Goal: Information Seeking & Learning: Check status

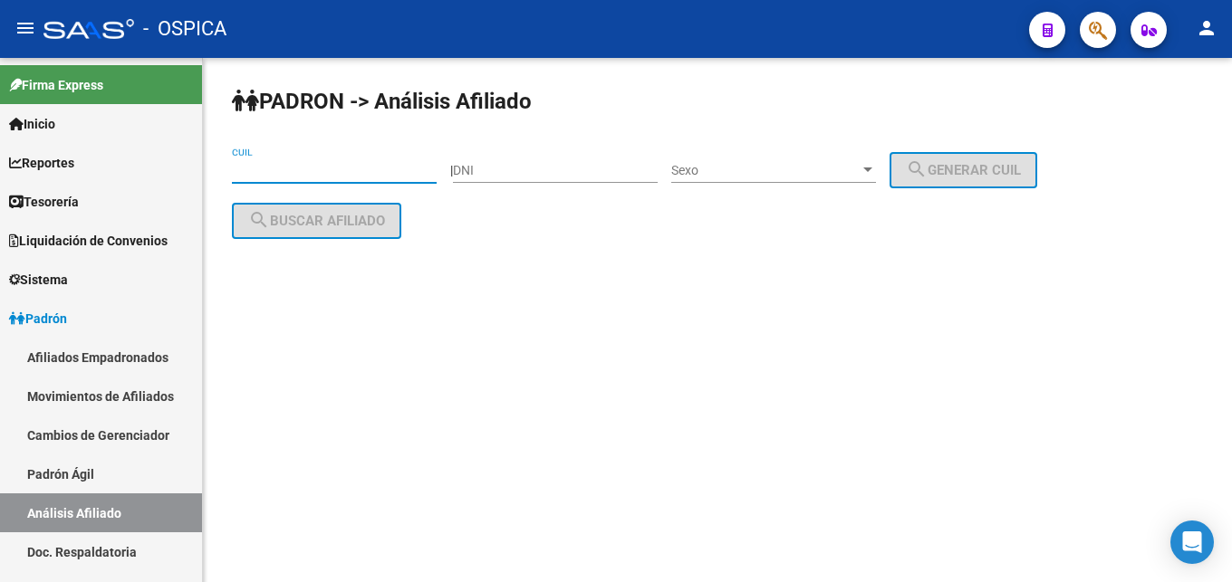
paste input "20-28726873-5"
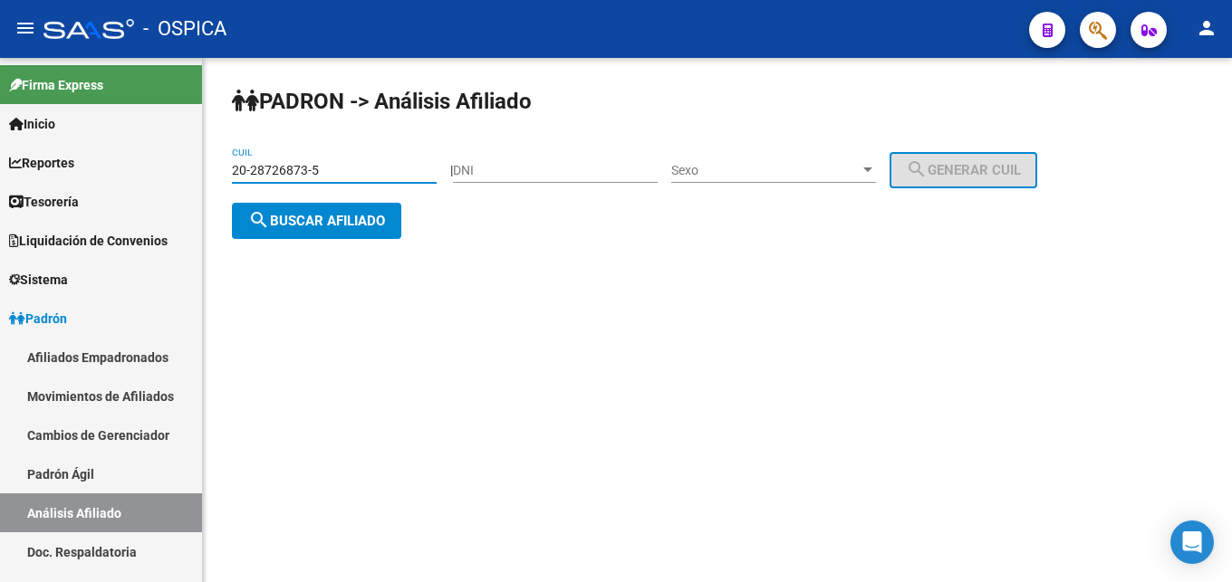
type input "20-28726873-5"
click at [306, 230] on button "search Buscar afiliado" at bounding box center [316, 221] width 169 height 36
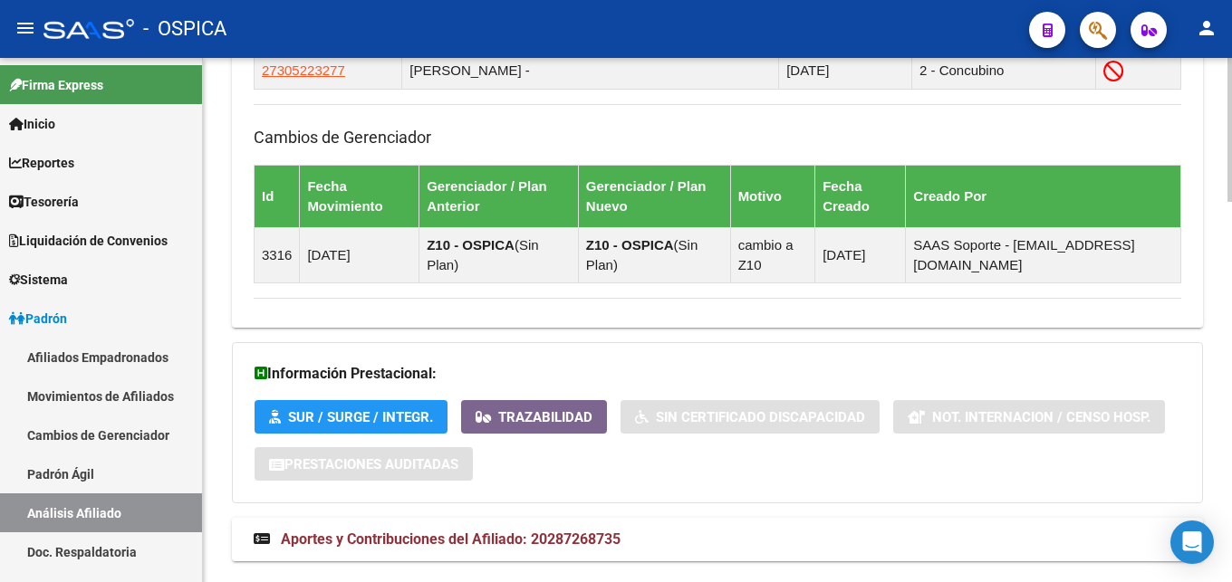
scroll to position [1383, 0]
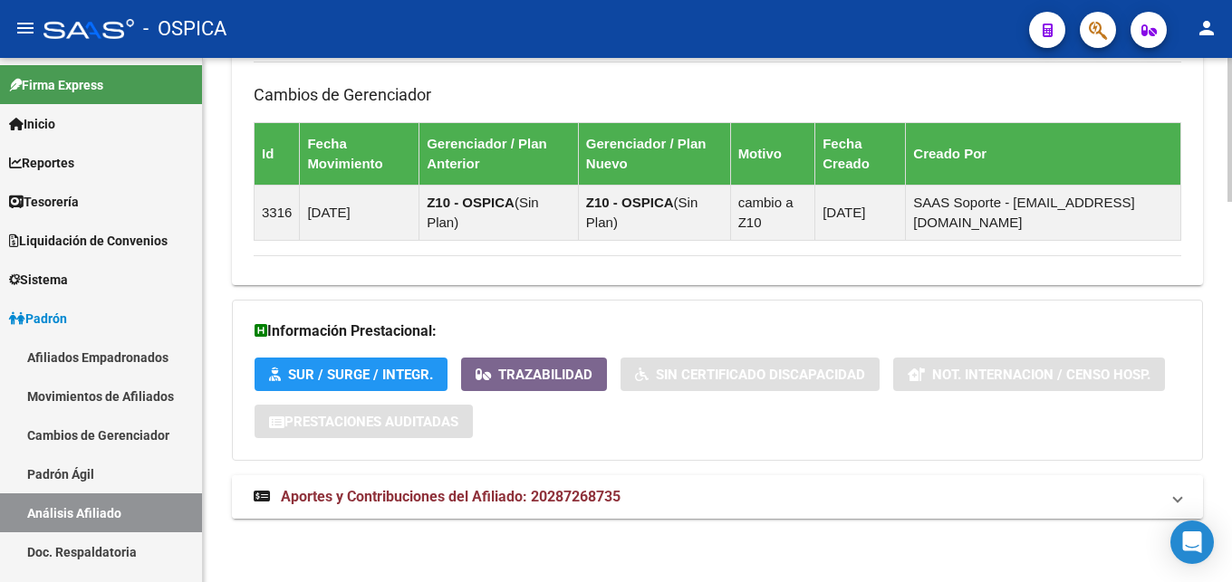
click at [505, 496] on span "Aportes y Contribuciones del Afiliado: 20287268735" at bounding box center [451, 496] width 340 height 17
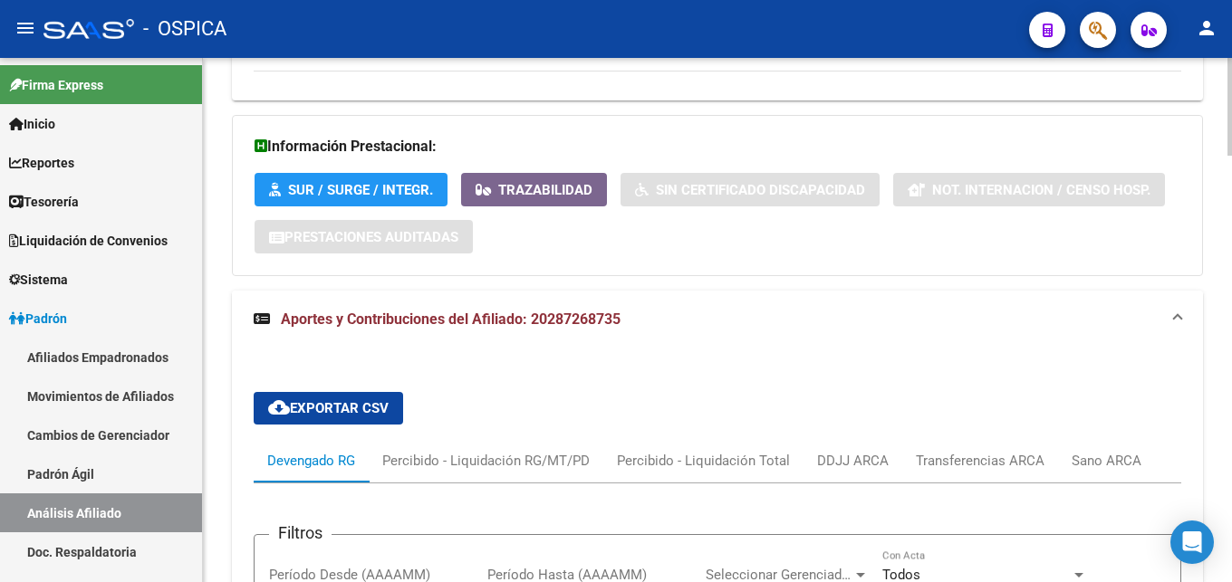
scroll to position [1291, 0]
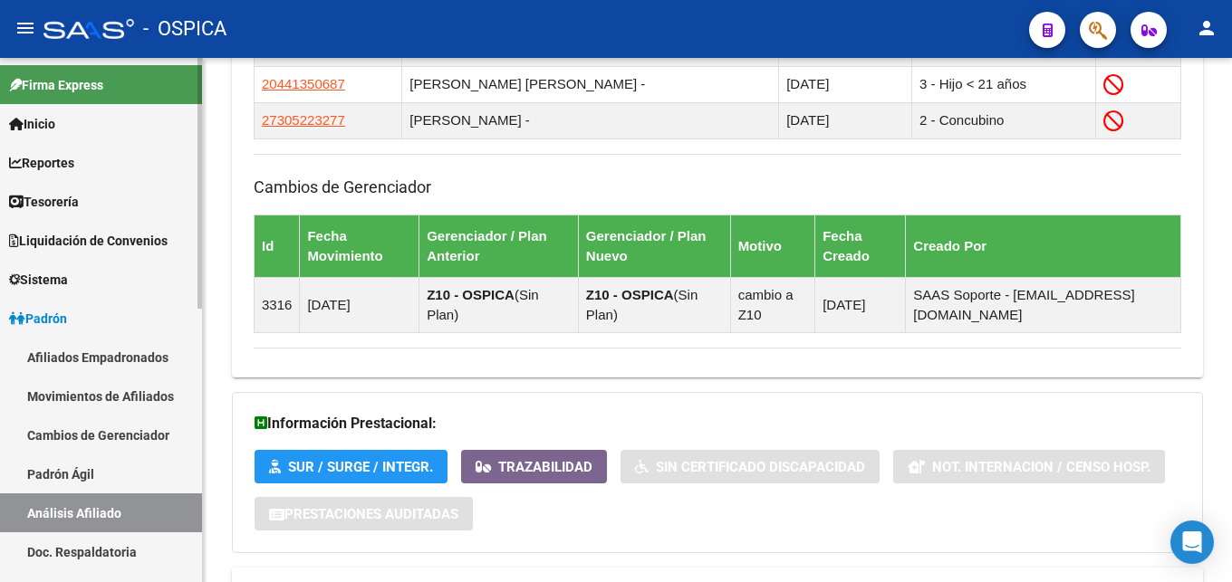
click at [66, 477] on link "Padrón Ágil" at bounding box center [101, 474] width 202 height 39
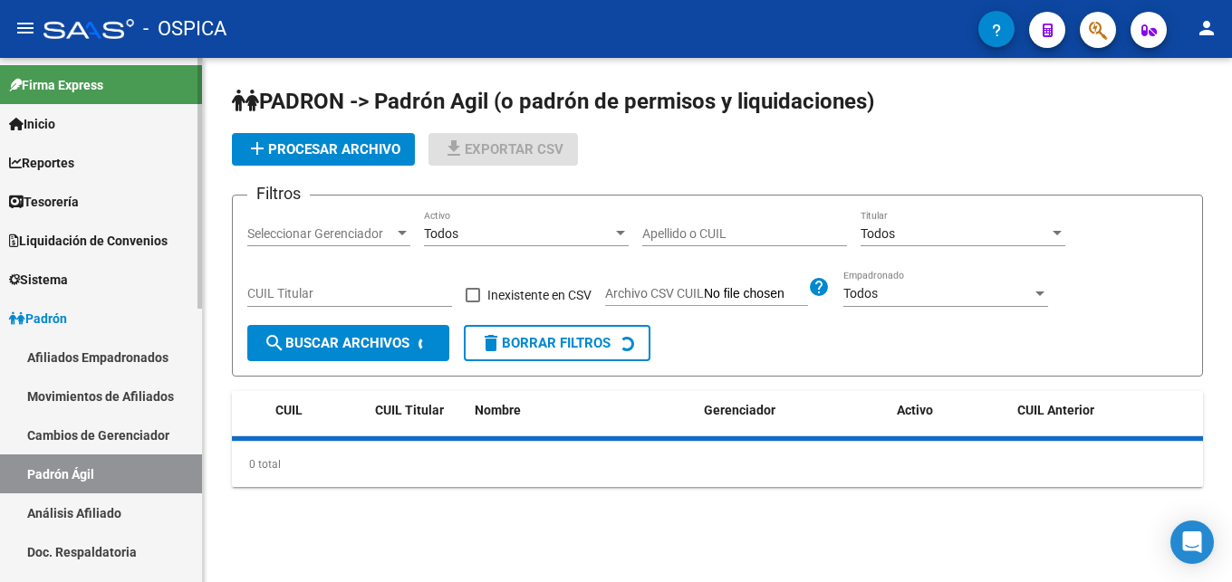
click at [94, 512] on link "Análisis Afiliado" at bounding box center [101, 513] width 202 height 39
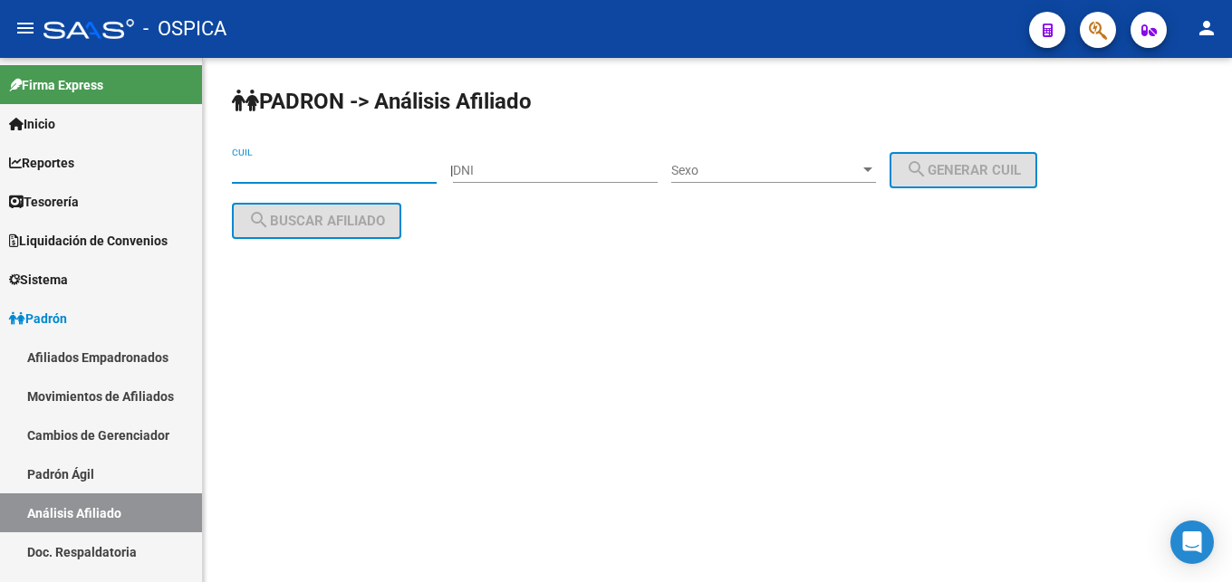
click at [290, 174] on input "CUIL" at bounding box center [334, 170] width 205 height 15
paste input "20-26788583-5"
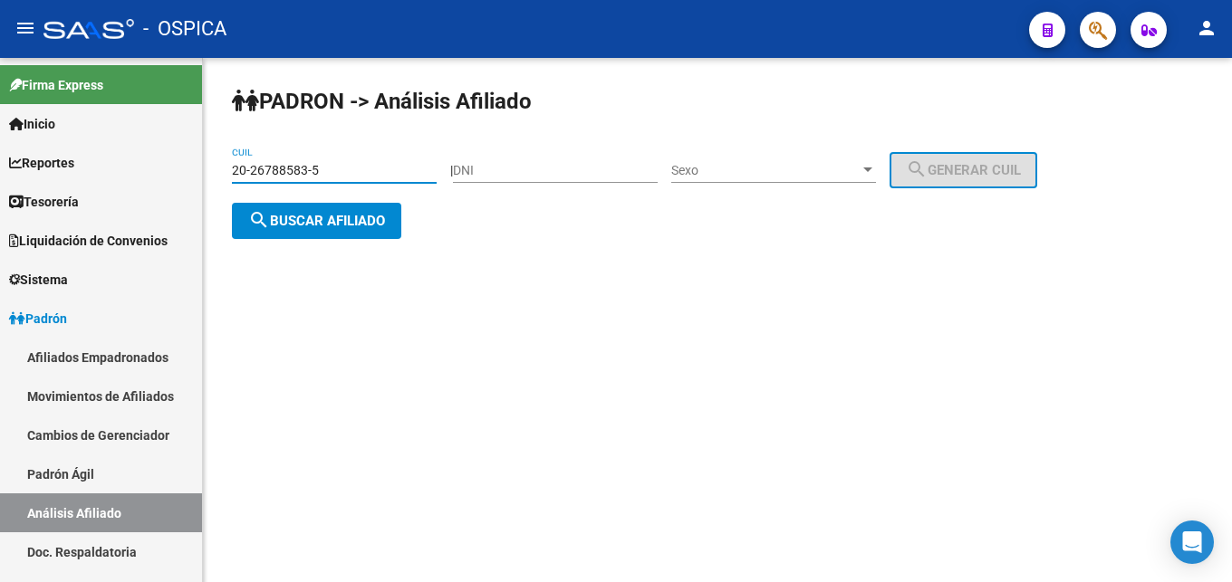
type input "20-26788583-5"
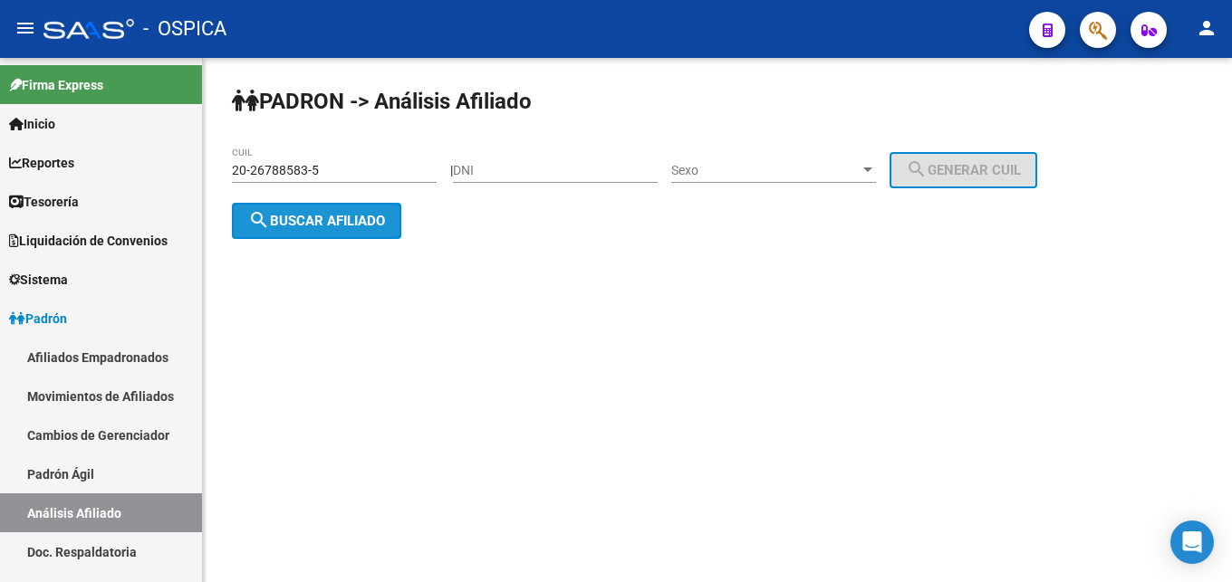
click at [325, 216] on span "search Buscar afiliado" at bounding box center [316, 221] width 137 height 16
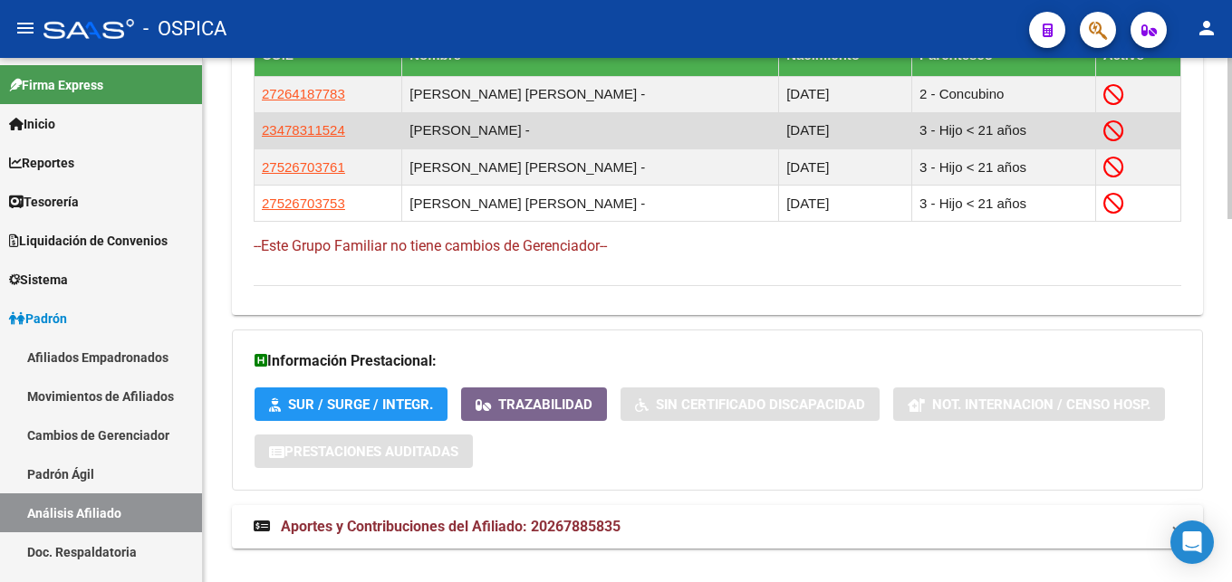
scroll to position [1178, 0]
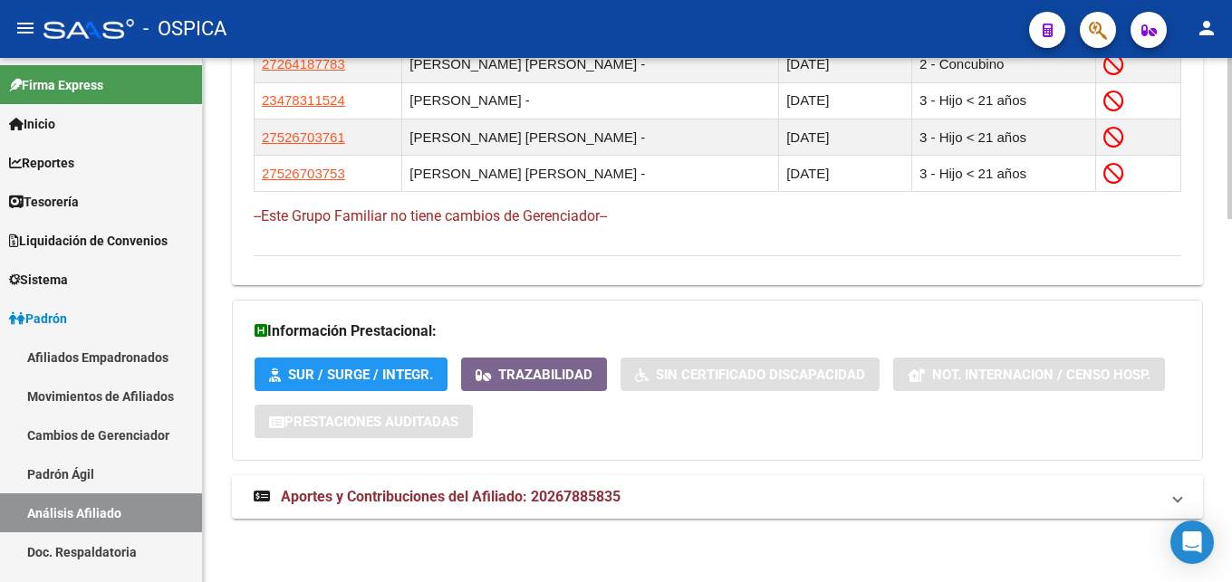
click at [522, 495] on span "Aportes y Contribuciones del Afiliado: 20267885835" at bounding box center [451, 496] width 340 height 17
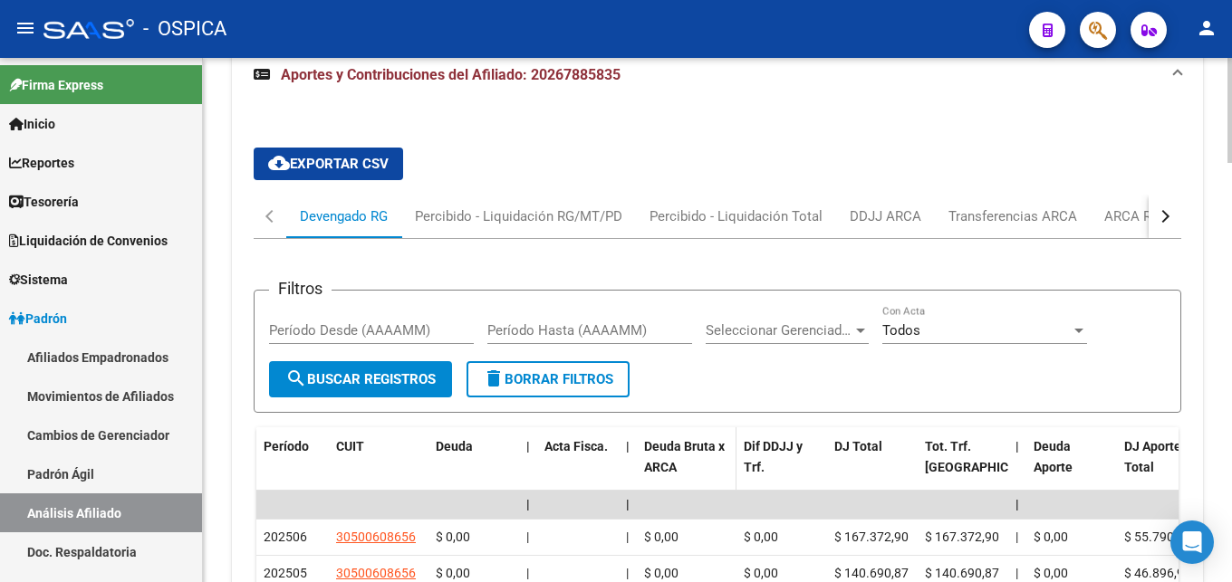
scroll to position [1640, 0]
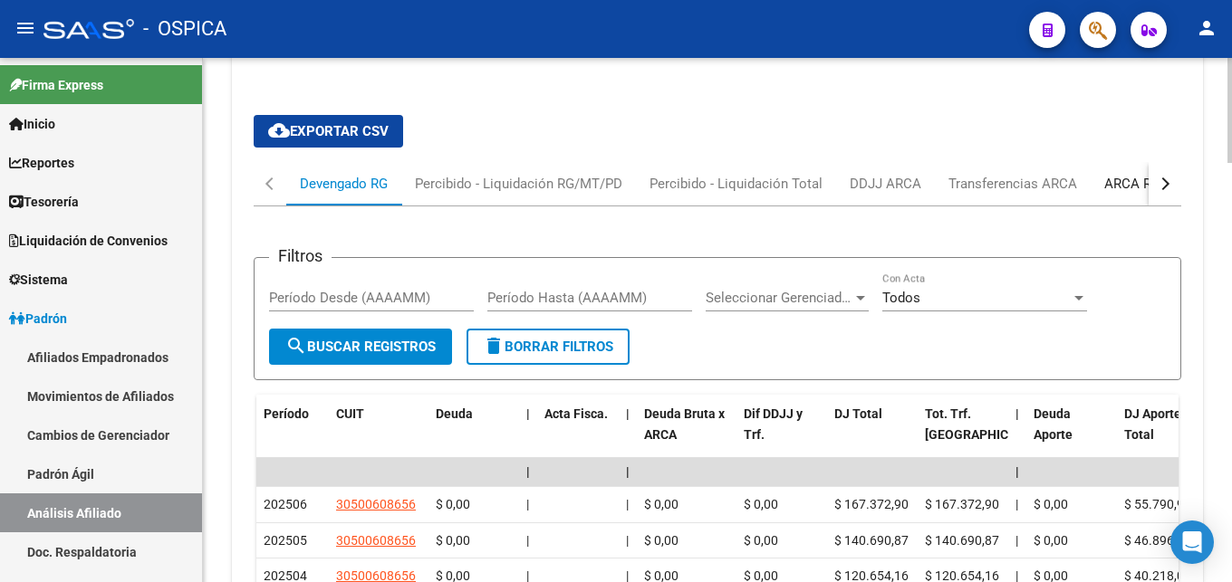
click at [1125, 178] on div "ARCA Relaciones Laborales" at bounding box center [1188, 184] width 169 height 20
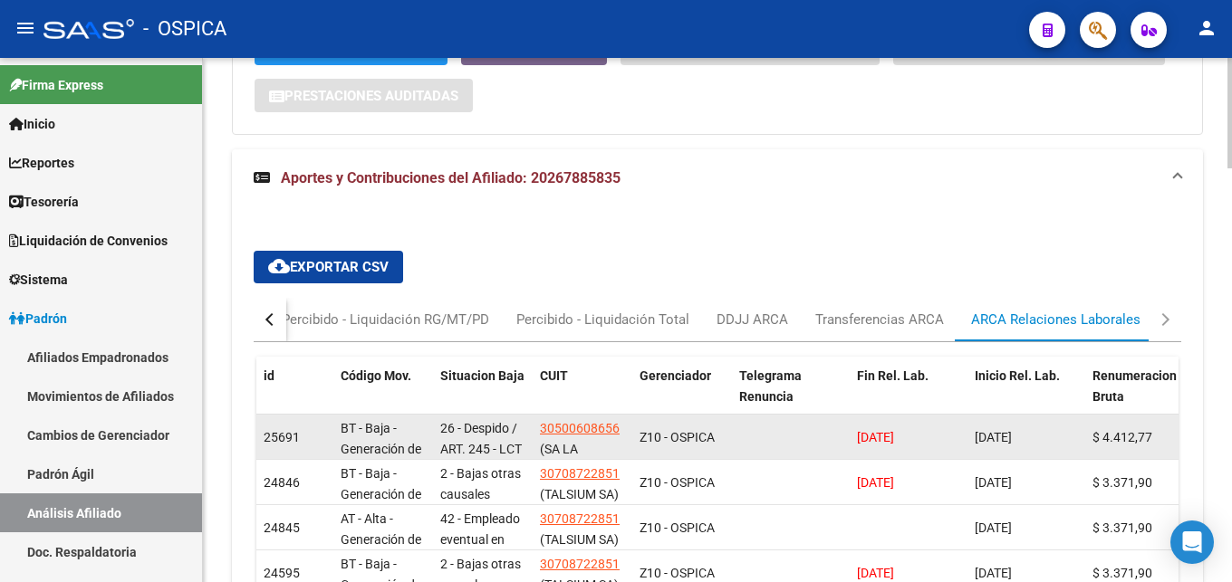
scroll to position [1633, 0]
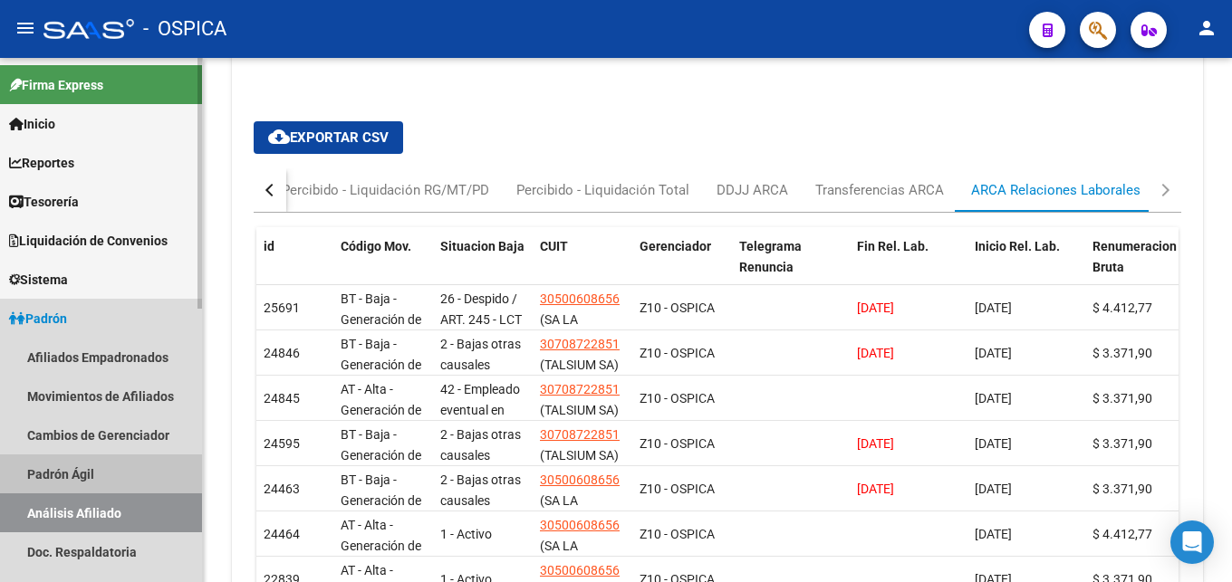
click at [97, 481] on link "Padrón Ágil" at bounding box center [101, 474] width 202 height 39
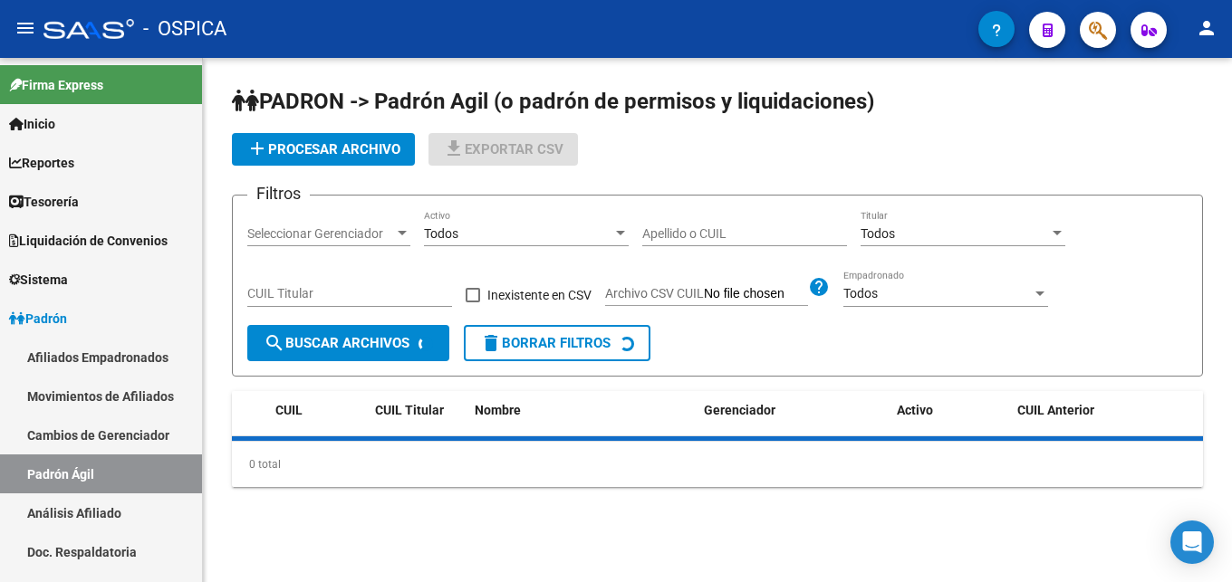
drag, startPoint x: 100, startPoint y: 509, endPoint x: 234, endPoint y: 350, distance: 208.3
click at [102, 510] on link "Análisis Afiliado" at bounding box center [101, 513] width 202 height 39
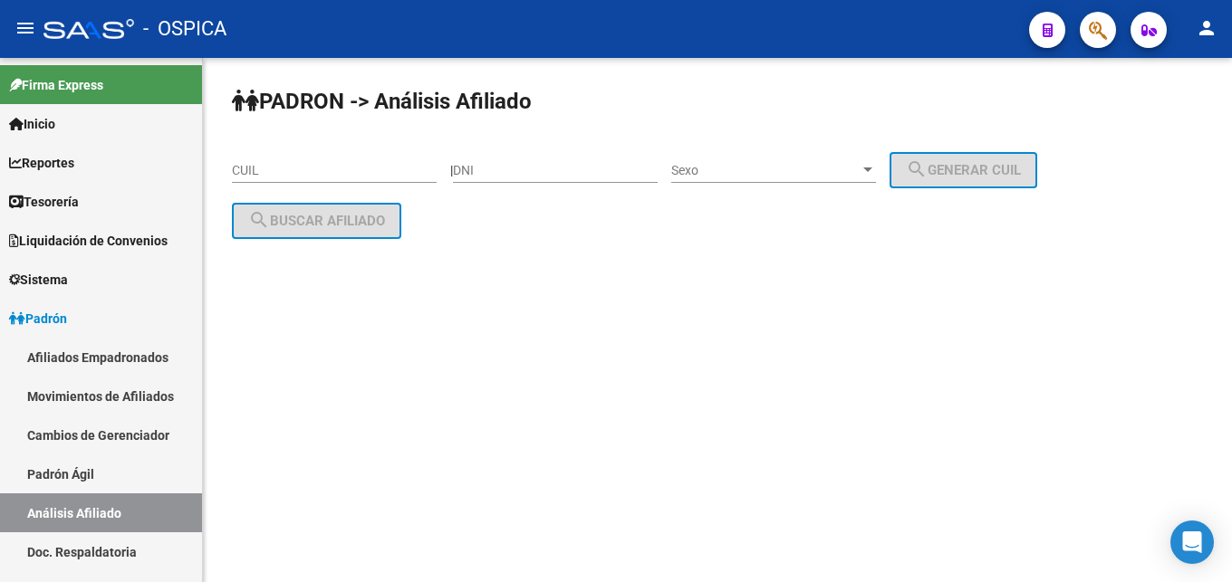
click at [265, 172] on input "CUIL" at bounding box center [334, 170] width 205 height 15
paste input "20-42089960-3"
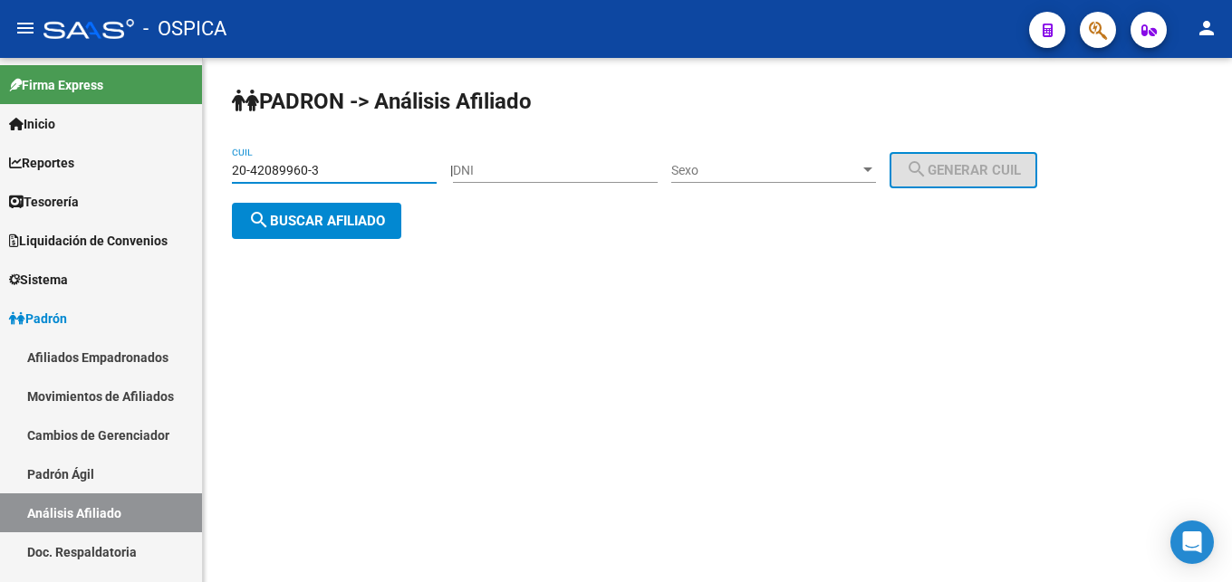
type input "20-42089960-3"
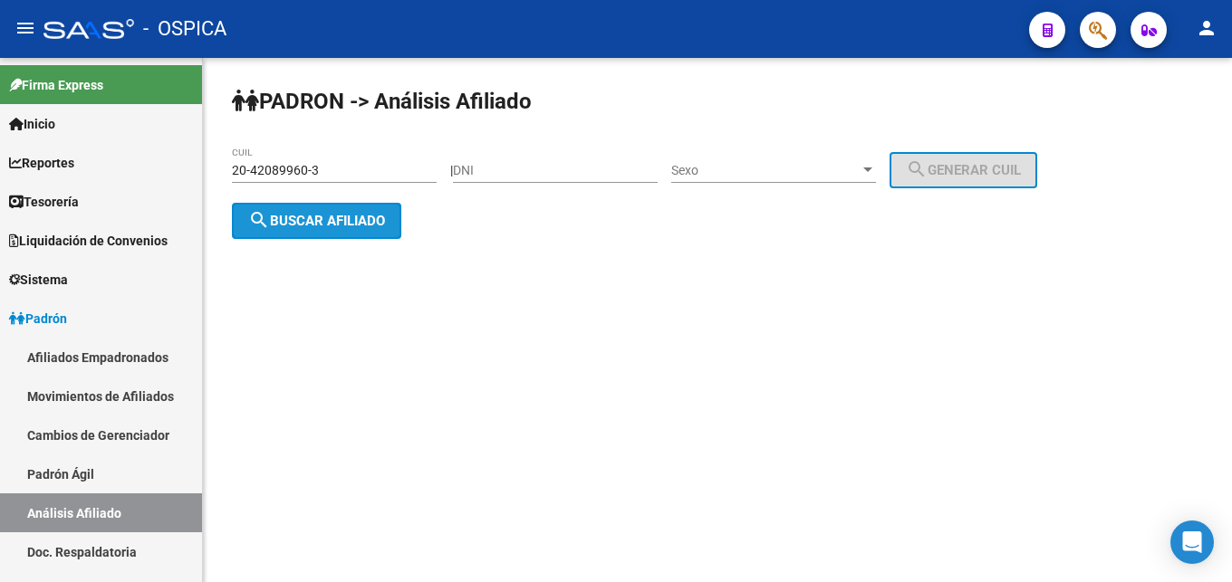
click at [314, 227] on span "search Buscar afiliado" at bounding box center [316, 221] width 137 height 16
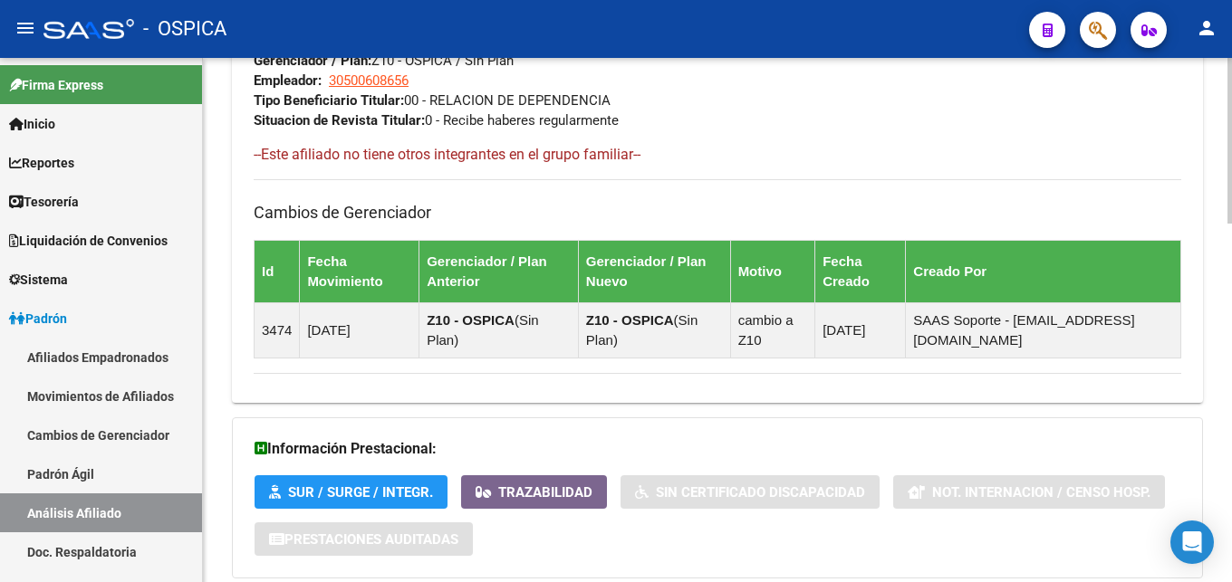
scroll to position [1134, 0]
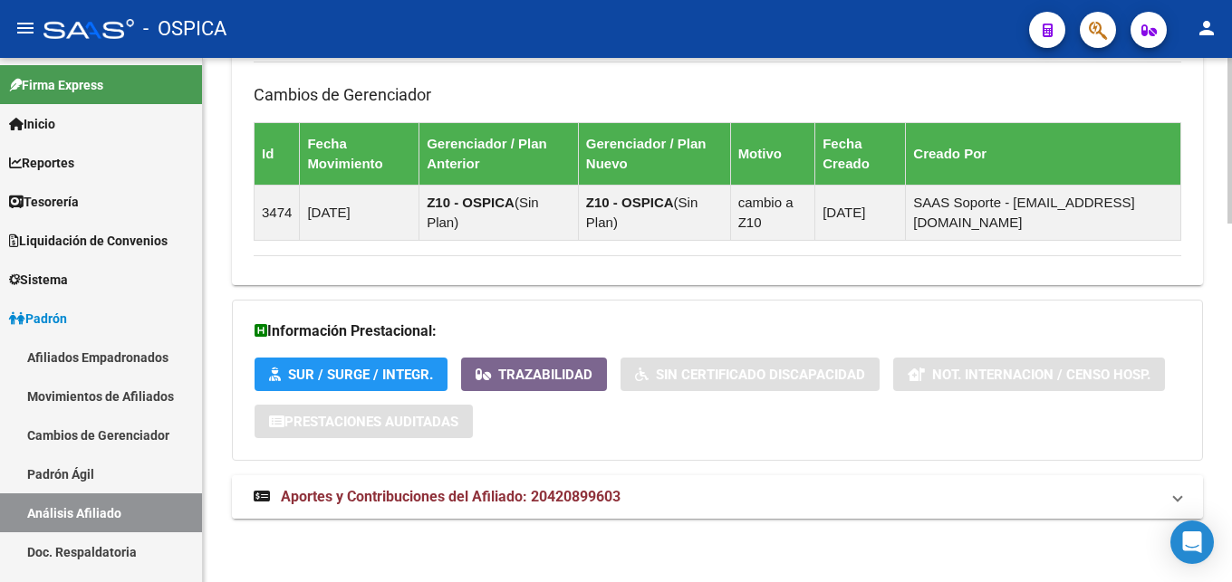
click at [584, 508] on mat-expansion-panel-header "Aportes y Contribuciones del Afiliado: 20420899603" at bounding box center [717, 497] width 971 height 43
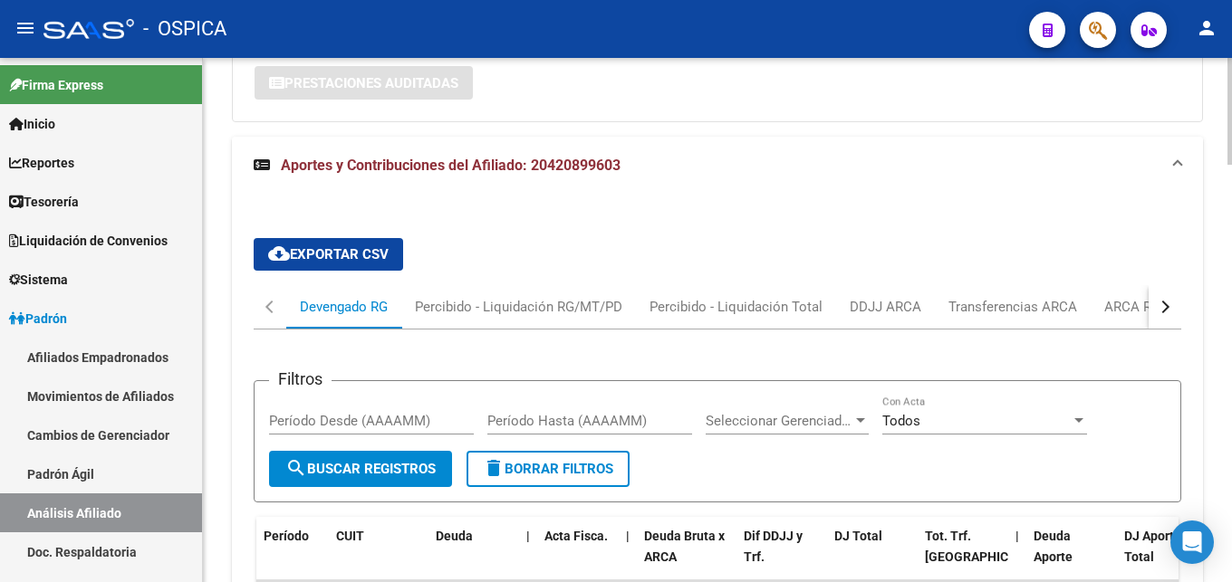
scroll to position [1504, 0]
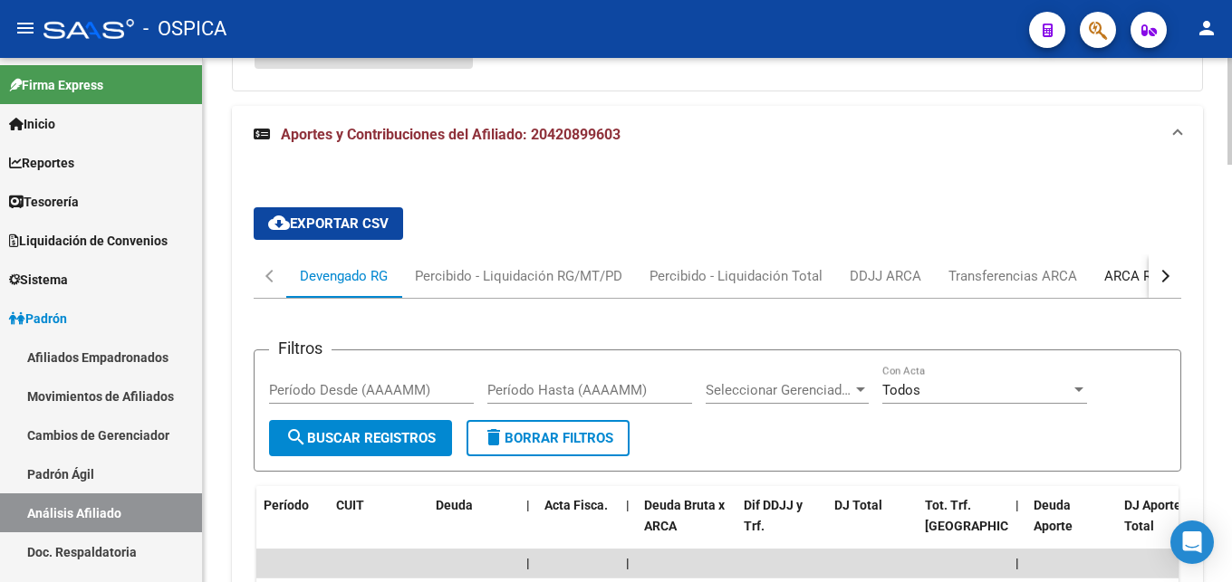
click at [1115, 276] on div "ARCA Relaciones Laborales" at bounding box center [1188, 276] width 169 height 20
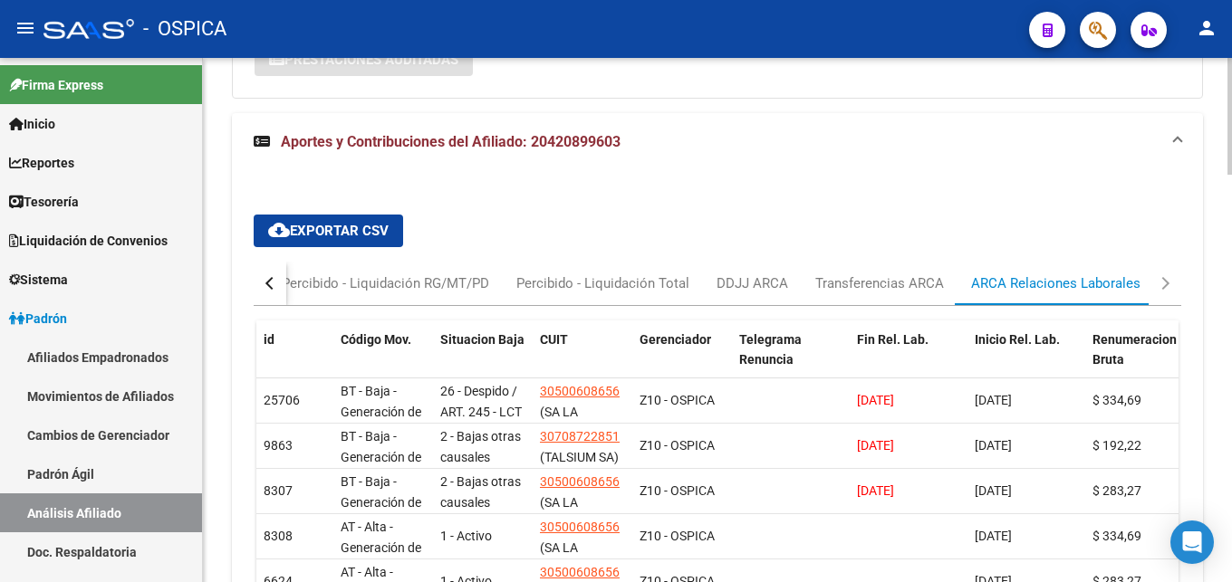
scroll to position [1497, 0]
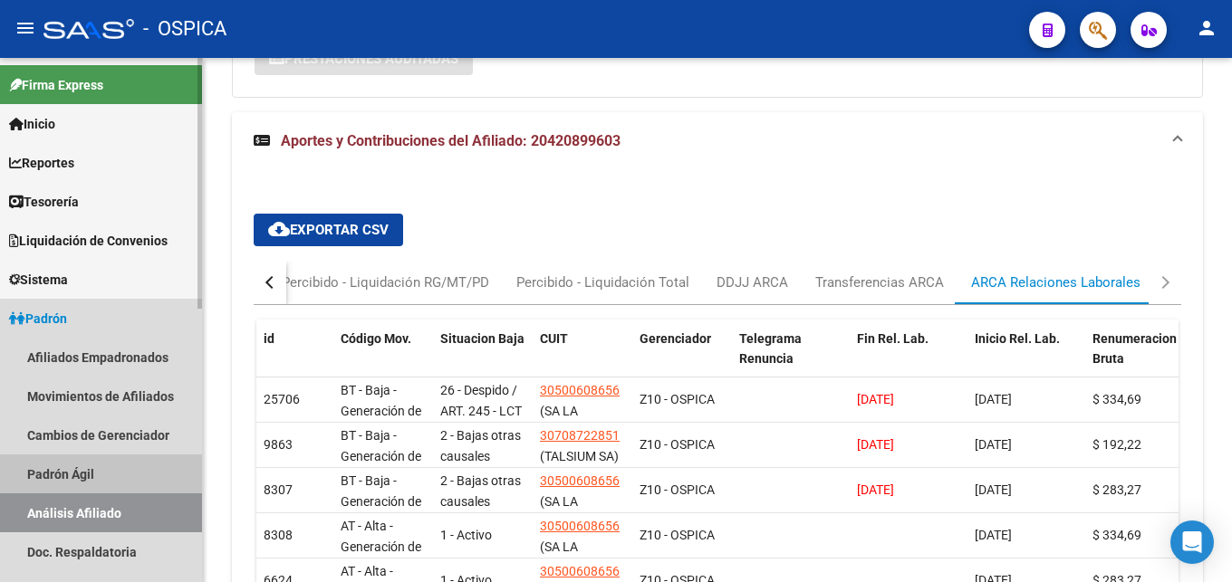
click at [53, 473] on link "Padrón Ágil" at bounding box center [101, 474] width 202 height 39
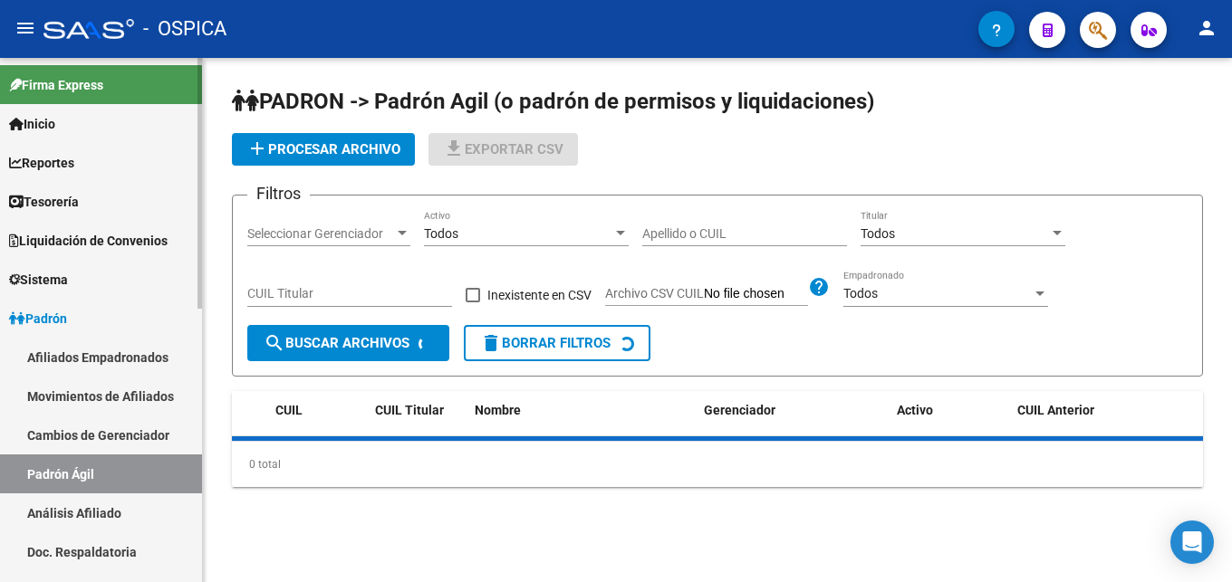
click at [96, 513] on link "Análisis Afiliado" at bounding box center [101, 513] width 202 height 39
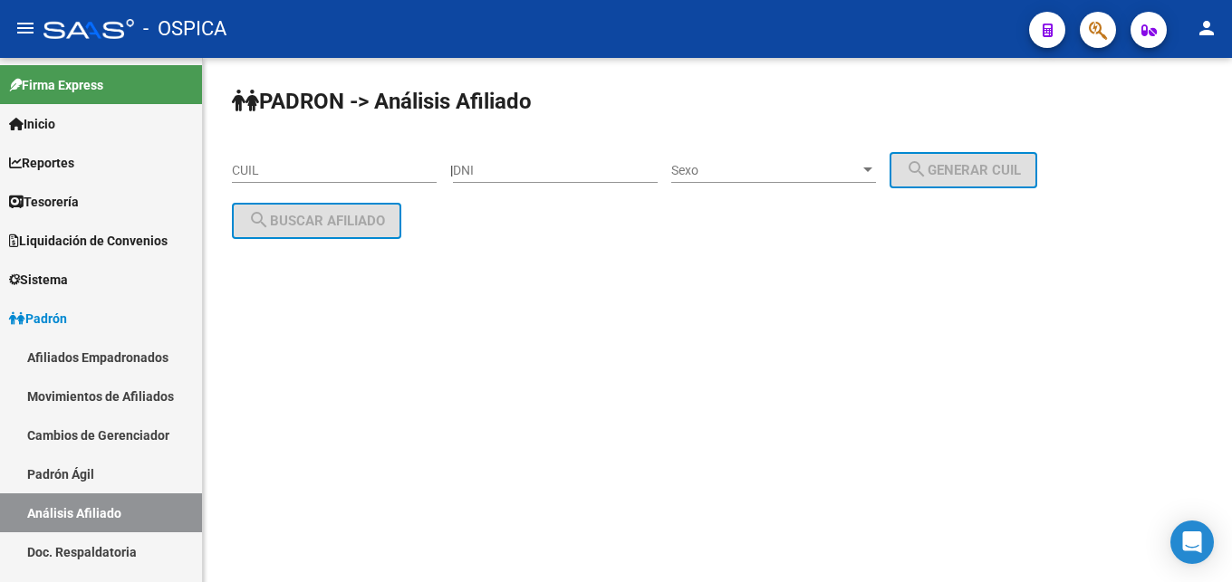
click at [265, 169] on input "CUIL" at bounding box center [334, 170] width 205 height 15
paste input "23-37238762-9"
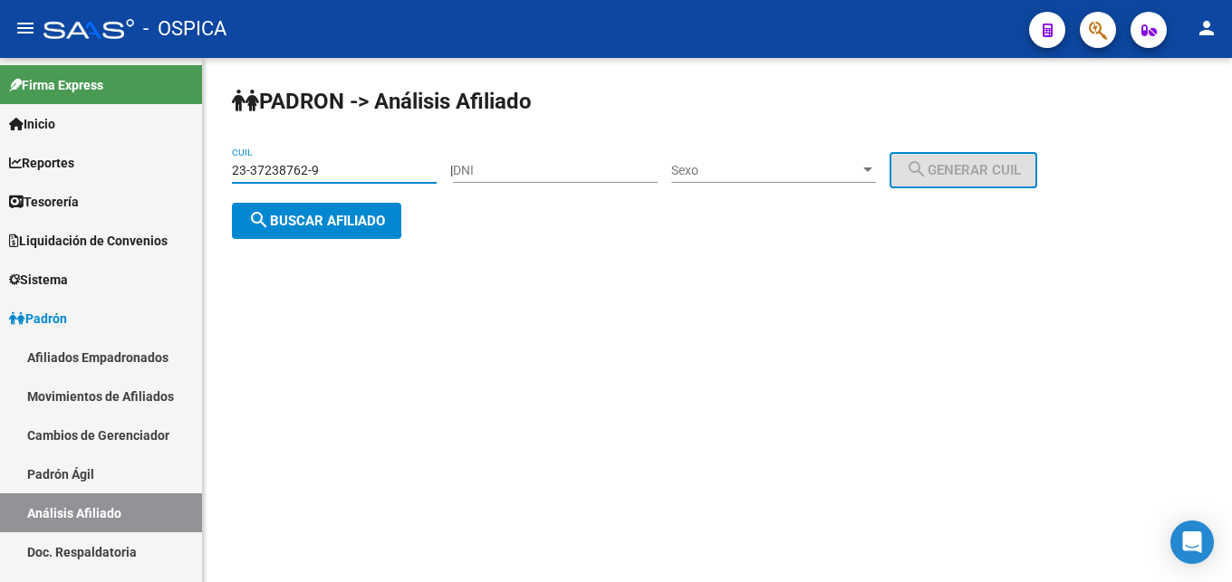
type input "23-37238762-9"
click at [315, 228] on span "search Buscar afiliado" at bounding box center [316, 221] width 137 height 16
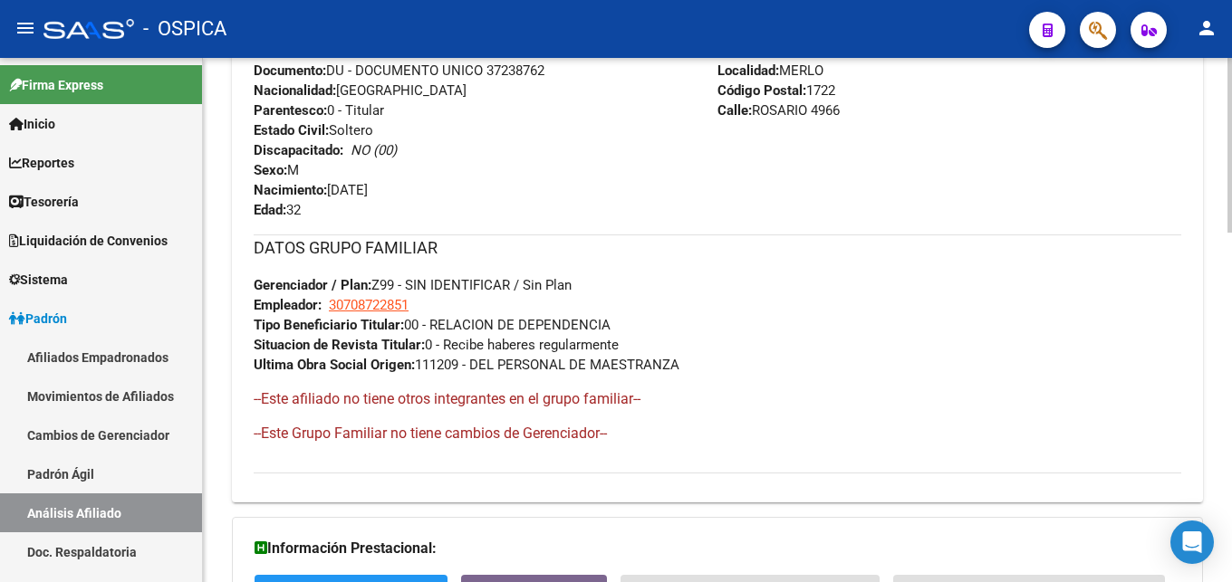
scroll to position [1049, 0]
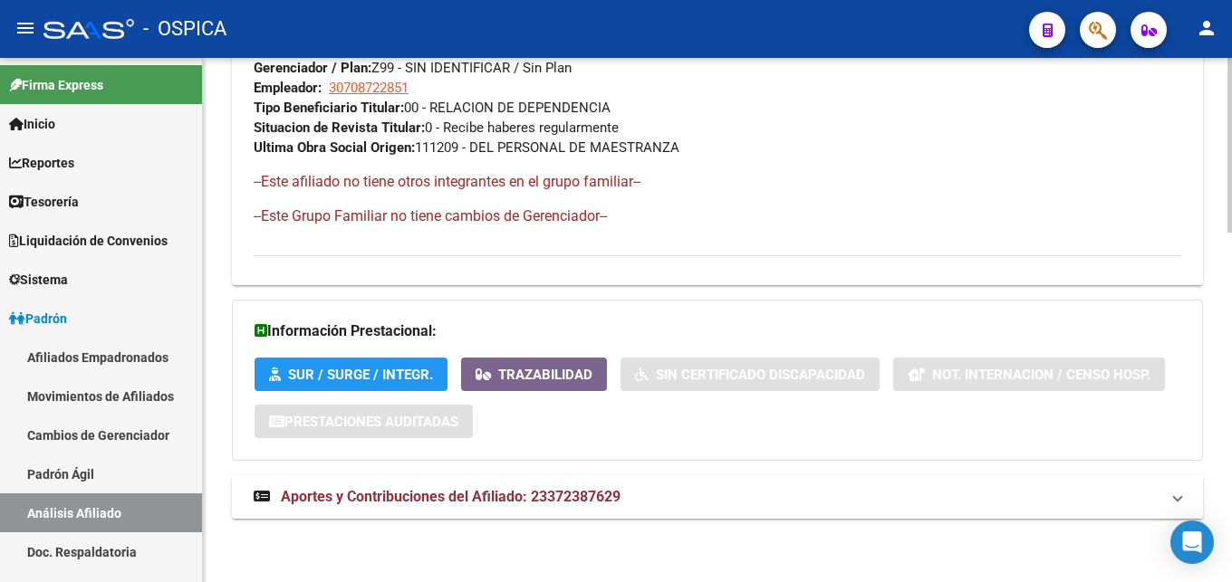
click at [469, 511] on mat-expansion-panel-header "Aportes y Contribuciones del Afiliado: 23372387629" at bounding box center [717, 497] width 971 height 43
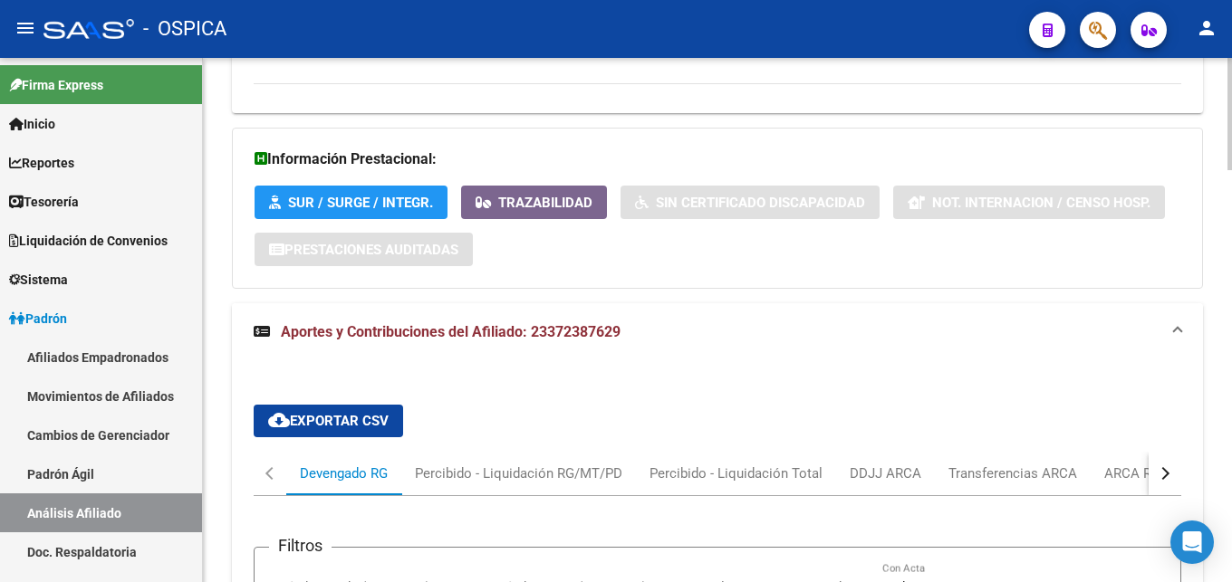
scroll to position [1247, 0]
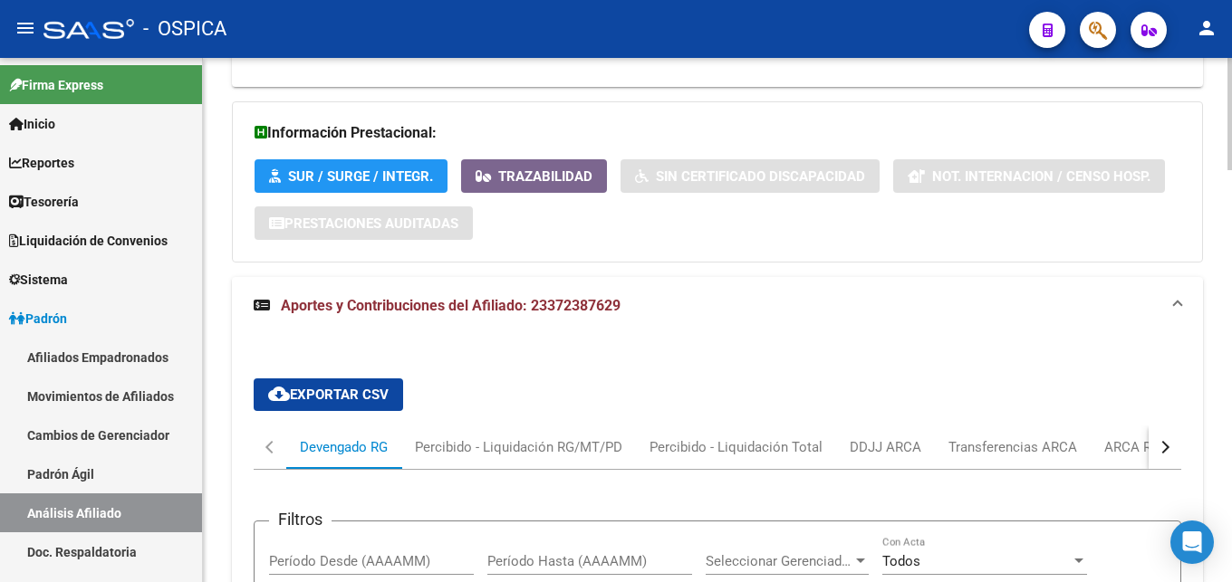
click at [1149, 450] on button "button" at bounding box center [1165, 447] width 33 height 43
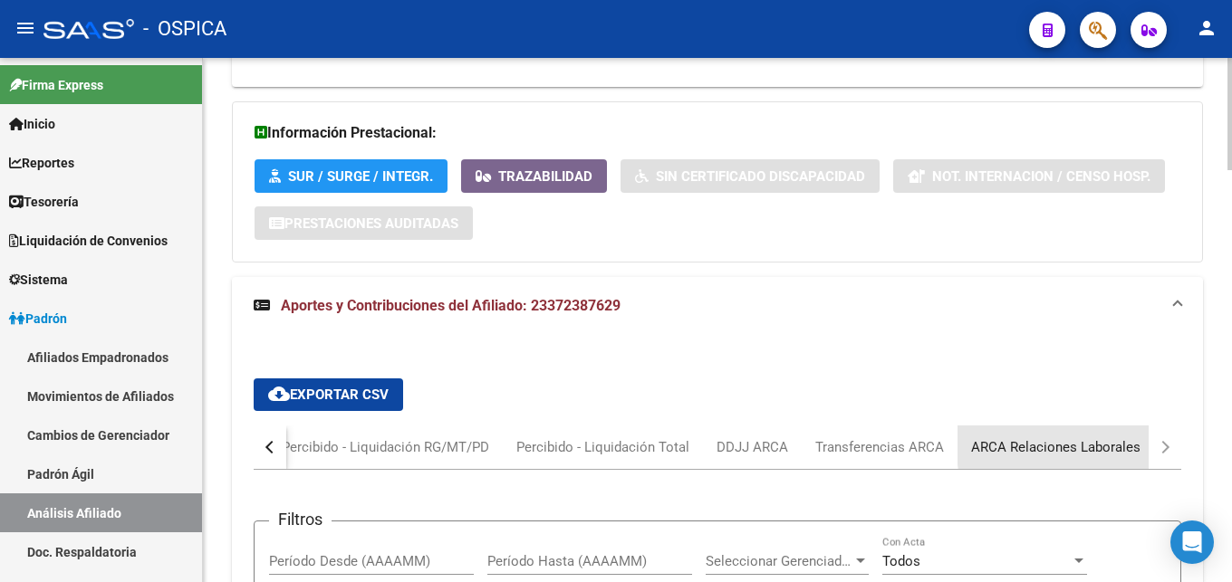
click at [1112, 443] on div "ARCA Relaciones Laborales" at bounding box center [1055, 448] width 169 height 20
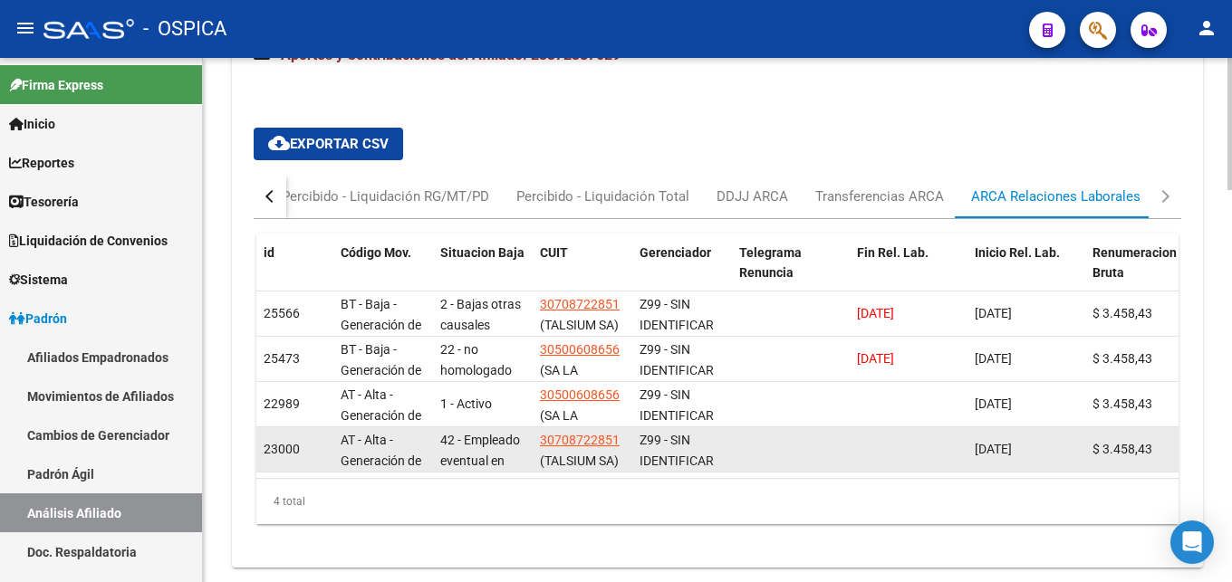
scroll to position [1505, 0]
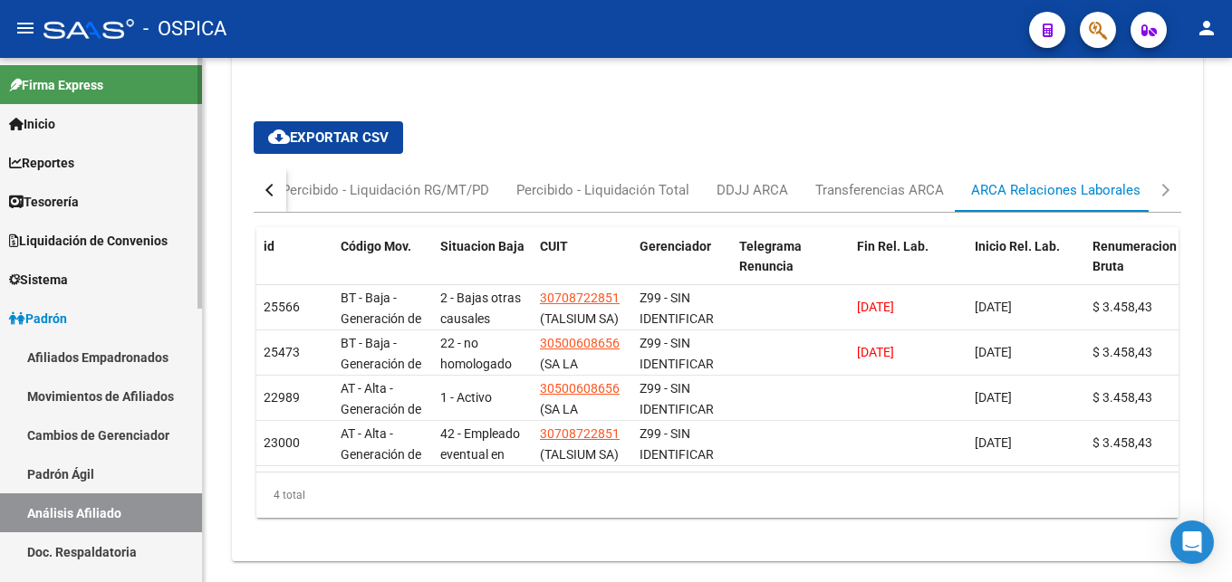
click at [62, 479] on link "Padrón Ágil" at bounding box center [101, 474] width 202 height 39
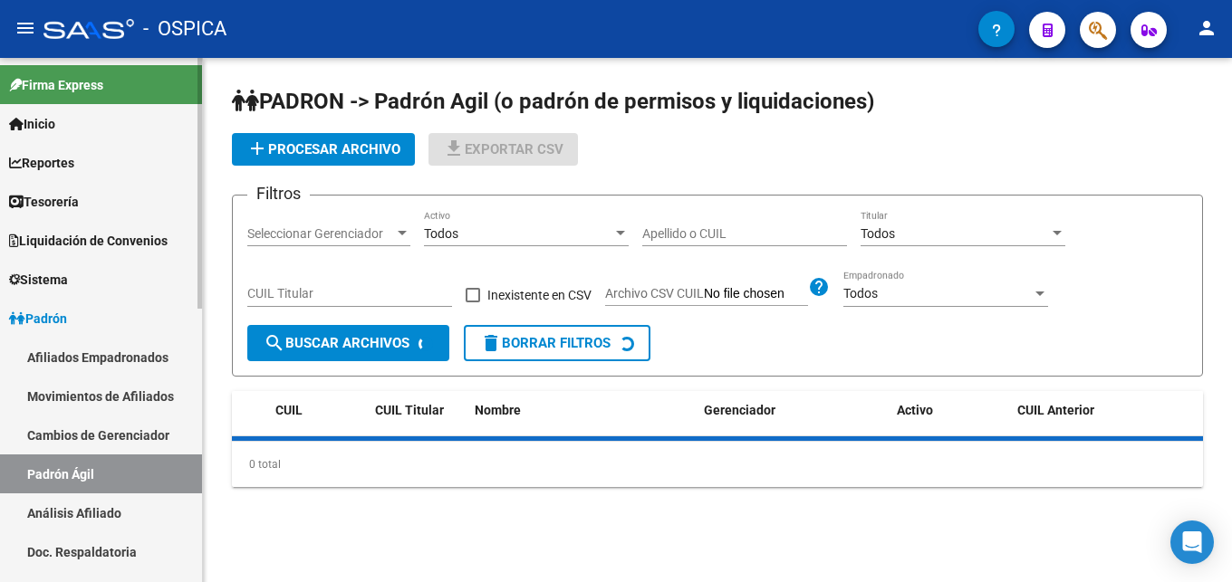
click at [85, 517] on link "Análisis Afiliado" at bounding box center [101, 513] width 202 height 39
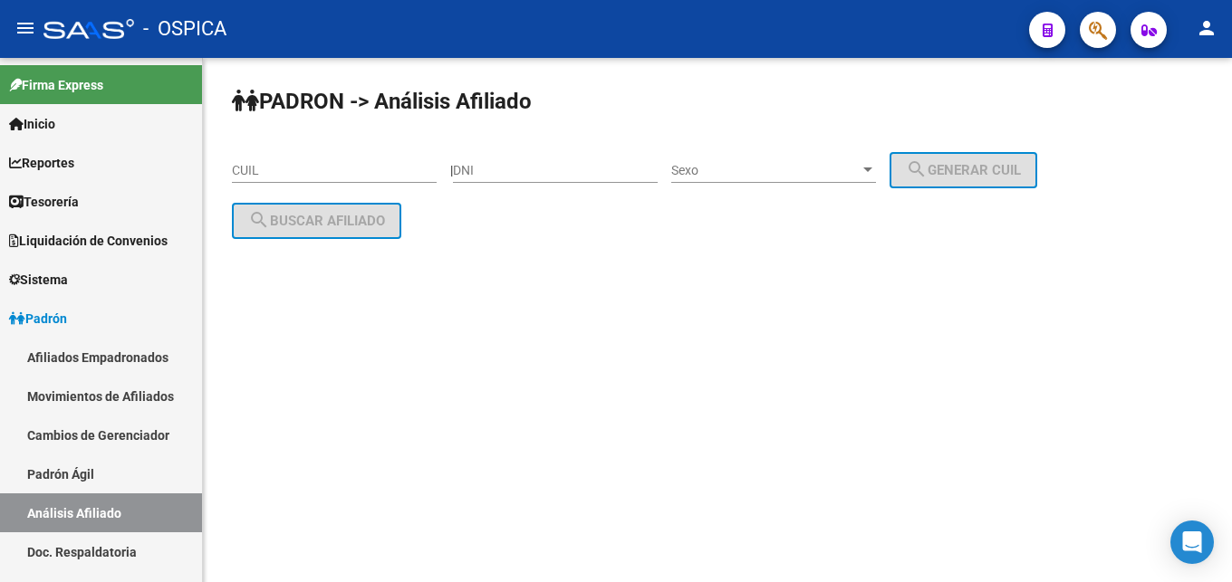
click at [285, 176] on input "CUIL" at bounding box center [334, 170] width 205 height 15
paste input "20-41745534-6"
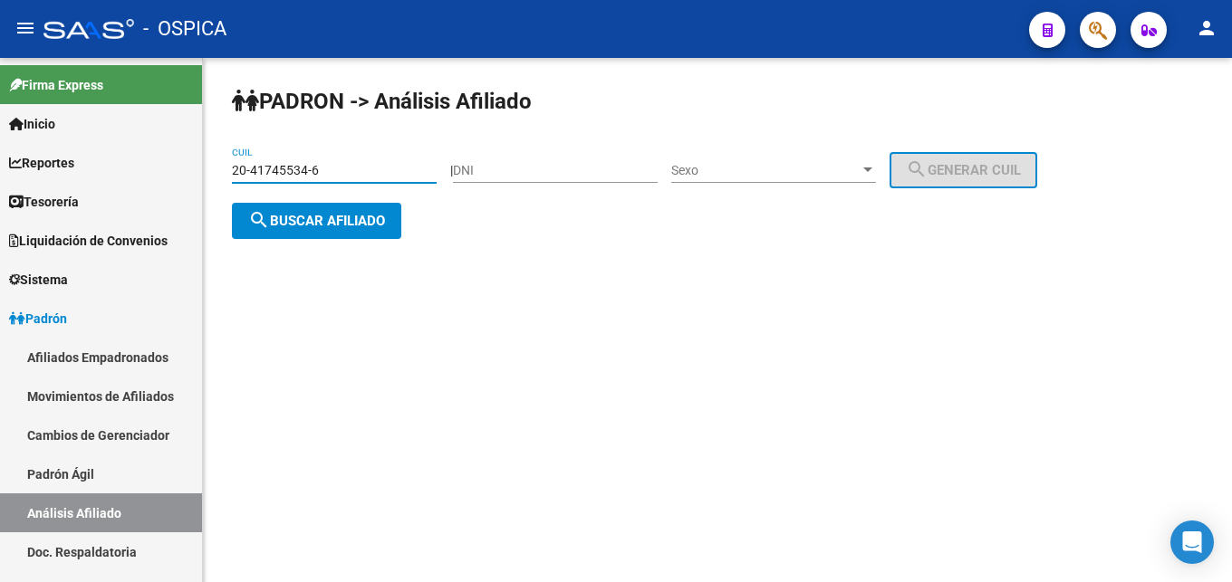
type input "20-41745534-6"
click at [301, 227] on span "search Buscar afiliado" at bounding box center [316, 221] width 137 height 16
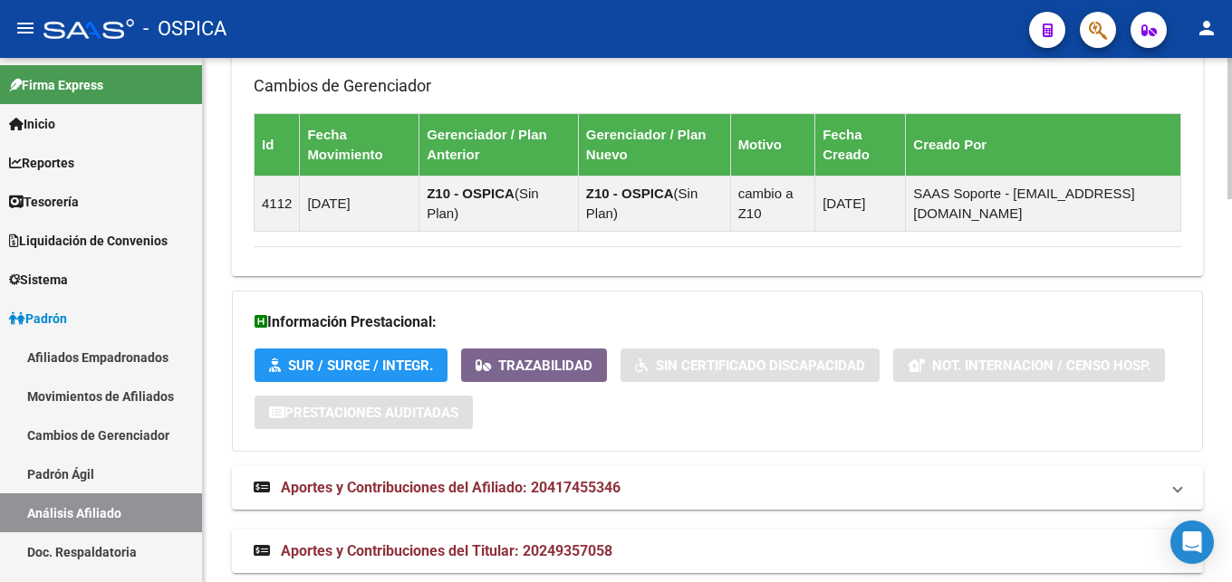
scroll to position [1420, 0]
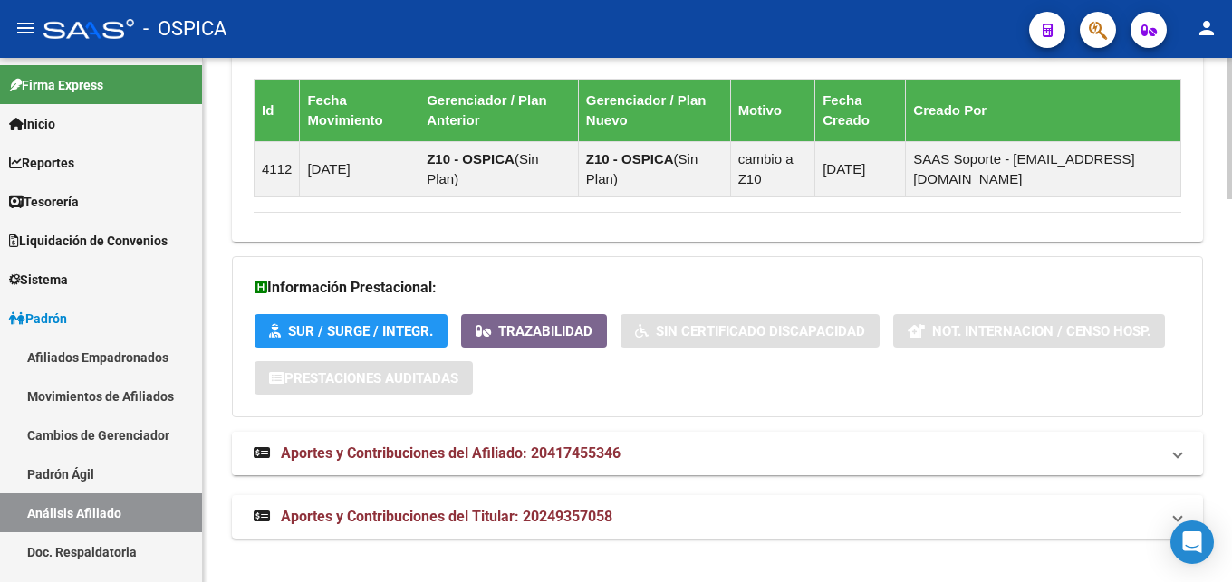
click at [573, 465] on mat-expansion-panel-header "Aportes y Contribuciones del Afiliado: 20417455346" at bounding box center [717, 453] width 971 height 43
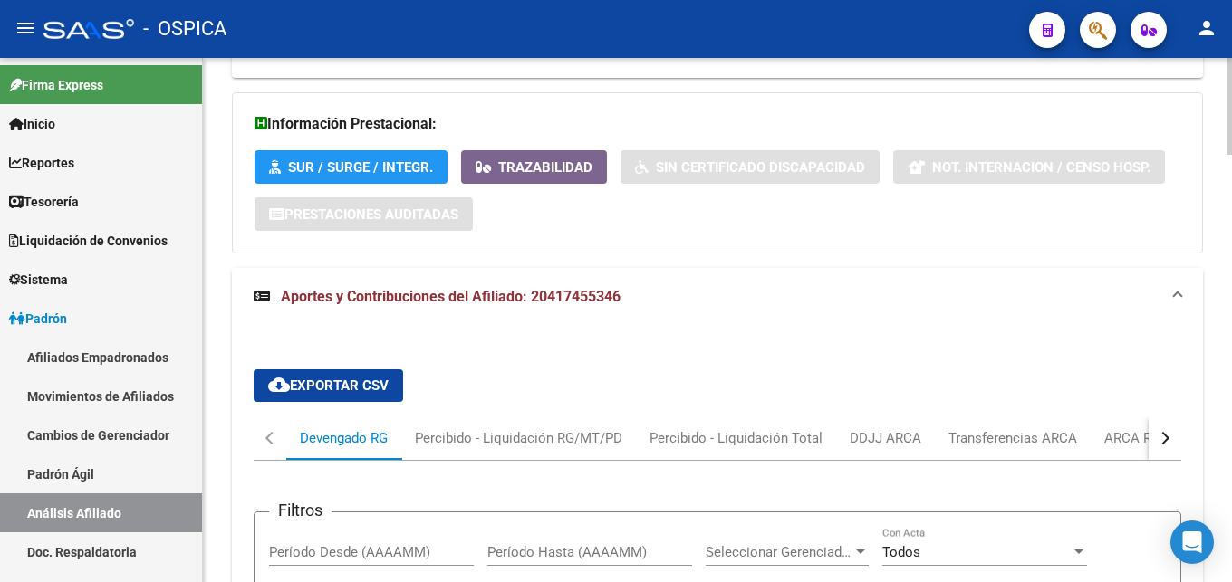
scroll to position [1605, 0]
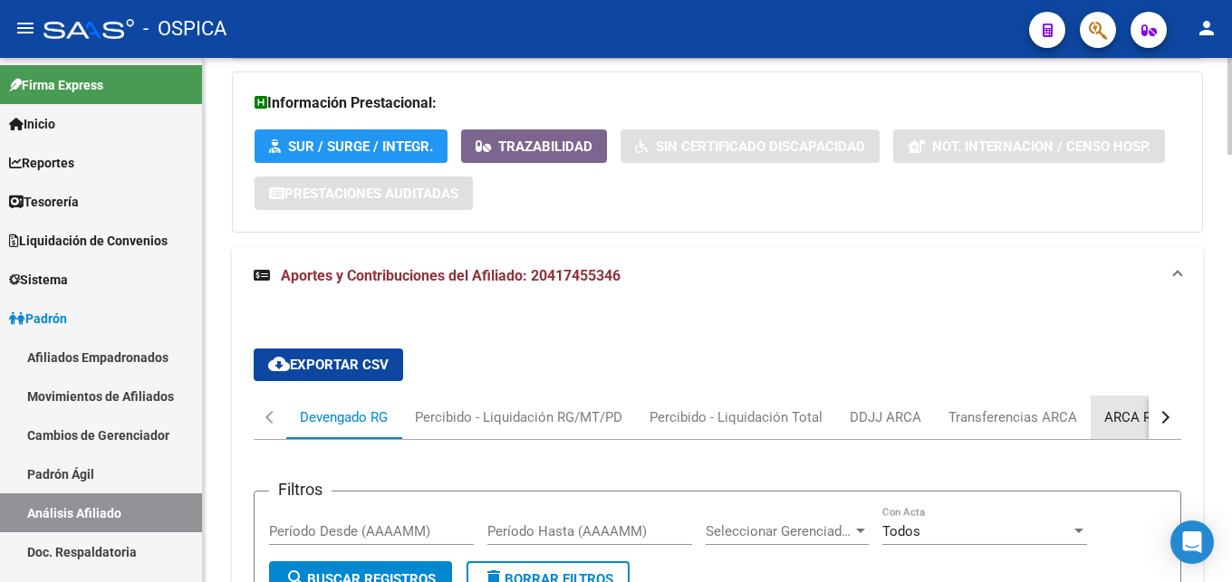
click at [1130, 422] on div "ARCA Relaciones Laborales" at bounding box center [1188, 418] width 169 height 20
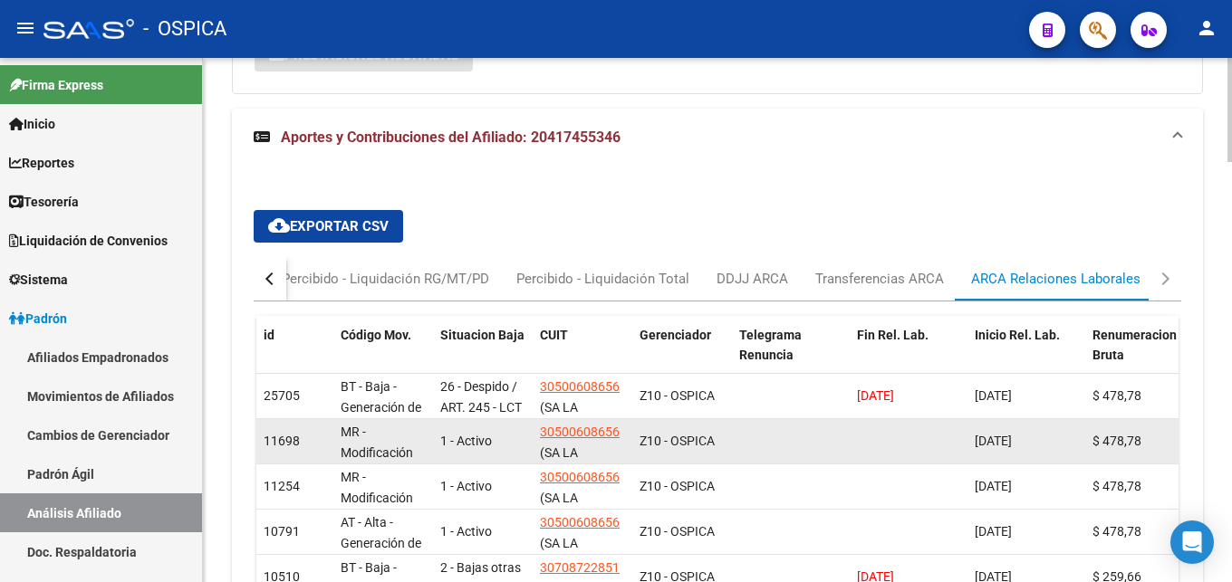
scroll to position [1784, 0]
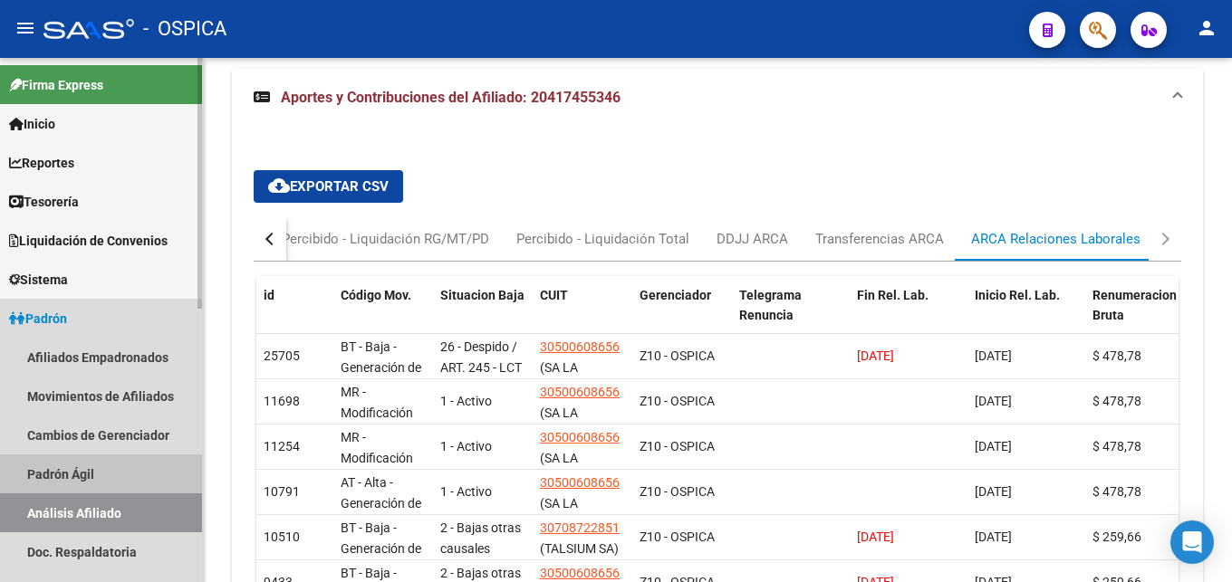
click at [77, 473] on link "Padrón Ágil" at bounding box center [101, 474] width 202 height 39
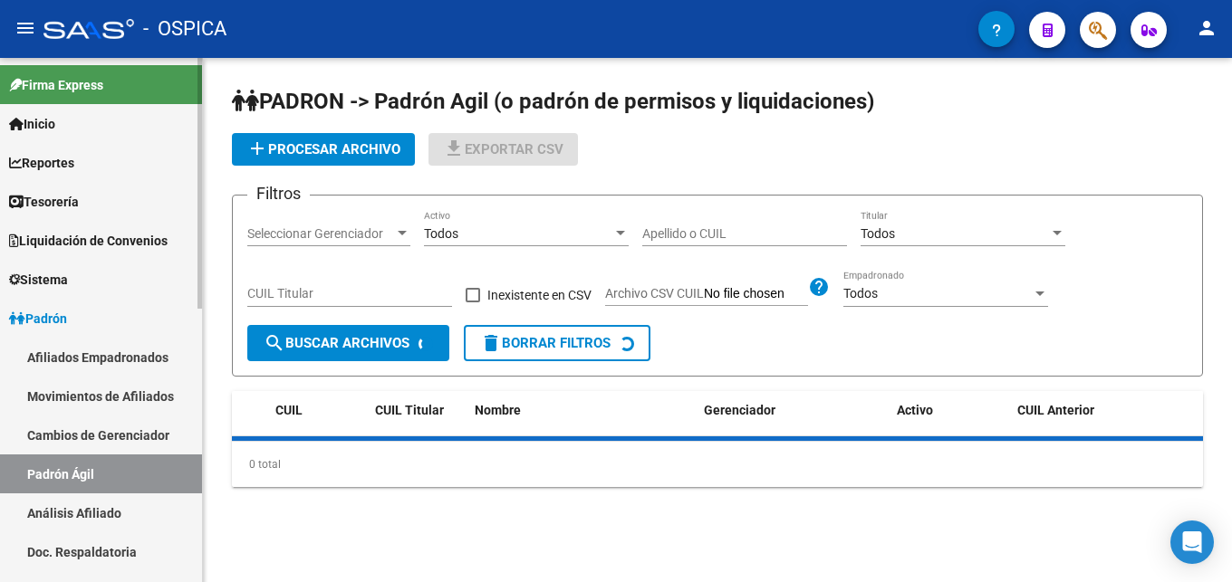
drag, startPoint x: 121, startPoint y: 512, endPoint x: 133, endPoint y: 509, distance: 12.1
click at [122, 513] on link "Análisis Afiliado" at bounding box center [101, 513] width 202 height 39
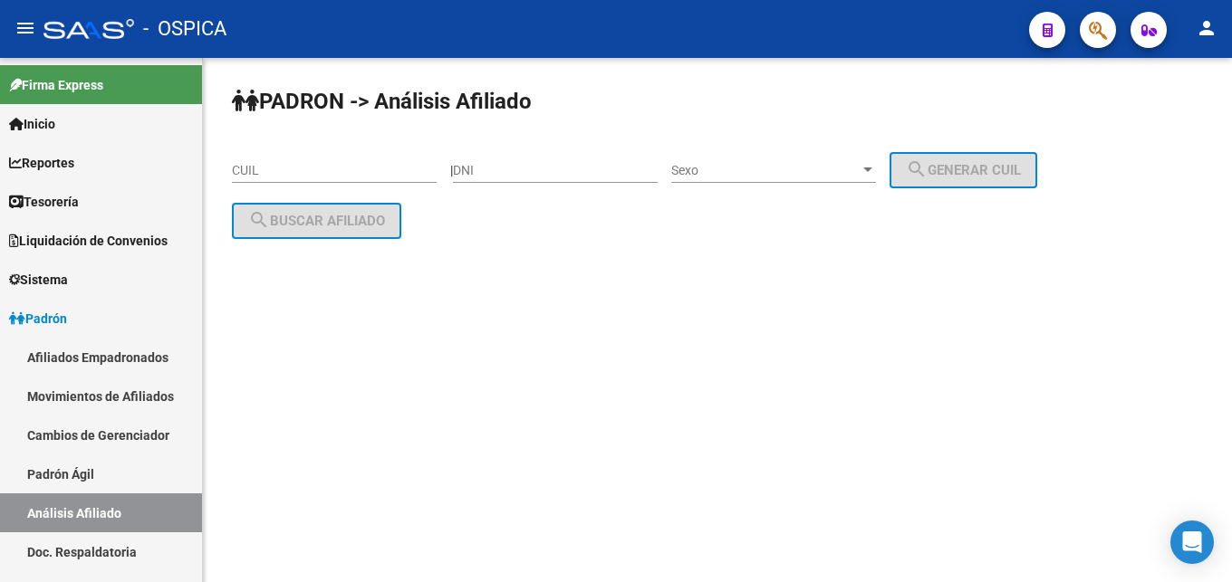
click at [284, 173] on input "CUIL" at bounding box center [334, 170] width 205 height 15
paste input "20-45497751-4"
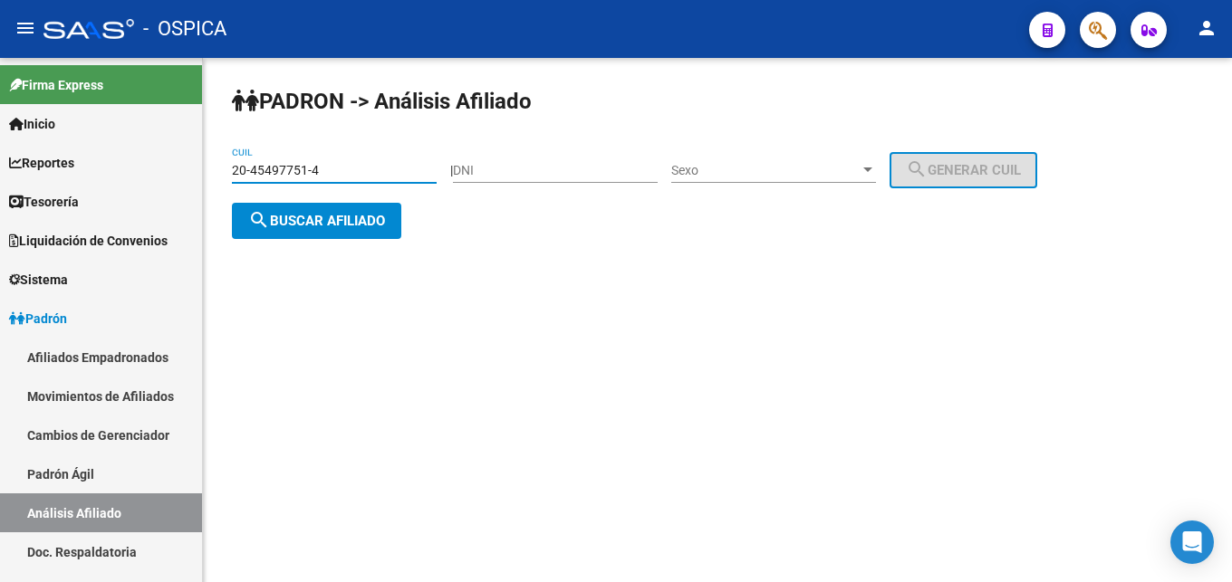
type input "20-45497751-4"
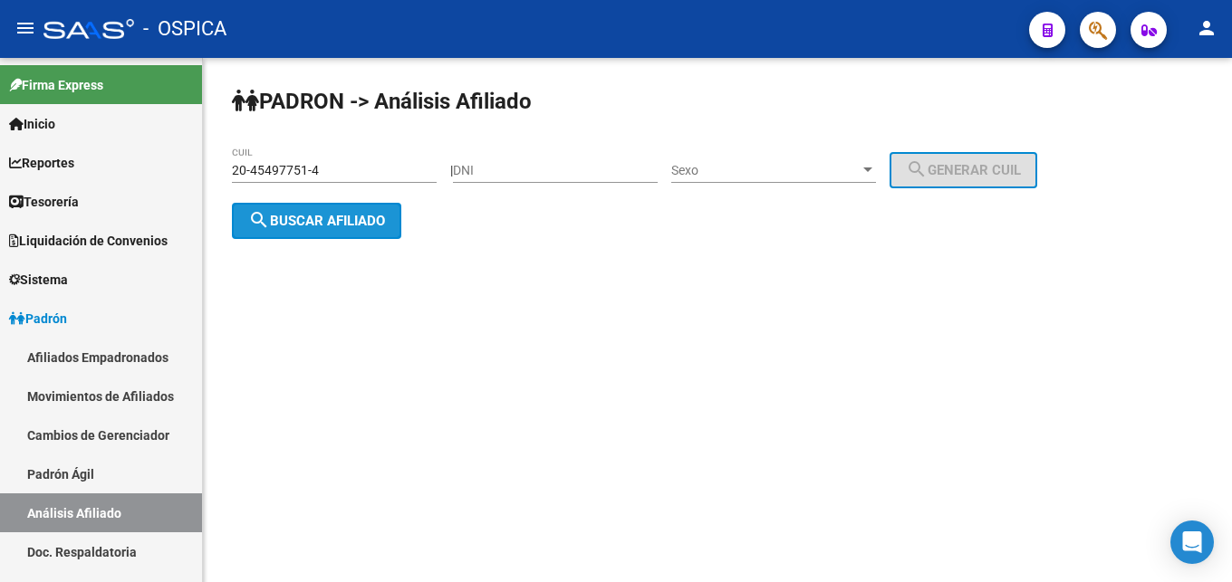
click at [352, 220] on span "search Buscar afiliado" at bounding box center [316, 221] width 137 height 16
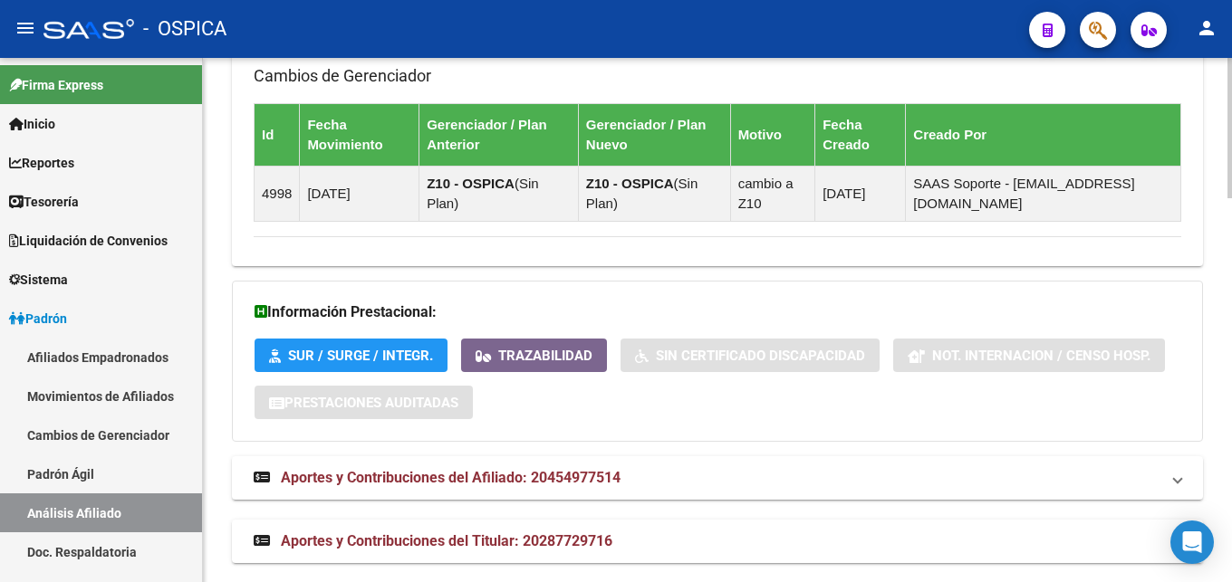
scroll to position [1432, 0]
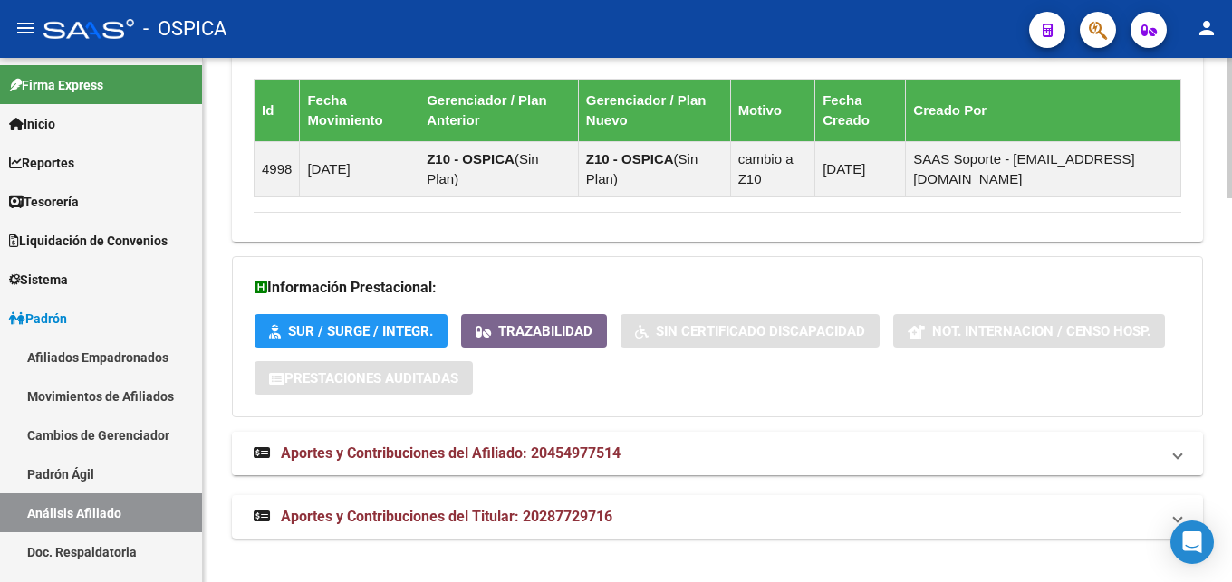
click at [594, 463] on strong "Aportes y Contribuciones del Afiliado: 20454977514" at bounding box center [437, 454] width 367 height 20
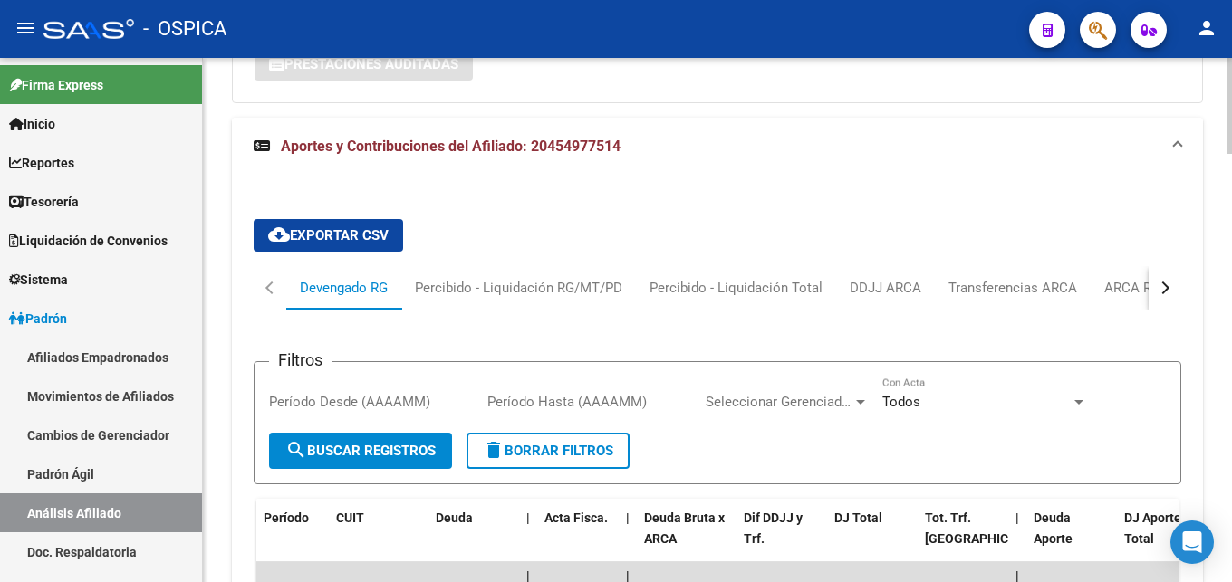
scroll to position [1815, 0]
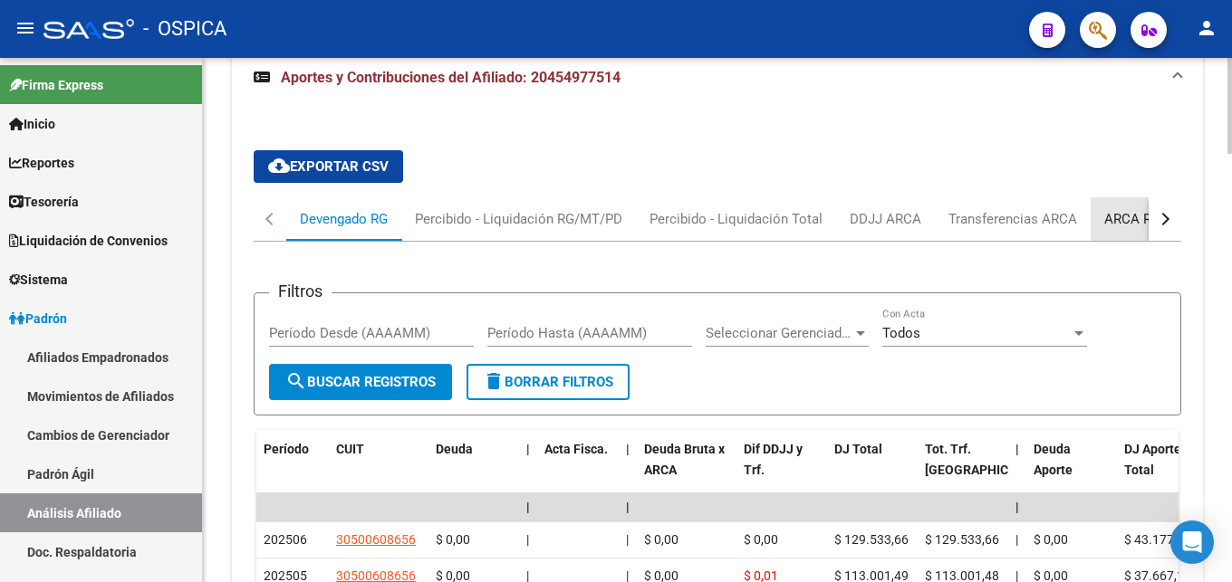
click at [1113, 223] on div "ARCA Relaciones Laborales" at bounding box center [1188, 219] width 169 height 20
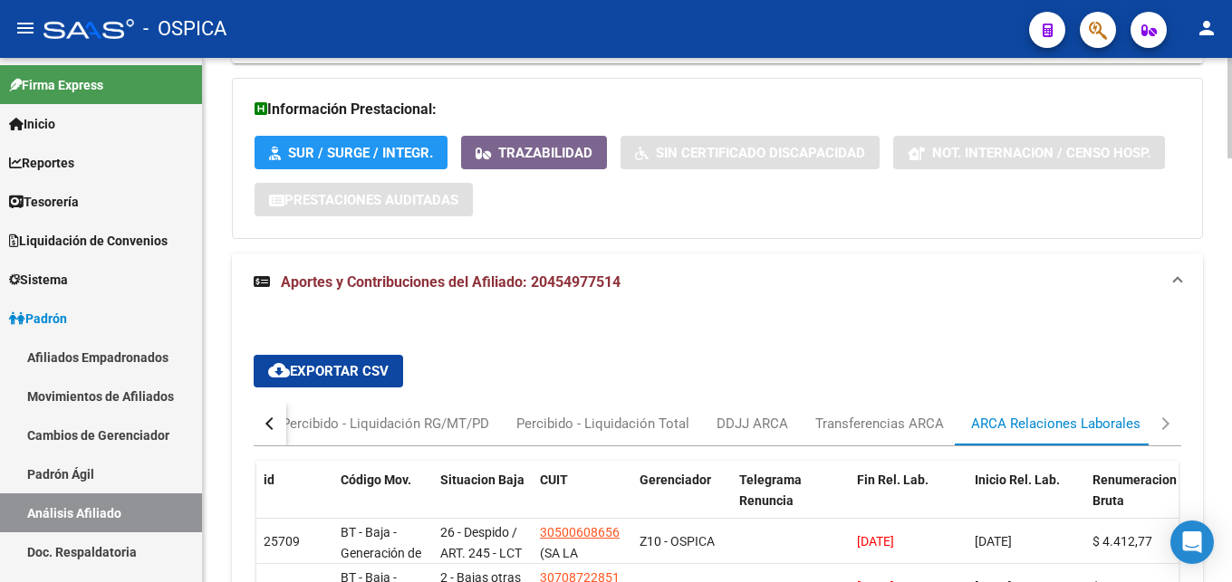
scroll to position [1795, 0]
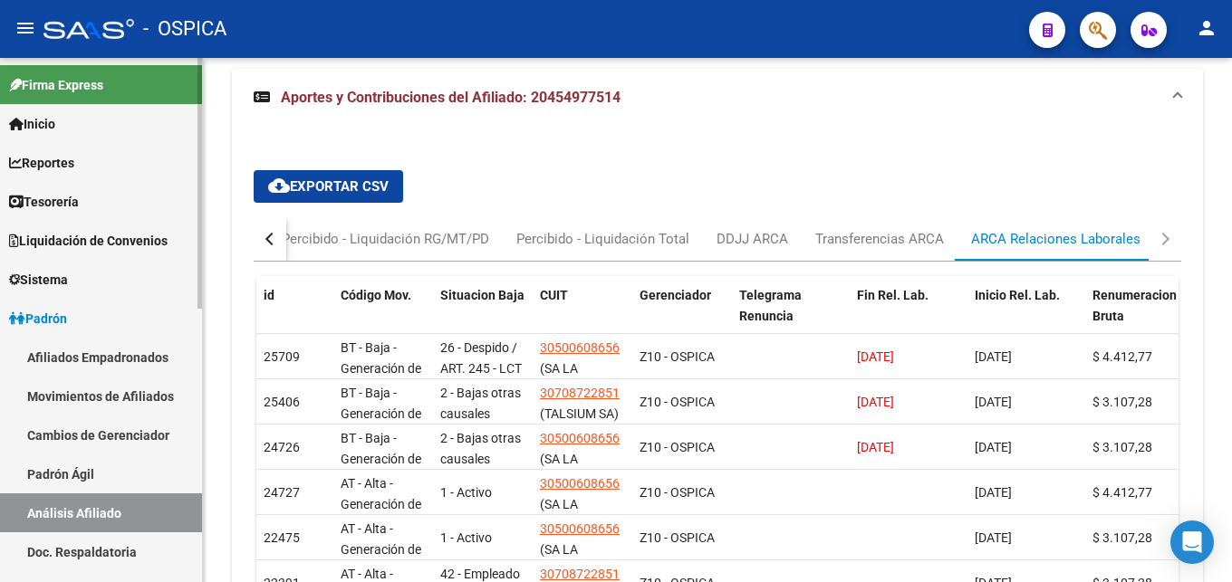
click at [72, 476] on link "Padrón Ágil" at bounding box center [101, 474] width 202 height 39
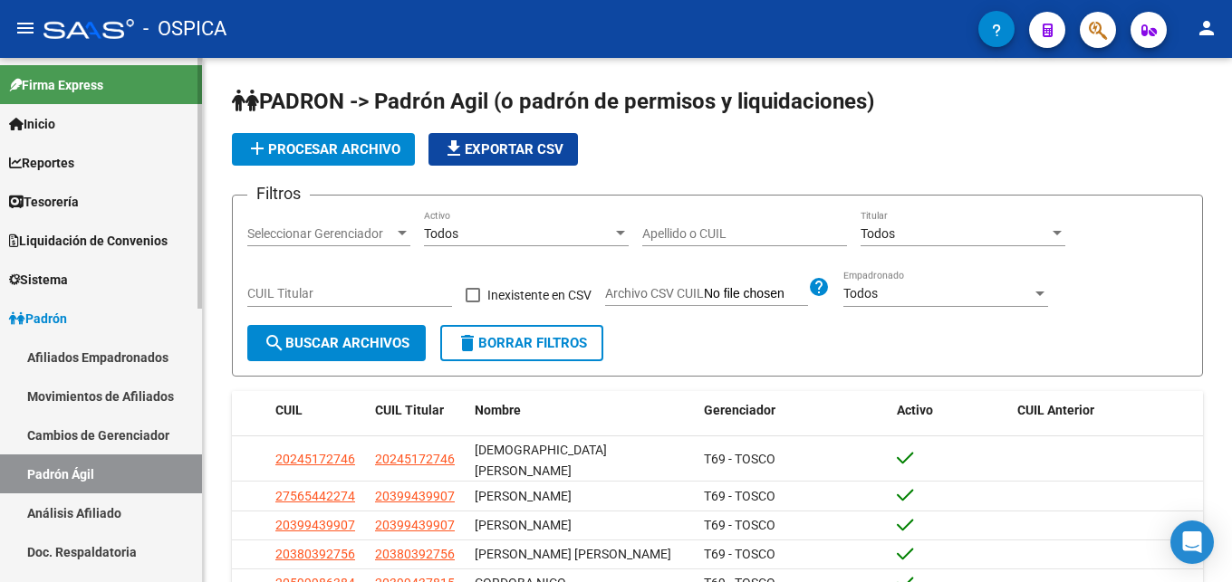
drag, startPoint x: 72, startPoint y: 509, endPoint x: 144, endPoint y: 416, distance: 117.6
click at [74, 509] on link "Análisis Afiliado" at bounding box center [101, 513] width 202 height 39
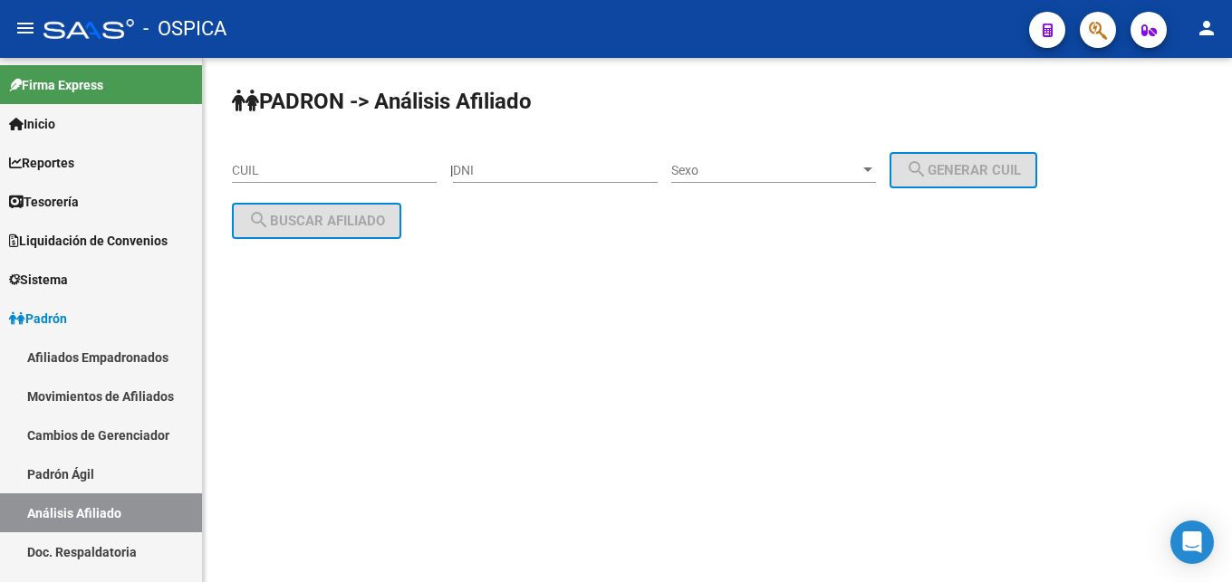
click at [287, 166] on input "CUIL" at bounding box center [334, 170] width 205 height 15
paste input "20-40847847-3"
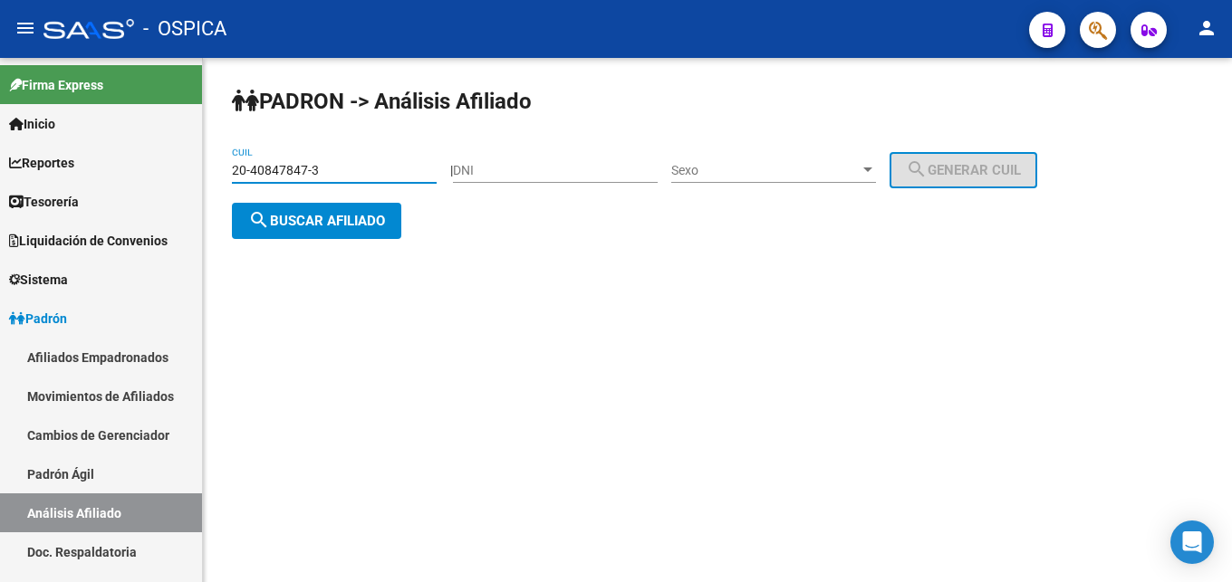
type input "20-40847847-3"
click at [309, 215] on span "search Buscar afiliado" at bounding box center [316, 221] width 137 height 16
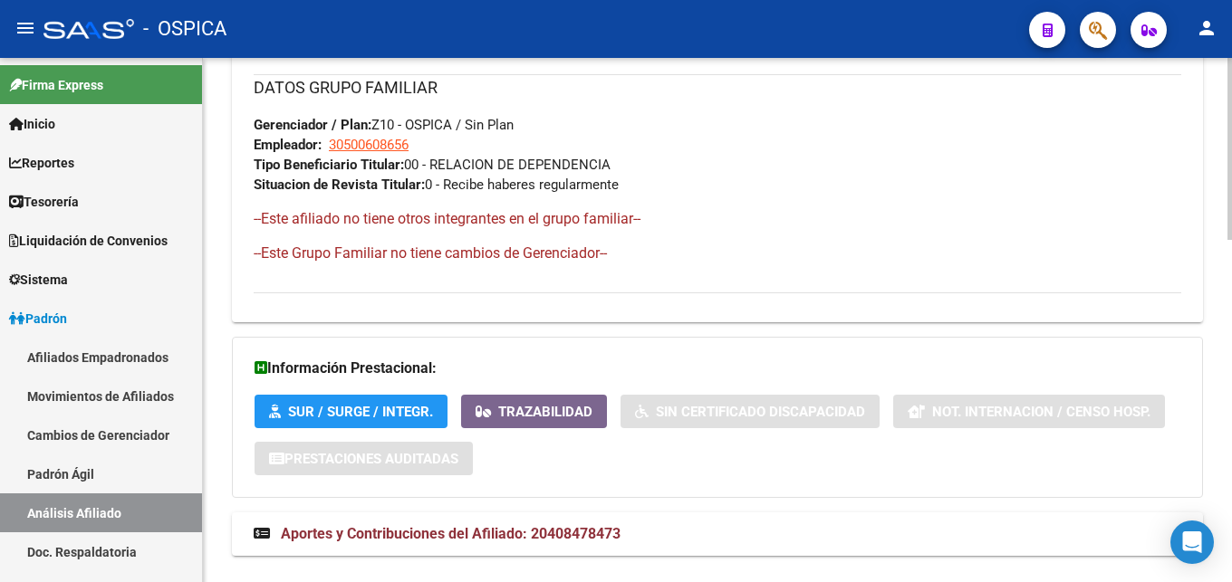
scroll to position [989, 0]
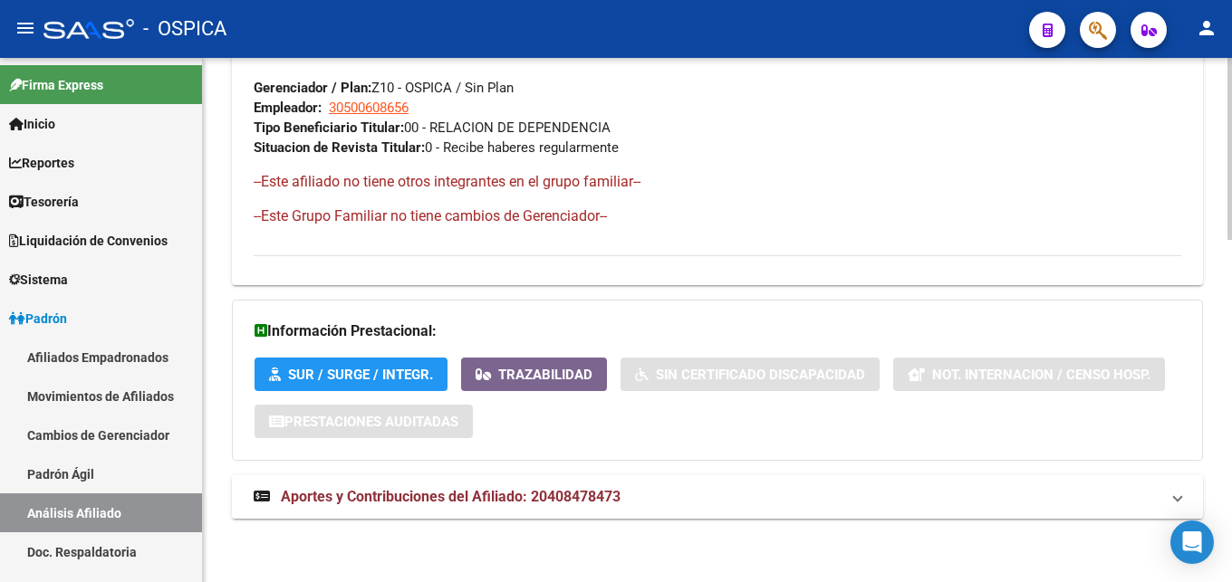
click at [510, 483] on mat-expansion-panel-header "Aportes y Contribuciones del Afiliado: 20408478473" at bounding box center [717, 497] width 971 height 43
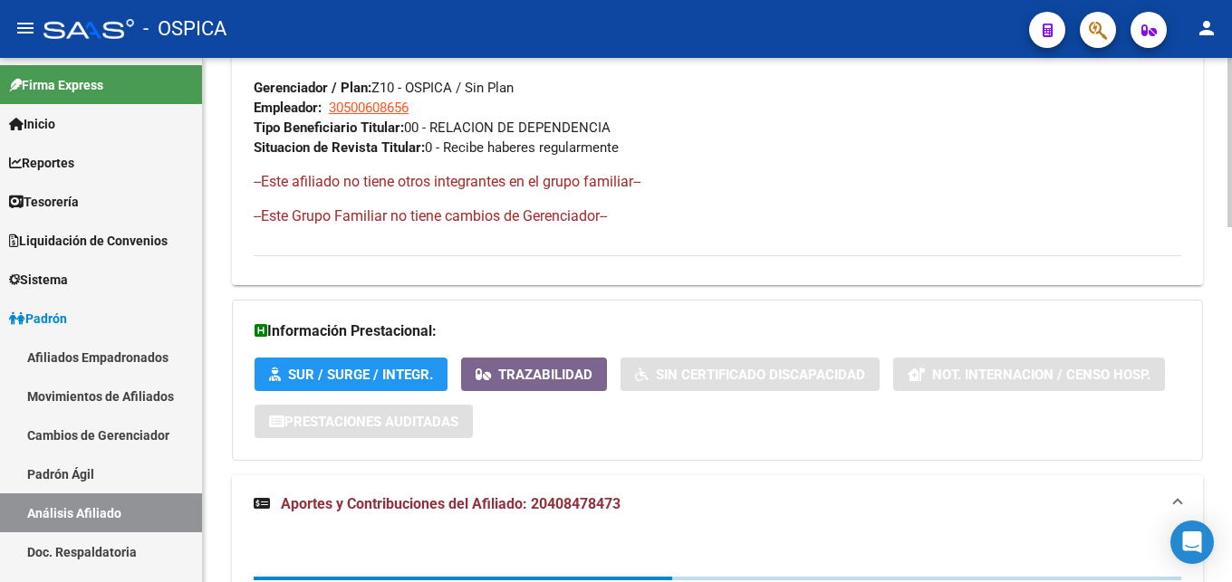
scroll to position [1266, 0]
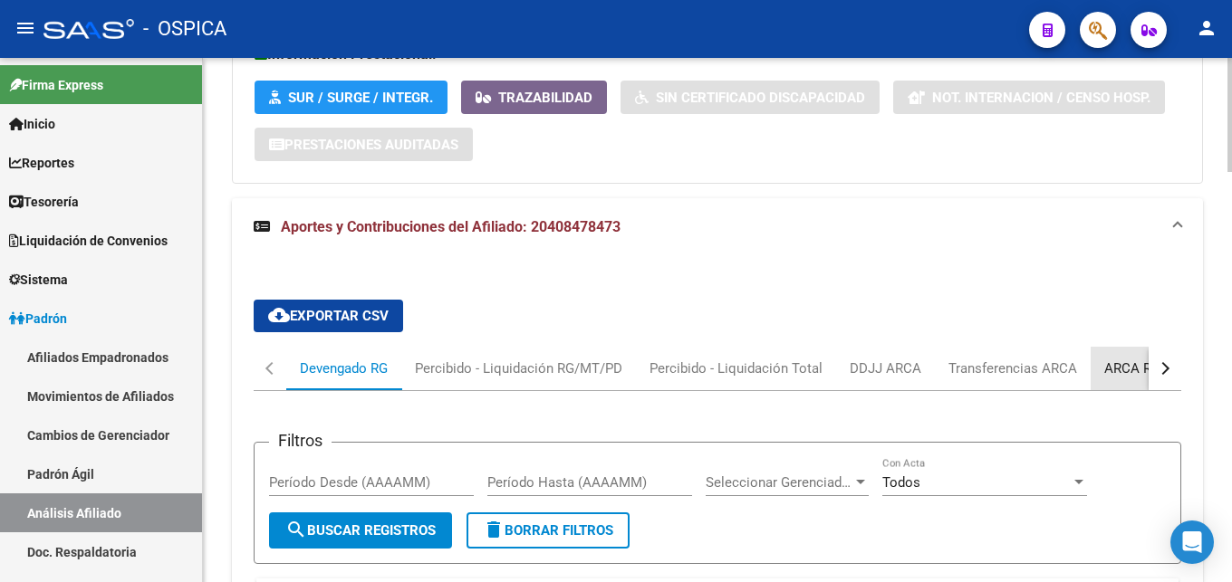
click at [1109, 366] on div "ARCA Relaciones Laborales" at bounding box center [1188, 369] width 169 height 20
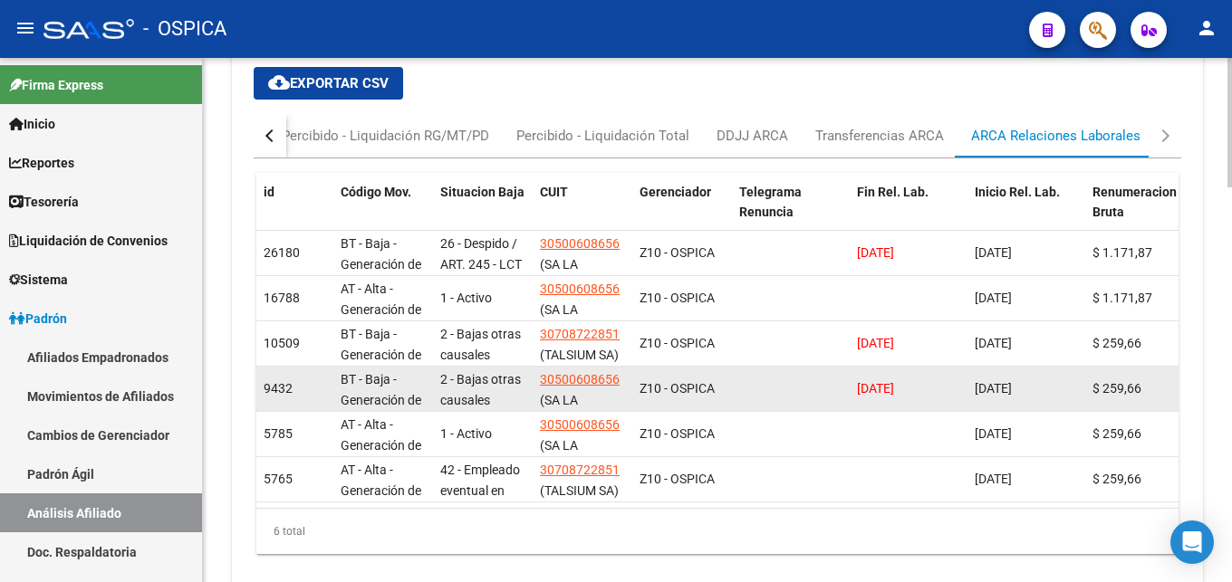
scroll to position [1537, 0]
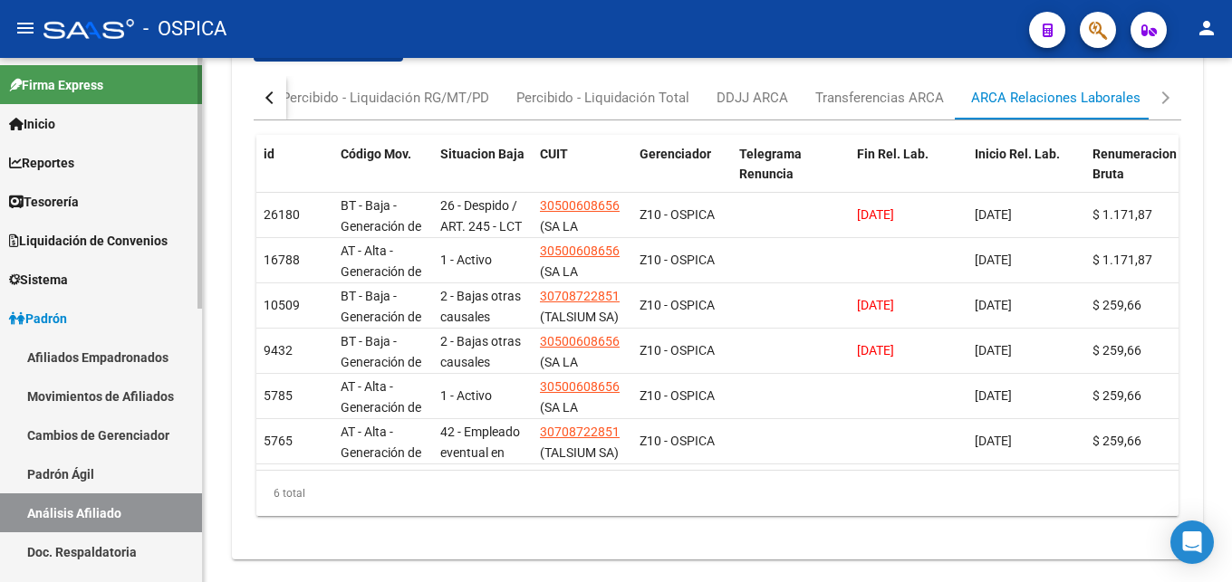
click at [43, 475] on link "Padrón Ágil" at bounding box center [101, 474] width 202 height 39
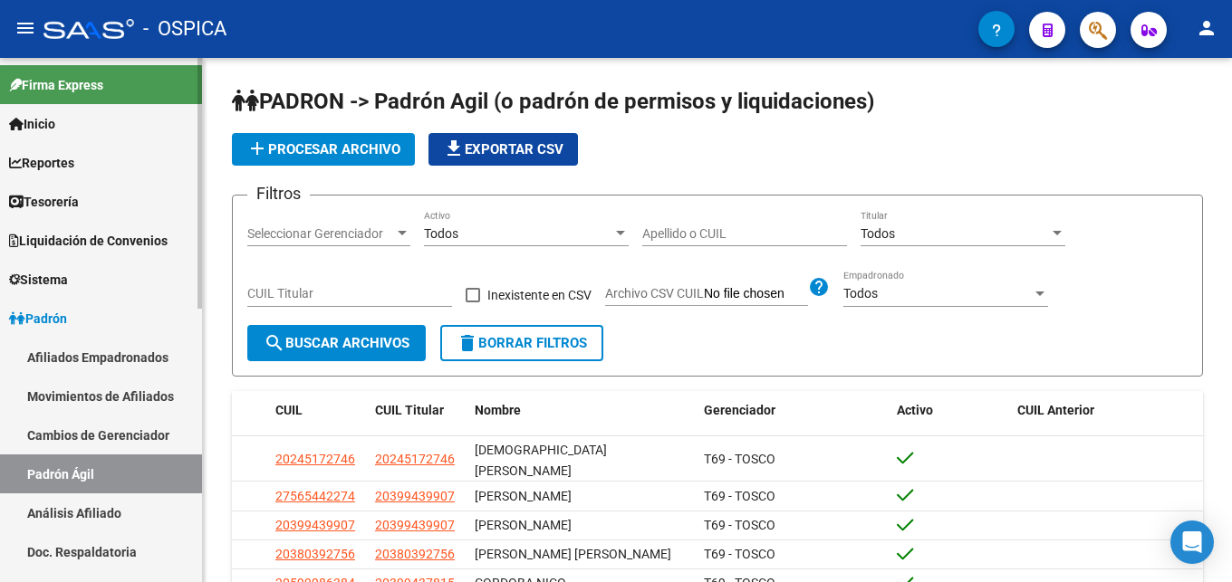
click at [56, 503] on link "Análisis Afiliado" at bounding box center [101, 513] width 202 height 39
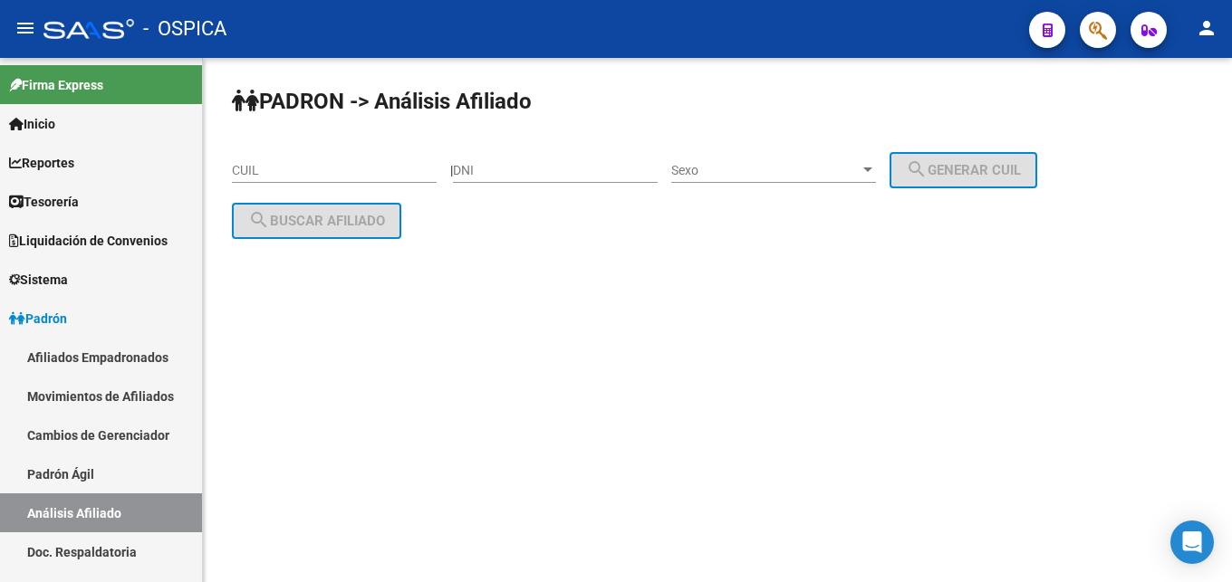
click at [274, 148] on div "CUIL" at bounding box center [334, 165] width 205 height 36
click at [270, 169] on input "CUIL" at bounding box center [334, 170] width 205 height 15
paste input "20-26788583-5"
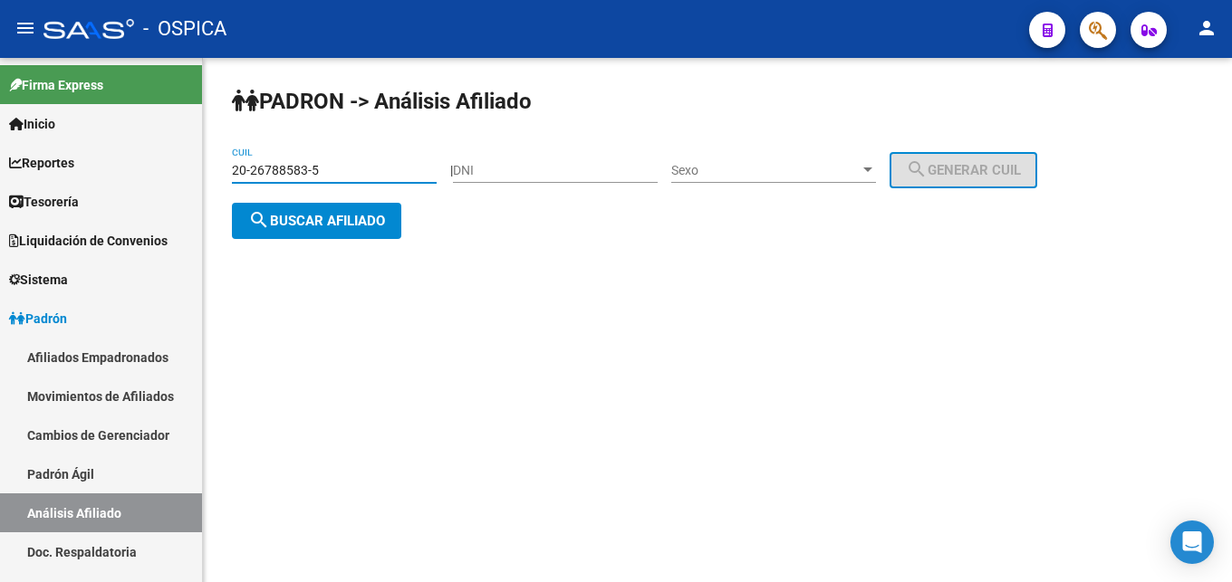
type input "20-26788583-5"
click at [341, 217] on span "search Buscar afiliado" at bounding box center [316, 221] width 137 height 16
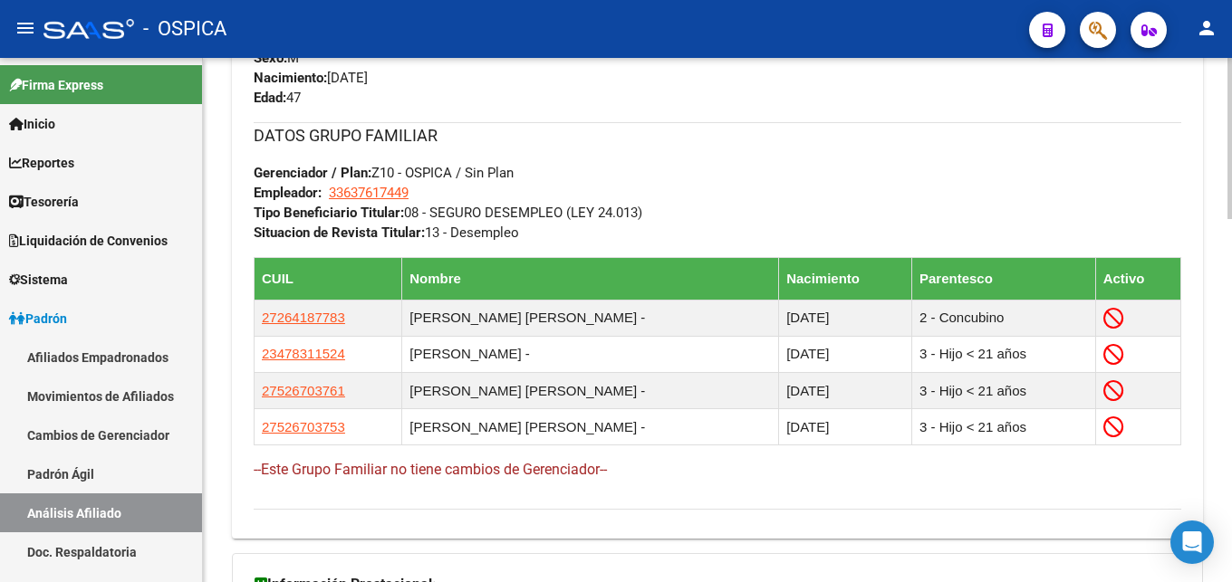
scroll to position [1178, 0]
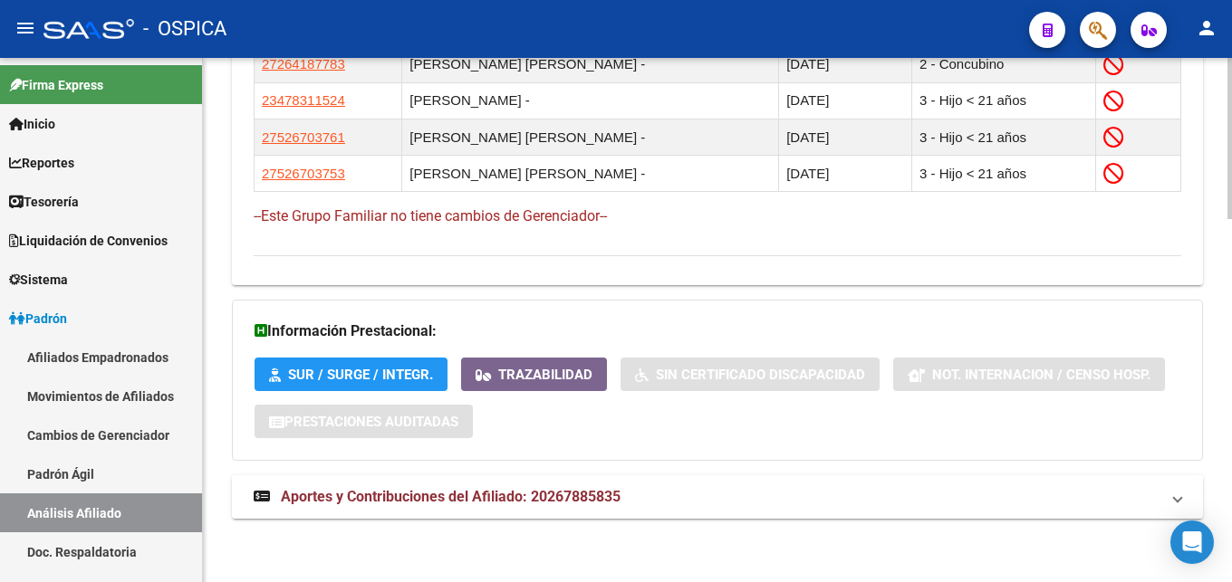
click at [537, 502] on span "Aportes y Contribuciones del Afiliado: 20267885835" at bounding box center [451, 496] width 340 height 17
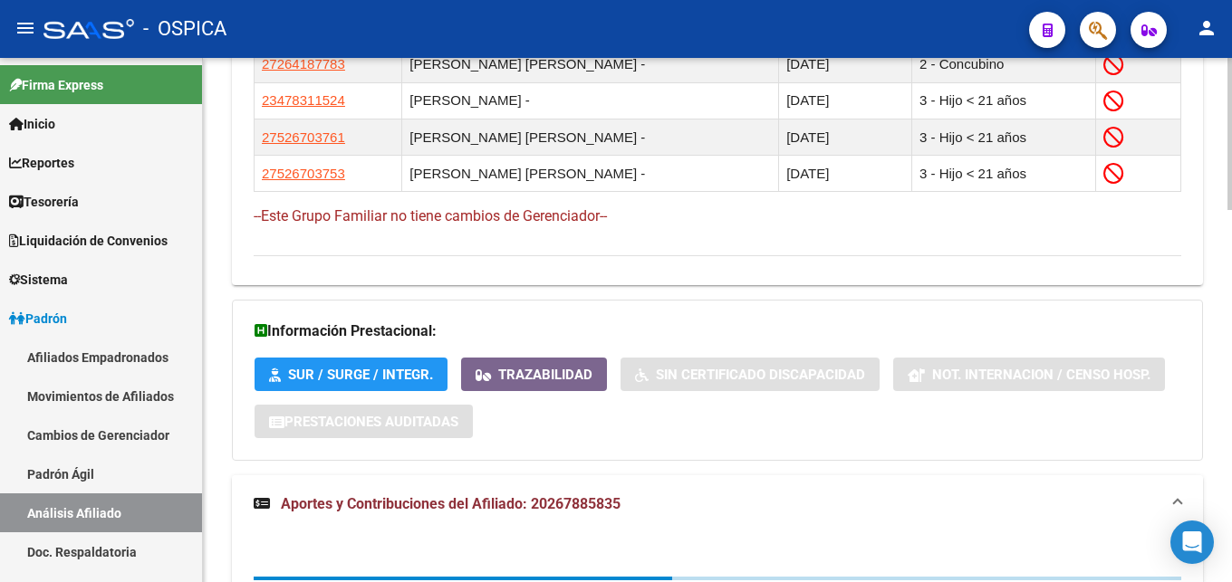
scroll to position [1455, 0]
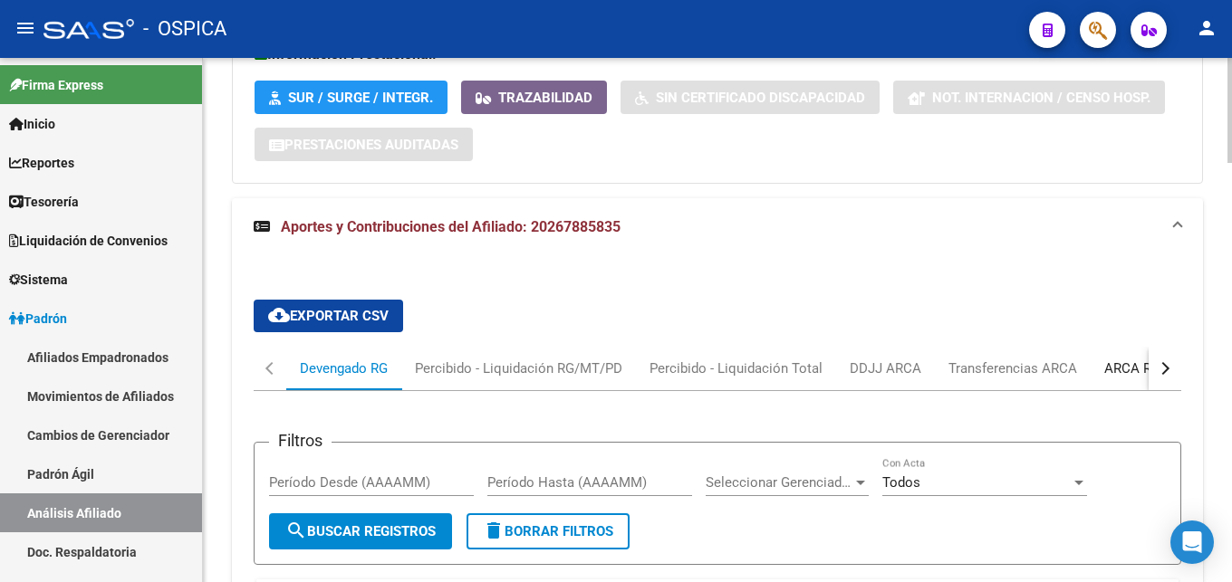
click at [1131, 372] on div "ARCA Relaciones Laborales" at bounding box center [1188, 369] width 169 height 20
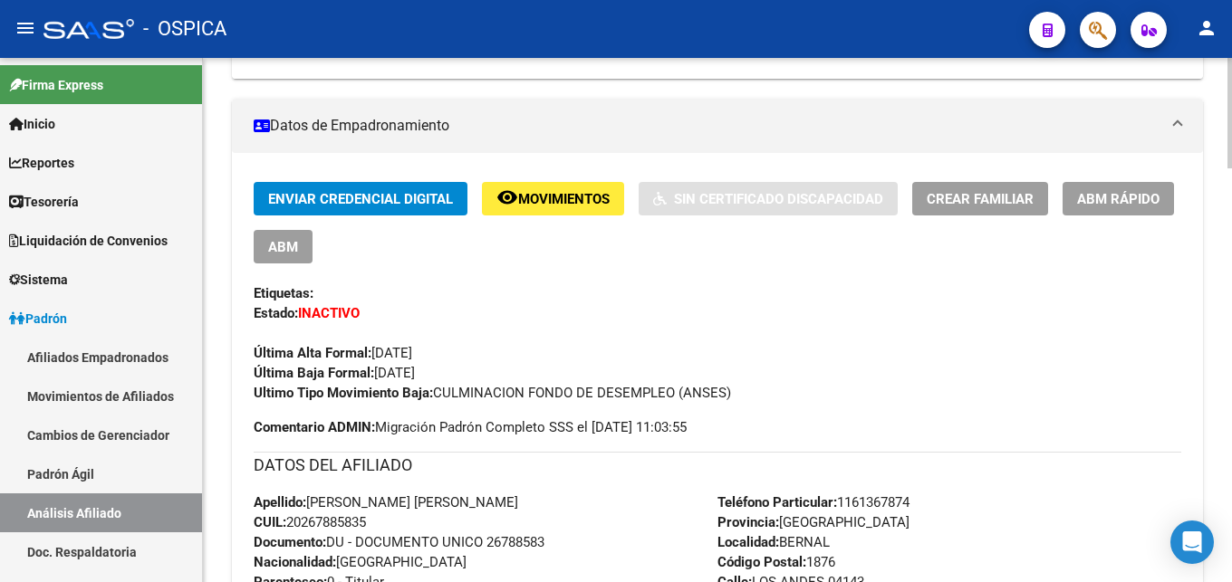
scroll to position [0, 0]
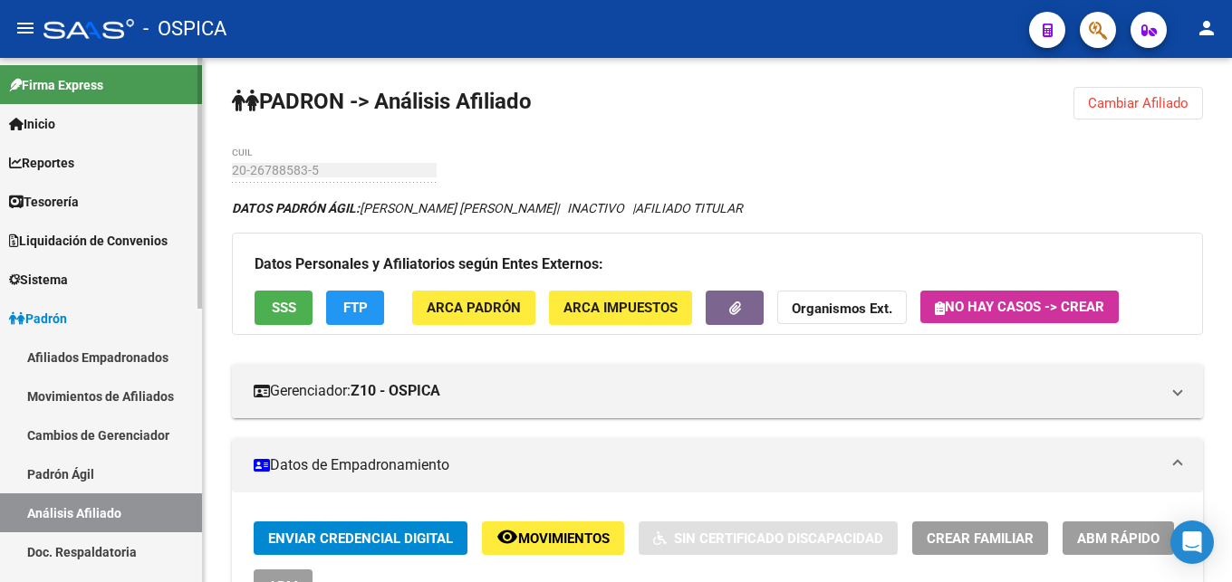
click at [63, 476] on link "Padrón Ágil" at bounding box center [101, 474] width 202 height 39
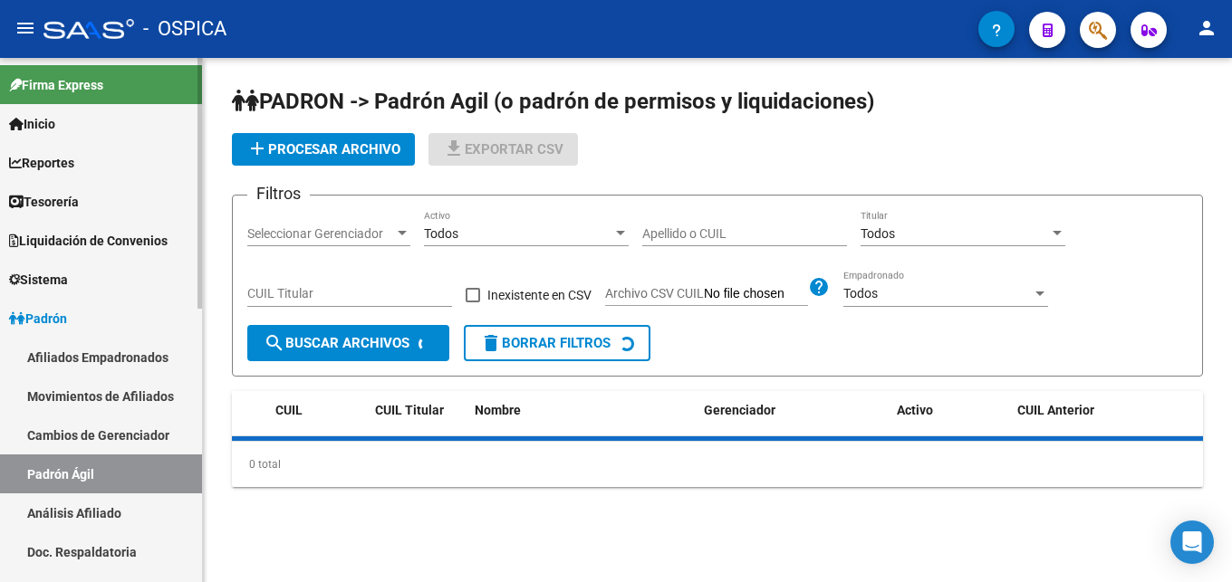
drag, startPoint x: 84, startPoint y: 510, endPoint x: 91, endPoint y: 503, distance: 9.6
click at [85, 511] on link "Análisis Afiliado" at bounding box center [101, 513] width 202 height 39
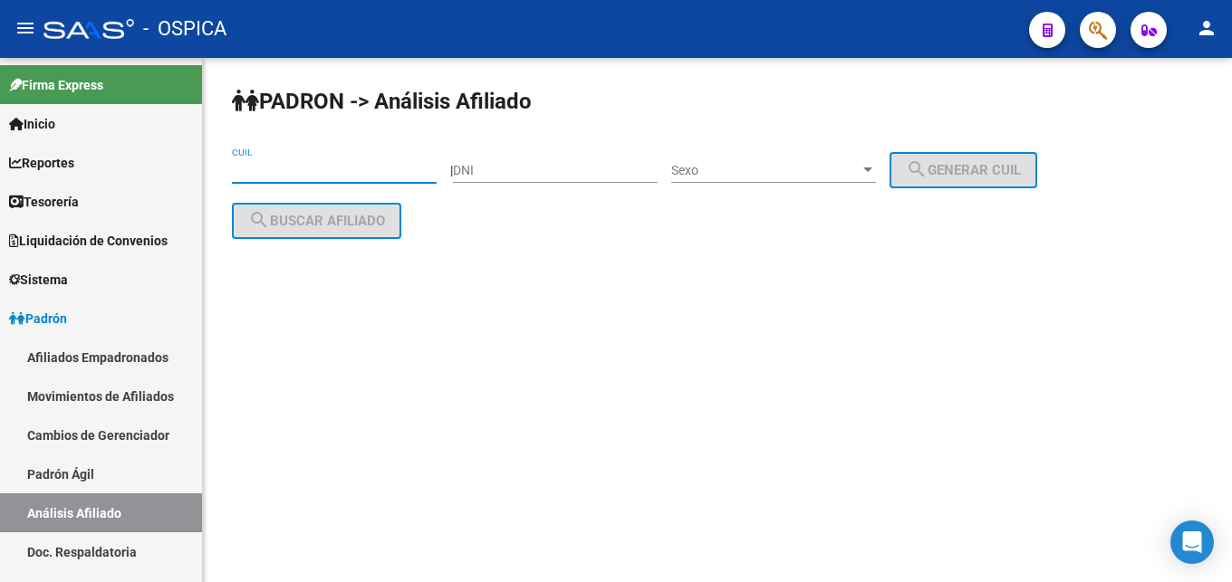
click at [257, 173] on input "CUIL" at bounding box center [334, 170] width 205 height 15
paste input "20-35167701-6"
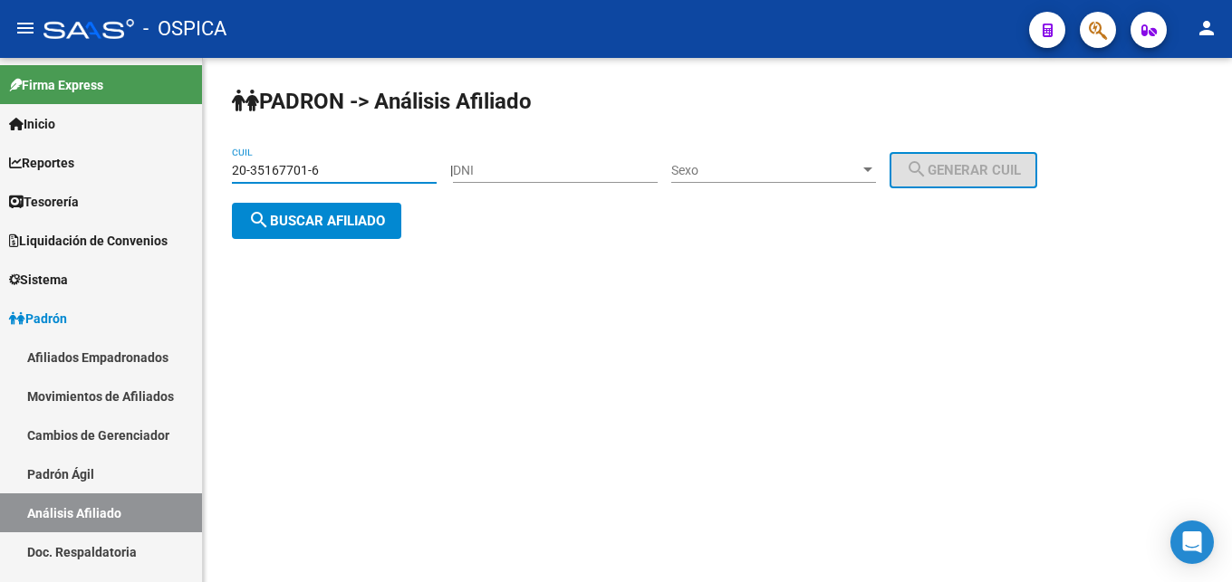
type input "20-35167701-6"
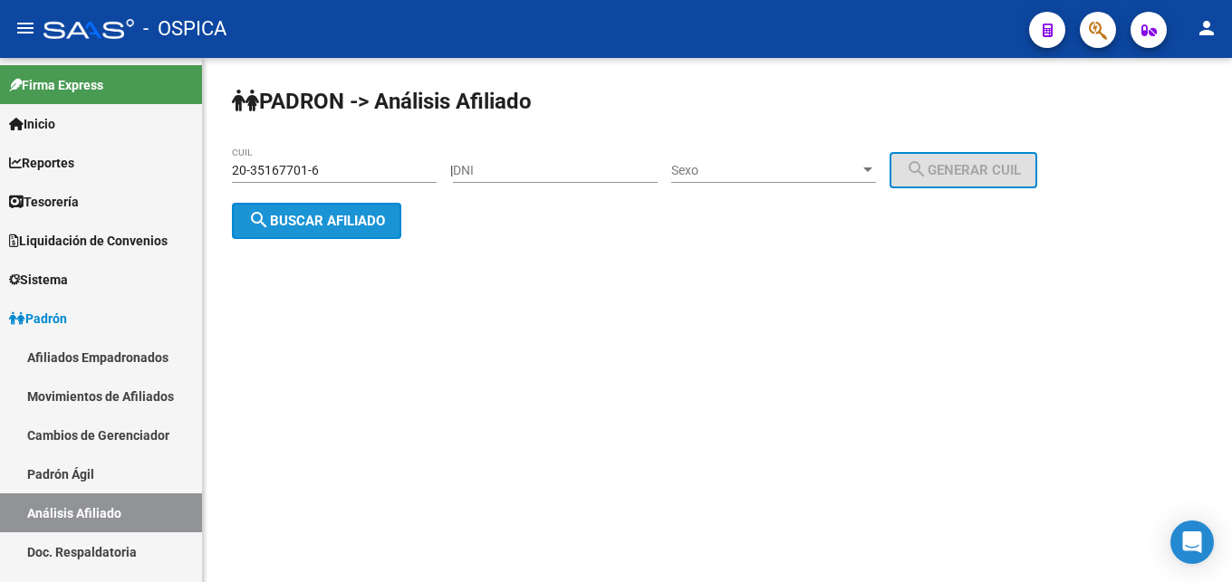
click at [301, 225] on span "search Buscar afiliado" at bounding box center [316, 221] width 137 height 16
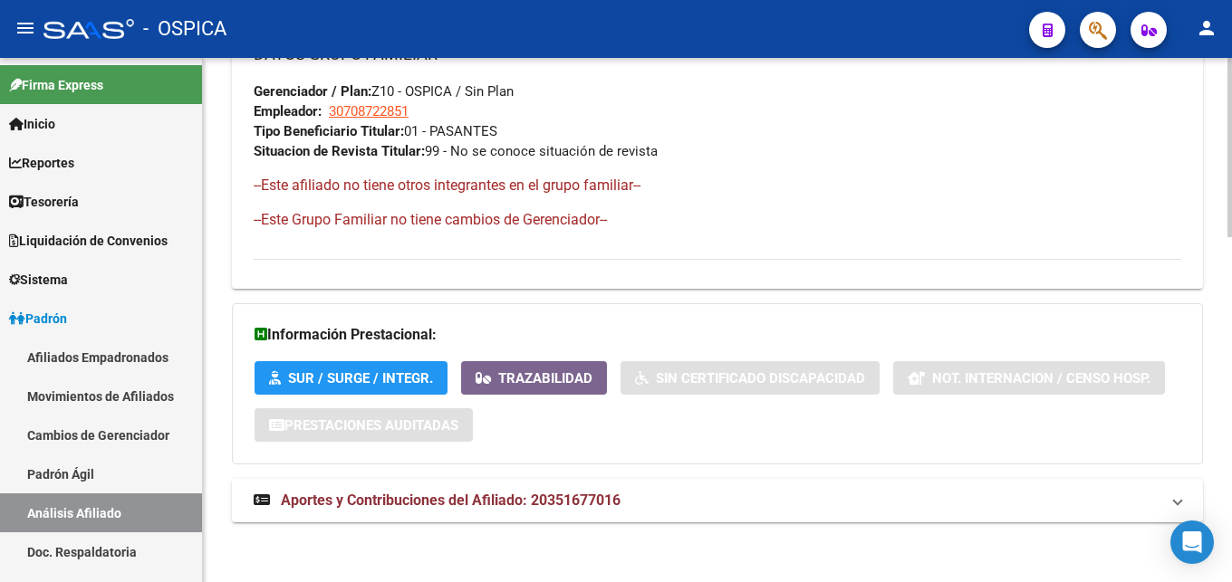
scroll to position [1009, 0]
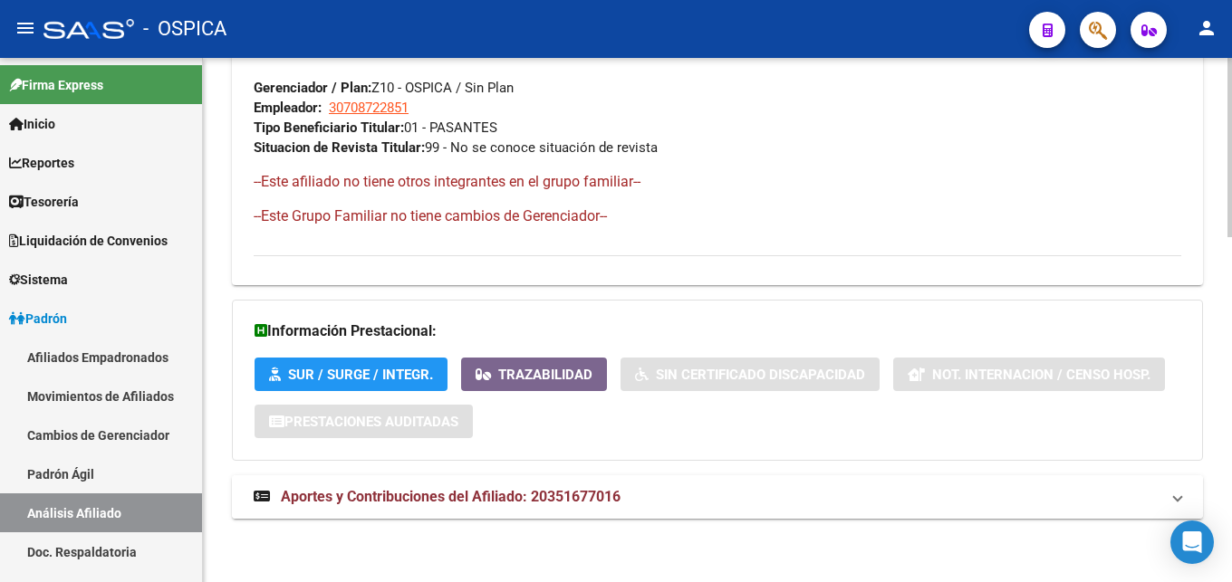
click at [560, 477] on mat-expansion-panel-header "Aportes y Contribuciones del Afiliado: 20351677016" at bounding box center [717, 497] width 971 height 43
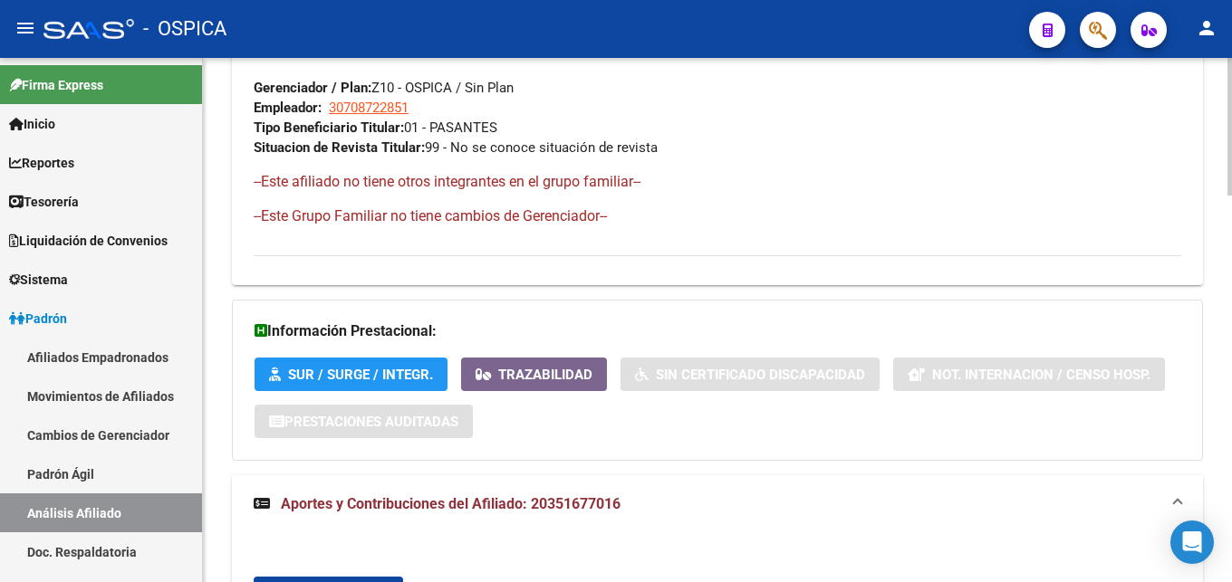
scroll to position [1286, 0]
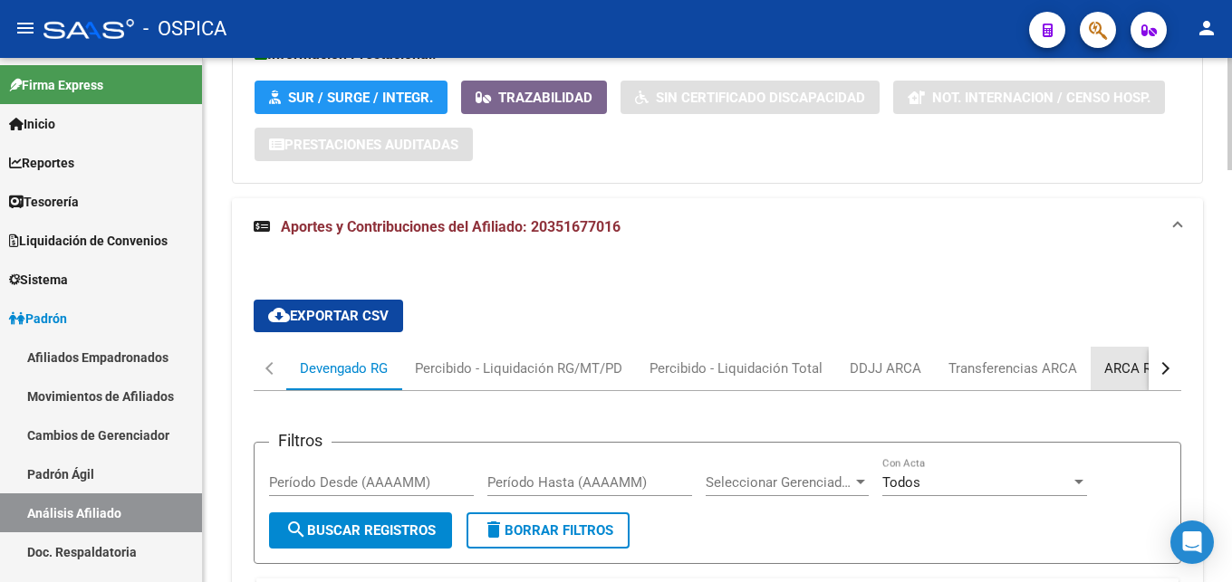
click at [1131, 379] on div "ARCA Relaciones Laborales" at bounding box center [1189, 368] width 197 height 43
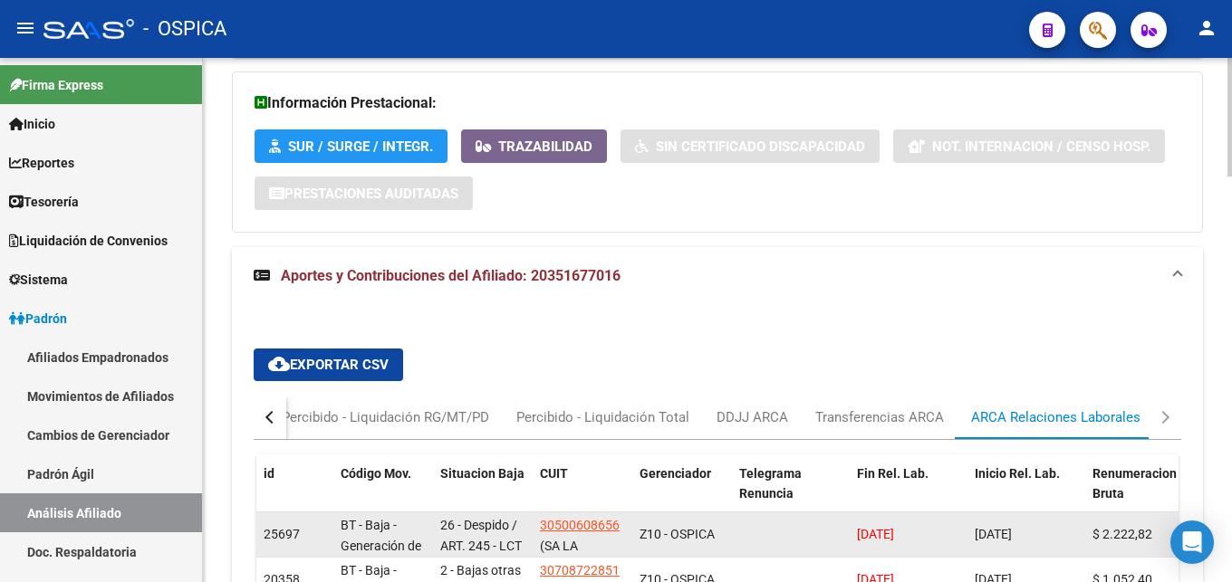
scroll to position [1465, 0]
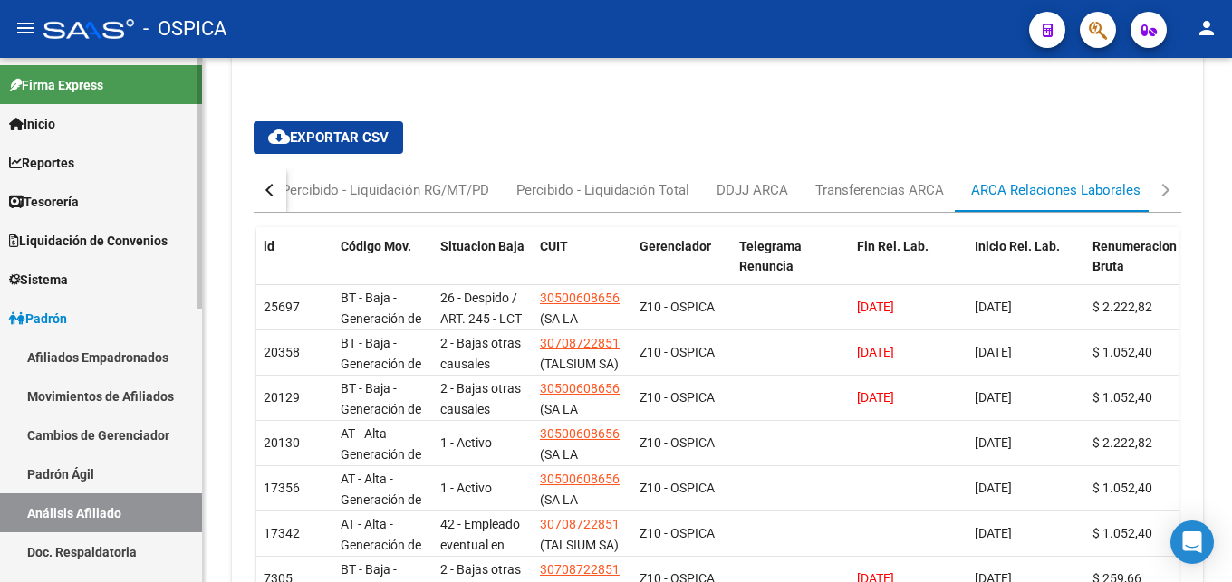
drag, startPoint x: 63, startPoint y: 477, endPoint x: 63, endPoint y: 501, distance: 23.6
click at [63, 481] on link "Padrón Ágil" at bounding box center [101, 474] width 202 height 39
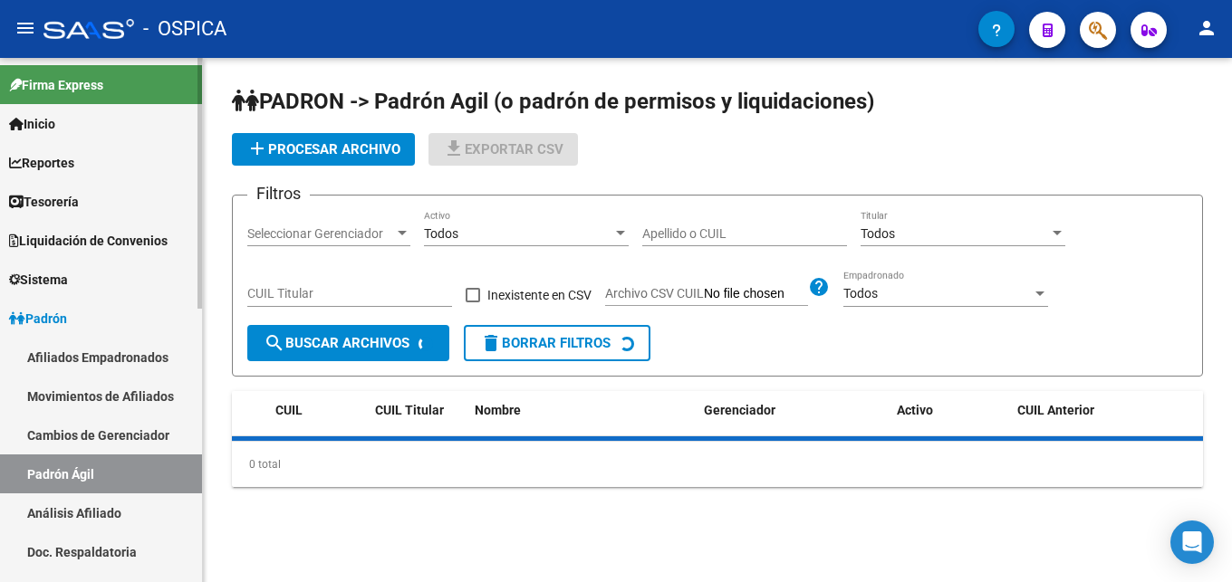
click at [72, 510] on link "Análisis Afiliado" at bounding box center [101, 513] width 202 height 39
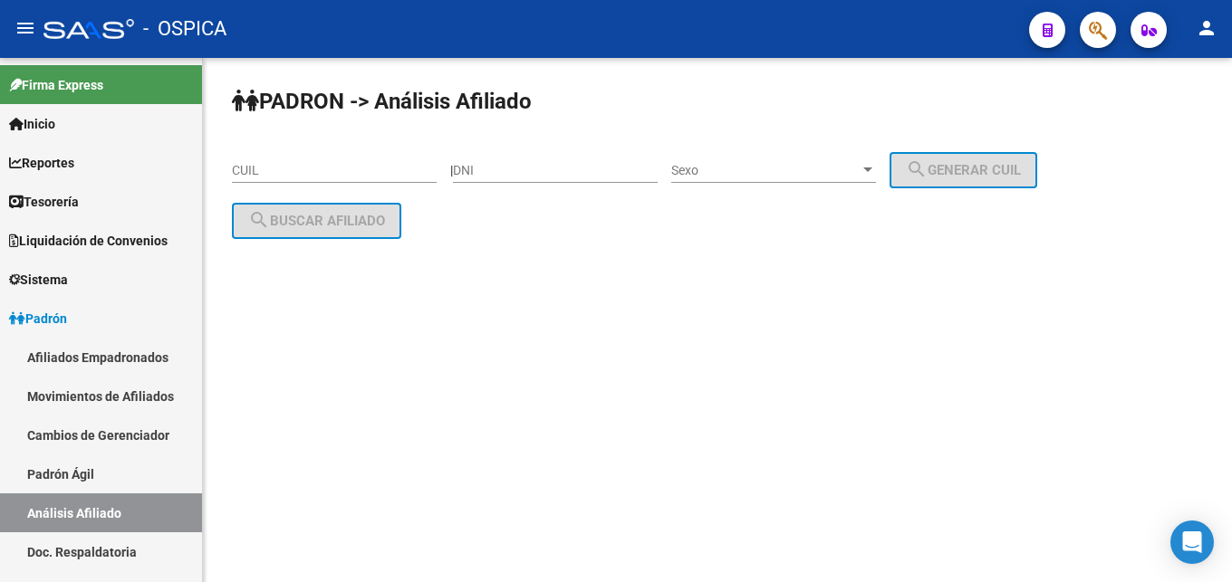
click at [253, 176] on input "CUIL" at bounding box center [334, 170] width 205 height 15
paste input "20-45425676-0"
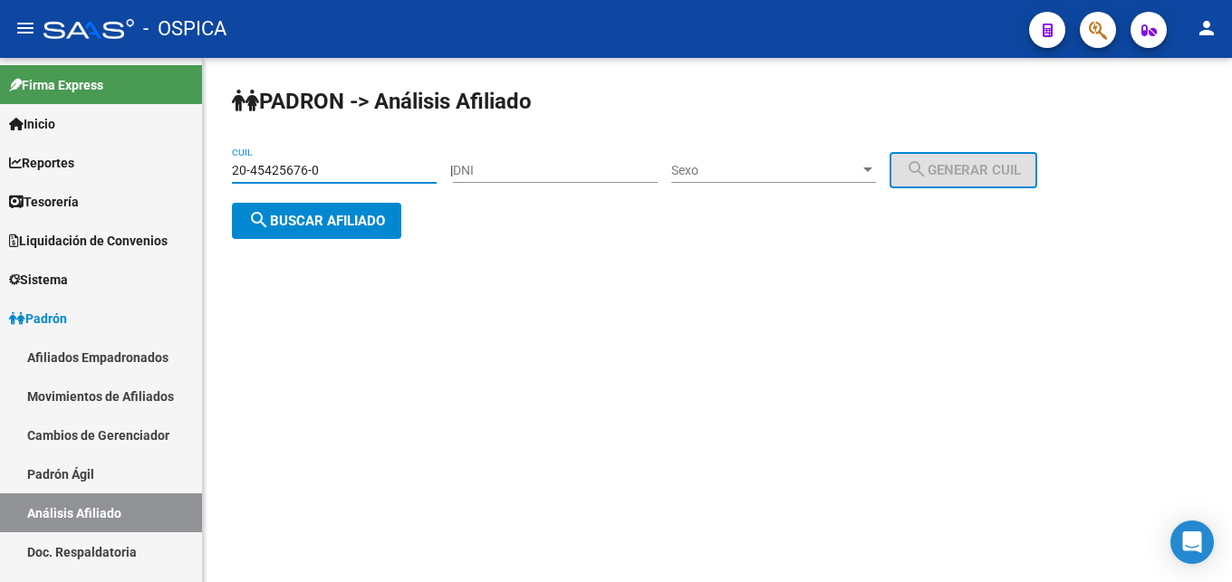
type input "20-45425676-0"
click at [323, 227] on span "search Buscar afiliado" at bounding box center [316, 221] width 137 height 16
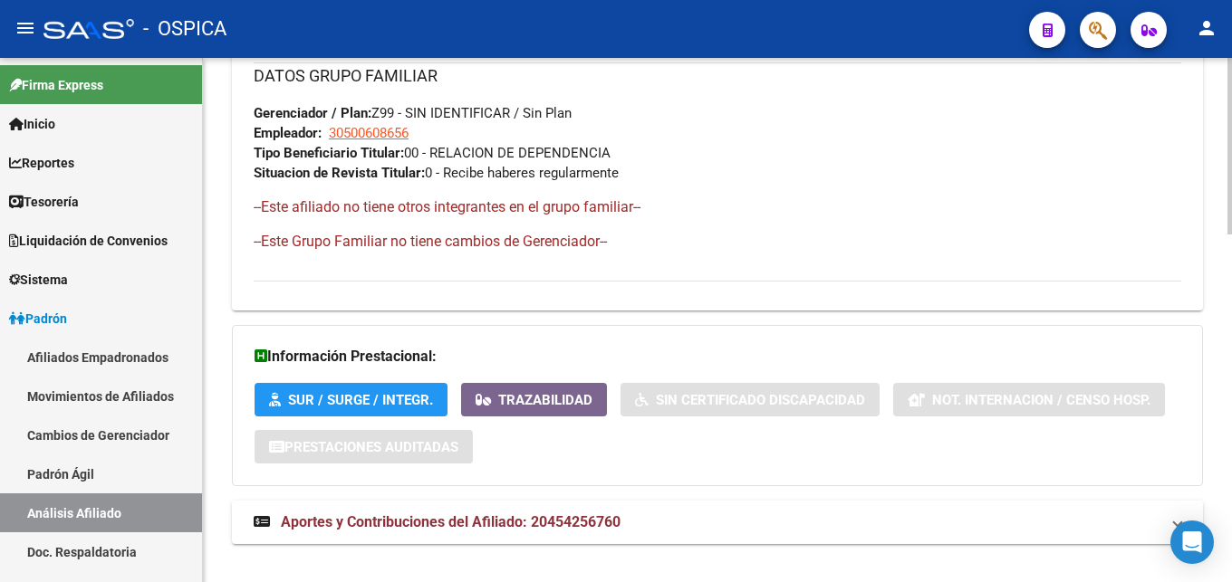
scroll to position [1029, 0]
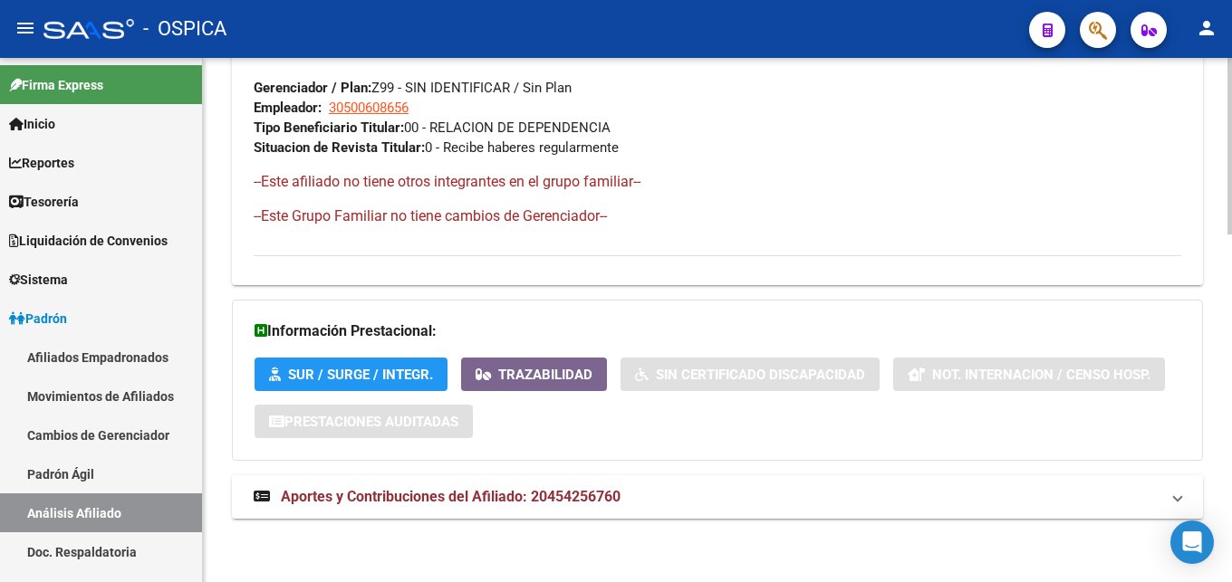
click at [630, 501] on mat-panel-title "Aportes y Contribuciones del Afiliado: 20454256760" at bounding box center [707, 497] width 906 height 20
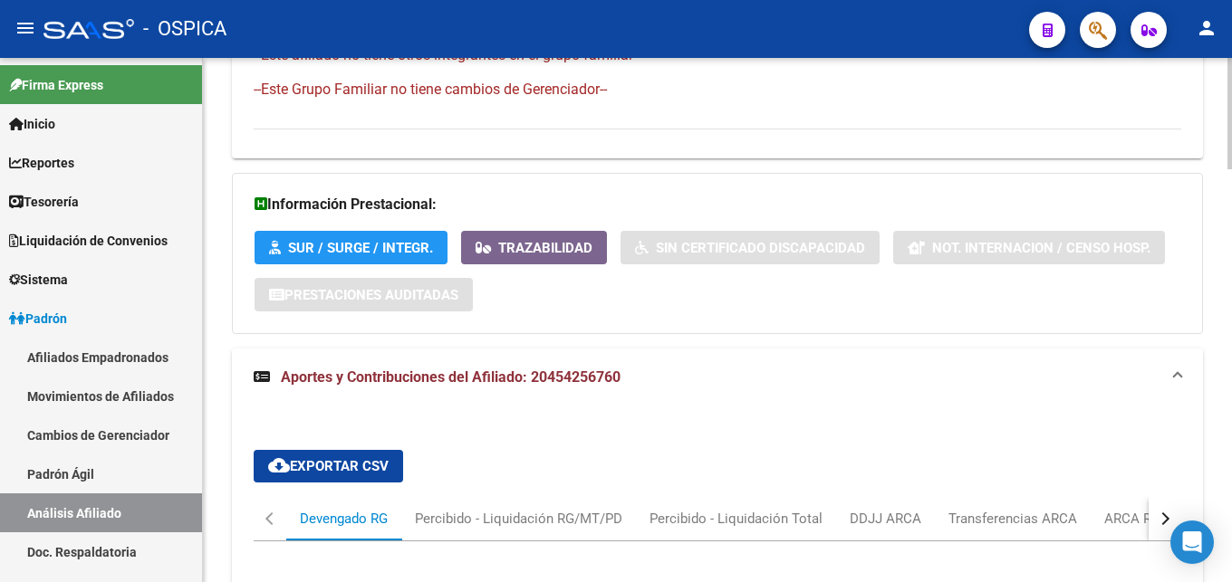
scroll to position [1214, 0]
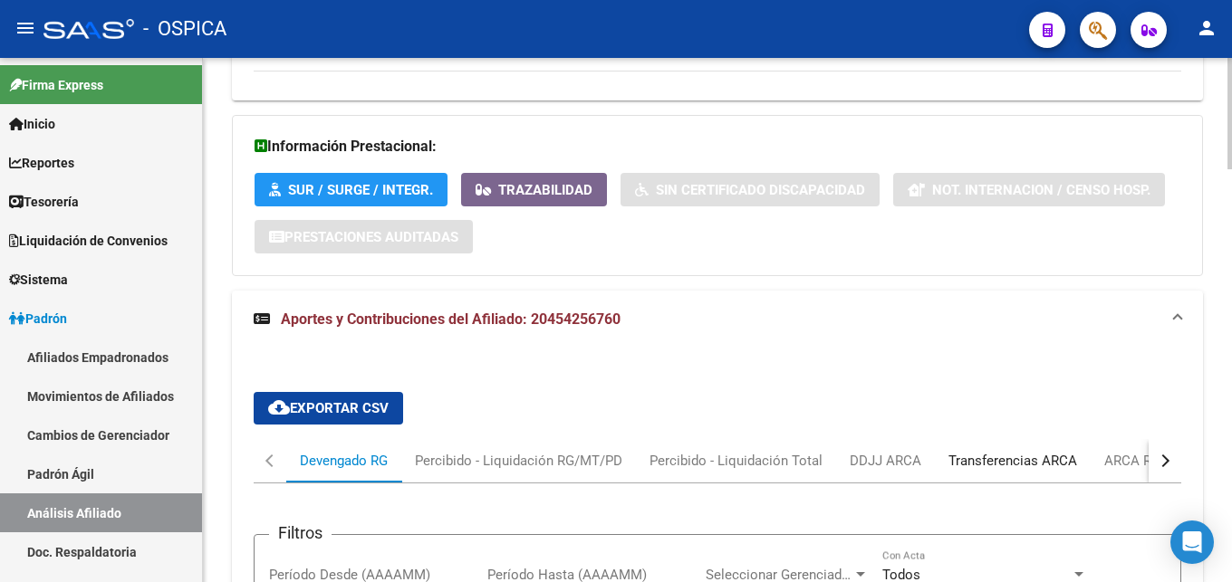
click at [1081, 467] on div "Transferencias ARCA" at bounding box center [1013, 460] width 156 height 43
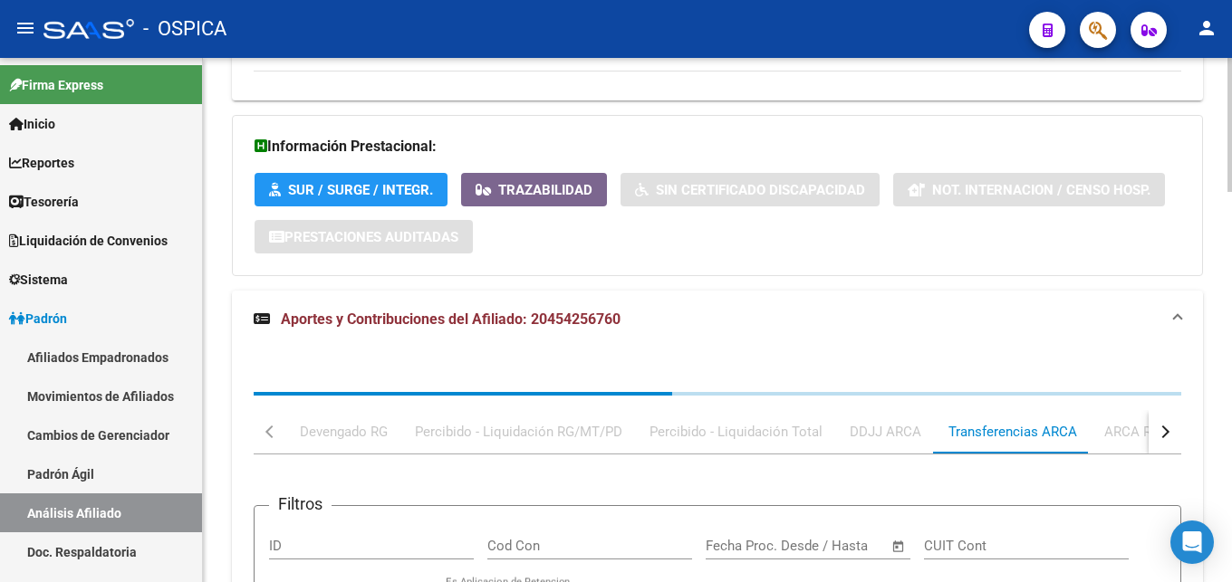
scroll to position [1208, 0]
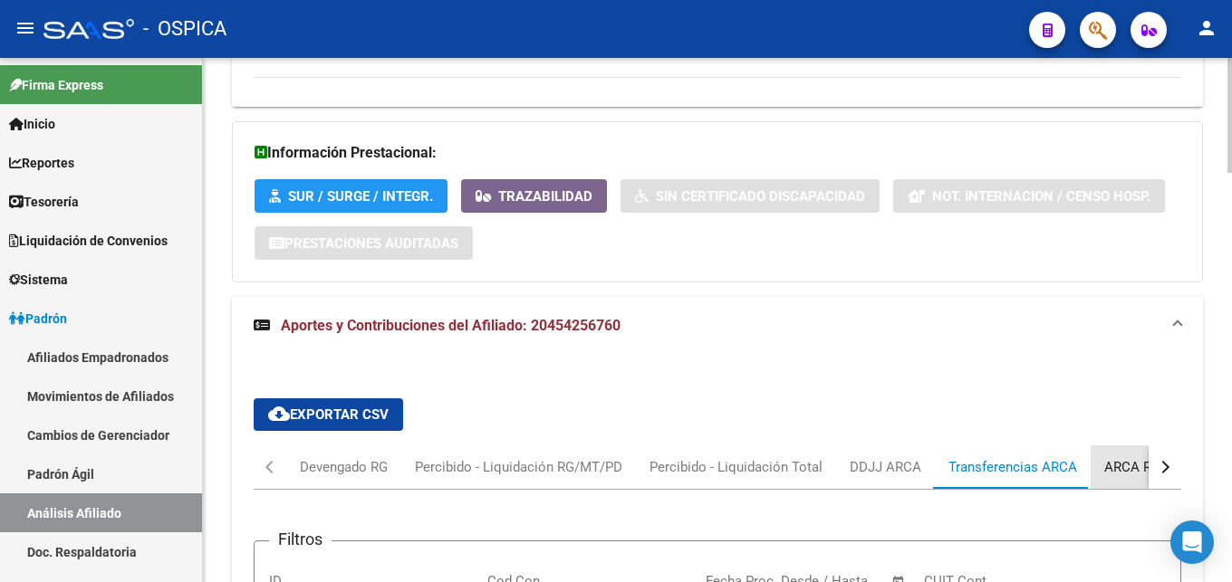
click at [1130, 446] on div "ARCA Relaciones Laborales" at bounding box center [1189, 467] width 197 height 43
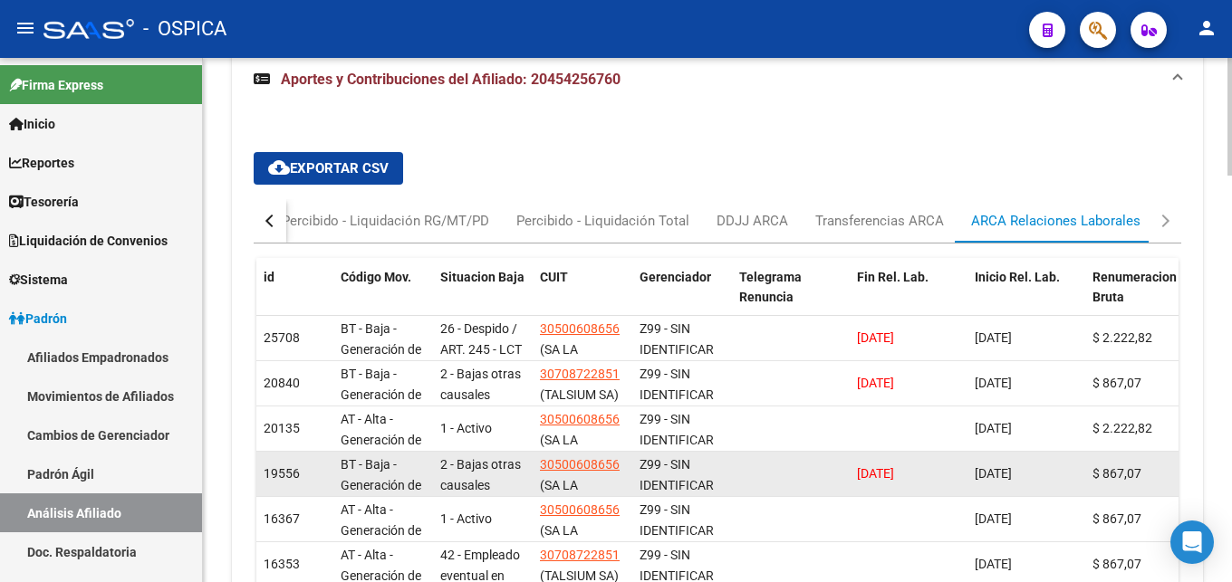
scroll to position [1485, 0]
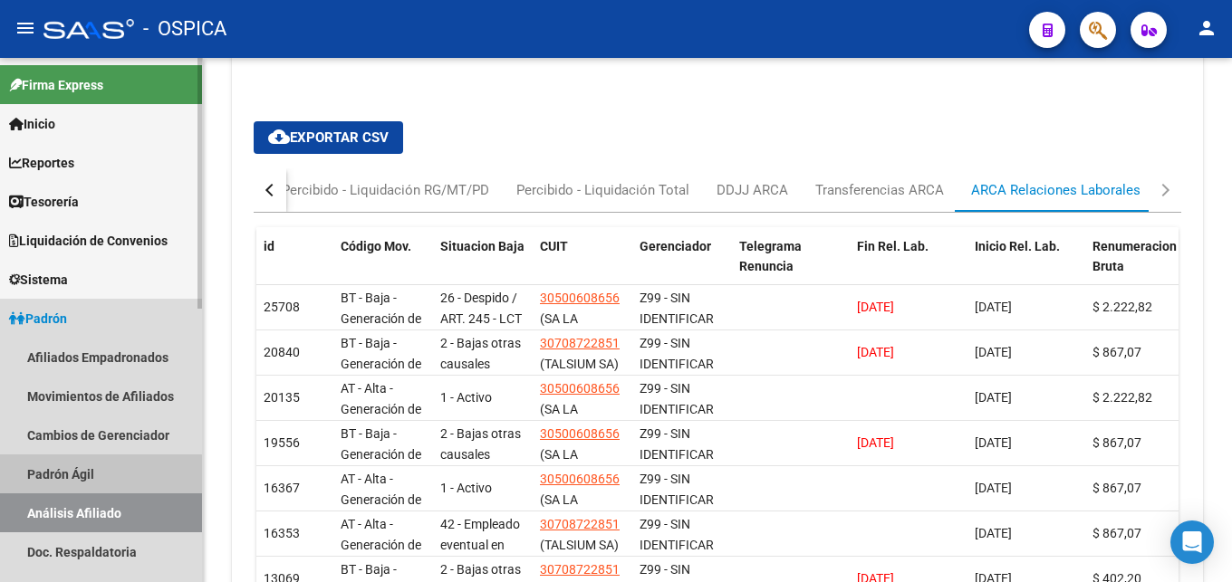
click at [60, 477] on link "Padrón Ágil" at bounding box center [101, 474] width 202 height 39
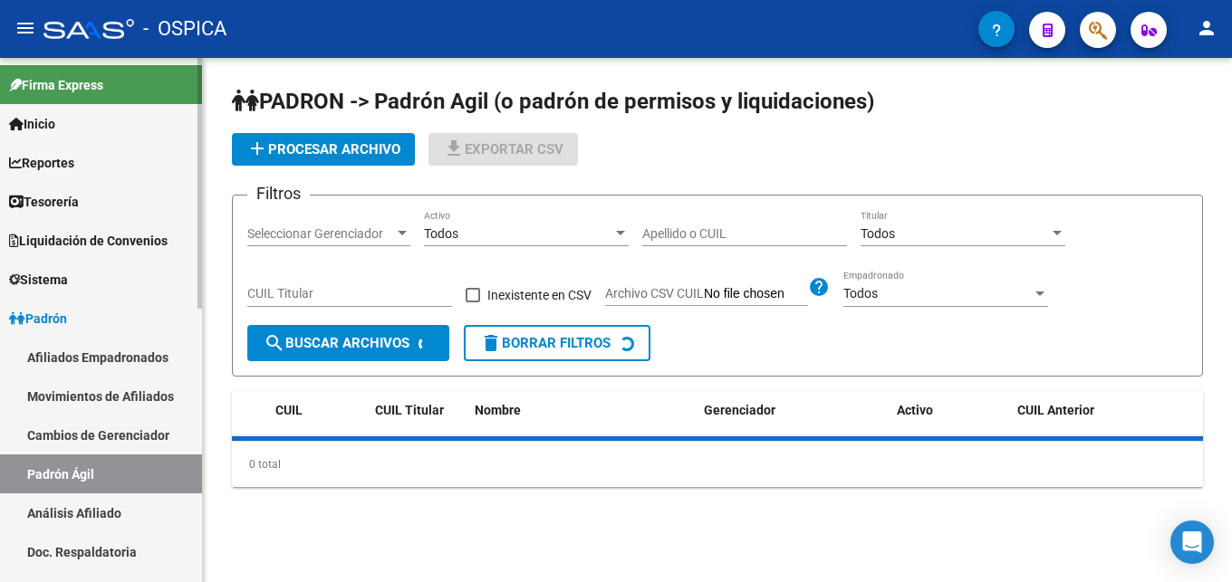
click at [91, 510] on link "Análisis Afiliado" at bounding box center [101, 513] width 202 height 39
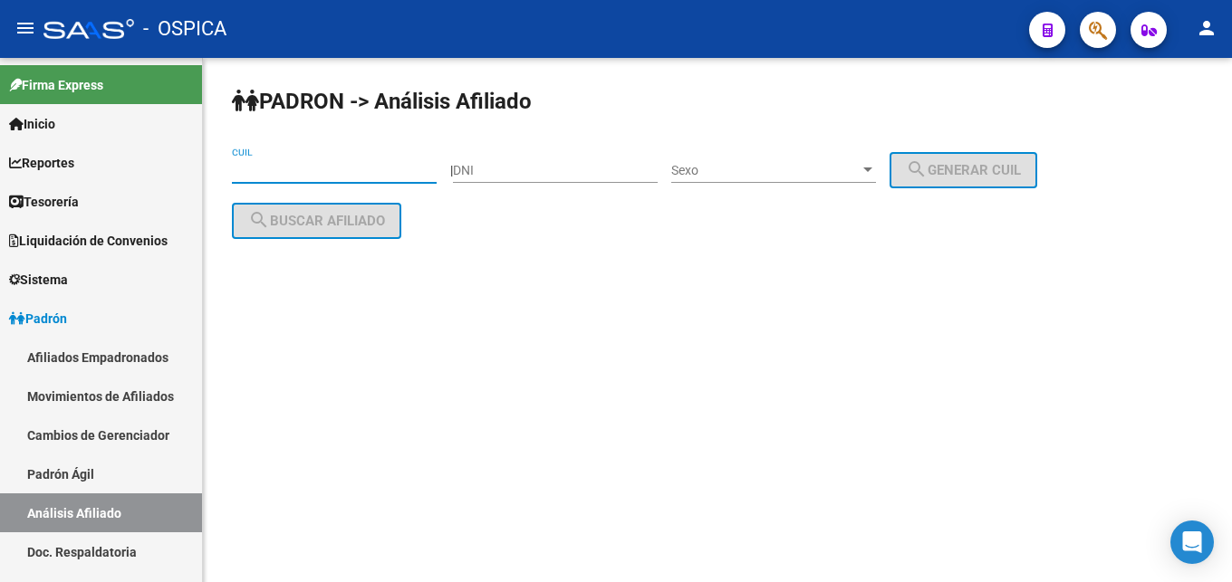
click at [241, 172] on input "CUIL" at bounding box center [334, 170] width 205 height 15
paste input "20-94792565-3"
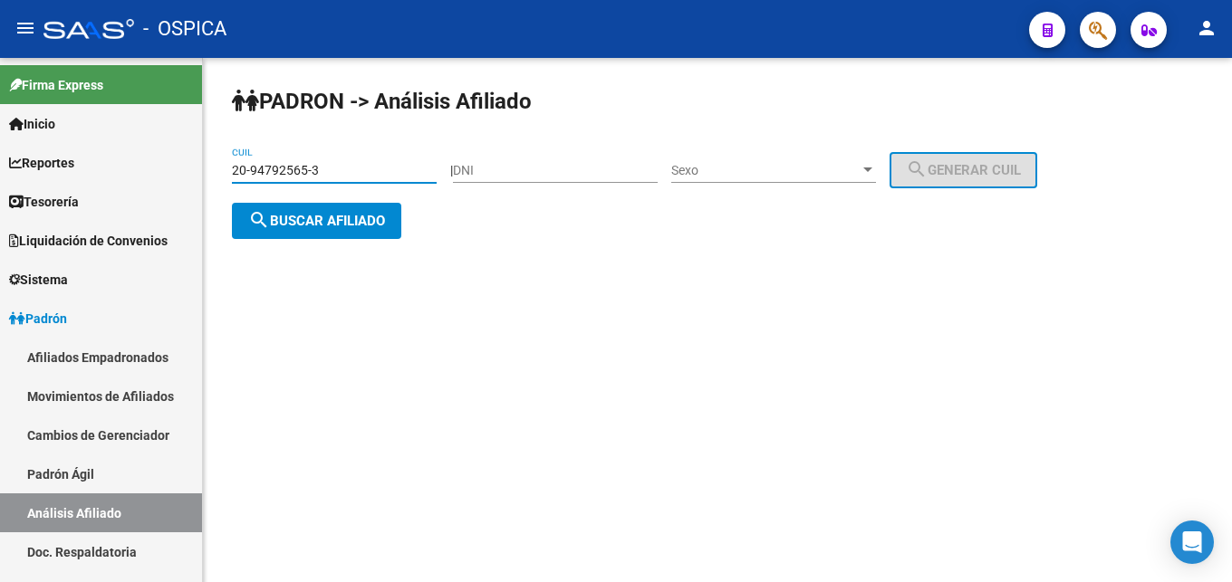
type input "20-94792565-3"
click at [291, 217] on span "search Buscar afiliado" at bounding box center [316, 221] width 137 height 16
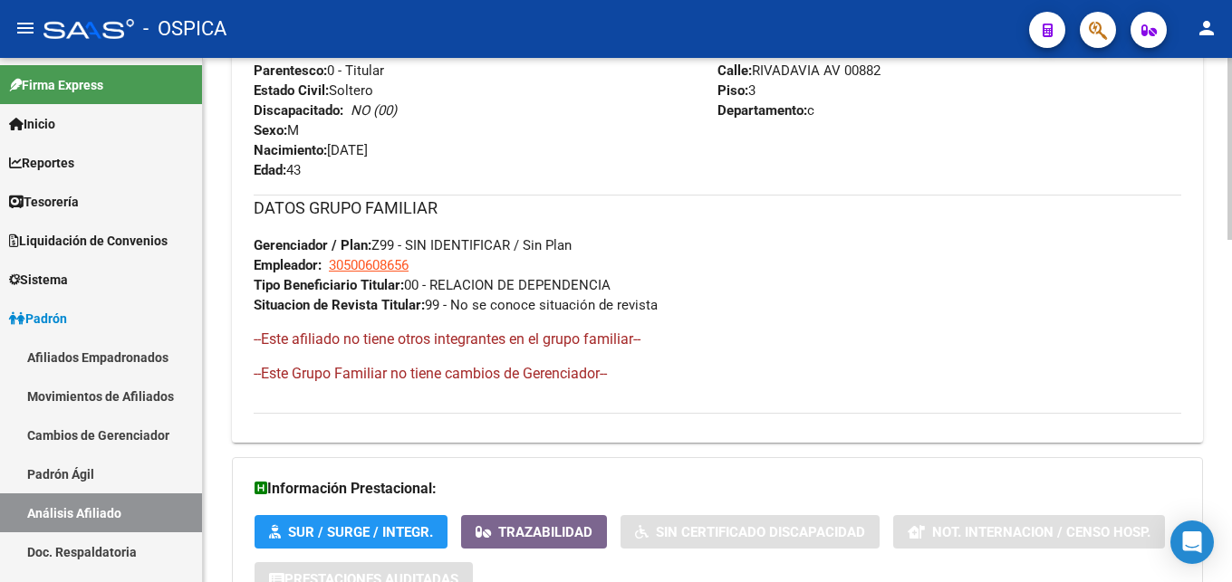
scroll to position [989, 0]
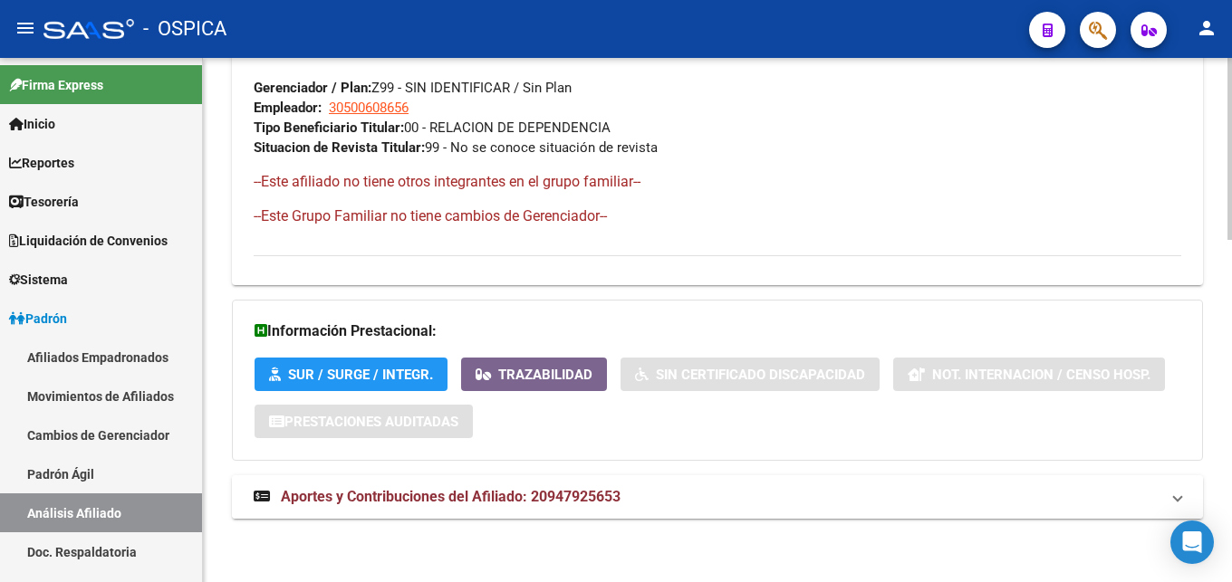
click at [368, 490] on span "Aportes y Contribuciones del Afiliado: 20947925653" at bounding box center [451, 496] width 340 height 17
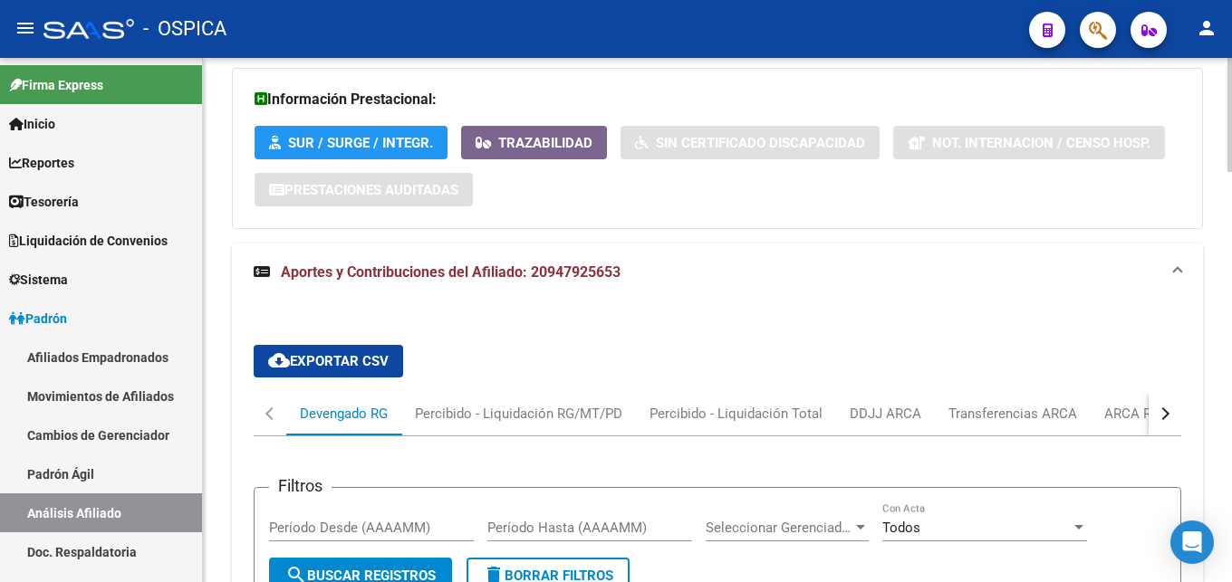
scroll to position [1266, 0]
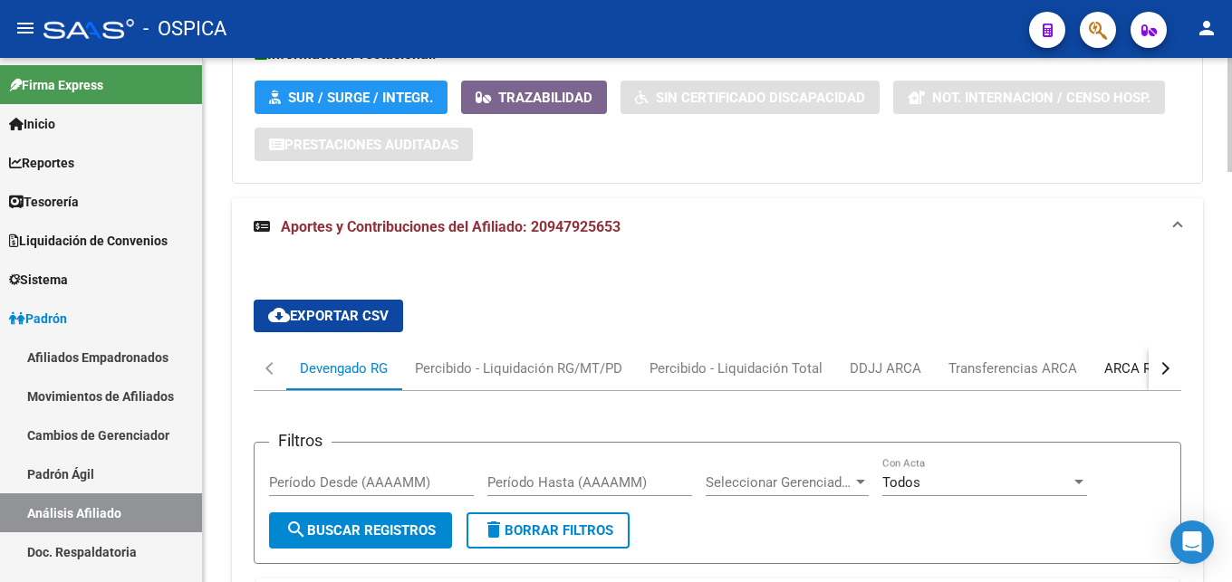
click at [1135, 376] on div "ARCA Relaciones Laborales" at bounding box center [1188, 369] width 169 height 20
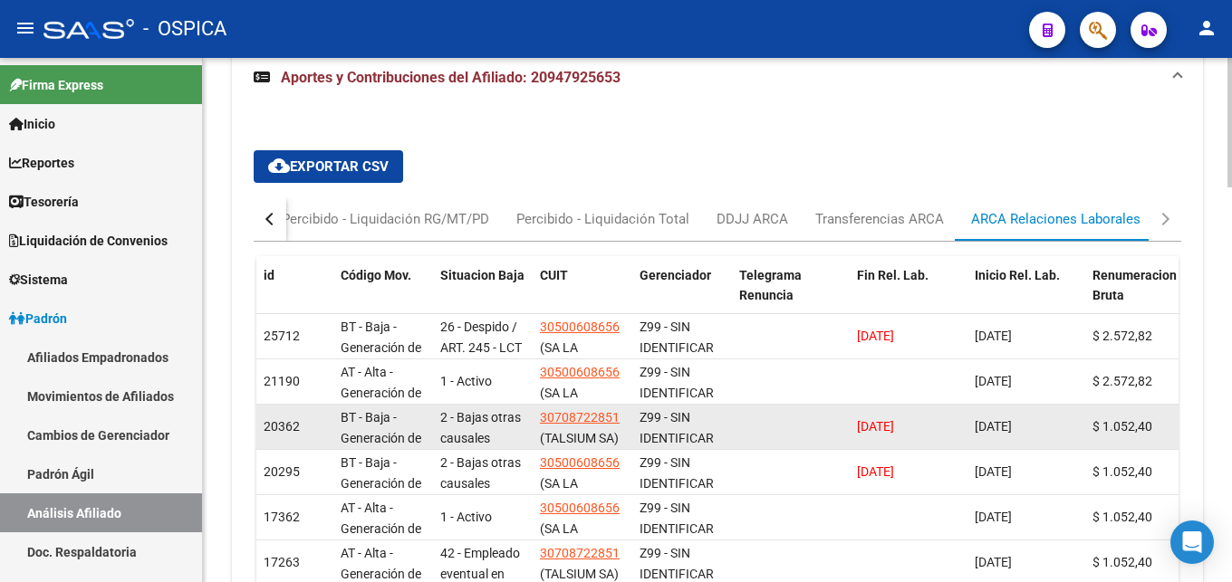
scroll to position [1445, 0]
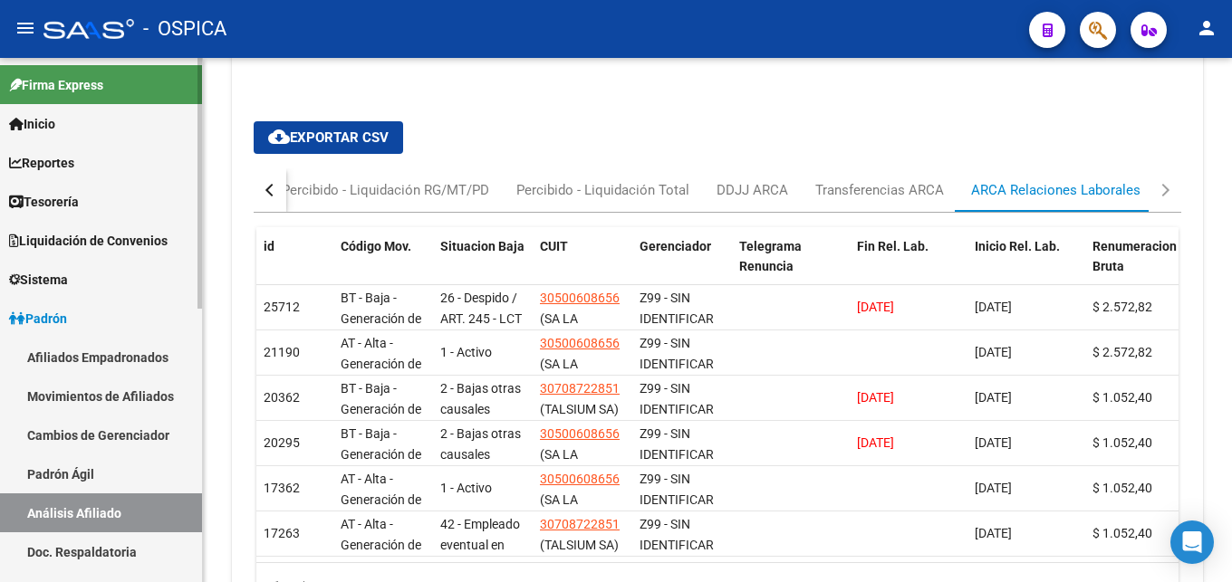
click at [98, 471] on link "Padrón Ágil" at bounding box center [101, 474] width 202 height 39
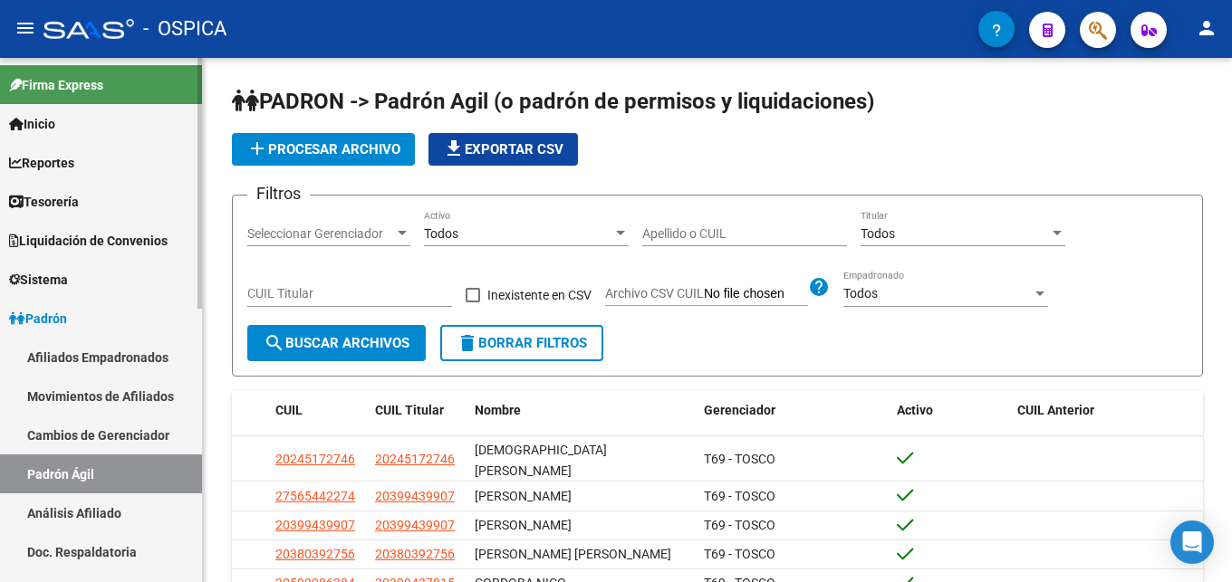
drag, startPoint x: 93, startPoint y: 506, endPoint x: 155, endPoint y: 424, distance: 102.9
click at [96, 506] on link "Análisis Afiliado" at bounding box center [101, 513] width 202 height 39
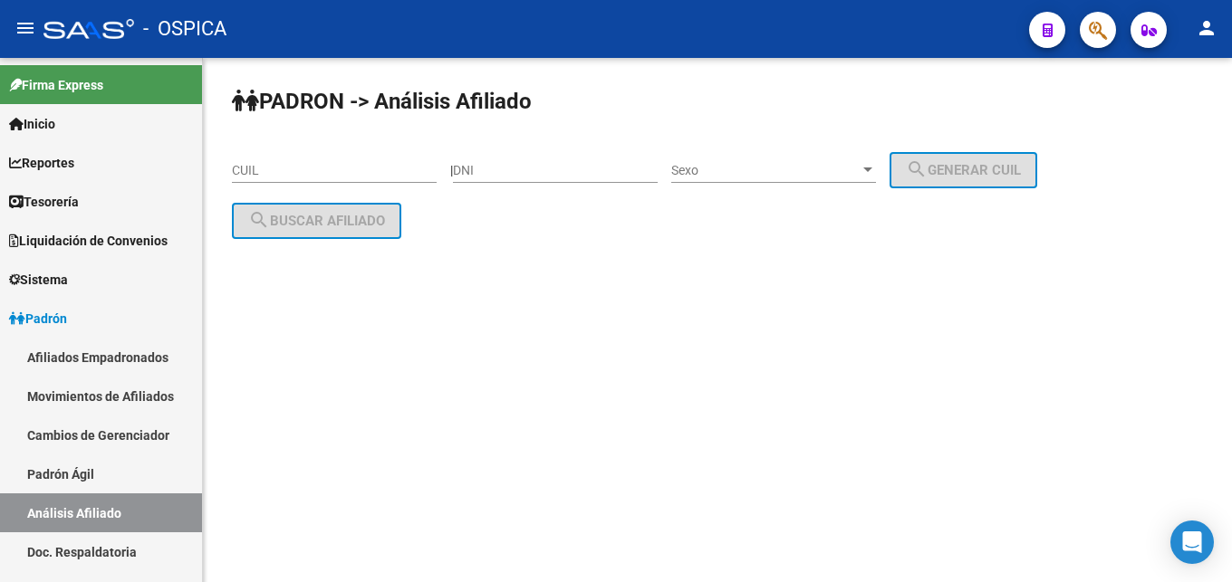
click at [251, 177] on input "CUIL" at bounding box center [334, 170] width 205 height 15
paste input "23-46637808-9"
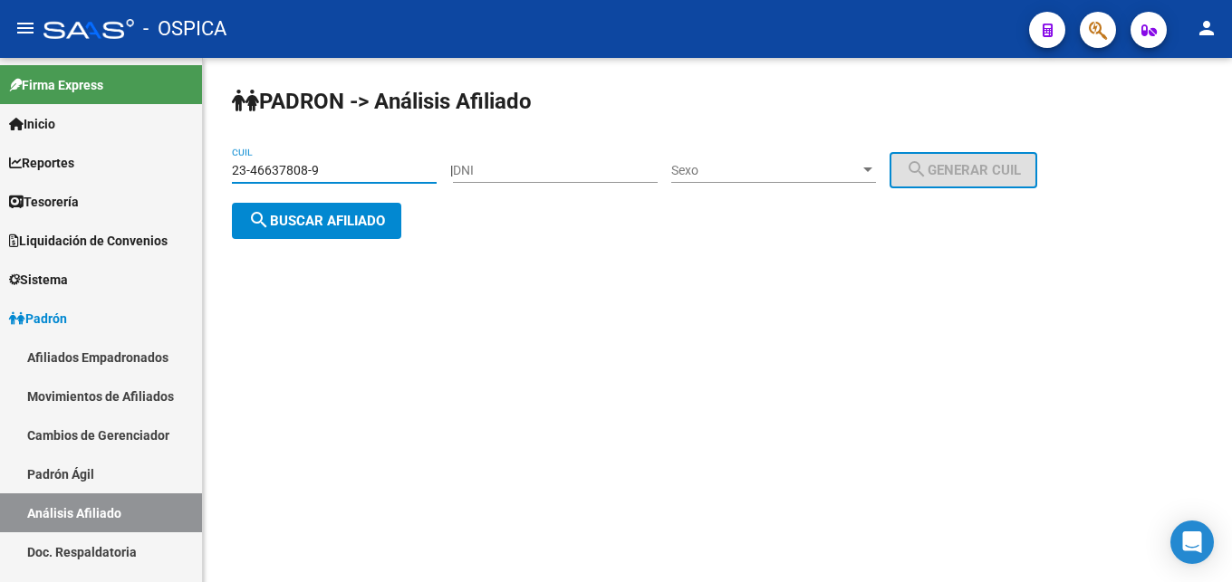
type input "23-46637808-9"
click at [363, 225] on span "search Buscar afiliado" at bounding box center [316, 221] width 137 height 16
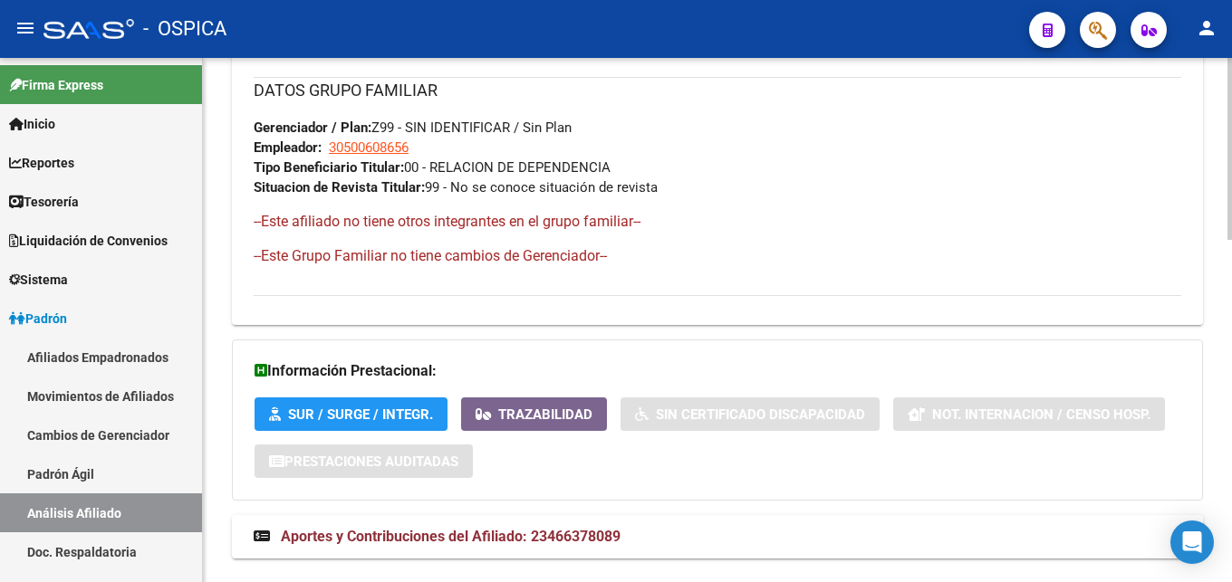
scroll to position [989, 0]
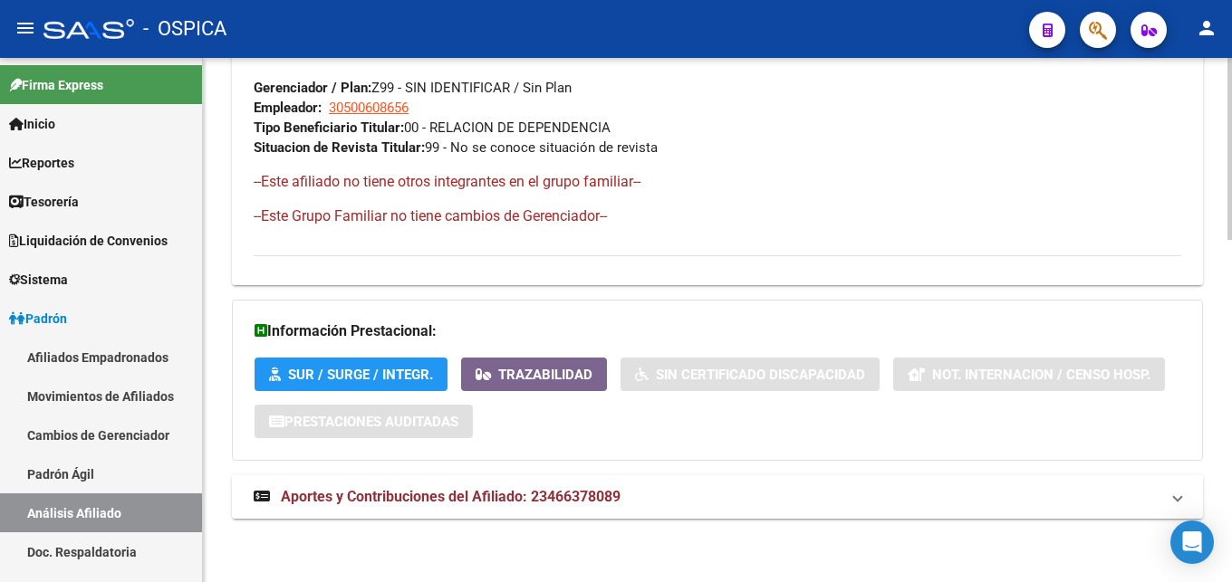
click at [503, 487] on strong "Aportes y Contribuciones del Afiliado: 23466378089" at bounding box center [437, 497] width 367 height 20
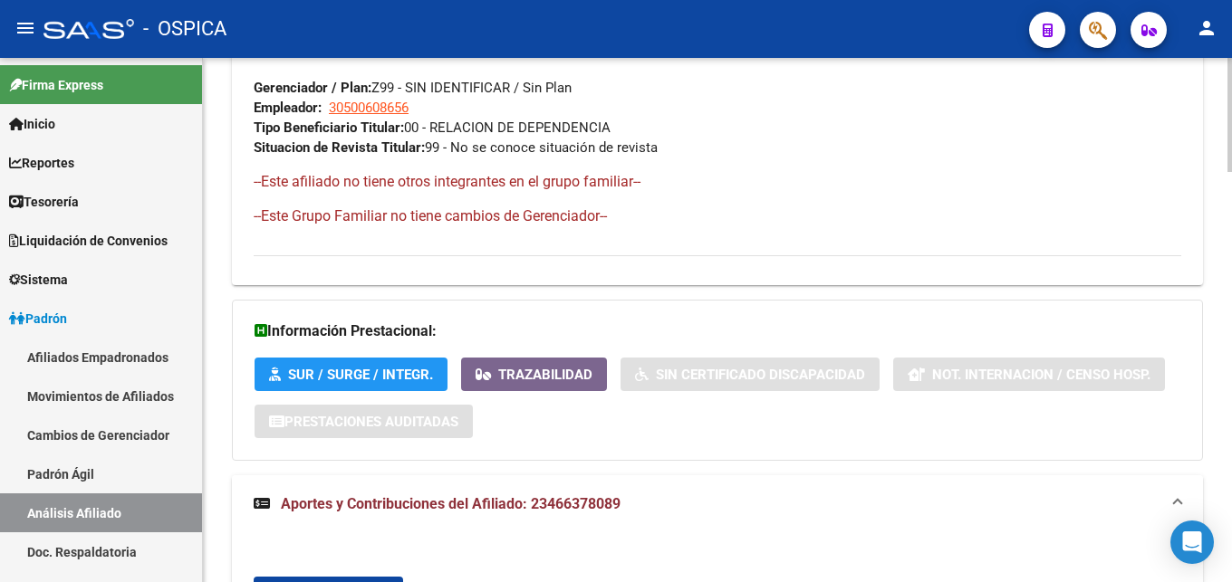
scroll to position [1174, 0]
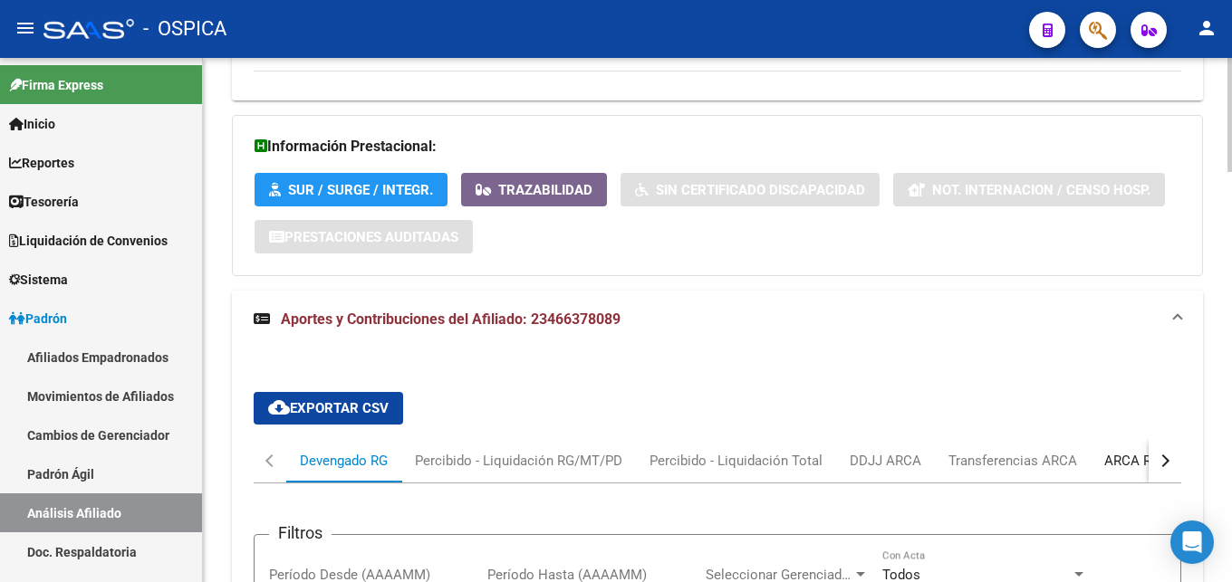
click at [1104, 460] on div "ARCA Relaciones Laborales" at bounding box center [1188, 461] width 169 height 20
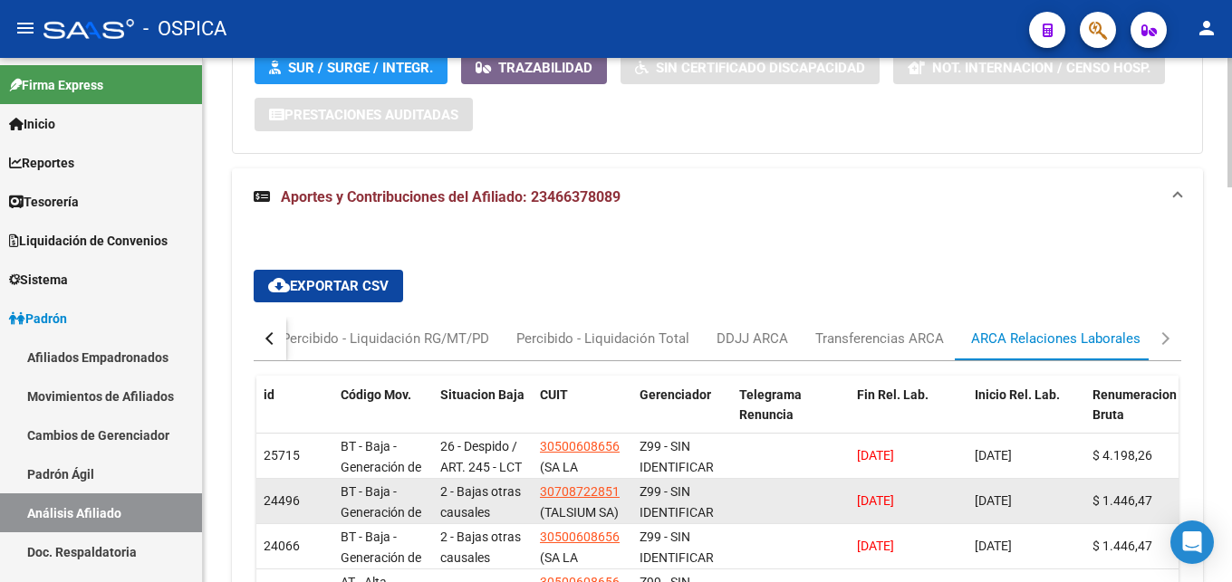
scroll to position [1352, 0]
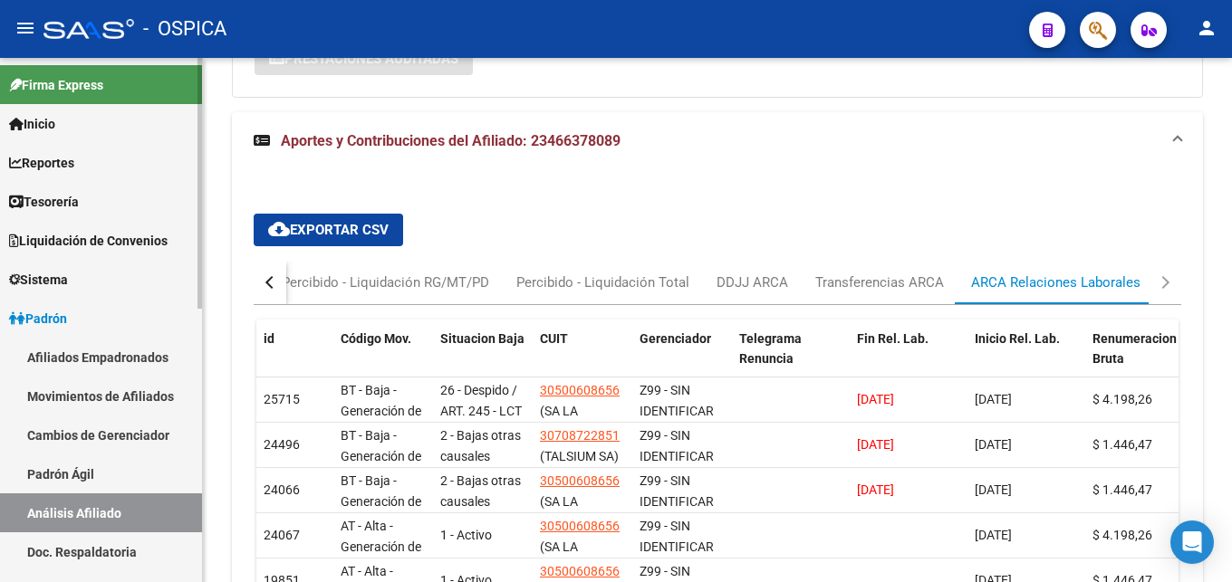
click at [63, 549] on link "Doc. Respaldatoria" at bounding box center [101, 552] width 202 height 39
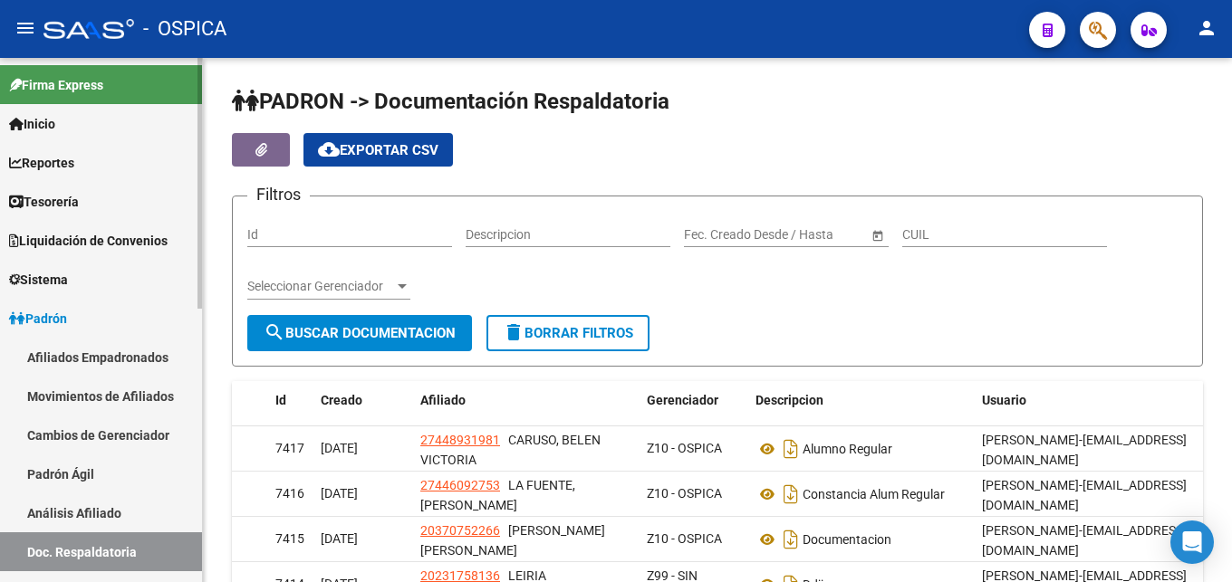
click at [76, 512] on link "Análisis Afiliado" at bounding box center [101, 513] width 202 height 39
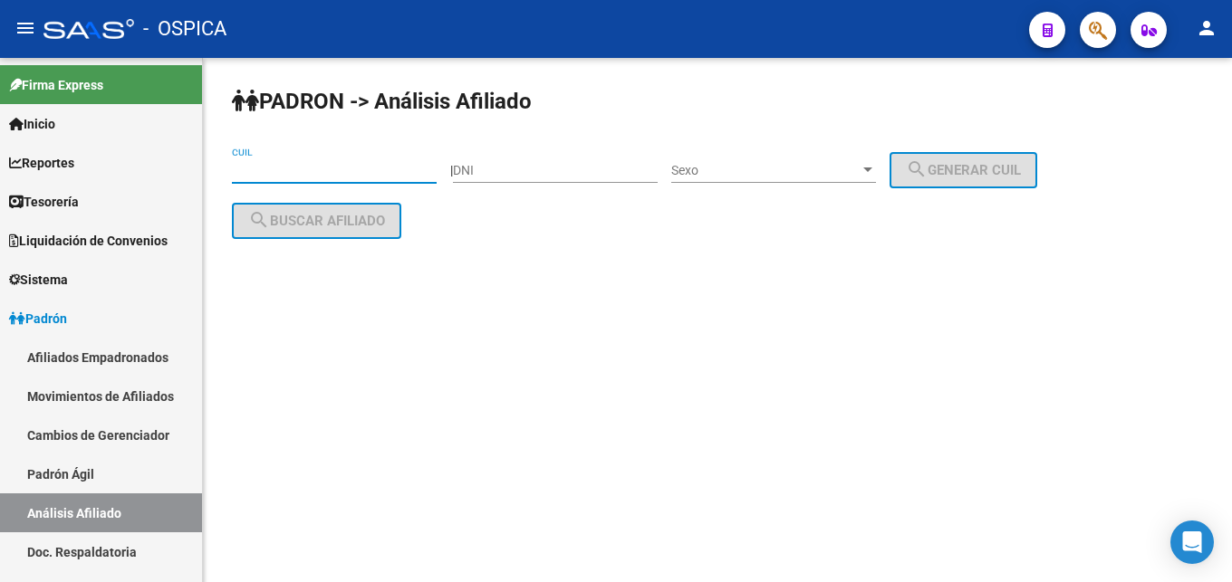
click at [251, 171] on input "CUIL" at bounding box center [334, 170] width 205 height 15
paste input "20-30797047-4"
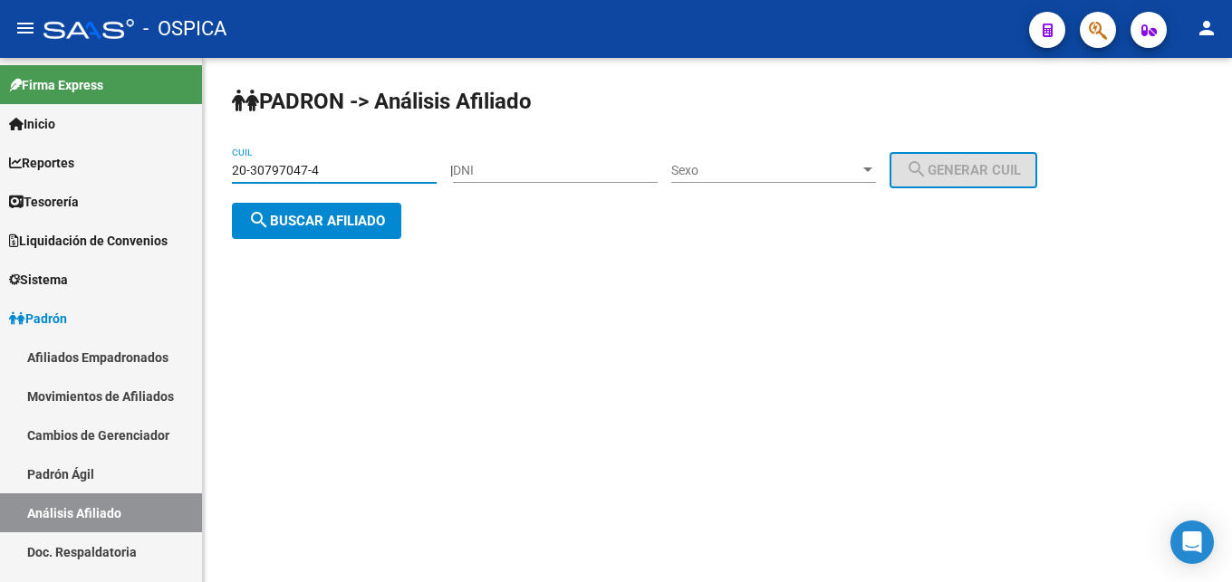
type input "20-30797047-4"
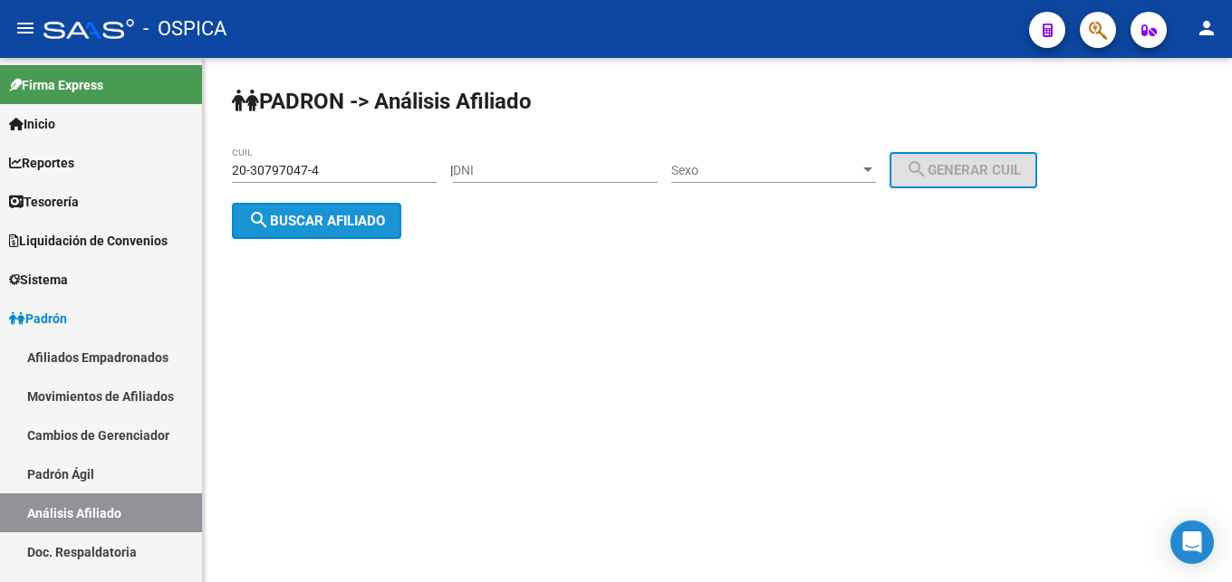
click at [256, 215] on mat-icon "search" at bounding box center [259, 220] width 22 height 22
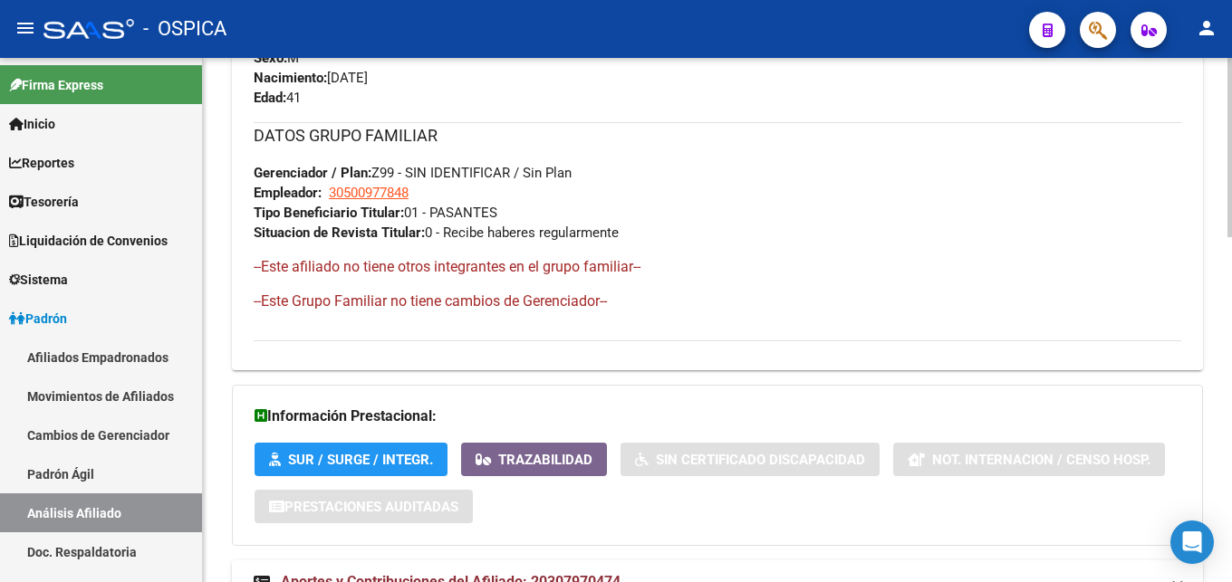
scroll to position [1009, 0]
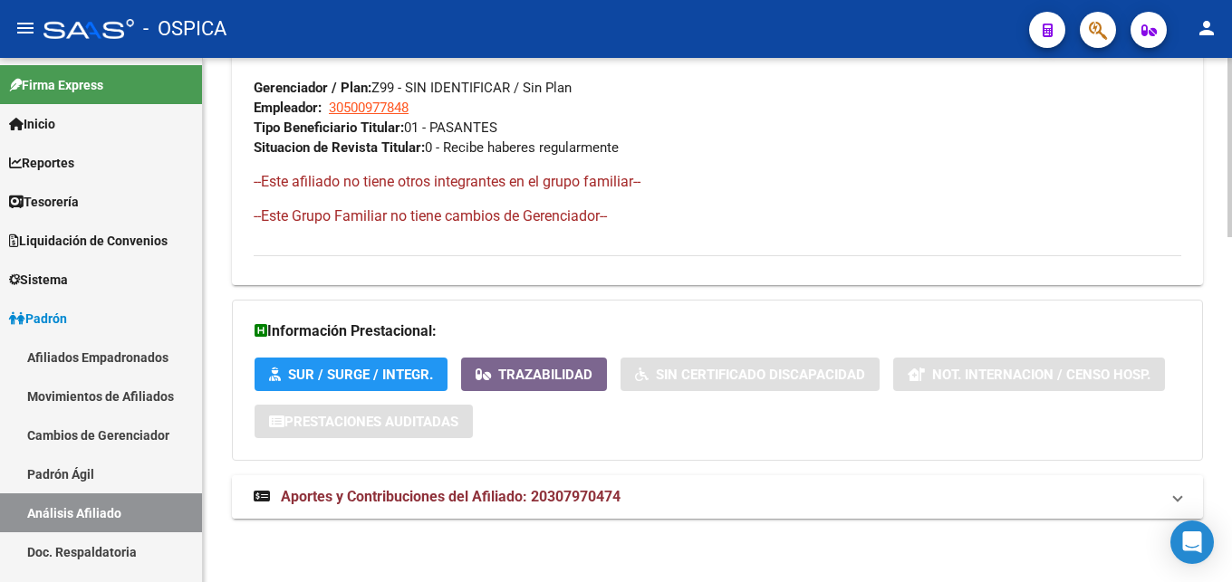
drag, startPoint x: 472, startPoint y: 504, endPoint x: 477, endPoint y: 515, distance: 12.2
click at [472, 506] on strong "Aportes y Contribuciones del Afiliado: 20307970474" at bounding box center [437, 497] width 367 height 20
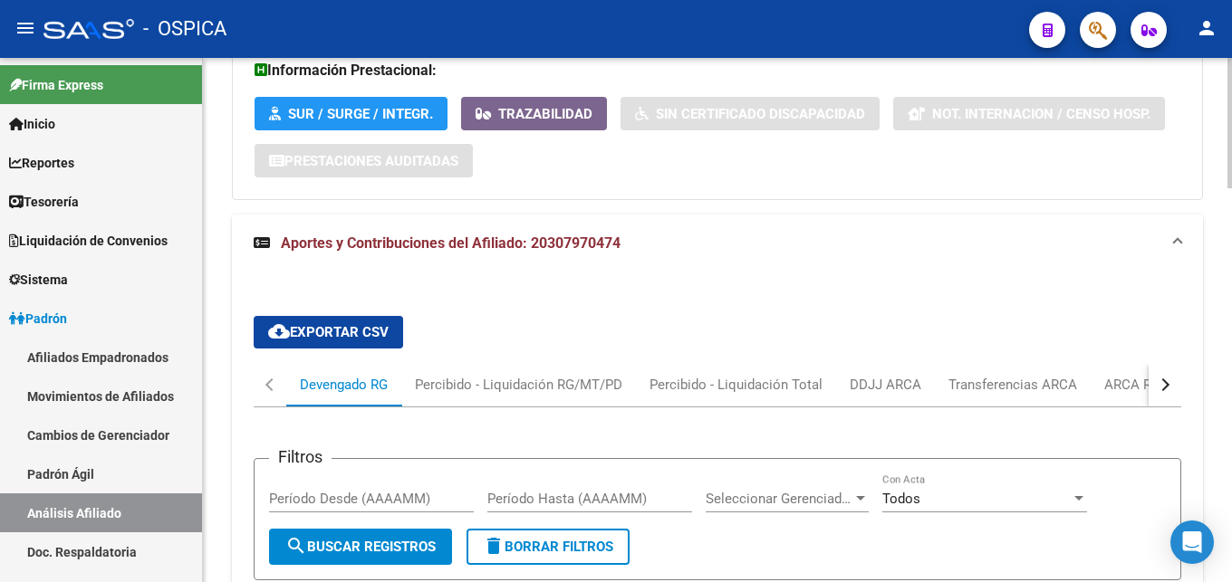
scroll to position [1286, 0]
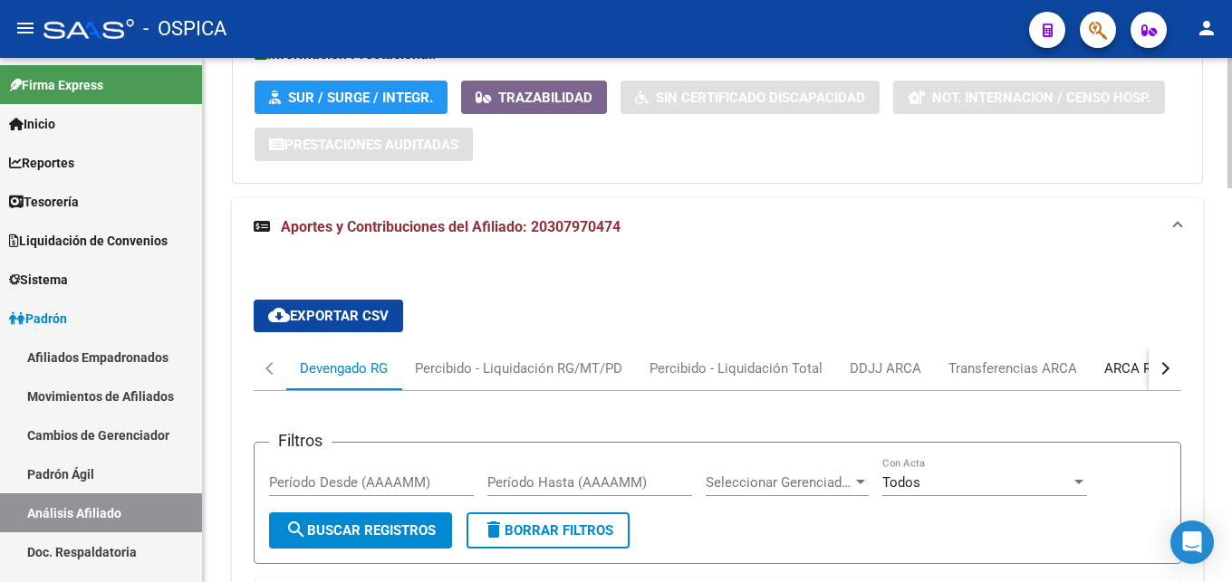
click at [1104, 366] on div "ARCA Relaciones Laborales" at bounding box center [1188, 369] width 169 height 20
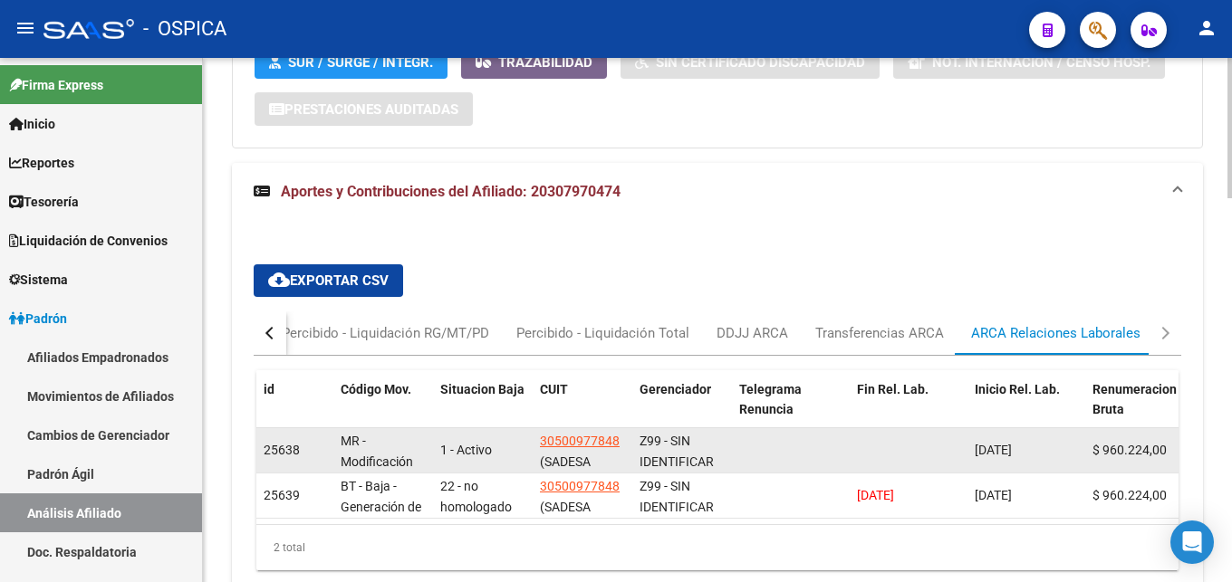
scroll to position [1432, 0]
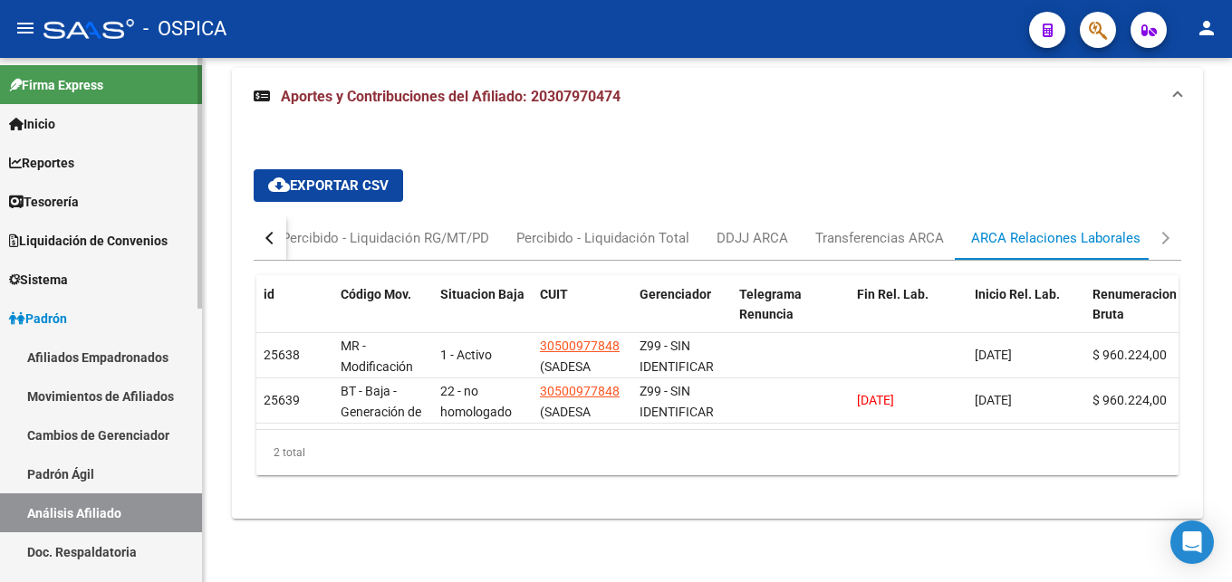
click at [107, 539] on link "Doc. Respaldatoria" at bounding box center [101, 552] width 202 height 39
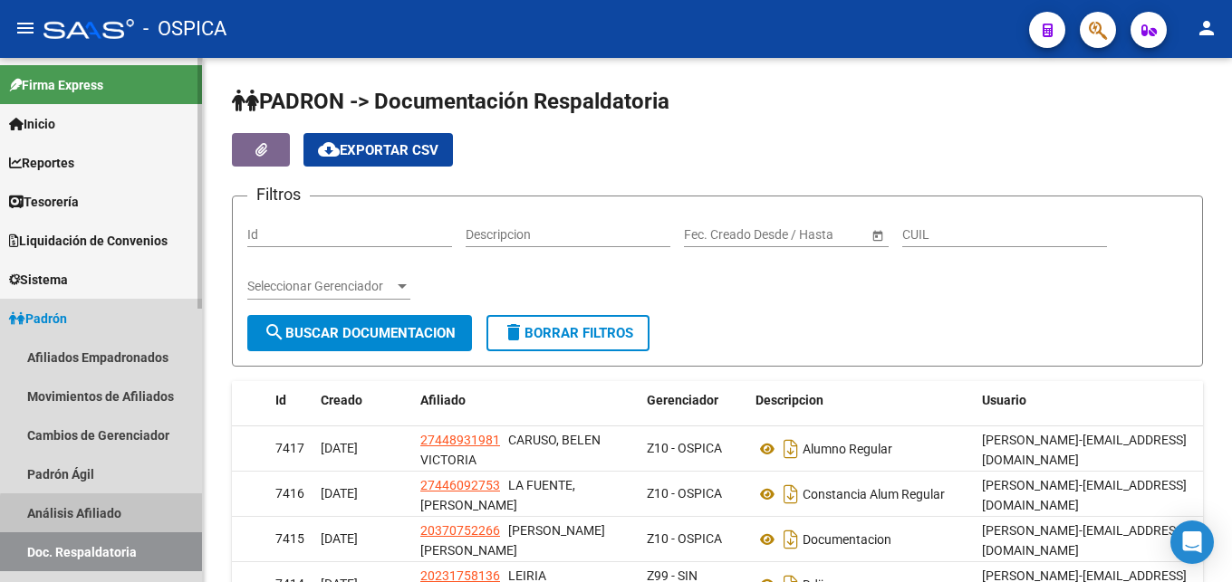
click at [108, 515] on link "Análisis Afiliado" at bounding box center [101, 513] width 202 height 39
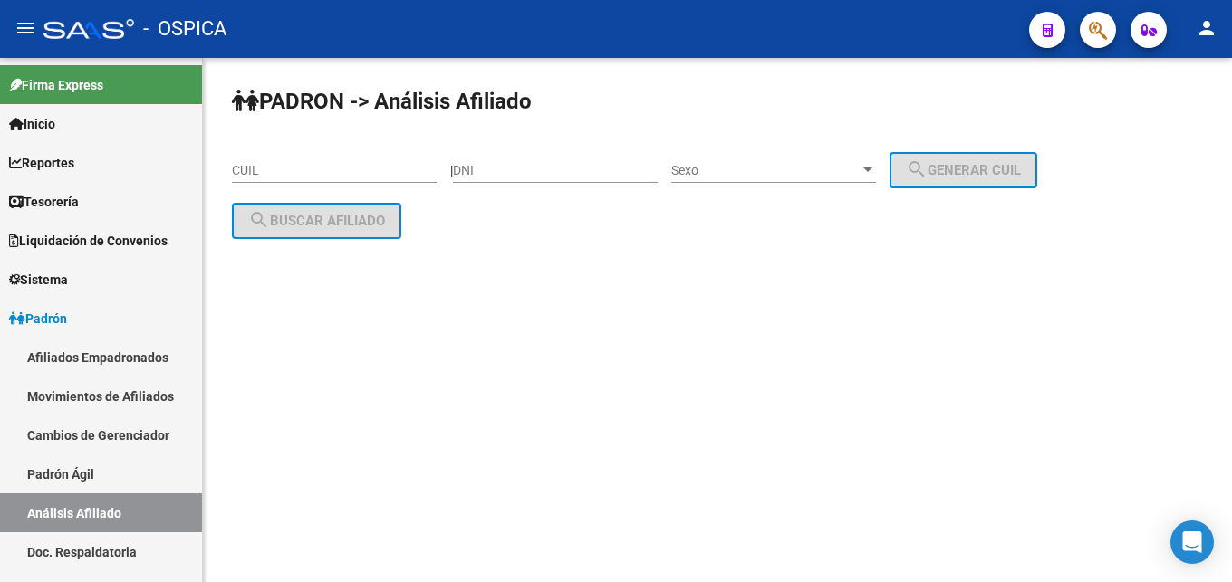
click at [289, 178] on div "CUIL" at bounding box center [334, 165] width 205 height 36
paste input "20-32218761-1"
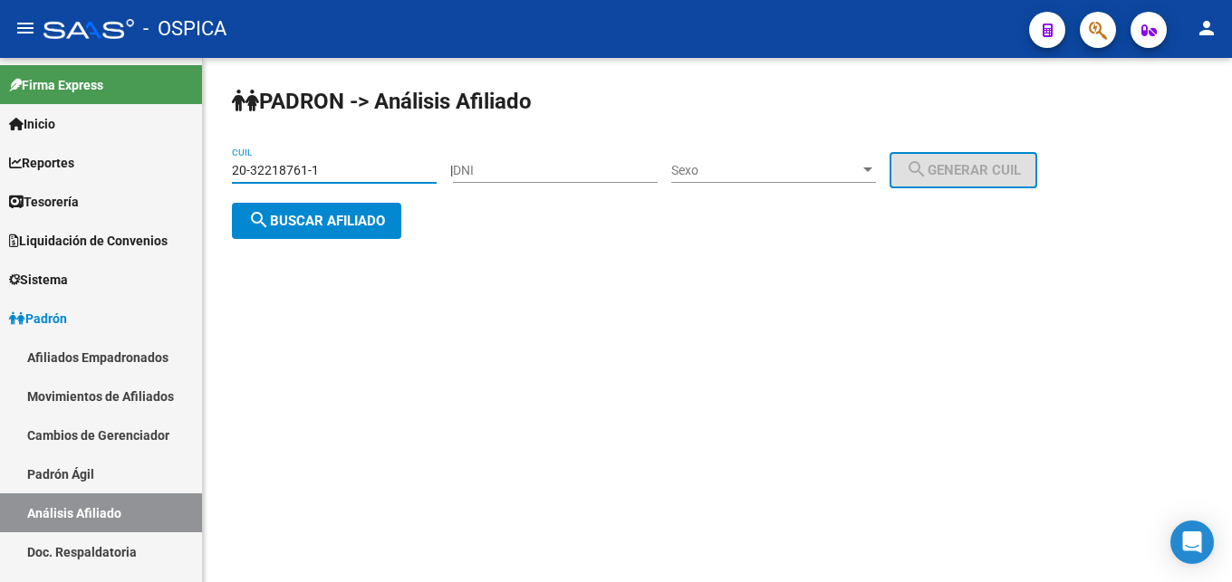
type input "20-32218761-1"
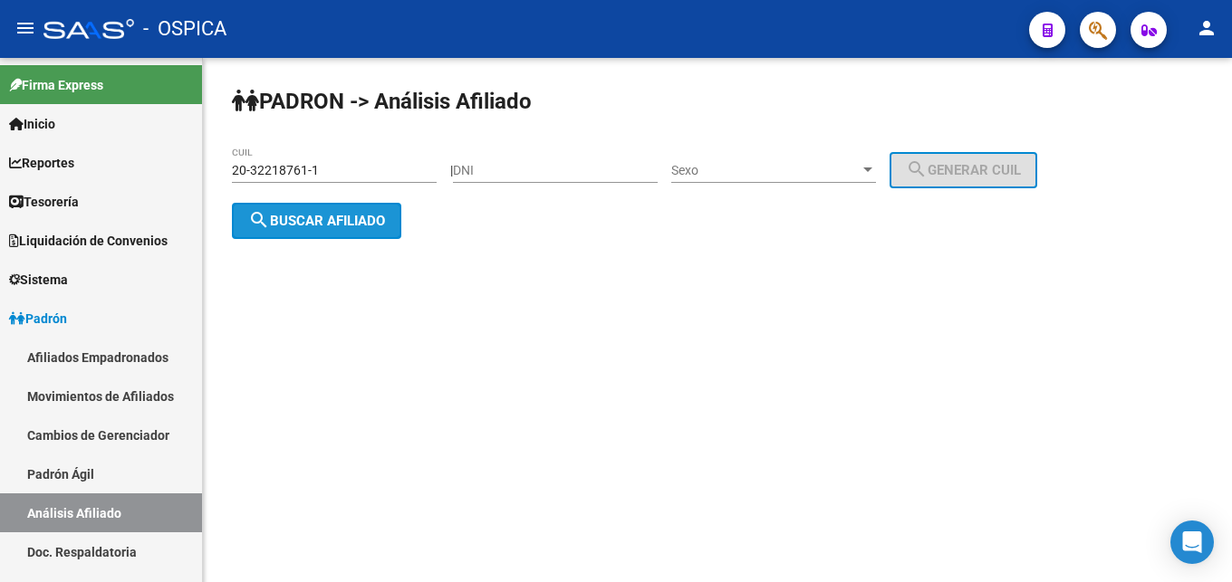
click at [316, 226] on span "search Buscar afiliado" at bounding box center [316, 221] width 137 height 16
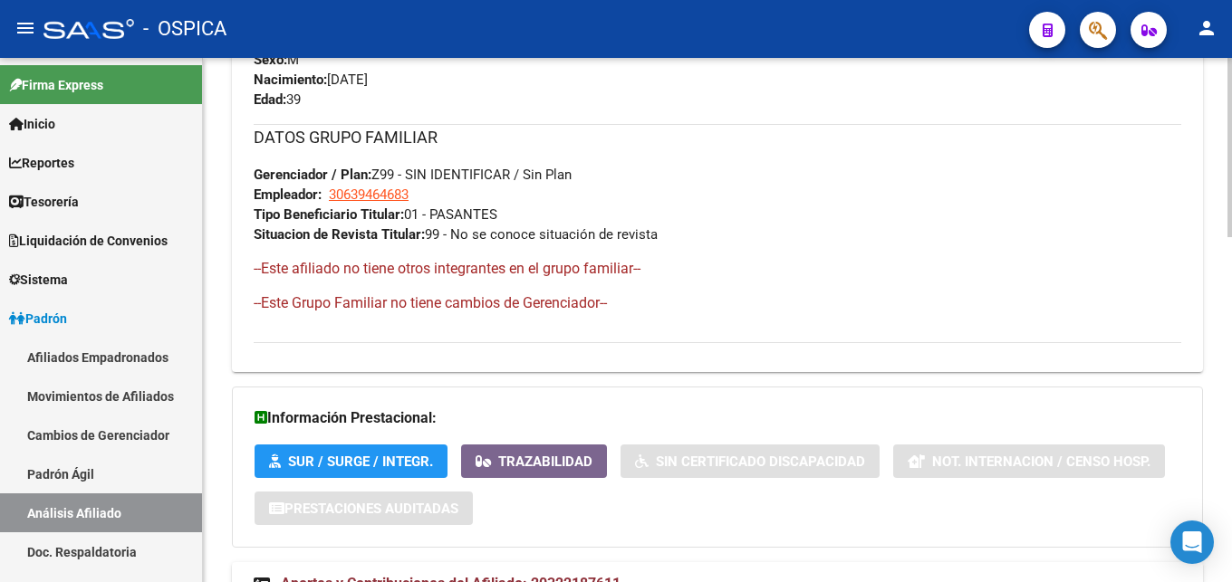
scroll to position [1009, 0]
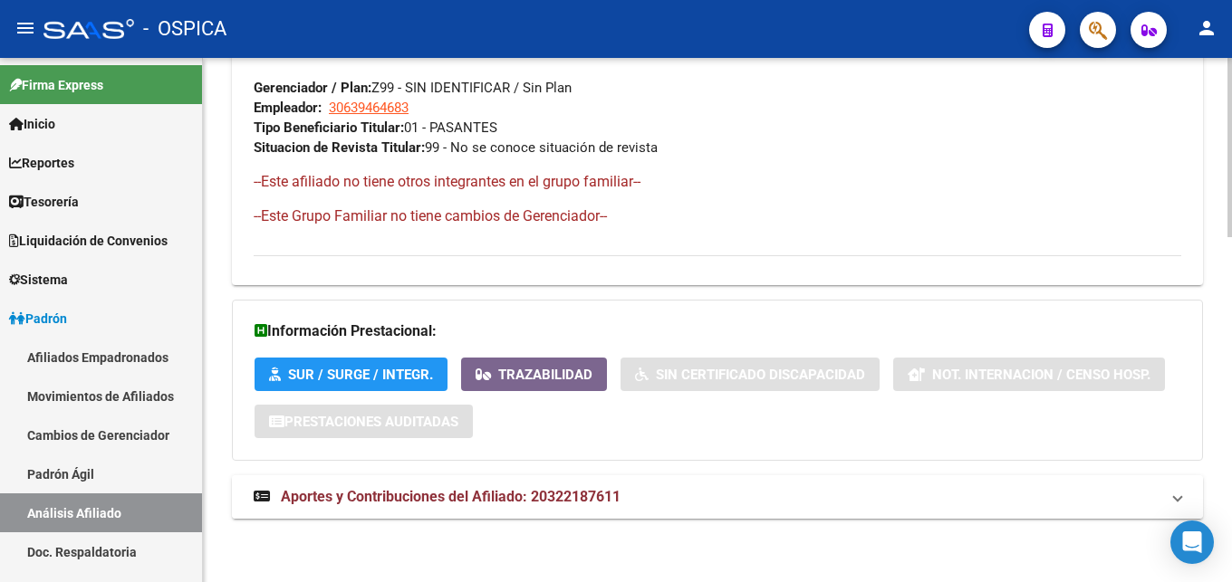
click at [595, 505] on span "Aportes y Contribuciones del Afiliado: 20322187611" at bounding box center [451, 496] width 340 height 17
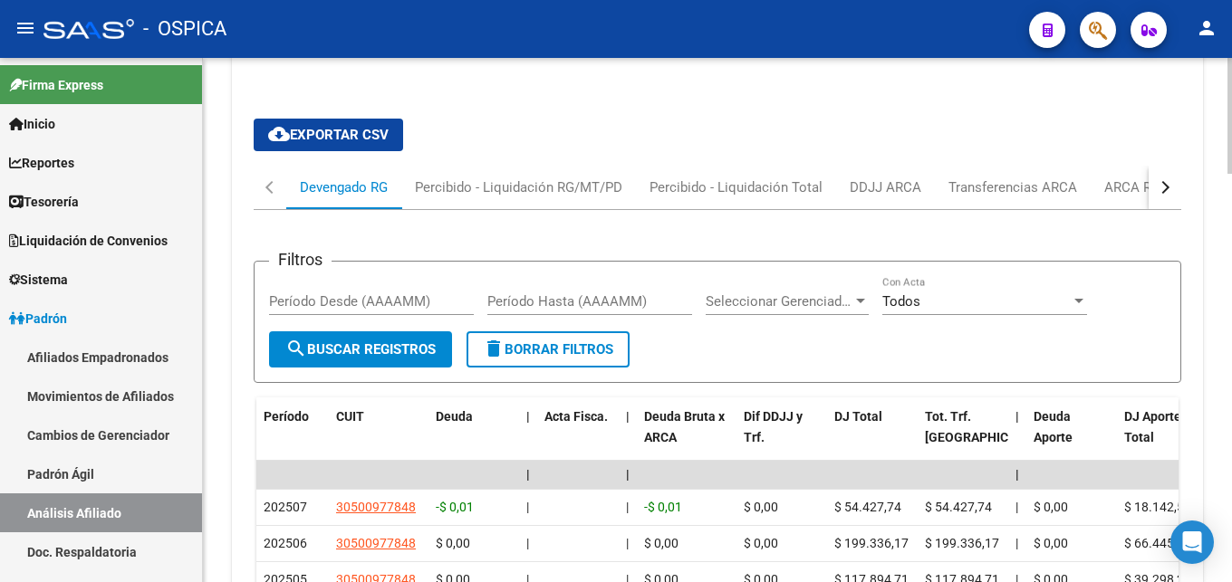
scroll to position [1471, 0]
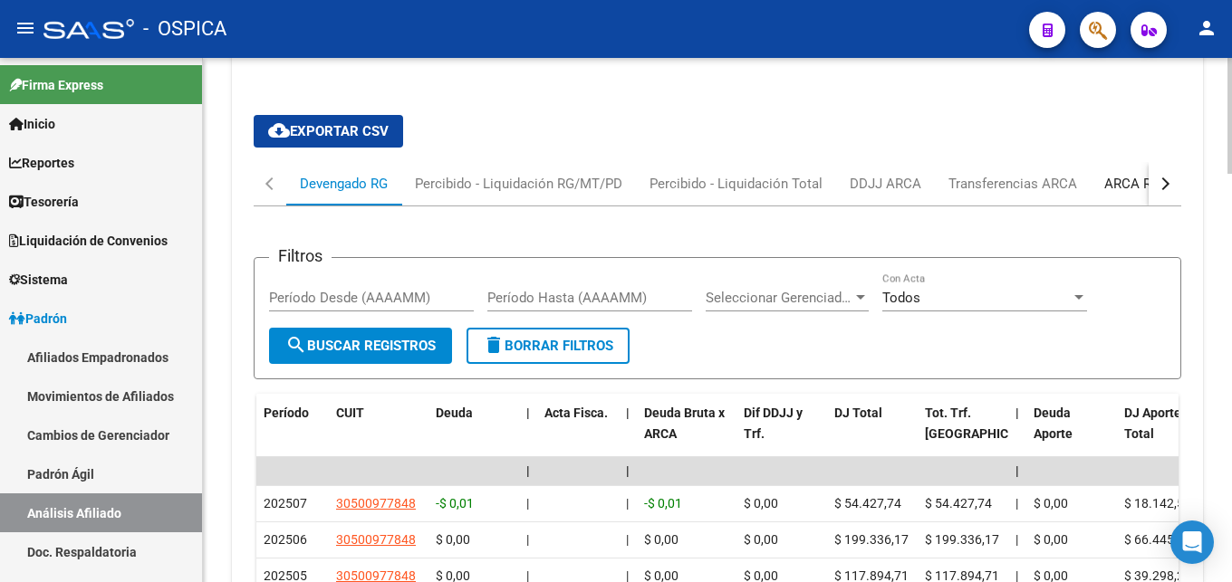
click at [1099, 182] on div "ARCA Relaciones Laborales" at bounding box center [1189, 183] width 197 height 43
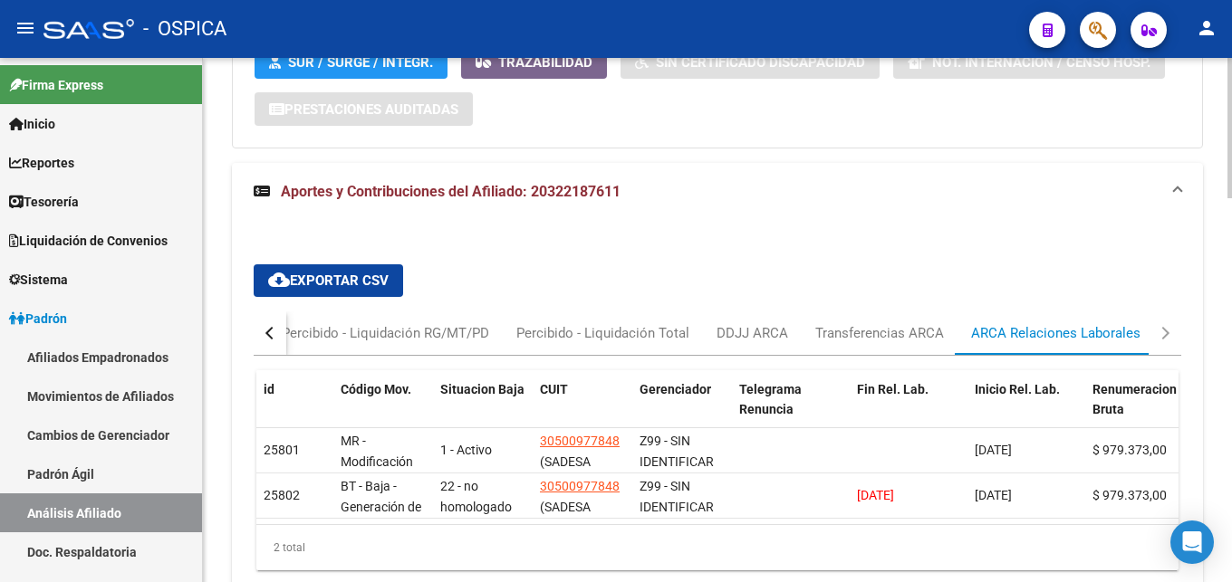
scroll to position [1432, 0]
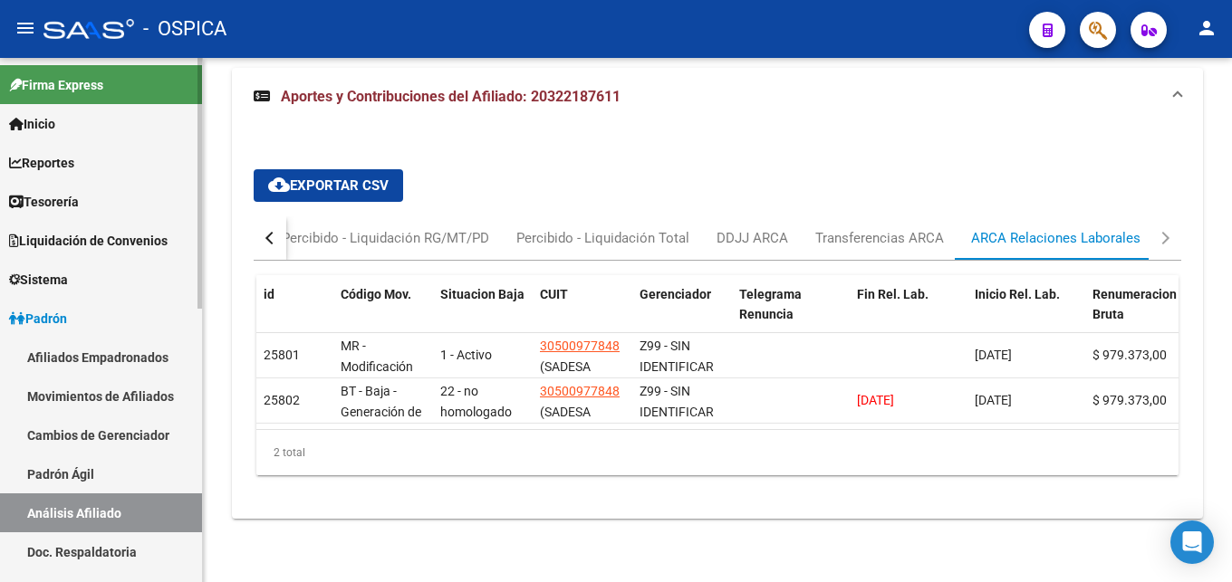
click at [77, 547] on link "Doc. Respaldatoria" at bounding box center [101, 552] width 202 height 39
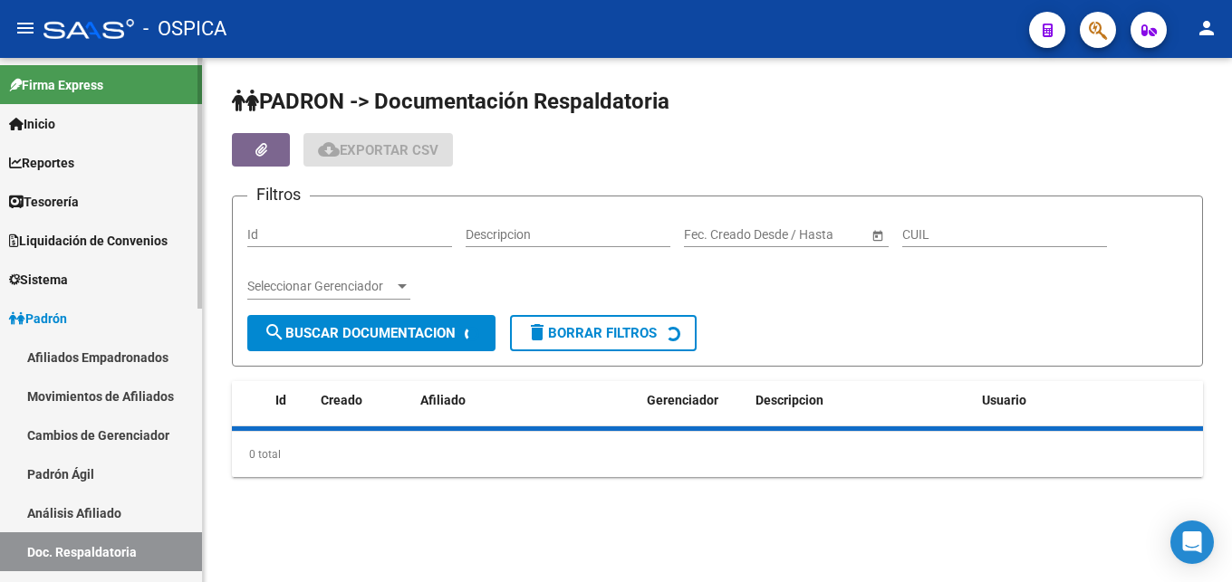
click at [89, 517] on link "Análisis Afiliado" at bounding box center [101, 513] width 202 height 39
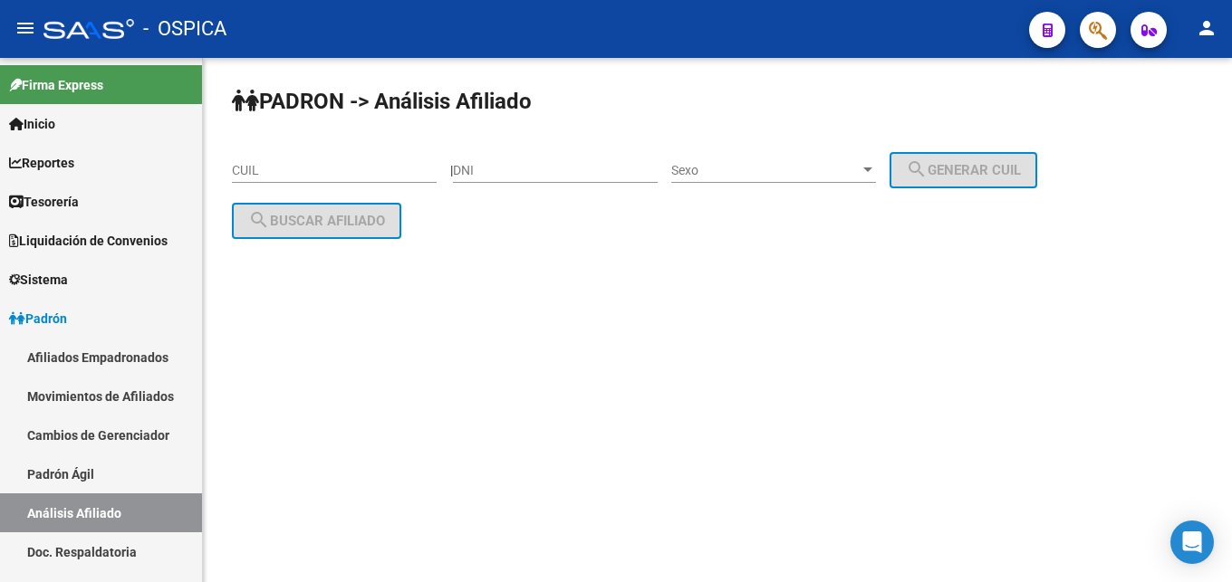
click at [260, 175] on input "CUIL" at bounding box center [334, 170] width 205 height 15
paste input "23-26227689-9"
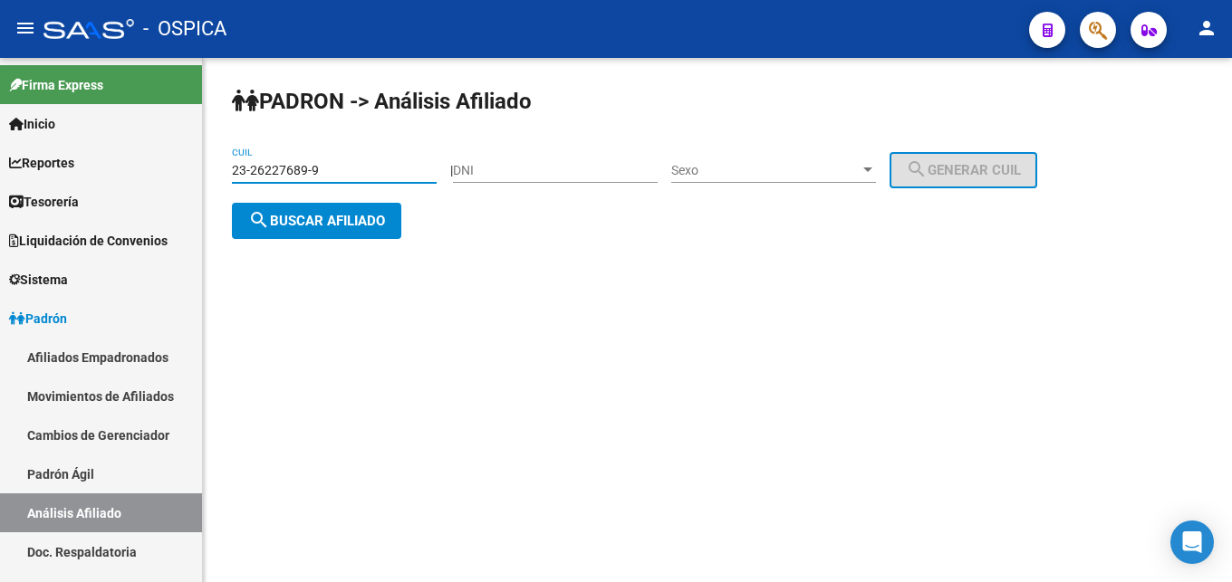
type input "23-26227689-9"
click at [317, 226] on span "search Buscar afiliado" at bounding box center [316, 221] width 137 height 16
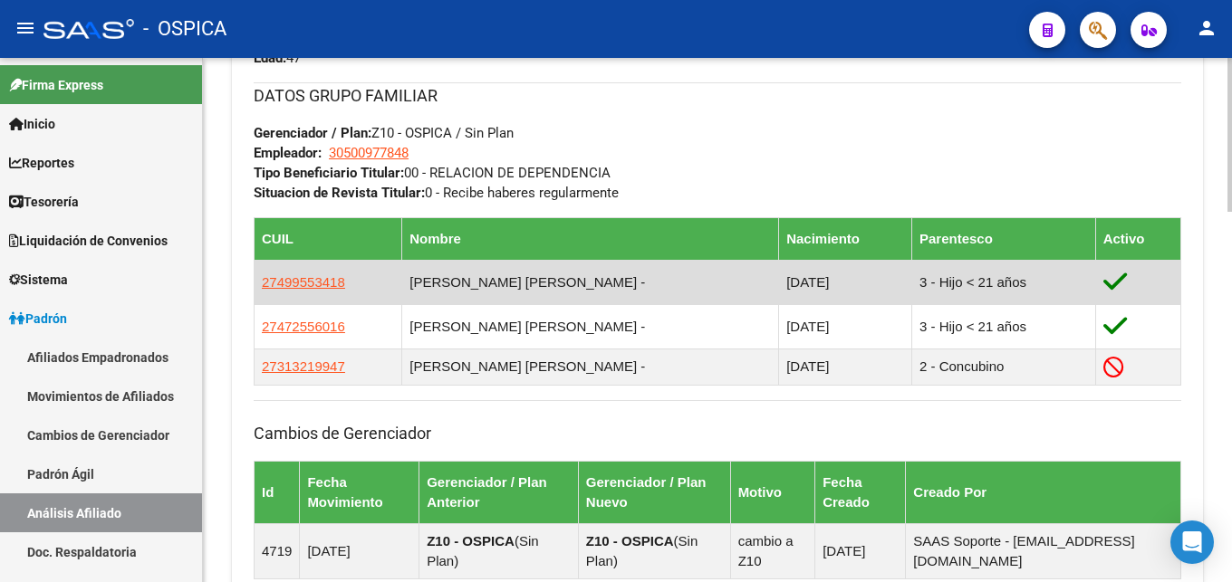
scroll to position [1263, 0]
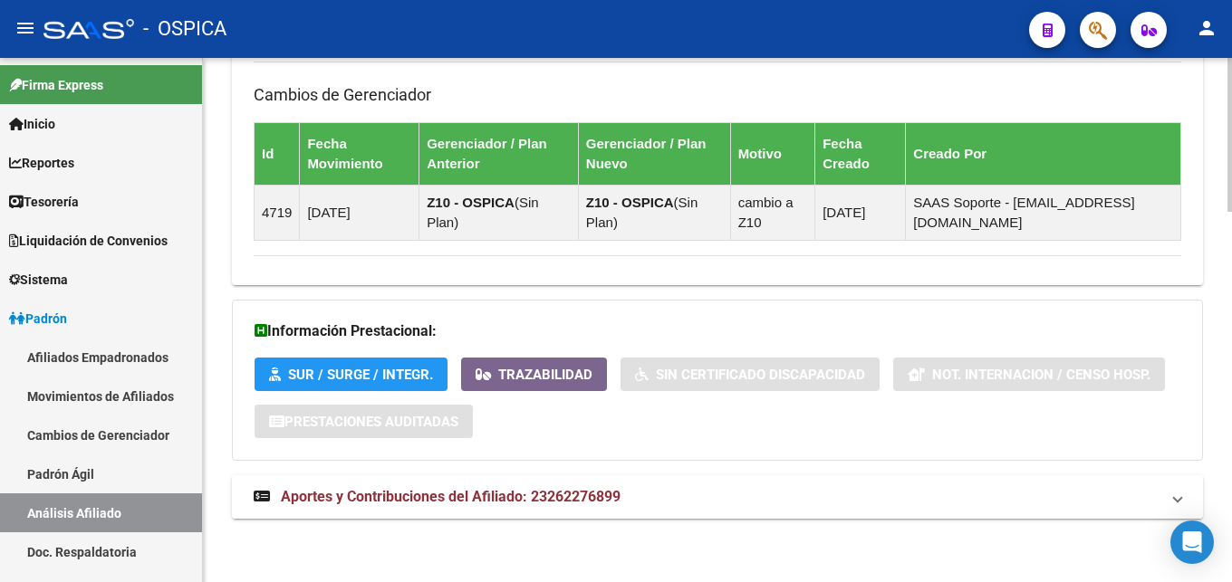
click at [592, 489] on span "Aportes y Contribuciones del Afiliado: 23262276899" at bounding box center [451, 496] width 340 height 17
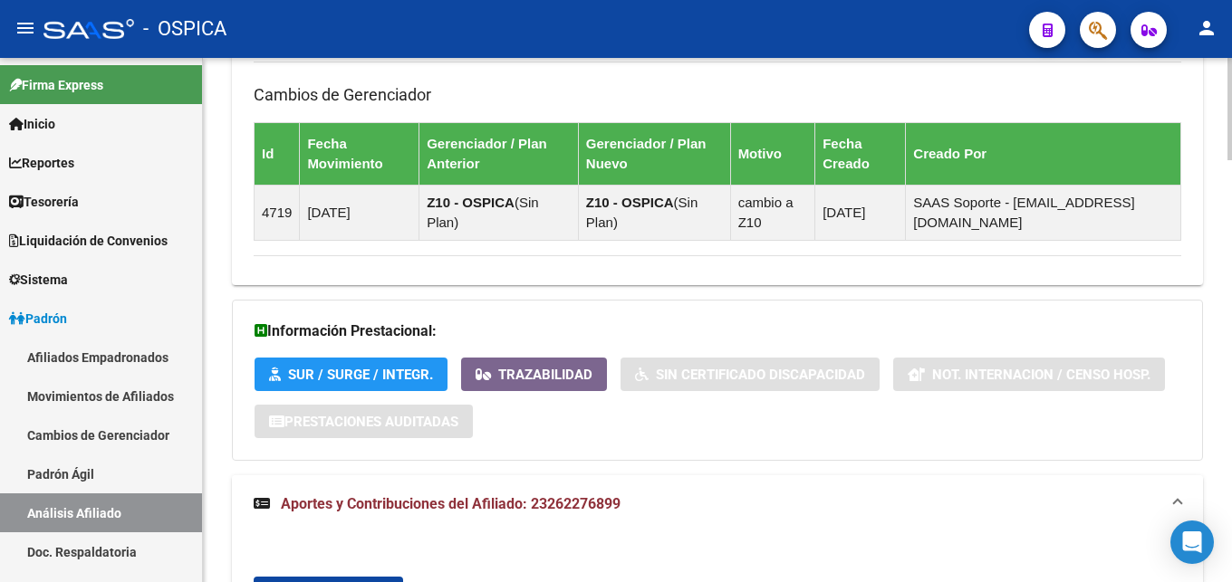
scroll to position [1540, 0]
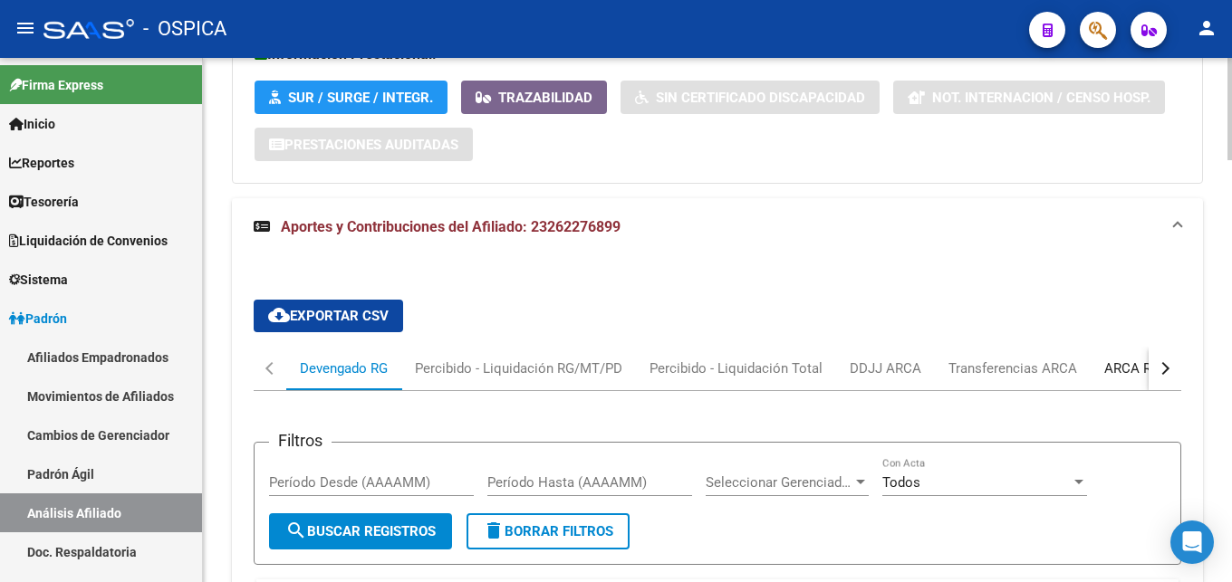
click at [1113, 374] on div "ARCA Relaciones Laborales" at bounding box center [1188, 369] width 169 height 20
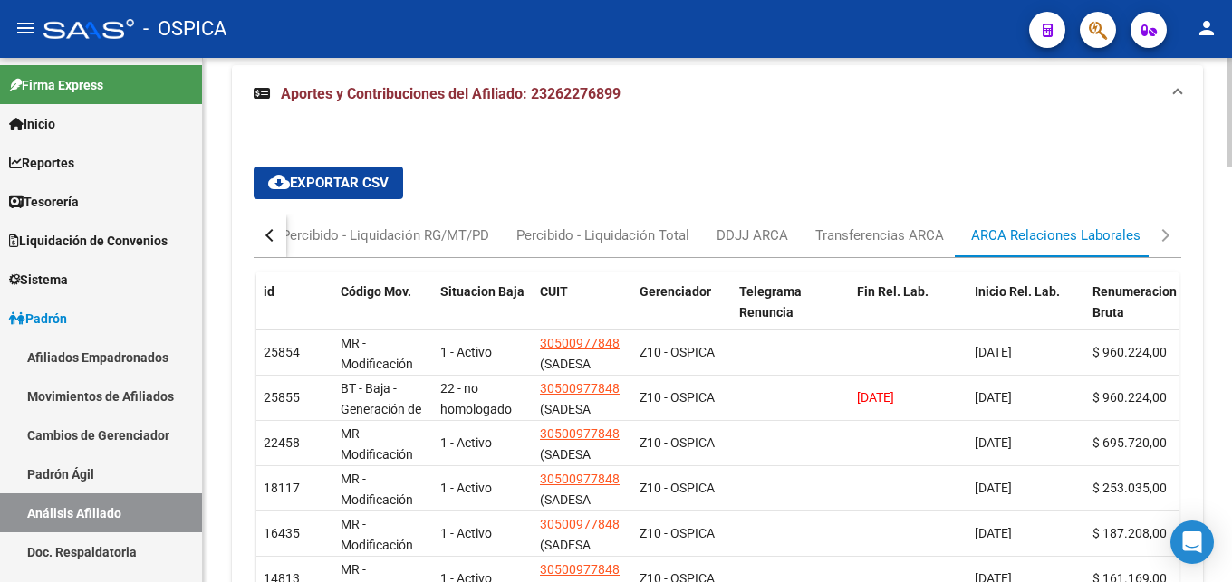
scroll to position [1718, 0]
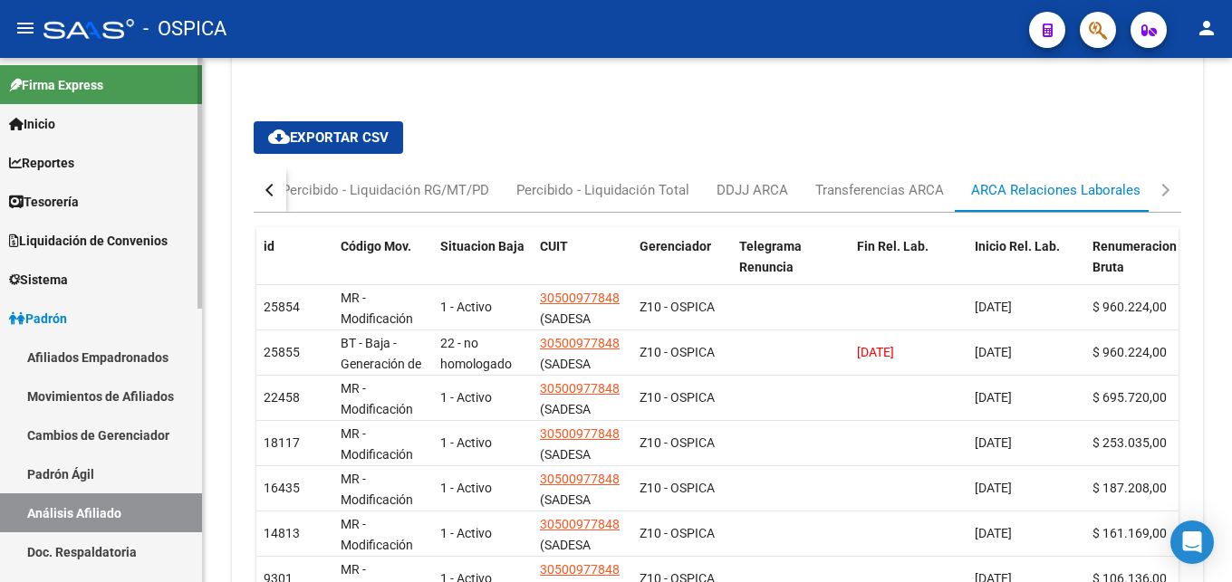
drag, startPoint x: 100, startPoint y: 551, endPoint x: 103, endPoint y: 505, distance: 45.4
click at [101, 551] on link "Doc. Respaldatoria" at bounding box center [101, 552] width 202 height 39
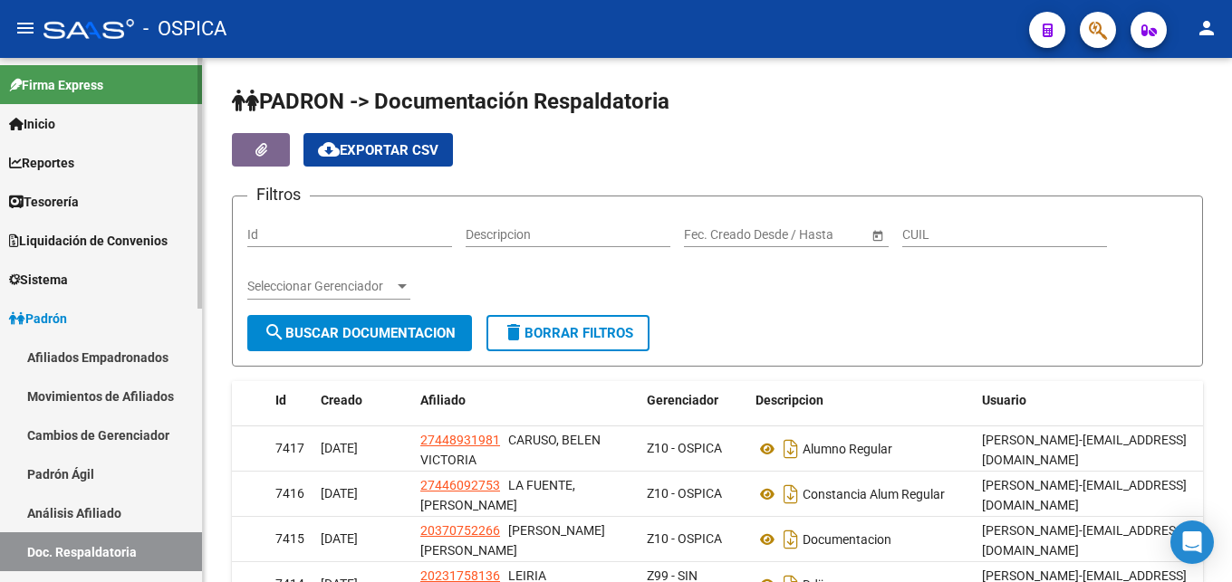
click at [102, 510] on link "Análisis Afiliado" at bounding box center [101, 513] width 202 height 39
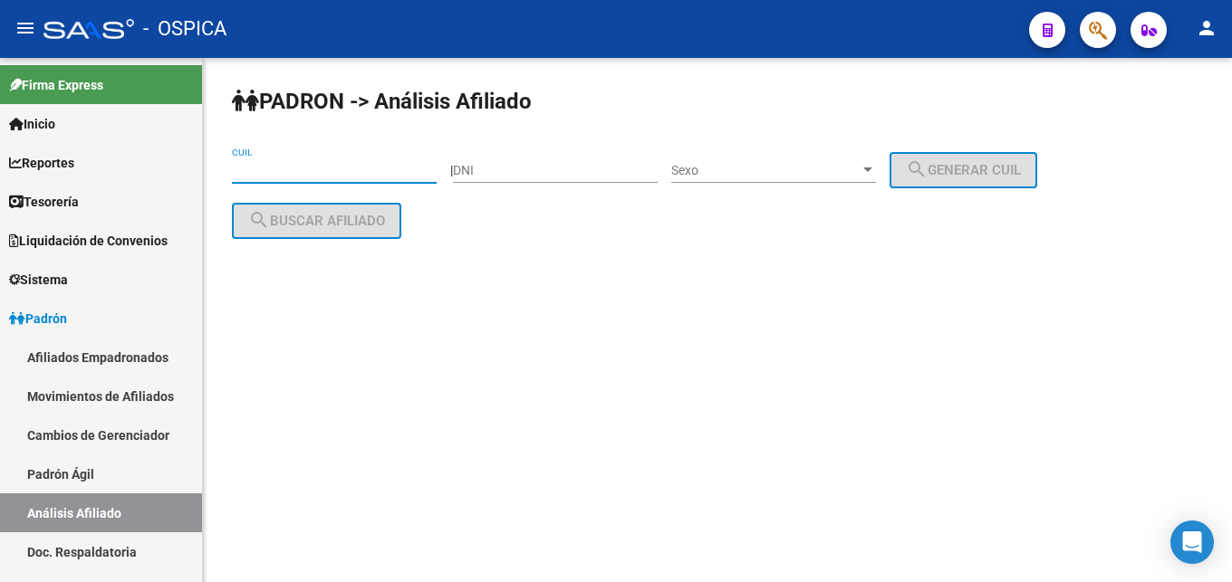
click at [279, 173] on input "CUIL" at bounding box center [334, 170] width 205 height 15
paste input "20-42532036-0"
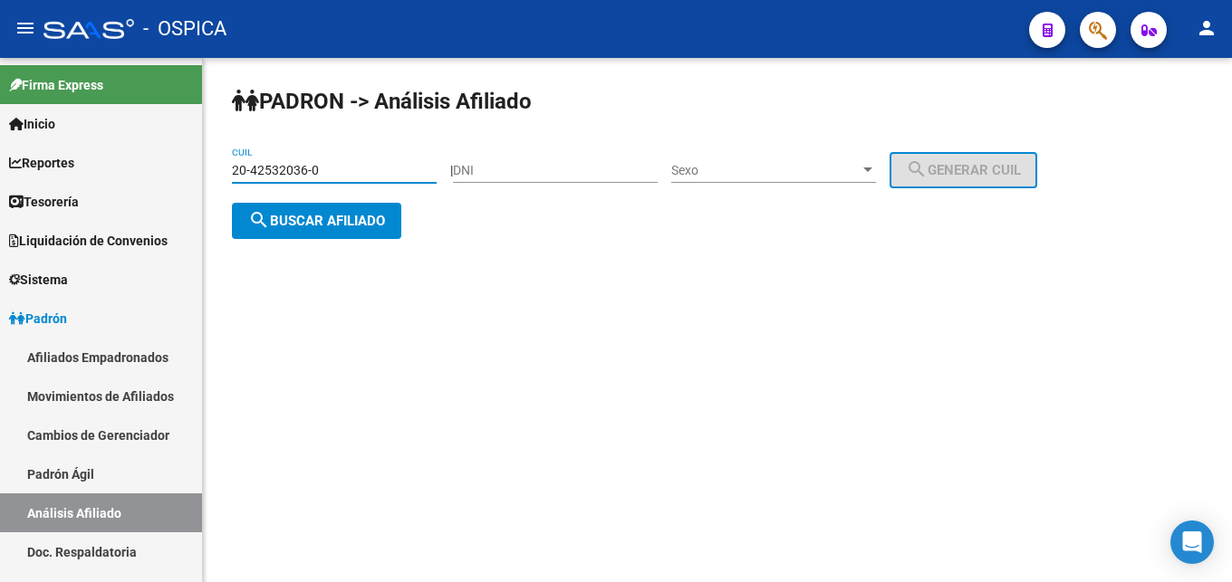
type input "20-42532036-0"
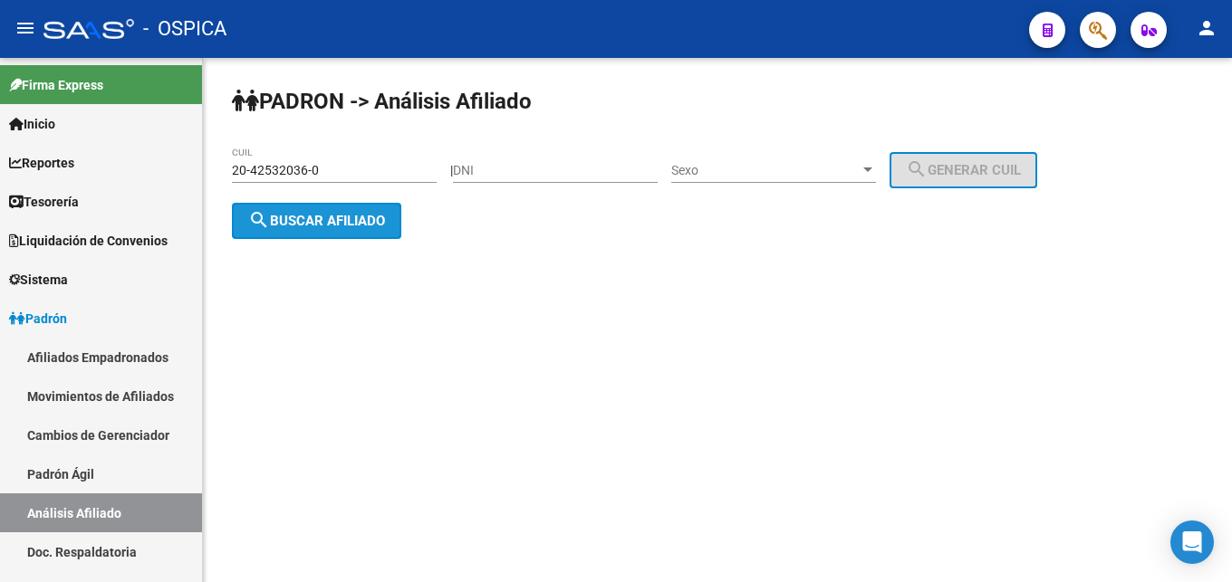
click at [325, 207] on button "search Buscar afiliado" at bounding box center [316, 221] width 169 height 36
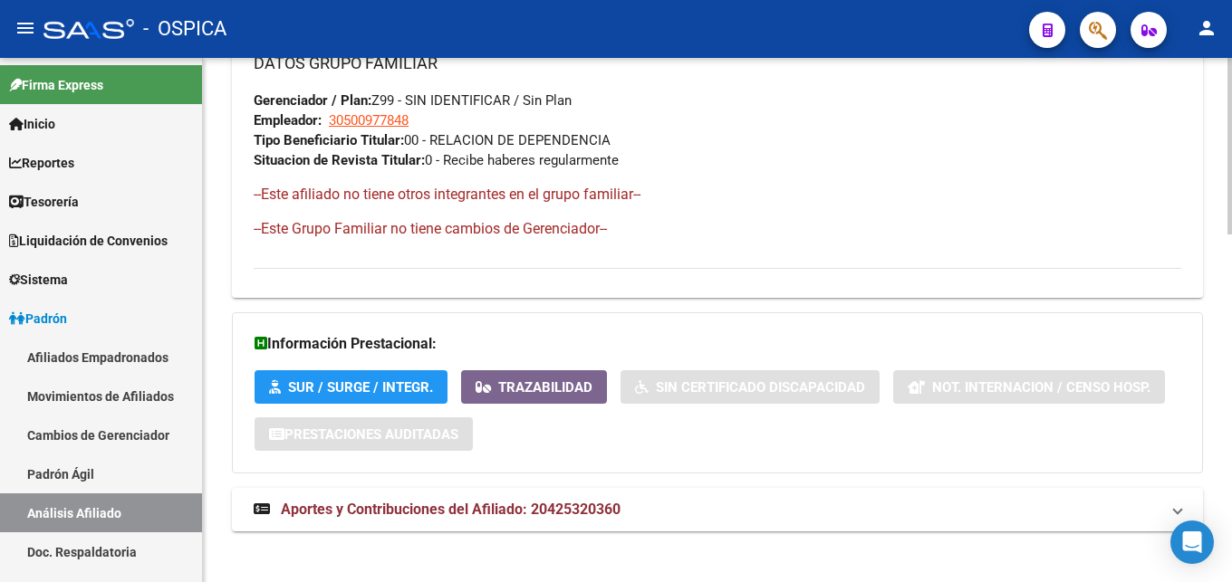
scroll to position [1029, 0]
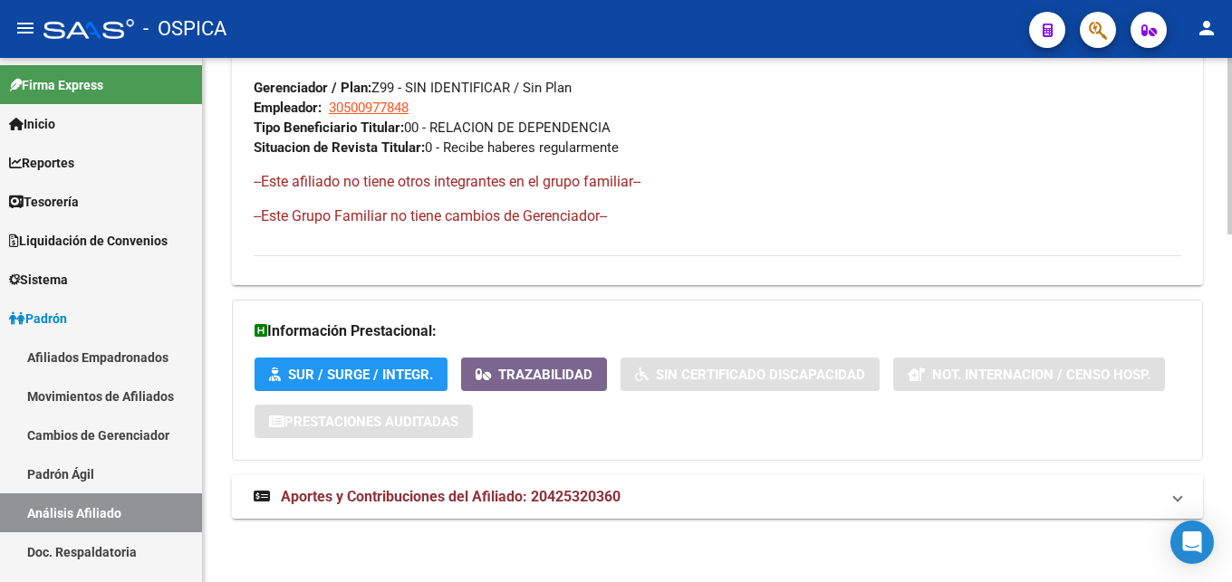
click at [543, 507] on mat-expansion-panel-header "Aportes y Contribuciones del Afiliado: 20425320360" at bounding box center [717, 497] width 971 height 43
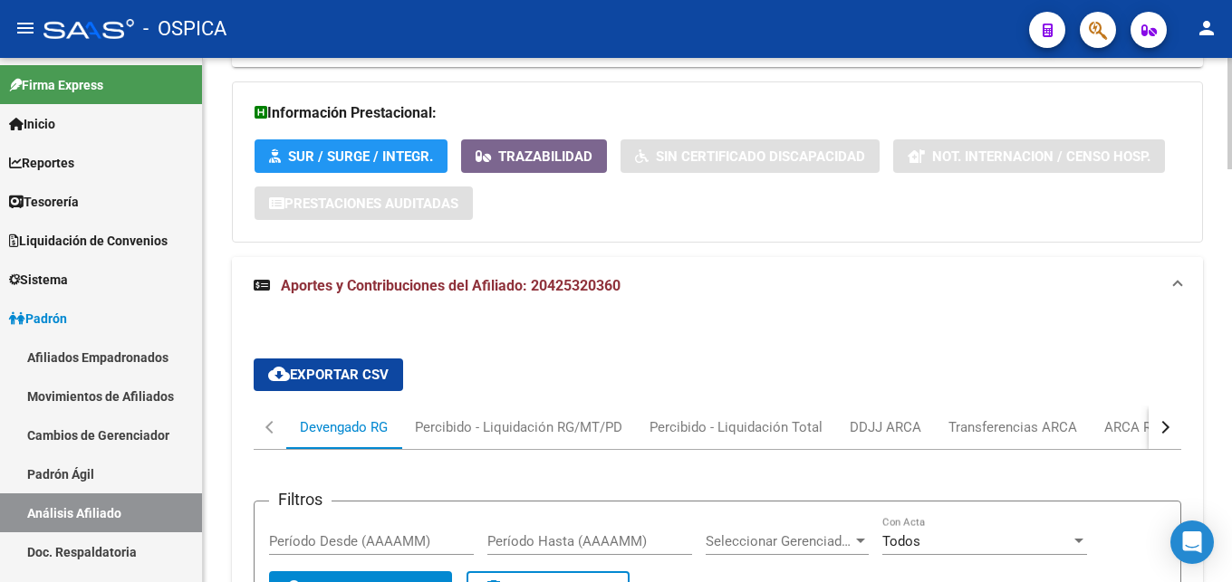
scroll to position [1491, 0]
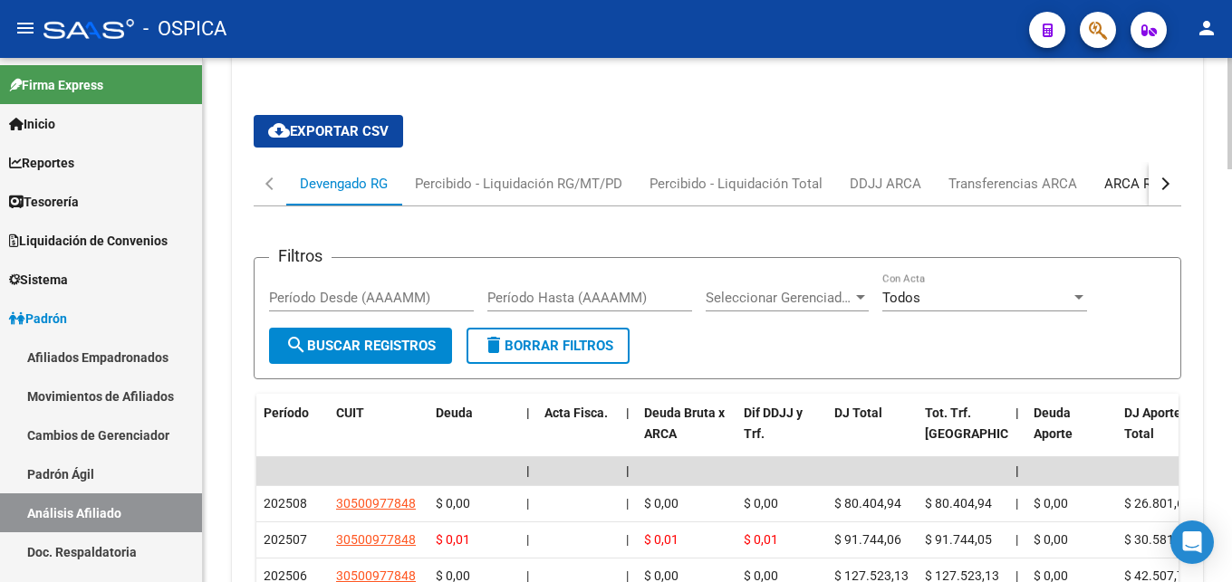
click at [1119, 190] on div "ARCA Relaciones Laborales" at bounding box center [1188, 184] width 169 height 20
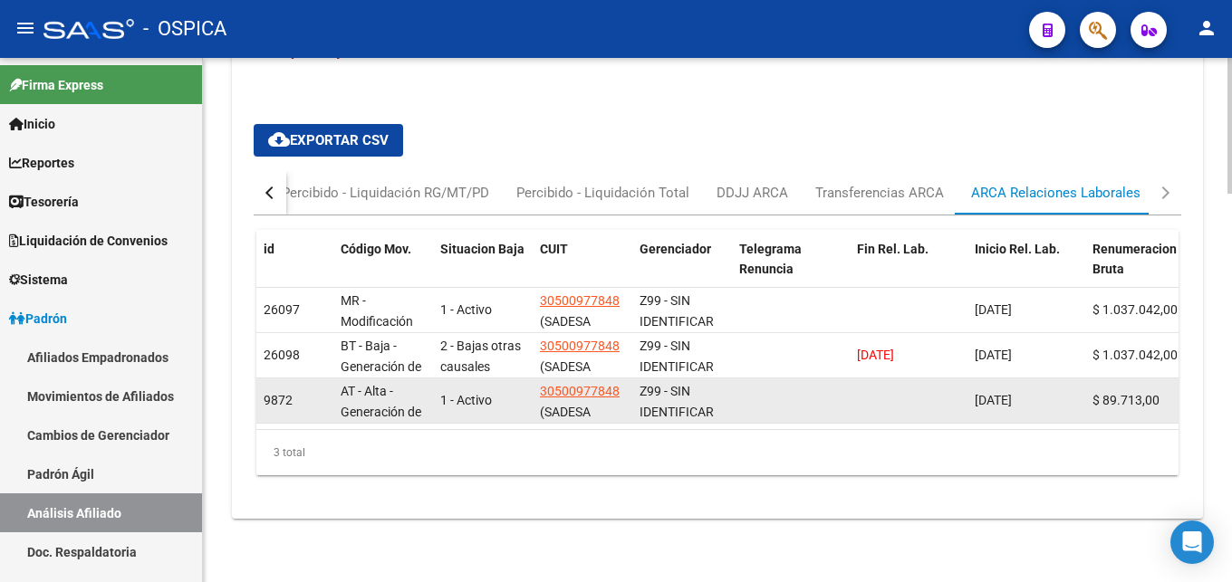
scroll to position [1497, 0]
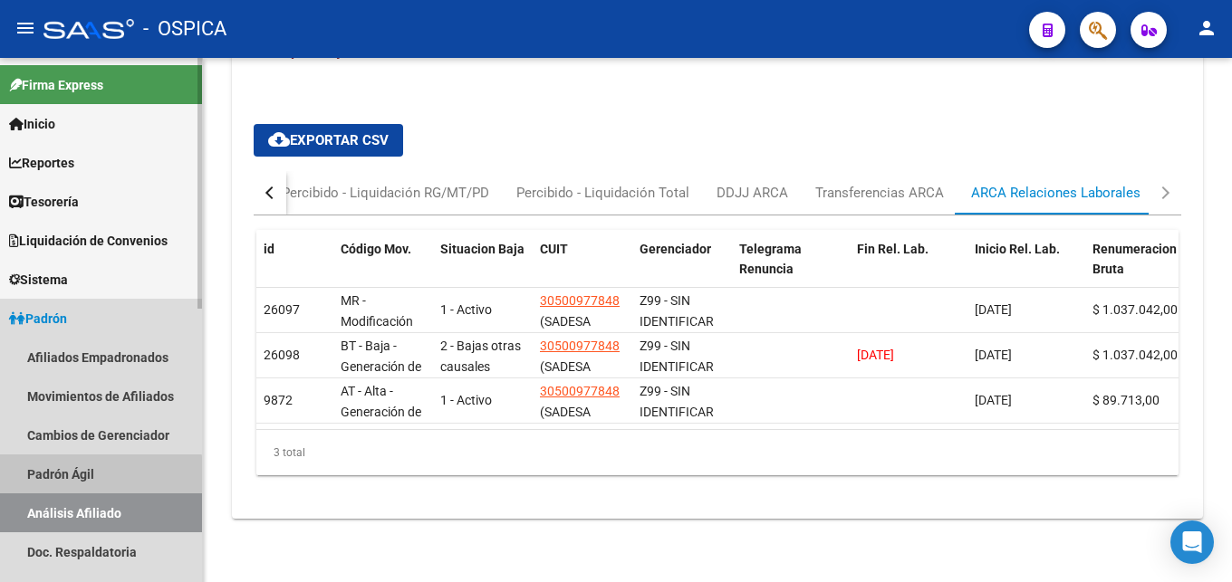
click at [79, 477] on link "Padrón Ágil" at bounding box center [101, 474] width 202 height 39
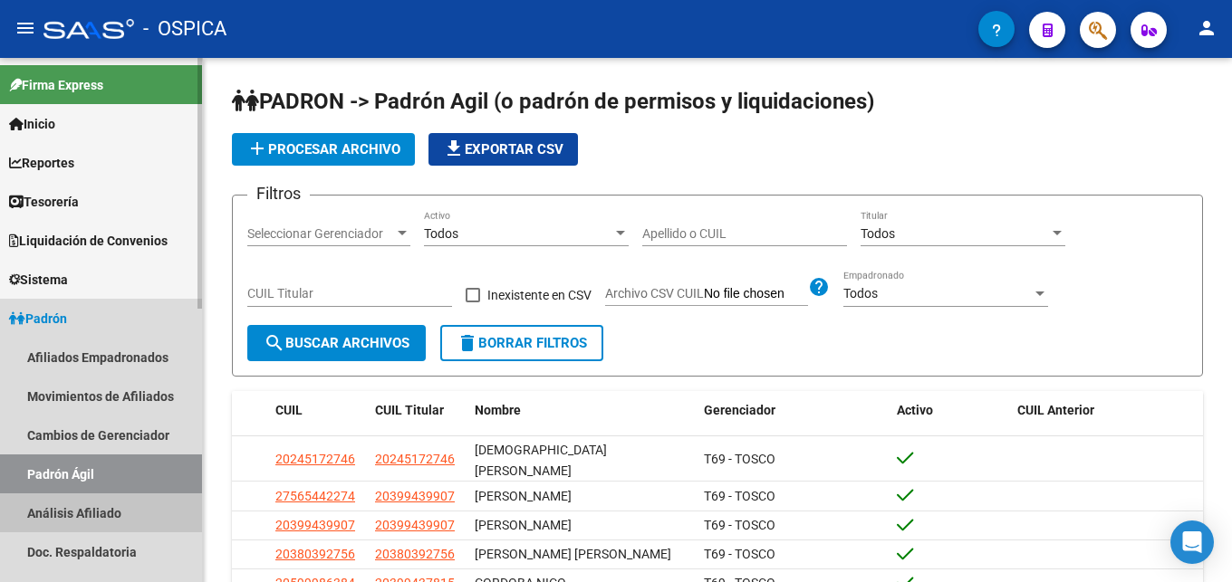
click at [85, 513] on link "Análisis Afiliado" at bounding box center [101, 513] width 202 height 39
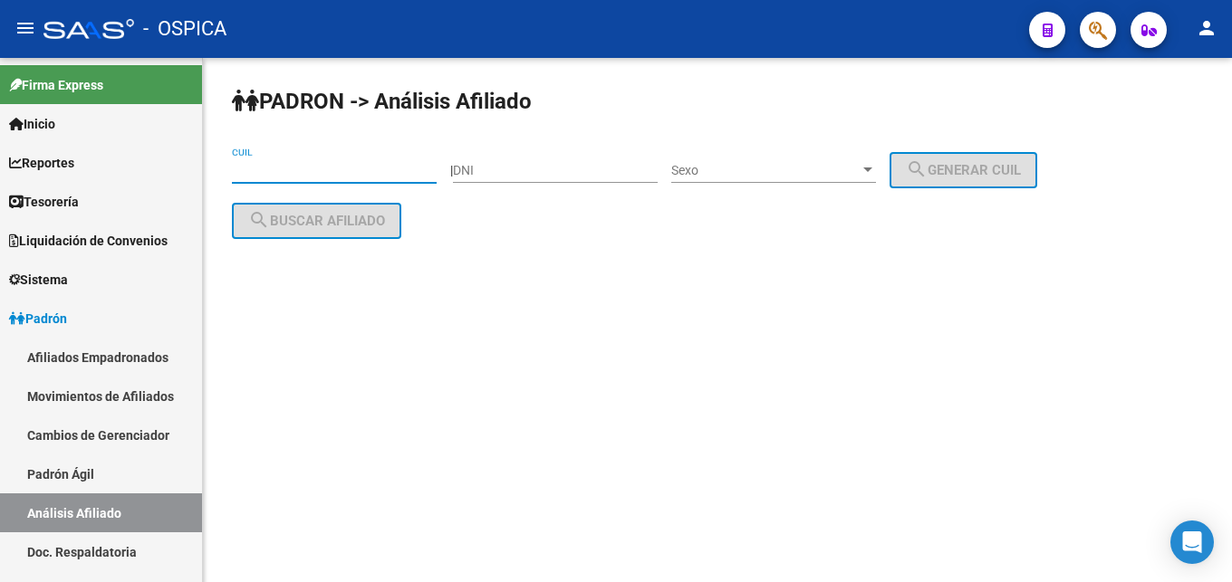
click at [247, 166] on input "CUIL" at bounding box center [334, 170] width 205 height 15
paste input "23-34800227-9"
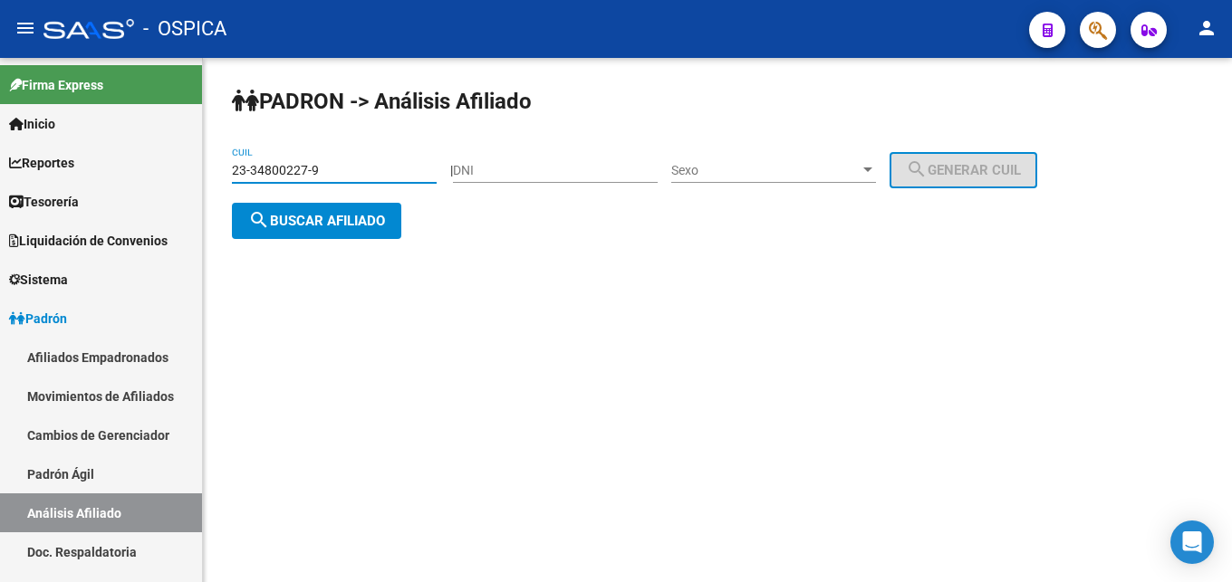
type input "23-34800227-9"
click at [298, 208] on button "search Buscar afiliado" at bounding box center [316, 221] width 169 height 36
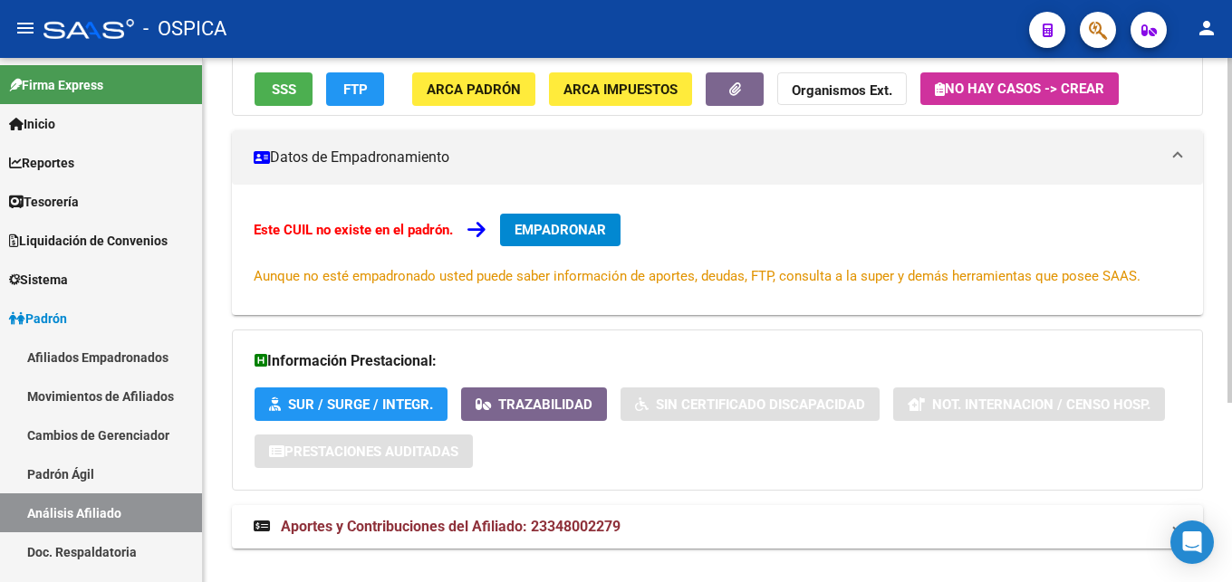
scroll to position [274, 0]
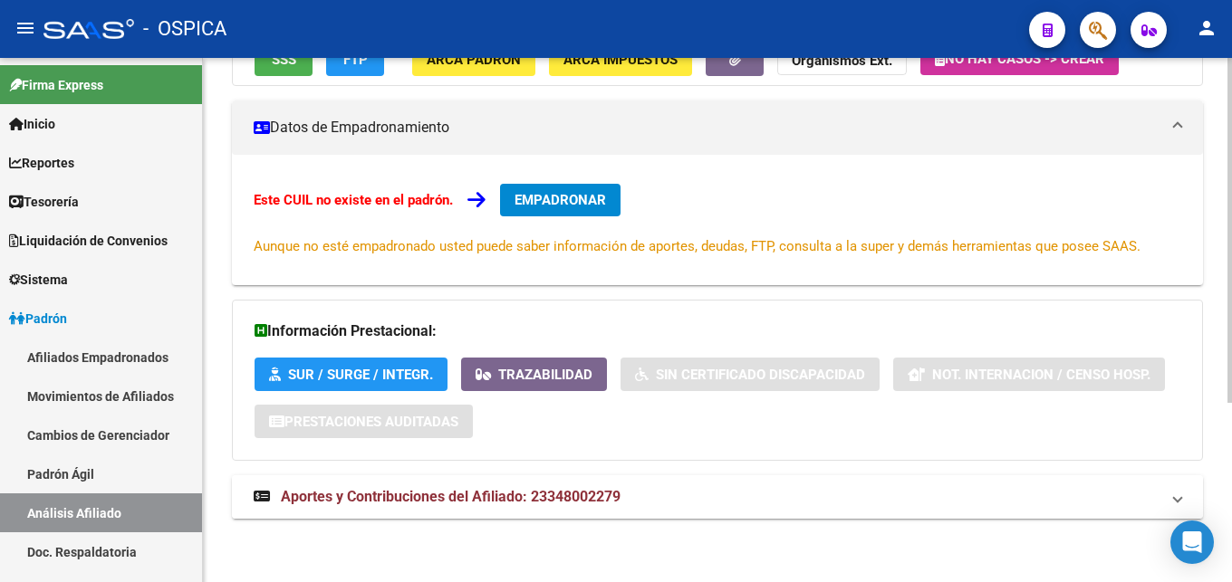
click at [537, 498] on span "Aportes y Contribuciones del Afiliado: 23348002279" at bounding box center [451, 496] width 340 height 17
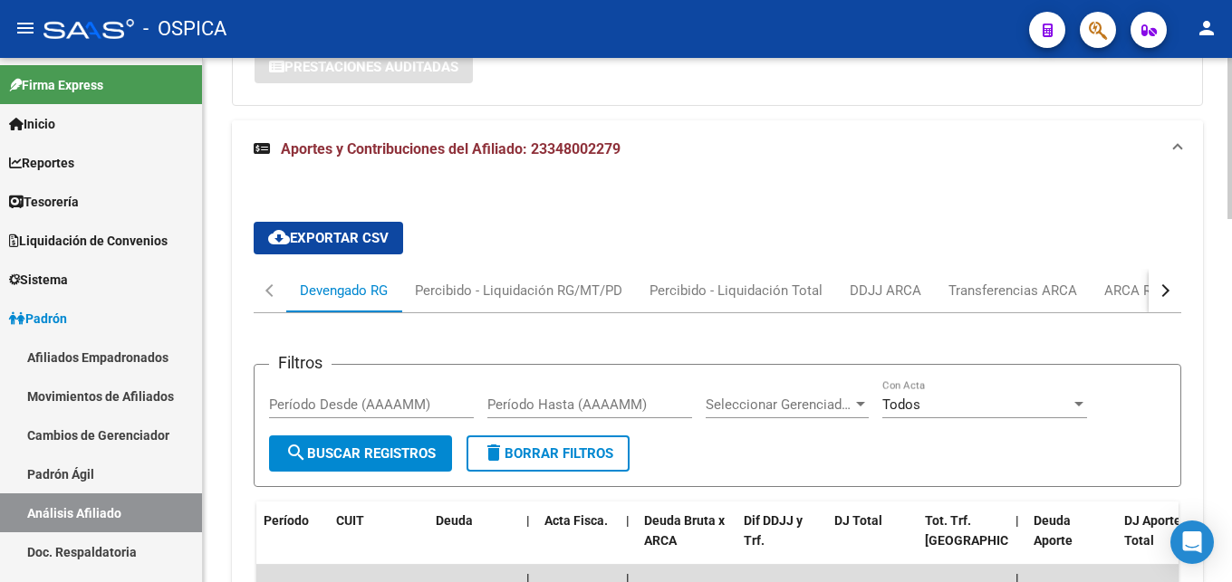
scroll to position [657, 0]
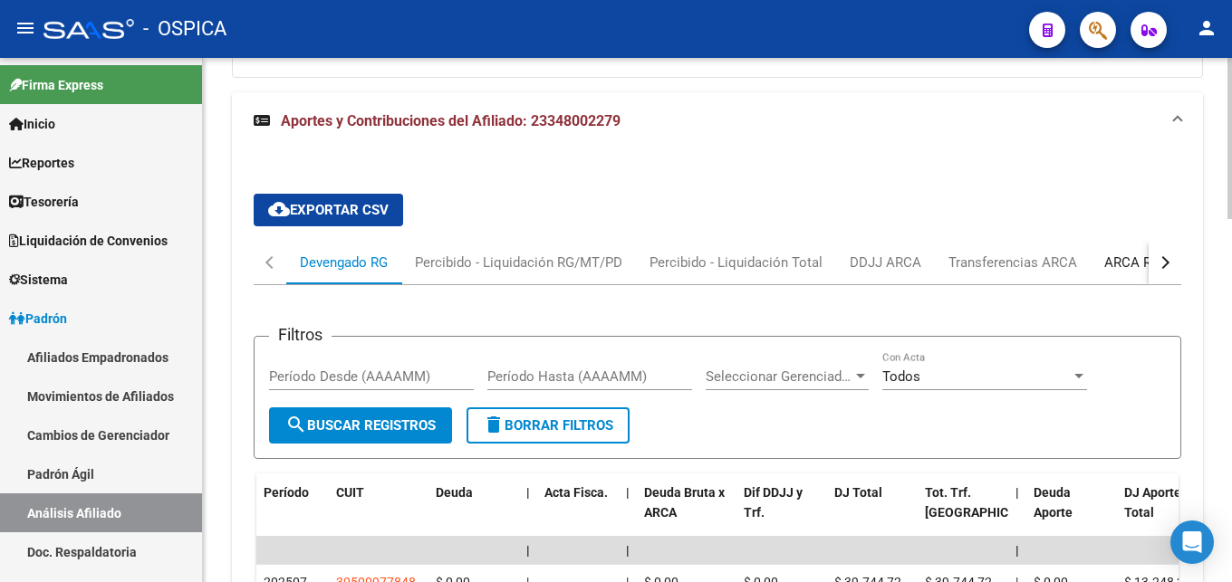
click at [1126, 252] on div "ARCA Relaciones Laborales" at bounding box center [1189, 262] width 197 height 43
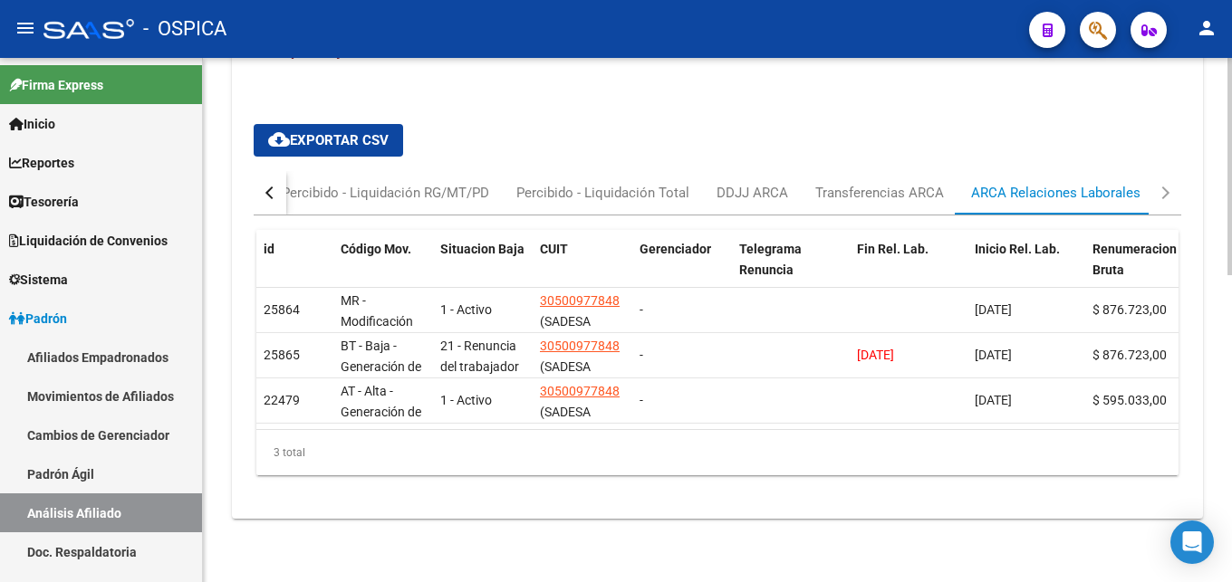
scroll to position [729, 0]
click at [65, 469] on link "Padrón Ágil" at bounding box center [101, 474] width 202 height 39
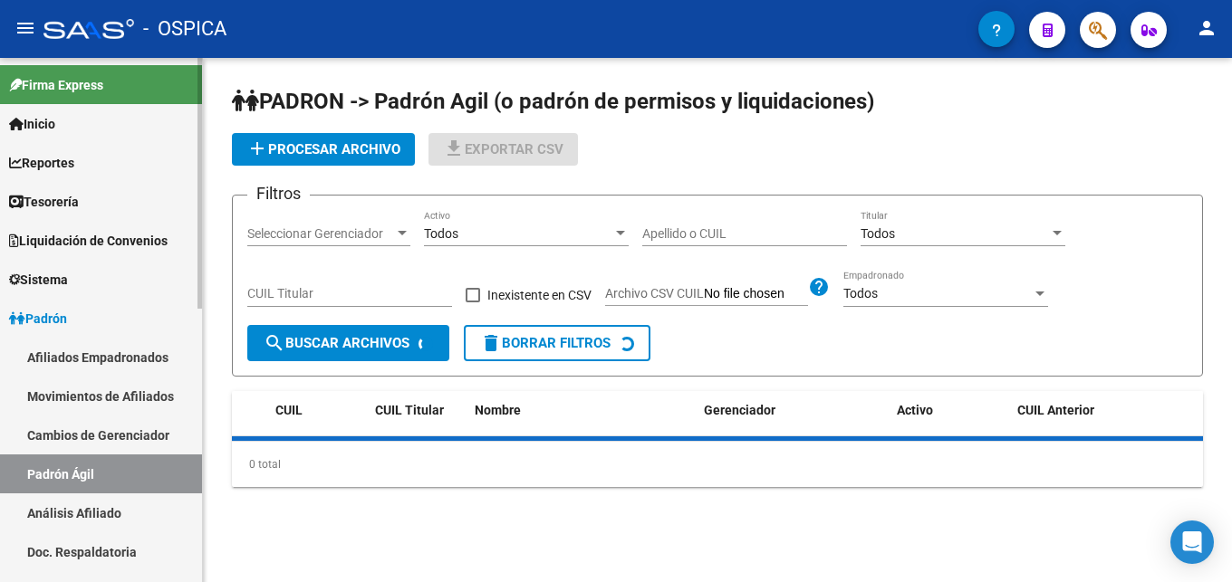
click at [91, 514] on link "Análisis Afiliado" at bounding box center [101, 513] width 202 height 39
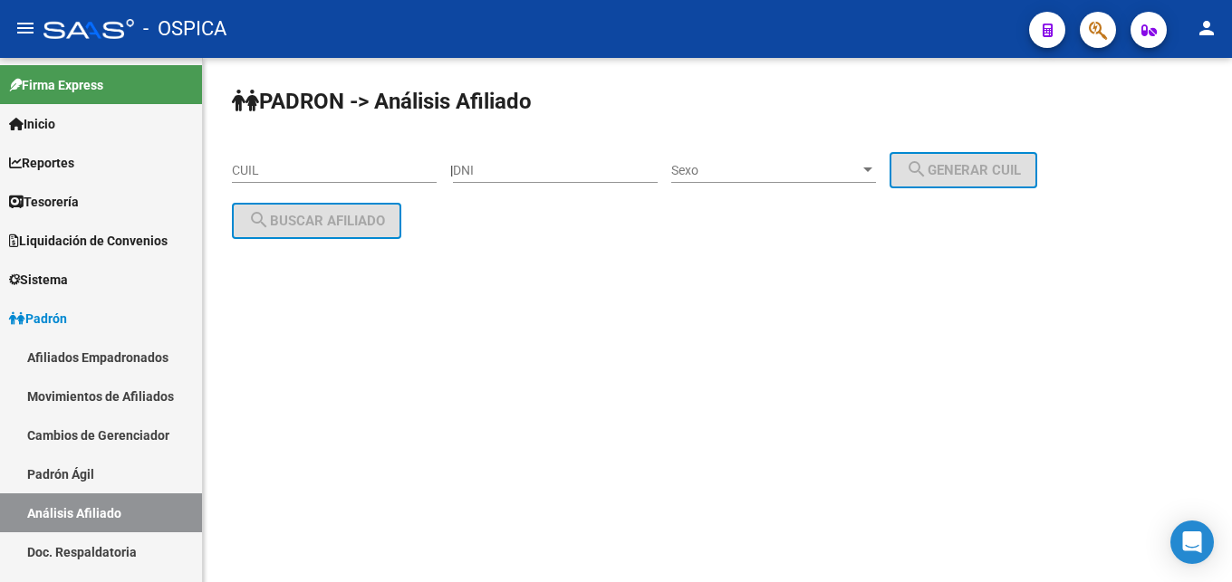
click at [274, 165] on input "CUIL" at bounding box center [334, 170] width 205 height 15
paste input "20-31228417-1"
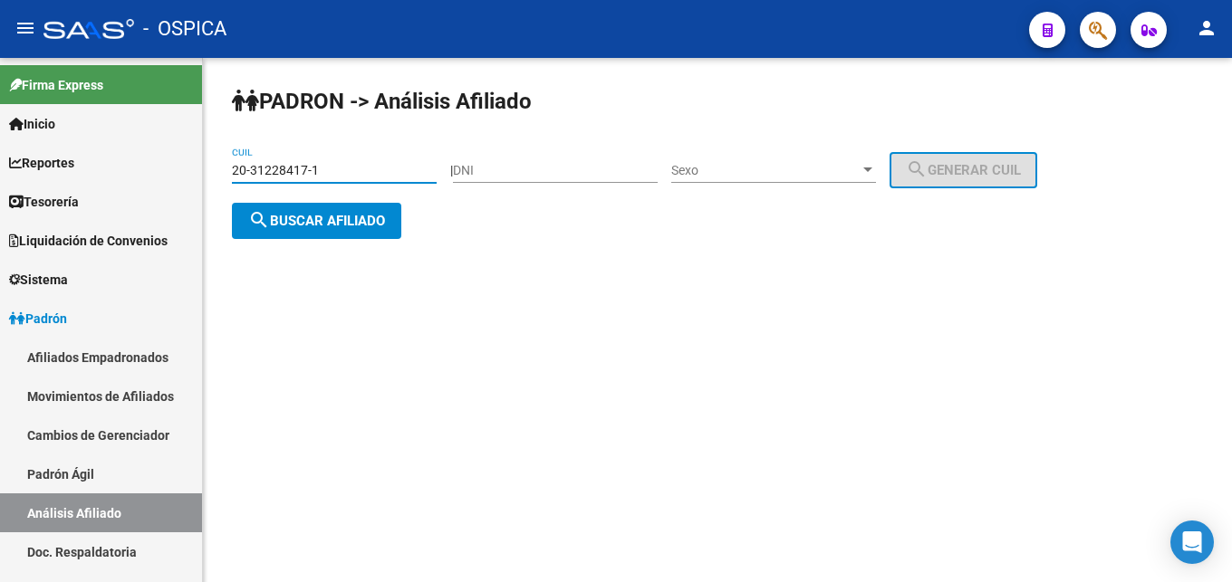
type input "20-31228417-1"
click at [296, 239] on div "PADRON -> Análisis Afiliado 20-31228417-1 CUIL | DNI Sexo Sexo search Generar C…" at bounding box center [717, 177] width 1029 height 239
click at [334, 216] on span "search Buscar afiliado" at bounding box center [316, 221] width 137 height 16
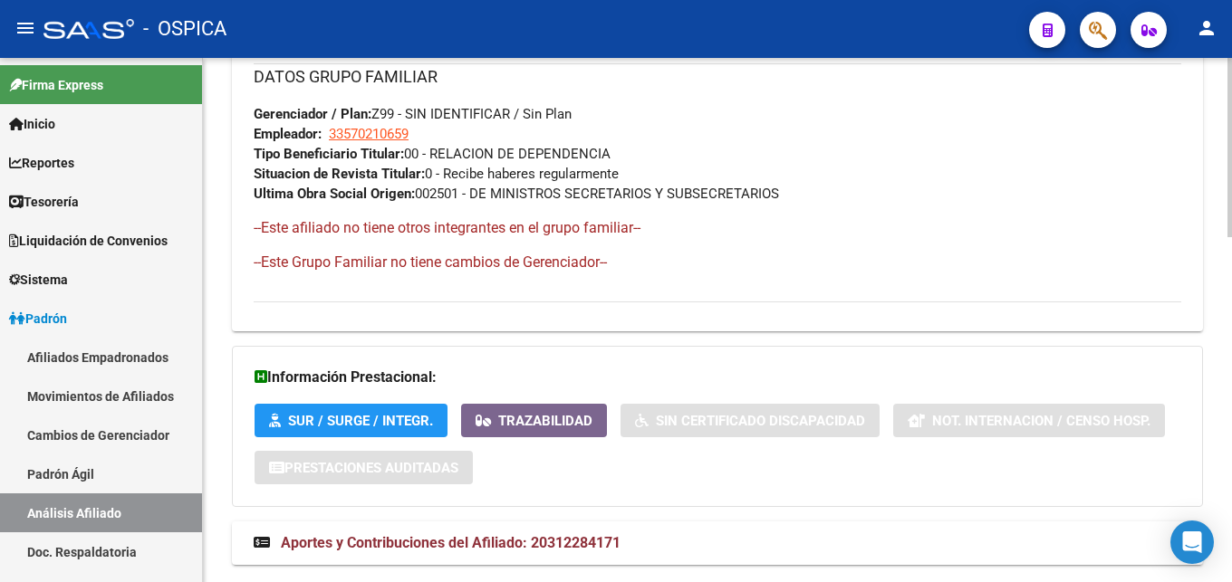
scroll to position [1009, 0]
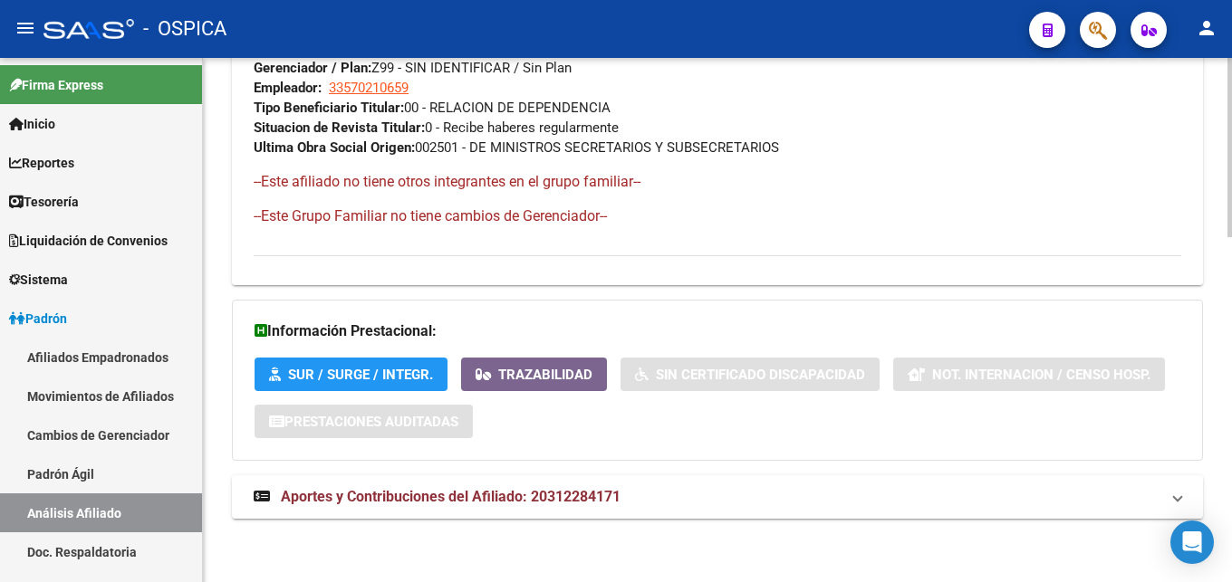
click at [659, 448] on div "Información Prestacional: SUR / SURGE / INTEGR. Trazabilidad Sin Certificado Di…" at bounding box center [717, 380] width 971 height 161
click at [592, 494] on span "Aportes y Contribuciones del Afiliado: 20312284171" at bounding box center [451, 496] width 340 height 17
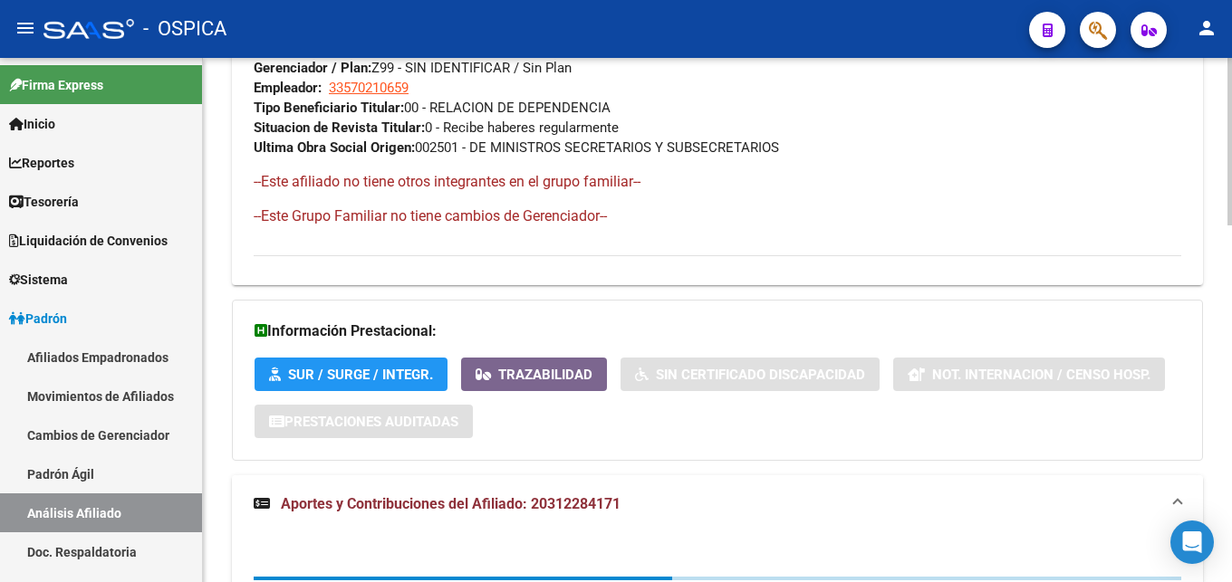
scroll to position [1300, 0]
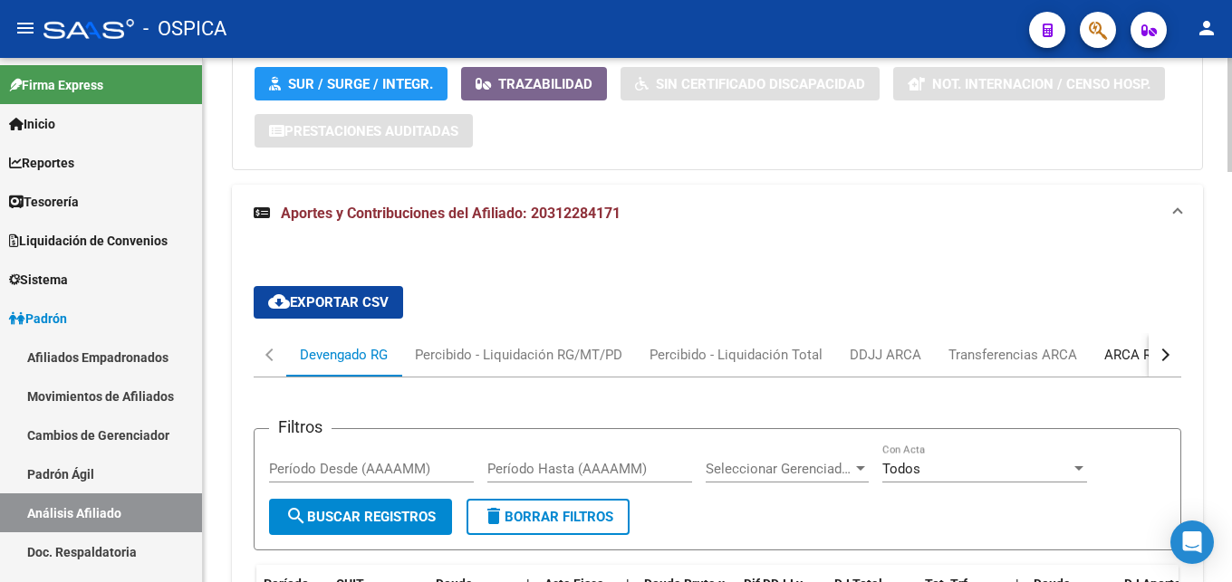
click at [1130, 355] on div "ARCA Relaciones Laborales" at bounding box center [1188, 355] width 169 height 20
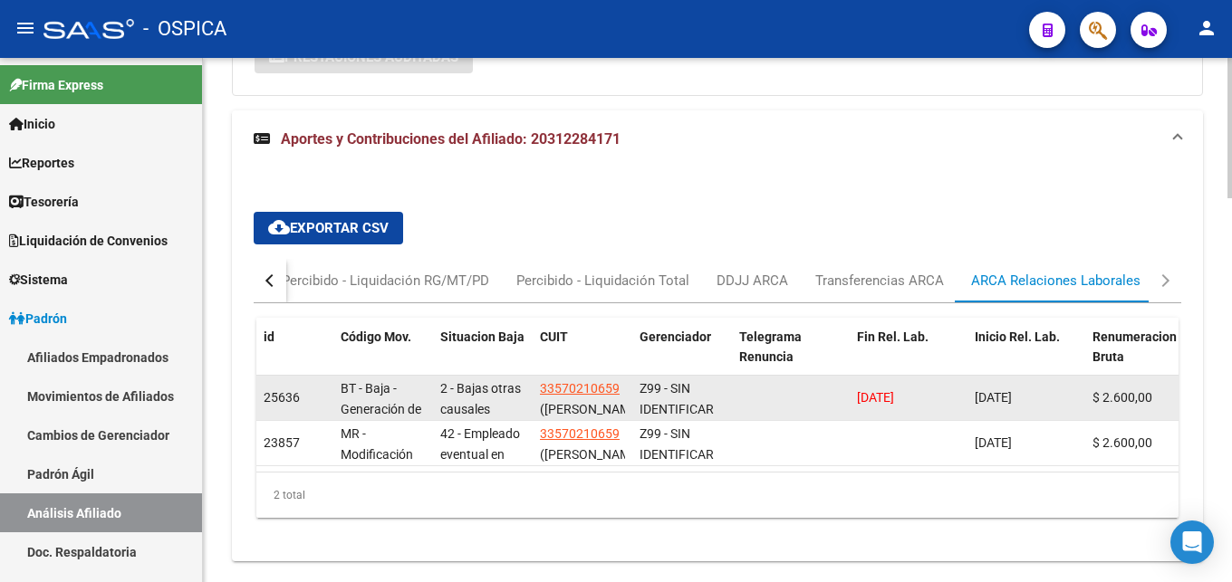
scroll to position [1432, 0]
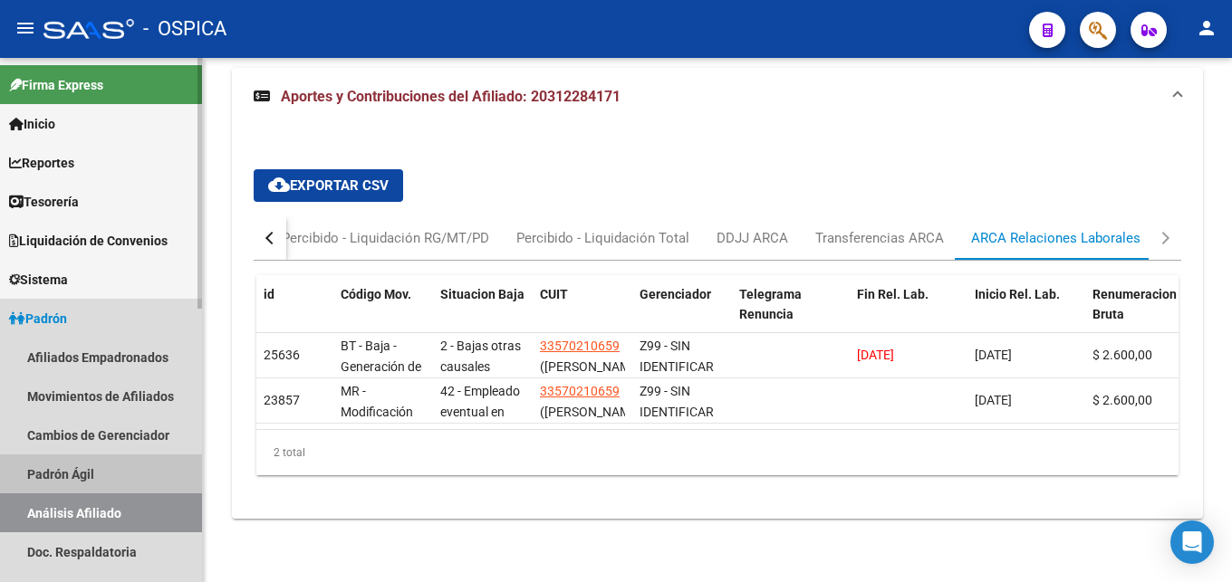
click at [24, 468] on link "Padrón Ágil" at bounding box center [101, 474] width 202 height 39
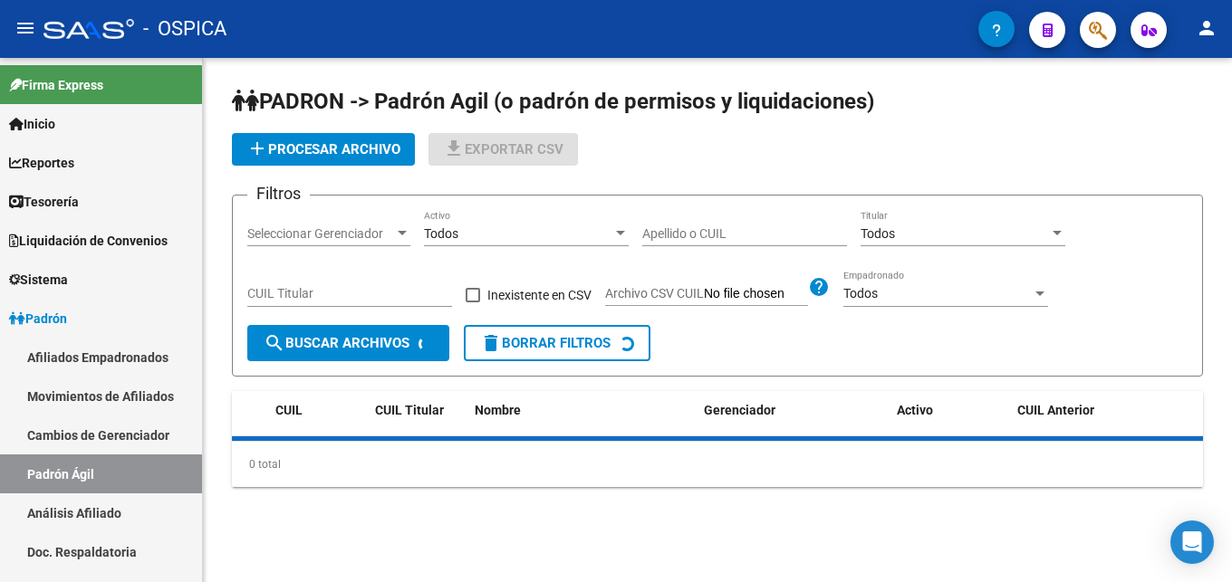
click at [71, 510] on link "Análisis Afiliado" at bounding box center [101, 513] width 202 height 39
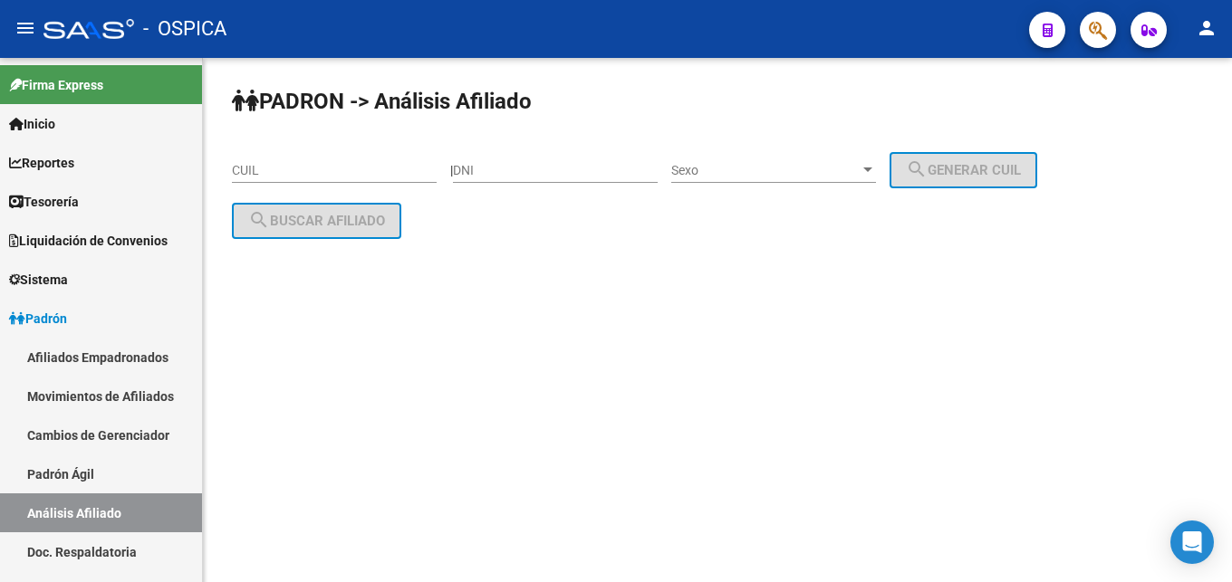
click at [245, 169] on input "CUIL" at bounding box center [334, 170] width 205 height 15
paste input "27-40742521-4"
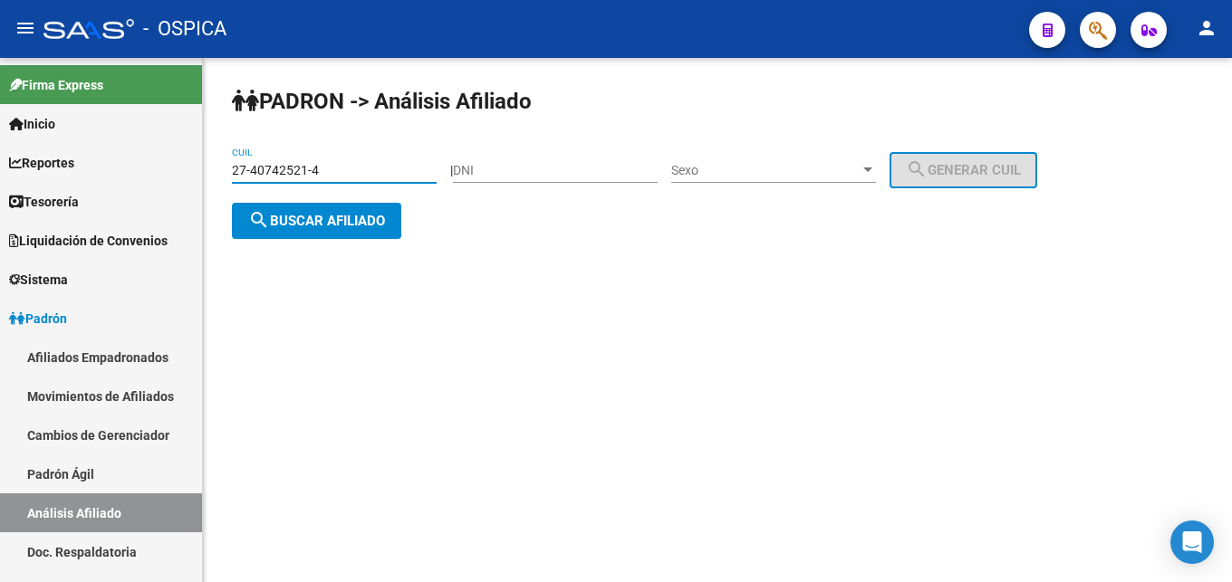
type input "27-40742521-4"
click at [297, 245] on div "PADRON -> Análisis Afiliado 27-40742521-4 CUIL | DNI Sexo Sexo search Generar C…" at bounding box center [717, 177] width 1029 height 239
click at [297, 222] on span "search Buscar afiliado" at bounding box center [316, 221] width 137 height 16
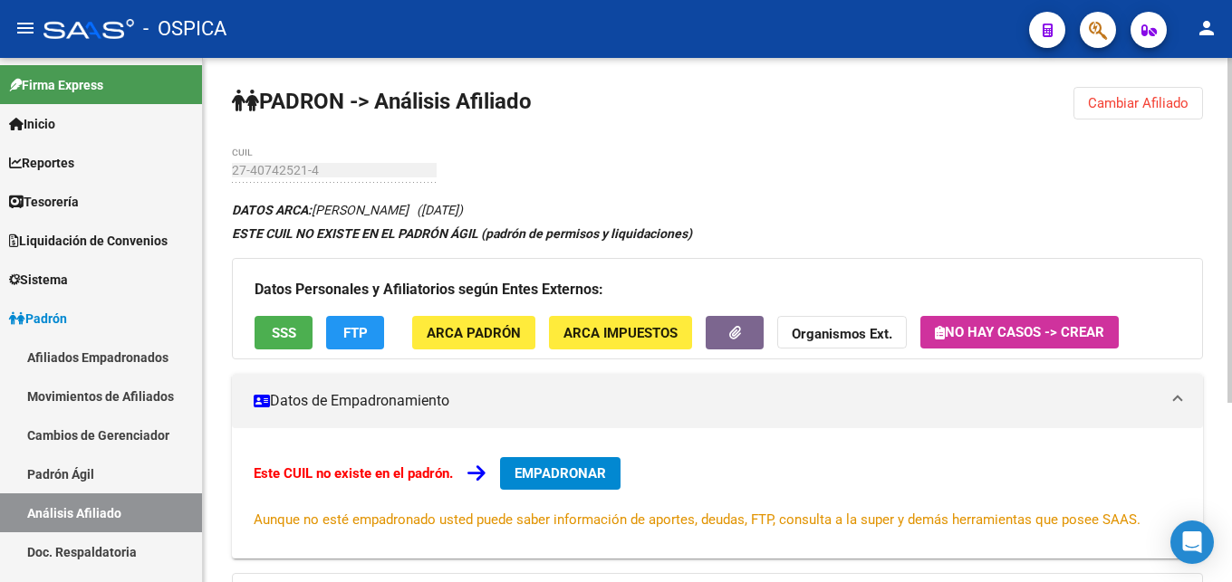
click at [758, 162] on div "PADRON -> Análisis Afiliado Cambiar Afiliado 27-40742521-4 CUIL DATOS ARCA: DES…" at bounding box center [717, 457] width 1029 height 798
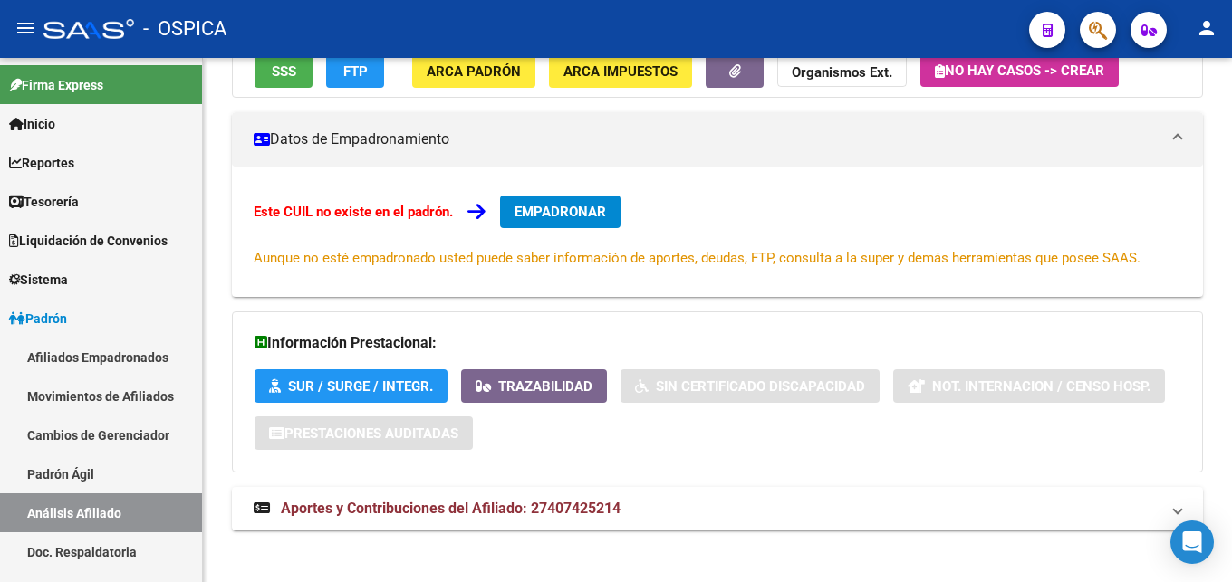
scroll to position [274, 0]
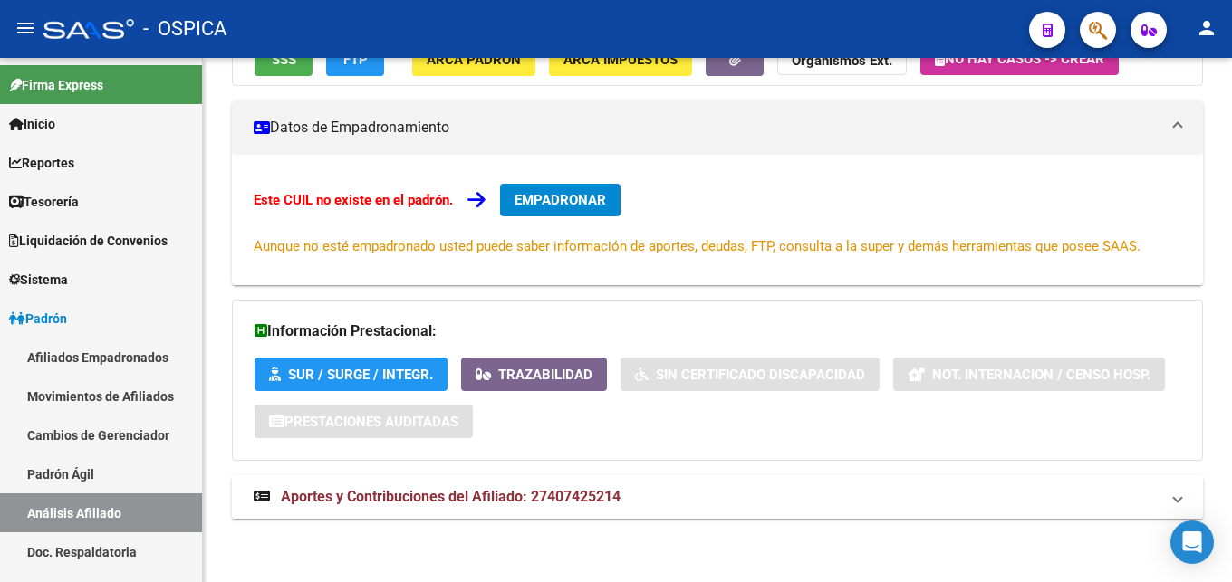
click at [555, 491] on span "Aportes y Contribuciones del Afiliado: 27407425214" at bounding box center [451, 496] width 340 height 17
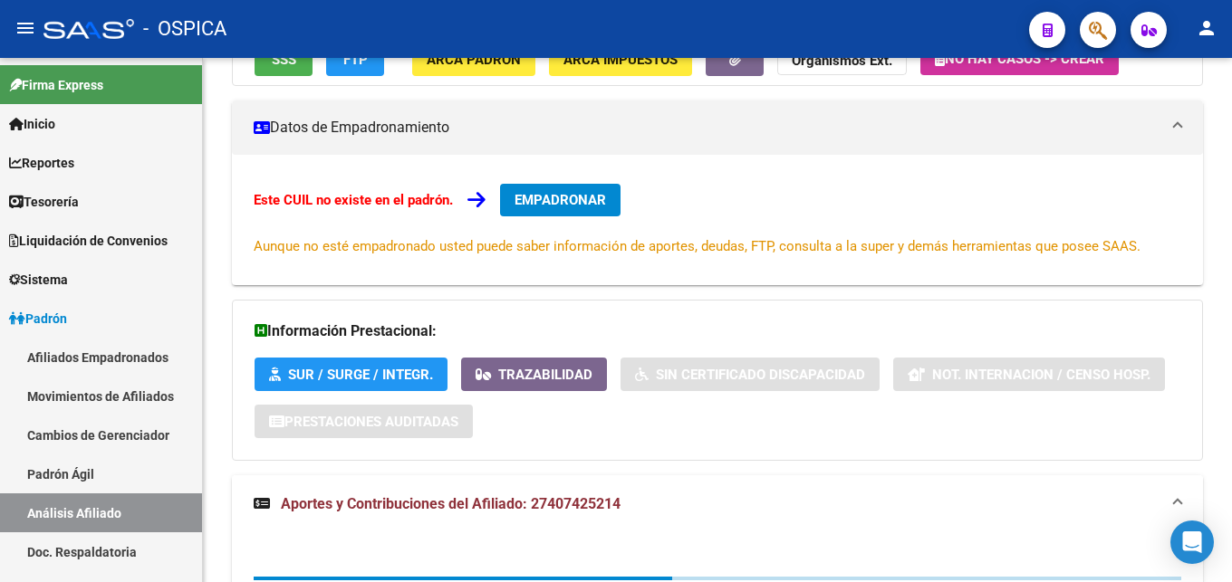
scroll to position [643, 0]
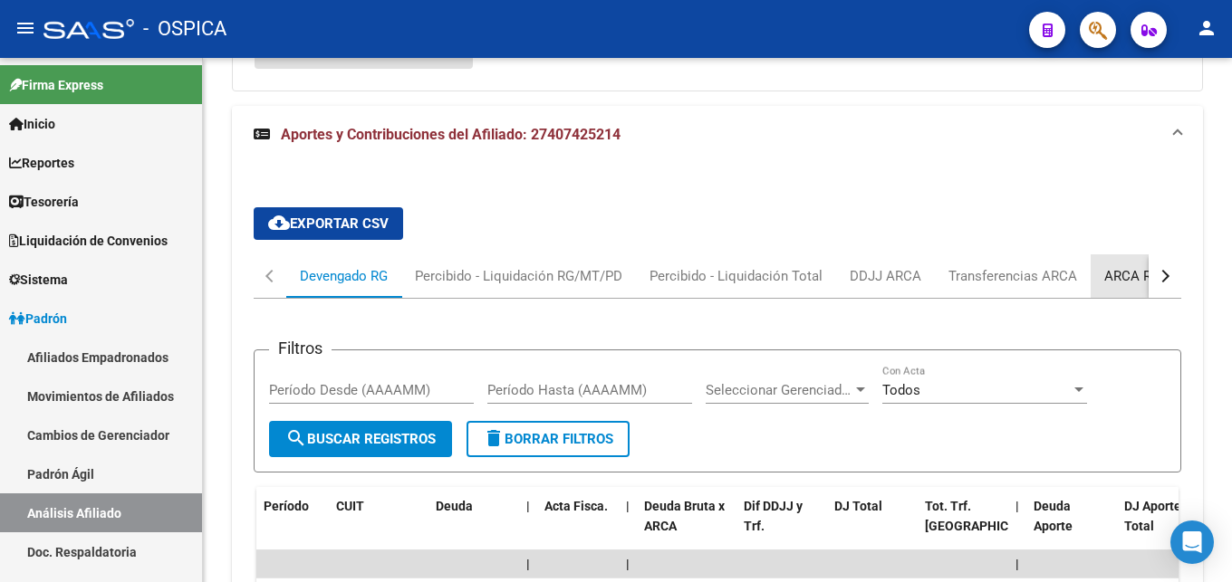
click at [1130, 276] on div "ARCA Relaciones Laborales" at bounding box center [1188, 276] width 169 height 20
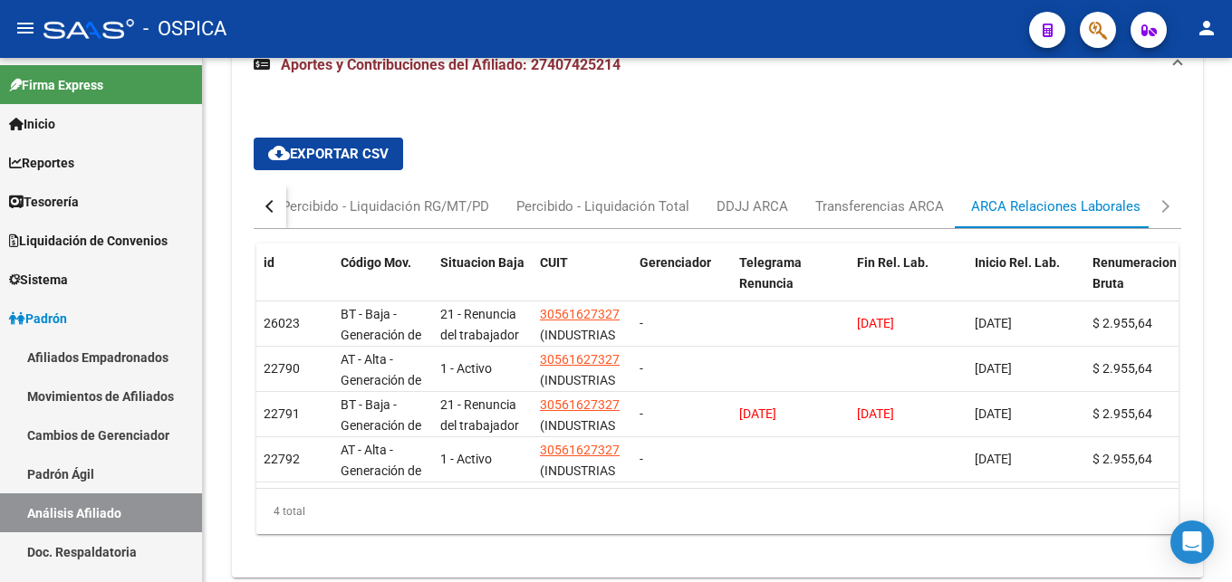
scroll to position [729, 0]
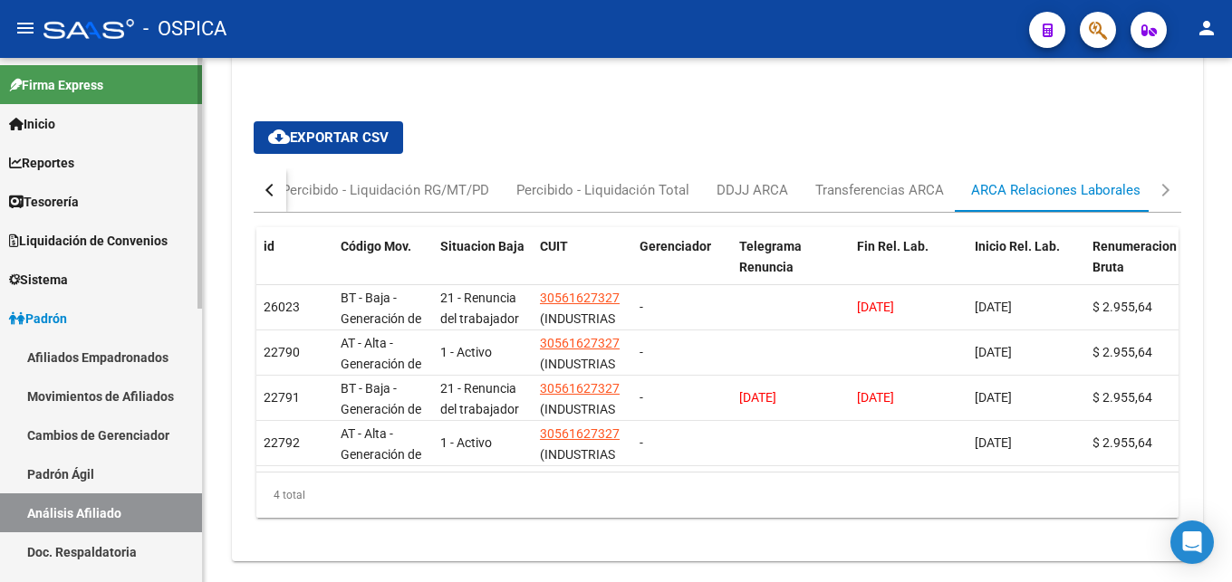
drag, startPoint x: 58, startPoint y: 485, endPoint x: 85, endPoint y: 497, distance: 30.0
click at [61, 486] on link "Padrón Ágil" at bounding box center [101, 474] width 202 height 39
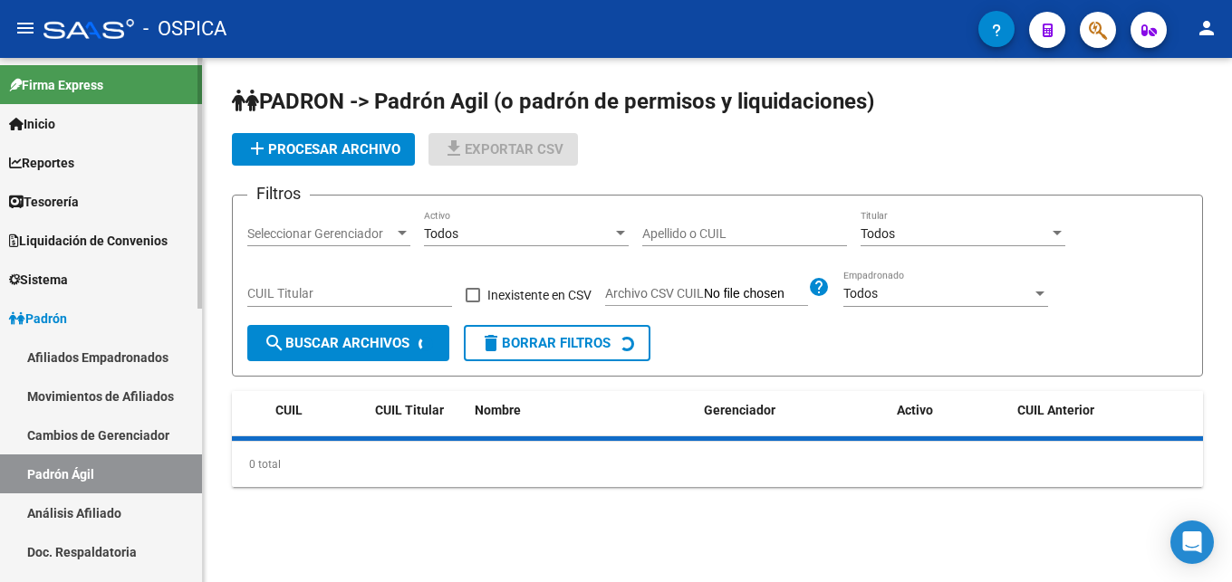
click at [101, 514] on link "Análisis Afiliado" at bounding box center [101, 513] width 202 height 39
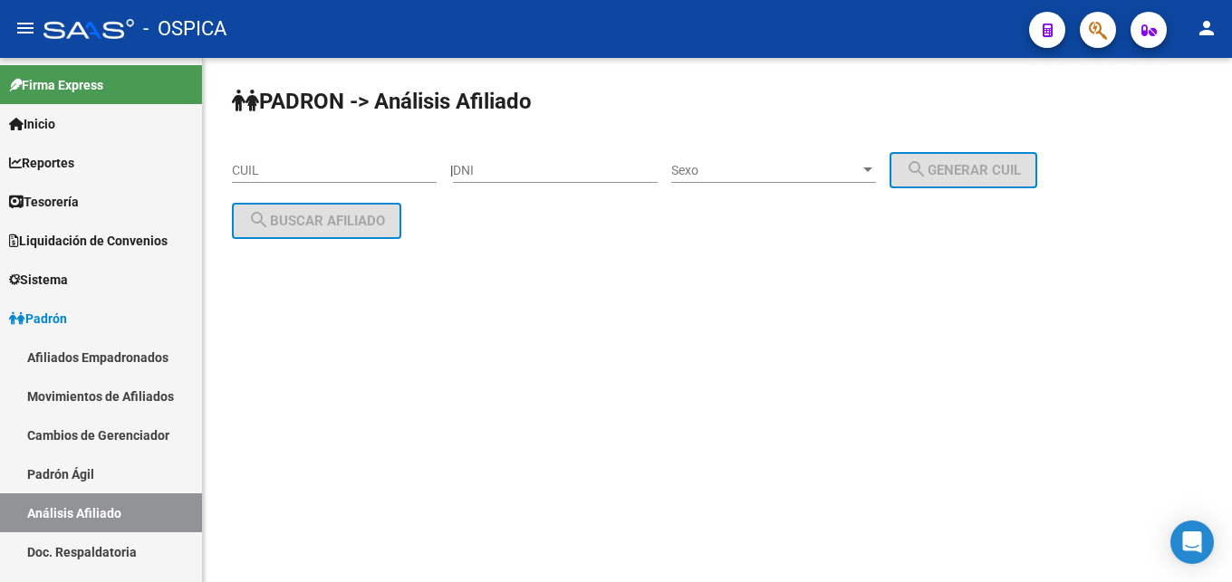
click at [259, 175] on input "CUIL" at bounding box center [334, 170] width 205 height 15
paste input "20-36944228-8"
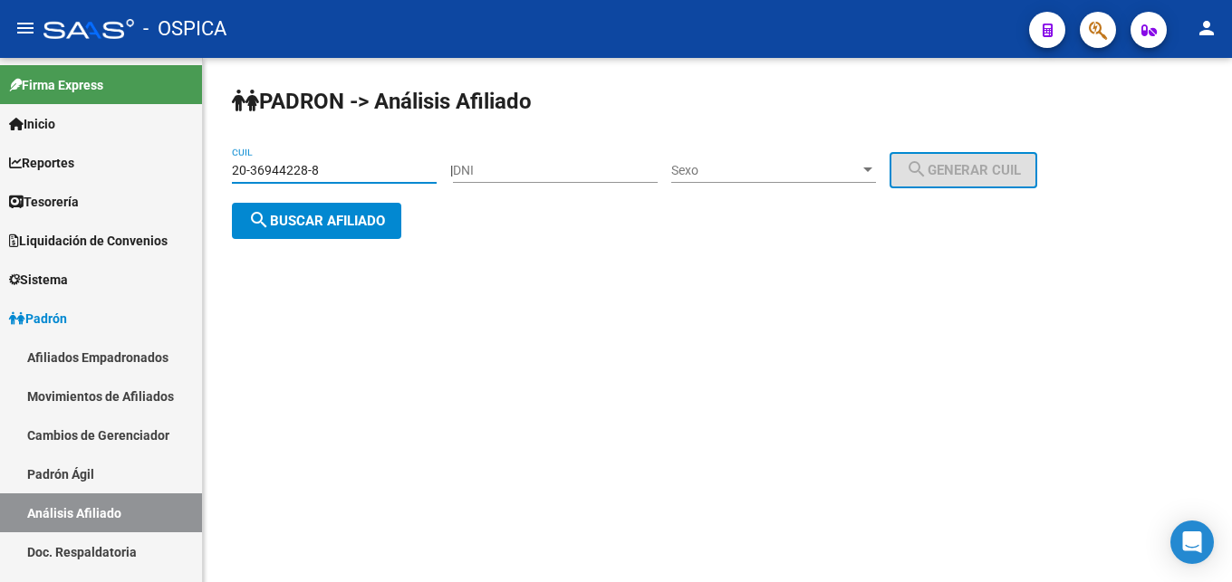
type input "20-36944228-8"
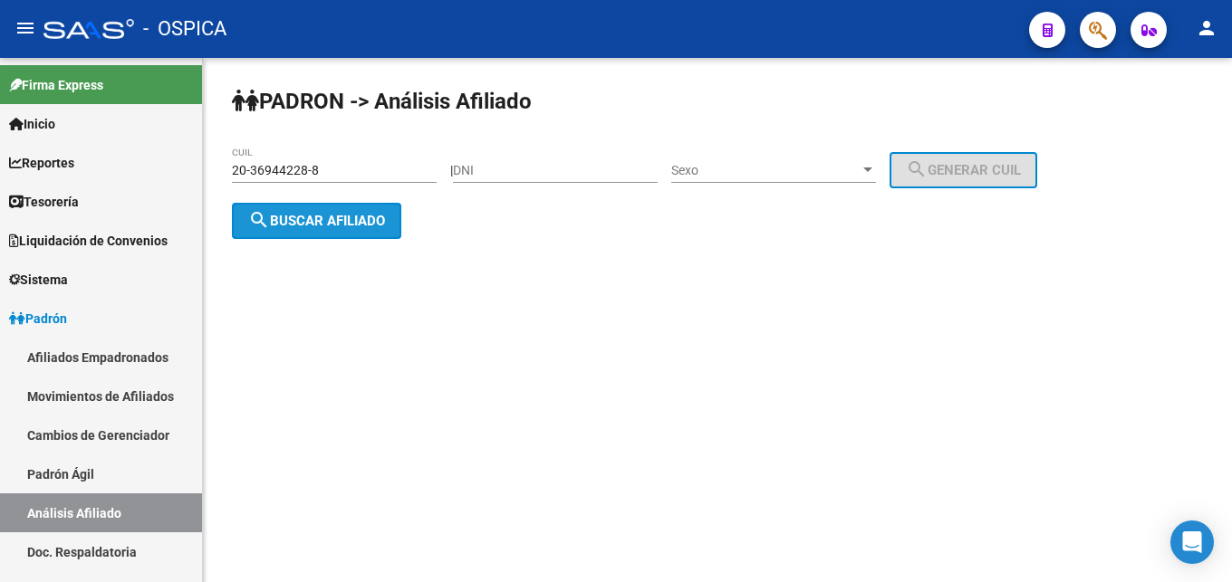
click at [284, 217] on span "search Buscar afiliado" at bounding box center [316, 221] width 137 height 16
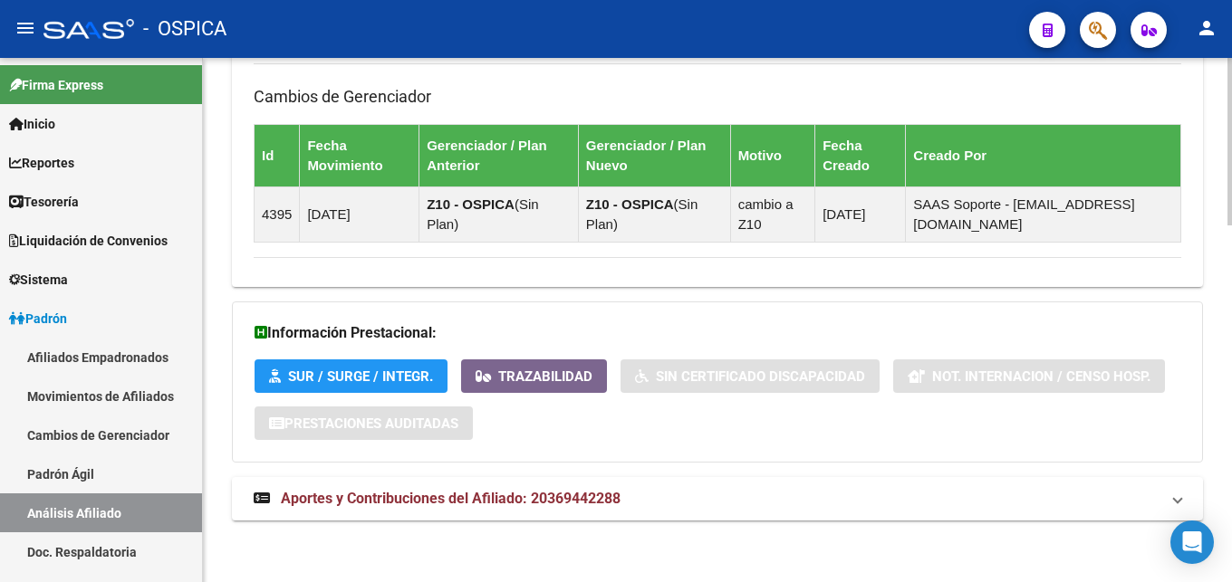
scroll to position [1114, 0]
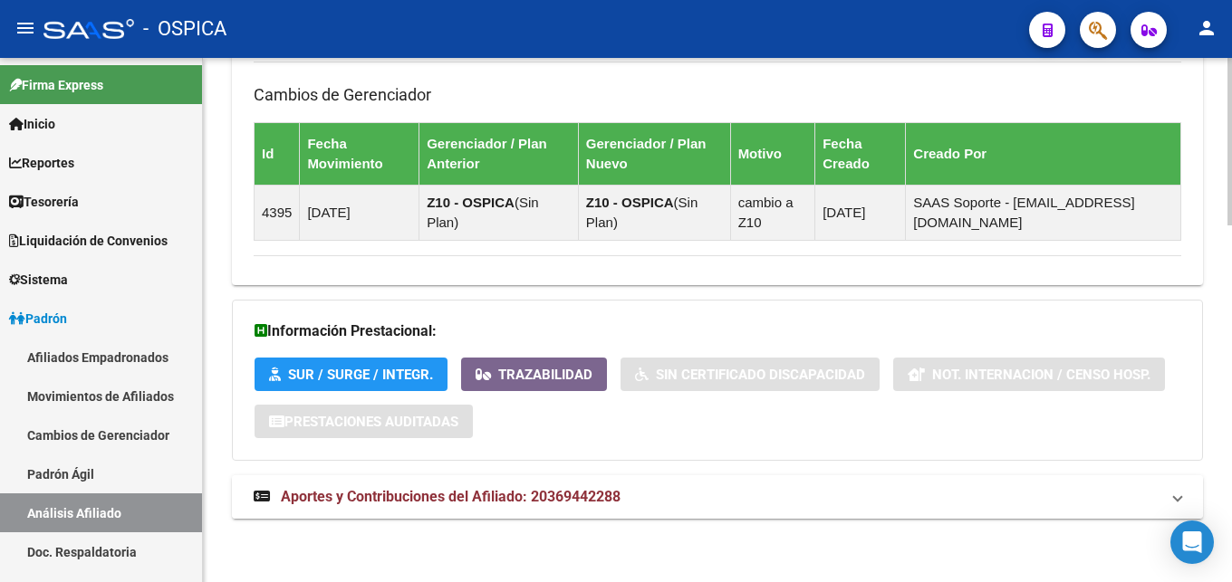
click at [581, 502] on span "Aportes y Contribuciones del Afiliado: 20369442288" at bounding box center [451, 496] width 340 height 17
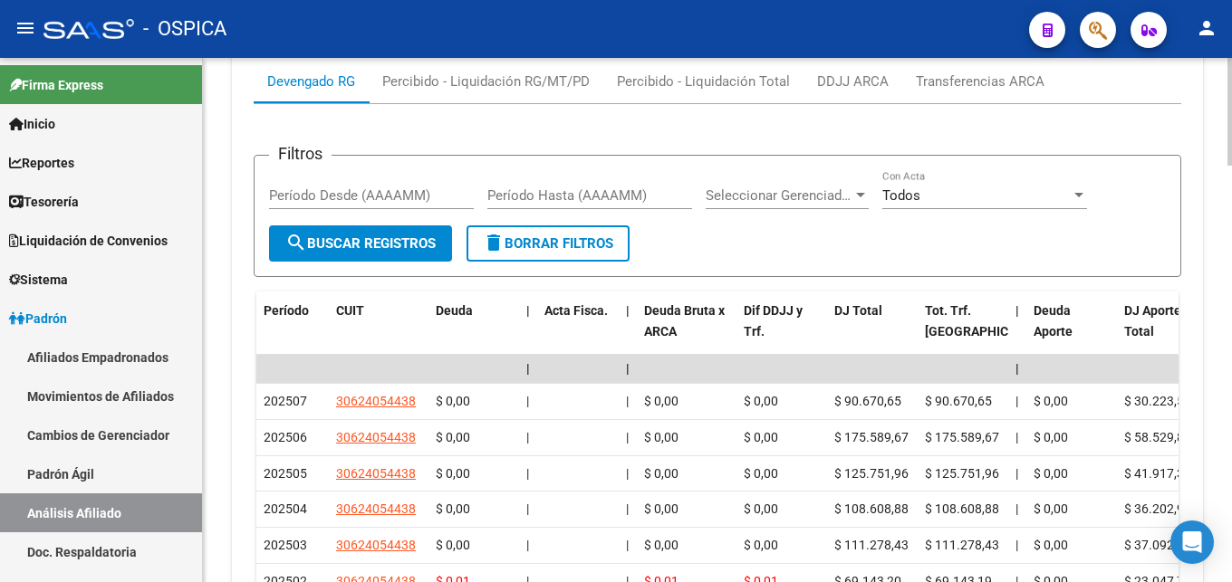
scroll to position [1682, 0]
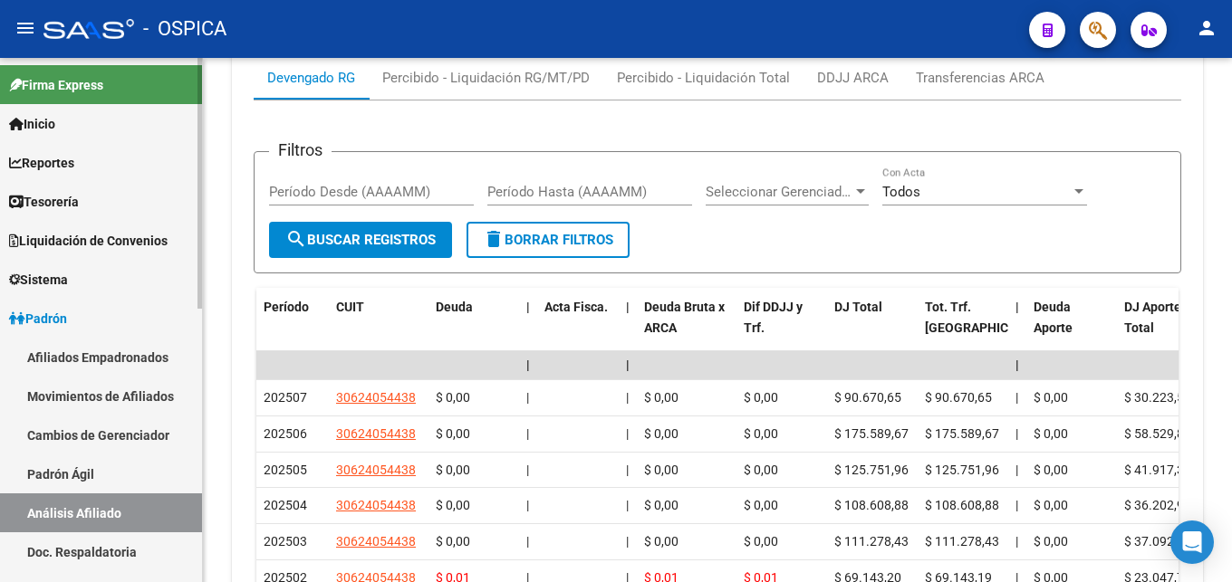
click at [42, 474] on link "Padrón Ágil" at bounding box center [101, 474] width 202 height 39
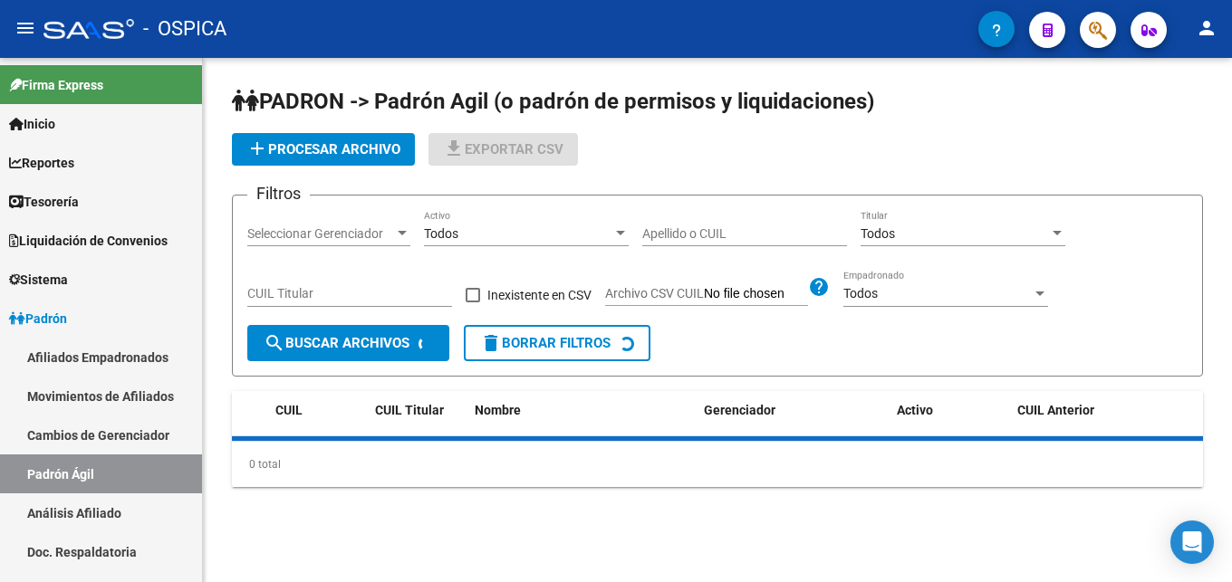
drag, startPoint x: 71, startPoint y: 510, endPoint x: 226, endPoint y: 269, distance: 286.5
click at [72, 511] on link "Análisis Afiliado" at bounding box center [101, 513] width 202 height 39
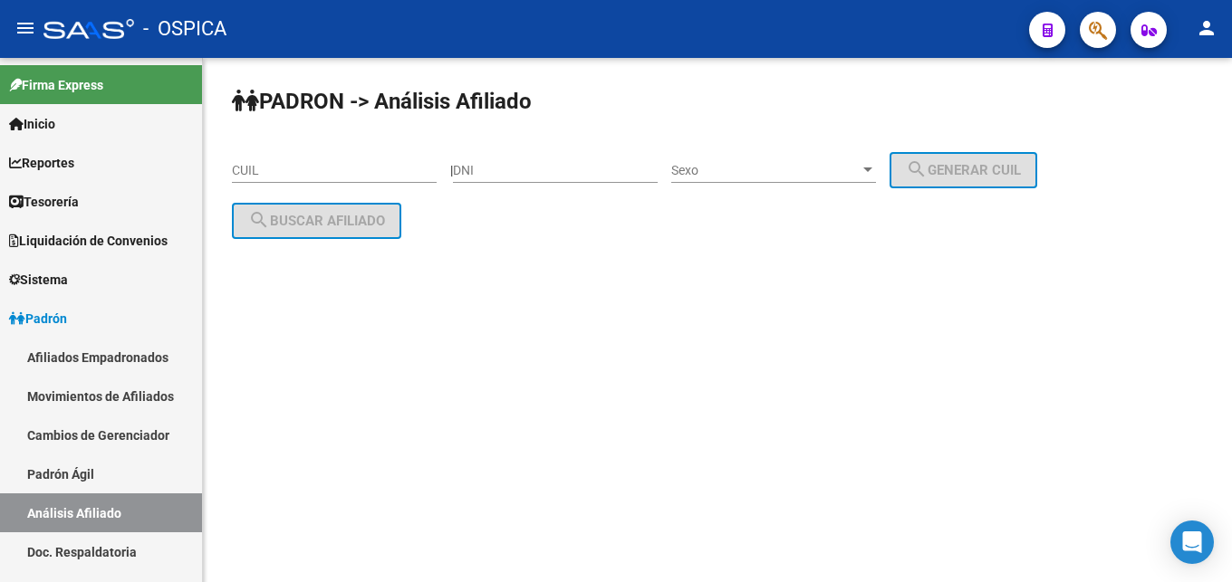
click at [262, 168] on input "CUIL" at bounding box center [334, 170] width 205 height 15
paste input "20-28464377-2"
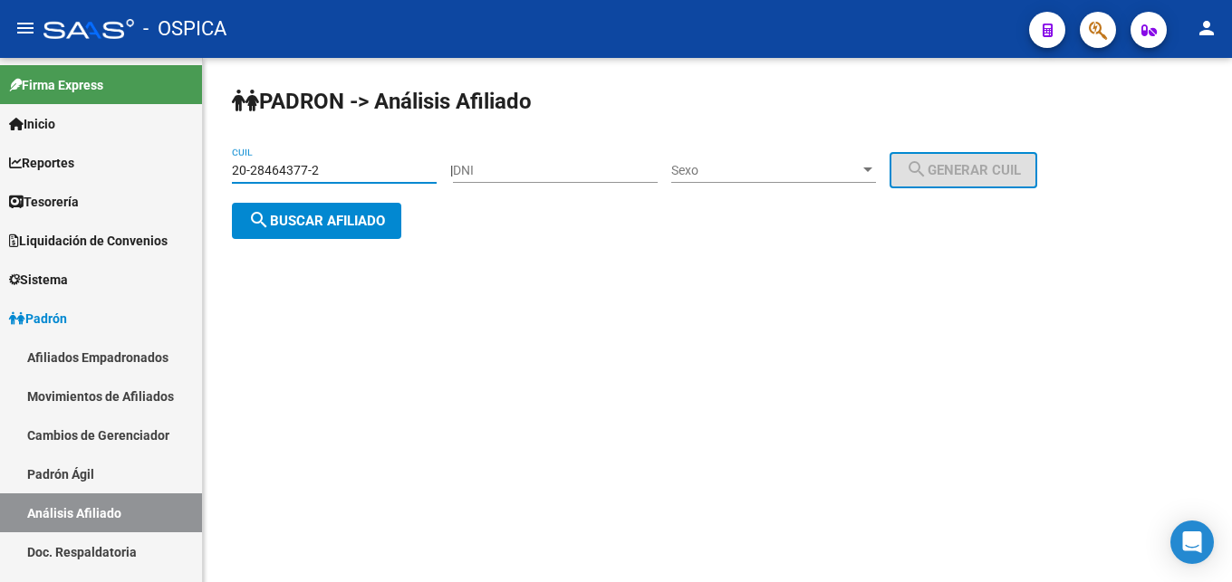
type input "20-28464377-2"
click at [311, 239] on div "PADRON -> Análisis Afiliado 20-28464377-2 CUIL | DNI Sexo Sexo search Generar C…" at bounding box center [717, 177] width 1029 height 239
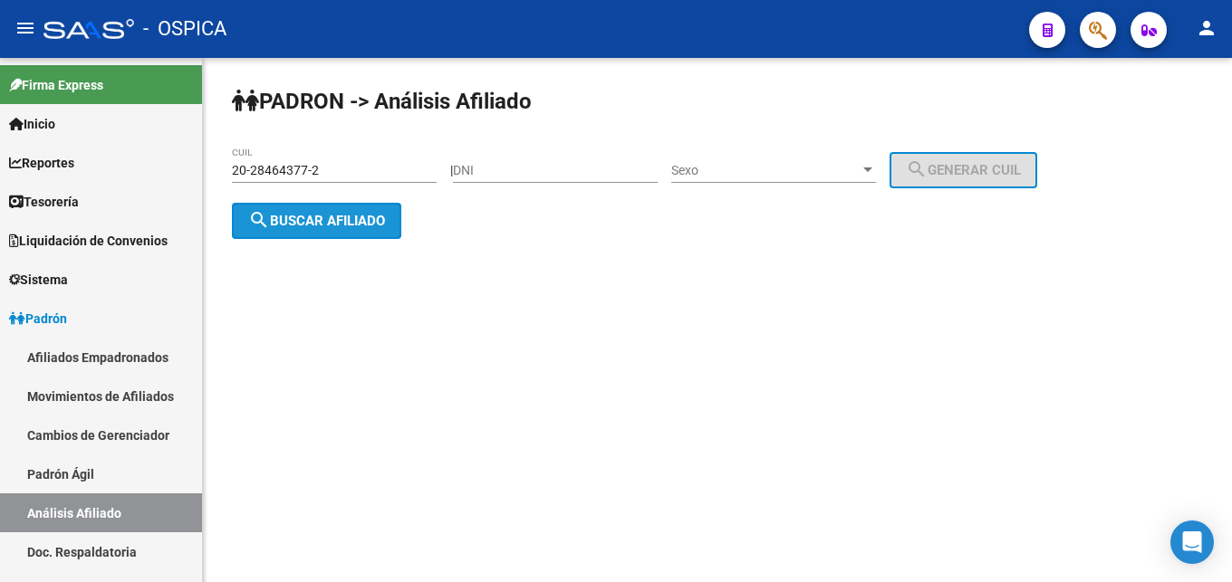
click at [313, 231] on button "search Buscar afiliado" at bounding box center [316, 221] width 169 height 36
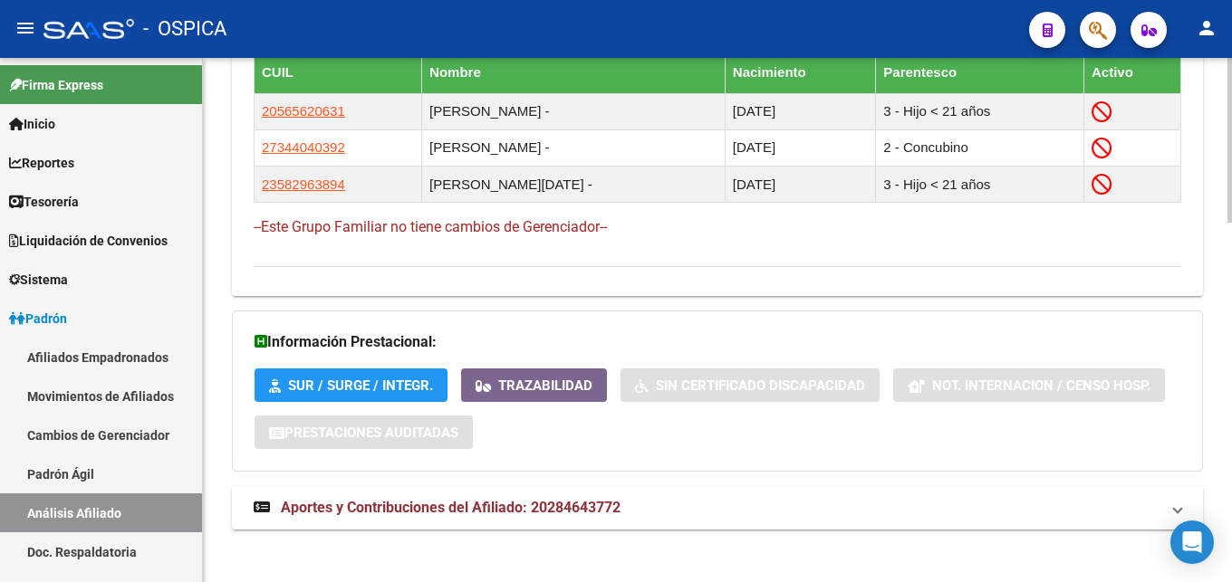
scroll to position [1141, 0]
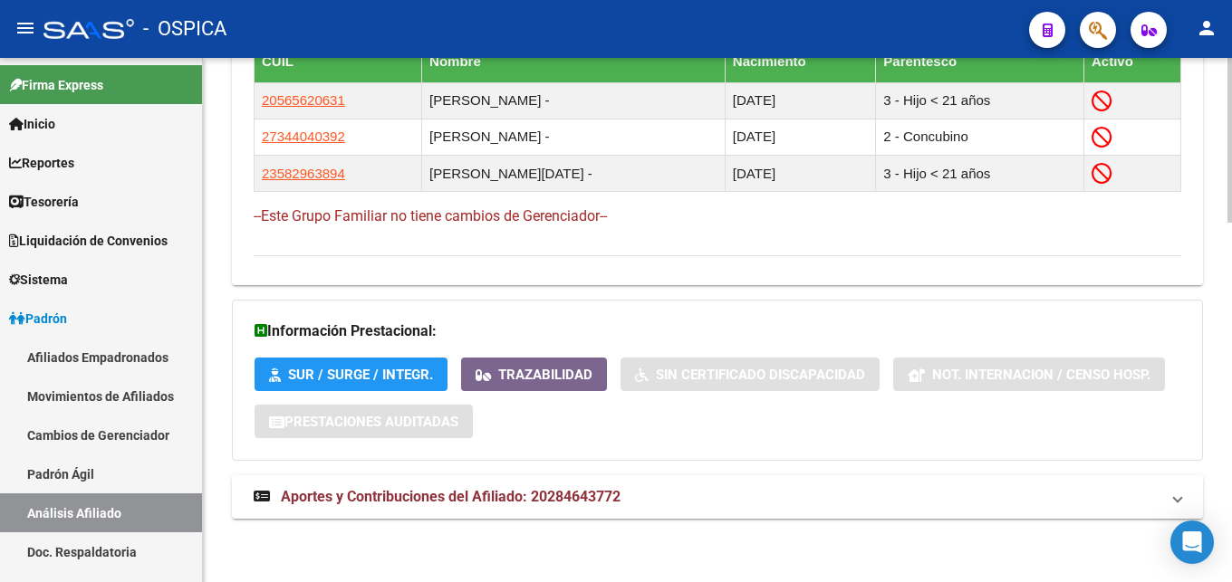
click at [559, 510] on mat-expansion-panel-header "Aportes y Contribuciones del Afiliado: 20284643772" at bounding box center [717, 497] width 971 height 43
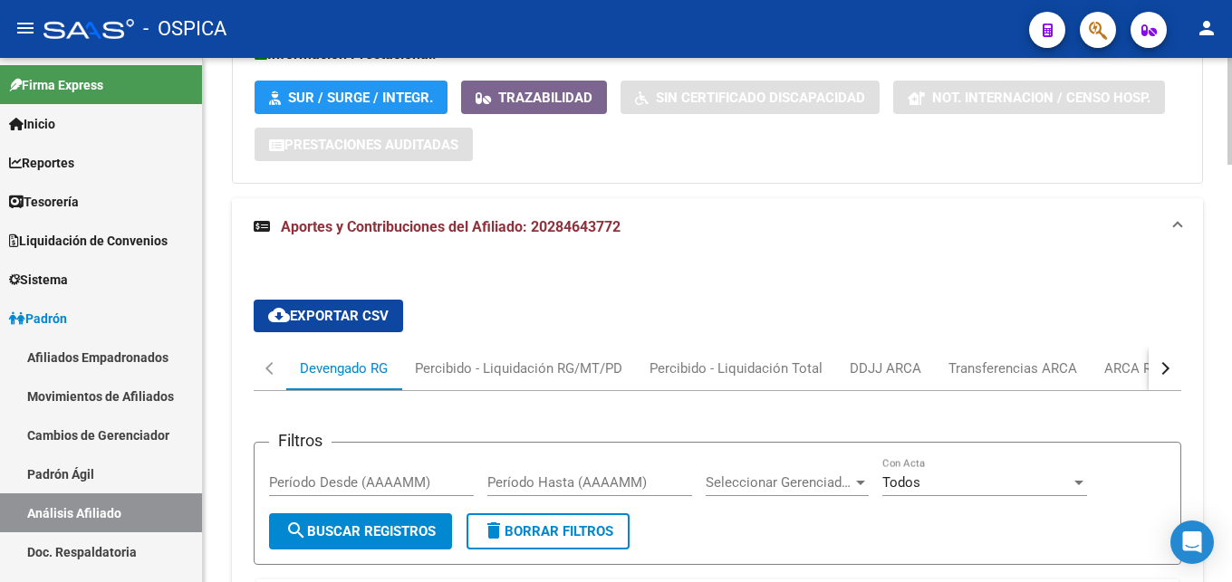
scroll to position [1511, 0]
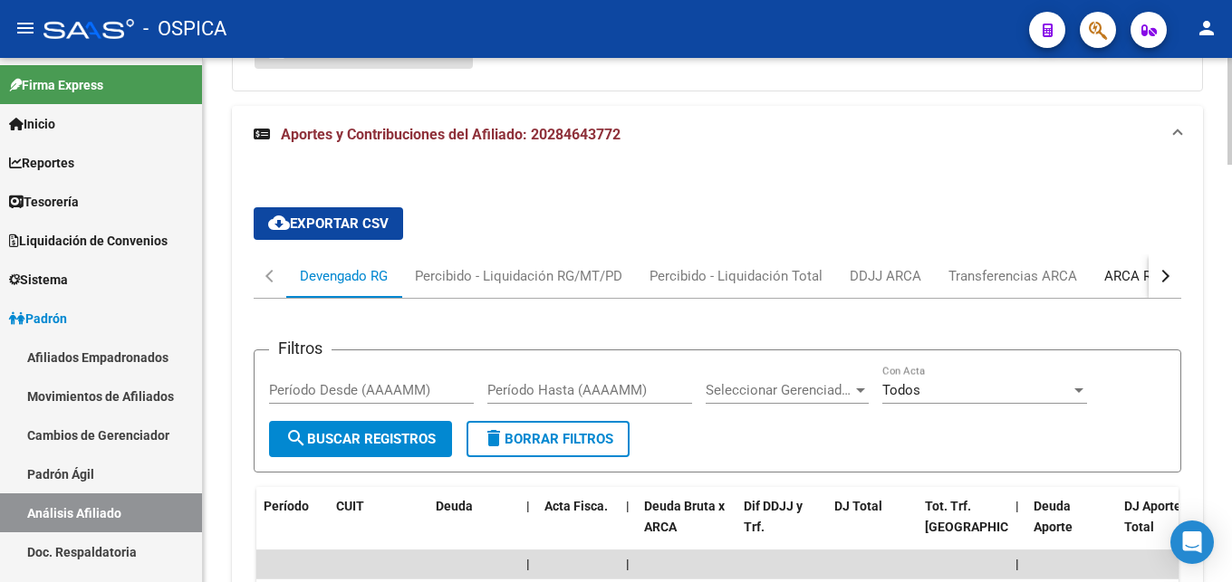
click at [1110, 280] on div "ARCA Relaciones Laborales" at bounding box center [1188, 276] width 169 height 20
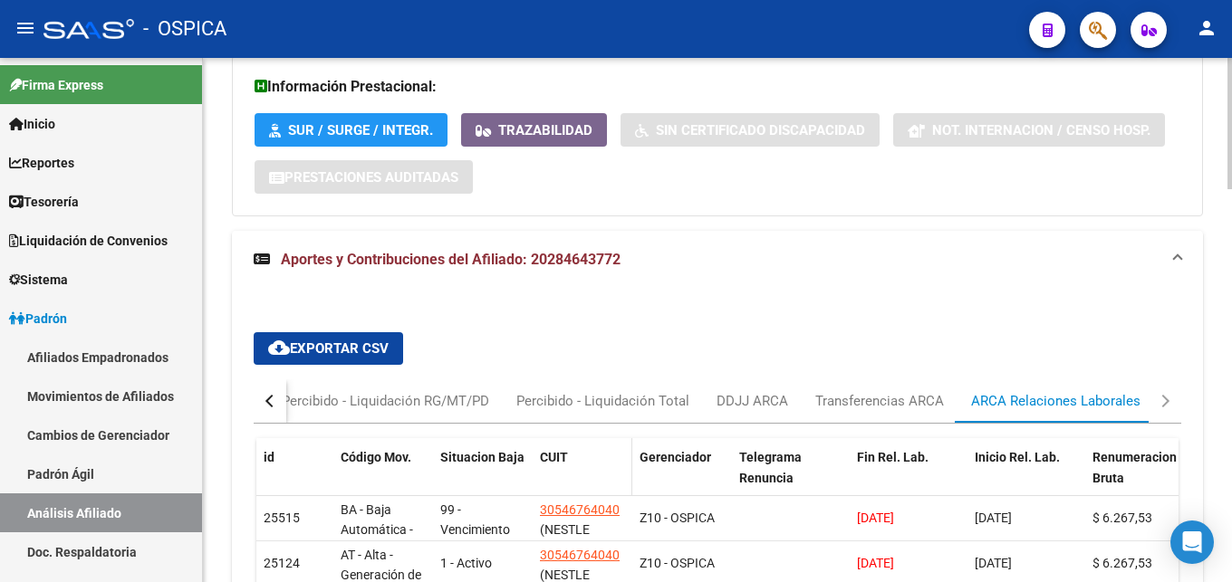
scroll to position [1478, 0]
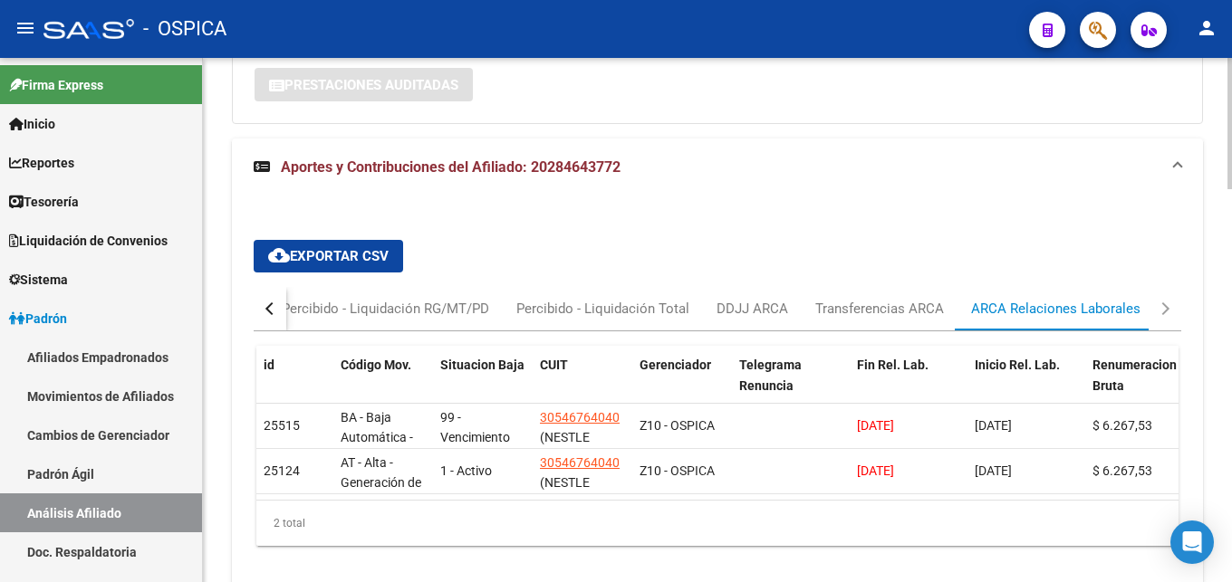
click at [270, 313] on div "button" at bounding box center [271, 309] width 13 height 13
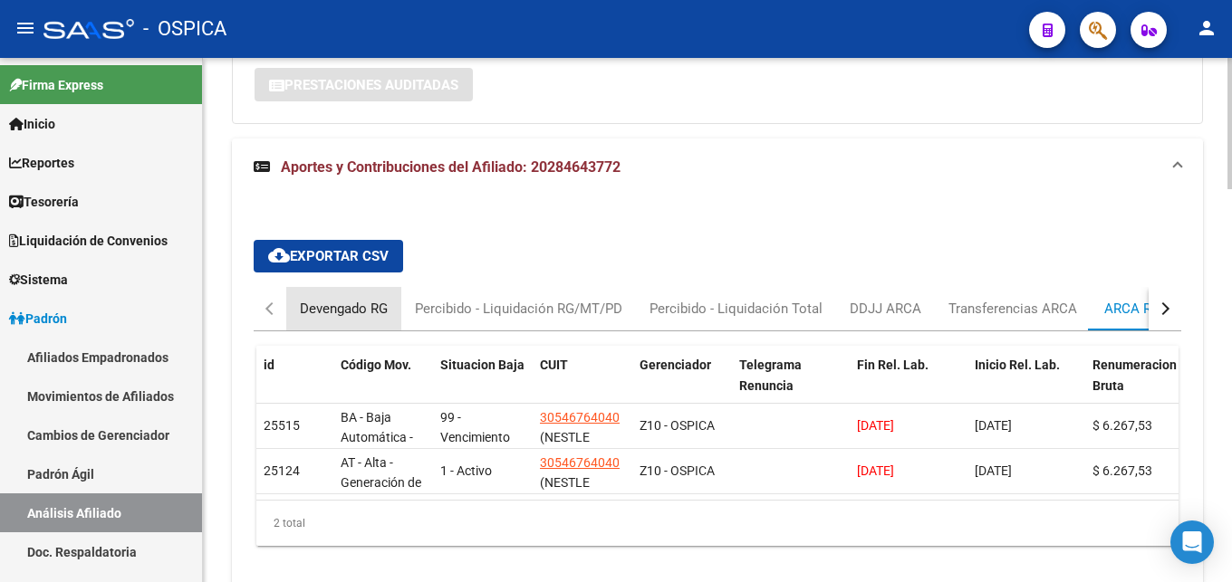
click at [302, 307] on div "Devengado RG" at bounding box center [344, 309] width 88 height 20
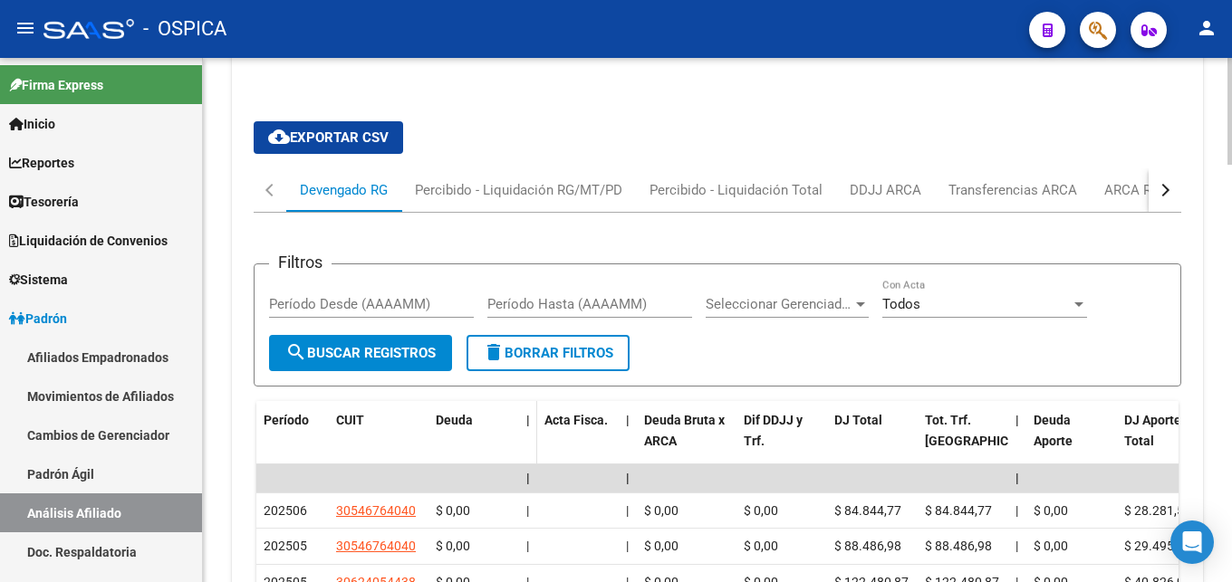
scroll to position [1782, 0]
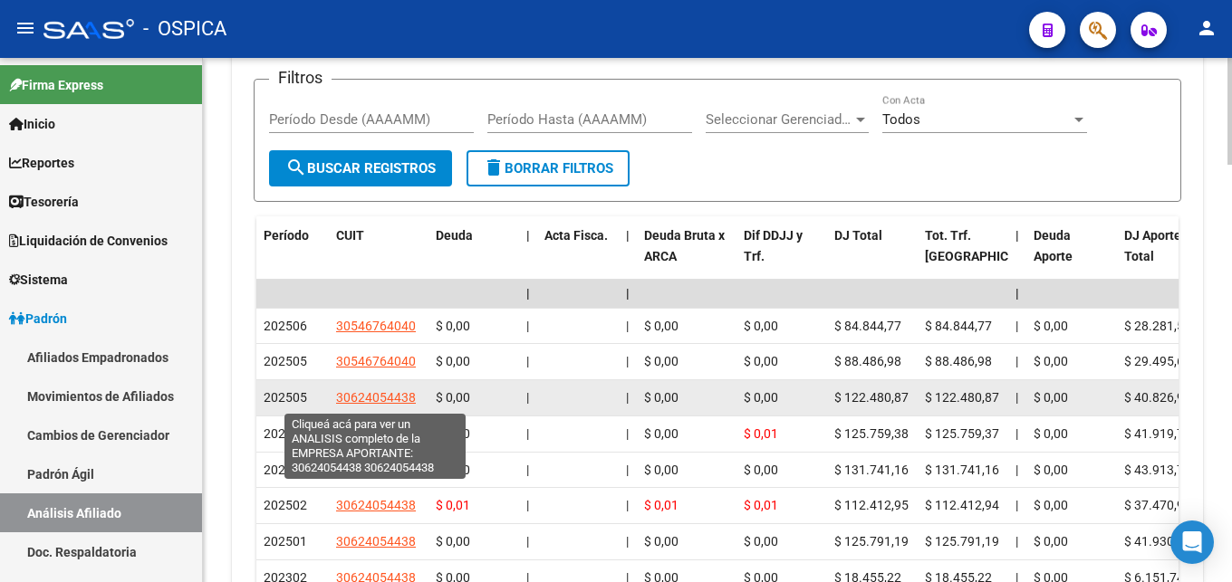
click at [386, 405] on span "30624054438" at bounding box center [376, 397] width 80 height 14
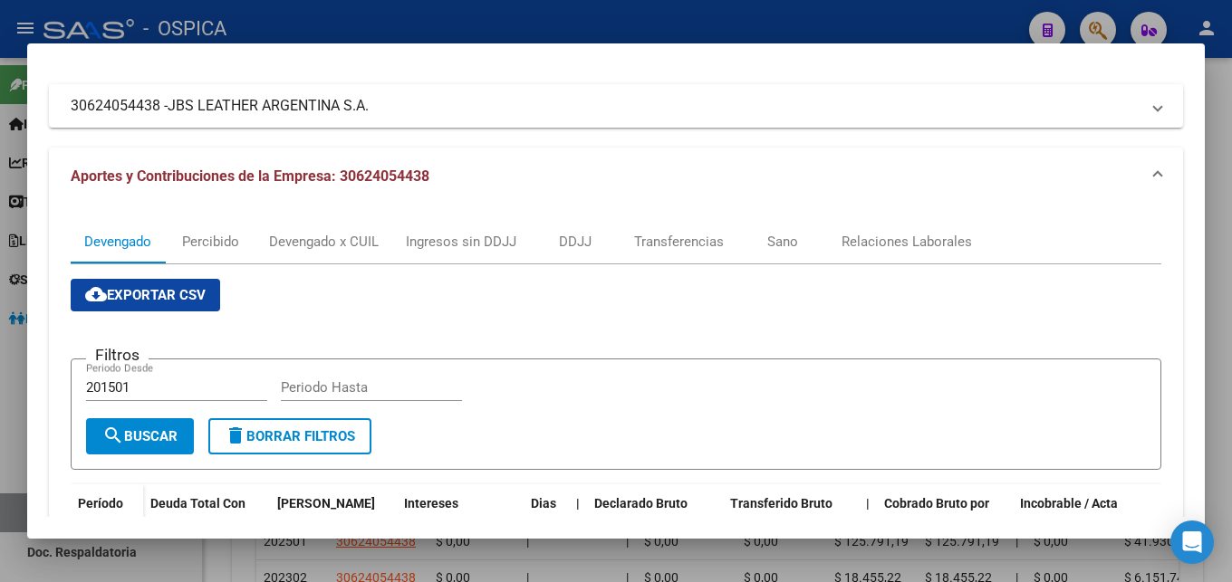
scroll to position [98, 0]
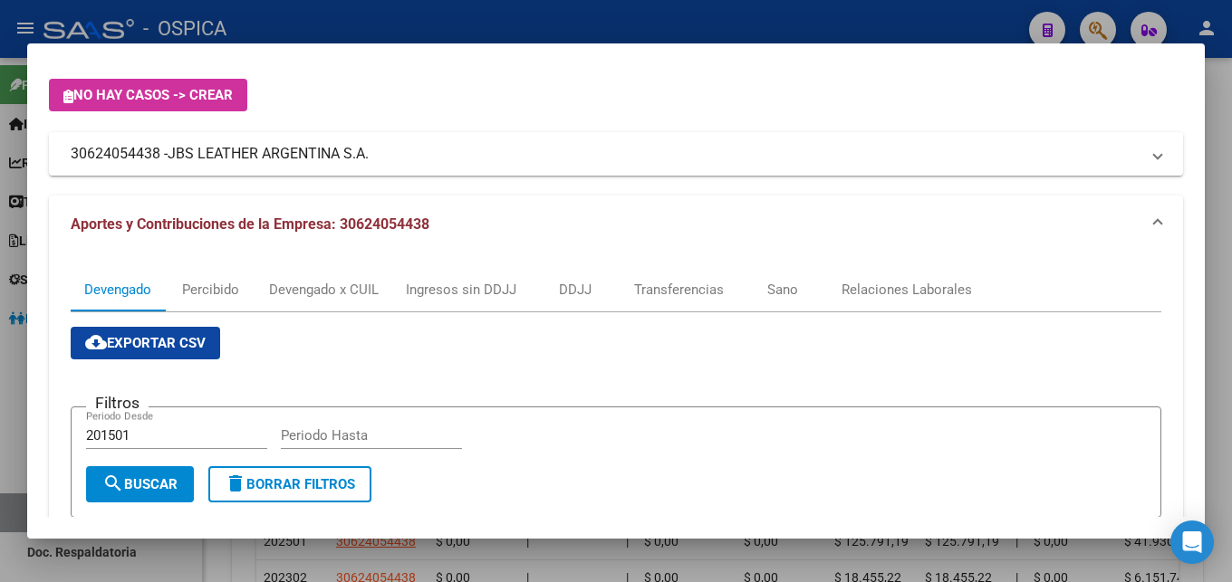
click at [950, 5] on div at bounding box center [616, 291] width 1232 height 582
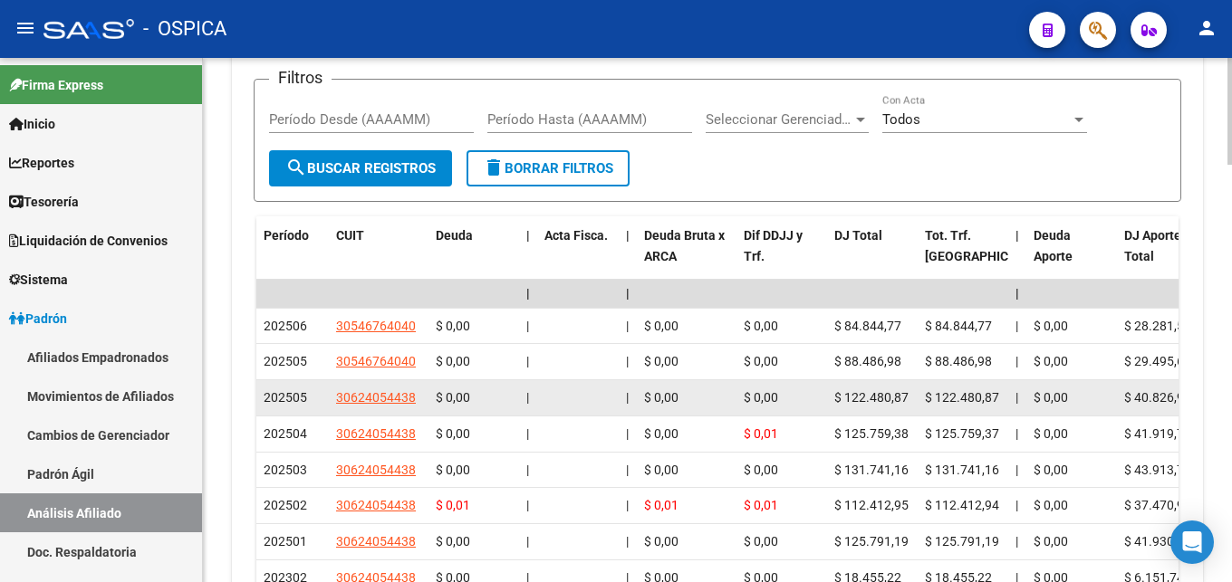
scroll to position [1597, 0]
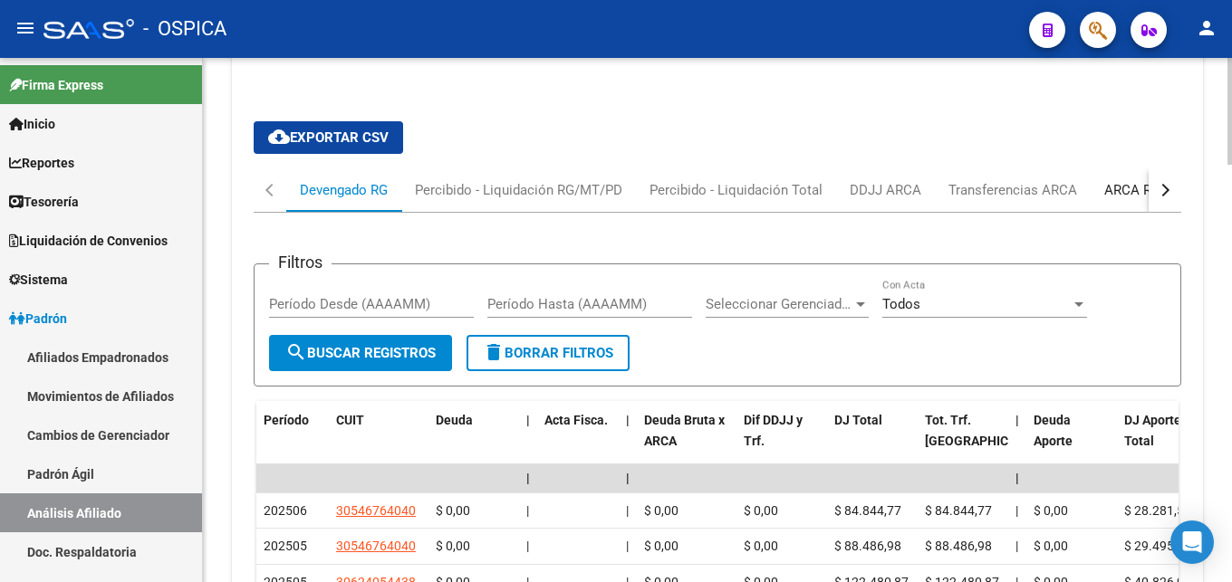
click at [1125, 198] on div "ARCA Relaciones Laborales" at bounding box center [1188, 190] width 169 height 20
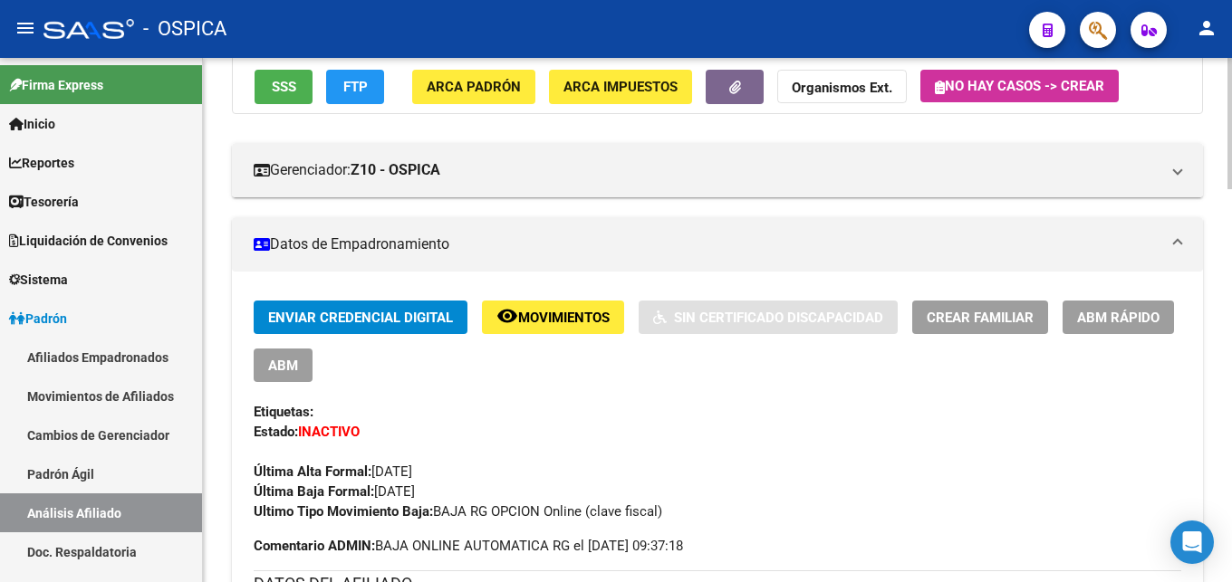
scroll to position [119, 0]
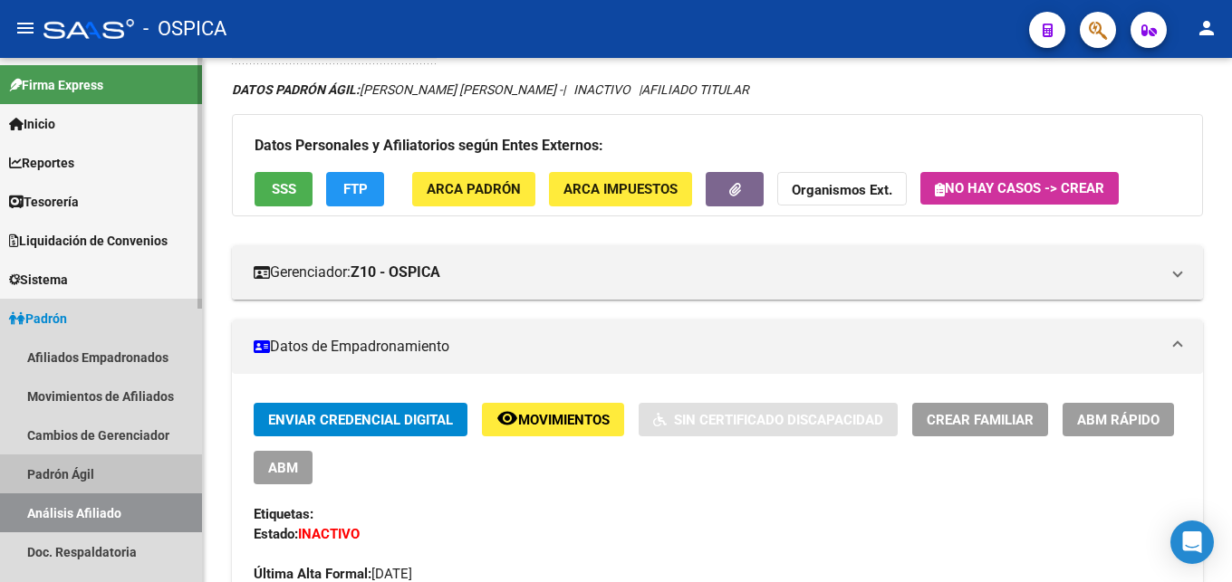
click at [76, 472] on link "Padrón Ágil" at bounding box center [101, 474] width 202 height 39
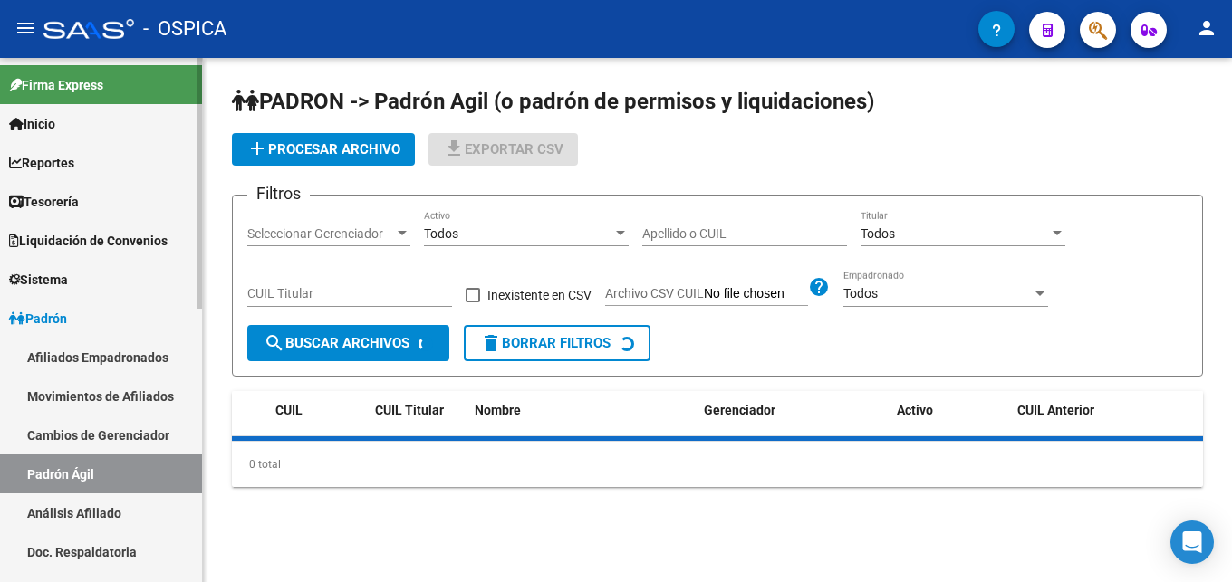
click at [92, 509] on link "Análisis Afiliado" at bounding box center [101, 513] width 202 height 39
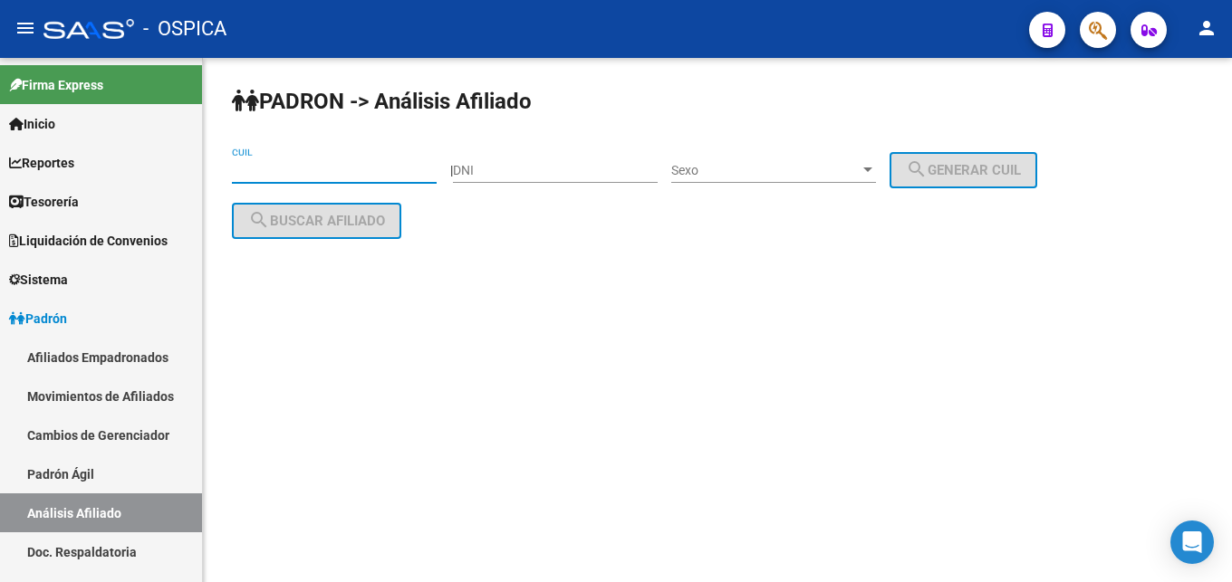
click at [279, 171] on input "CUIL" at bounding box center [334, 170] width 205 height 15
paste input "20-26005774-0"
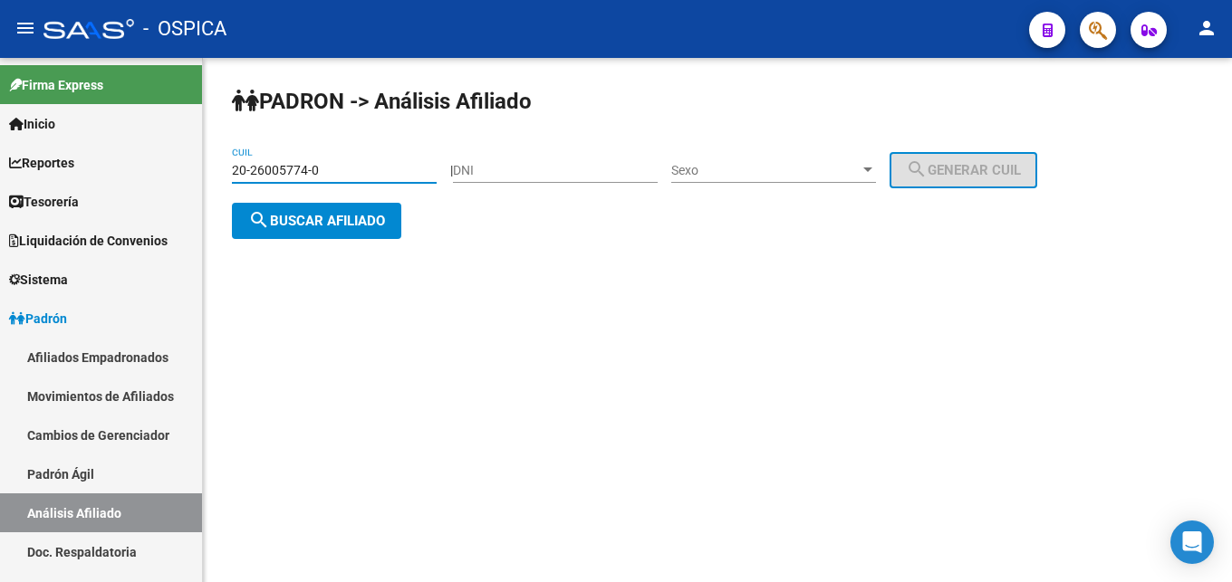
type input "20-26005774-0"
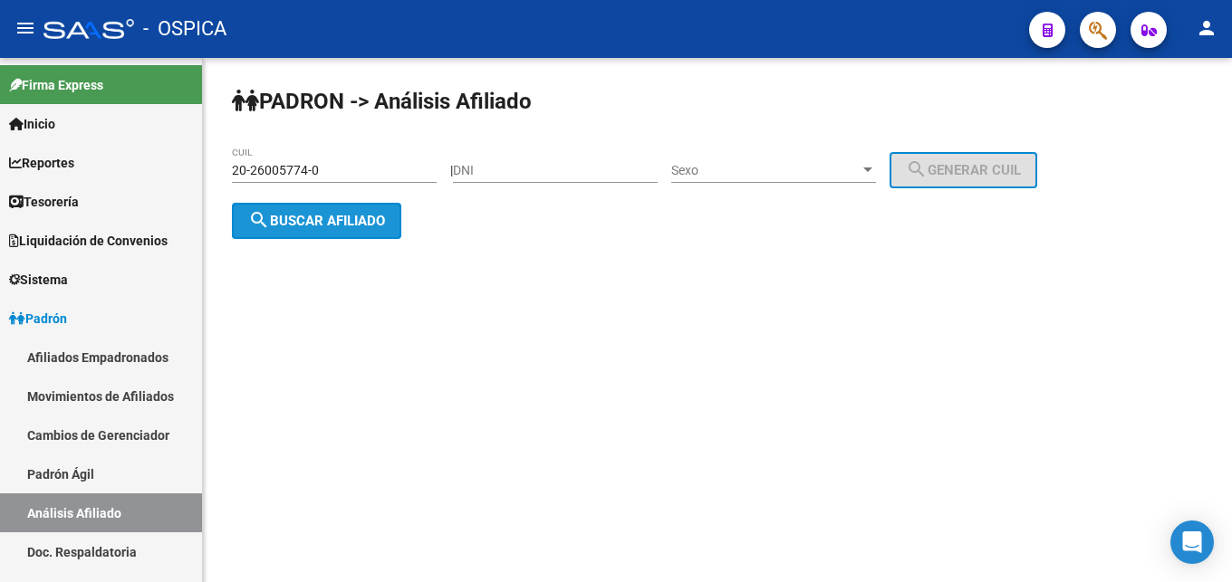
click at [322, 231] on button "search Buscar afiliado" at bounding box center [316, 221] width 169 height 36
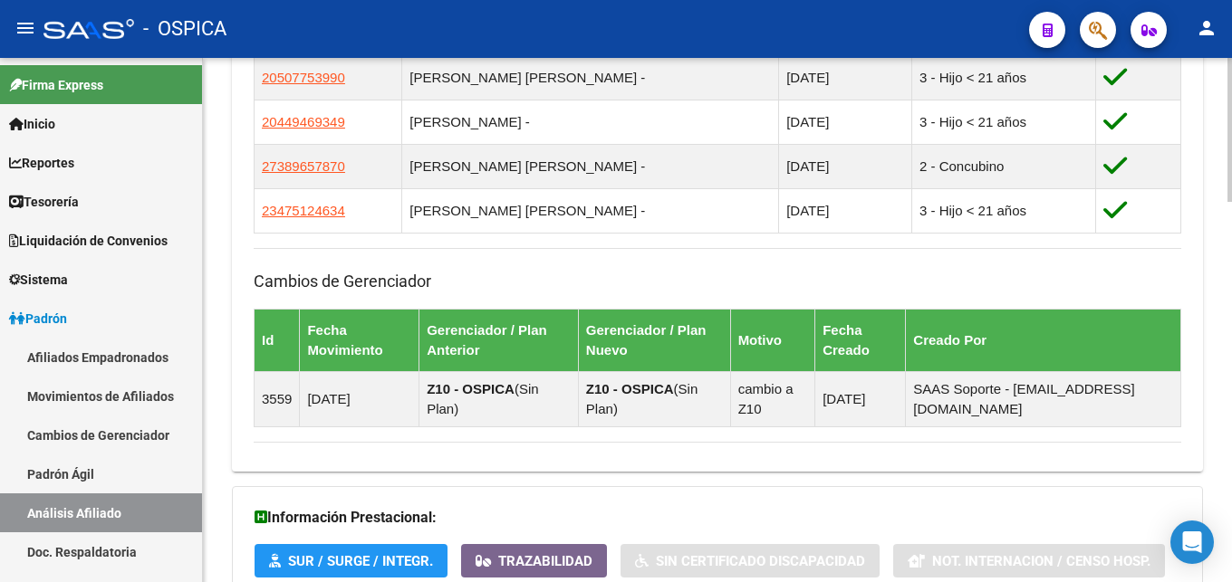
scroll to position [1388, 0]
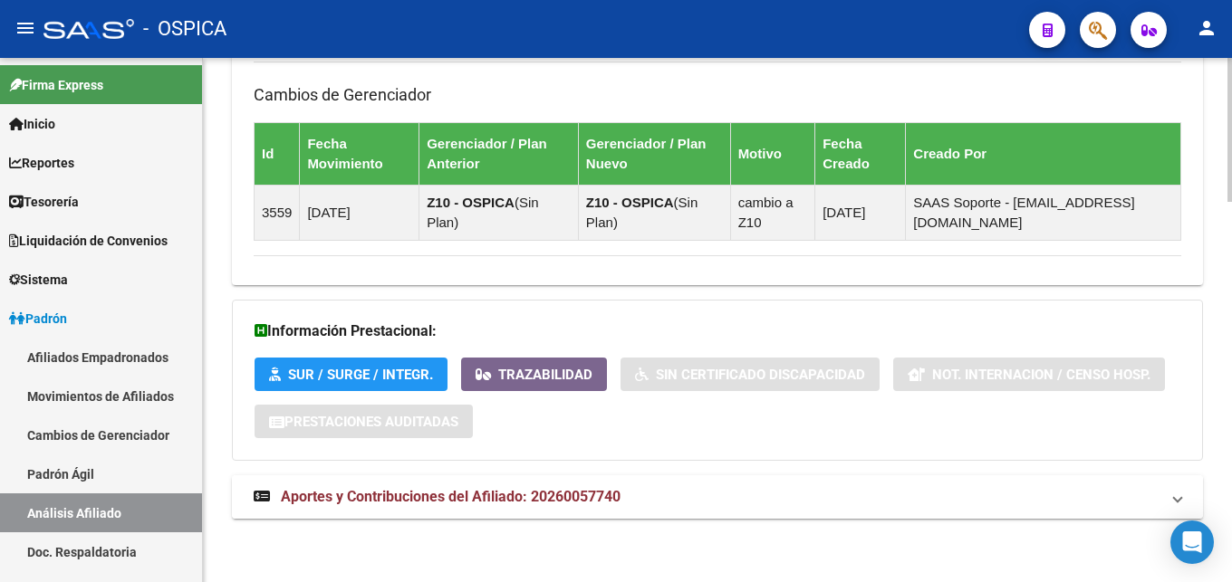
click at [366, 492] on span "Aportes y Contribuciones del Afiliado: 20260057740" at bounding box center [451, 496] width 340 height 17
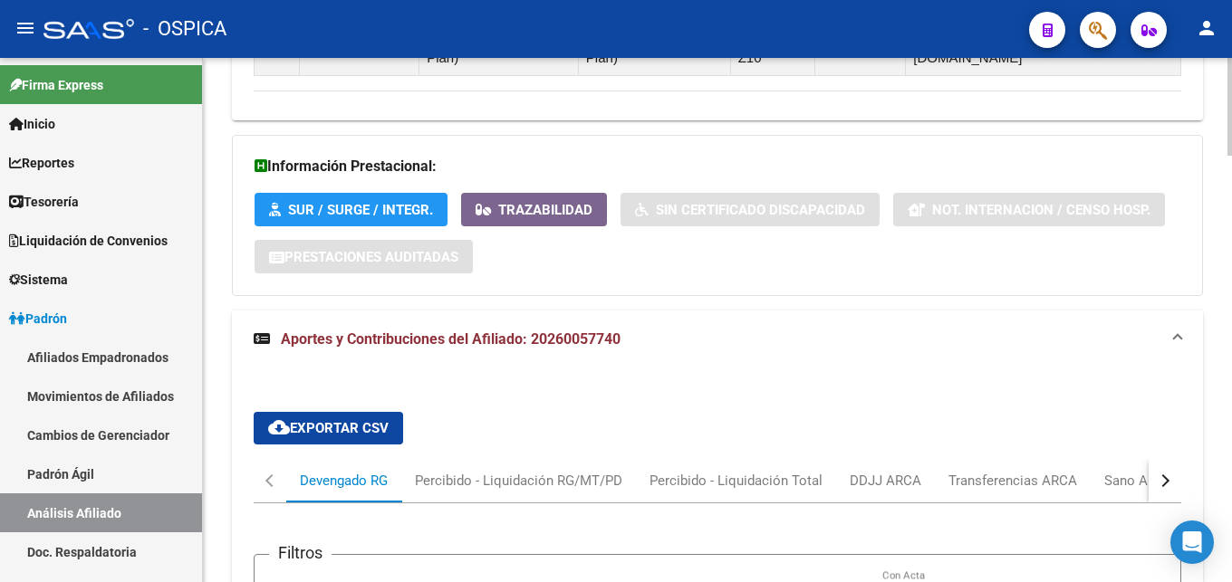
scroll to position [1679, 0]
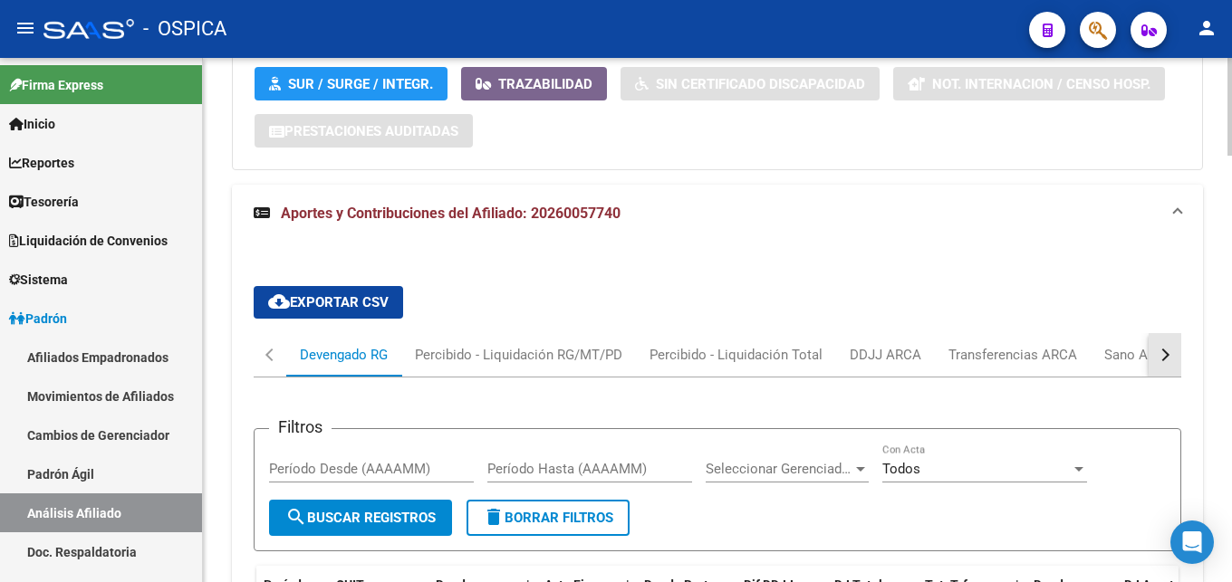
click at [1150, 357] on button "button" at bounding box center [1165, 354] width 33 height 43
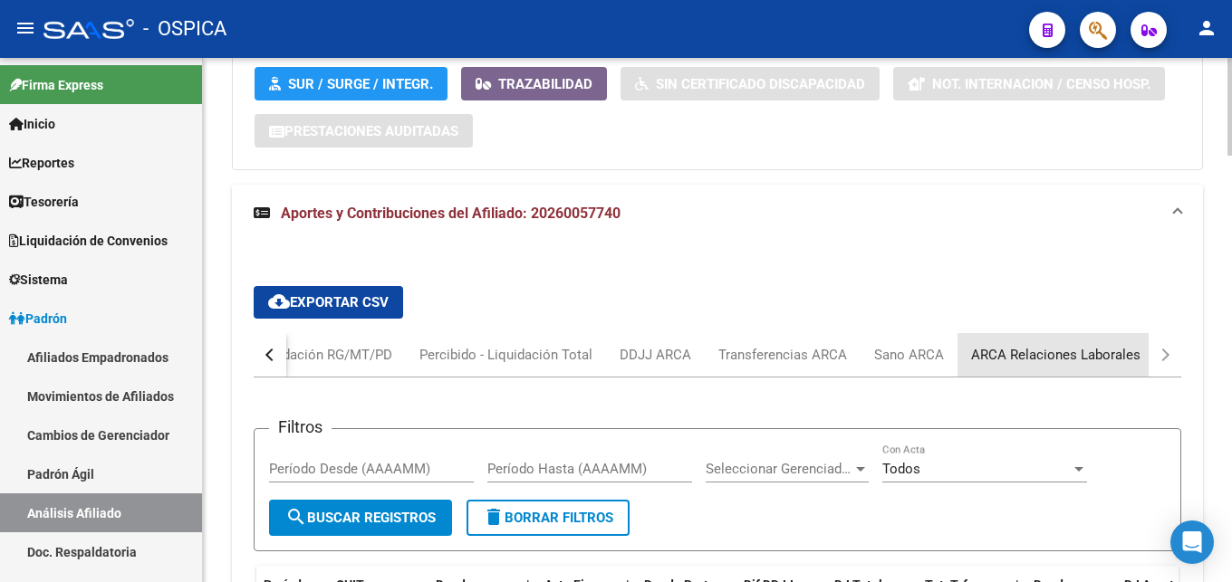
click at [1097, 356] on div "ARCA Relaciones Laborales" at bounding box center [1055, 355] width 169 height 20
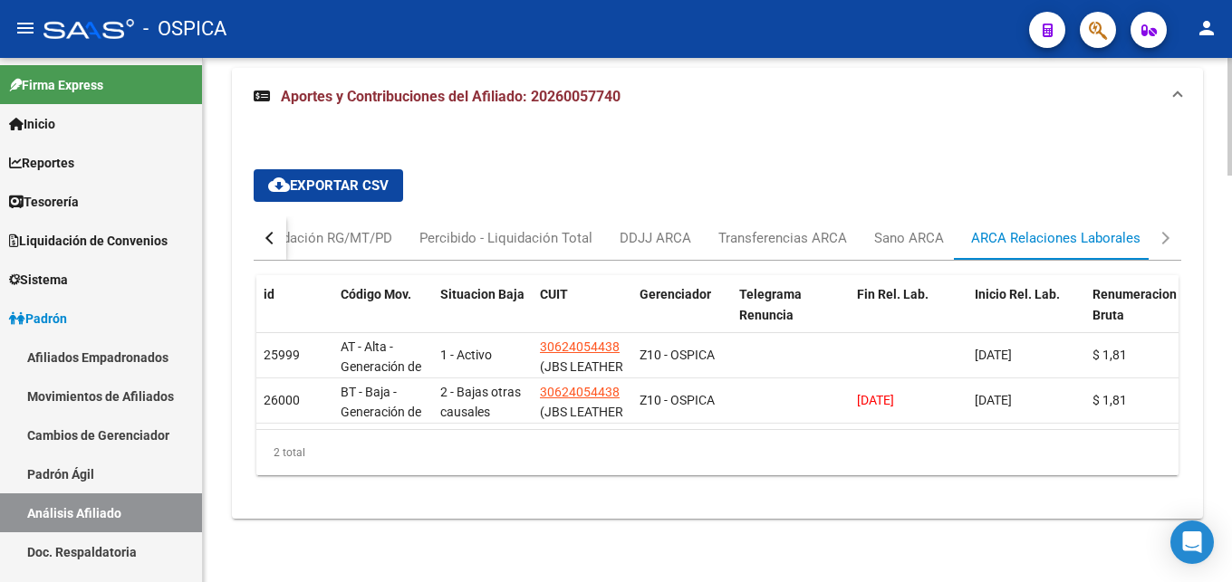
scroll to position [1811, 0]
click at [258, 228] on button "button" at bounding box center [270, 238] width 33 height 43
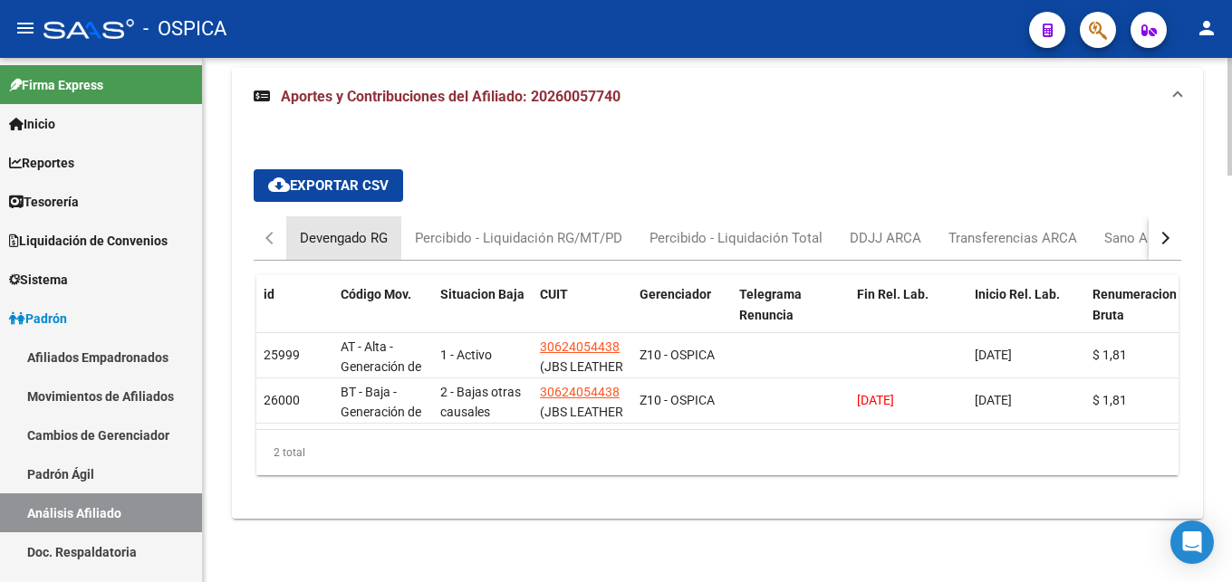
click at [306, 228] on div "Devengado RG" at bounding box center [344, 238] width 88 height 20
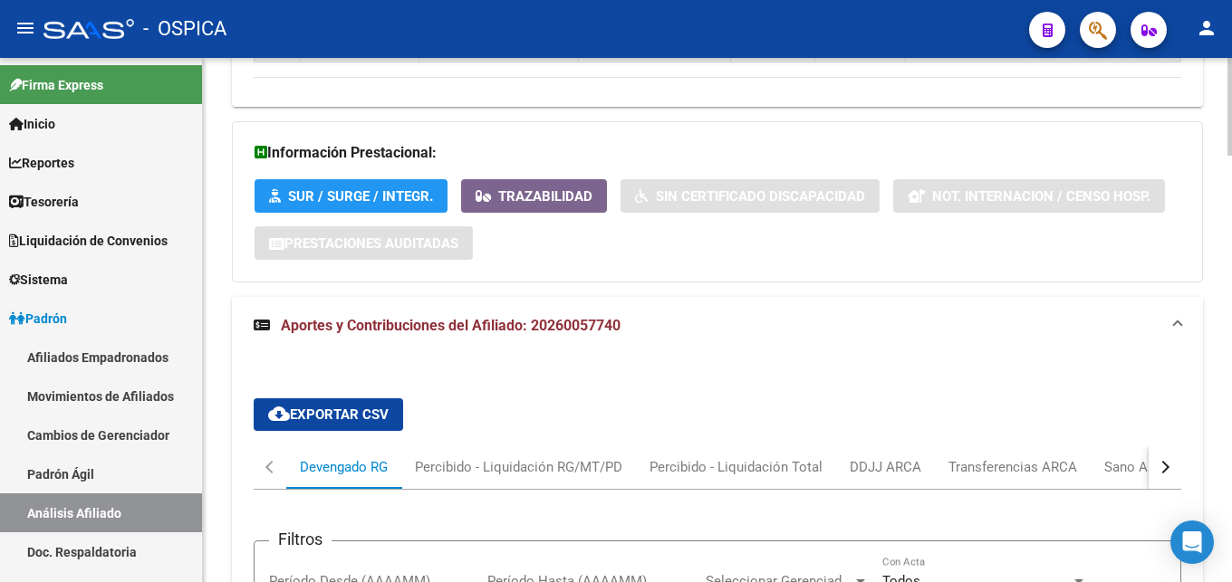
scroll to position [1843, 0]
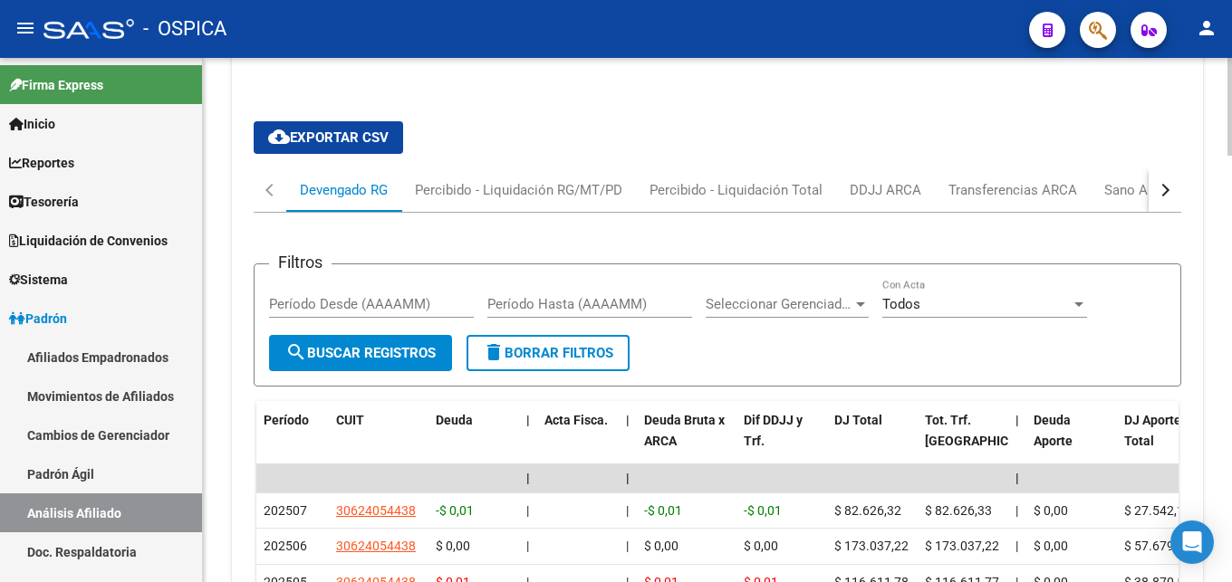
click at [1159, 192] on div "button" at bounding box center [1163, 190] width 13 height 13
click at [1102, 190] on div "ARCA Relaciones Laborales" at bounding box center [1055, 190] width 169 height 20
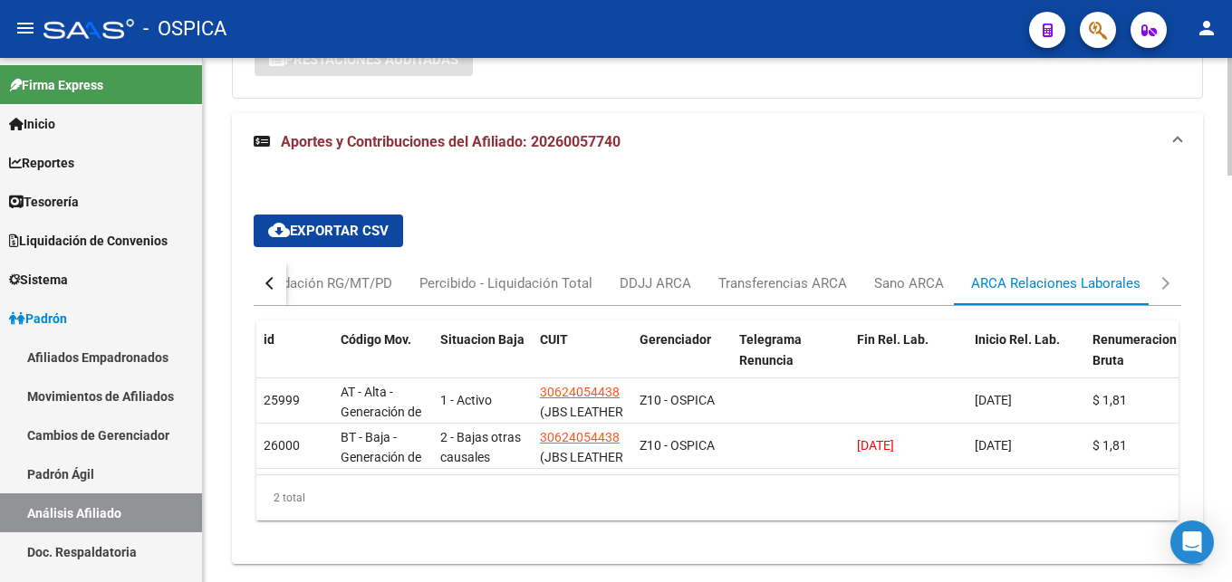
scroll to position [1751, 0]
click at [617, 283] on div "DDJJ ARCA" at bounding box center [655, 282] width 99 height 43
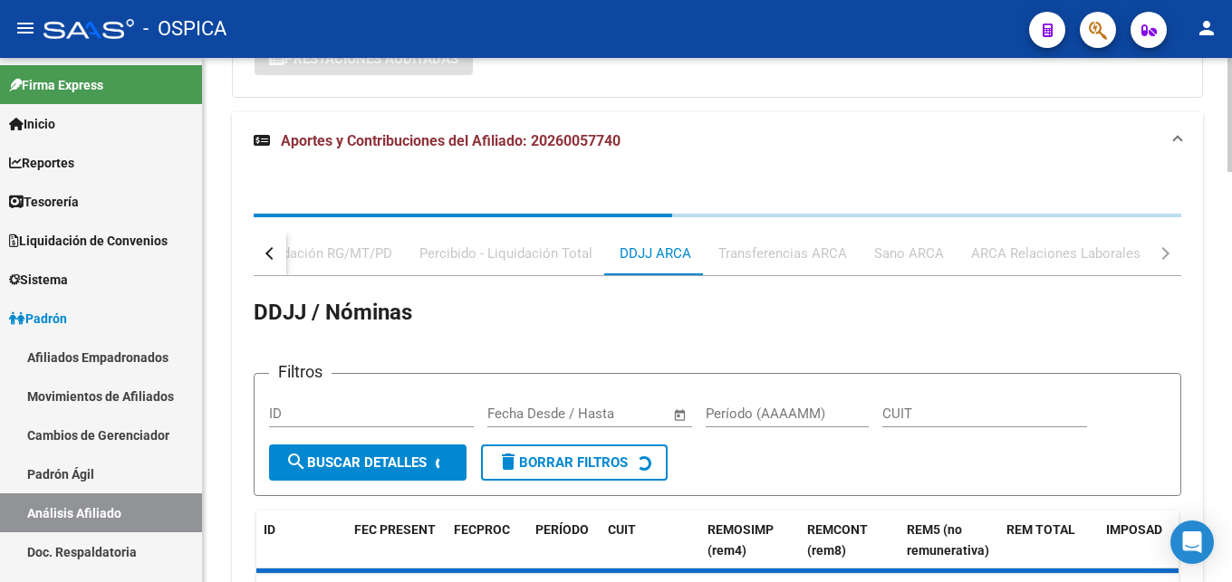
scroll to position [1566, 0]
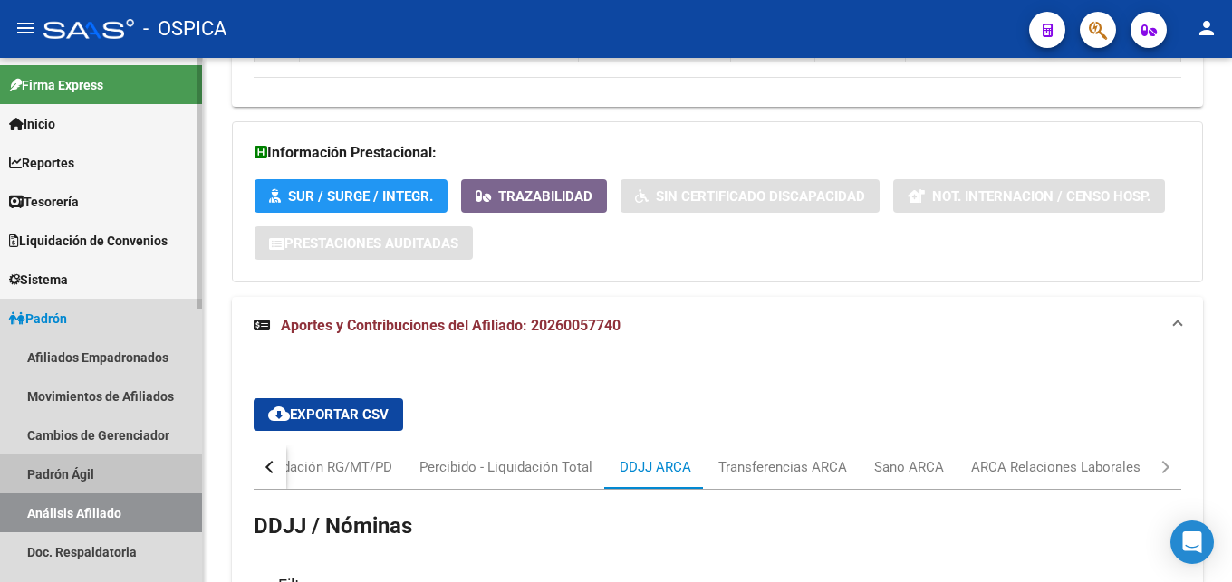
click at [97, 473] on link "Padrón Ágil" at bounding box center [101, 474] width 202 height 39
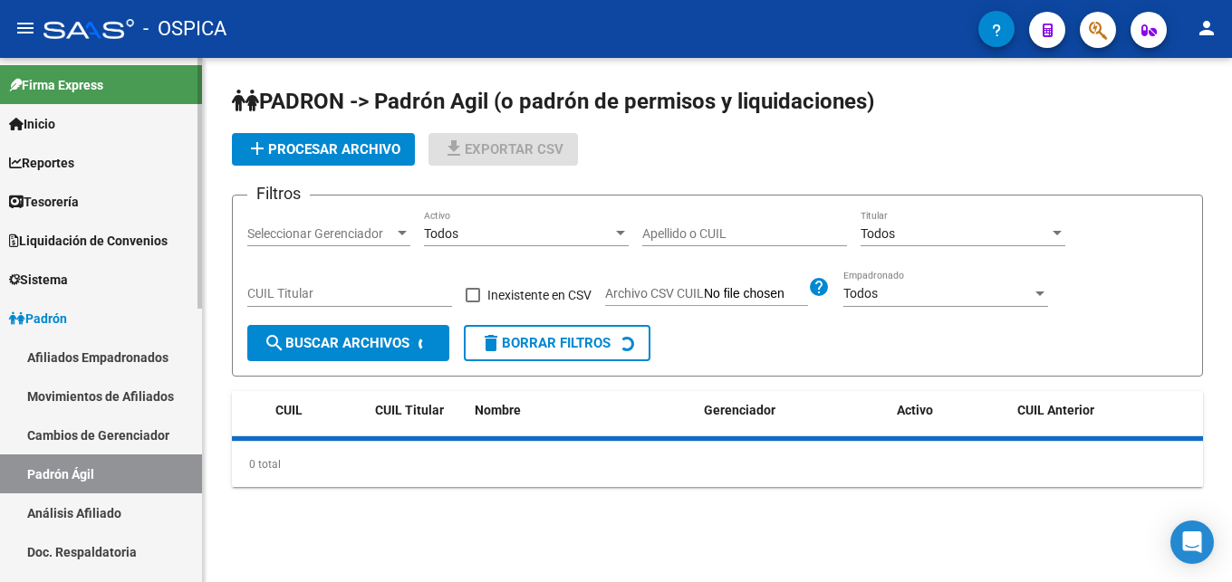
click at [130, 517] on link "Análisis Afiliado" at bounding box center [101, 513] width 202 height 39
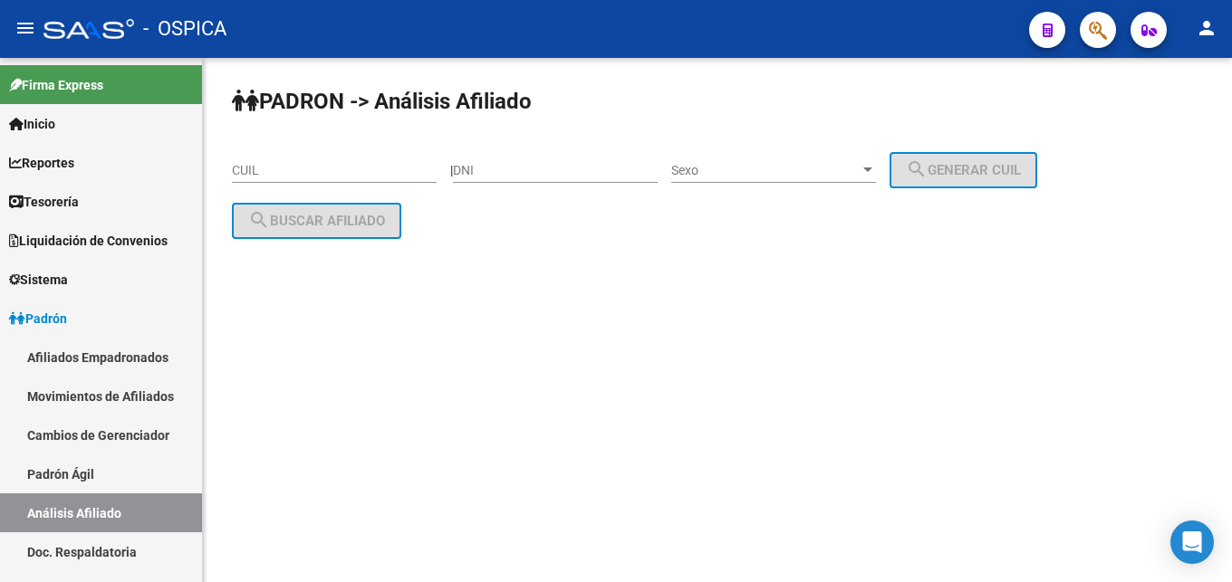
click at [257, 168] on input "CUIL" at bounding box center [334, 170] width 205 height 15
paste input "23-13770166-9"
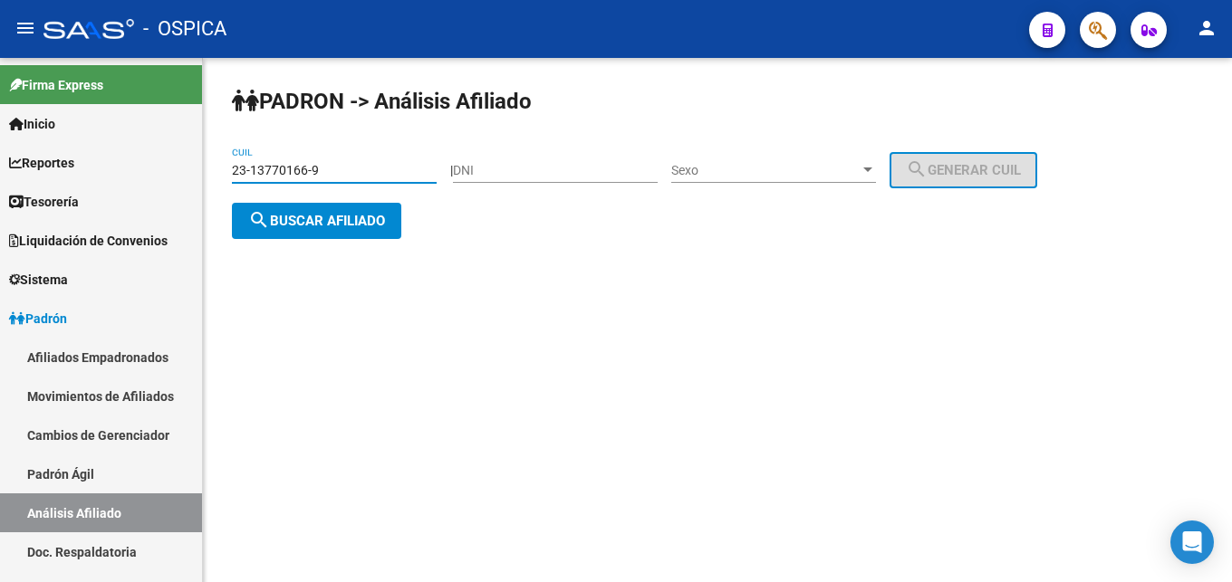
type input "23-13770166-9"
click at [303, 217] on span "search Buscar afiliado" at bounding box center [316, 221] width 137 height 16
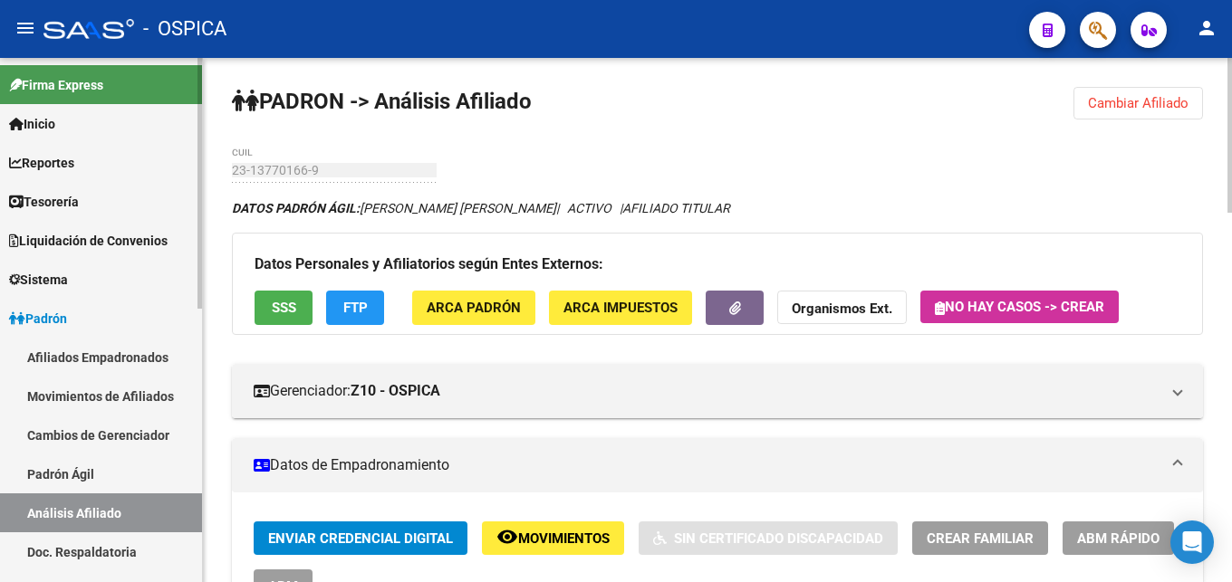
click at [130, 553] on link "Doc. Respaldatoria" at bounding box center [101, 552] width 202 height 39
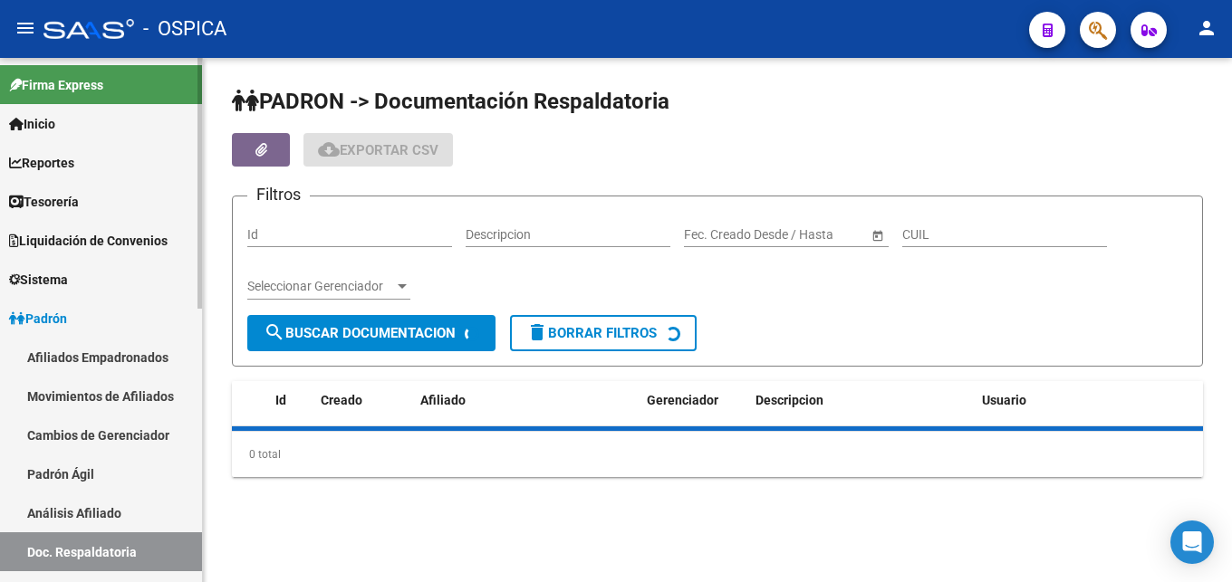
click at [128, 515] on link "Análisis Afiliado" at bounding box center [101, 513] width 202 height 39
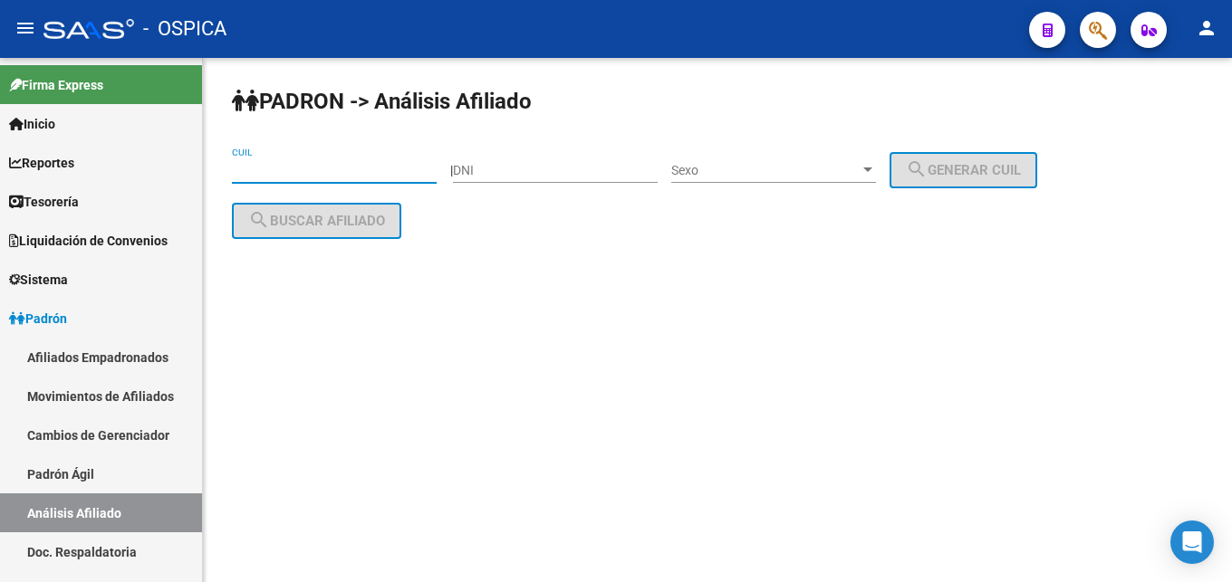
click at [272, 163] on input "CUIL" at bounding box center [334, 170] width 205 height 15
paste input "23-13770166-9"
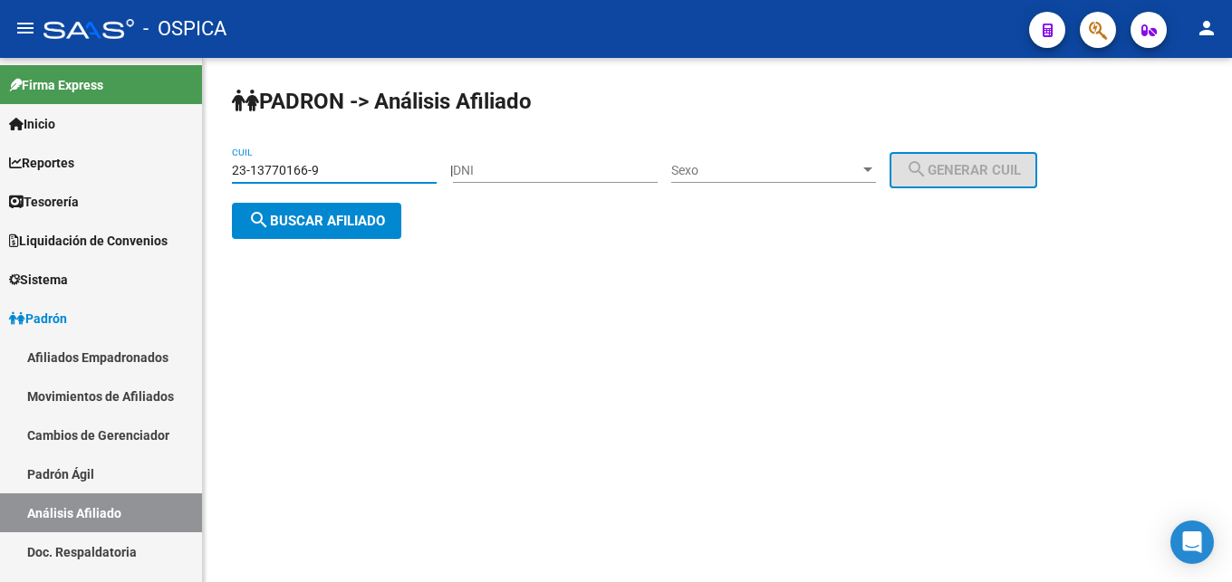
type input "23-13770166-9"
click at [336, 213] on span "search Buscar afiliado" at bounding box center [316, 221] width 137 height 16
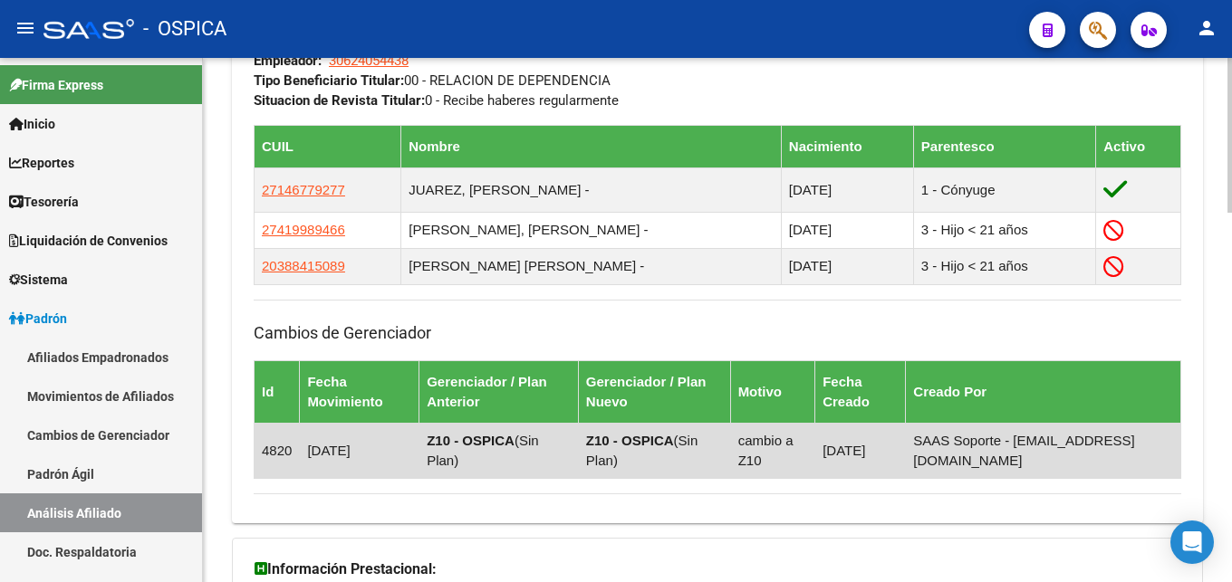
scroll to position [1255, 0]
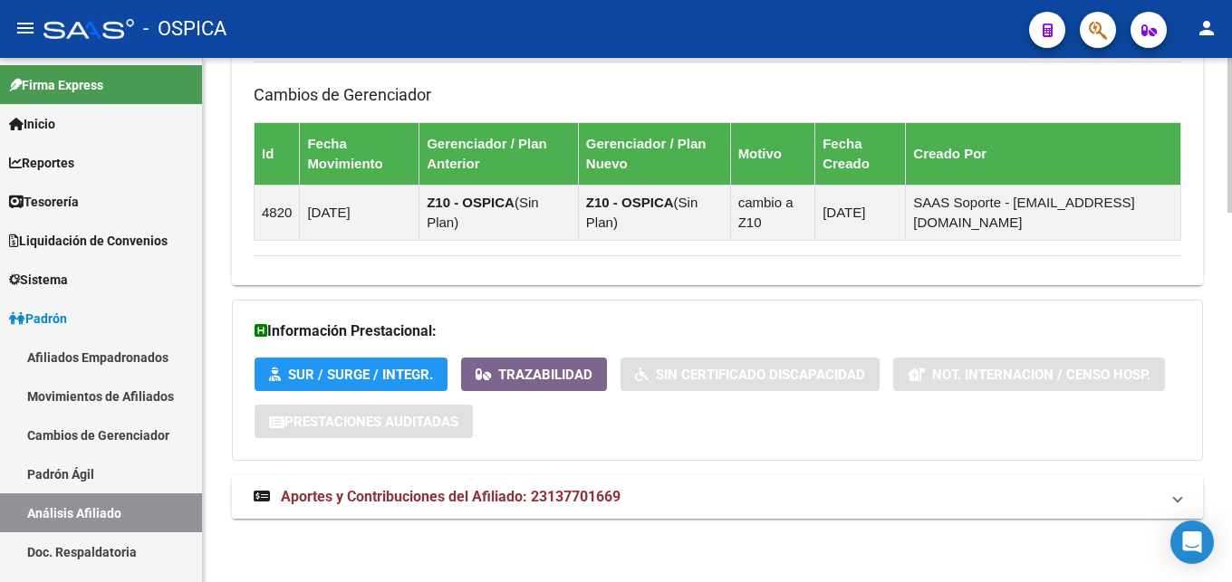
click at [515, 507] on mat-expansion-panel-header "Aportes y Contribuciones del Afiliado: 23137701669" at bounding box center [717, 497] width 971 height 43
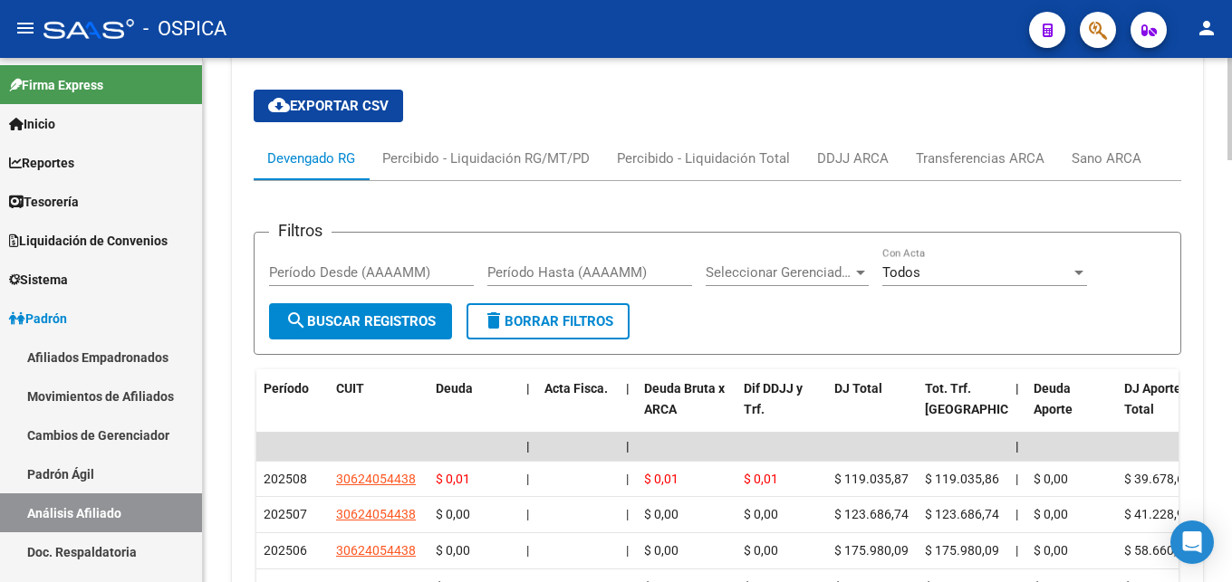
scroll to position [1809, 0]
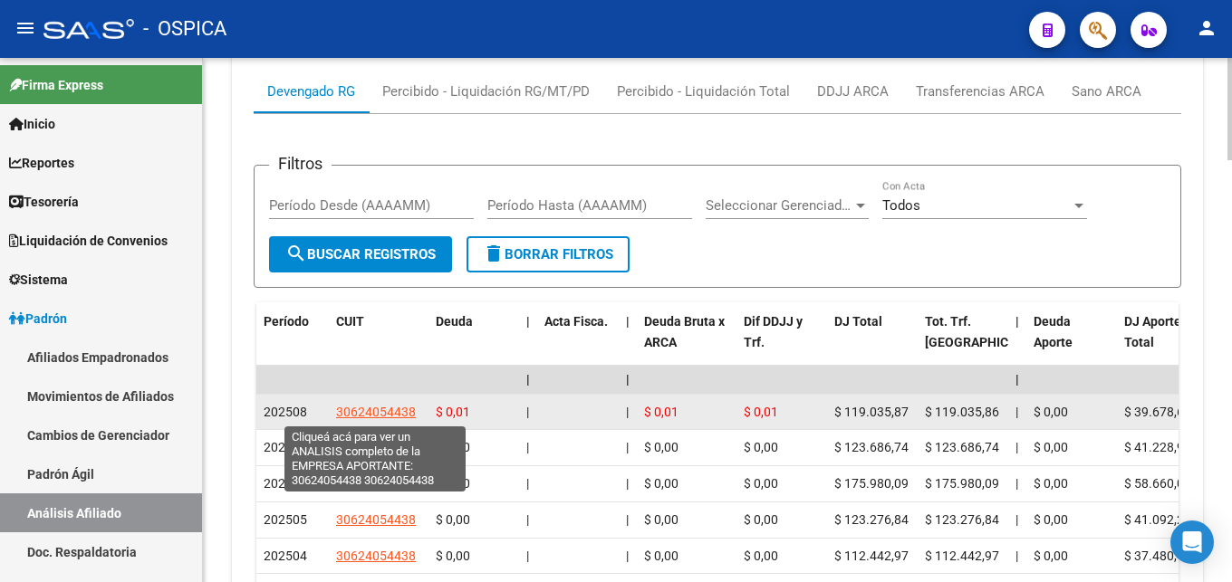
click at [396, 412] on span "30624054438" at bounding box center [376, 412] width 80 height 14
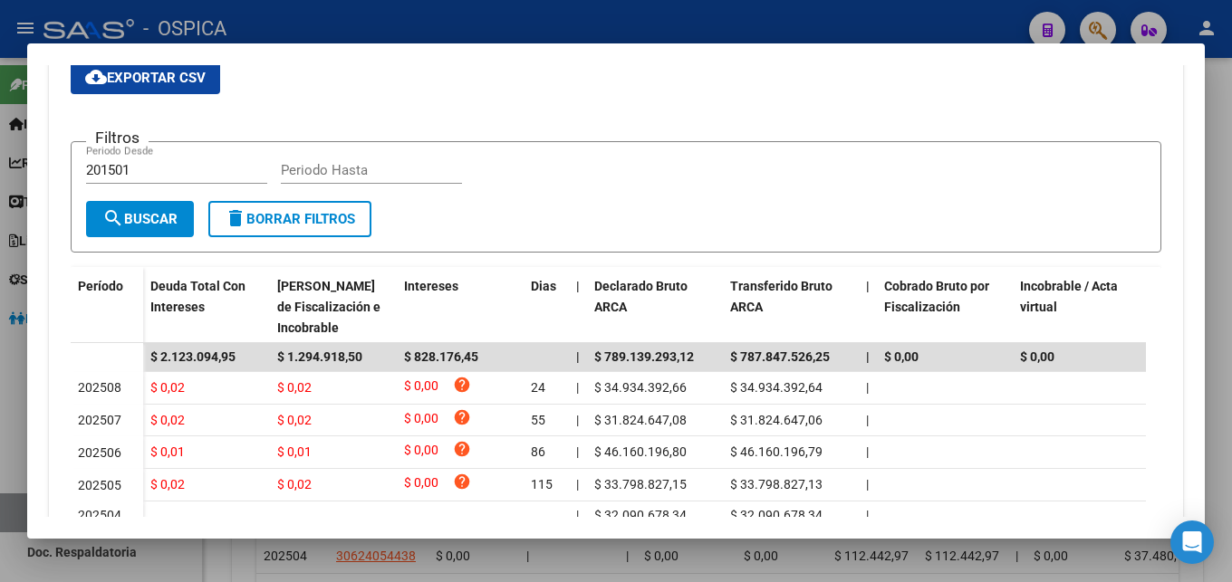
scroll to position [196, 0]
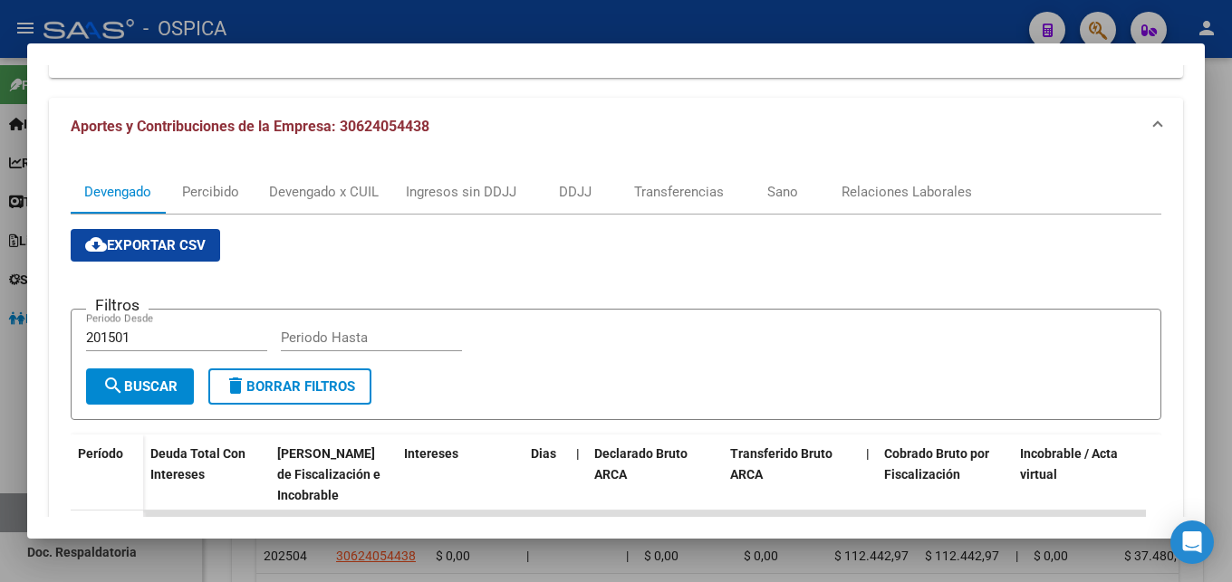
click at [376, 20] on div at bounding box center [616, 291] width 1232 height 582
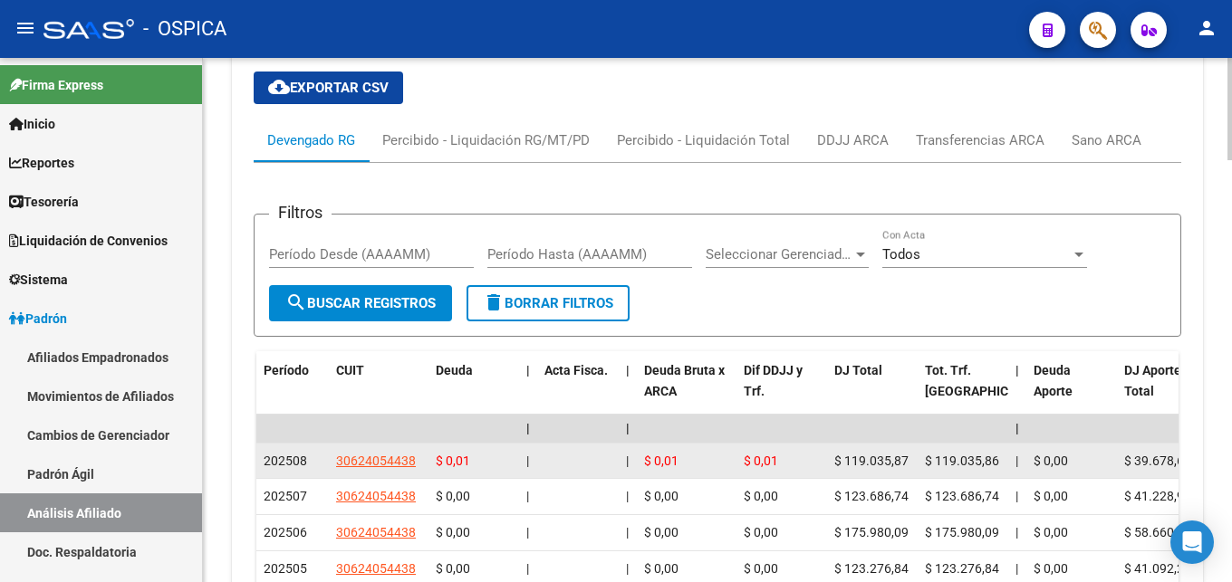
scroll to position [1756, 0]
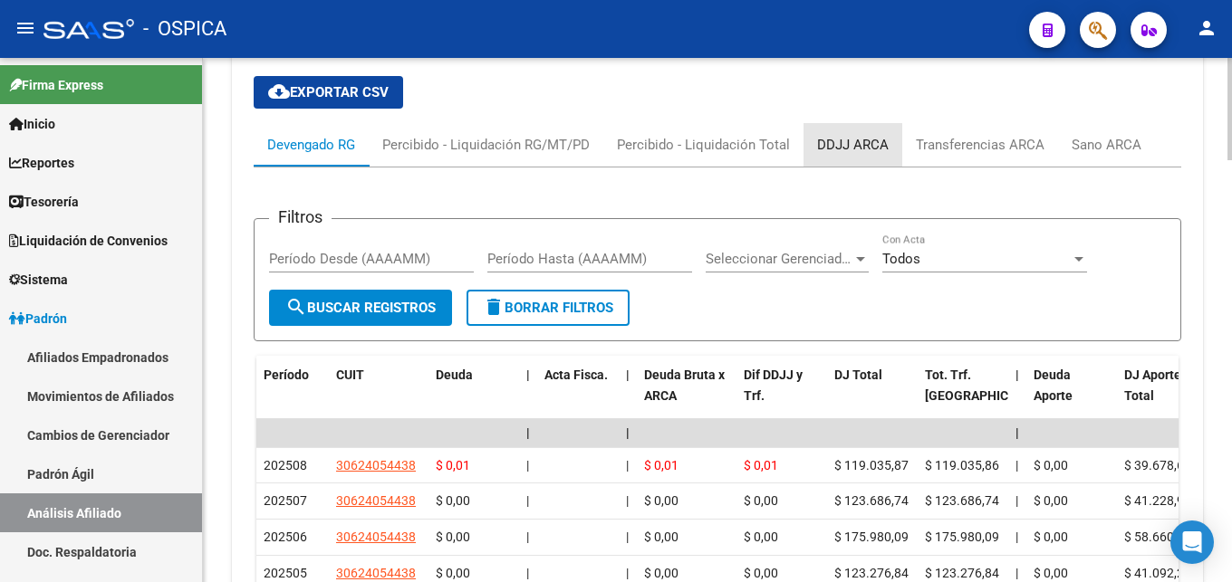
click at [852, 152] on div "DDJJ ARCA" at bounding box center [853, 145] width 72 height 20
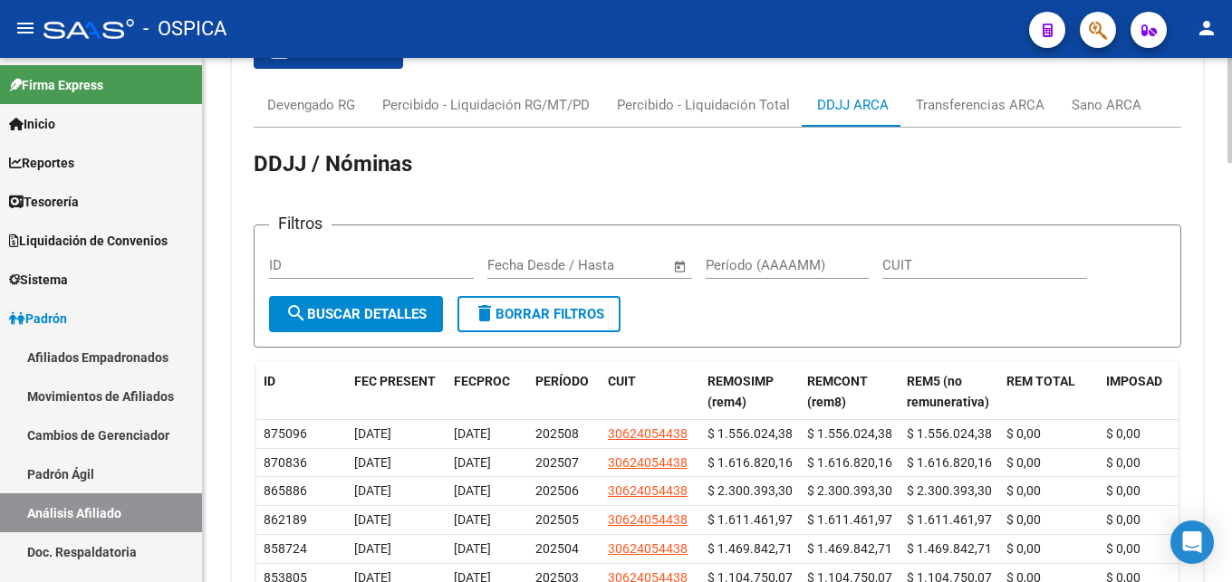
scroll to position [1803, 0]
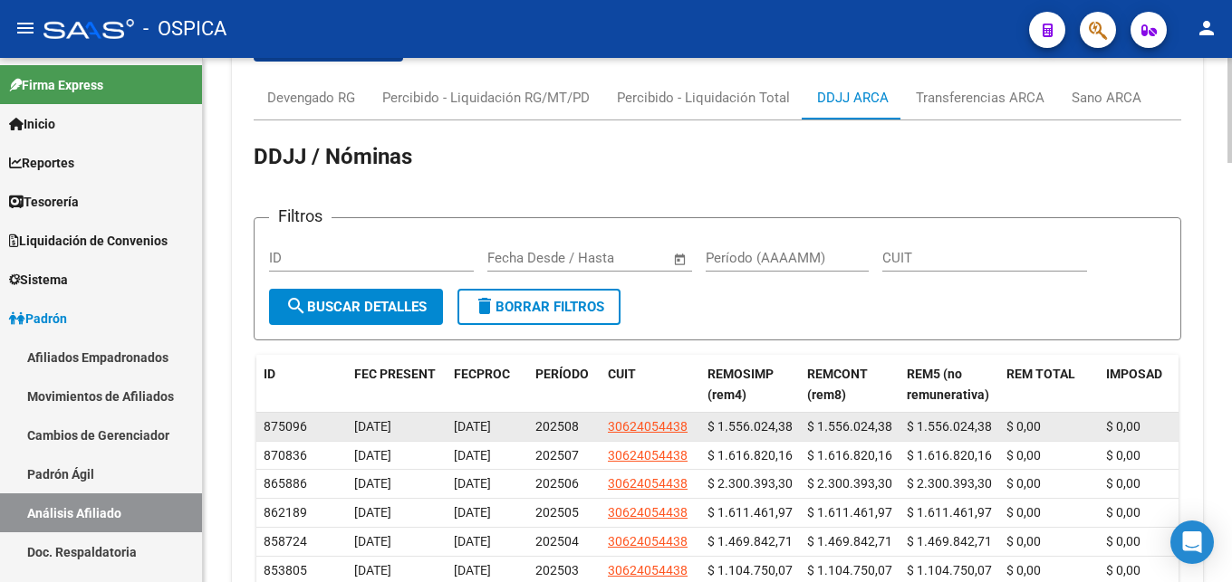
click at [491, 432] on span "[DATE]" at bounding box center [472, 426] width 37 height 14
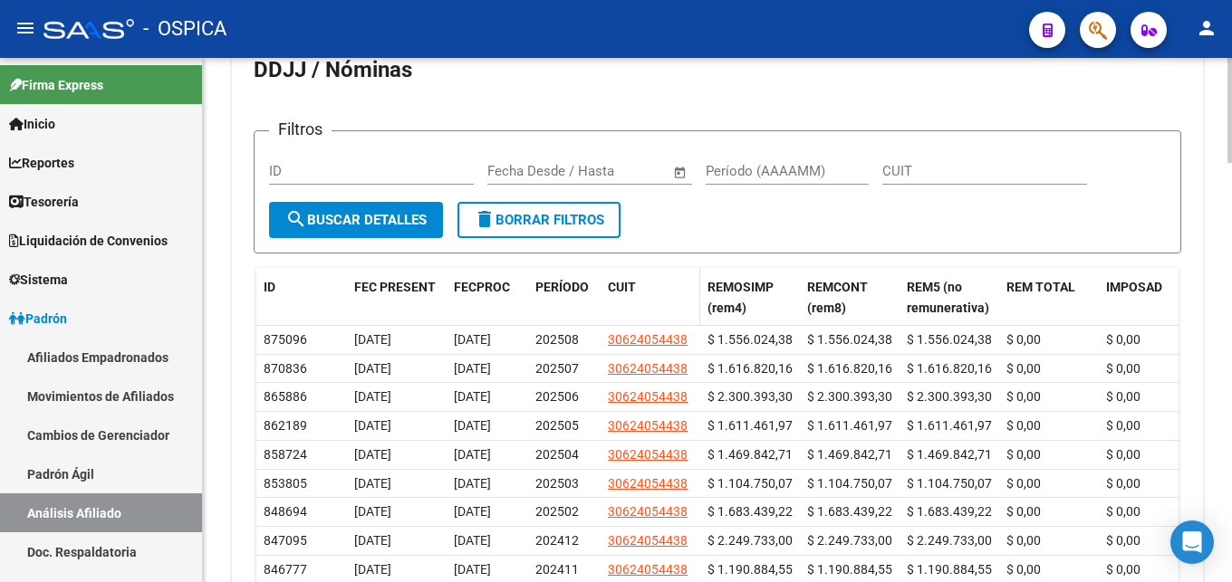
scroll to position [1895, 0]
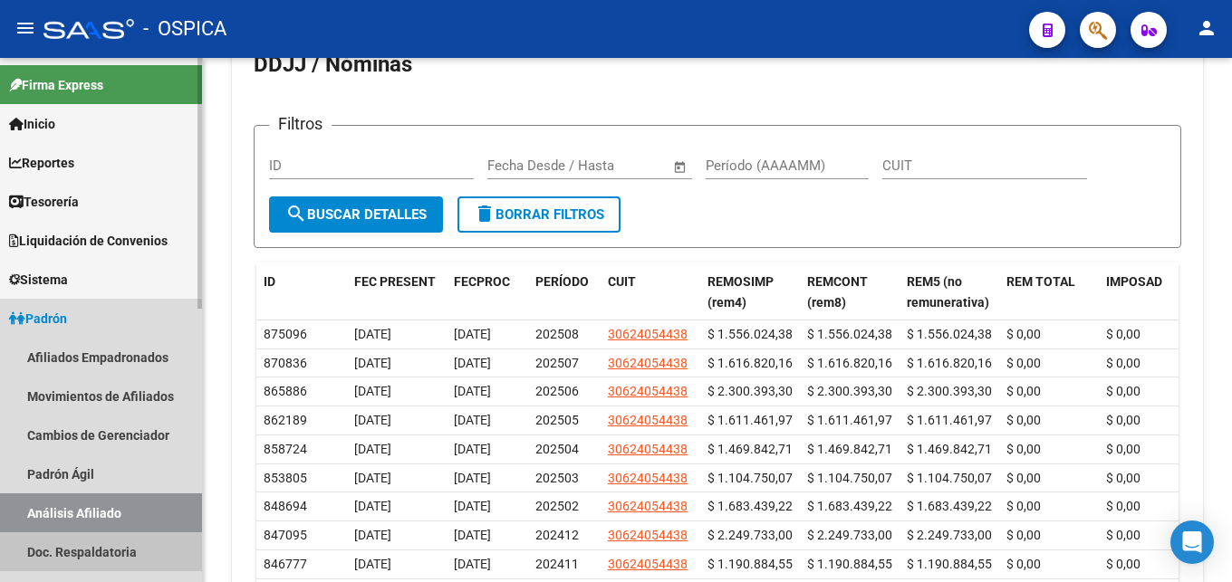
click at [129, 558] on link "Doc. Respaldatoria" at bounding box center [101, 552] width 202 height 39
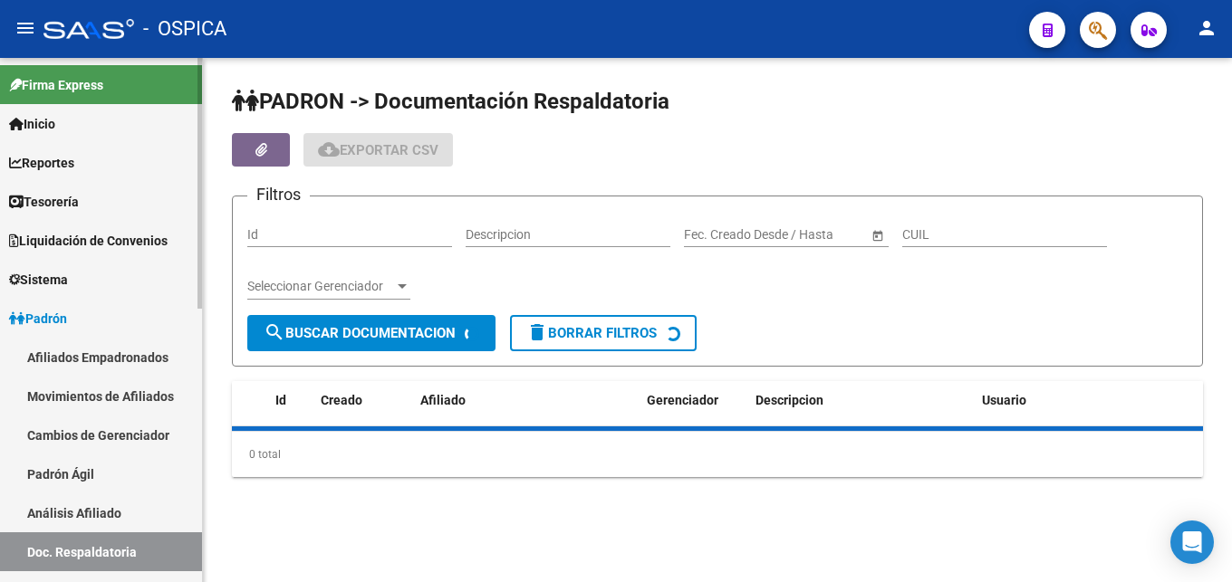
click at [133, 505] on link "Análisis Afiliado" at bounding box center [101, 513] width 202 height 39
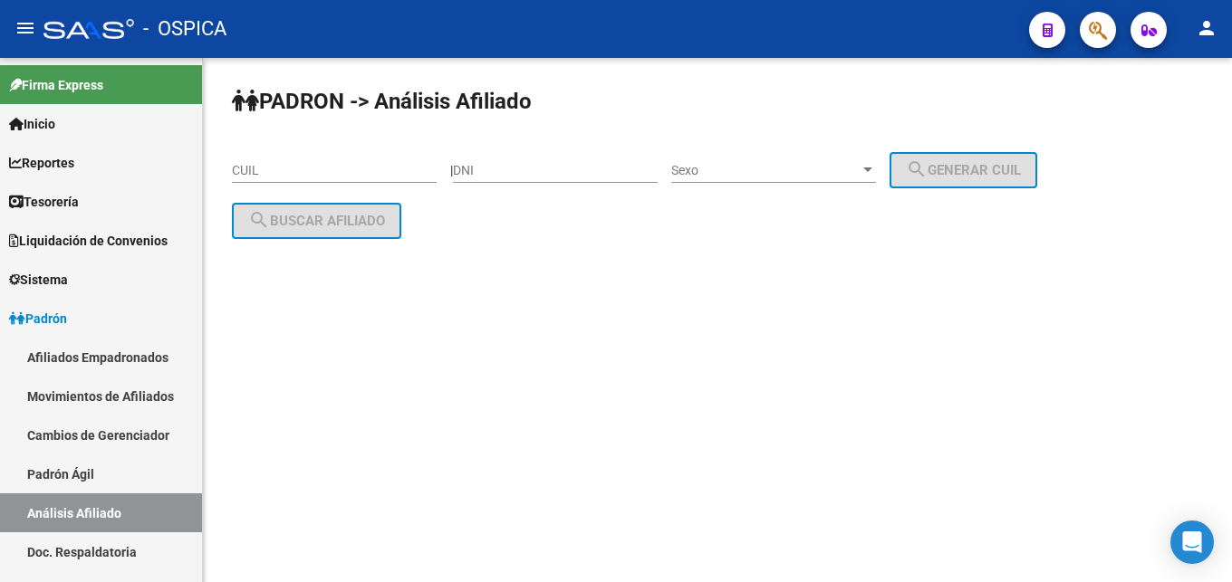
click at [240, 171] on input "CUIL" at bounding box center [334, 170] width 205 height 15
paste input "20-29896409-1"
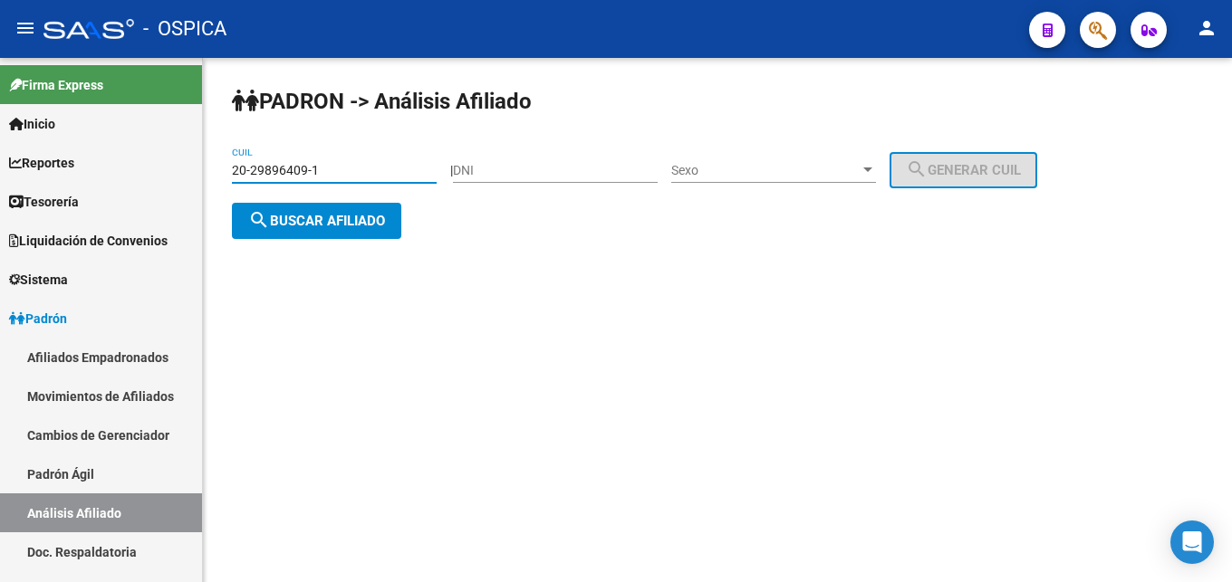
type input "20-29896409-1"
click at [302, 225] on span "search Buscar afiliado" at bounding box center [316, 221] width 137 height 16
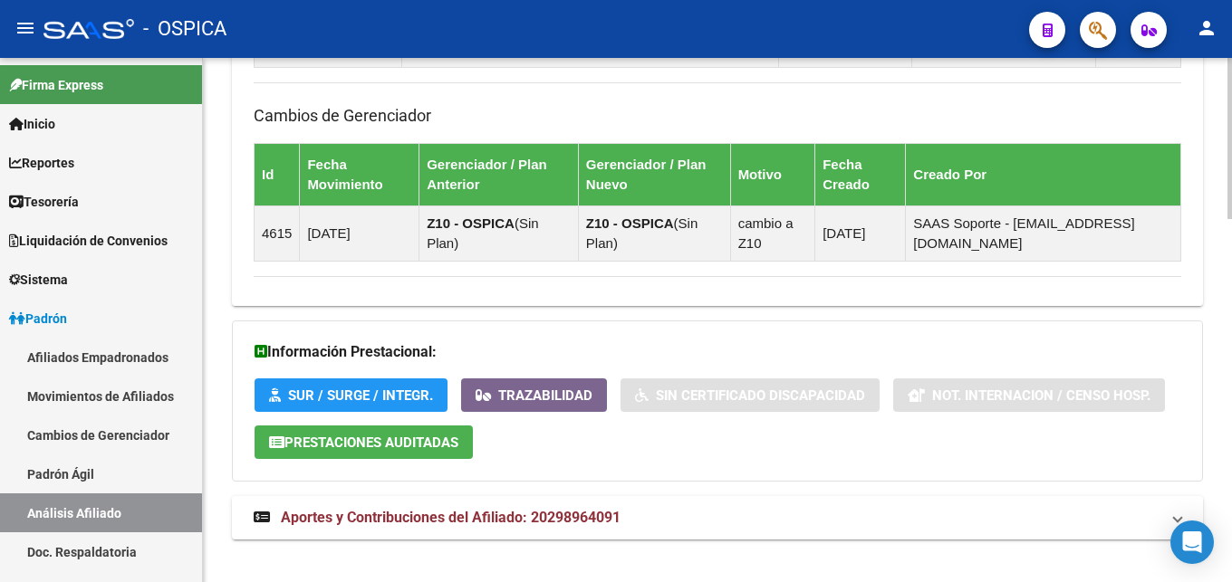
scroll to position [1182, 0]
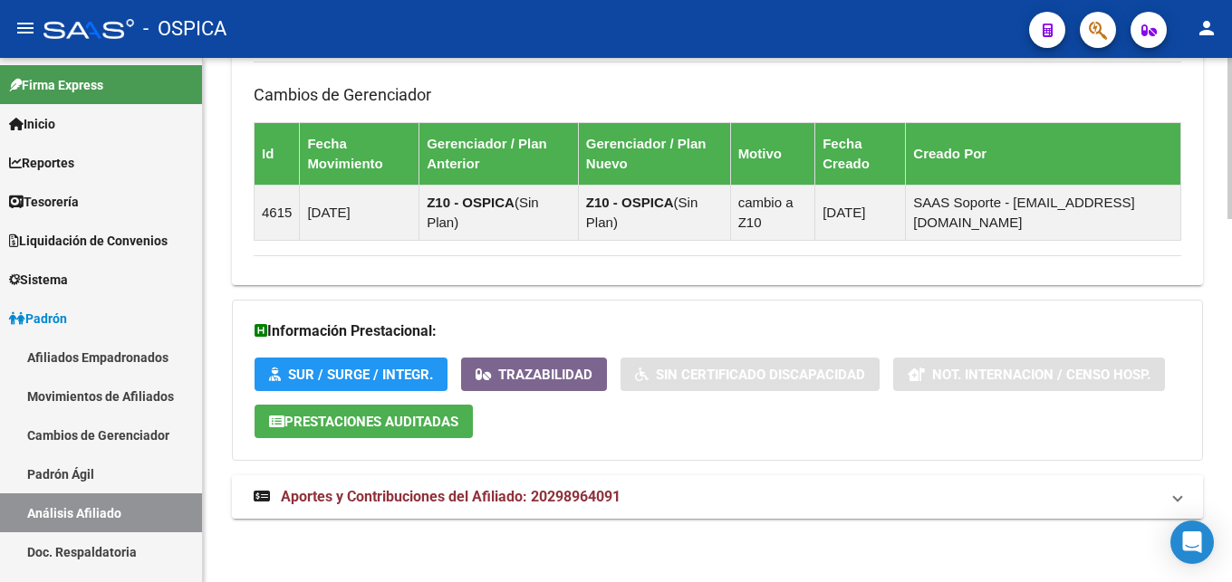
click at [429, 492] on span "Aportes y Contribuciones del Afiliado: 20298964091" at bounding box center [451, 496] width 340 height 17
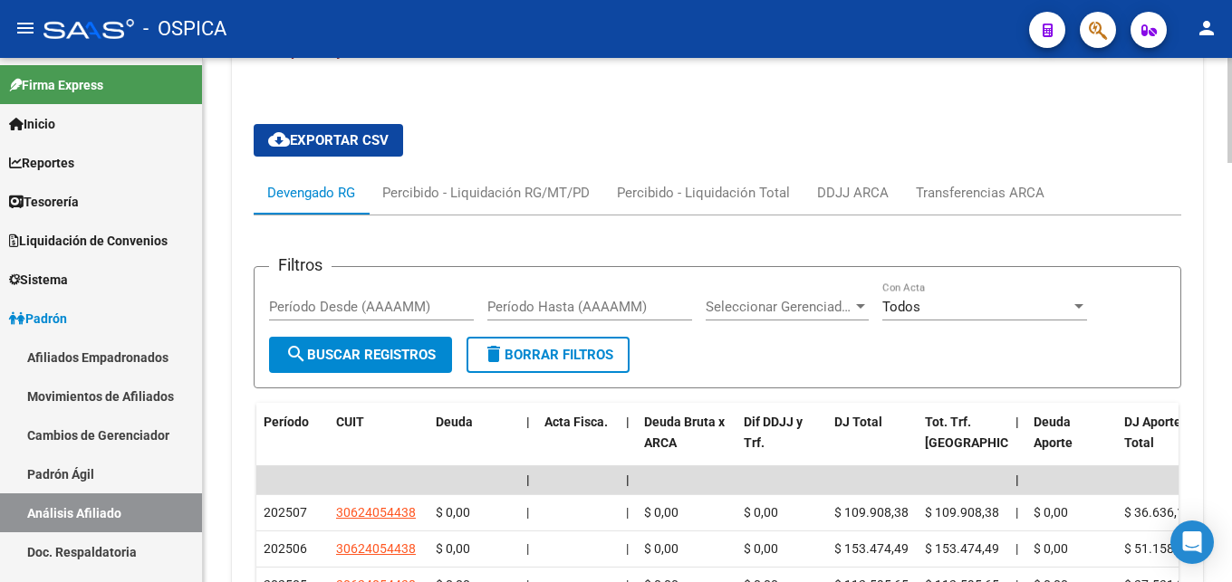
scroll to position [1644, 0]
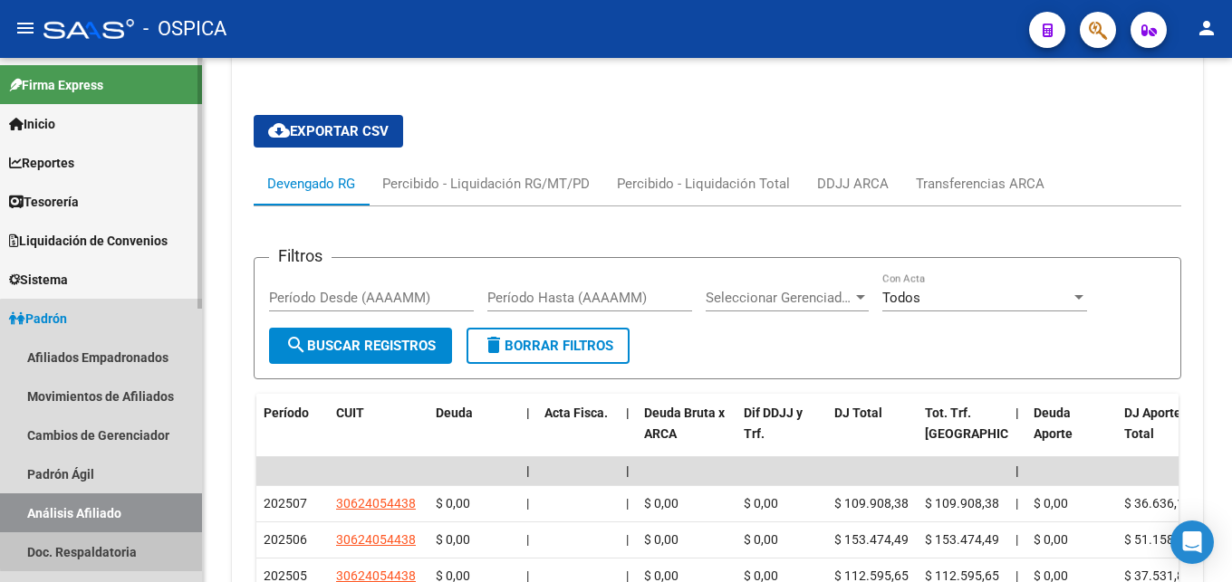
click at [112, 550] on link "Doc. Respaldatoria" at bounding box center [101, 552] width 202 height 39
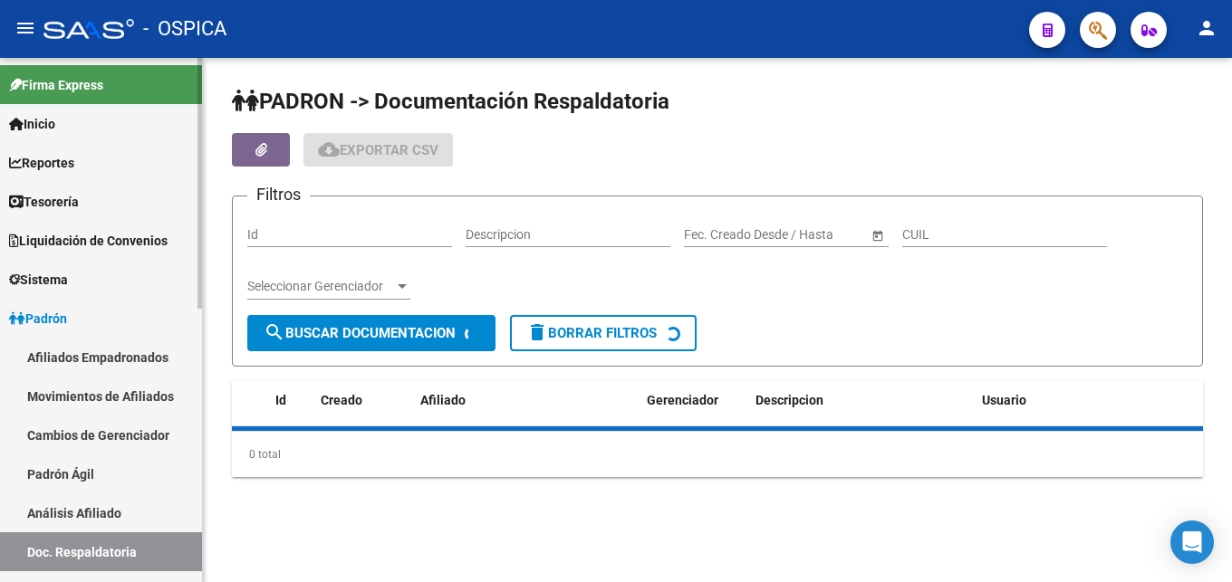
click at [111, 515] on link "Análisis Afiliado" at bounding box center [101, 513] width 202 height 39
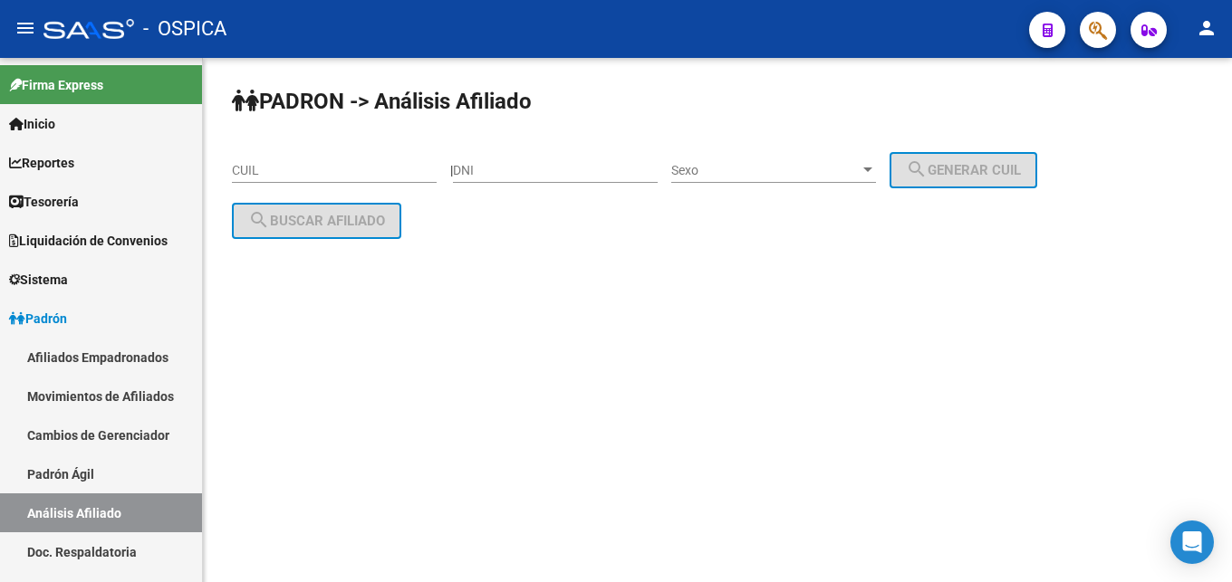
click at [261, 171] on input "CUIL" at bounding box center [334, 170] width 205 height 15
paste input "20-45605683-1"
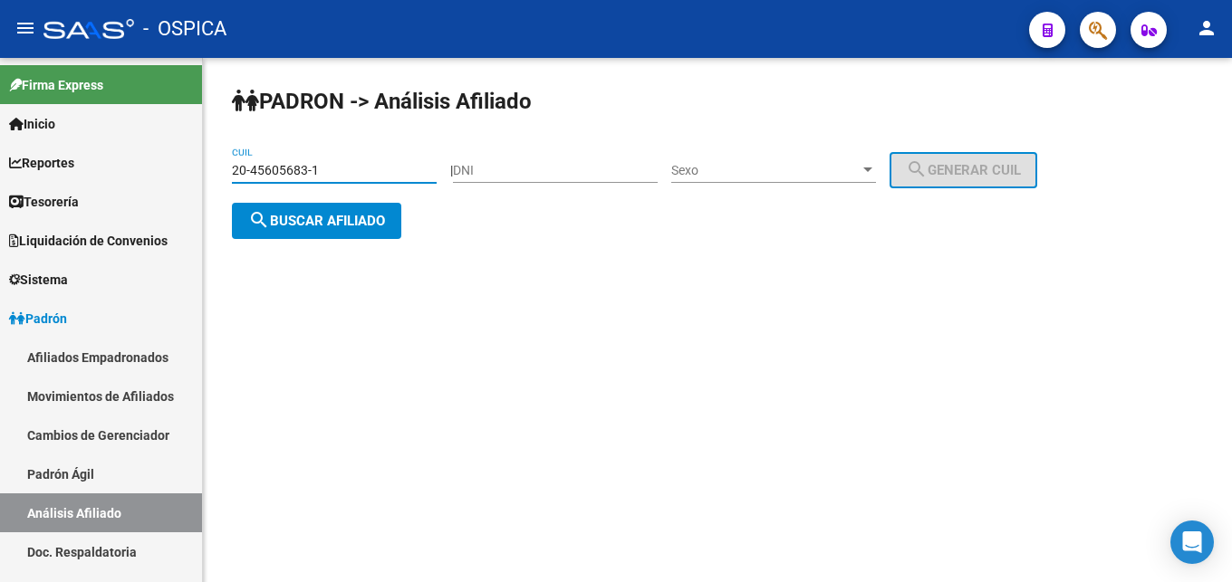
type input "20-45605683-1"
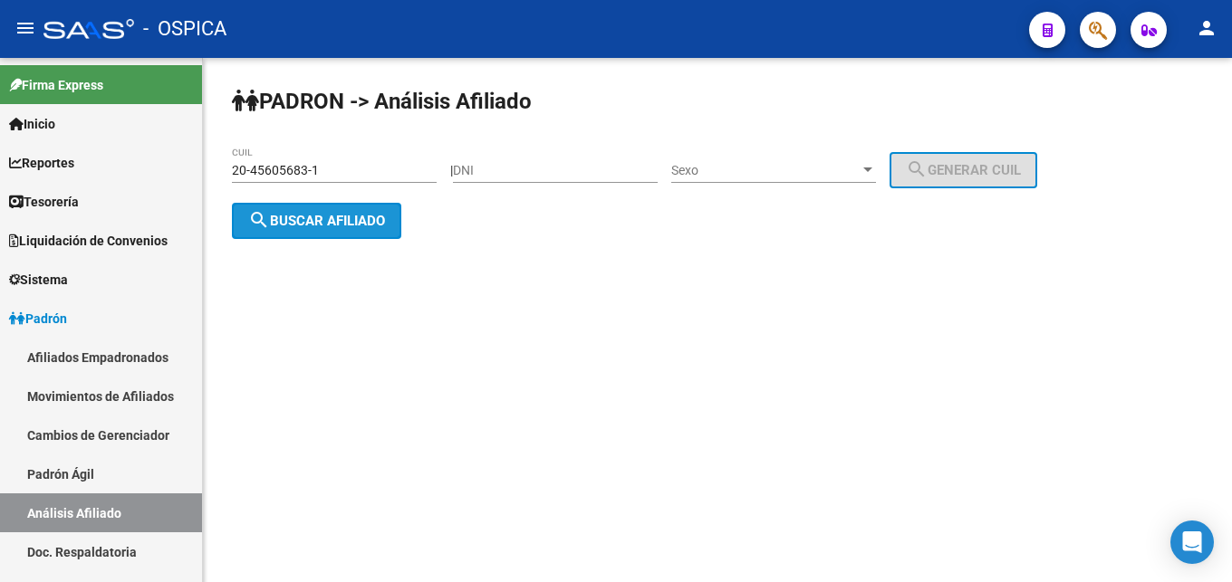
click at [322, 210] on button "search Buscar afiliado" at bounding box center [316, 221] width 169 height 36
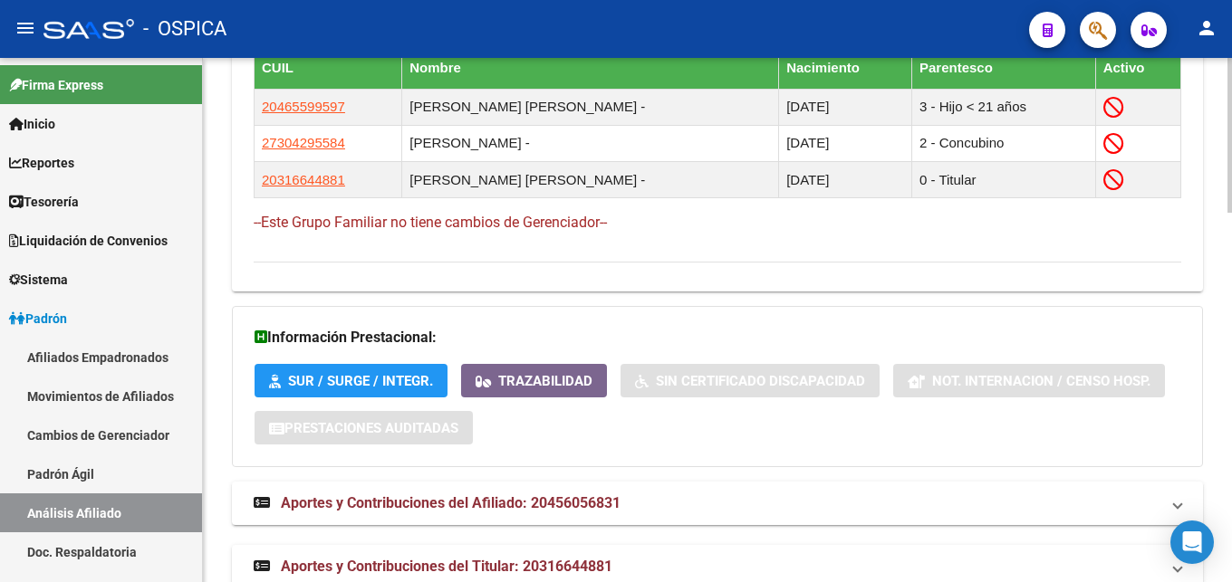
scroll to position [1251, 0]
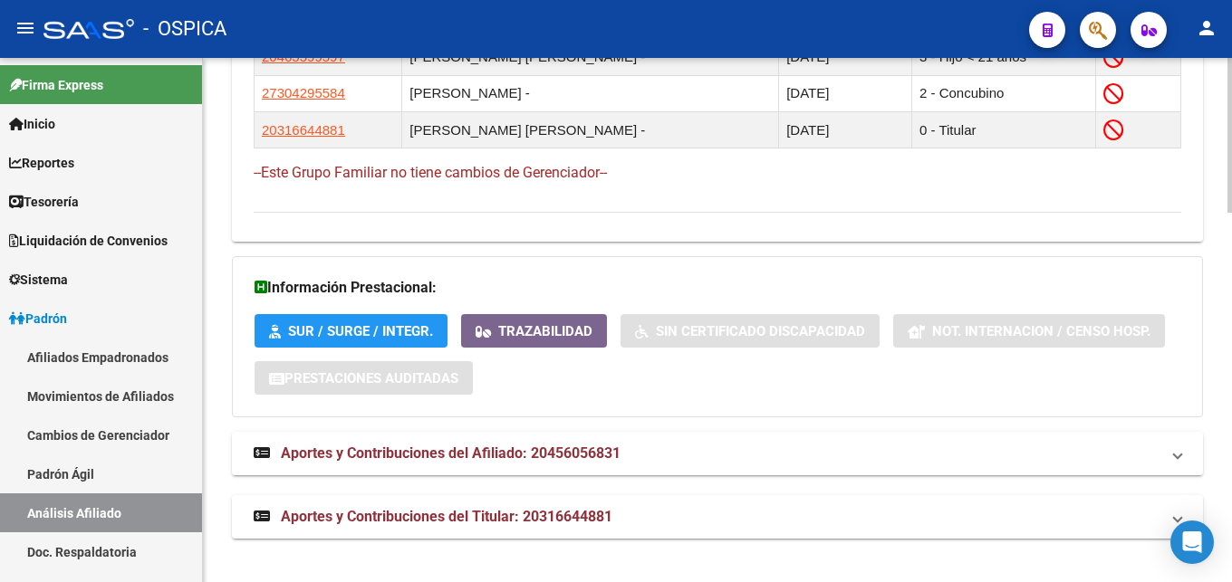
click at [540, 466] on mat-expansion-panel-header "Aportes y Contribuciones del Afiliado: 20456056831" at bounding box center [717, 453] width 971 height 43
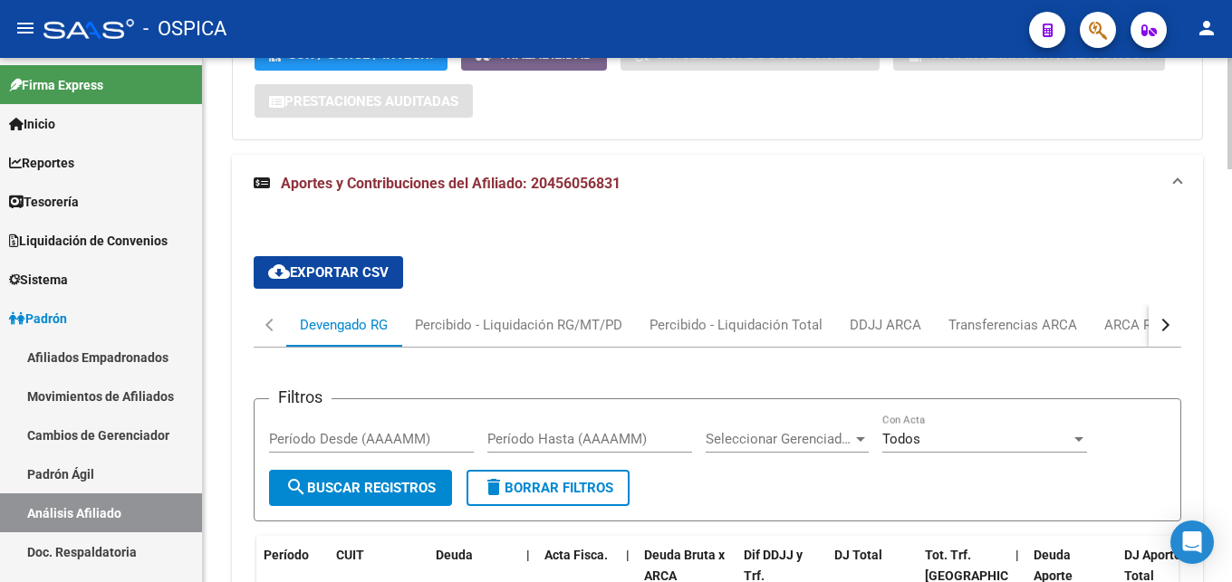
scroll to position [1621, 0]
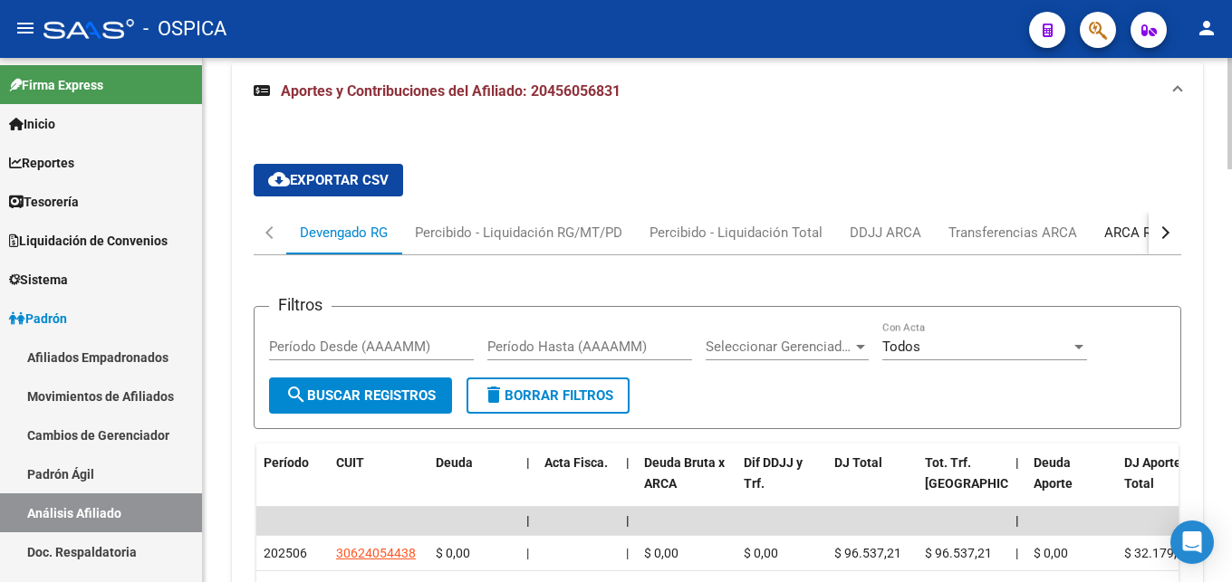
click at [1097, 237] on div "ARCA Relaciones Laborales" at bounding box center [1189, 232] width 197 height 43
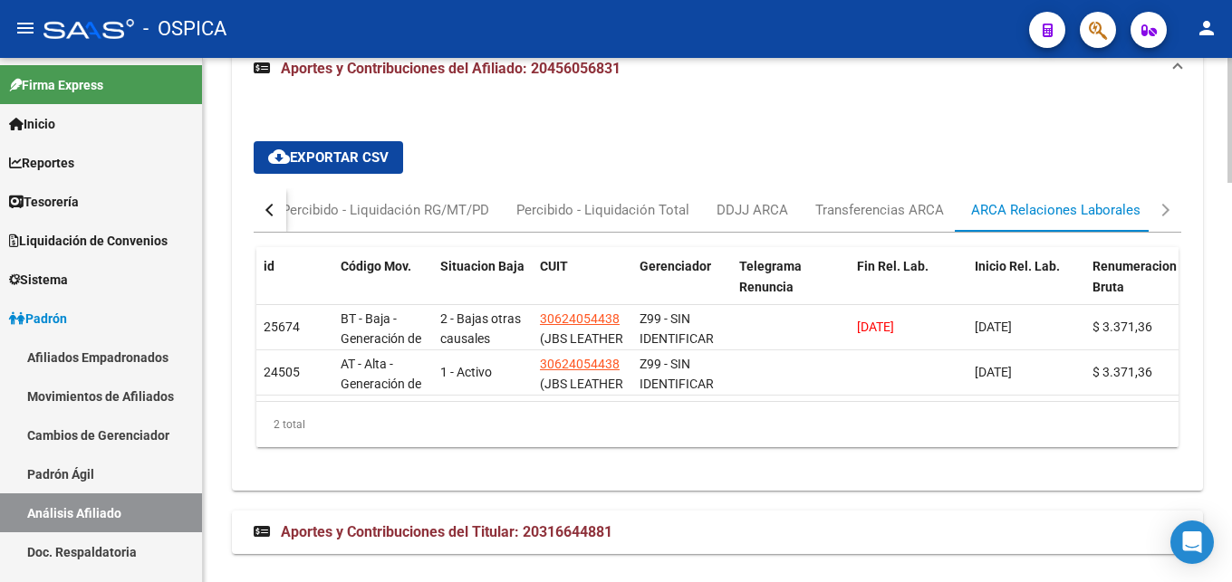
scroll to position [1674, 0]
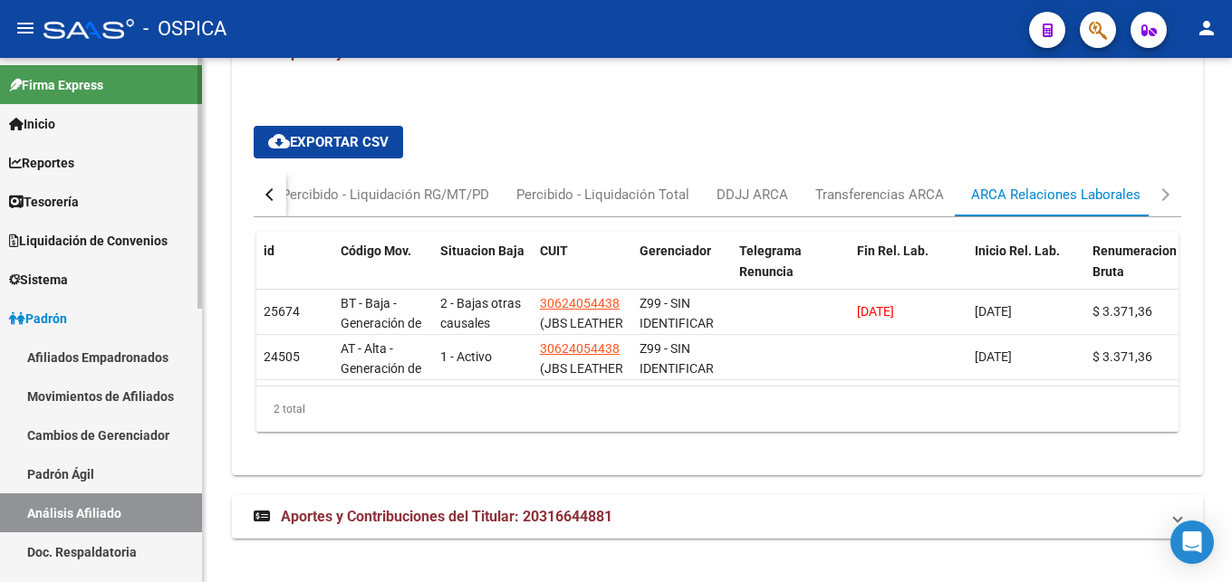
click at [143, 434] on link "Cambios de Gerenciador" at bounding box center [101, 435] width 202 height 39
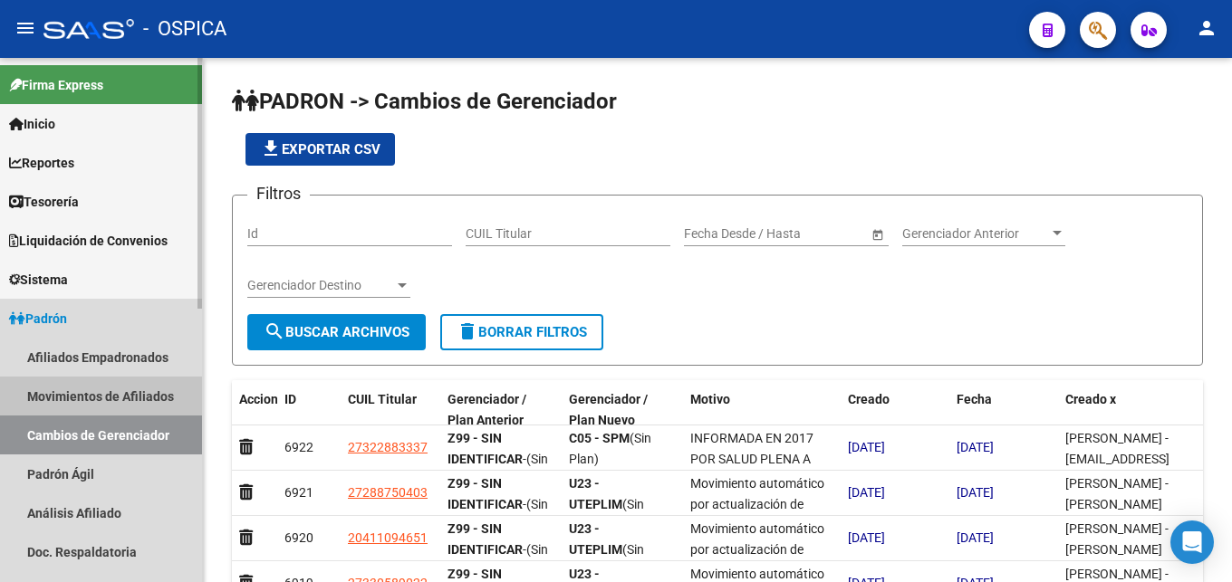
click at [148, 394] on link "Movimientos de Afiliados" at bounding box center [101, 396] width 202 height 39
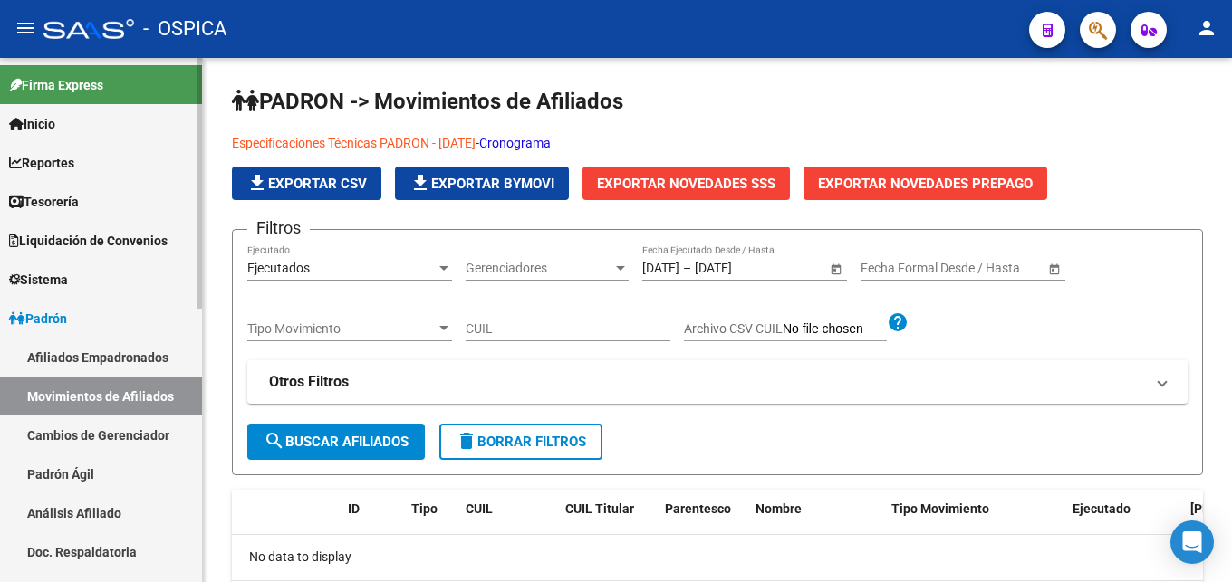
click at [129, 510] on link "Análisis Afiliado" at bounding box center [101, 513] width 202 height 39
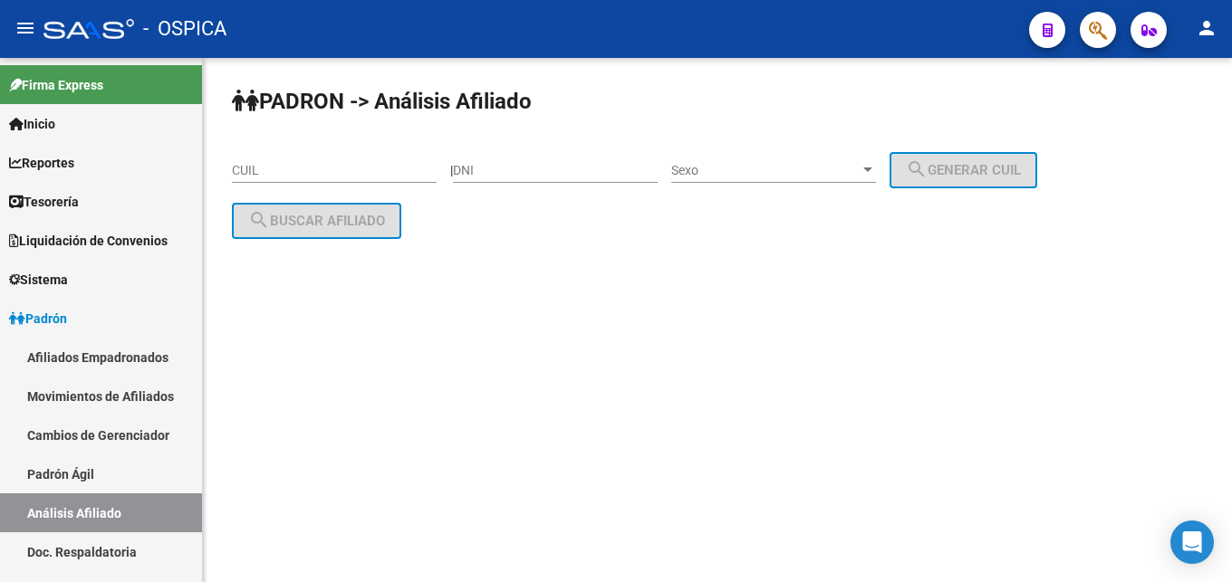
click at [320, 178] on input "CUIL" at bounding box center [334, 170] width 205 height 15
paste input "20-37592694-7"
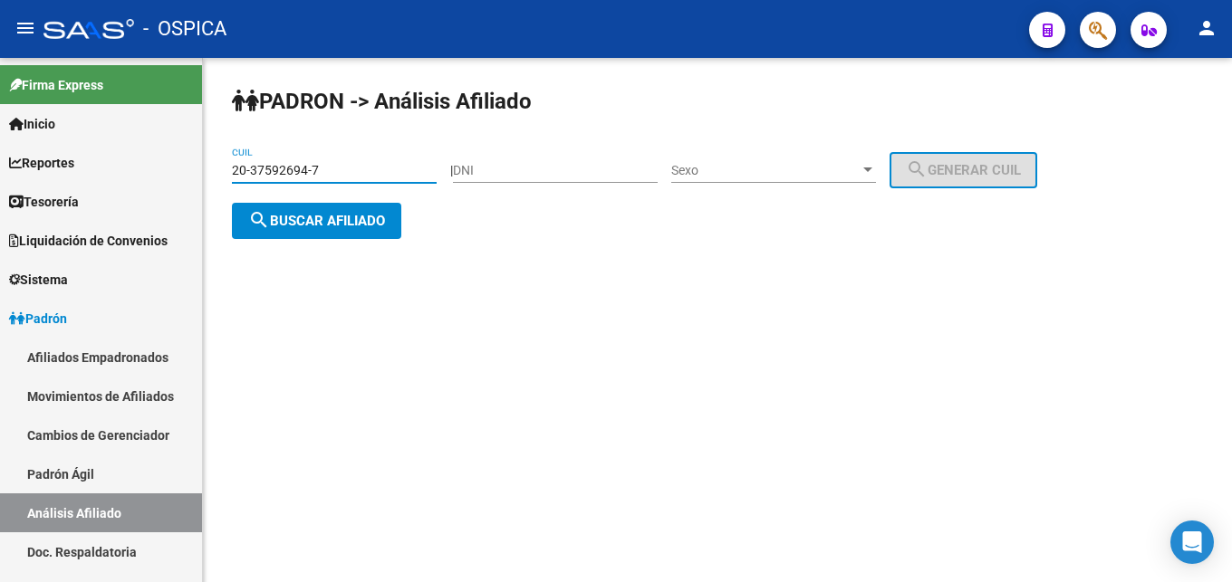
type input "20-37592694-7"
click at [353, 220] on span "search Buscar afiliado" at bounding box center [316, 221] width 137 height 16
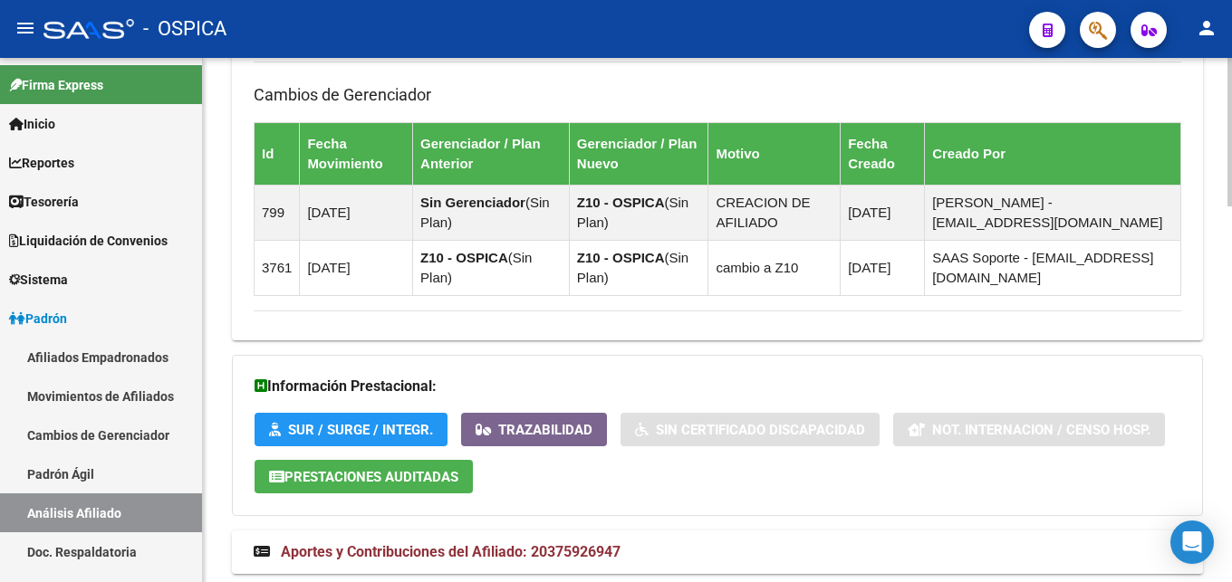
scroll to position [1326, 0]
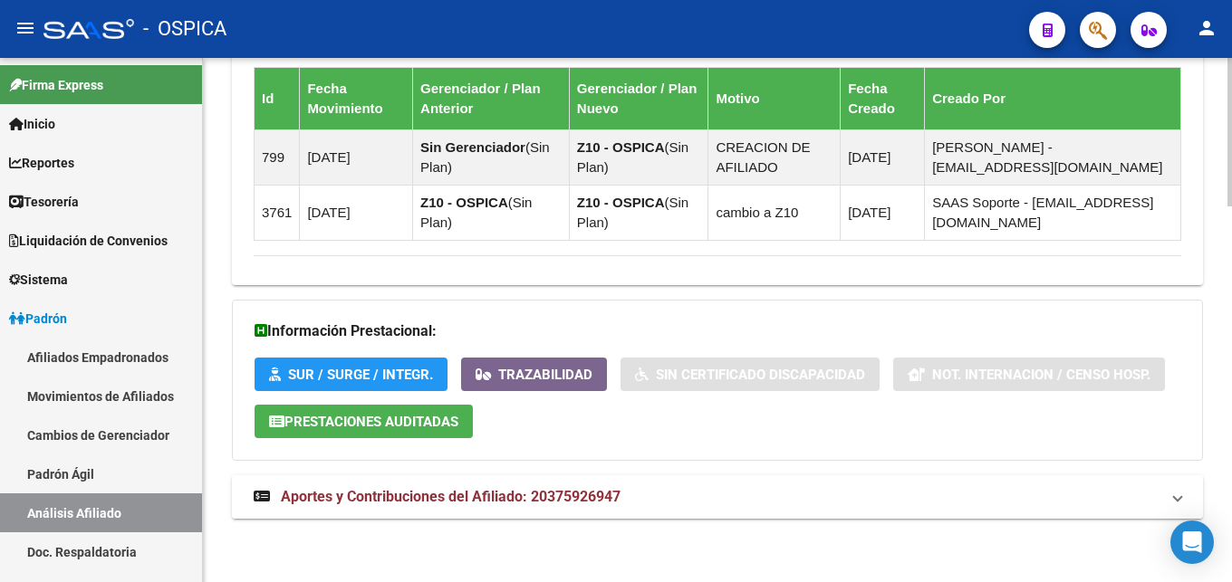
click at [489, 503] on span "Aportes y Contribuciones del Afiliado: 20375926947" at bounding box center [451, 496] width 340 height 17
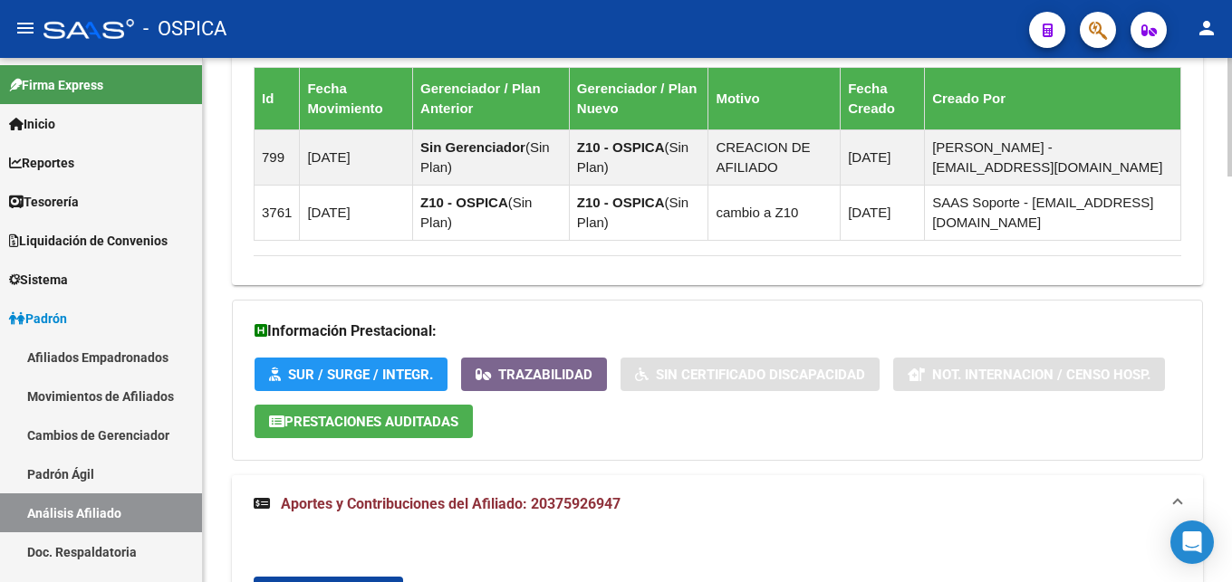
scroll to position [1696, 0]
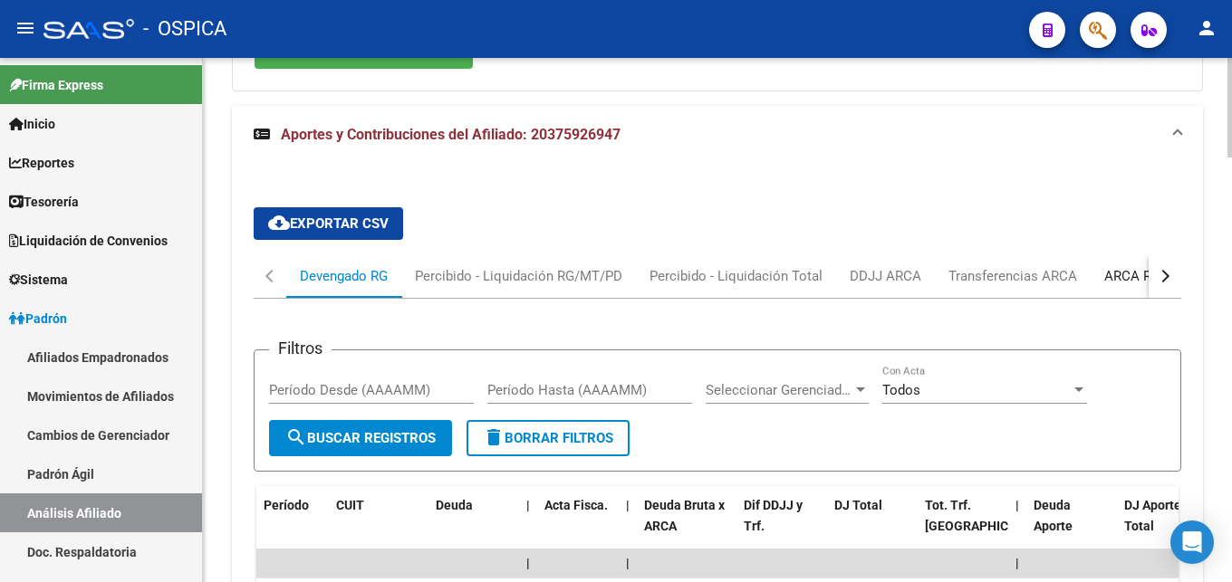
click at [1107, 274] on div "ARCA Relaciones Laborales" at bounding box center [1188, 276] width 169 height 20
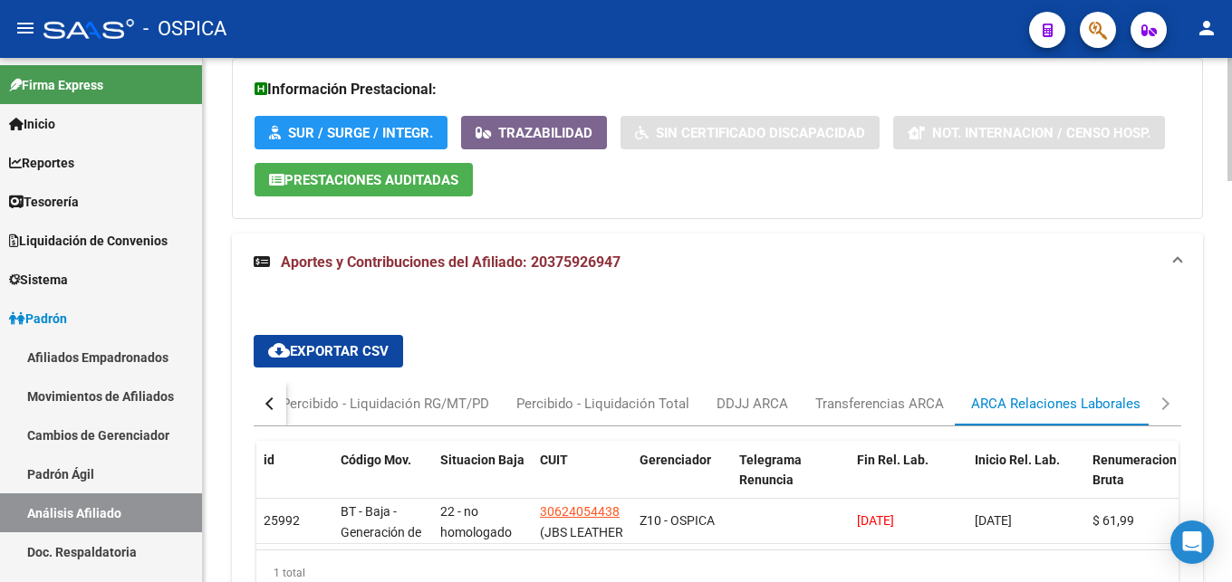
scroll to position [1597, 0]
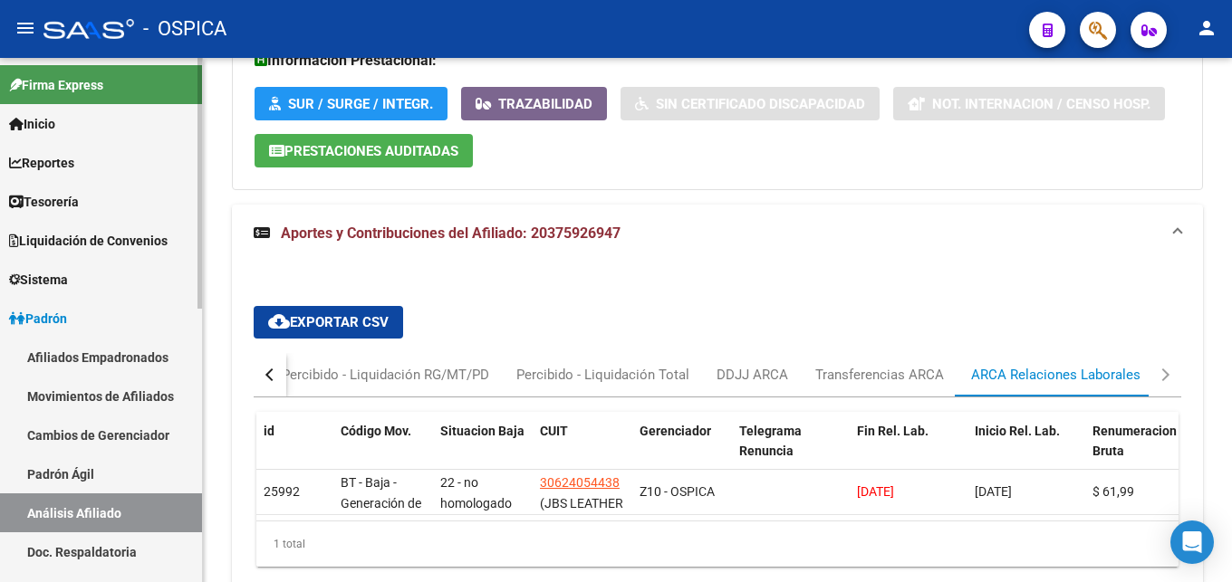
click at [103, 470] on link "Padrón Ágil" at bounding box center [101, 474] width 202 height 39
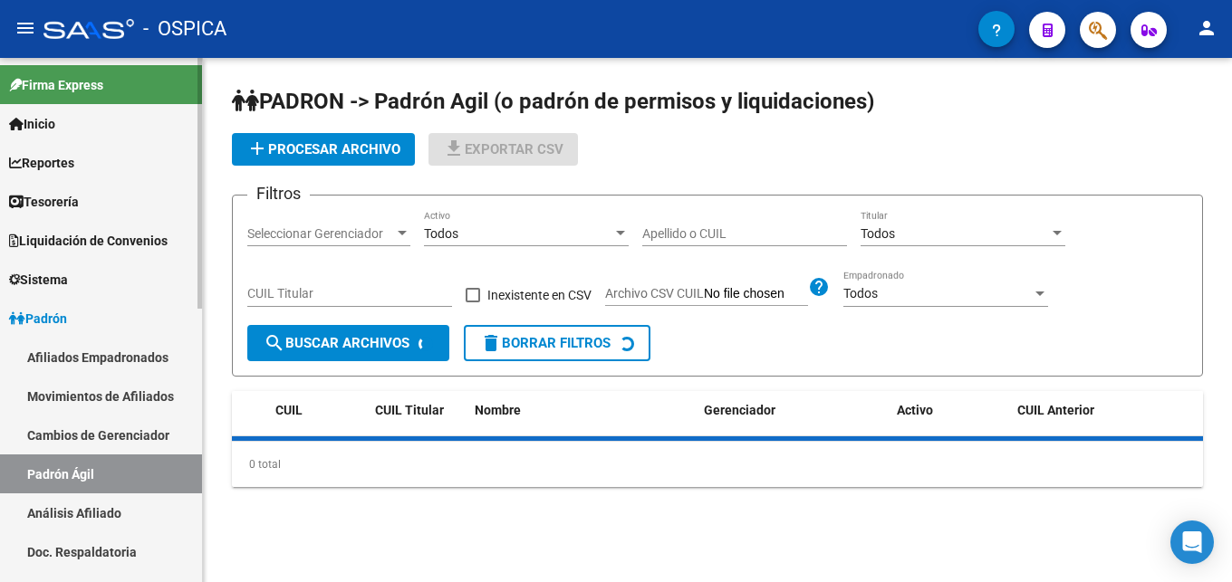
click at [137, 507] on link "Análisis Afiliado" at bounding box center [101, 513] width 202 height 39
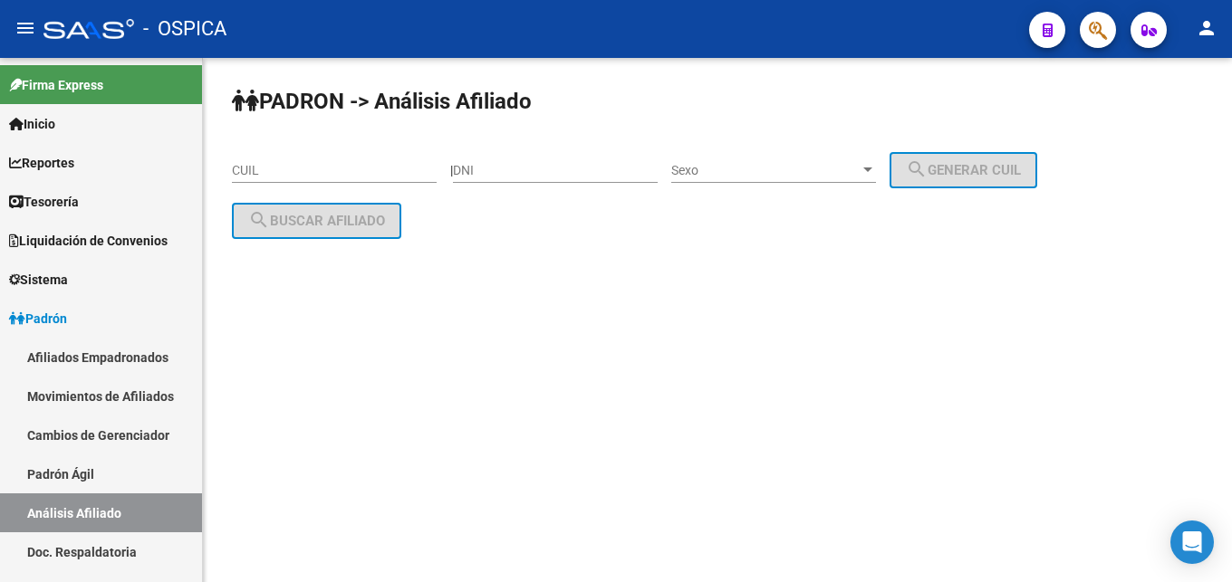
click at [252, 168] on input "CUIL" at bounding box center [334, 170] width 205 height 15
paste input "20-35174989-0"
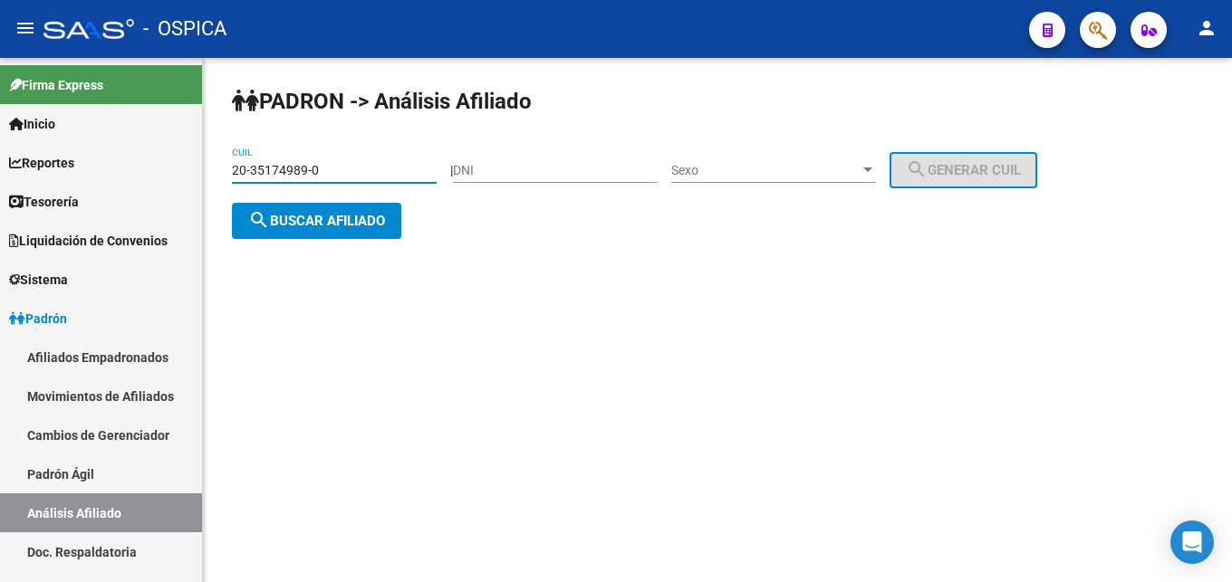
type input "20-35174989-0"
click at [321, 210] on button "search Buscar afiliado" at bounding box center [316, 221] width 169 height 36
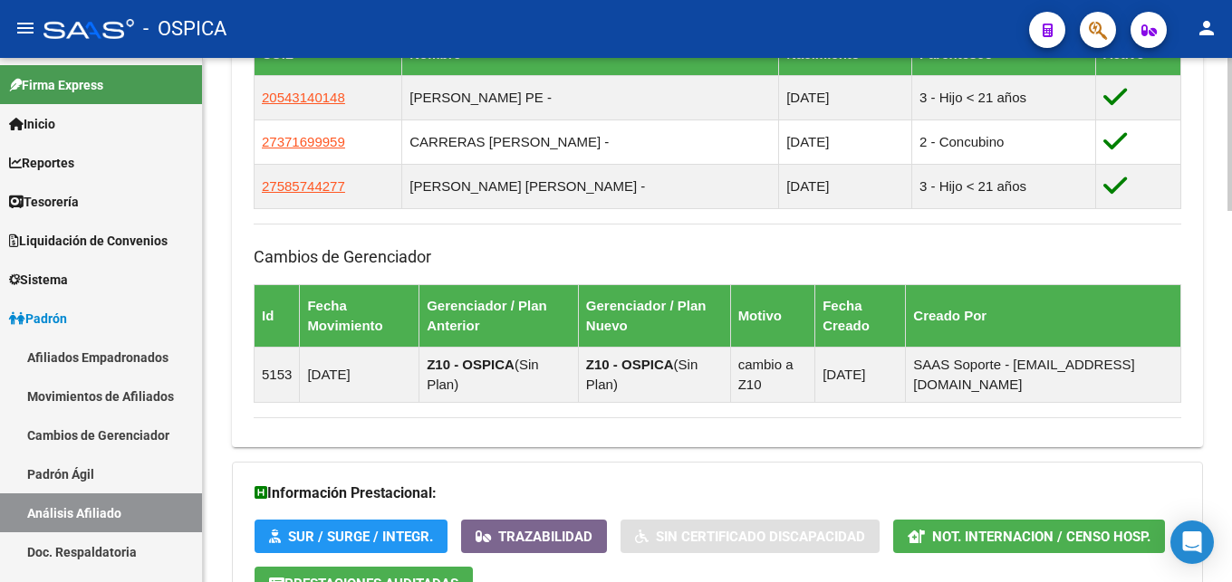
scroll to position [1271, 0]
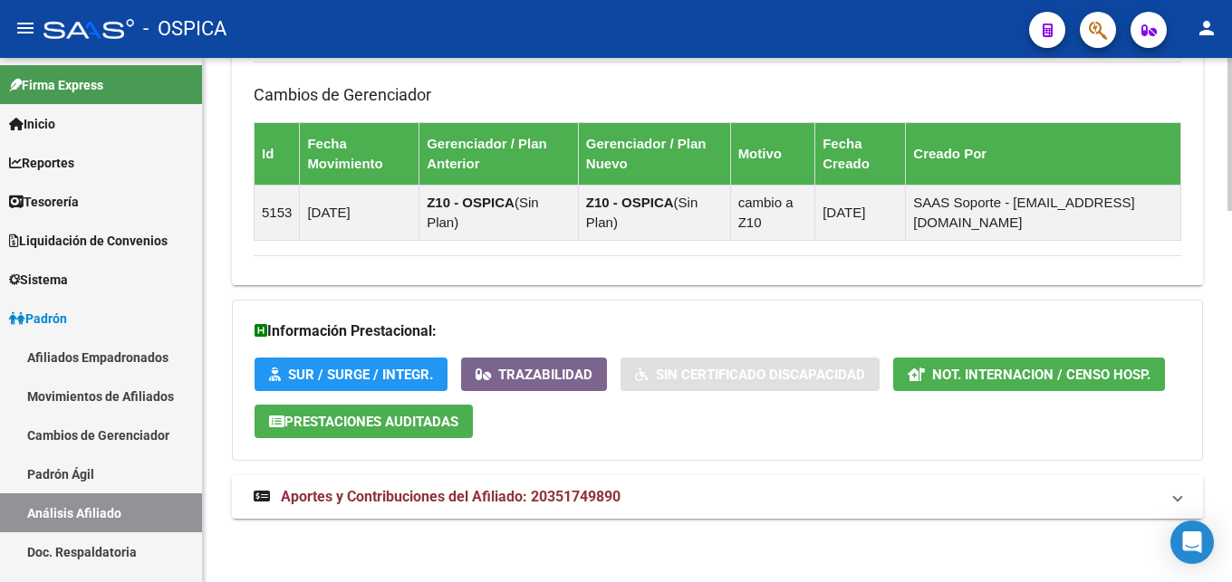
click at [552, 501] on span "Aportes y Contribuciones del Afiliado: 20351749890" at bounding box center [451, 496] width 340 height 17
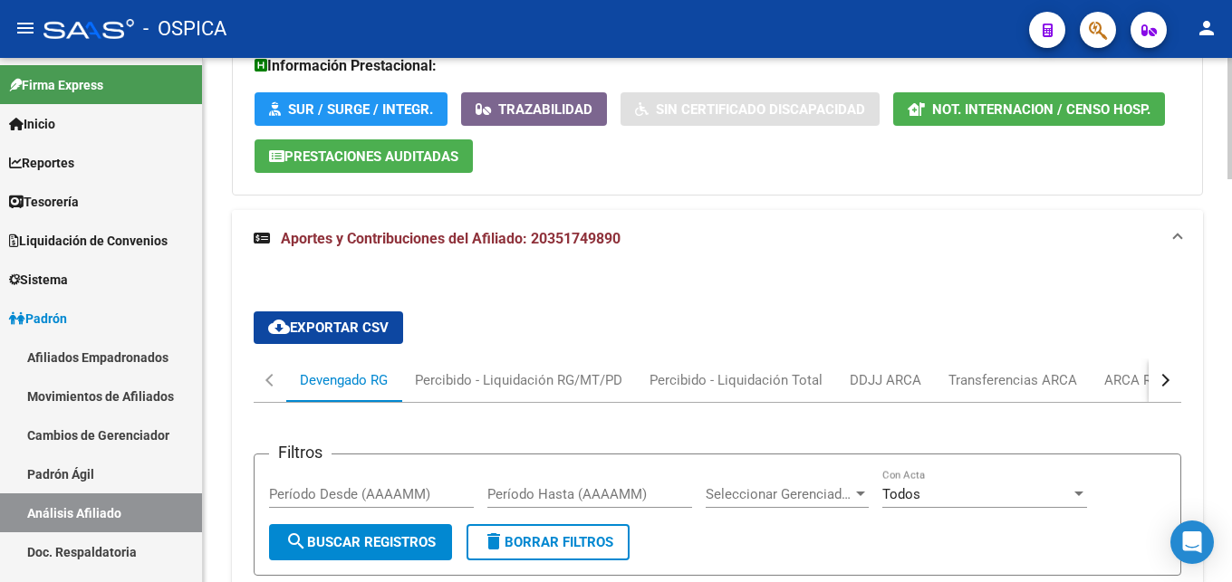
scroll to position [1641, 0]
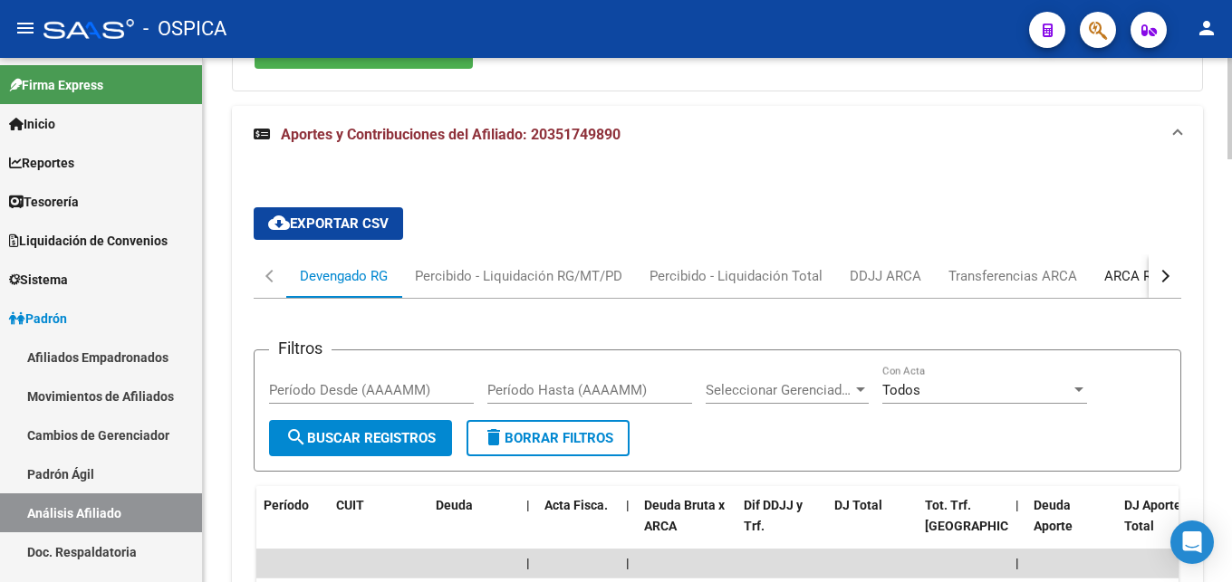
click at [1121, 287] on div "ARCA Relaciones Laborales" at bounding box center [1189, 276] width 197 height 43
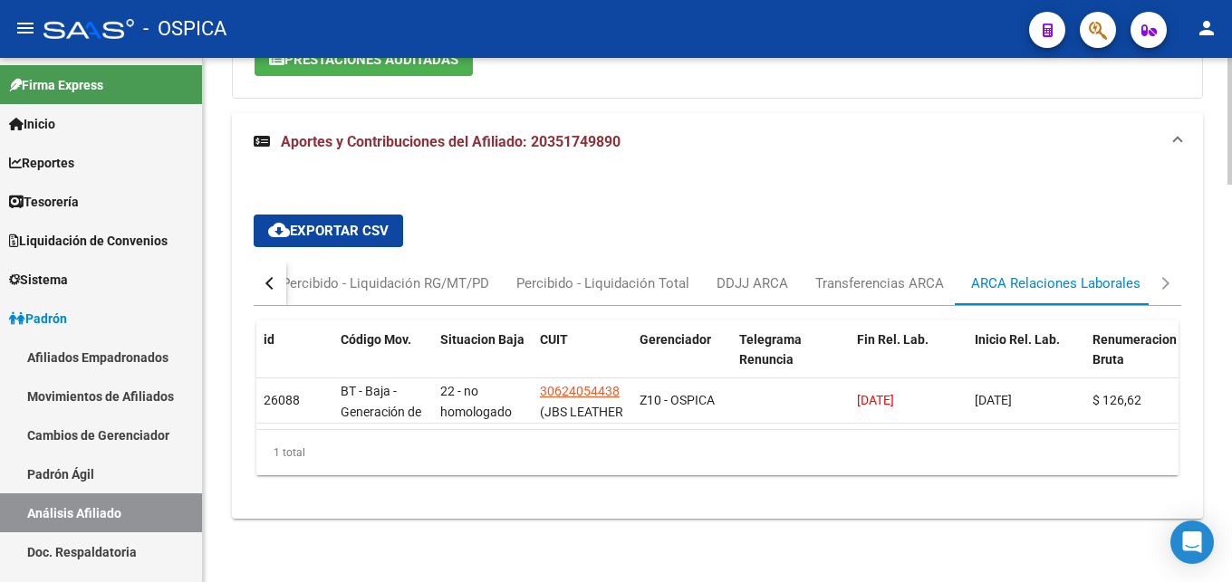
scroll to position [1649, 0]
click at [102, 547] on link "Doc. Respaldatoria" at bounding box center [101, 552] width 202 height 39
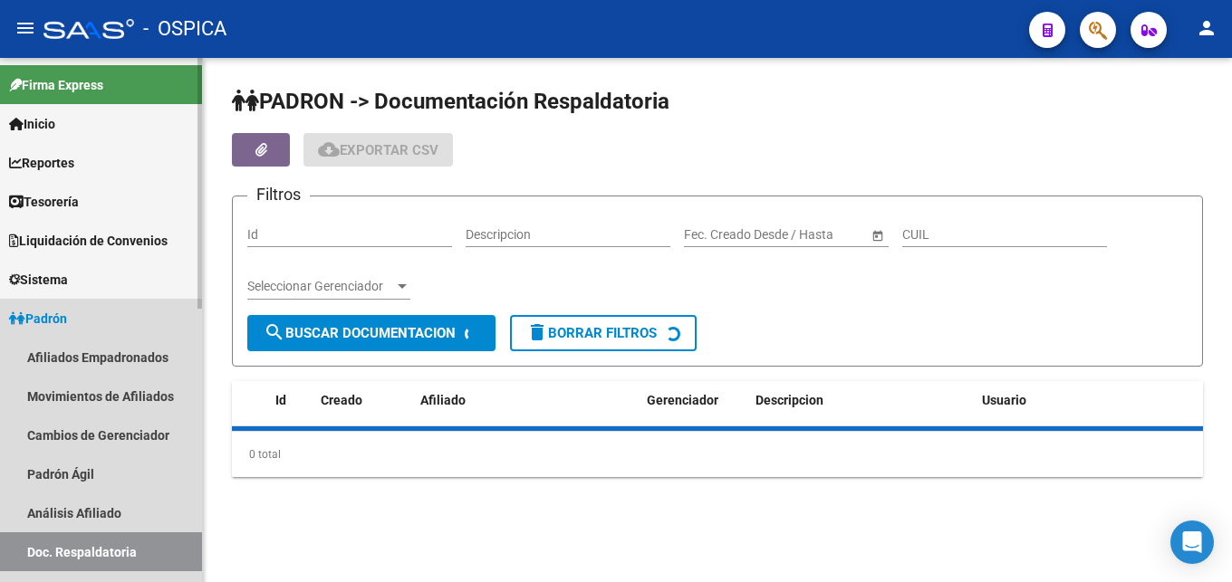
click at [98, 517] on link "Análisis Afiliado" at bounding box center [101, 513] width 202 height 39
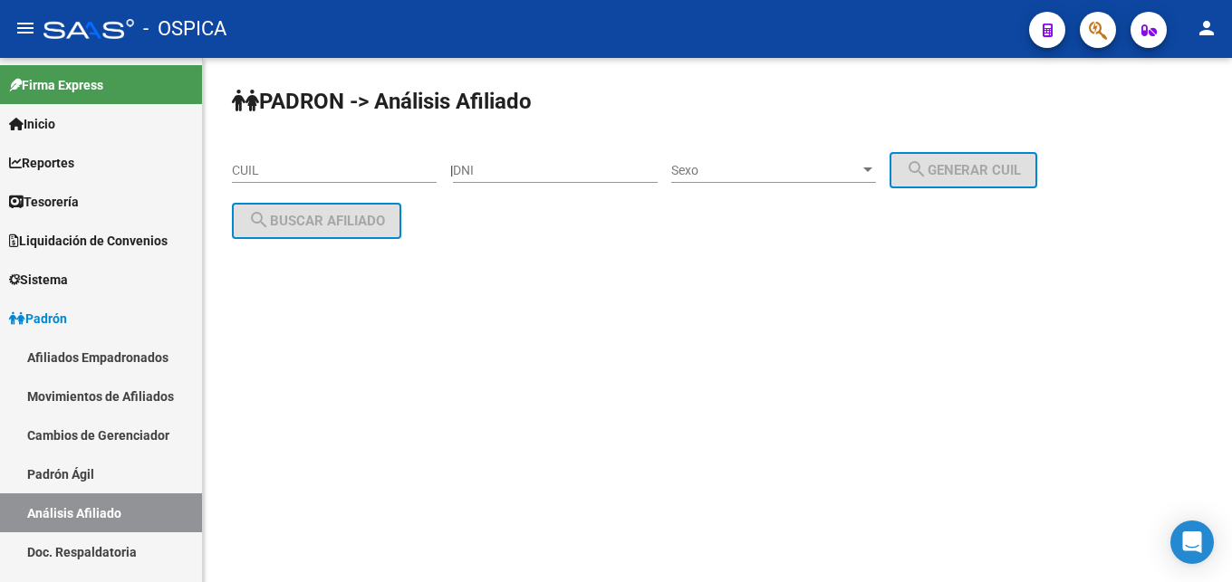
click at [268, 171] on input "CUIL" at bounding box center [334, 170] width 205 height 15
paste input "20-36943908-2"
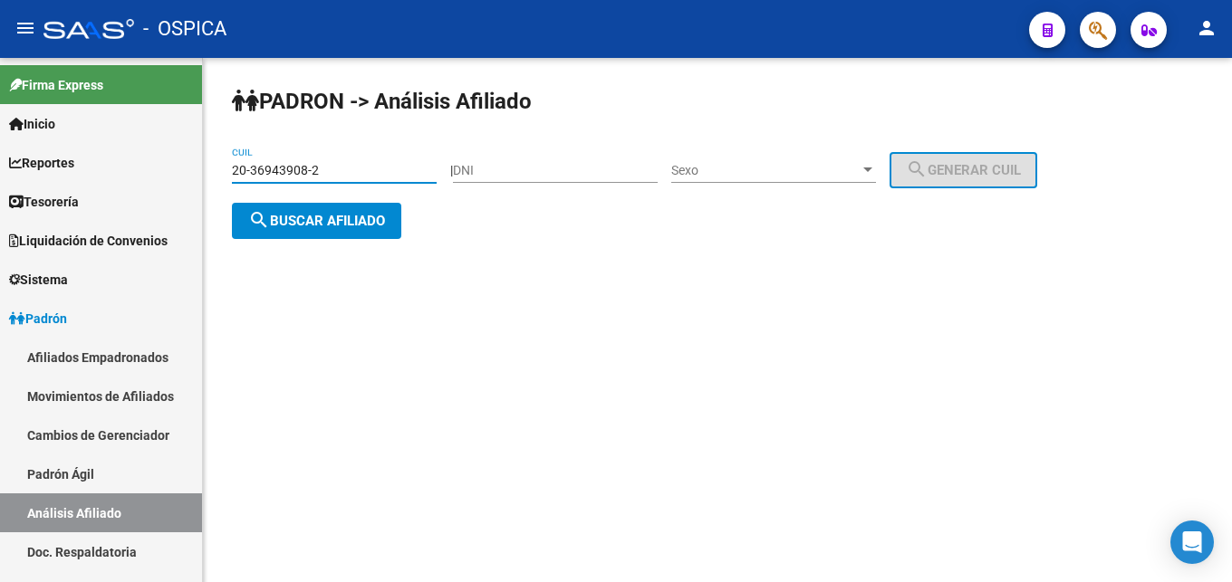
type input "20-36943908-2"
click at [307, 223] on span "search Buscar afiliado" at bounding box center [316, 221] width 137 height 16
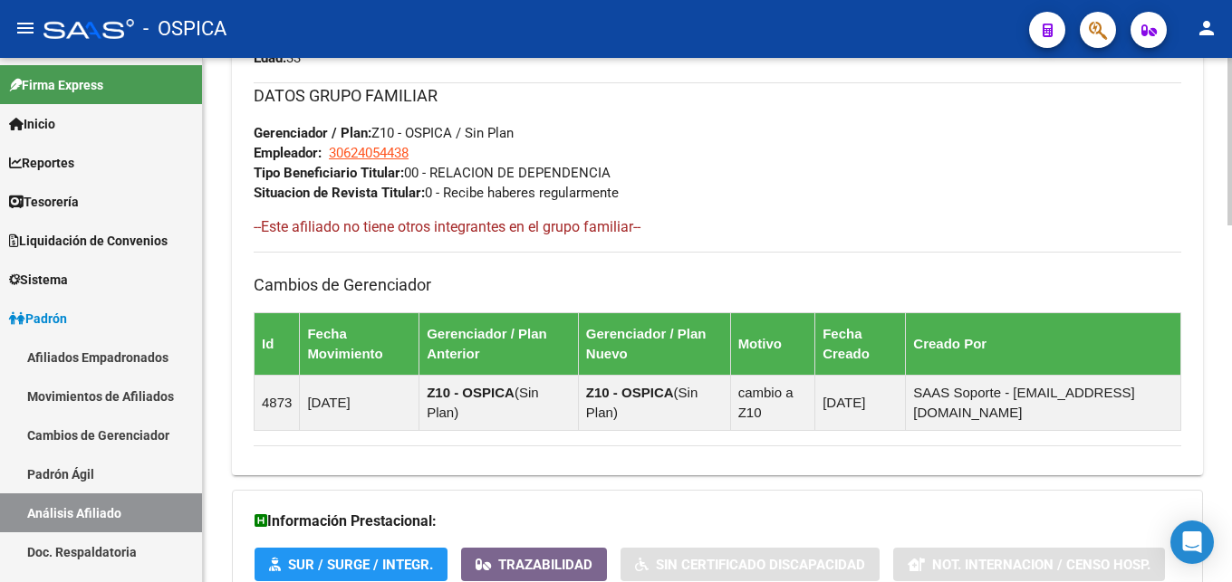
scroll to position [1114, 0]
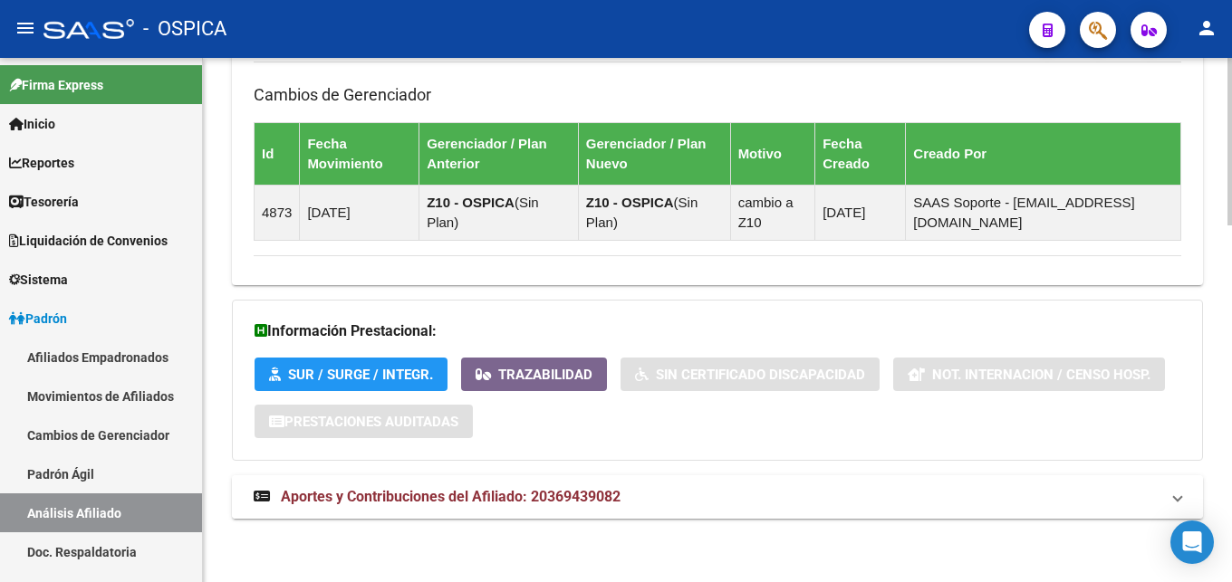
click at [516, 490] on span "Aportes y Contribuciones del Afiliado: 20369439082" at bounding box center [451, 496] width 340 height 17
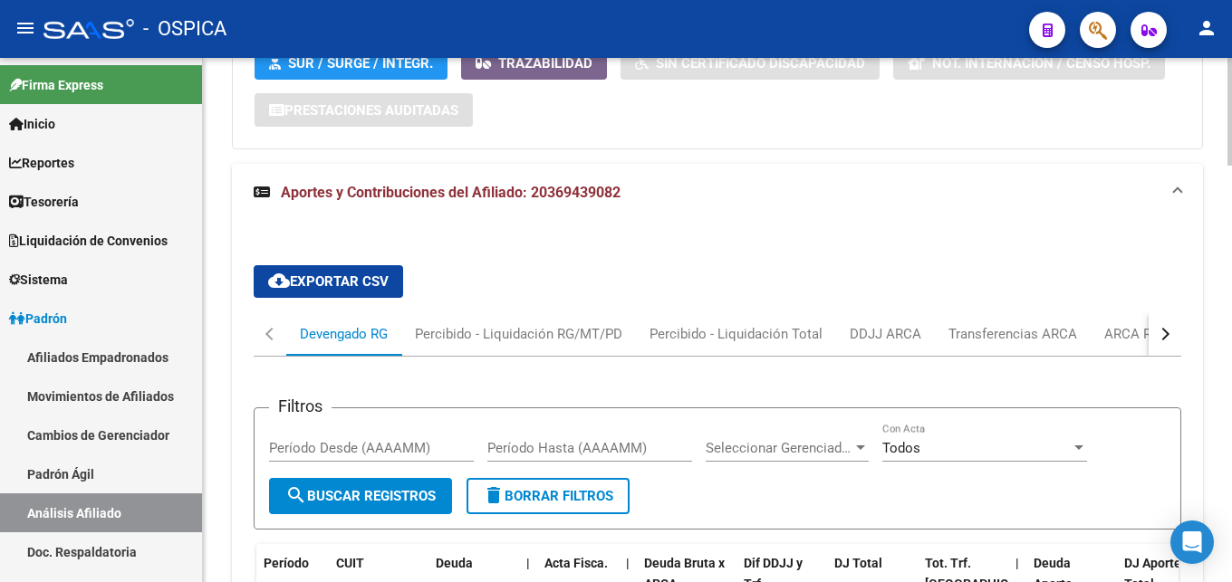
scroll to position [1497, 0]
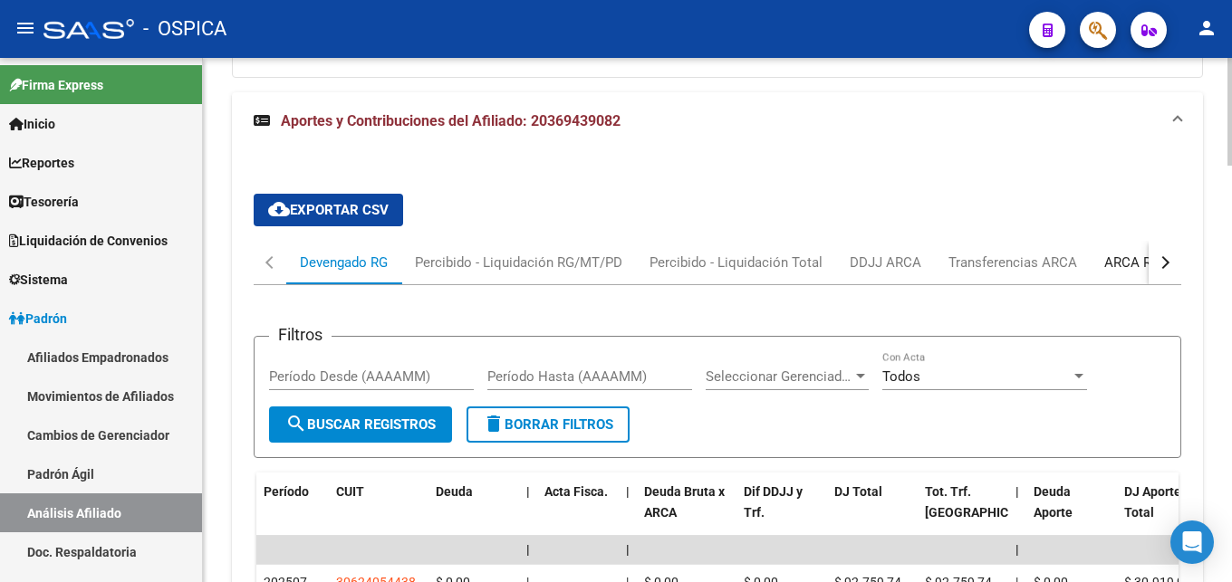
click at [1112, 265] on div "ARCA Relaciones Laborales" at bounding box center [1188, 263] width 169 height 20
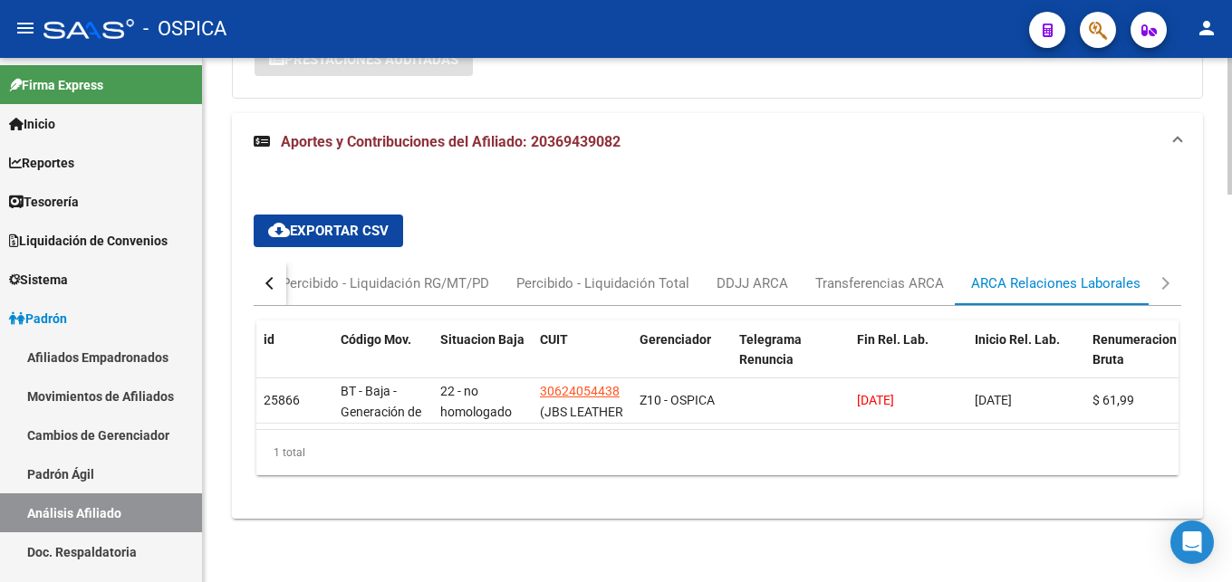
scroll to position [1492, 0]
click at [165, 541] on link "Doc. Respaldatoria" at bounding box center [101, 552] width 202 height 39
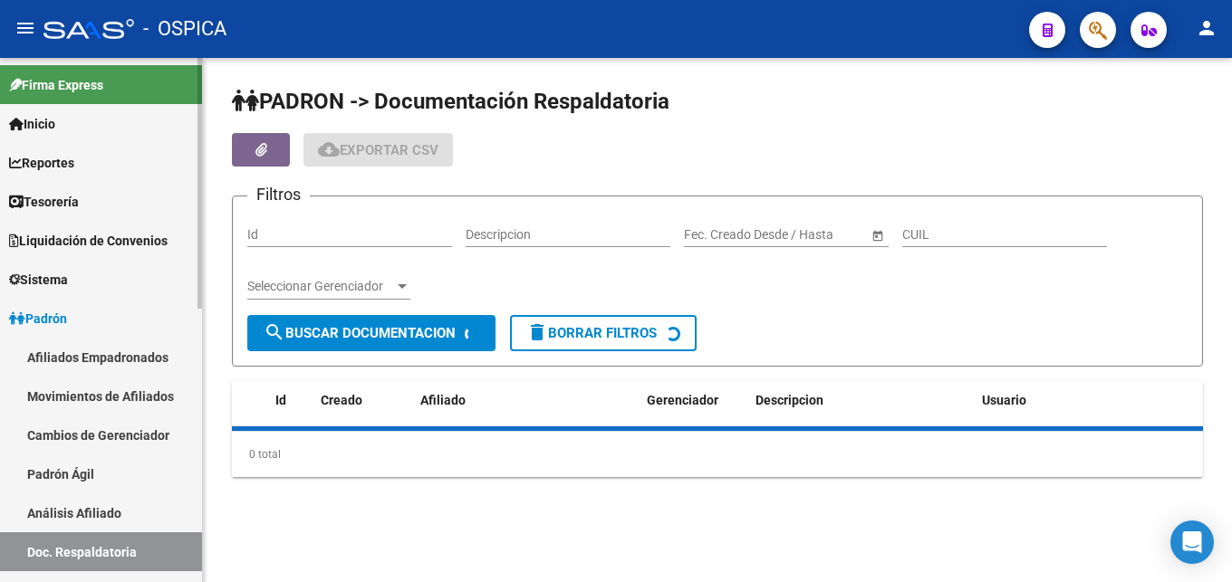
click at [149, 511] on link "Análisis Afiliado" at bounding box center [101, 513] width 202 height 39
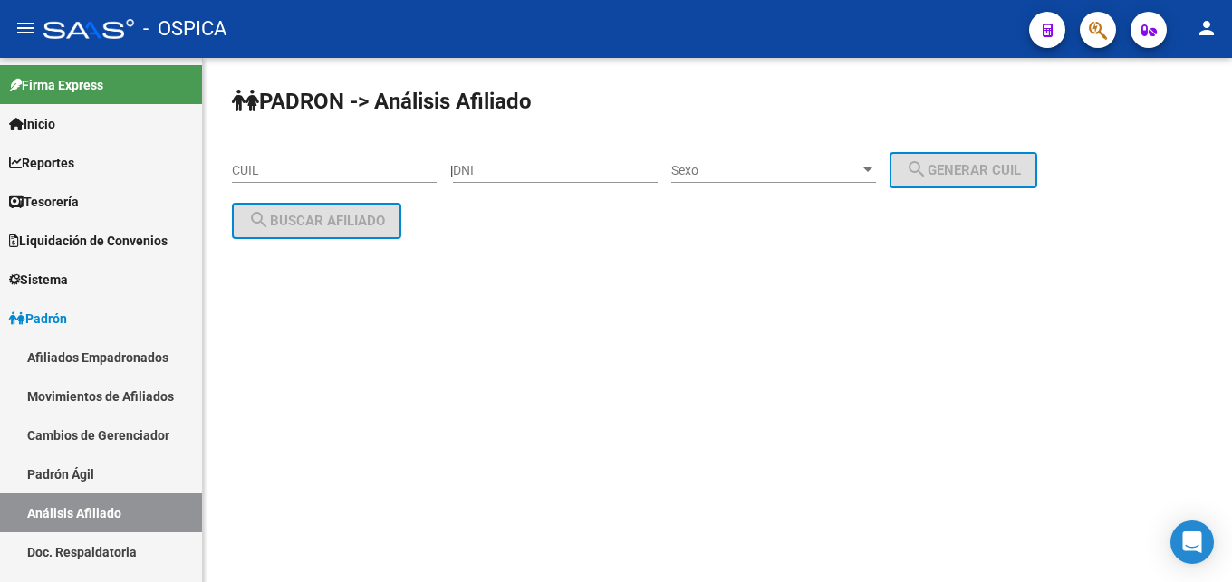
click at [284, 176] on input "CUIL" at bounding box center [334, 170] width 205 height 15
paste input "20-37913326-7"
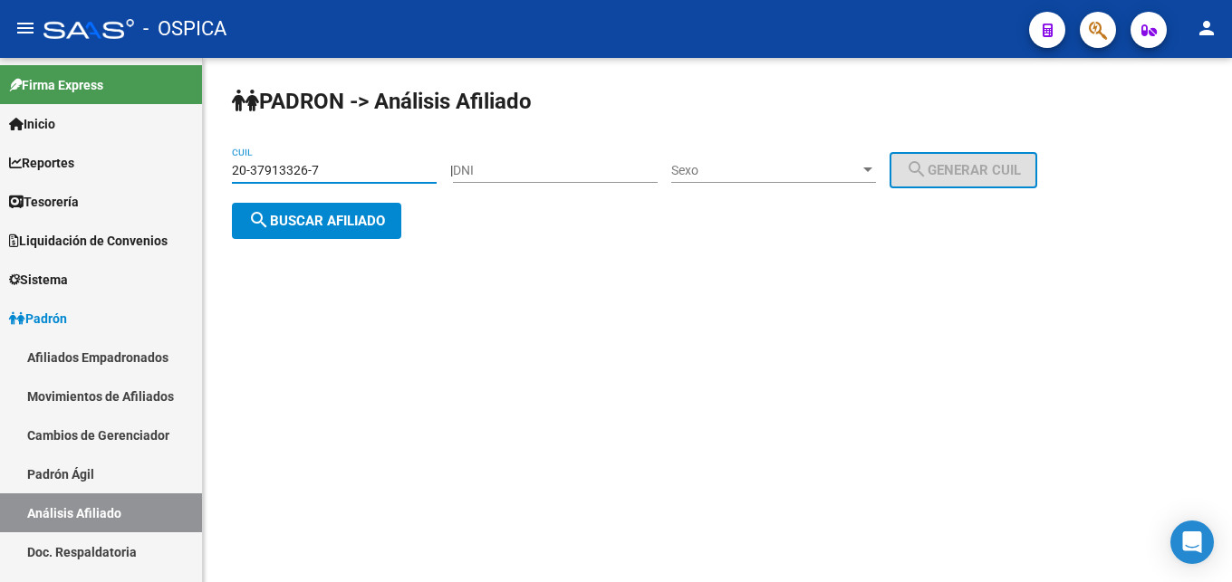
type input "20-37913326-7"
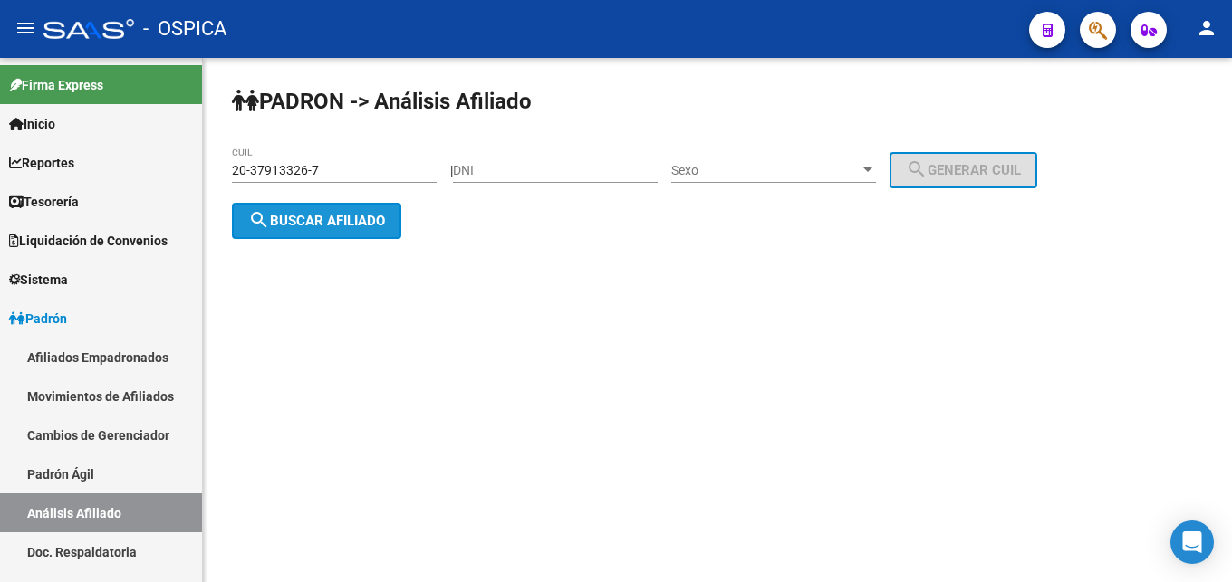
click at [332, 229] on button "search Buscar afiliado" at bounding box center [316, 221] width 169 height 36
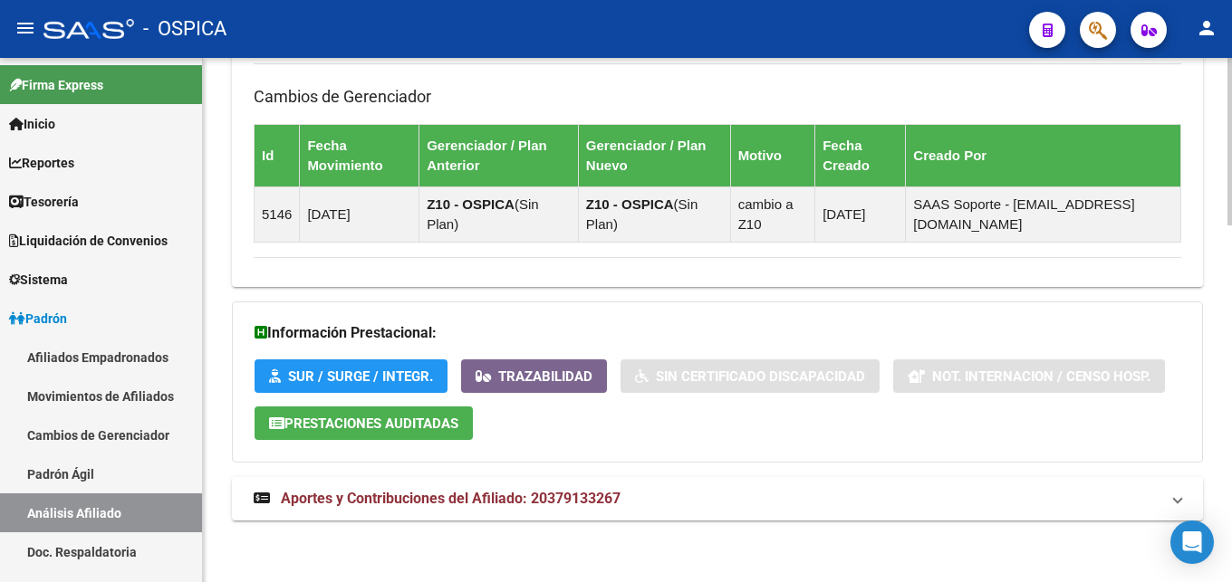
scroll to position [1114, 0]
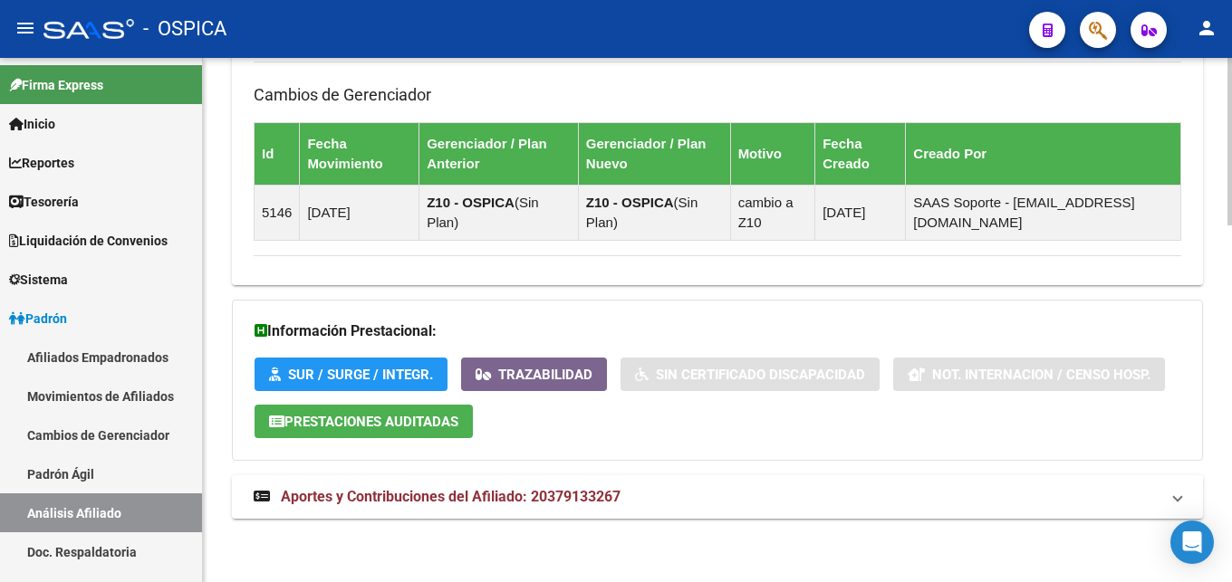
click at [602, 495] on span "Aportes y Contribuciones del Afiliado: 20379133267" at bounding box center [451, 496] width 340 height 17
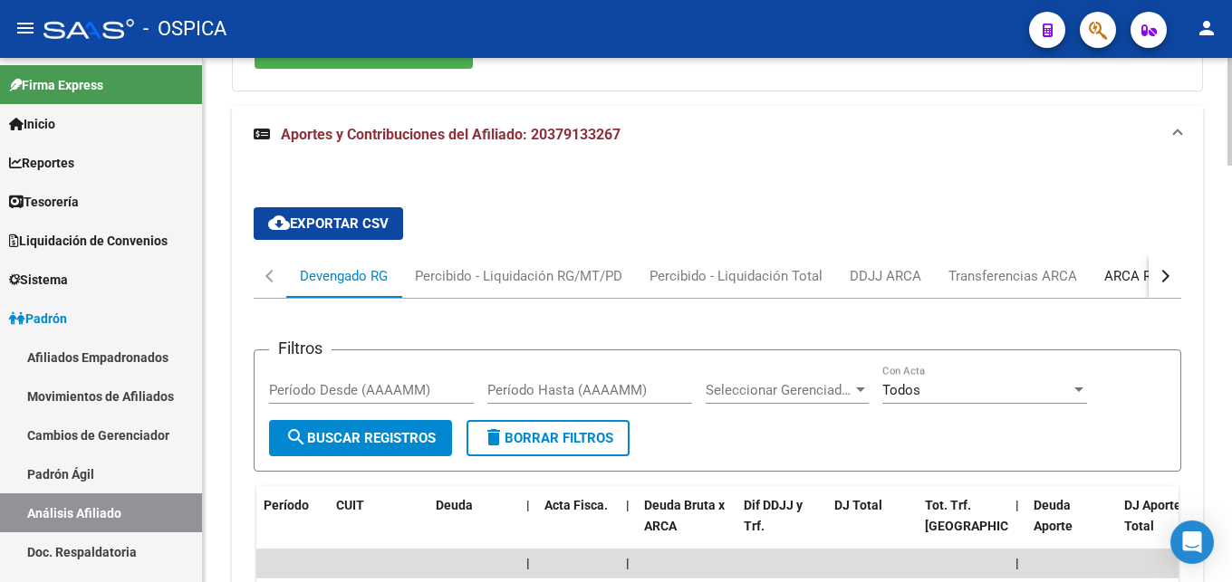
click at [1121, 272] on div "ARCA Relaciones Laborales" at bounding box center [1188, 276] width 169 height 20
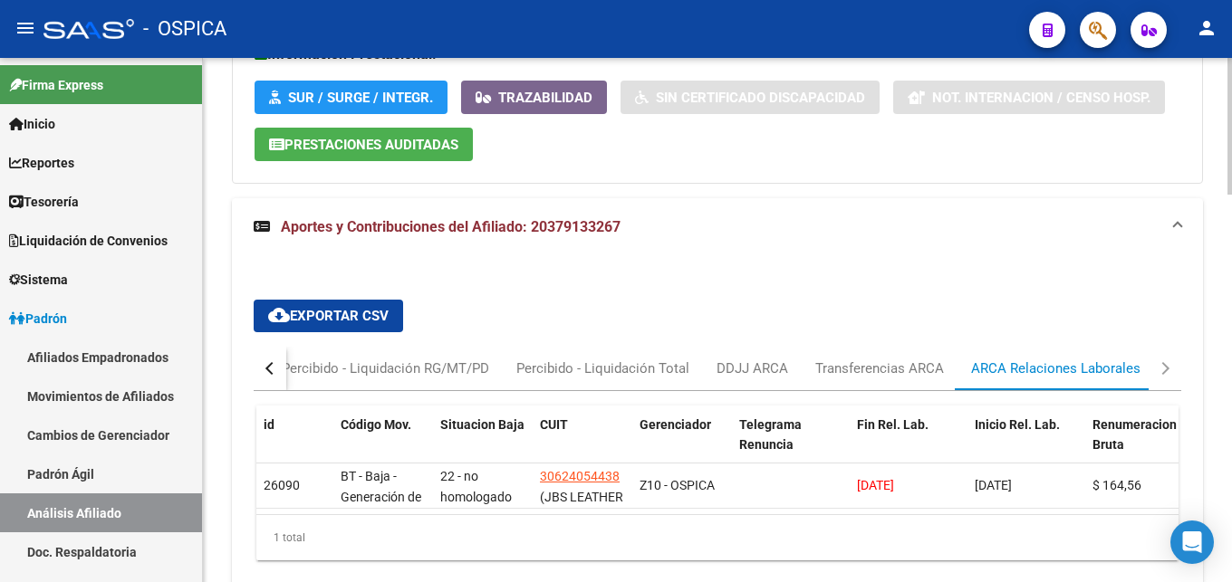
scroll to position [1492, 0]
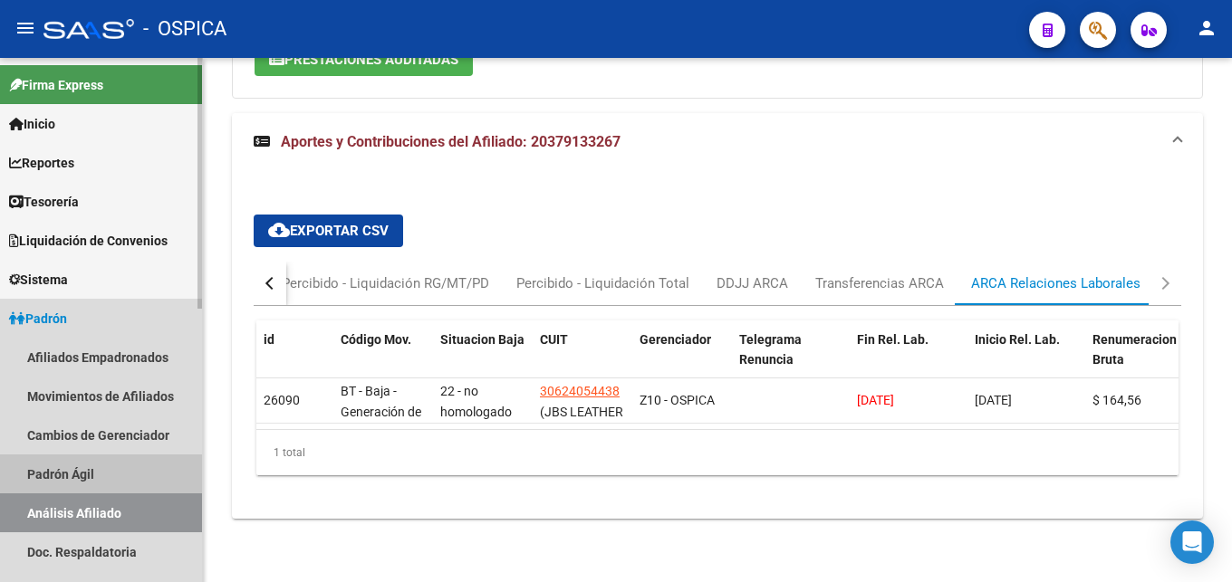
click at [101, 470] on link "Padrón Ágil" at bounding box center [101, 474] width 202 height 39
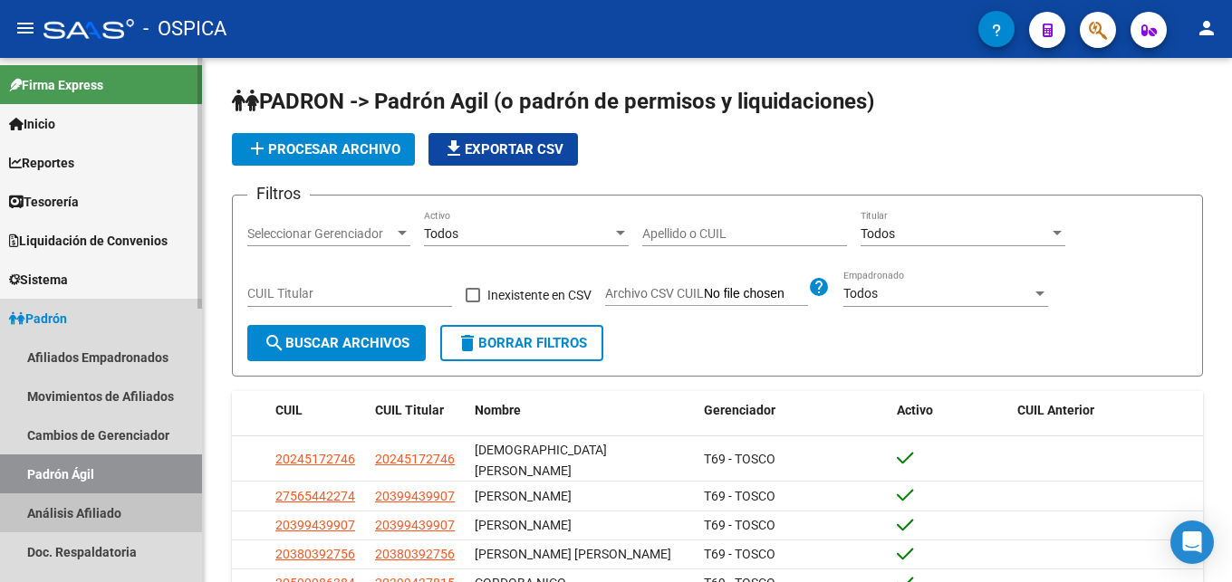
click at [120, 512] on link "Análisis Afiliado" at bounding box center [101, 513] width 202 height 39
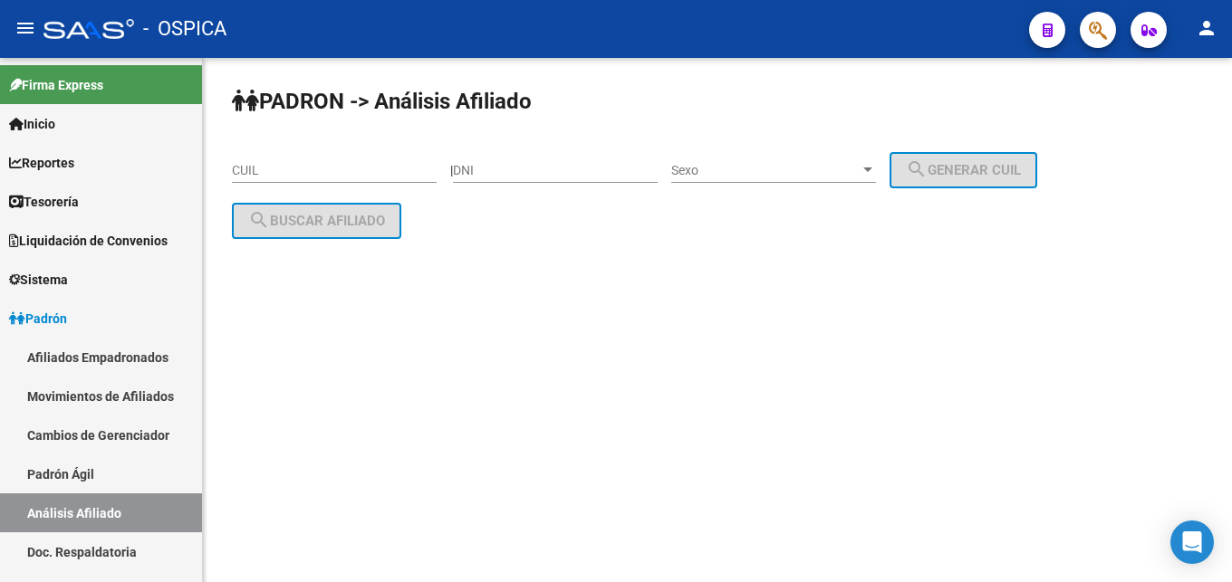
click at [277, 177] on input "CUIL" at bounding box center [334, 170] width 205 height 15
paste input "20-46086491-8"
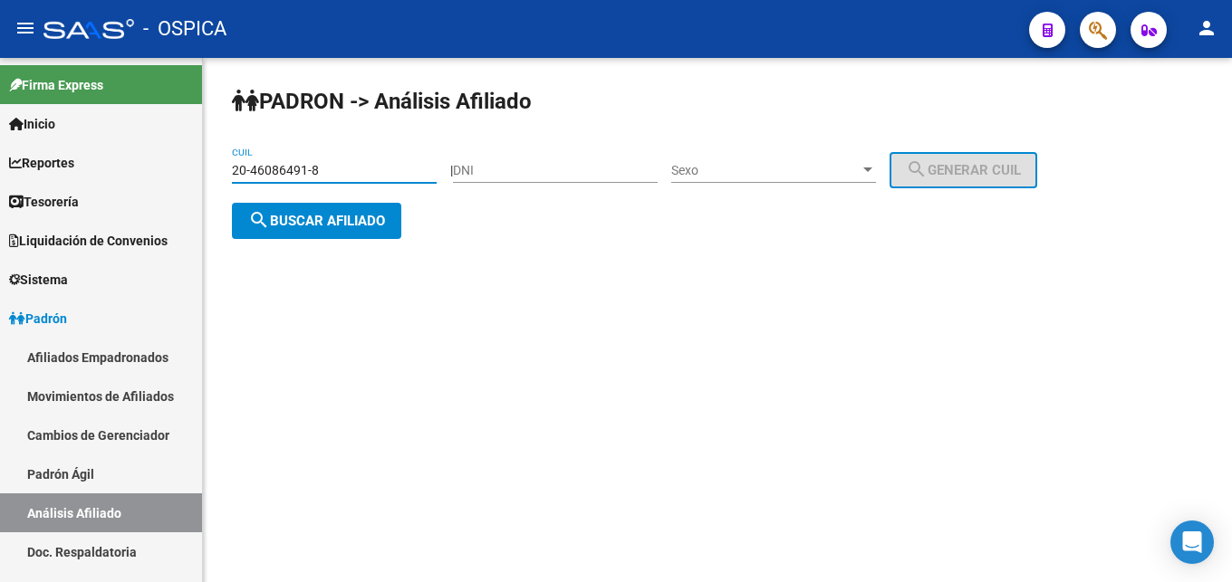
type input "20-46086491-8"
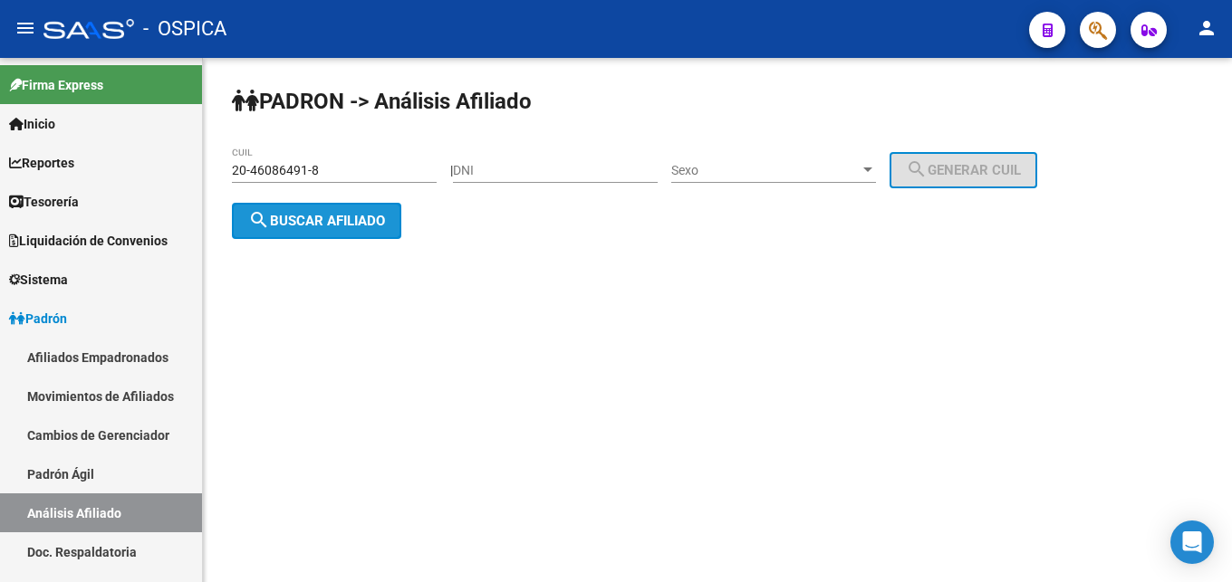
click at [302, 237] on button "search Buscar afiliado" at bounding box center [316, 221] width 169 height 36
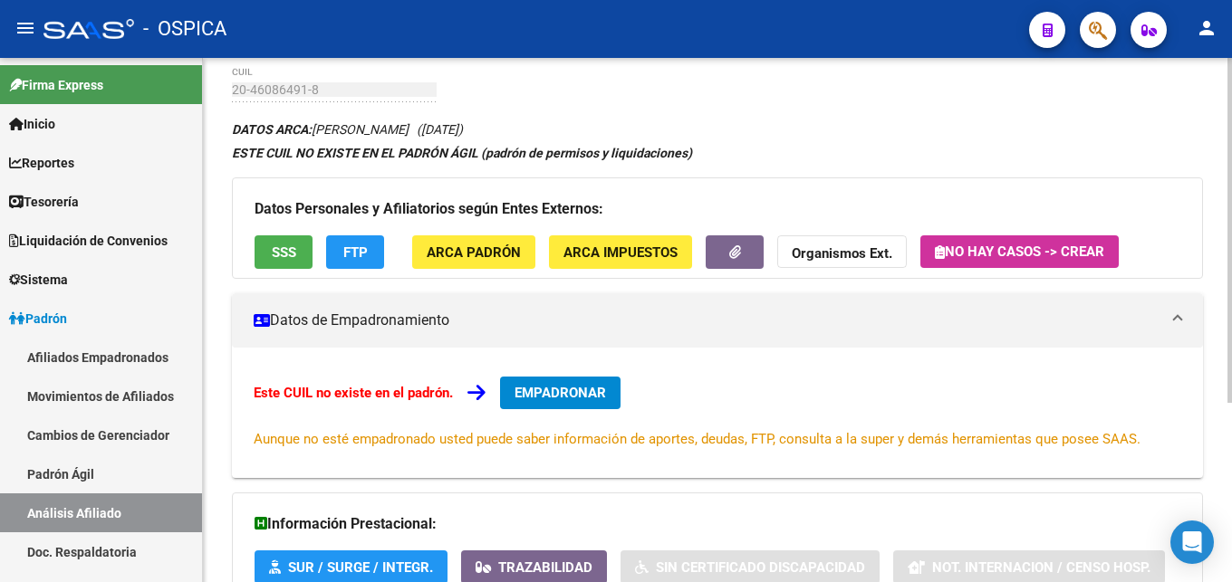
scroll to position [274, 0]
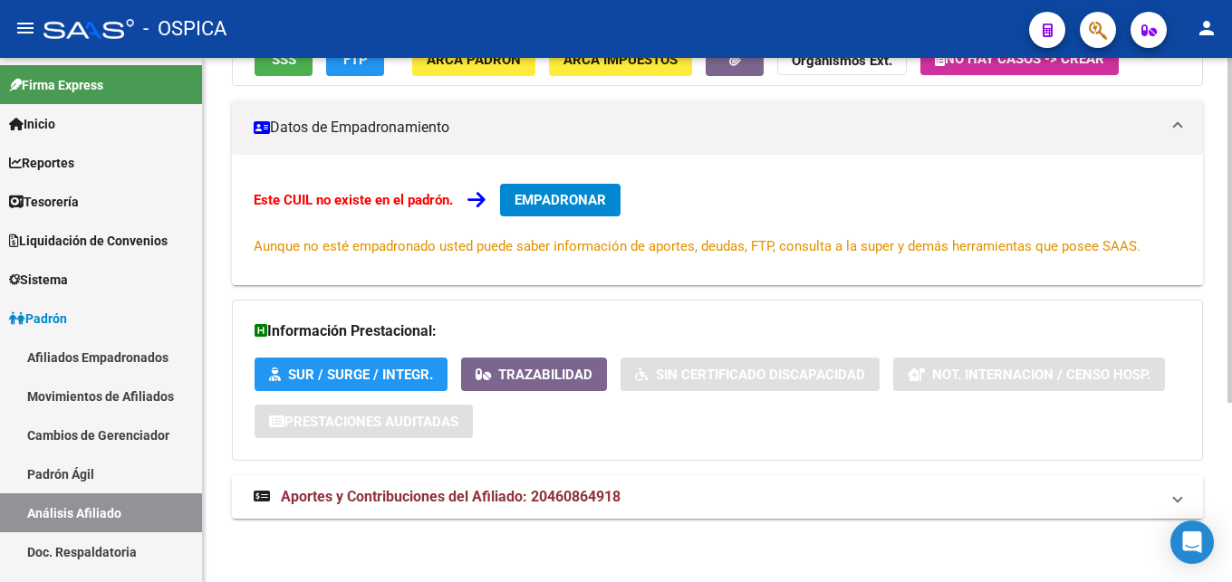
click at [592, 501] on span "Aportes y Contribuciones del Afiliado: 20460864918" at bounding box center [451, 496] width 340 height 17
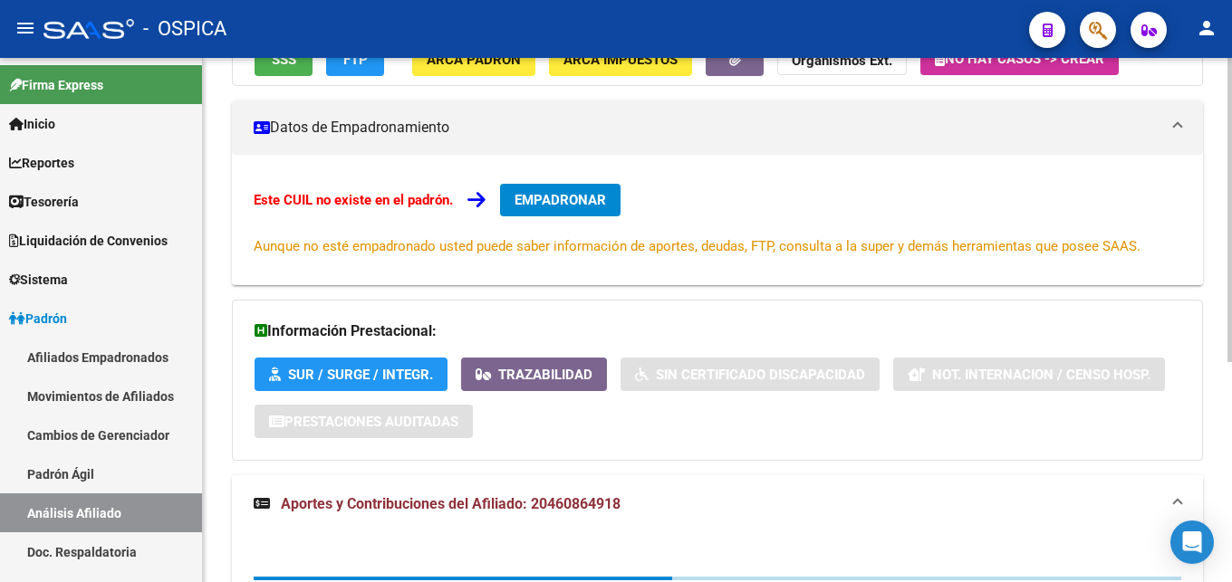
scroll to position [472, 0]
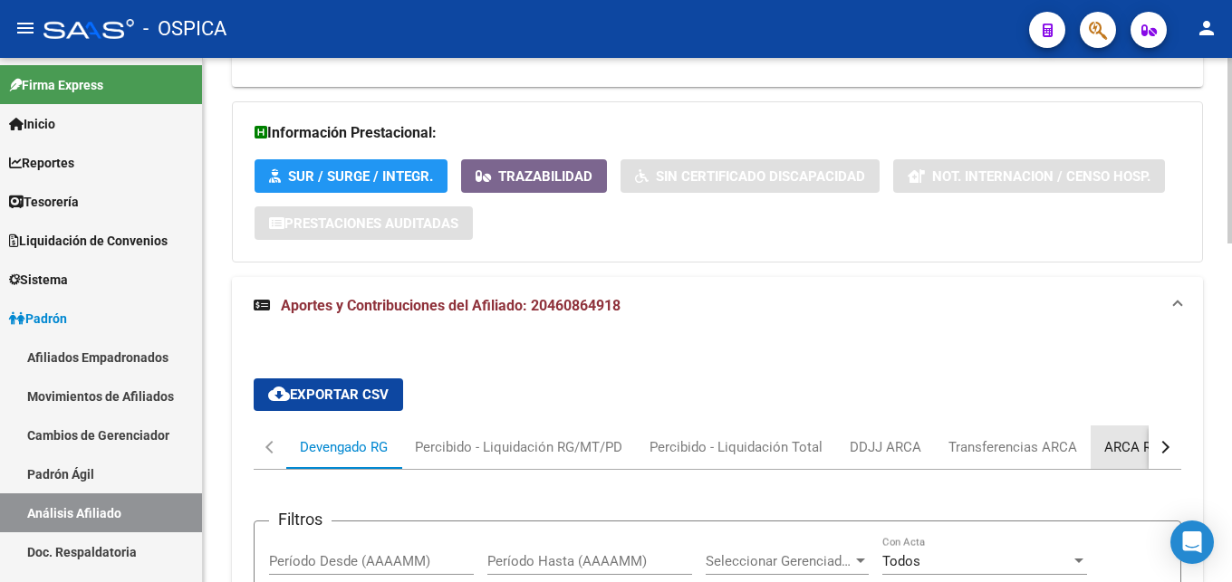
click at [1101, 449] on div "ARCA Relaciones Laborales" at bounding box center [1189, 447] width 197 height 43
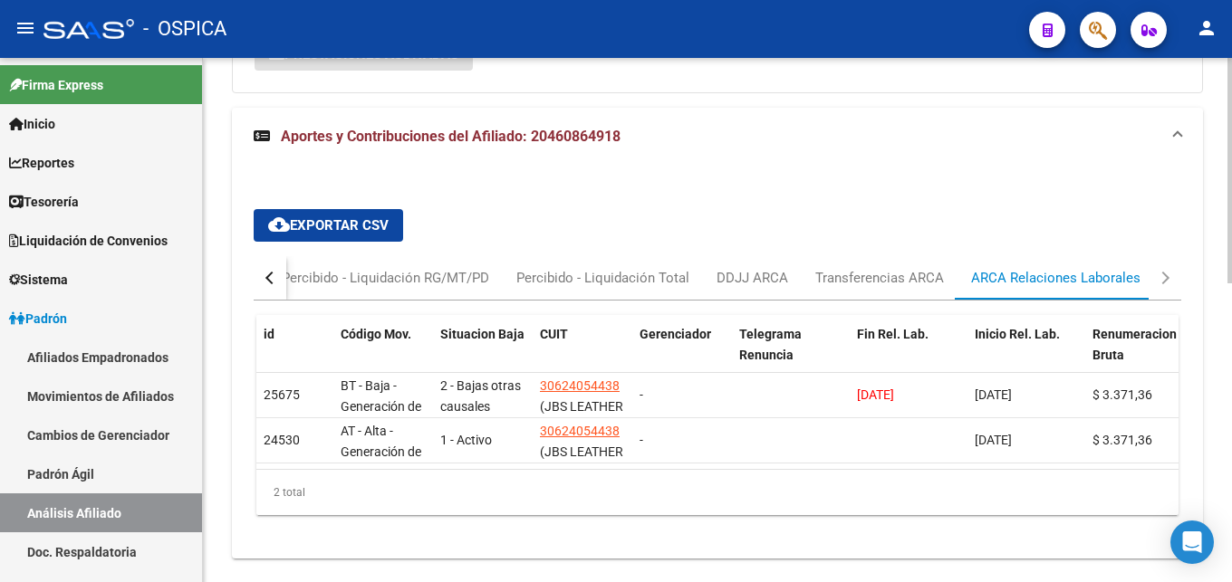
scroll to position [697, 0]
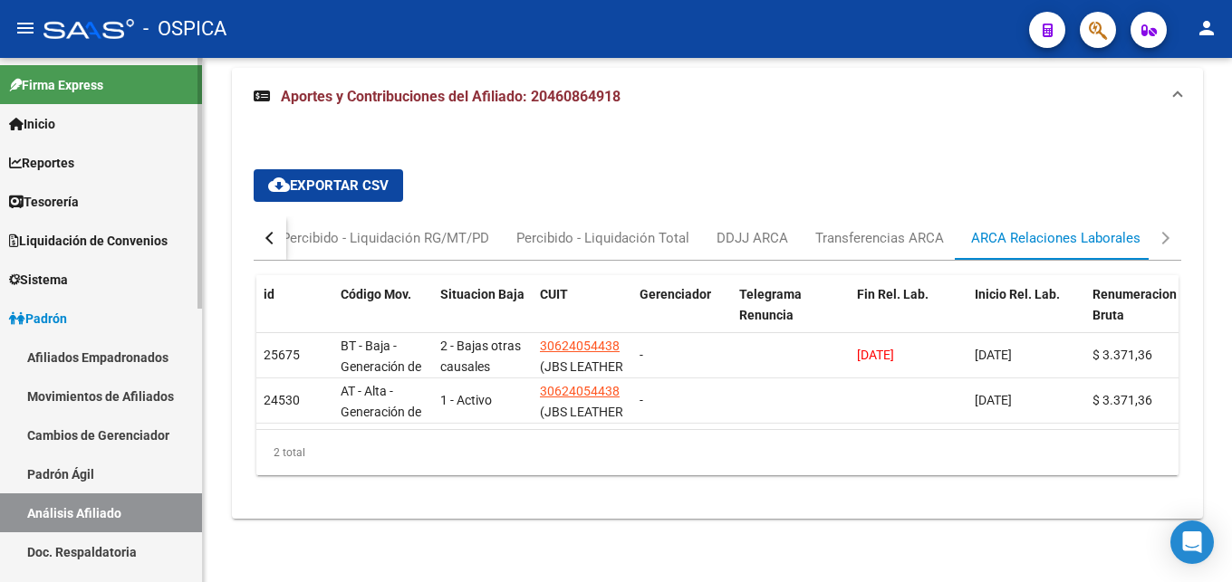
click at [78, 467] on link "Padrón Ágil" at bounding box center [101, 474] width 202 height 39
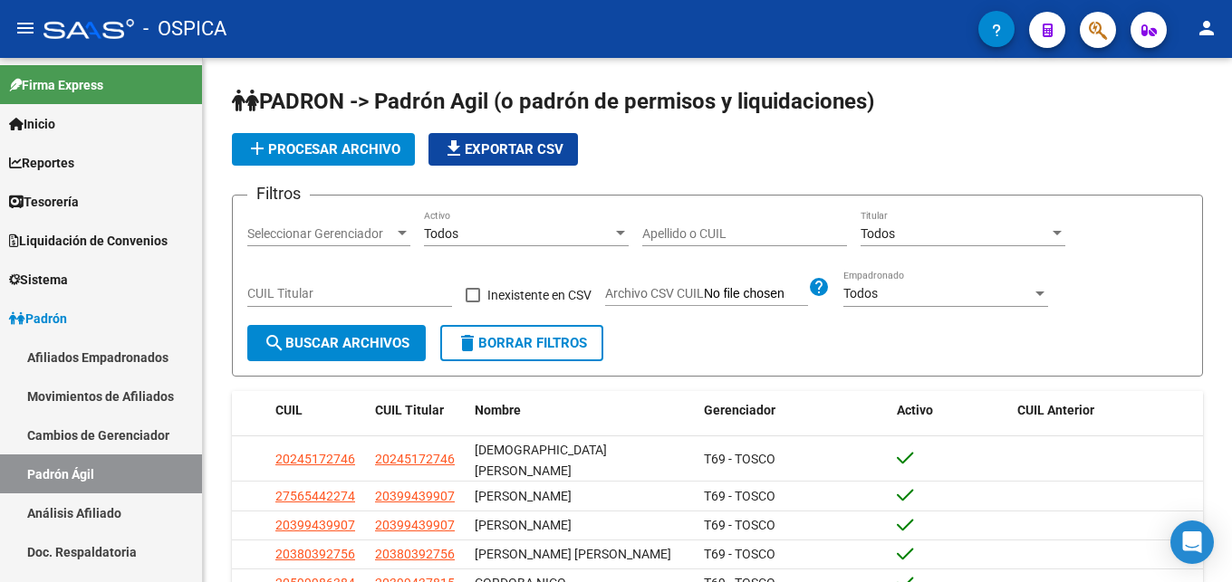
drag, startPoint x: 106, startPoint y: 505, endPoint x: 222, endPoint y: 362, distance: 183.5
click at [108, 505] on link "Análisis Afiliado" at bounding box center [101, 513] width 202 height 39
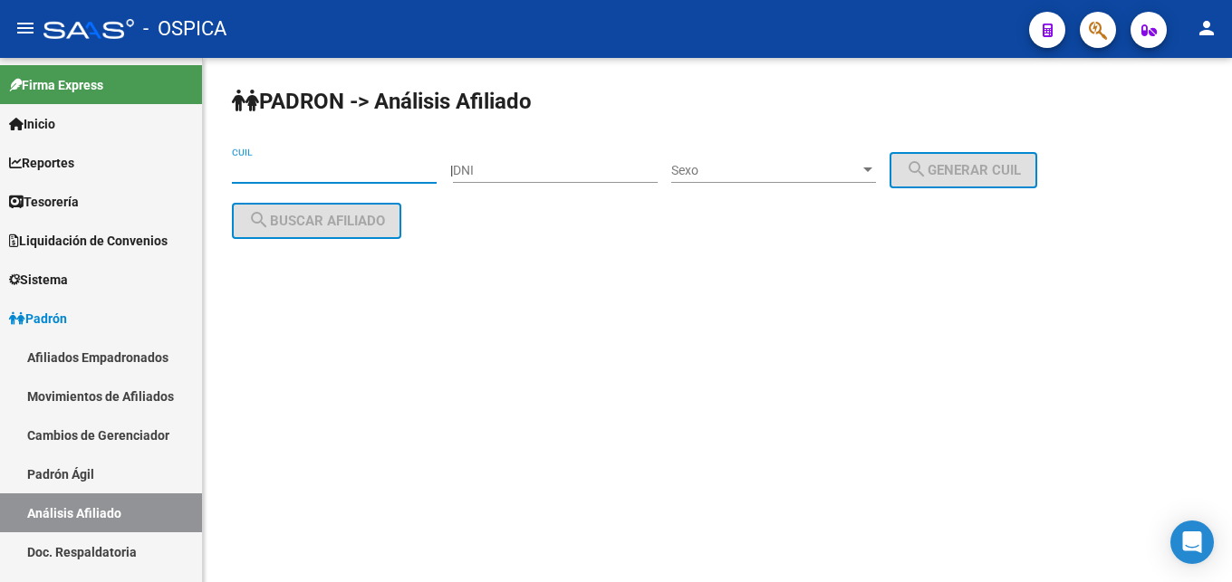
click at [294, 170] on input "CUIL" at bounding box center [334, 170] width 205 height 15
paste input "27-41893067-0"
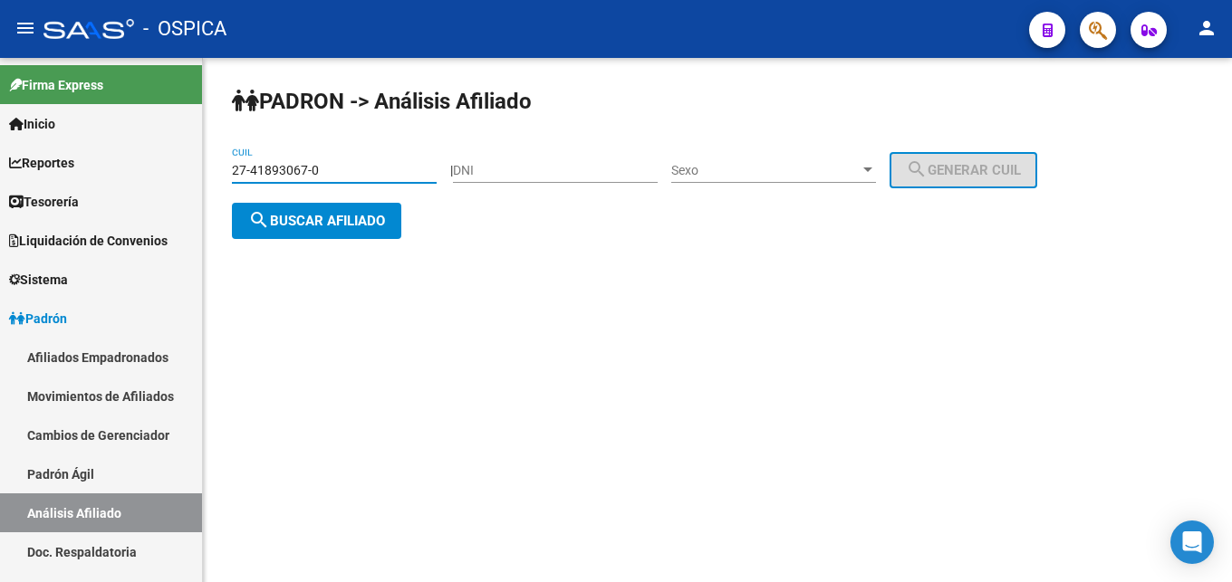
type input "27-41893067-0"
click at [327, 236] on button "search Buscar afiliado" at bounding box center [316, 221] width 169 height 36
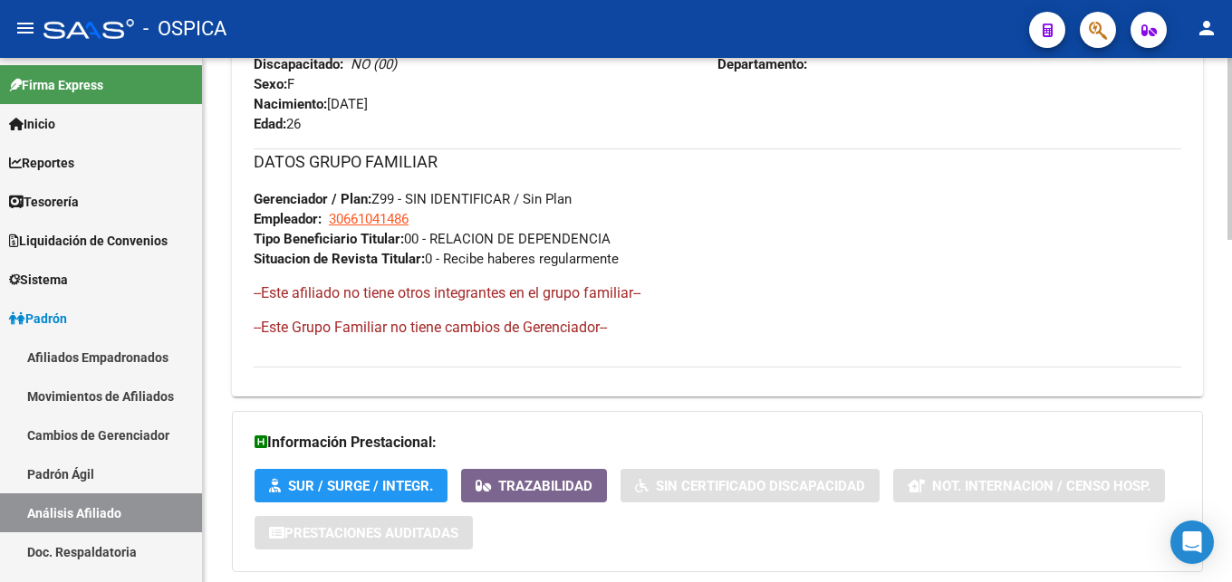
scroll to position [989, 0]
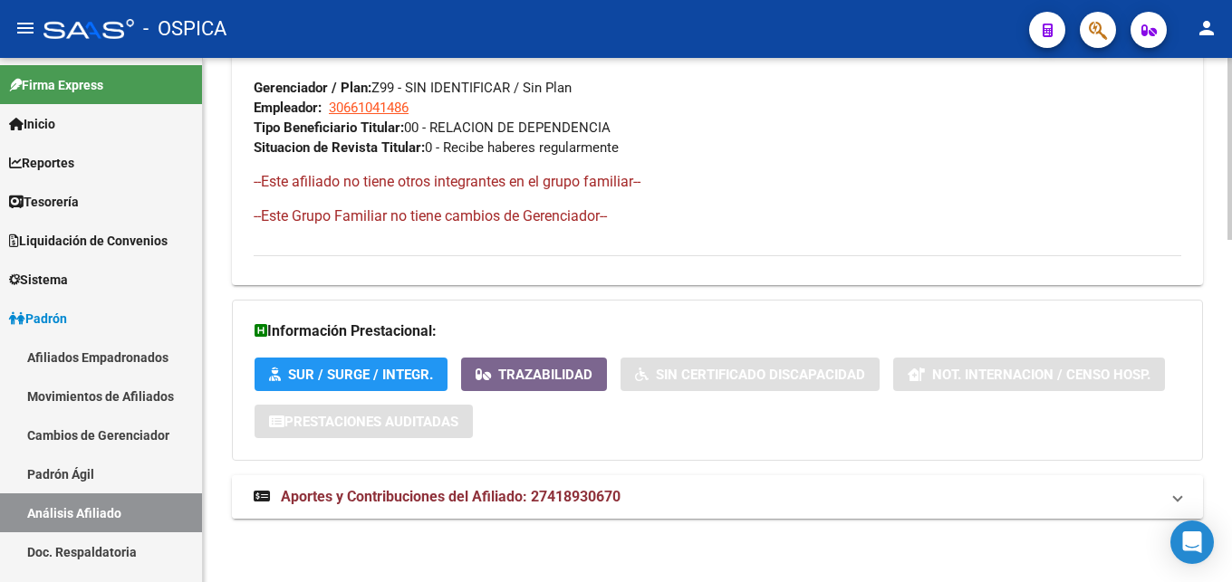
click at [566, 500] on span "Aportes y Contribuciones del Afiliado: 27418930670" at bounding box center [451, 496] width 340 height 17
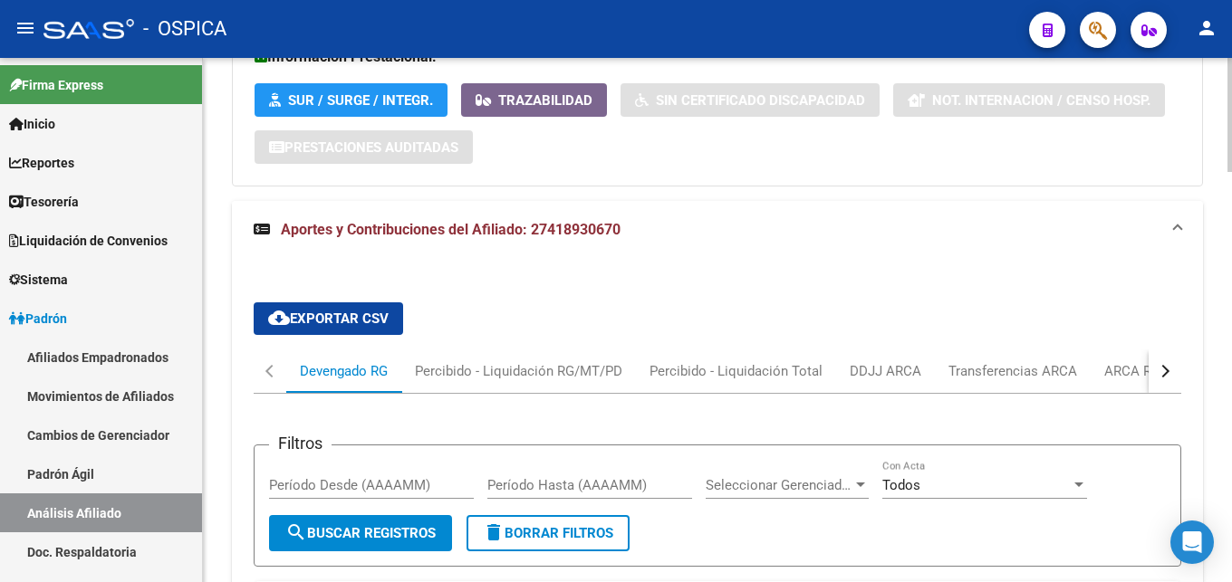
scroll to position [1266, 0]
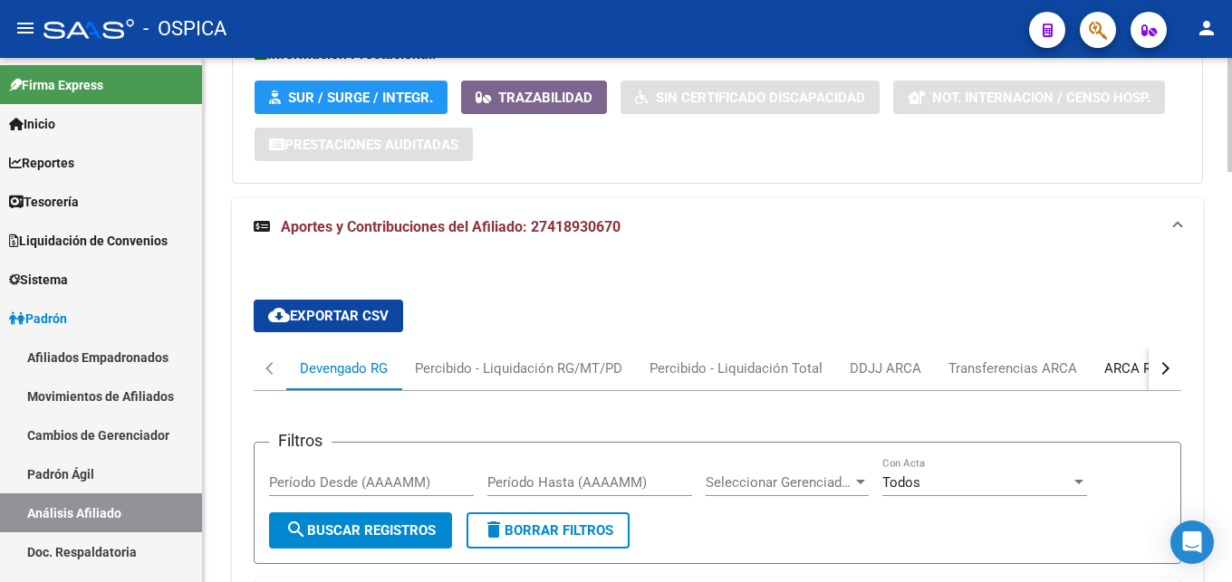
click at [1114, 376] on div "ARCA Relaciones Laborales" at bounding box center [1188, 369] width 169 height 20
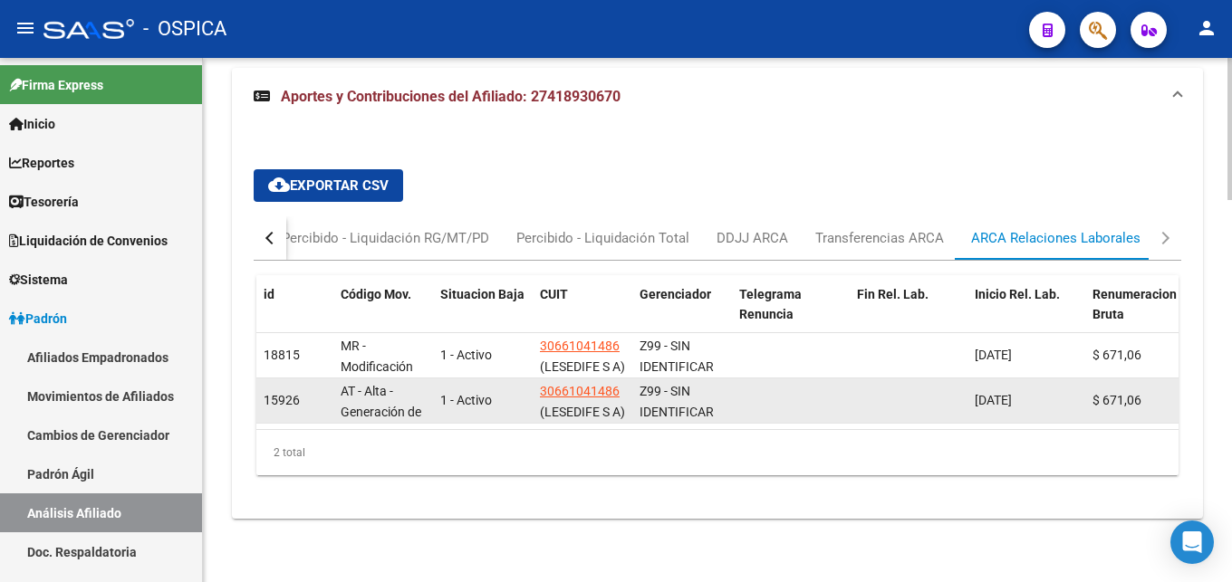
scroll to position [1412, 0]
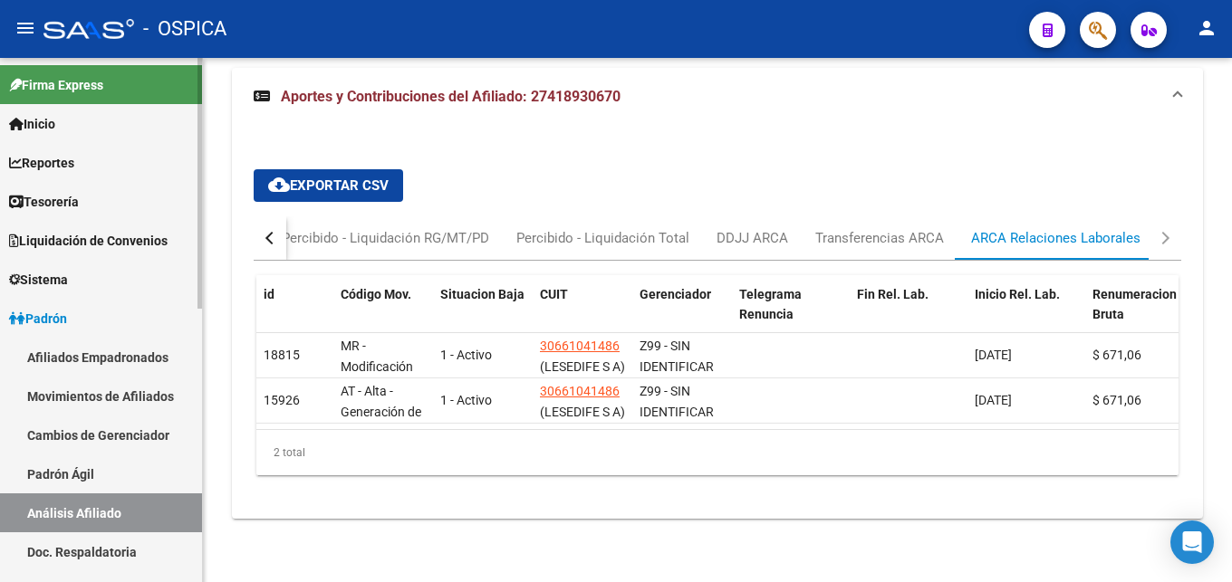
click at [29, 472] on link "Padrón Ágil" at bounding box center [101, 474] width 202 height 39
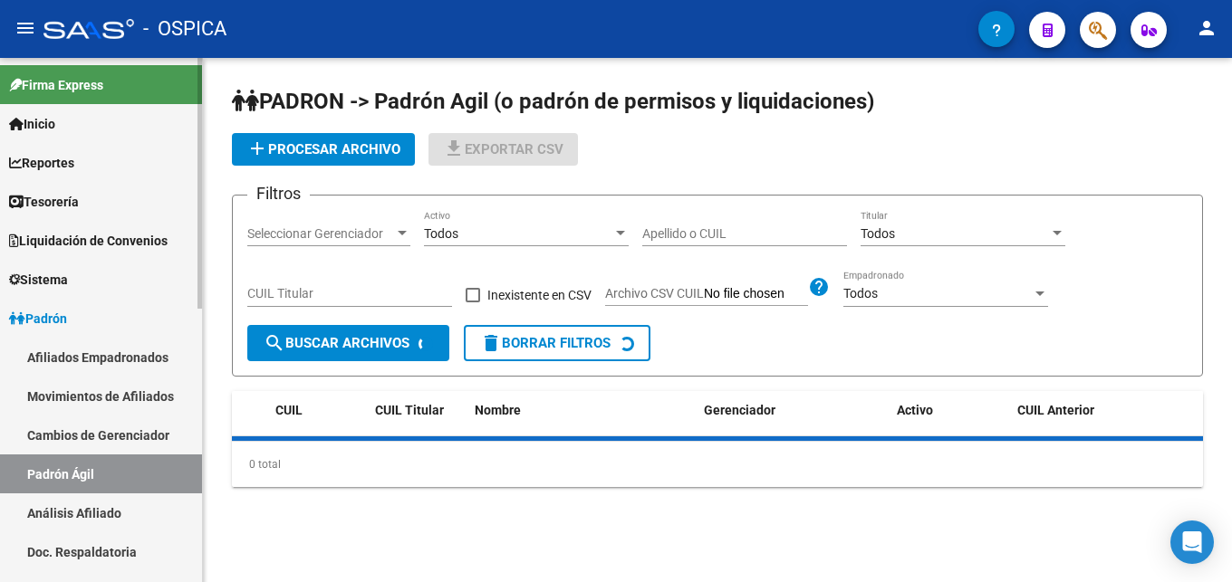
click at [70, 508] on link "Análisis Afiliado" at bounding box center [101, 513] width 202 height 39
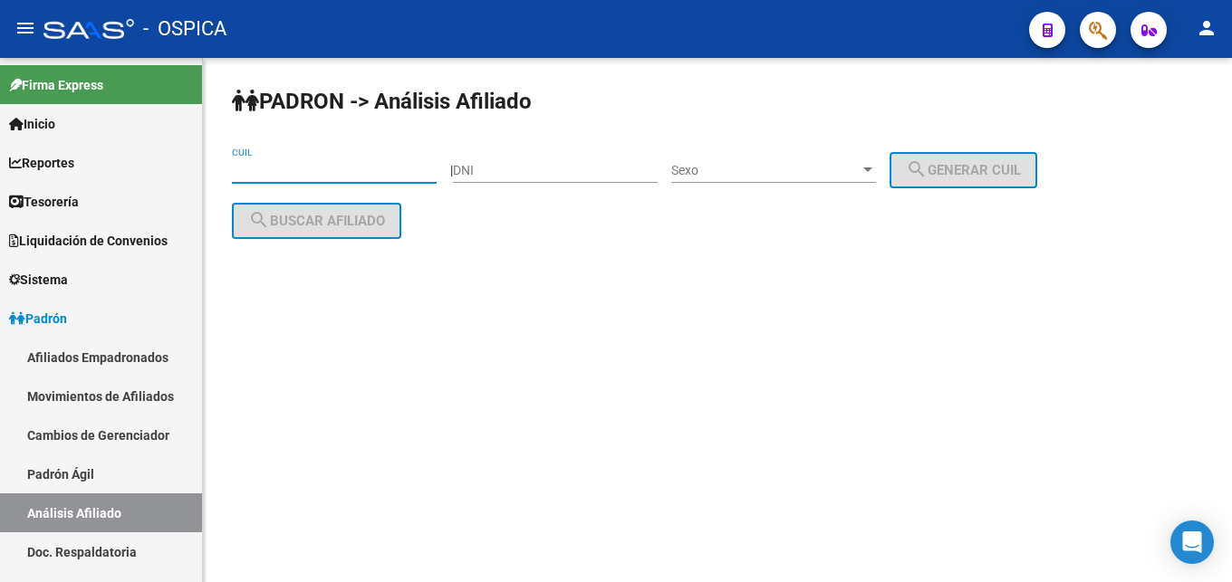
click at [283, 172] on input "CUIL" at bounding box center [334, 170] width 205 height 15
paste input "20-33907660-0"
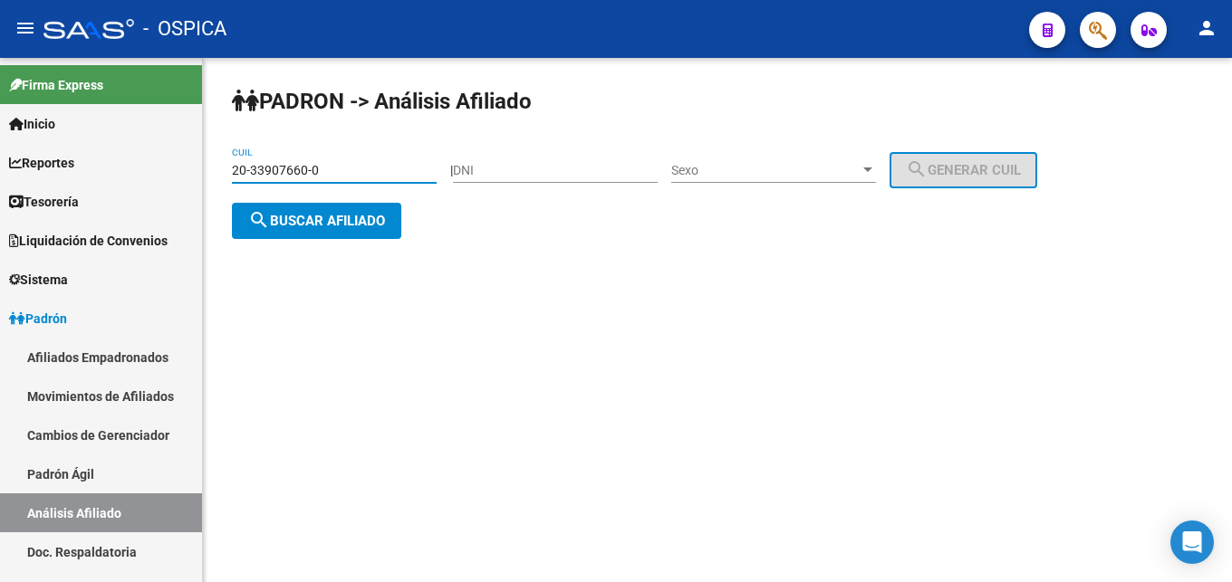
type input "20-33907660-0"
click at [341, 236] on button "search Buscar afiliado" at bounding box center [316, 221] width 169 height 36
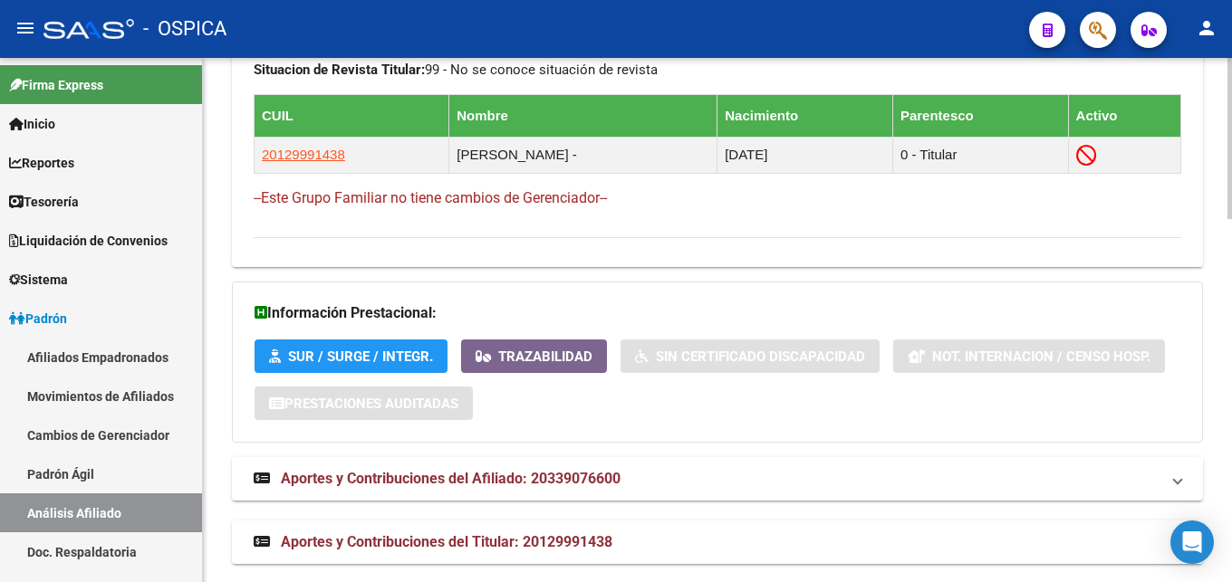
scroll to position [1179, 0]
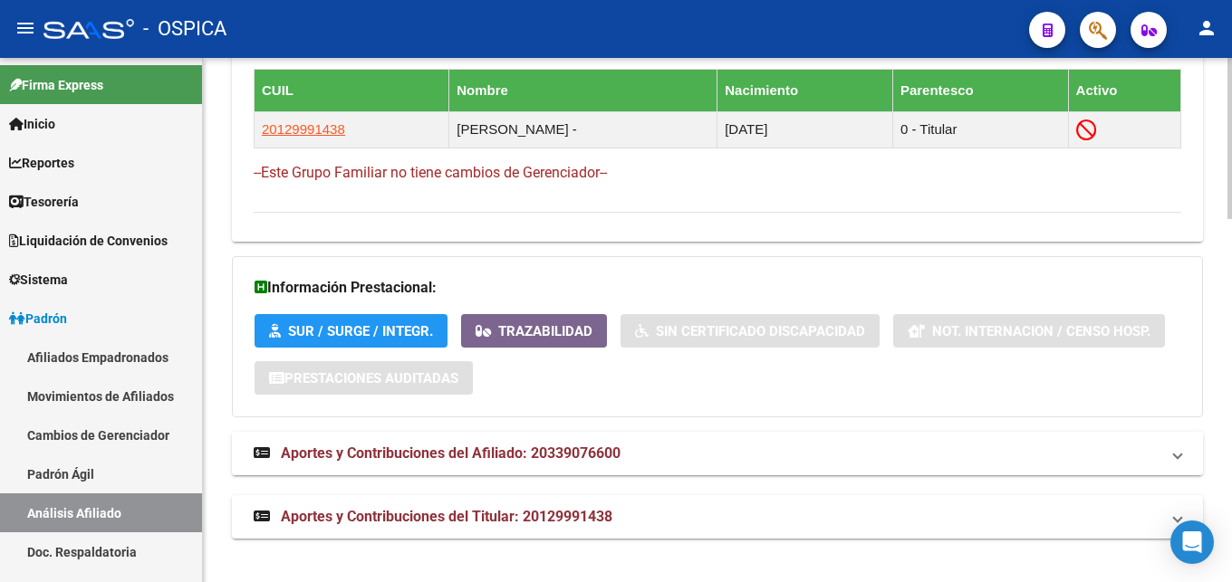
click at [602, 454] on span "Aportes y Contribuciones del Afiliado: 20339076600" at bounding box center [451, 453] width 340 height 17
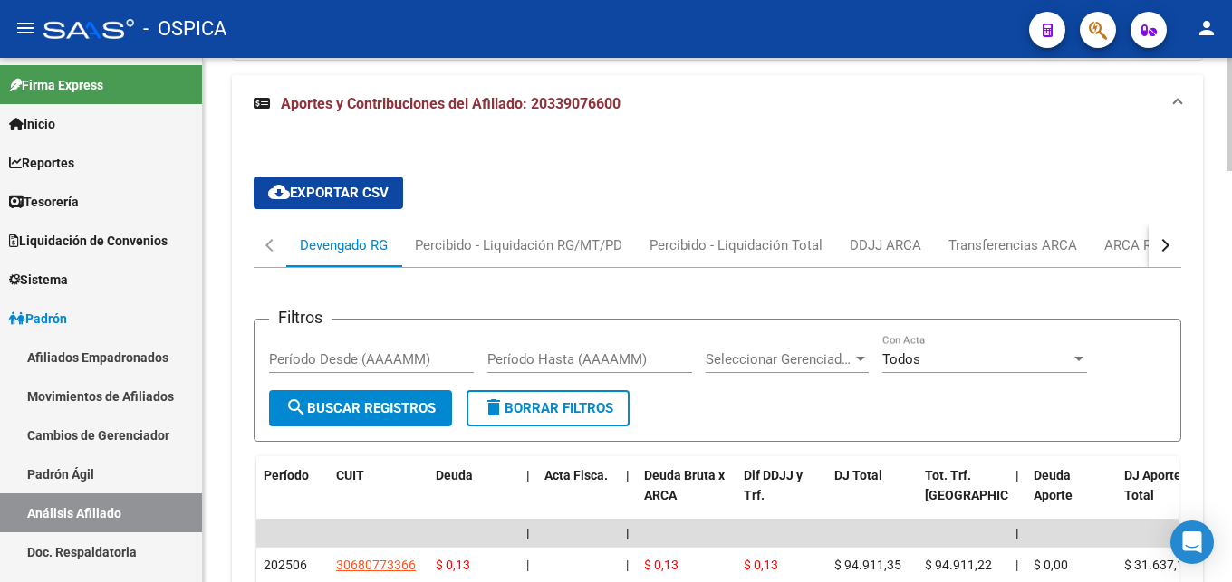
scroll to position [1548, 0]
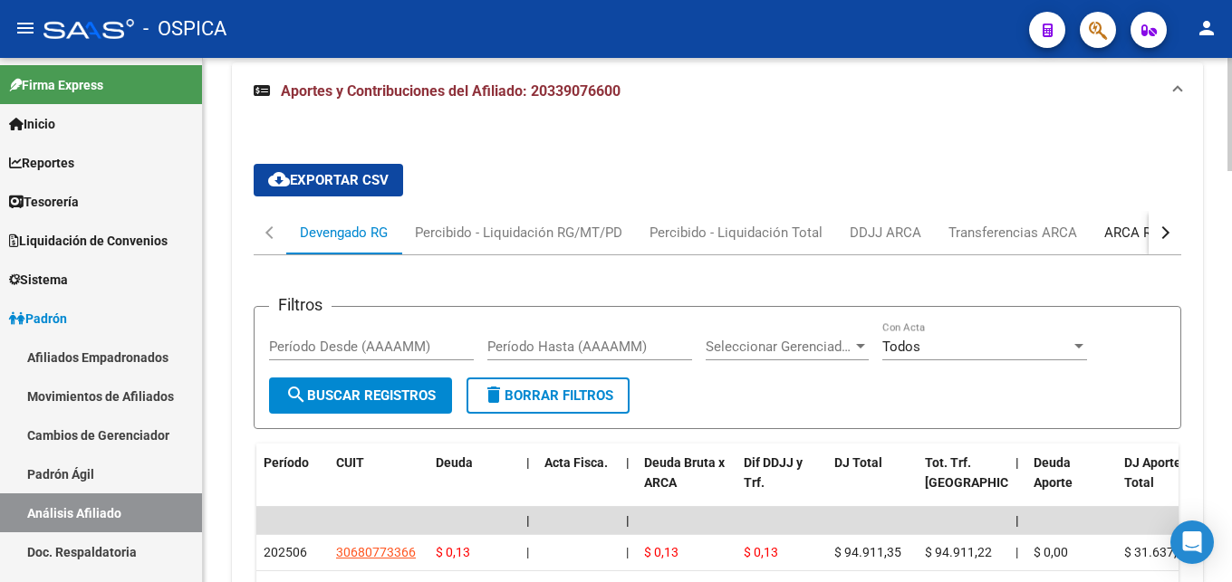
click at [1115, 227] on div "ARCA Relaciones Laborales" at bounding box center [1188, 233] width 169 height 20
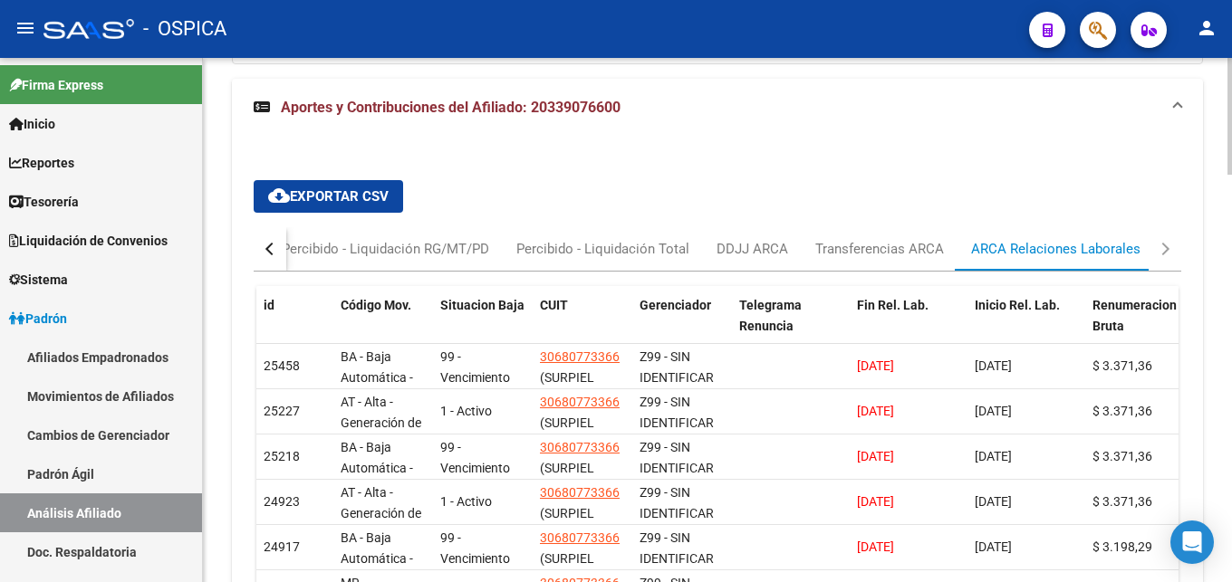
scroll to position [1542, 0]
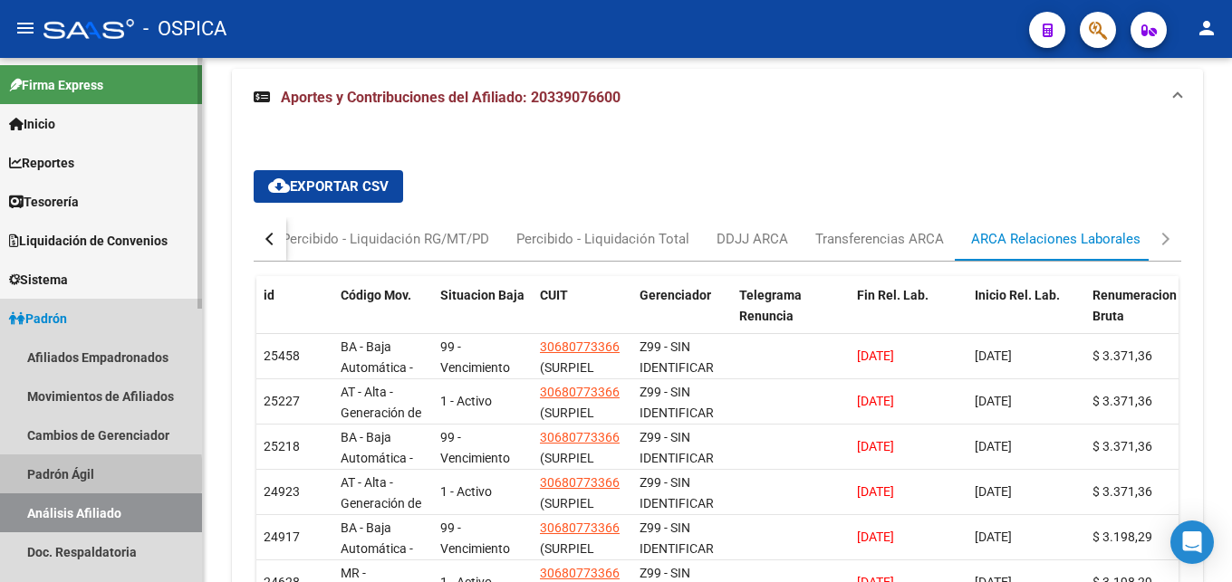
click at [52, 475] on link "Padrón Ágil" at bounding box center [101, 474] width 202 height 39
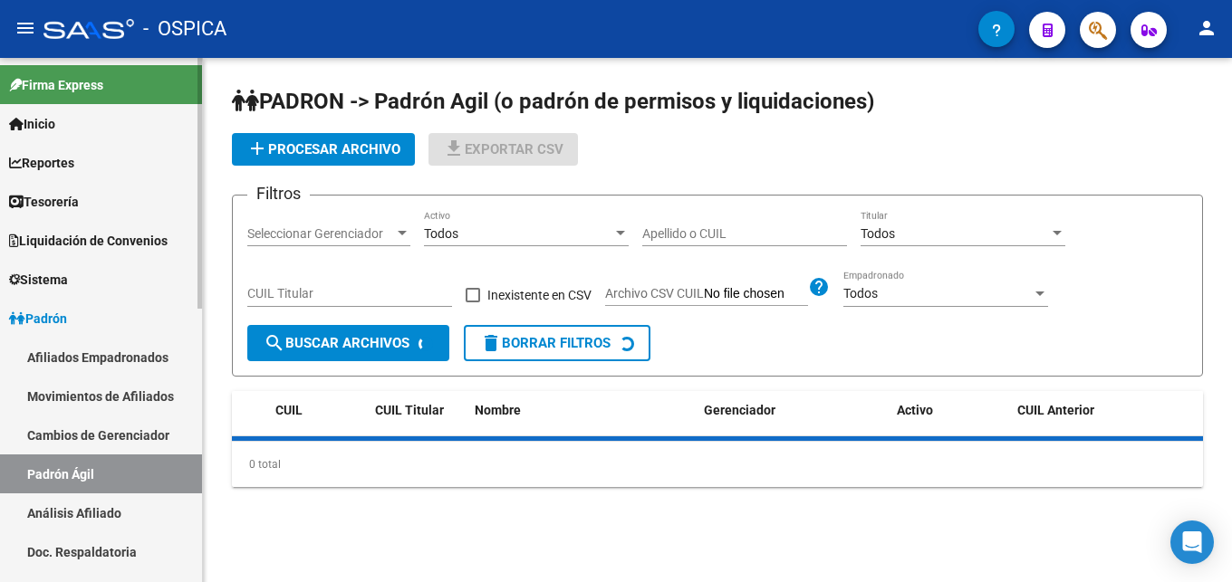
click at [60, 506] on link "Análisis Afiliado" at bounding box center [101, 513] width 202 height 39
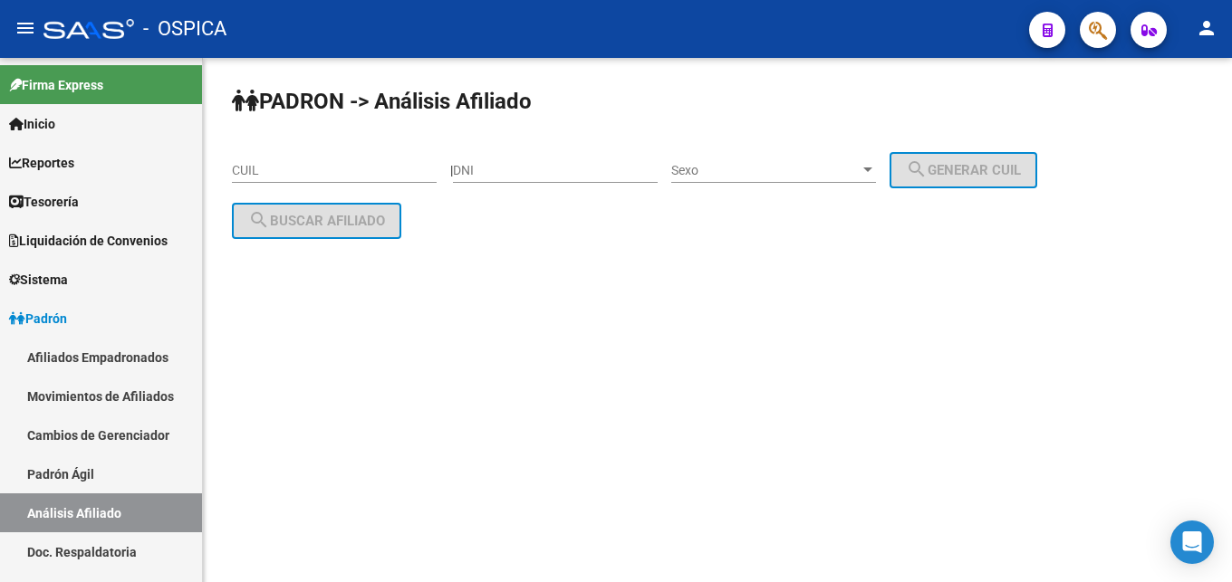
click at [252, 172] on input "CUIL" at bounding box center [334, 170] width 205 height 15
paste input "20-49431600-6"
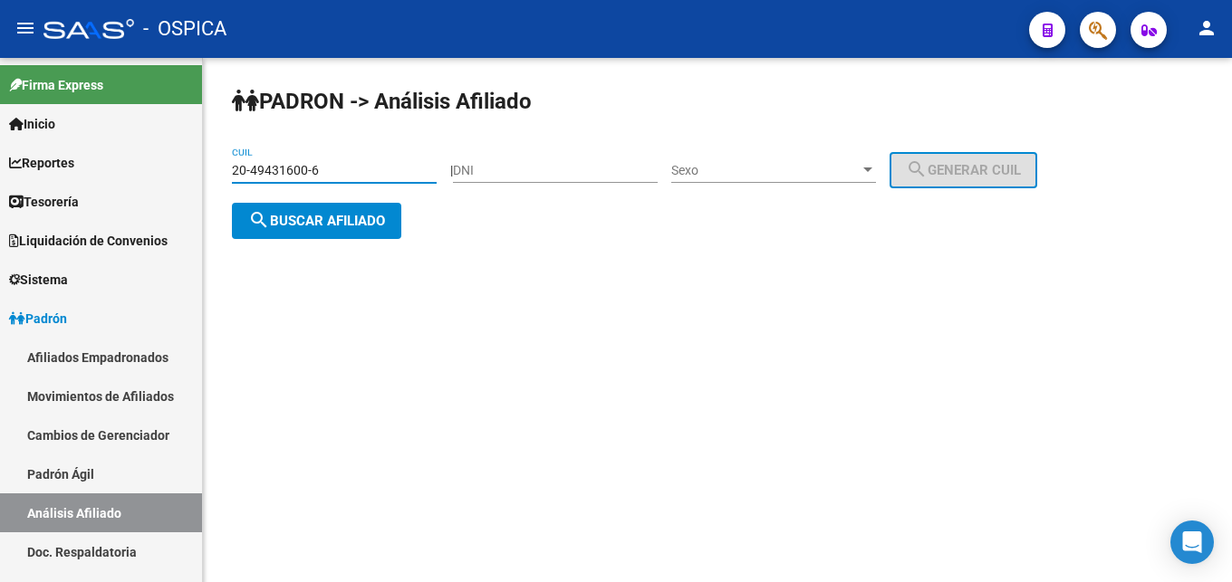
type input "20-49431600-6"
click at [268, 234] on button "search Buscar afiliado" at bounding box center [316, 221] width 169 height 36
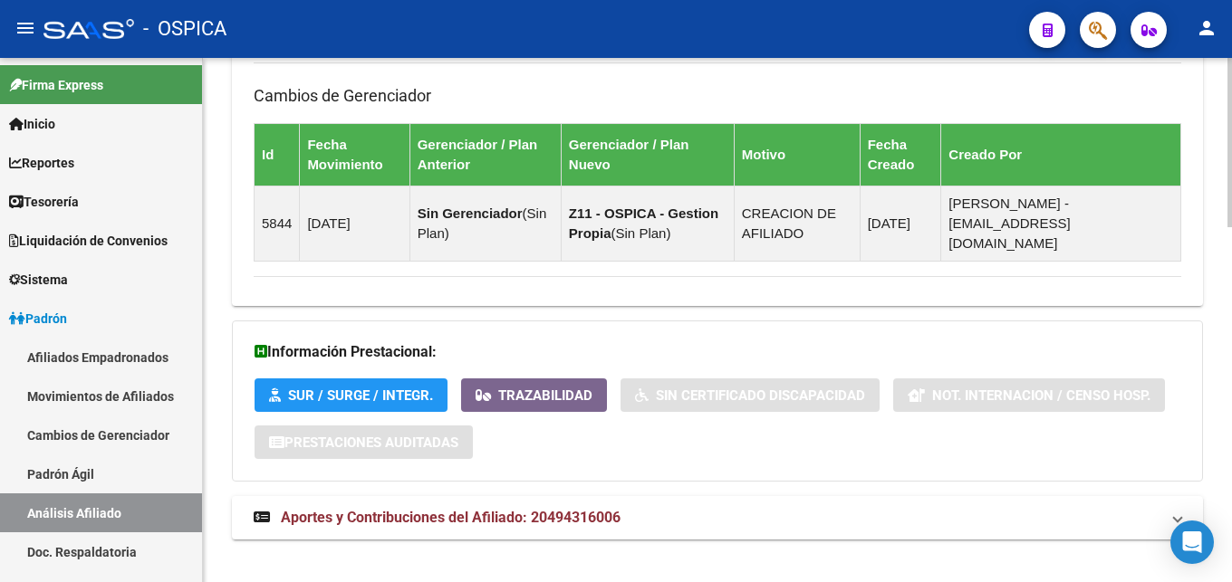
scroll to position [1100, 0]
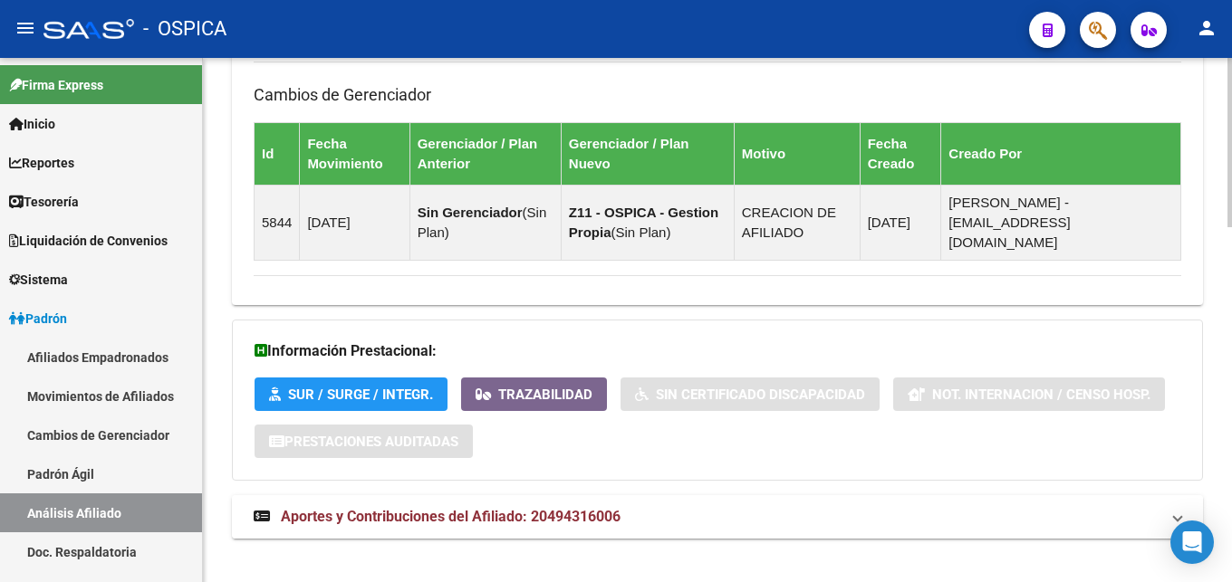
click at [513, 508] on span "Aportes y Contribuciones del Afiliado: 20494316006" at bounding box center [451, 516] width 340 height 17
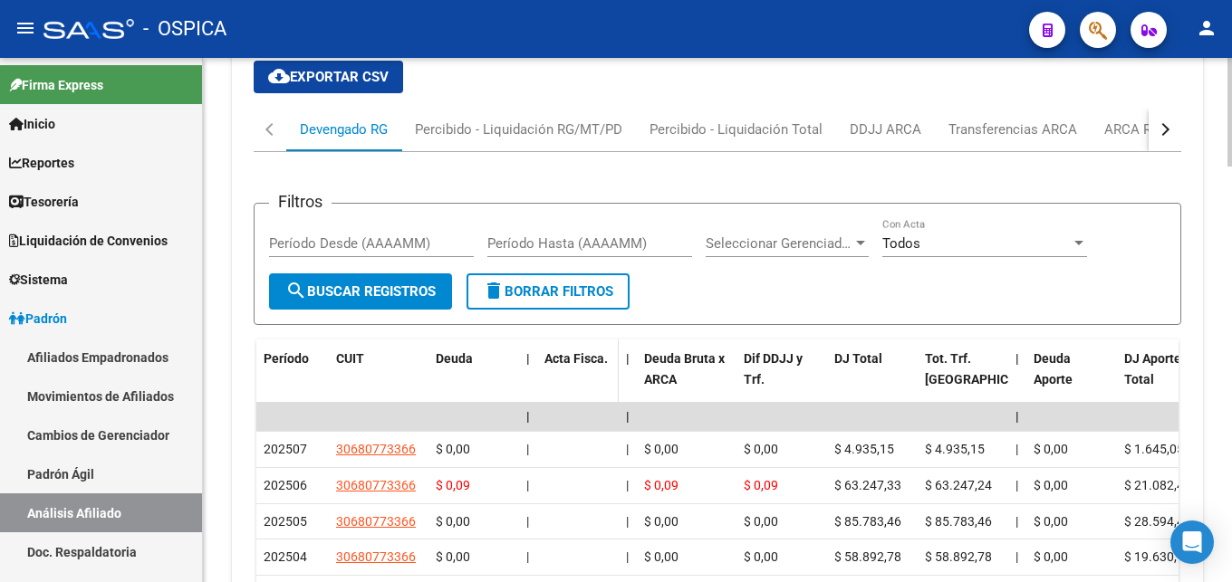
scroll to position [1544, 0]
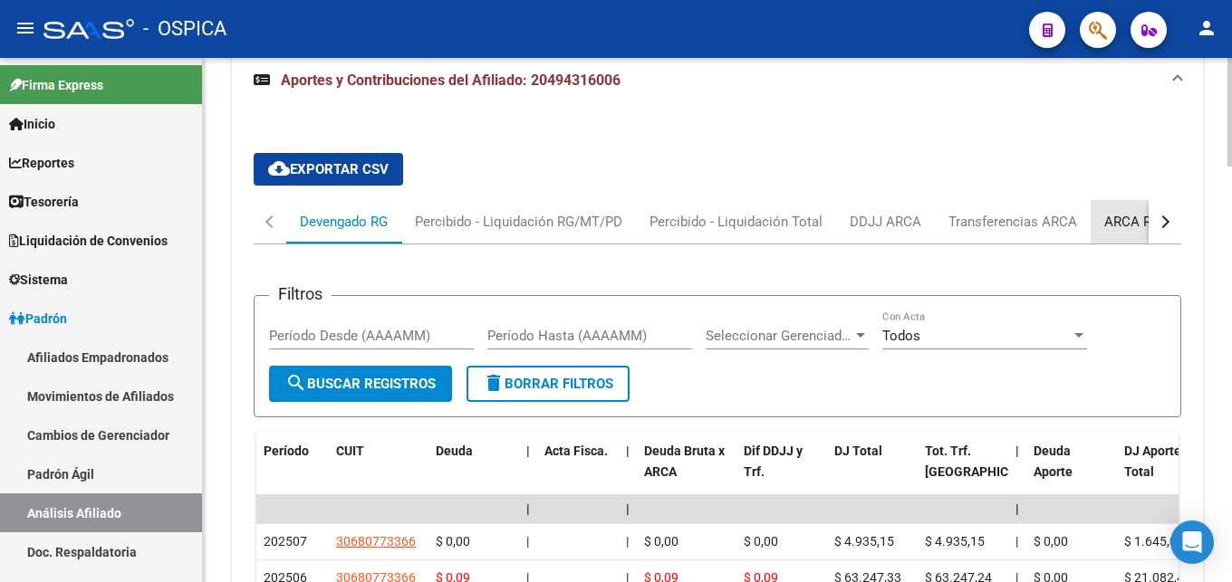
click at [1106, 212] on div "ARCA Relaciones Laborales" at bounding box center [1188, 222] width 169 height 20
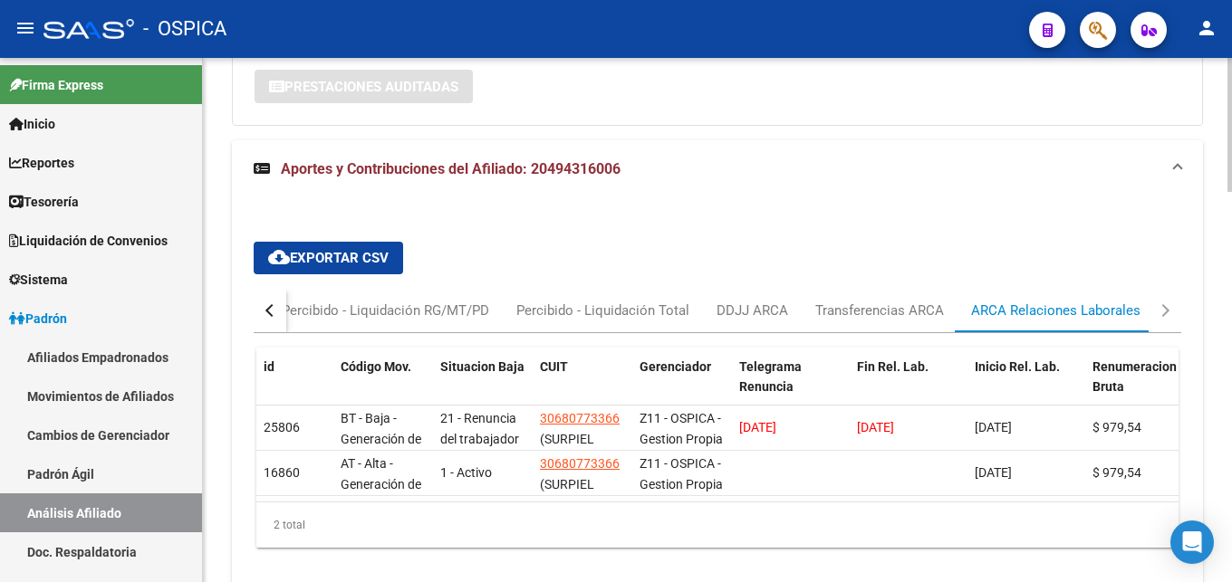
scroll to position [1463, 0]
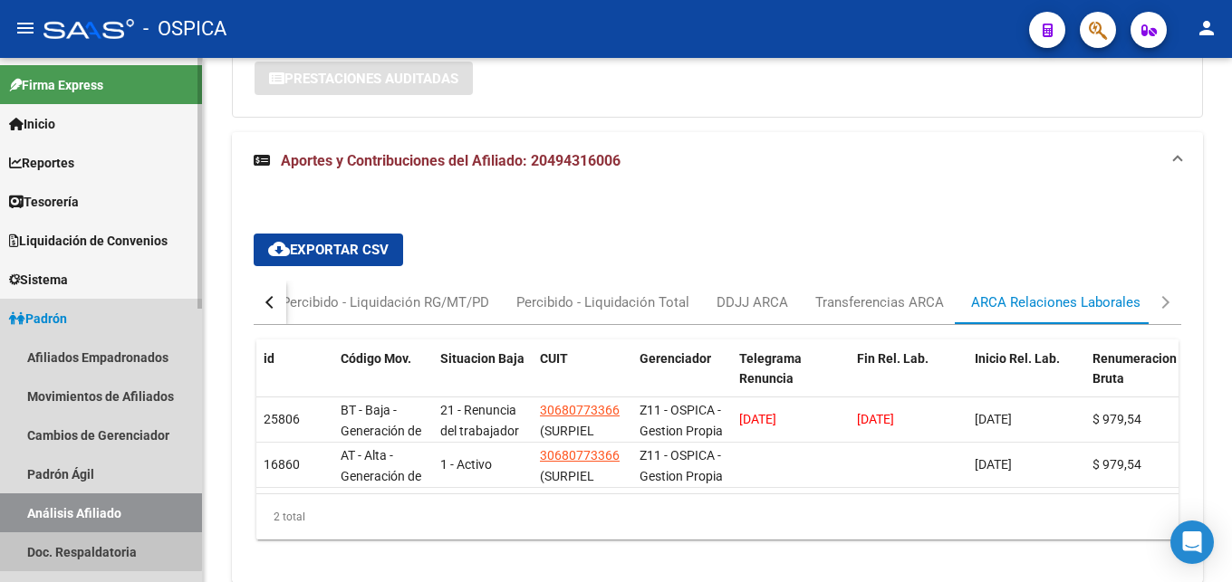
click at [100, 547] on link "Doc. Respaldatoria" at bounding box center [101, 552] width 202 height 39
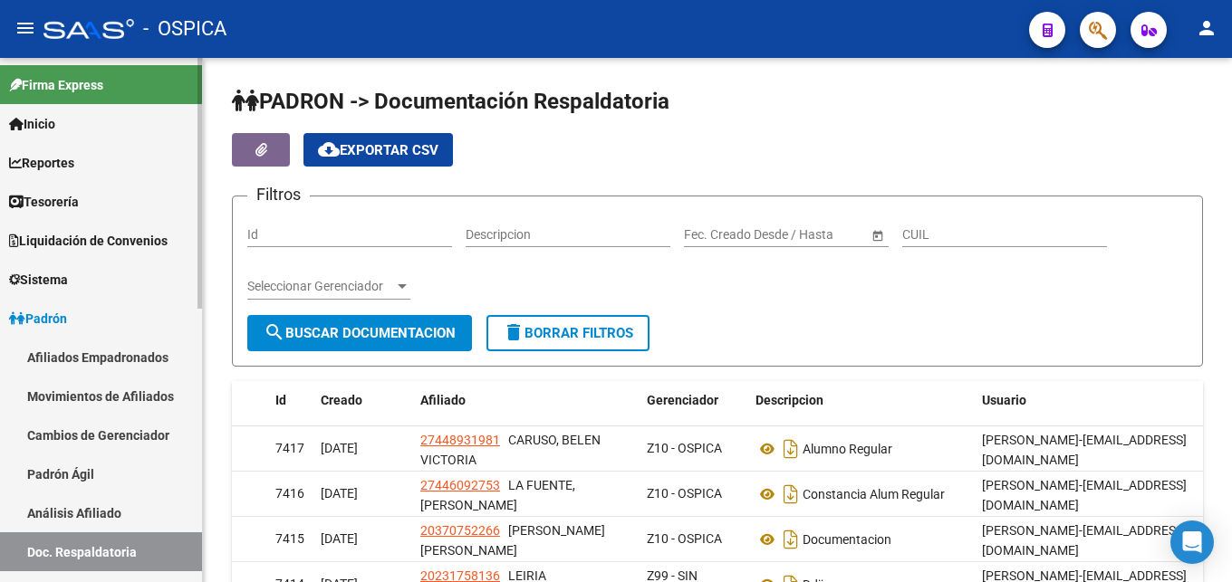
click at [107, 511] on link "Análisis Afiliado" at bounding box center [101, 513] width 202 height 39
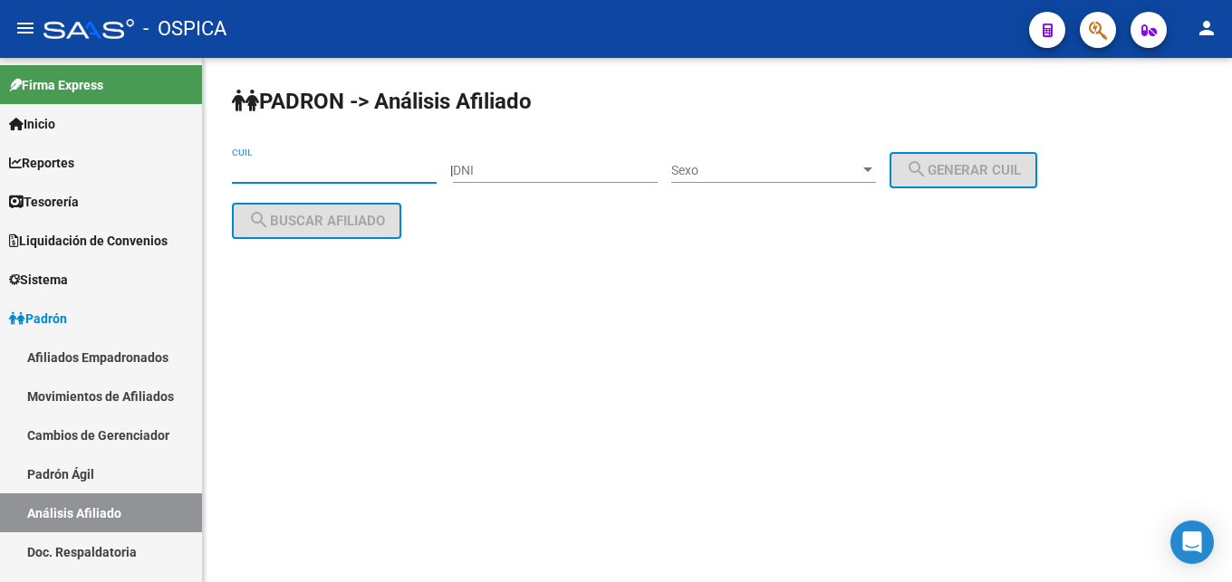
click at [284, 172] on input "CUIL" at bounding box center [334, 170] width 205 height 15
paste input "20-42535015-4"
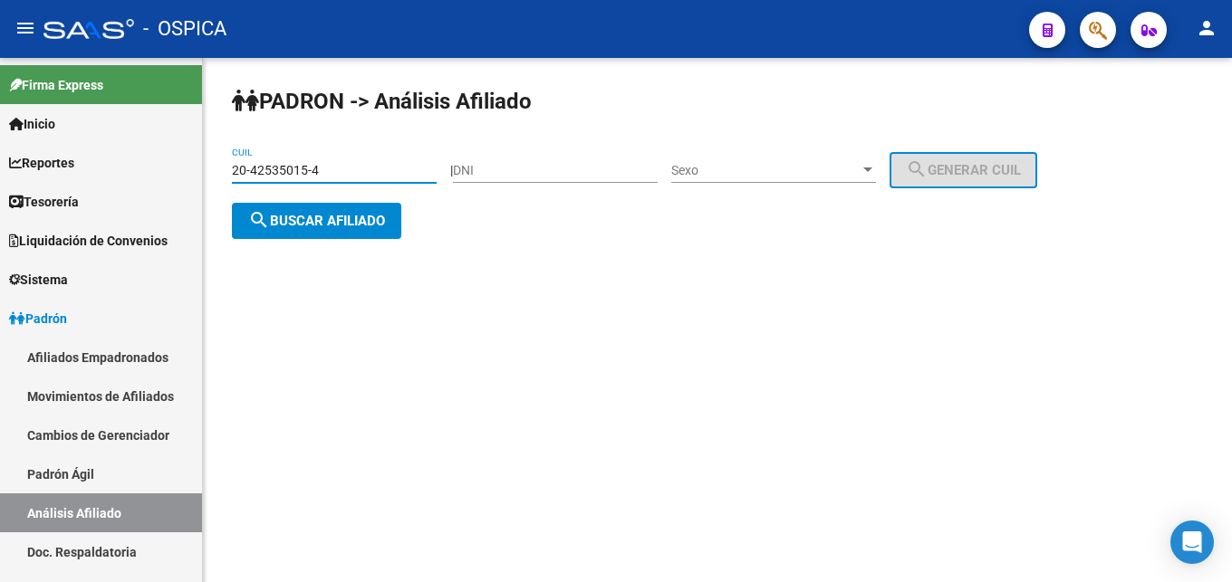
type input "20-42535015-4"
click at [350, 223] on span "search Buscar afiliado" at bounding box center [316, 221] width 137 height 16
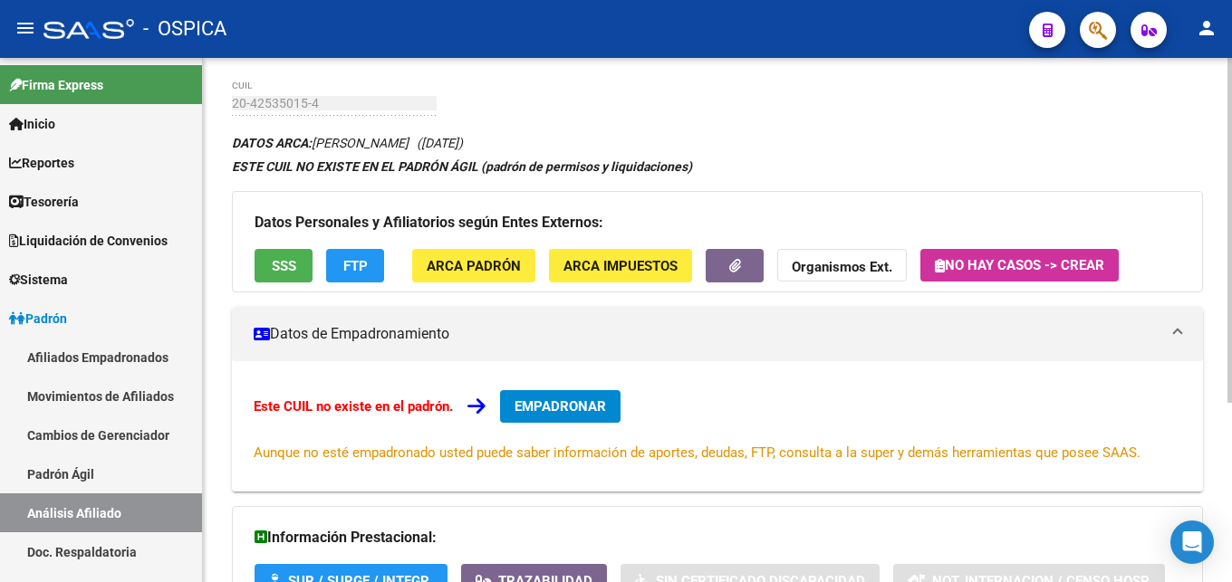
scroll to position [274, 0]
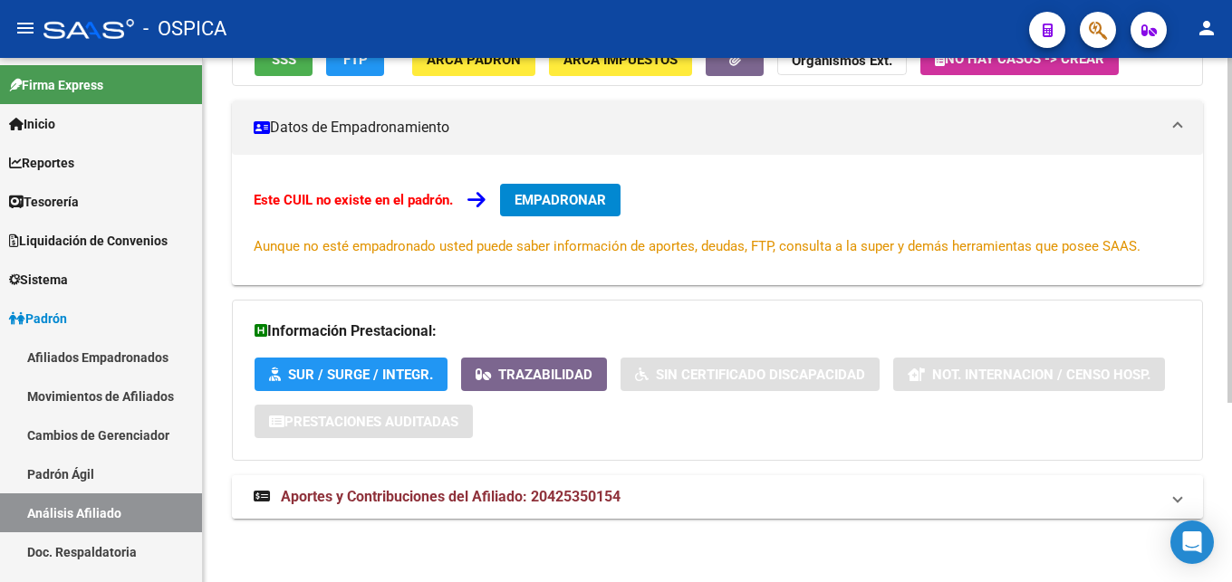
click at [518, 504] on span "Aportes y Contribuciones del Afiliado: 20425350154" at bounding box center [451, 496] width 340 height 17
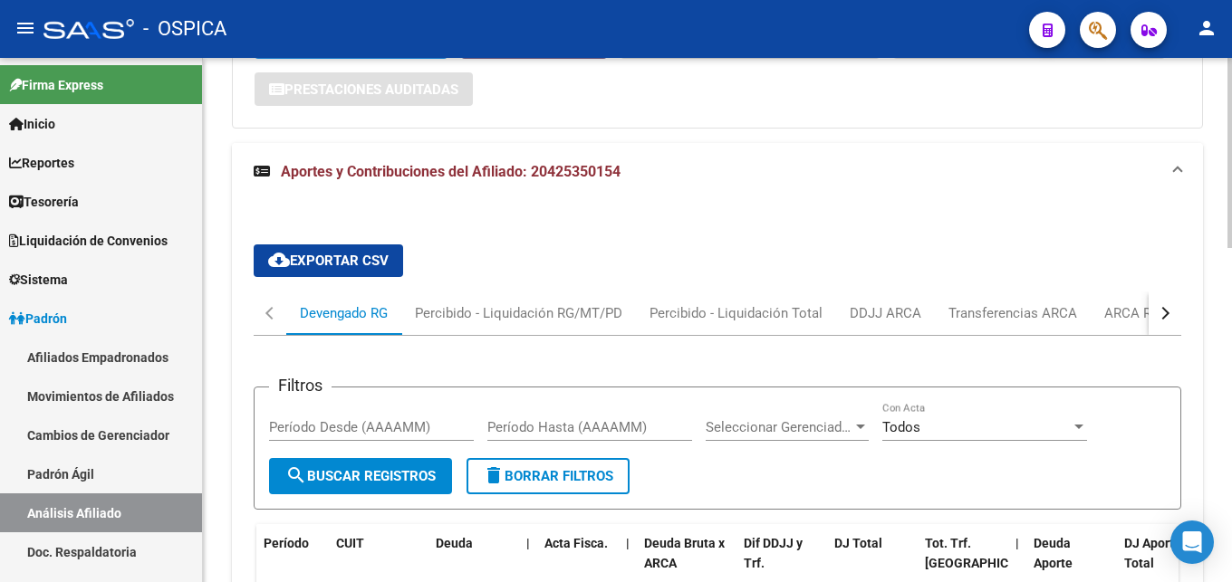
scroll to position [643, 0]
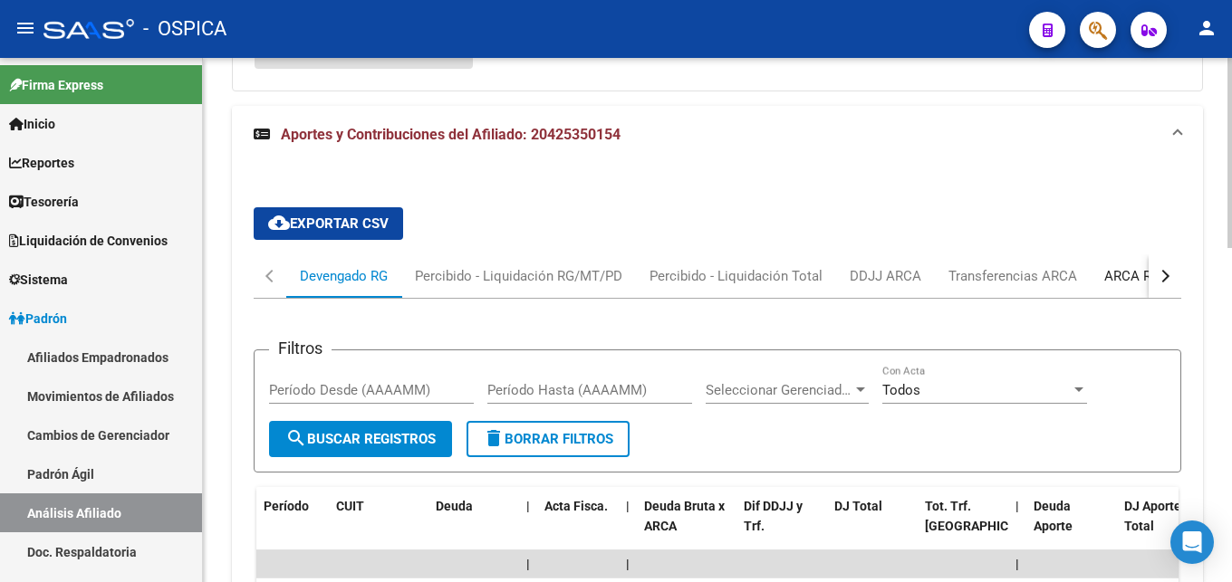
click at [1104, 276] on div "ARCA Relaciones Laborales" at bounding box center [1188, 276] width 169 height 20
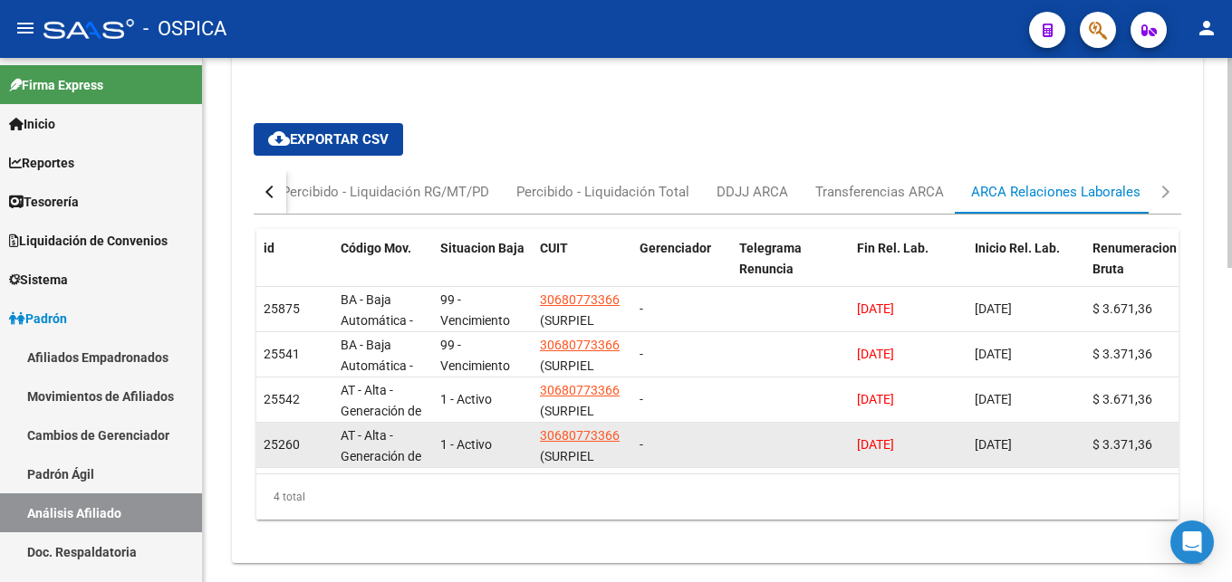
scroll to position [729, 0]
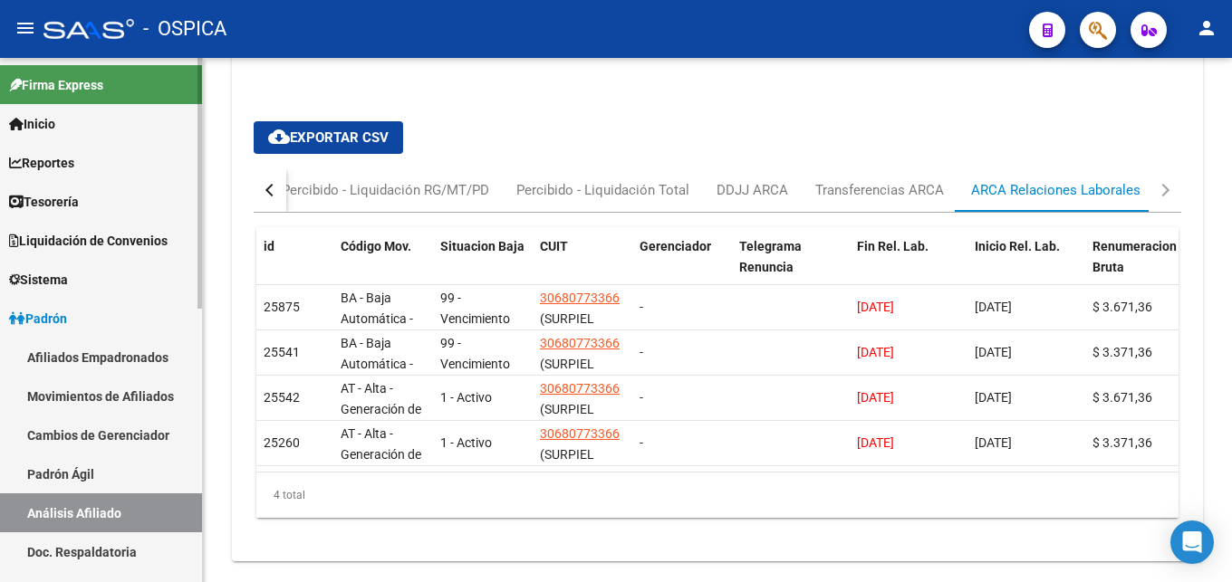
drag, startPoint x: 94, startPoint y: 549, endPoint x: 116, endPoint y: 522, distance: 34.8
click at [97, 550] on link "Doc. Respaldatoria" at bounding box center [101, 552] width 202 height 39
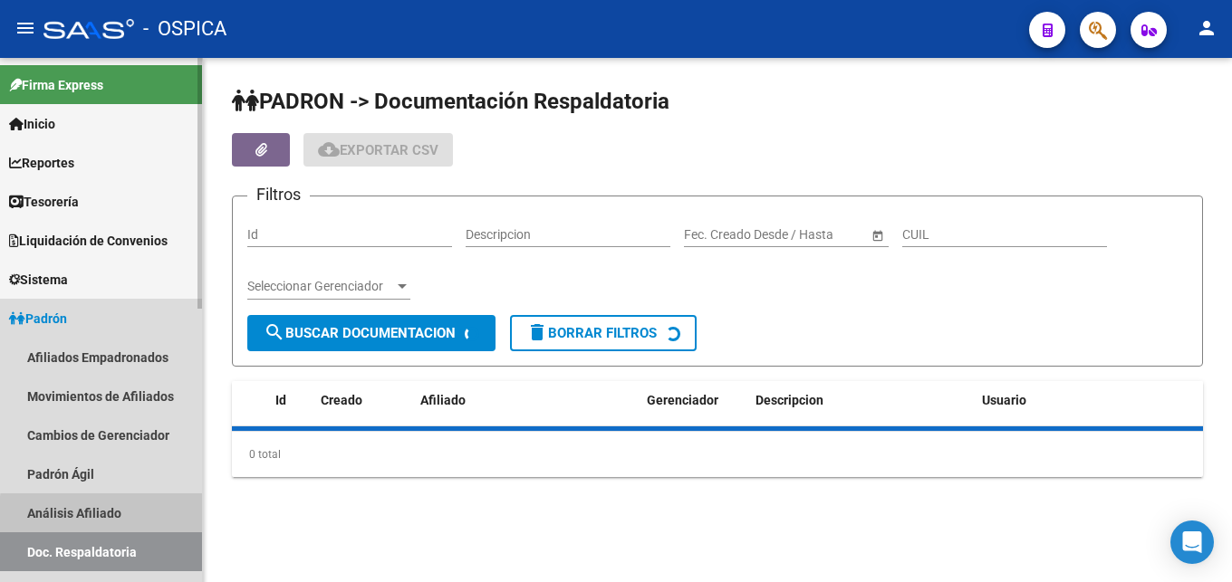
click at [116, 516] on link "Análisis Afiliado" at bounding box center [101, 513] width 202 height 39
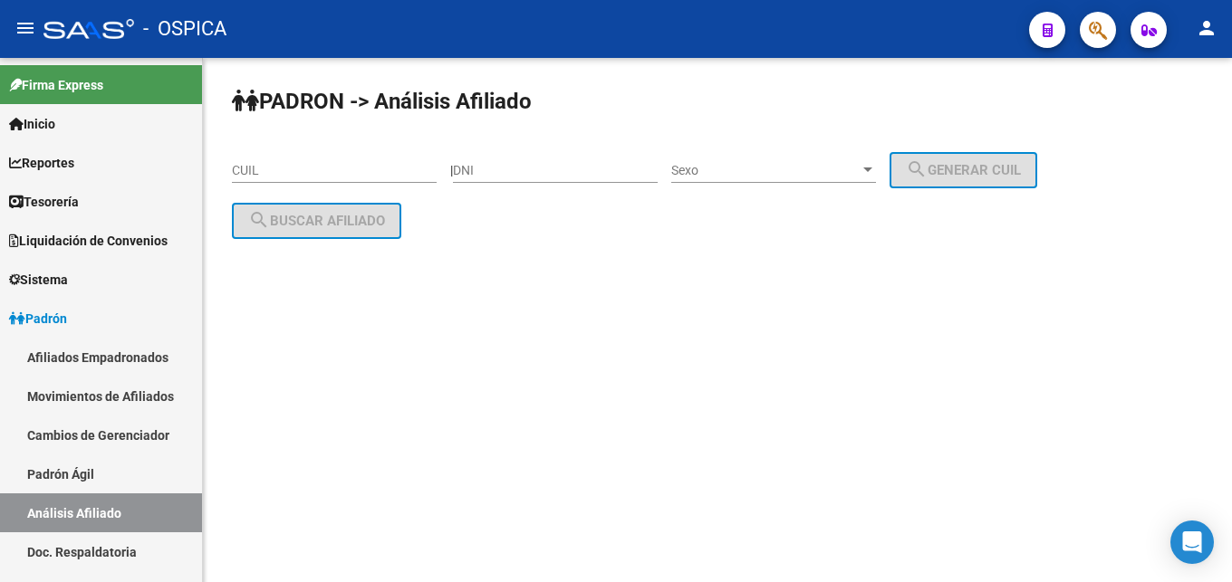
click at [259, 166] on input "CUIL" at bounding box center [334, 170] width 205 height 15
paste input "20-33201910-5"
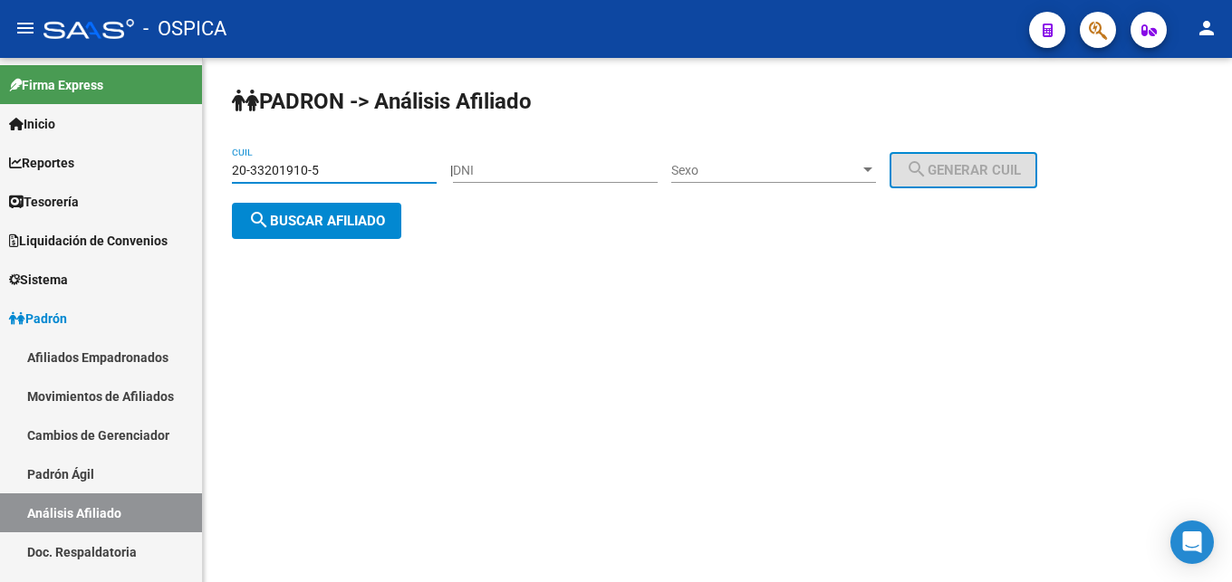
type input "20-33201910-5"
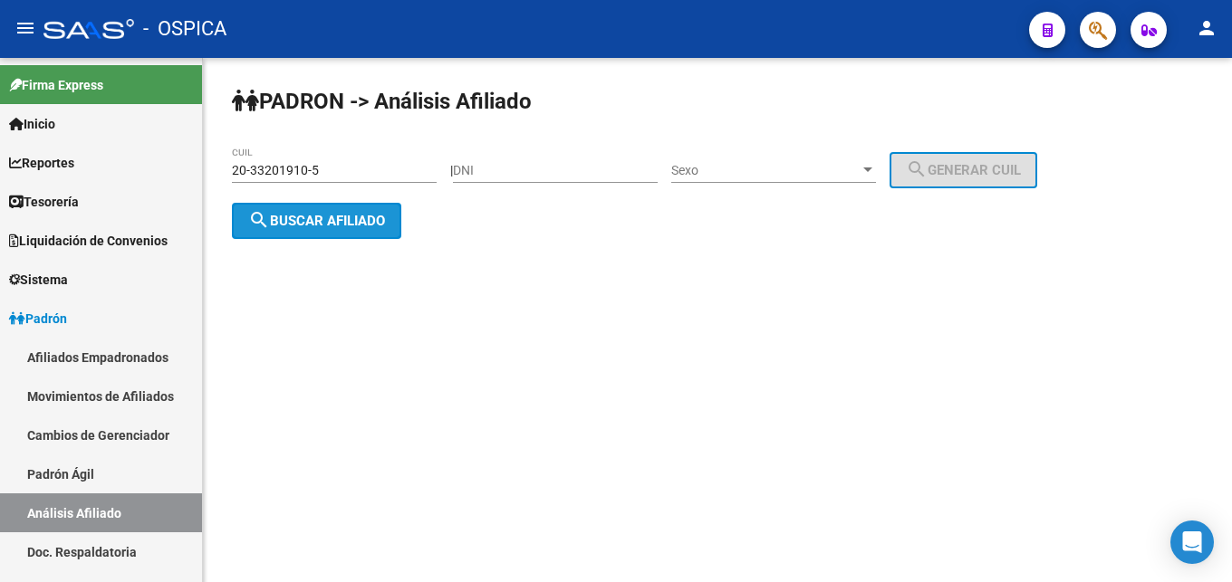
click at [310, 236] on button "search Buscar afiliado" at bounding box center [316, 221] width 169 height 36
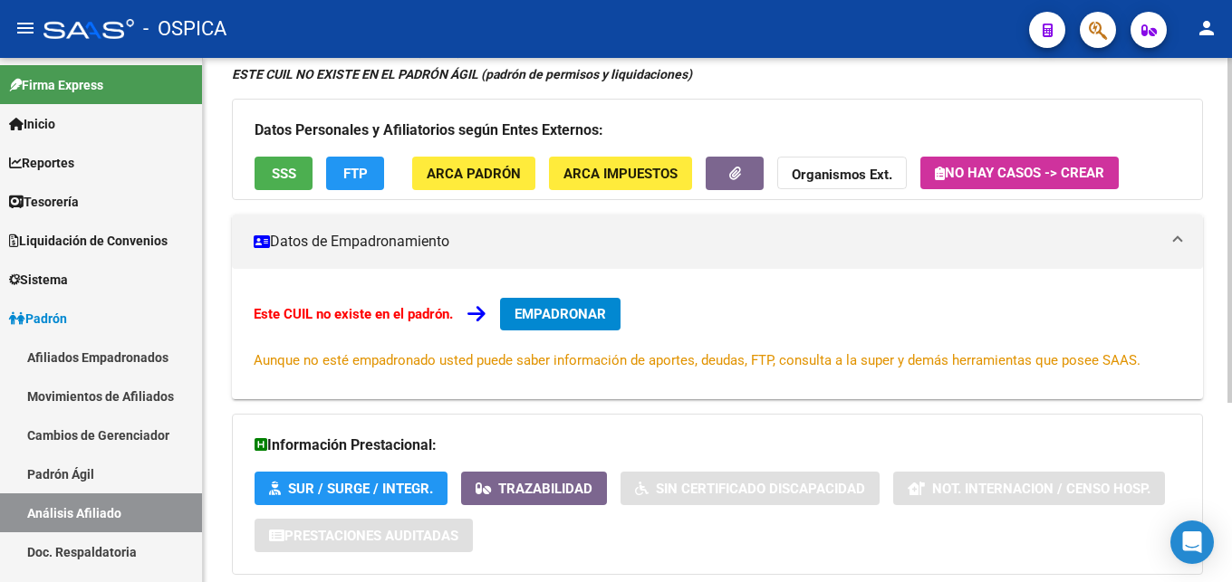
scroll to position [274, 0]
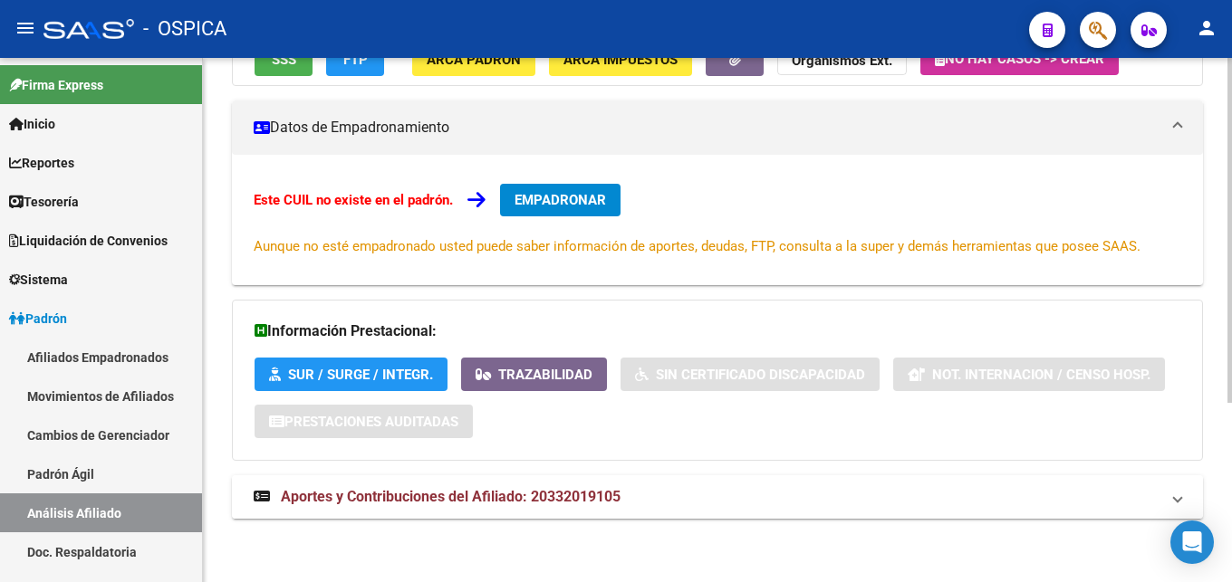
click at [386, 505] on span "Aportes y Contribuciones del Afiliado: 20332019105" at bounding box center [451, 496] width 340 height 17
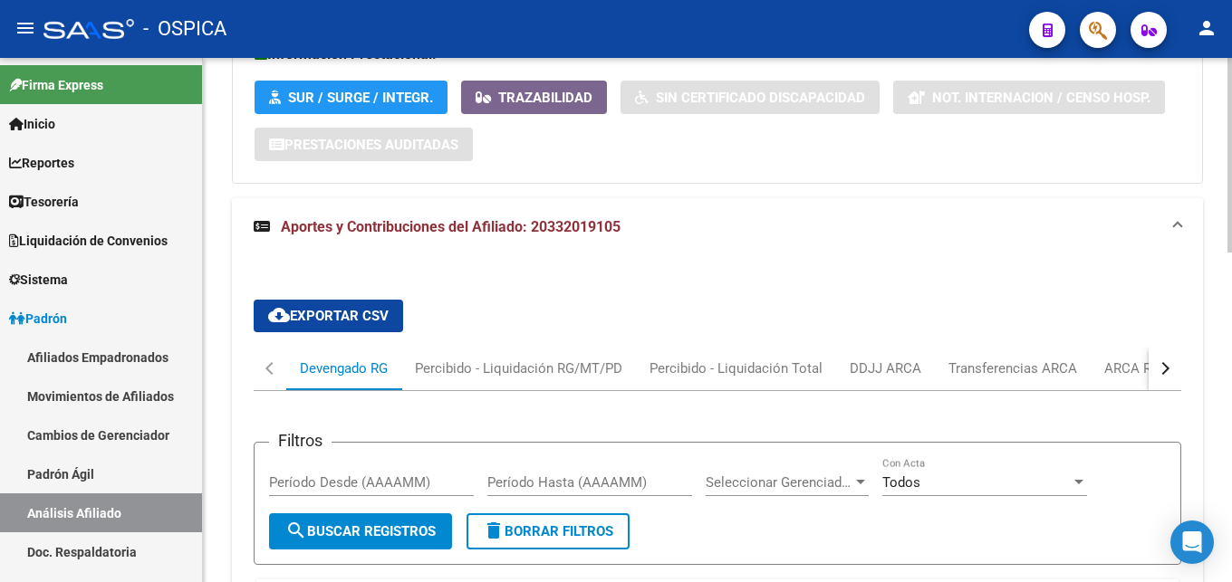
scroll to position [643, 0]
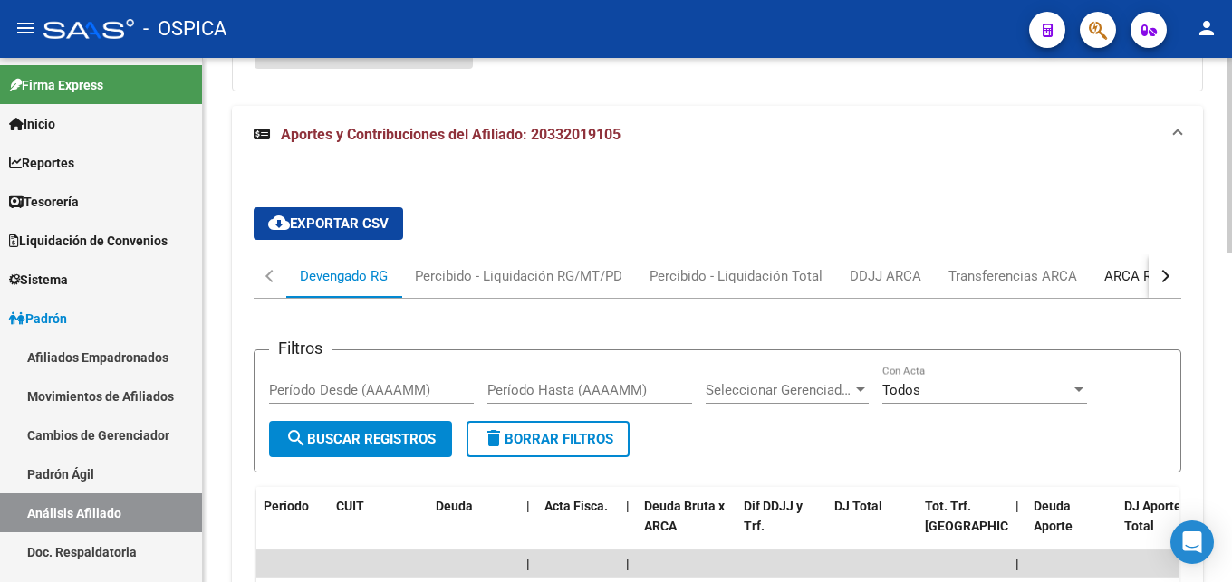
click at [1126, 284] on div "ARCA Relaciones Laborales" at bounding box center [1188, 276] width 169 height 20
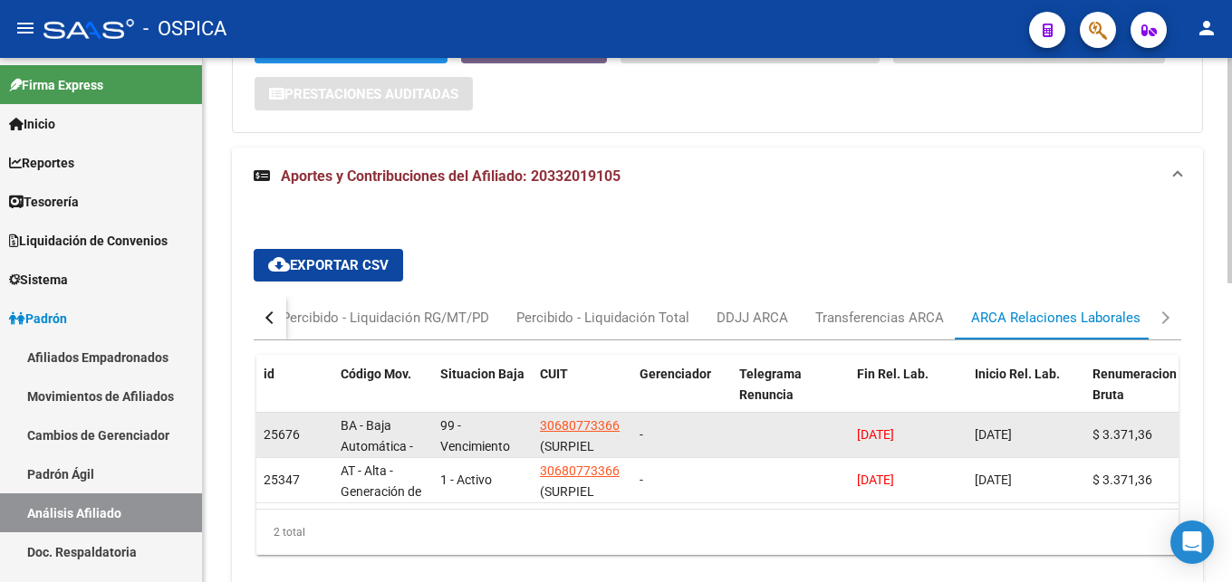
scroll to position [697, 0]
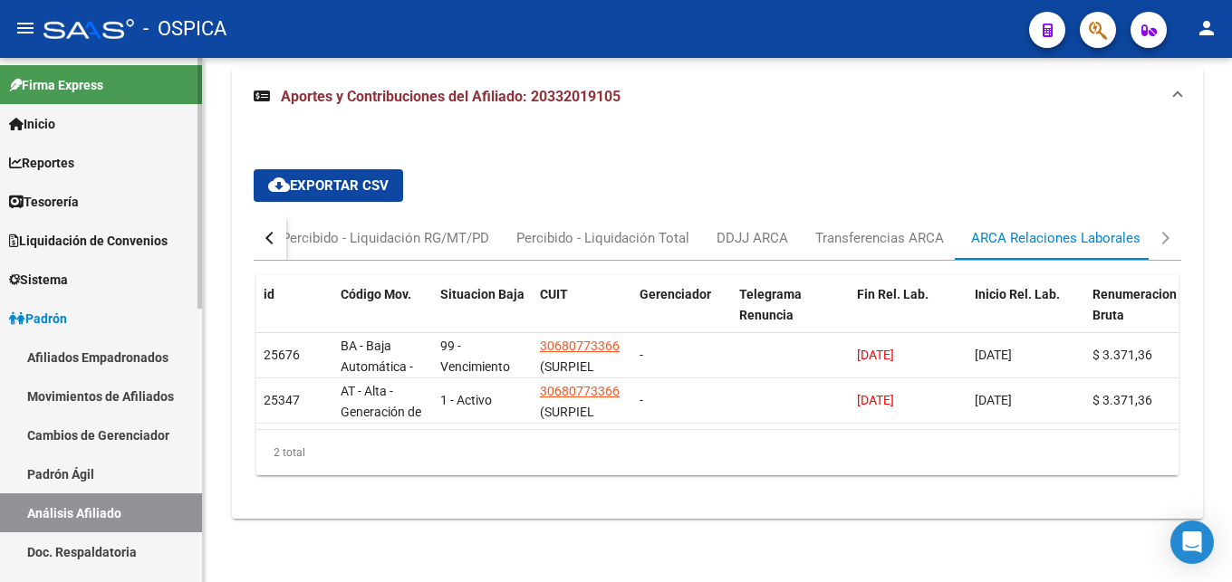
click at [121, 467] on link "Padrón Ágil" at bounding box center [101, 474] width 202 height 39
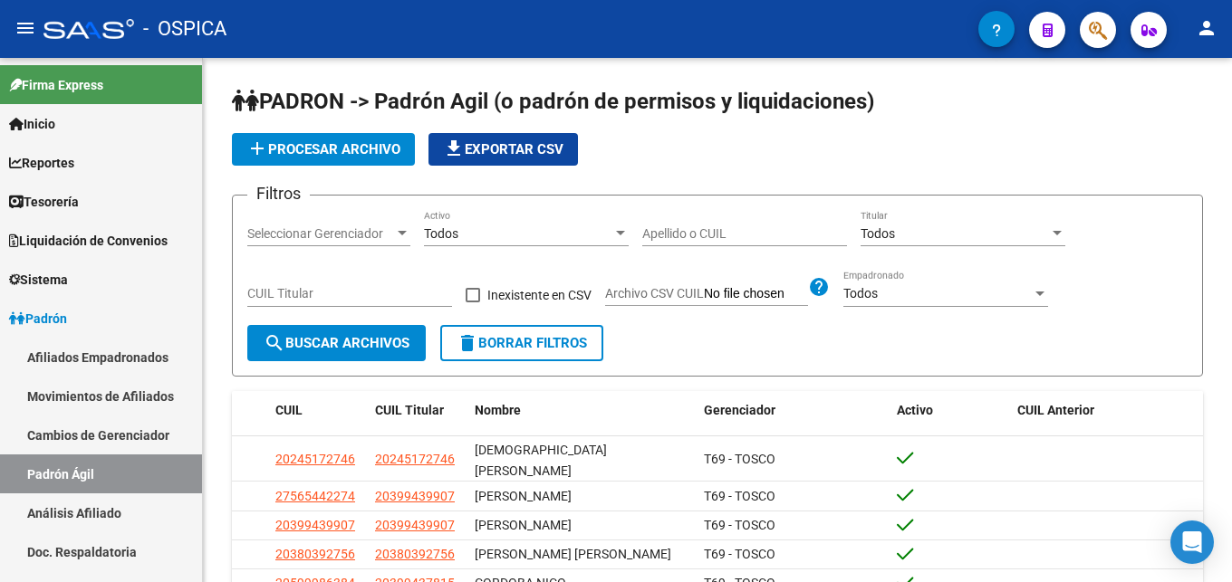
drag, startPoint x: 133, startPoint y: 513, endPoint x: 223, endPoint y: 367, distance: 171.2
click at [134, 510] on link "Análisis Afiliado" at bounding box center [101, 513] width 202 height 39
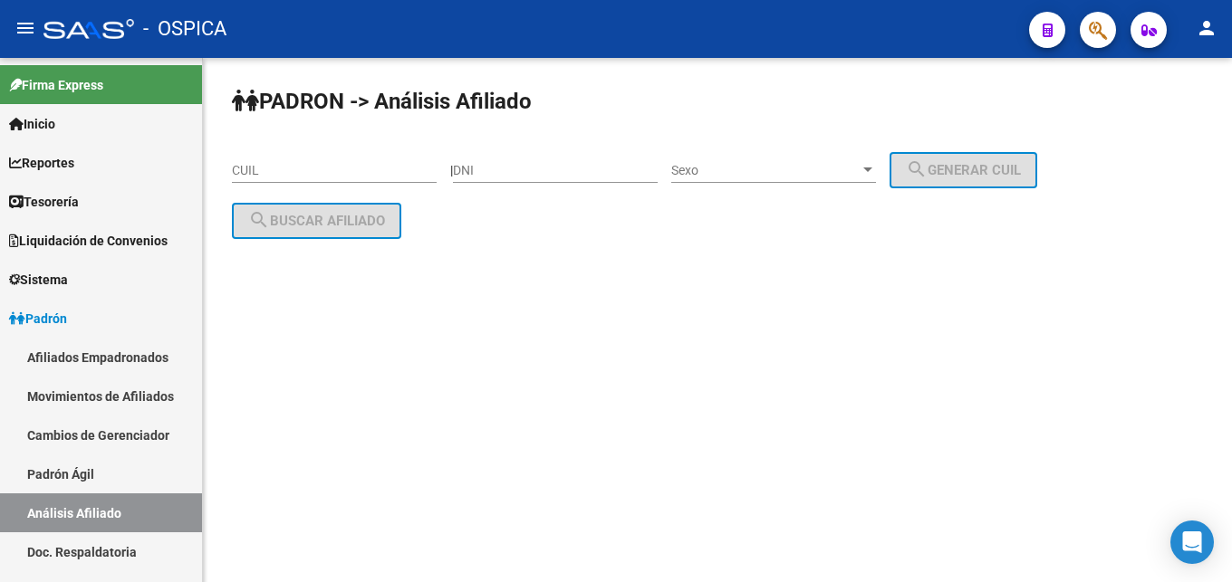
click at [255, 178] on div "CUIL" at bounding box center [334, 165] width 205 height 36
paste input "20-40639649-6"
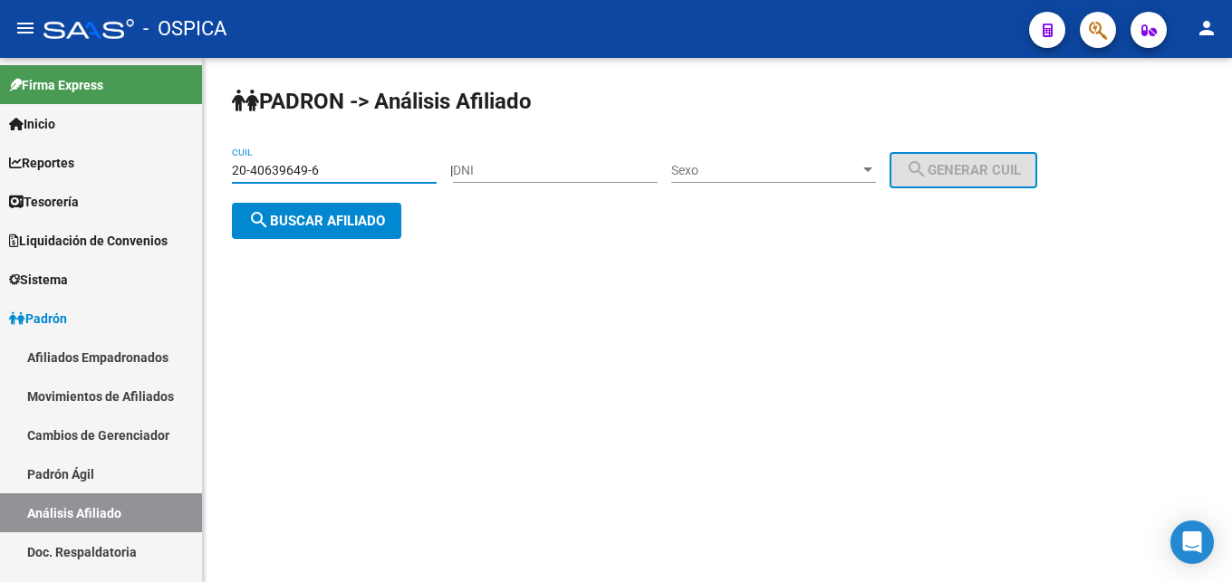
type input "20-40639649-6"
click at [304, 218] on span "search Buscar afiliado" at bounding box center [316, 221] width 137 height 16
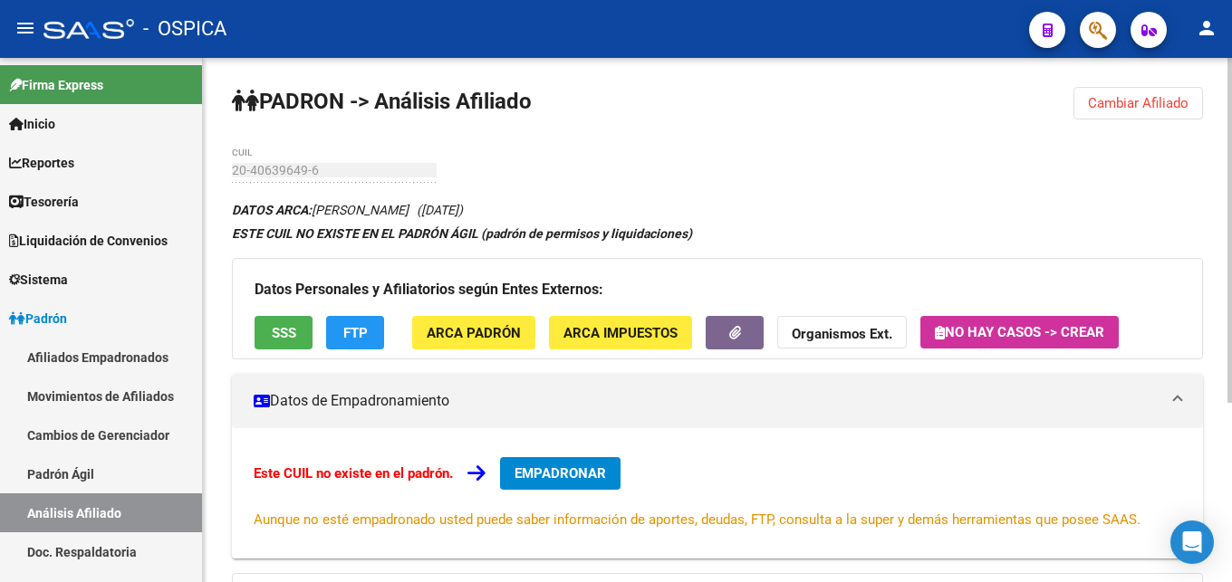
scroll to position [274, 0]
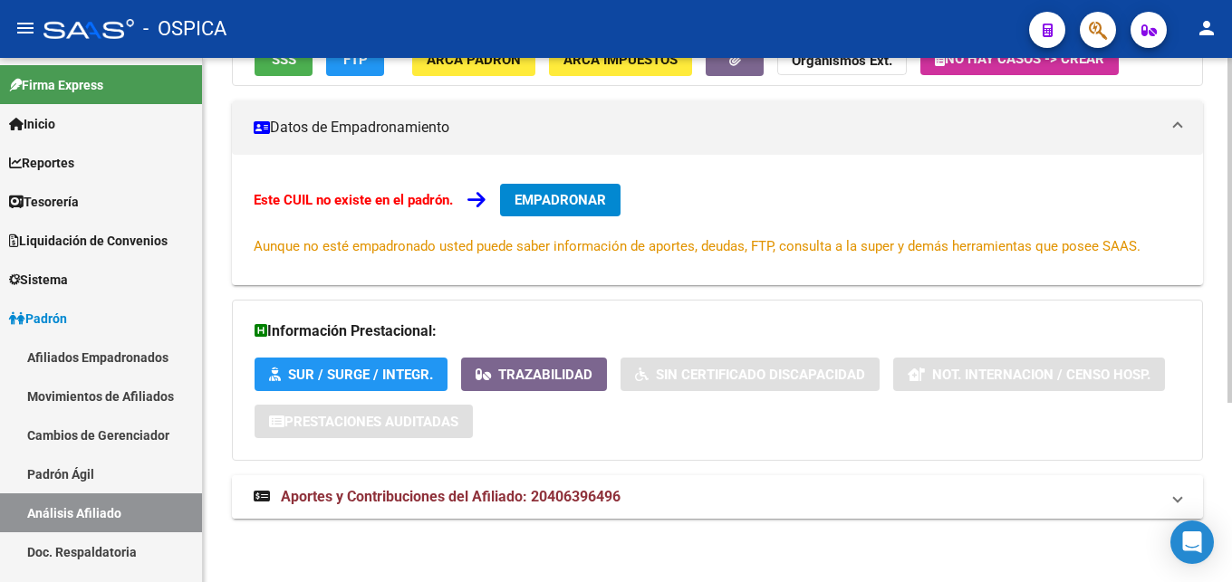
click at [418, 501] on span "Aportes y Contribuciones del Afiliado: 20406396496" at bounding box center [451, 496] width 340 height 17
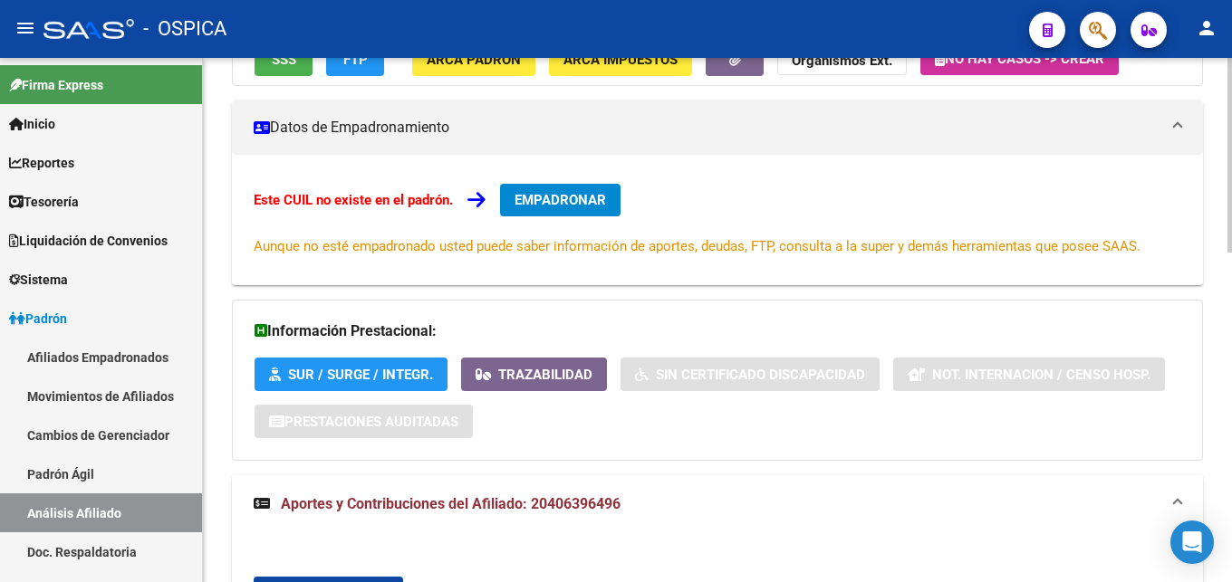
scroll to position [643, 0]
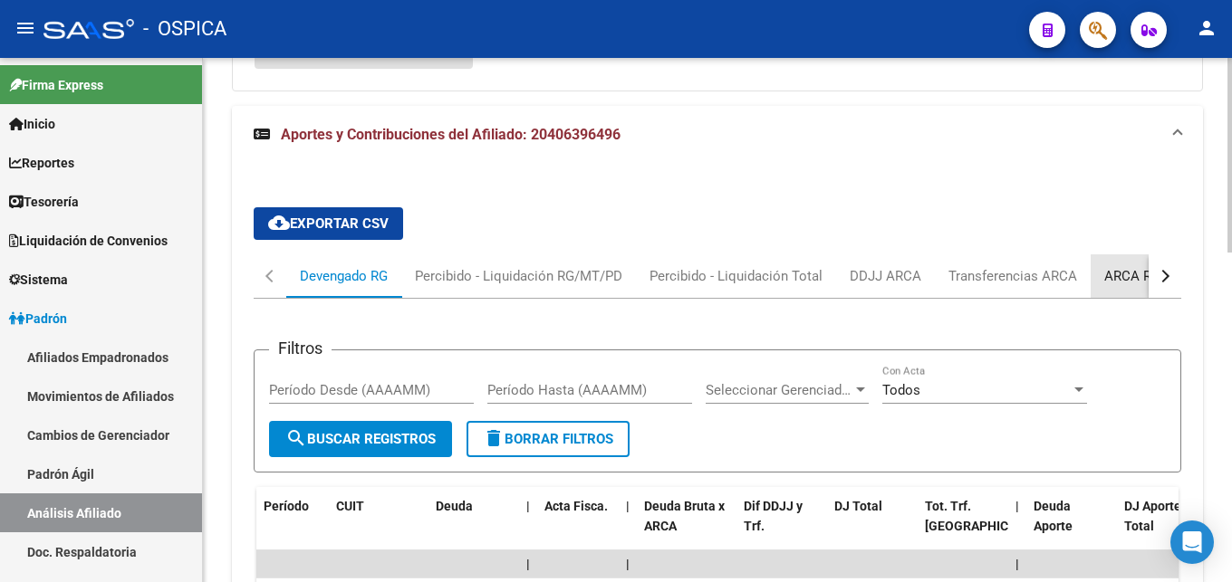
click at [1113, 277] on div "ARCA Relaciones Laborales" at bounding box center [1188, 276] width 169 height 20
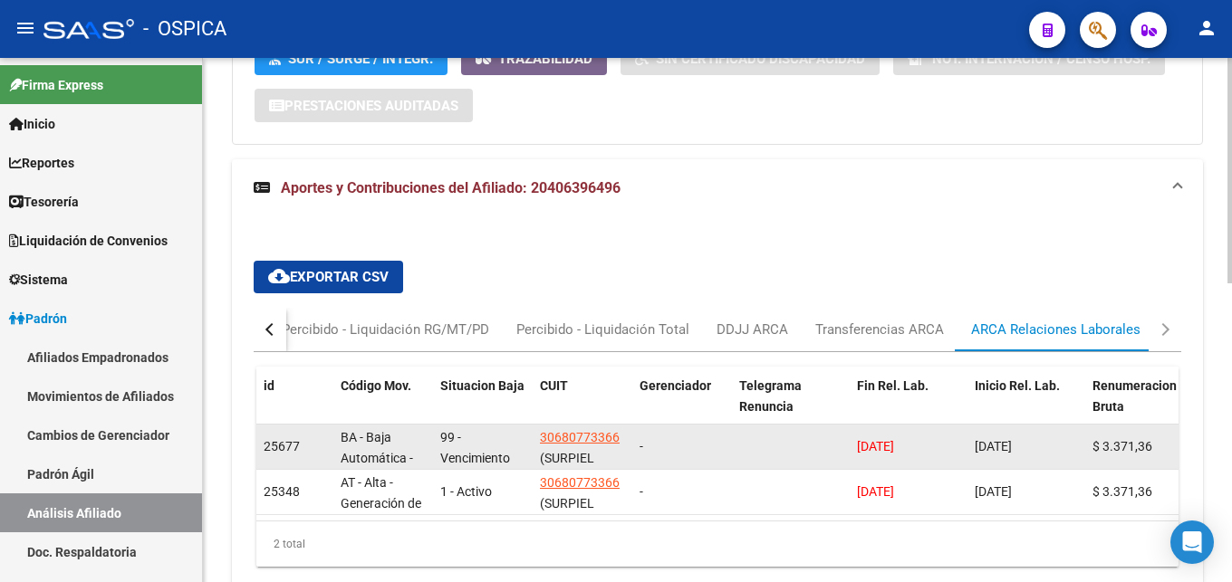
scroll to position [697, 0]
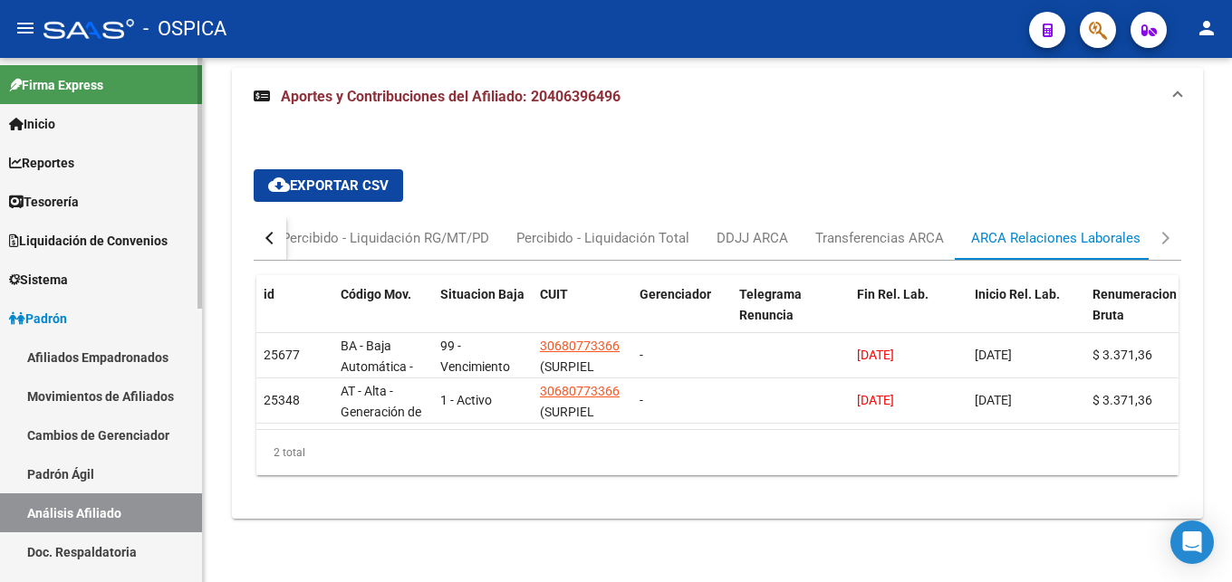
click at [111, 477] on link "Padrón Ágil" at bounding box center [101, 474] width 202 height 39
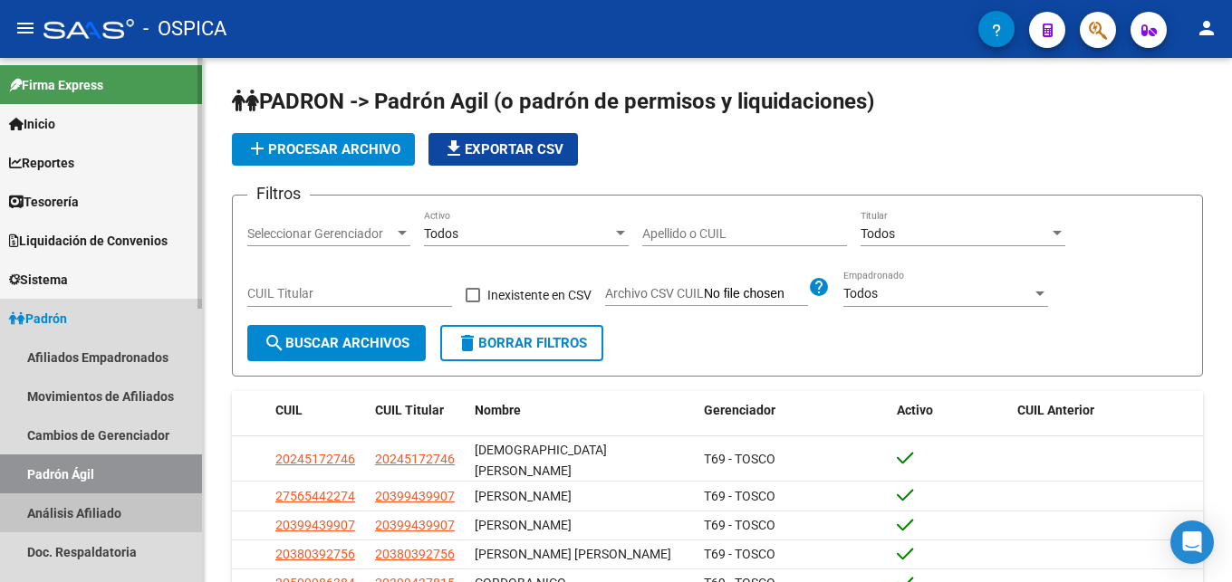
drag, startPoint x: 69, startPoint y: 513, endPoint x: 79, endPoint y: 505, distance: 12.9
click at [70, 513] on link "Análisis Afiliado" at bounding box center [101, 513] width 202 height 39
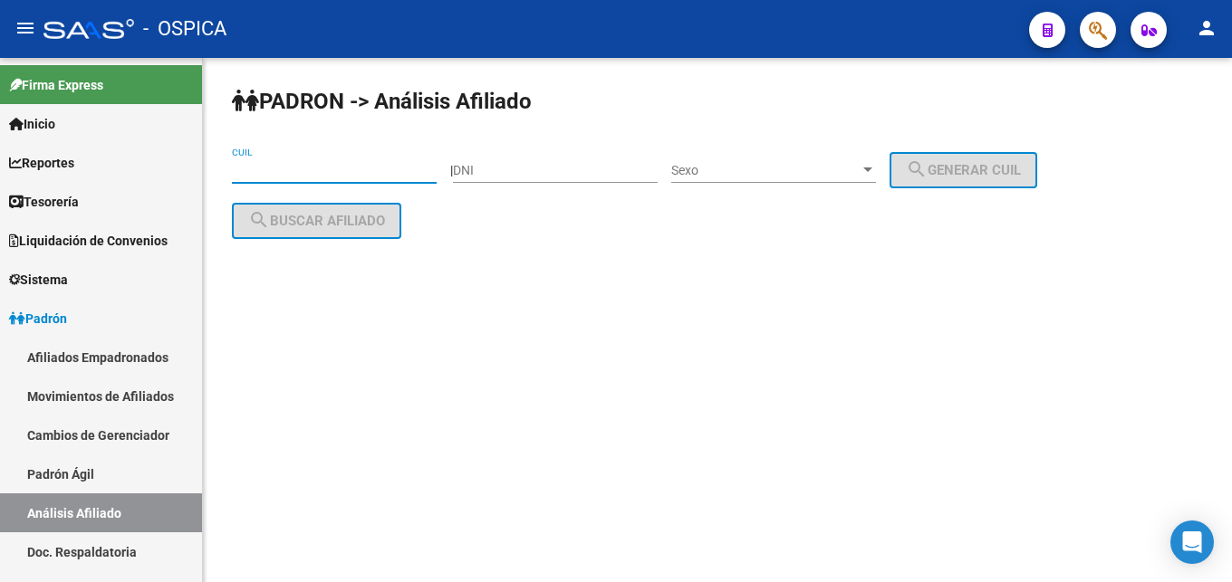
click at [257, 174] on input "CUIL" at bounding box center [334, 170] width 205 height 15
paste input "20-55662074-2"
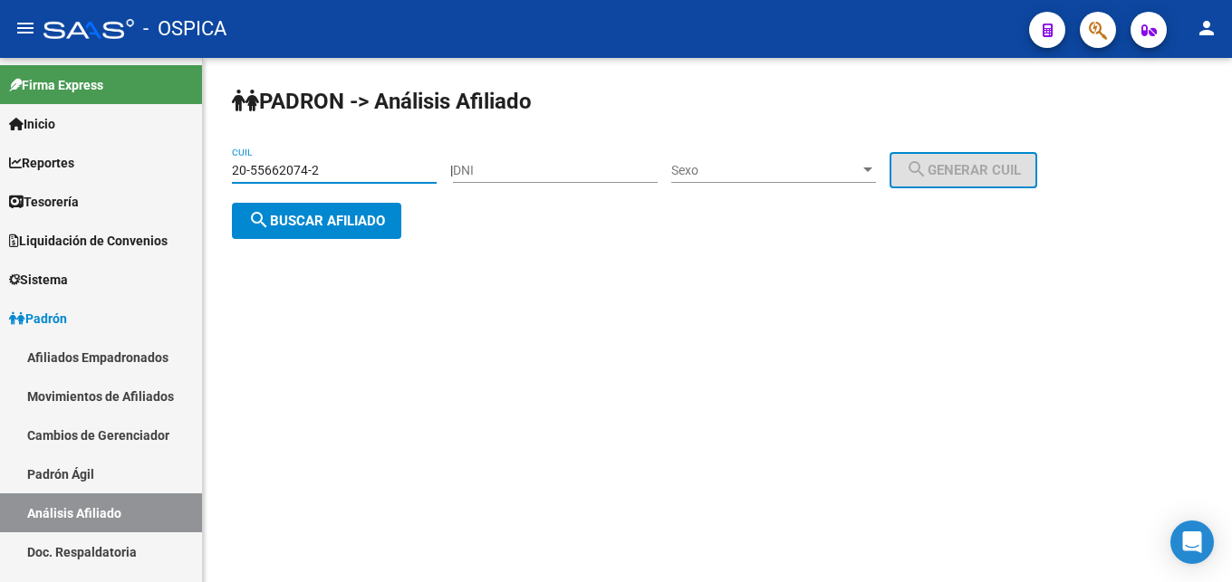
type input "20-55662074-2"
click at [304, 224] on span "search Buscar afiliado" at bounding box center [316, 221] width 137 height 16
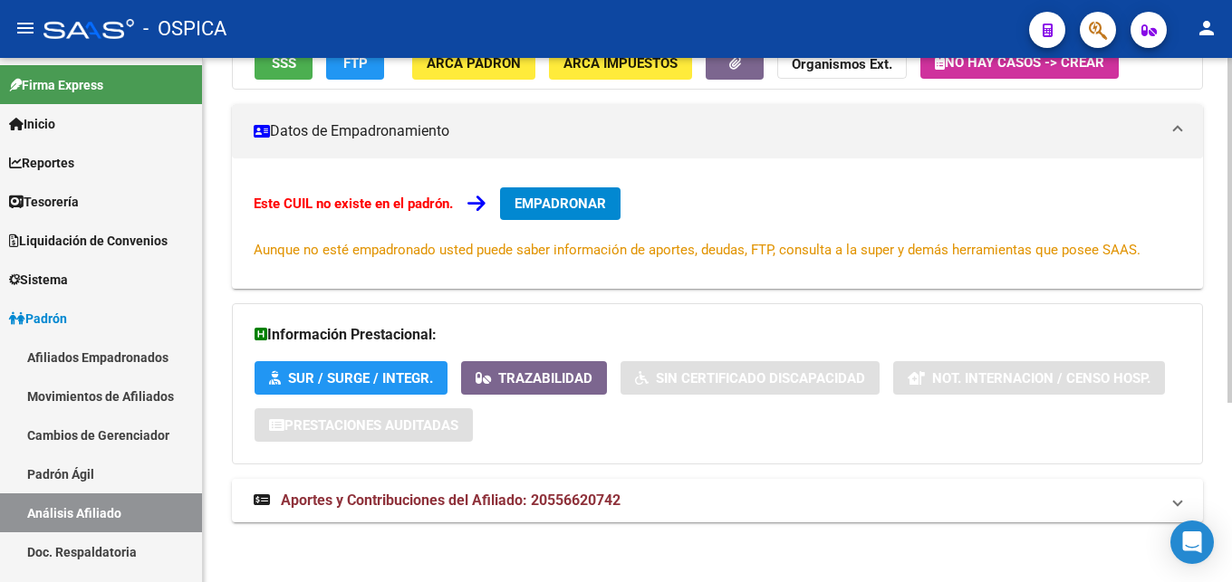
scroll to position [274, 0]
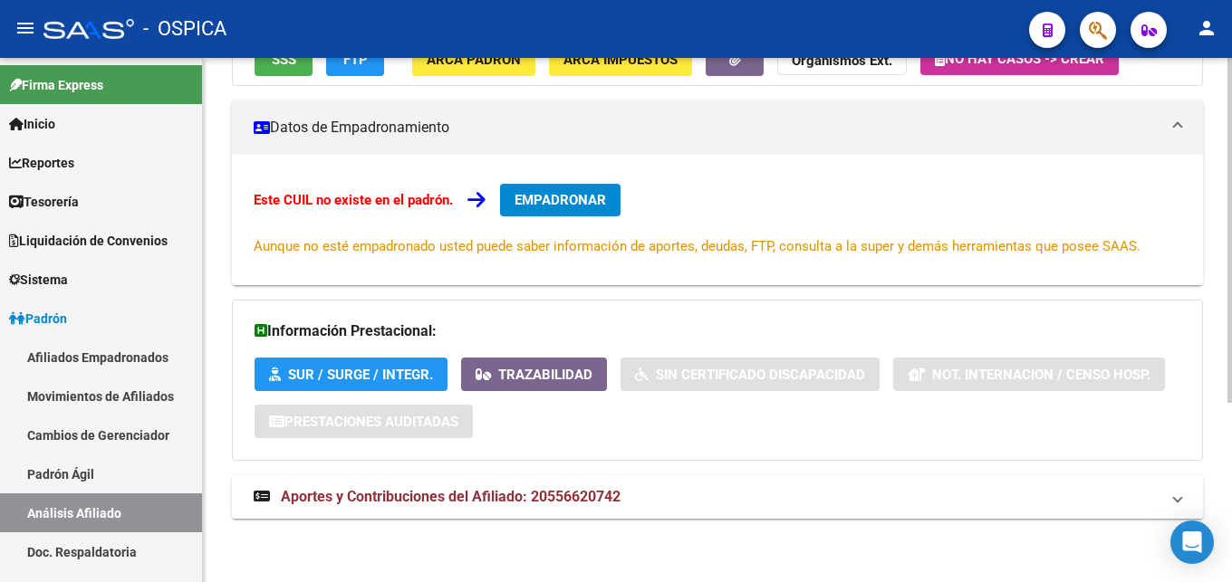
click at [542, 488] on strong "Aportes y Contribuciones del Afiliado: 20556620742" at bounding box center [437, 497] width 367 height 20
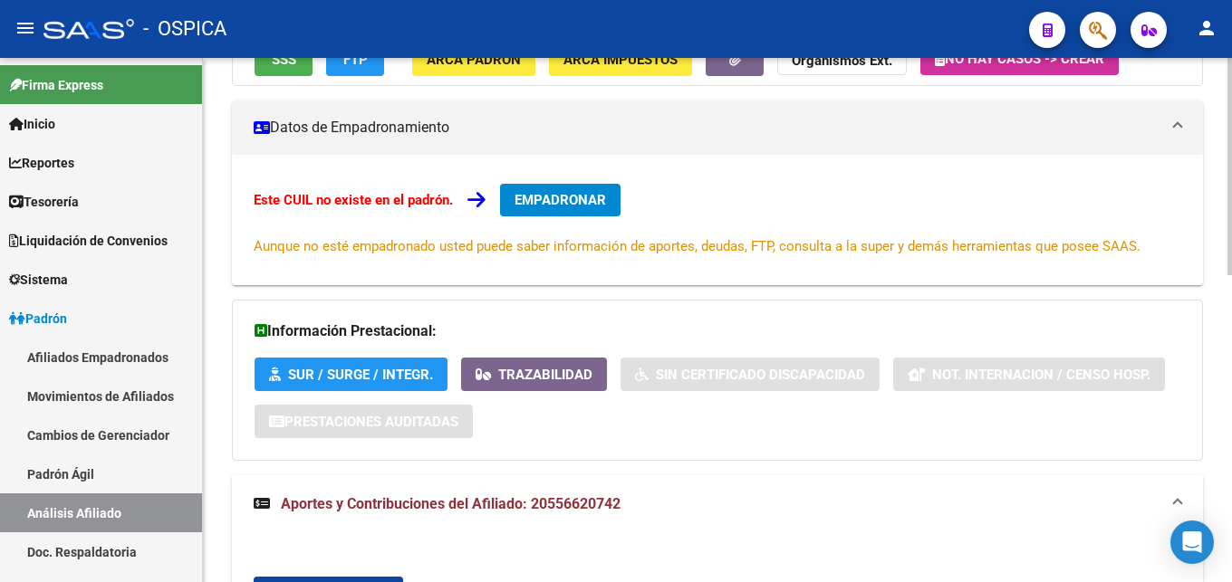
scroll to position [551, 0]
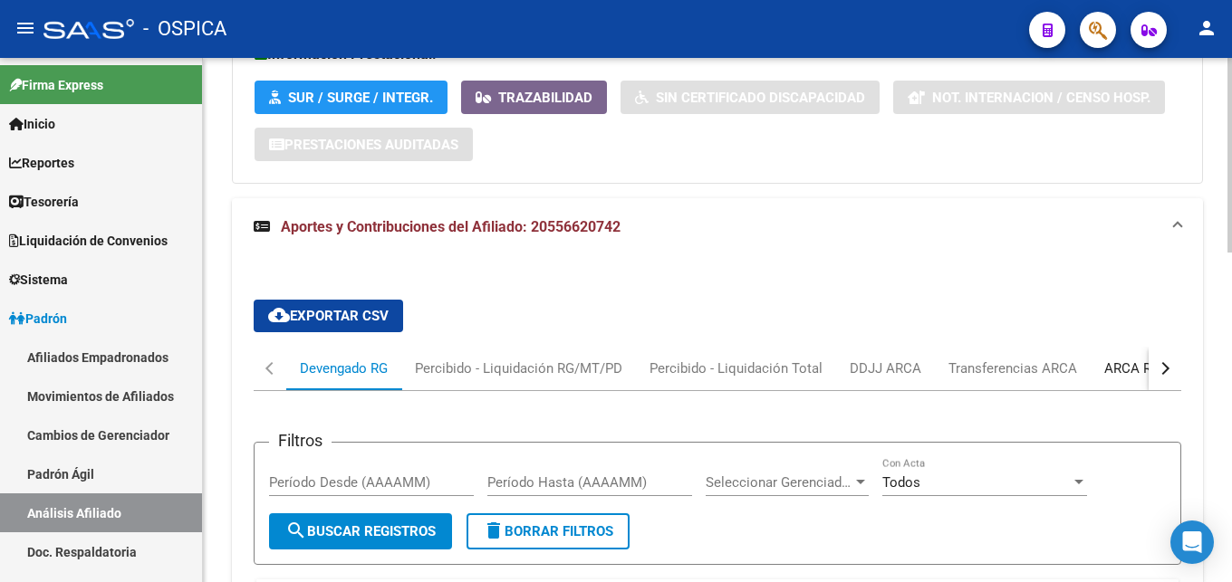
click at [1114, 374] on div "ARCA Relaciones Laborales" at bounding box center [1188, 369] width 169 height 20
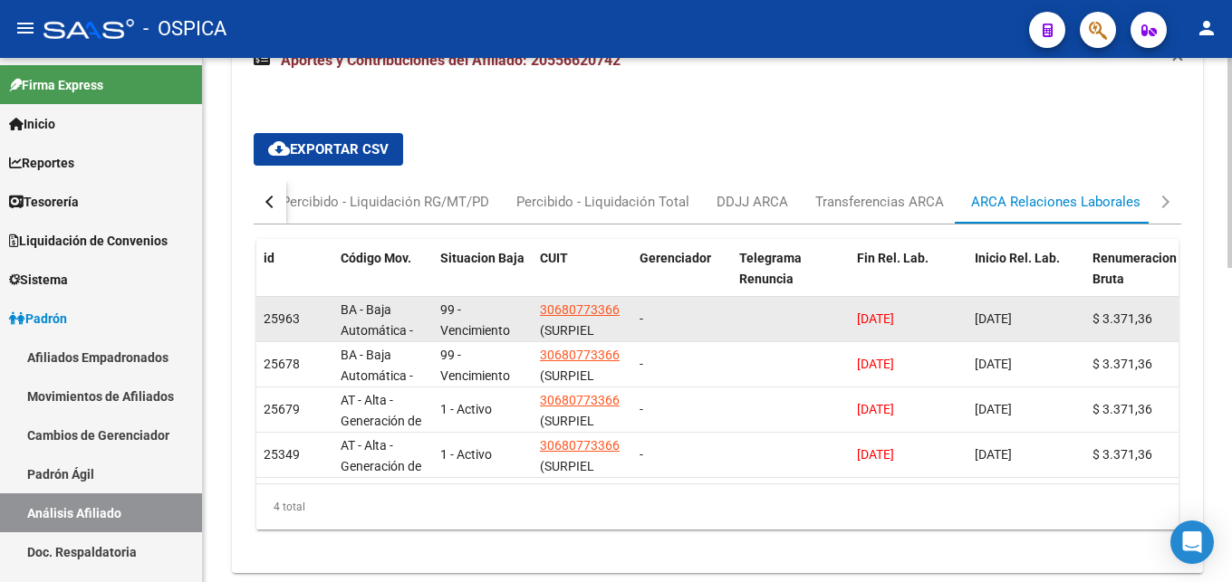
scroll to position [729, 0]
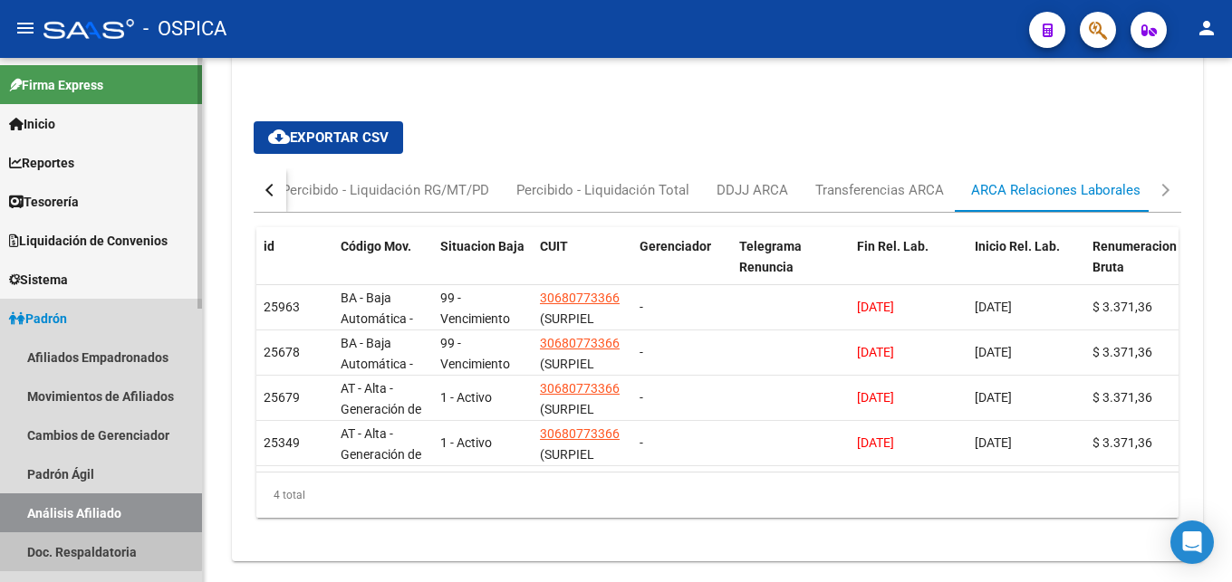
click at [91, 546] on link "Doc. Respaldatoria" at bounding box center [101, 552] width 202 height 39
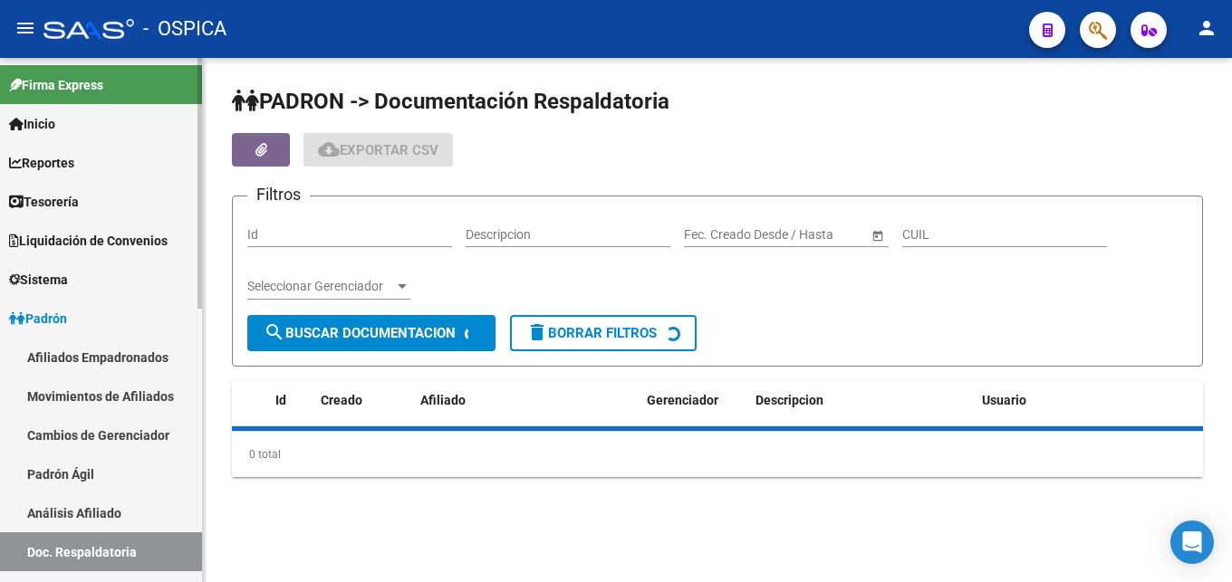
drag, startPoint x: 90, startPoint y: 512, endPoint x: 143, endPoint y: 466, distance: 70.6
click at [90, 510] on link "Análisis Afiliado" at bounding box center [101, 513] width 202 height 39
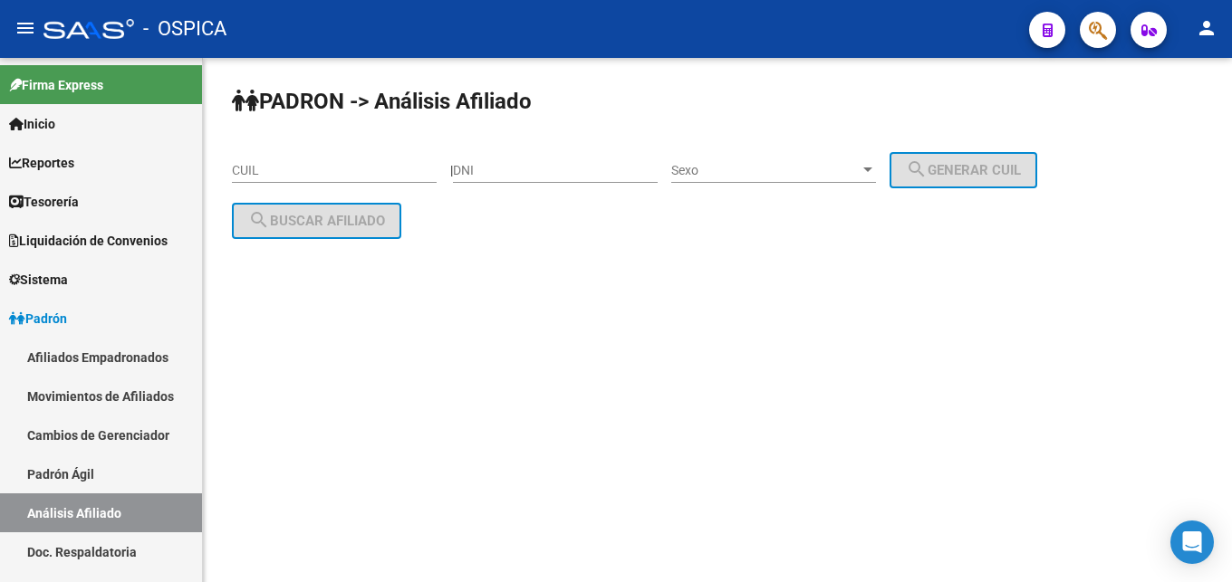
click at [274, 168] on input "CUIL" at bounding box center [334, 170] width 205 height 15
paste input "20-34017760-7"
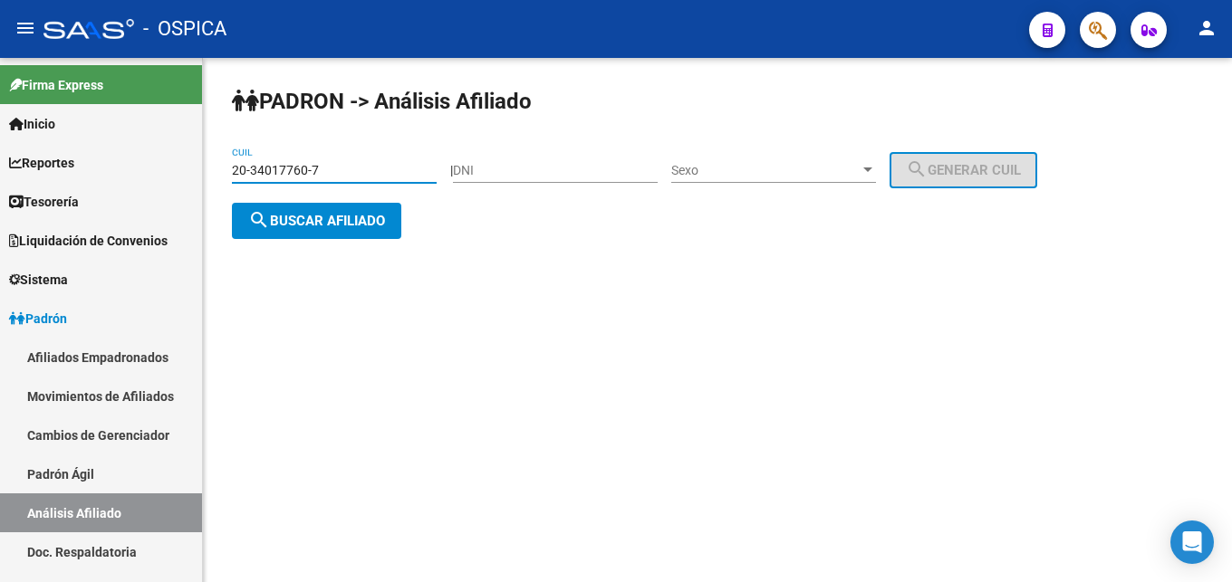
type input "20-34017760-7"
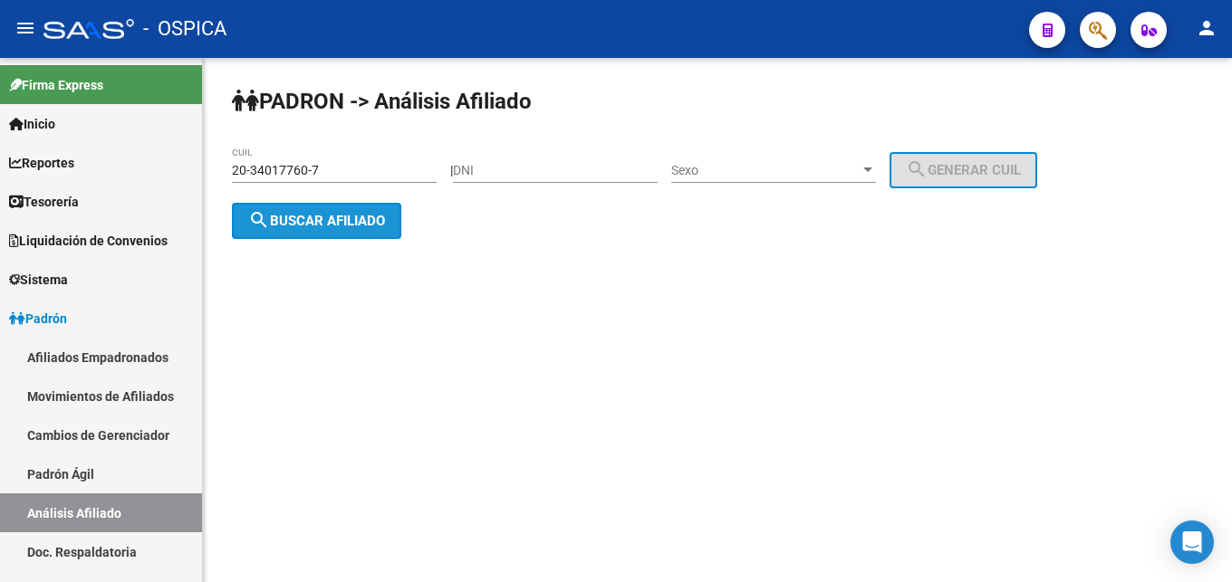
click at [323, 207] on button "search Buscar afiliado" at bounding box center [316, 221] width 169 height 36
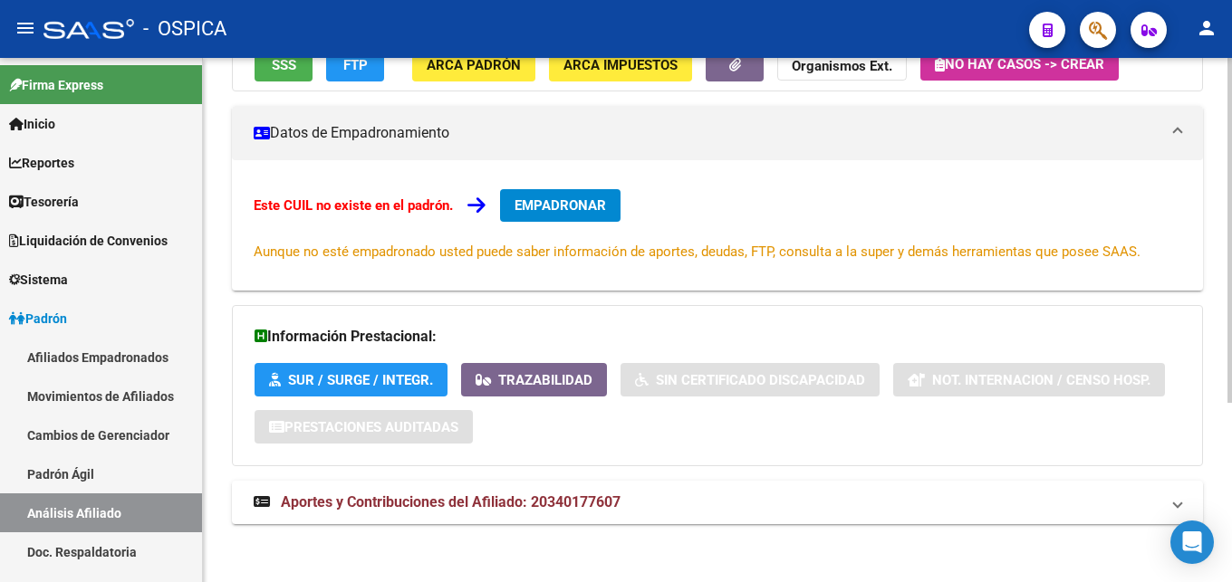
scroll to position [274, 0]
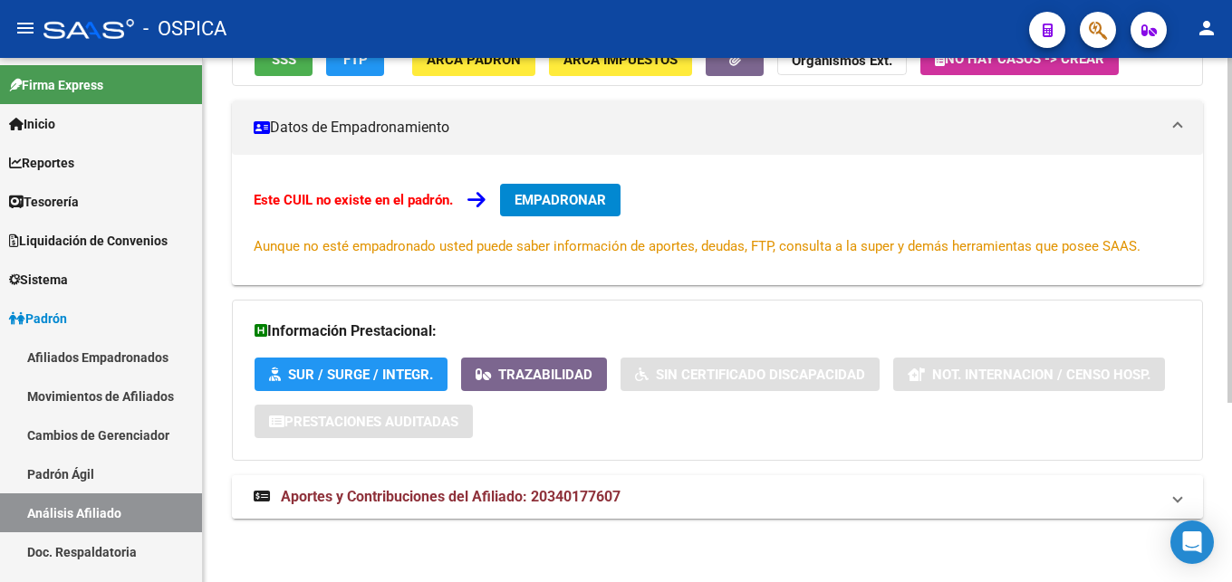
click at [448, 508] on mat-expansion-panel-header "Aportes y Contribuciones del Afiliado: 20340177607" at bounding box center [717, 497] width 971 height 43
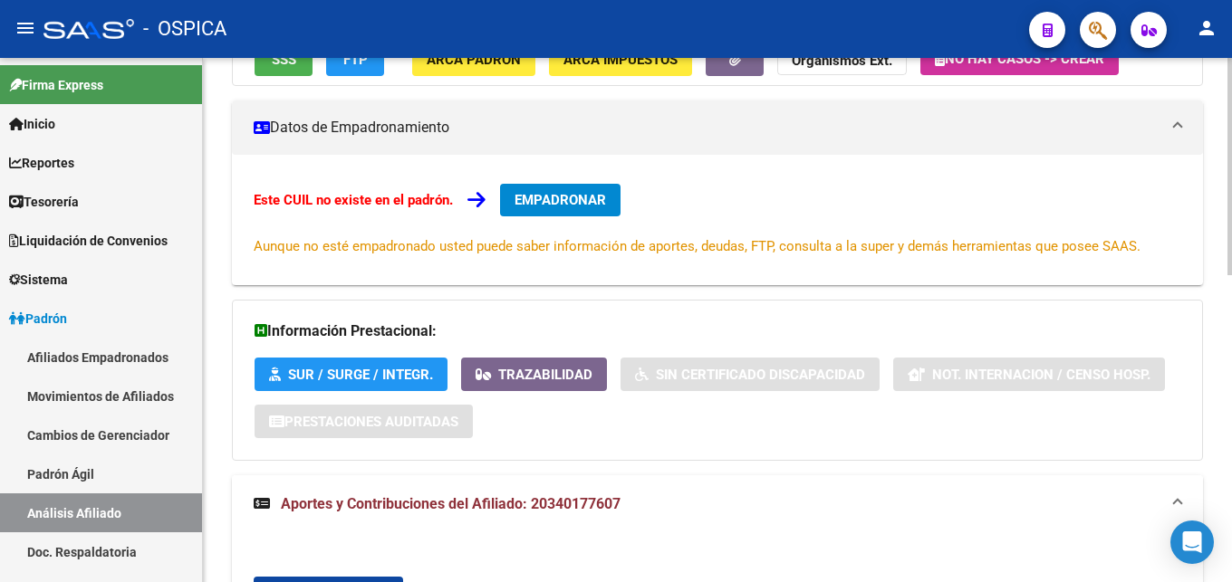
scroll to position [551, 0]
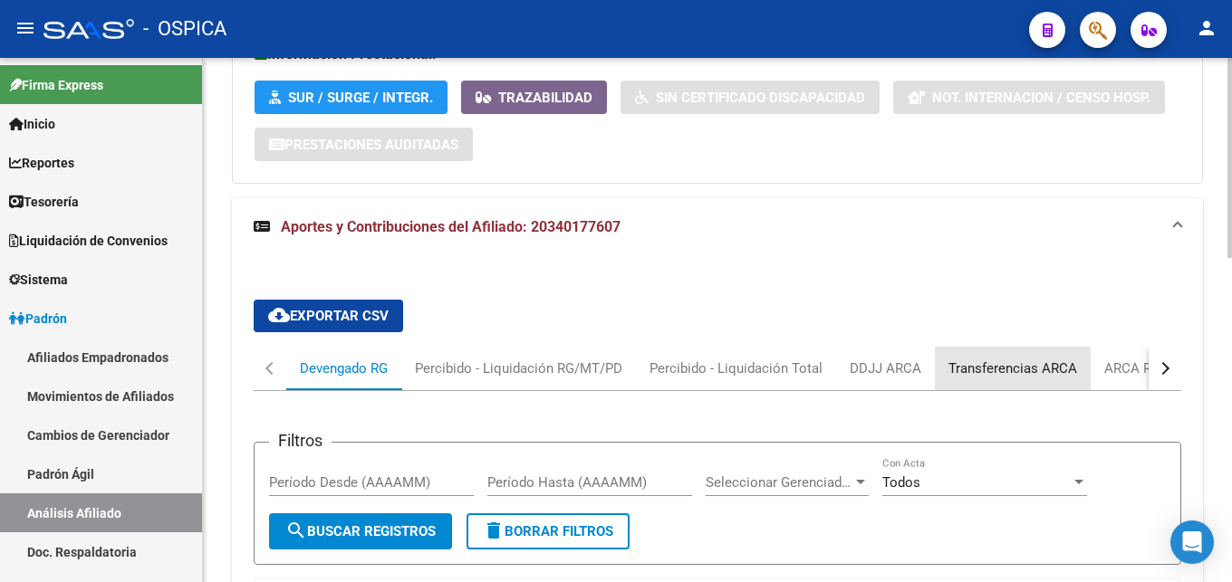
click at [1074, 386] on div "Transferencias ARCA" at bounding box center [1013, 368] width 156 height 43
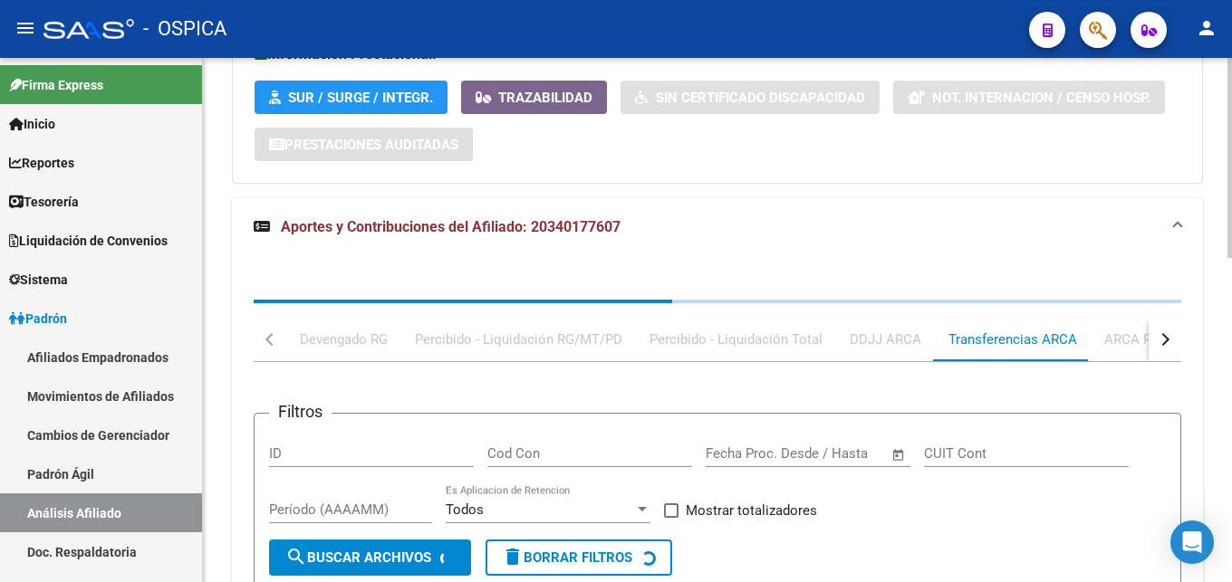
scroll to position [452, 0]
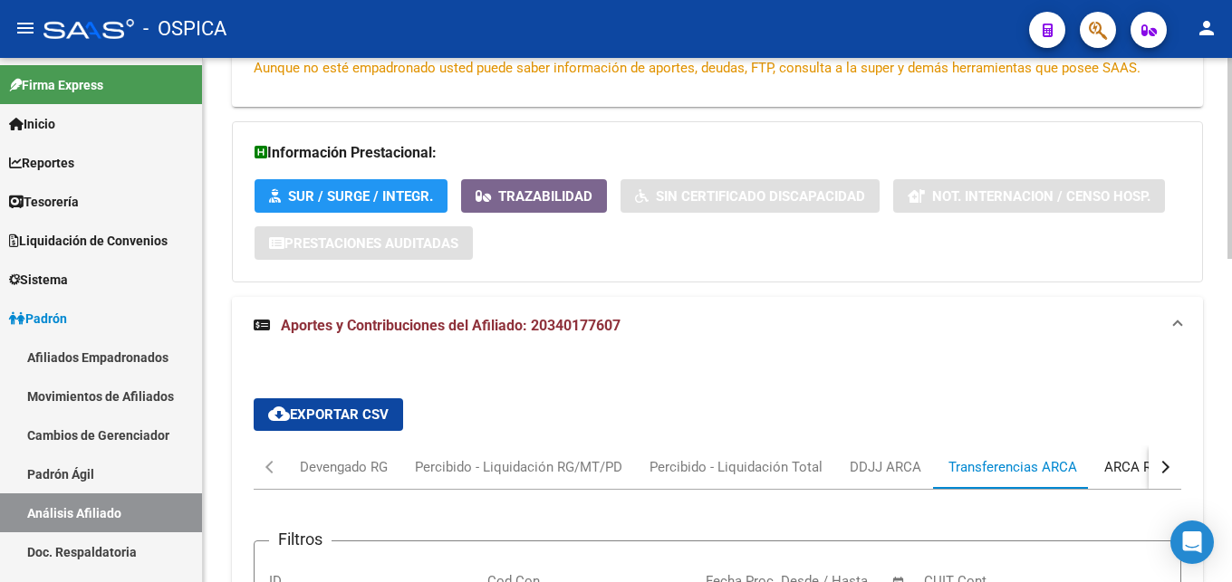
click at [1119, 466] on div "ARCA Relaciones Laborales" at bounding box center [1188, 467] width 169 height 20
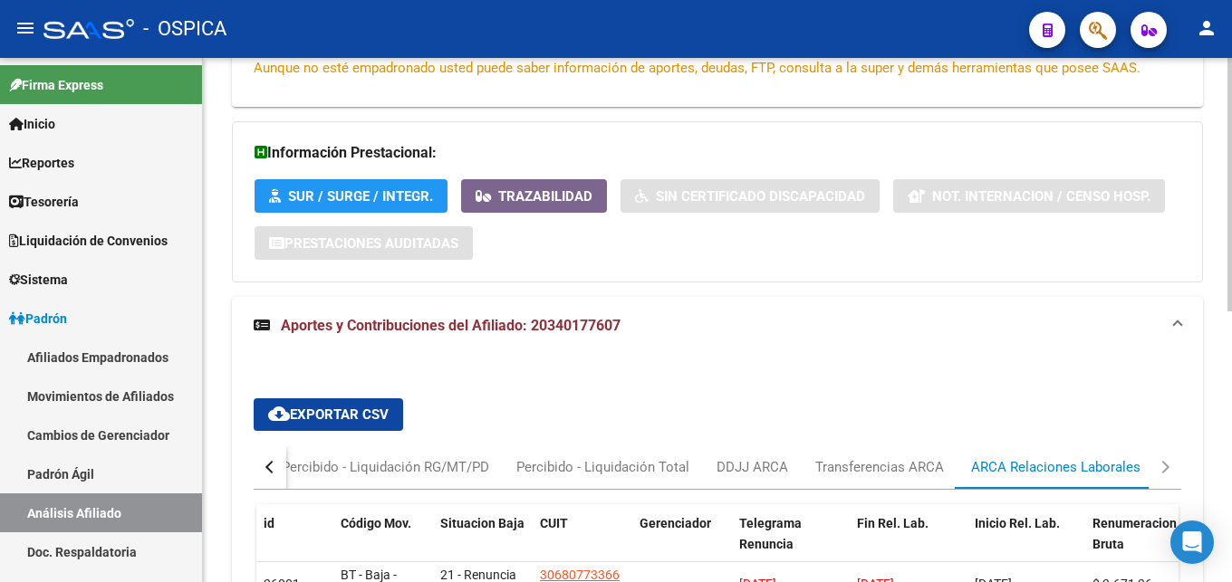
scroll to position [653, 0]
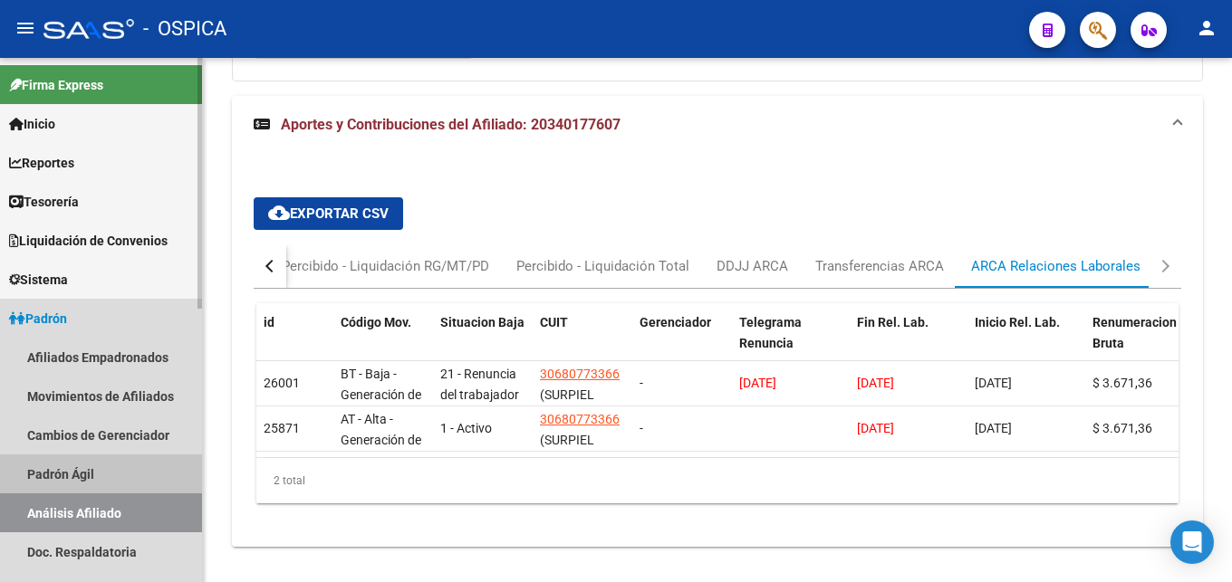
click at [97, 473] on link "Padrón Ágil" at bounding box center [101, 474] width 202 height 39
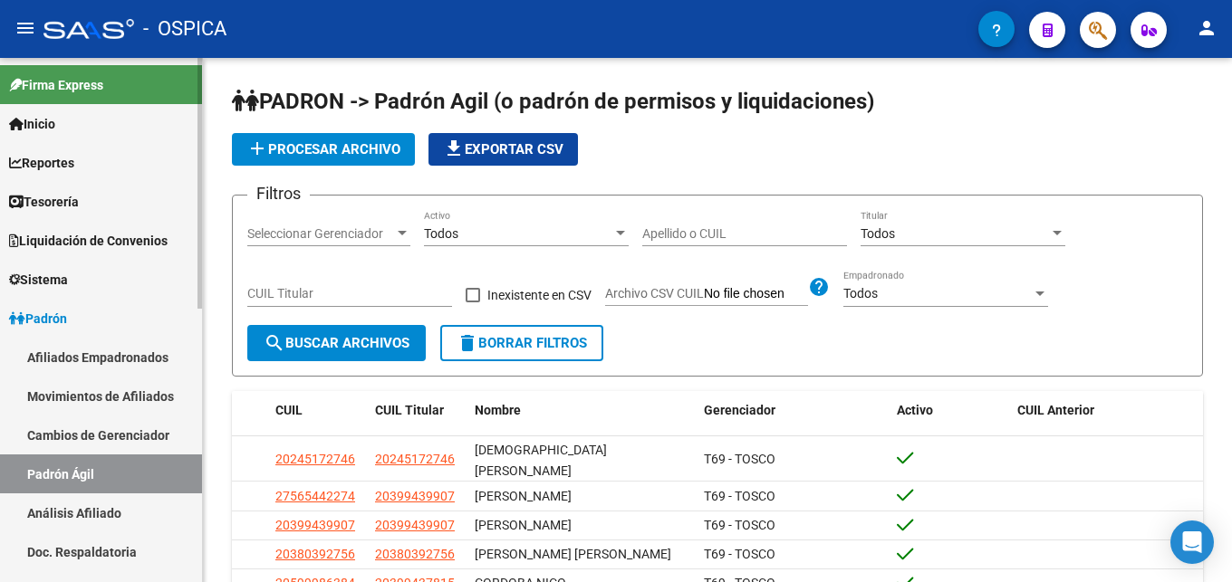
click at [103, 515] on link "Análisis Afiliado" at bounding box center [101, 513] width 202 height 39
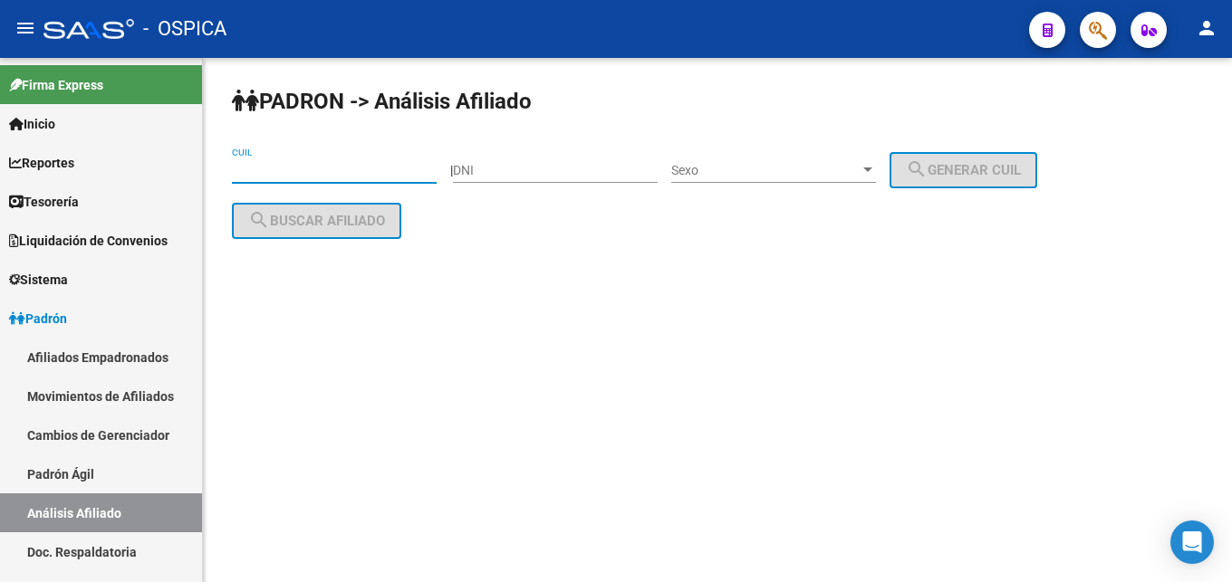
click at [245, 174] on input "CUIL" at bounding box center [334, 170] width 205 height 15
paste input "20-39879822-9"
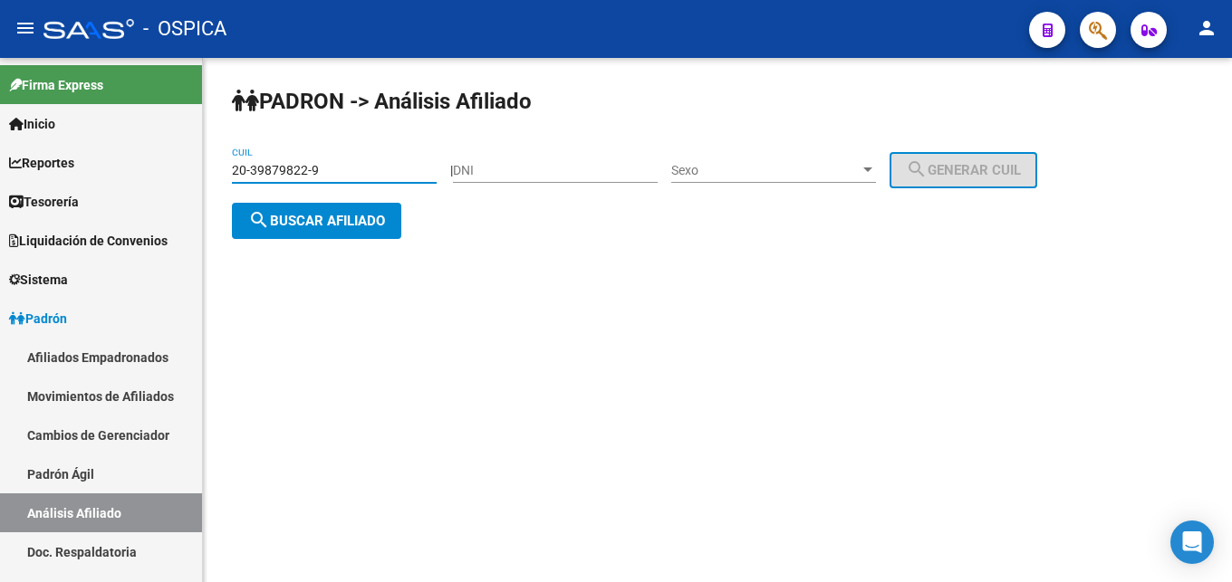
type input "20-39879822-9"
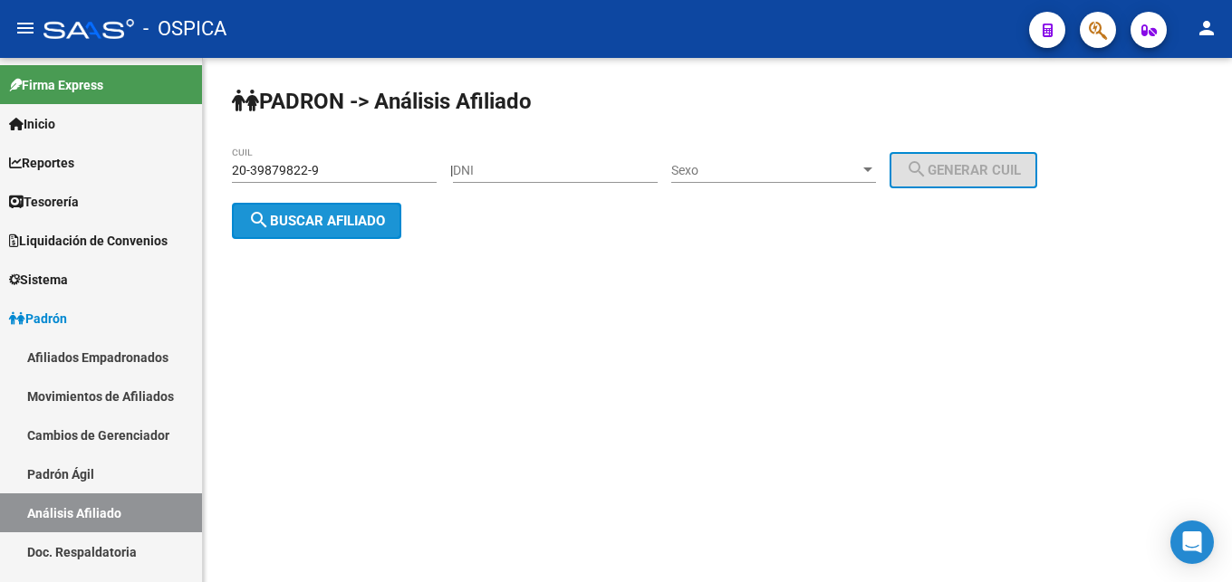
click at [319, 227] on span "search Buscar afiliado" at bounding box center [316, 221] width 137 height 16
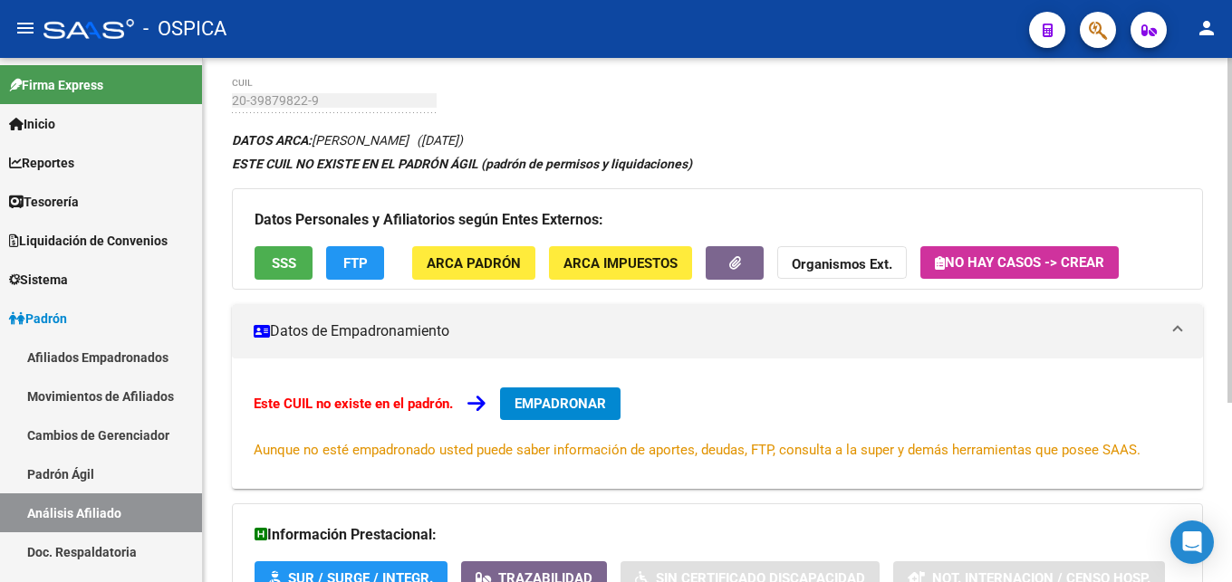
scroll to position [274, 0]
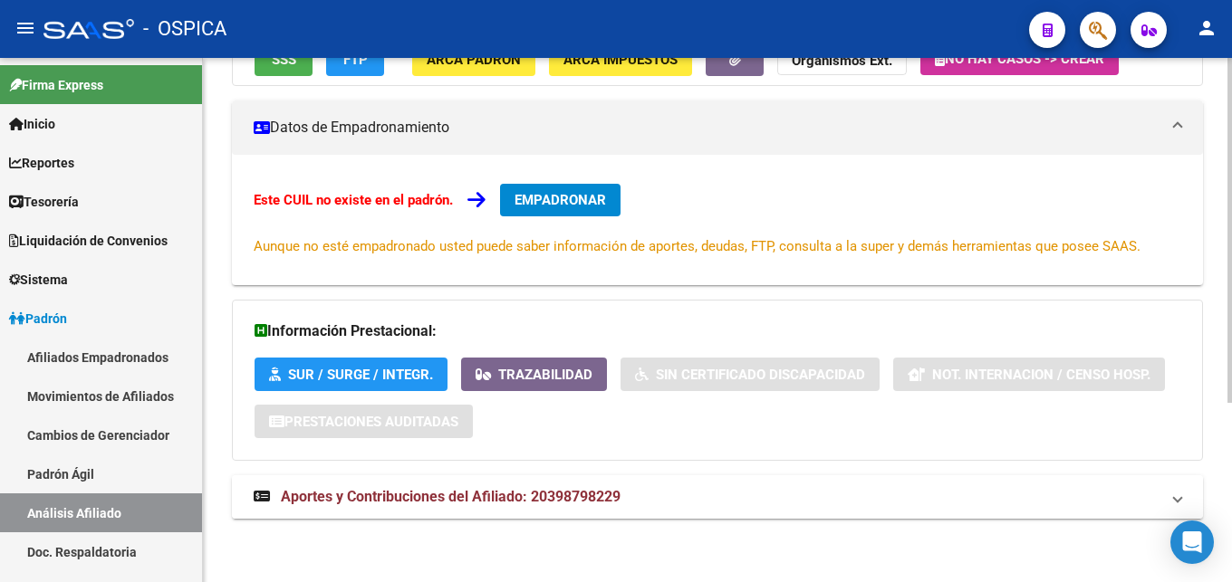
click at [563, 492] on span "Aportes y Contribuciones del Afiliado: 20398798229" at bounding box center [451, 496] width 340 height 17
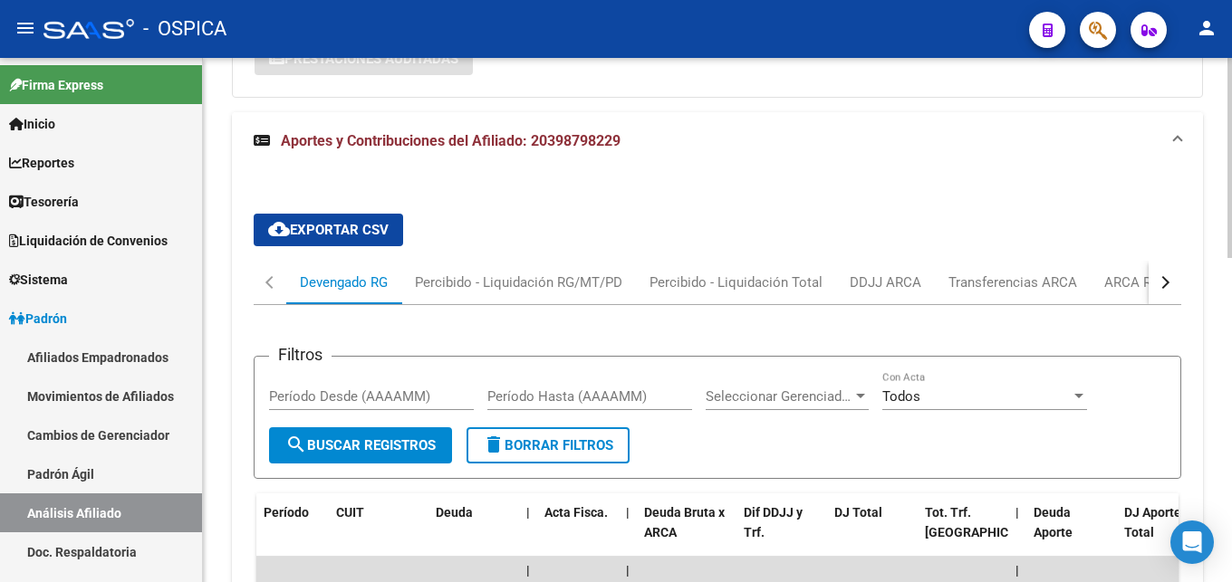
scroll to position [657, 0]
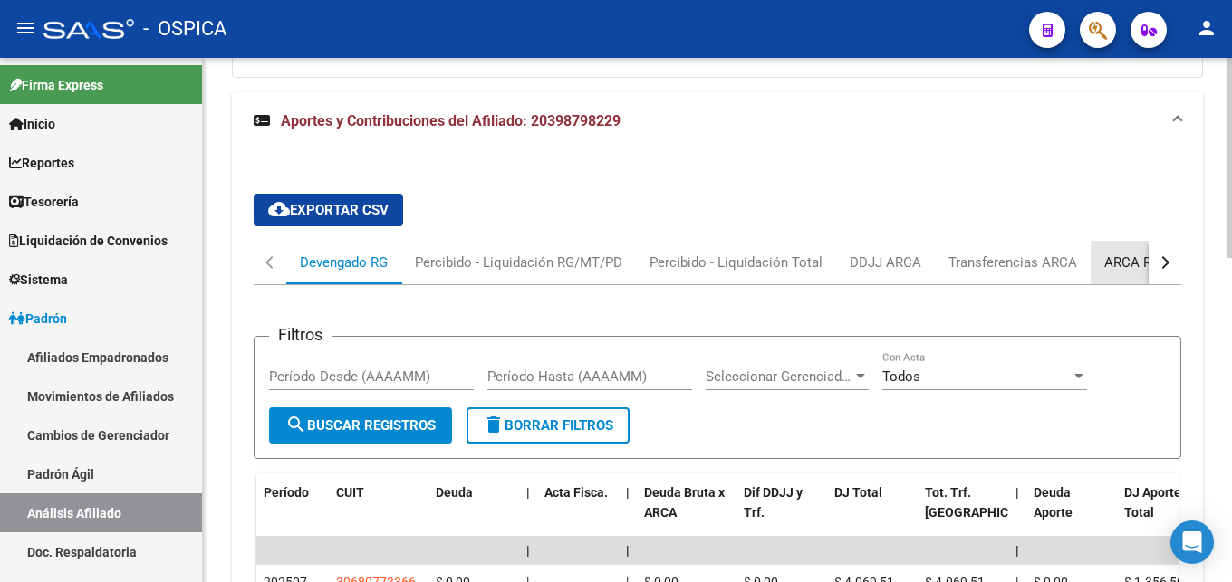
click at [1105, 264] on div "ARCA Relaciones Laborales" at bounding box center [1188, 263] width 169 height 20
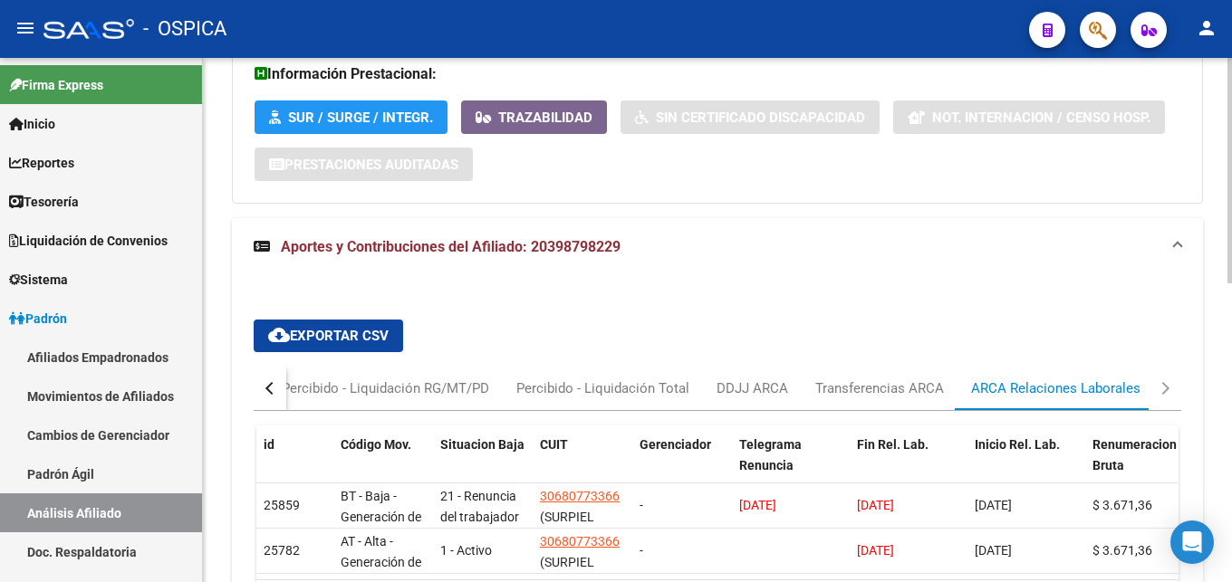
scroll to position [637, 0]
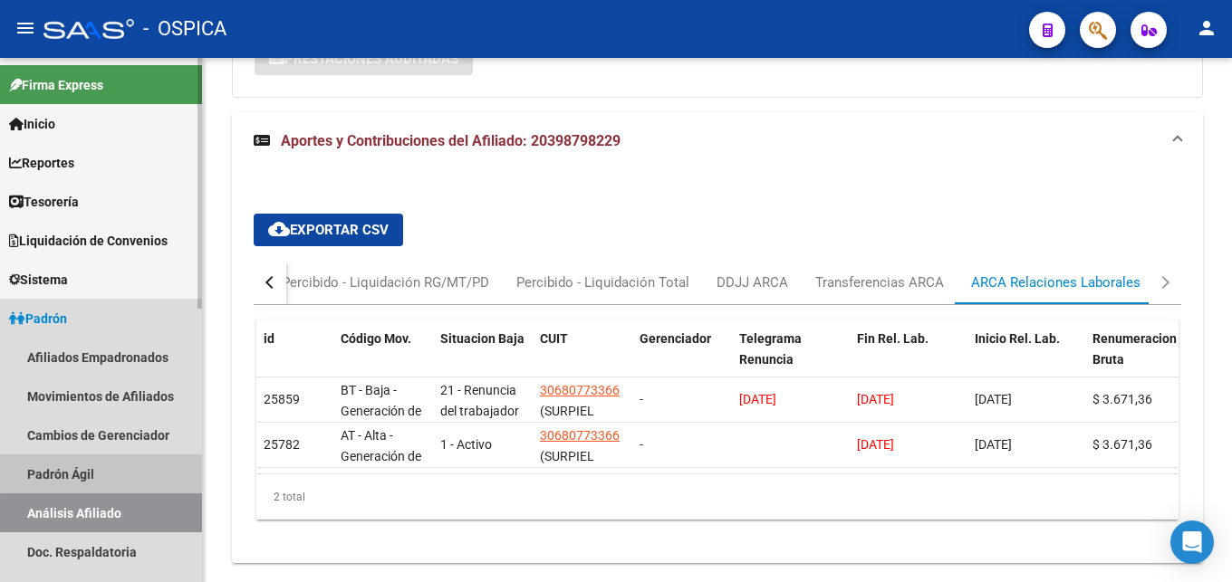
click at [109, 469] on link "Padrón Ágil" at bounding box center [101, 474] width 202 height 39
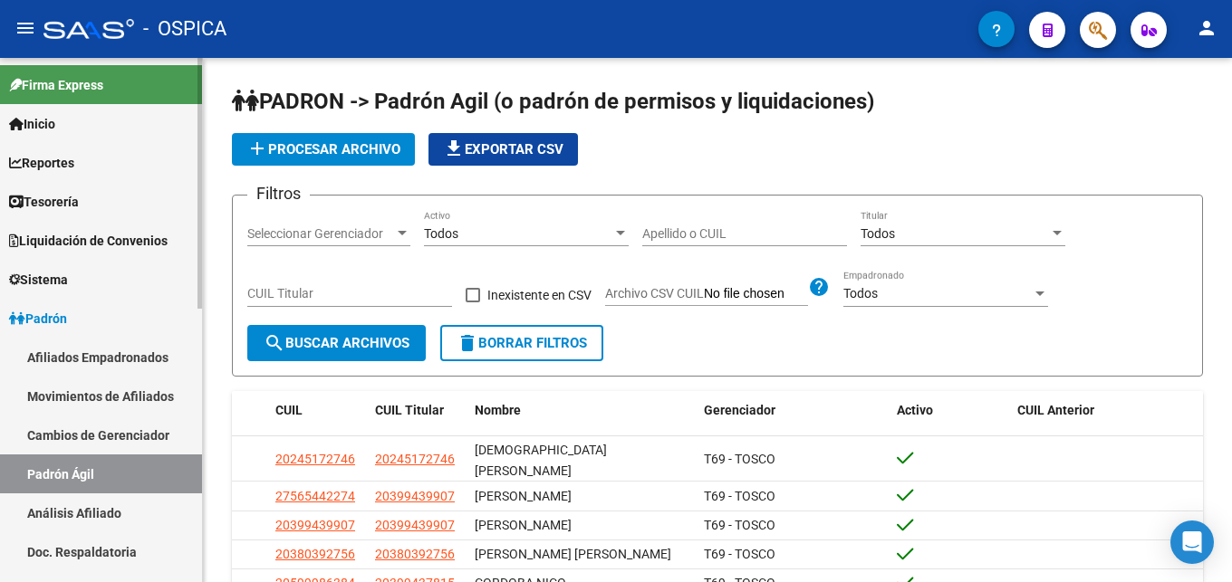
click at [109, 513] on link "Análisis Afiliado" at bounding box center [101, 513] width 202 height 39
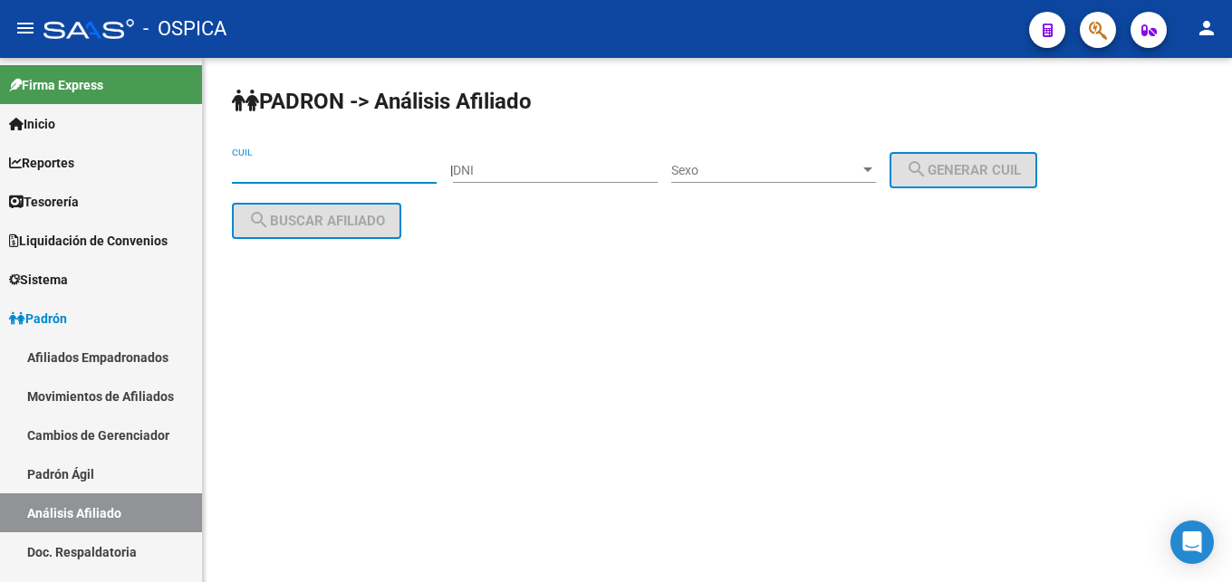
paste input "20-41246043-0"
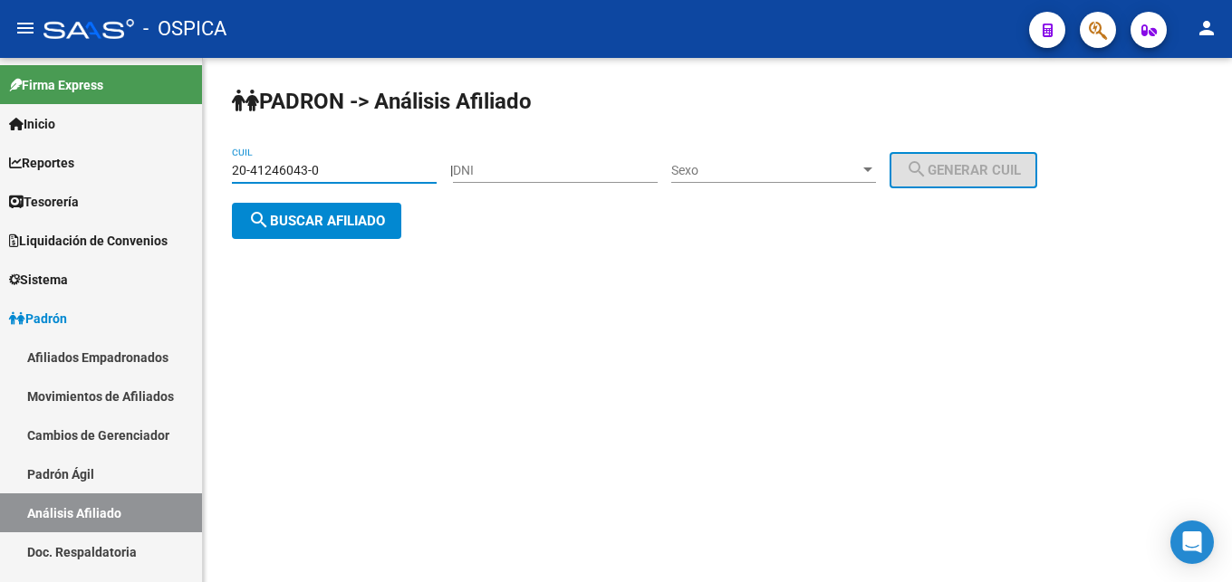
type input "20-41246043-0"
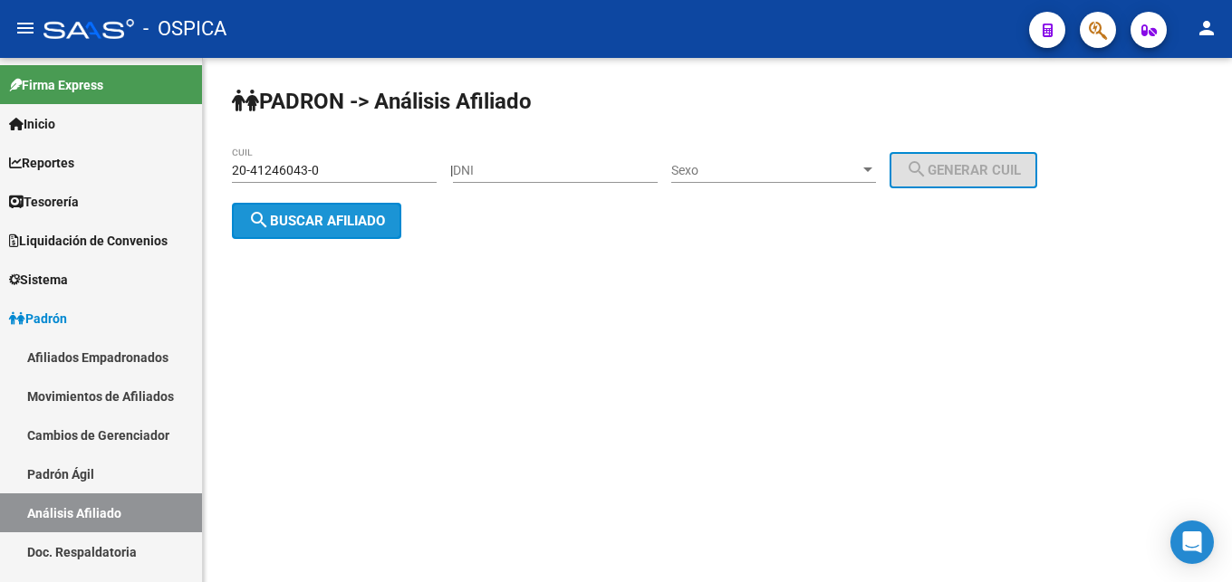
click at [298, 212] on button "search Buscar afiliado" at bounding box center [316, 221] width 169 height 36
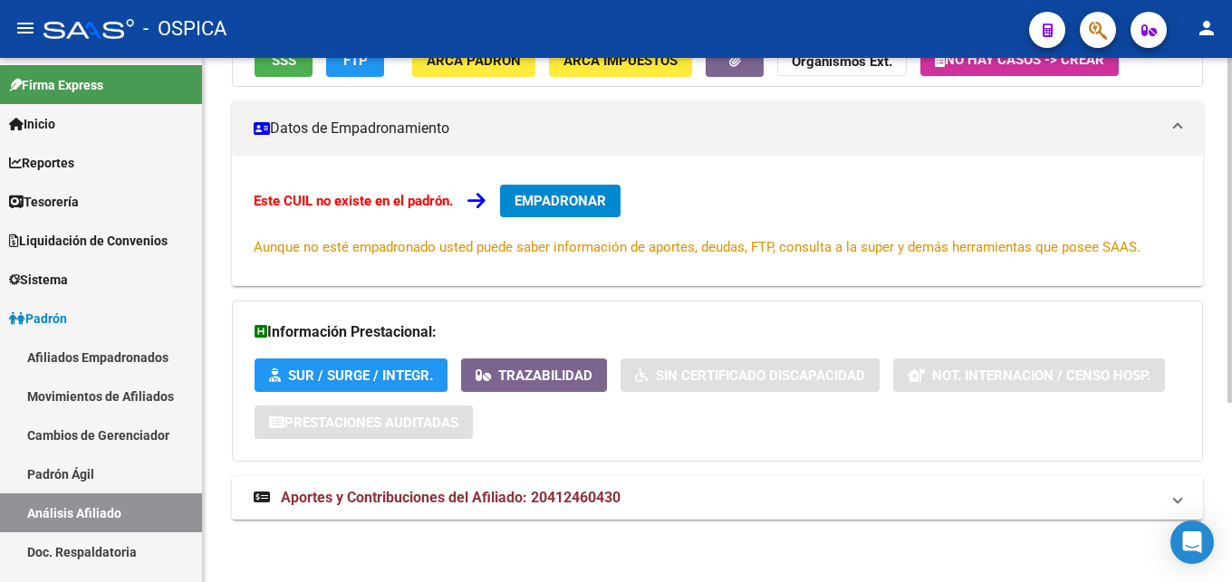
scroll to position [274, 0]
click at [586, 501] on span "Aportes y Contribuciones del Afiliado: 20412460430" at bounding box center [451, 496] width 340 height 17
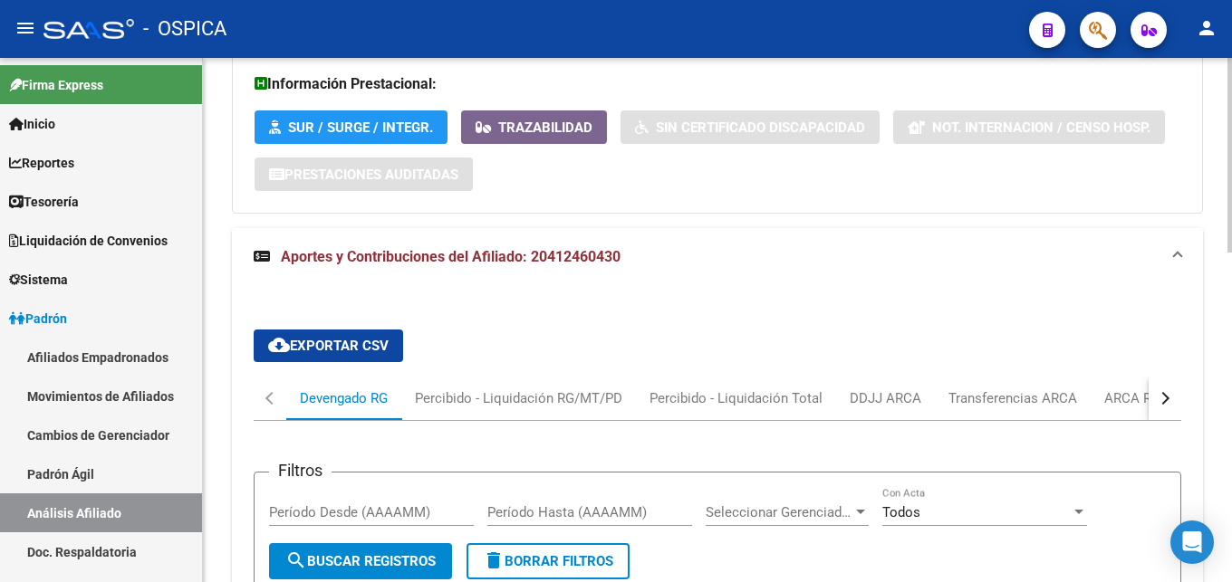
scroll to position [551, 0]
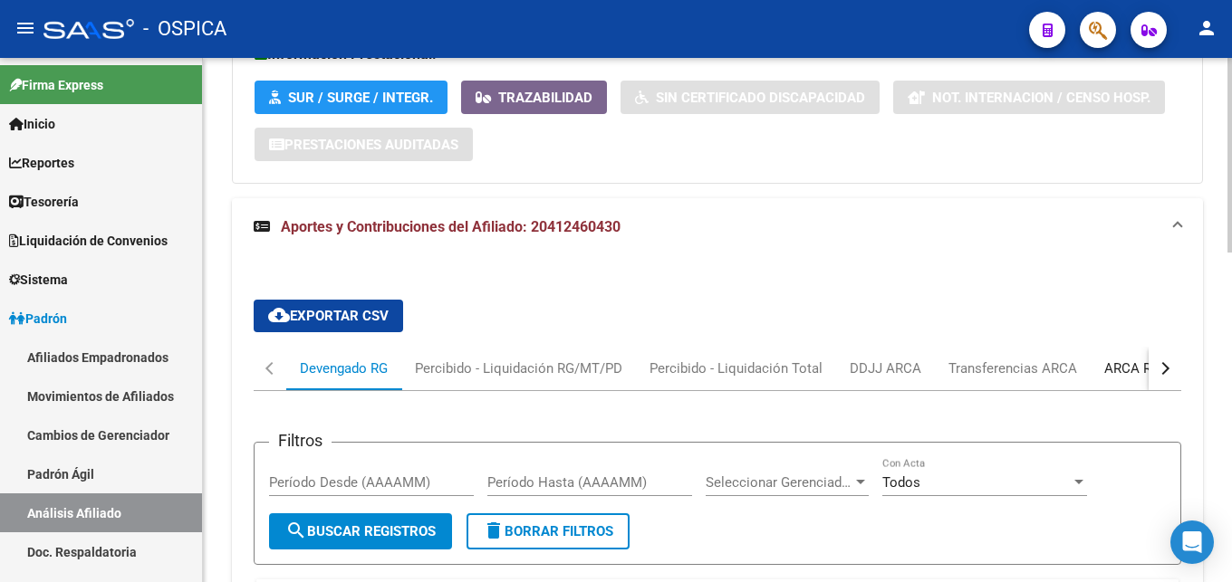
click at [1124, 373] on div "ARCA Relaciones Laborales" at bounding box center [1188, 369] width 169 height 20
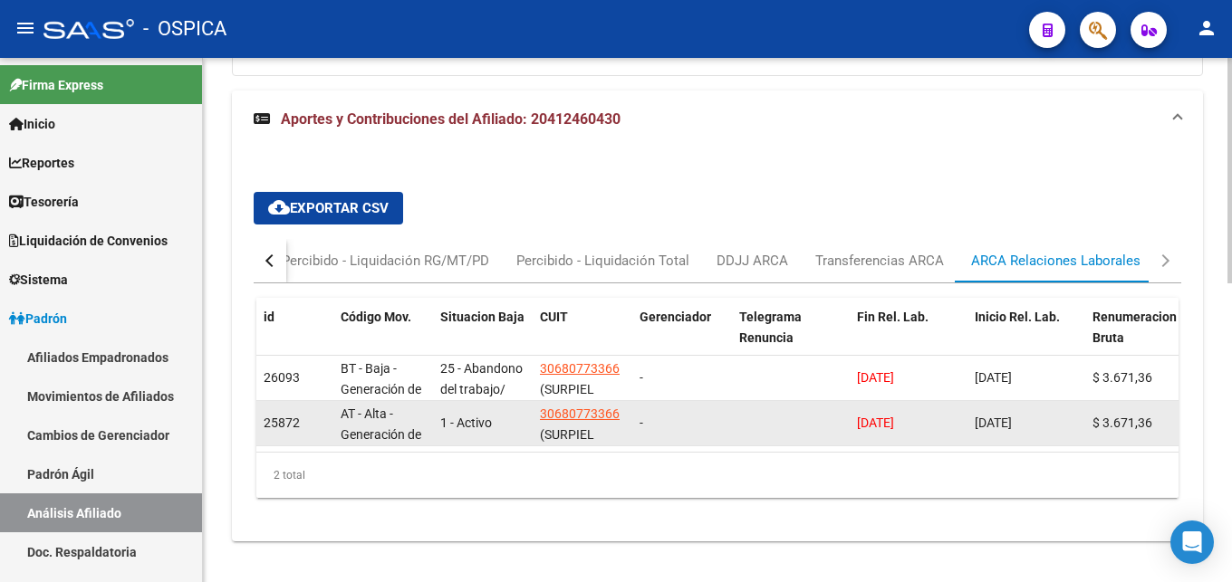
scroll to position [697, 0]
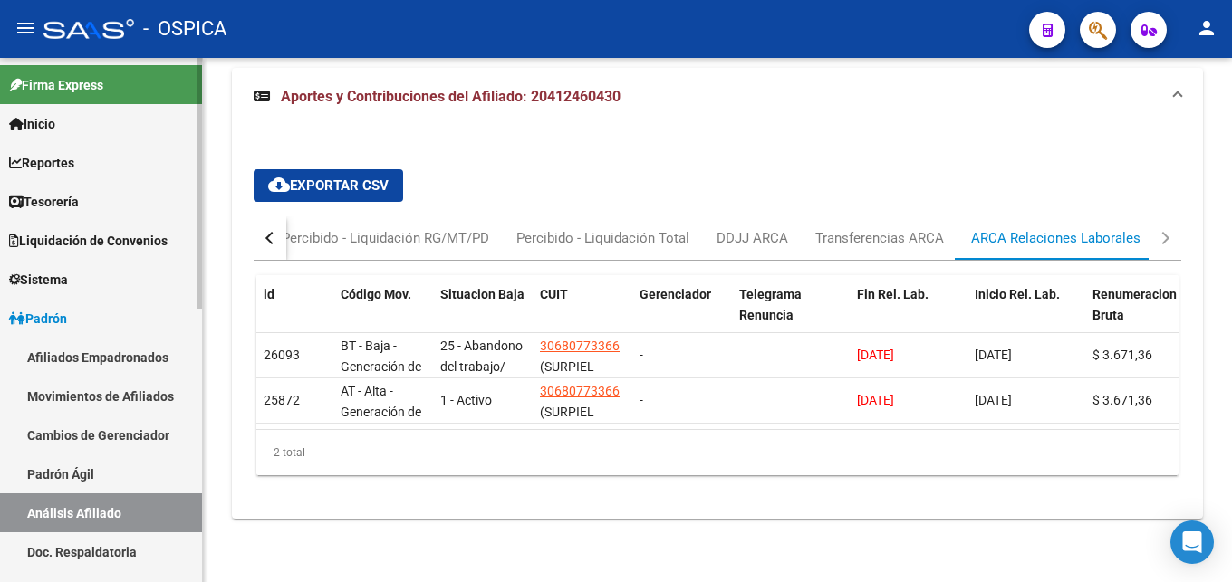
click at [67, 468] on link "Padrón Ágil" at bounding box center [101, 474] width 202 height 39
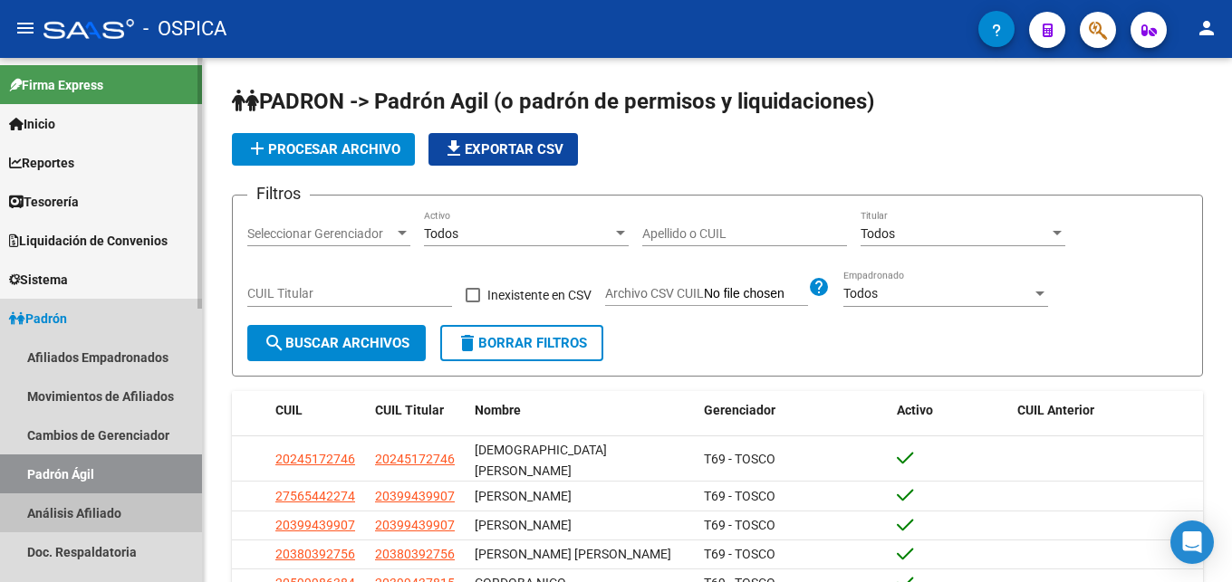
click at [72, 508] on link "Análisis Afiliado" at bounding box center [101, 513] width 202 height 39
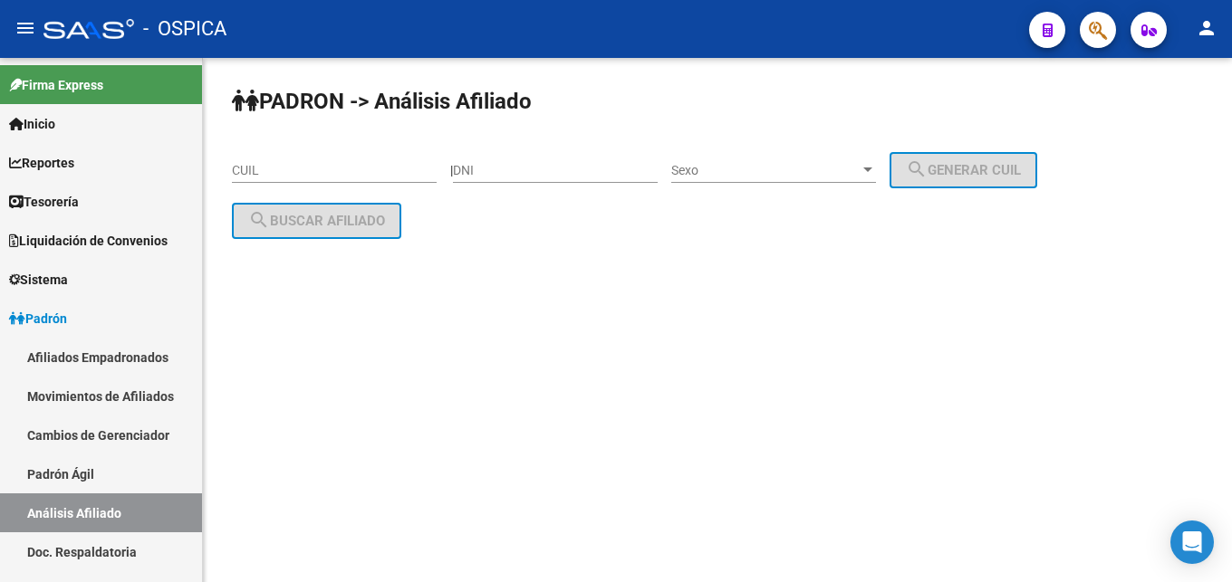
click at [235, 175] on div "CUIL" at bounding box center [334, 165] width 205 height 36
paste input "20-45132920-1"
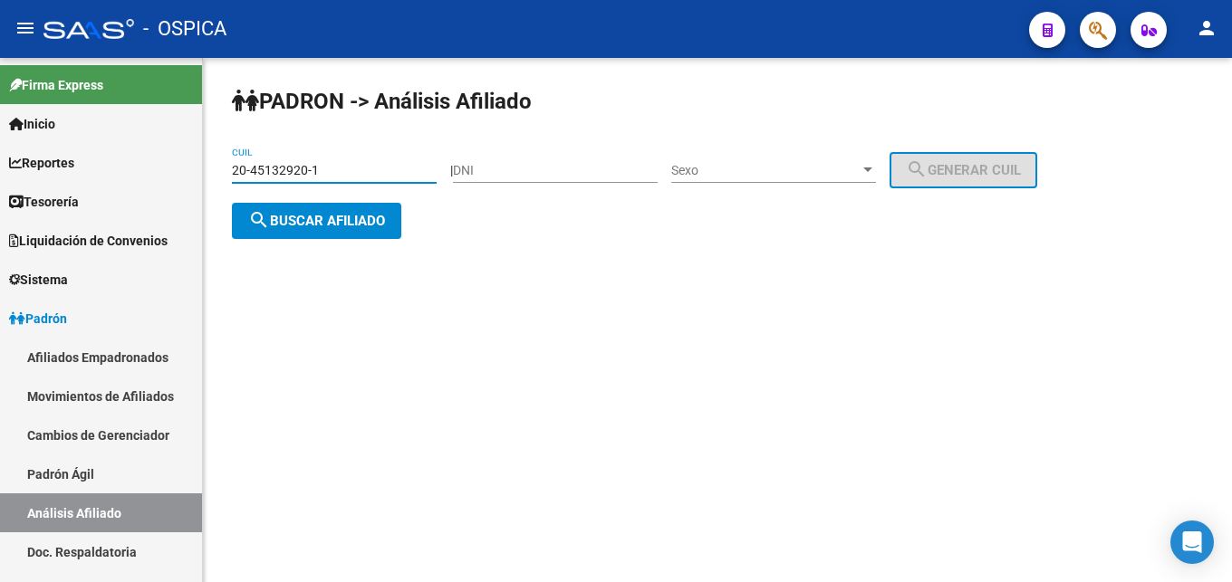
type input "20-45132920-1"
click at [269, 223] on mat-icon "search" at bounding box center [259, 220] width 22 height 22
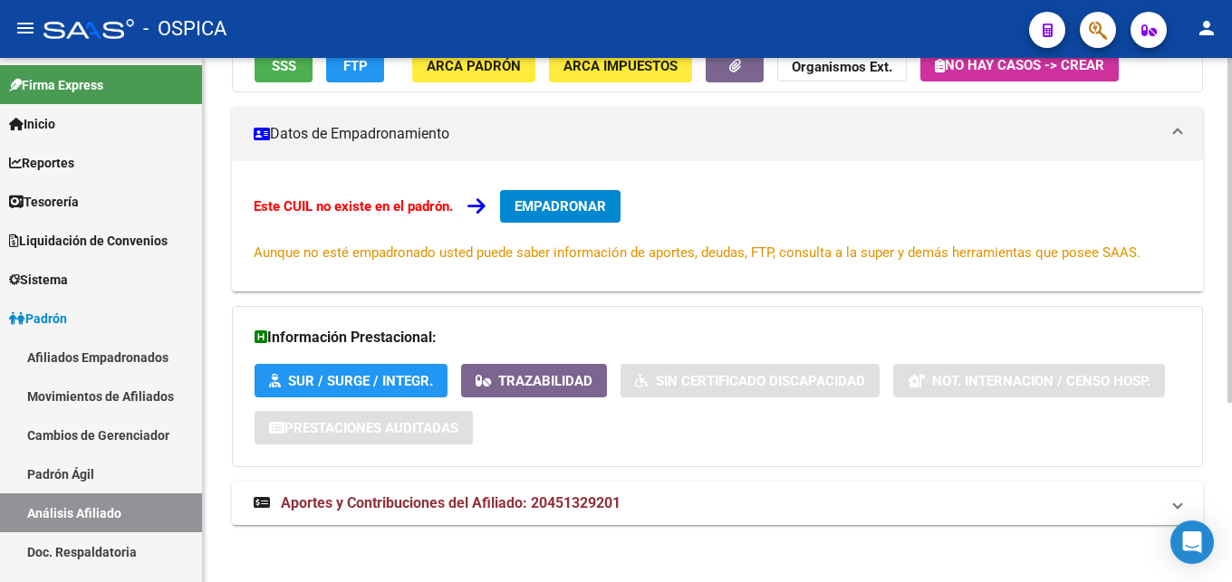
scroll to position [274, 0]
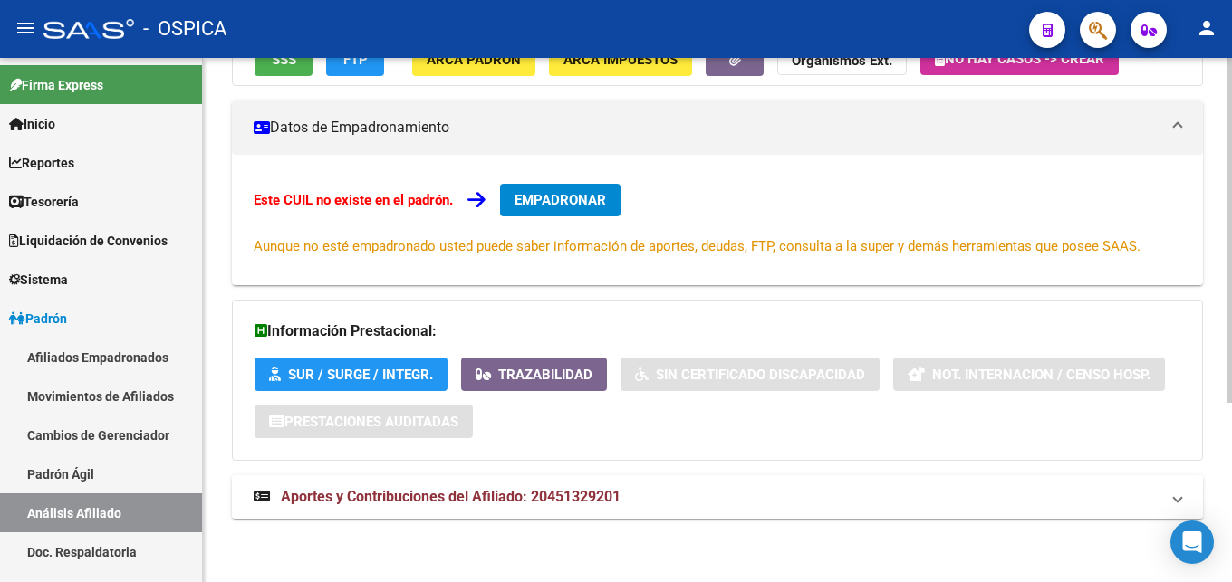
click at [532, 497] on span "Aportes y Contribuciones del Afiliado: 20451329201" at bounding box center [451, 496] width 340 height 17
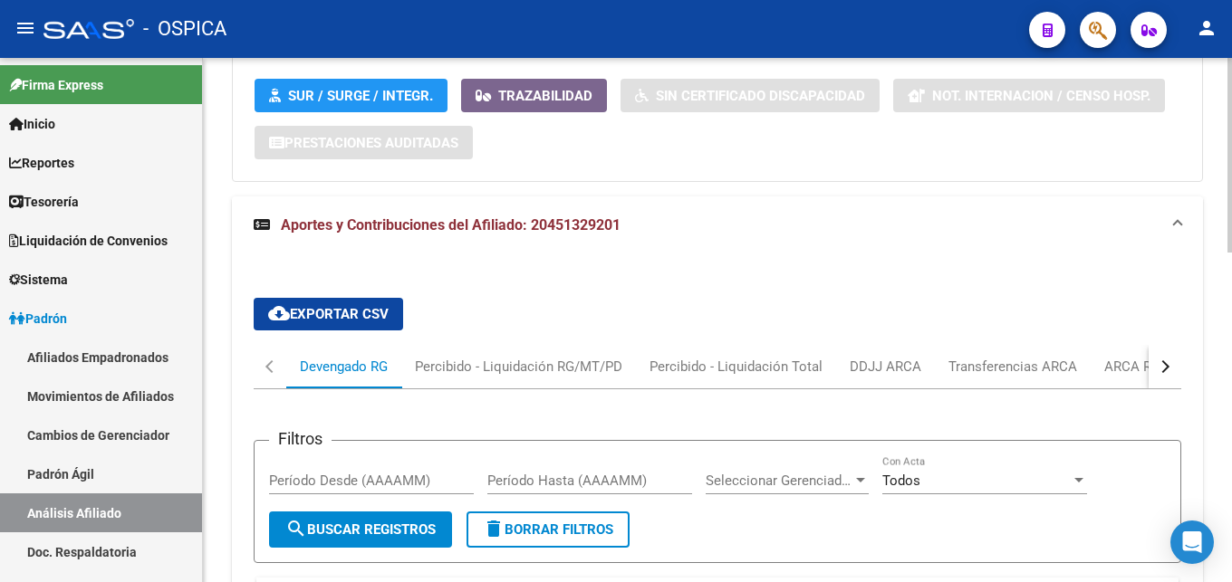
scroll to position [564, 0]
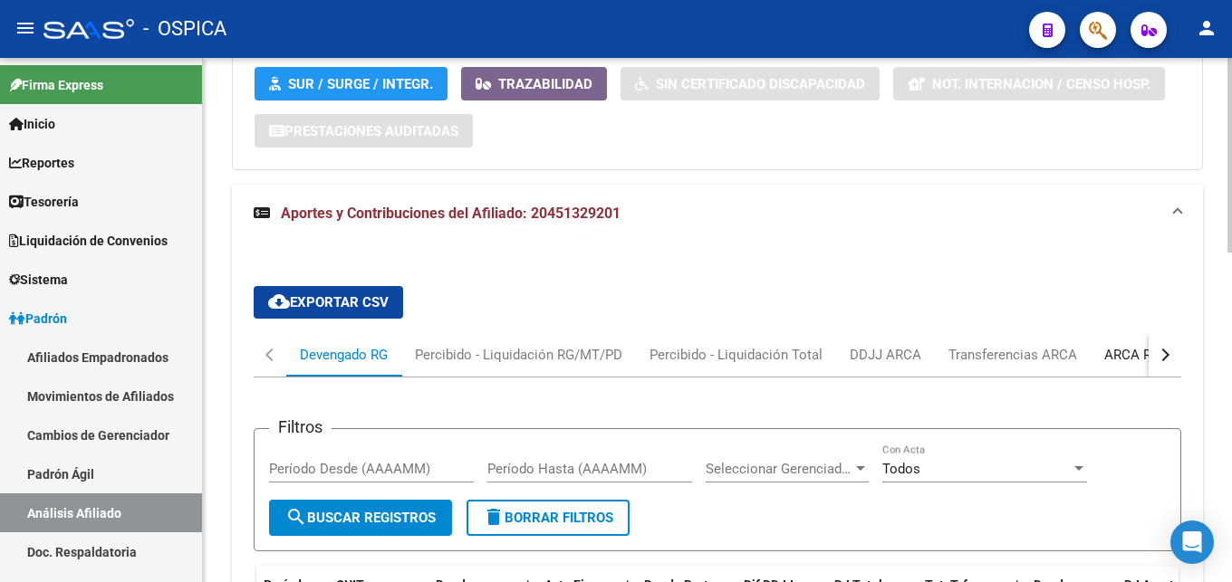
click at [1104, 354] on div "ARCA Relaciones Laborales" at bounding box center [1188, 355] width 169 height 20
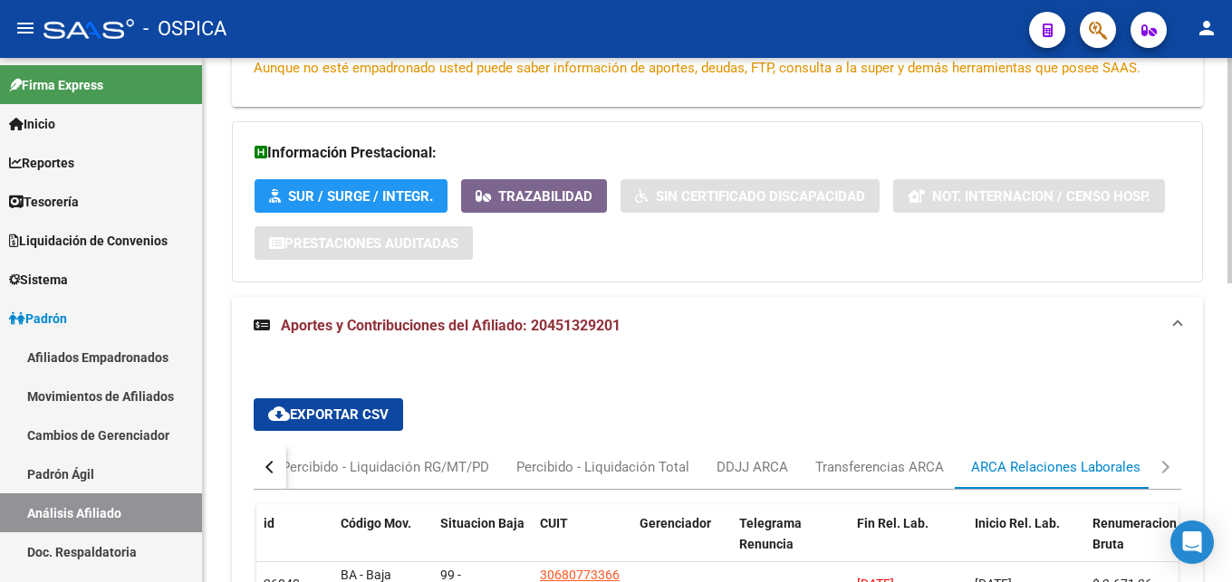
scroll to position [697, 0]
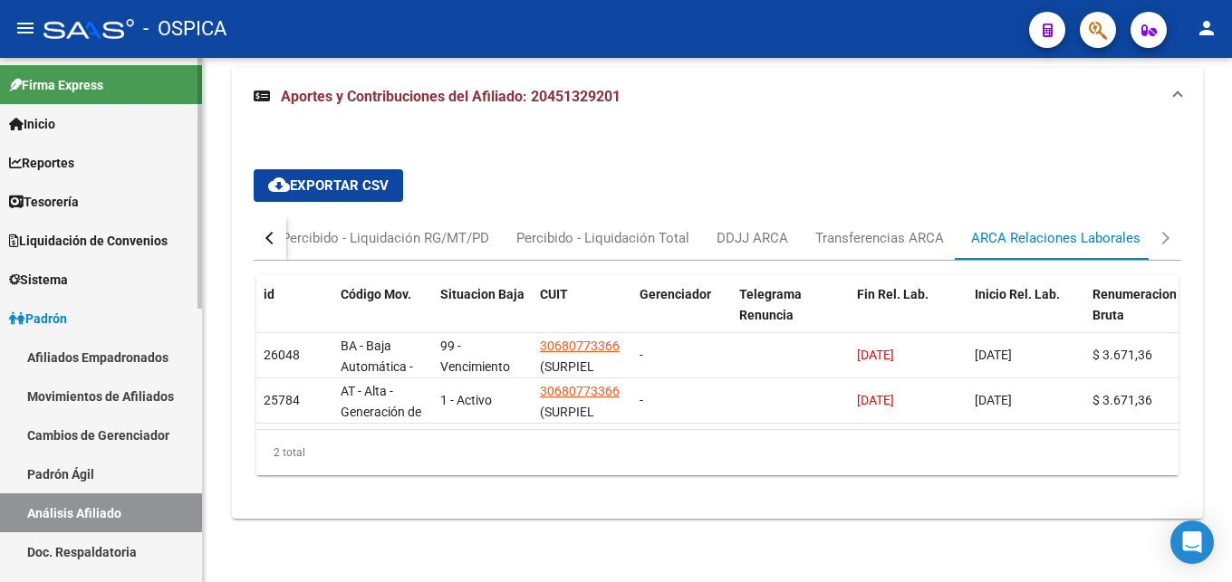
click at [54, 477] on link "Padrón Ágil" at bounding box center [101, 474] width 202 height 39
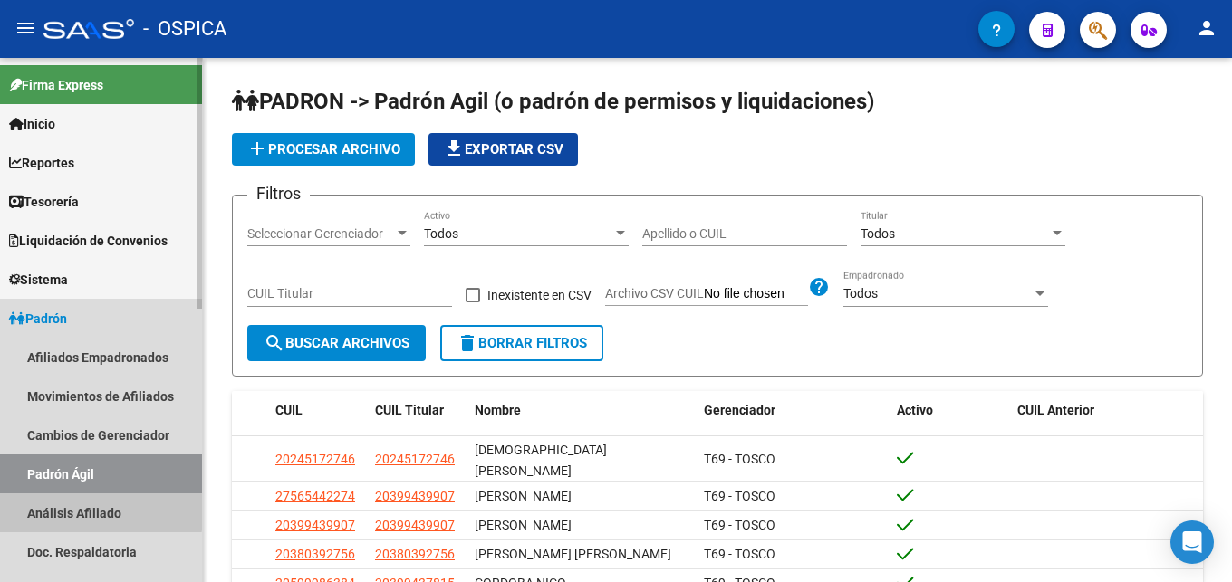
click at [88, 511] on link "Análisis Afiliado" at bounding box center [101, 513] width 202 height 39
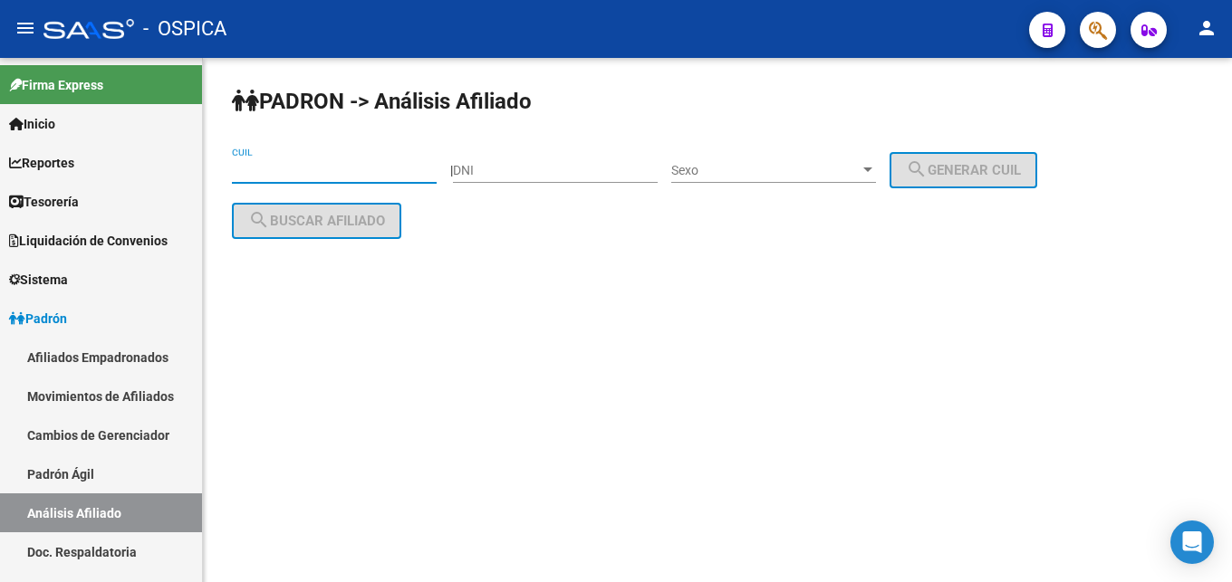
click at [289, 172] on input "CUIL" at bounding box center [334, 170] width 205 height 15
paste input "20-45312109-8"
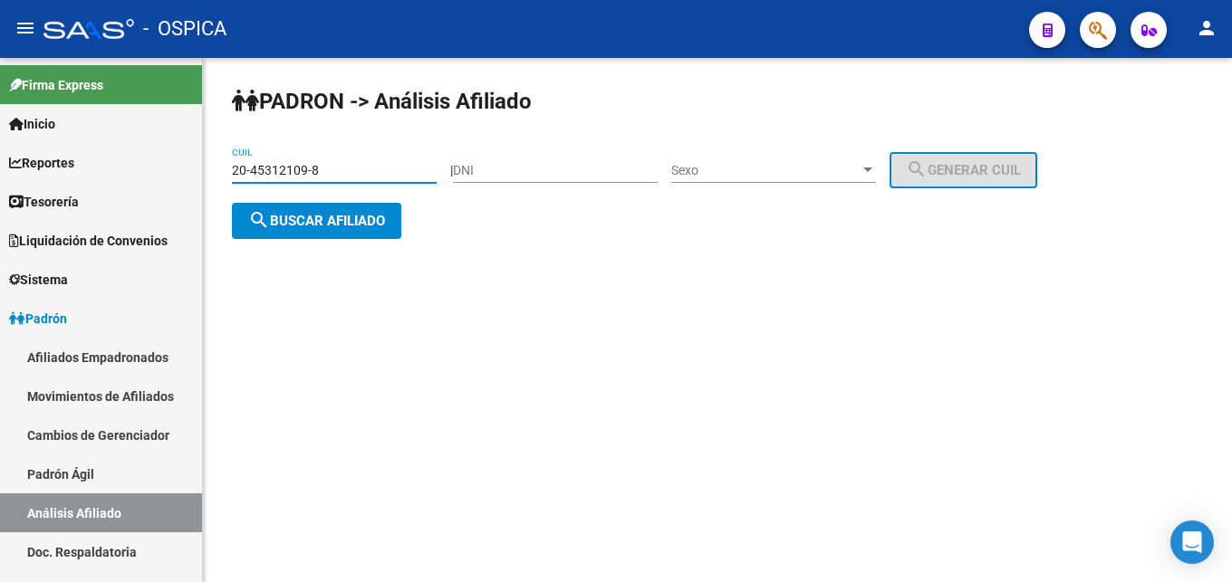
type input "20-45312109-8"
click at [328, 213] on button "search Buscar afiliado" at bounding box center [316, 221] width 169 height 36
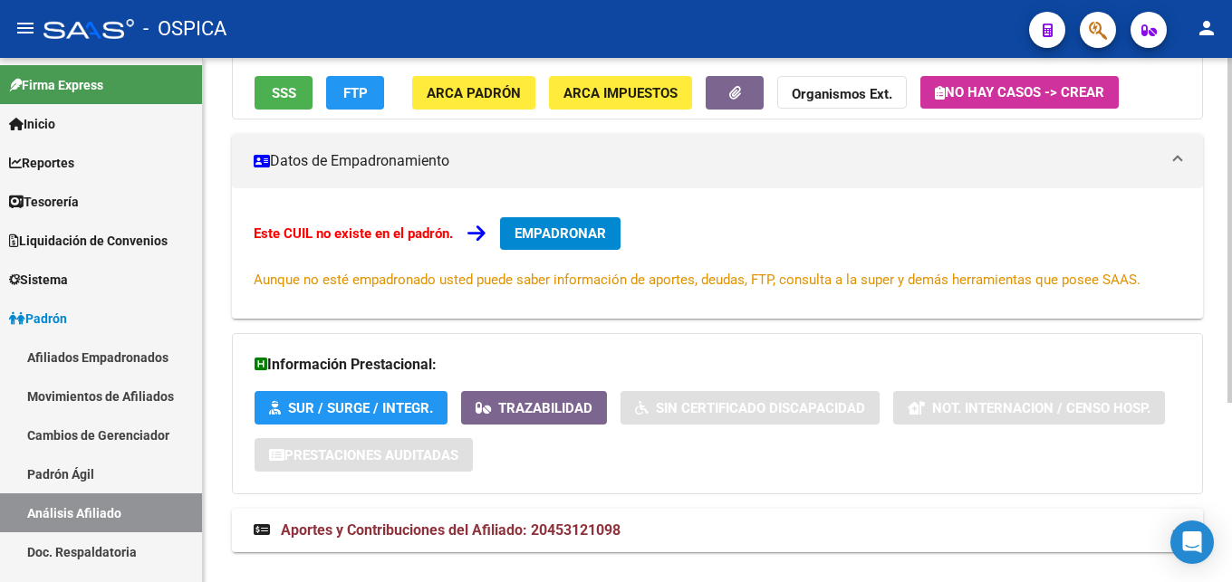
scroll to position [274, 0]
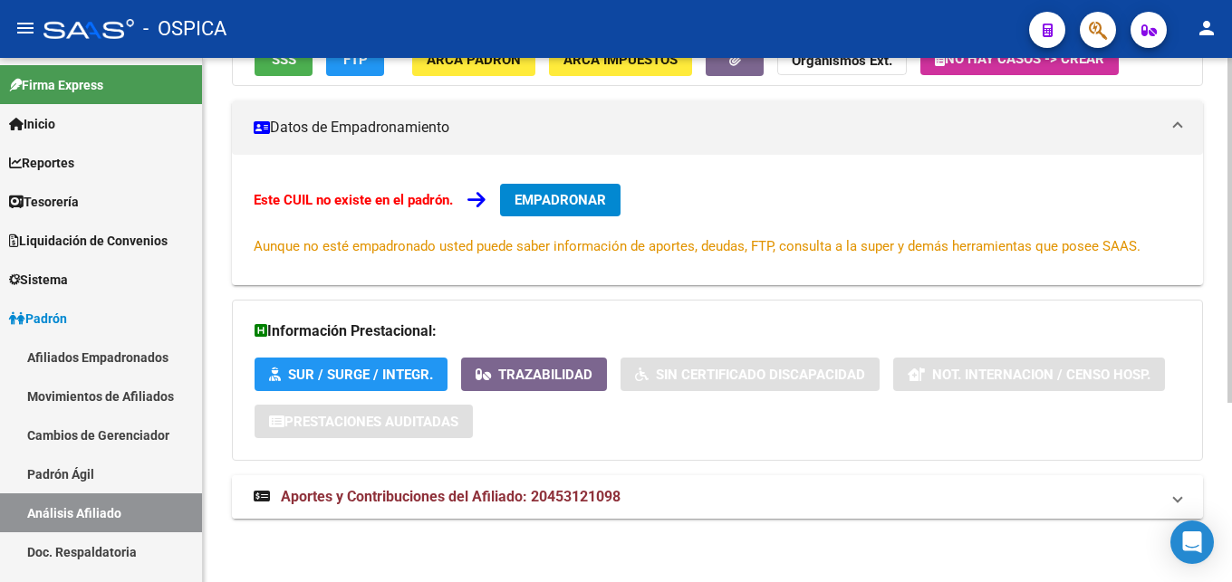
click at [454, 500] on span "Aportes y Contribuciones del Afiliado: 20453121098" at bounding box center [451, 496] width 340 height 17
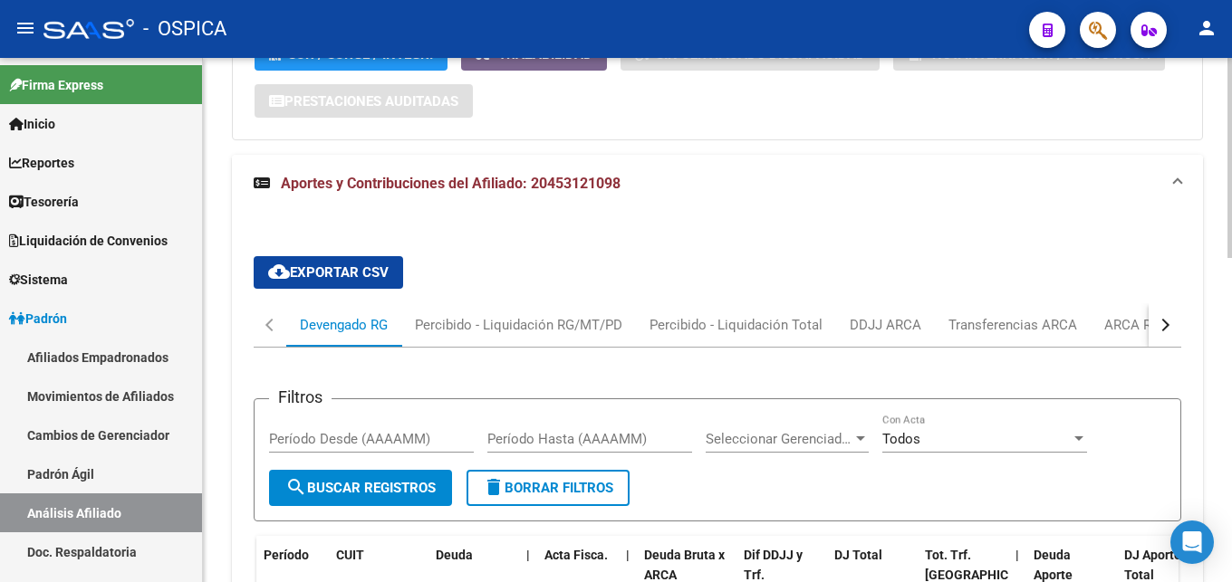
scroll to position [643, 0]
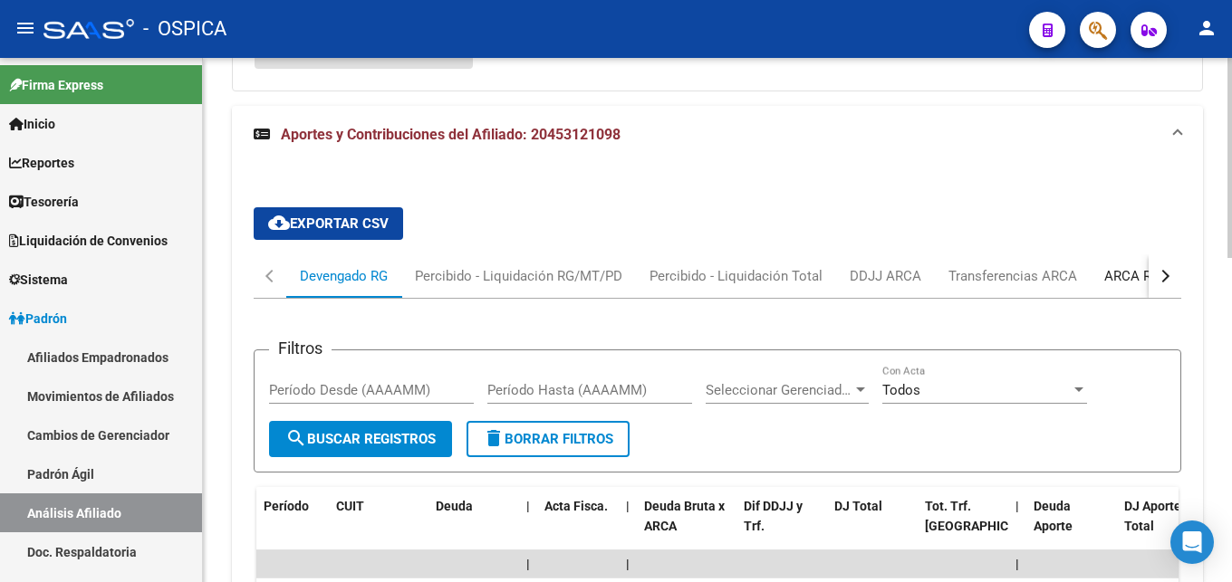
click at [1121, 280] on div "ARCA Relaciones Laborales" at bounding box center [1188, 276] width 169 height 20
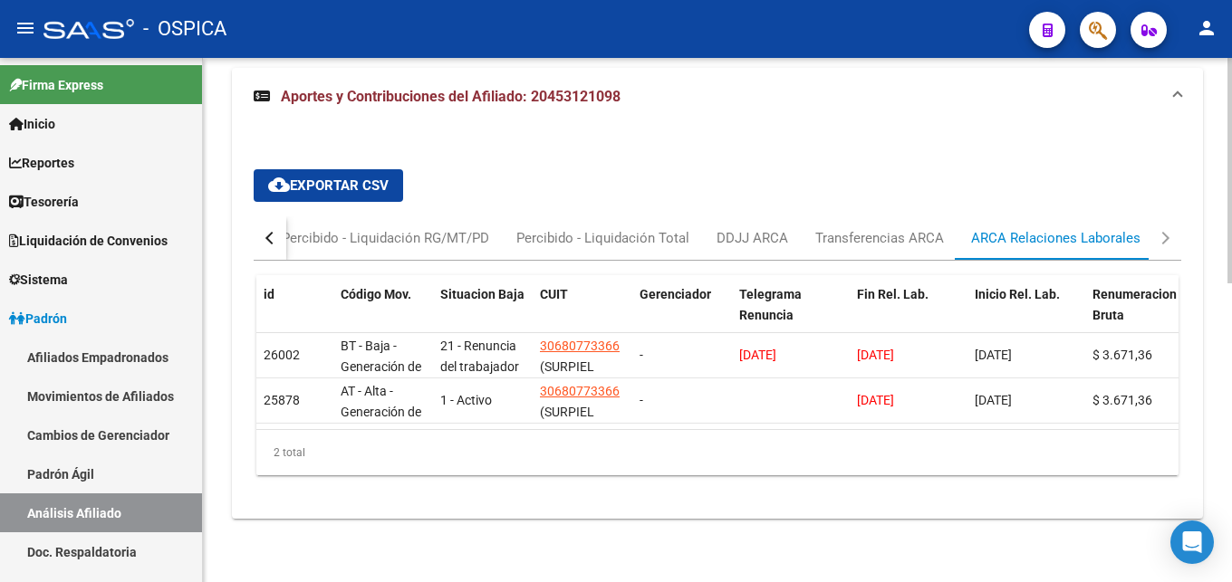
scroll to position [697, 0]
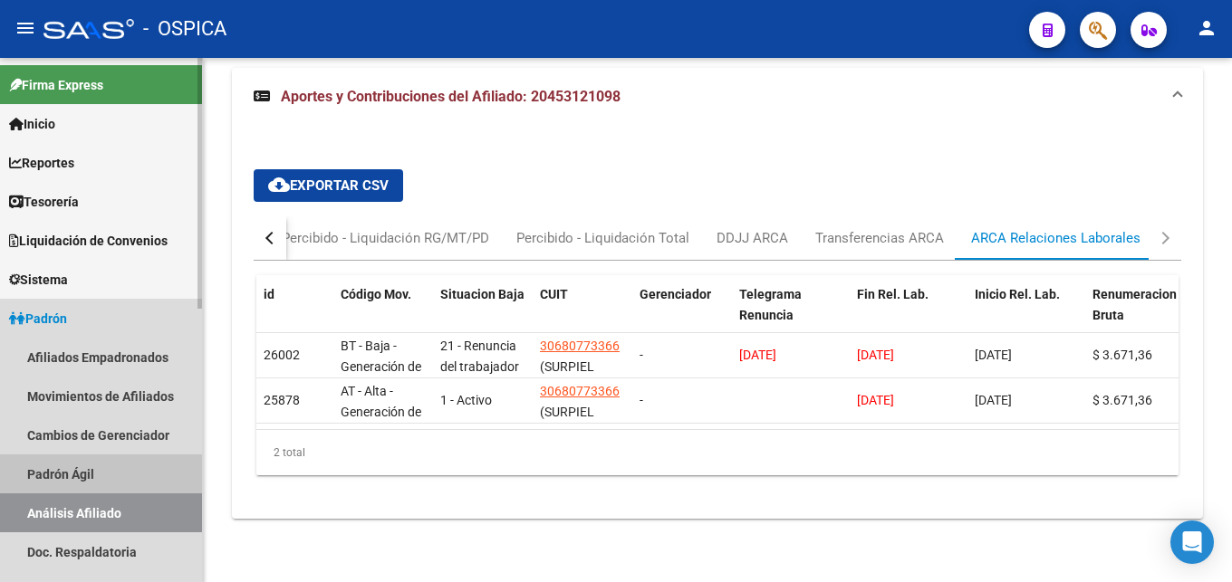
click at [62, 475] on link "Padrón Ágil" at bounding box center [101, 474] width 202 height 39
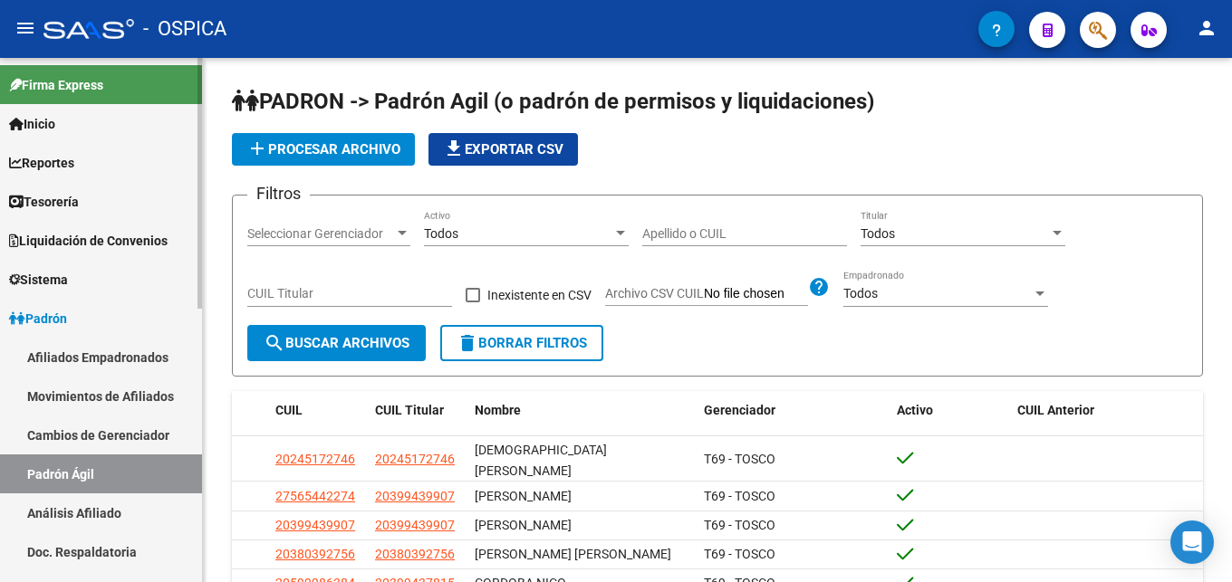
click at [90, 508] on link "Análisis Afiliado" at bounding box center [101, 513] width 202 height 39
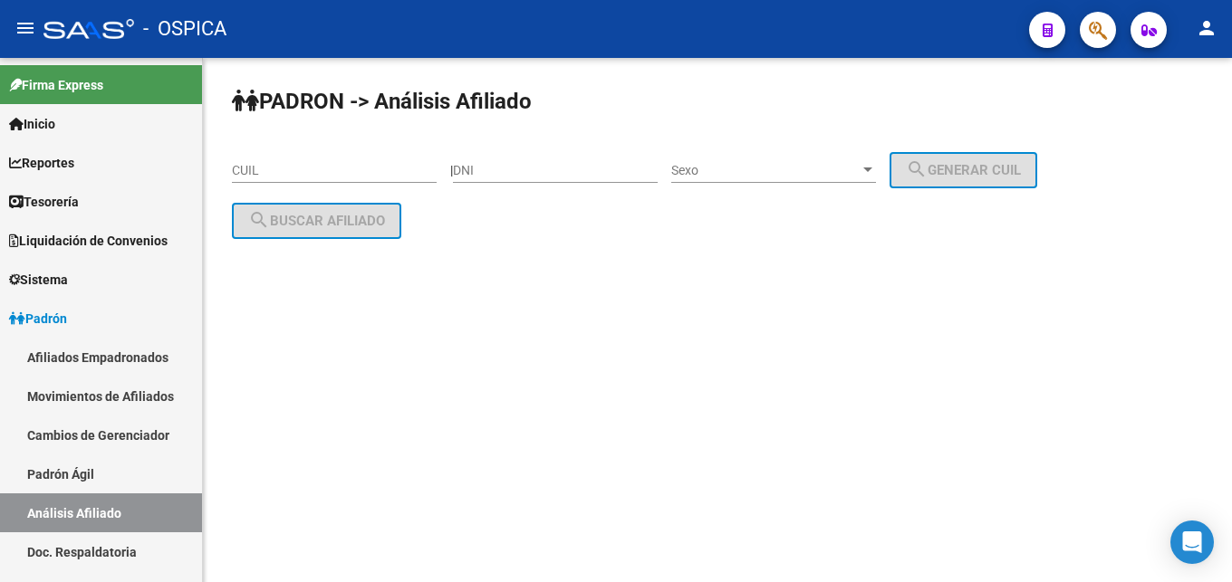
click at [257, 172] on input "CUIL" at bounding box center [334, 170] width 205 height 15
paste input "20-45894805-5"
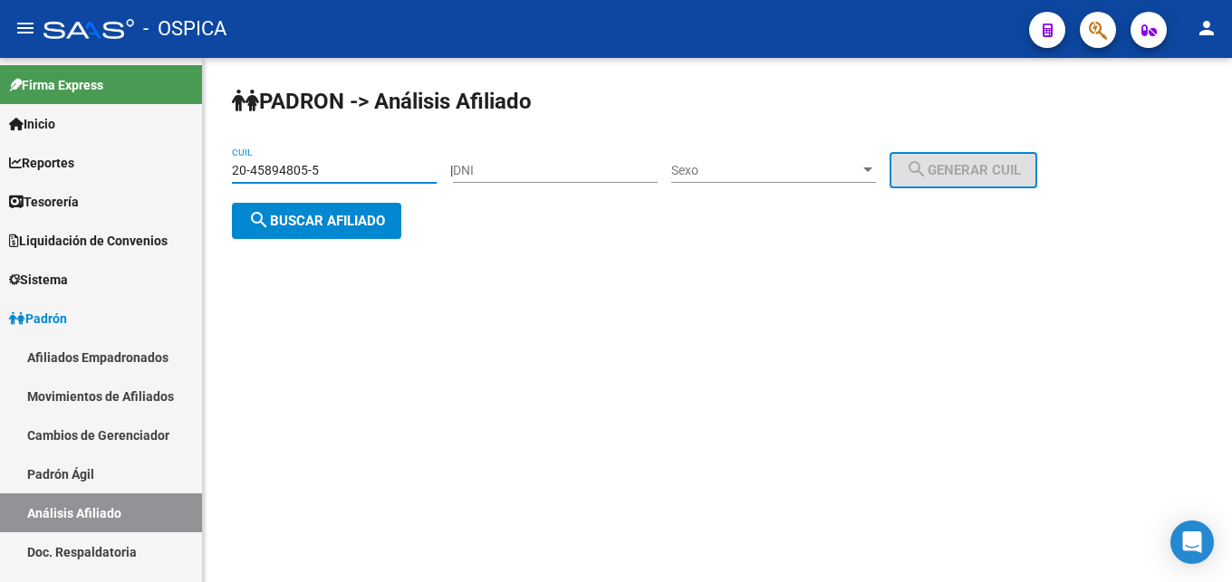
type input "20-45894805-5"
click at [292, 232] on button "search Buscar afiliado" at bounding box center [316, 221] width 169 height 36
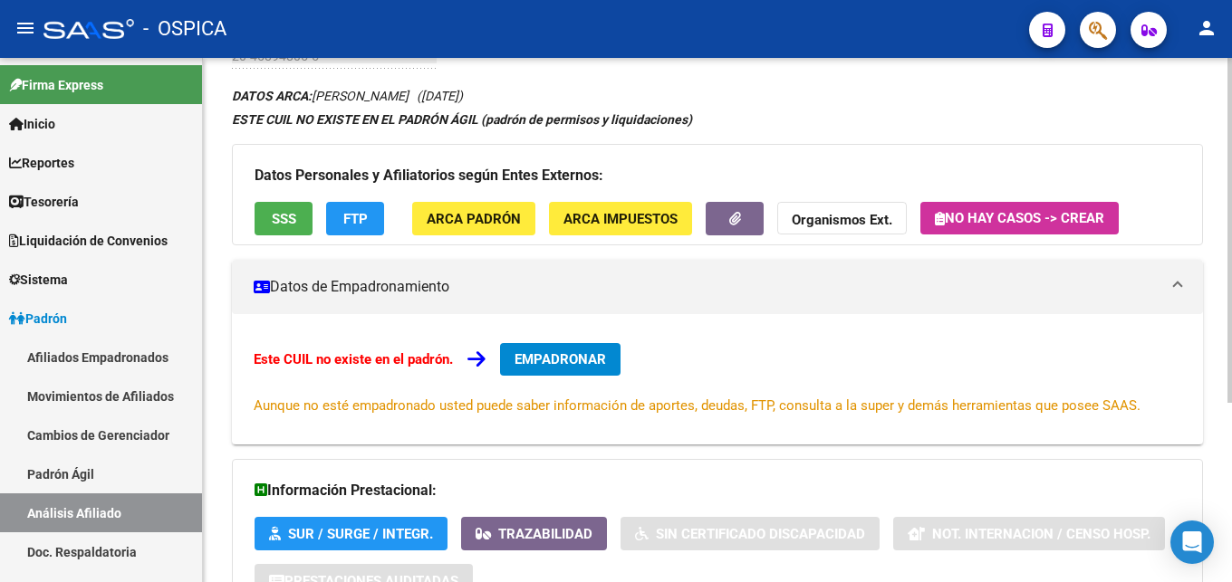
scroll to position [274, 0]
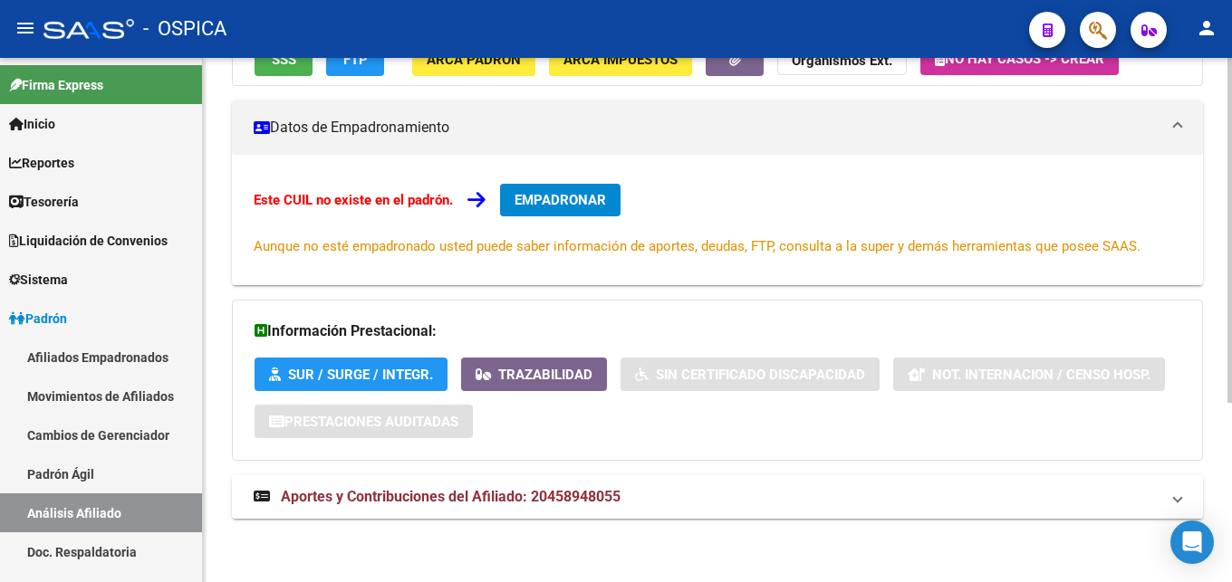
click at [360, 505] on span "Aportes y Contribuciones del Afiliado: 20458948055" at bounding box center [451, 496] width 340 height 17
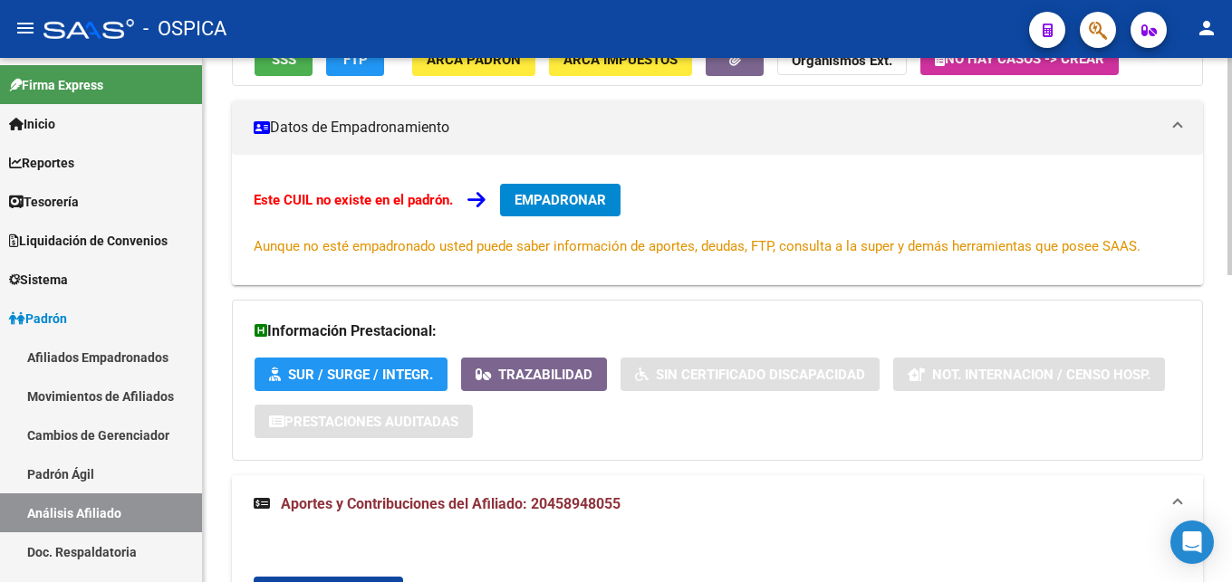
scroll to position [643, 0]
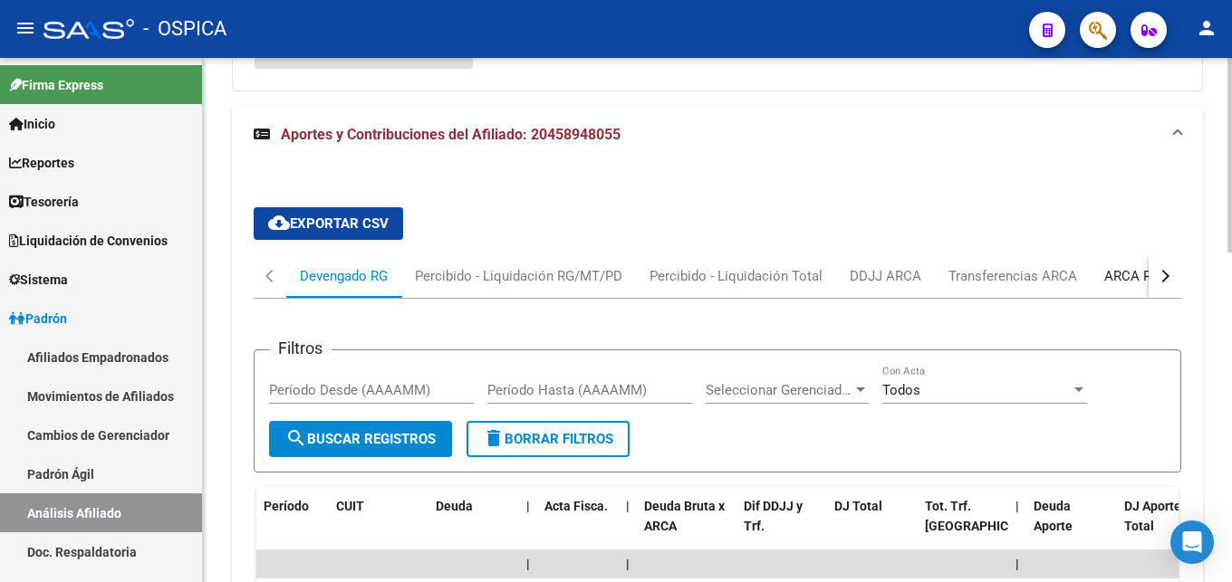
click at [1110, 273] on div "ARCA Relaciones Laborales" at bounding box center [1188, 276] width 169 height 20
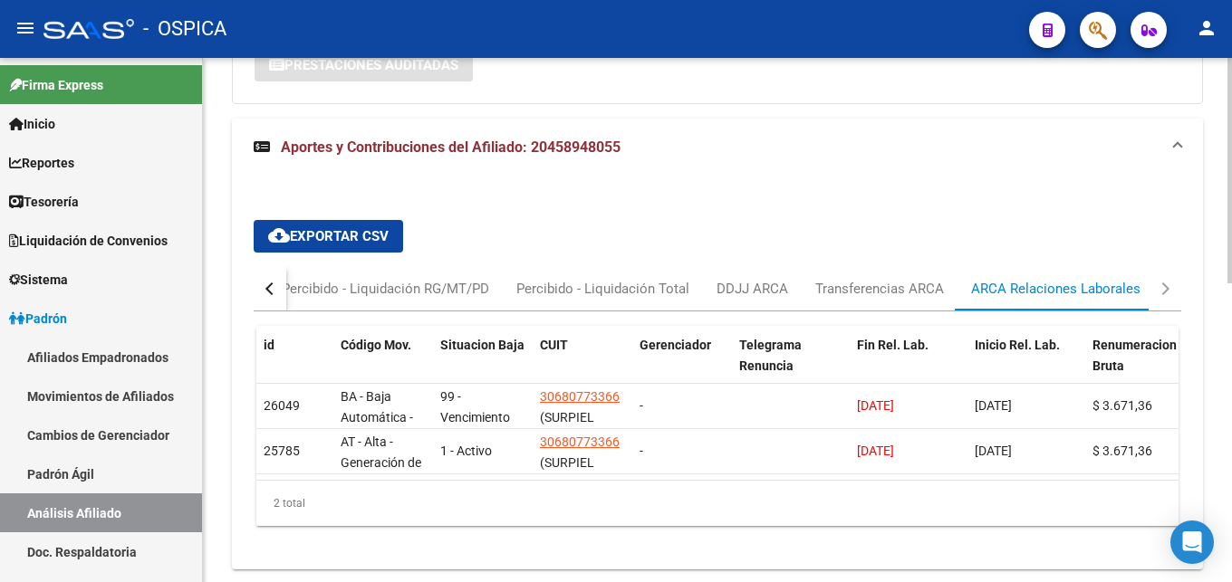
scroll to position [637, 0]
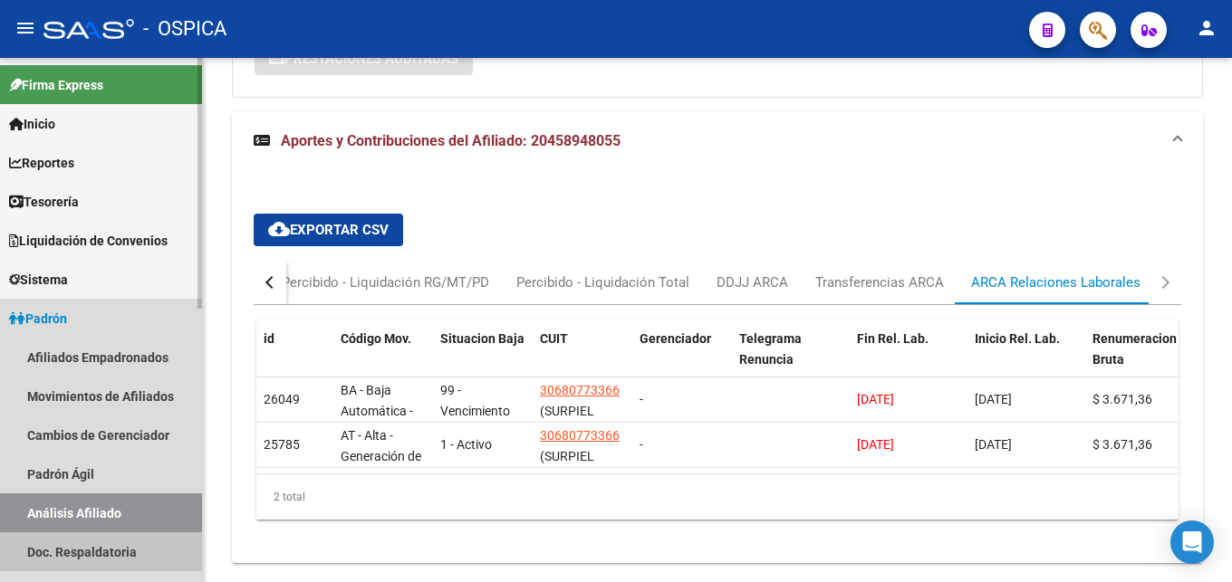
click at [81, 546] on link "Doc. Respaldatoria" at bounding box center [101, 552] width 202 height 39
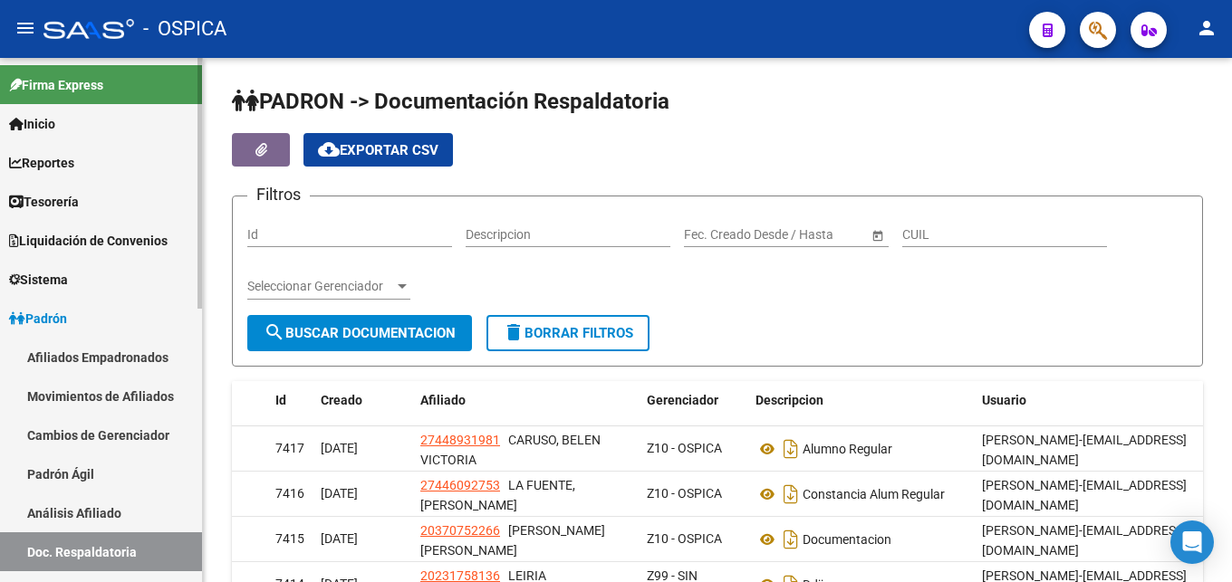
click at [79, 509] on link "Análisis Afiliado" at bounding box center [101, 513] width 202 height 39
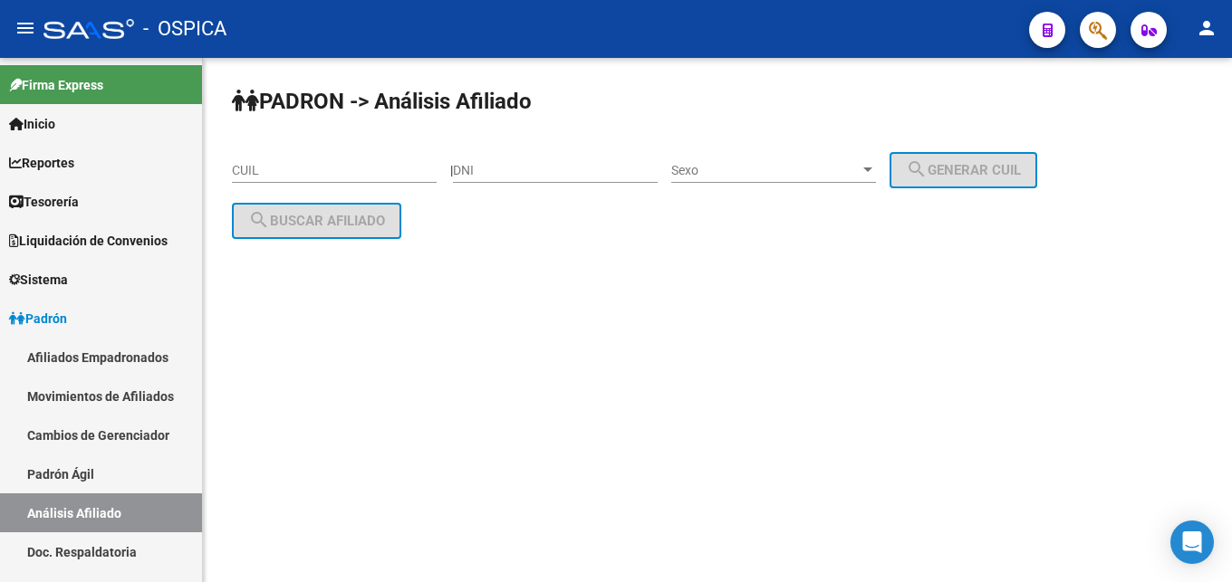
click at [253, 169] on input "CUIL" at bounding box center [334, 170] width 205 height 15
paste input "20-46011127-8"
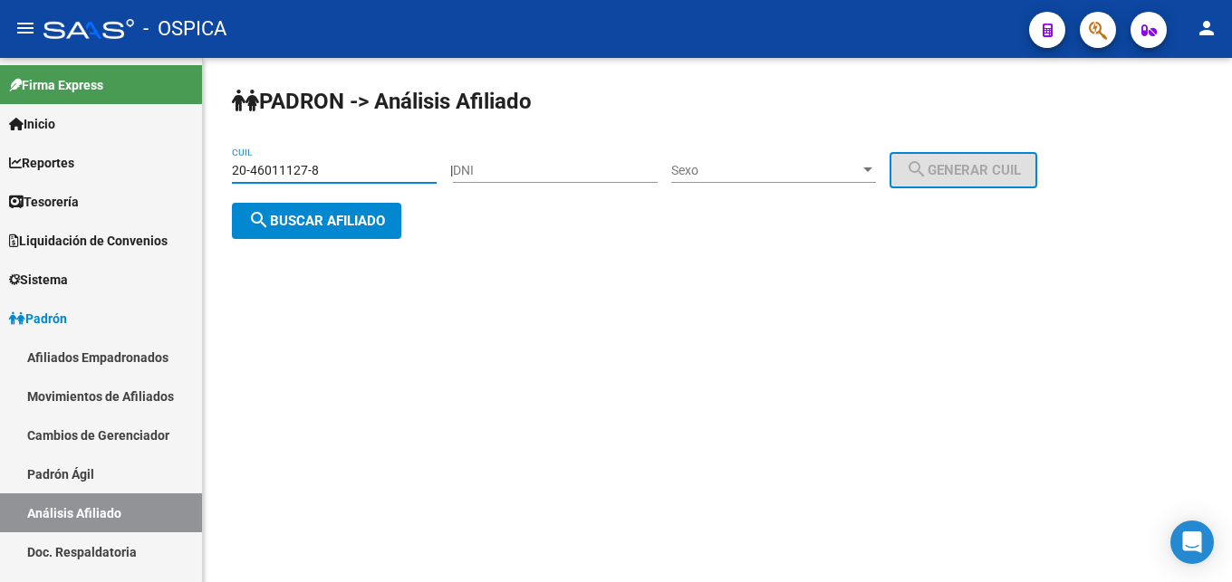
type input "20-46011127-8"
click at [337, 227] on span "search Buscar afiliado" at bounding box center [316, 221] width 137 height 16
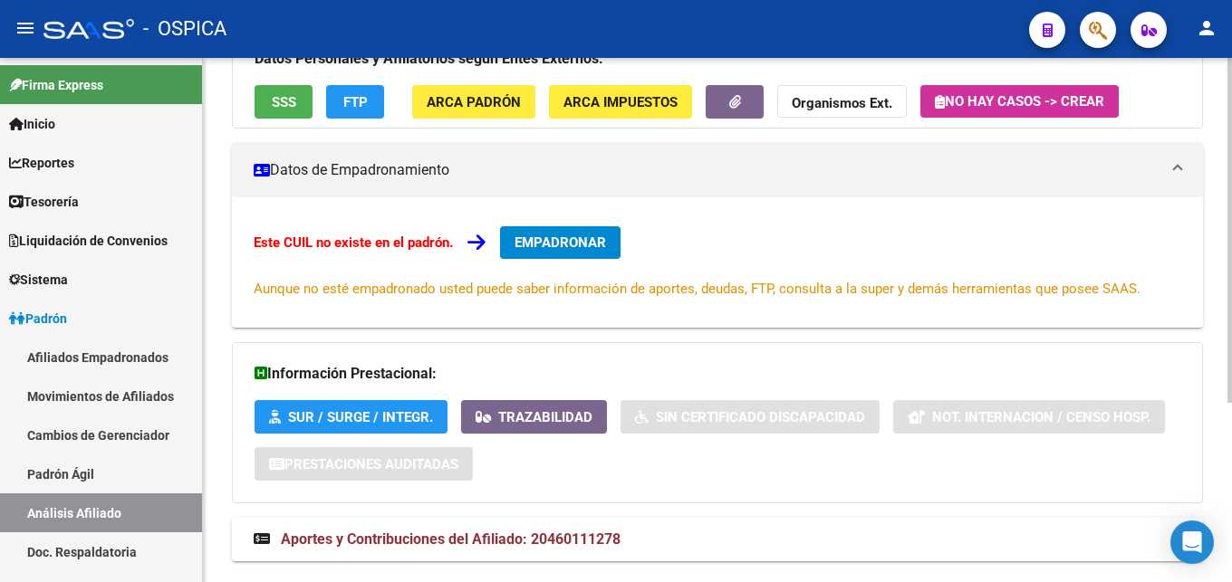
scroll to position [274, 0]
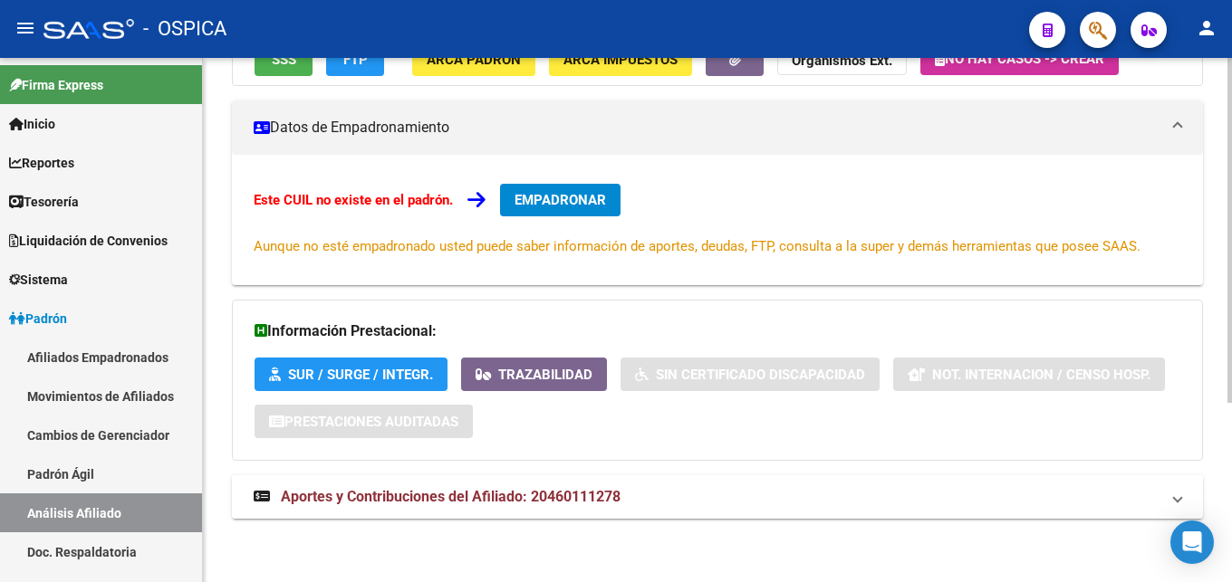
click at [404, 496] on span "Aportes y Contribuciones del Afiliado: 20460111278" at bounding box center [451, 496] width 340 height 17
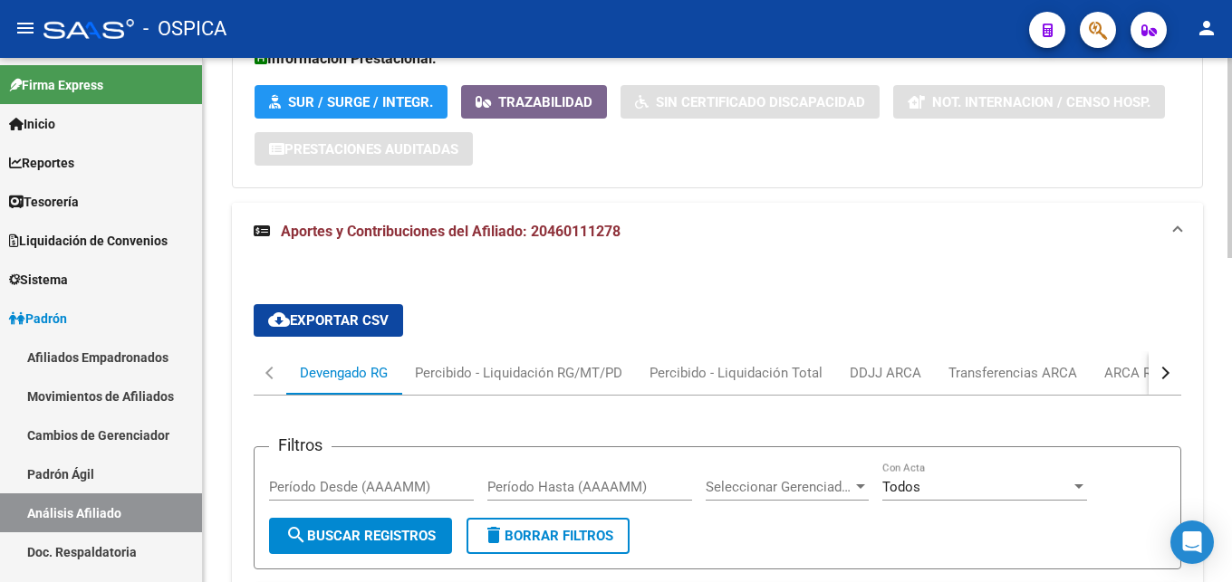
scroll to position [551, 0]
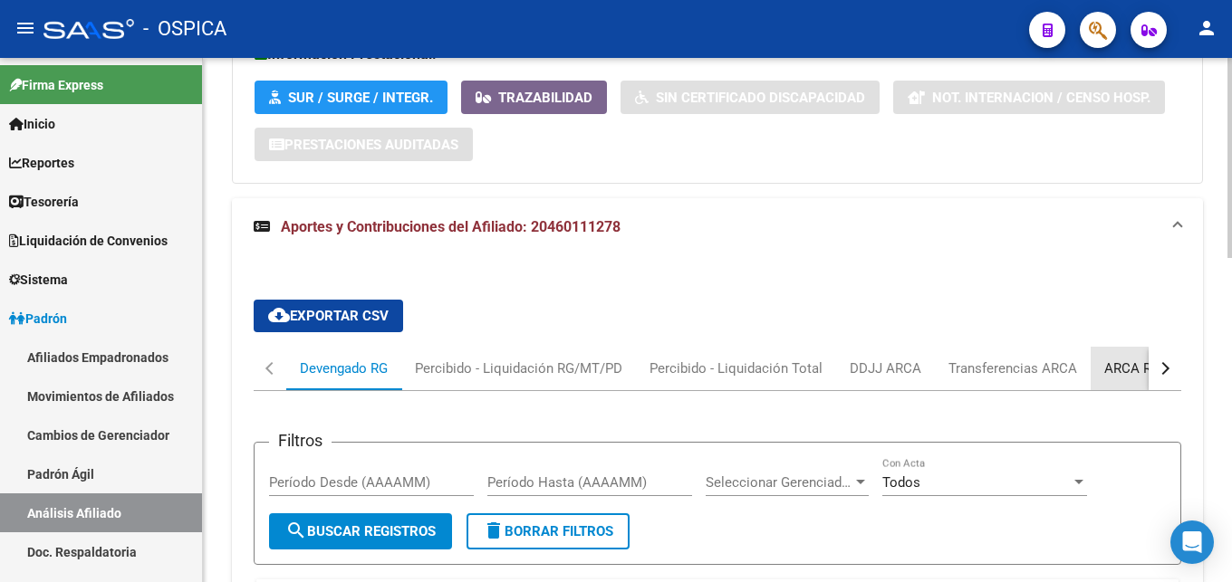
click at [1112, 375] on div "ARCA Relaciones Laborales" at bounding box center [1188, 369] width 169 height 20
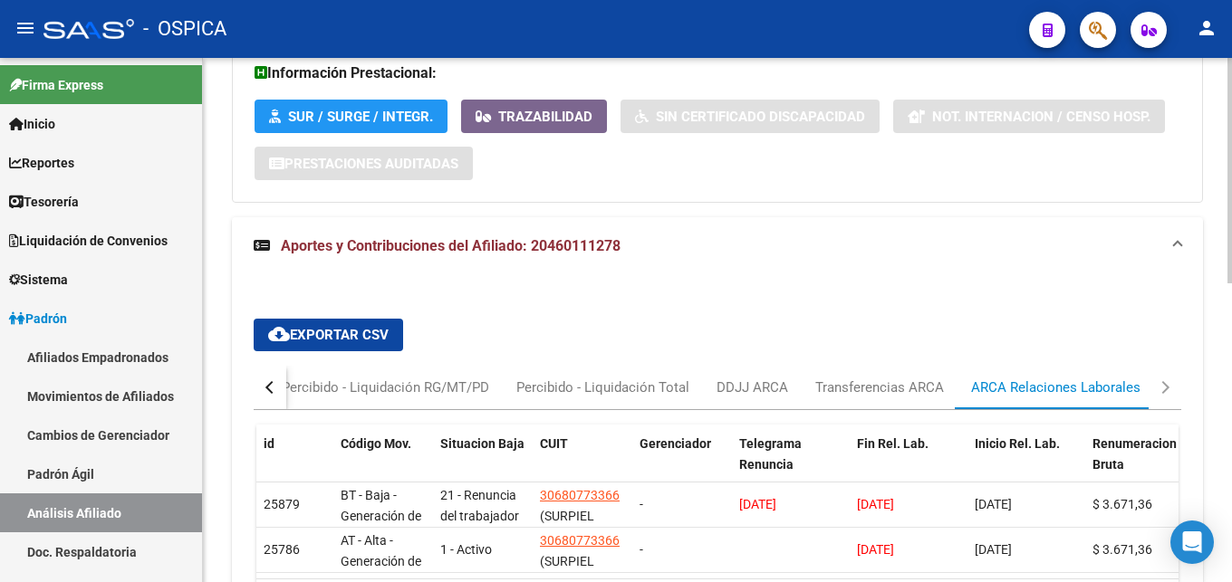
scroll to position [697, 0]
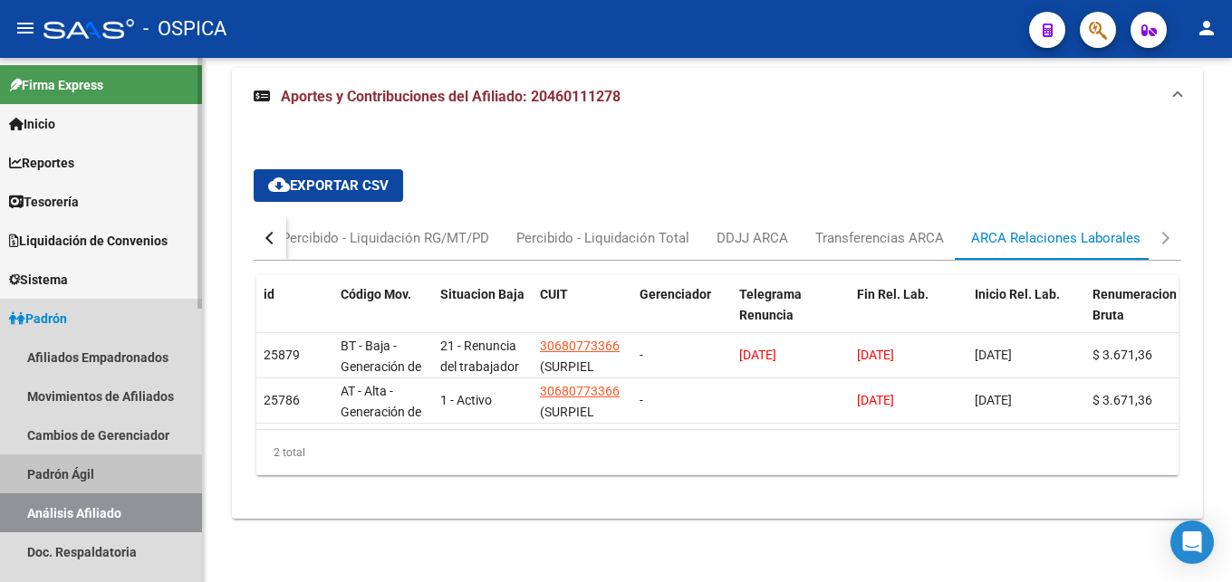
click at [66, 472] on link "Padrón Ágil" at bounding box center [101, 474] width 202 height 39
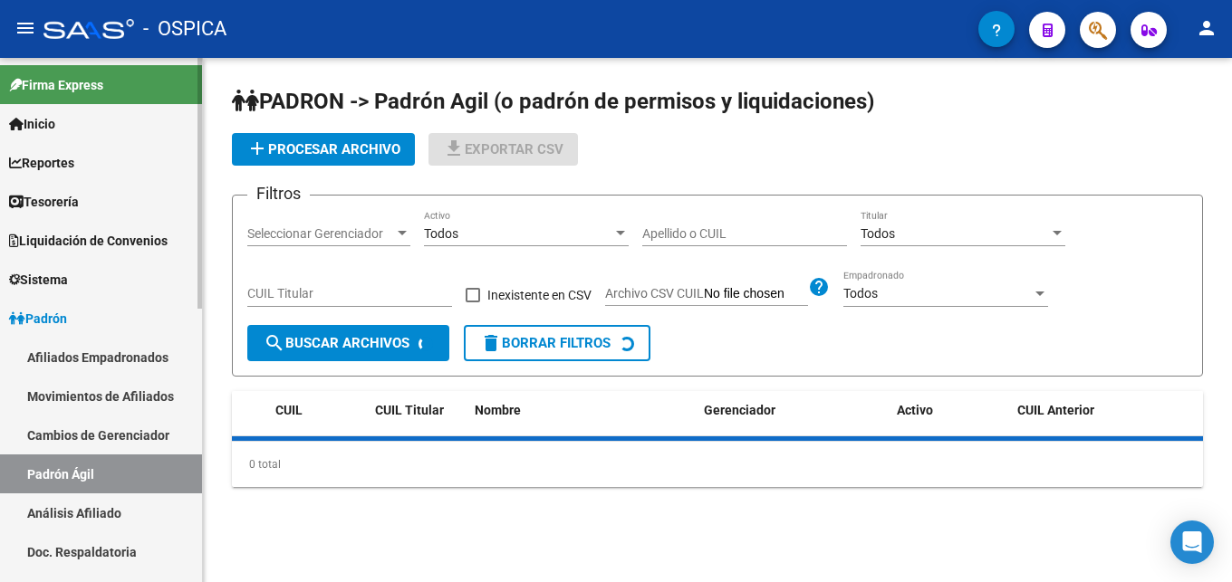
click at [74, 512] on link "Análisis Afiliado" at bounding box center [101, 513] width 202 height 39
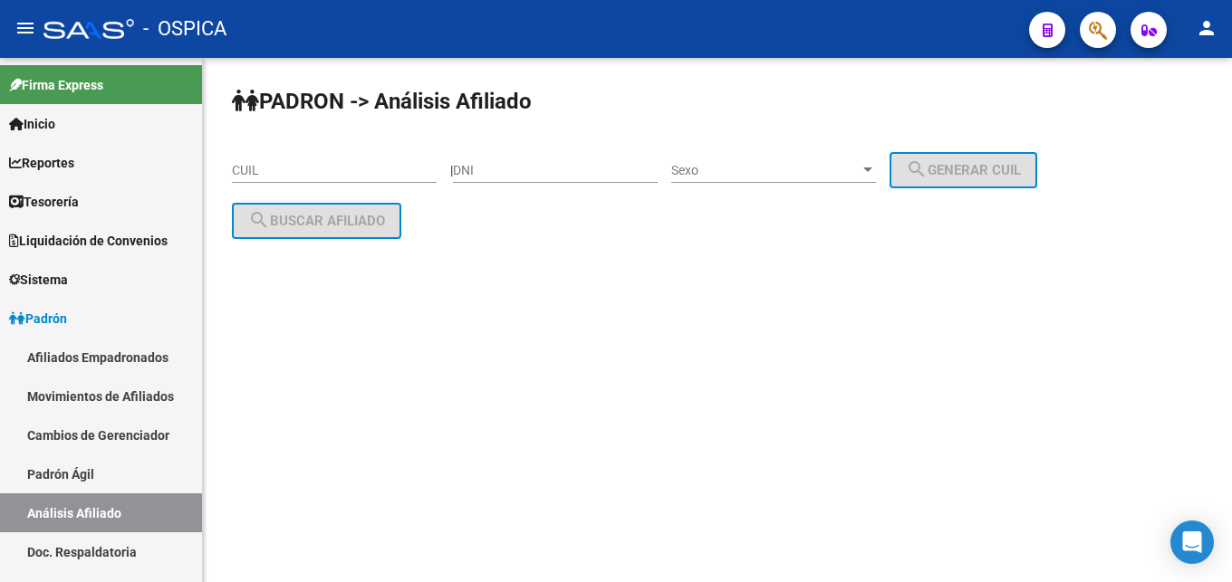
click at [256, 173] on input "CUIL" at bounding box center [334, 170] width 205 height 15
paste input "20-41571825-0"
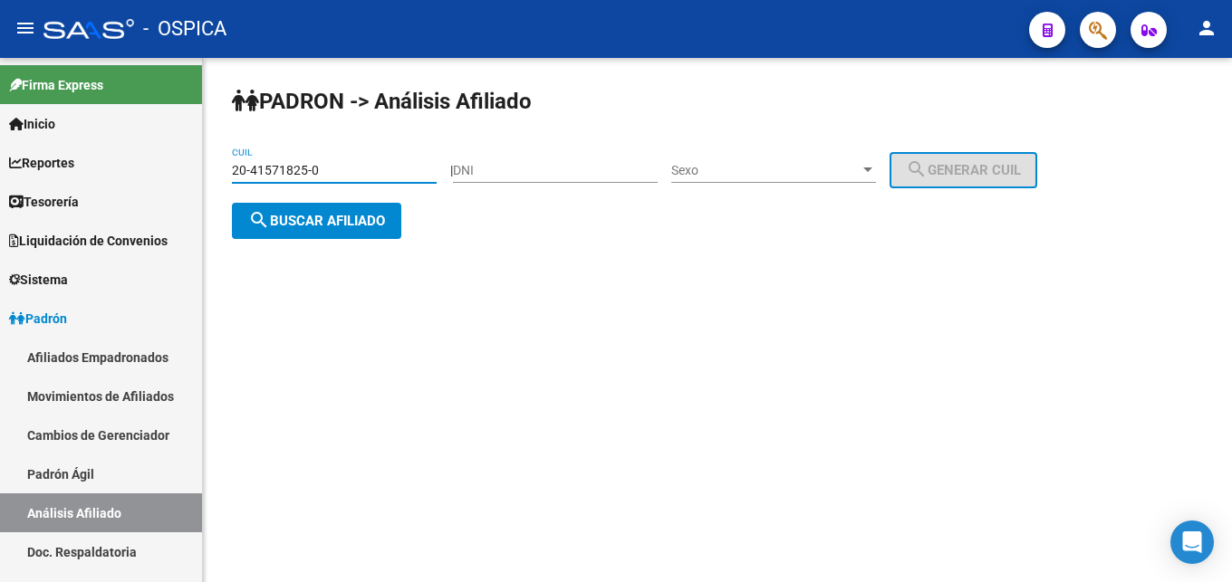
type input "20-41571825-0"
click at [294, 226] on span "search Buscar afiliado" at bounding box center [316, 221] width 137 height 16
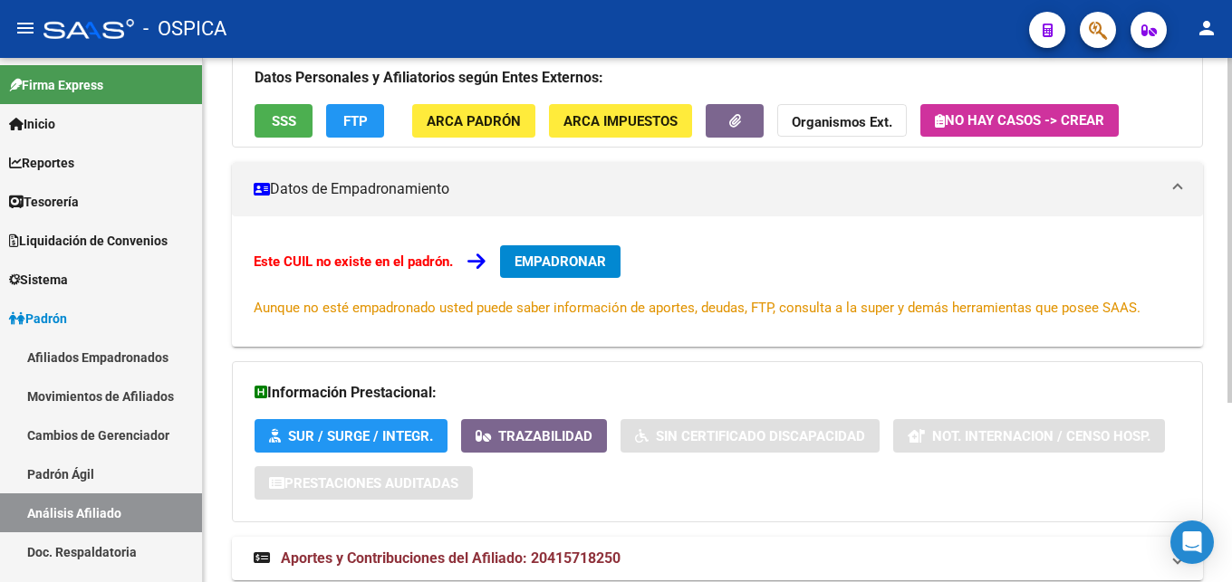
scroll to position [274, 0]
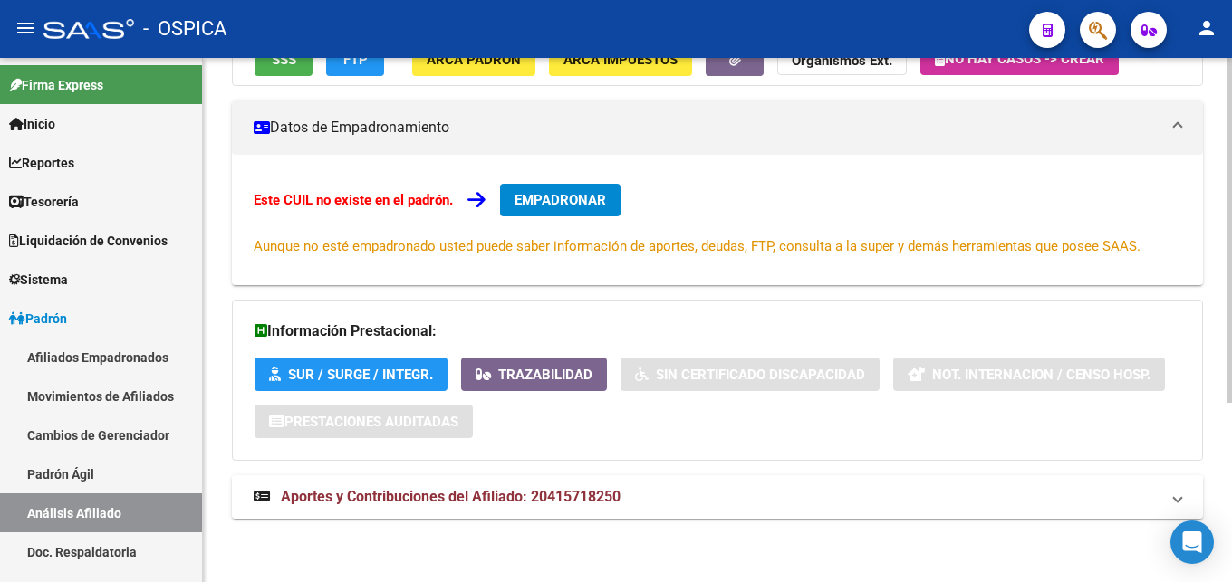
click at [414, 496] on span "Aportes y Contribuciones del Afiliado: 20415718250" at bounding box center [451, 496] width 340 height 17
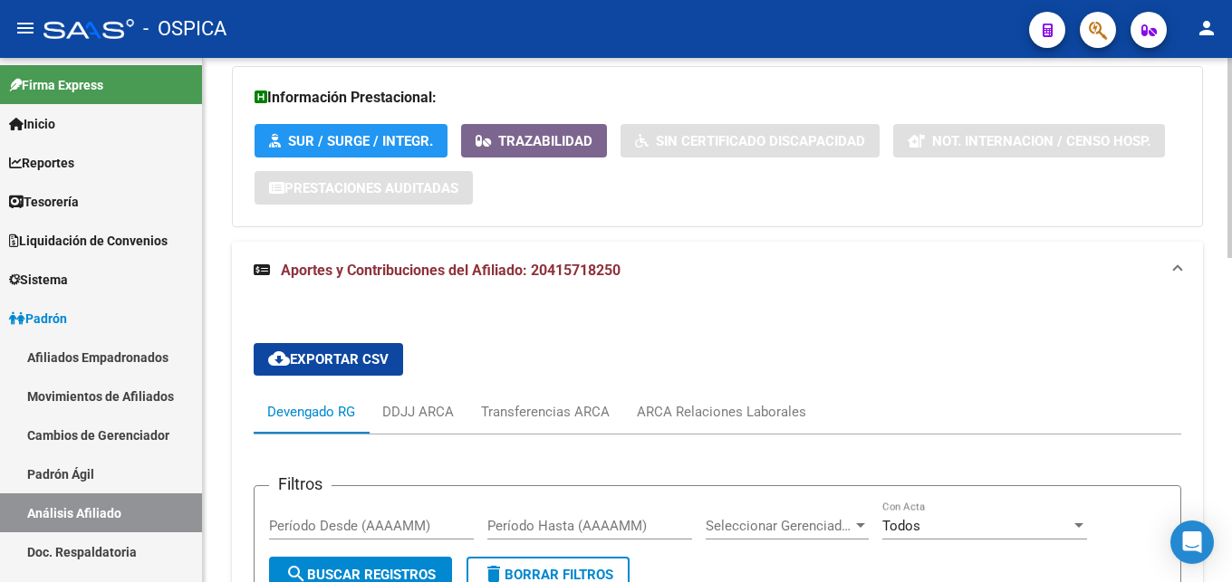
scroll to position [551, 0]
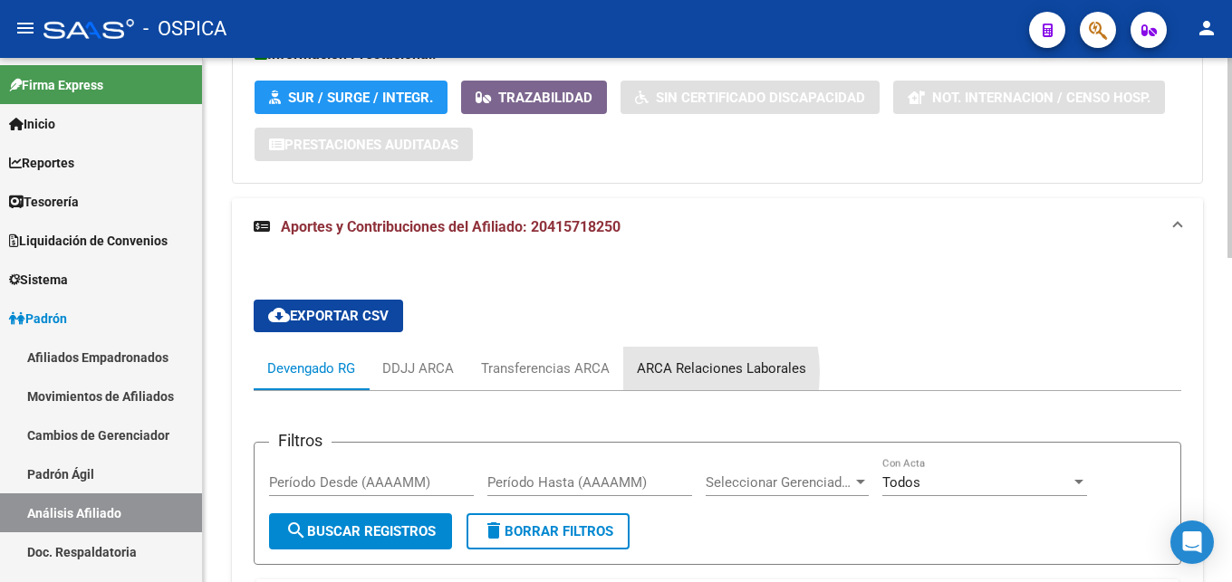
click at [665, 372] on div "ARCA Relaciones Laborales" at bounding box center [721, 369] width 169 height 20
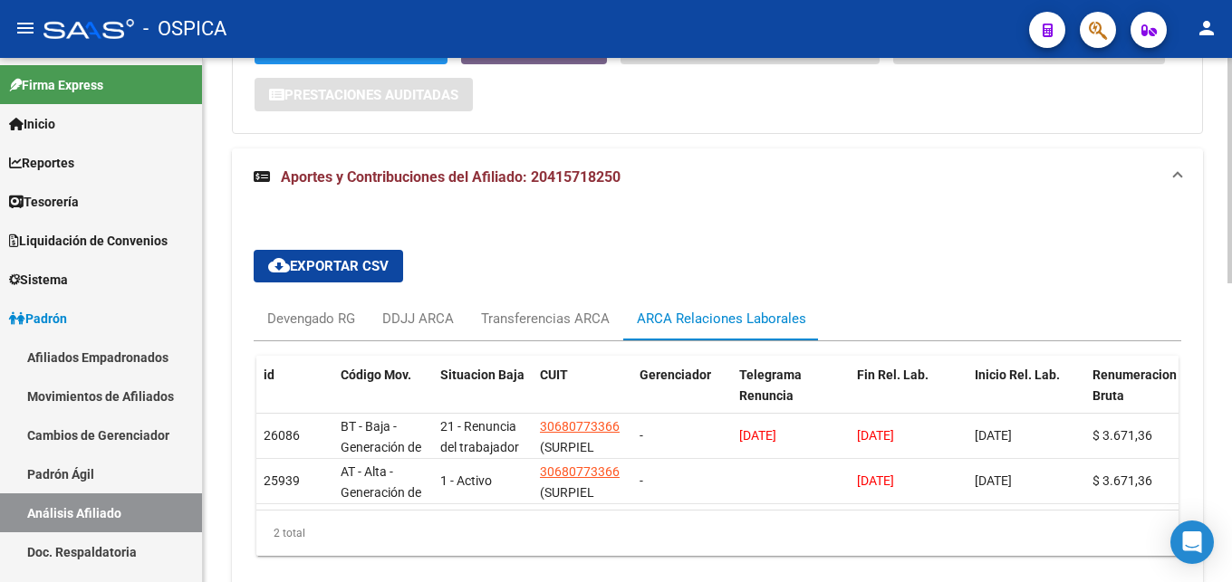
scroll to position [697, 0]
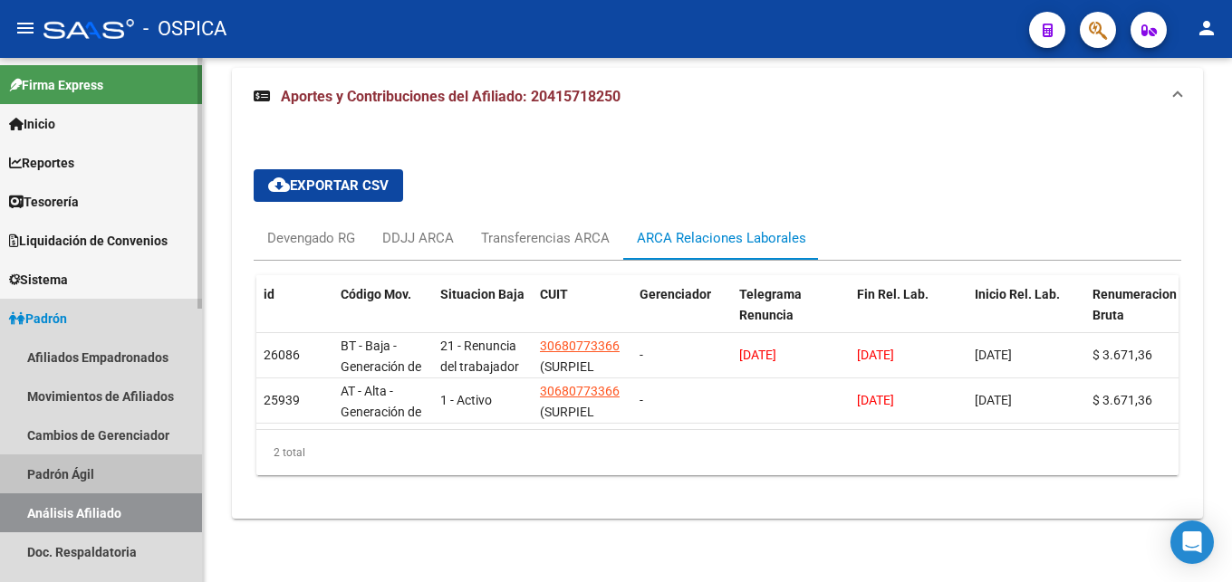
click at [92, 482] on link "Padrón Ágil" at bounding box center [101, 474] width 202 height 39
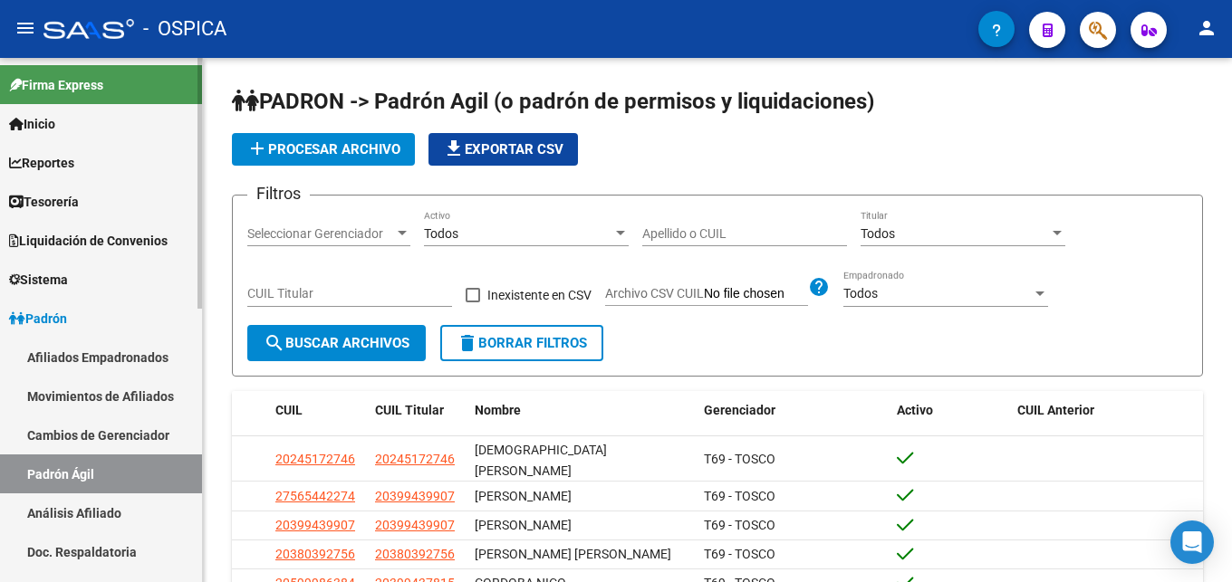
drag, startPoint x: 108, startPoint y: 509, endPoint x: 163, endPoint y: 460, distance: 73.8
click at [109, 510] on link "Análisis Afiliado" at bounding box center [101, 513] width 202 height 39
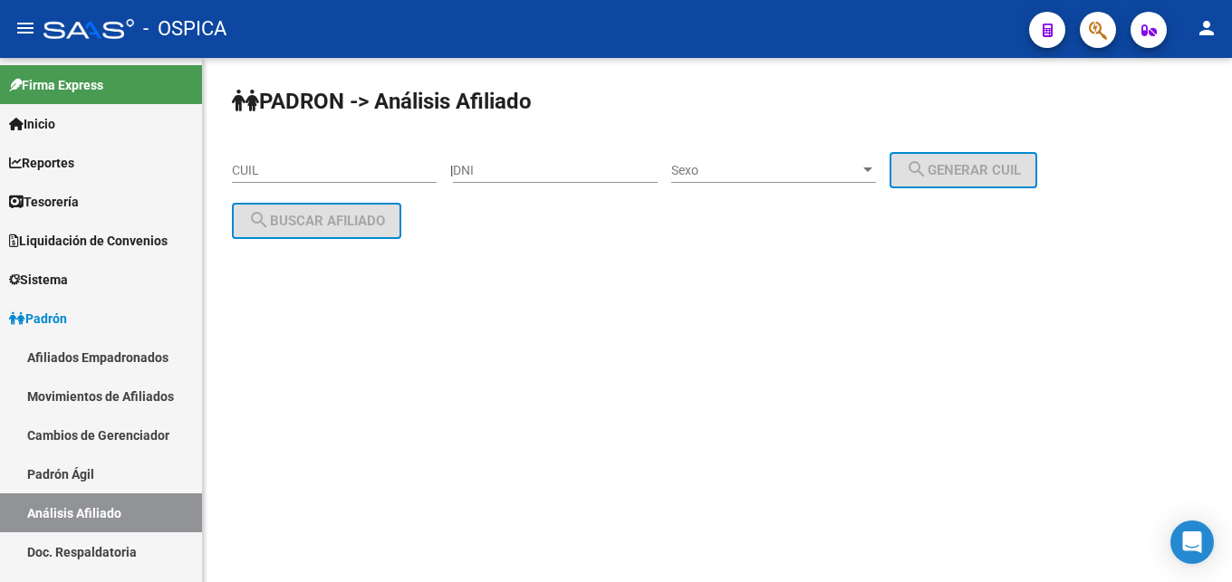
drag, startPoint x: 252, startPoint y: 179, endPoint x: 250, endPoint y: 169, distance: 10.1
click at [252, 175] on div "CUIL" at bounding box center [334, 165] width 205 height 36
click at [250, 169] on input "CUIL" at bounding box center [334, 170] width 205 height 15
paste input "20-93887708-5"
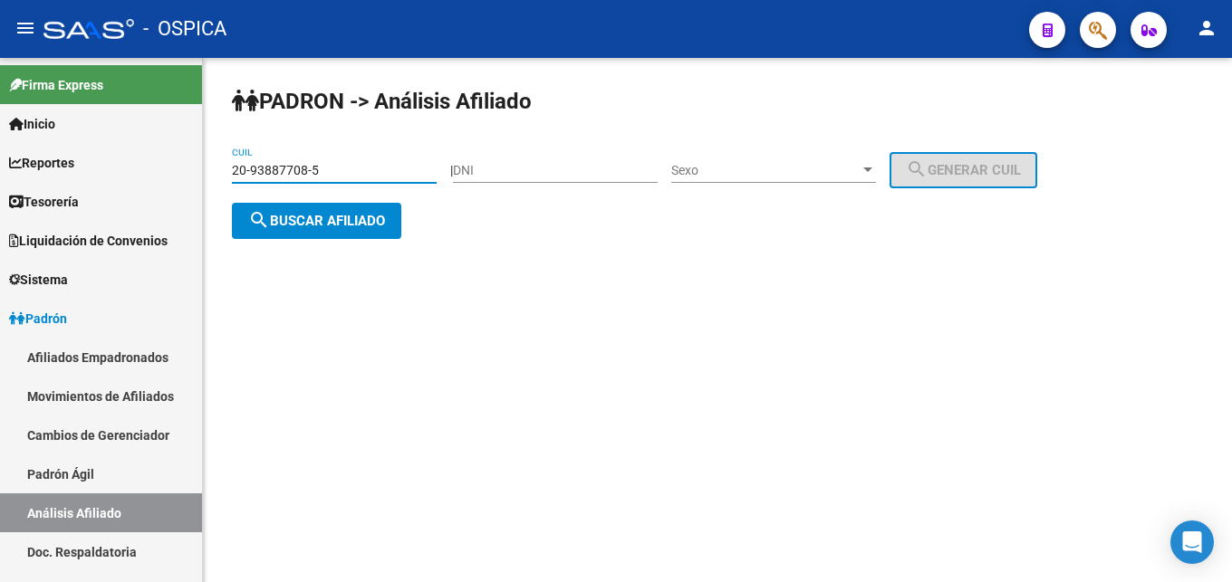
type input "20-93887708-5"
click at [303, 226] on span "search Buscar afiliado" at bounding box center [316, 221] width 137 height 16
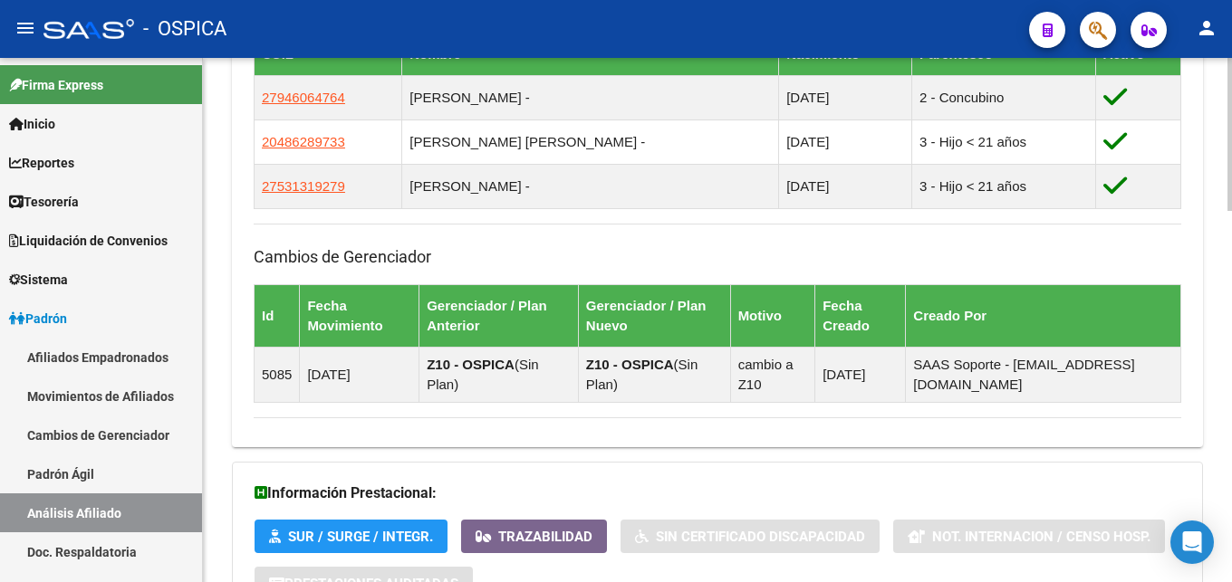
scroll to position [1271, 0]
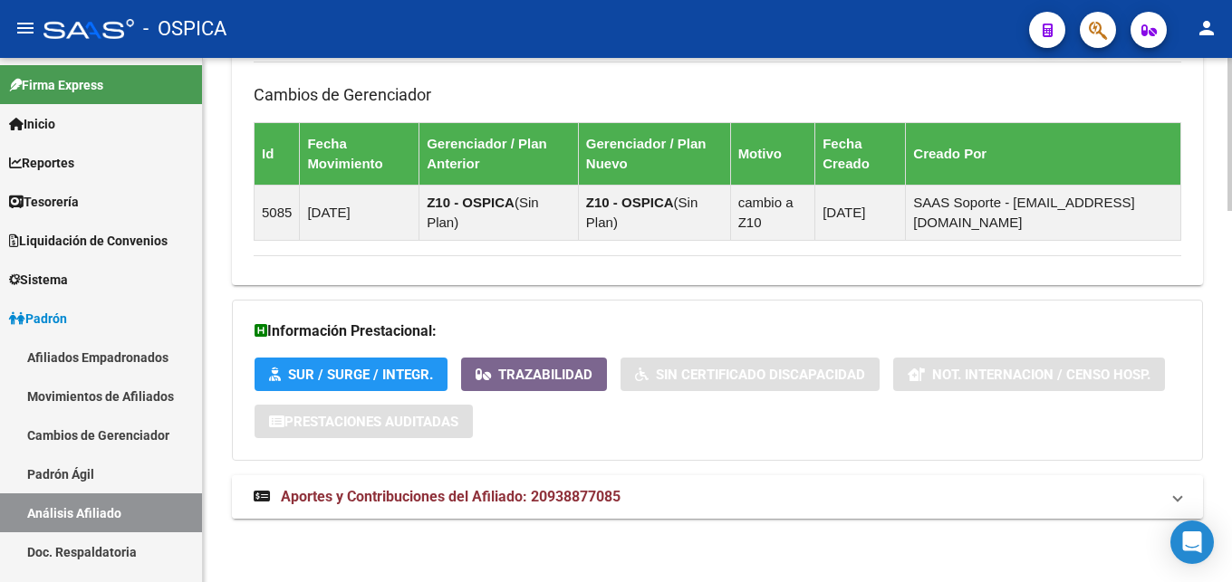
click at [473, 496] on span "Aportes y Contribuciones del Afiliado: 20938877085" at bounding box center [451, 496] width 340 height 17
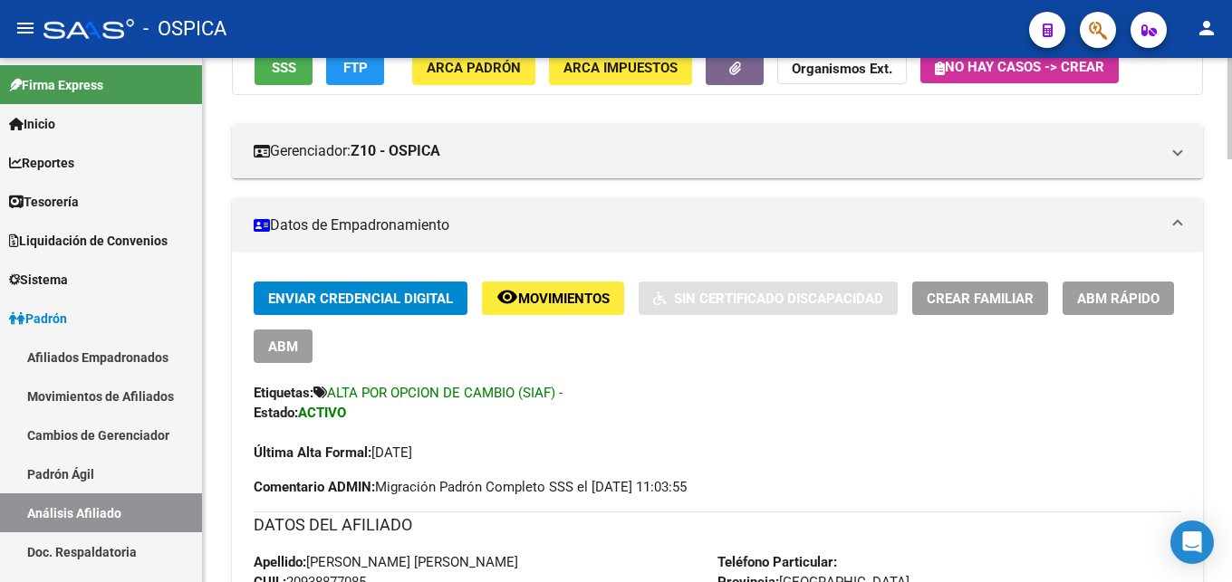
scroll to position [162, 0]
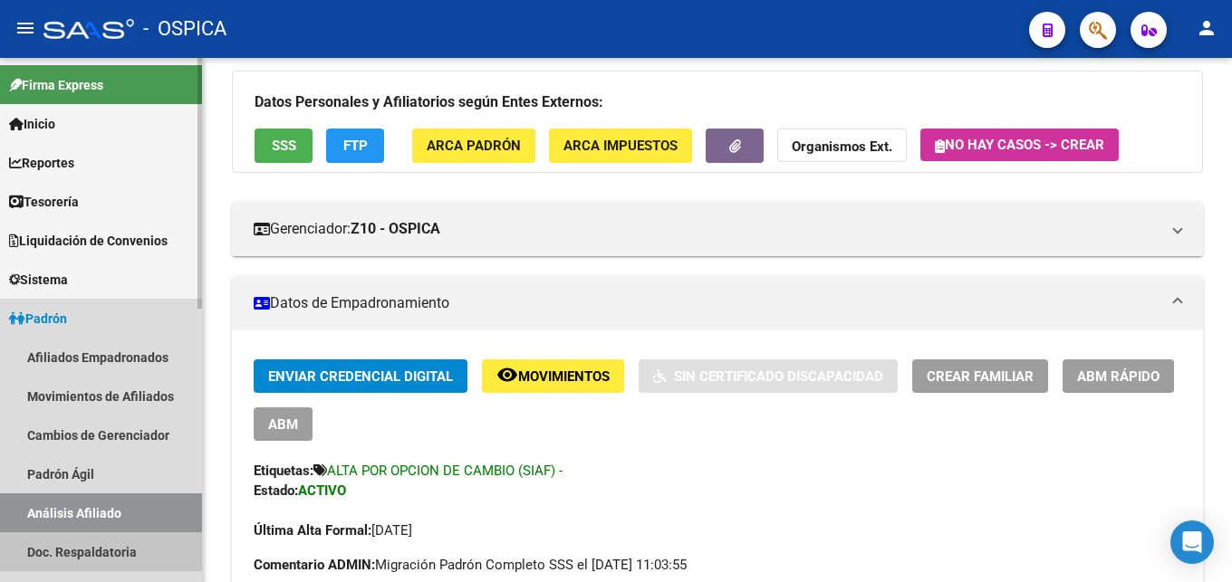
click at [94, 553] on link "Doc. Respaldatoria" at bounding box center [101, 552] width 202 height 39
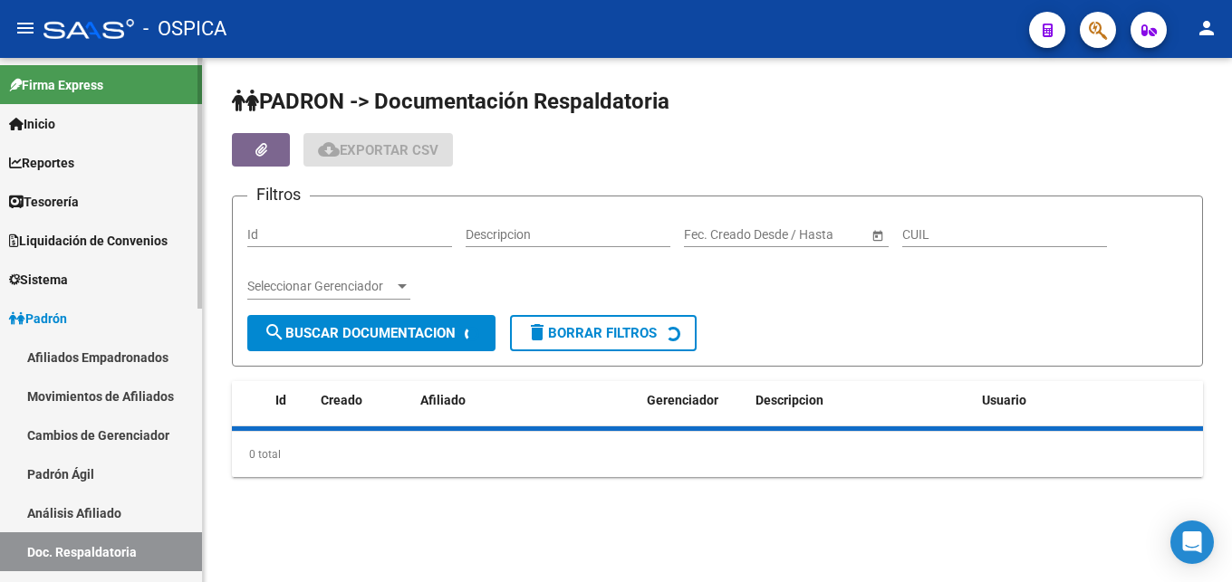
click at [140, 509] on link "Análisis Afiliado" at bounding box center [101, 513] width 202 height 39
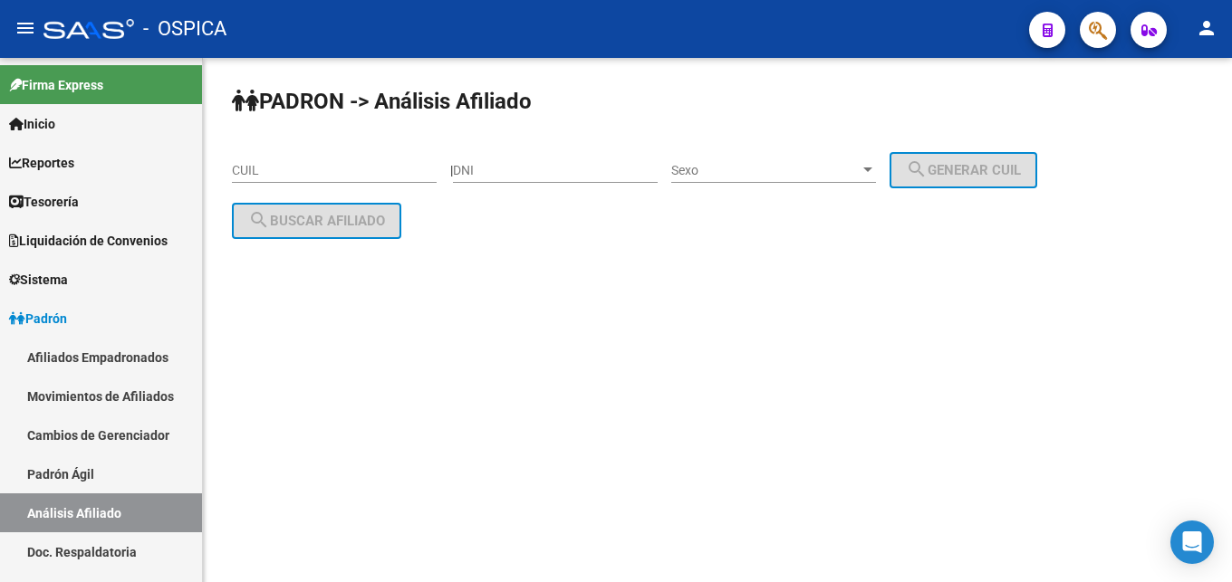
click at [243, 168] on input "CUIL" at bounding box center [334, 170] width 205 height 15
paste input "20-44508854-5"
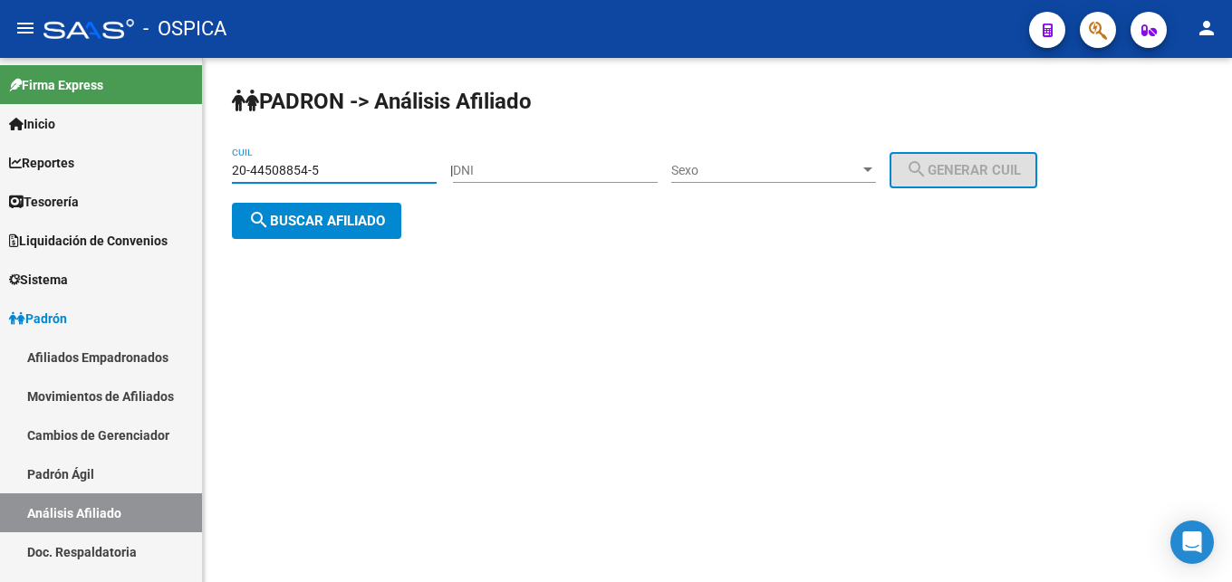
type input "20-44508854-5"
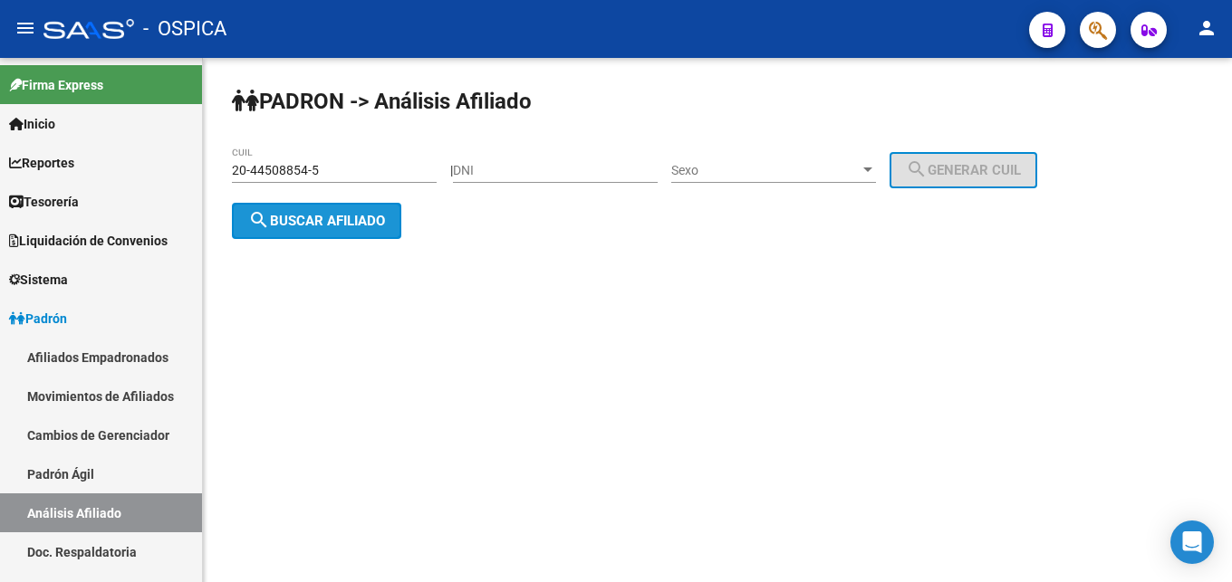
click at [278, 223] on span "search Buscar afiliado" at bounding box center [316, 221] width 137 height 16
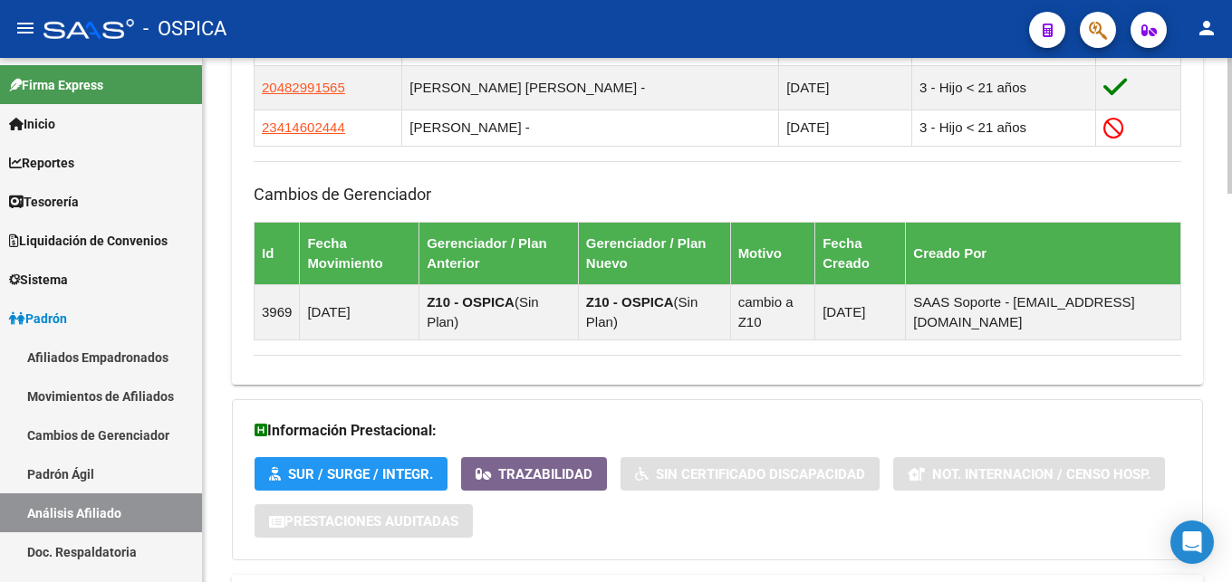
scroll to position [1478, 0]
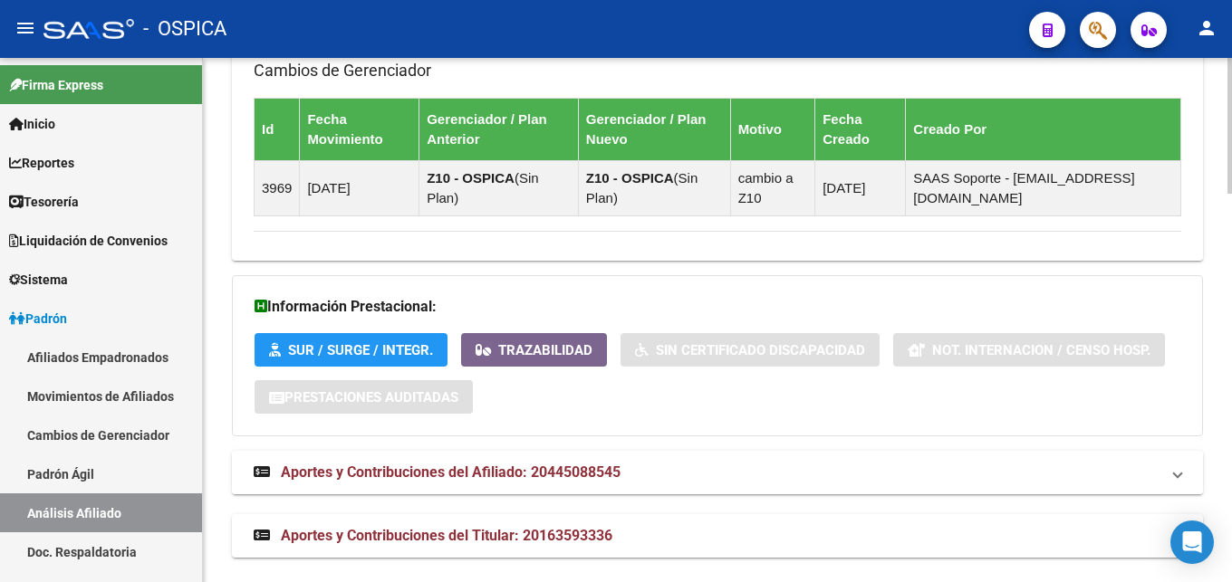
click at [454, 480] on span "Aportes y Contribuciones del Afiliado: 20445088545" at bounding box center [451, 472] width 340 height 17
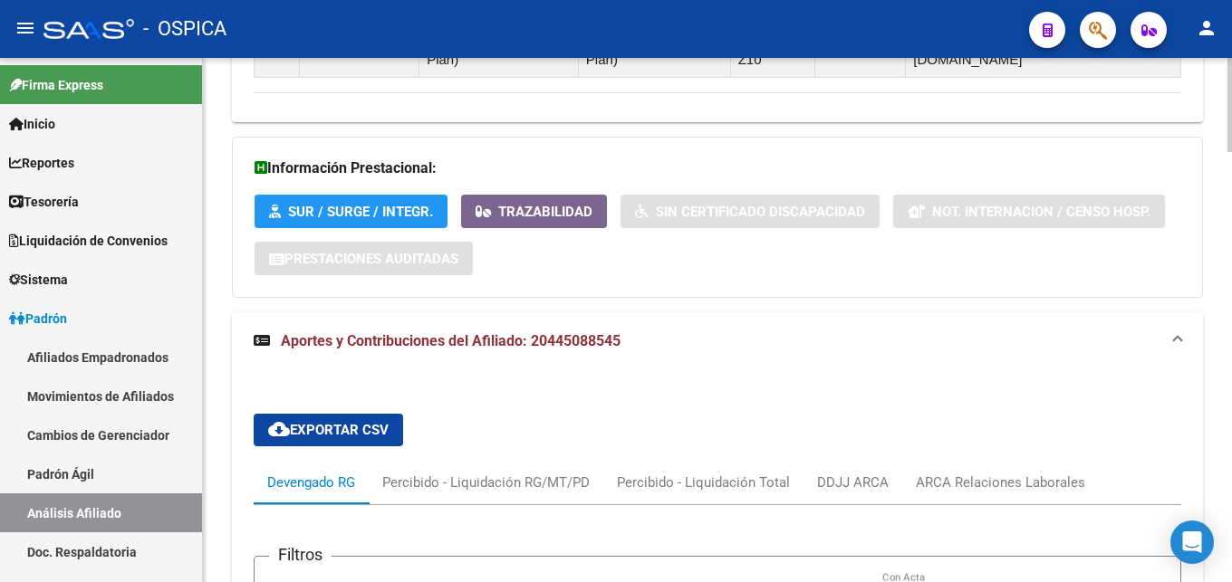
scroll to position [1663, 0]
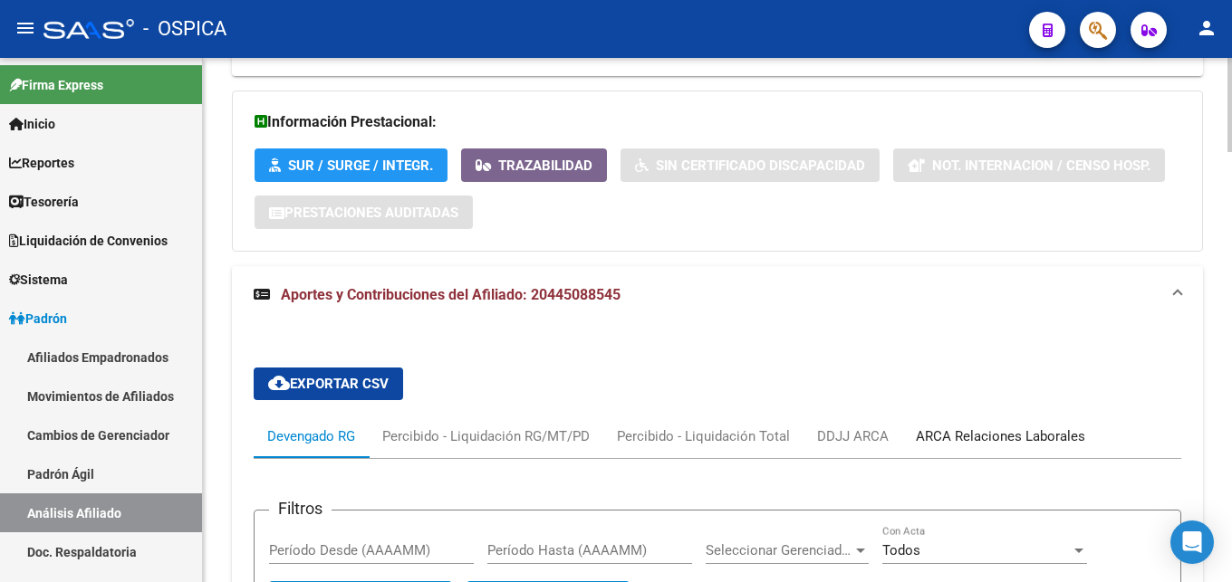
click at [1053, 437] on div "ARCA Relaciones Laborales" at bounding box center [1000, 437] width 169 height 20
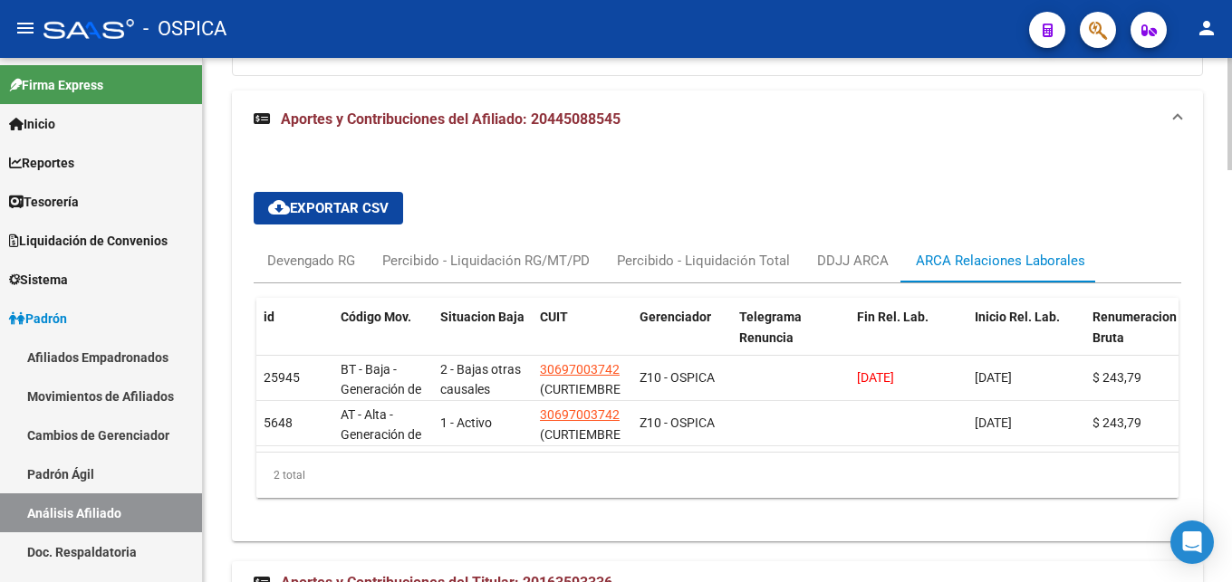
scroll to position [1920, 0]
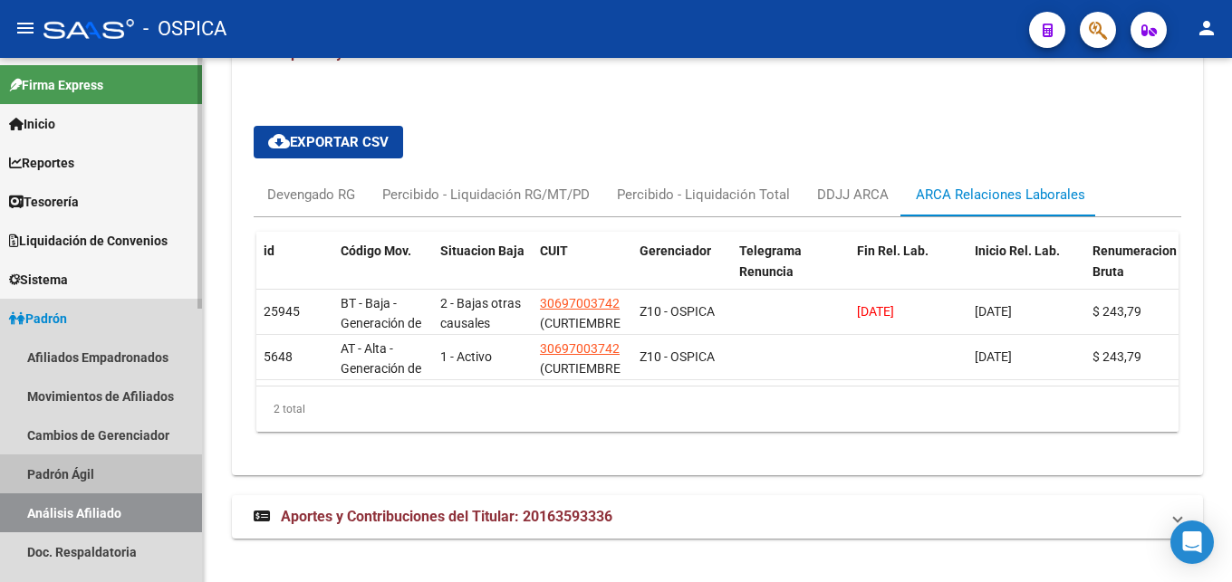
click at [72, 472] on link "Padrón Ágil" at bounding box center [101, 474] width 202 height 39
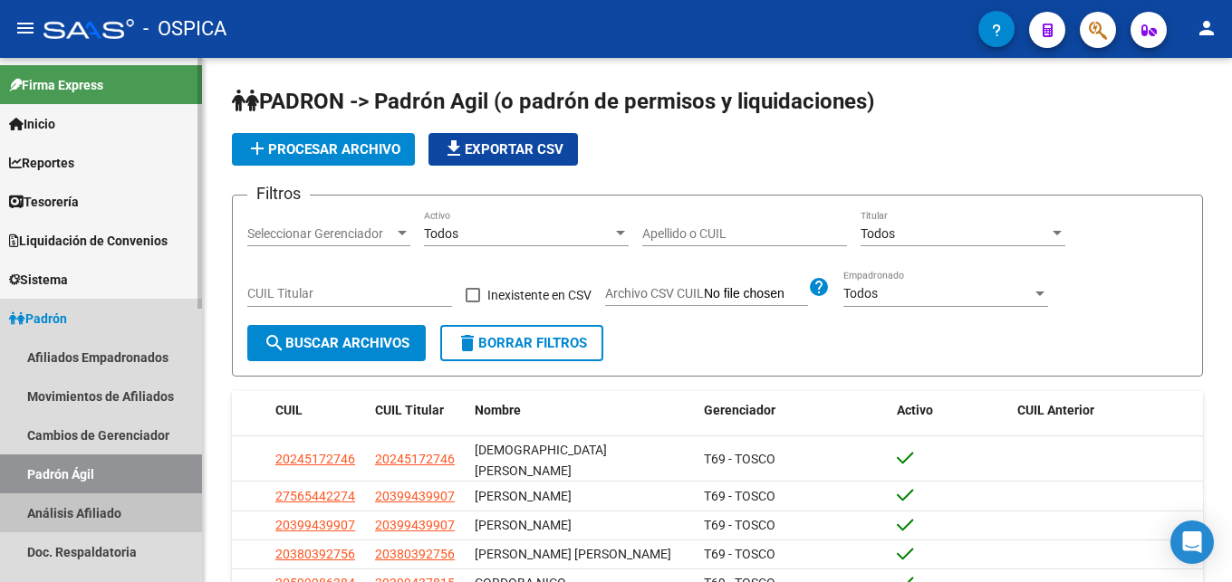
drag, startPoint x: 104, startPoint y: 514, endPoint x: 226, endPoint y: 371, distance: 187.0
click at [106, 514] on link "Análisis Afiliado" at bounding box center [101, 513] width 202 height 39
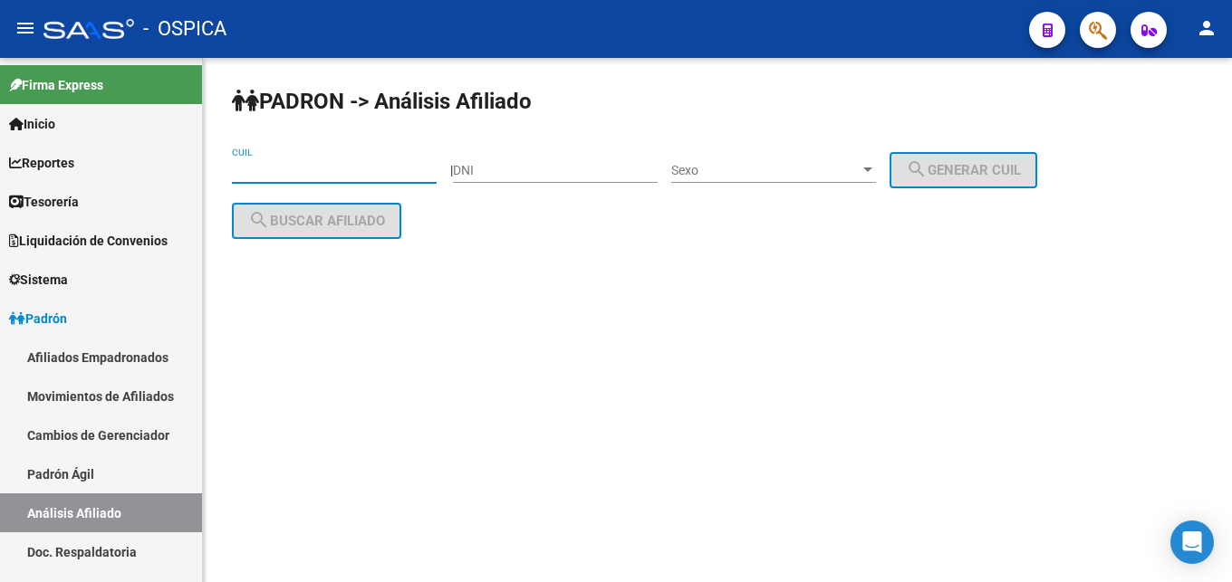
click at [255, 169] on input "CUIL" at bounding box center [334, 170] width 205 height 15
paste input "20-42192803-8"
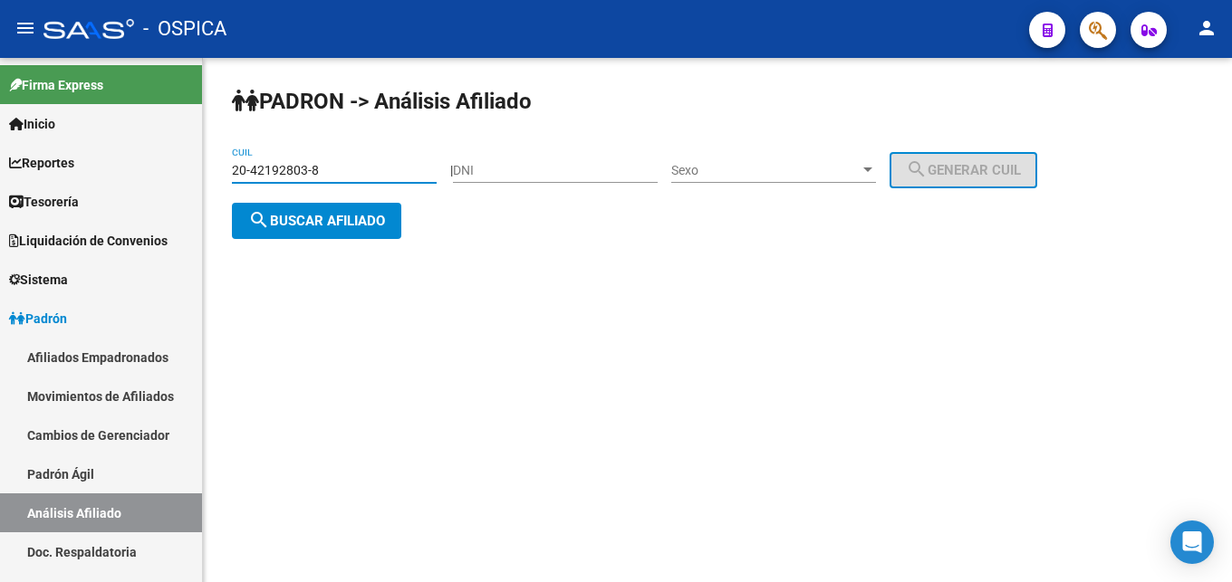
type input "20-42192803-8"
click at [322, 231] on button "search Buscar afiliado" at bounding box center [316, 221] width 169 height 36
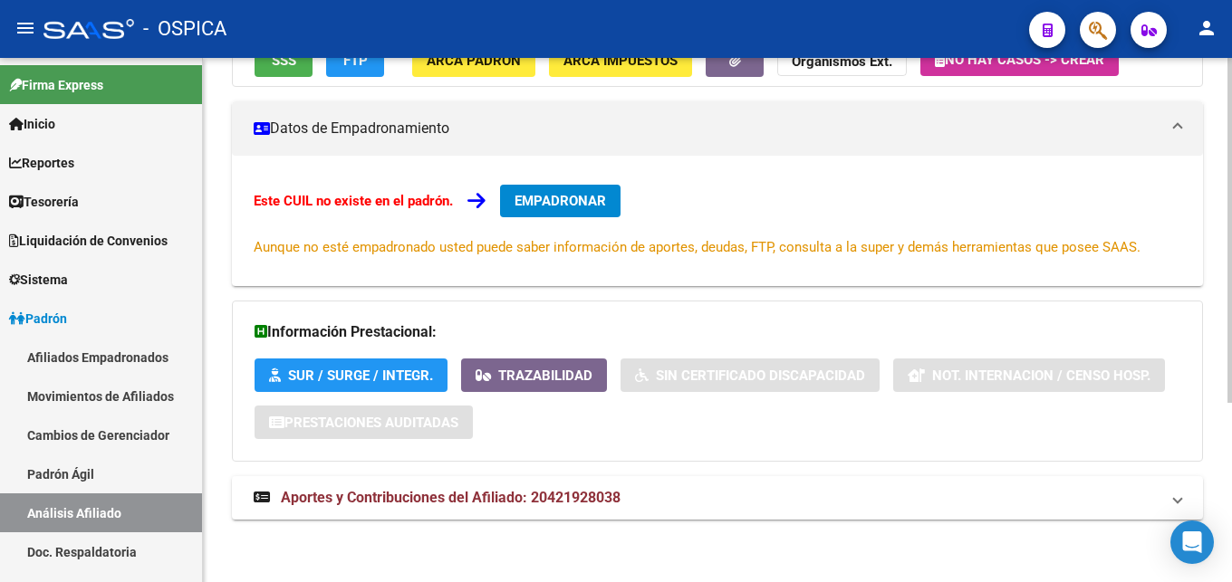
scroll to position [274, 0]
click at [596, 497] on span "Aportes y Contribuciones del Afiliado: 20421928038" at bounding box center [451, 496] width 340 height 17
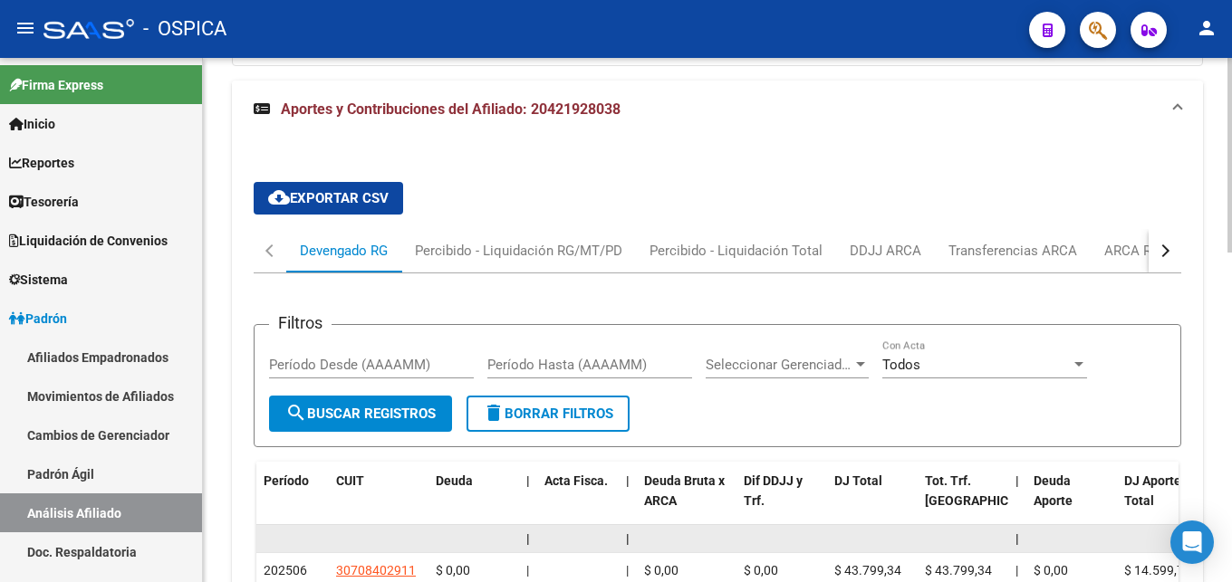
scroll to position [736, 0]
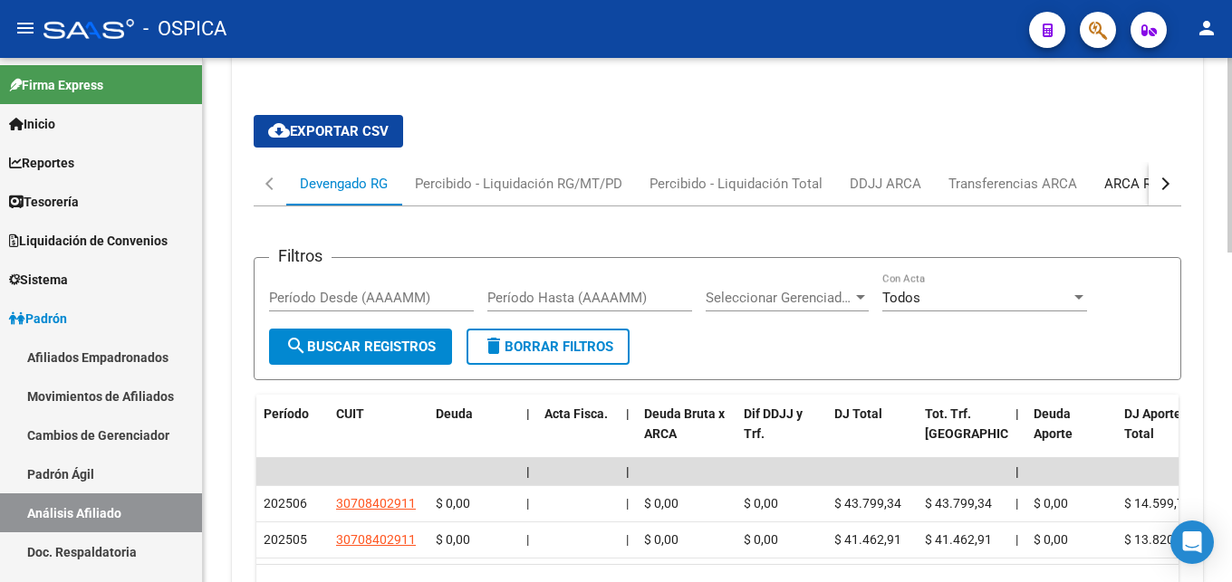
click at [1125, 185] on div "ARCA Relaciones Laborales" at bounding box center [1188, 184] width 169 height 20
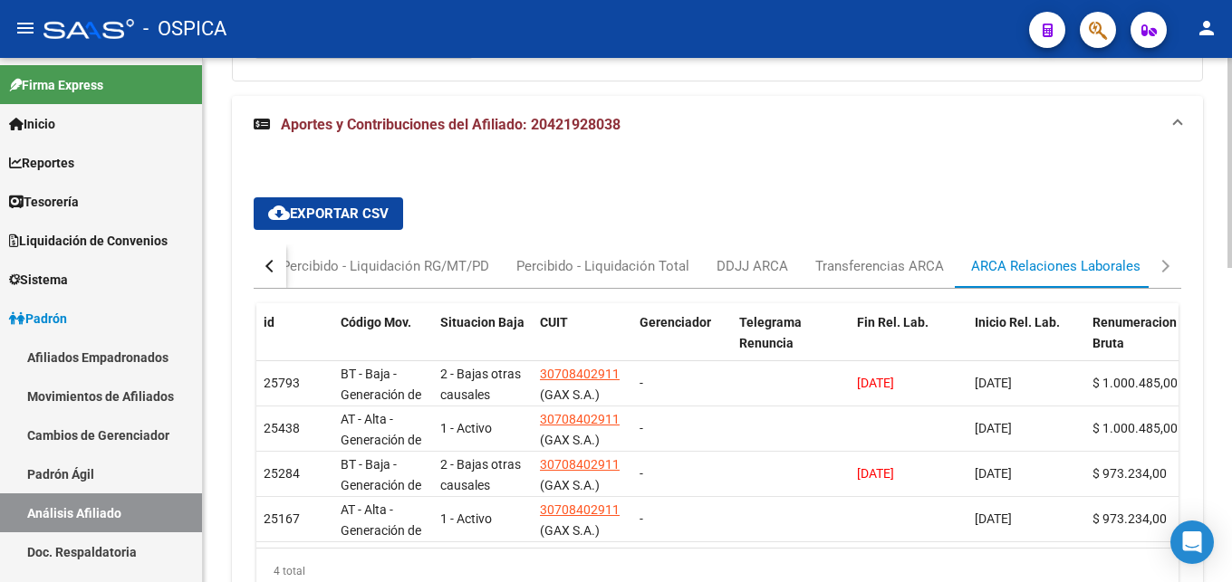
scroll to position [729, 0]
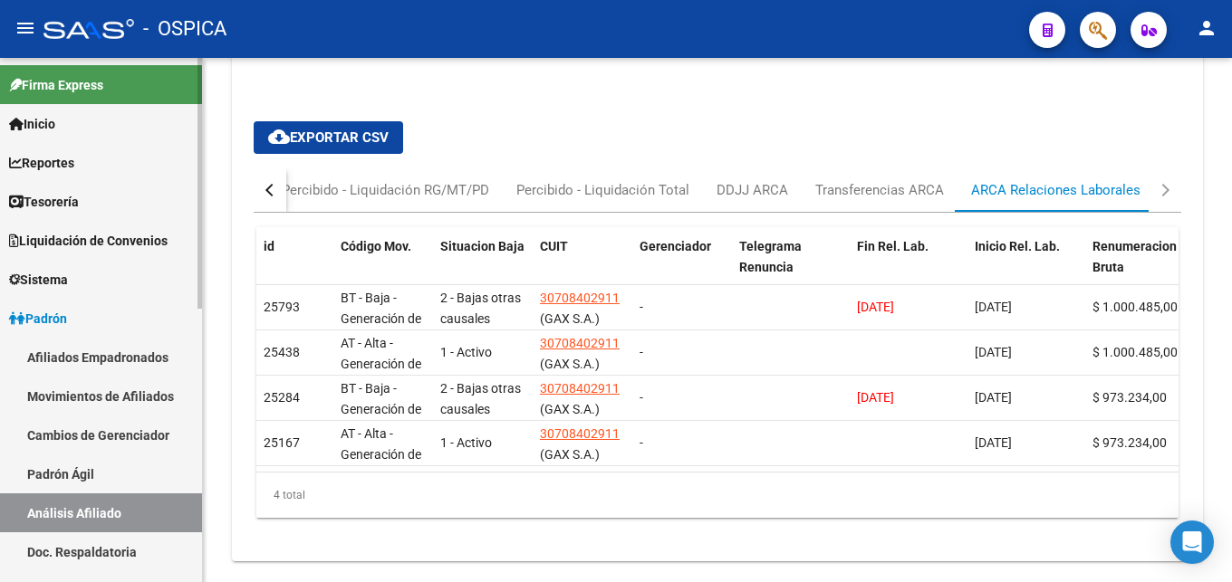
click at [66, 465] on link "Padrón Ágil" at bounding box center [101, 474] width 202 height 39
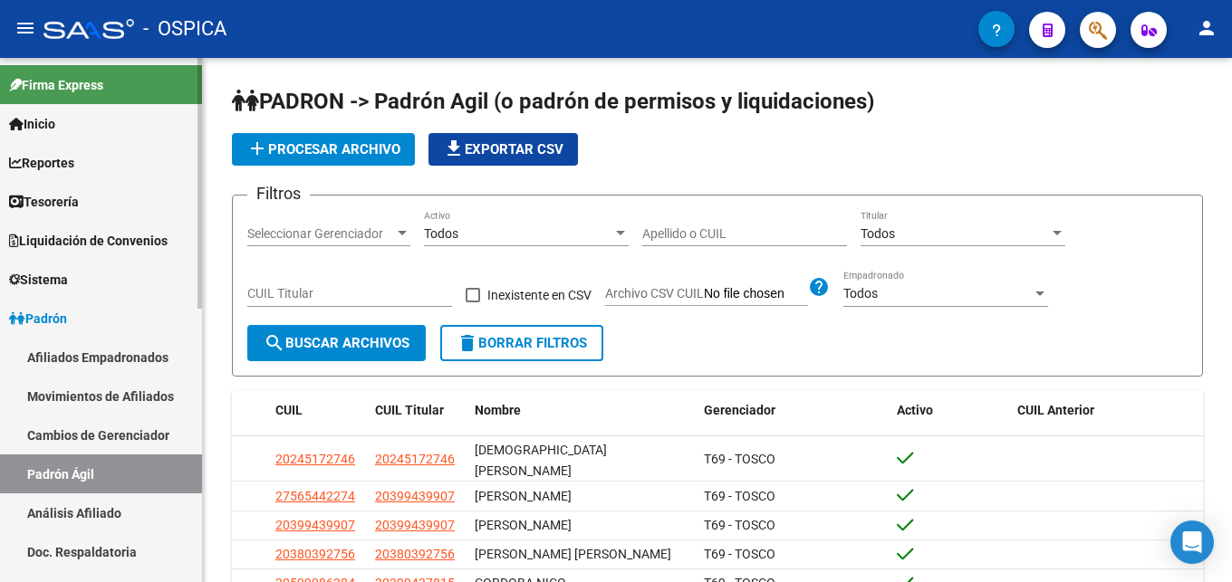
click at [82, 513] on link "Análisis Afiliado" at bounding box center [101, 513] width 202 height 39
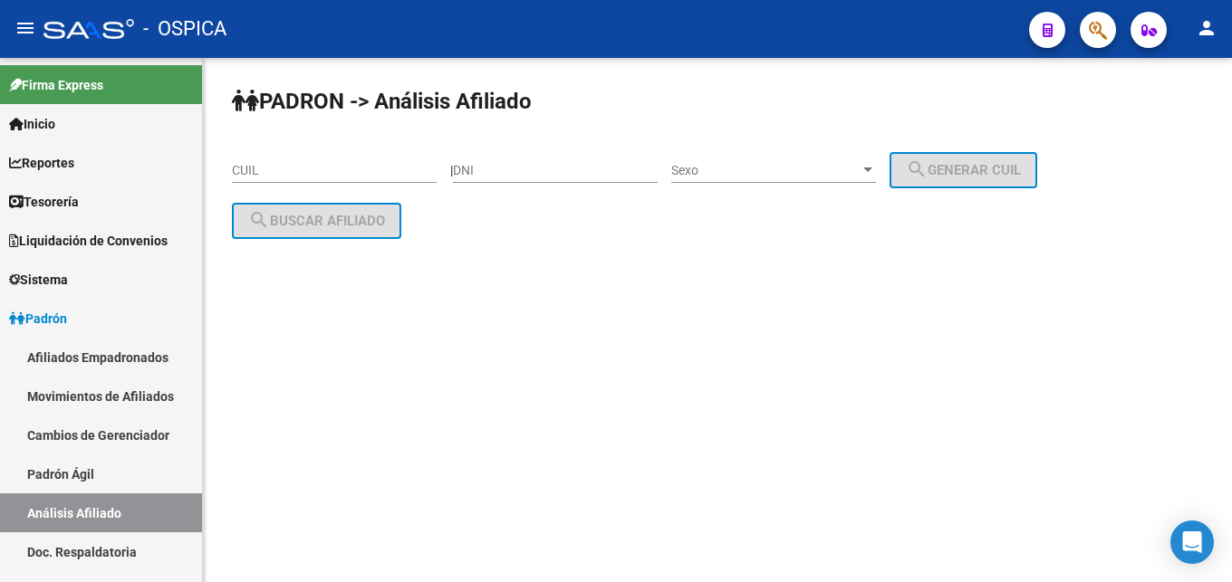
click at [250, 174] on input "CUIL" at bounding box center [334, 170] width 205 height 15
paste input "23-43171488-4"
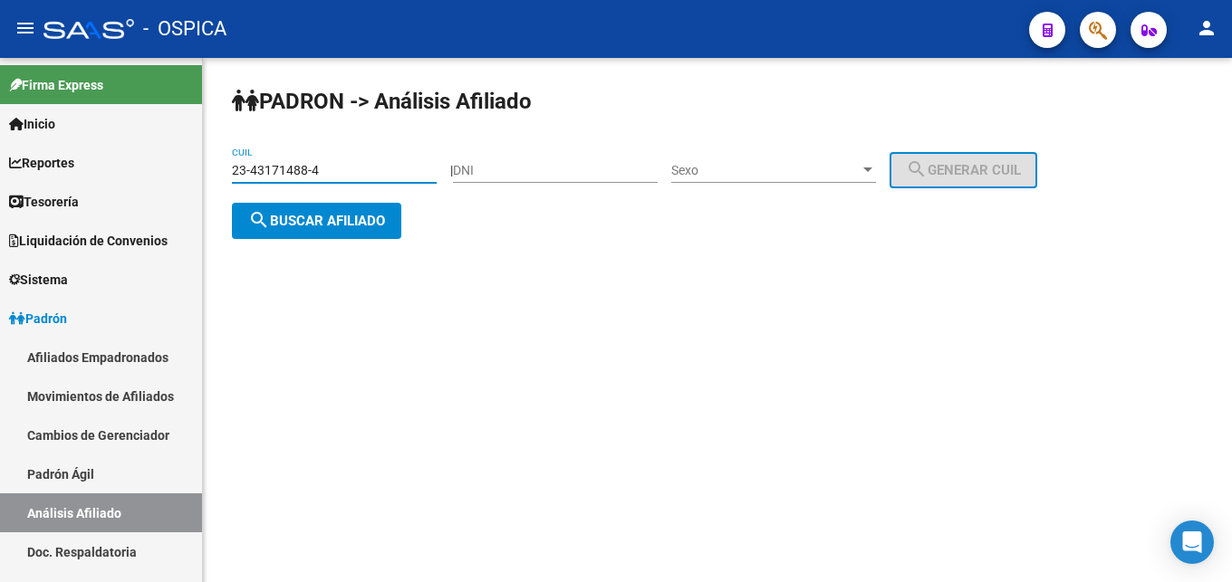
type input "23-43171488-4"
click at [303, 219] on span "search Buscar afiliado" at bounding box center [316, 221] width 137 height 16
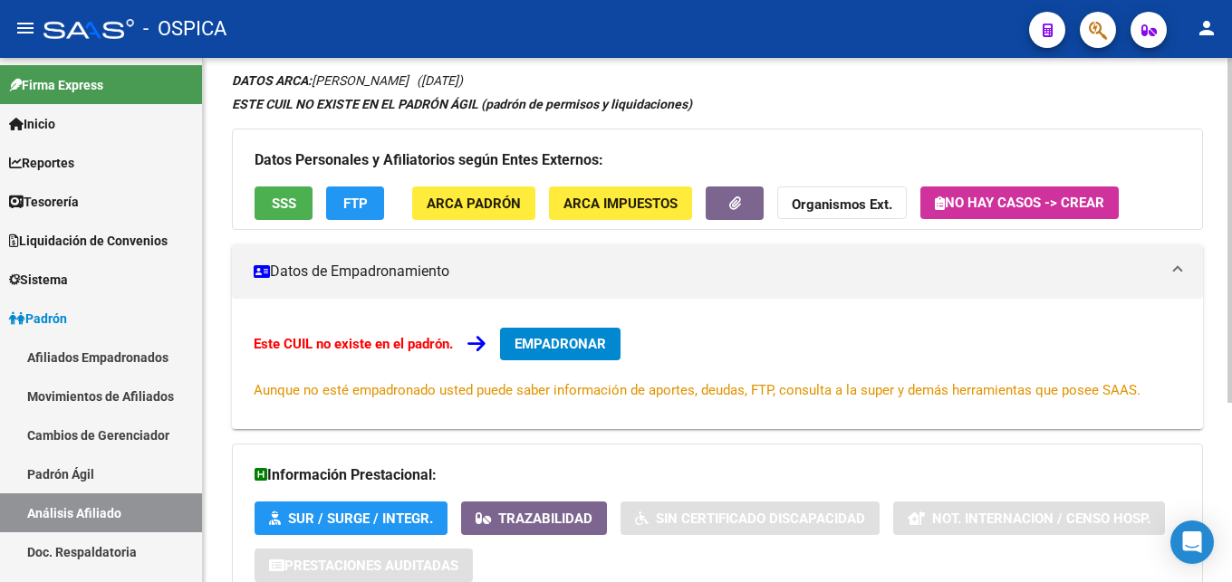
scroll to position [274, 0]
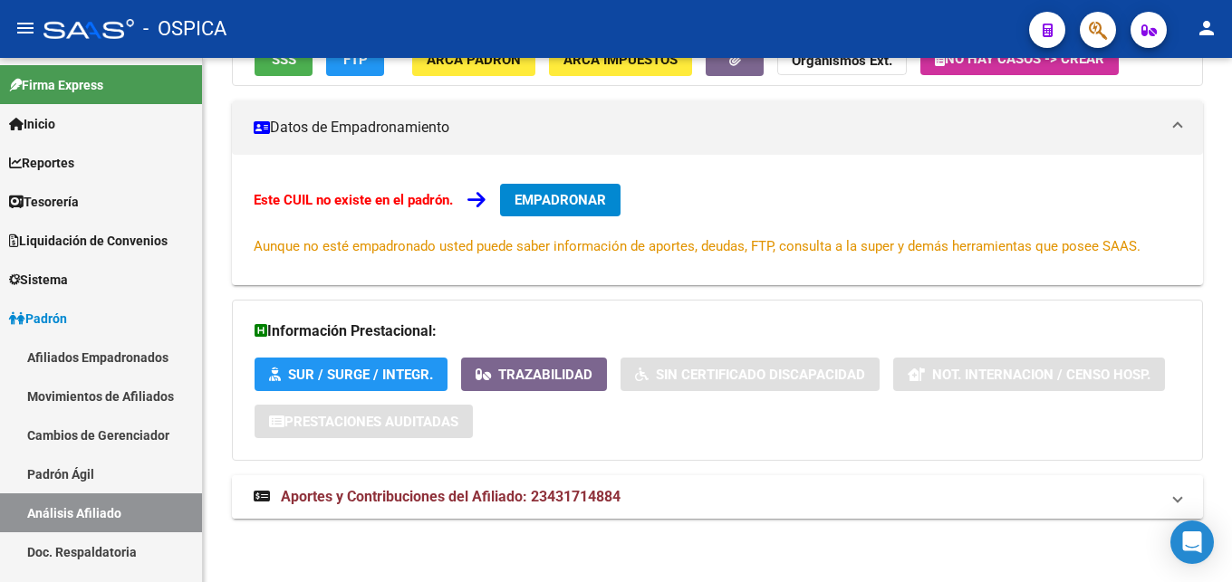
click at [657, 505] on mat-panel-title "Aportes y Contribuciones del Afiliado: 23431714884" at bounding box center [707, 497] width 906 height 20
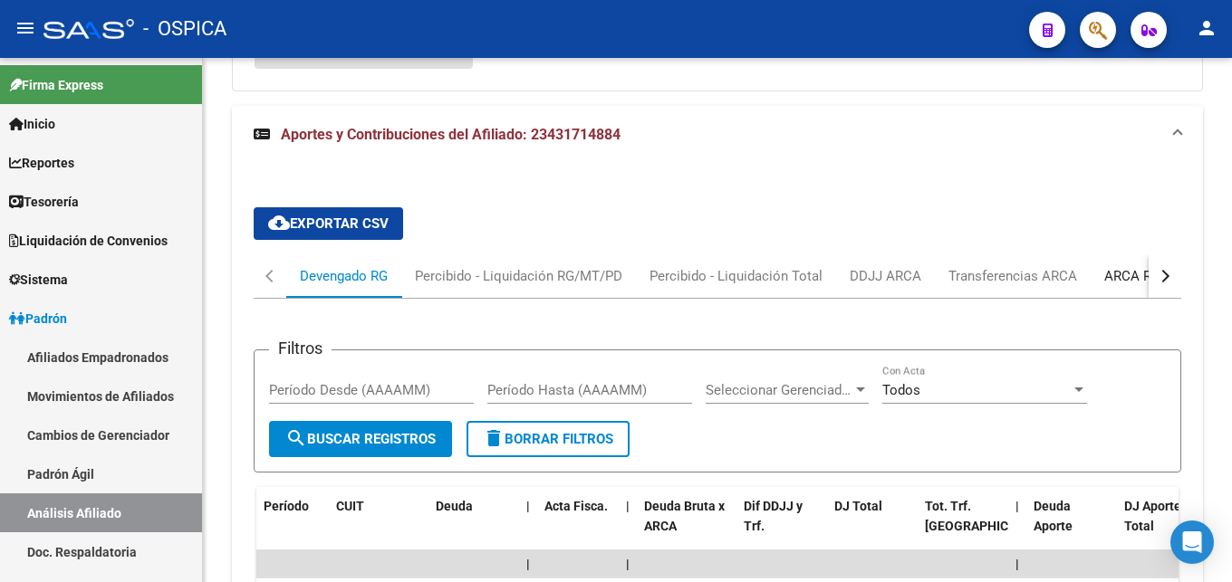
click at [1121, 280] on div "ARCA Relaciones Laborales" at bounding box center [1188, 276] width 169 height 20
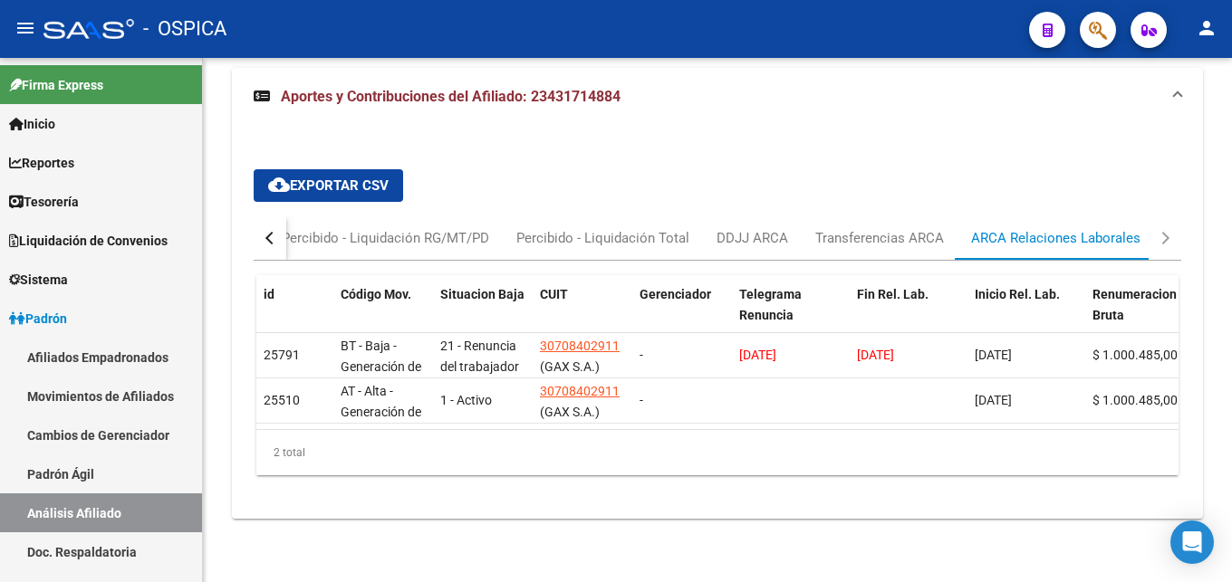
scroll to position [697, 0]
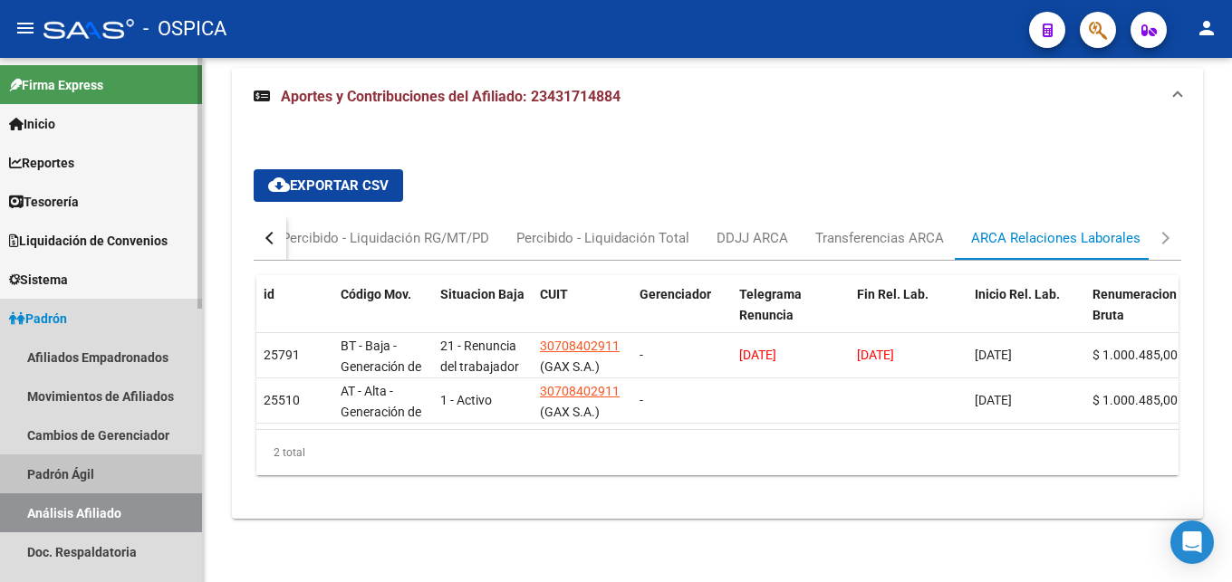
click at [116, 476] on link "Padrón Ágil" at bounding box center [101, 474] width 202 height 39
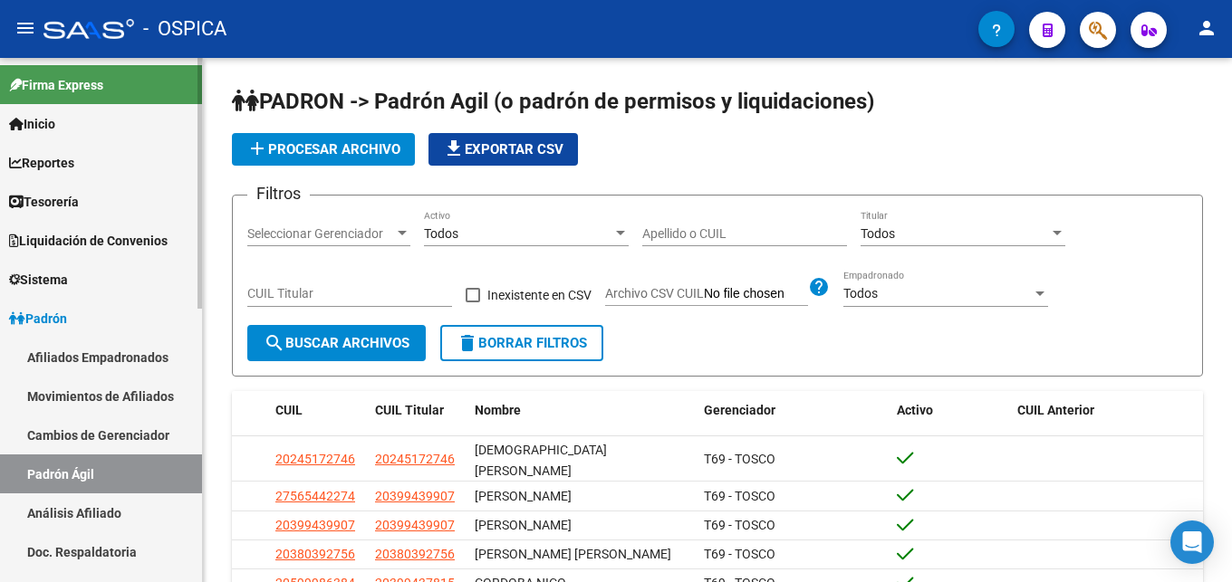
click at [147, 515] on link "Análisis Afiliado" at bounding box center [101, 513] width 202 height 39
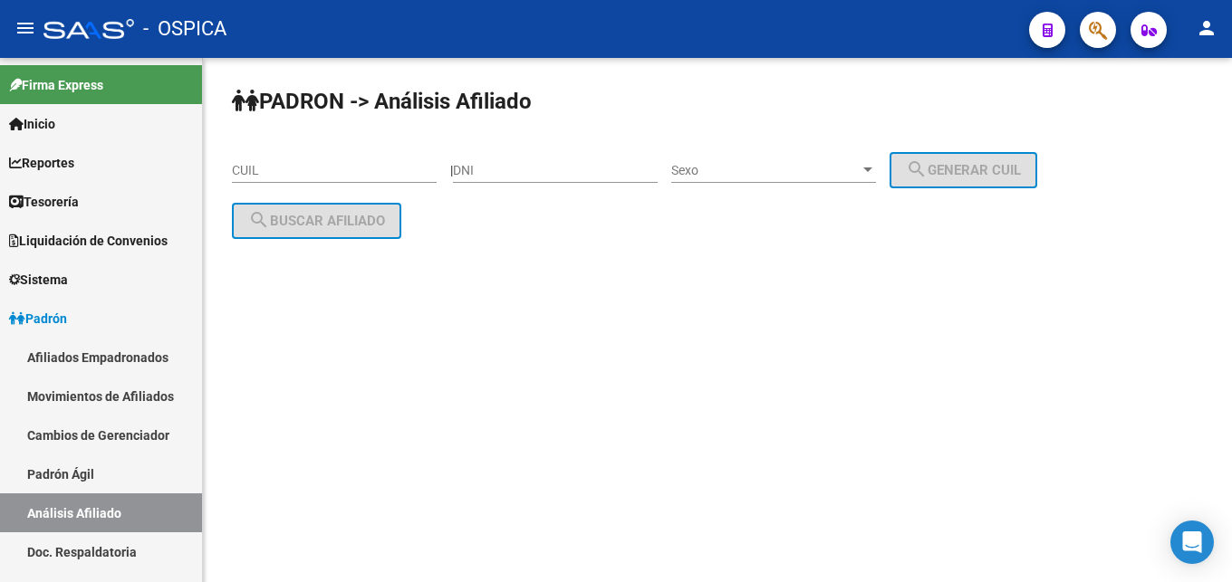
click at [265, 154] on div "CUIL" at bounding box center [334, 165] width 205 height 36
click at [260, 175] on input "CUIL" at bounding box center [334, 170] width 205 height 15
paste input "23-44398002-4"
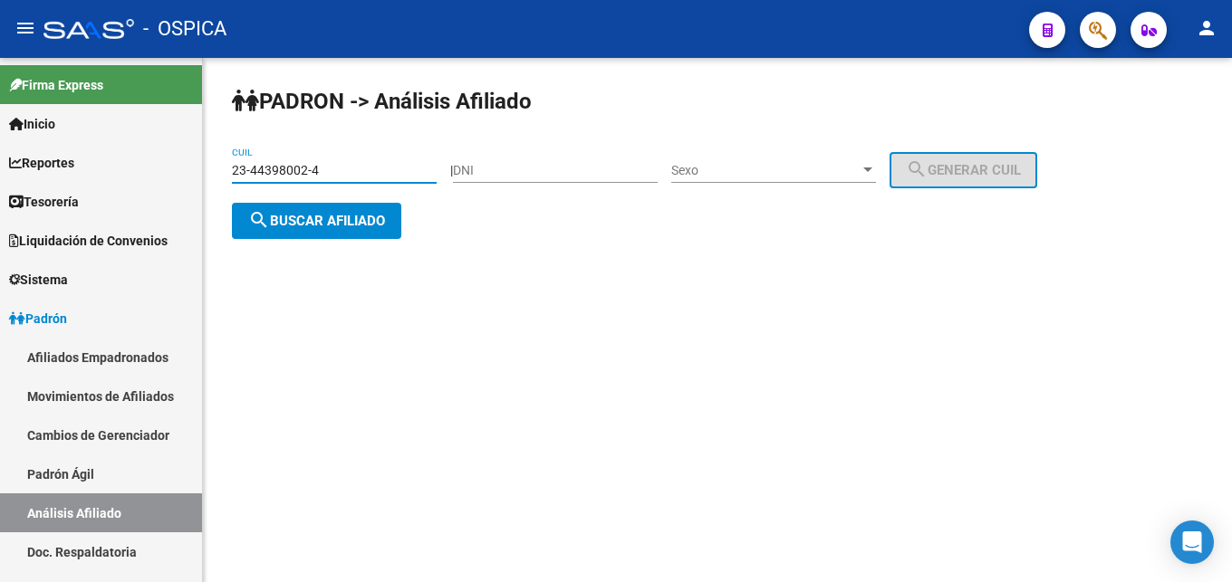
type input "23-44398002-4"
click at [301, 232] on button "search Buscar afiliado" at bounding box center [316, 221] width 169 height 36
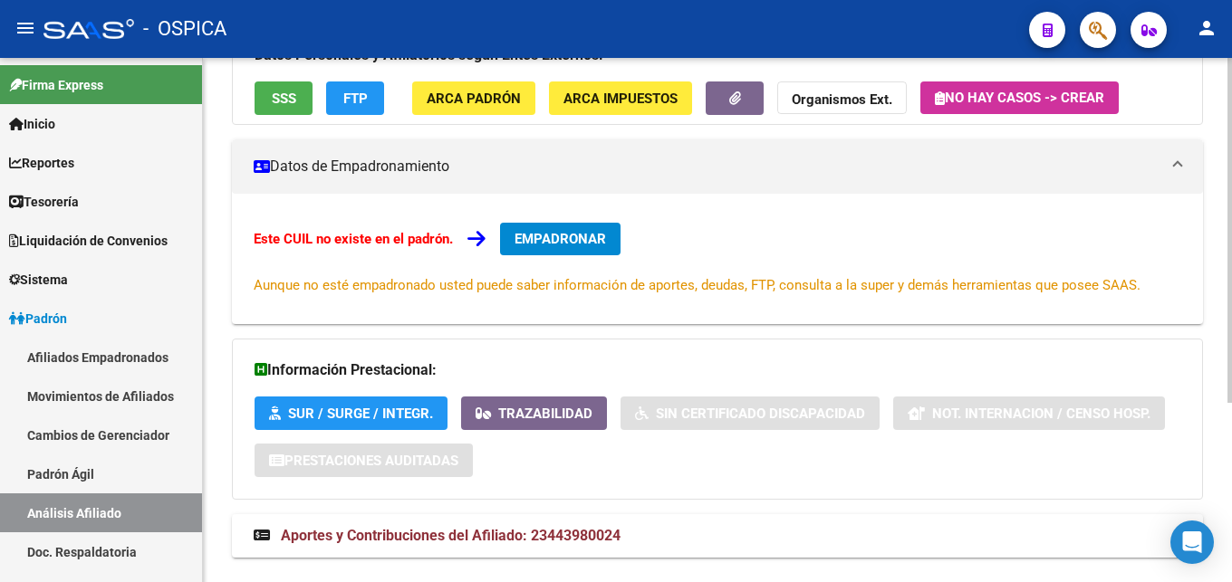
scroll to position [274, 0]
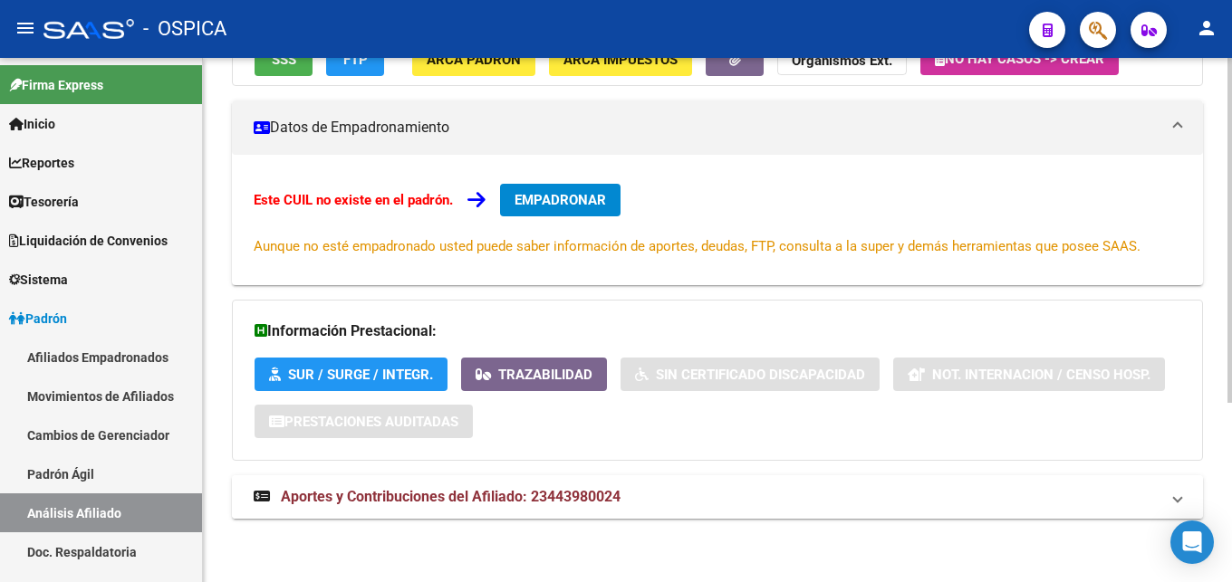
click at [425, 505] on span "Aportes y Contribuciones del Afiliado: 23443980024" at bounding box center [451, 496] width 340 height 17
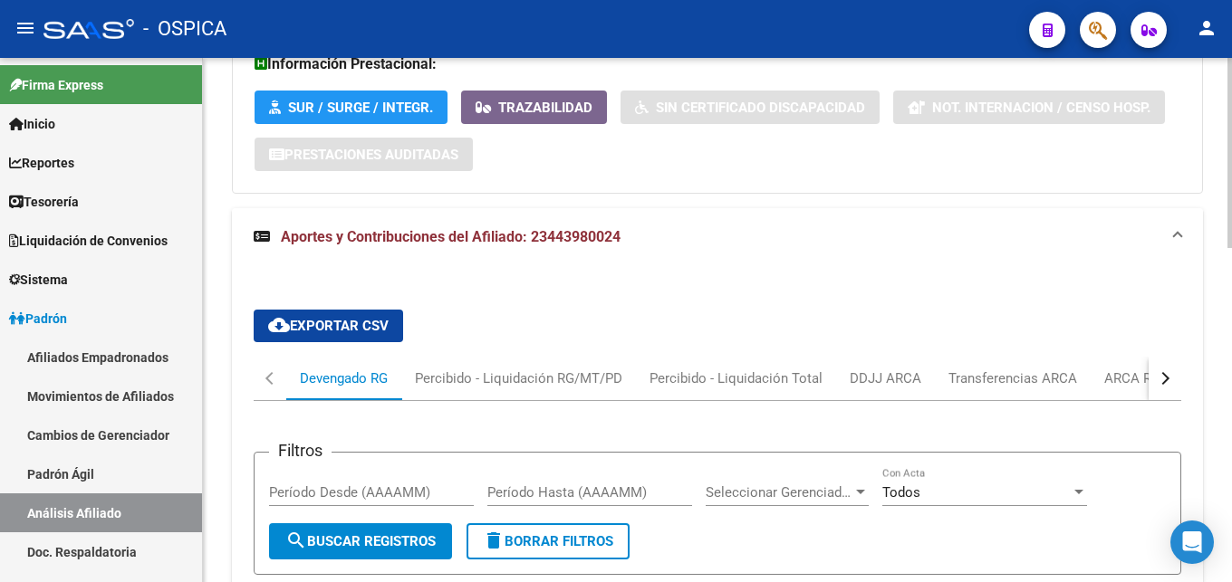
scroll to position [551, 0]
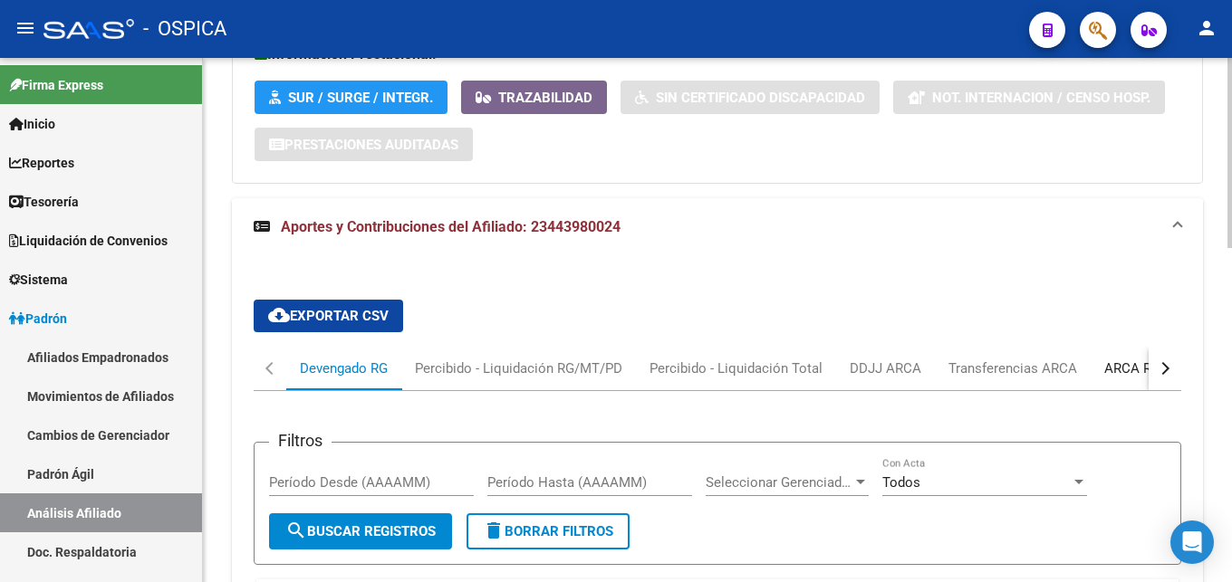
click at [1118, 374] on div "ARCA Relaciones Laborales" at bounding box center [1188, 369] width 169 height 20
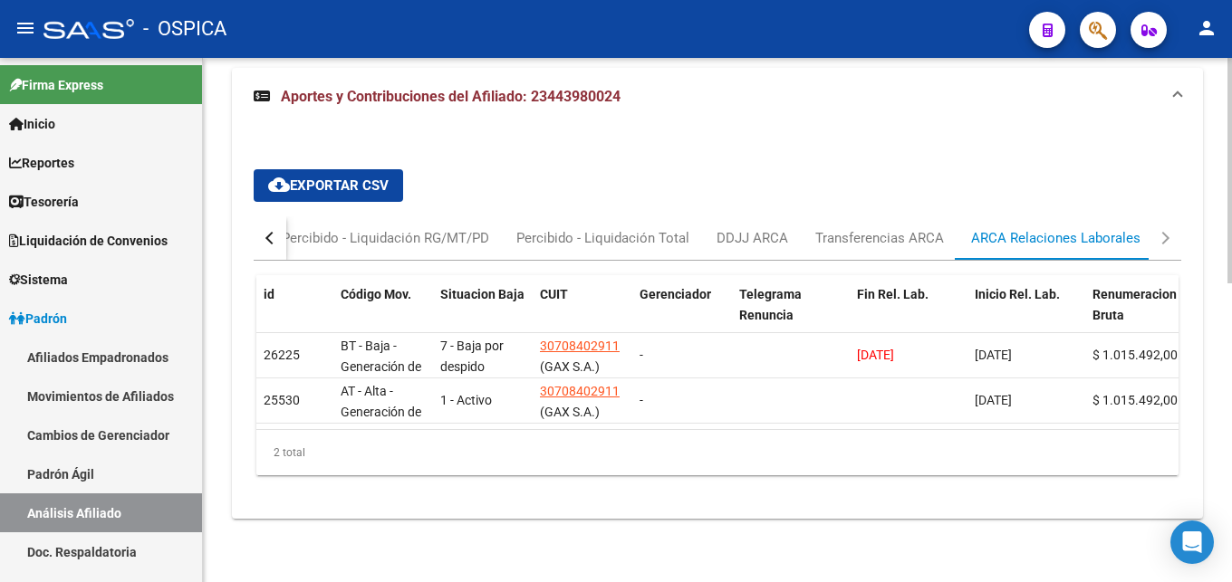
scroll to position [697, 0]
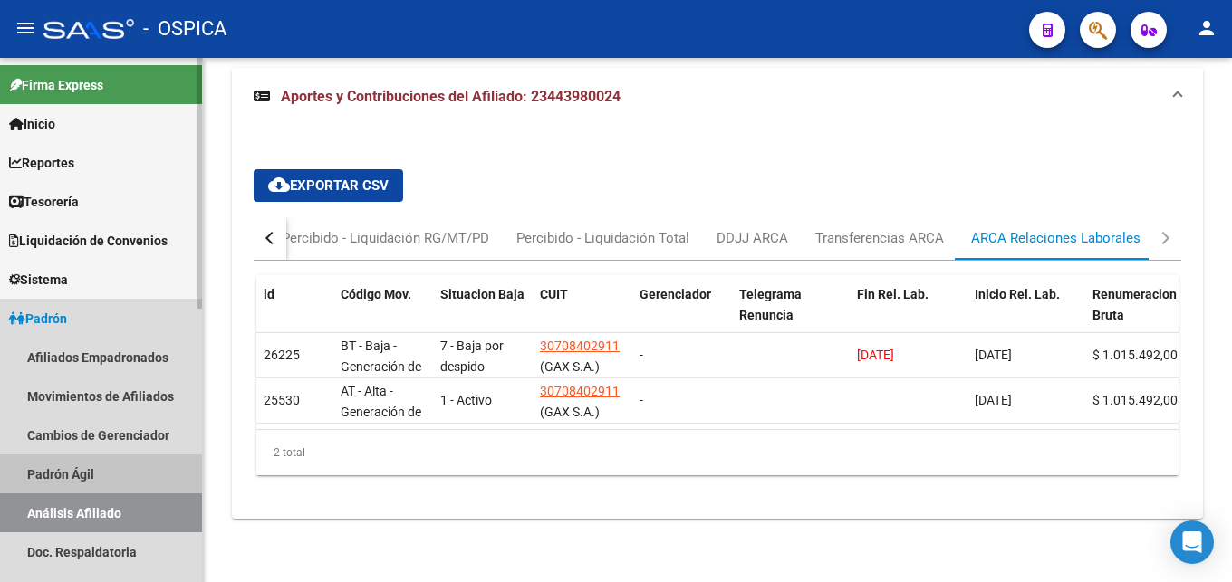
click at [94, 474] on link "Padrón Ágil" at bounding box center [101, 474] width 202 height 39
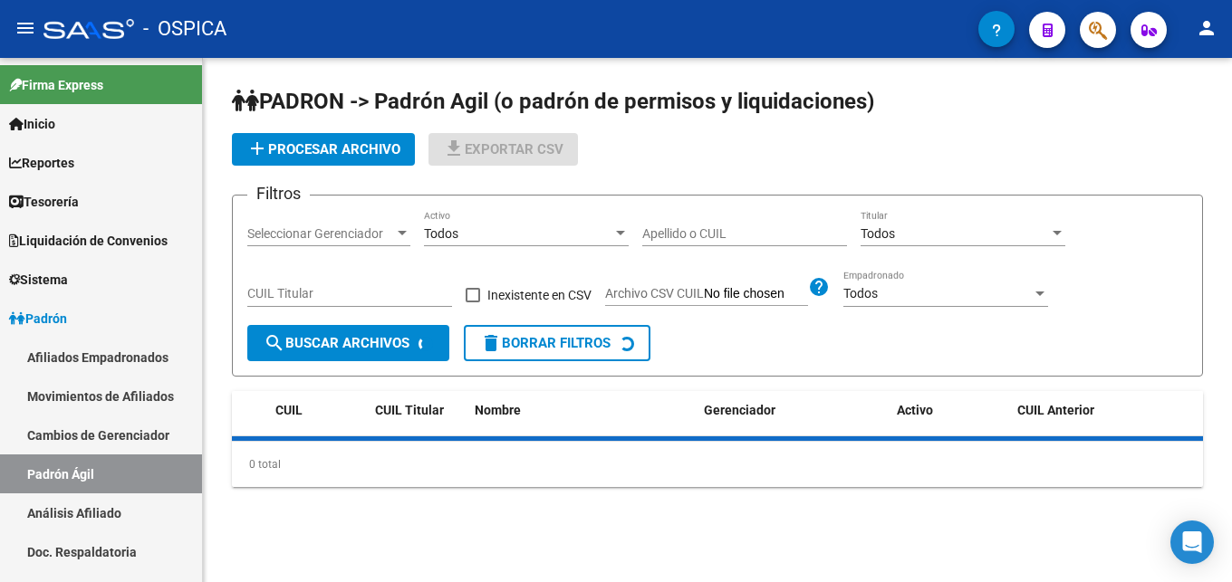
drag, startPoint x: 93, startPoint y: 508, endPoint x: 203, endPoint y: 332, distance: 207.9
click at [96, 508] on link "Análisis Afiliado" at bounding box center [101, 513] width 202 height 39
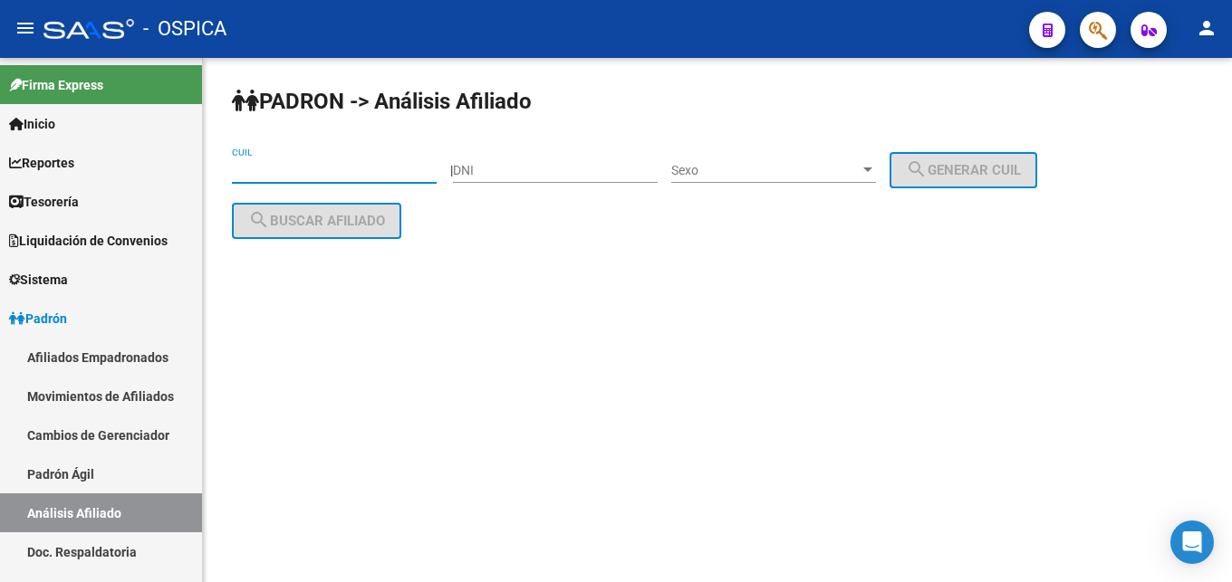
click at [245, 167] on input "CUIL" at bounding box center [334, 170] width 205 height 15
paste input "27-41621444-7"
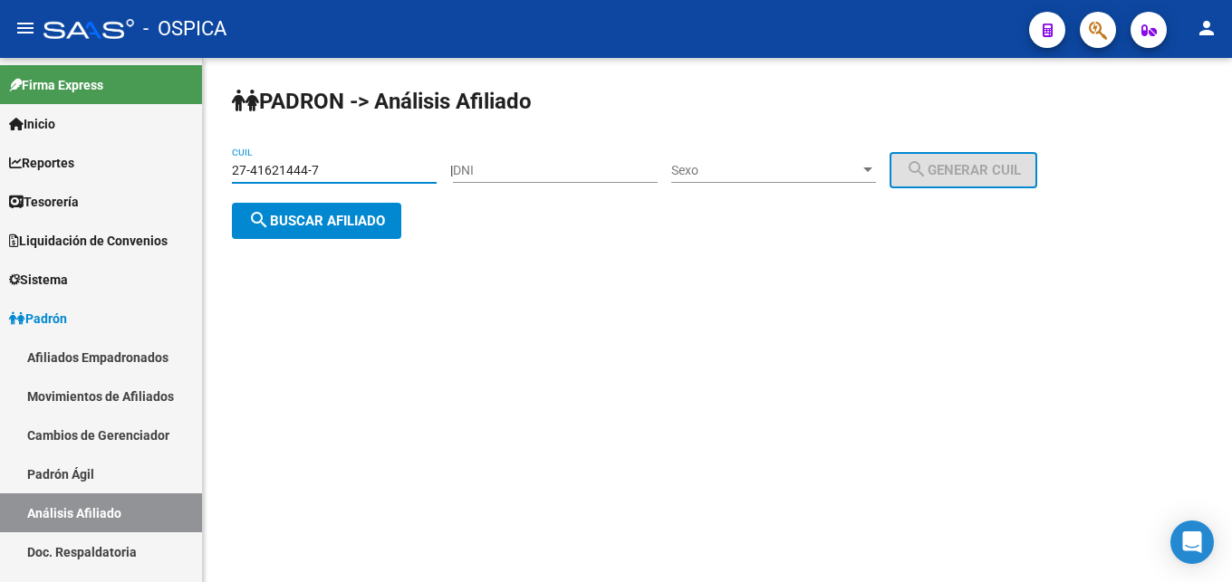
type input "27-41621444-7"
click at [281, 223] on span "search Buscar afiliado" at bounding box center [316, 221] width 137 height 16
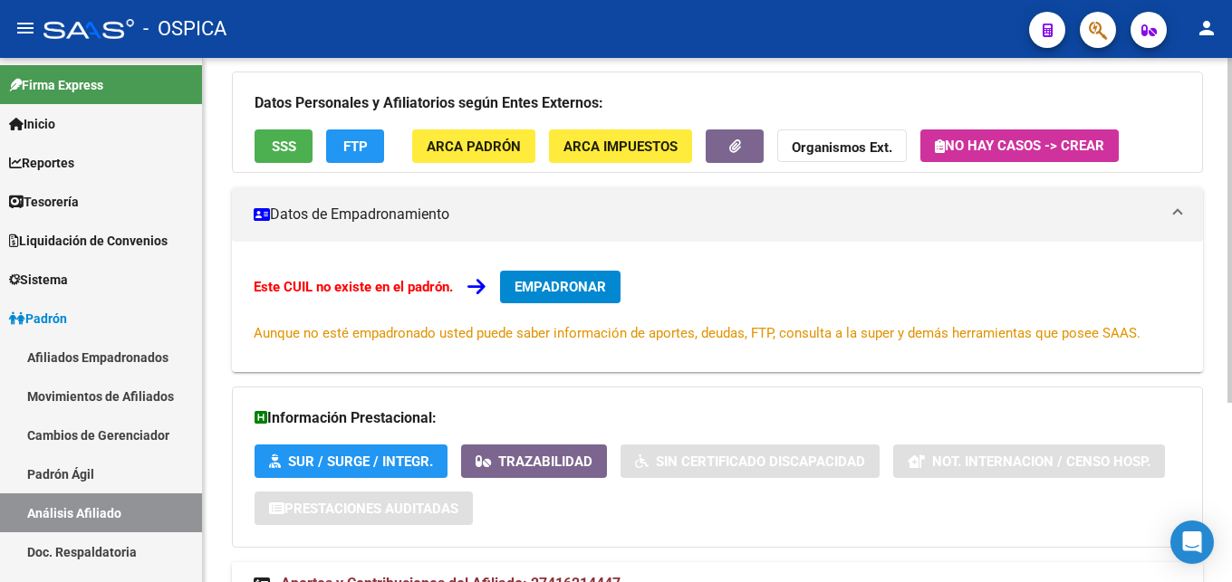
scroll to position [274, 0]
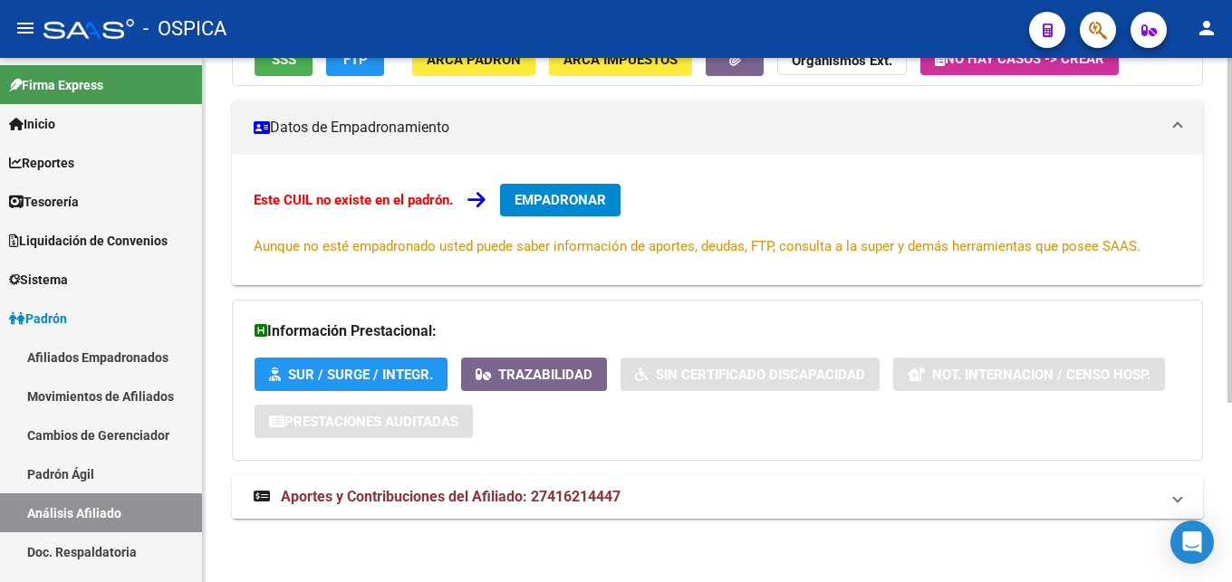
click at [545, 507] on mat-expansion-panel-header "Aportes y Contribuciones del Afiliado: 27416214447" at bounding box center [717, 497] width 971 height 43
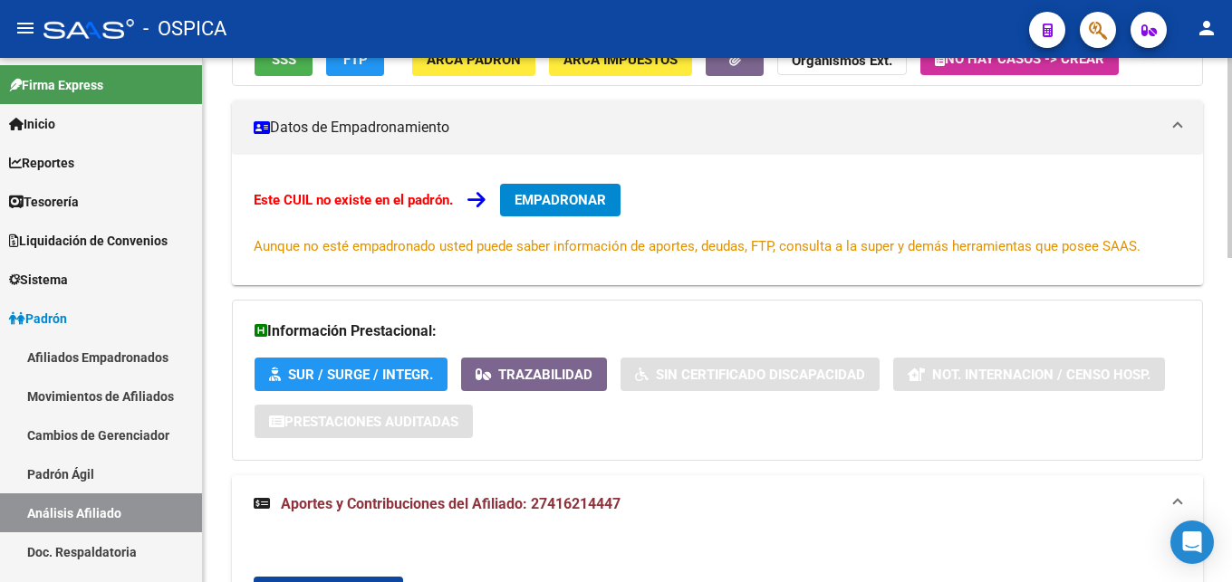
scroll to position [472, 0]
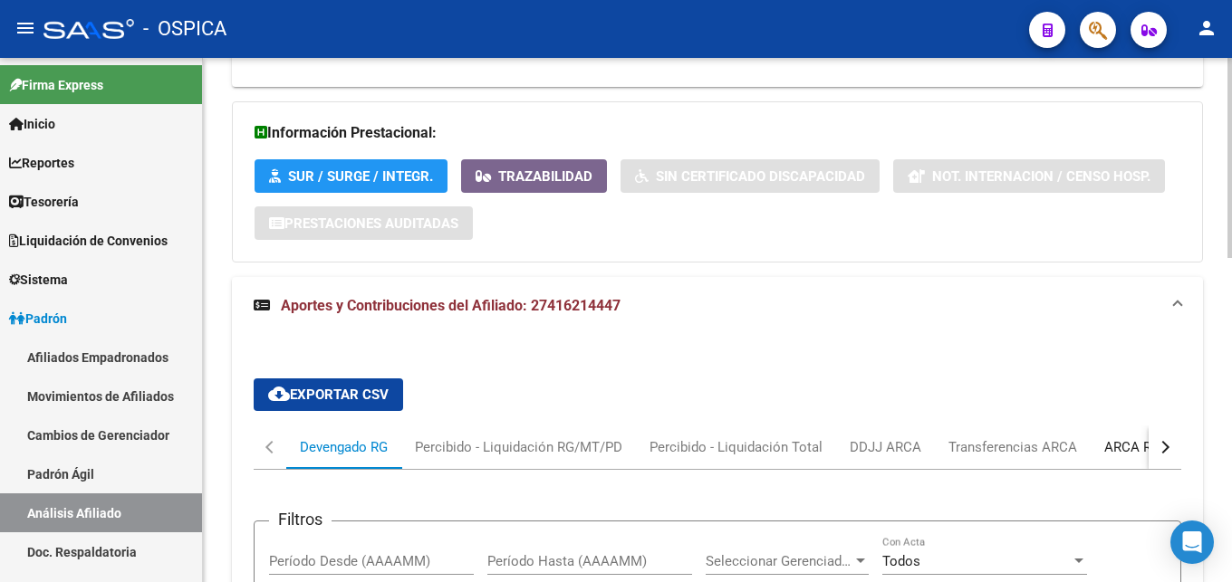
click at [1132, 450] on div "ARCA Relaciones Laborales" at bounding box center [1188, 448] width 169 height 20
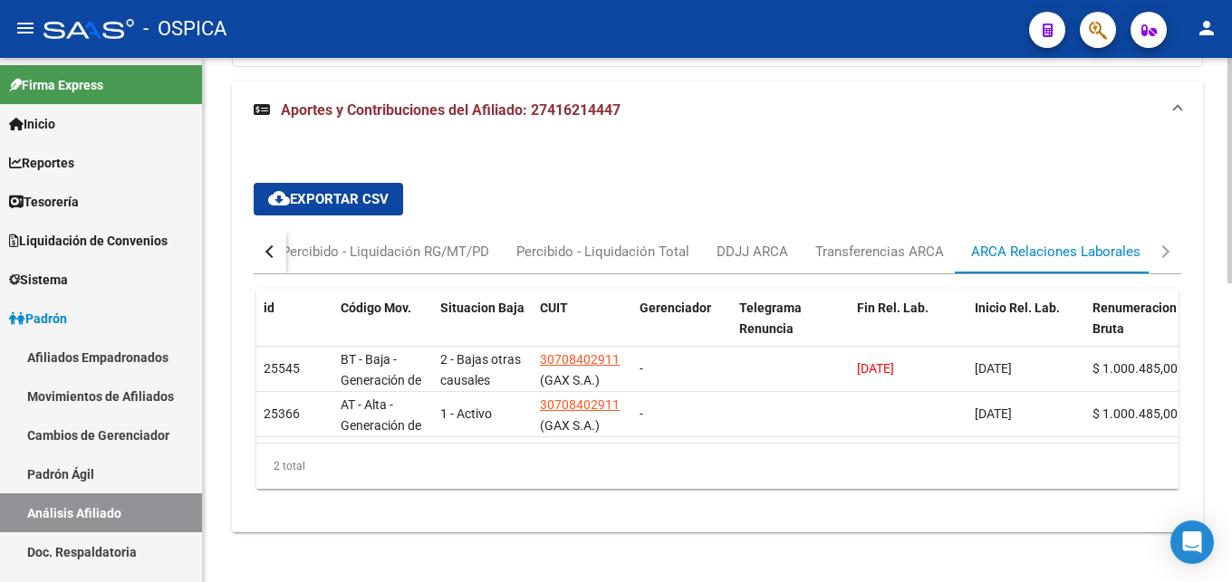
scroll to position [697, 0]
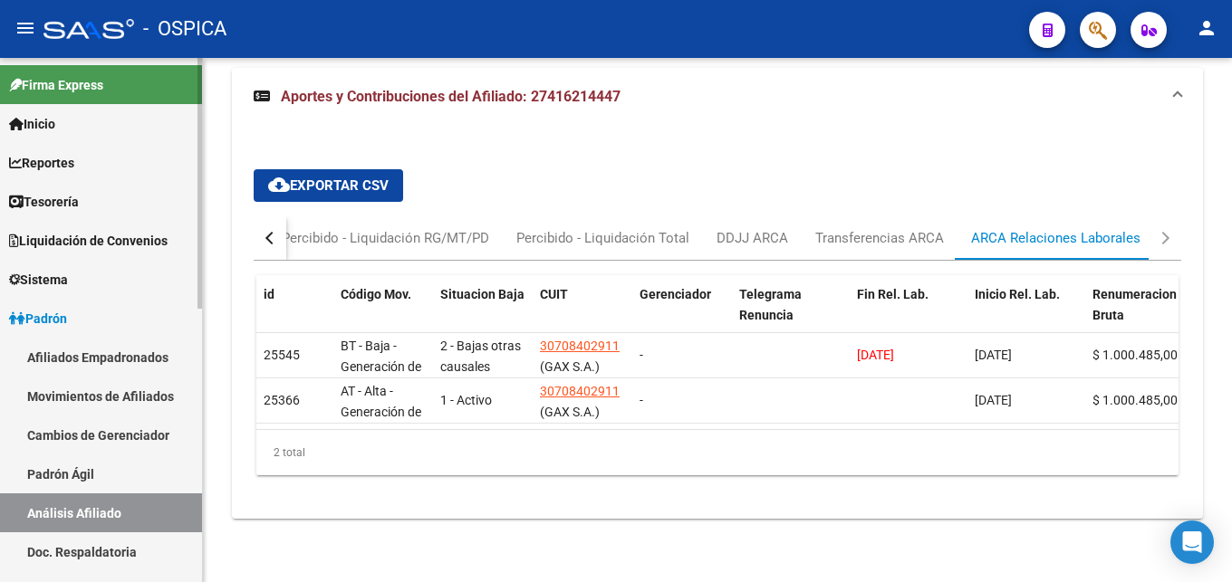
click at [106, 475] on link "Padrón Ágil" at bounding box center [101, 474] width 202 height 39
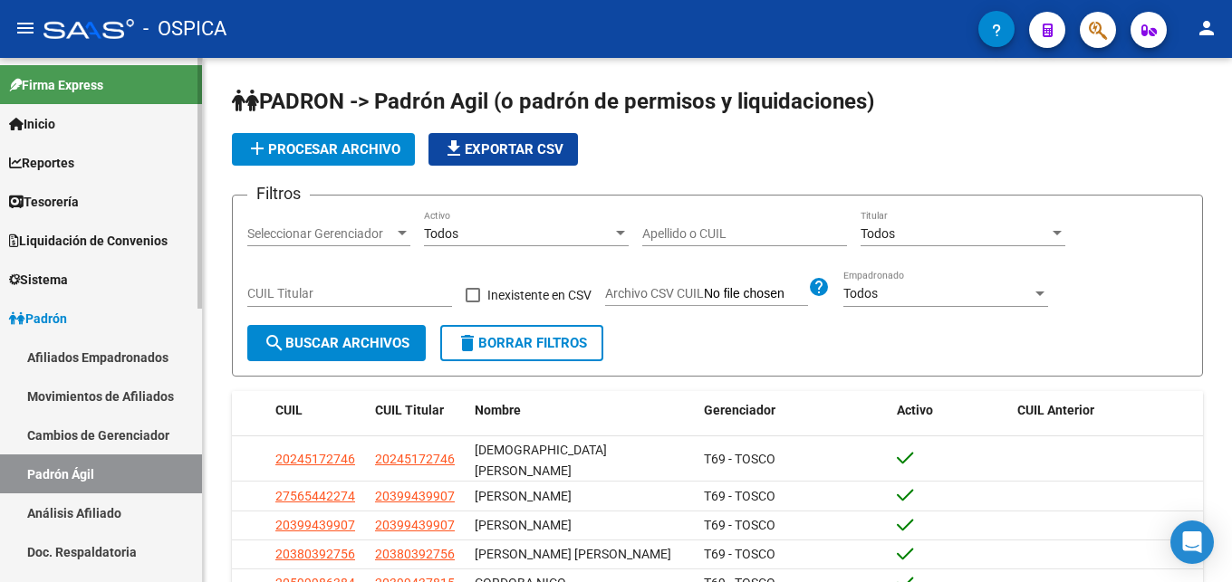
click at [125, 510] on link "Análisis Afiliado" at bounding box center [101, 513] width 202 height 39
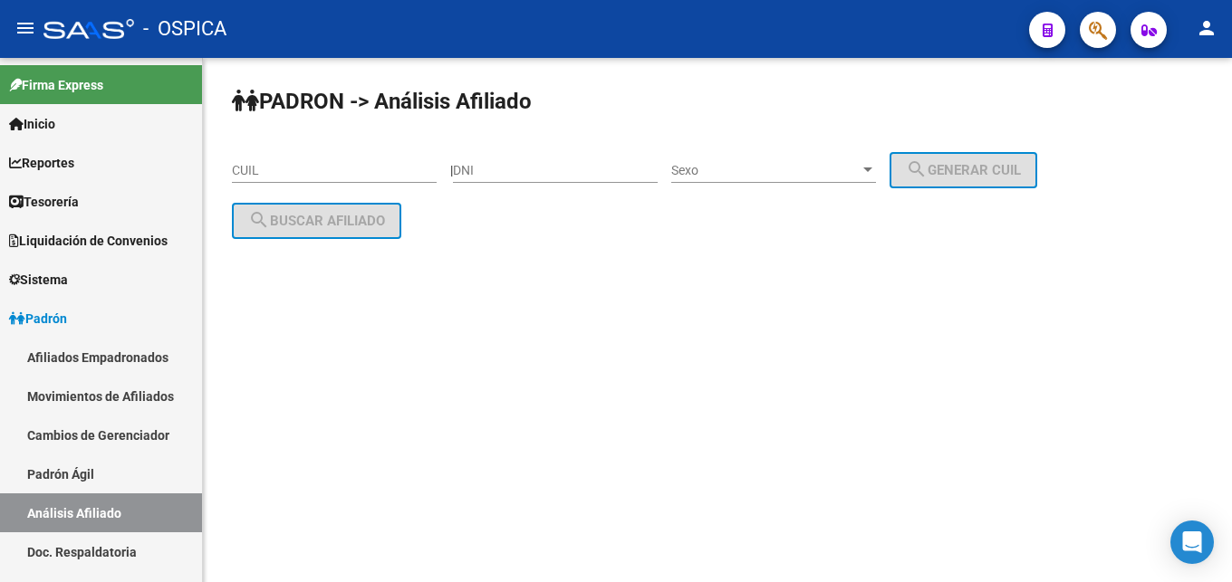
click at [256, 174] on input "CUIL" at bounding box center [334, 170] width 205 height 15
paste input "27-46877036-4"
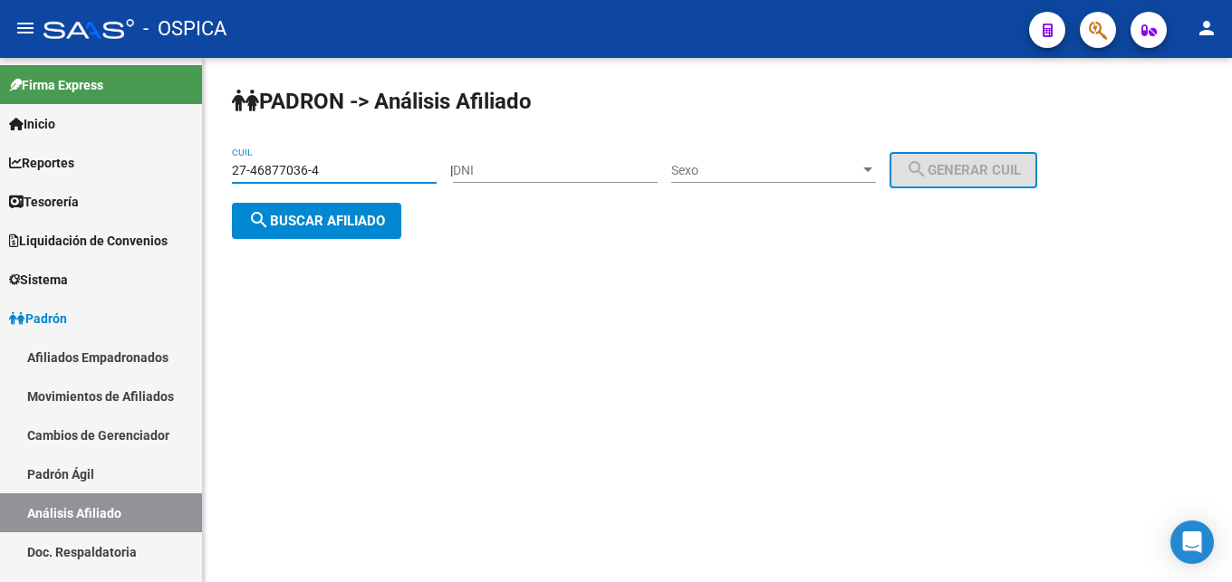
type input "27-46877036-4"
click at [294, 226] on span "search Buscar afiliado" at bounding box center [316, 221] width 137 height 16
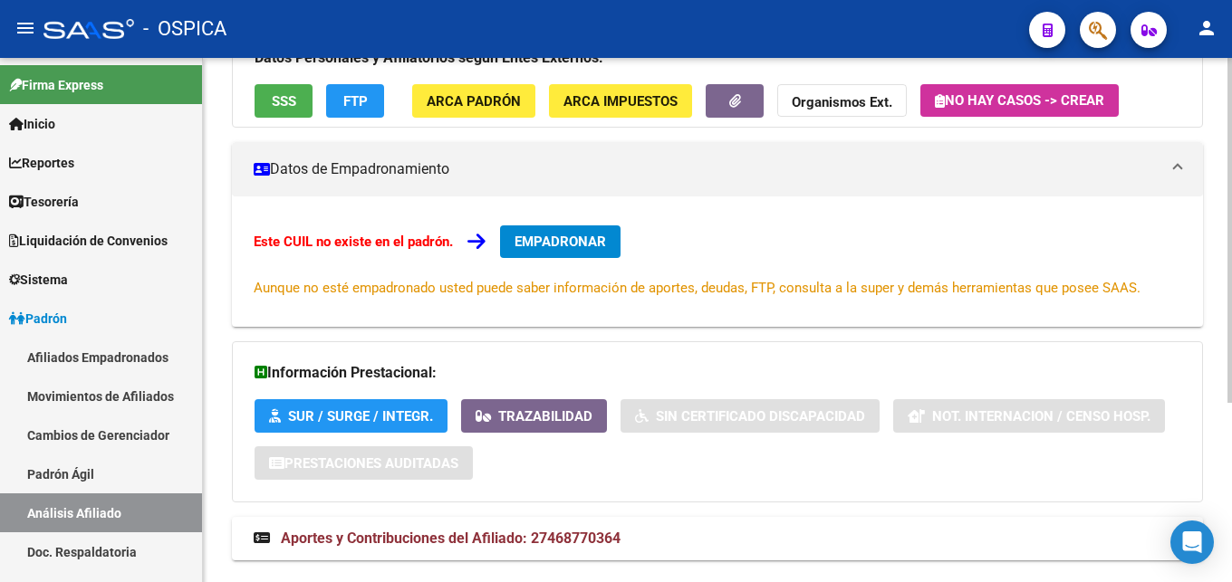
scroll to position [274, 0]
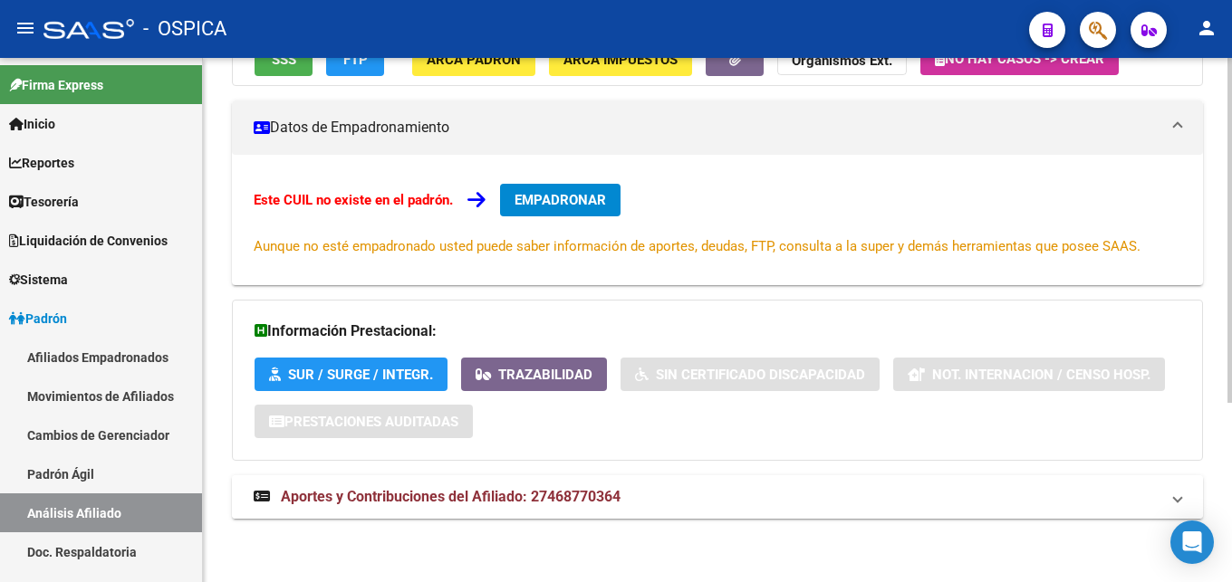
click at [472, 503] on span "Aportes y Contribuciones del Afiliado: 27468770364" at bounding box center [451, 496] width 340 height 17
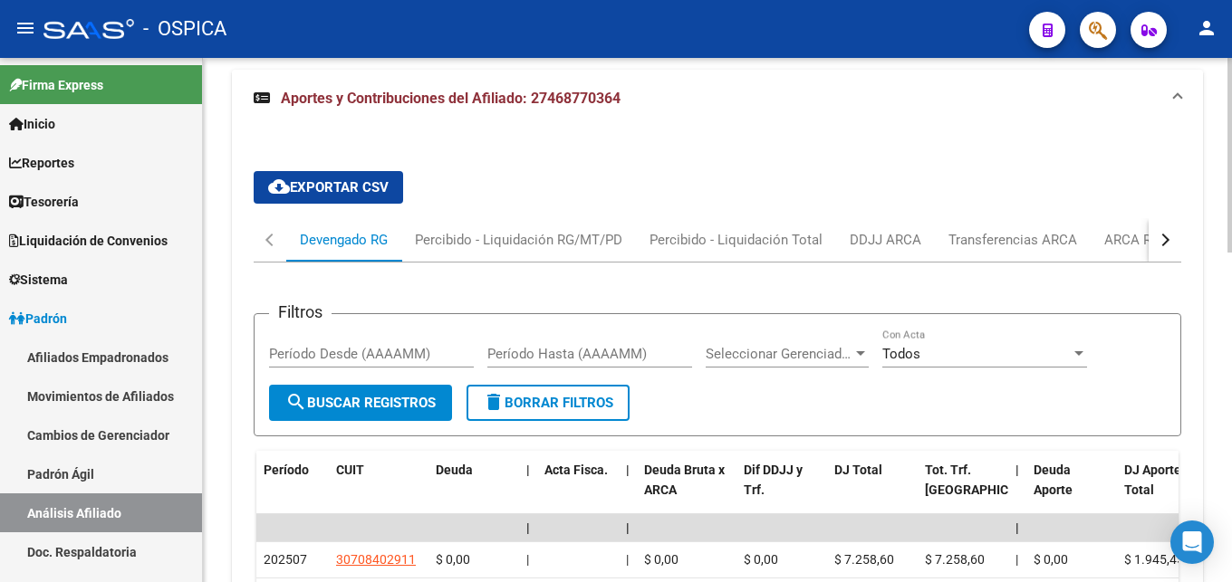
scroll to position [736, 0]
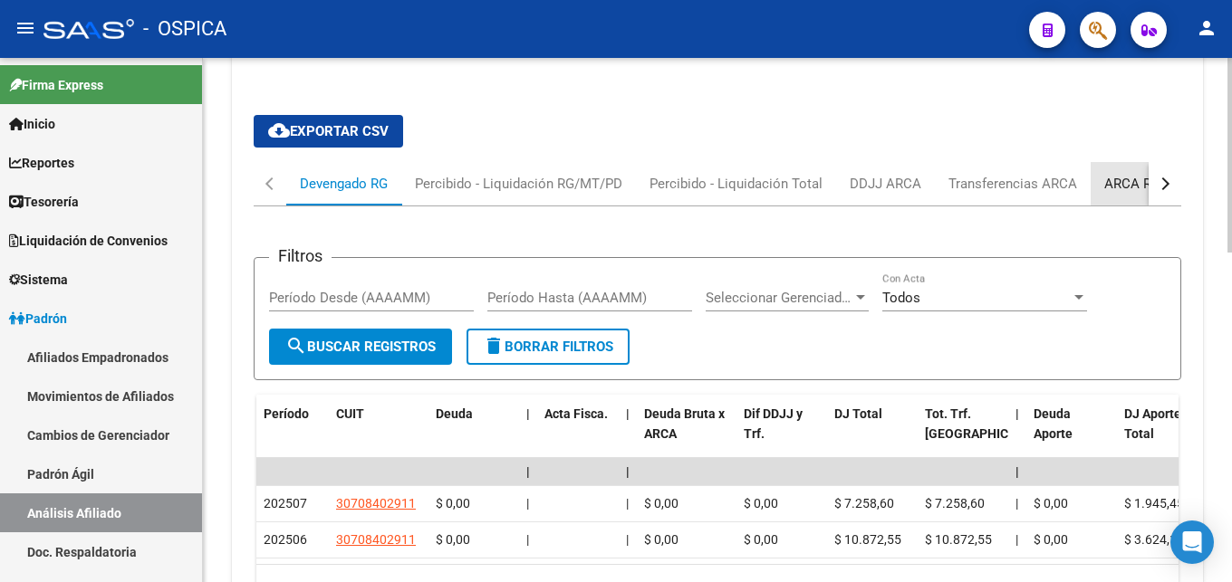
click at [1120, 184] on div "ARCA Relaciones Laborales" at bounding box center [1188, 184] width 169 height 20
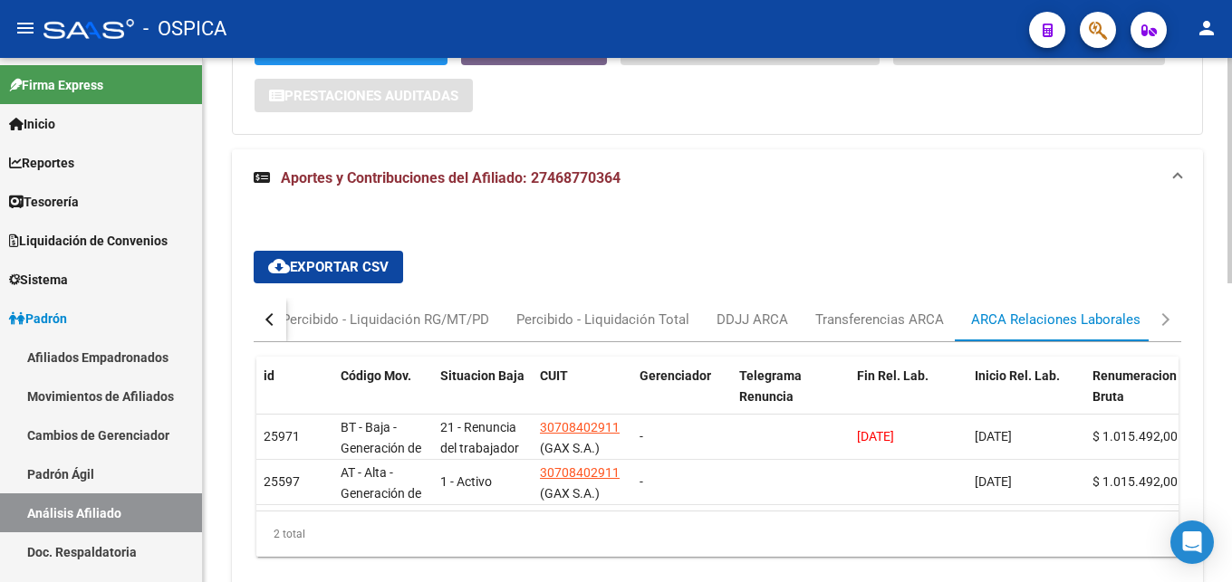
scroll to position [697, 0]
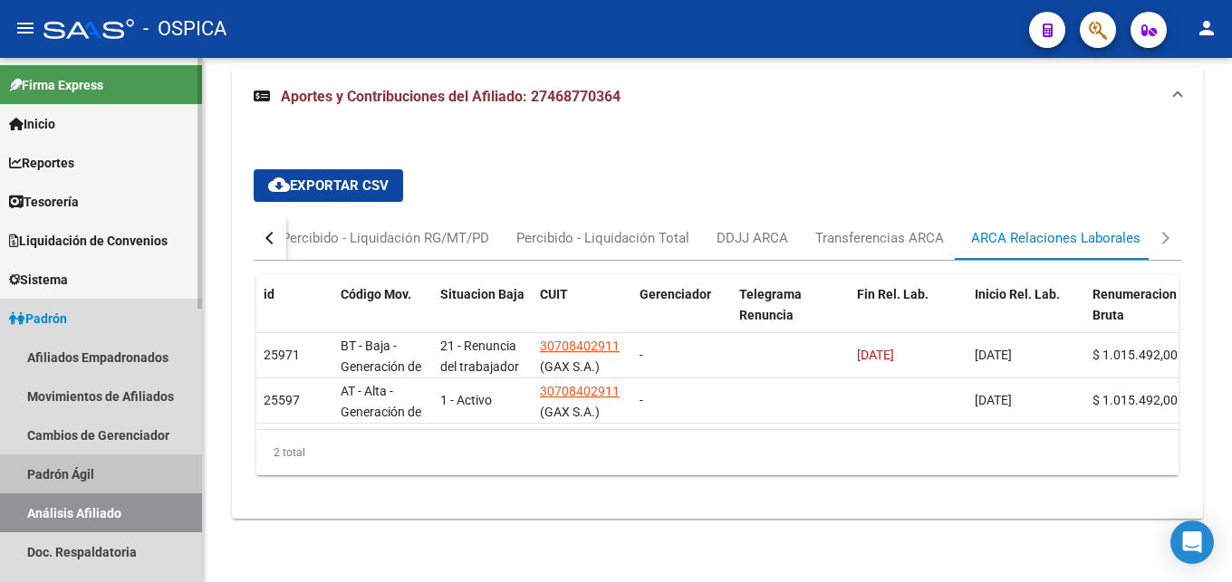
click at [72, 476] on link "Padrón Ágil" at bounding box center [101, 474] width 202 height 39
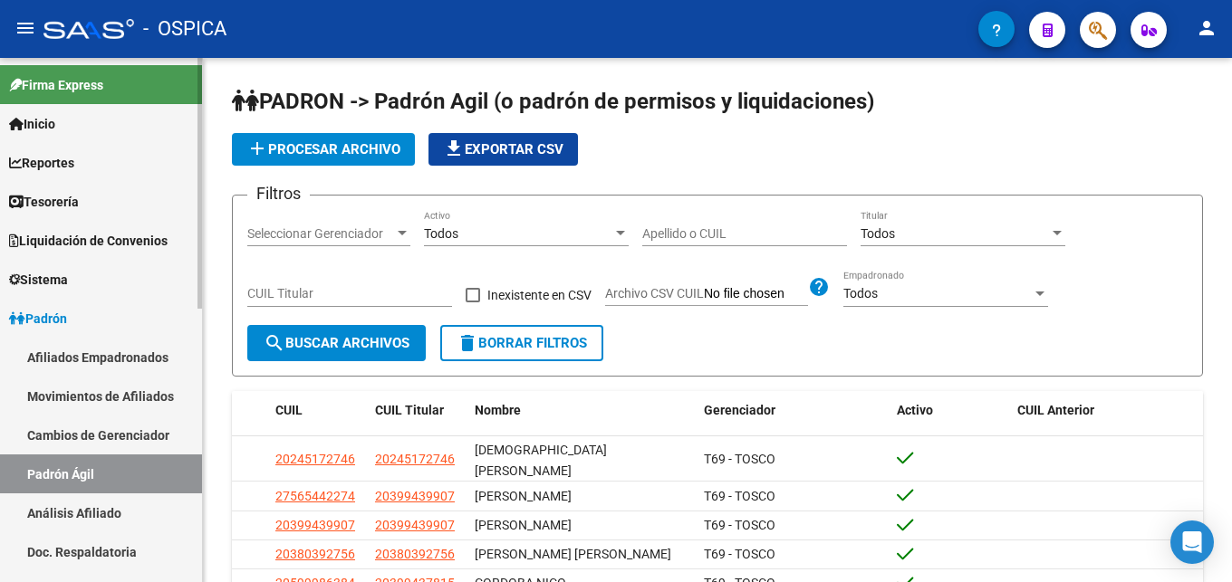
click at [85, 510] on link "Análisis Afiliado" at bounding box center [101, 513] width 202 height 39
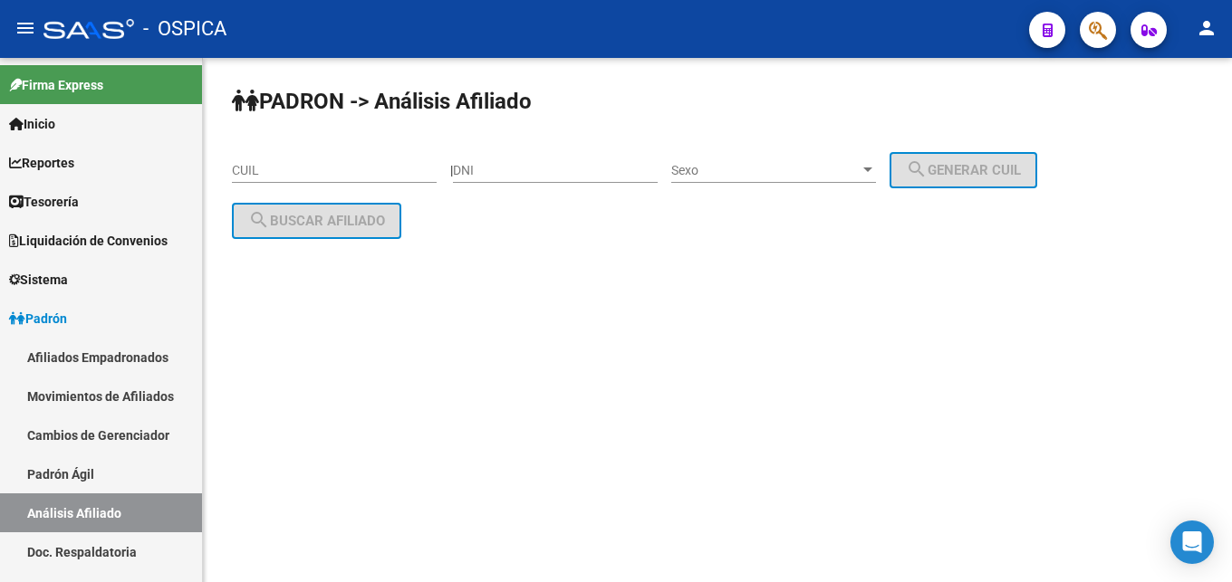
click at [252, 171] on input "CUIL" at bounding box center [334, 170] width 205 height 15
paste input "27-47490414-3"
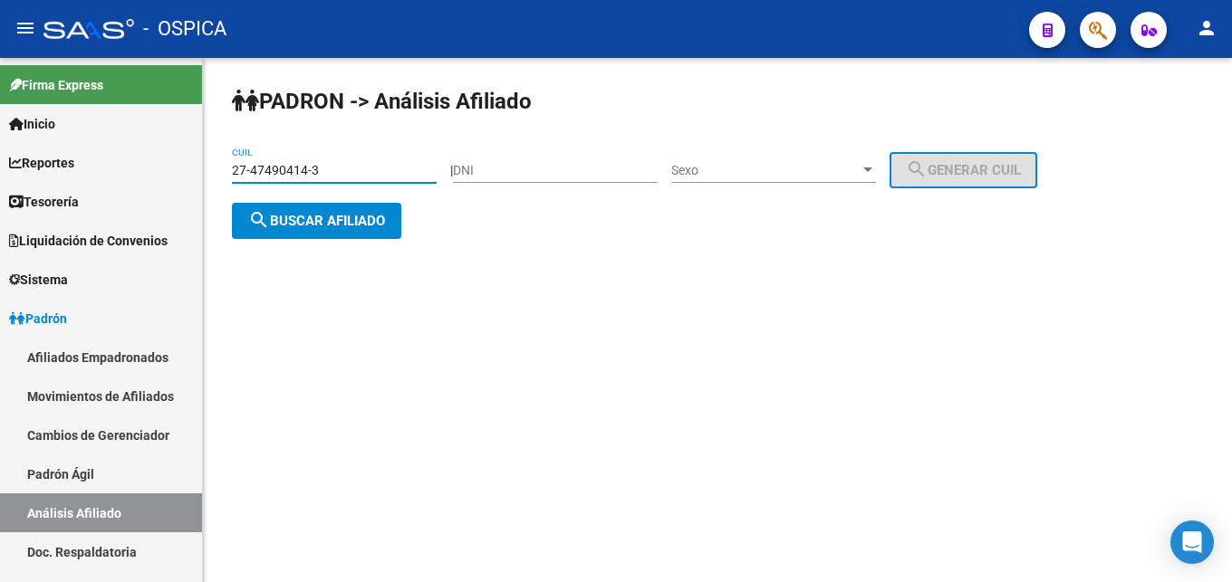
type input "27-47490414-3"
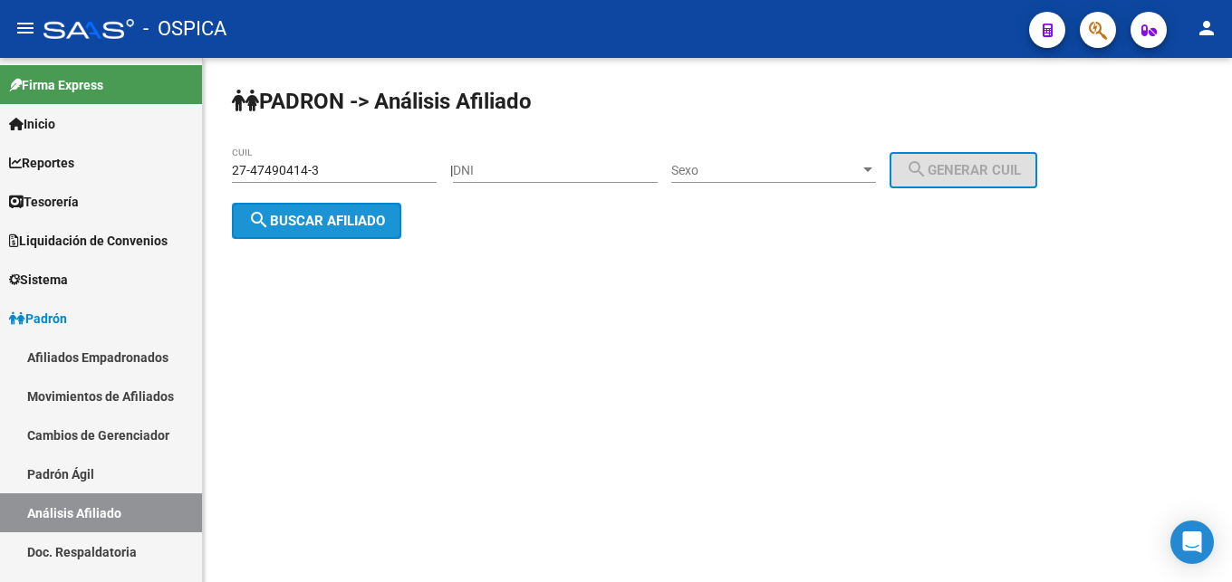
click at [300, 217] on span "search Buscar afiliado" at bounding box center [316, 221] width 137 height 16
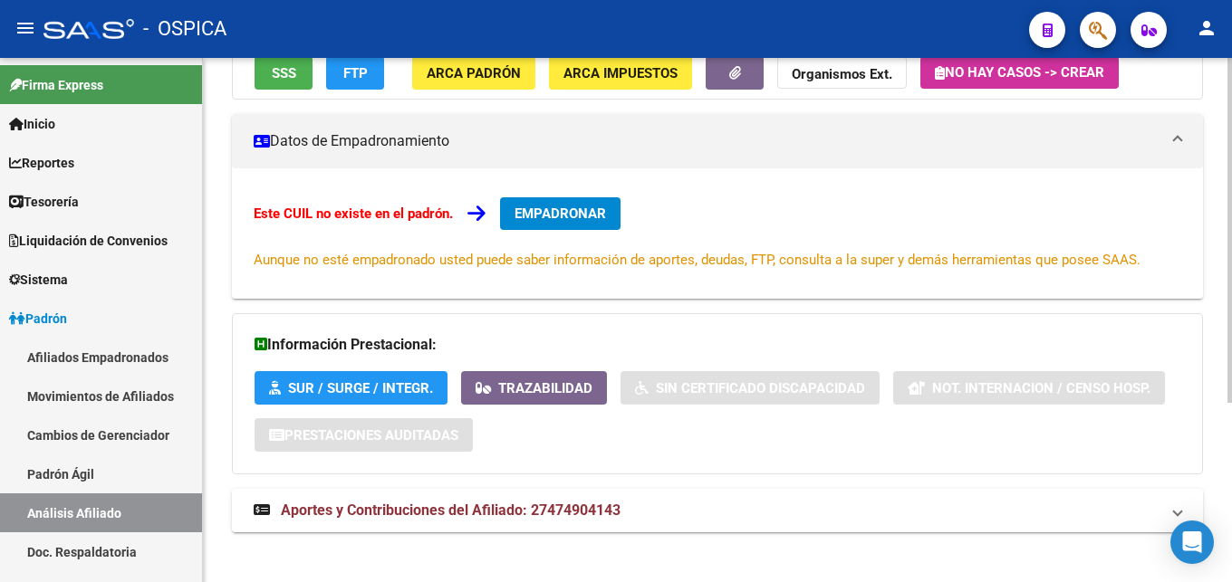
scroll to position [274, 0]
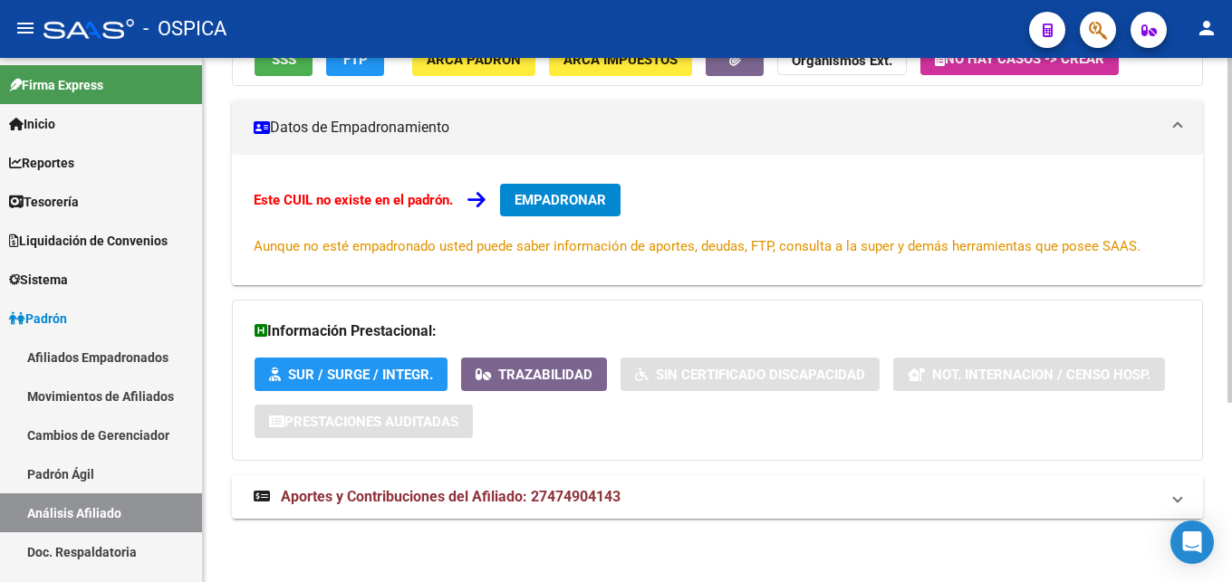
click at [445, 512] on mat-expansion-panel-header "Aportes y Contribuciones del Afiliado: 27474904143" at bounding box center [717, 497] width 971 height 43
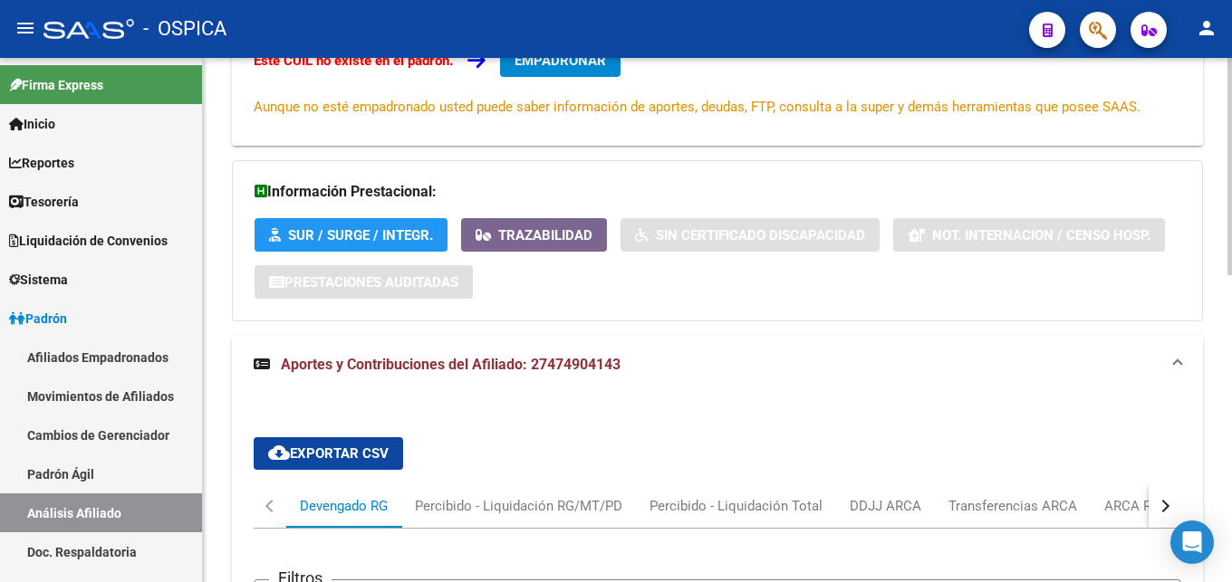
scroll to position [551, 0]
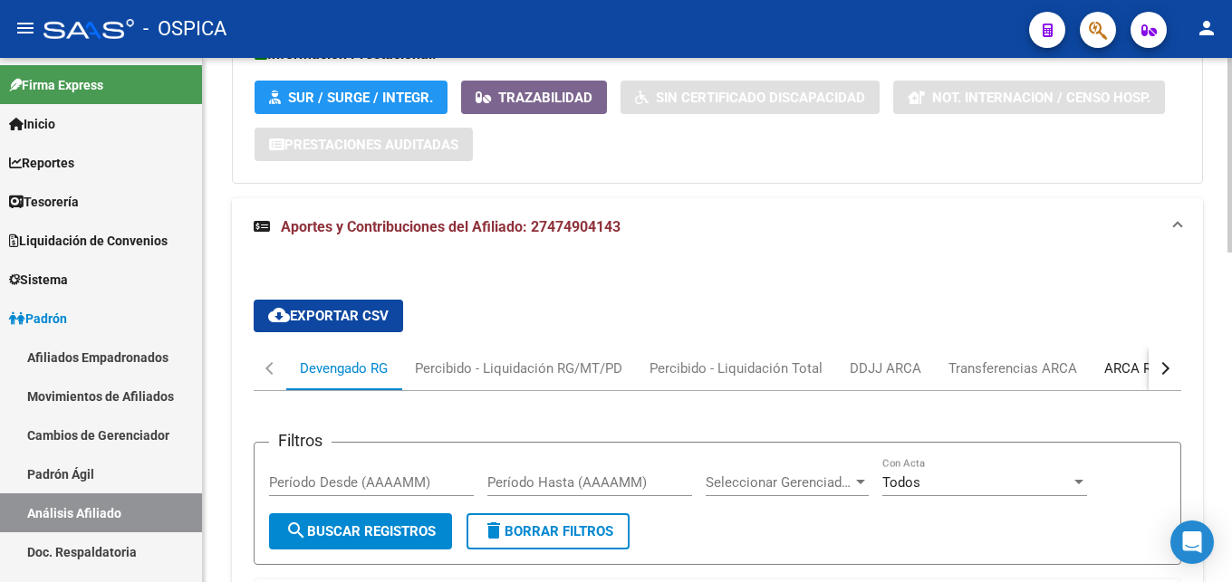
click at [1138, 371] on div "ARCA Relaciones Laborales" at bounding box center [1188, 369] width 169 height 20
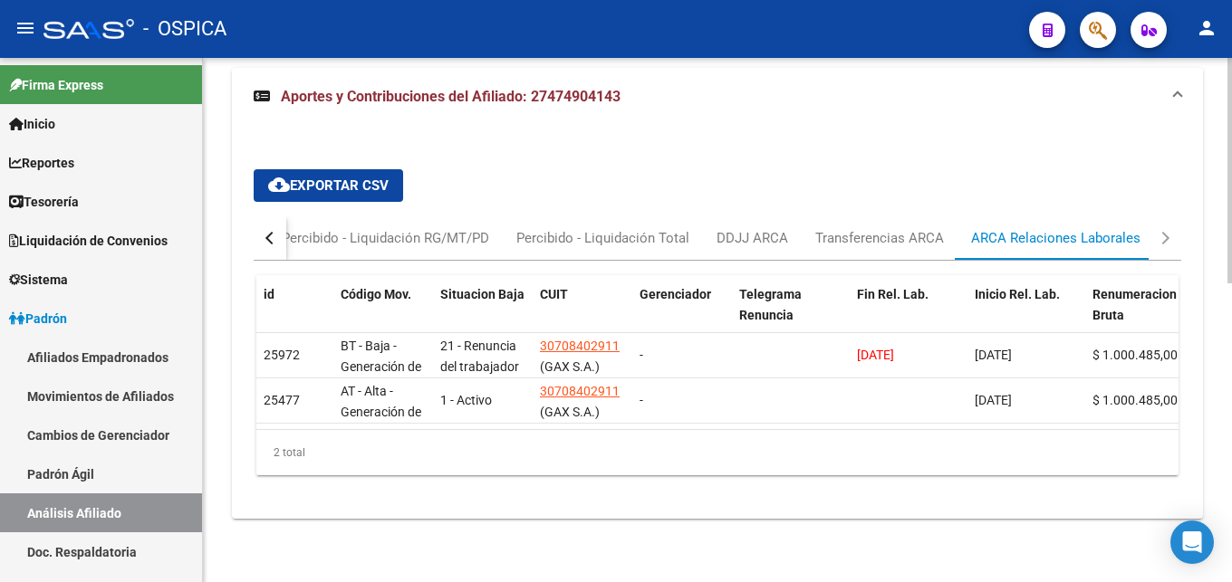
scroll to position [697, 0]
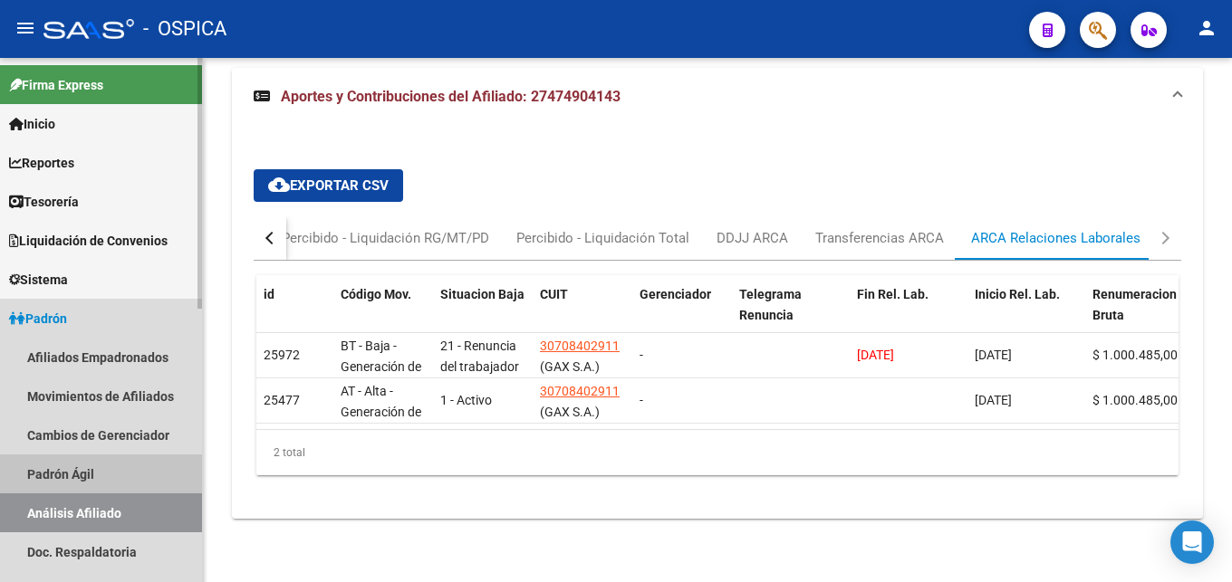
click at [65, 472] on link "Padrón Ágil" at bounding box center [101, 474] width 202 height 39
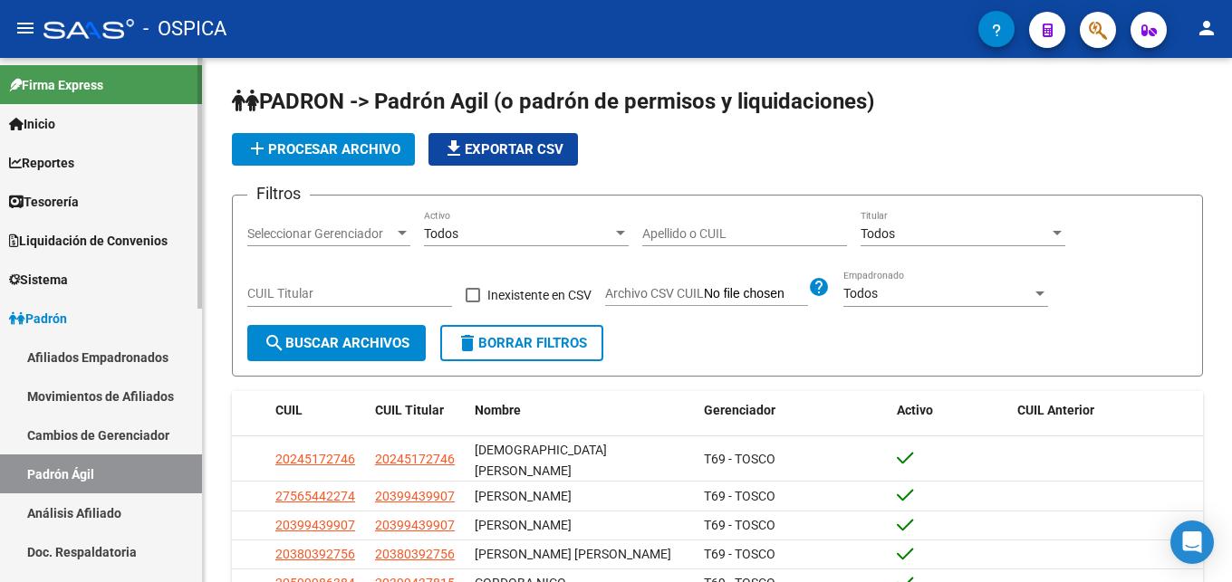
click at [123, 509] on link "Análisis Afiliado" at bounding box center [101, 513] width 202 height 39
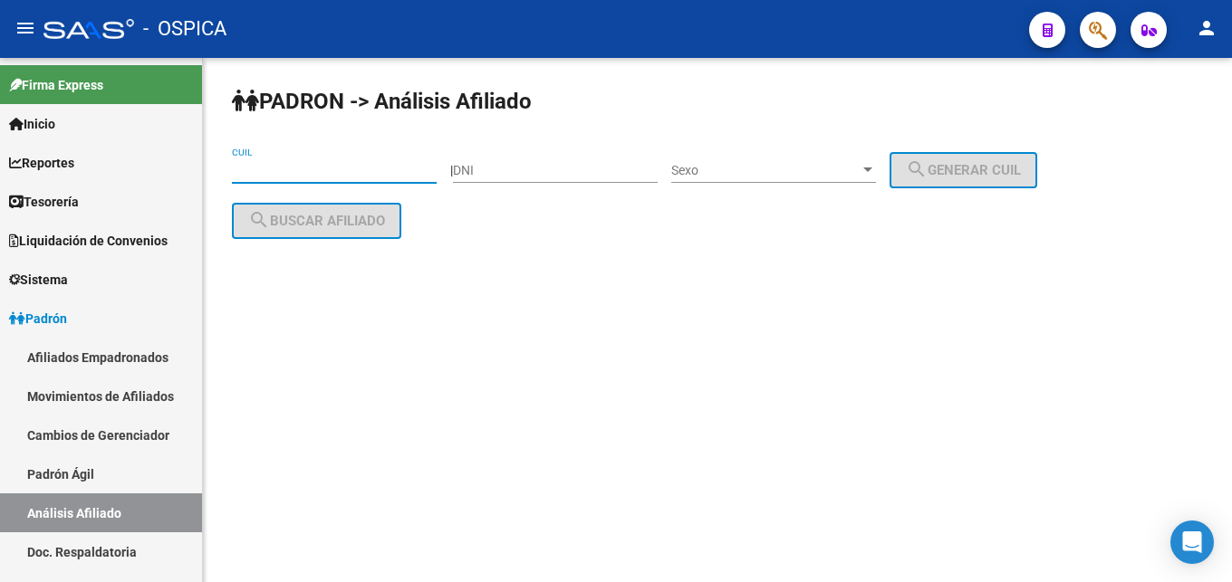
click at [270, 169] on input "CUIL" at bounding box center [334, 170] width 205 height 15
paste input "27-47961126-8"
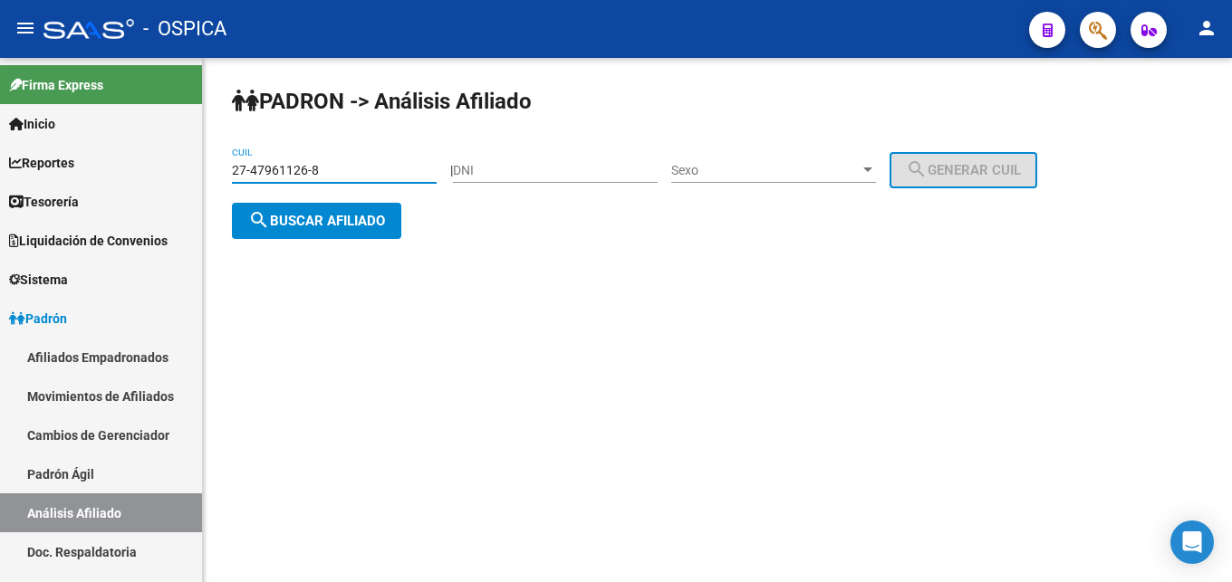
type input "27-47961126-8"
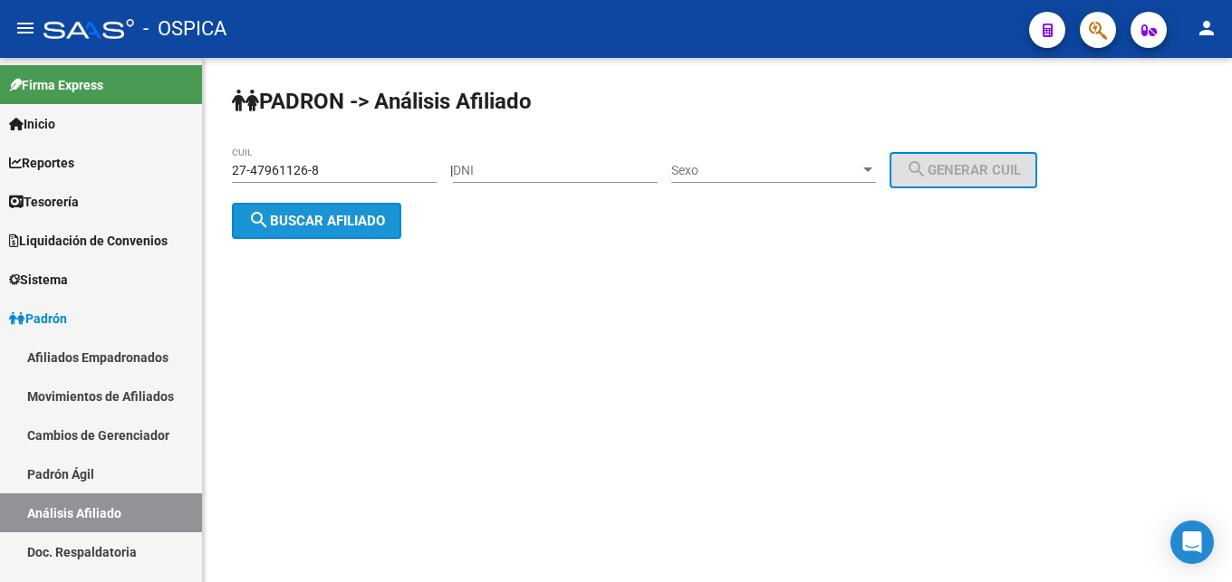
click at [315, 207] on button "search Buscar afiliado" at bounding box center [316, 221] width 169 height 36
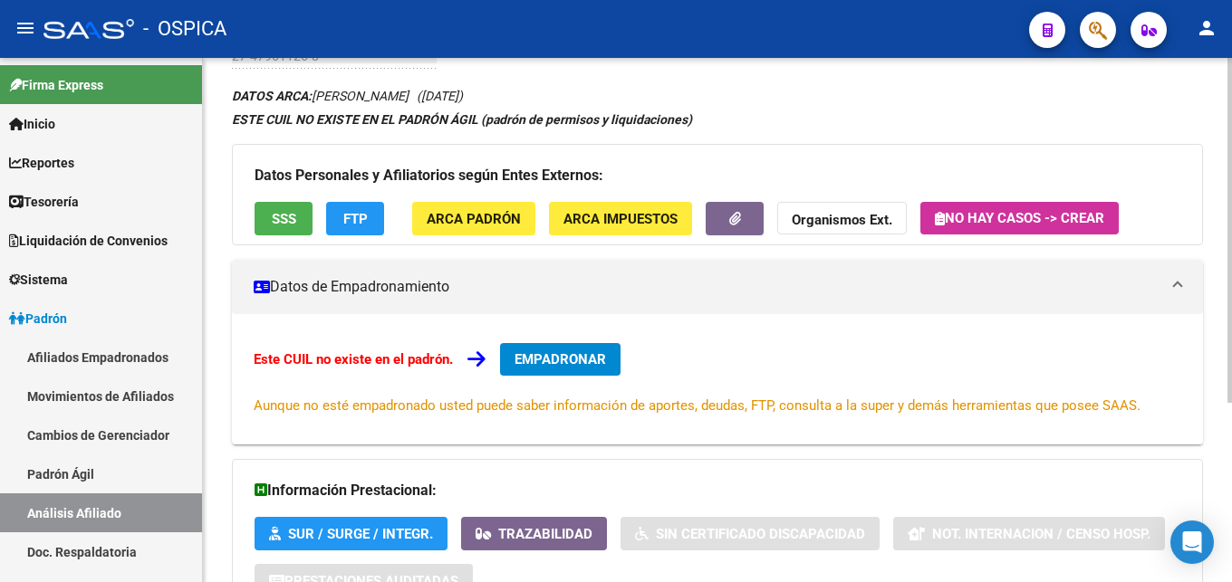
scroll to position [274, 0]
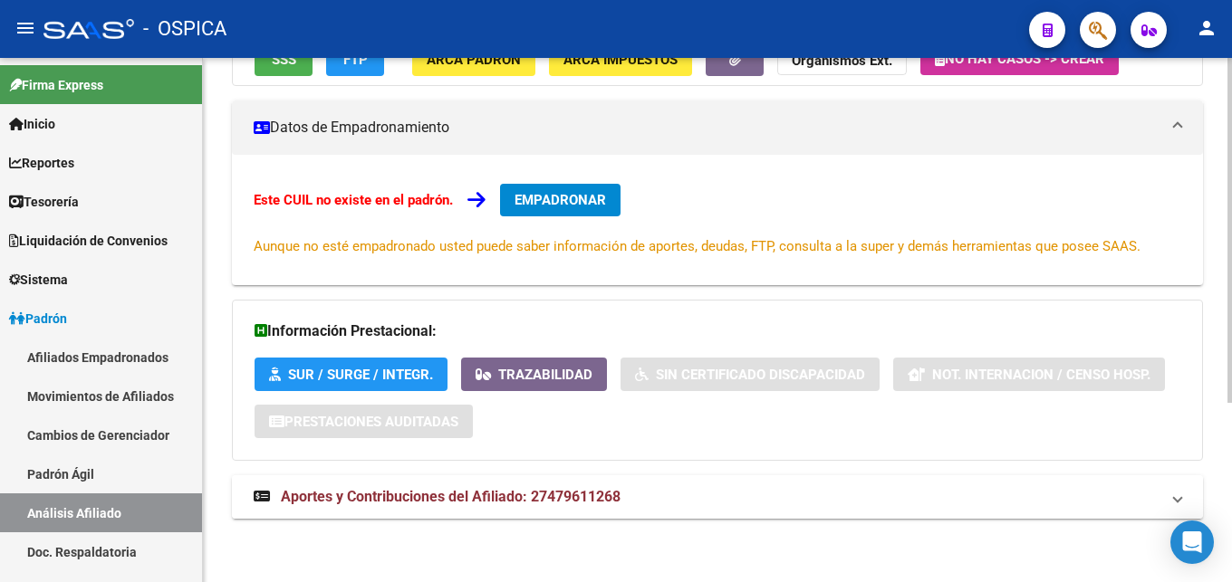
click at [588, 491] on span "Aportes y Contribuciones del Afiliado: 27479611268" at bounding box center [451, 496] width 340 height 17
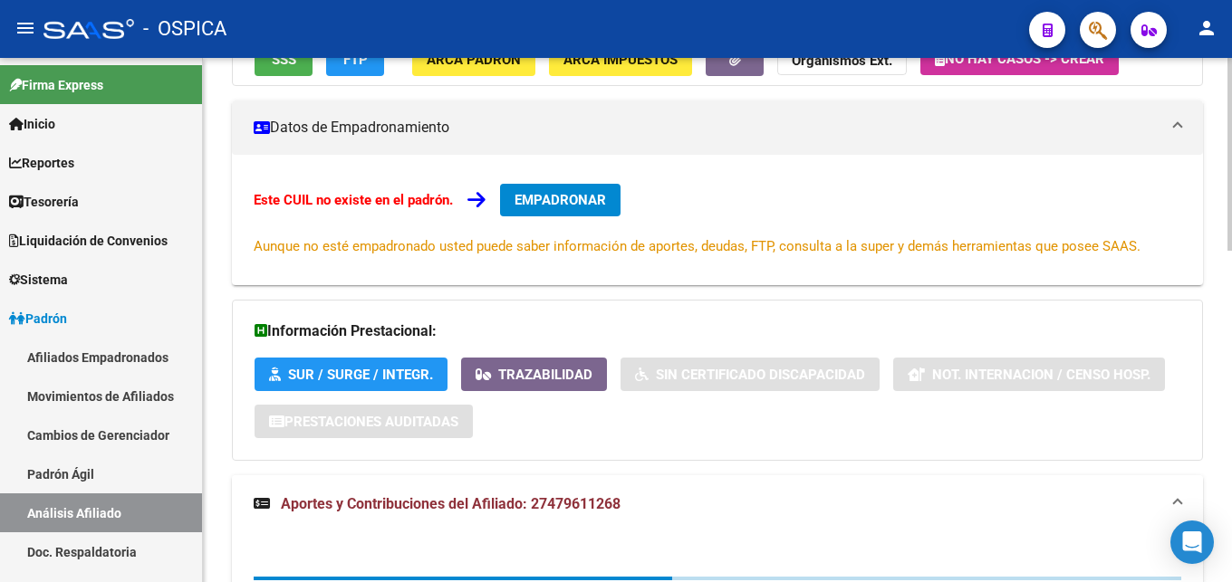
scroll to position [551, 0]
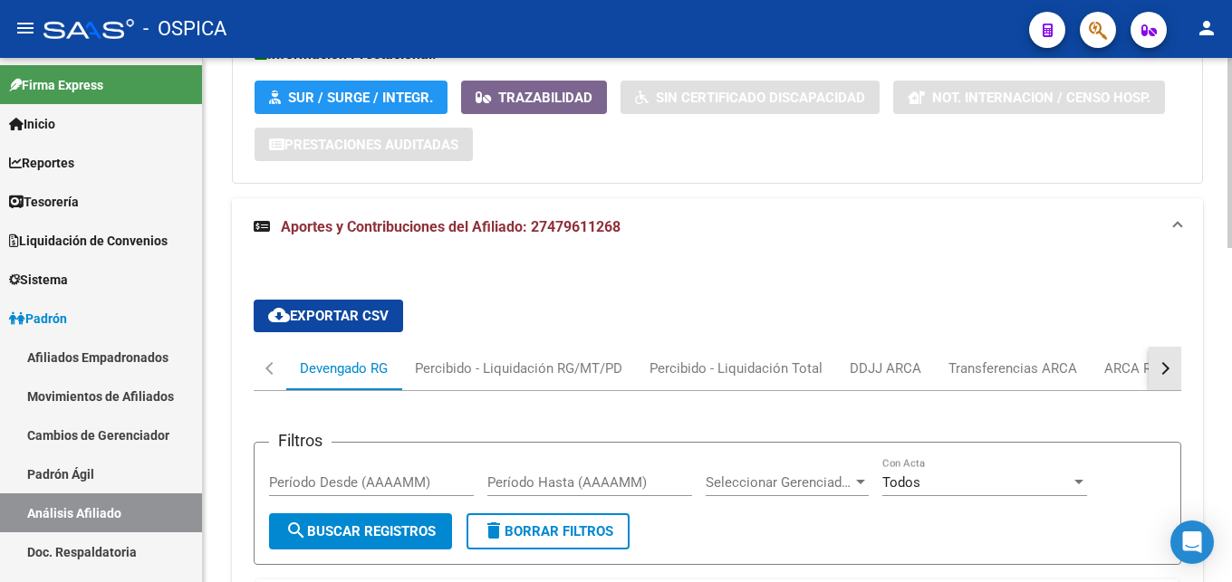
click at [1150, 370] on button "button" at bounding box center [1165, 368] width 33 height 43
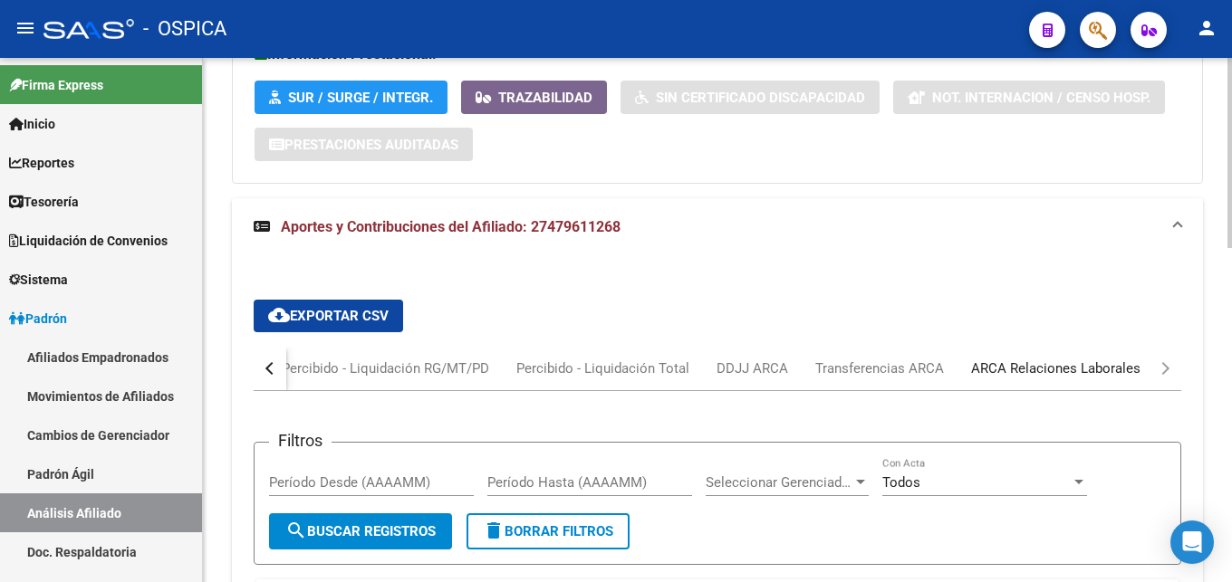
click at [1096, 372] on div "ARCA Relaciones Laborales" at bounding box center [1055, 369] width 169 height 20
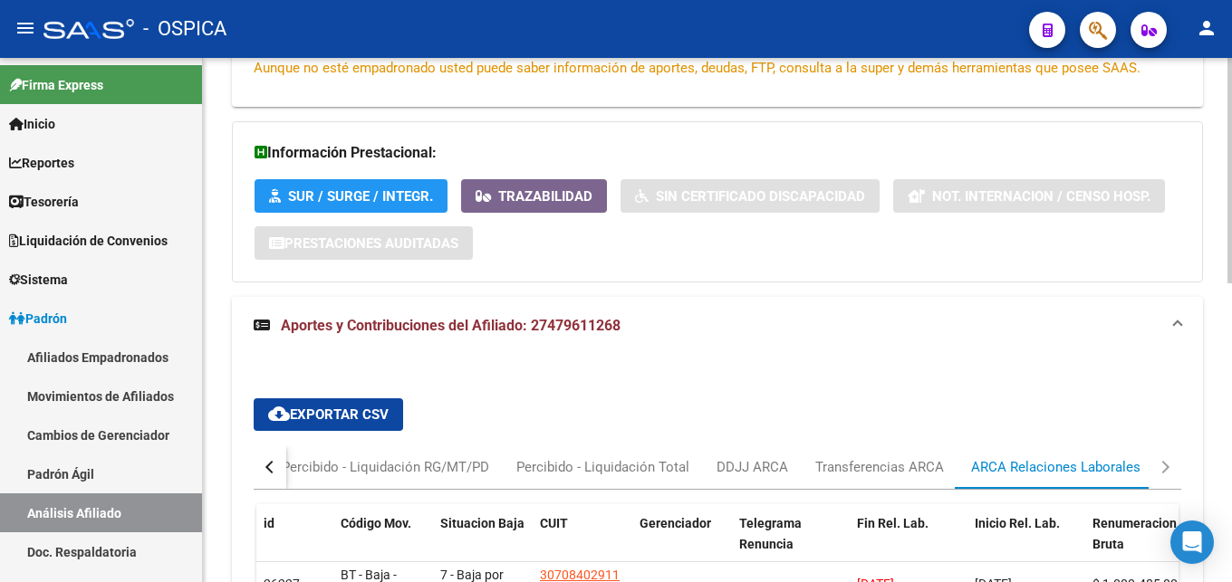
scroll to position [697, 0]
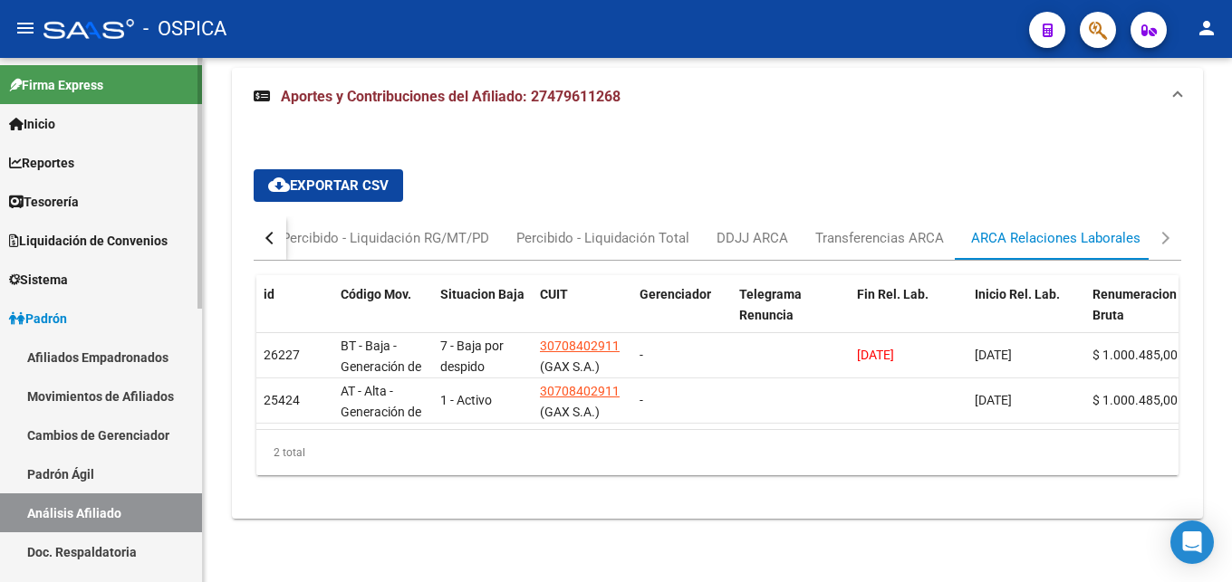
click at [91, 469] on link "Padrón Ágil" at bounding box center [101, 474] width 202 height 39
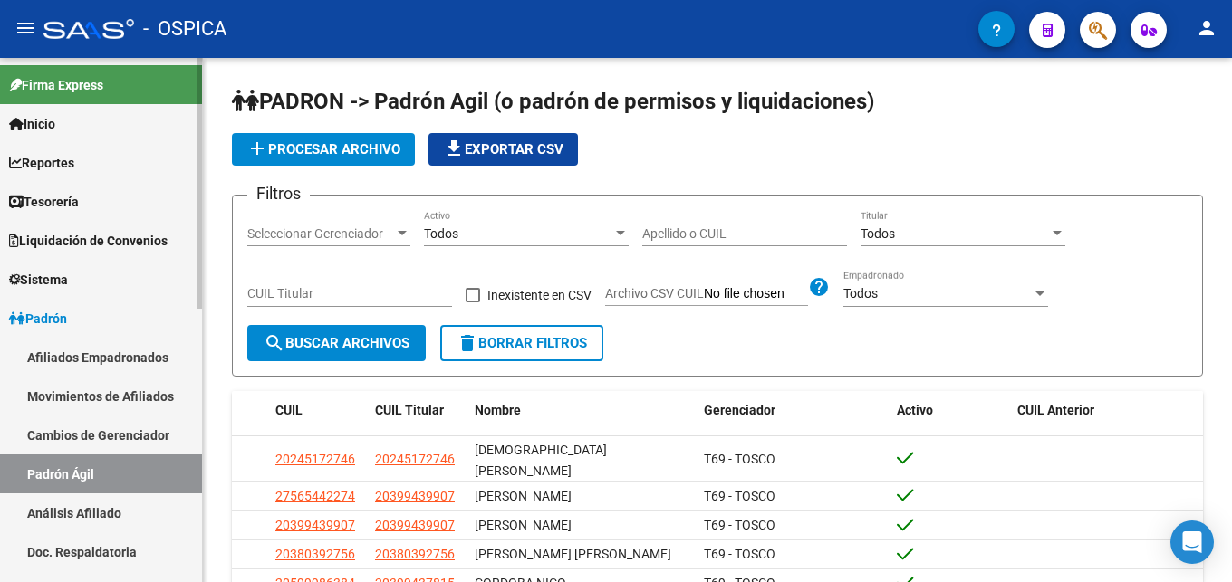
click at [101, 517] on link "Análisis Afiliado" at bounding box center [101, 513] width 202 height 39
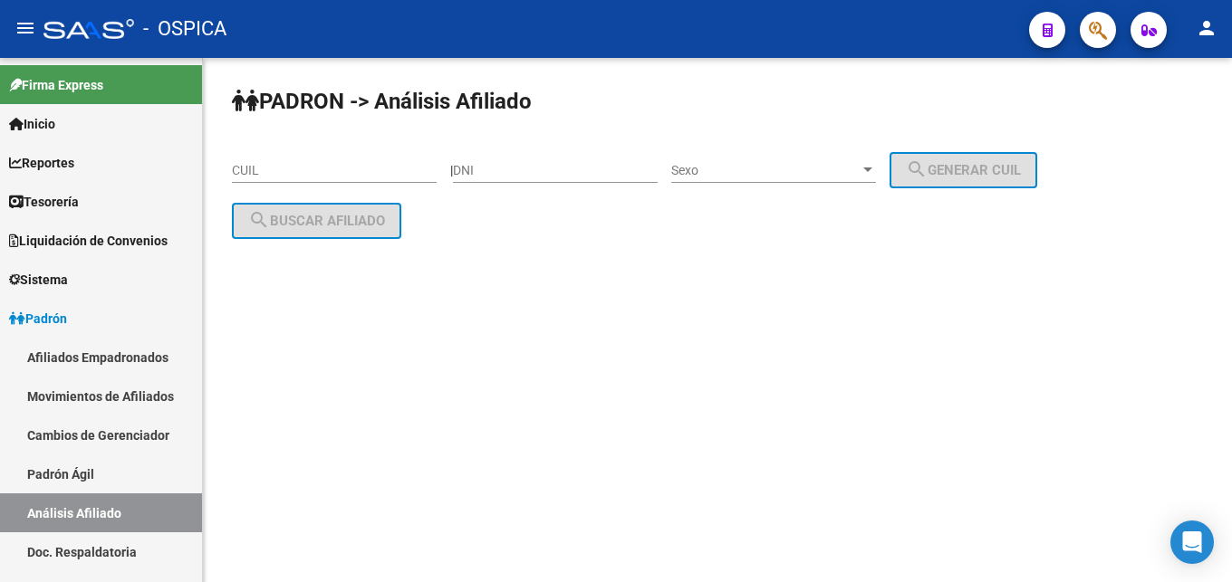
click at [267, 169] on input "CUIL" at bounding box center [334, 170] width 205 height 15
paste input "27-95496119-8"
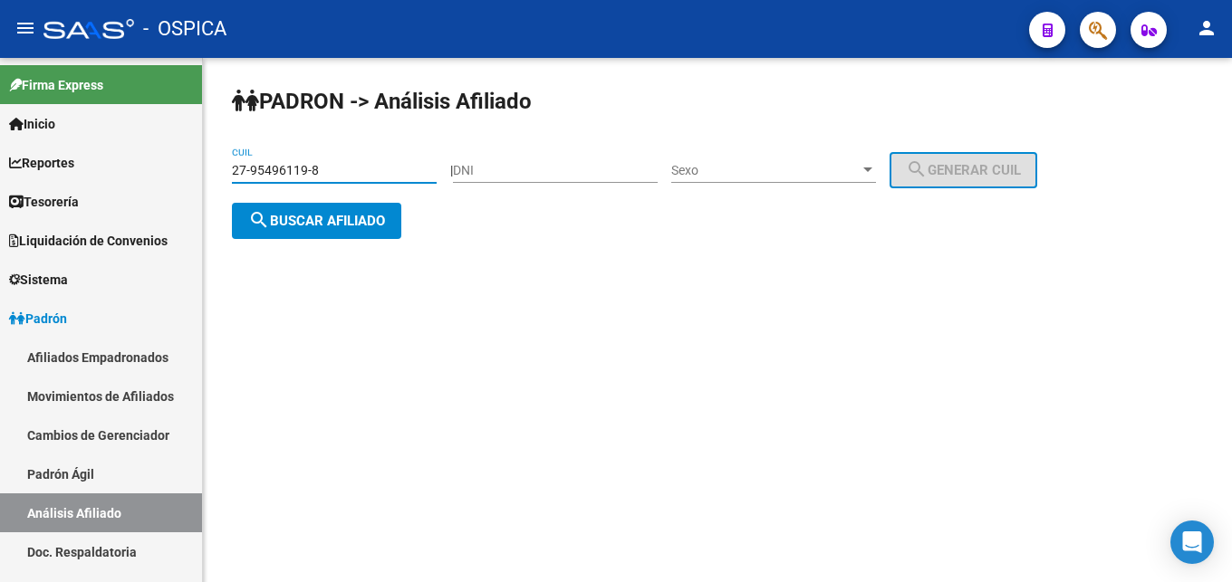
type input "27-95496119-8"
click at [336, 200] on div "PADRON -> Análisis Afiliado 27-95496119-8 CUIL | DNI Sexo Sexo search Generar C…" at bounding box center [717, 177] width 1029 height 239
click at [332, 215] on span "search Buscar afiliado" at bounding box center [316, 221] width 137 height 16
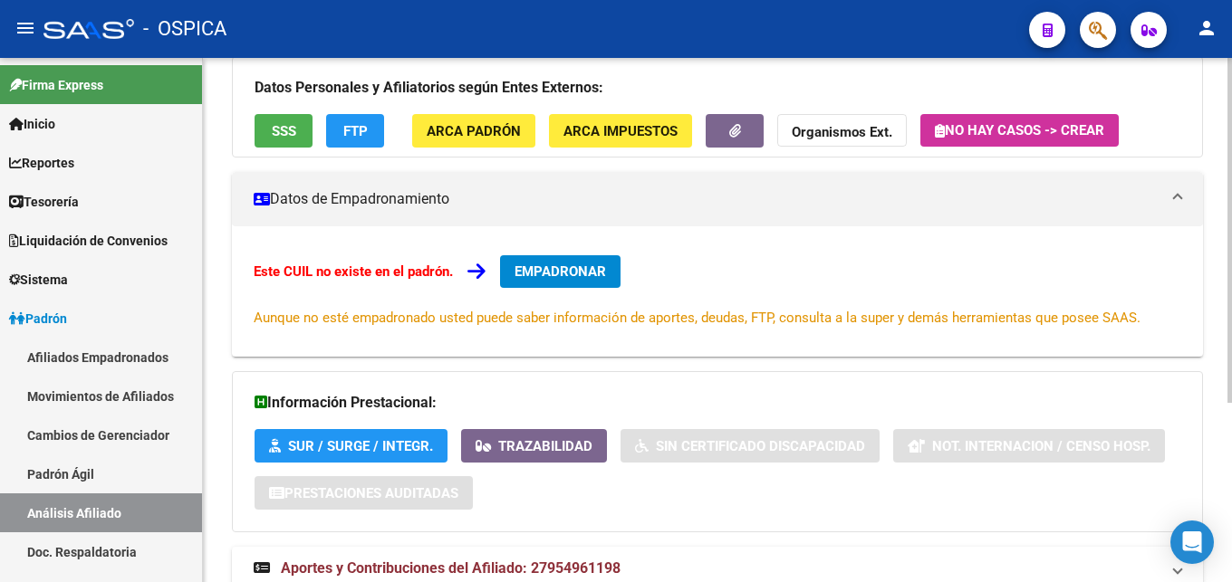
scroll to position [274, 0]
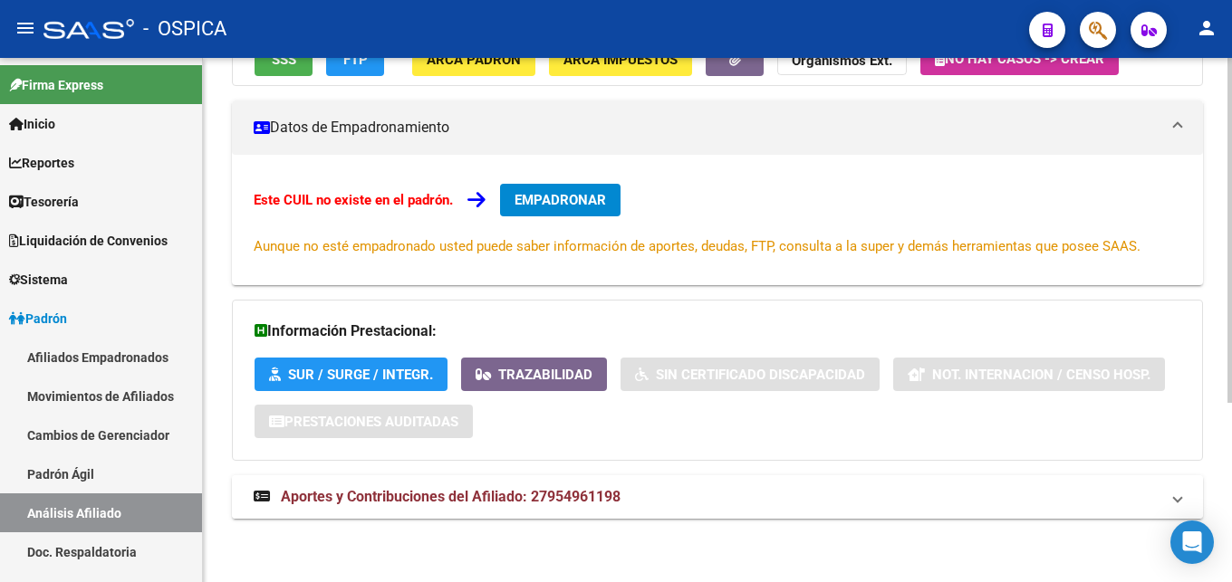
click at [620, 498] on span "Aportes y Contribuciones del Afiliado: 27954961198" at bounding box center [451, 496] width 340 height 17
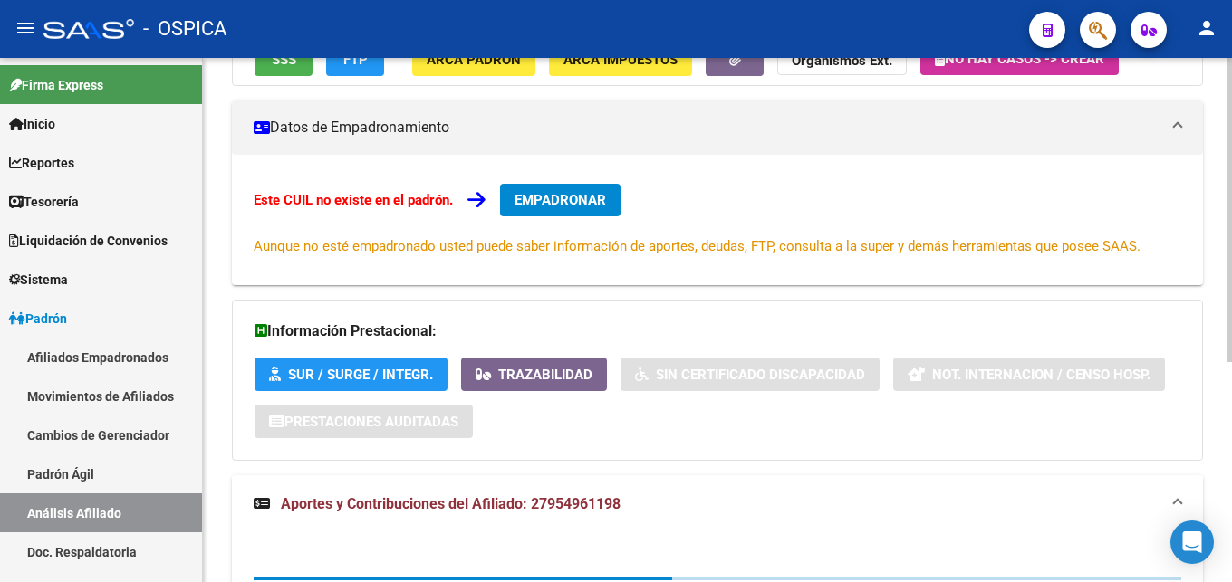
scroll to position [551, 0]
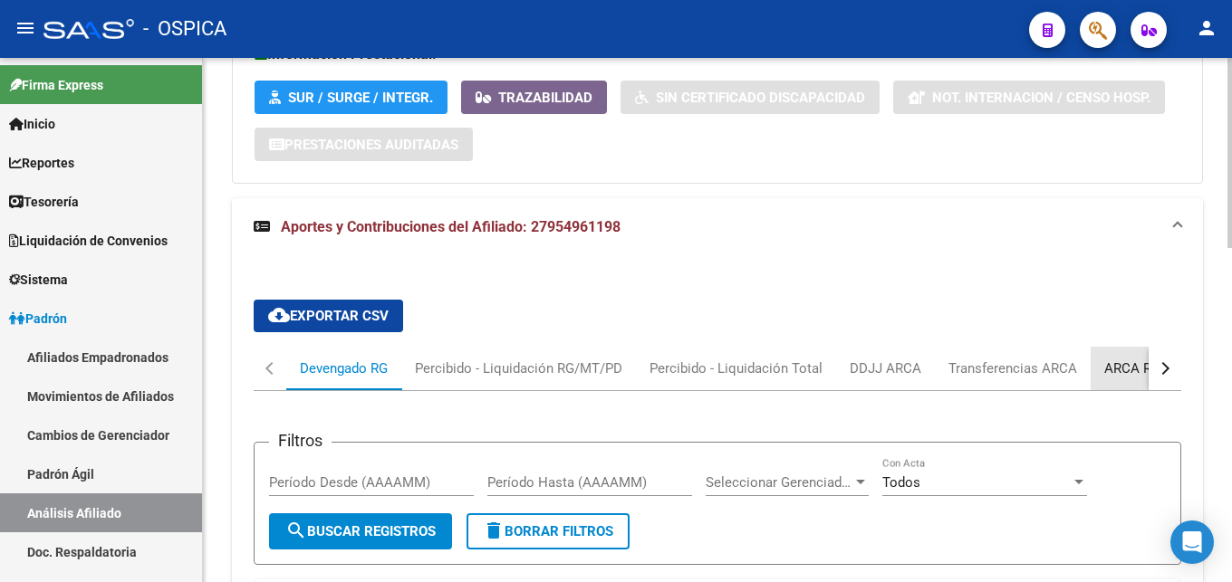
click at [1114, 366] on div "ARCA Relaciones Laborales" at bounding box center [1188, 369] width 169 height 20
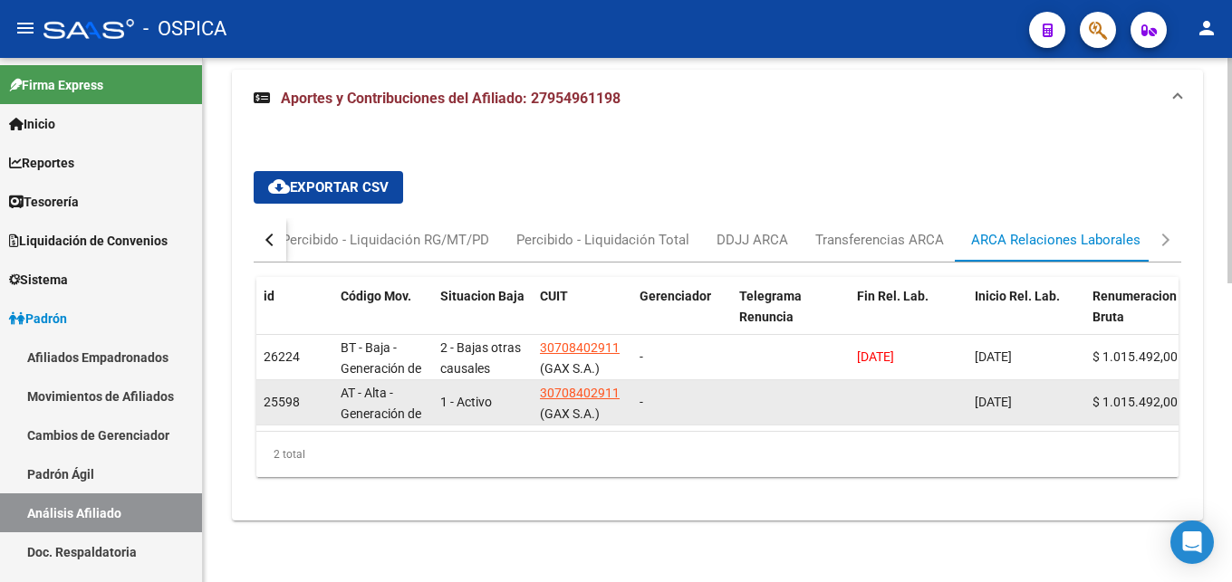
scroll to position [697, 0]
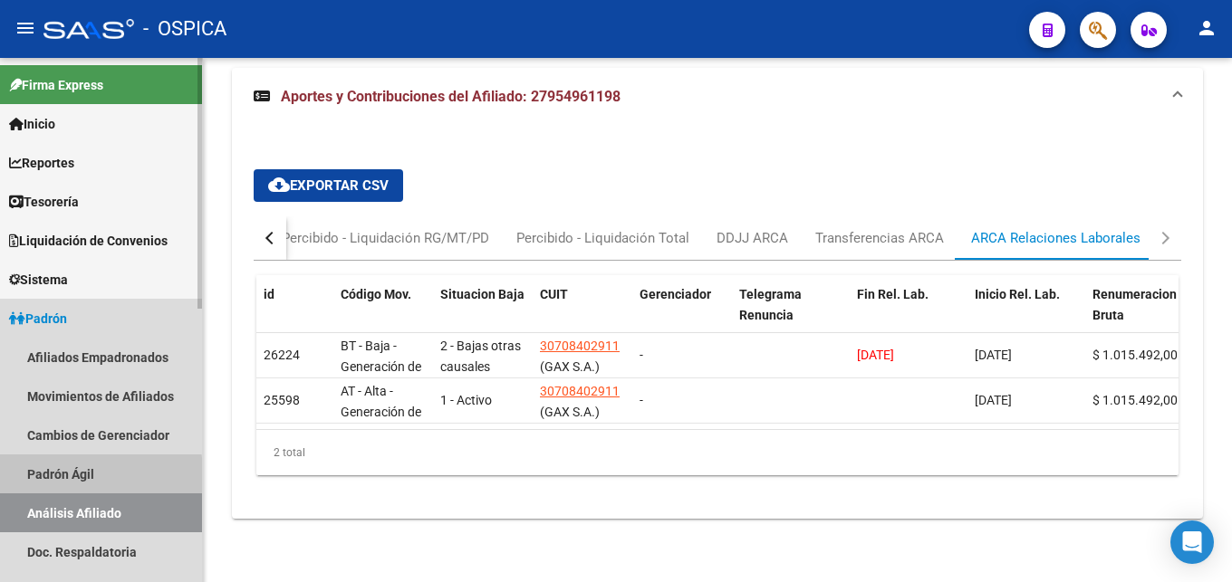
click at [79, 478] on link "Padrón Ágil" at bounding box center [101, 474] width 202 height 39
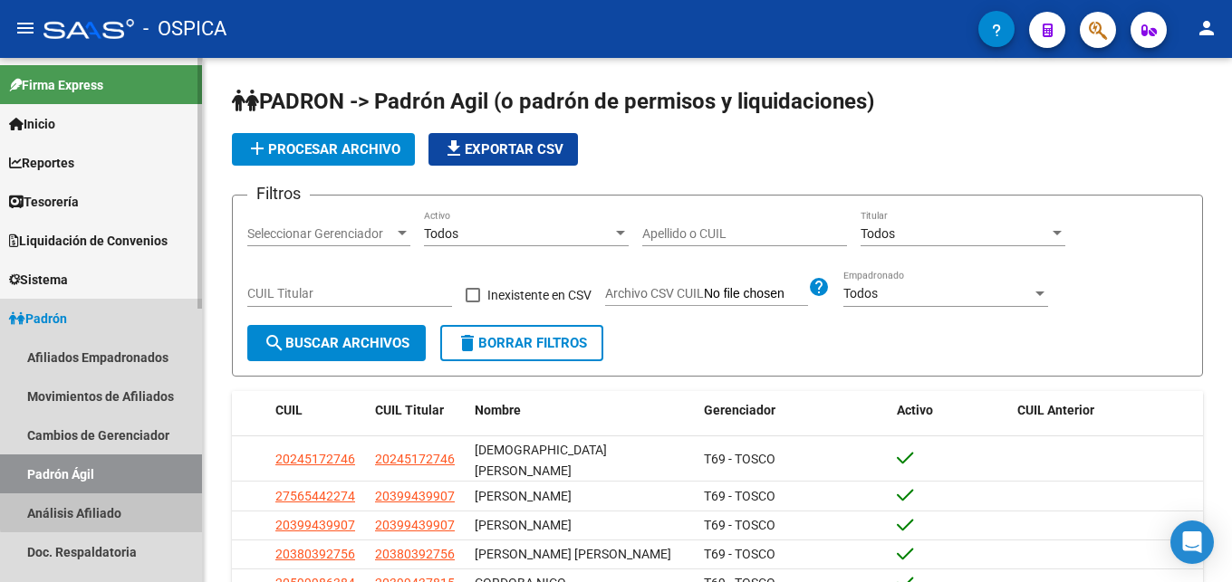
click at [105, 512] on link "Análisis Afiliado" at bounding box center [101, 513] width 202 height 39
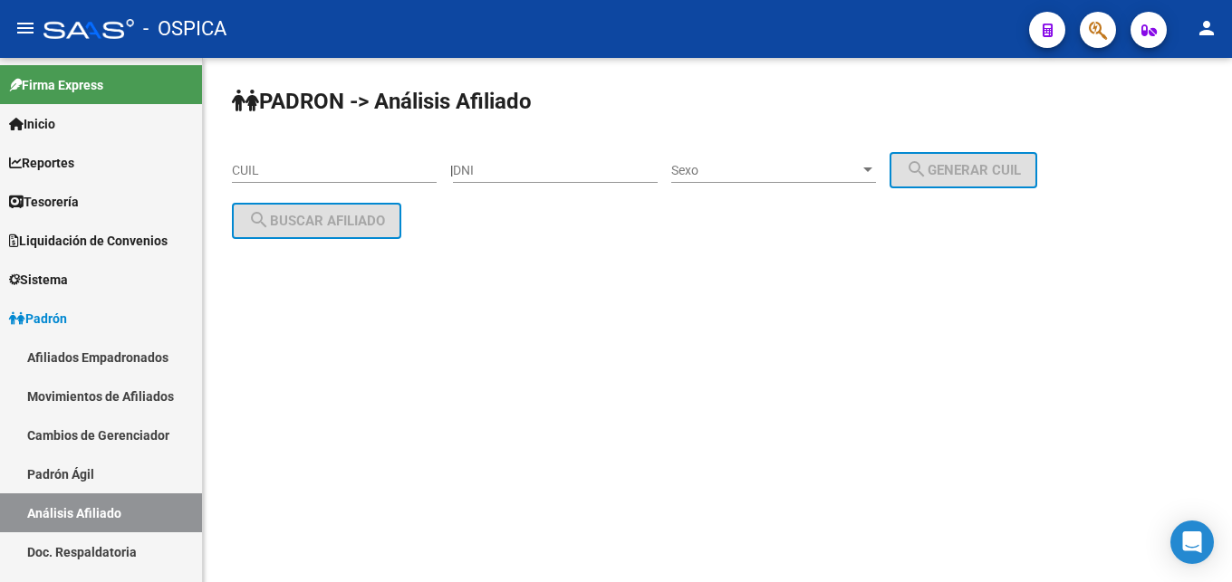
click at [245, 171] on input "CUIL" at bounding box center [334, 170] width 205 height 15
paste input "27-39914384-0"
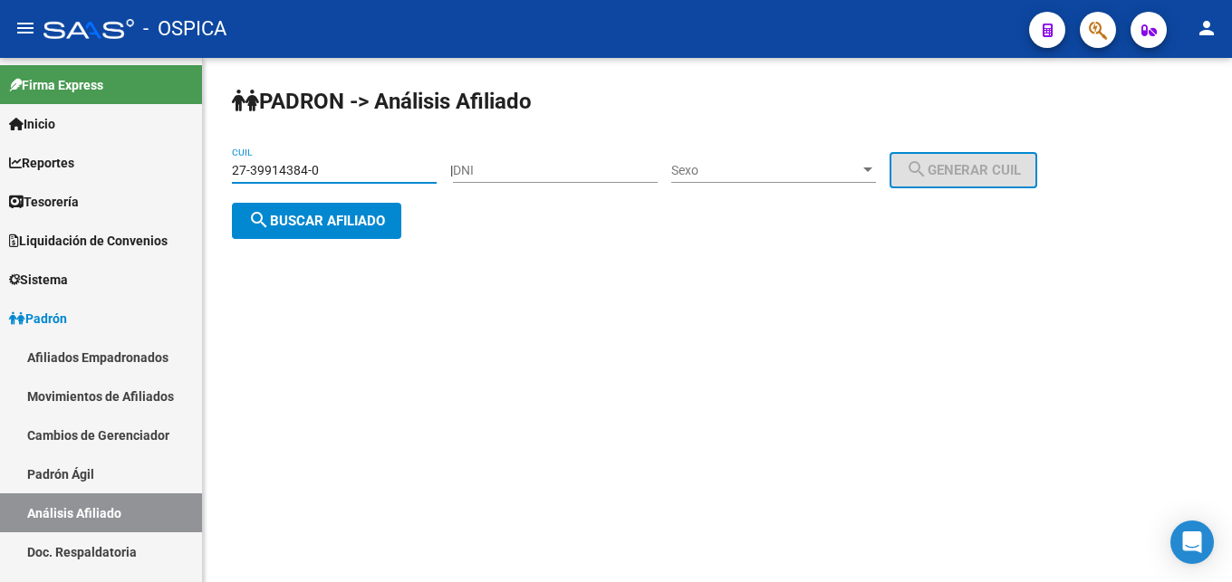
type input "27-39914384-0"
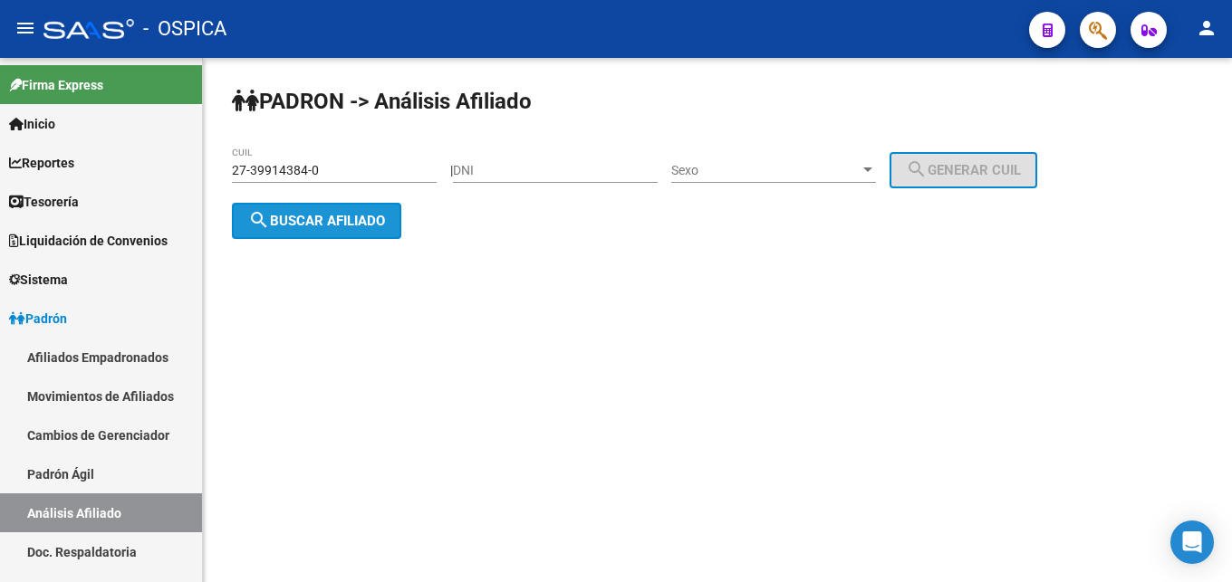
click at [292, 238] on button "search Buscar afiliado" at bounding box center [316, 221] width 169 height 36
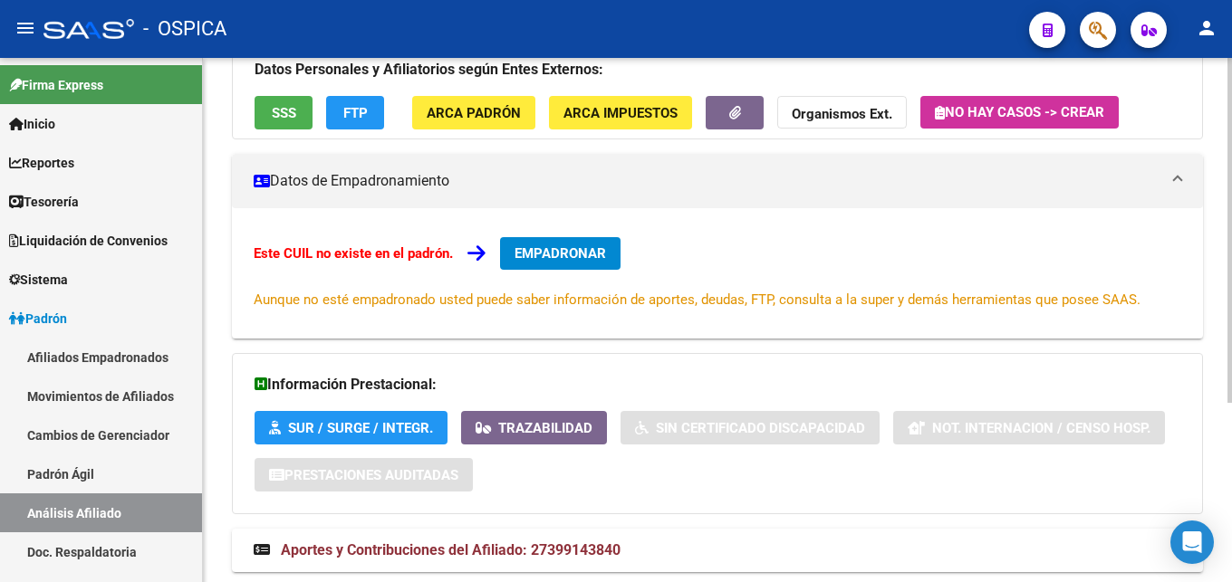
scroll to position [274, 0]
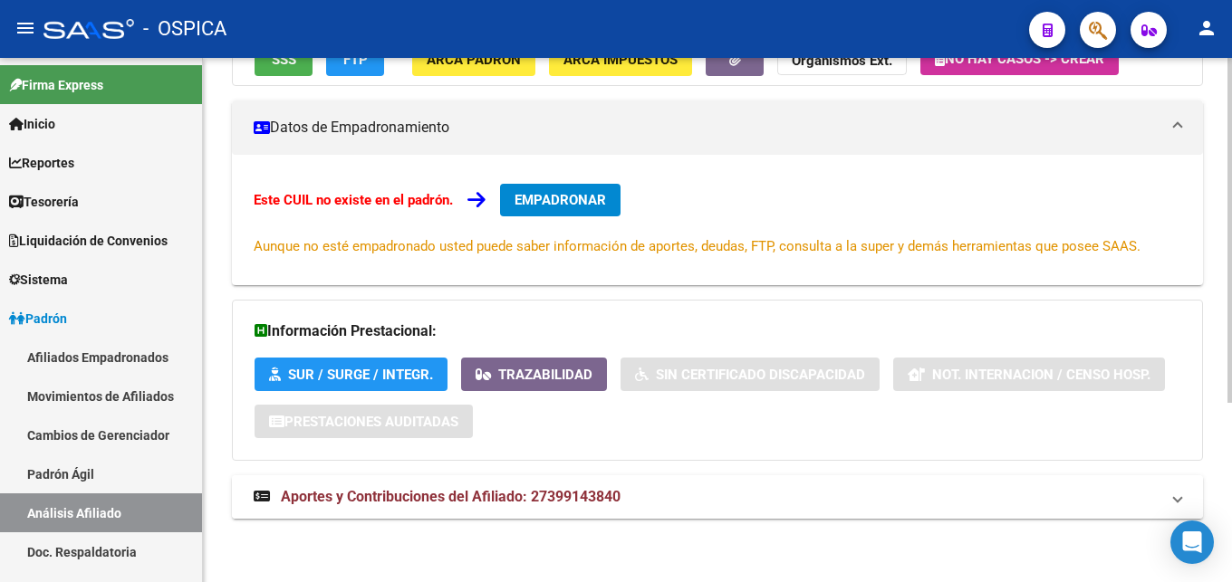
click at [498, 484] on mat-expansion-panel-header "Aportes y Contribuciones del Afiliado: 27399143840" at bounding box center [717, 497] width 971 height 43
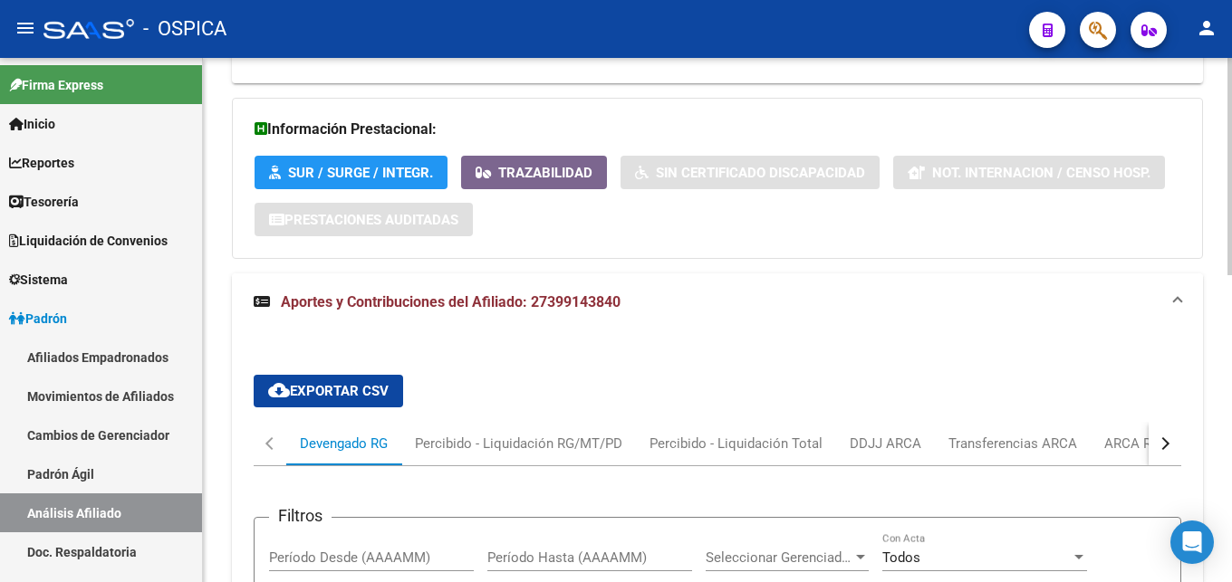
scroll to position [551, 0]
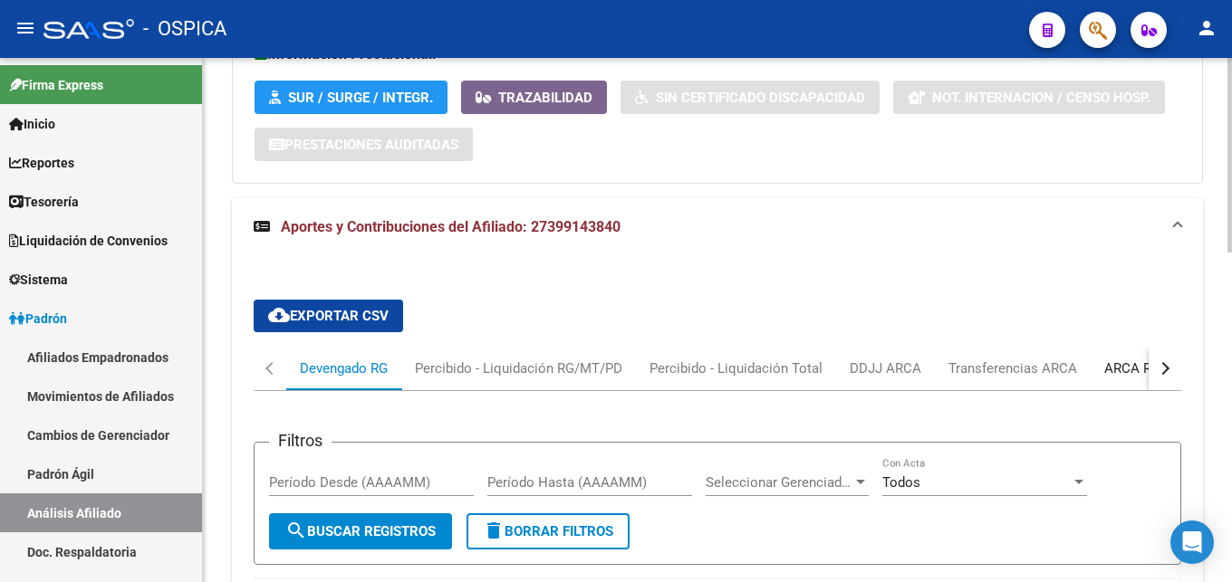
click at [1124, 367] on div "ARCA Relaciones Laborales" at bounding box center [1188, 369] width 169 height 20
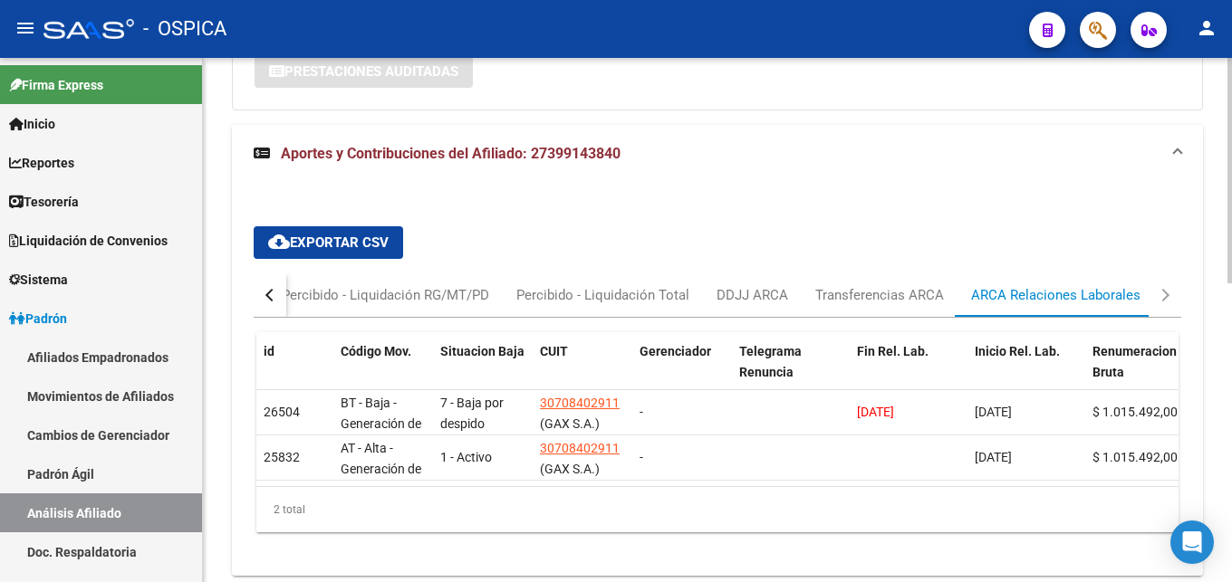
scroll to position [697, 0]
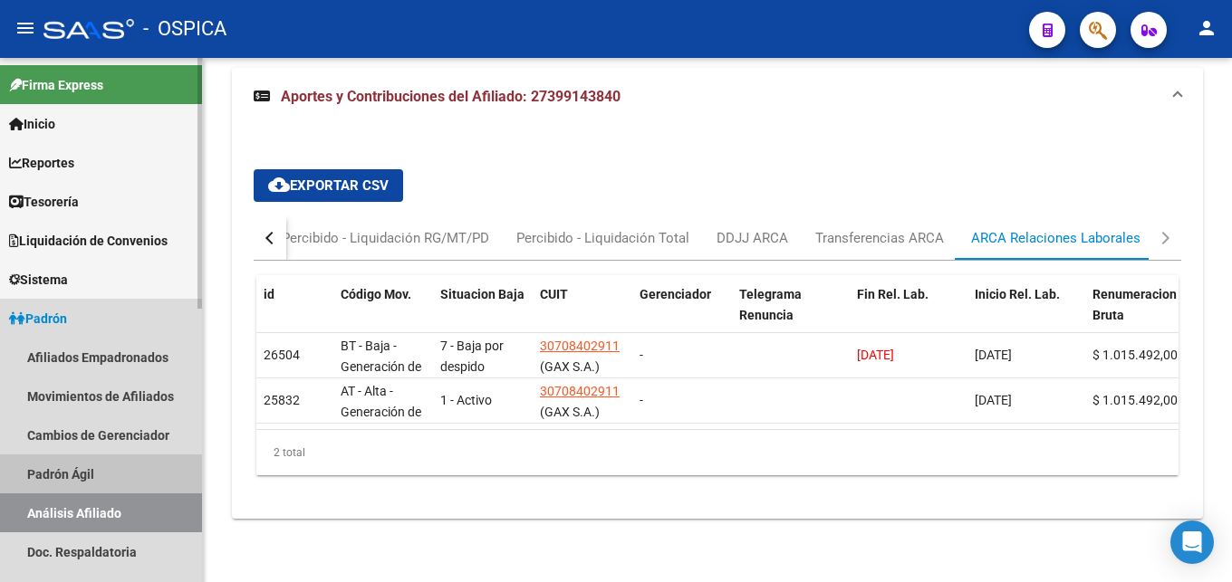
click at [43, 467] on link "Padrón Ágil" at bounding box center [101, 474] width 202 height 39
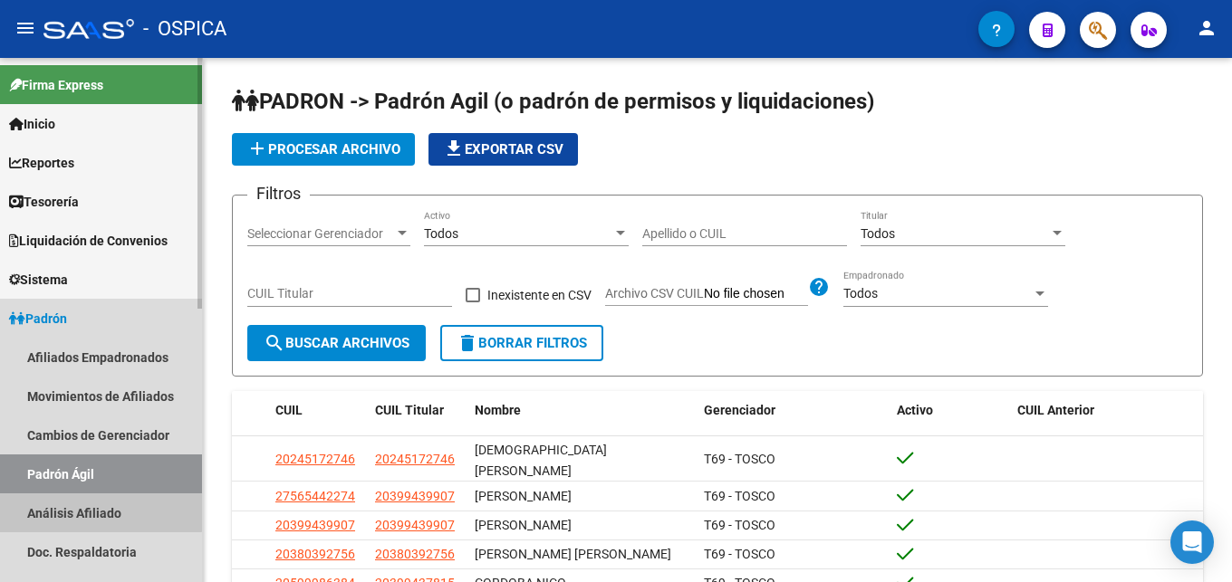
click at [92, 512] on link "Análisis Afiliado" at bounding box center [101, 513] width 202 height 39
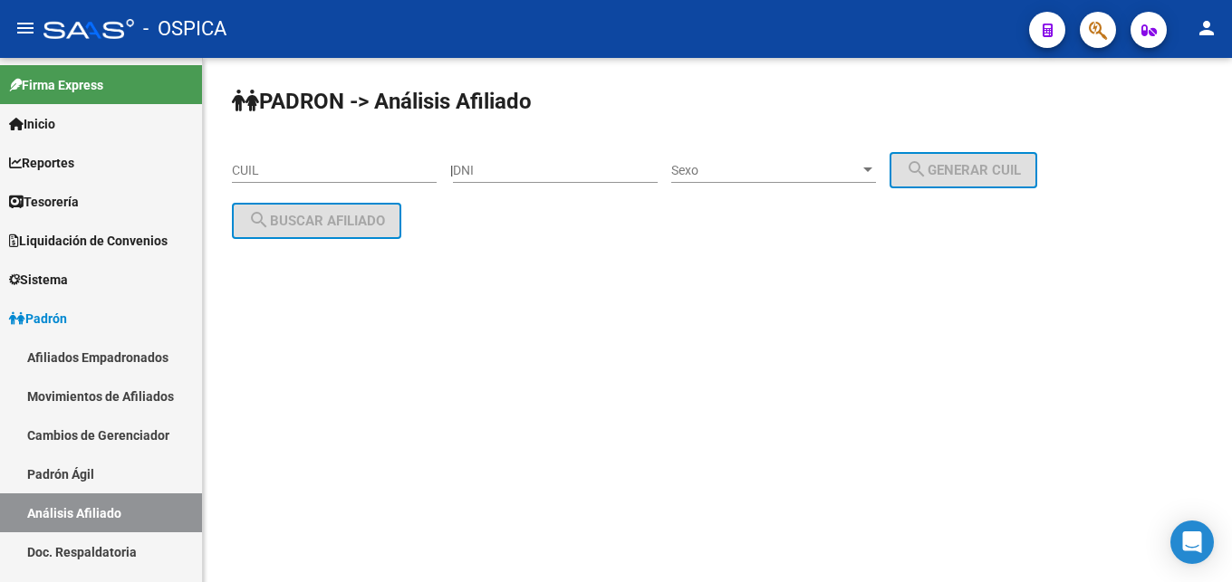
click at [247, 173] on input "CUIL" at bounding box center [334, 170] width 205 height 15
paste input "27-47648068-5"
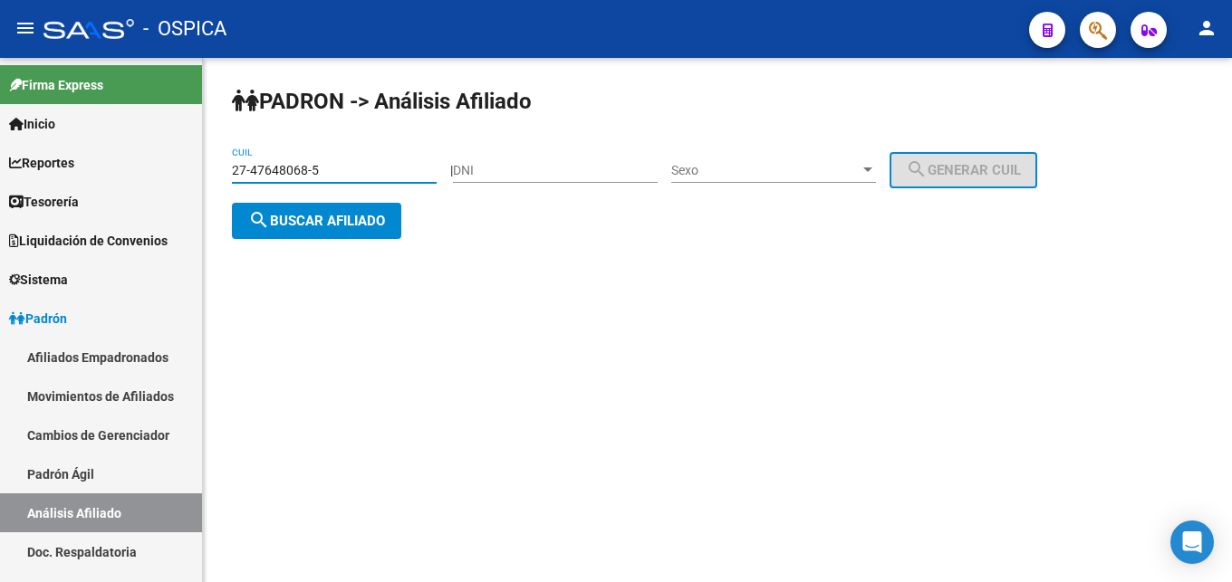
type input "27-47648068-5"
click at [284, 221] on span "search Buscar afiliado" at bounding box center [316, 221] width 137 height 16
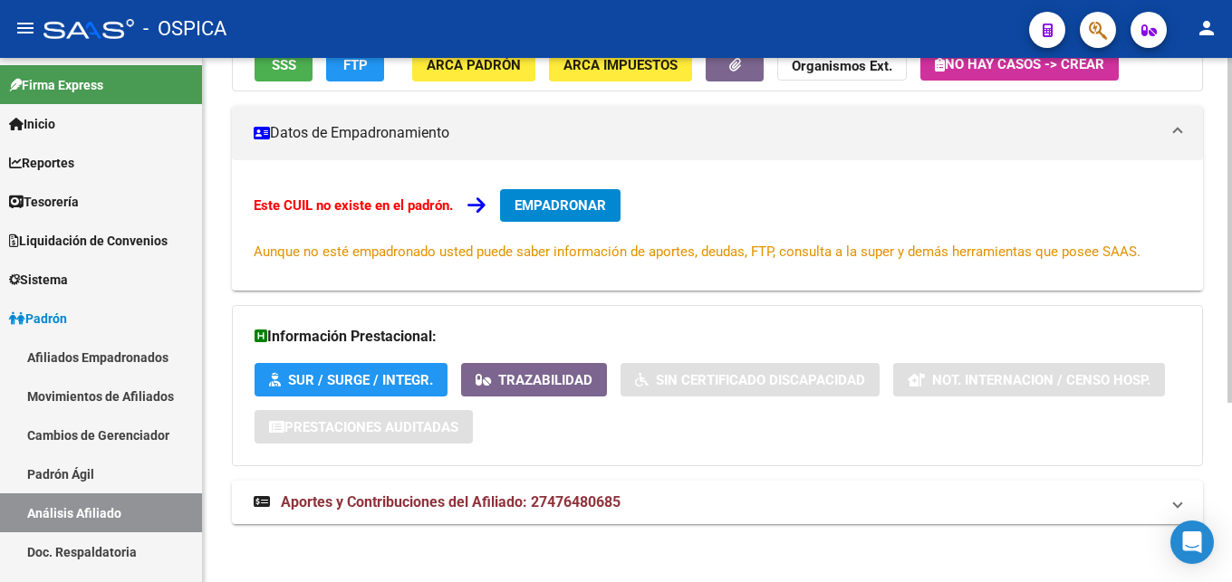
scroll to position [274, 0]
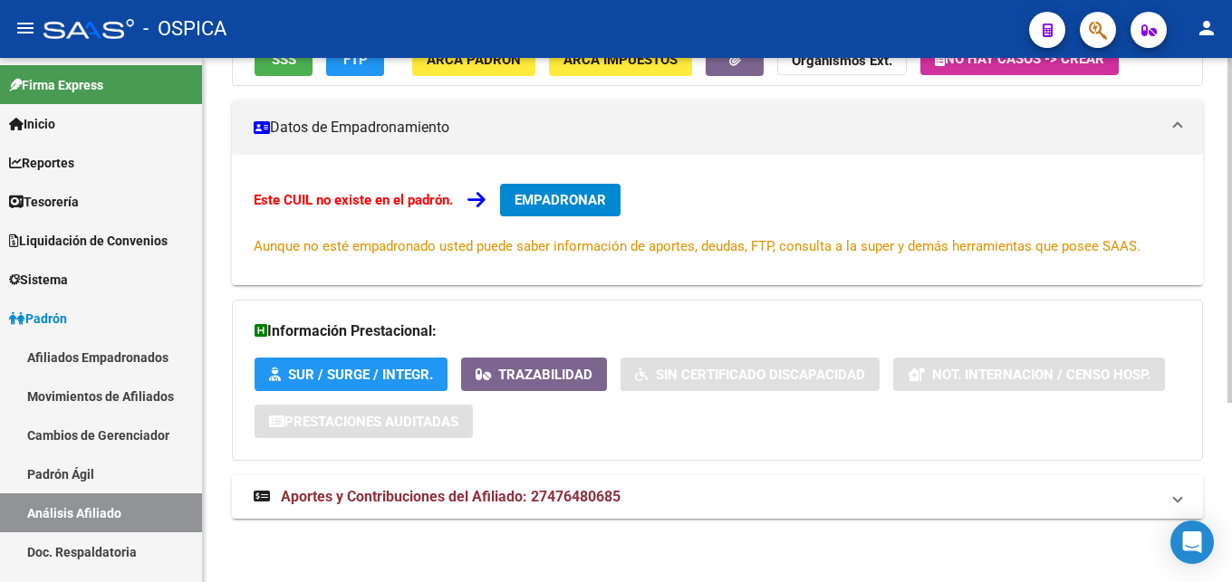
click at [451, 505] on span "Aportes y Contribuciones del Afiliado: 27476480685" at bounding box center [451, 496] width 340 height 17
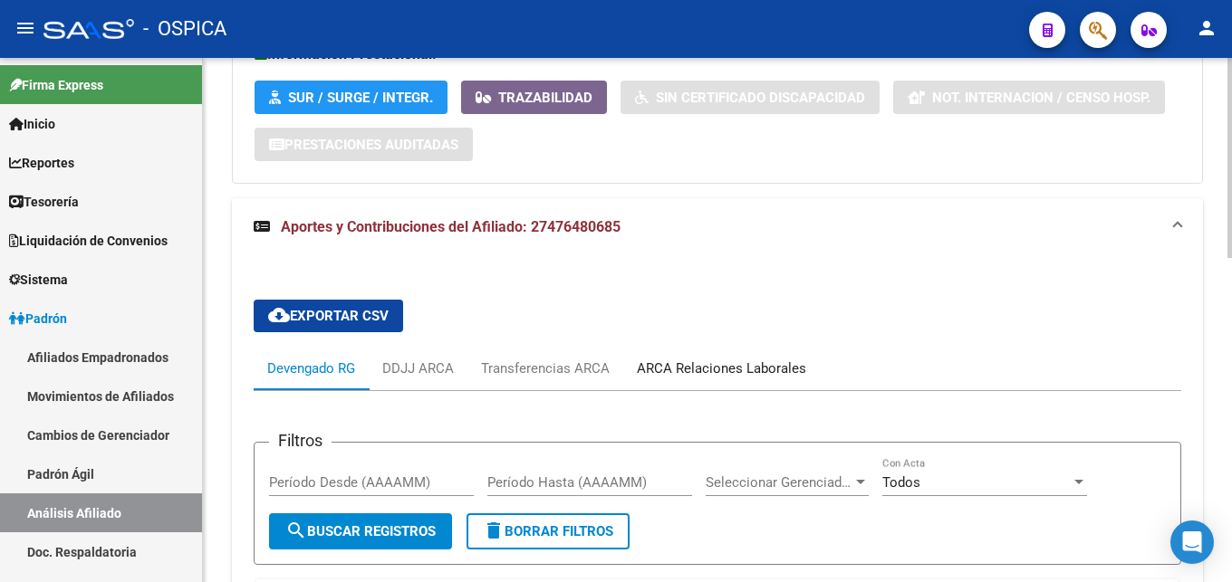
click at [799, 361] on div "ARCA Relaciones Laborales" at bounding box center [721, 369] width 169 height 20
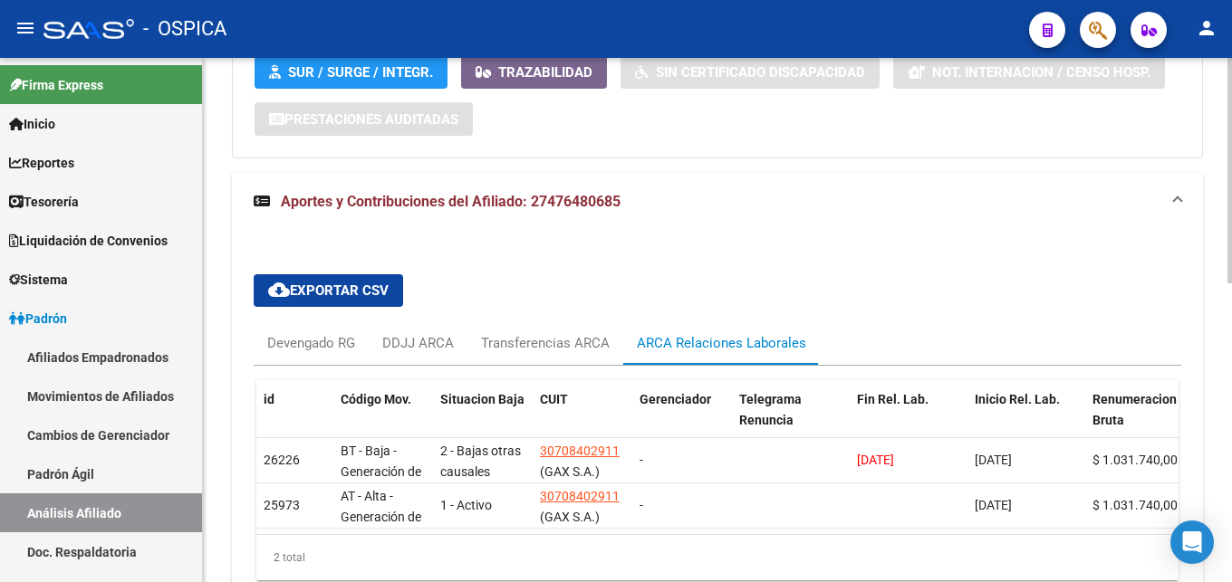
scroll to position [697, 0]
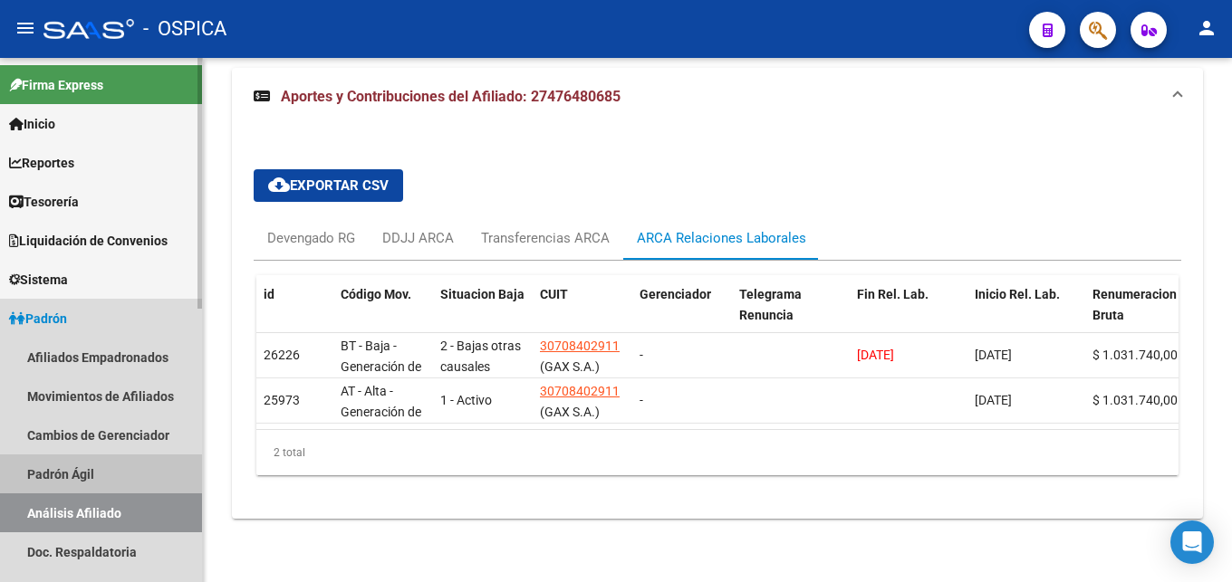
click at [69, 473] on link "Padrón Ágil" at bounding box center [101, 474] width 202 height 39
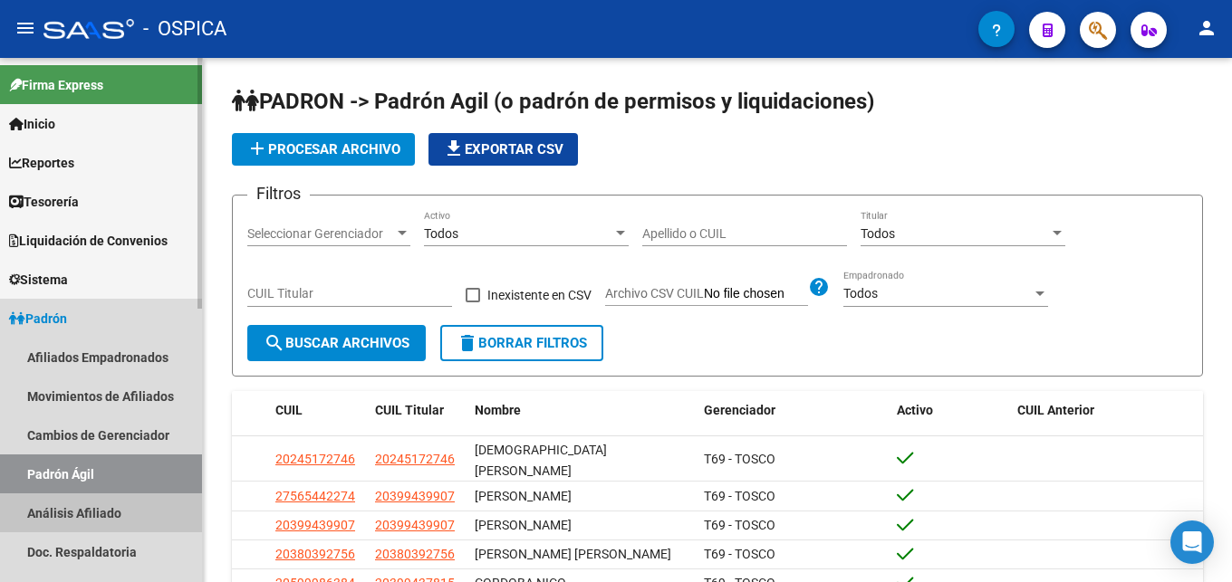
drag, startPoint x: 82, startPoint y: 505, endPoint x: 149, endPoint y: 398, distance: 125.7
click at [87, 498] on link "Análisis Afiliado" at bounding box center [101, 513] width 202 height 39
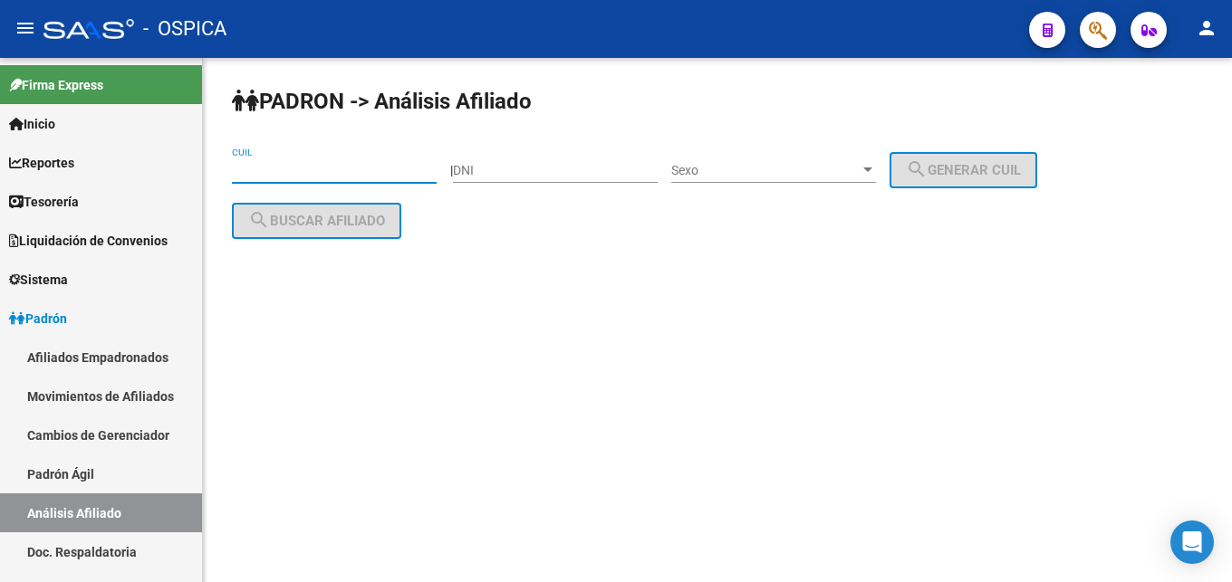
click at [252, 168] on input "CUIL" at bounding box center [334, 170] width 205 height 15
paste input "23-26036015-9"
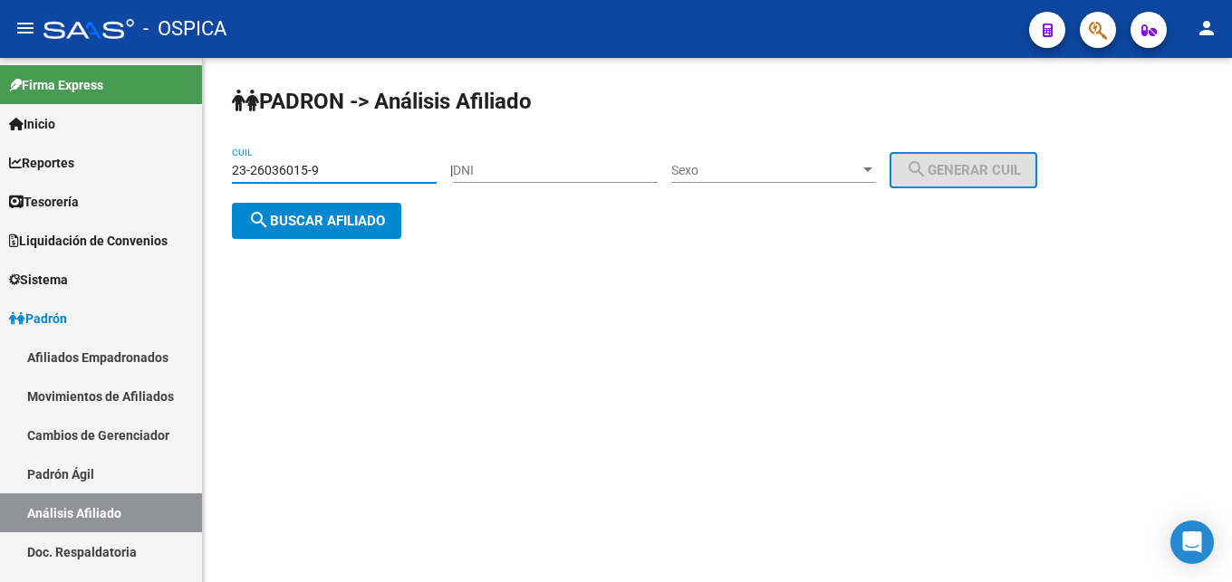
type input "23-26036015-9"
click at [295, 215] on span "search Buscar afiliado" at bounding box center [316, 221] width 137 height 16
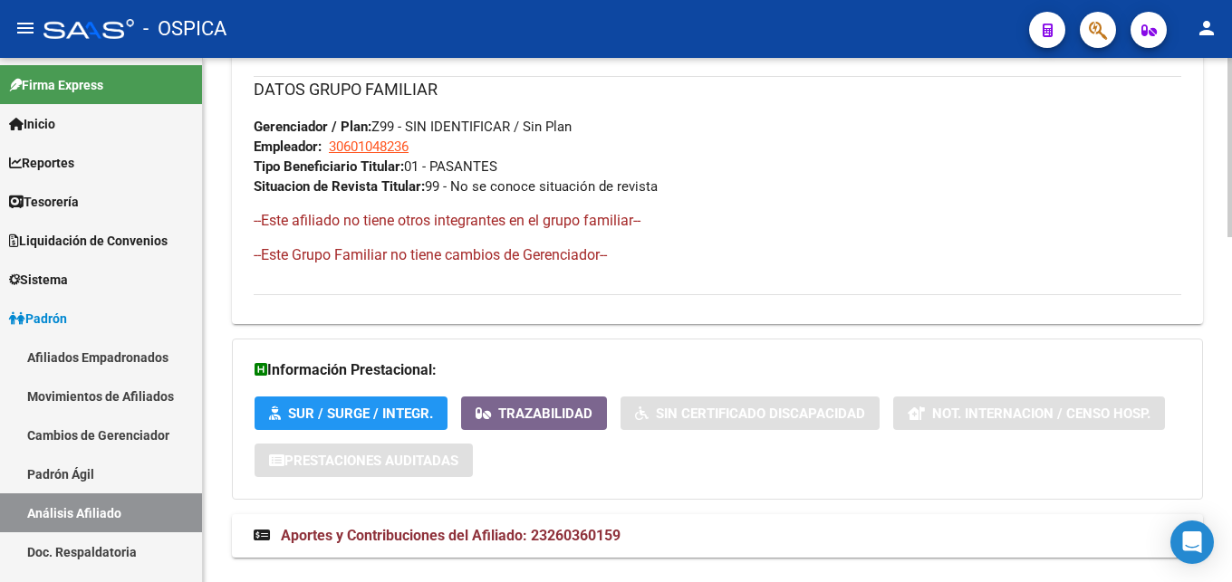
scroll to position [1009, 0]
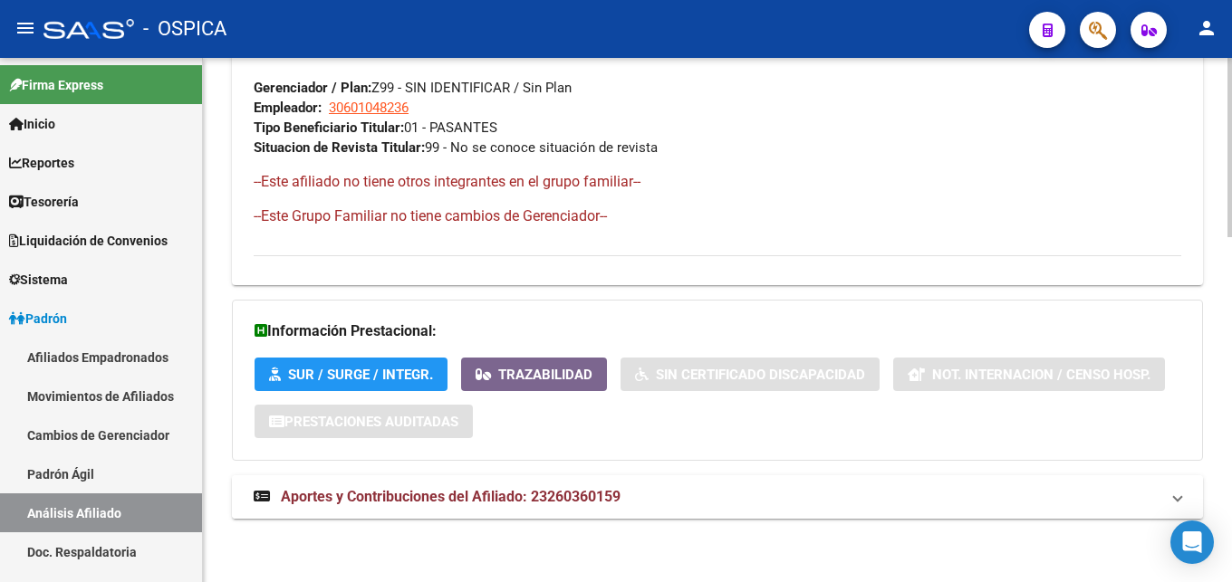
click at [629, 485] on mat-expansion-panel-header "Aportes y Contribuciones del Afiliado: 23260360159" at bounding box center [717, 497] width 971 height 43
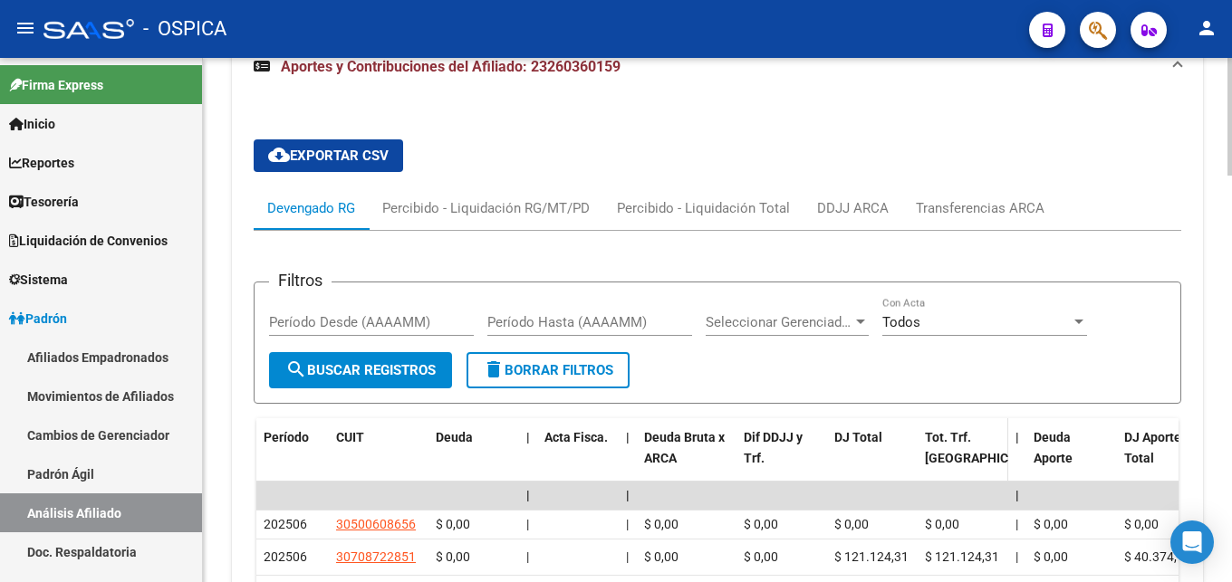
scroll to position [1485, 0]
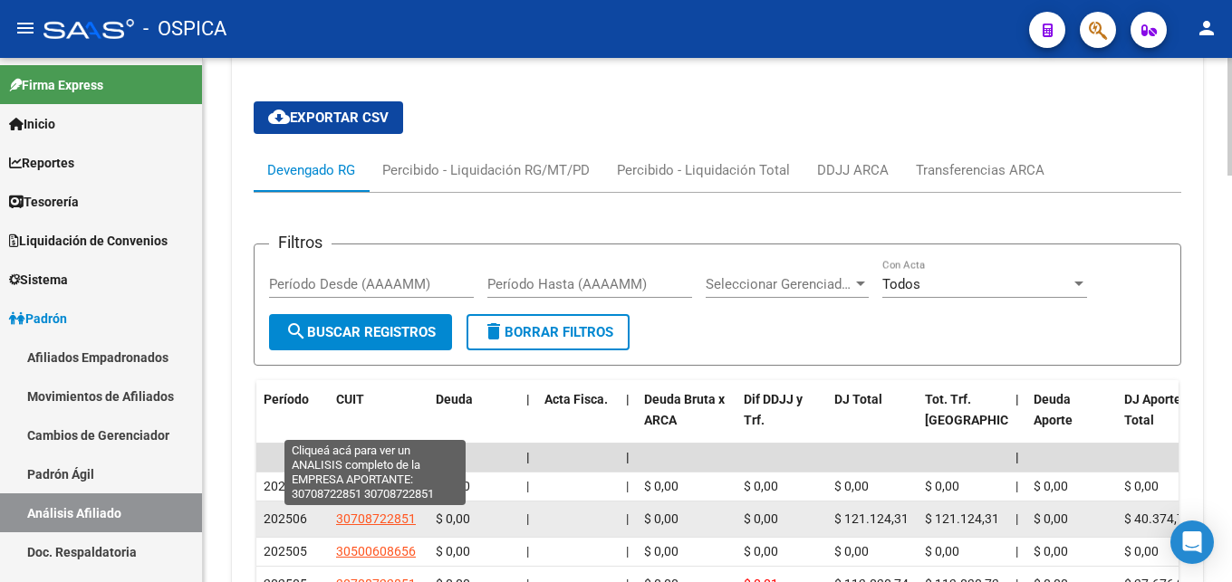
click at [356, 519] on span "30708722851" at bounding box center [376, 519] width 80 height 14
type textarea "30708722851"
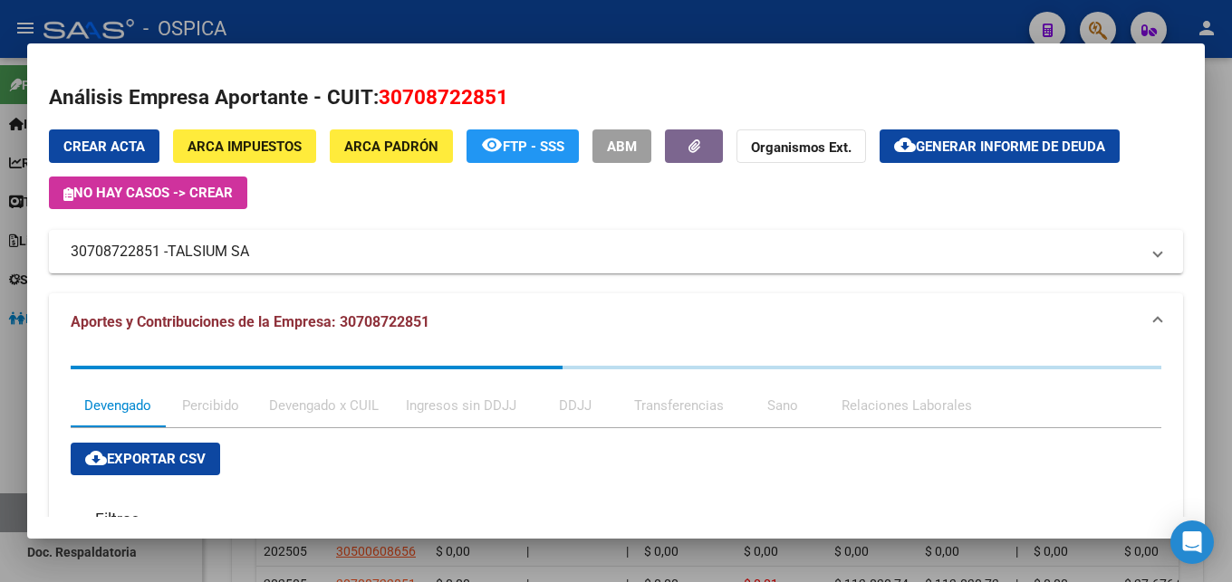
click at [387, 39] on div at bounding box center [616, 291] width 1232 height 582
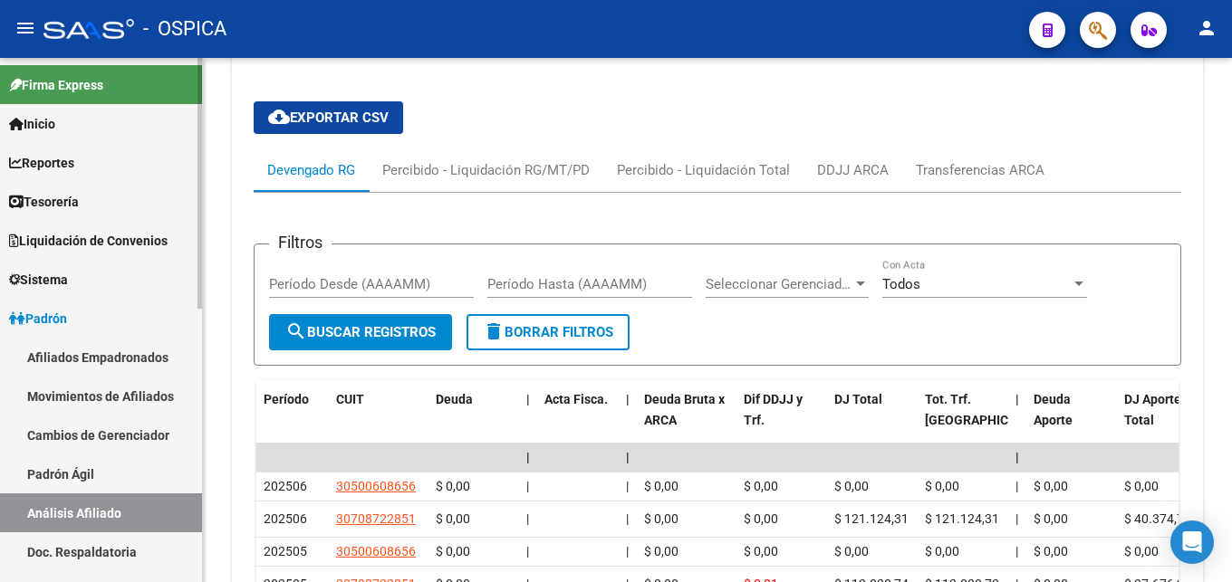
click at [132, 551] on link "Doc. Respaldatoria" at bounding box center [101, 552] width 202 height 39
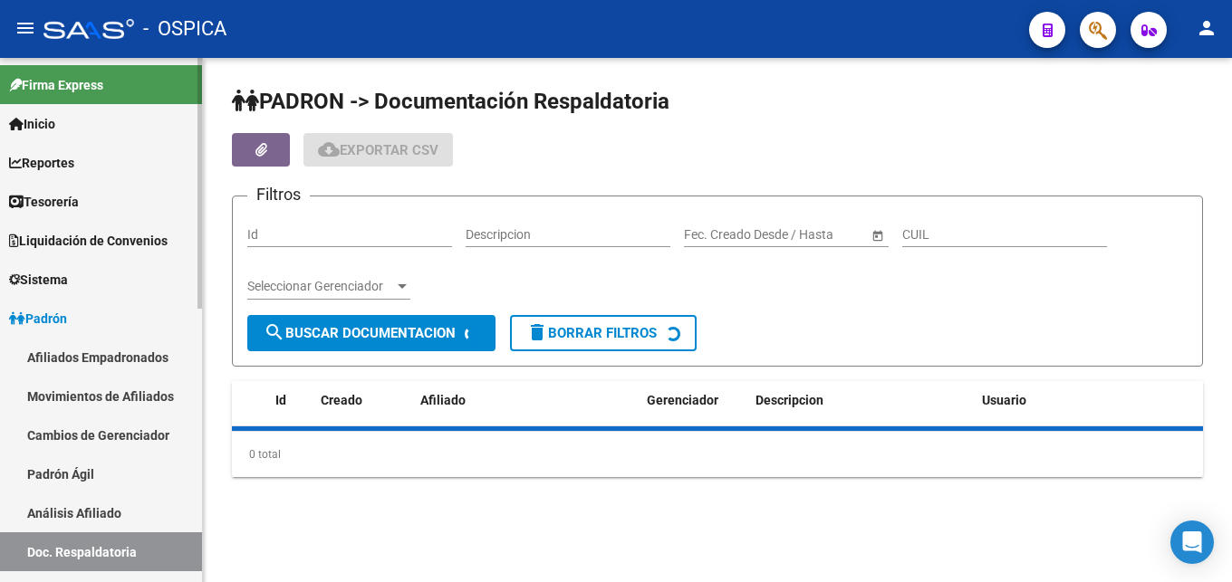
click at [117, 513] on link "Análisis Afiliado" at bounding box center [101, 513] width 202 height 39
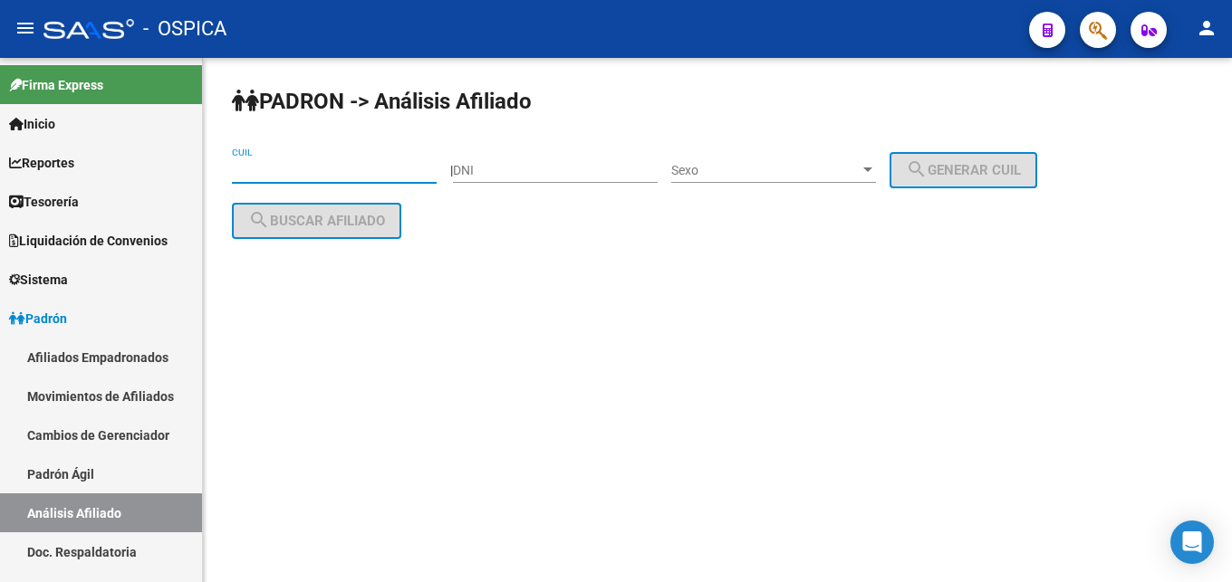
click at [250, 169] on input "CUIL" at bounding box center [334, 170] width 205 height 15
paste input "20-42644416-0"
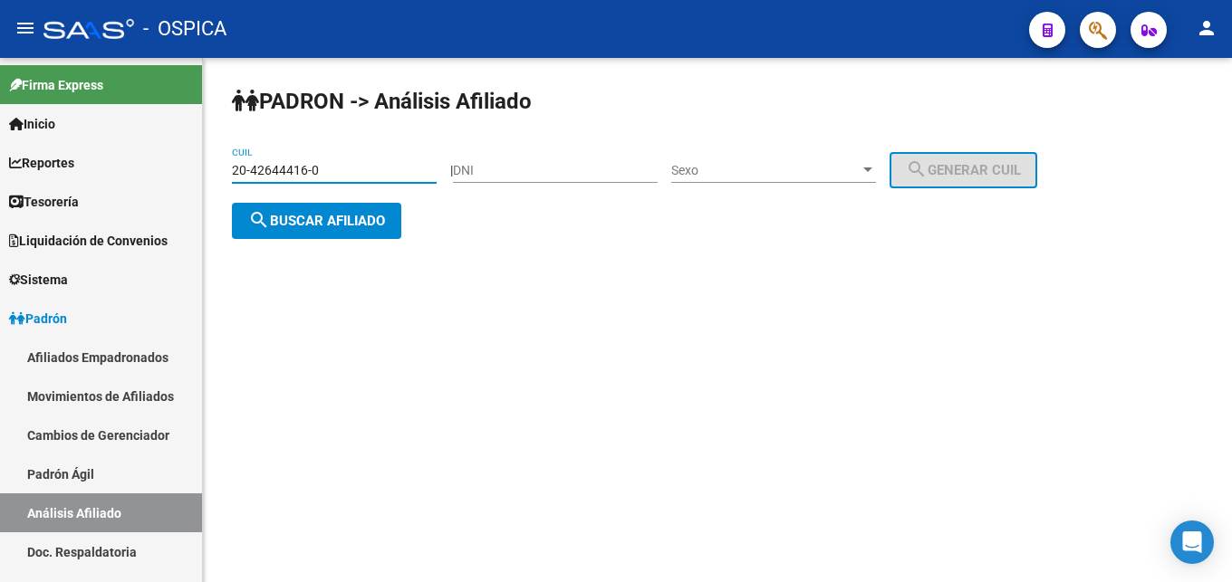
type input "20-42644416-0"
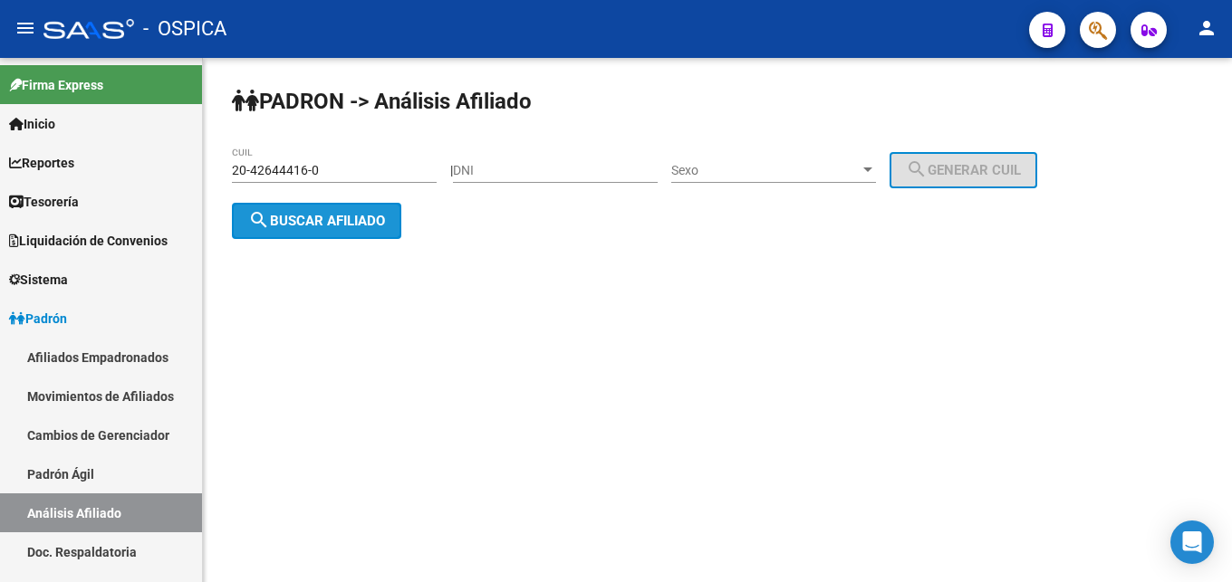
click at [288, 209] on button "search Buscar afiliado" at bounding box center [316, 221] width 169 height 36
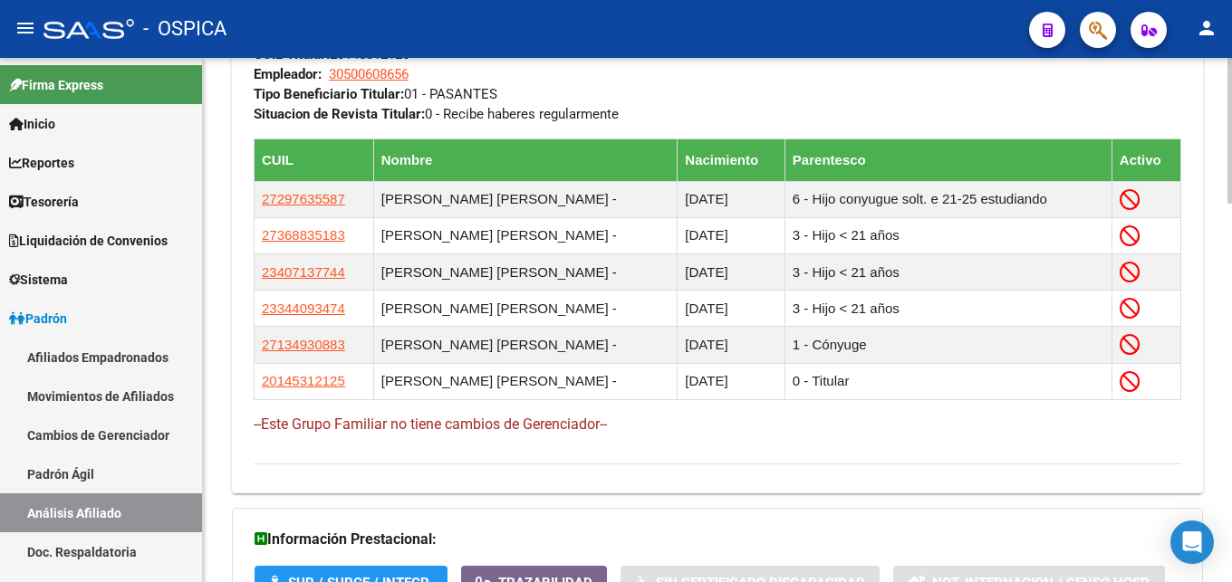
scroll to position [1360, 0]
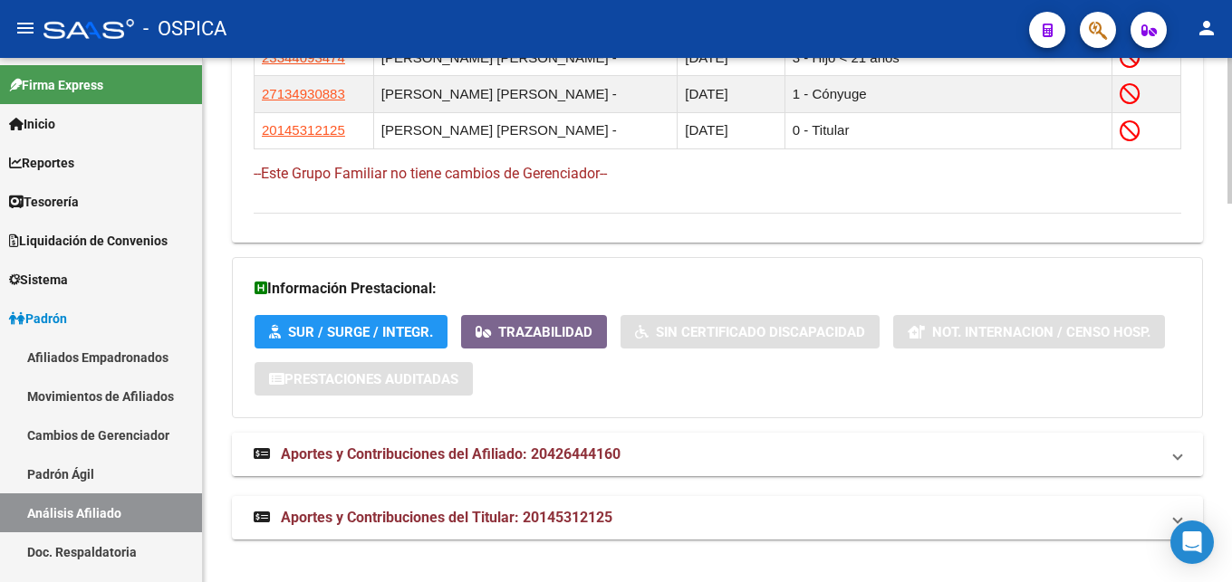
click at [560, 460] on span "Aportes y Contribuciones del Afiliado: 20426444160" at bounding box center [451, 454] width 340 height 17
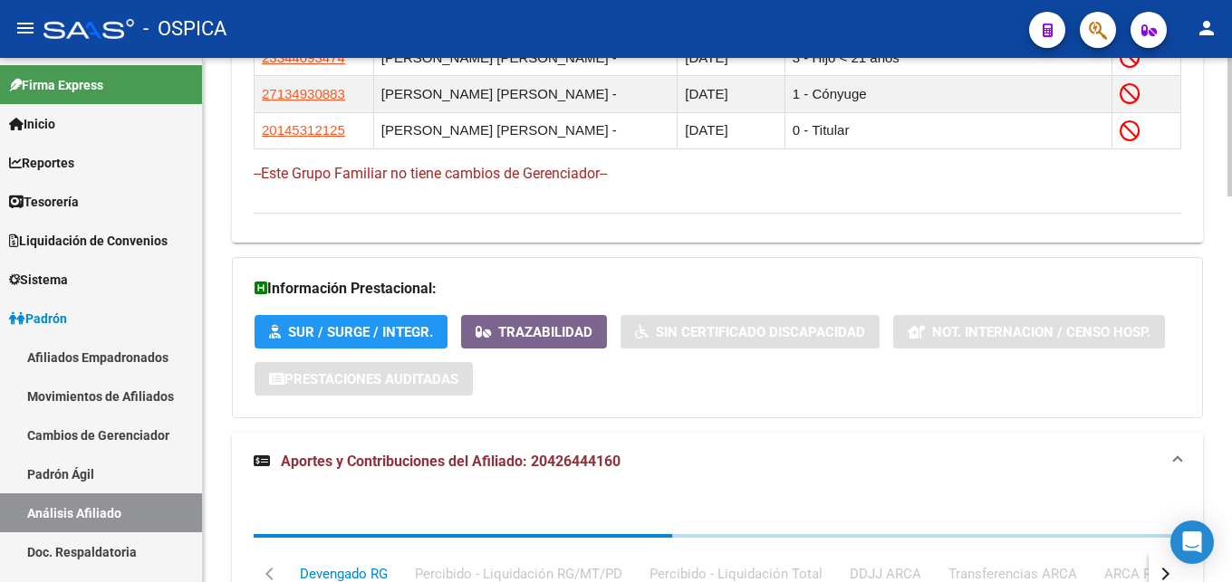
scroll to position [1637, 0]
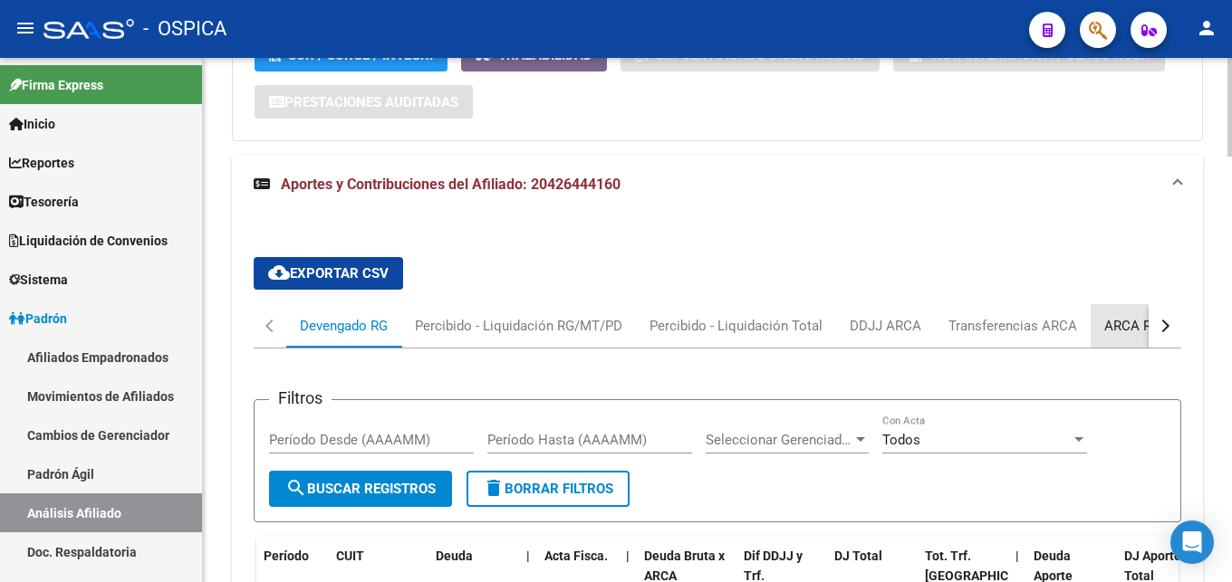
click at [1130, 318] on div "ARCA Relaciones Laborales" at bounding box center [1188, 326] width 169 height 20
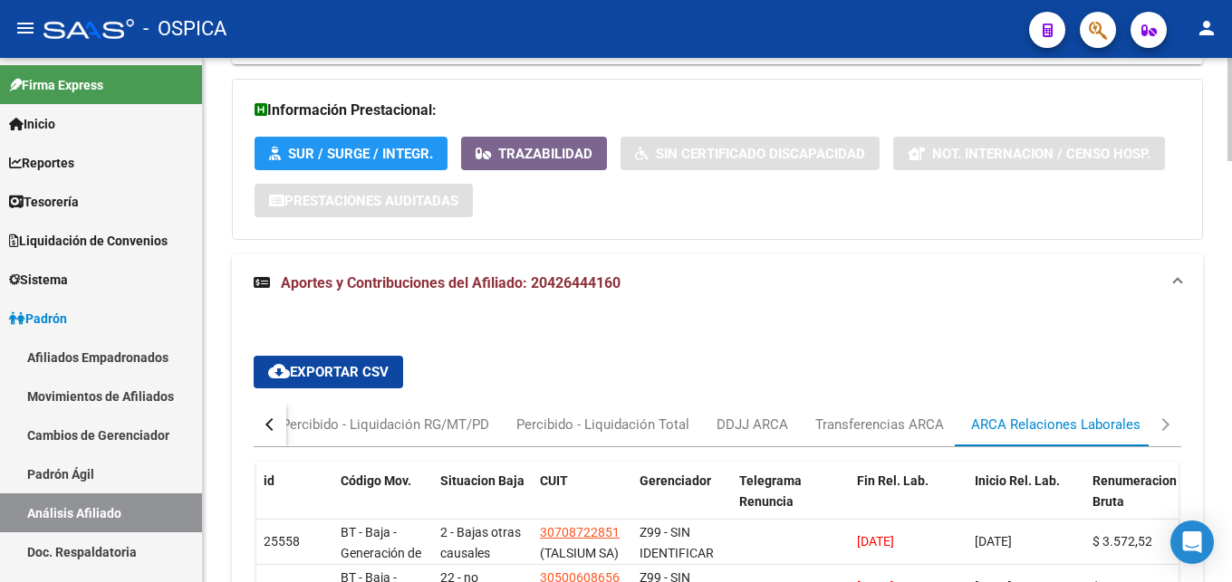
scroll to position [1815, 0]
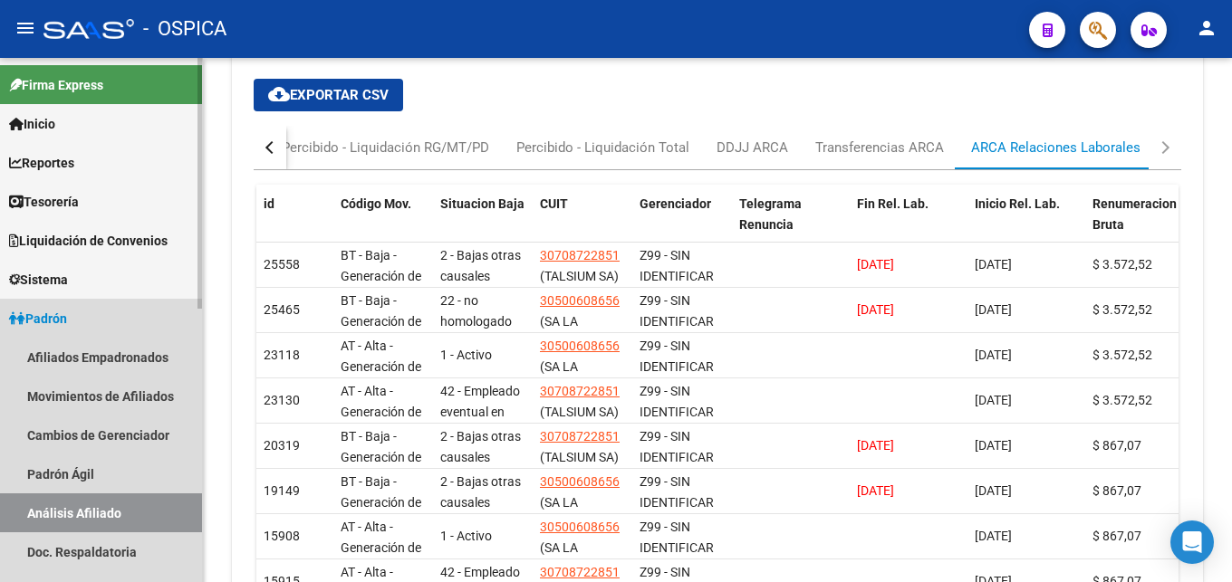
click at [81, 531] on link "Análisis Afiliado" at bounding box center [101, 513] width 202 height 39
click at [69, 471] on link "Padrón Ágil" at bounding box center [101, 474] width 202 height 39
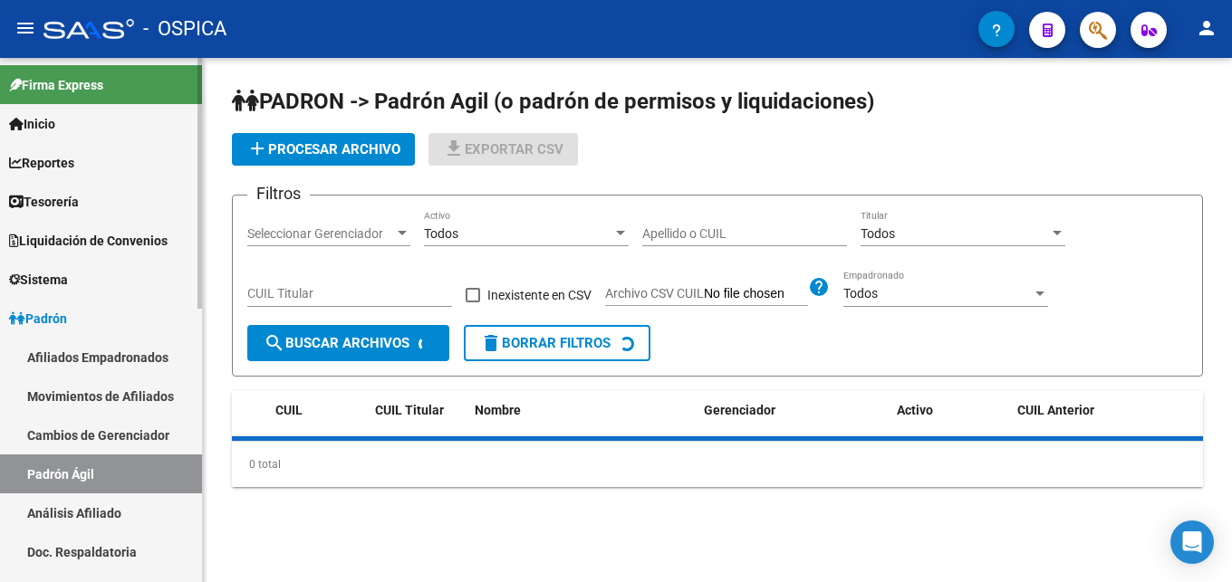
click at [87, 515] on link "Análisis Afiliado" at bounding box center [101, 513] width 202 height 39
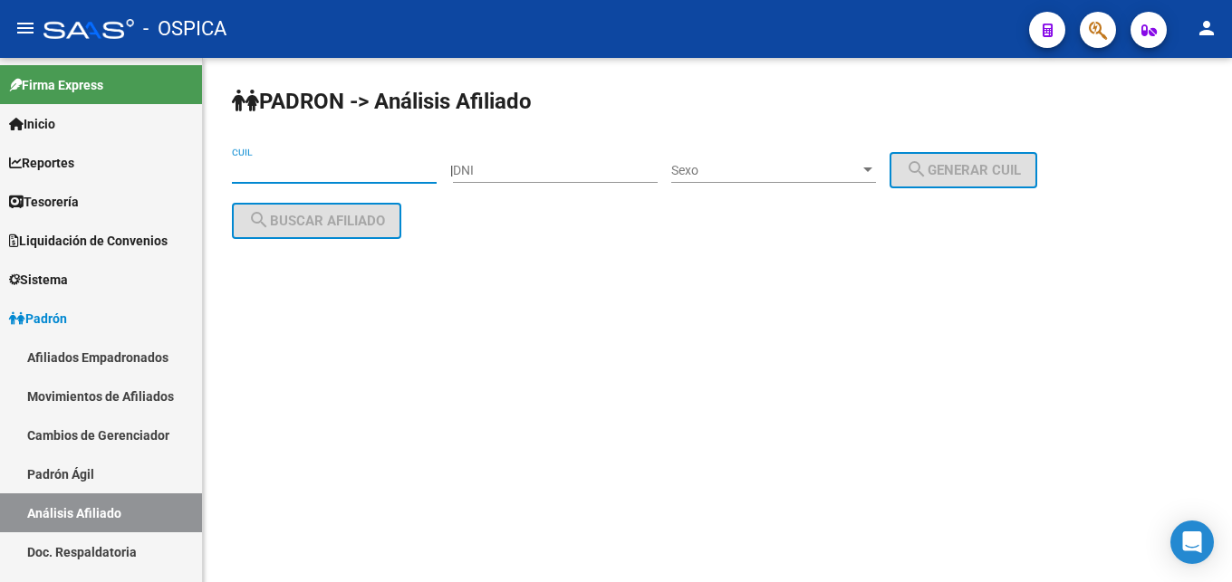
click at [273, 170] on input "CUIL" at bounding box center [334, 170] width 205 height 15
paste input "20-46072347-8"
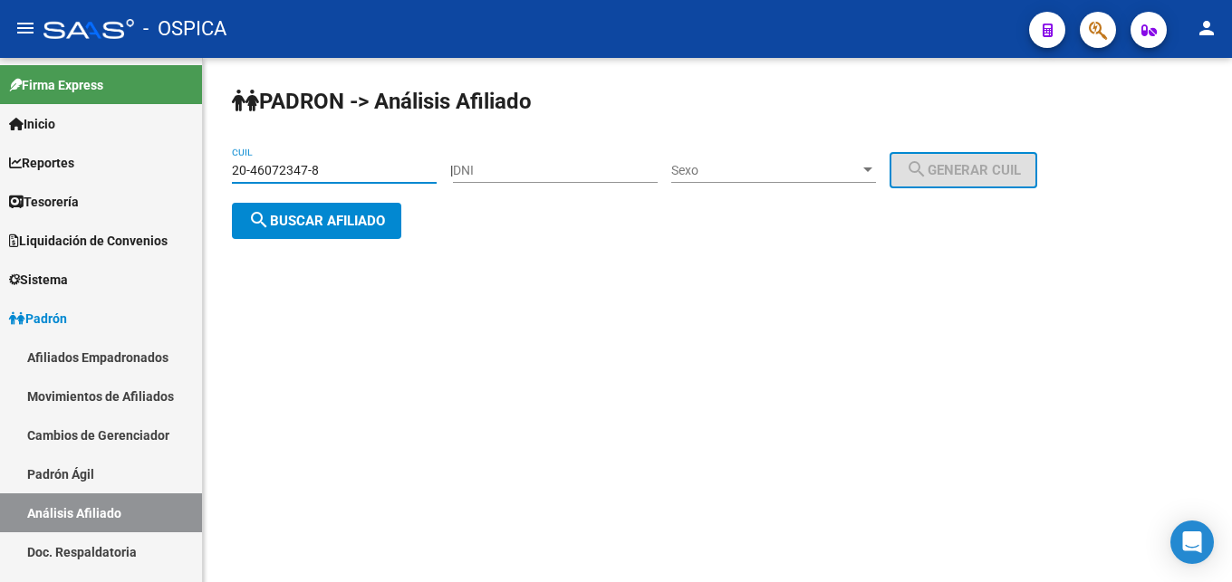
type input "20-46072347-8"
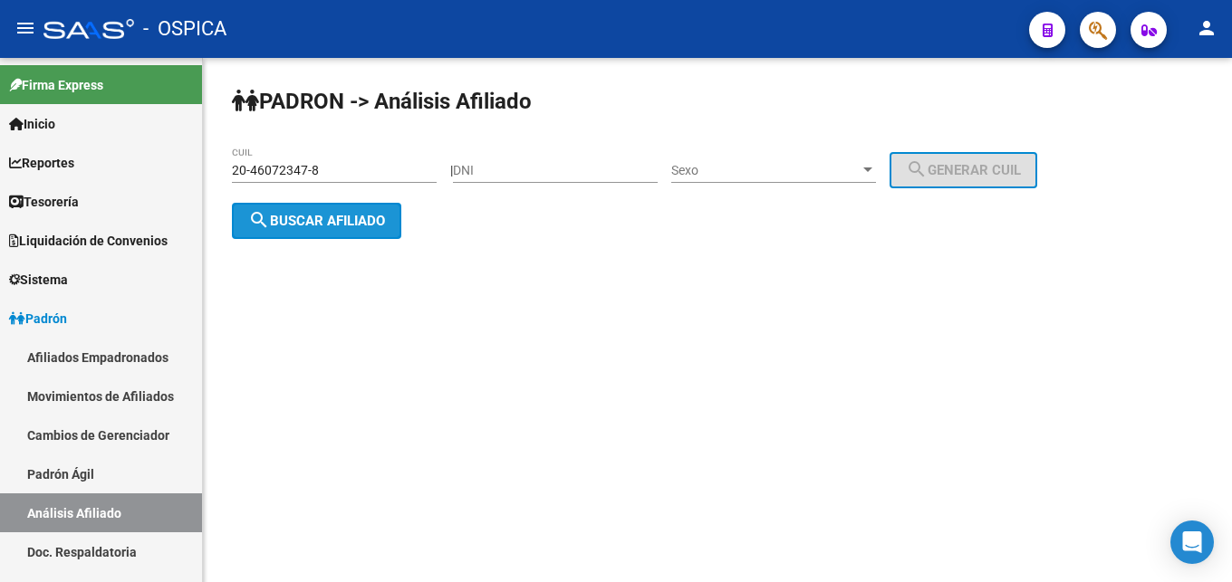
click at [305, 204] on button "search Buscar afiliado" at bounding box center [316, 221] width 169 height 36
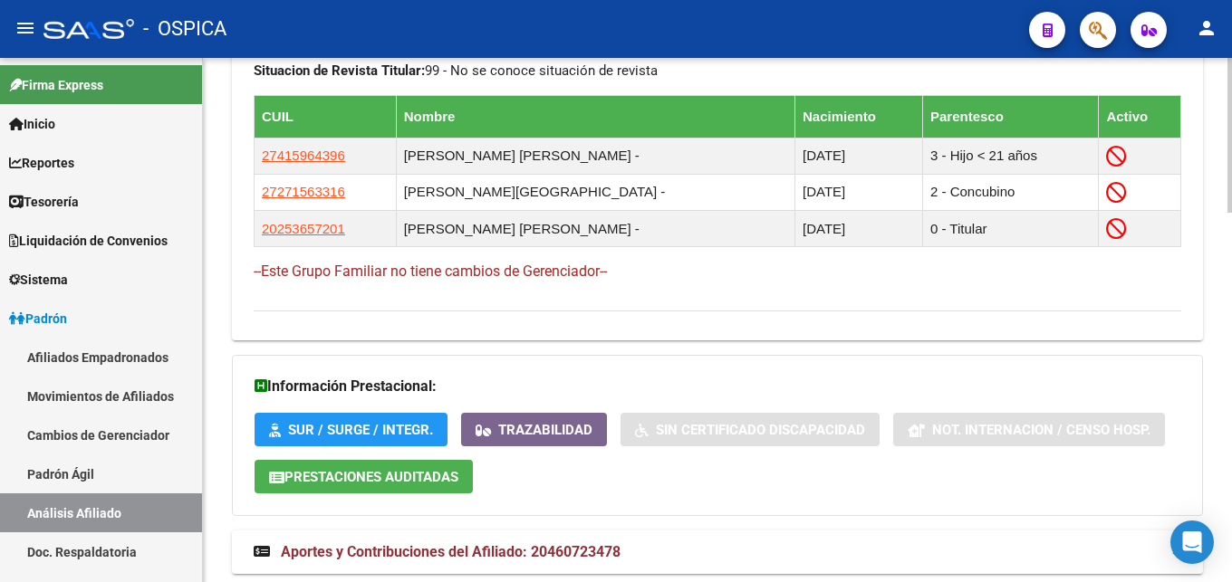
scroll to position [1201, 0]
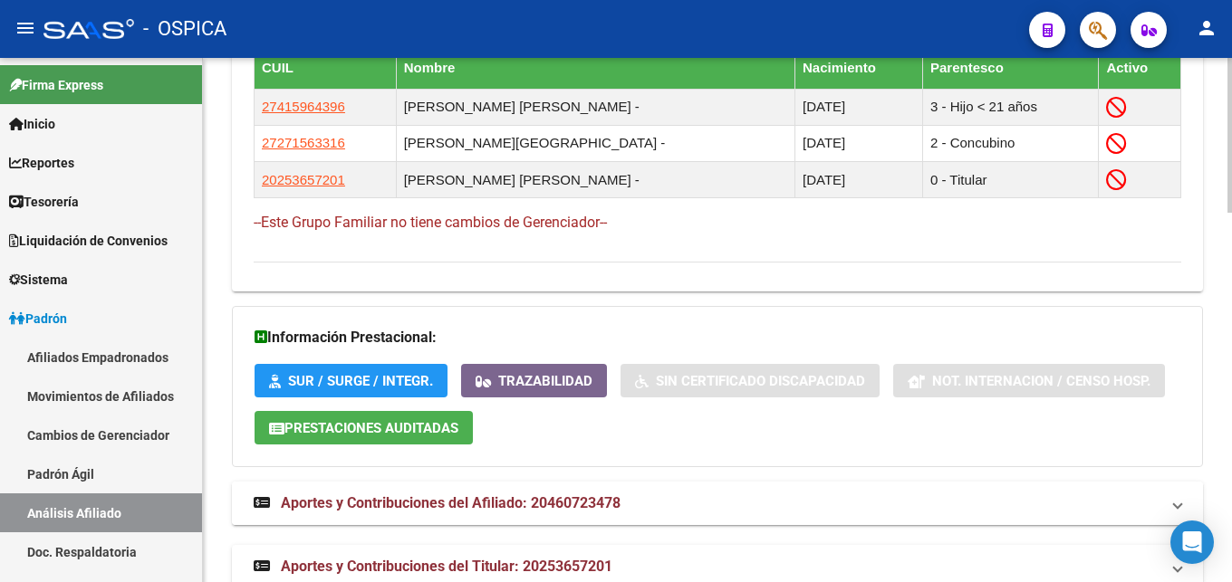
click at [573, 508] on span "Aportes y Contribuciones del Afiliado: 20460723478" at bounding box center [451, 503] width 340 height 17
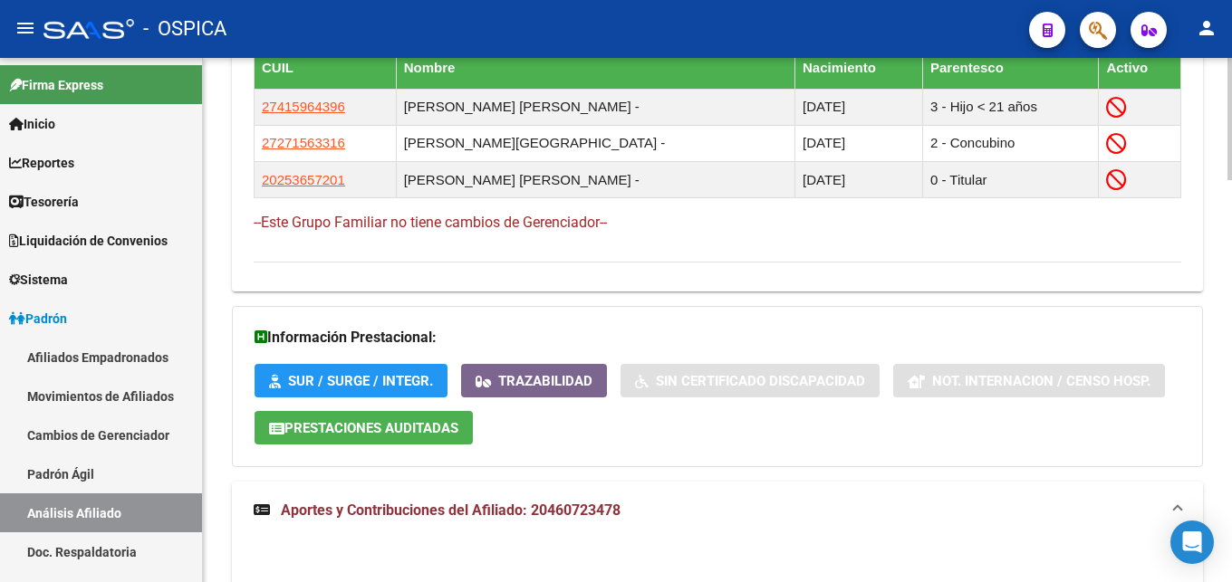
scroll to position [1478, 0]
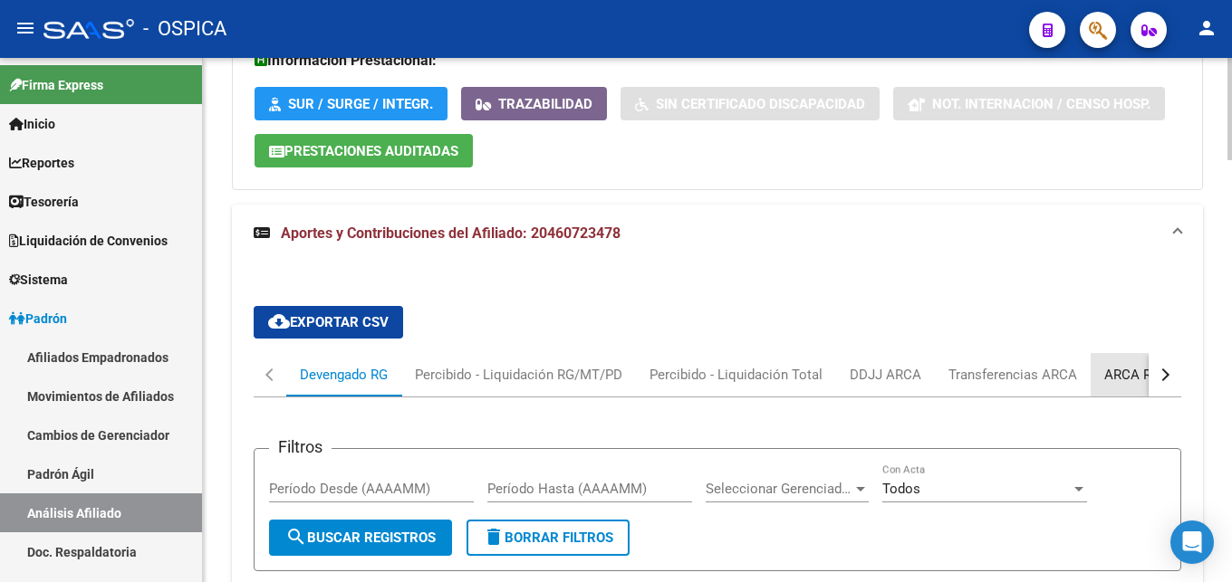
click at [1105, 384] on div "ARCA Relaciones Laborales" at bounding box center [1188, 375] width 169 height 20
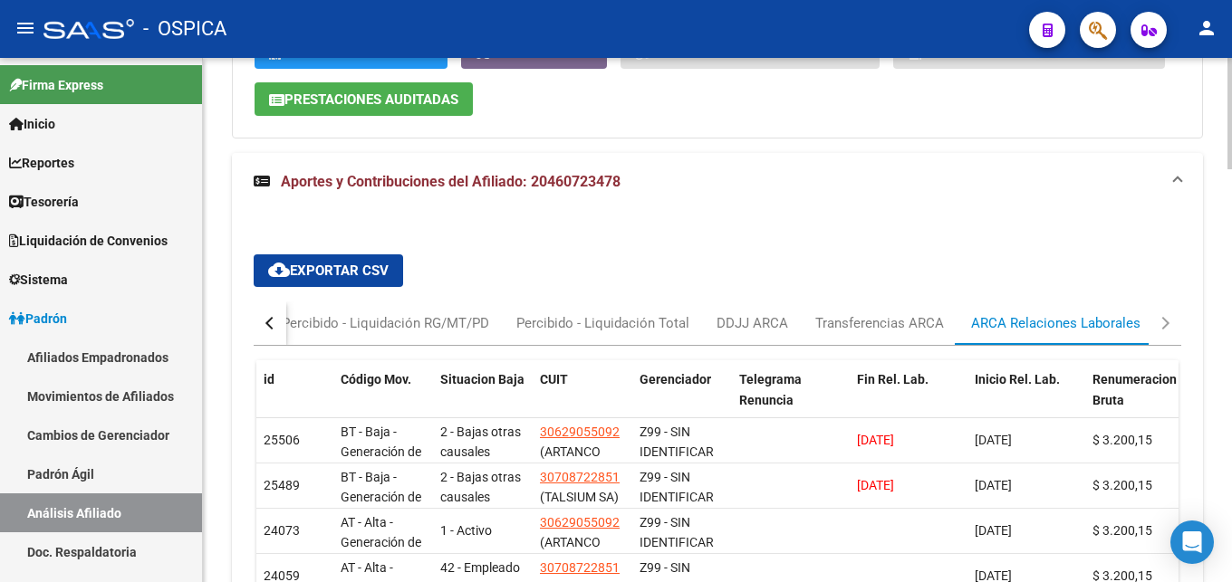
scroll to position [1707, 0]
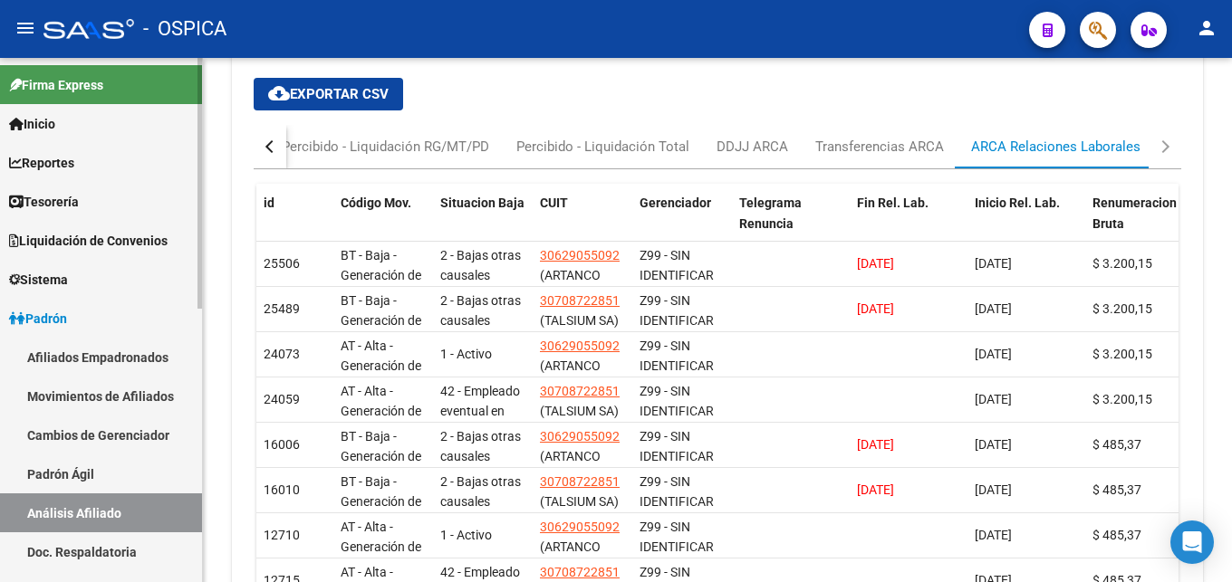
click at [61, 477] on link "Padrón Ágil" at bounding box center [101, 474] width 202 height 39
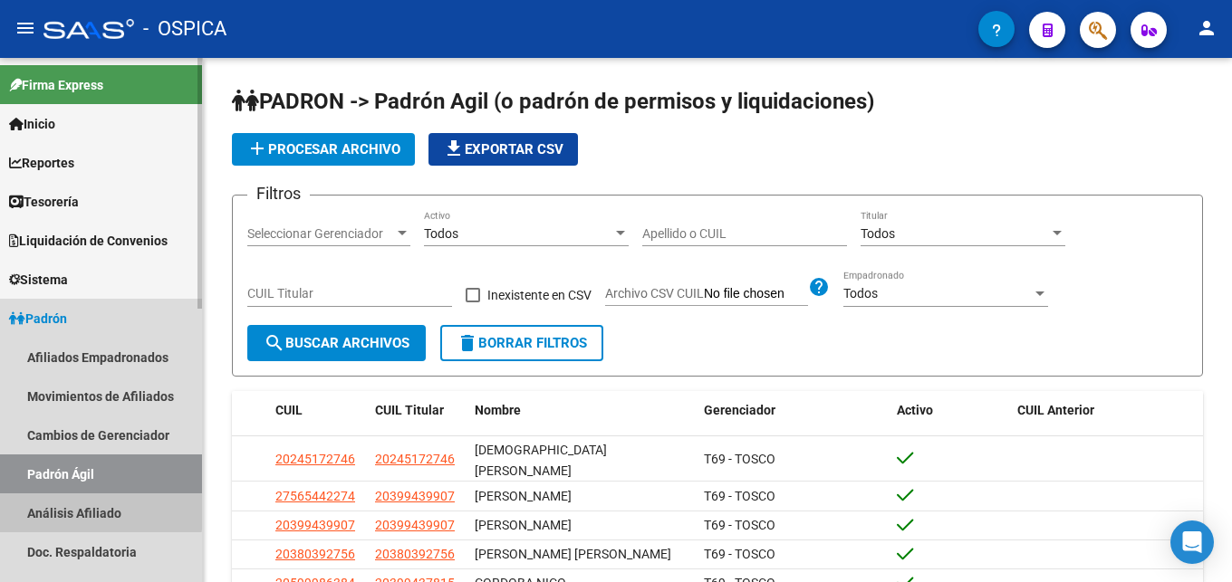
drag, startPoint x: 98, startPoint y: 511, endPoint x: 123, endPoint y: 482, distance: 38.5
click at [101, 509] on link "Análisis Afiliado" at bounding box center [101, 513] width 202 height 39
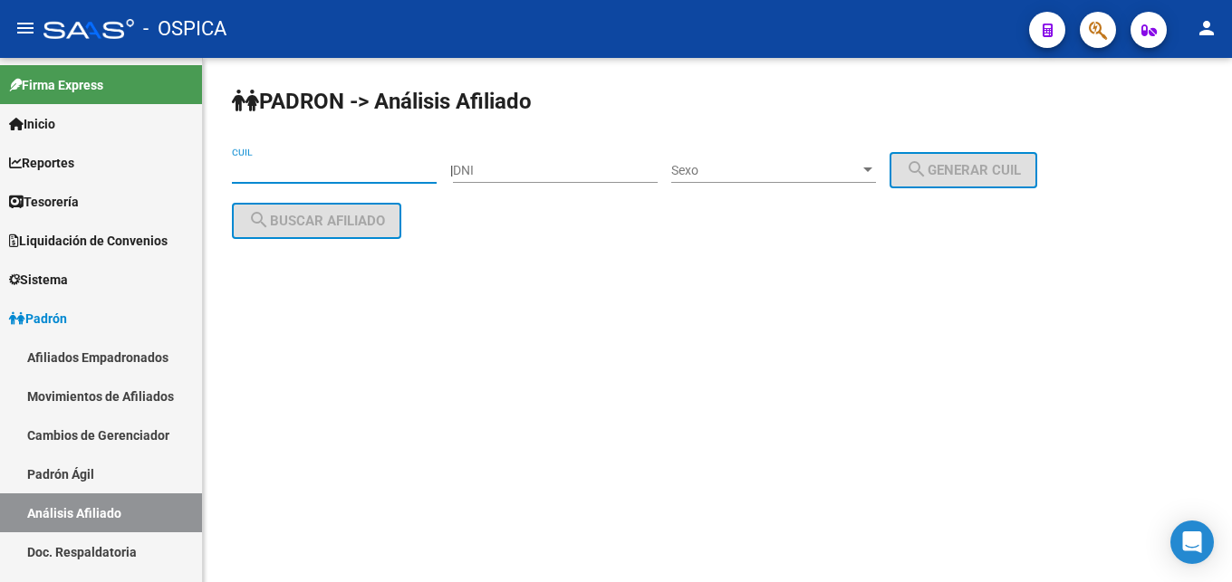
click at [249, 174] on input "CUIL" at bounding box center [334, 170] width 205 height 15
paste input "20-44935509-2"
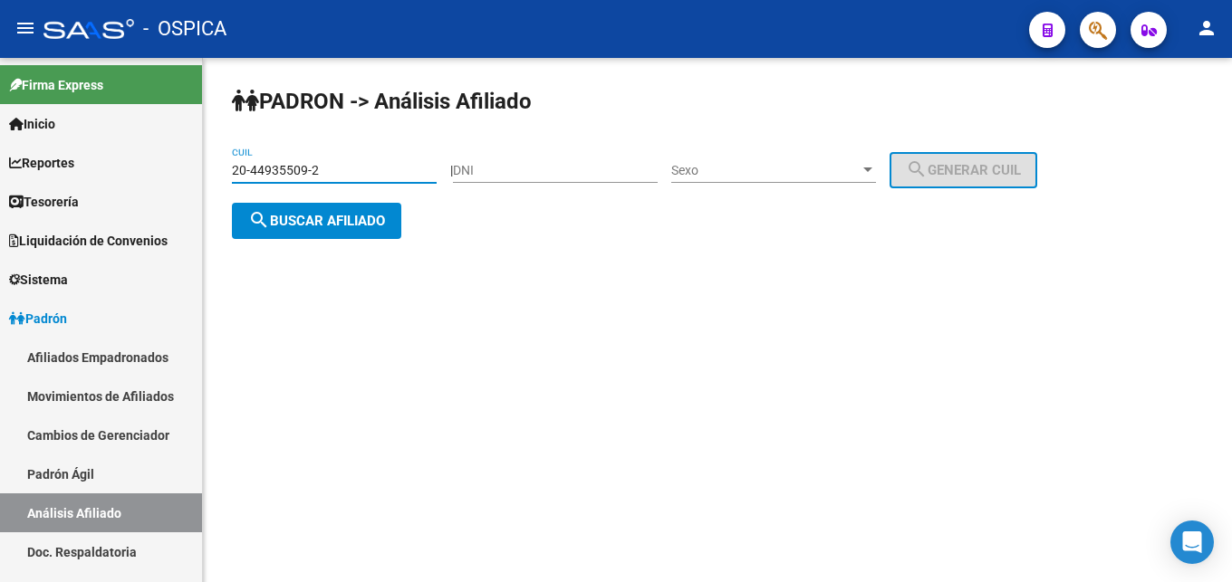
type input "20-44935509-2"
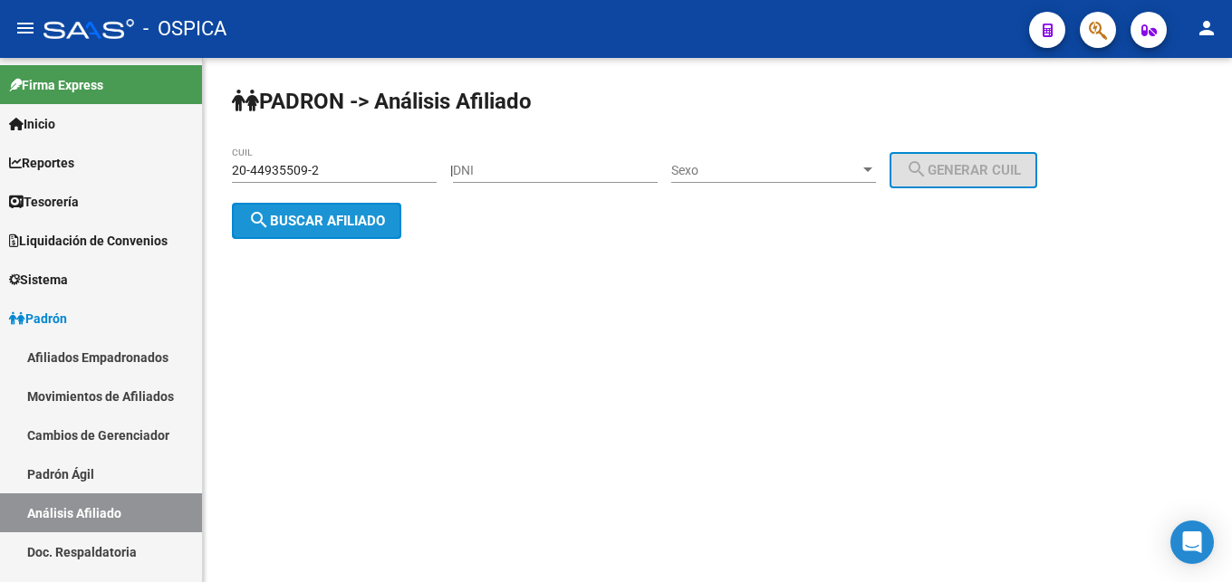
click at [312, 217] on span "search Buscar afiliado" at bounding box center [316, 221] width 137 height 16
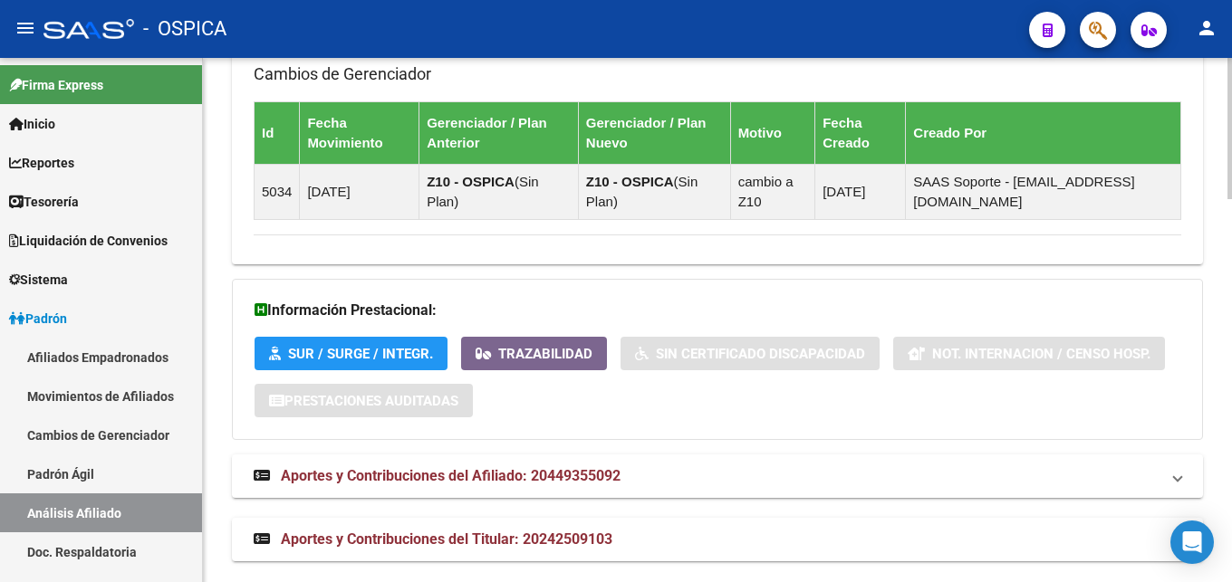
scroll to position [1417, 0]
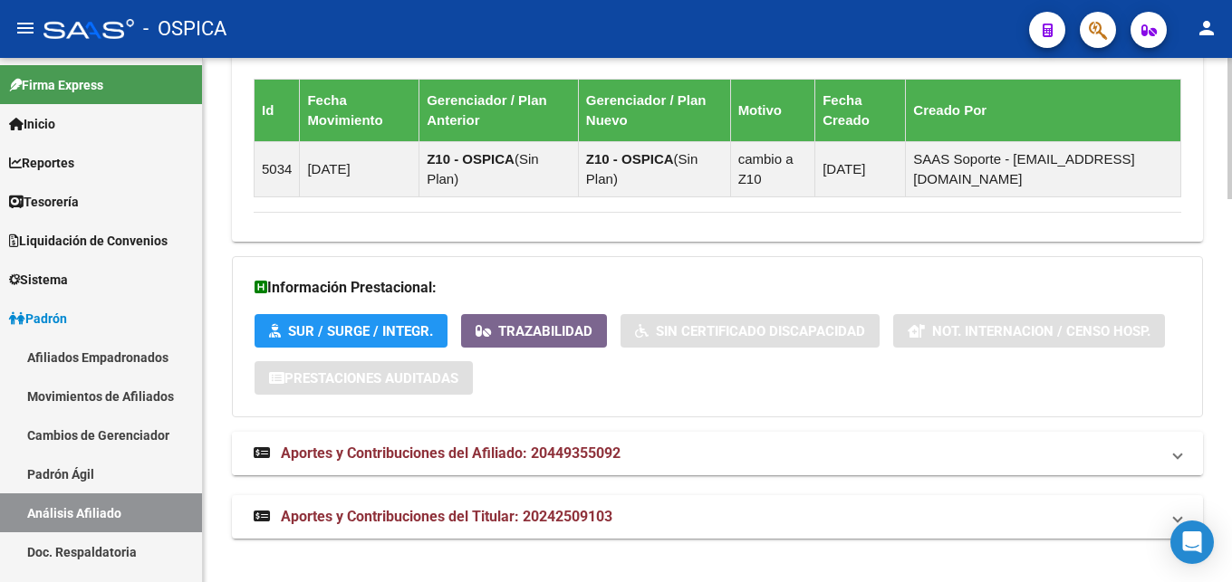
click at [490, 457] on span "Aportes y Contribuciones del Afiliado: 20449355092" at bounding box center [451, 453] width 340 height 17
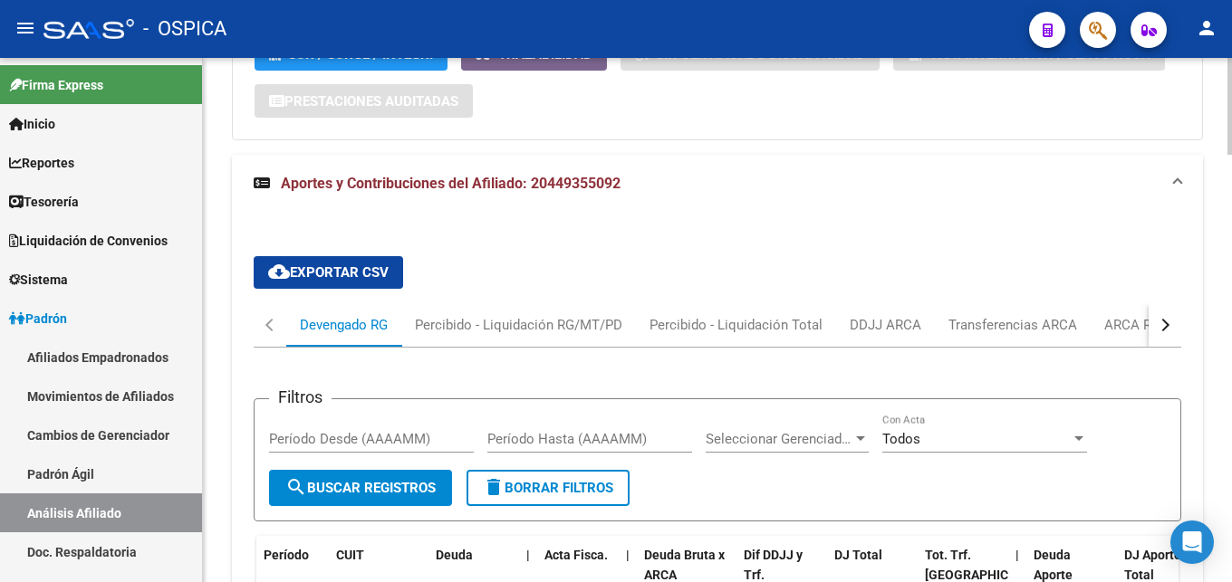
scroll to position [1786, 0]
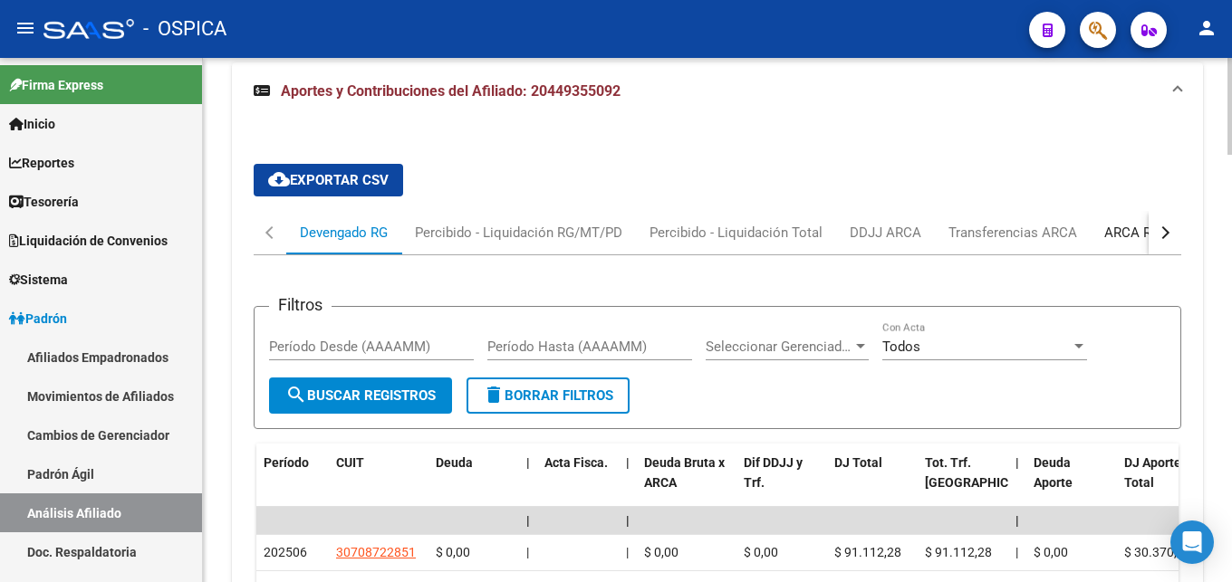
click at [1100, 232] on div "ARCA Relaciones Laborales" at bounding box center [1189, 232] width 197 height 43
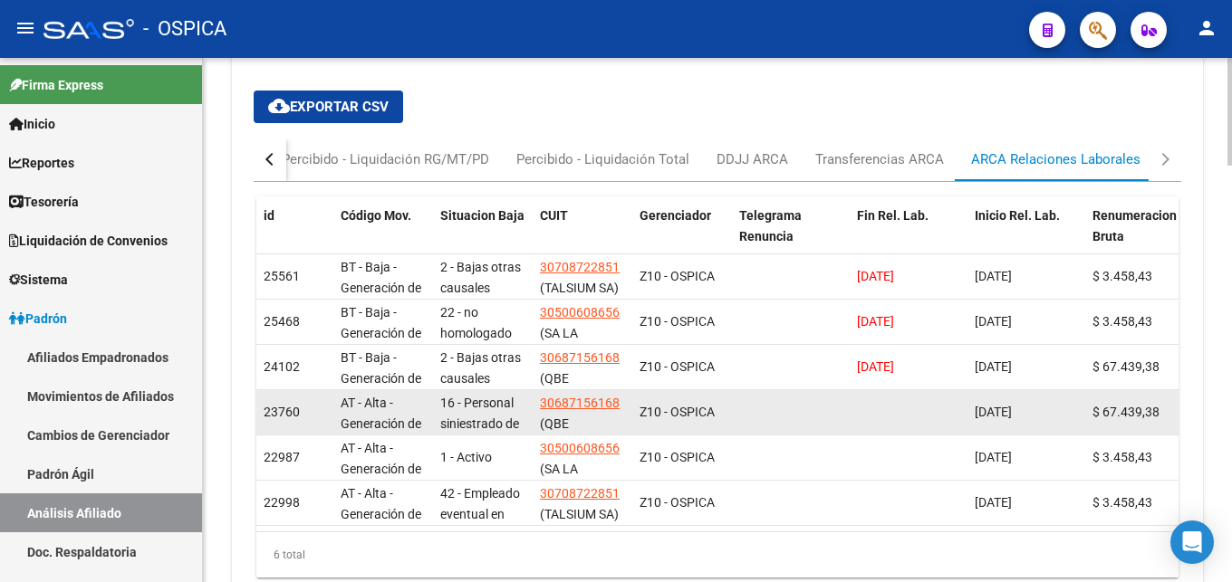
scroll to position [1872, 0]
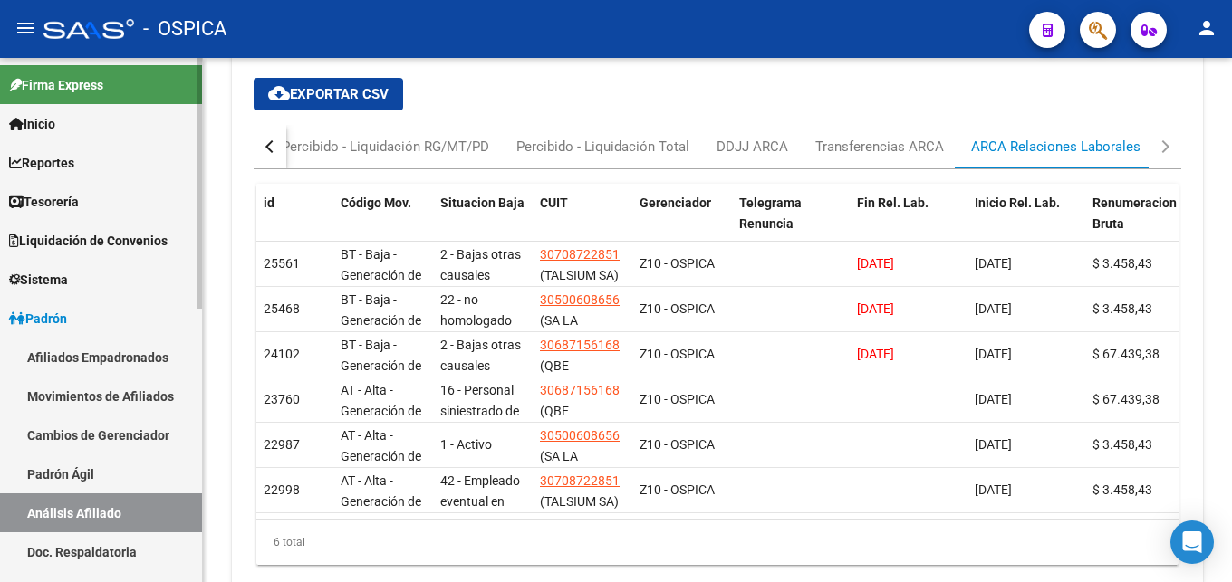
click at [106, 460] on link "Padrón Ágil" at bounding box center [101, 474] width 202 height 39
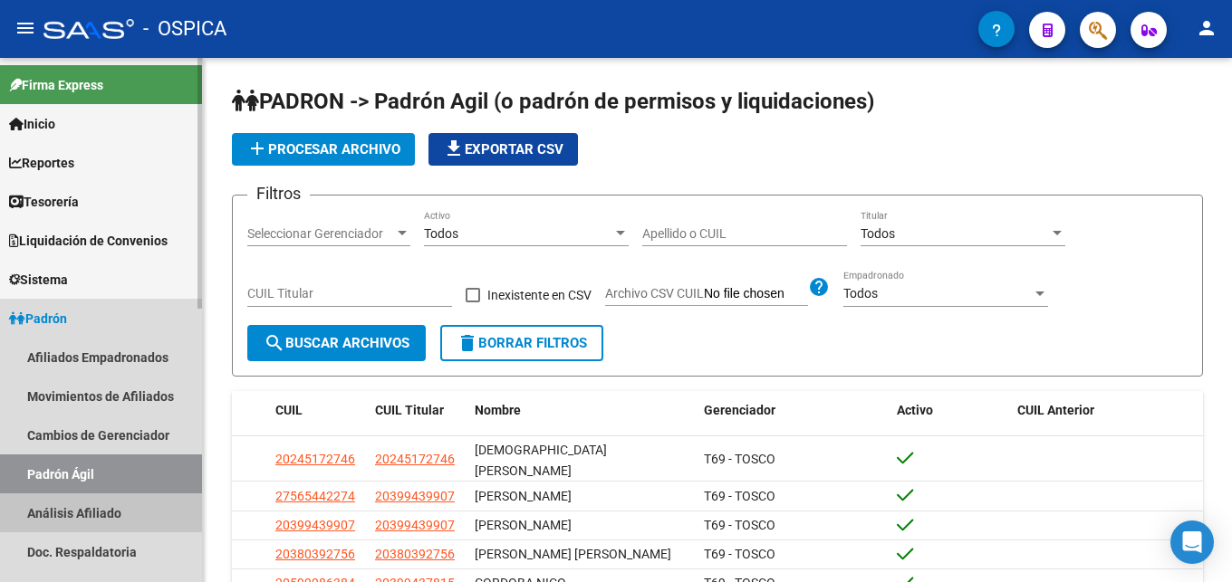
click at [120, 514] on link "Análisis Afiliado" at bounding box center [101, 513] width 202 height 39
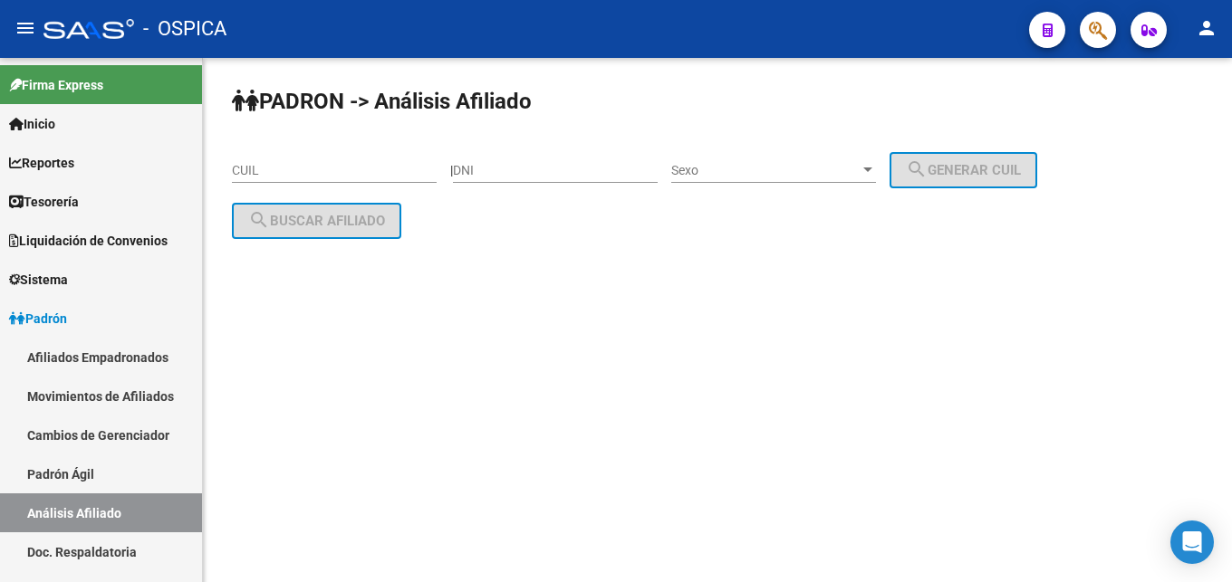
click at [276, 170] on input "CUIL" at bounding box center [334, 170] width 205 height 15
paste input "20-45474030-1"
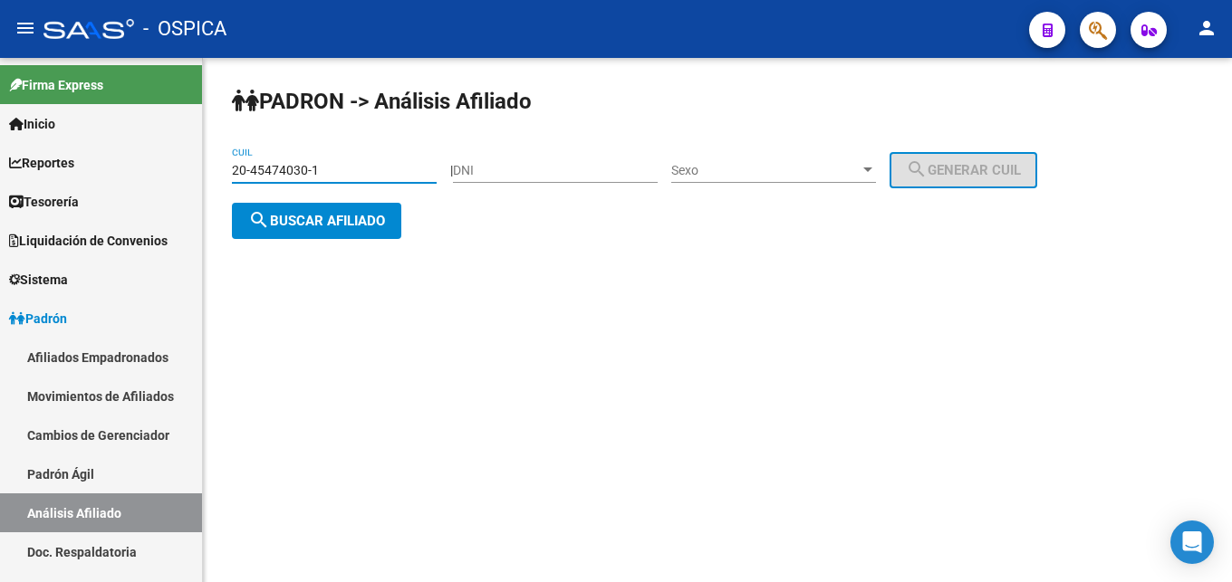
type input "20-45474030-1"
click at [315, 232] on button "search Buscar afiliado" at bounding box center [316, 221] width 169 height 36
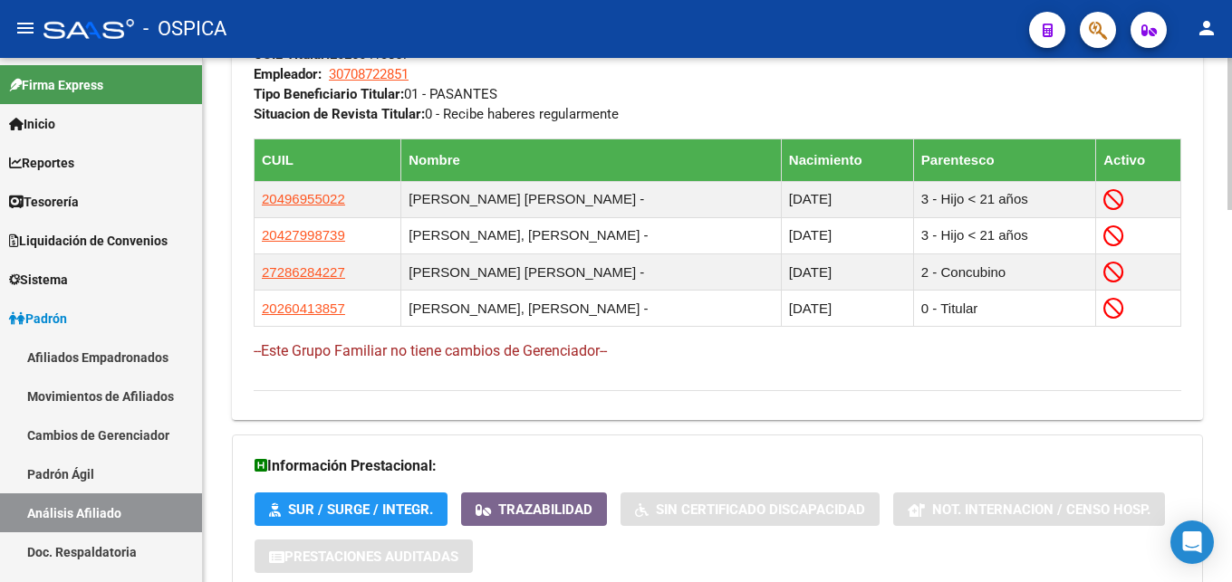
scroll to position [1287, 0]
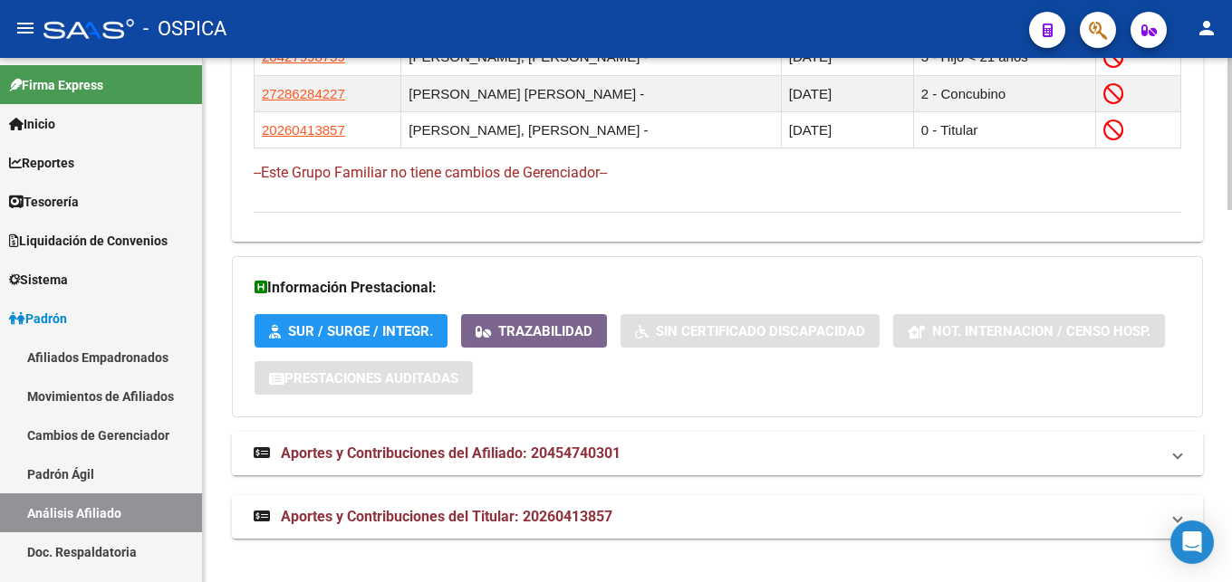
click at [514, 466] on mat-expansion-panel-header "Aportes y Contribuciones del Afiliado: 20454740301" at bounding box center [717, 453] width 971 height 43
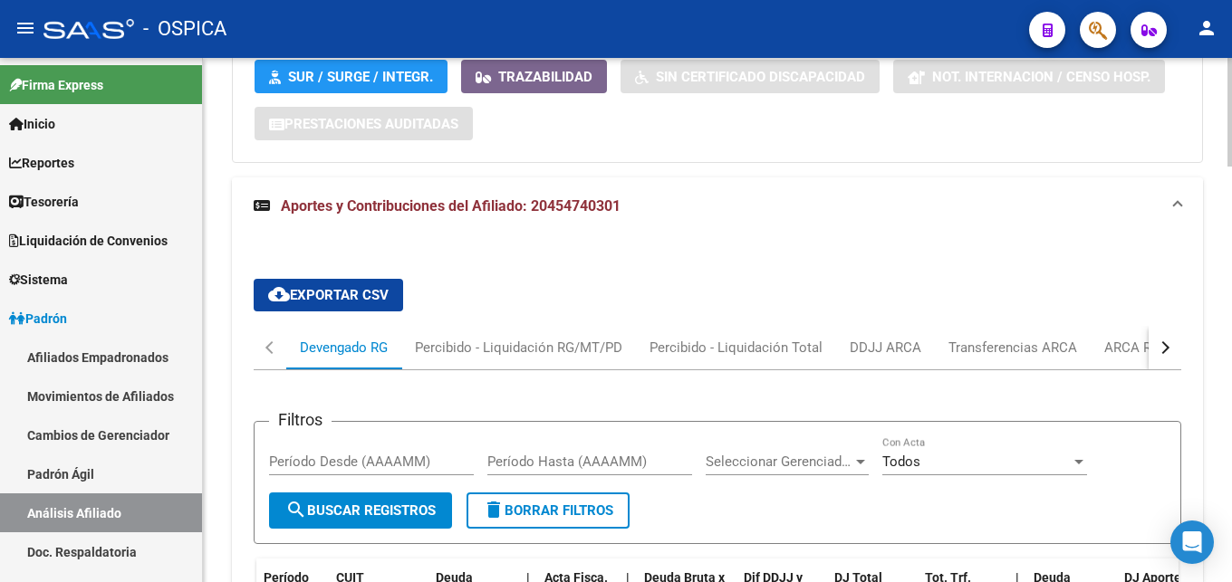
scroll to position [1749, 0]
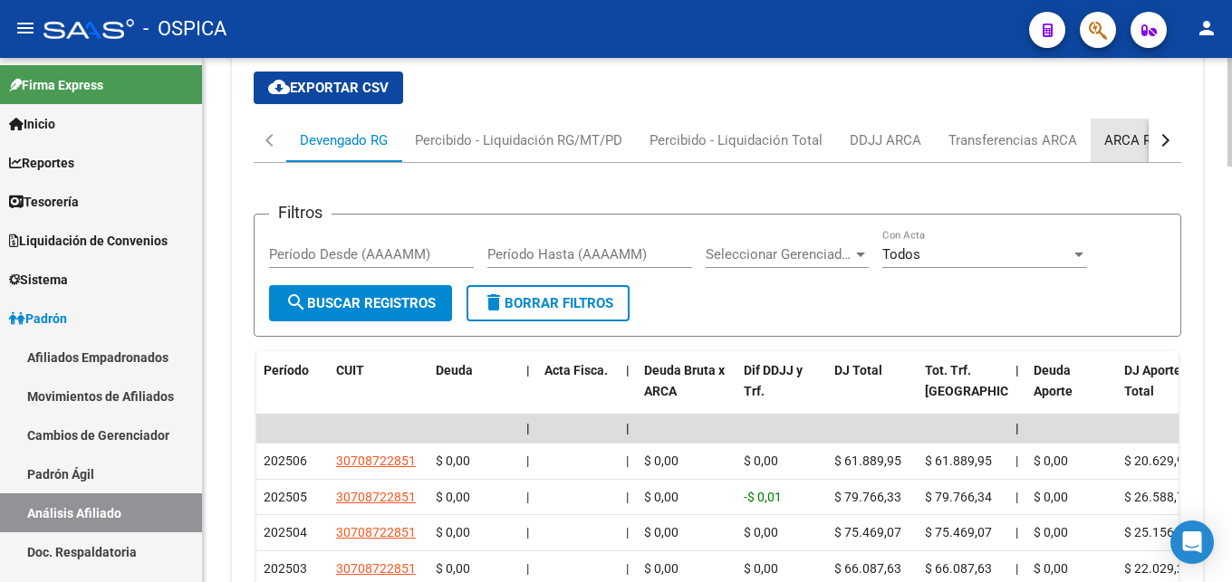
click at [1132, 143] on div "ARCA Relaciones Laborales" at bounding box center [1188, 140] width 169 height 20
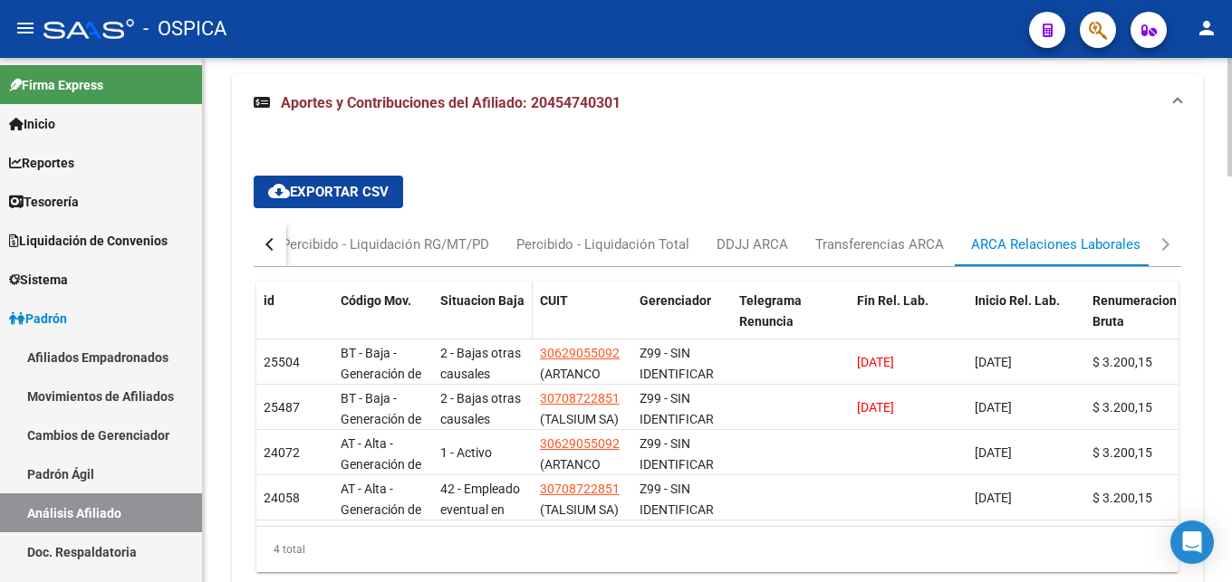
scroll to position [1651, 0]
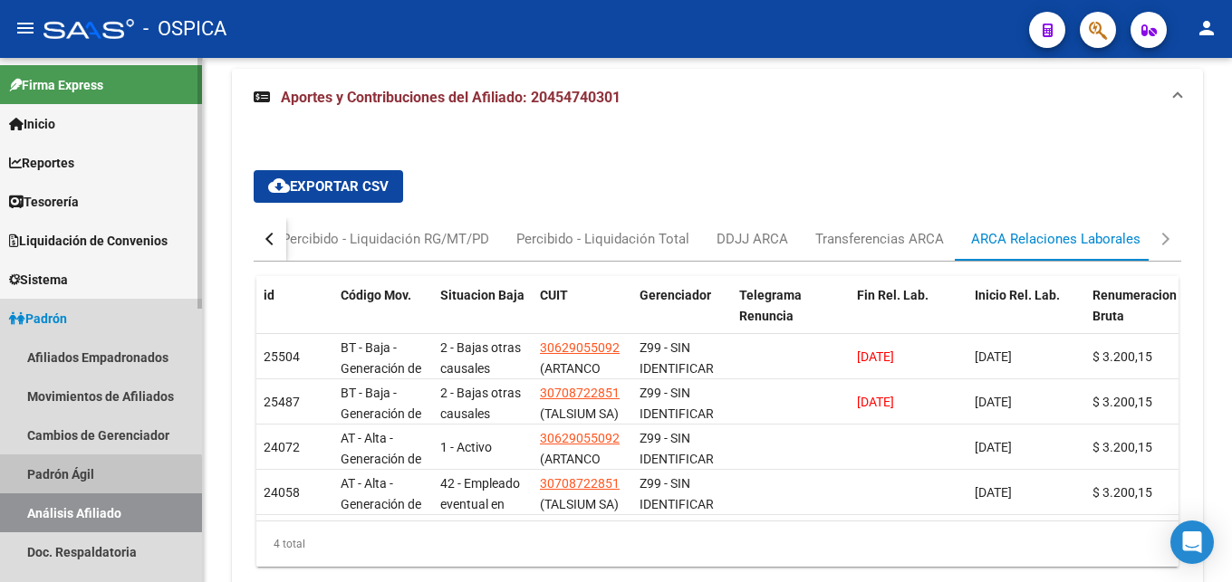
click at [76, 478] on link "Padrón Ágil" at bounding box center [101, 474] width 202 height 39
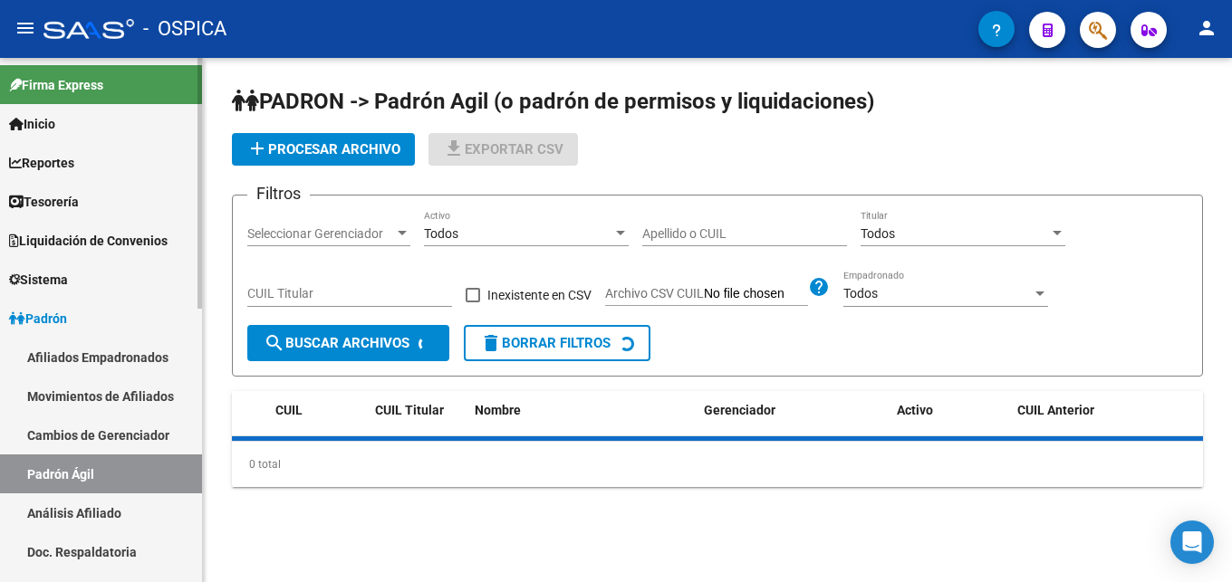
click at [102, 513] on link "Análisis Afiliado" at bounding box center [101, 513] width 202 height 39
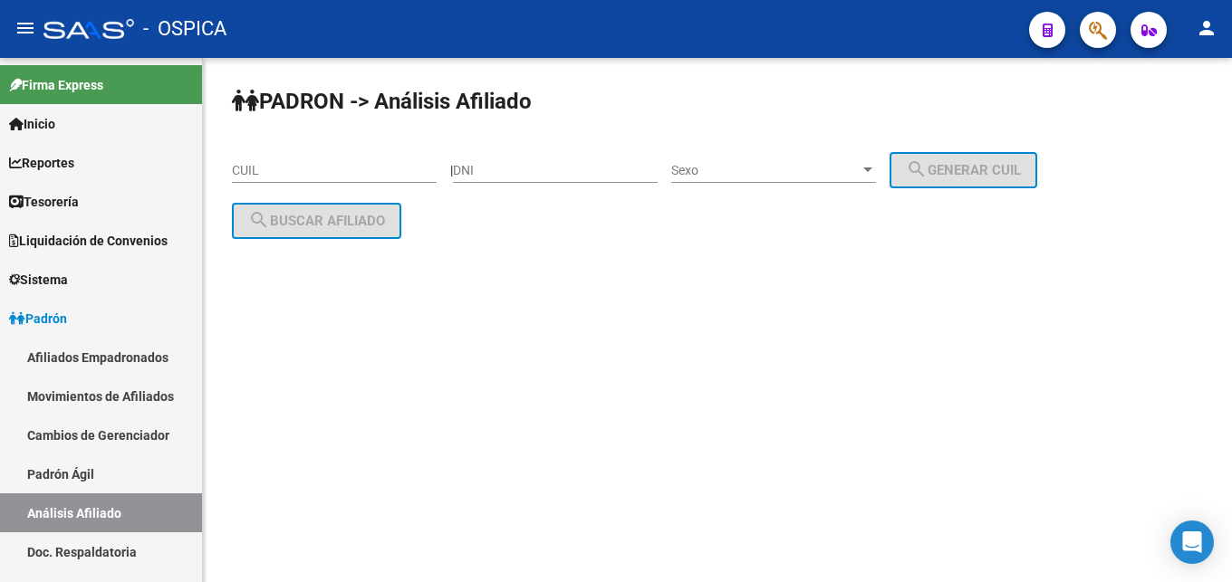
click at [255, 175] on input "CUIL" at bounding box center [334, 170] width 205 height 15
paste input "20-45785857-5"
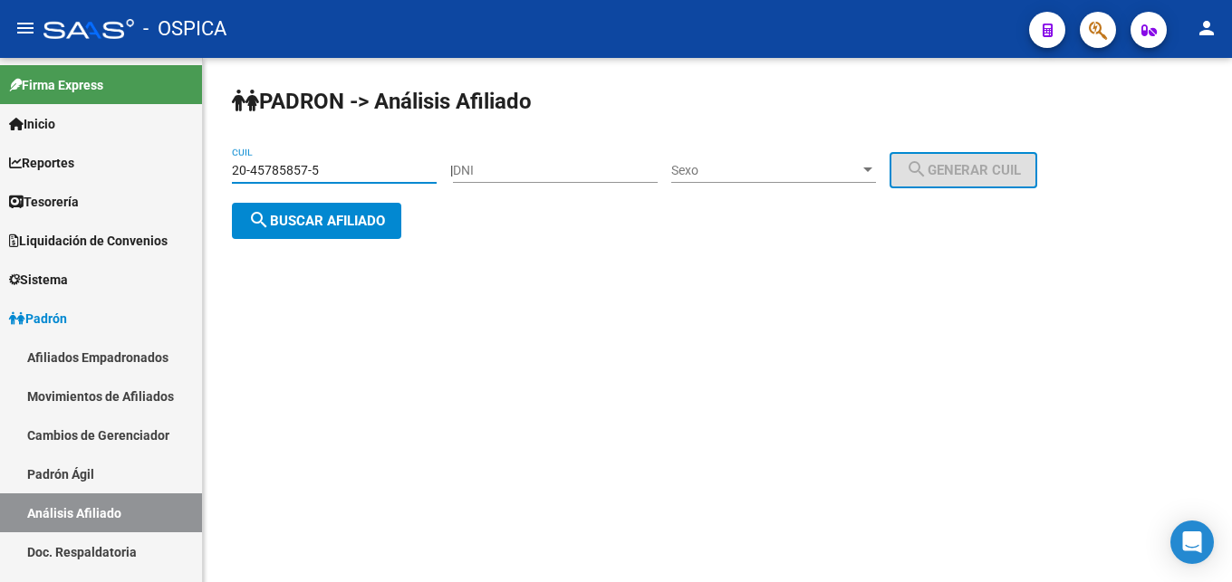
type input "20-45785857-5"
click at [322, 214] on span "search Buscar afiliado" at bounding box center [316, 221] width 137 height 16
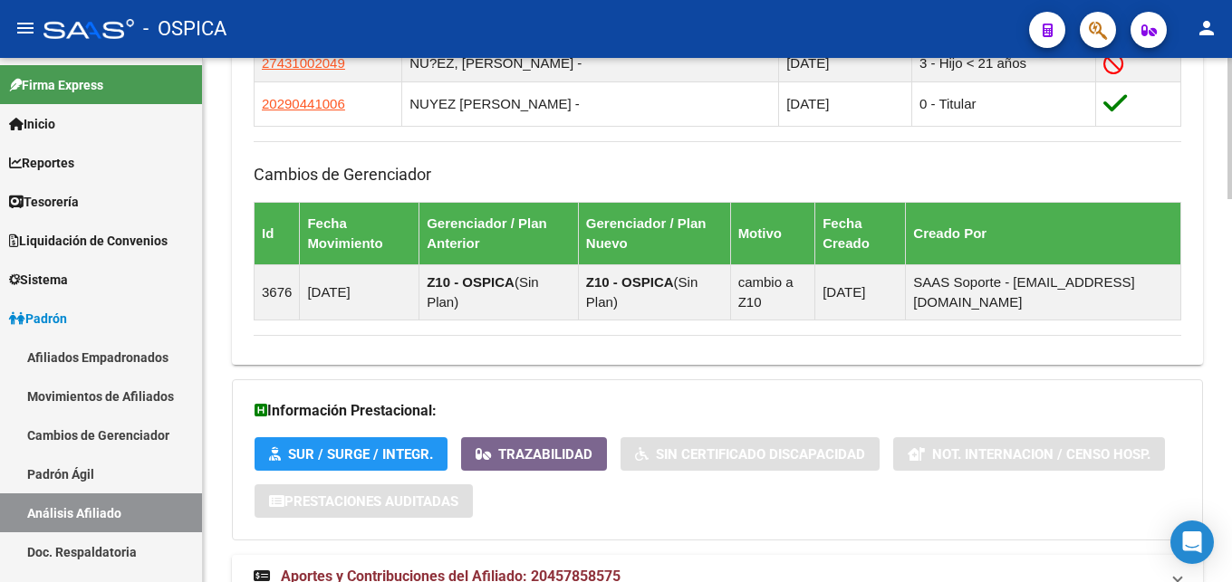
scroll to position [1417, 0]
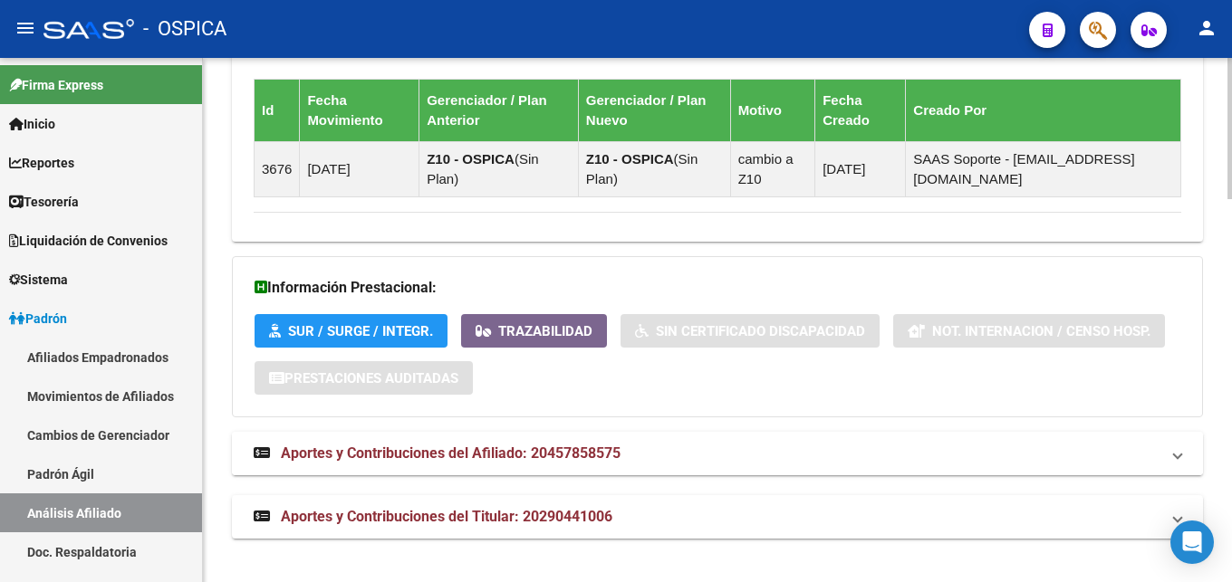
click at [464, 453] on span "Aportes y Contribuciones del Afiliado: 20457858575" at bounding box center [451, 453] width 340 height 17
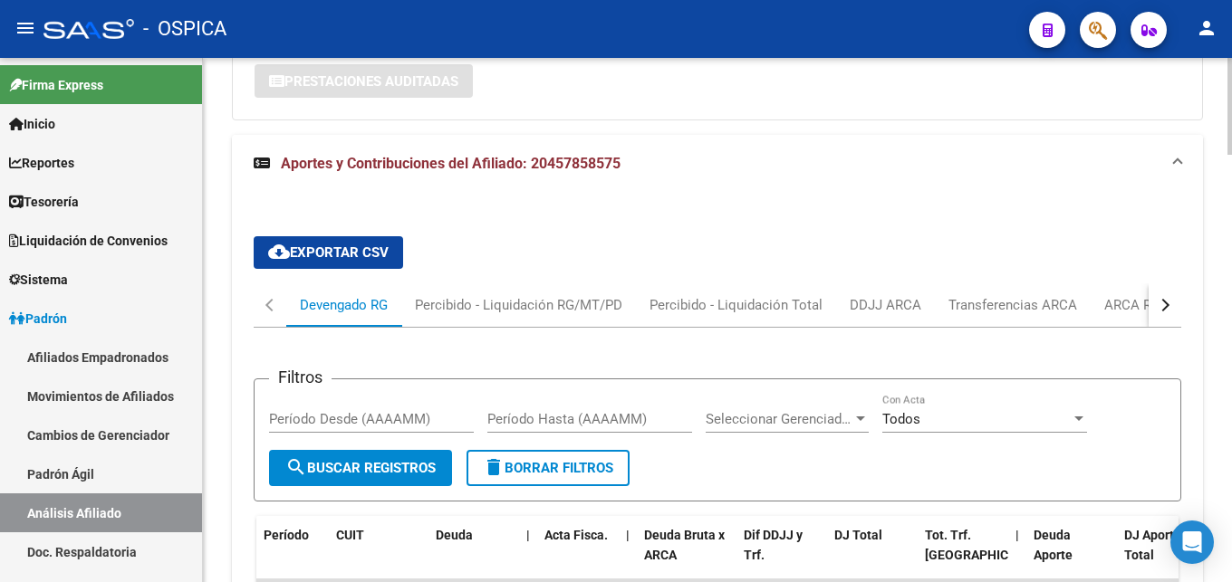
scroll to position [1786, 0]
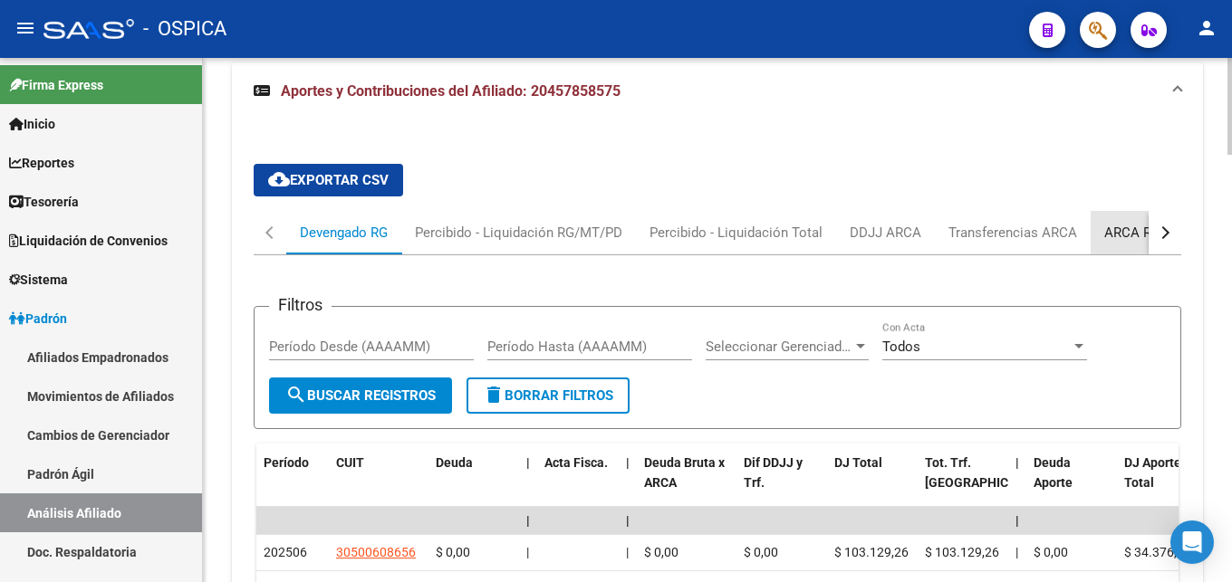
click at [1117, 235] on div "ARCA Relaciones Laborales" at bounding box center [1188, 233] width 169 height 20
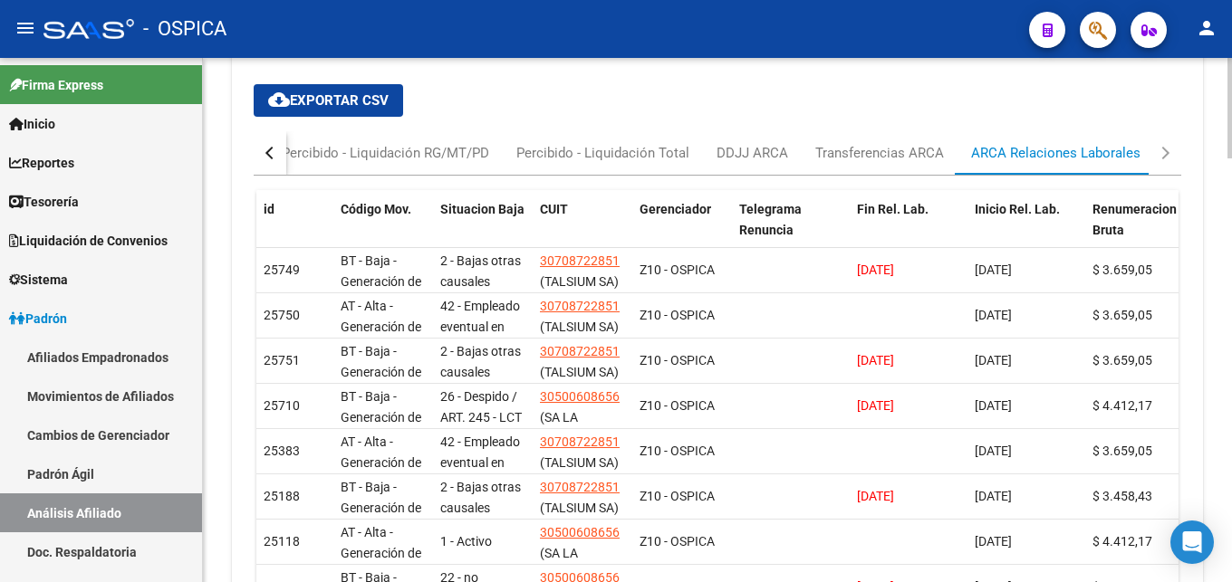
scroll to position [1872, 0]
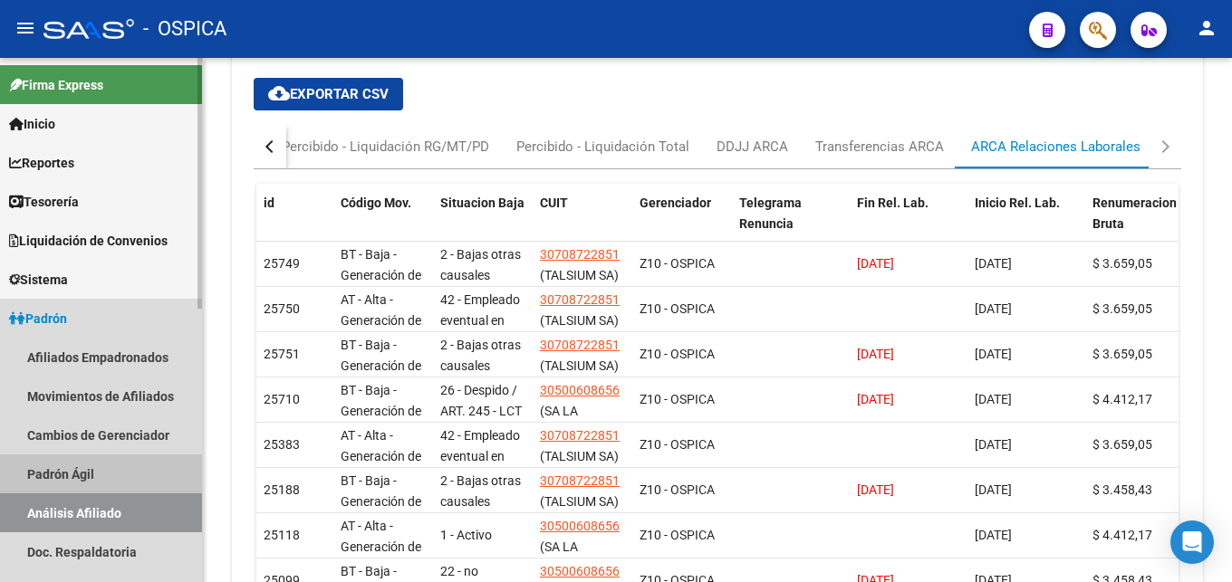
click at [33, 470] on link "Padrón Ágil" at bounding box center [101, 474] width 202 height 39
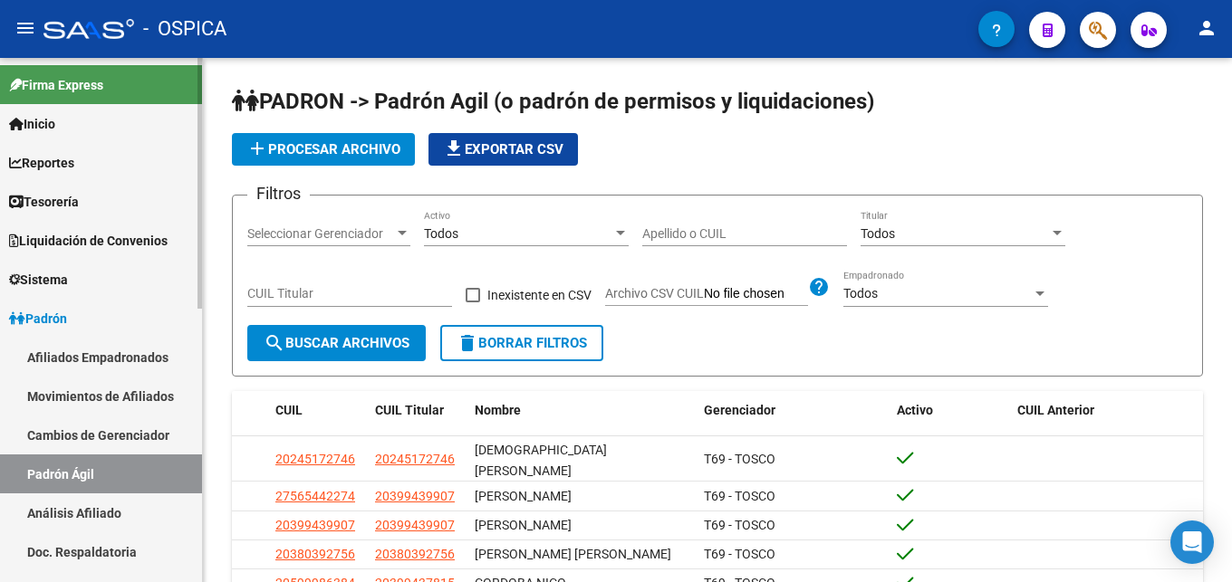
click at [63, 512] on link "Análisis Afiliado" at bounding box center [101, 513] width 202 height 39
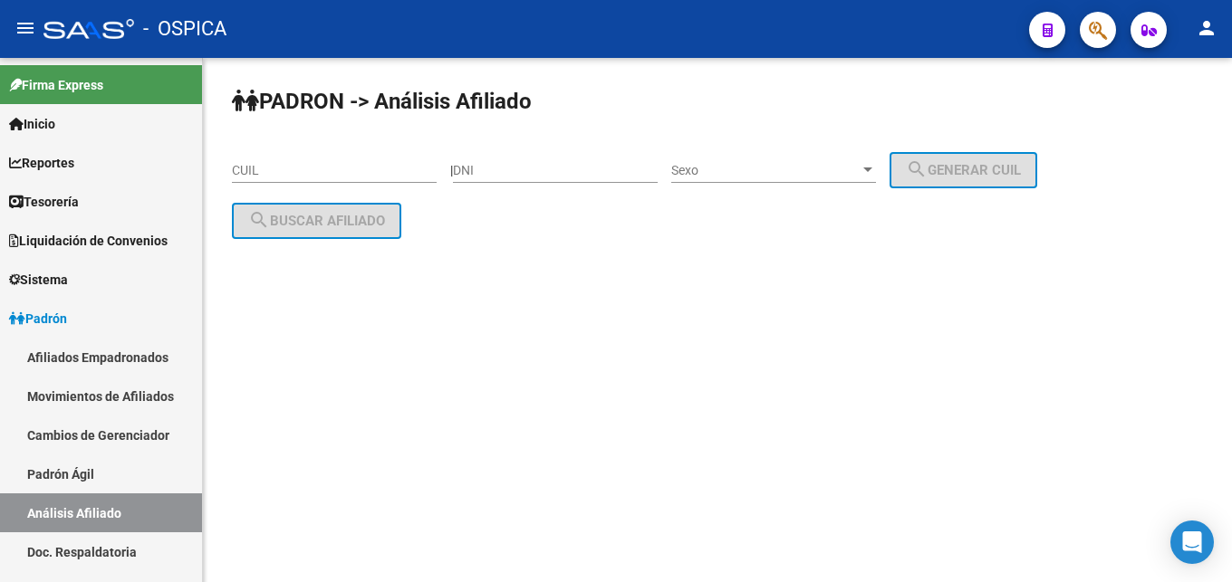
click at [242, 170] on input "CUIL" at bounding box center [334, 170] width 205 height 15
paste input "20-36602720-4"
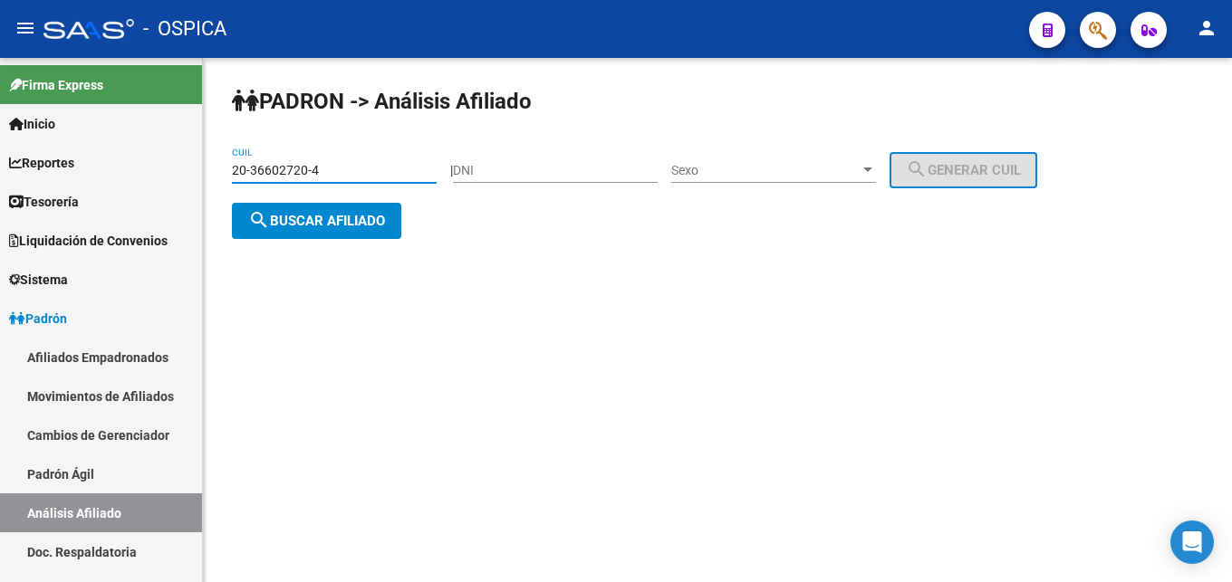
type input "20-36602720-4"
click at [281, 229] on button "search Buscar afiliado" at bounding box center [316, 221] width 169 height 36
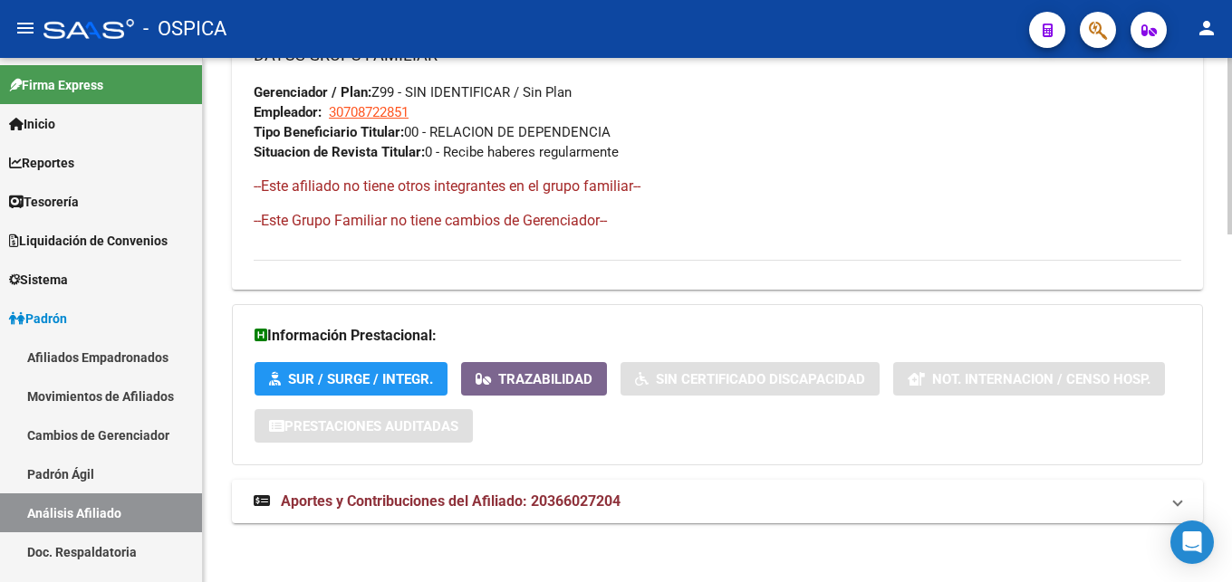
scroll to position [1029, 0]
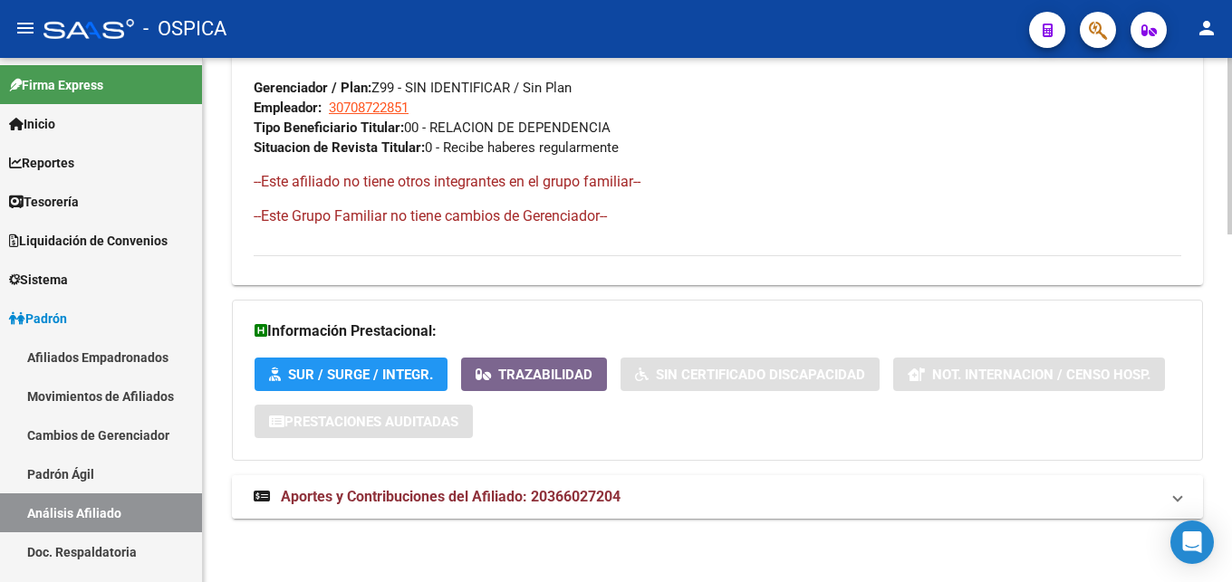
click at [548, 500] on span "Aportes y Contribuciones del Afiliado: 20366027204" at bounding box center [451, 496] width 340 height 17
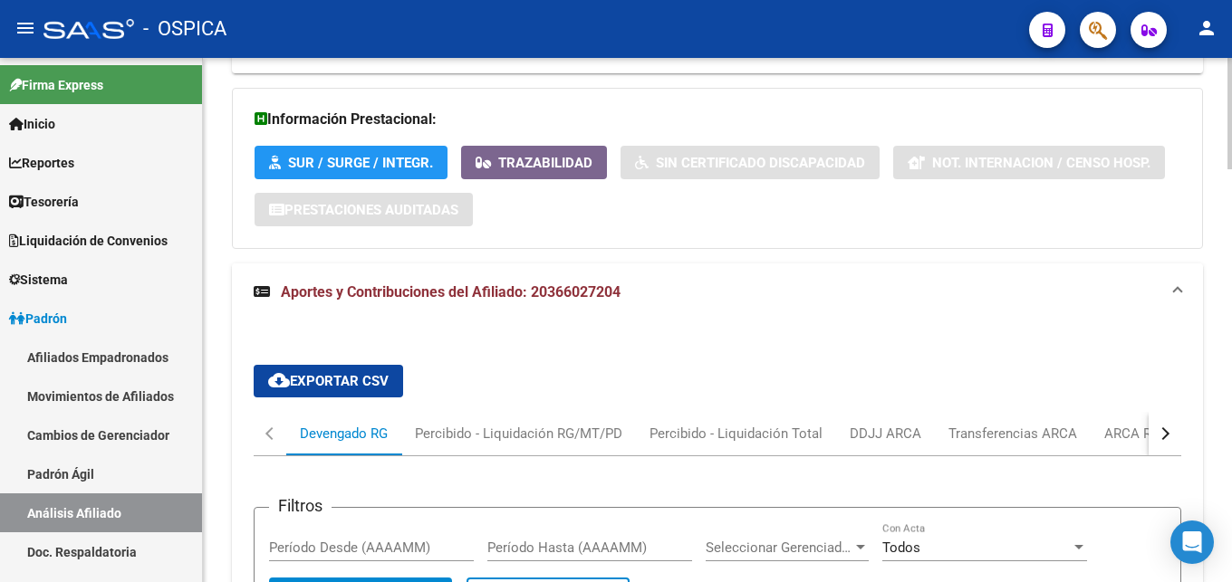
scroll to position [1306, 0]
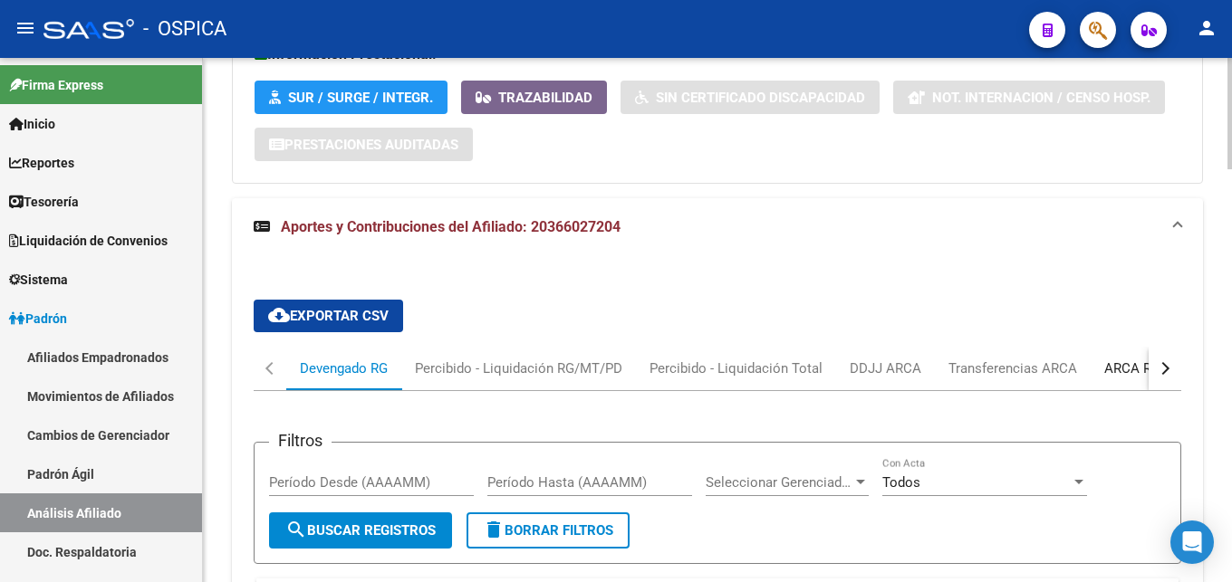
click at [1130, 371] on div "ARCA Relaciones Laborales" at bounding box center [1188, 369] width 169 height 20
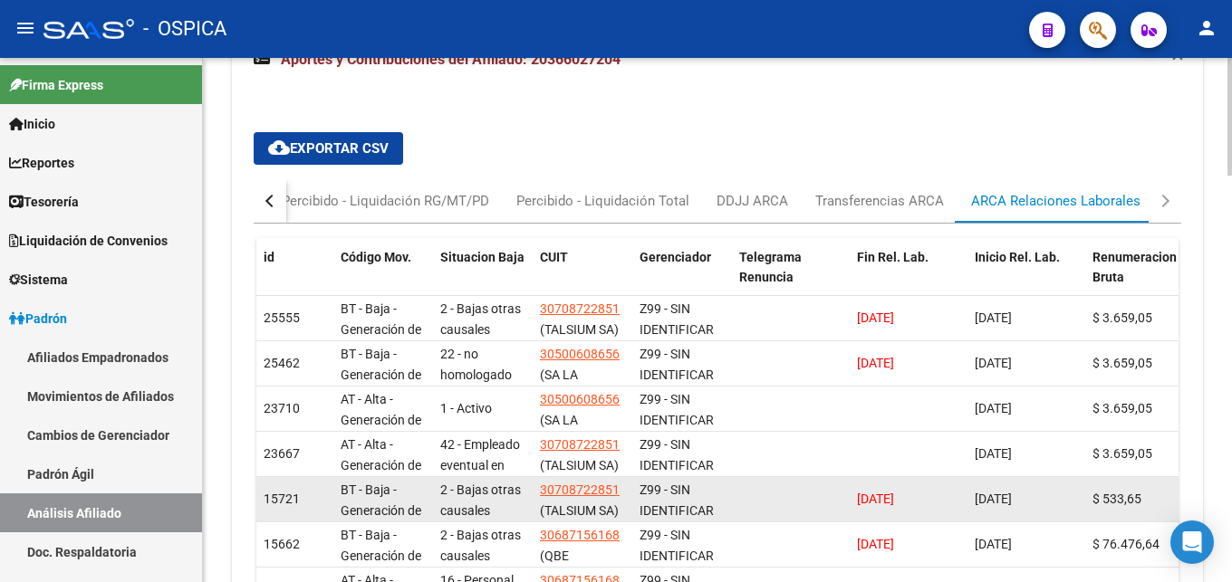
scroll to position [1485, 0]
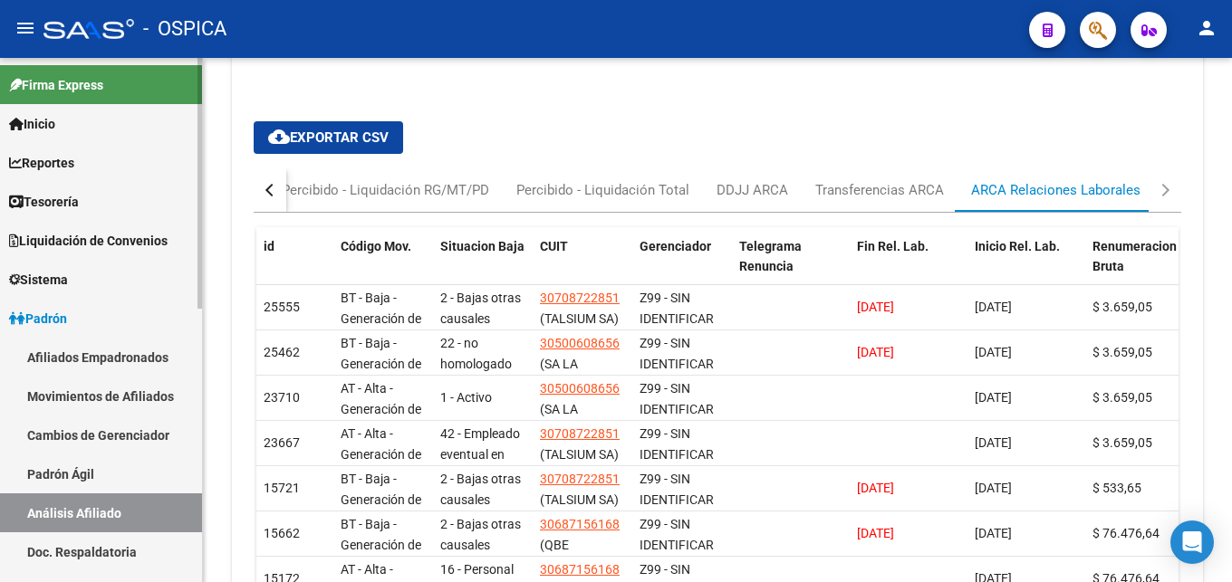
click at [75, 468] on link "Padrón Ágil" at bounding box center [101, 474] width 202 height 39
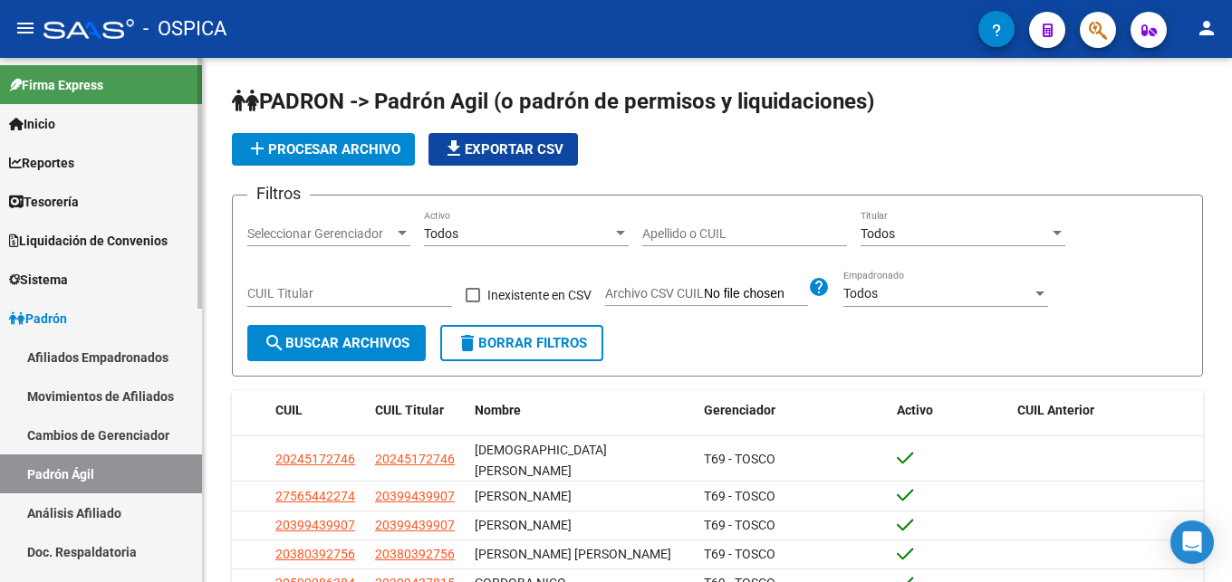
click at [113, 509] on link "Análisis Afiliado" at bounding box center [101, 513] width 202 height 39
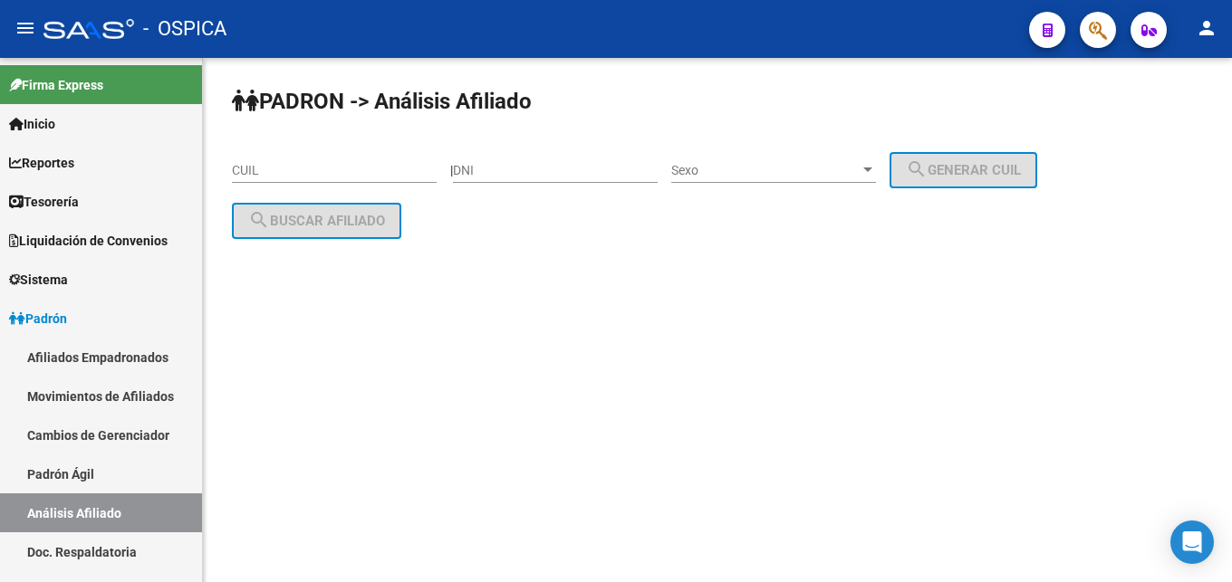
click at [256, 178] on div "CUIL" at bounding box center [334, 165] width 205 height 36
paste input "20-46949023-9"
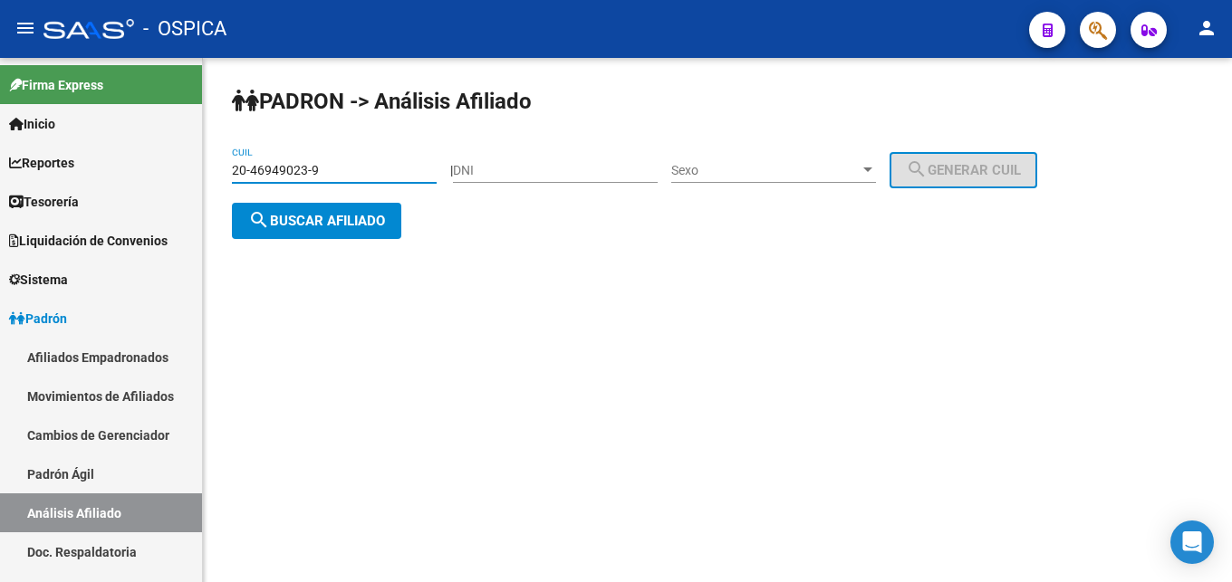
type input "20-46949023-9"
click at [298, 217] on span "search Buscar afiliado" at bounding box center [316, 221] width 137 height 16
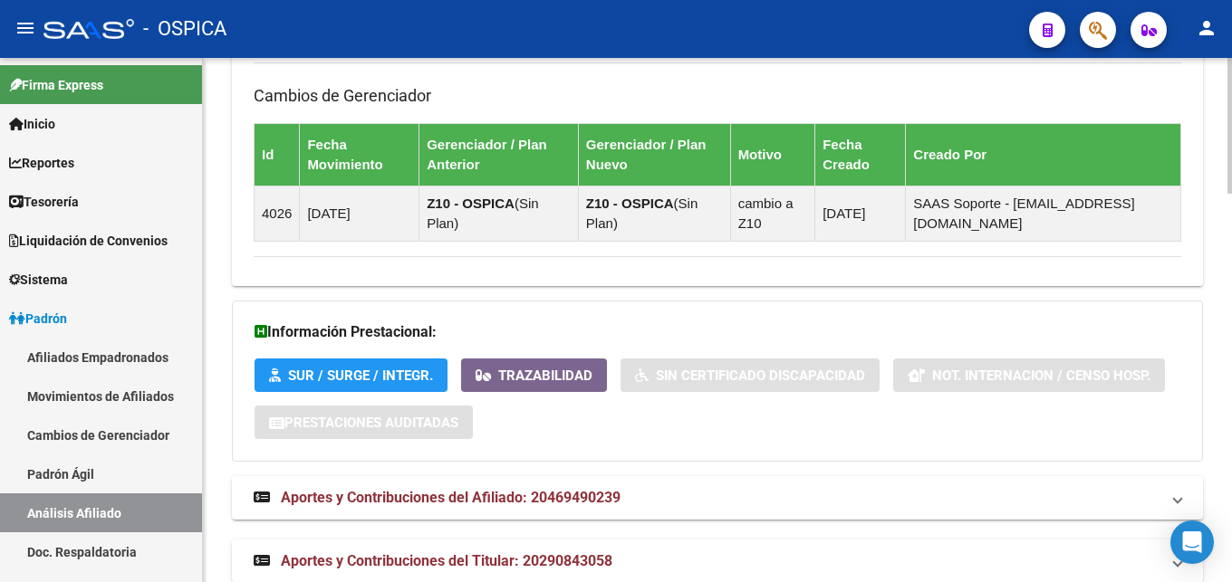
scroll to position [1497, 0]
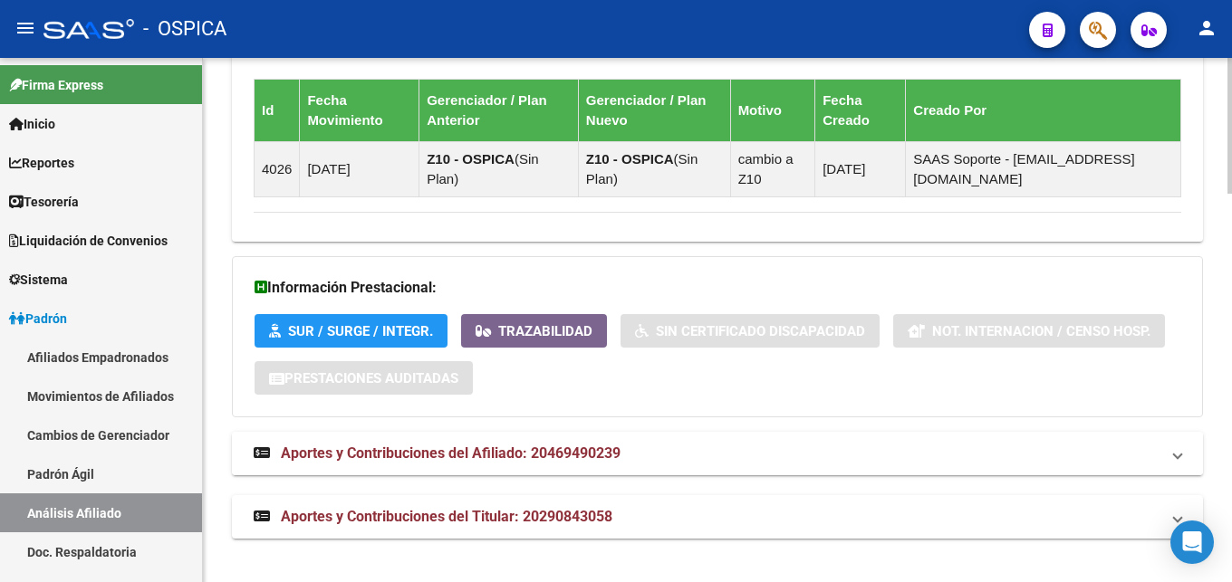
click at [563, 456] on span "Aportes y Contribuciones del Afiliado: 20469490239" at bounding box center [451, 453] width 340 height 17
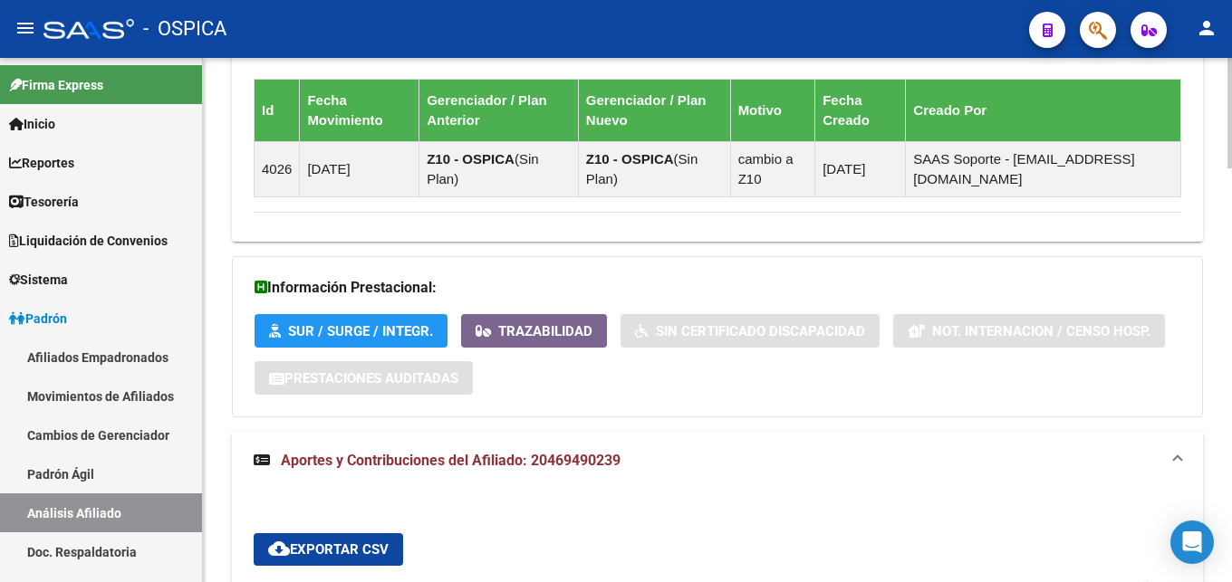
scroll to position [1867, 0]
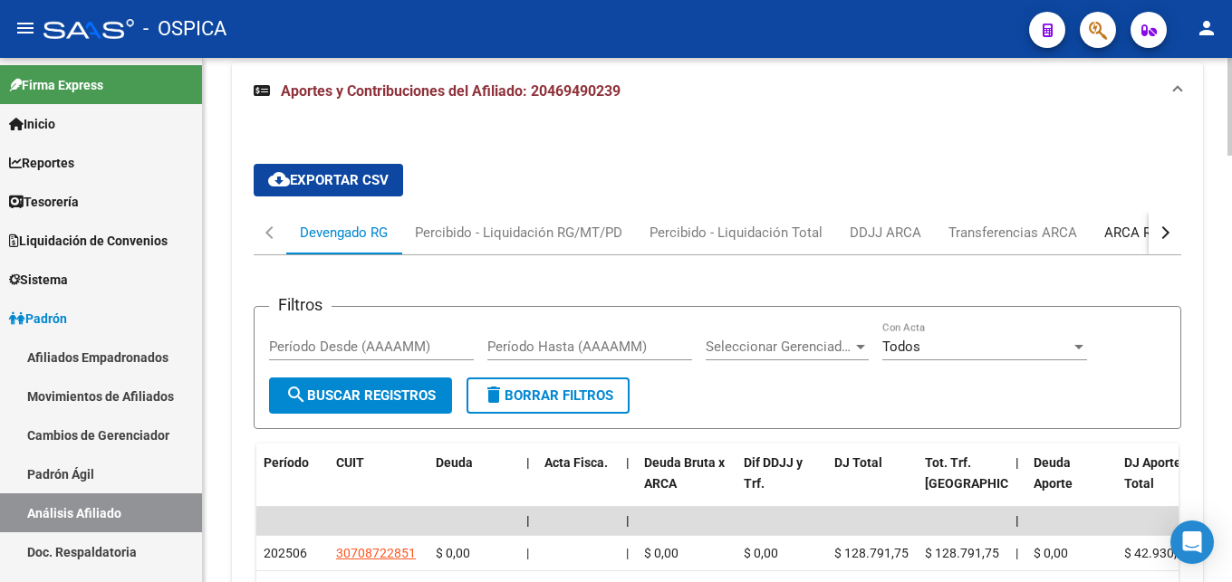
click at [1124, 236] on div "ARCA Relaciones Laborales" at bounding box center [1188, 233] width 169 height 20
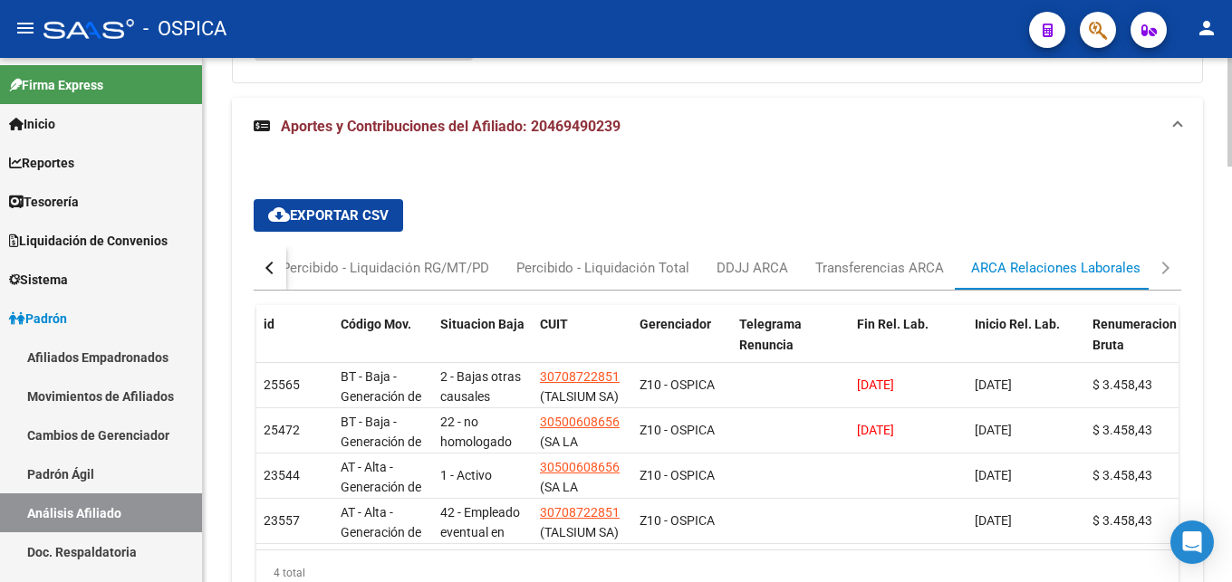
scroll to position [1953, 0]
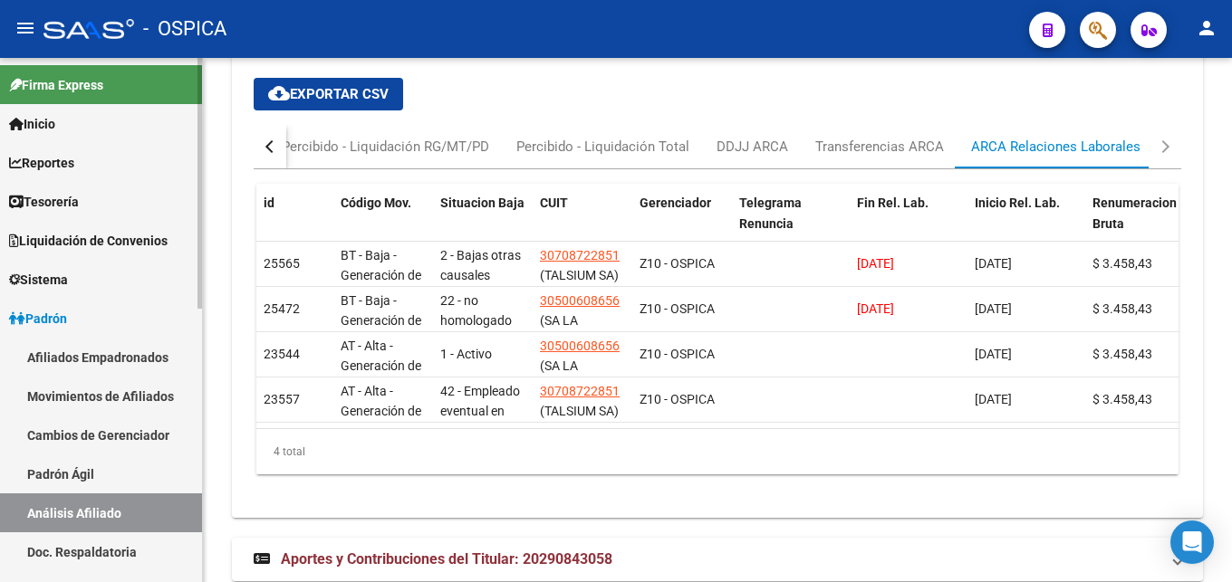
click at [46, 473] on link "Padrón Ágil" at bounding box center [101, 474] width 202 height 39
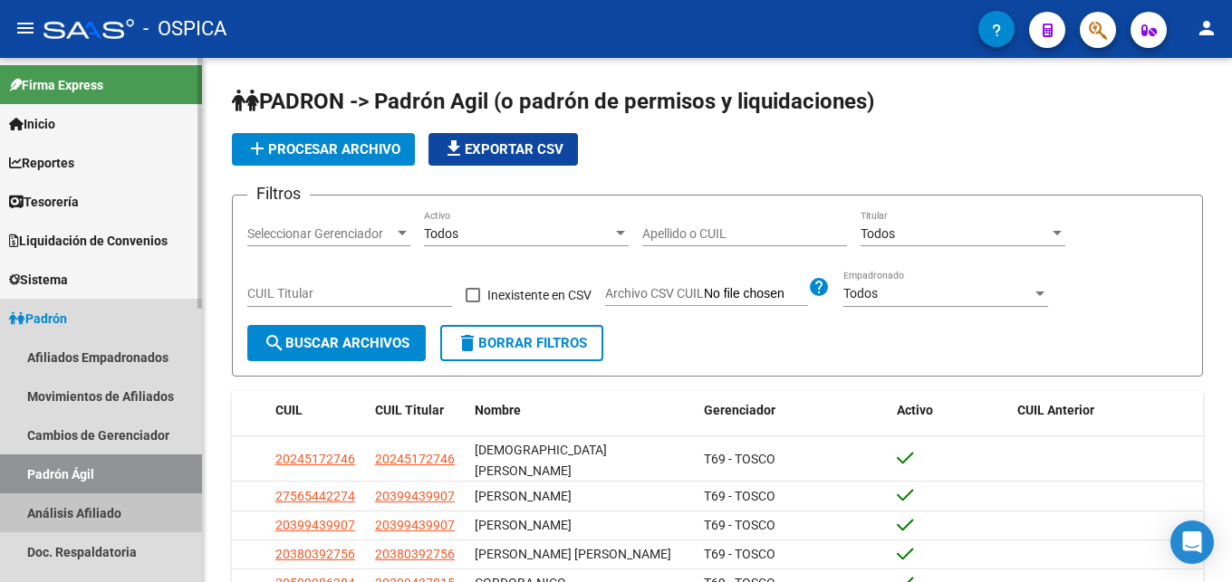
click at [87, 513] on link "Análisis Afiliado" at bounding box center [101, 513] width 202 height 39
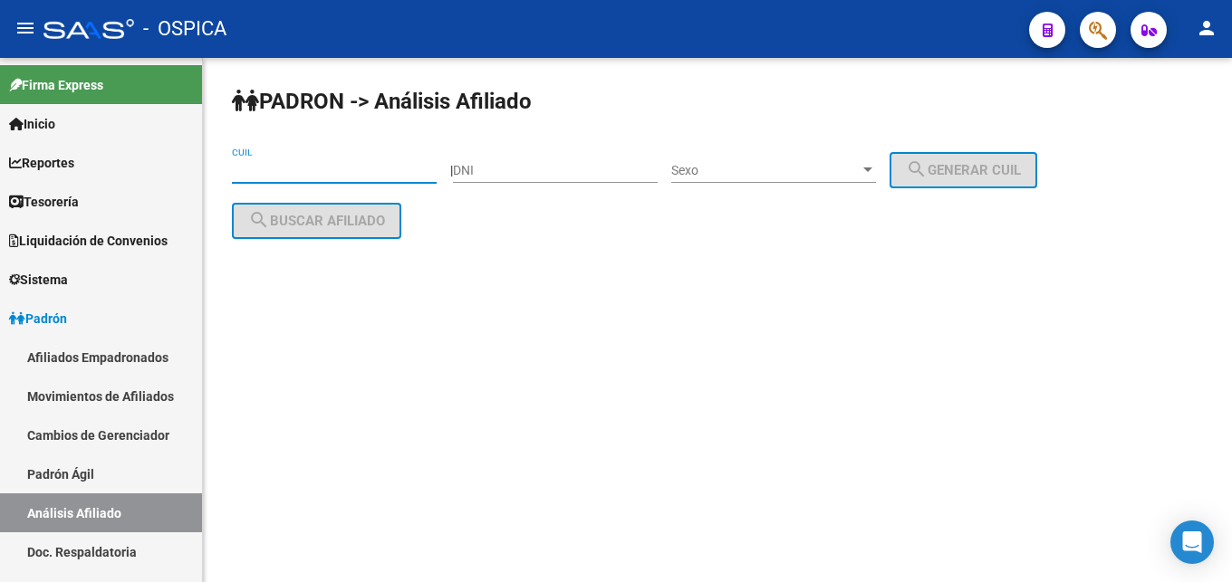
click at [268, 171] on input "CUIL" at bounding box center [334, 170] width 205 height 15
paste input "20-43091687-5"
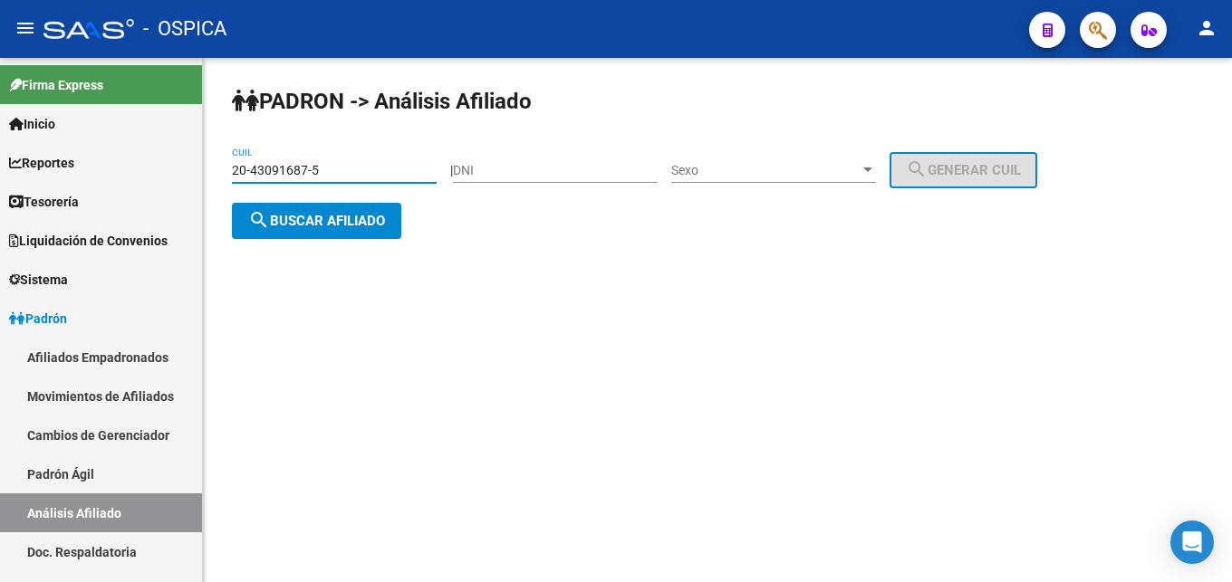
type input "20-43091687-5"
click at [316, 227] on span "search Buscar afiliado" at bounding box center [316, 221] width 137 height 16
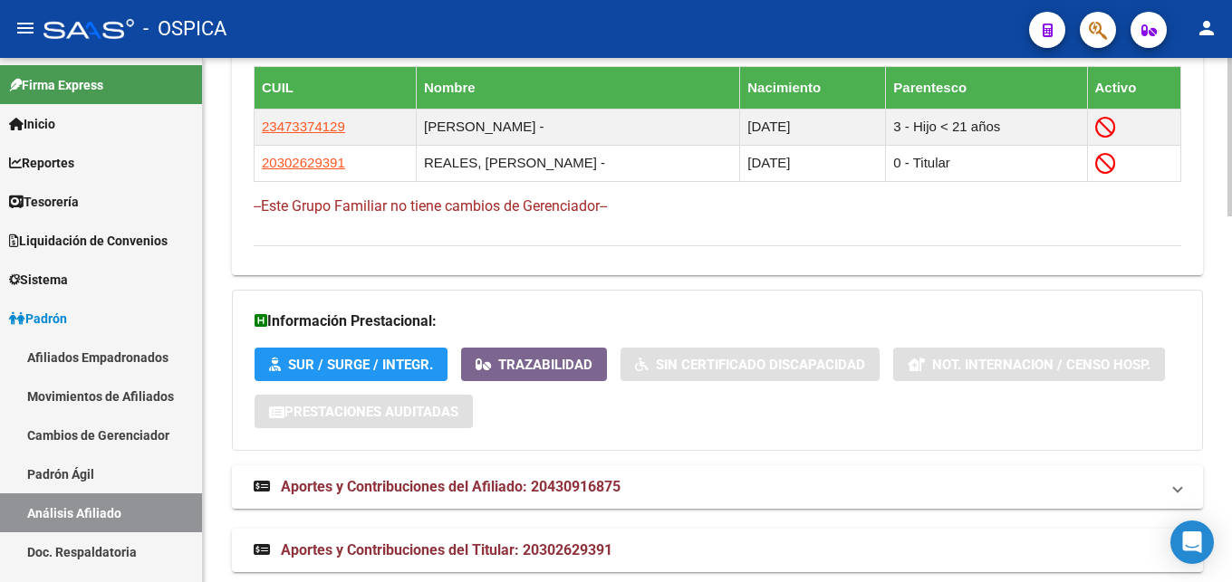
scroll to position [1215, 0]
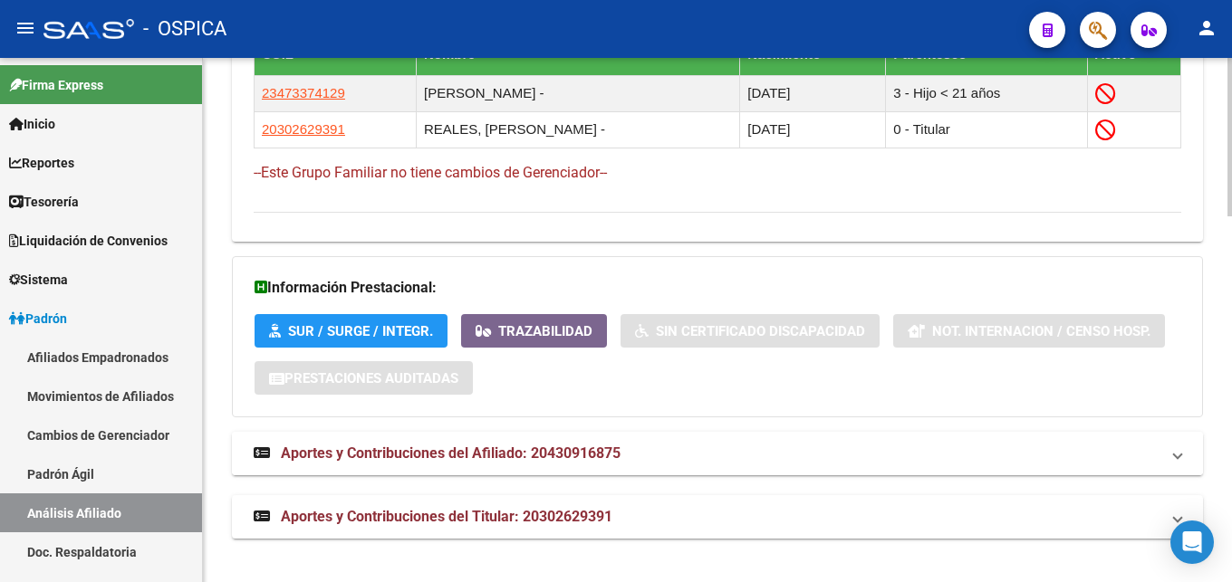
click at [611, 456] on span "Aportes y Contribuciones del Afiliado: 20430916875" at bounding box center [451, 453] width 340 height 17
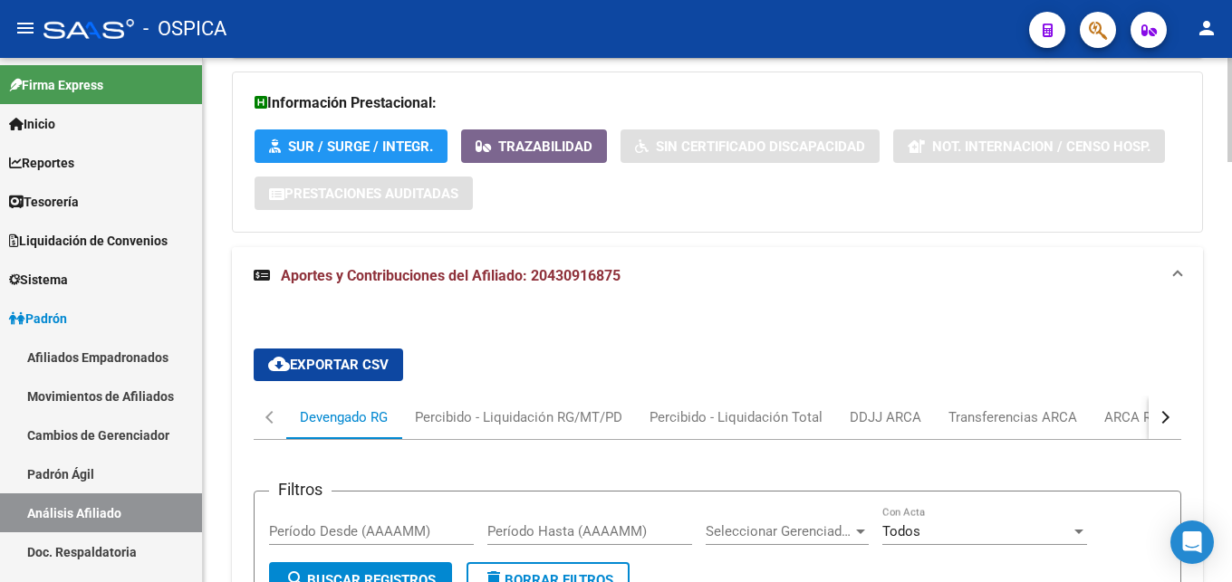
scroll to position [1492, 0]
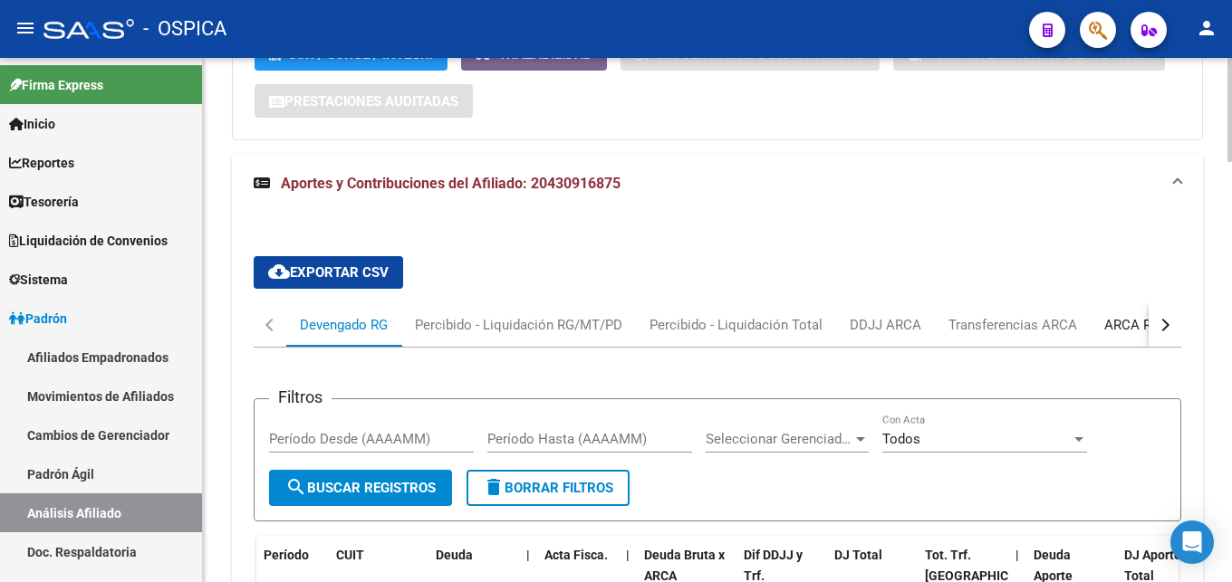
click at [1135, 323] on div "ARCA Relaciones Laborales" at bounding box center [1188, 325] width 169 height 20
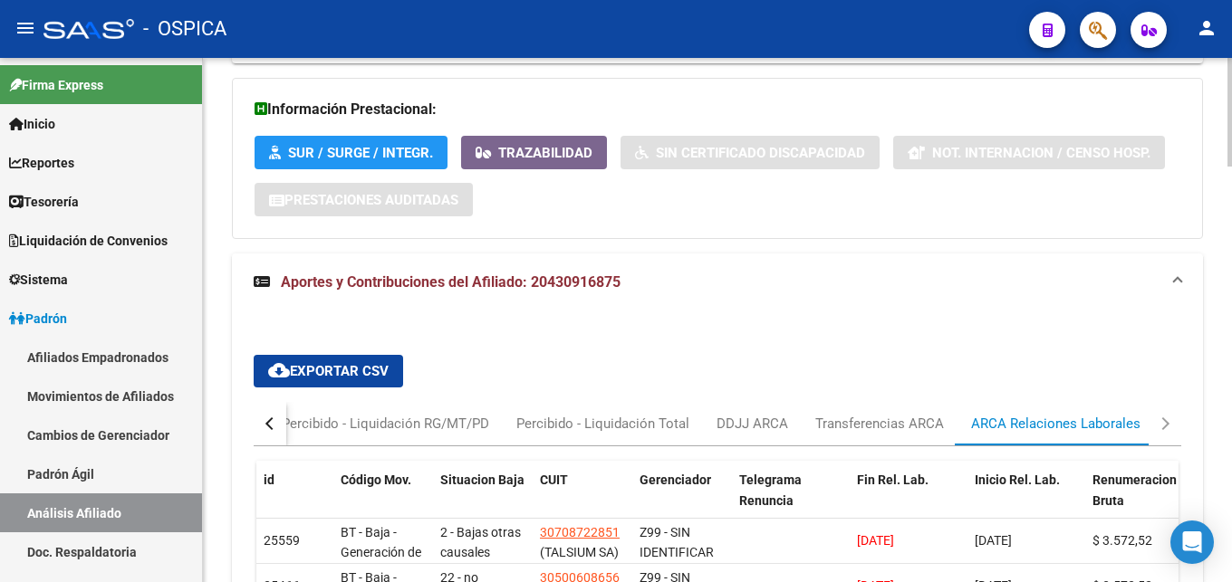
scroll to position [1670, 0]
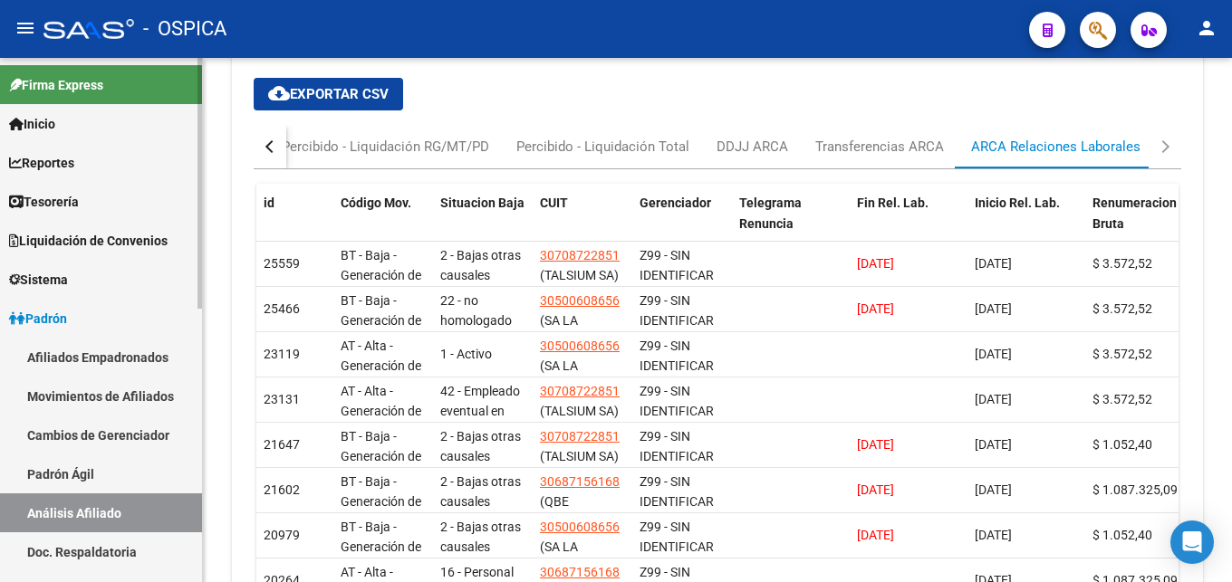
click at [39, 470] on link "Padrón Ágil" at bounding box center [101, 474] width 202 height 39
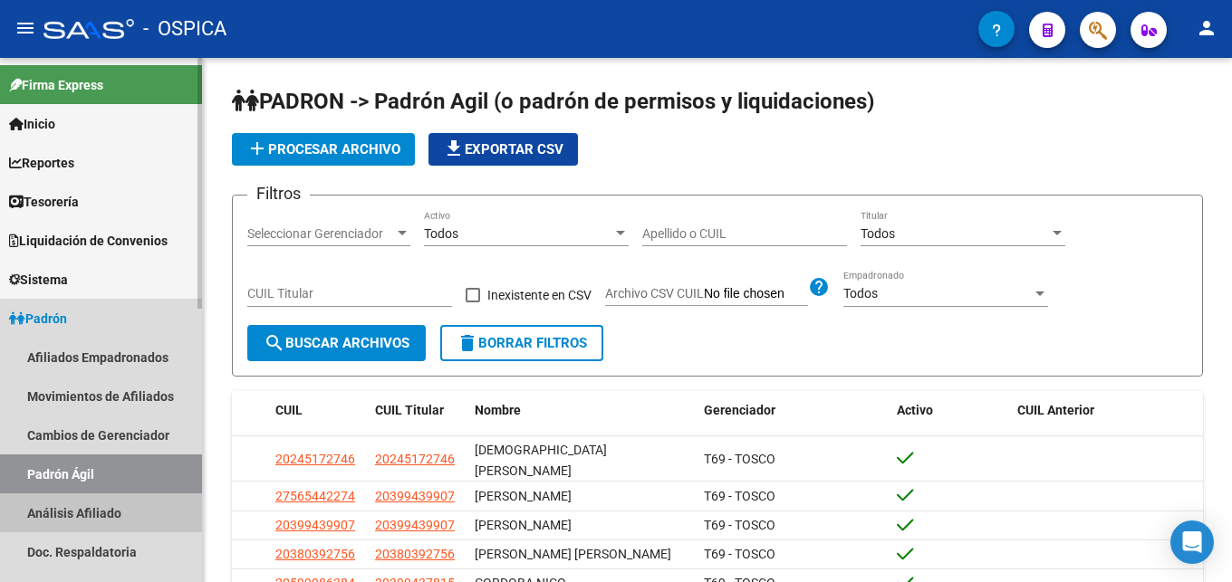
drag, startPoint x: 74, startPoint y: 506, endPoint x: 183, endPoint y: 347, distance: 193.0
click at [76, 506] on link "Análisis Afiliado" at bounding box center [101, 513] width 202 height 39
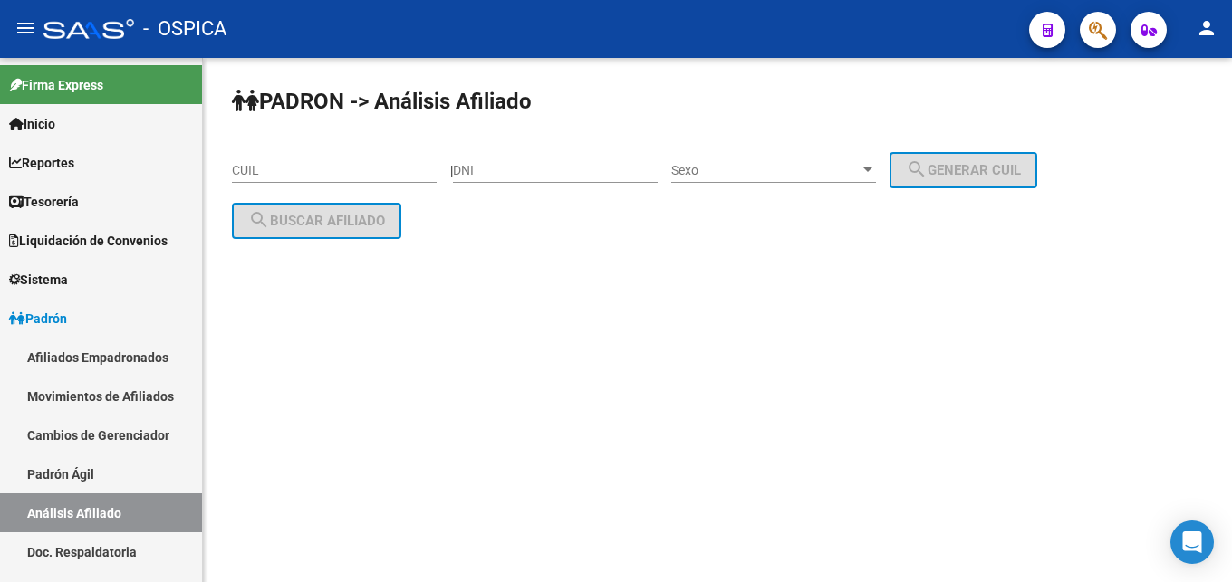
click at [266, 168] on input "CUIL" at bounding box center [334, 170] width 205 height 15
paste input "20-42412182-8"
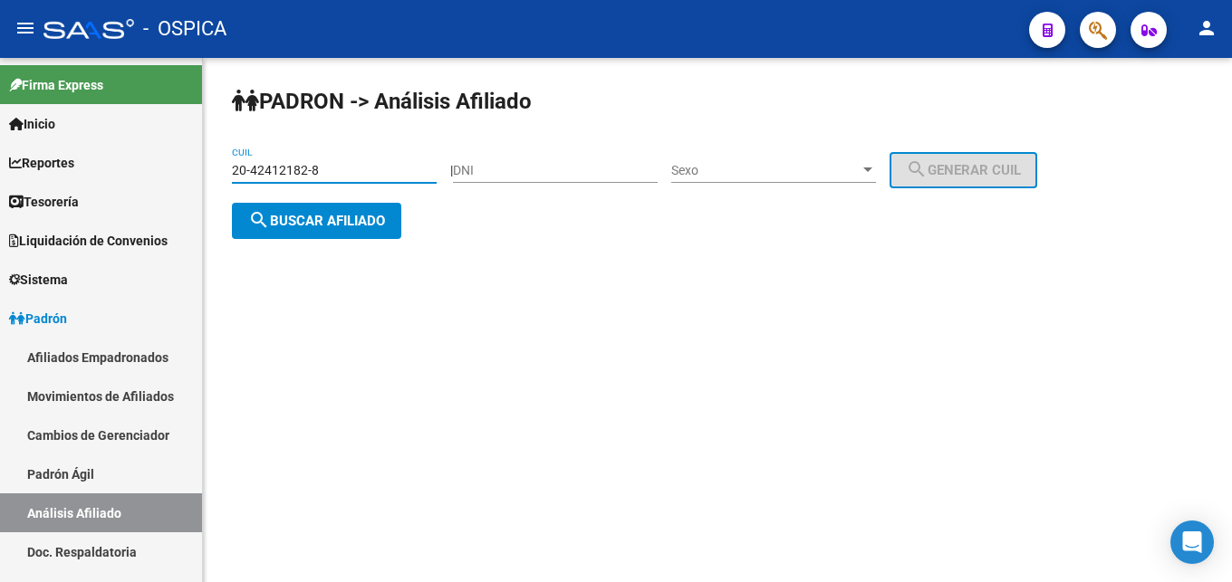
type input "20-42412182-8"
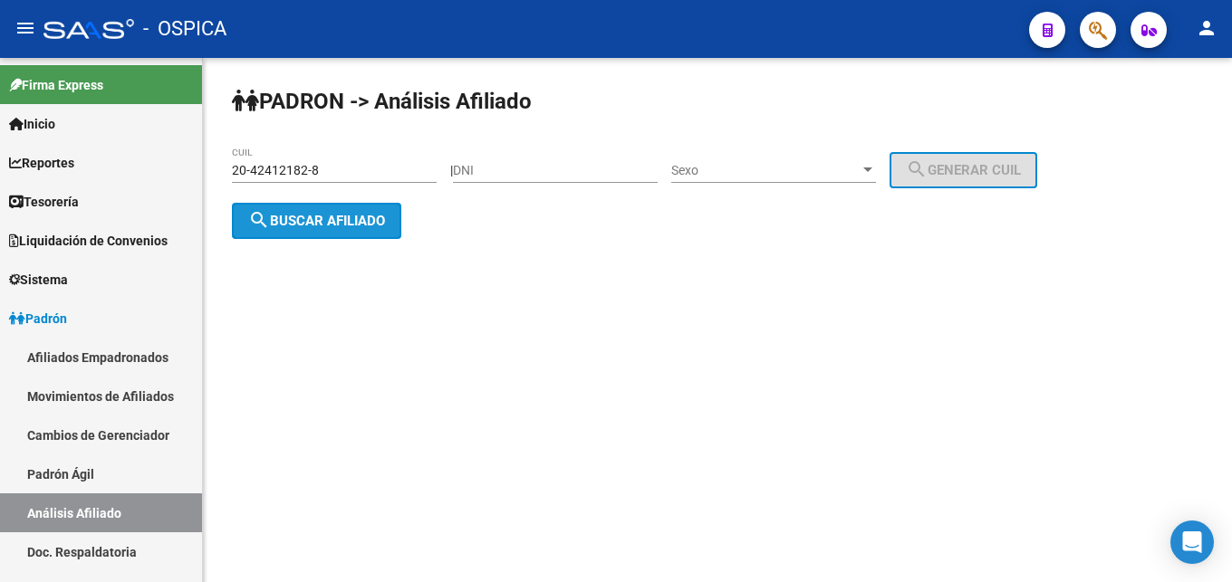
click at [326, 213] on span "search Buscar afiliado" at bounding box center [316, 221] width 137 height 16
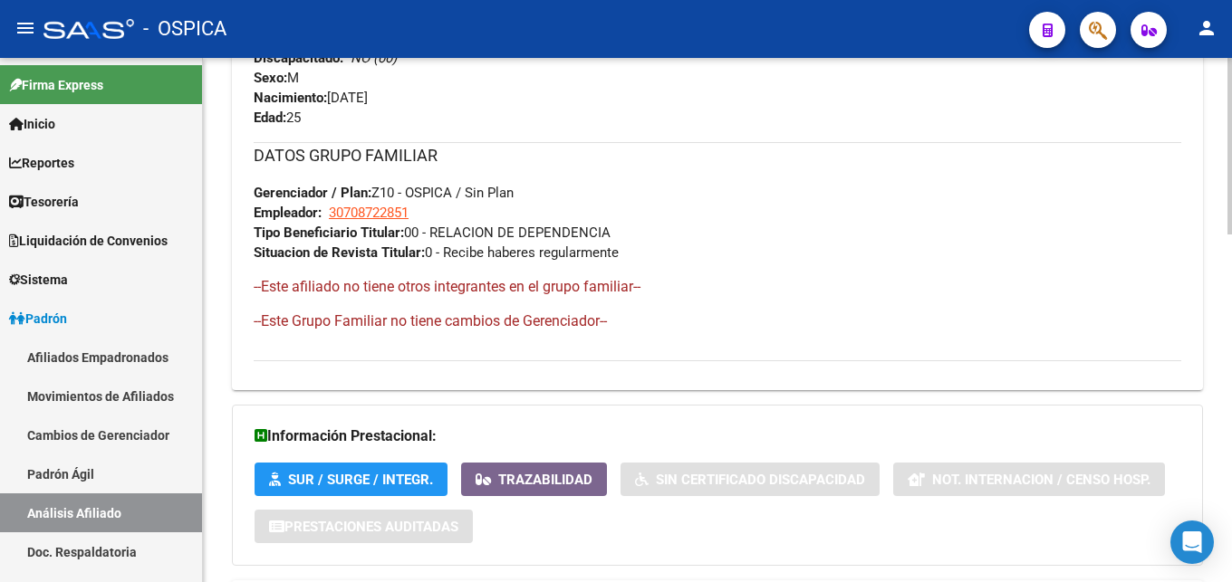
scroll to position [1029, 0]
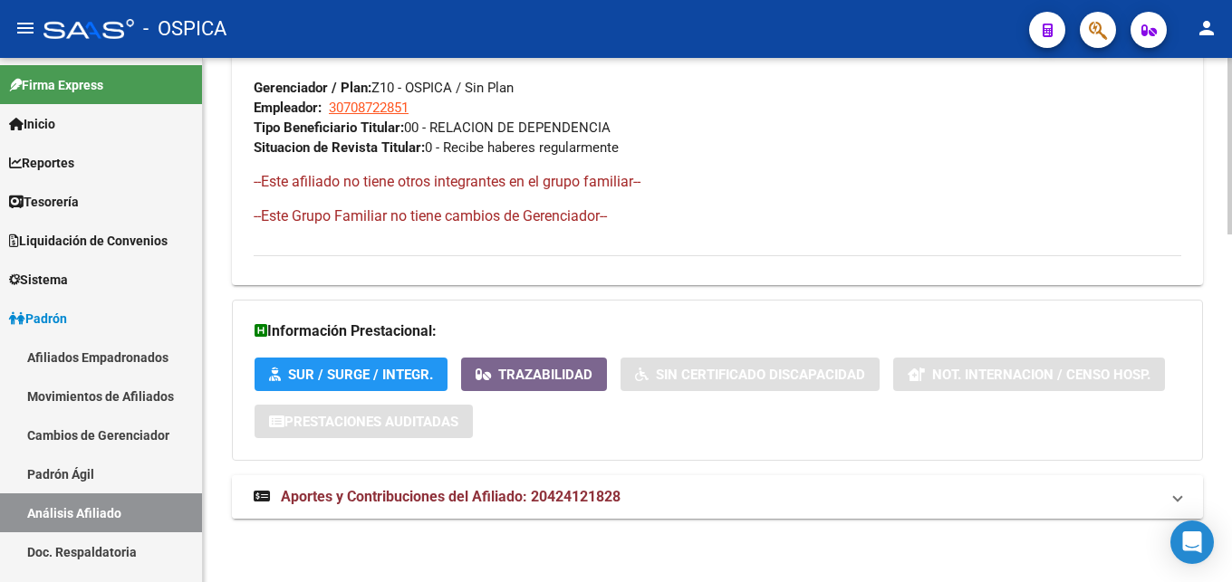
click at [584, 510] on mat-expansion-panel-header "Aportes y Contribuciones del Afiliado: 20424121828" at bounding box center [717, 497] width 971 height 43
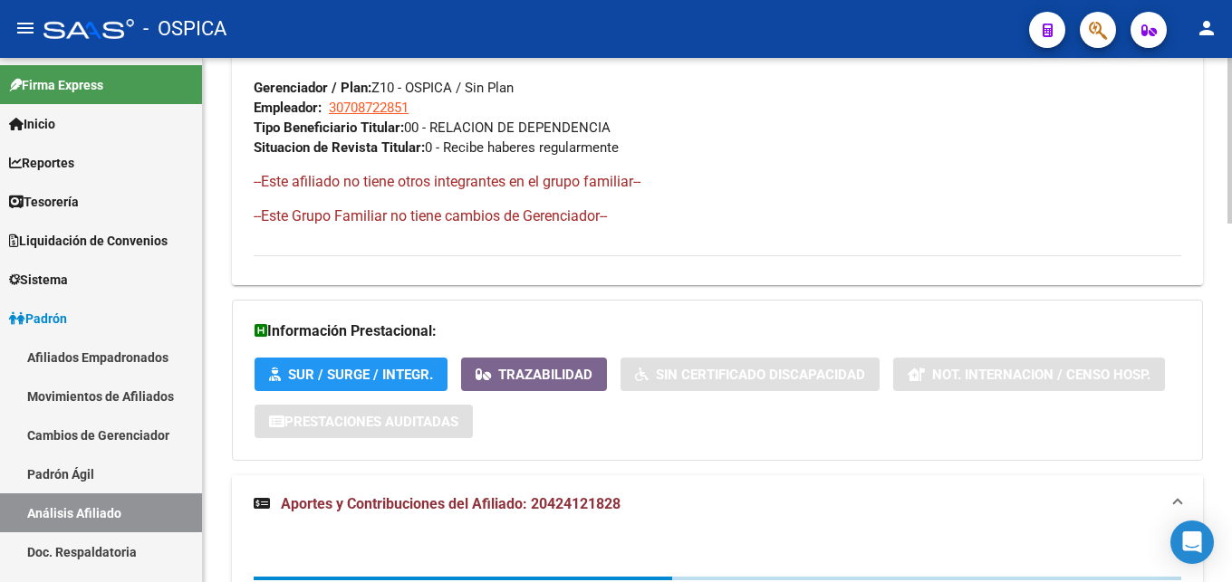
scroll to position [1227, 0]
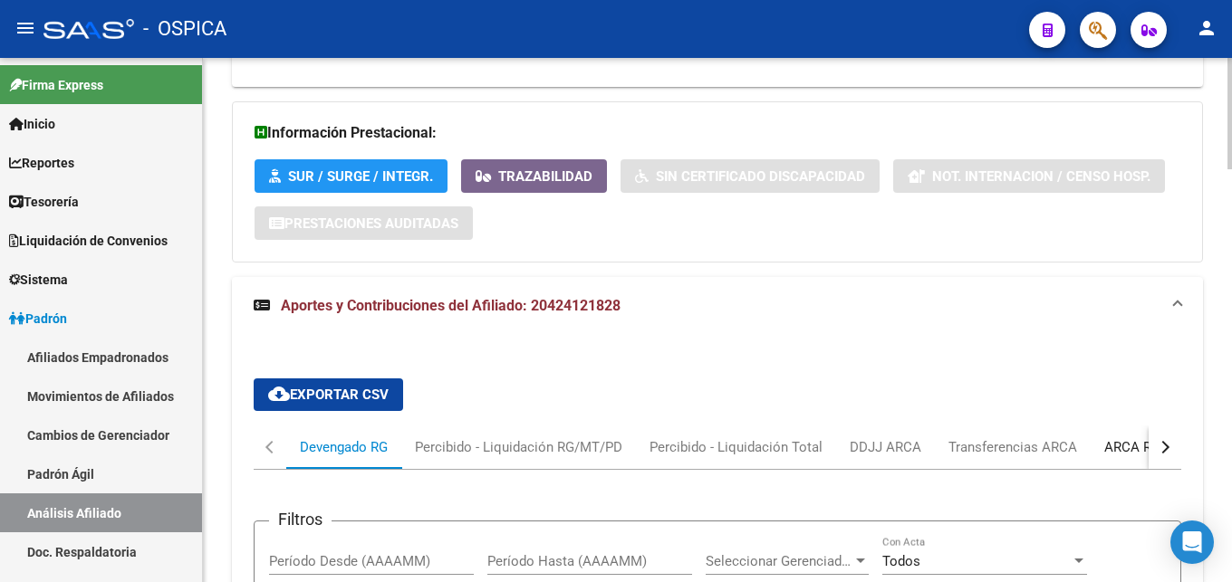
click at [1135, 449] on div "ARCA Relaciones Laborales" at bounding box center [1188, 448] width 169 height 20
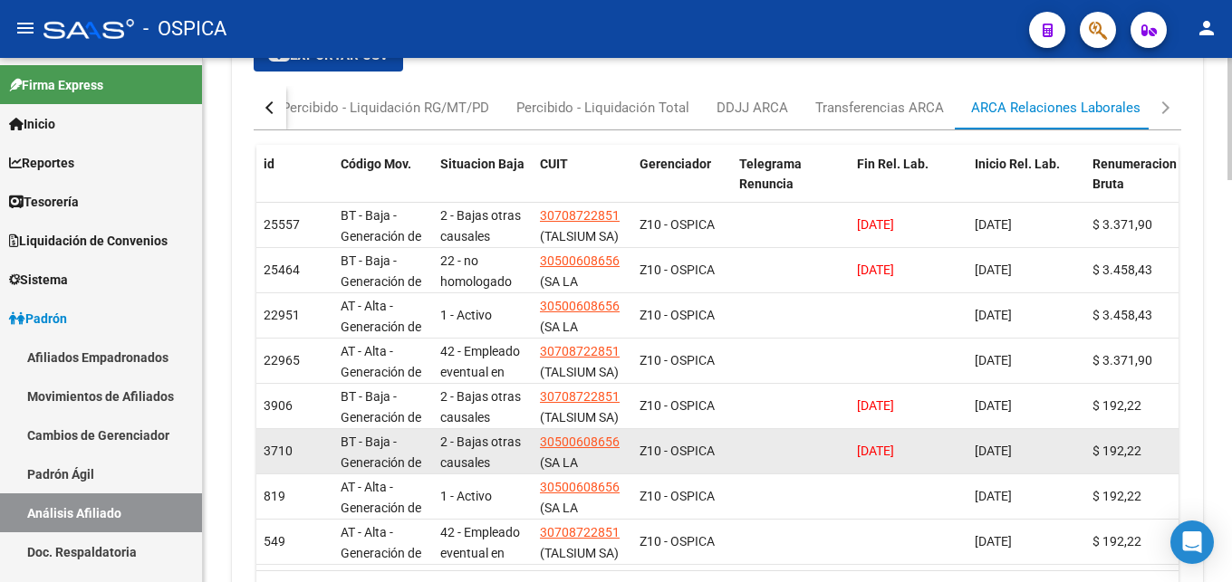
scroll to position [1577, 0]
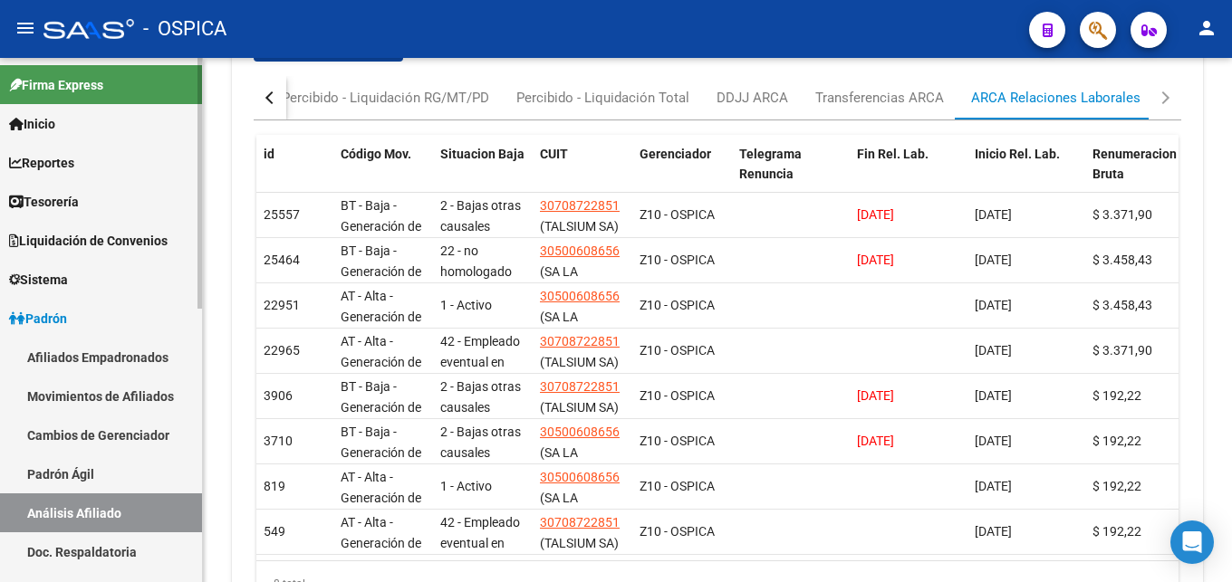
click at [37, 478] on link "Padrón Ágil" at bounding box center [101, 474] width 202 height 39
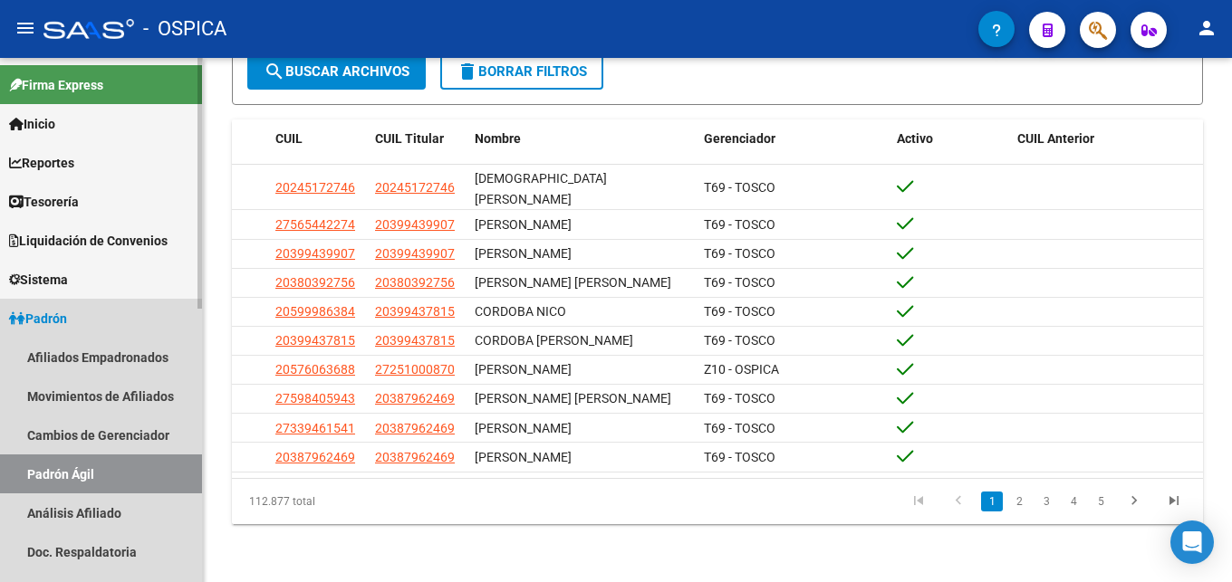
click at [81, 478] on link "Padrón Ágil" at bounding box center [101, 474] width 202 height 39
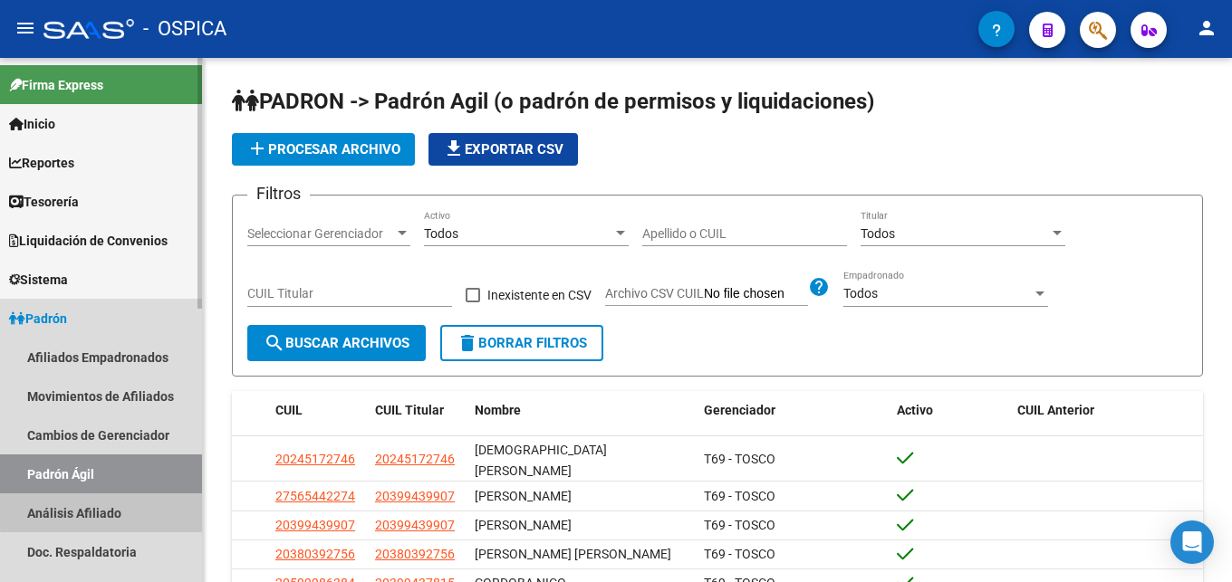
click at [111, 510] on link "Análisis Afiliado" at bounding box center [101, 513] width 202 height 39
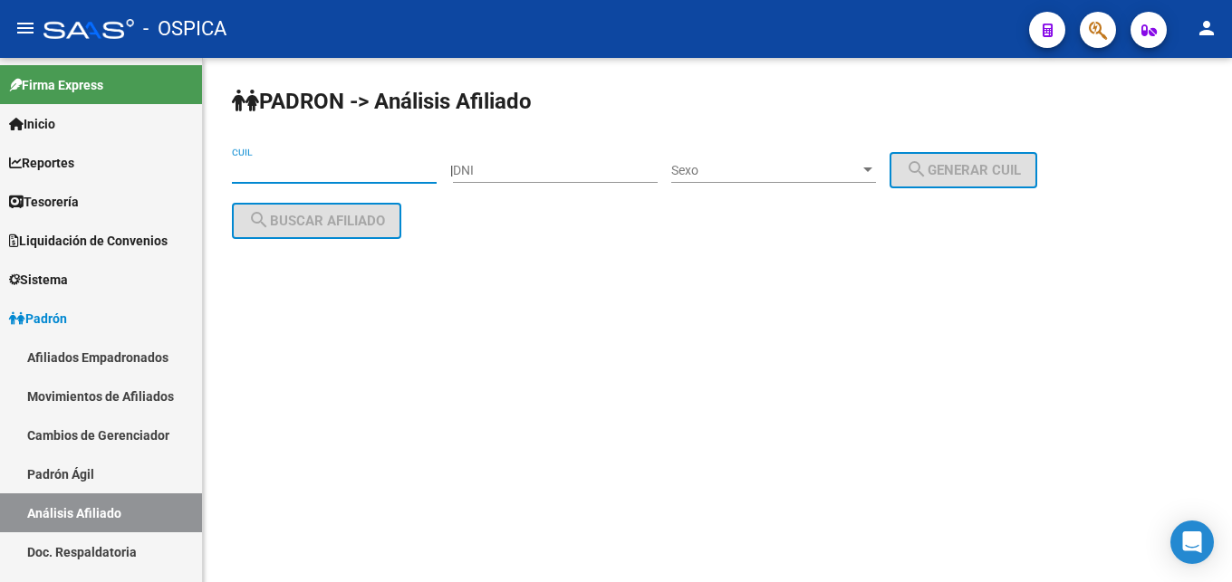
click at [239, 175] on input "CUIL" at bounding box center [334, 170] width 205 height 15
paste input "20-37834223-7"
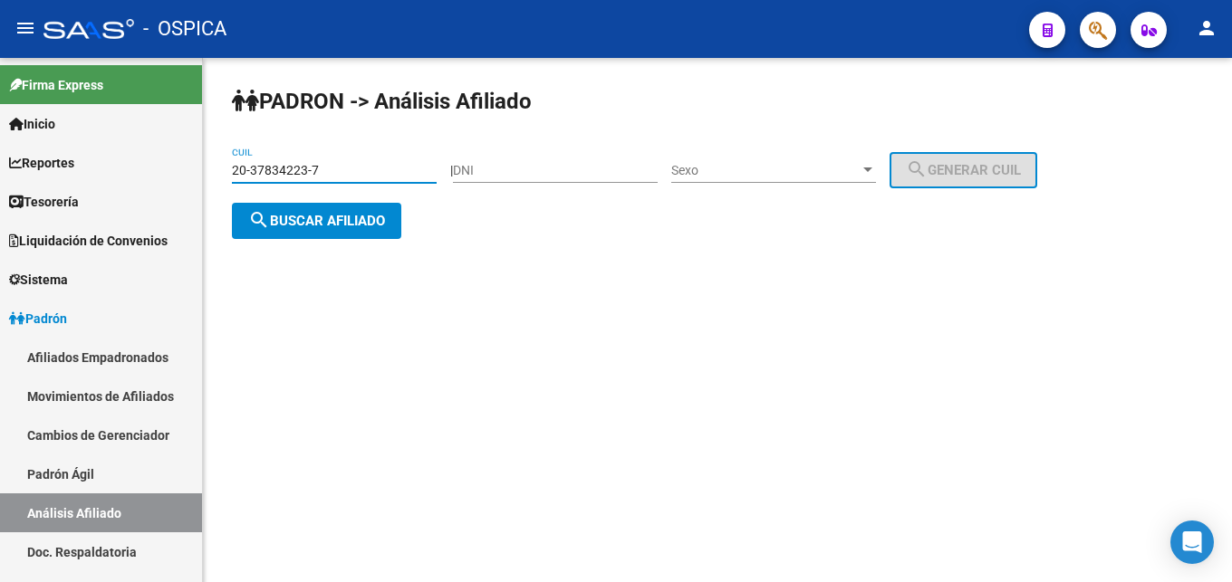
type input "20-37834223-7"
click at [302, 193] on div "20-37834223-7 CUIL" at bounding box center [334, 173] width 205 height 52
click at [298, 216] on span "search Buscar afiliado" at bounding box center [316, 221] width 137 height 16
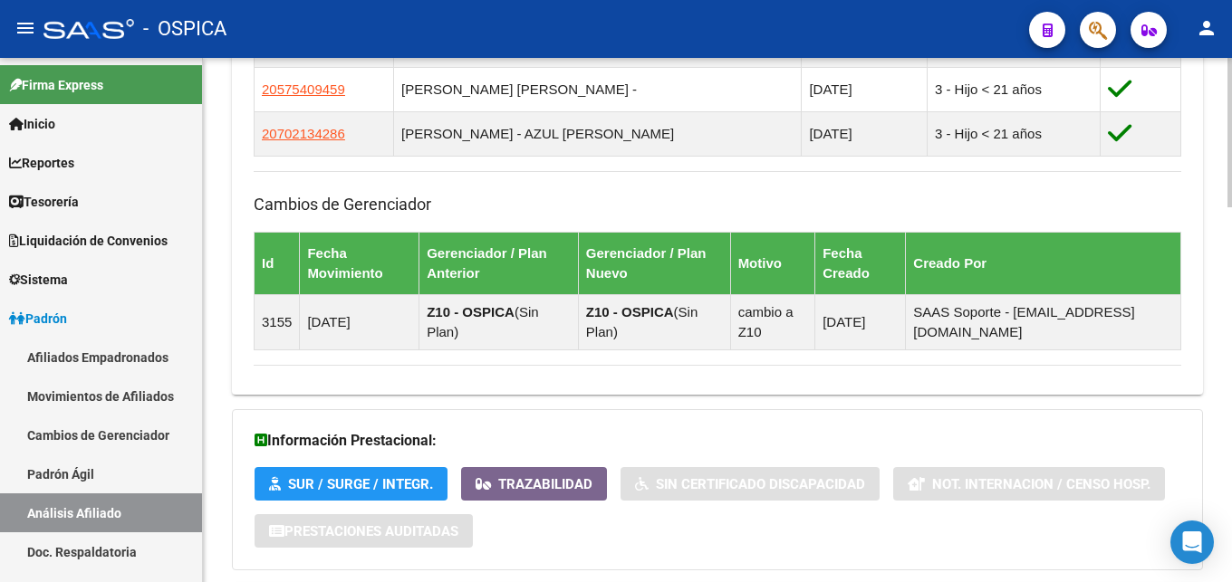
scroll to position [1311, 0]
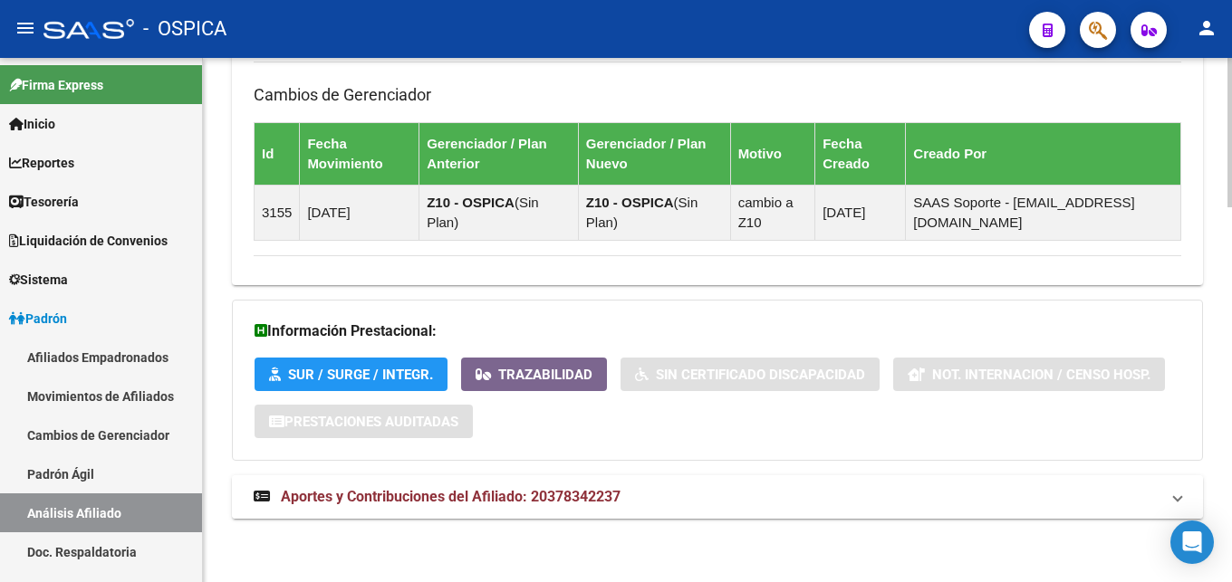
click at [490, 499] on span "Aportes y Contribuciones del Afiliado: 20378342237" at bounding box center [451, 496] width 340 height 17
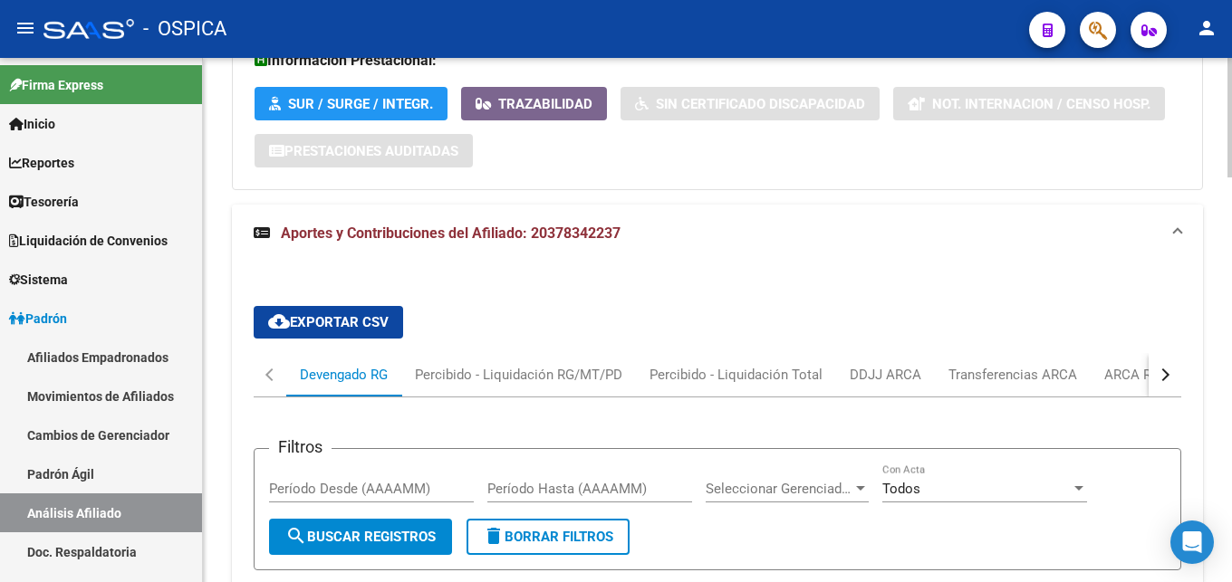
scroll to position [1588, 0]
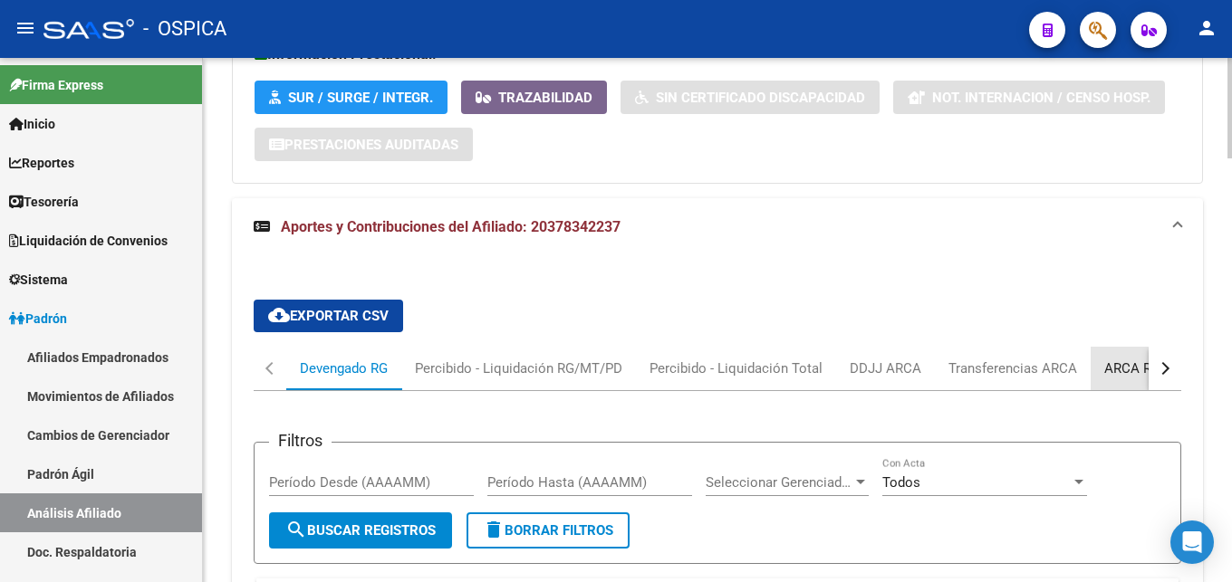
click at [1119, 372] on div "ARCA Relaciones Laborales" at bounding box center [1188, 369] width 169 height 20
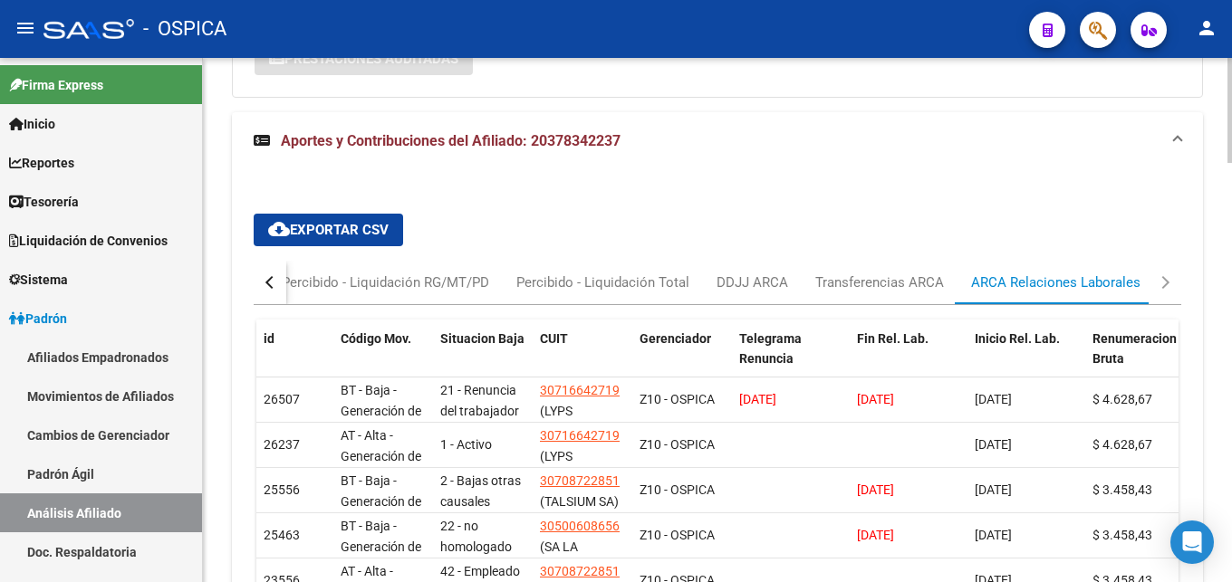
scroll to position [1766, 0]
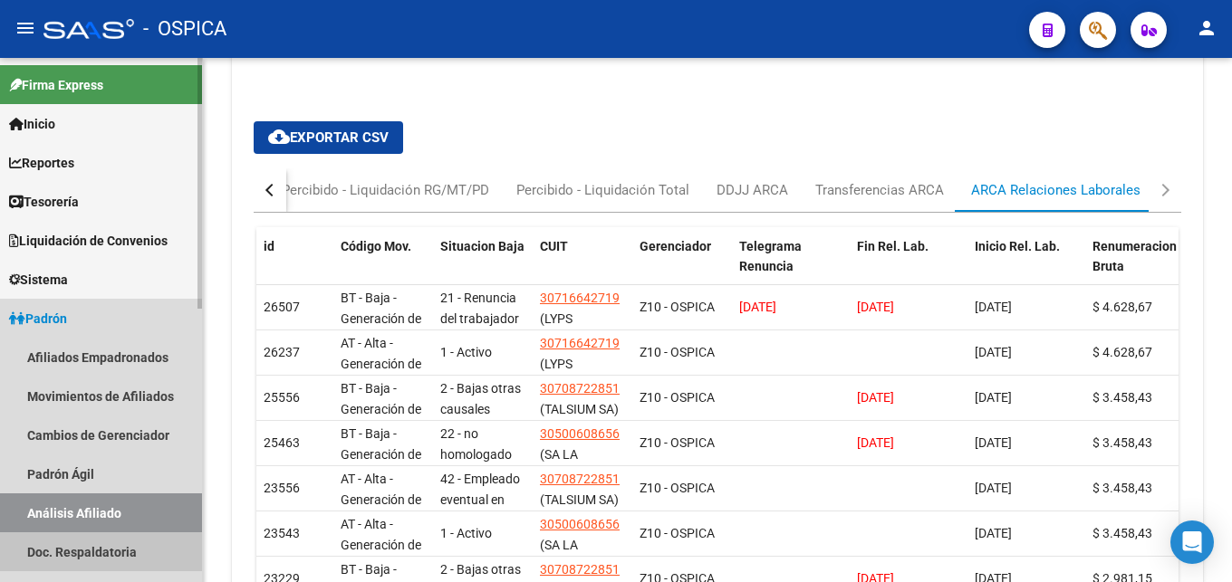
click at [91, 553] on link "Doc. Respaldatoria" at bounding box center [101, 552] width 202 height 39
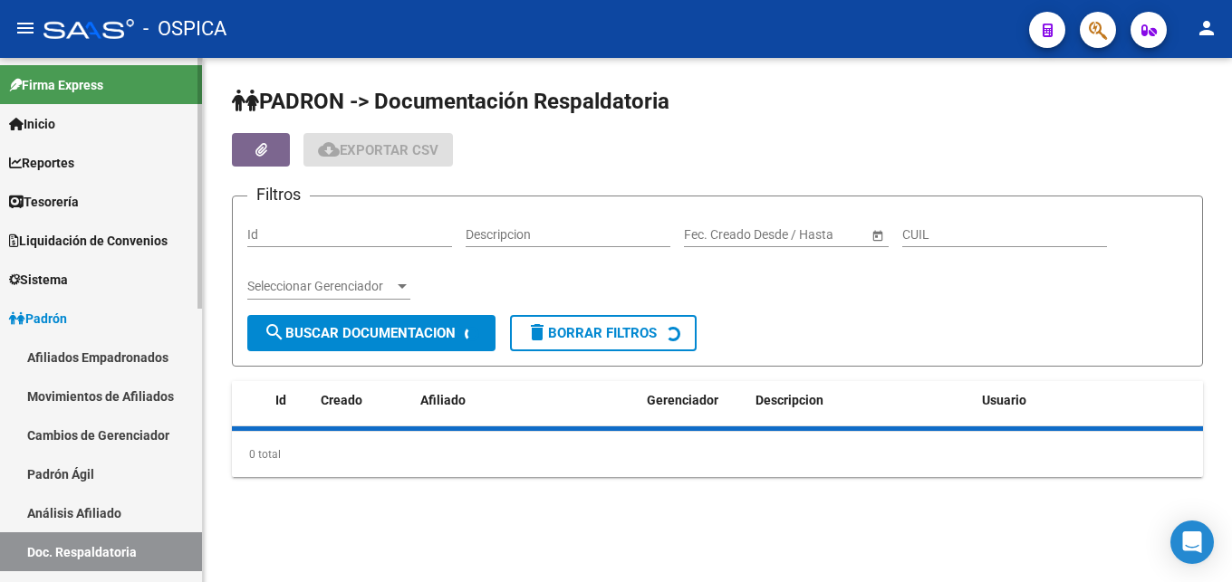
click at [91, 531] on link "Análisis Afiliado" at bounding box center [101, 513] width 202 height 39
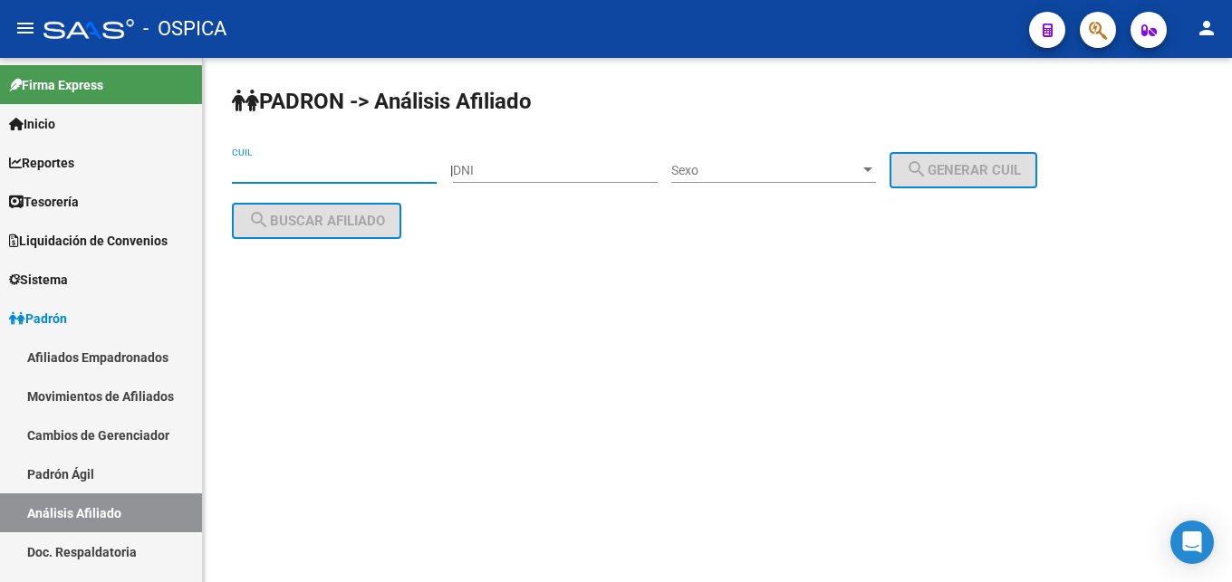
click at [255, 164] on input "CUIL" at bounding box center [334, 170] width 205 height 15
paste input "20-36717858-3"
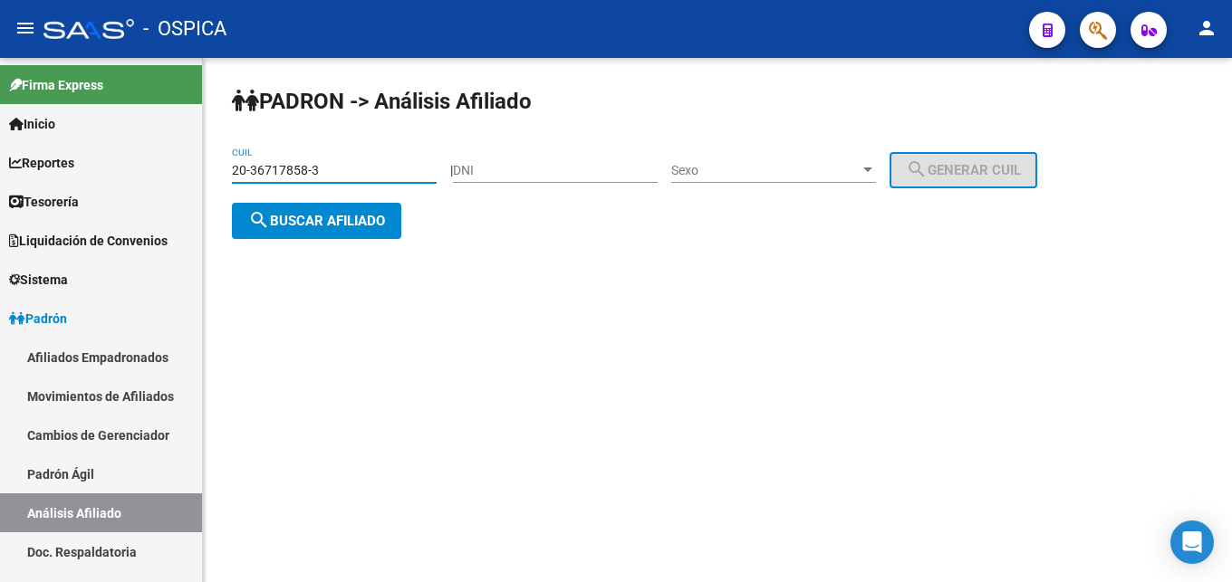
type input "20-36717858-3"
click at [302, 226] on span "search Buscar afiliado" at bounding box center [316, 221] width 137 height 16
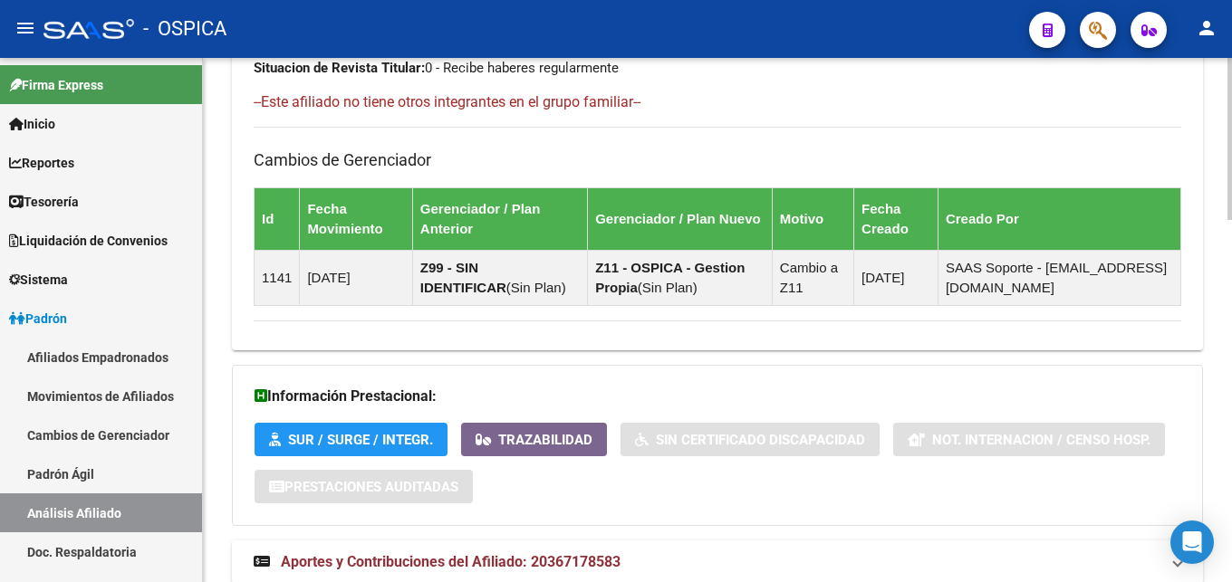
scroll to position [1174, 0]
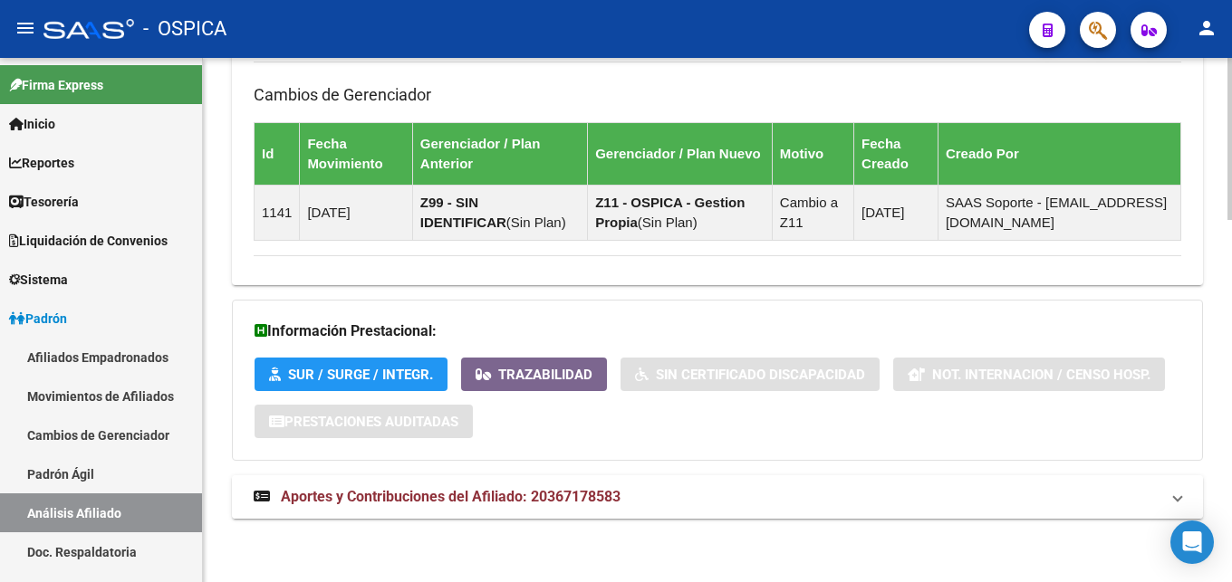
click at [592, 500] on span "Aportes y Contribuciones del Afiliado: 20367178583" at bounding box center [451, 496] width 340 height 17
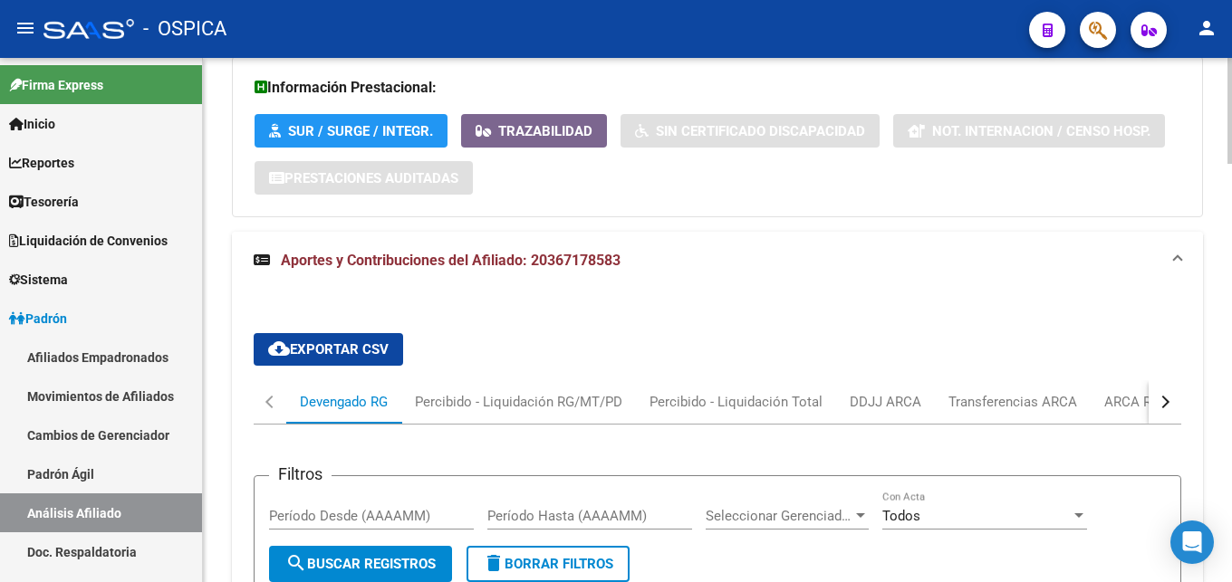
scroll to position [1451, 0]
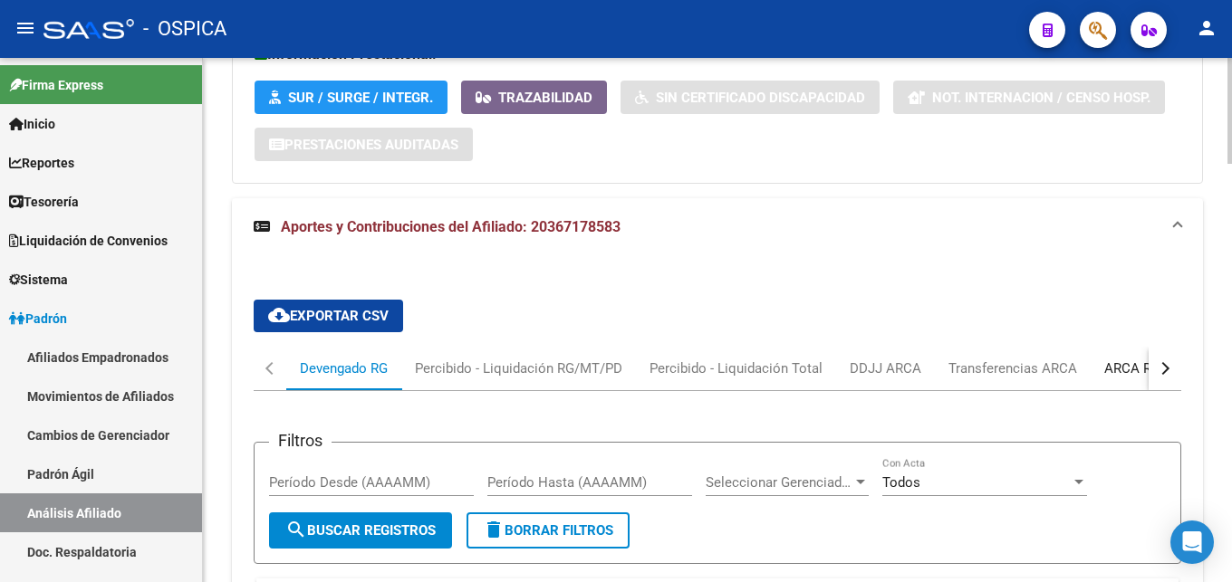
click at [1104, 374] on div "ARCA Relaciones Laborales" at bounding box center [1188, 369] width 169 height 20
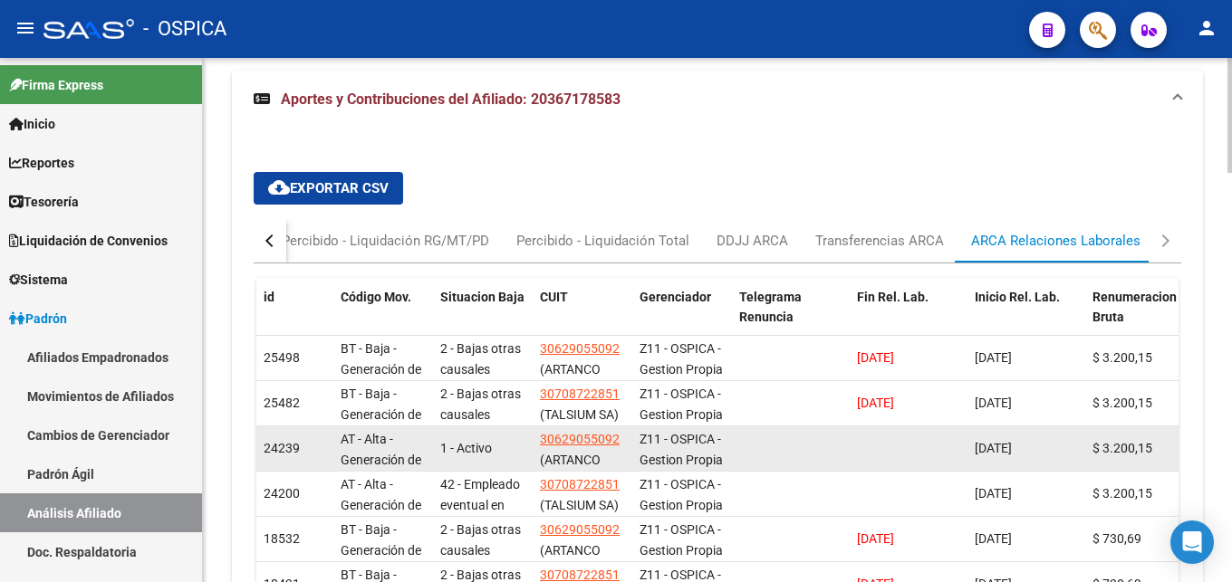
scroll to position [1630, 0]
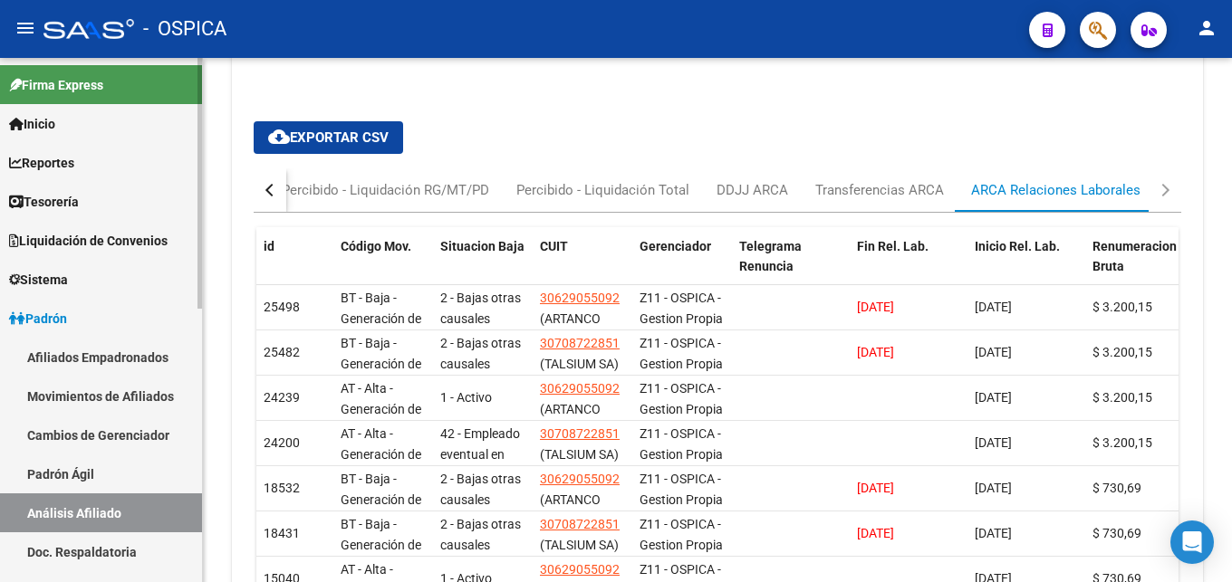
click at [54, 559] on link "Doc. Respaldatoria" at bounding box center [101, 552] width 202 height 39
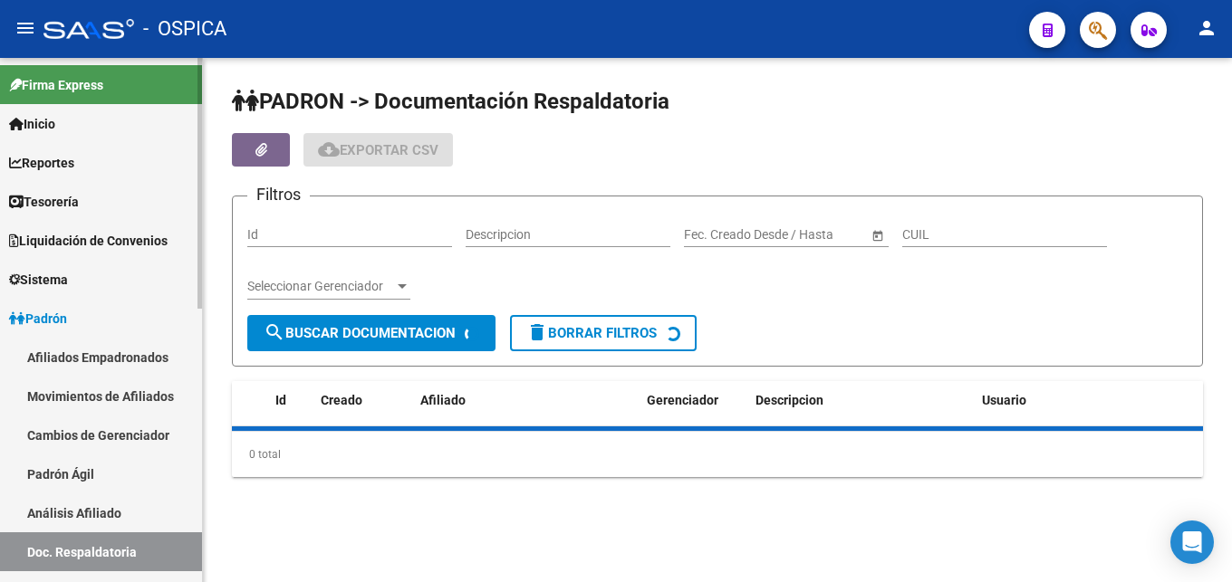
click at [76, 513] on link "Análisis Afiliado" at bounding box center [101, 513] width 202 height 39
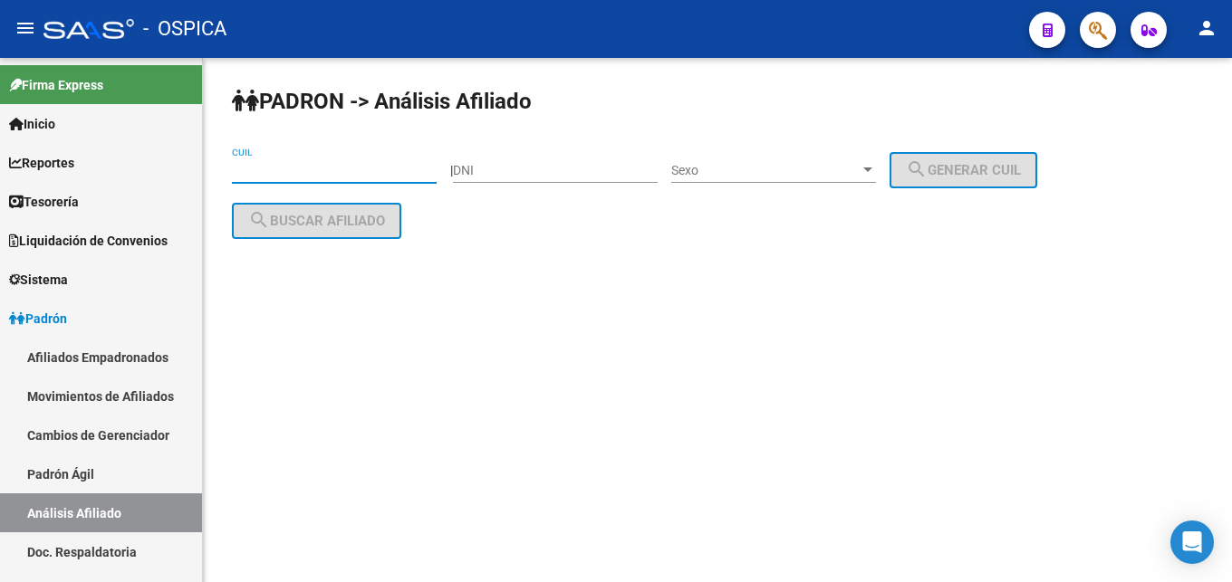
click at [246, 169] on input "CUIL" at bounding box center [334, 170] width 205 height 15
paste input "20-41024842-6"
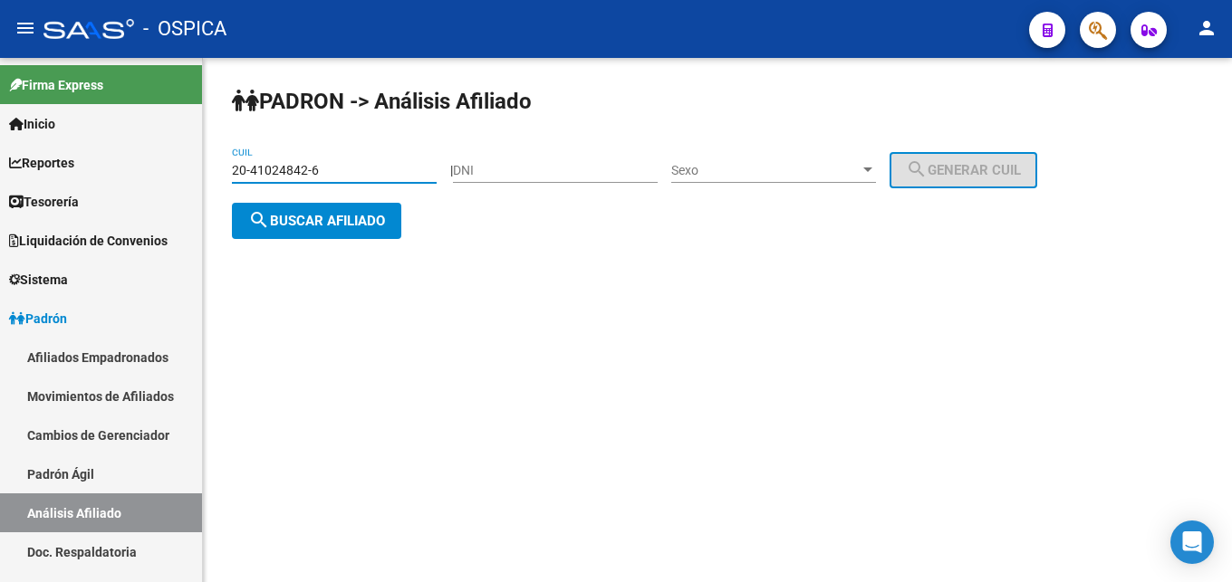
type input "20-41024842-6"
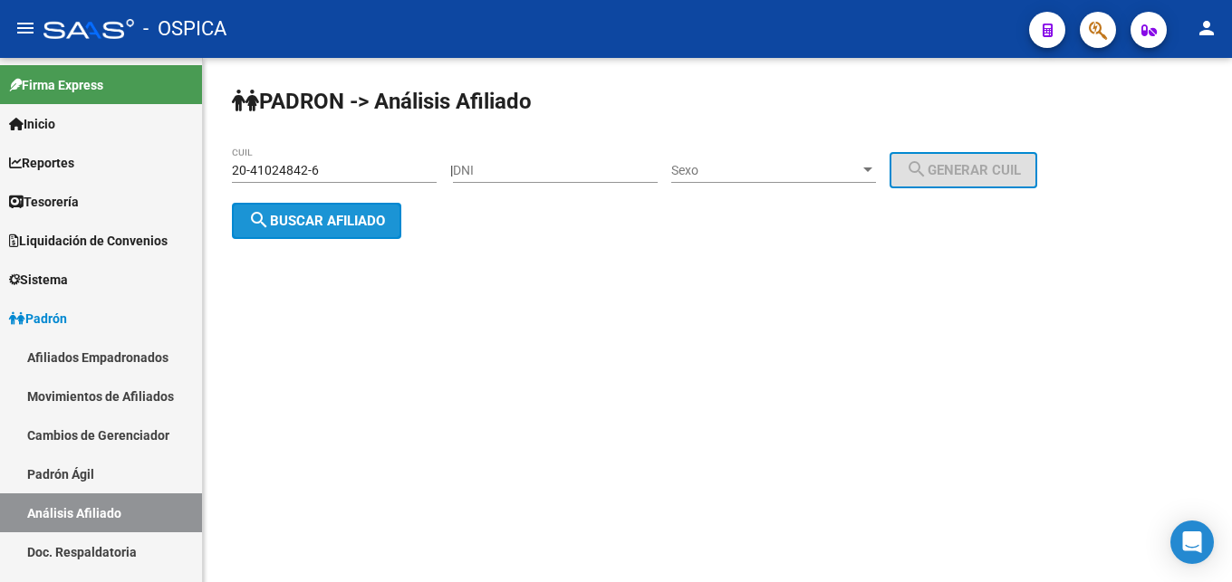
click at [286, 220] on span "search Buscar afiliado" at bounding box center [316, 221] width 137 height 16
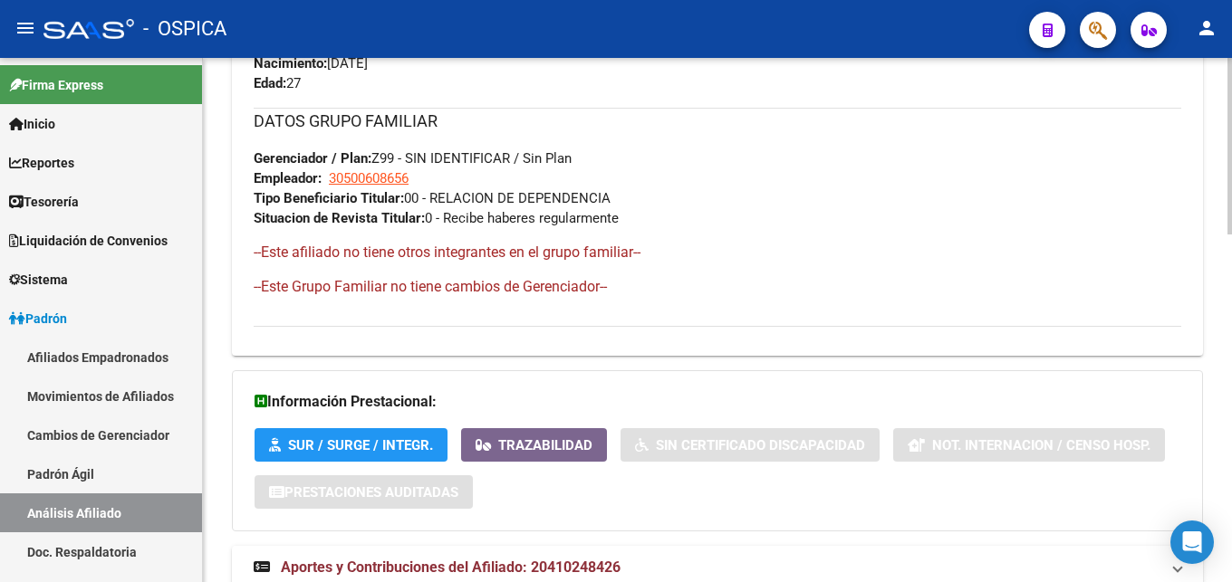
scroll to position [1029, 0]
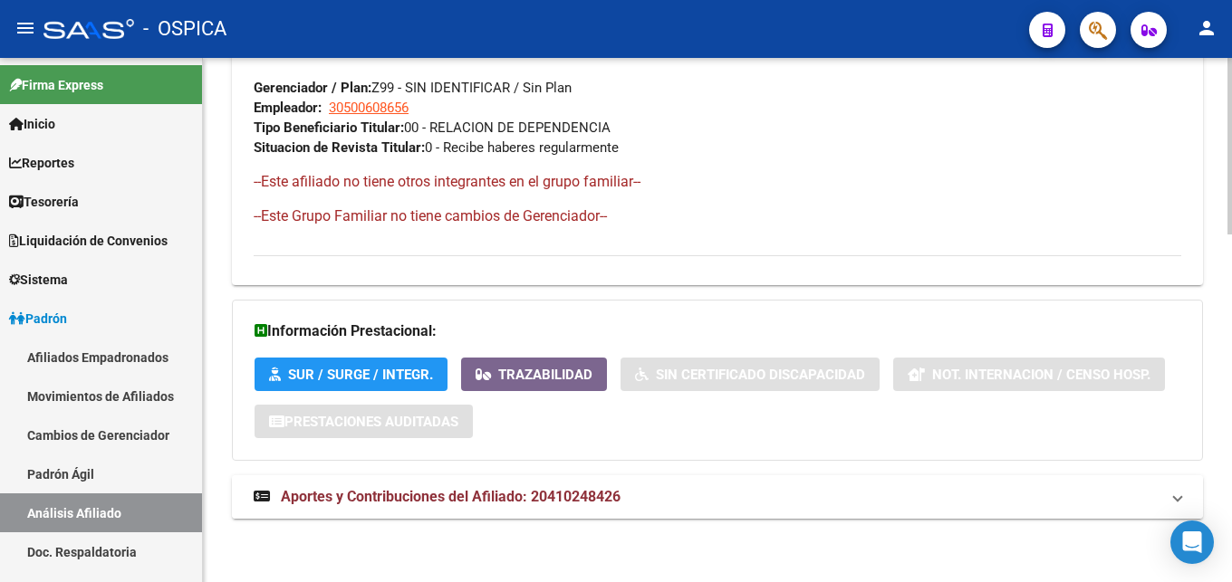
click at [566, 502] on span "Aportes y Contribuciones del Afiliado: 20410248426" at bounding box center [451, 496] width 340 height 17
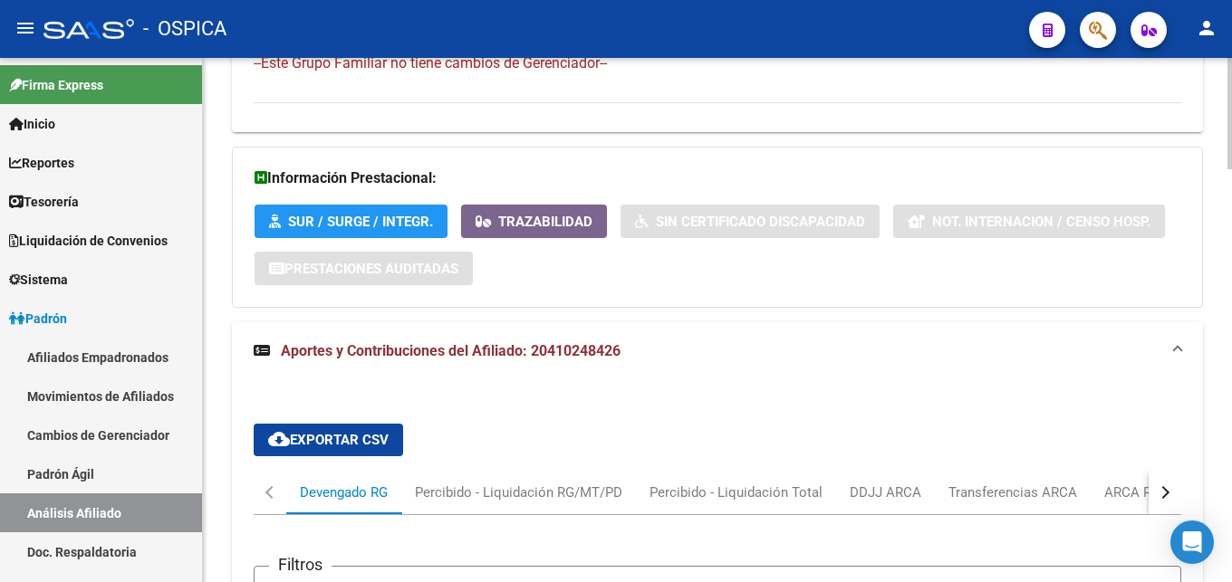
scroll to position [1306, 0]
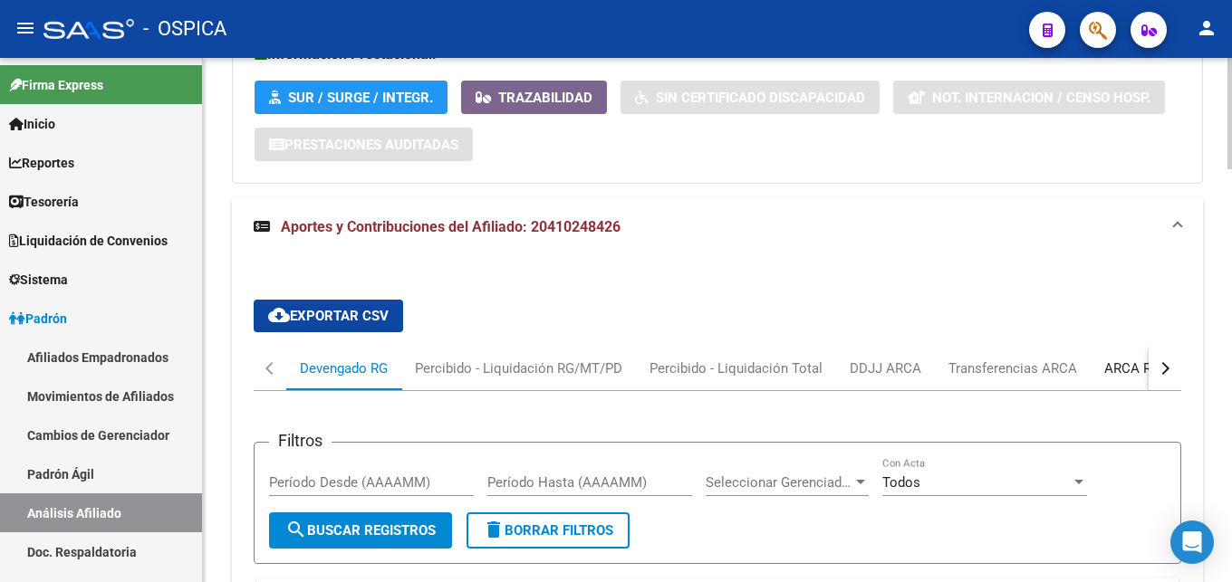
click at [1110, 377] on div "ARCA Relaciones Laborales" at bounding box center [1188, 369] width 169 height 20
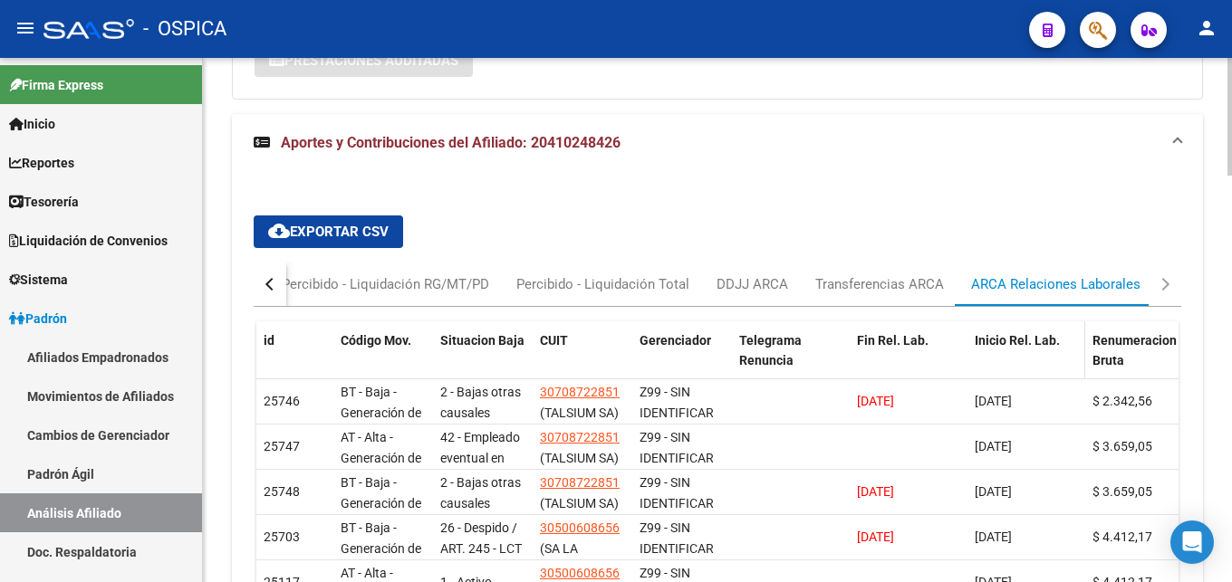
scroll to position [1392, 0]
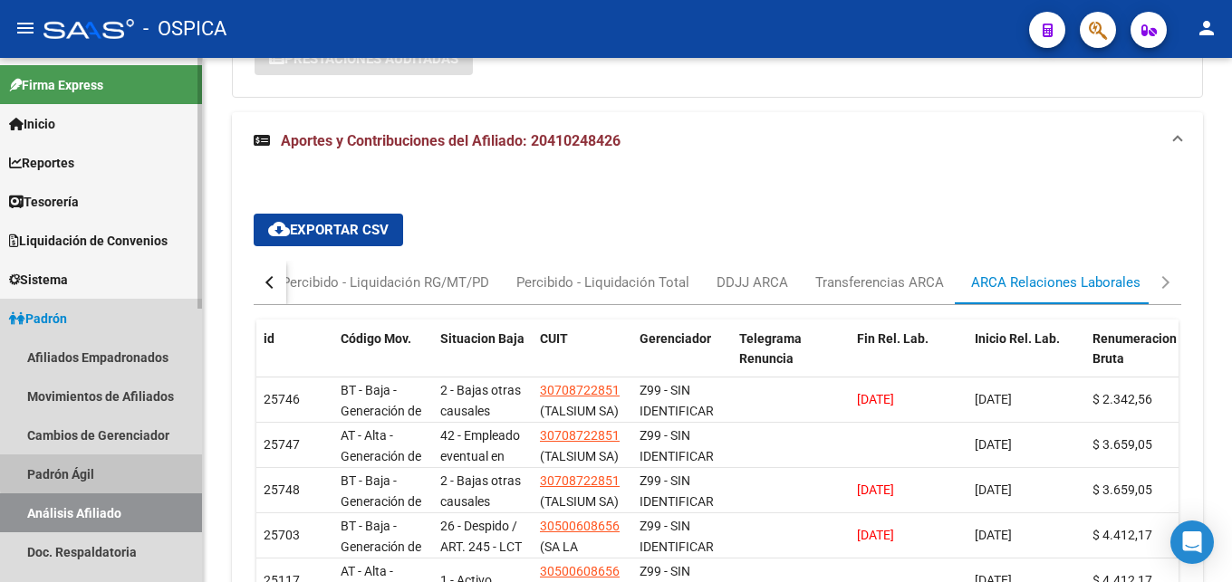
click at [105, 472] on link "Padrón Ágil" at bounding box center [101, 474] width 202 height 39
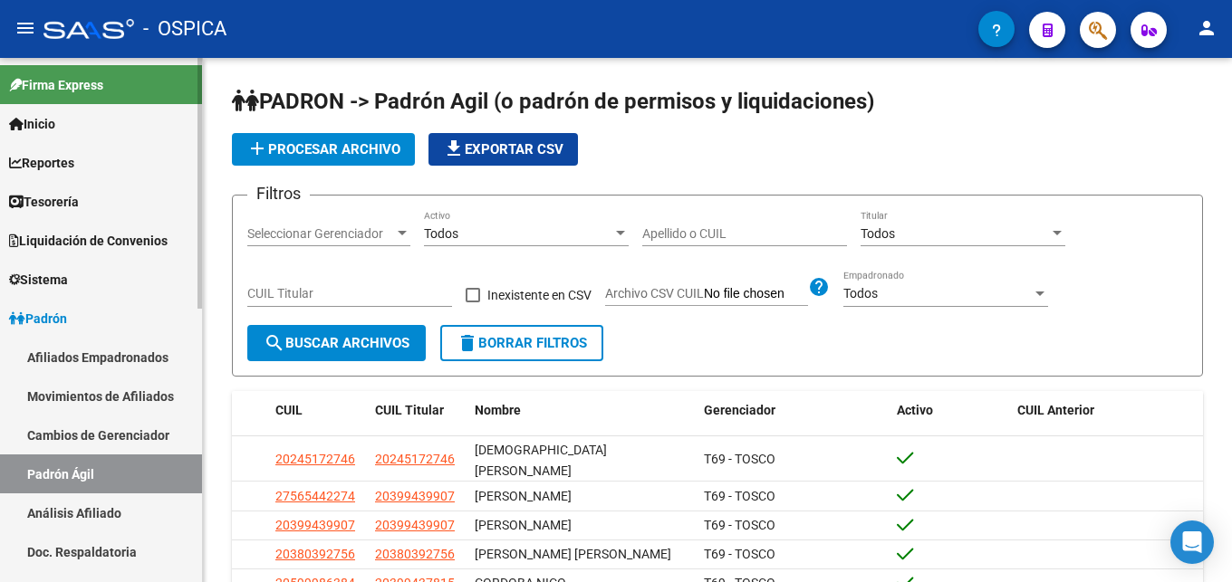
click at [138, 505] on link "Análisis Afiliado" at bounding box center [101, 513] width 202 height 39
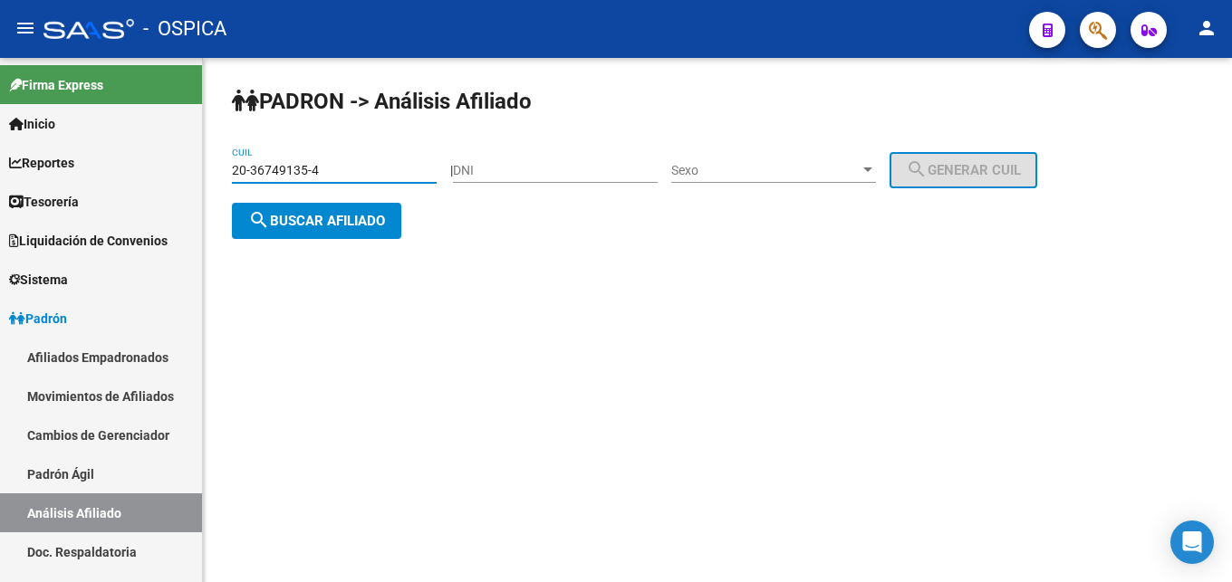
type input "20-36749135-4"
click at [303, 231] on button "search Buscar afiliado" at bounding box center [316, 221] width 169 height 36
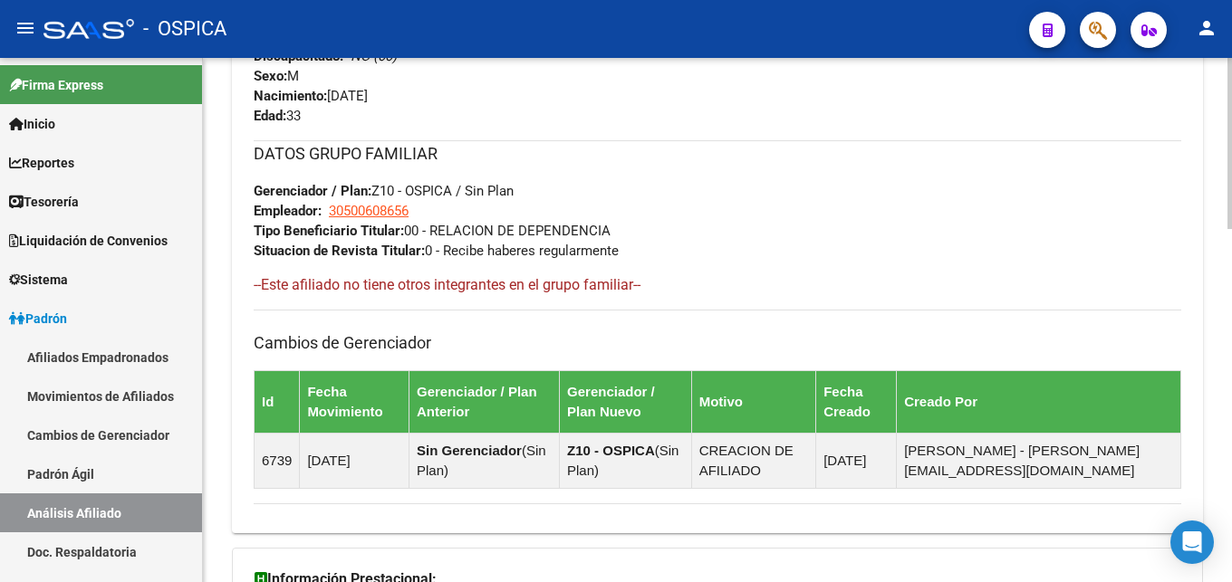
scroll to position [1080, 0]
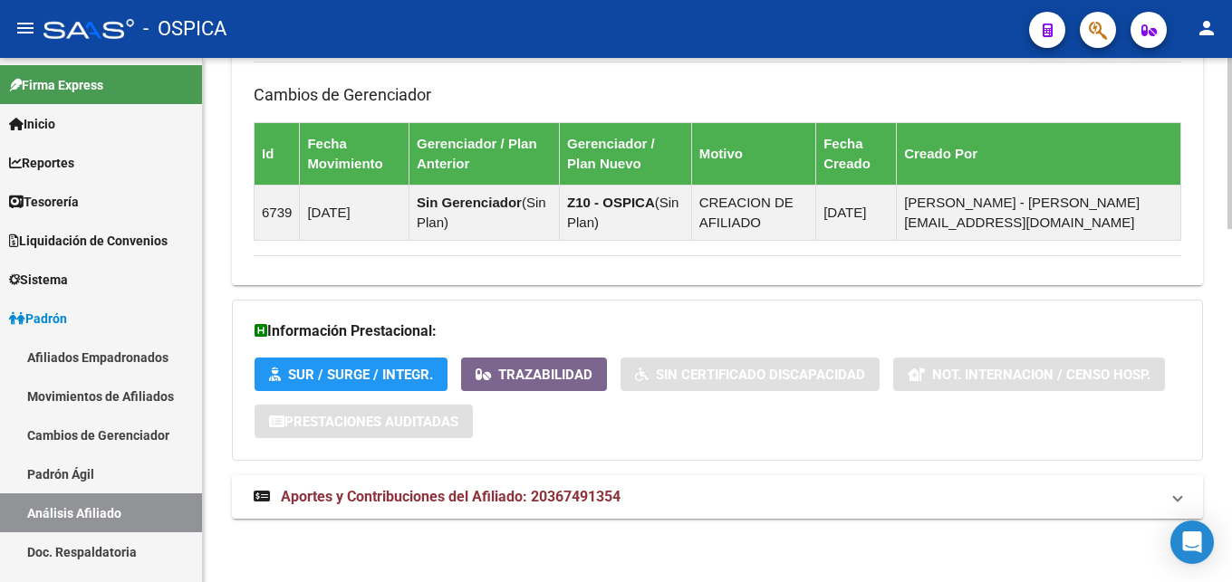
click at [468, 493] on span "Aportes y Contribuciones del Afiliado: 20367491354" at bounding box center [451, 496] width 340 height 17
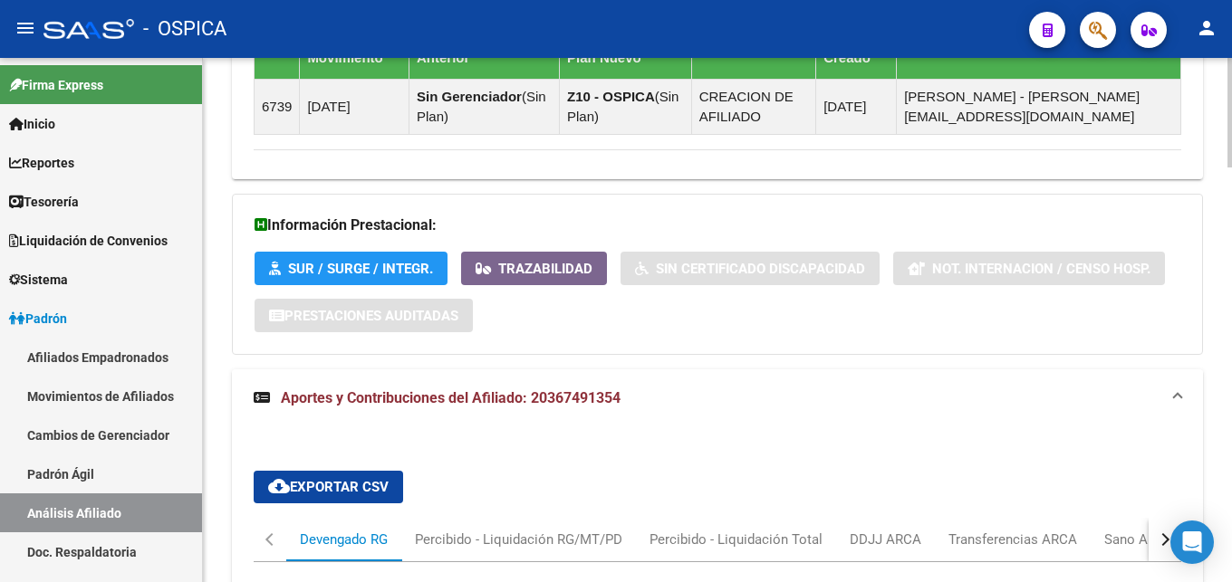
scroll to position [1278, 0]
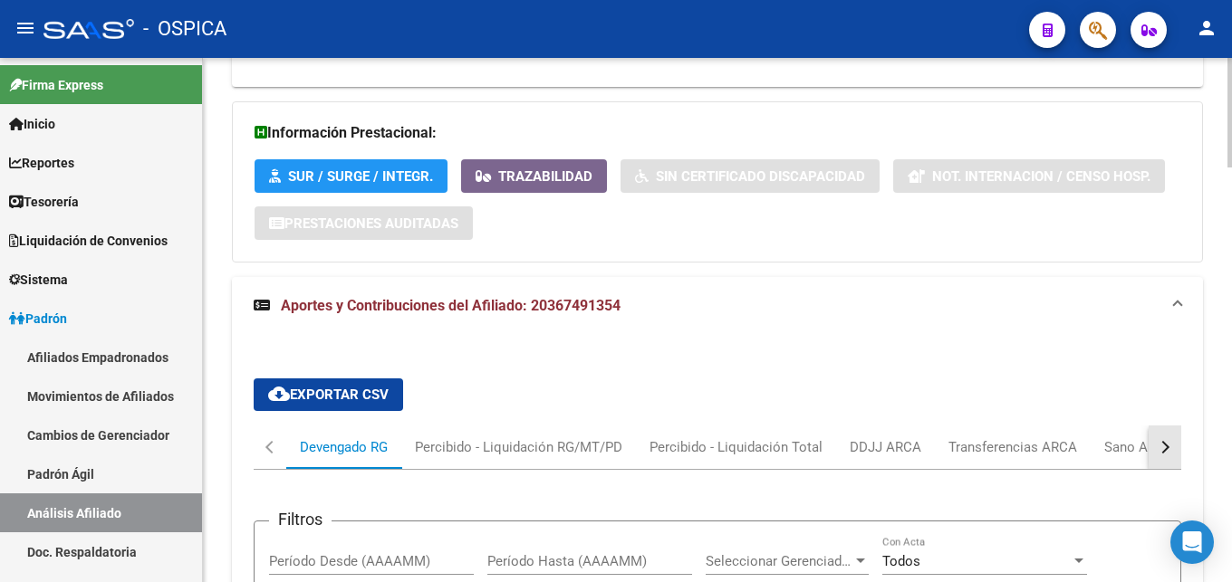
click at [1160, 458] on button "button" at bounding box center [1165, 447] width 33 height 43
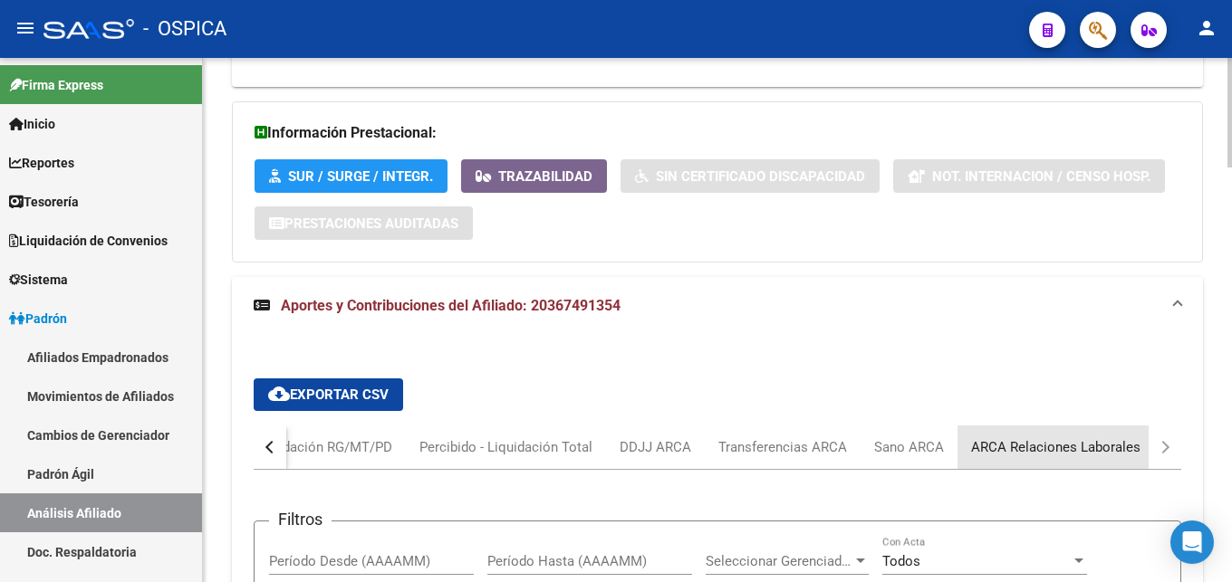
click at [1096, 455] on div "ARCA Relaciones Laborales" at bounding box center [1055, 448] width 169 height 20
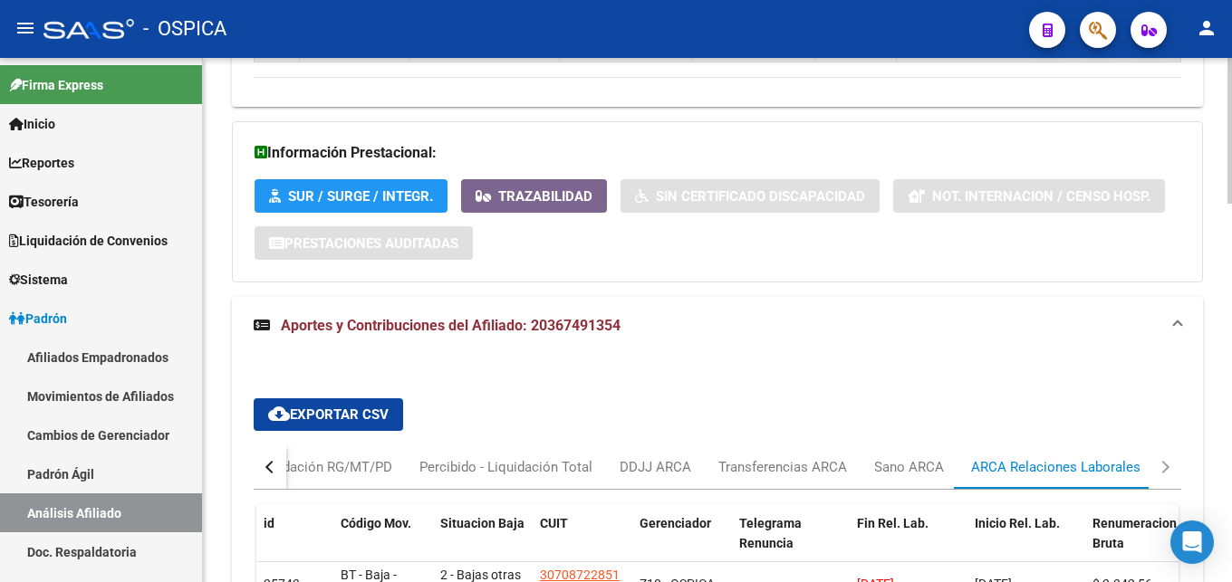
scroll to position [1443, 0]
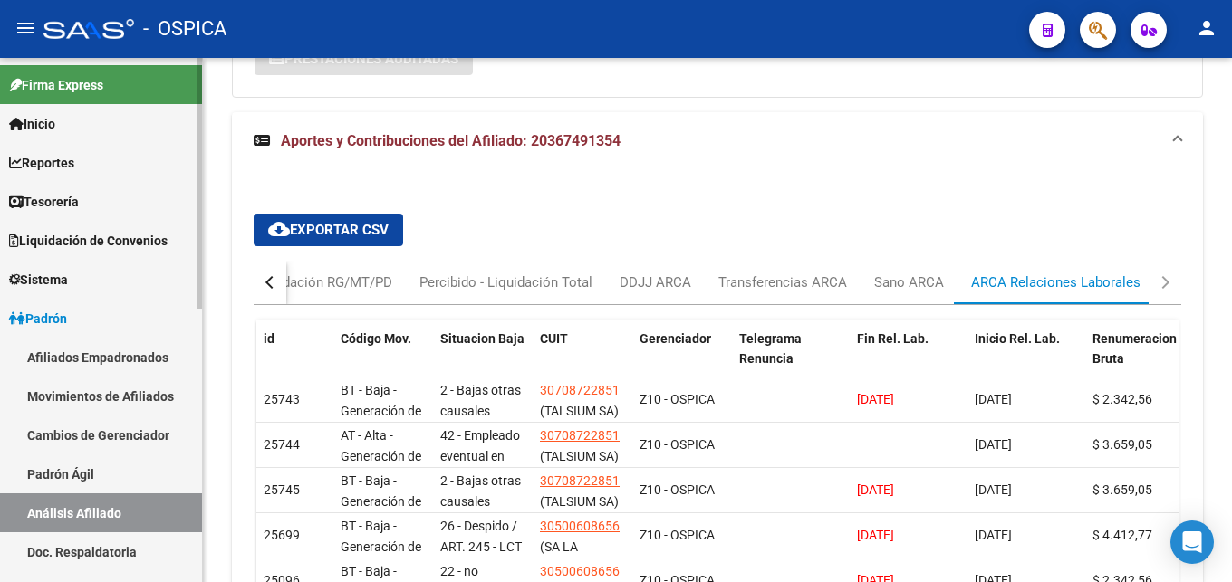
click at [48, 473] on link "Padrón Ágil" at bounding box center [101, 474] width 202 height 39
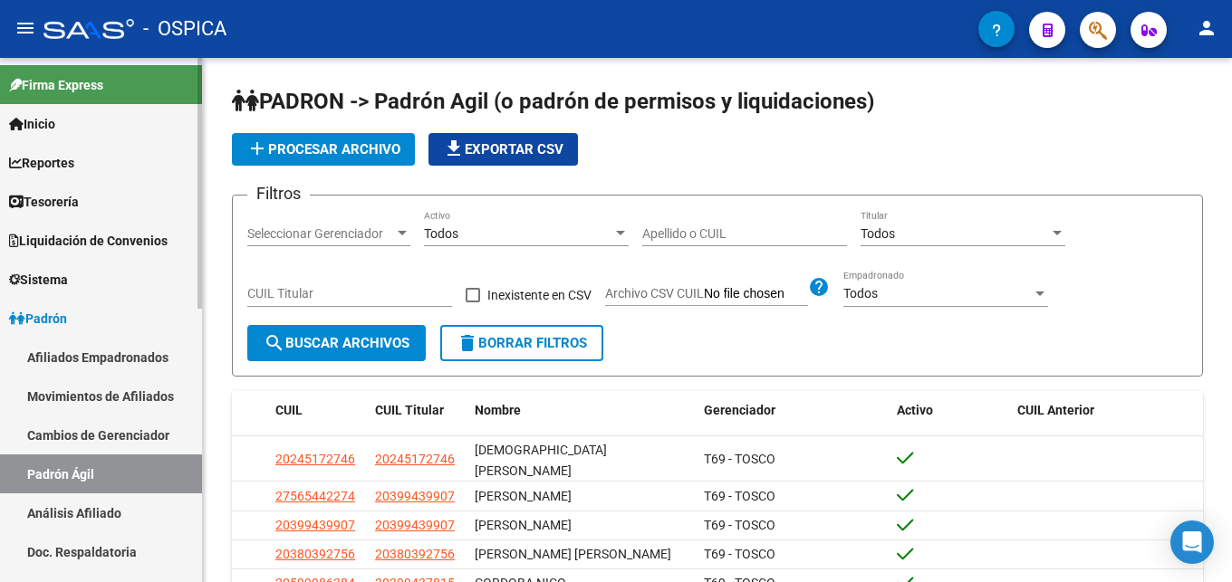
click at [97, 510] on link "Análisis Afiliado" at bounding box center [101, 513] width 202 height 39
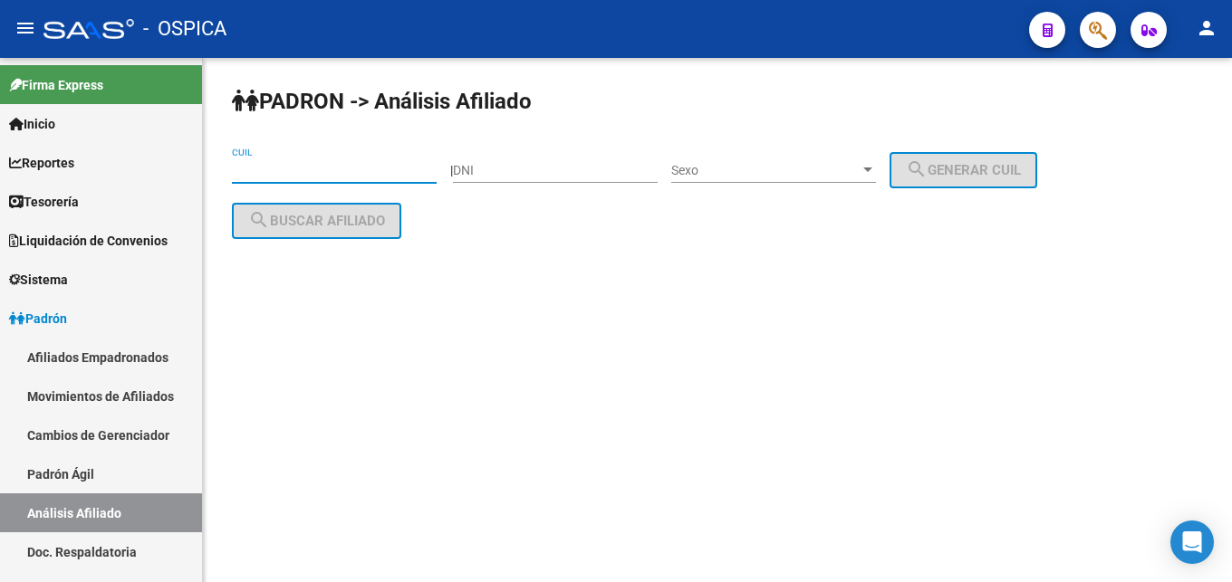
click at [280, 167] on input "CUIL" at bounding box center [334, 170] width 205 height 15
paste input "20-29196325-1"
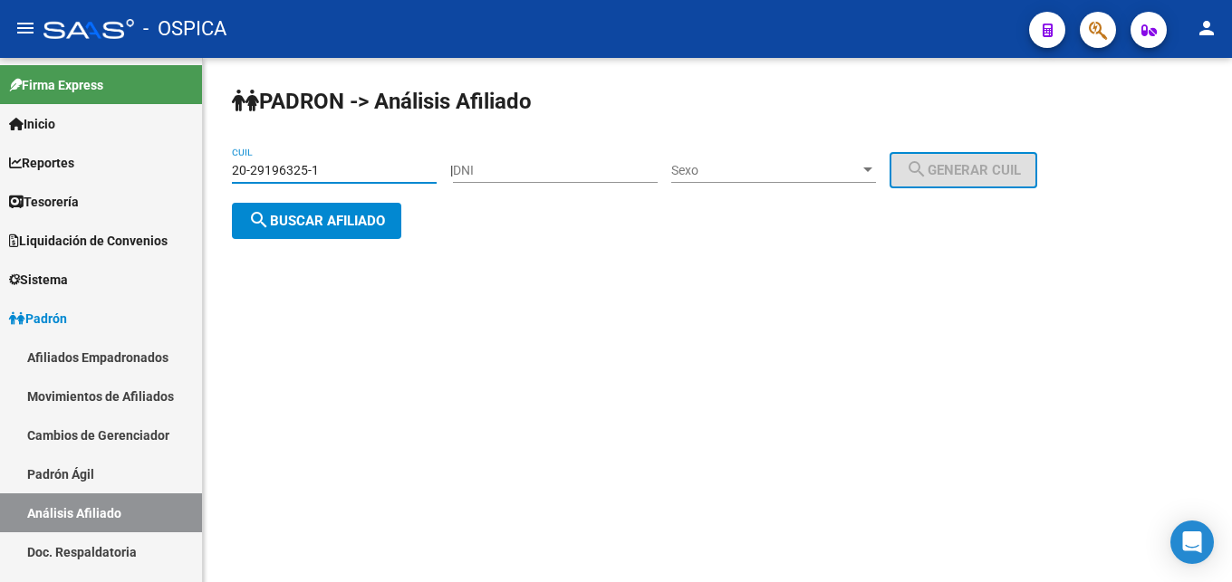
type input "20-29196325-1"
click at [301, 242] on div "PADRON -> Análisis Afiliado 20-29196325-1 CUIL | DNI Sexo Sexo search Generar C…" at bounding box center [717, 177] width 1029 height 239
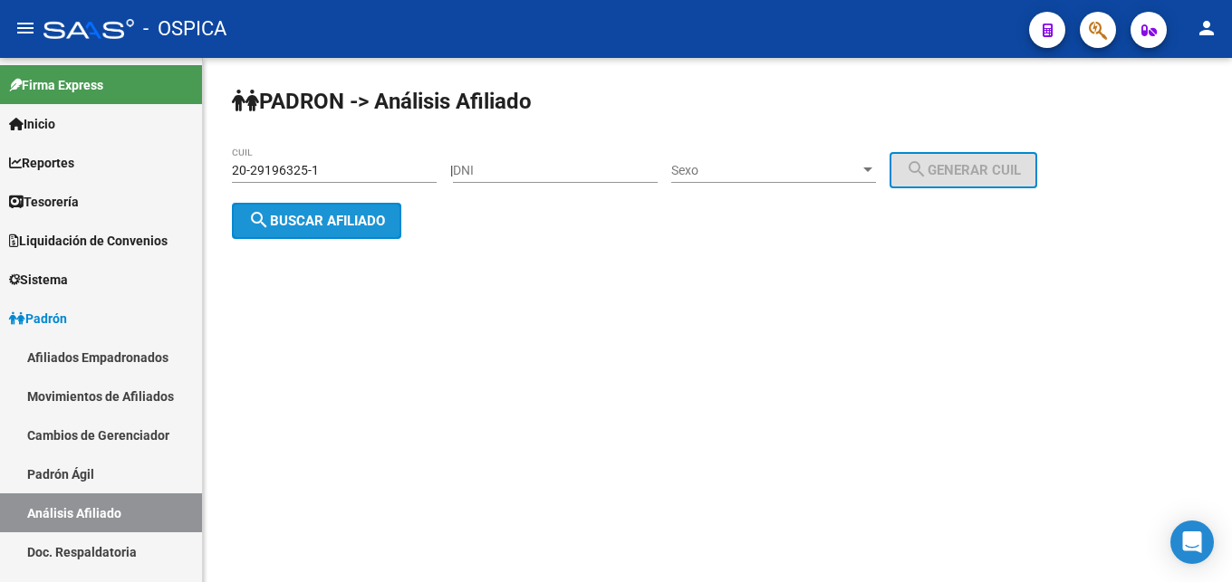
click at [300, 232] on button "search Buscar afiliado" at bounding box center [316, 221] width 169 height 36
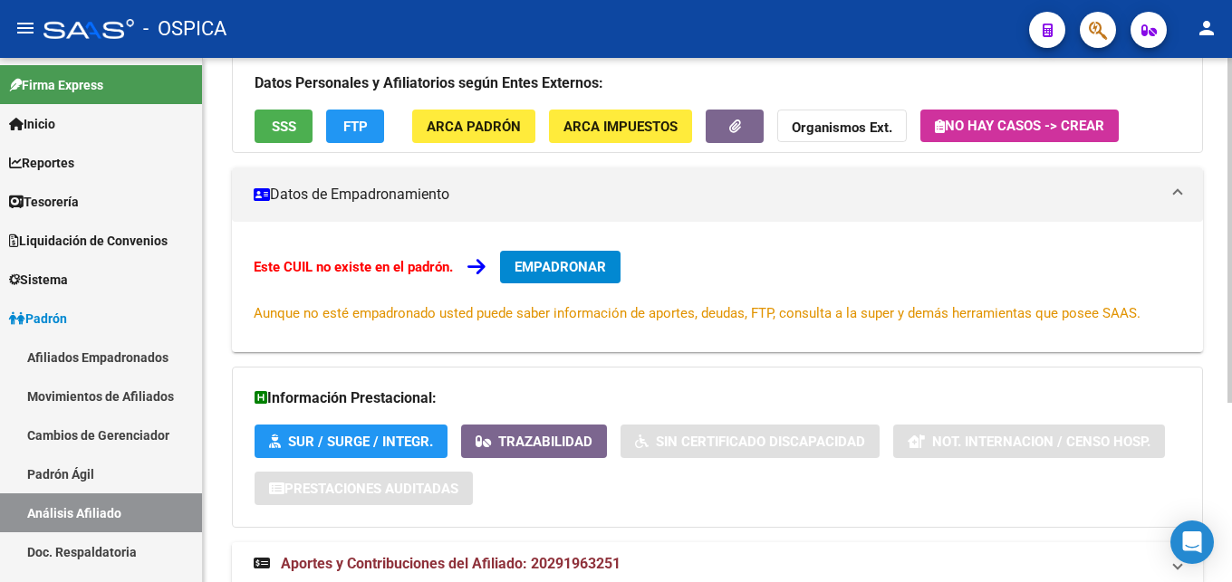
scroll to position [274, 0]
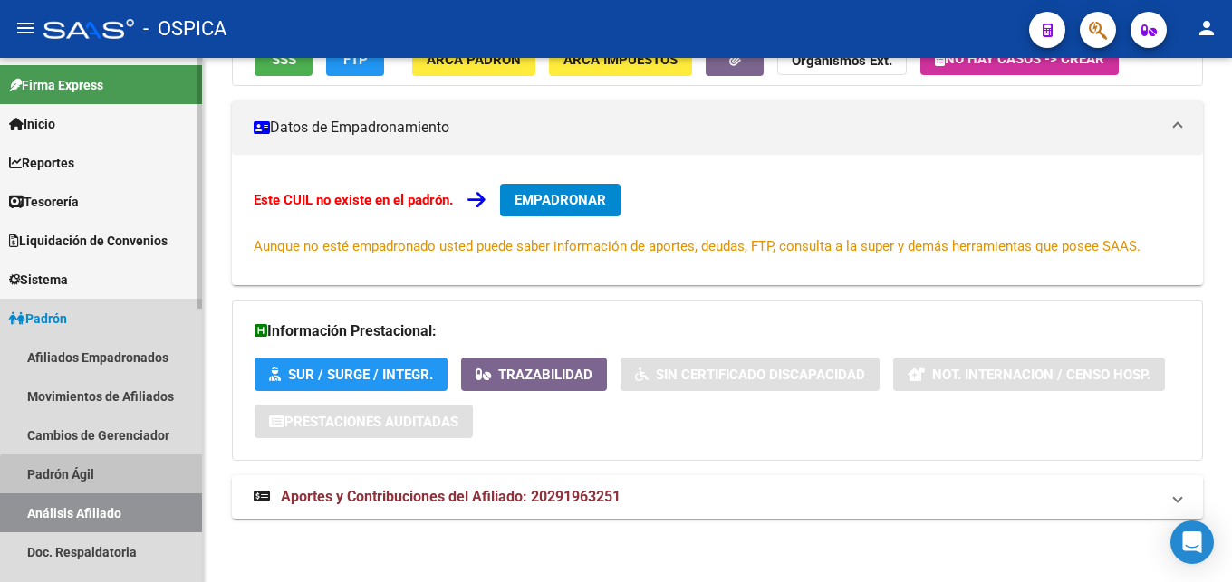
click at [160, 481] on link "Padrón Ágil" at bounding box center [101, 474] width 202 height 39
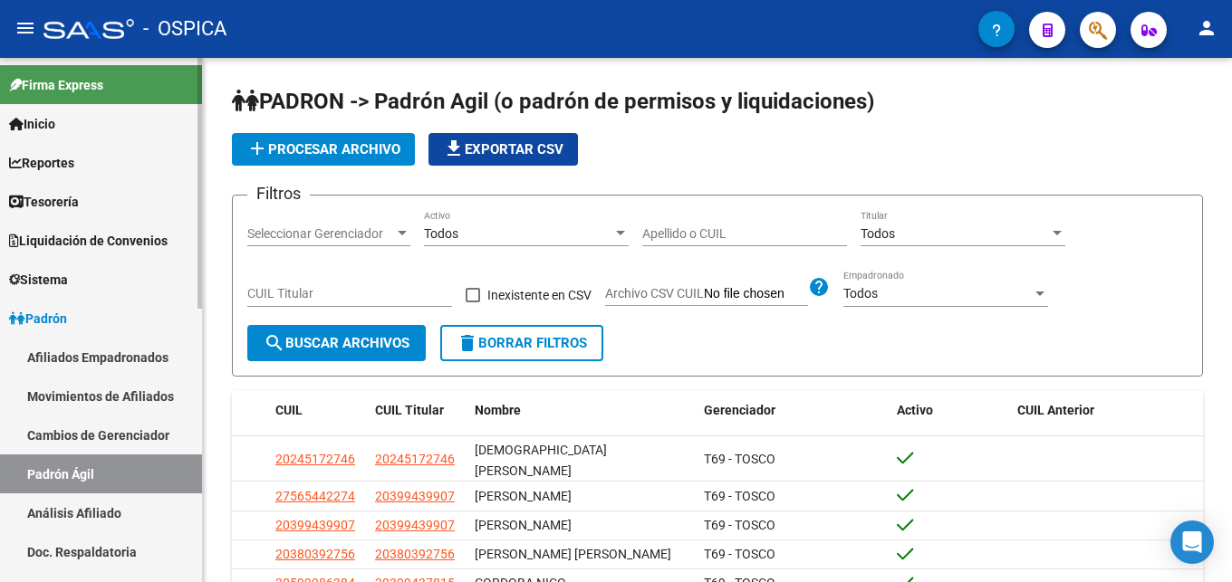
click at [110, 513] on link "Análisis Afiliado" at bounding box center [101, 513] width 202 height 39
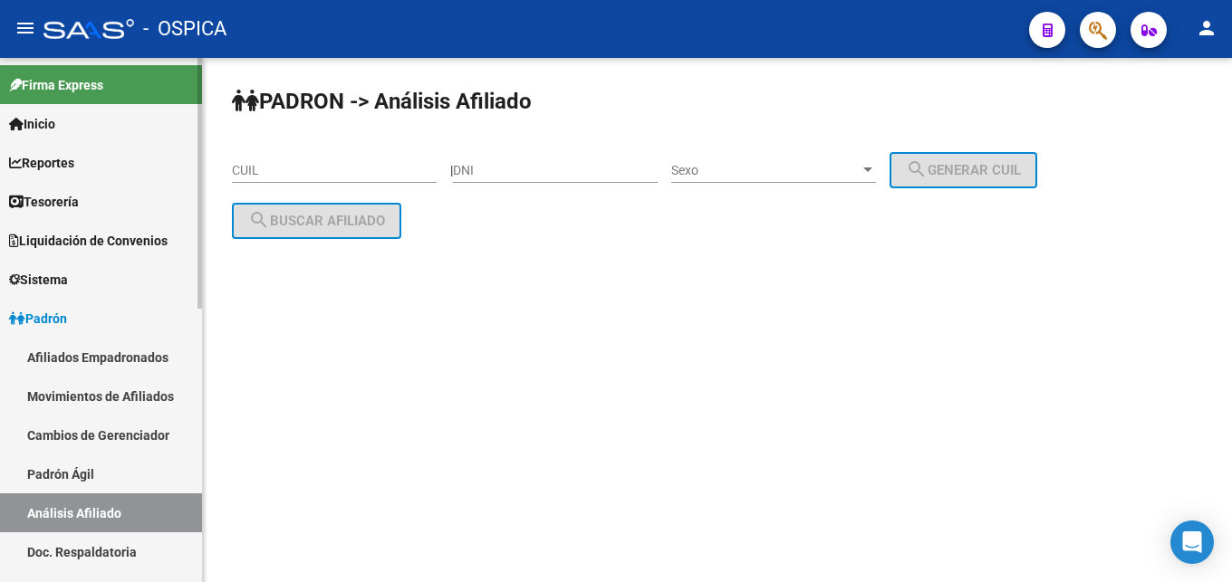
click at [89, 478] on link "Padrón Ágil" at bounding box center [101, 474] width 202 height 39
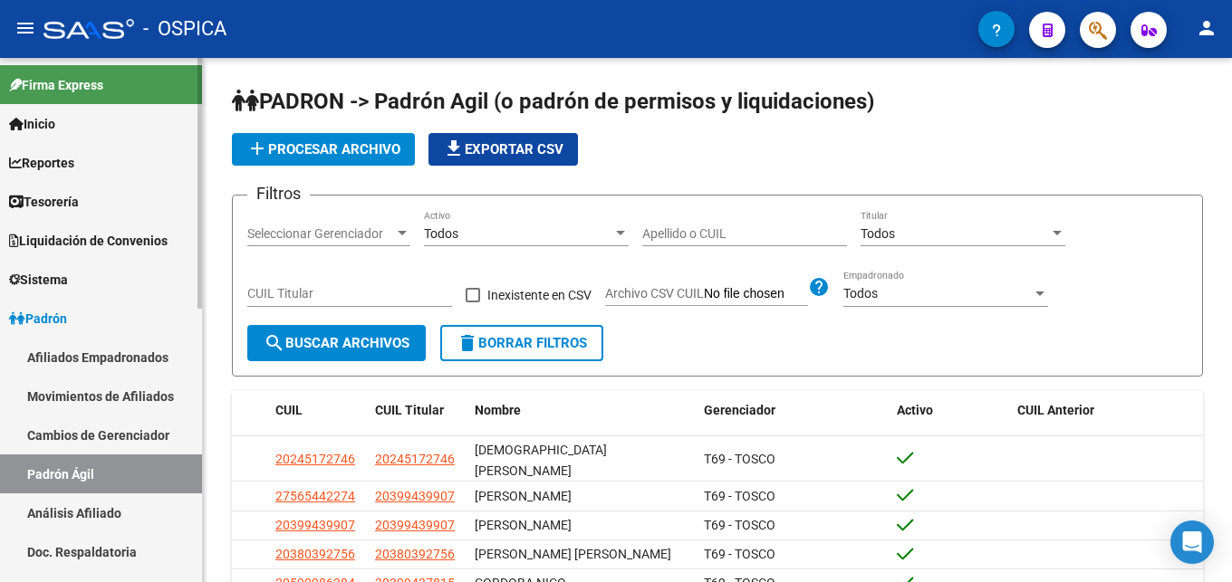
click at [110, 512] on link "Análisis Afiliado" at bounding box center [101, 513] width 202 height 39
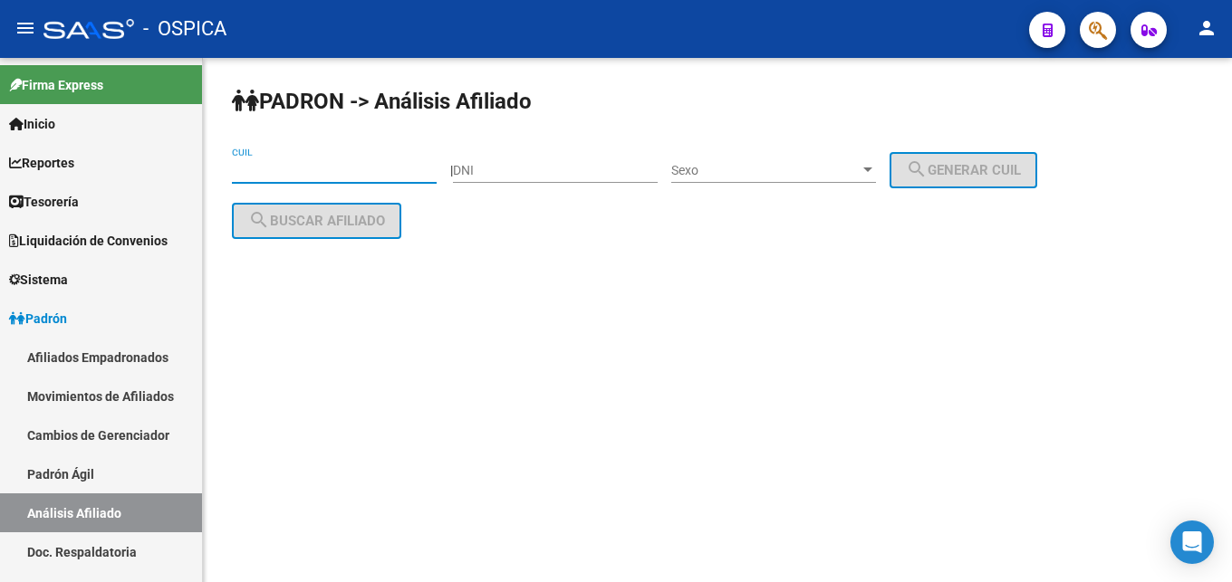
click at [267, 172] on input "CUIL" at bounding box center [334, 170] width 205 height 15
paste input "20-29196325-1"
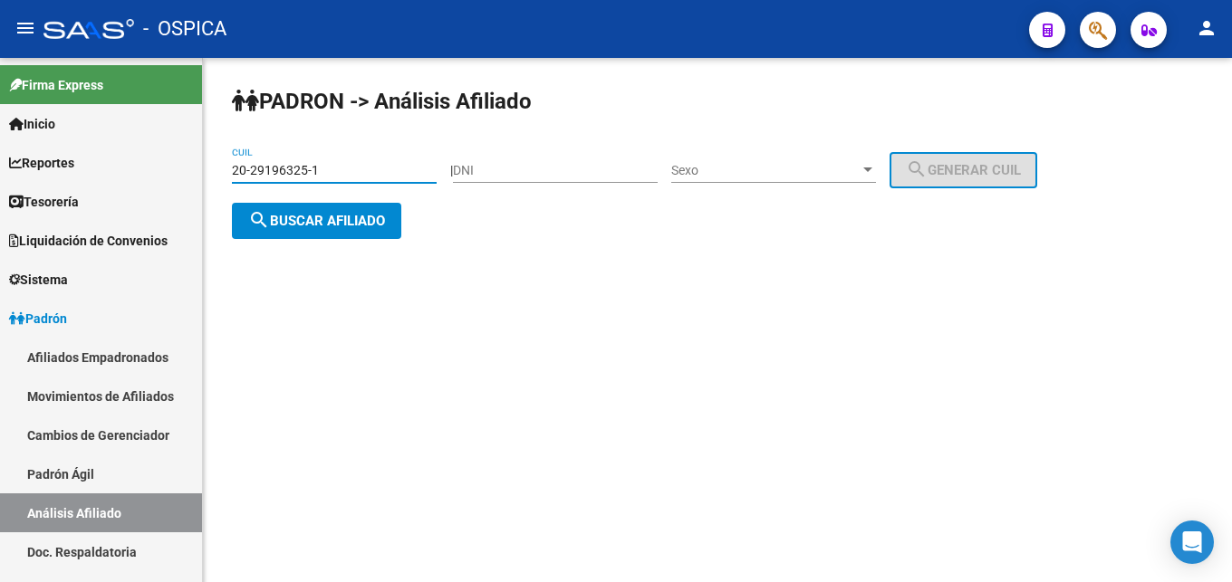
type input "20-29196325-1"
click at [280, 227] on span "search Buscar afiliado" at bounding box center [316, 221] width 137 height 16
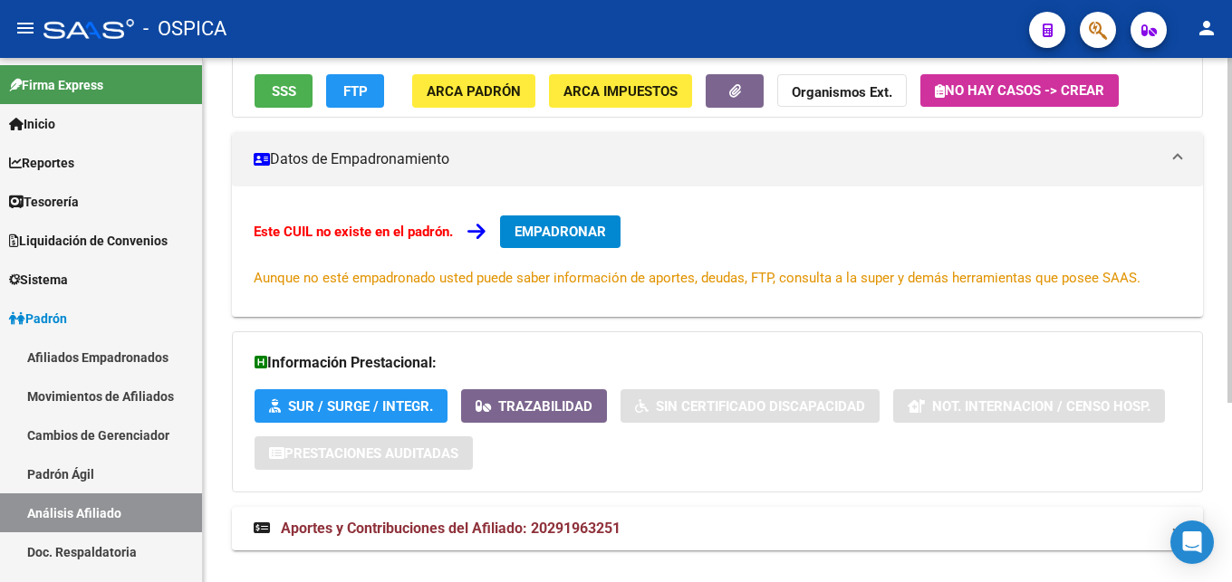
scroll to position [274, 0]
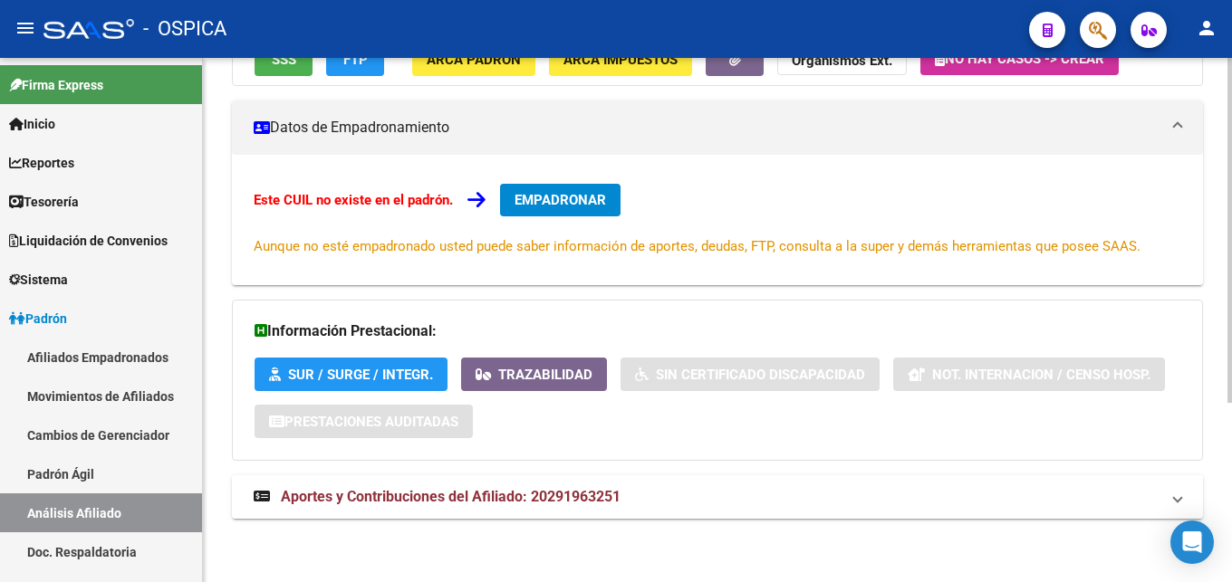
click at [479, 497] on span "Aportes y Contribuciones del Afiliado: 20291963251" at bounding box center [451, 496] width 340 height 17
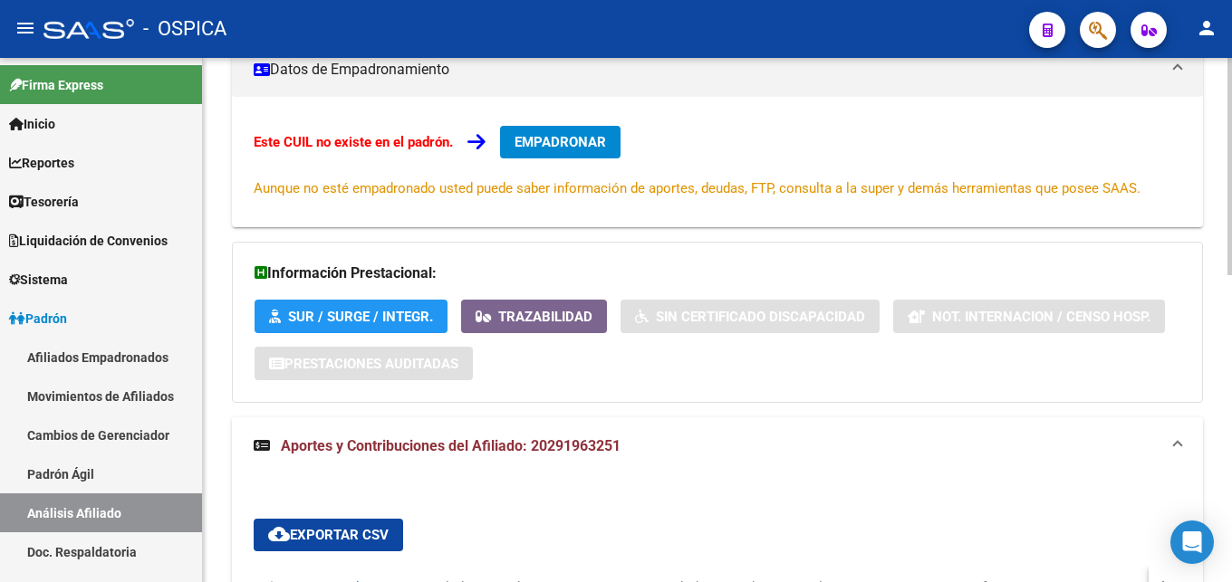
scroll to position [551, 0]
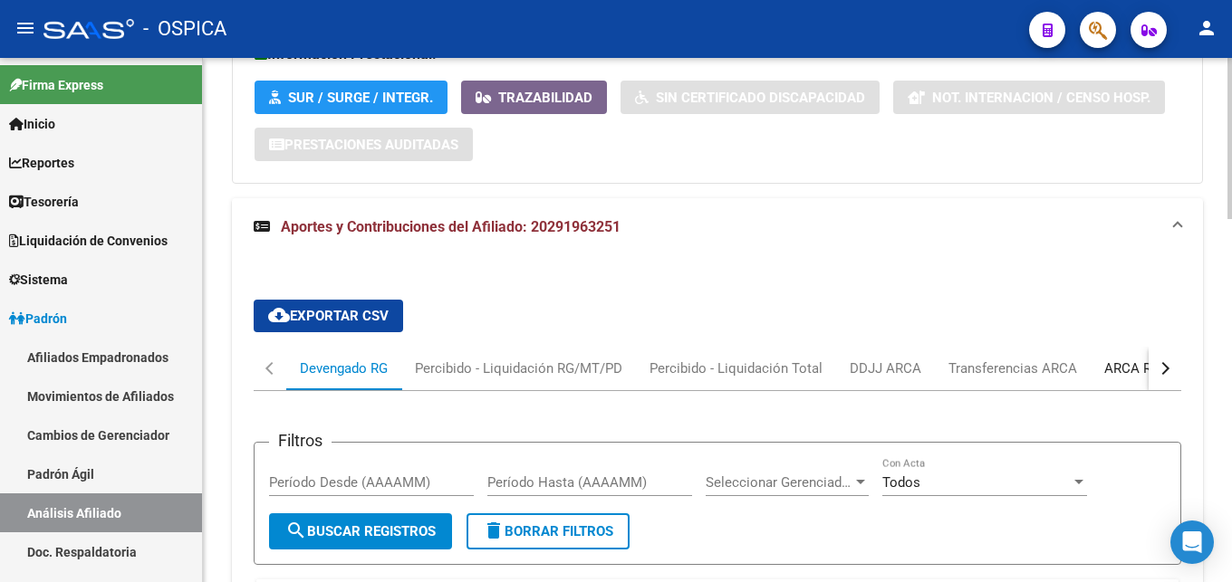
click at [1121, 367] on div "ARCA Relaciones Laborales" at bounding box center [1188, 369] width 169 height 20
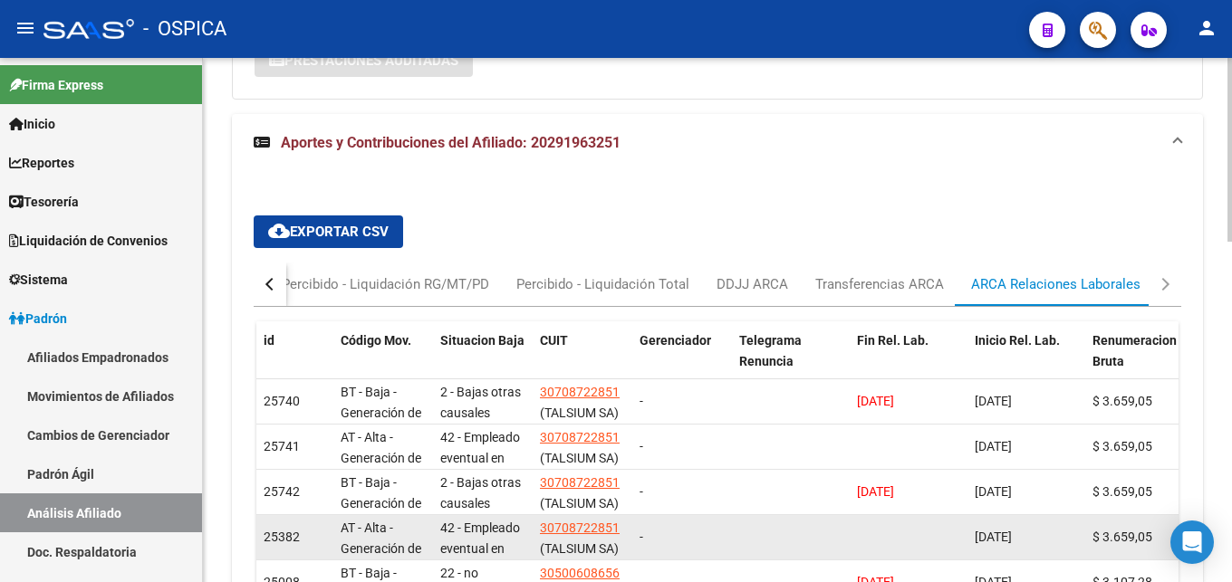
scroll to position [729, 0]
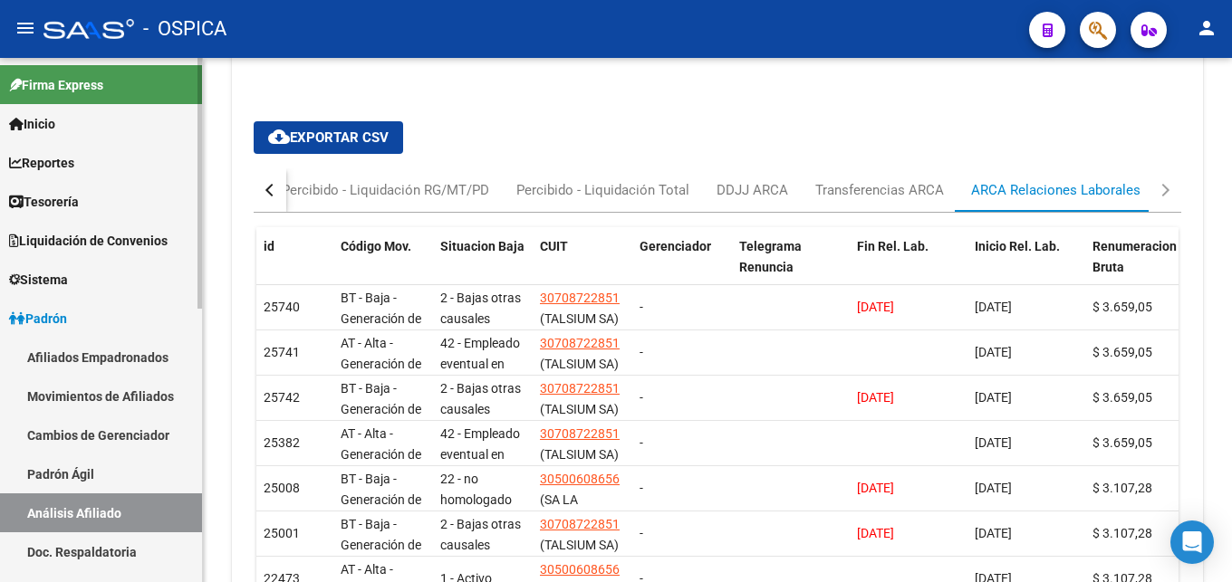
click at [144, 549] on link "Doc. Respaldatoria" at bounding box center [101, 552] width 202 height 39
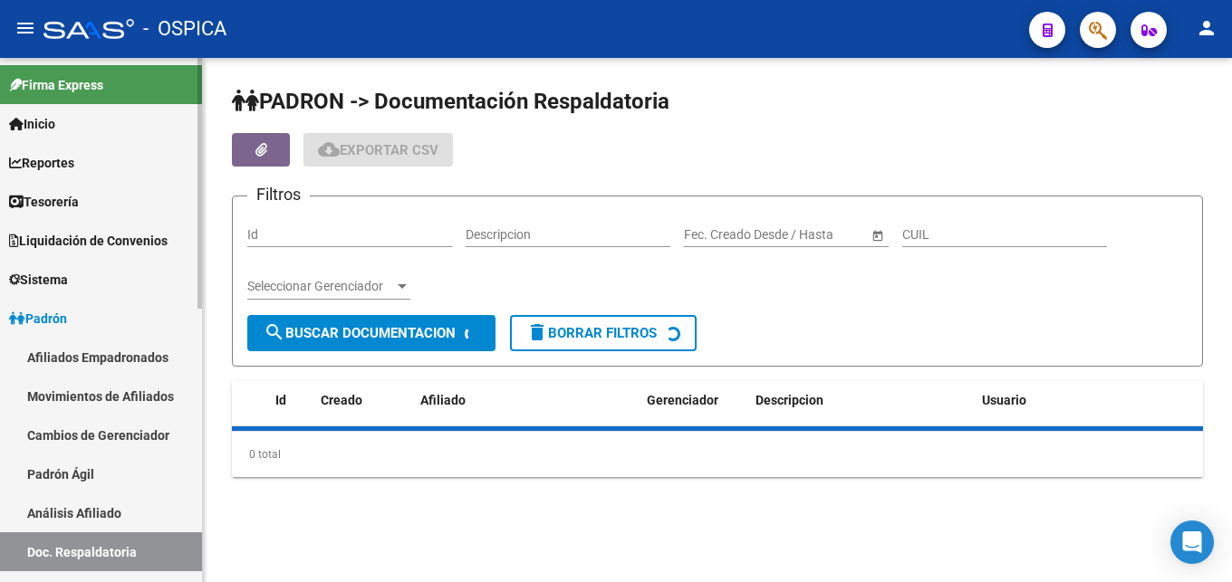
click at [140, 515] on link "Análisis Afiliado" at bounding box center [101, 513] width 202 height 39
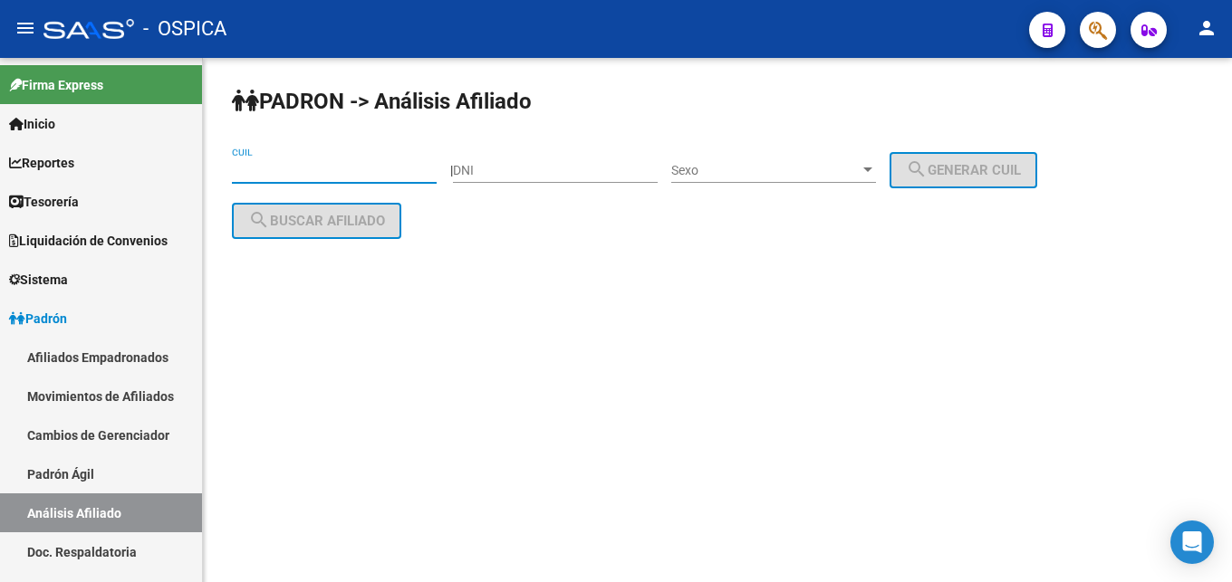
click at [289, 169] on input "CUIL" at bounding box center [334, 170] width 205 height 15
paste input "20-44339003-1"
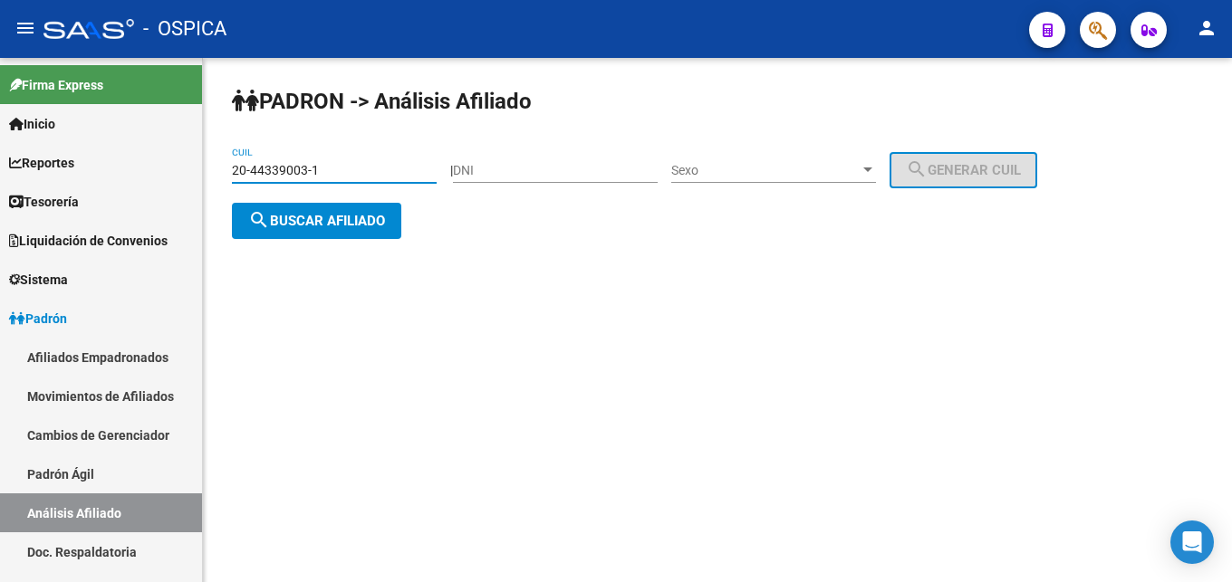
type input "20-44339003-1"
click at [343, 227] on span "search Buscar afiliado" at bounding box center [316, 221] width 137 height 16
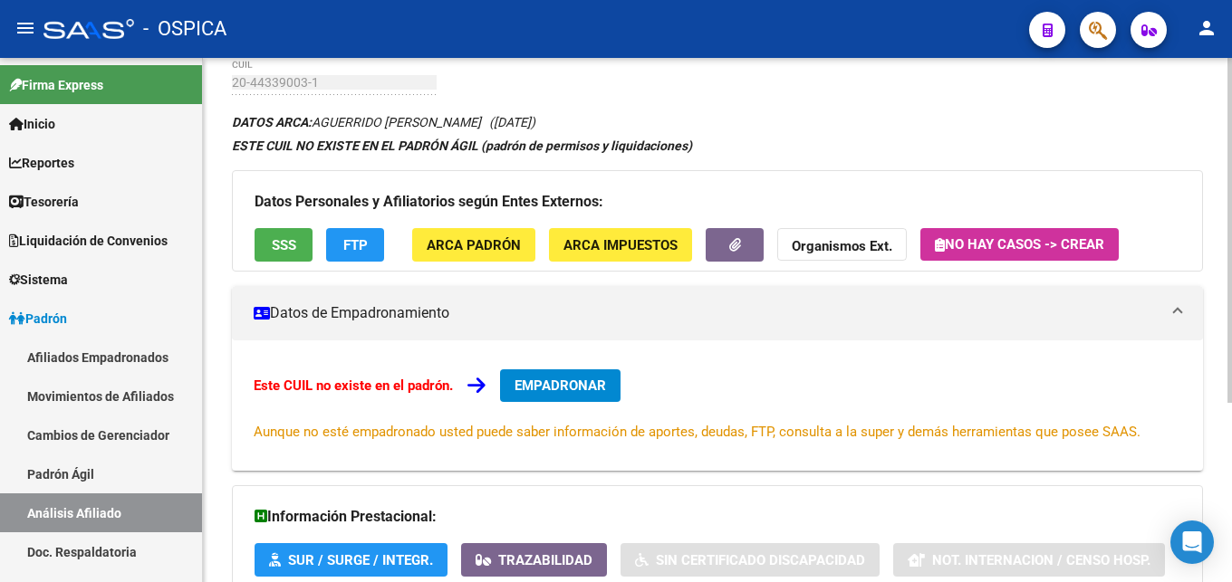
scroll to position [274, 0]
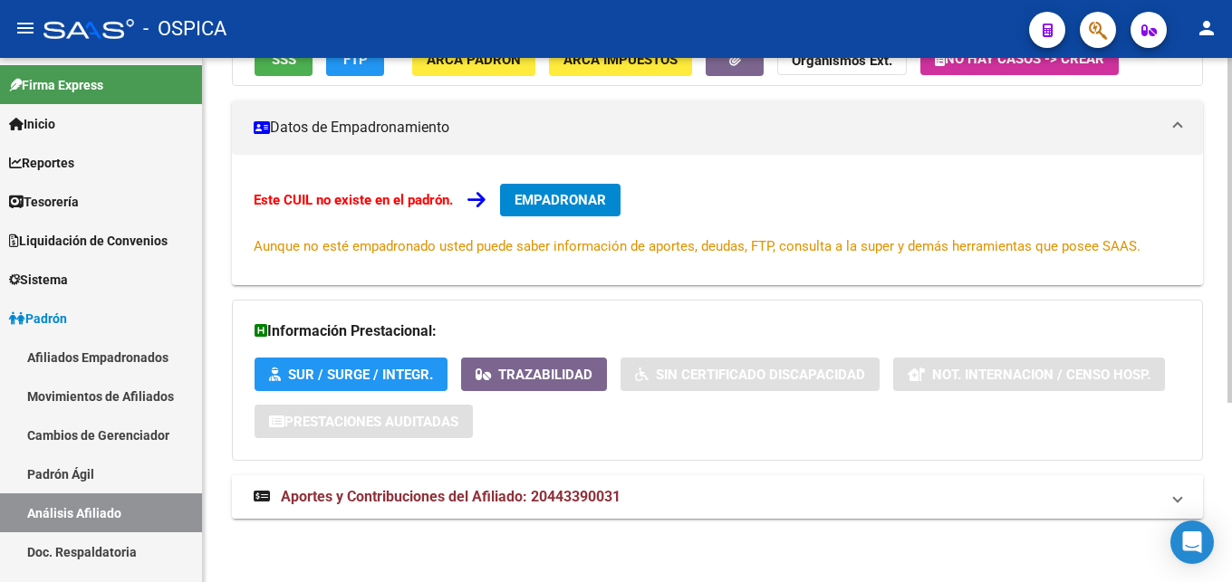
click at [475, 501] on span "Aportes y Contribuciones del Afiliado: 20443390031" at bounding box center [451, 496] width 340 height 17
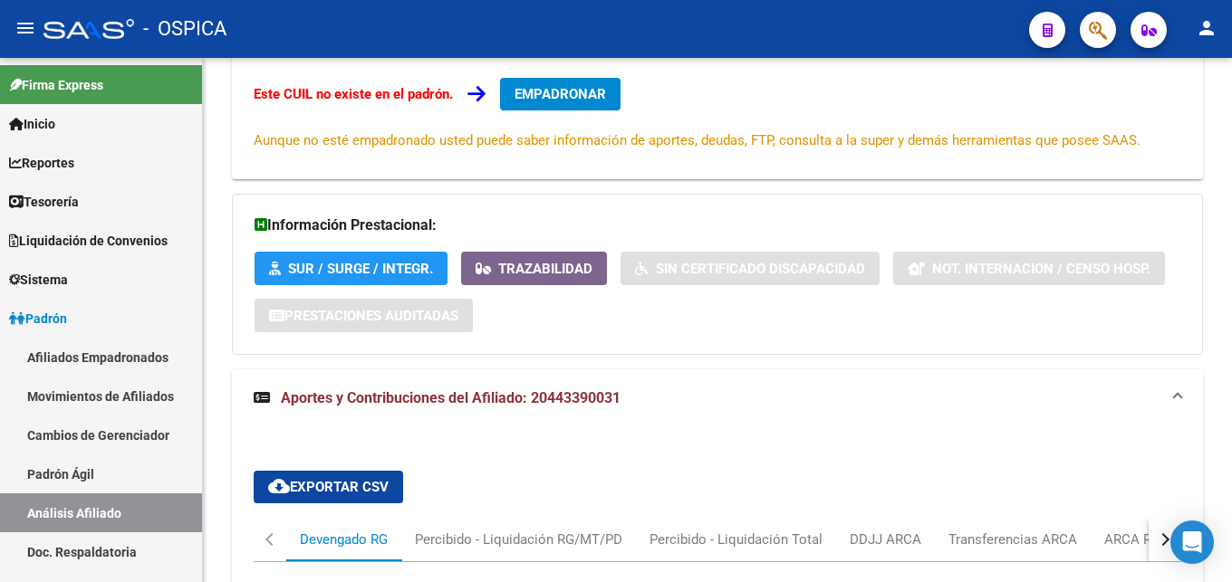
scroll to position [564, 0]
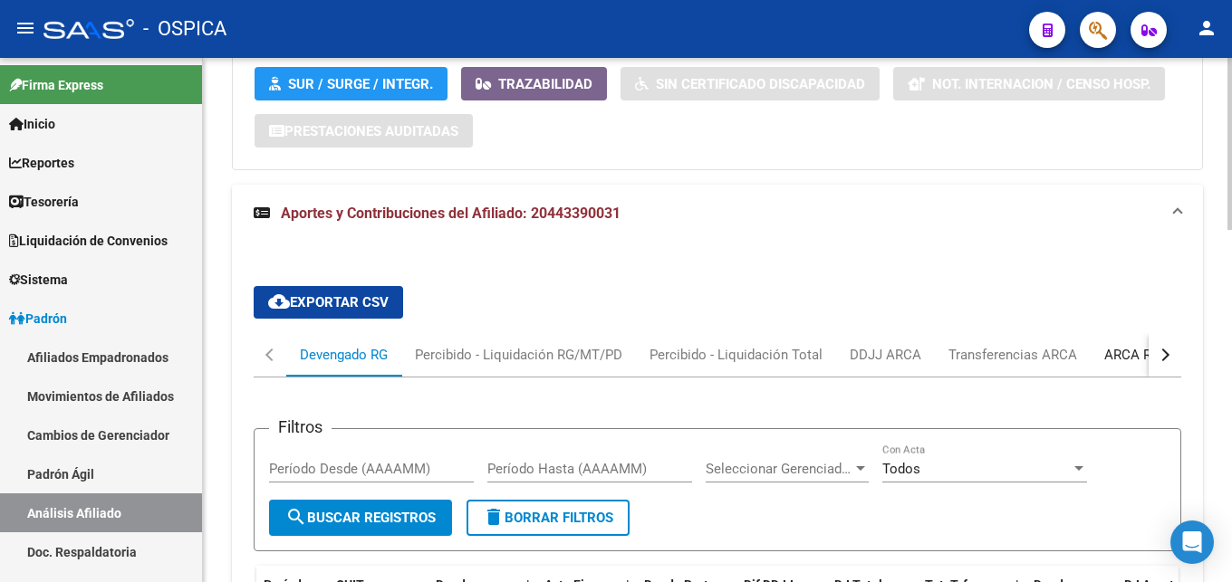
click at [1136, 359] on div "ARCA Relaciones Laborales" at bounding box center [1188, 355] width 169 height 20
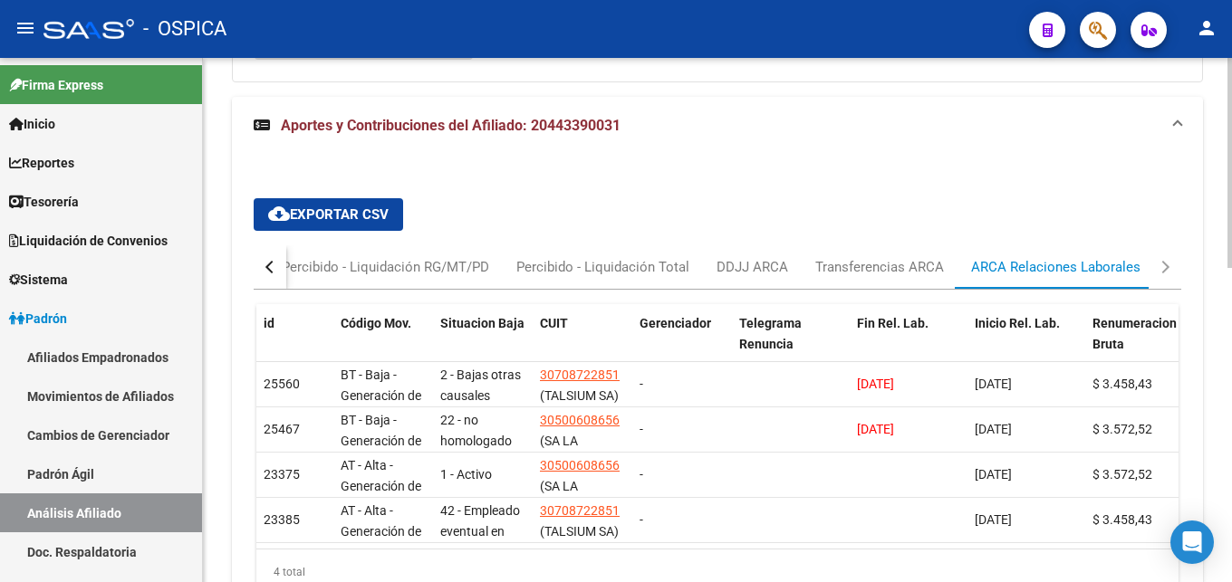
scroll to position [729, 0]
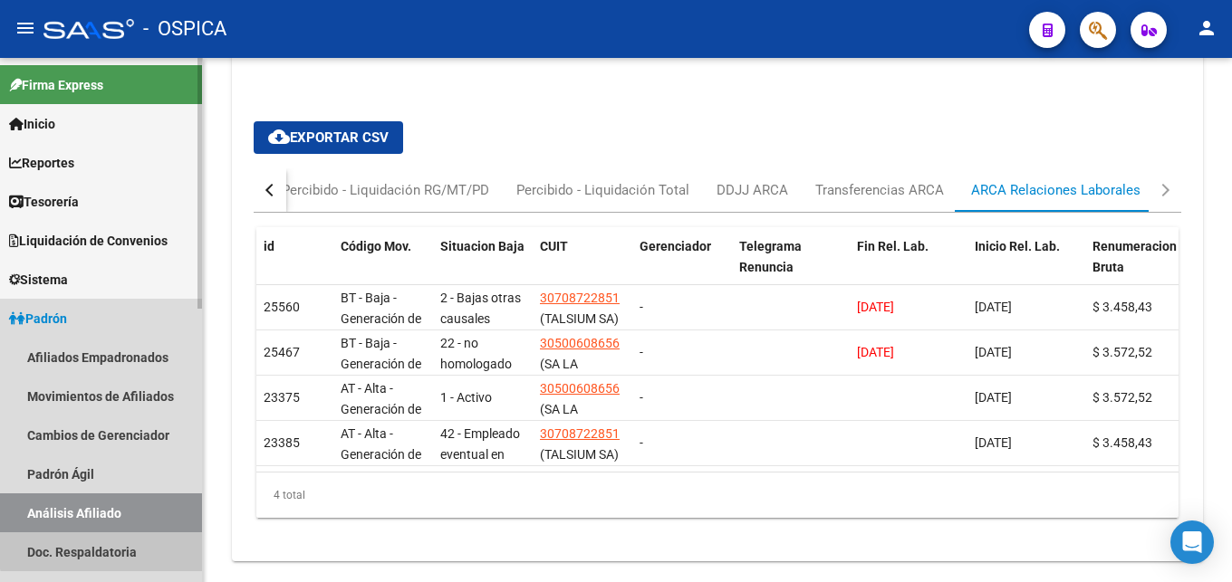
click at [113, 547] on link "Doc. Respaldatoria" at bounding box center [101, 552] width 202 height 39
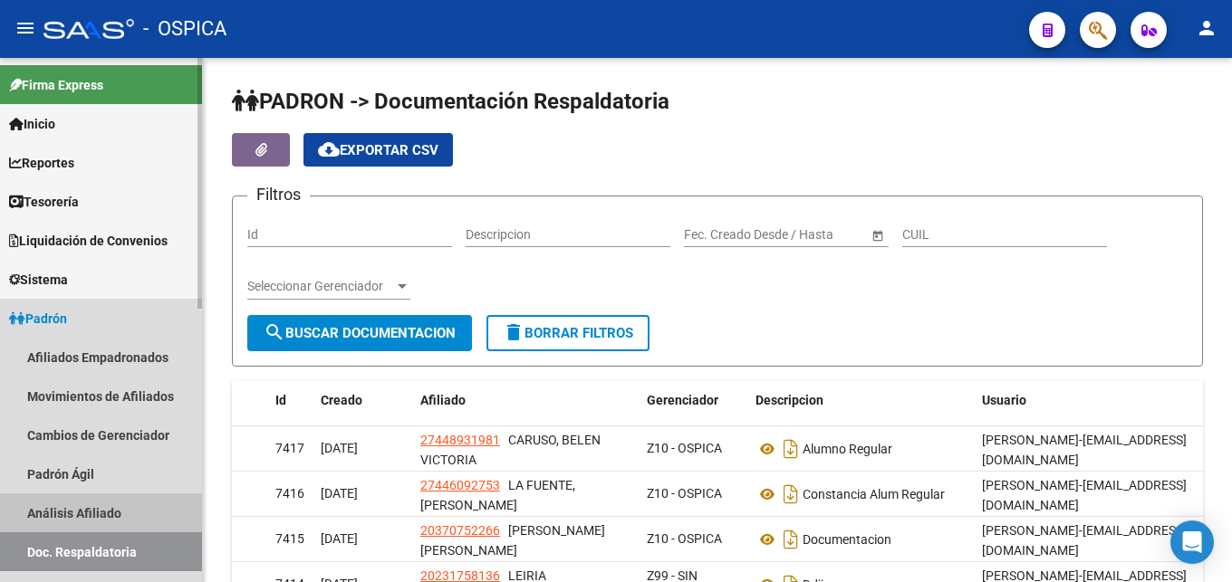
click at [123, 514] on link "Análisis Afiliado" at bounding box center [101, 513] width 202 height 39
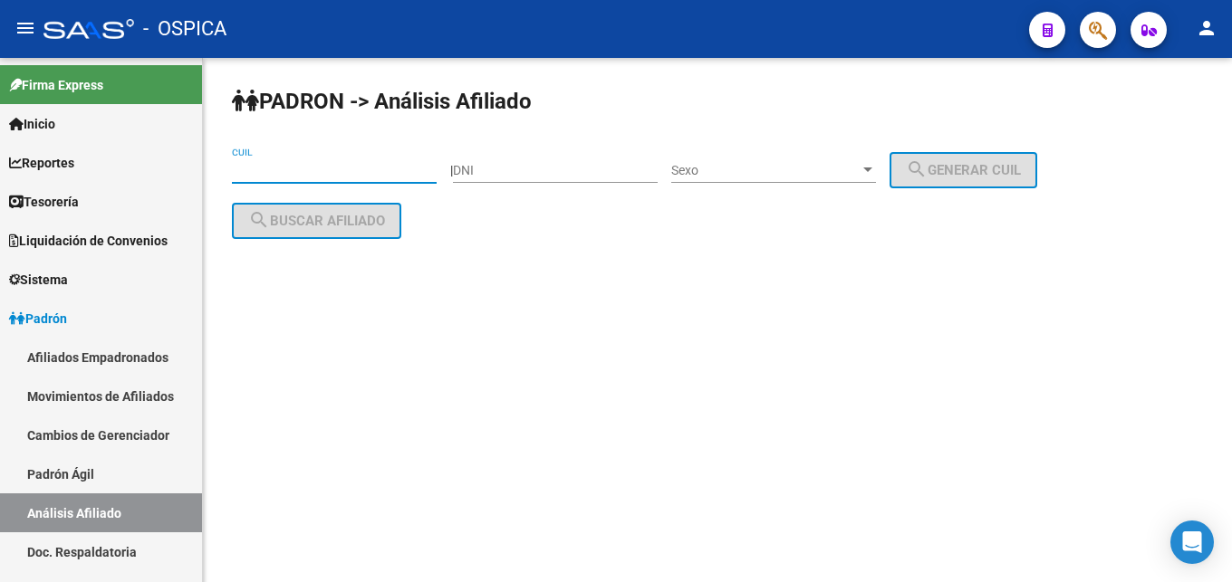
click at [299, 172] on input "CUIL" at bounding box center [334, 170] width 205 height 15
paste input "20-44994416-0"
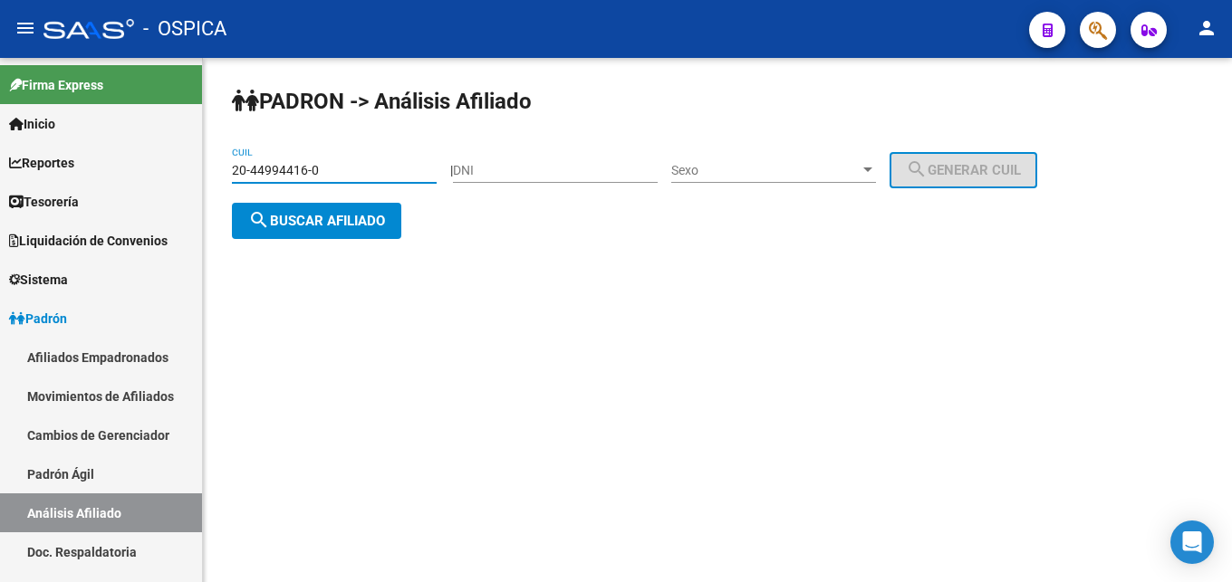
type input "20-44994416-0"
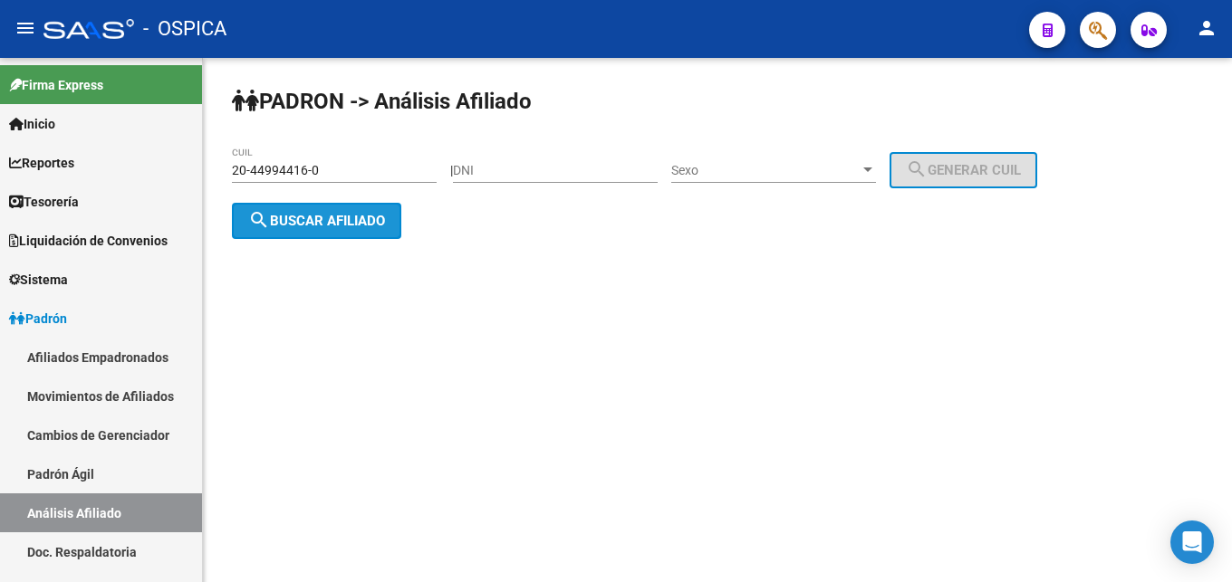
click at [325, 235] on button "search Buscar afiliado" at bounding box center [316, 221] width 169 height 36
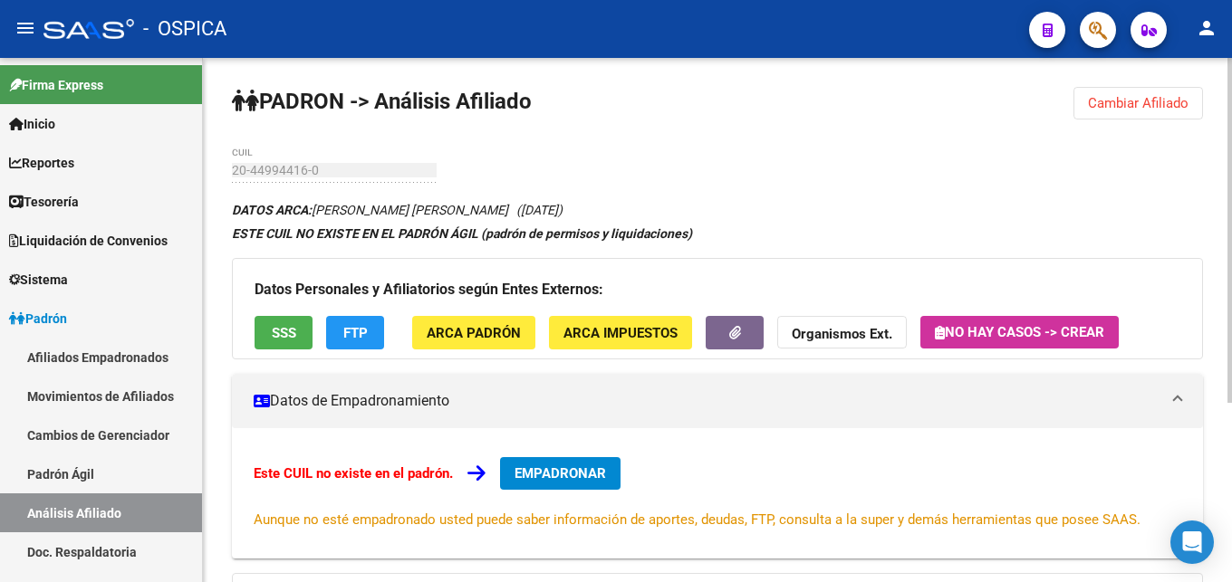
scroll to position [274, 0]
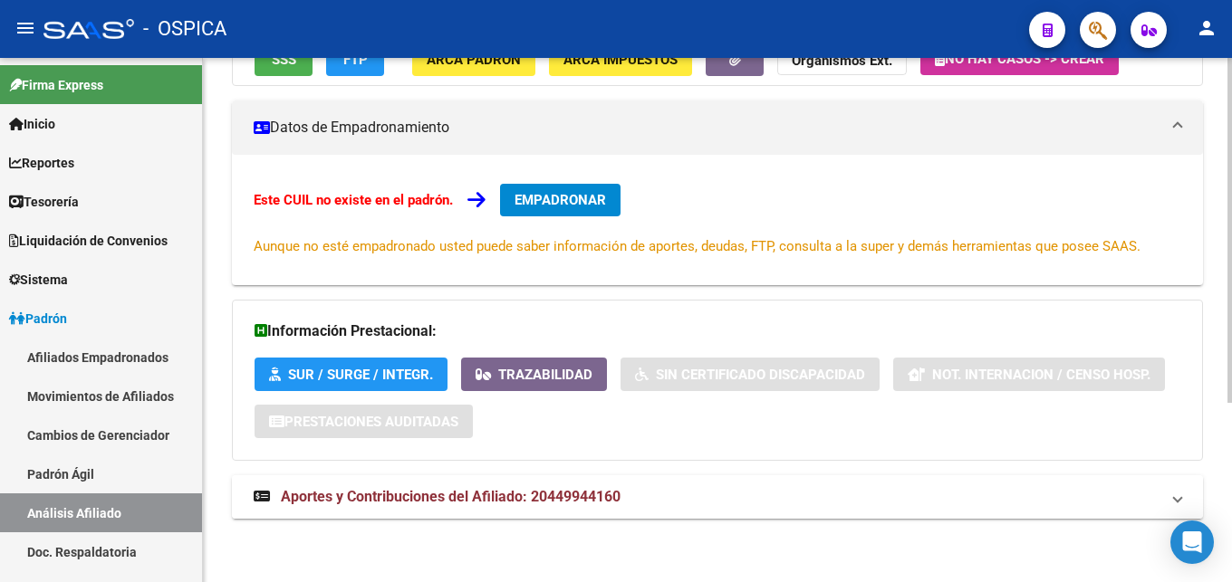
click at [602, 513] on mat-expansion-panel-header "Aportes y Contribuciones del Afiliado: 20449944160" at bounding box center [717, 497] width 971 height 43
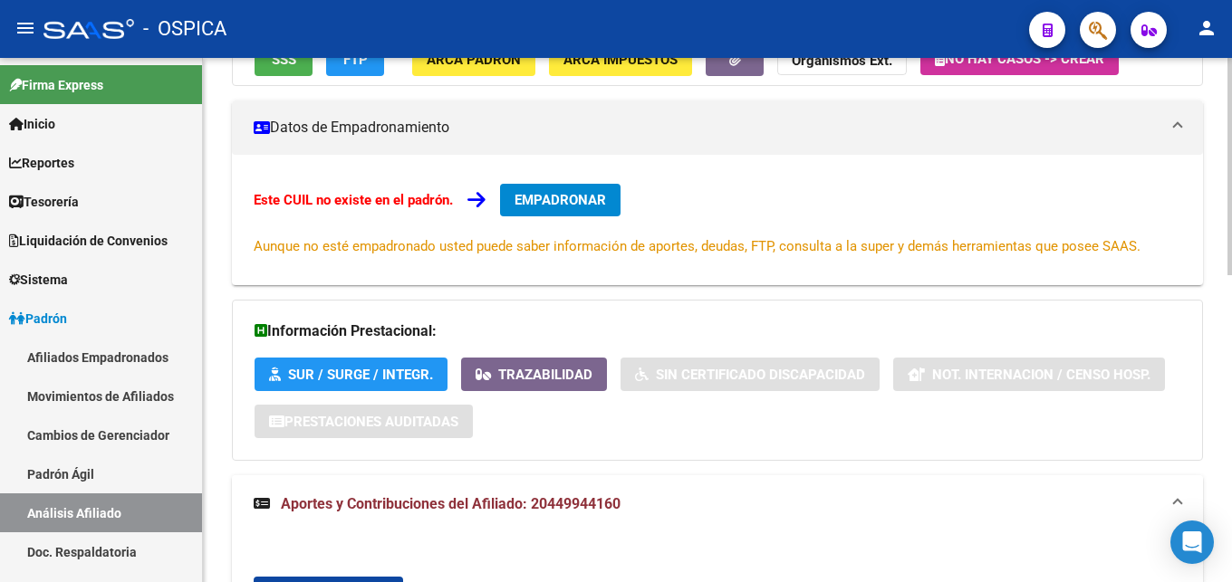
scroll to position [458, 0]
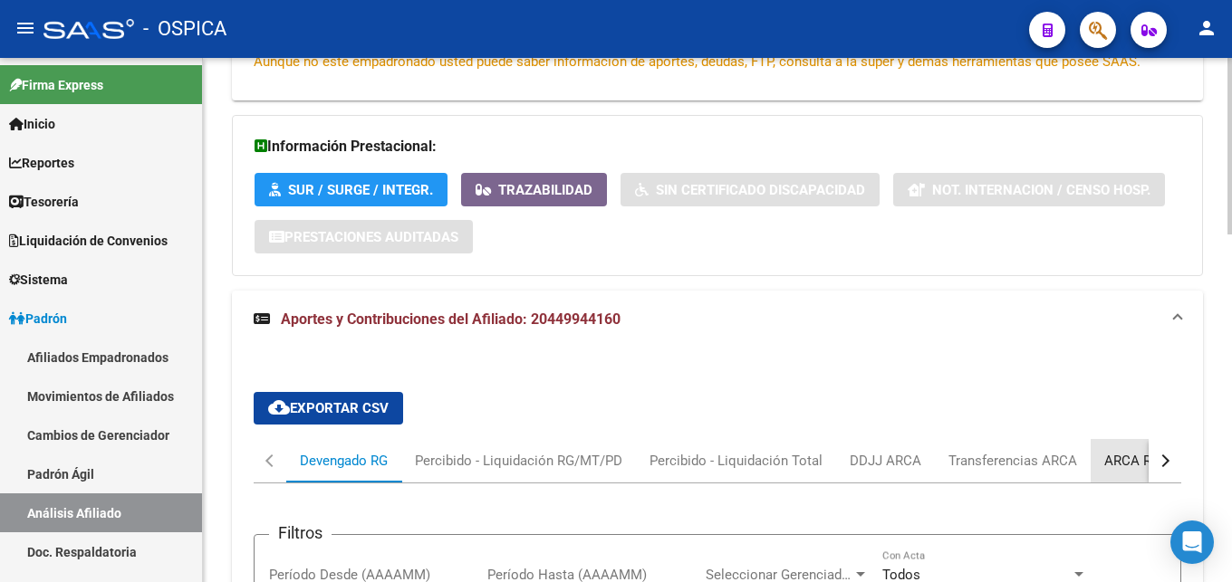
click at [1129, 457] on div "ARCA Relaciones Laborales" at bounding box center [1188, 461] width 169 height 20
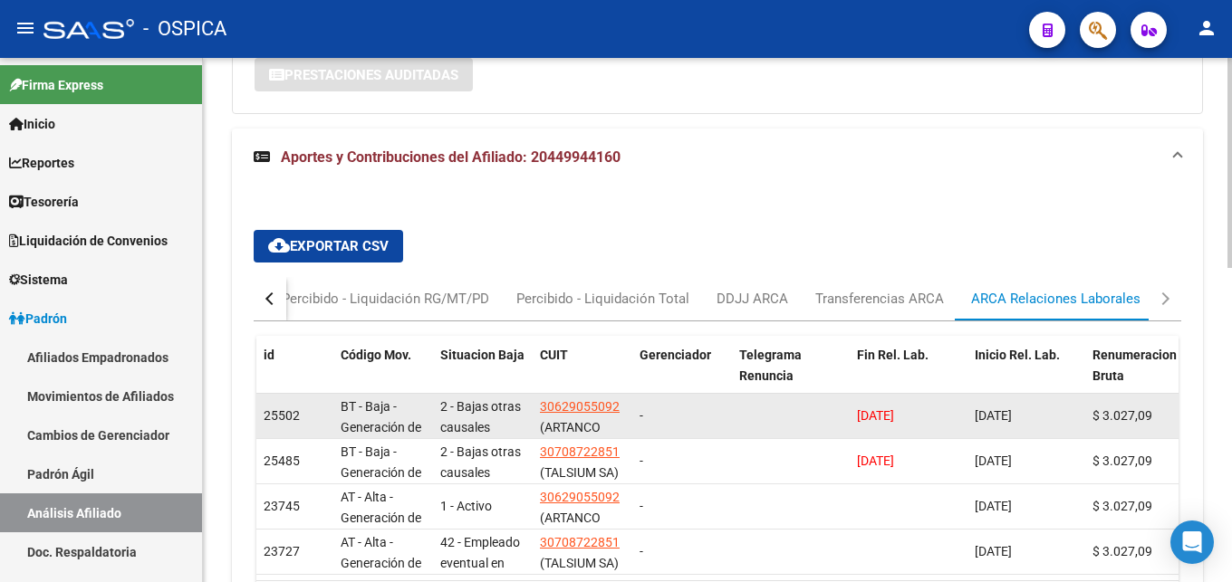
scroll to position [729, 0]
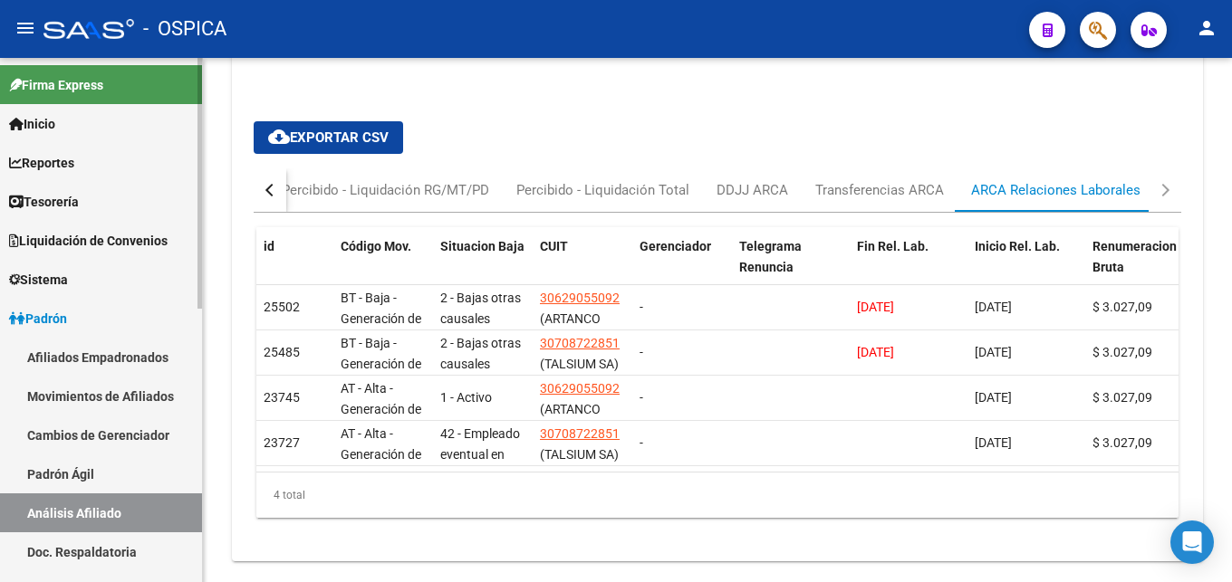
click at [101, 545] on link "Doc. Respaldatoria" at bounding box center [101, 552] width 202 height 39
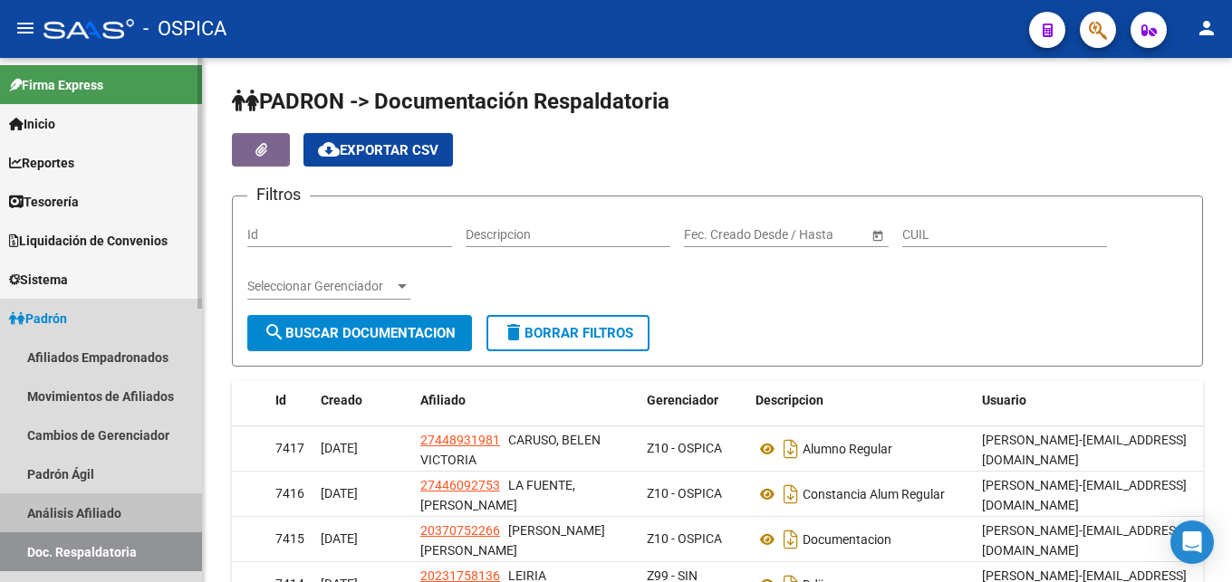
click at [103, 515] on link "Análisis Afiliado" at bounding box center [101, 513] width 202 height 39
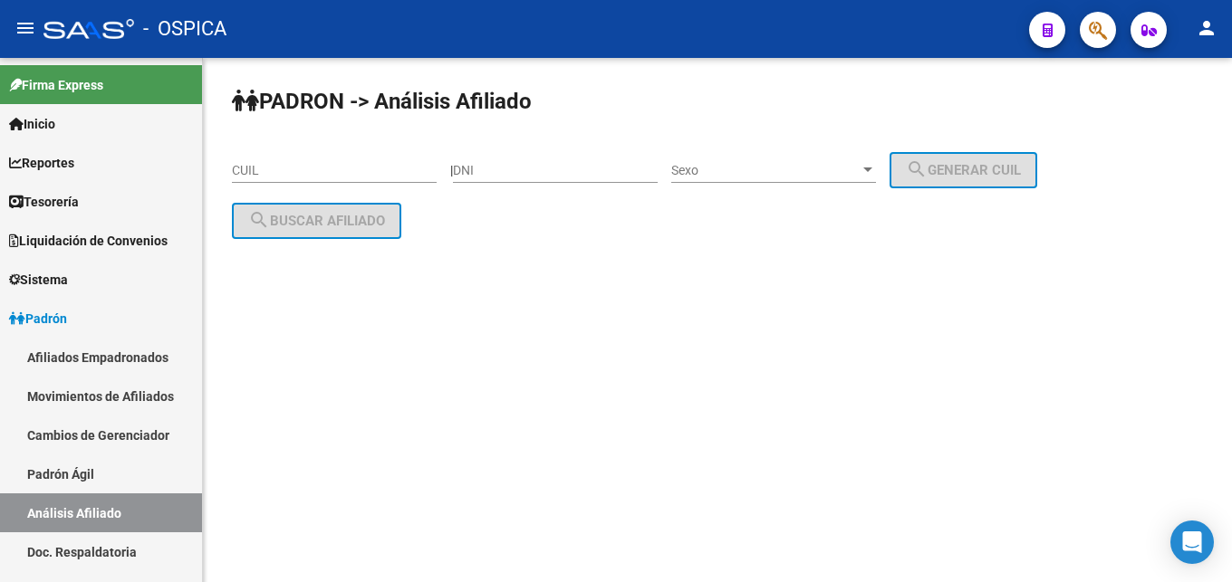
click at [296, 173] on input "CUIL" at bounding box center [334, 170] width 205 height 15
paste input "20-43954457-1"
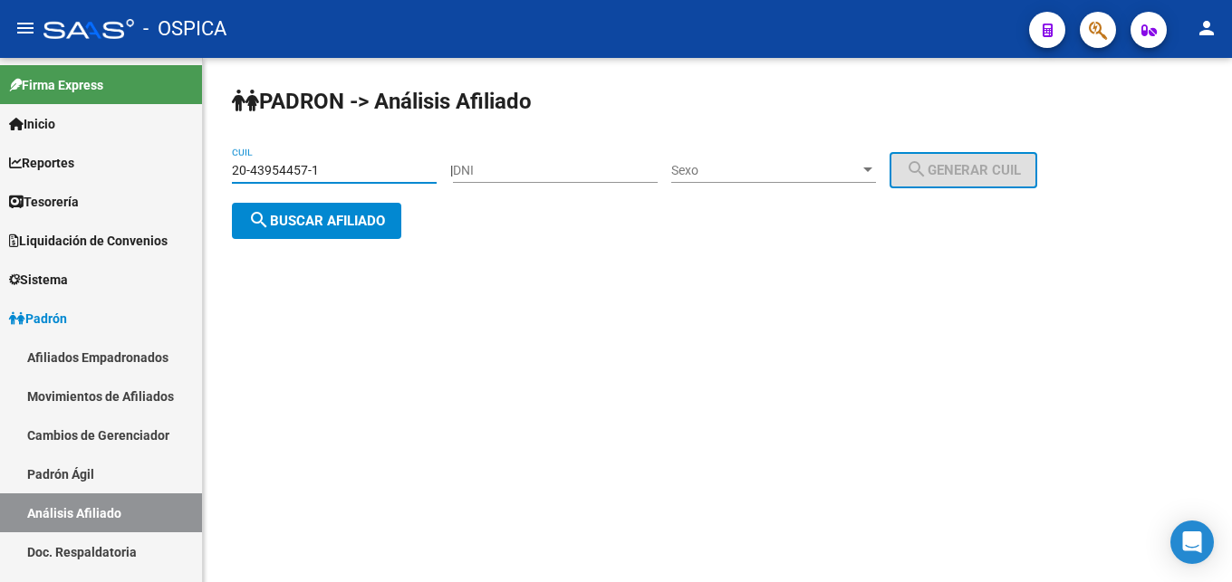
type input "20-43954457-1"
click at [334, 227] on span "search Buscar afiliado" at bounding box center [316, 221] width 137 height 16
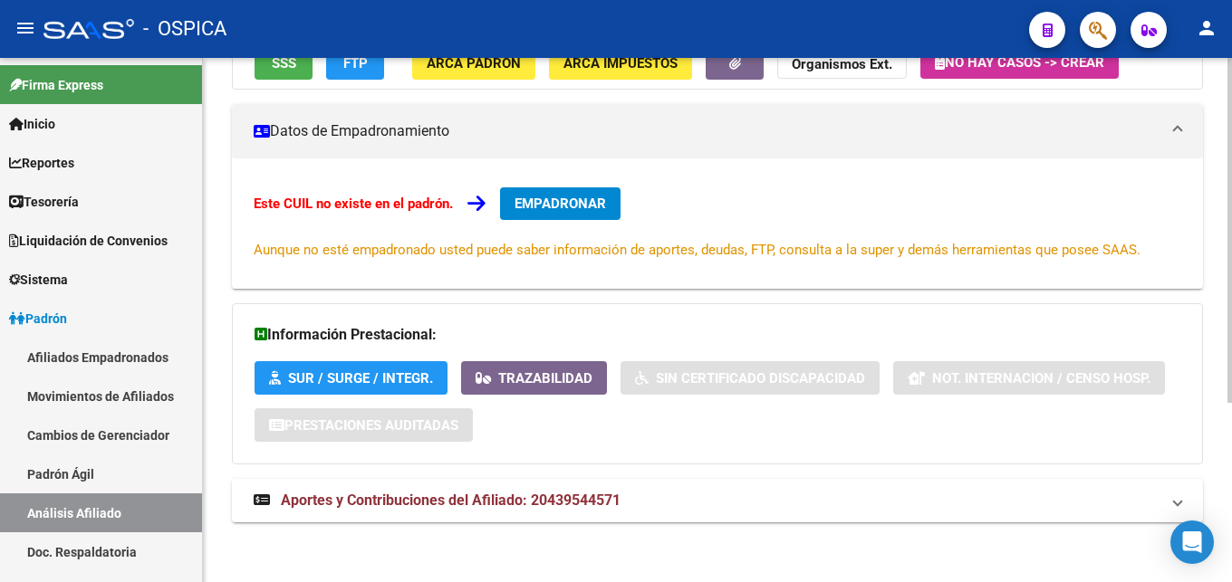
scroll to position [274, 0]
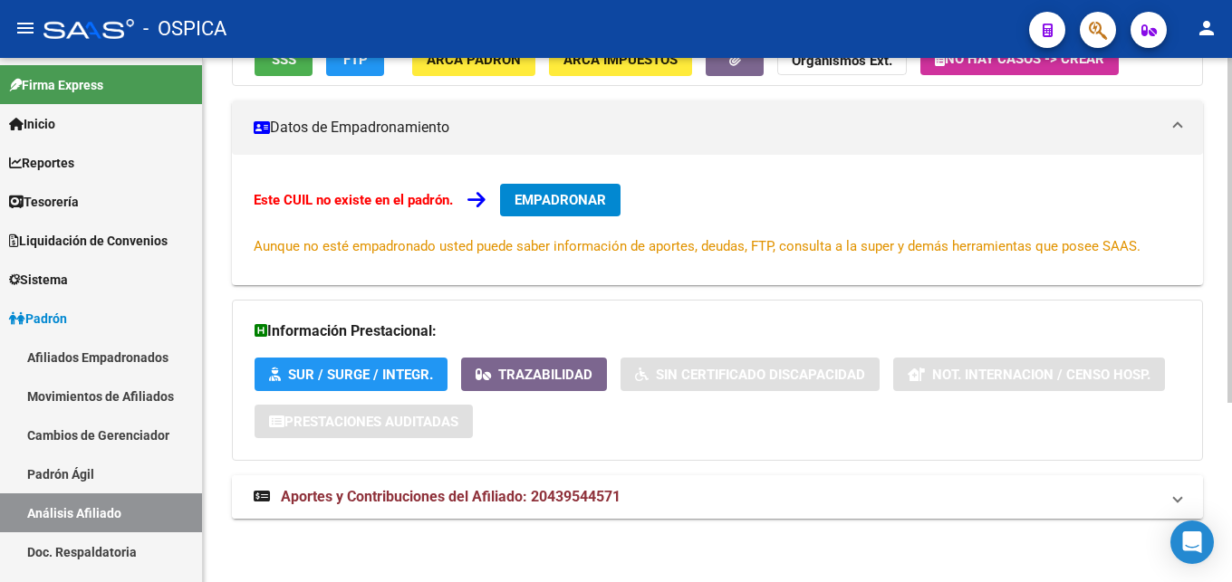
click at [533, 498] on span "Aportes y Contribuciones del Afiliado: 20439544571" at bounding box center [451, 496] width 340 height 17
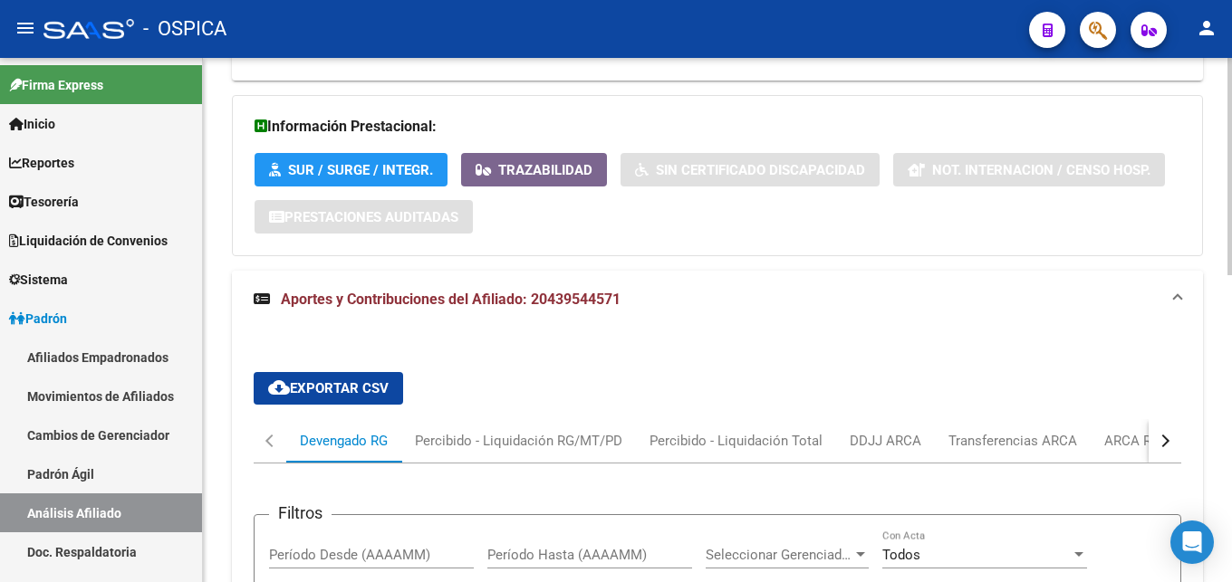
scroll to position [551, 0]
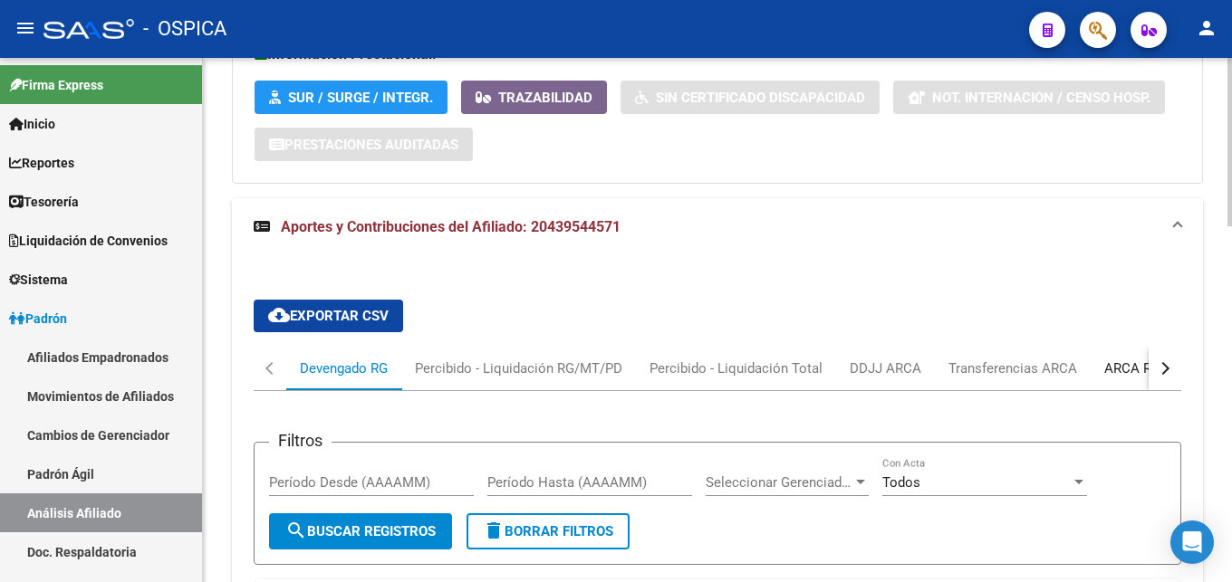
click at [1112, 370] on div "ARCA Relaciones Laborales" at bounding box center [1188, 369] width 169 height 20
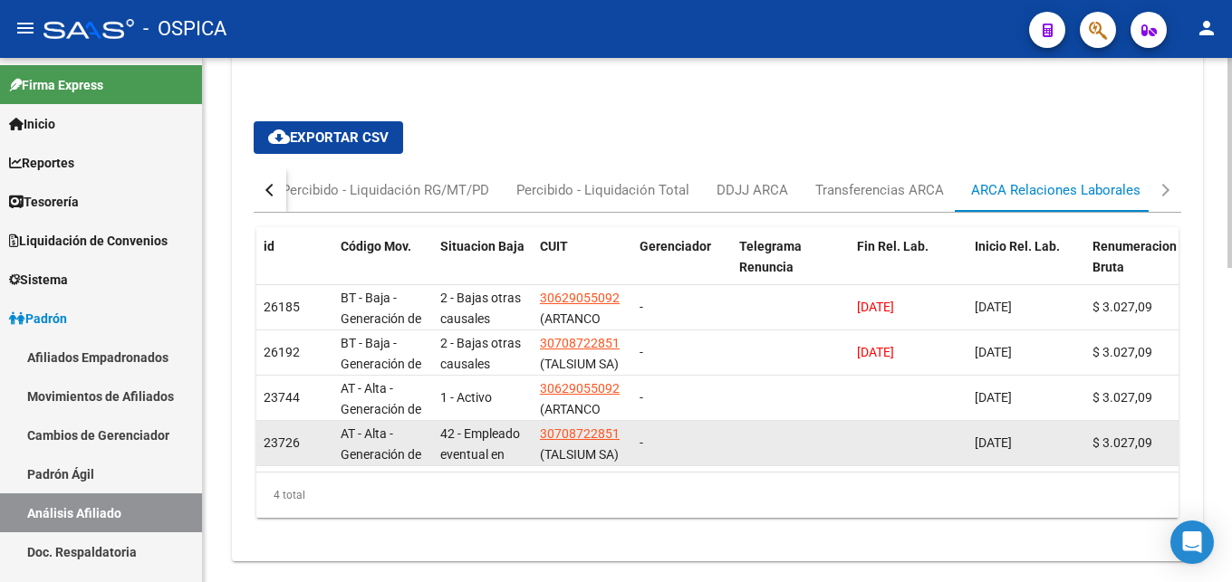
scroll to position [787, 0]
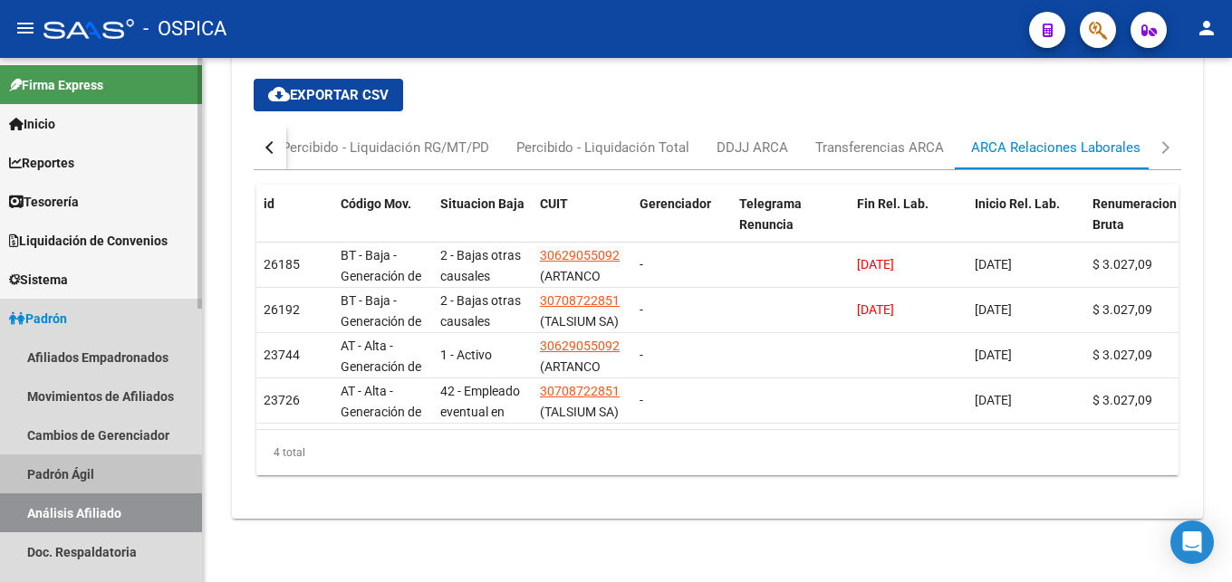
click at [61, 479] on link "Padrón Ágil" at bounding box center [101, 474] width 202 height 39
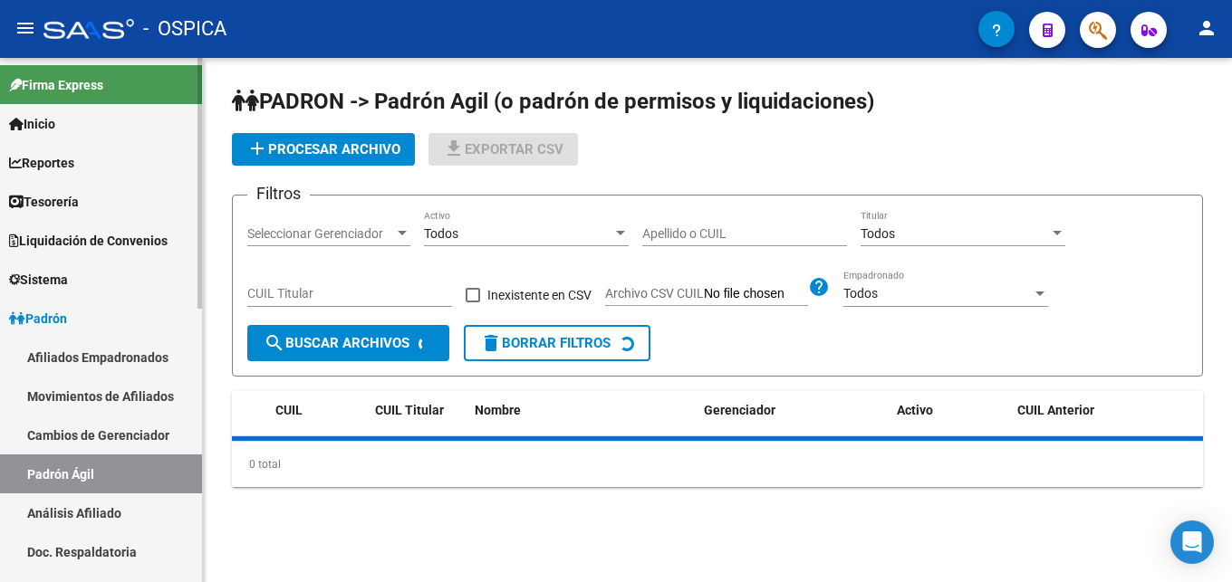
click at [72, 505] on link "Análisis Afiliado" at bounding box center [101, 513] width 202 height 39
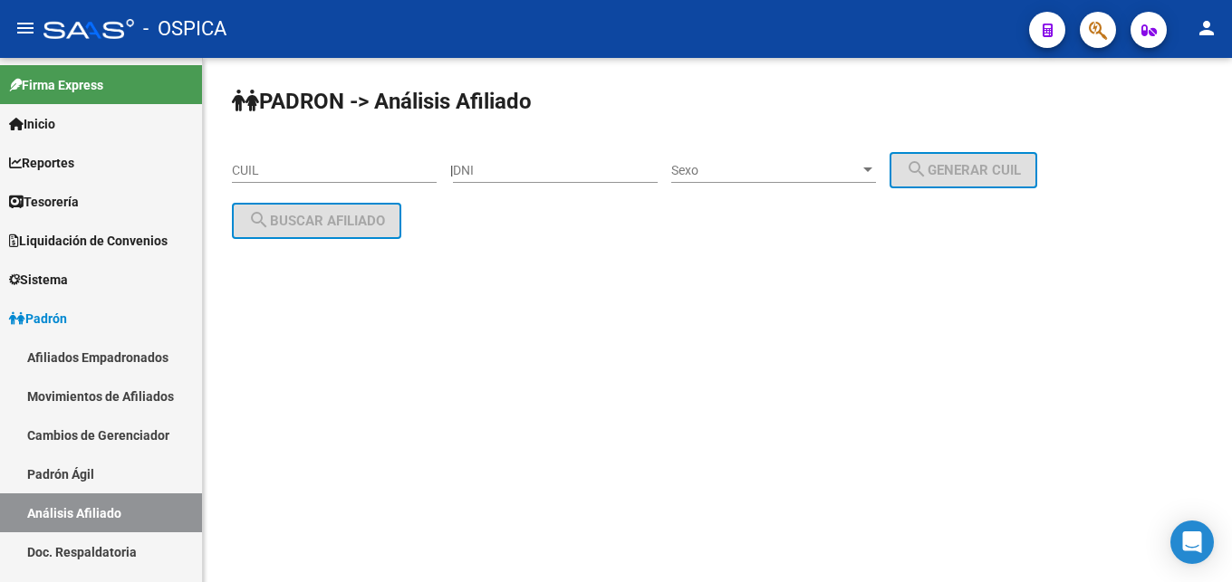
click at [268, 161] on div "CUIL" at bounding box center [334, 165] width 205 height 36
paste input "20-32924733-4"
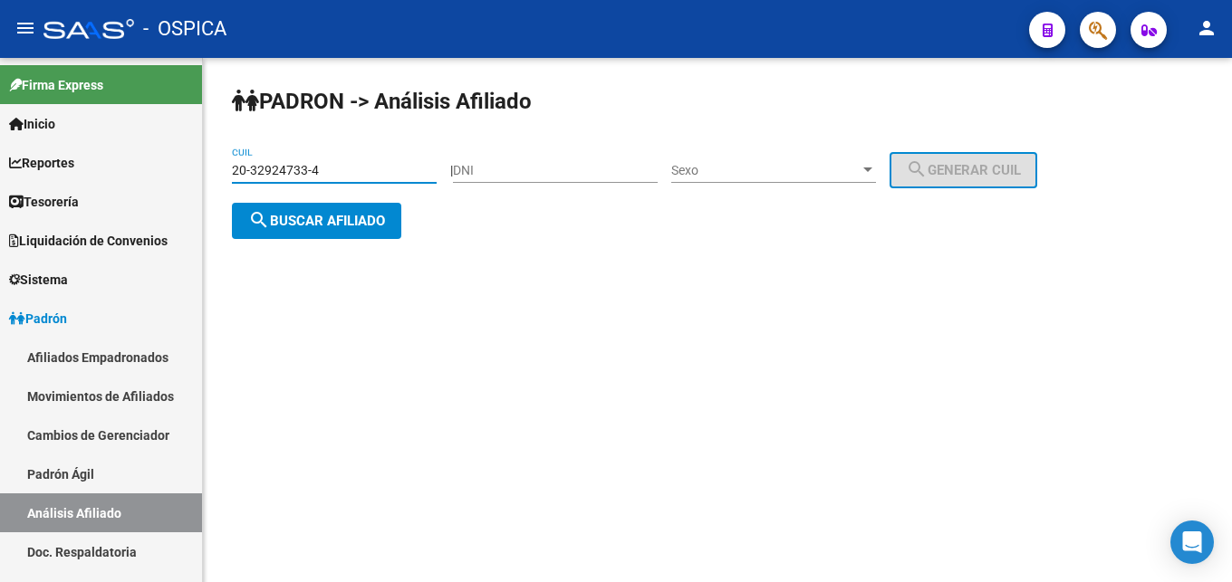
type input "20-32924733-4"
click at [306, 251] on div "PADRON -> Análisis Afiliado 20-32924733-4 CUIL | DNI Sexo Sexo search Generar C…" at bounding box center [717, 177] width 1029 height 239
click at [305, 225] on span "search Buscar afiliado" at bounding box center [316, 221] width 137 height 16
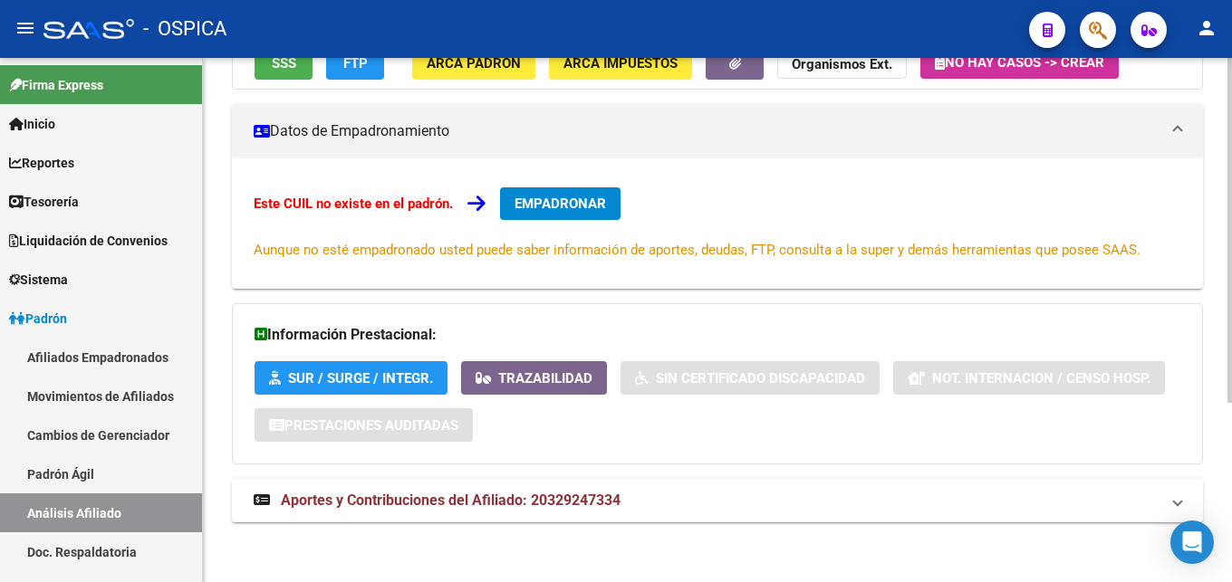
scroll to position [274, 0]
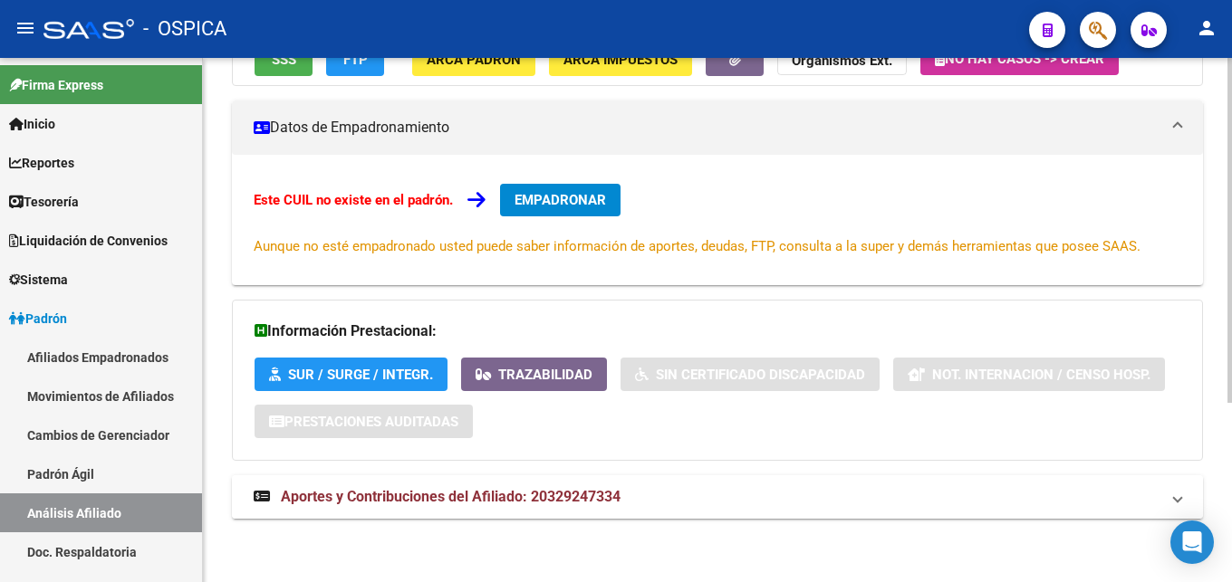
click at [565, 501] on span "Aportes y Contribuciones del Afiliado: 20329247334" at bounding box center [451, 496] width 340 height 17
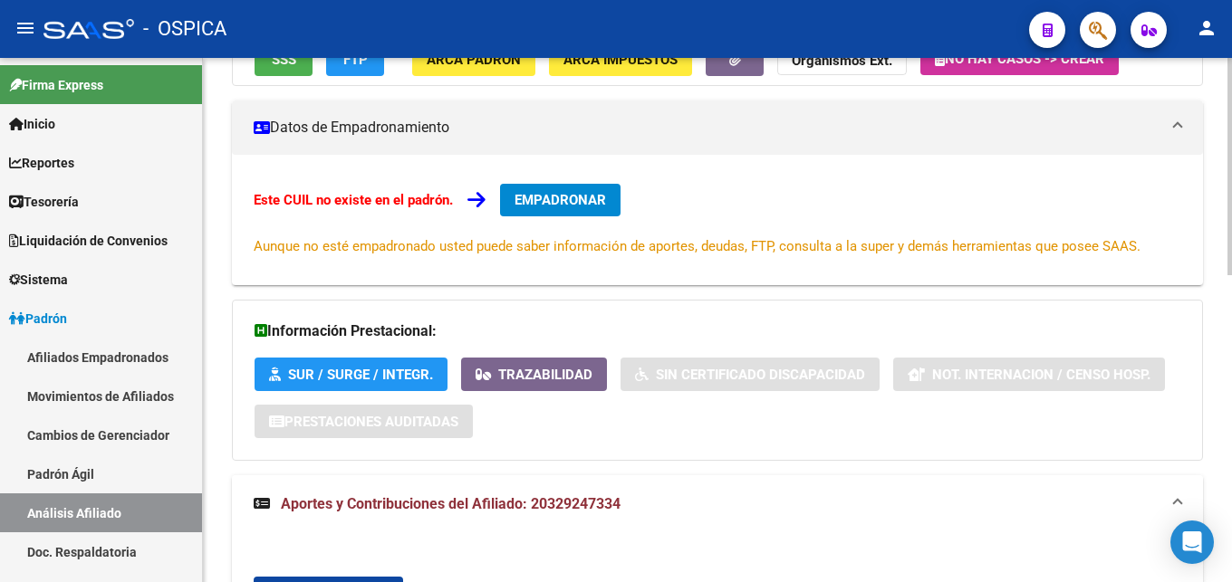
scroll to position [472, 0]
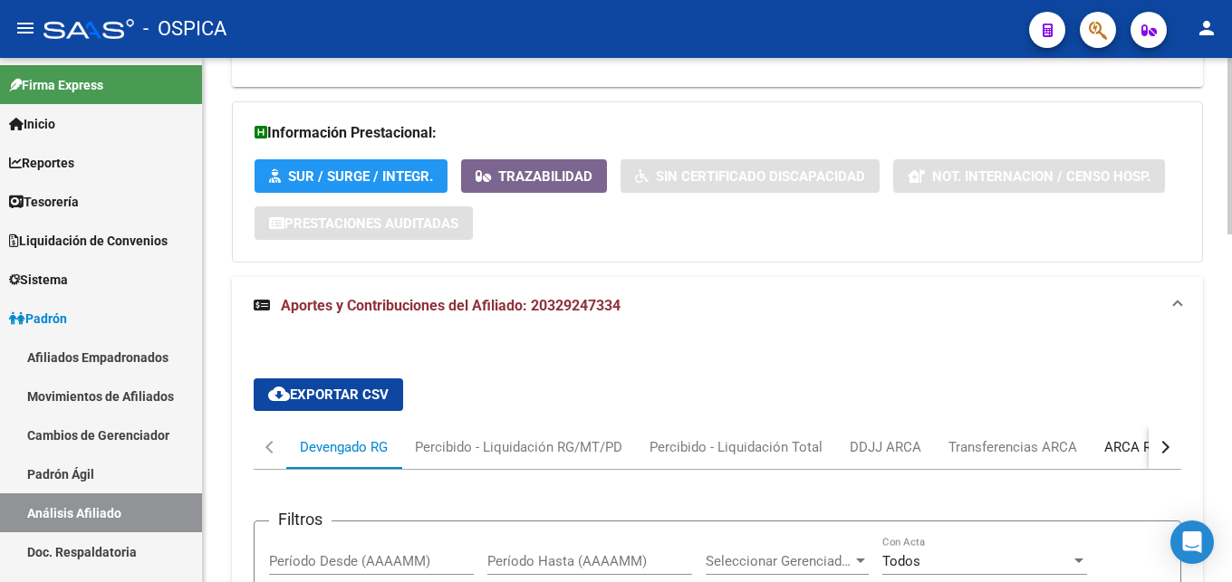
click at [1131, 450] on div "ARCA Relaciones Laborales" at bounding box center [1188, 448] width 169 height 20
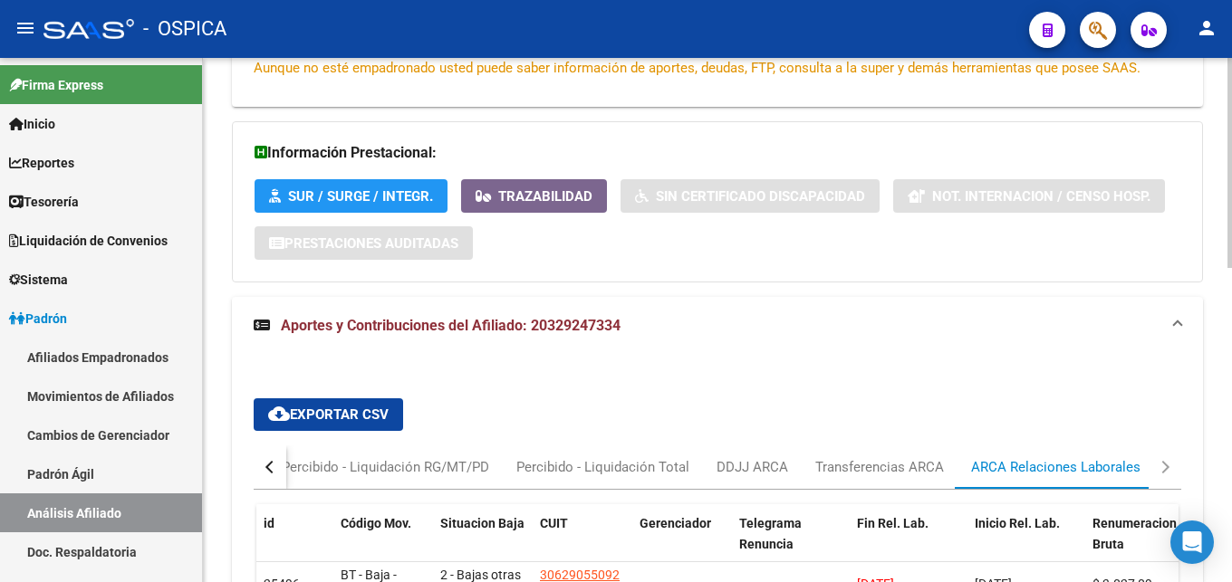
scroll to position [729, 0]
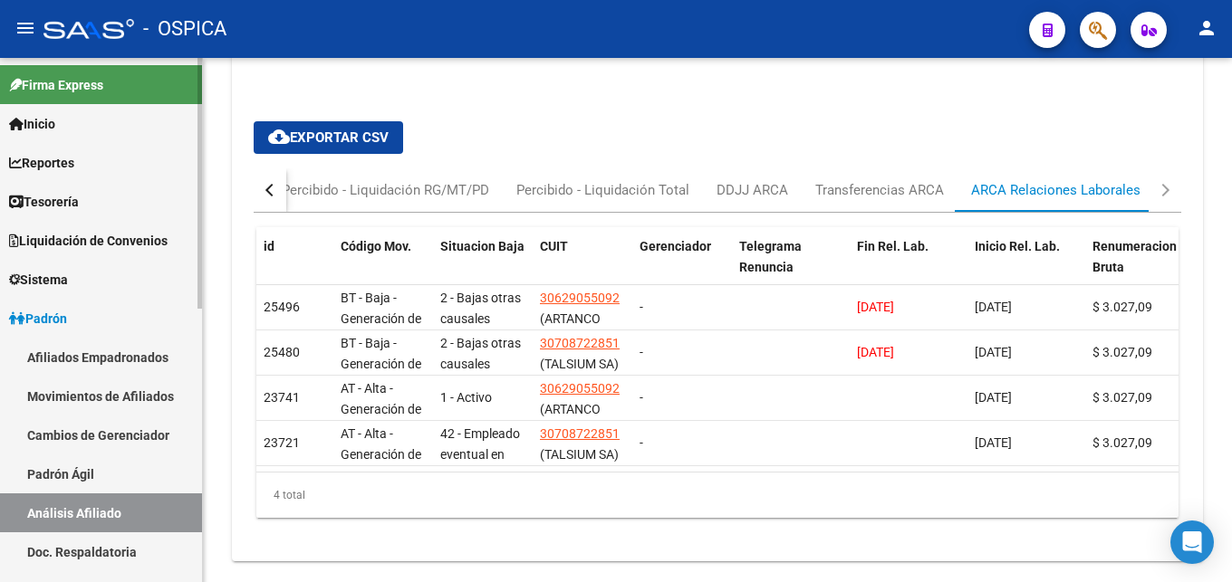
click at [109, 551] on link "Doc. Respaldatoria" at bounding box center [101, 552] width 202 height 39
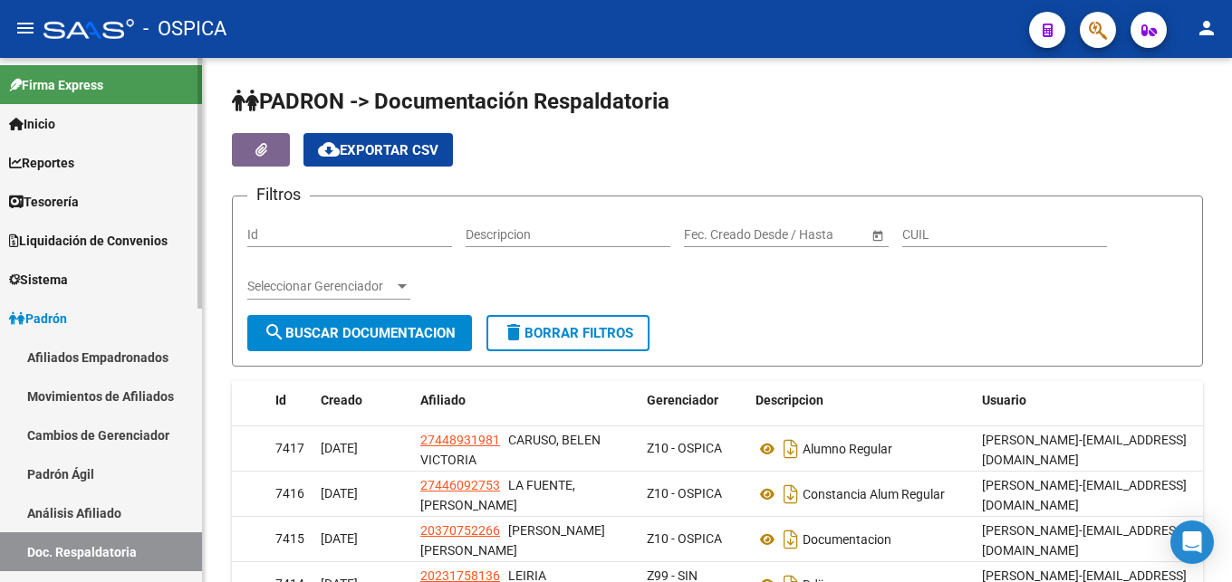
click at [114, 515] on link "Análisis Afiliado" at bounding box center [101, 513] width 202 height 39
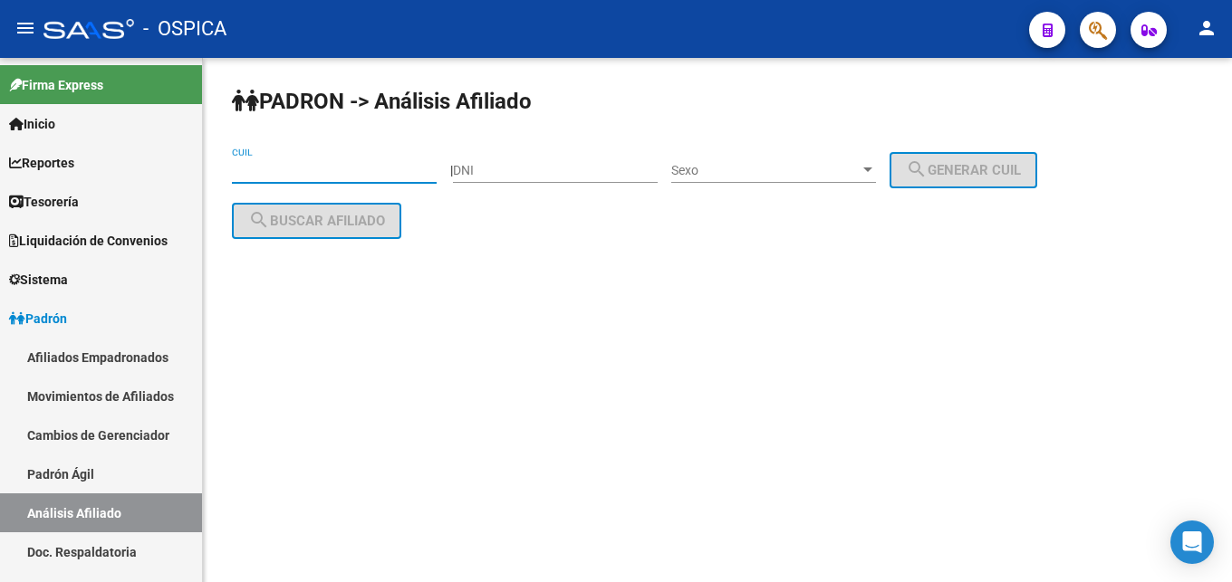
click at [284, 178] on input "CUIL" at bounding box center [334, 170] width 205 height 15
paste input "20-45609625-6"
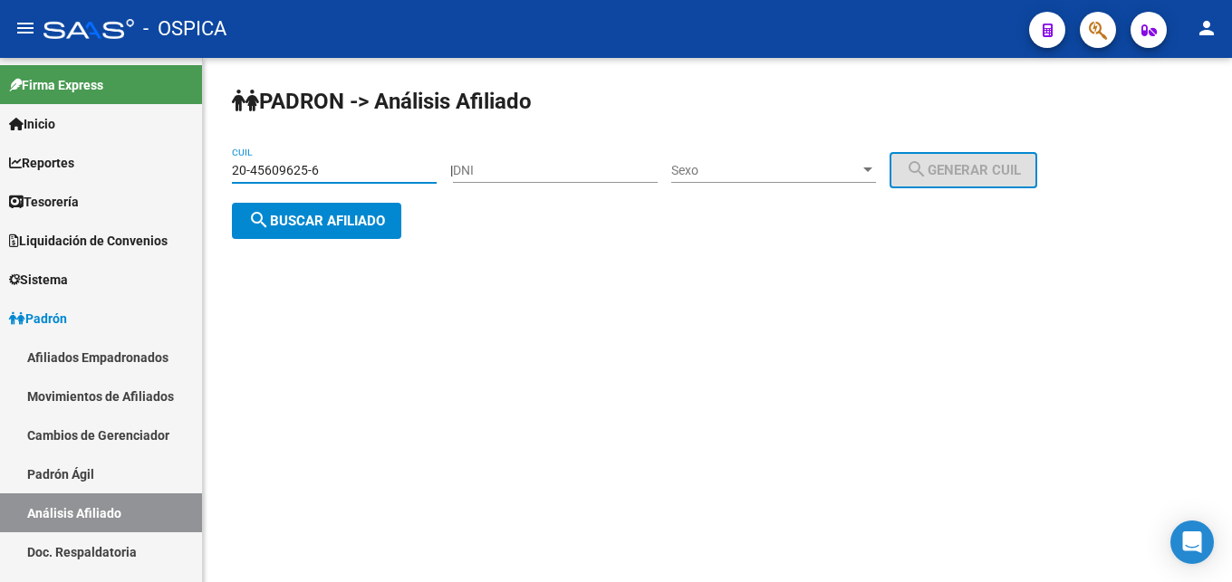
type input "20-45609625-6"
click at [336, 223] on span "search Buscar afiliado" at bounding box center [316, 221] width 137 height 16
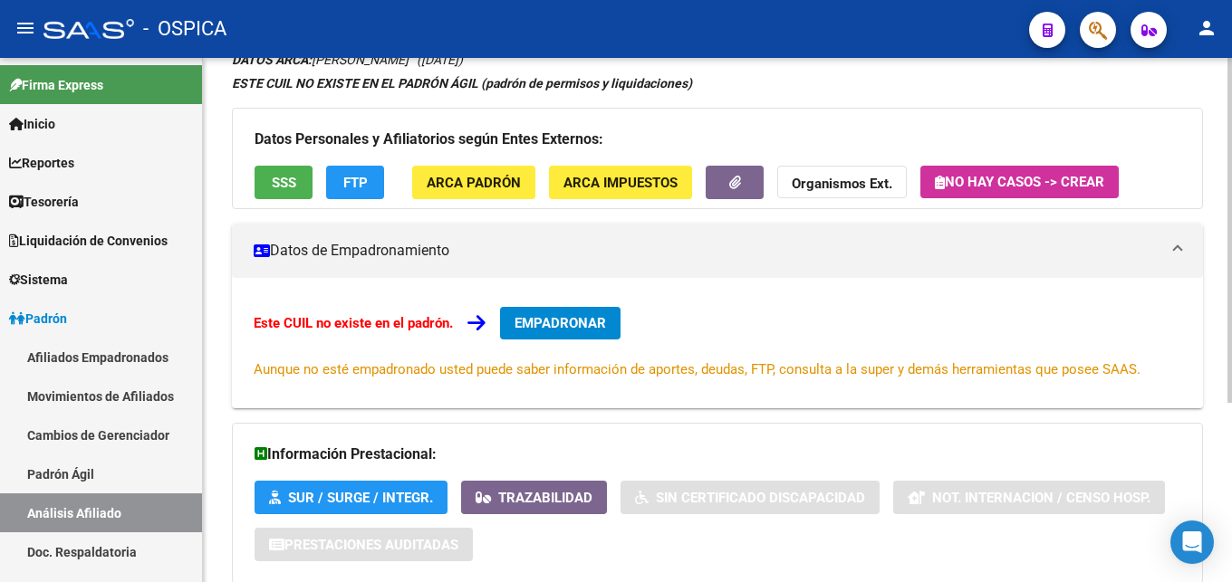
scroll to position [274, 0]
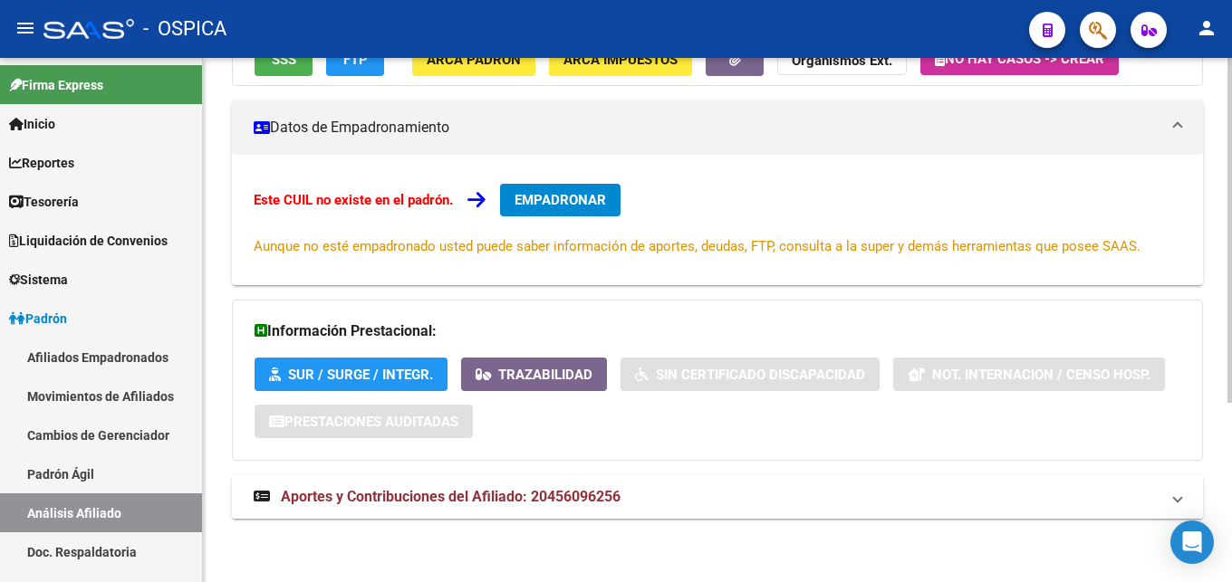
click at [599, 484] on mat-expansion-panel-header "Aportes y Contribuciones del Afiliado: 20456096256" at bounding box center [717, 497] width 971 height 43
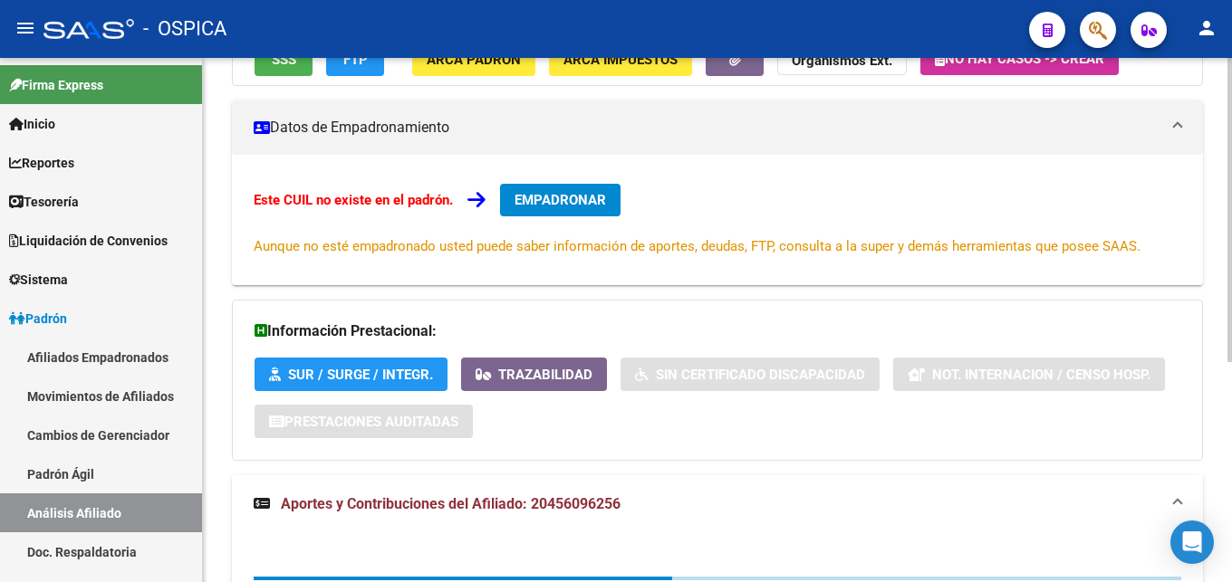
scroll to position [380, 0]
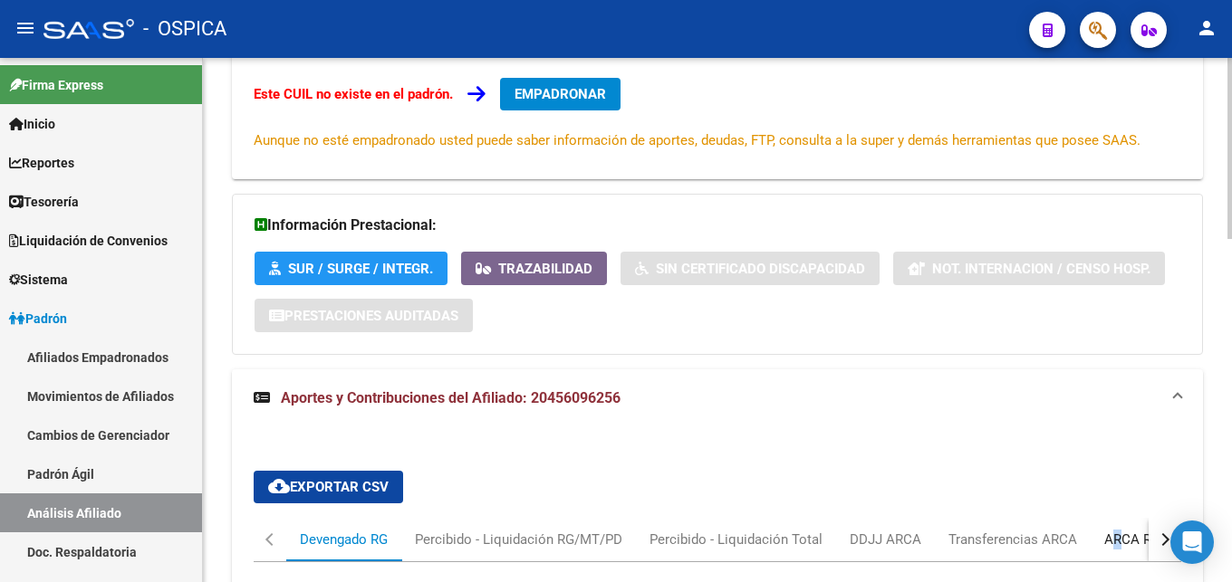
click at [1115, 535] on div "ARCA Relaciones Laborales" at bounding box center [1188, 540] width 169 height 20
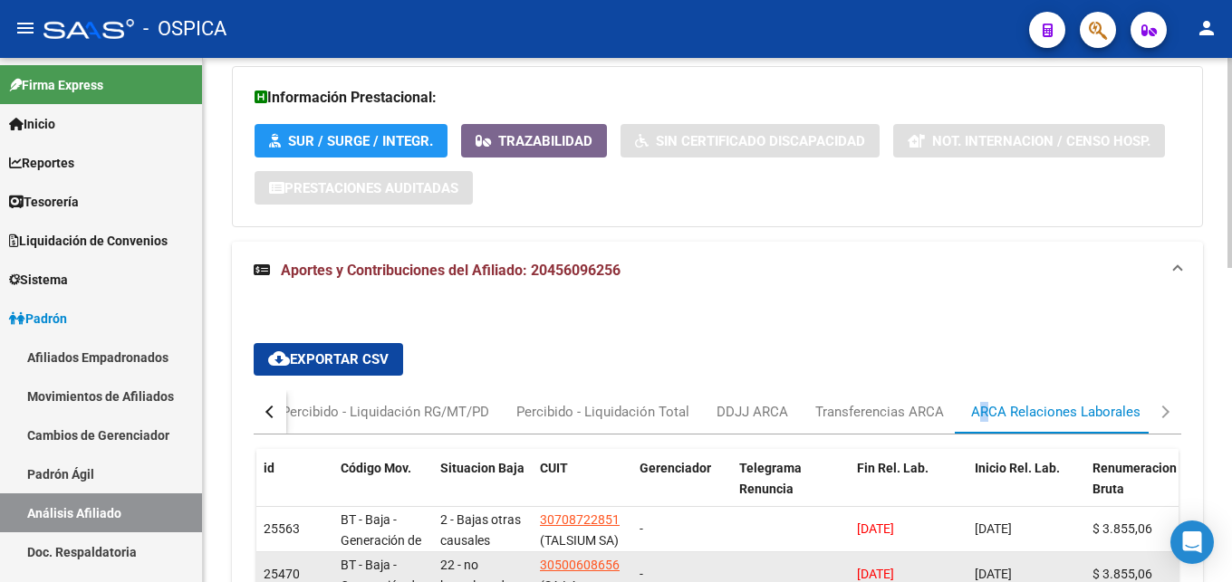
scroll to position [657, 0]
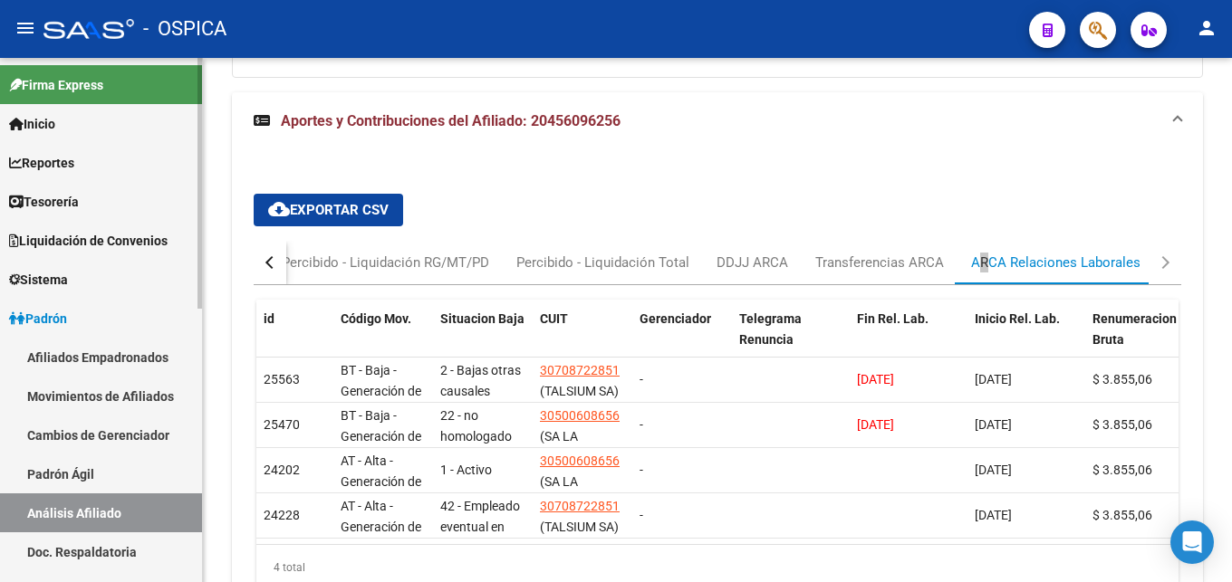
click at [118, 553] on link "Doc. Respaldatoria" at bounding box center [101, 552] width 202 height 39
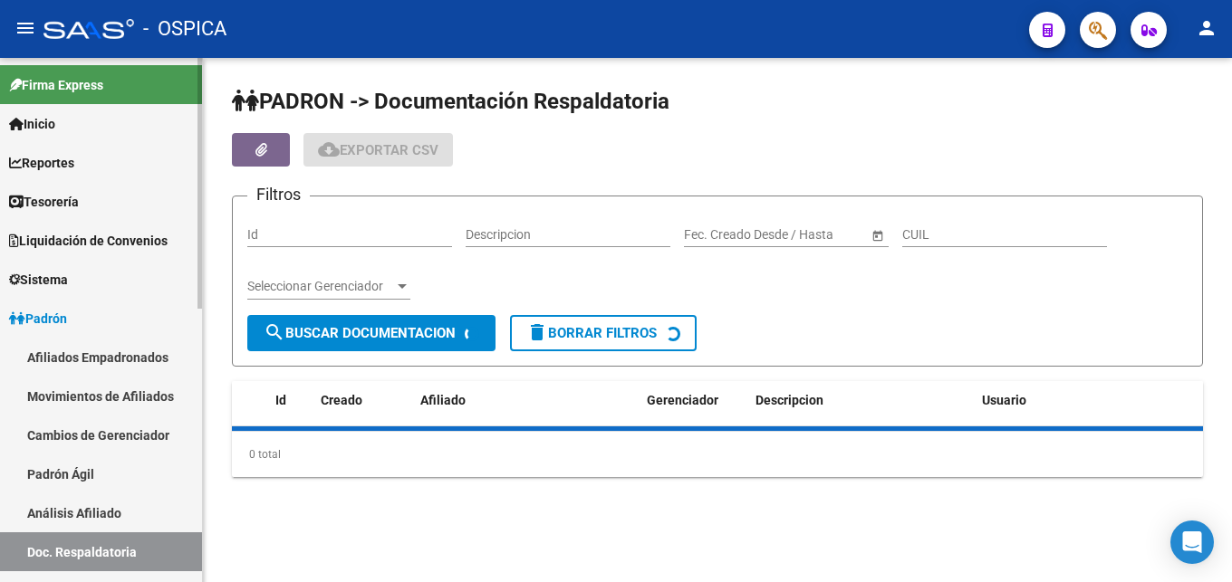
click at [120, 516] on link "Análisis Afiliado" at bounding box center [101, 513] width 202 height 39
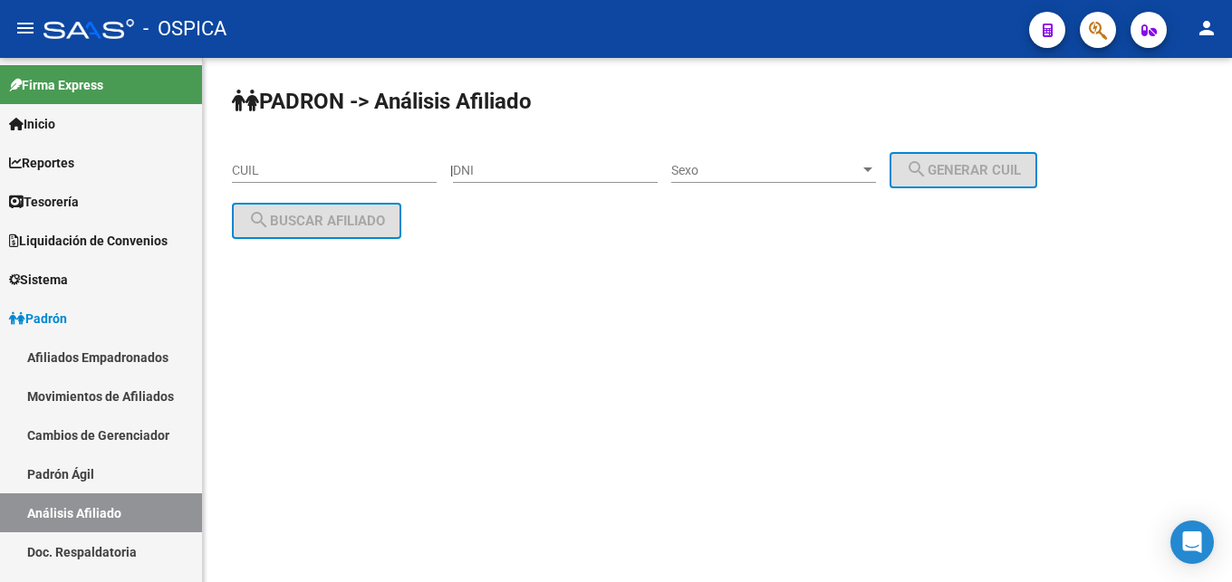
click at [262, 169] on input "CUIL" at bounding box center [334, 170] width 205 height 15
paste input "20-37192194-0"
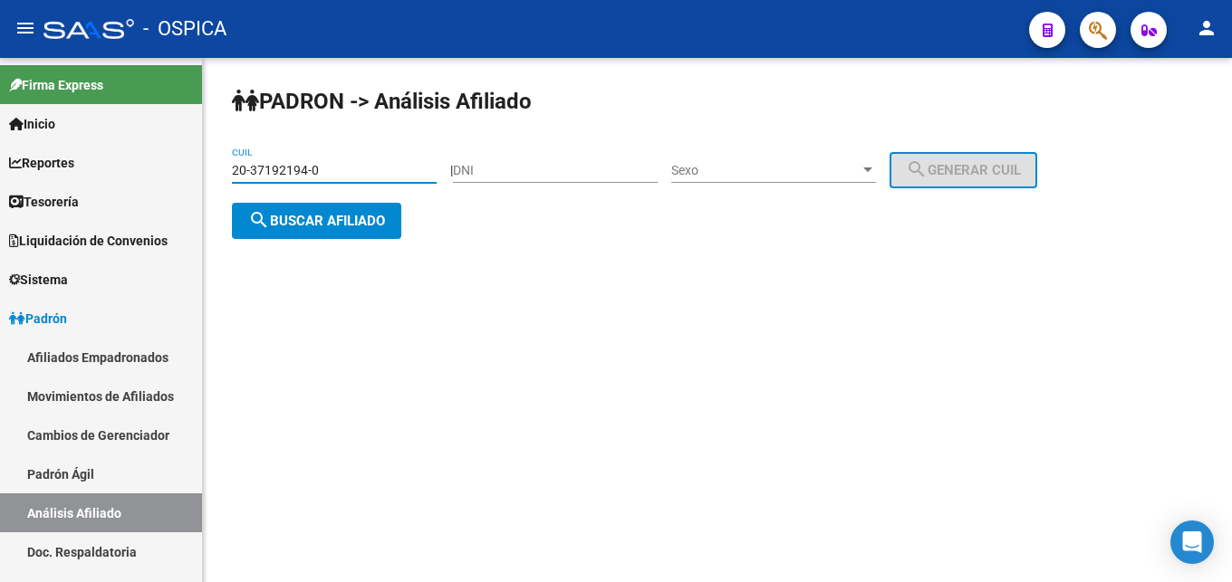
type input "20-37192194-0"
click at [297, 220] on span "search Buscar afiliado" at bounding box center [316, 221] width 137 height 16
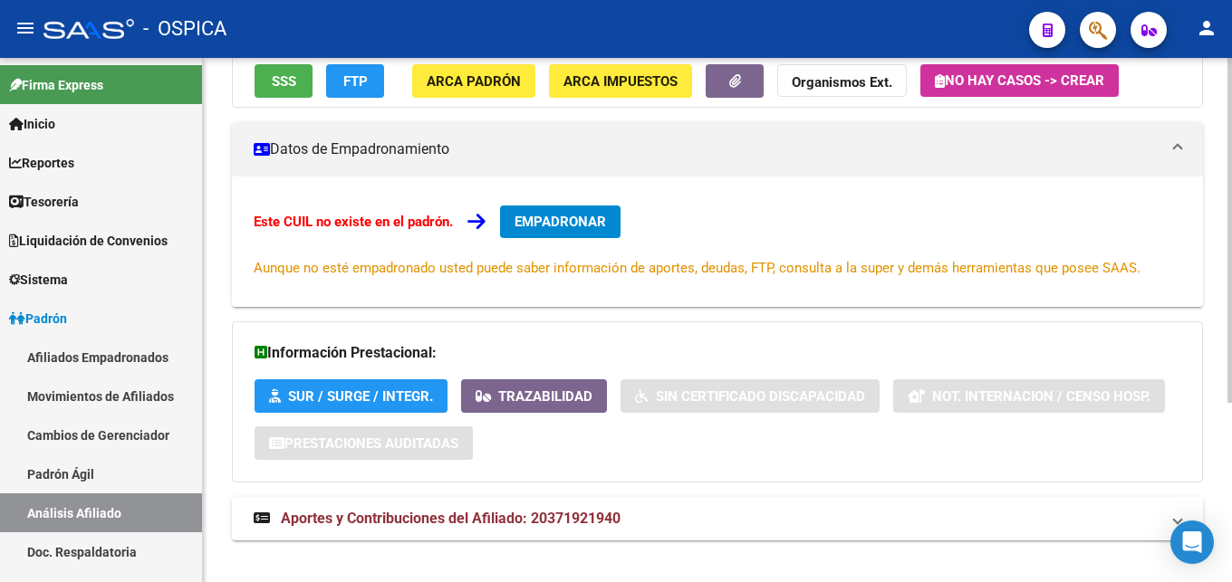
scroll to position [274, 0]
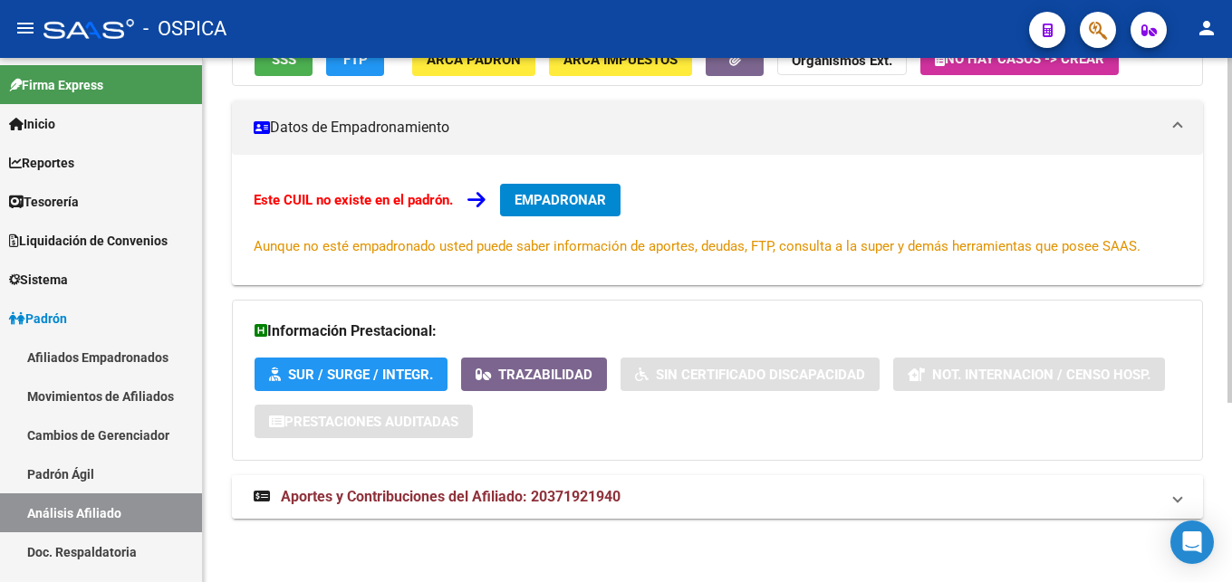
click at [602, 491] on span "Aportes y Contribuciones del Afiliado: 20371921940" at bounding box center [451, 496] width 340 height 17
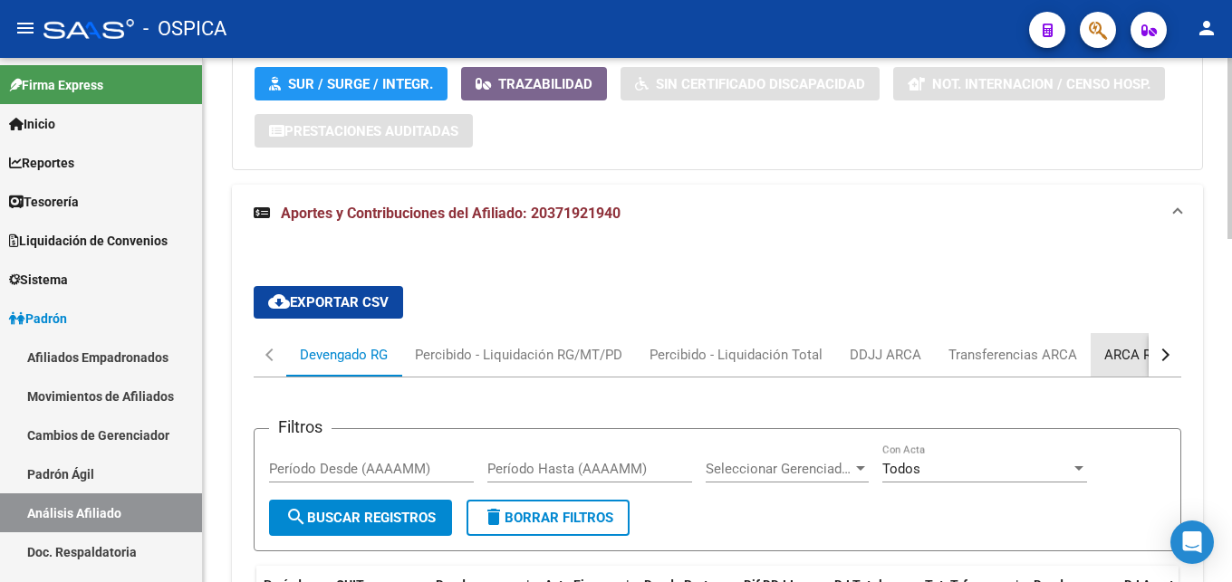
click at [1121, 361] on div "ARCA Relaciones Laborales" at bounding box center [1188, 355] width 169 height 20
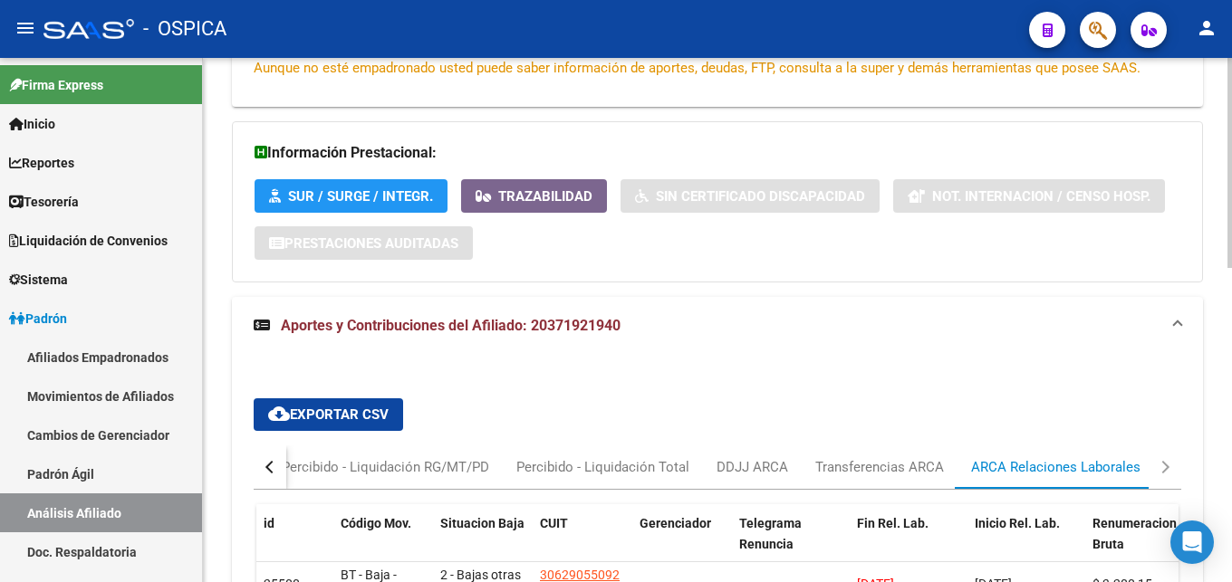
scroll to position [637, 0]
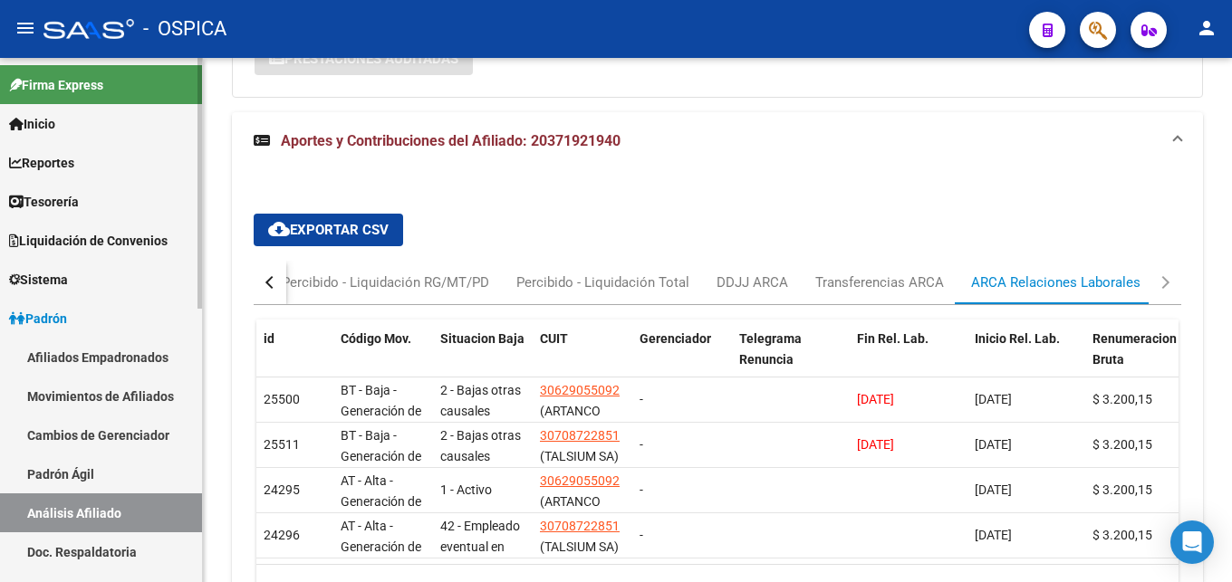
click at [66, 546] on link "Doc. Respaldatoria" at bounding box center [101, 552] width 202 height 39
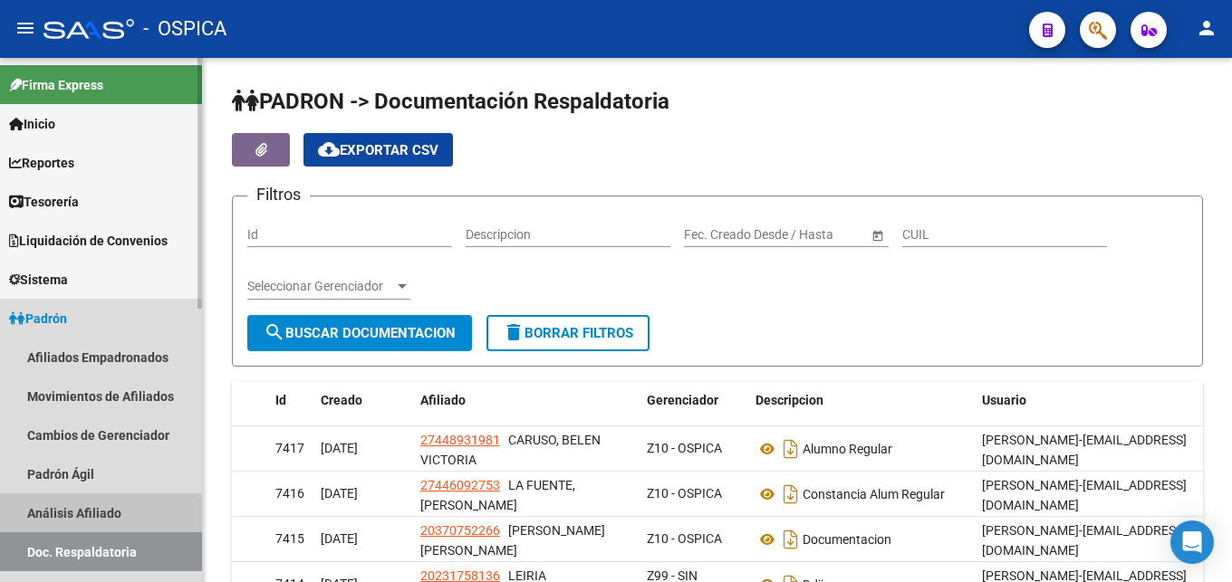
click at [71, 514] on link "Análisis Afiliado" at bounding box center [101, 513] width 202 height 39
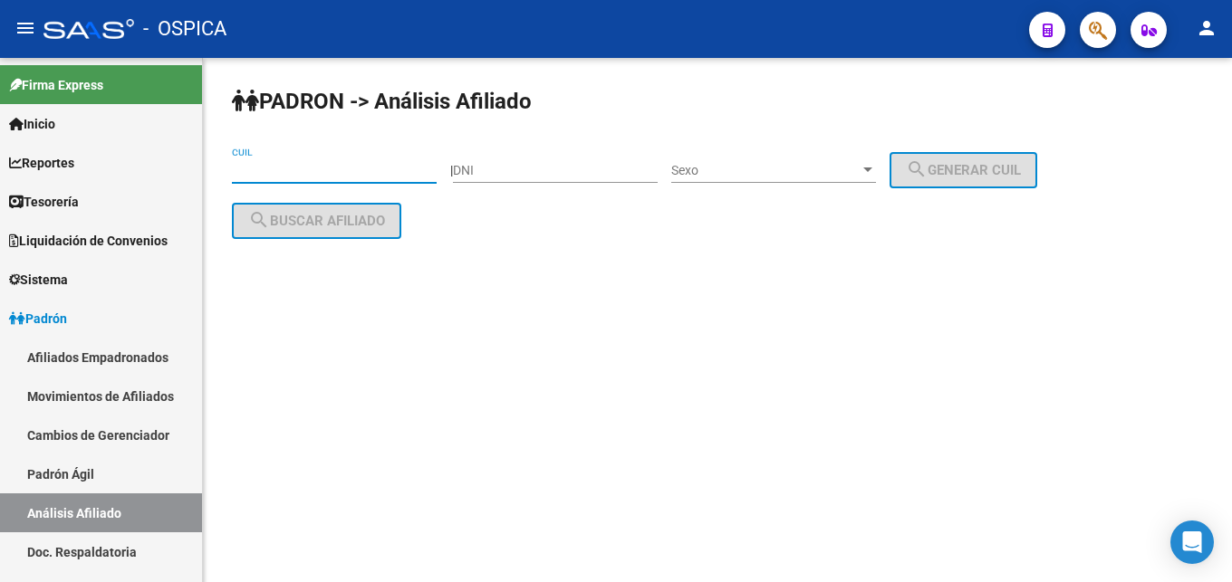
click at [249, 176] on input "CUIL" at bounding box center [334, 170] width 205 height 15
paste input "27-41123278-1"
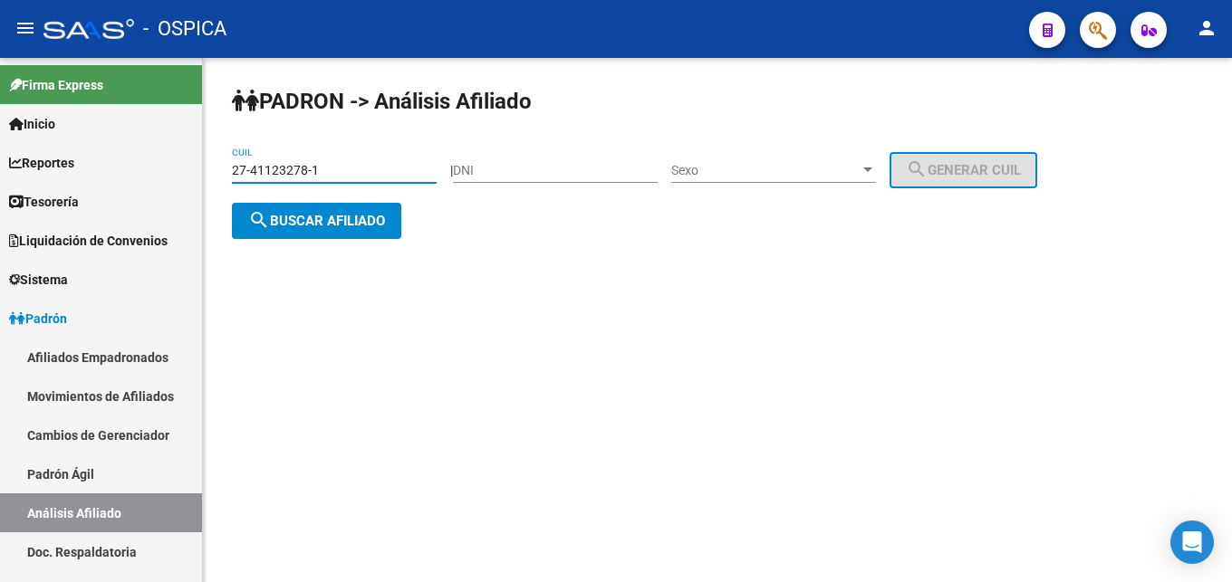
type input "27-41123278-1"
click at [272, 231] on button "search Buscar afiliado" at bounding box center [316, 221] width 169 height 36
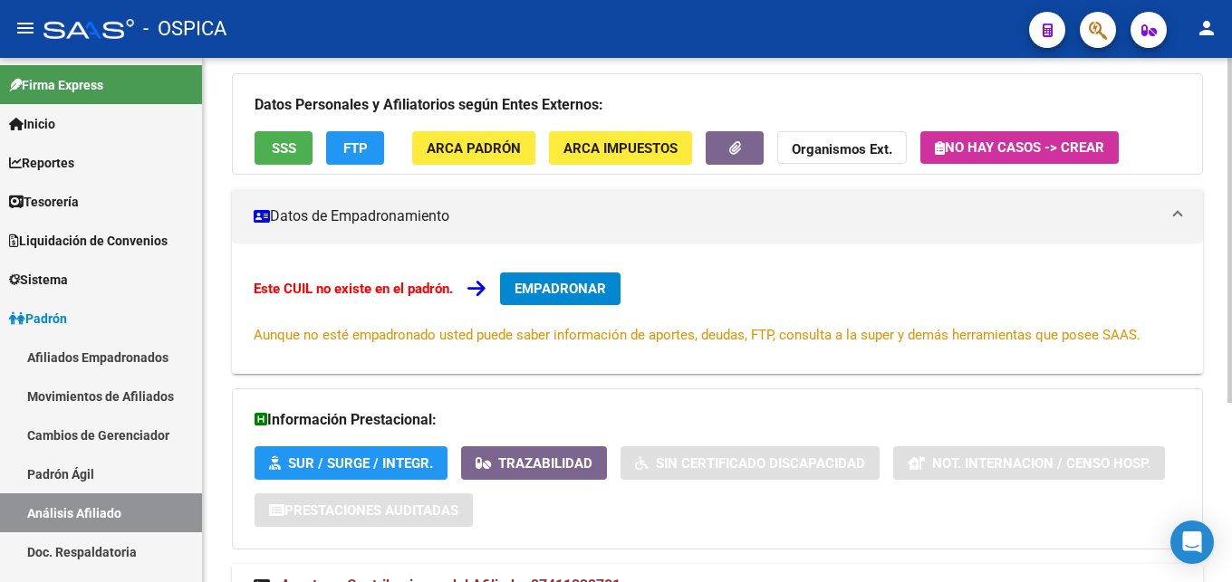
scroll to position [274, 0]
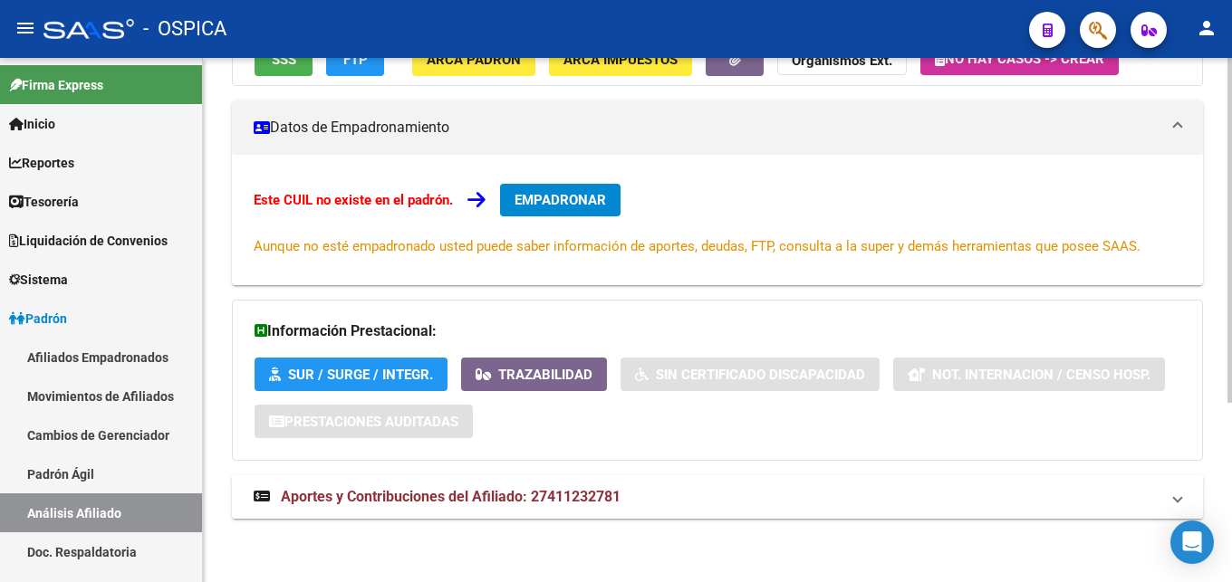
click at [518, 506] on strong "Aportes y Contribuciones del Afiliado: 27411232781" at bounding box center [437, 497] width 367 height 20
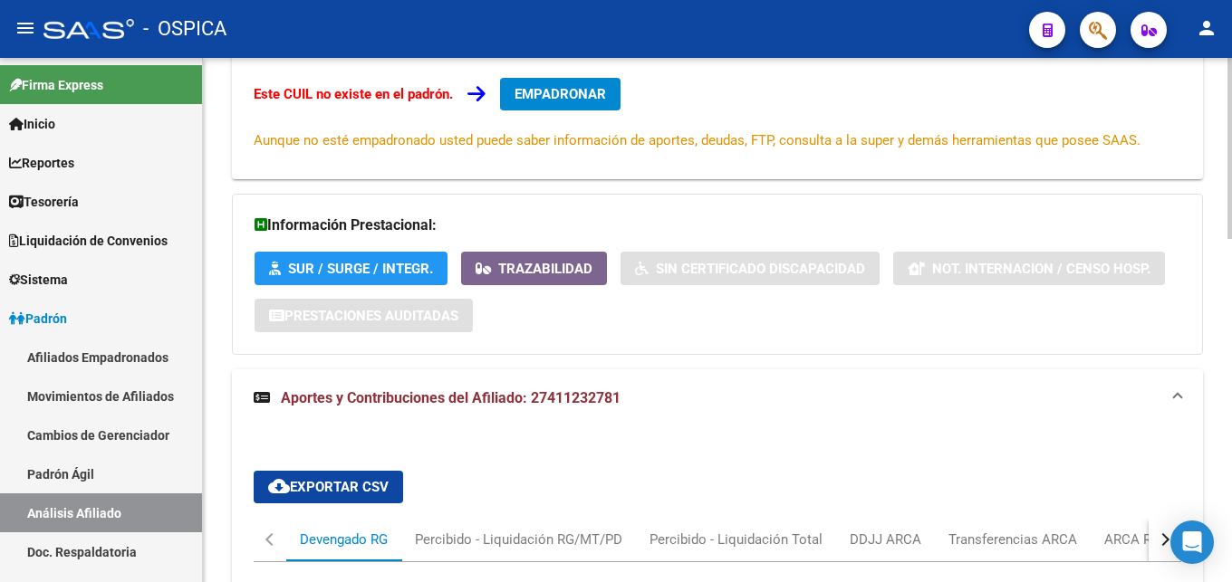
scroll to position [564, 0]
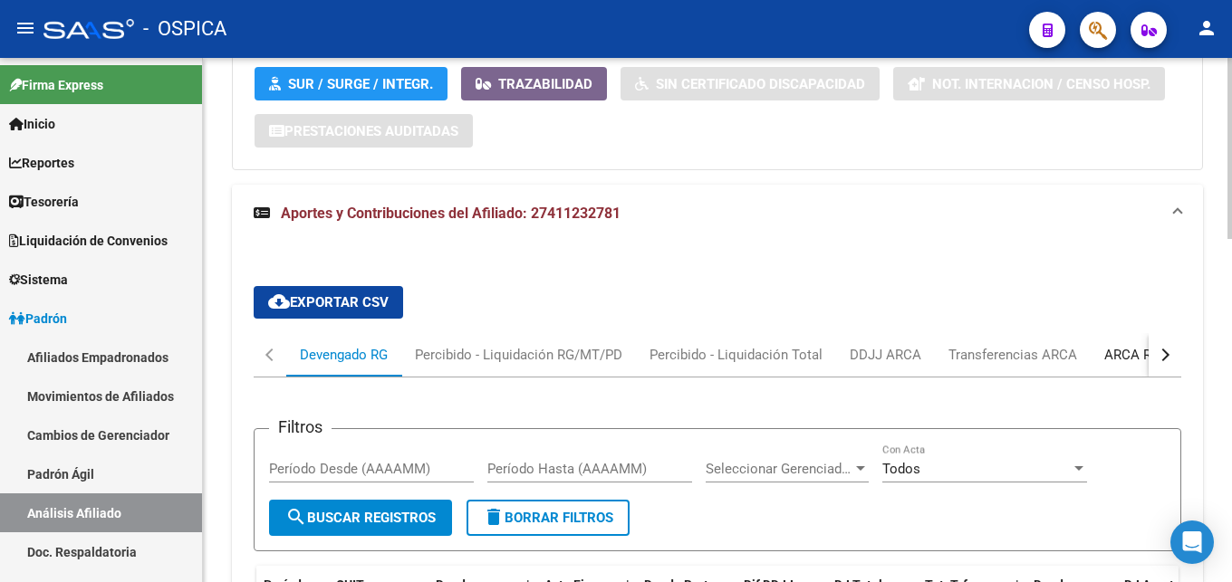
click at [1140, 356] on div "ARCA Relaciones Laborales" at bounding box center [1188, 355] width 169 height 20
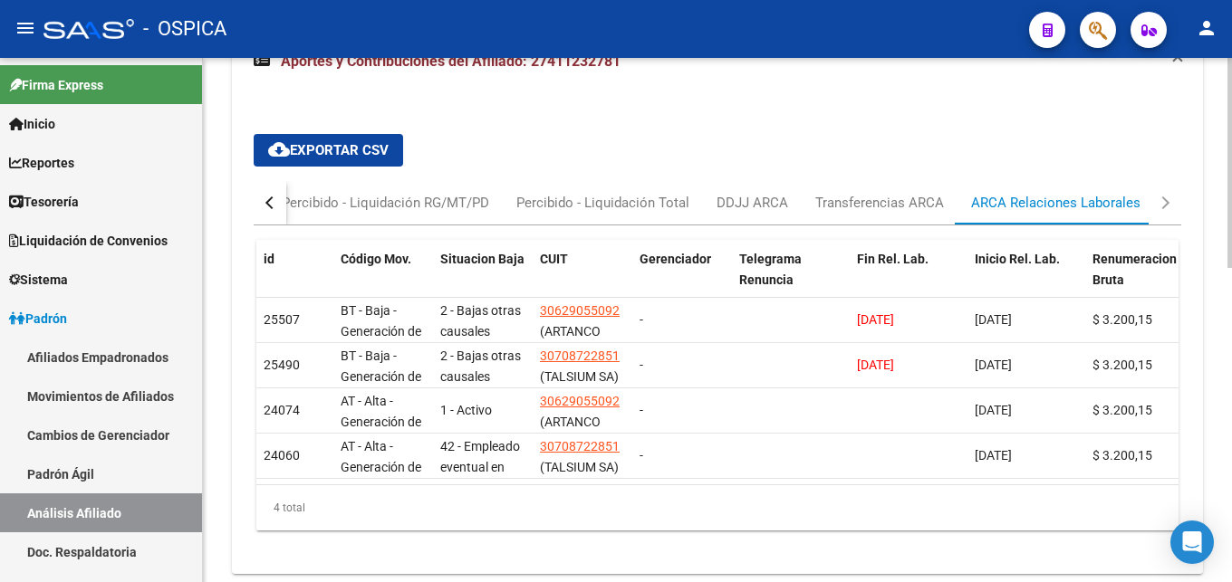
scroll to position [729, 0]
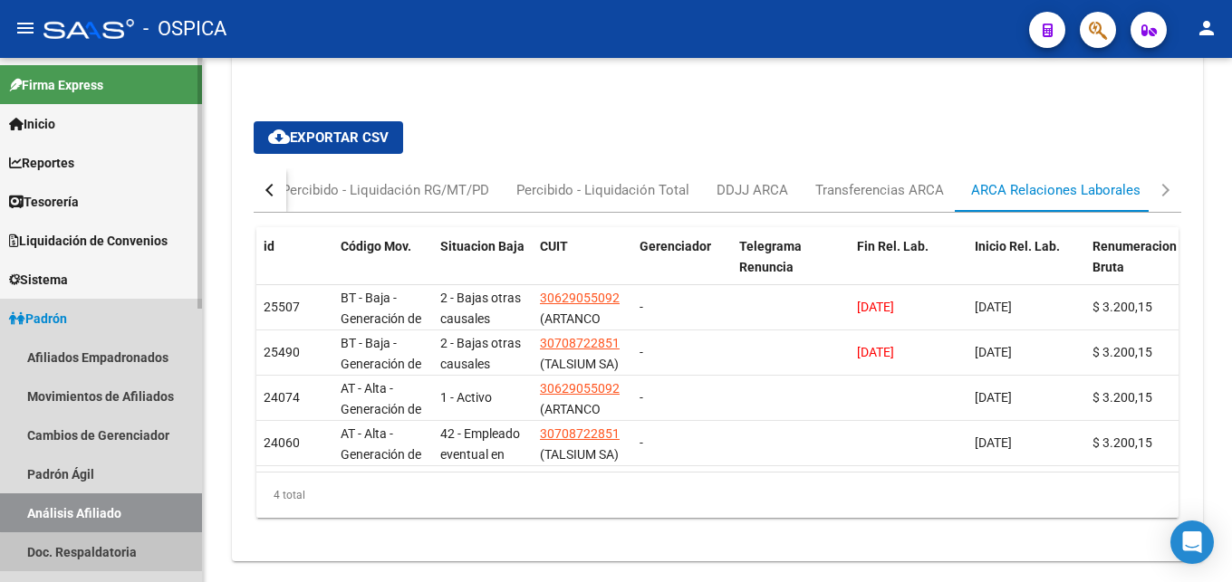
click at [113, 553] on link "Doc. Respaldatoria" at bounding box center [101, 552] width 202 height 39
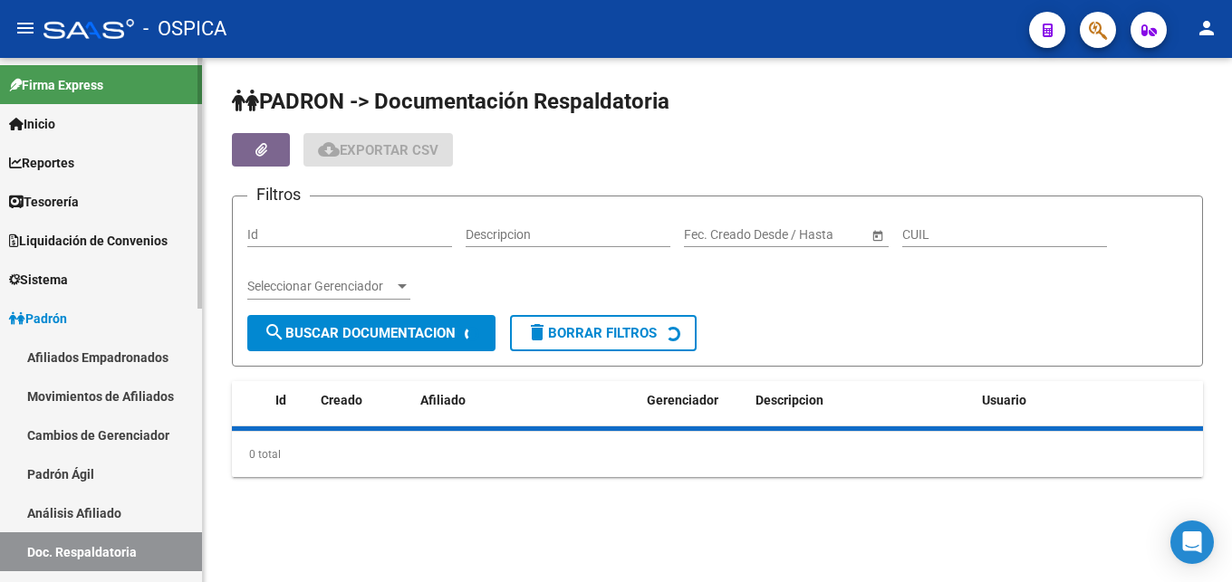
click at [137, 510] on link "Análisis Afiliado" at bounding box center [101, 513] width 202 height 39
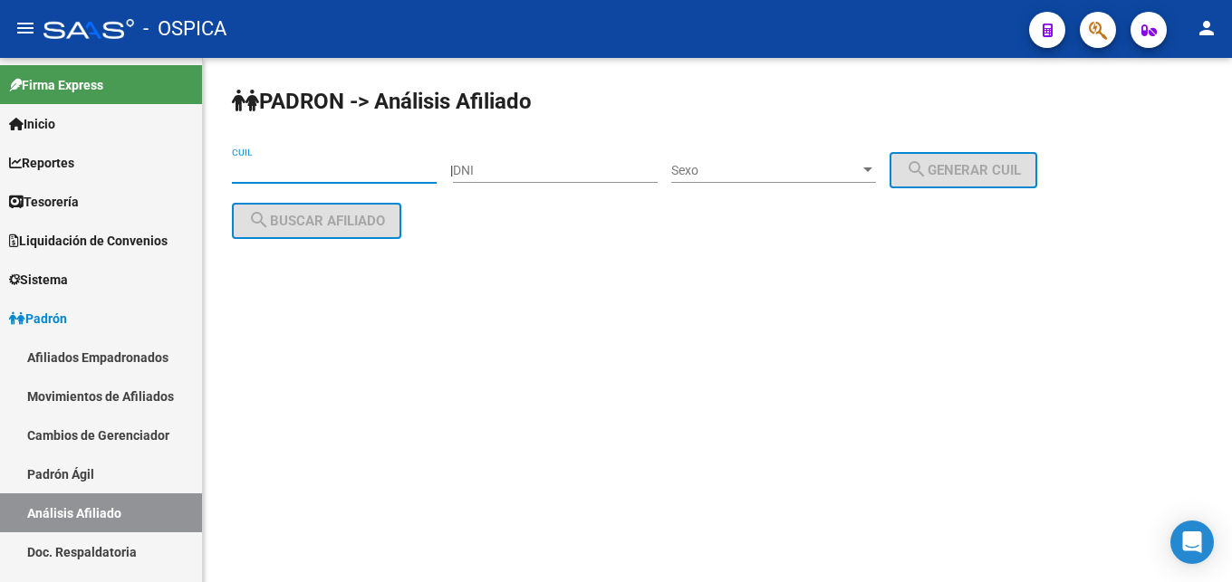
click at [287, 172] on input "CUIL" at bounding box center [334, 170] width 205 height 15
paste input "20-26467200-8"
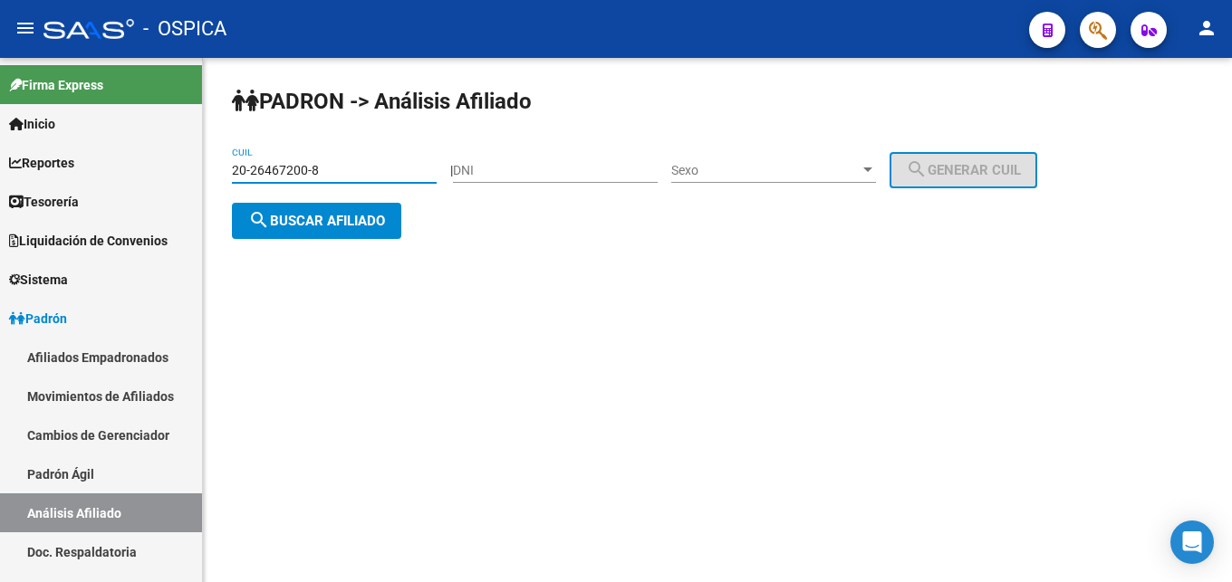
type input "20-26467200-8"
click at [337, 240] on div "PADRON -> Análisis Afiliado 20-26467200-8 CUIL | DNI Sexo Sexo search Generar C…" at bounding box center [717, 177] width 1029 height 239
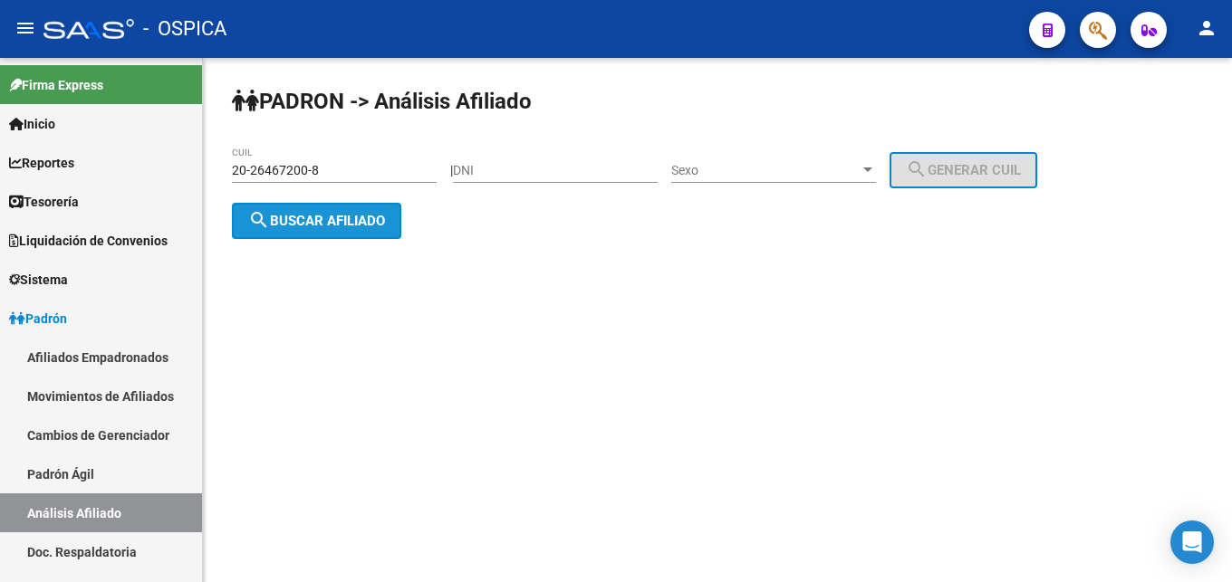
click at [384, 208] on button "search Buscar afiliado" at bounding box center [316, 221] width 169 height 36
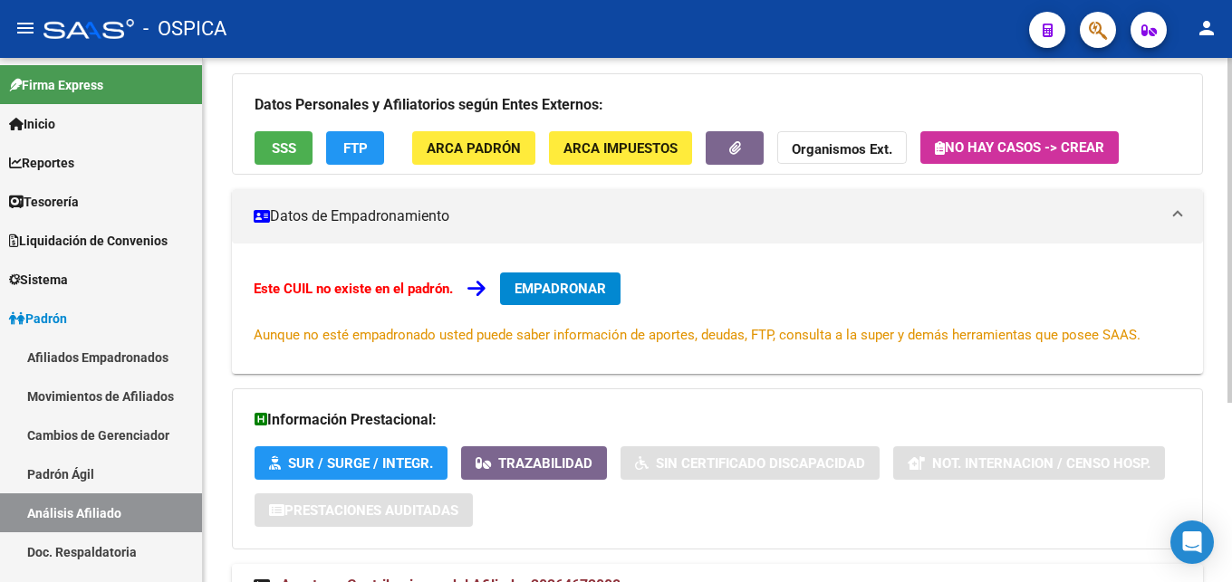
scroll to position [274, 0]
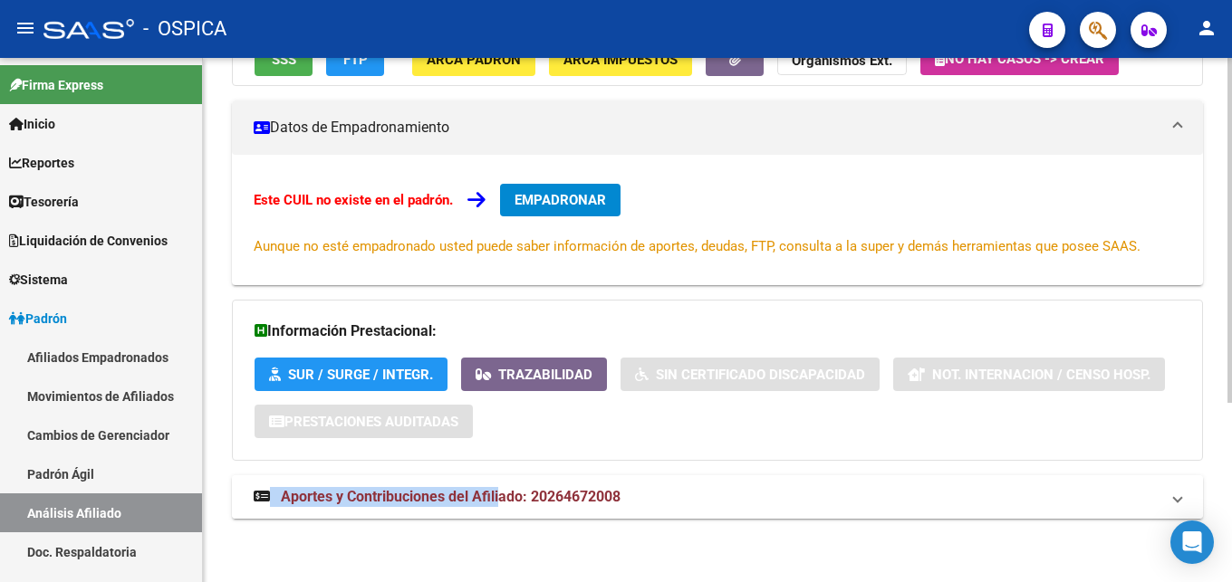
click at [498, 489] on div "DATOS ARCA: MIRANDA DANTE GASTON (10/05/1978) ESTE CUIL NO EXISTE EN EL PADRÓN …" at bounding box center [717, 231] width 971 height 613
click at [524, 495] on span "Aportes y Contribuciones del Afiliado: 20264672008" at bounding box center [451, 496] width 340 height 17
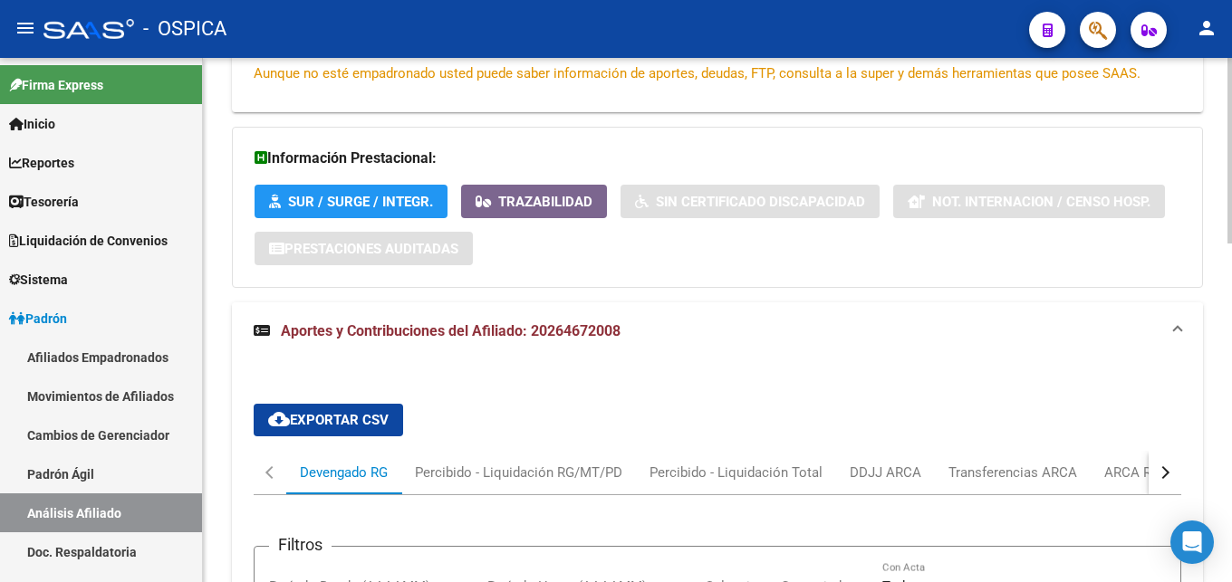
scroll to position [472, 0]
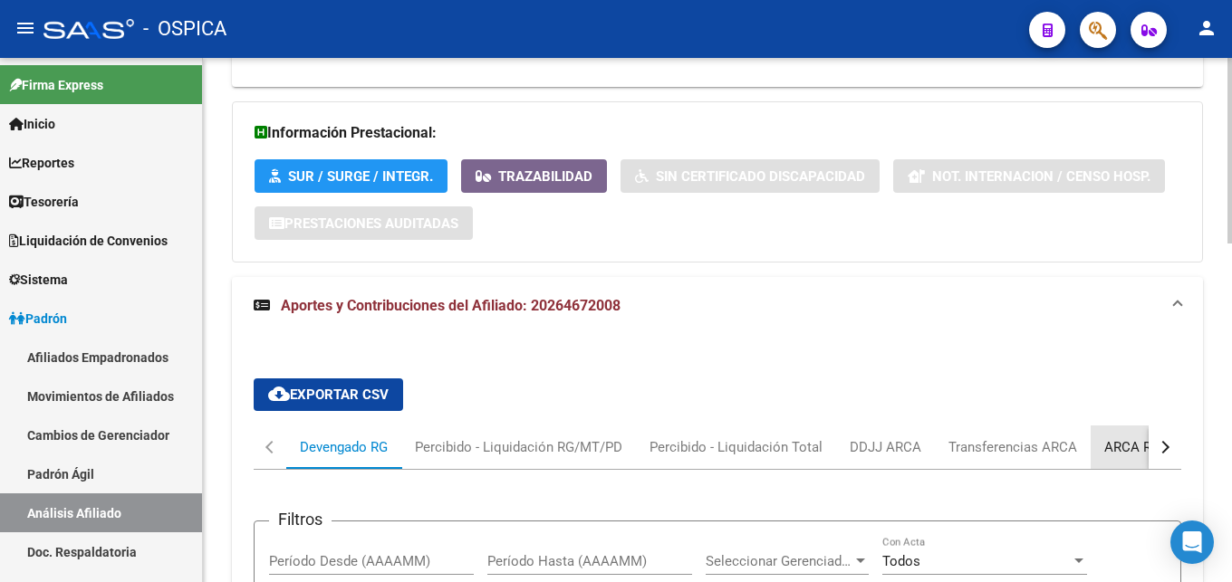
click at [1104, 450] on div "ARCA Relaciones Laborales" at bounding box center [1188, 448] width 169 height 20
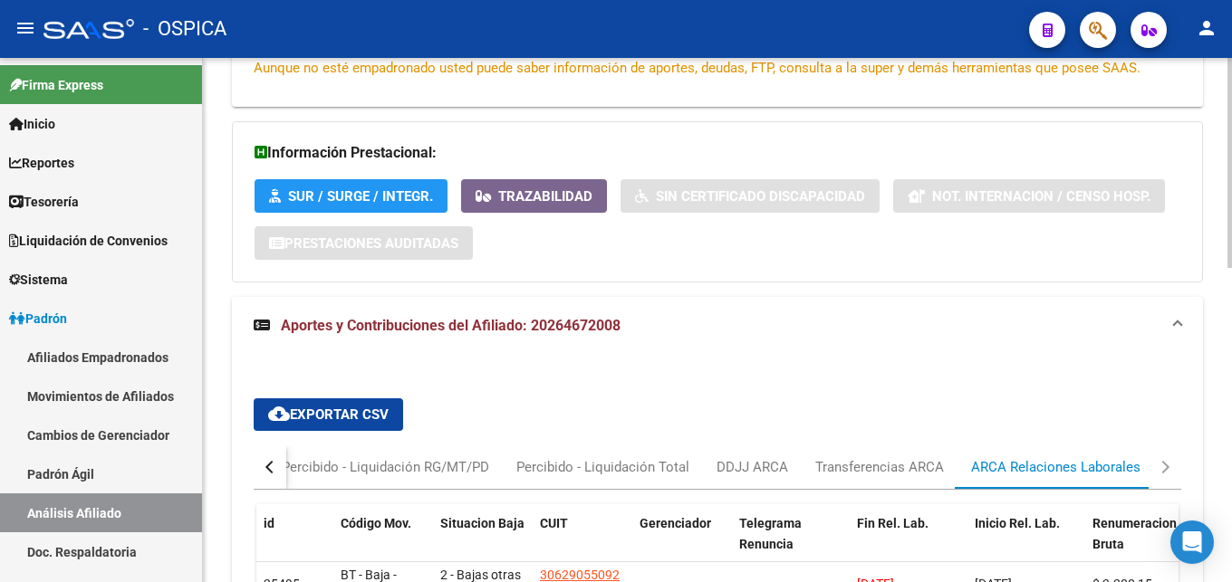
scroll to position [637, 0]
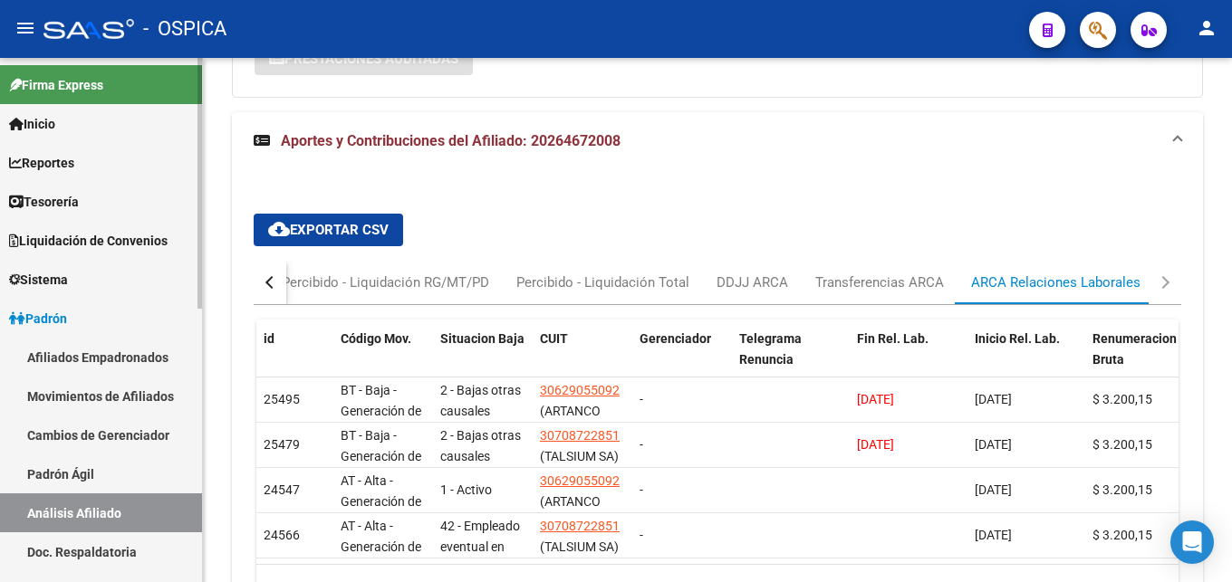
click at [99, 548] on link "Doc. Respaldatoria" at bounding box center [101, 552] width 202 height 39
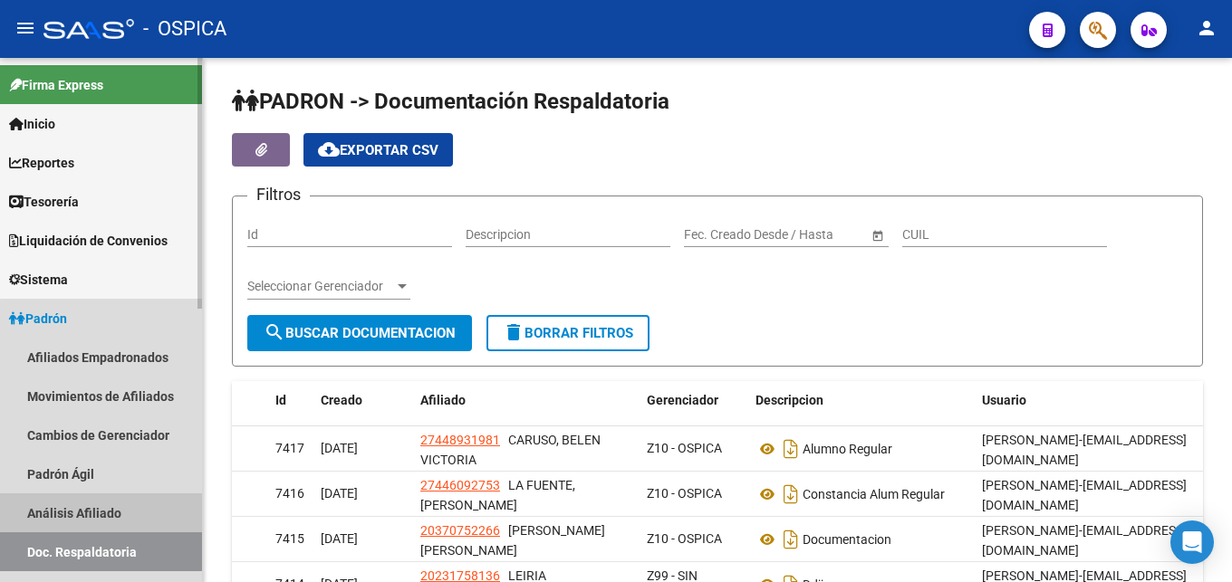
click at [112, 514] on link "Análisis Afiliado" at bounding box center [101, 513] width 202 height 39
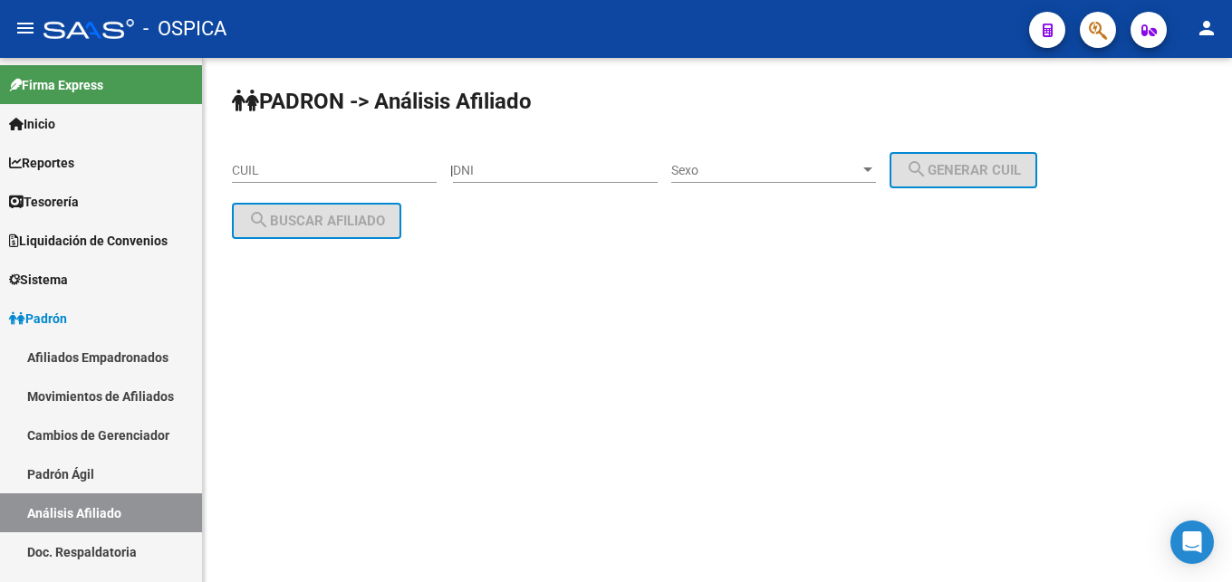
click at [255, 162] on div "CUIL" at bounding box center [334, 165] width 205 height 36
paste input "20-37505344-7"
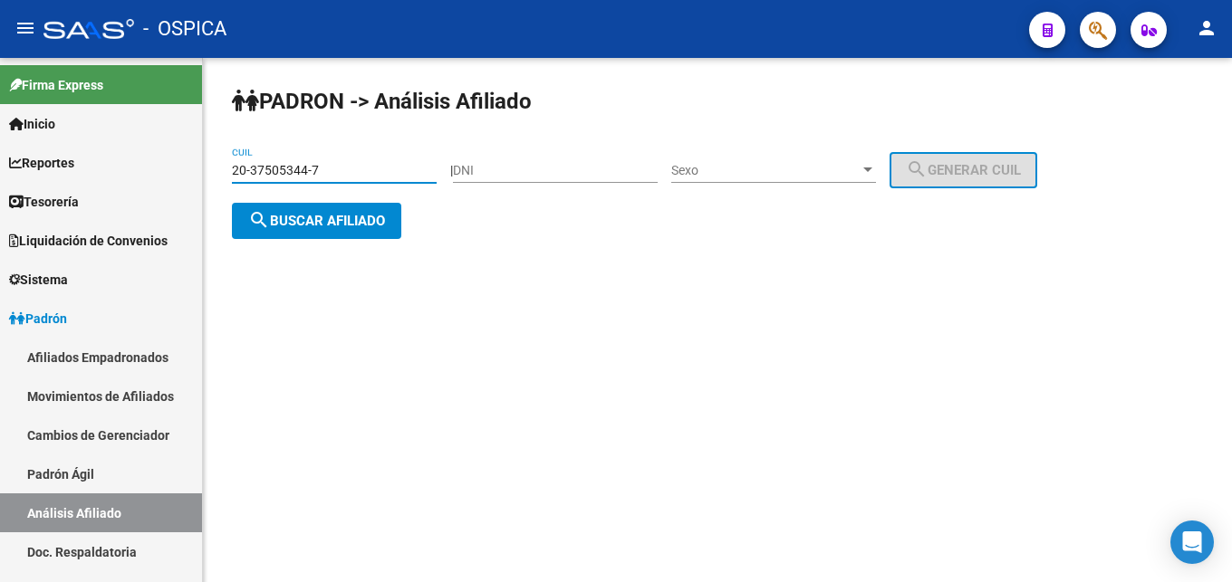
type input "20-37505344-7"
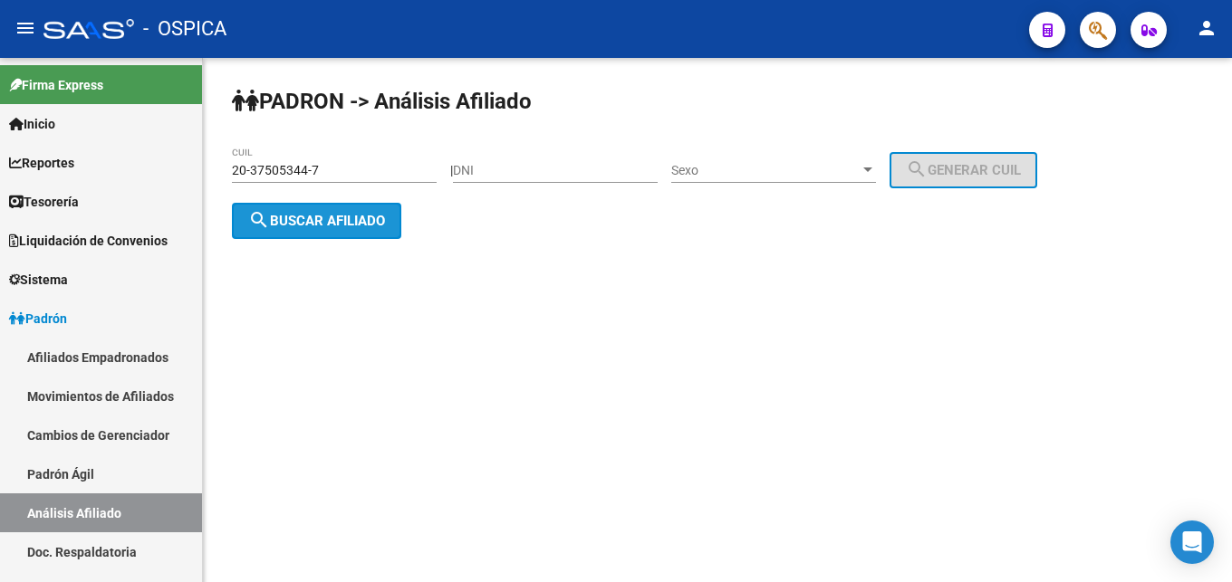
click at [305, 224] on span "search Buscar afiliado" at bounding box center [316, 221] width 137 height 16
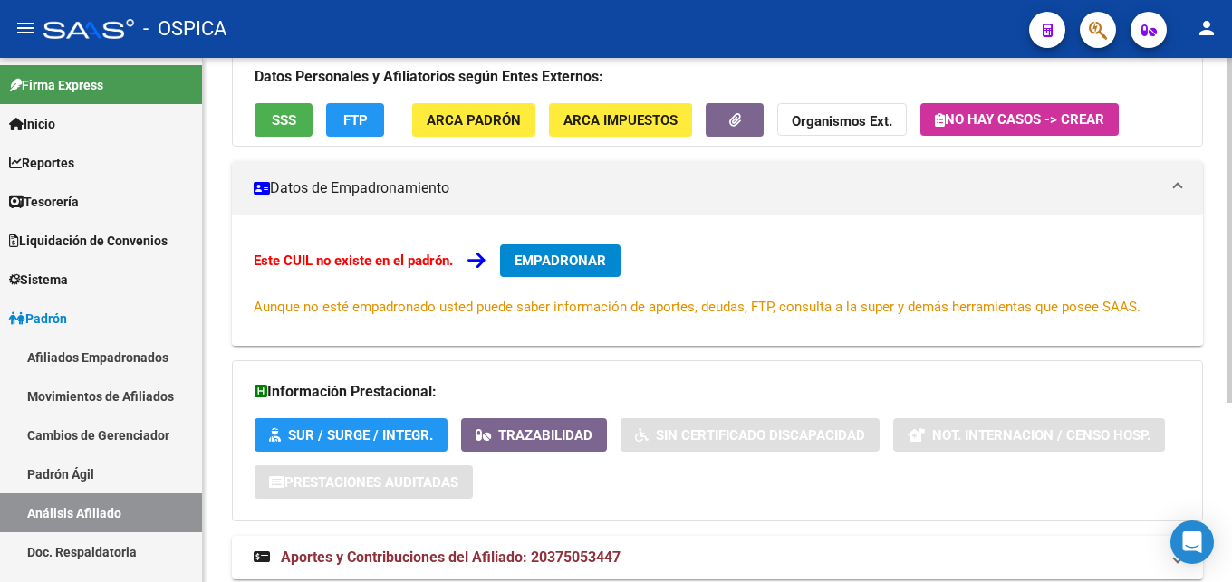
scroll to position [274, 0]
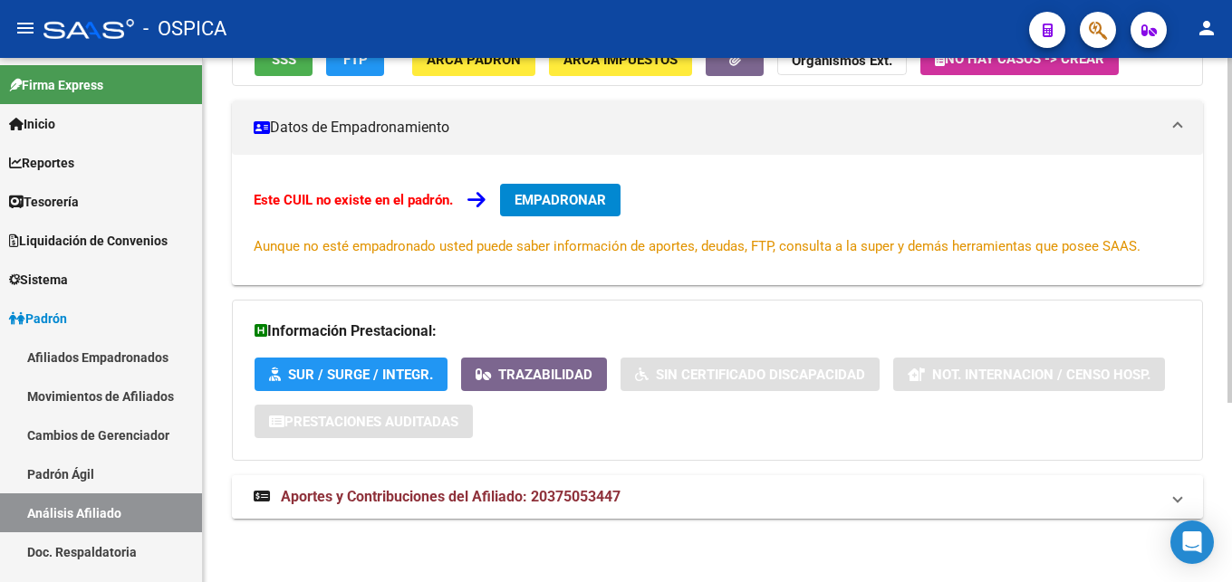
click at [477, 500] on span "Aportes y Contribuciones del Afiliado: 20375053447" at bounding box center [451, 496] width 340 height 17
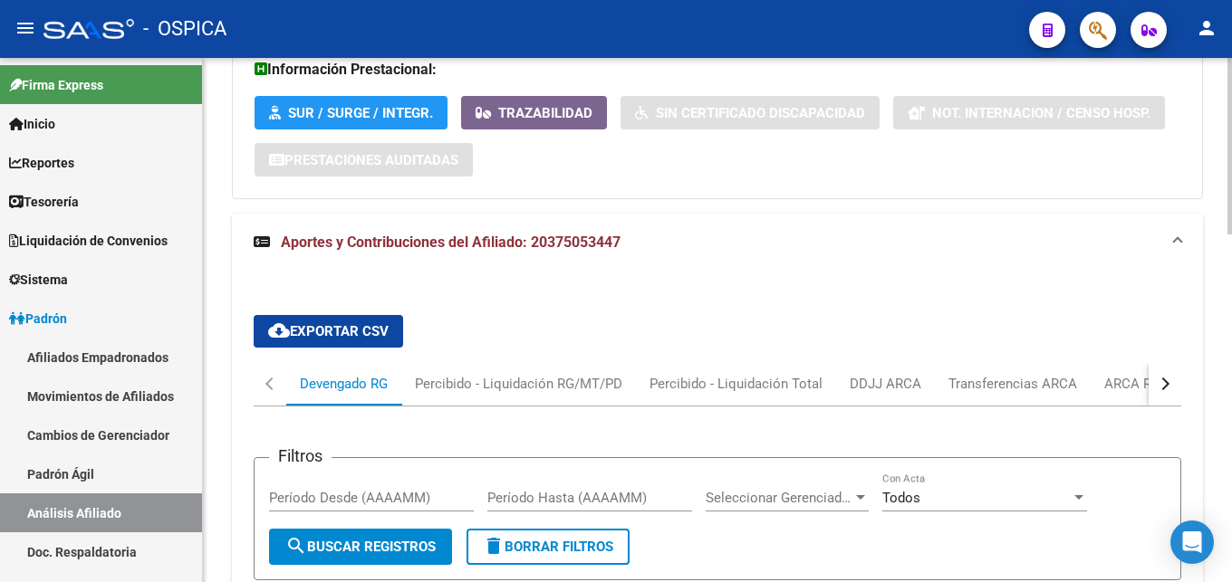
scroll to position [551, 0]
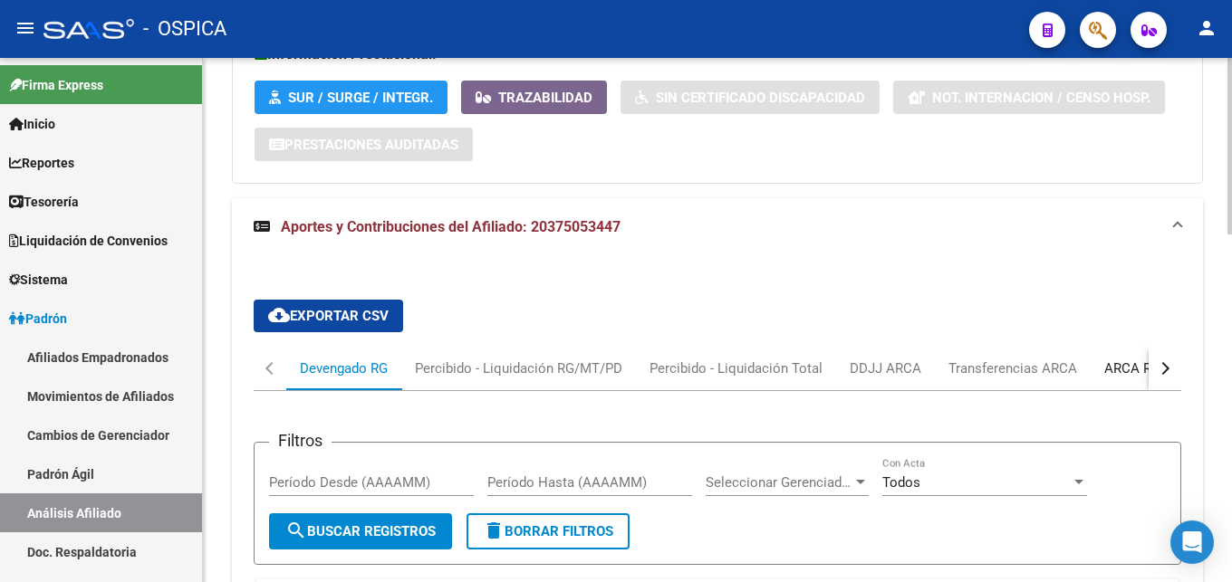
click at [1108, 371] on div "ARCA Relaciones Laborales" at bounding box center [1188, 369] width 169 height 20
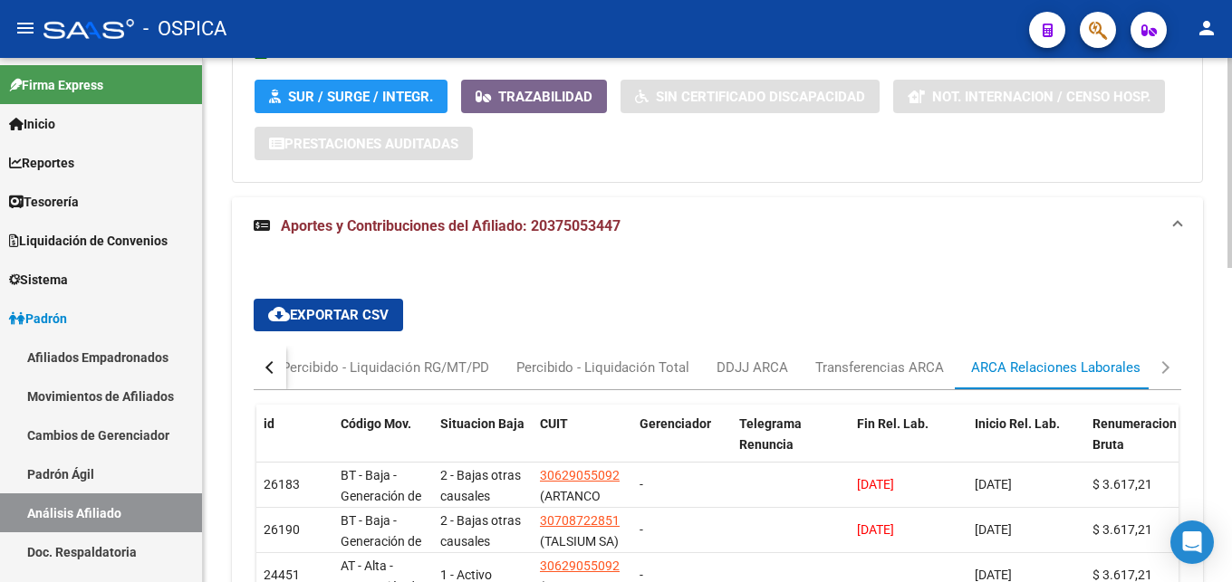
scroll to position [637, 0]
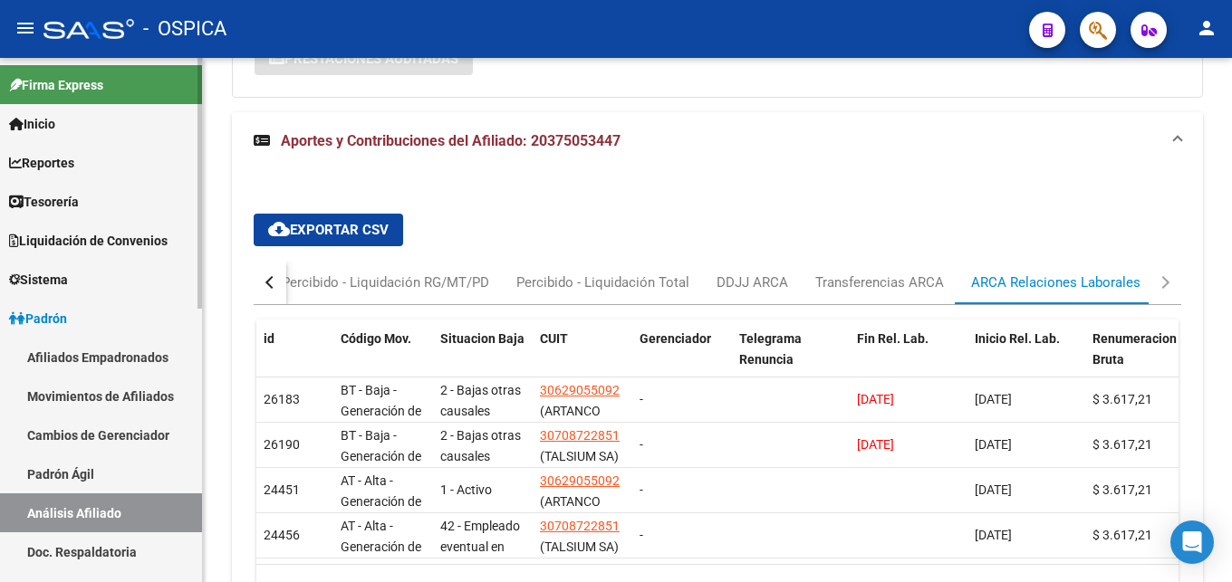
click at [106, 548] on link "Doc. Respaldatoria" at bounding box center [101, 552] width 202 height 39
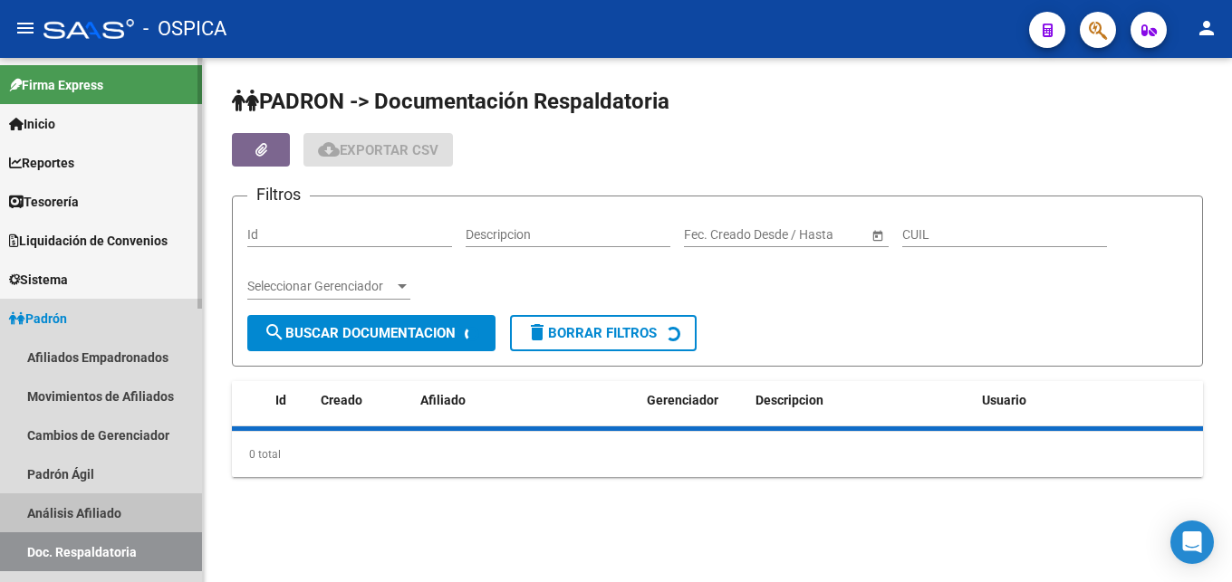
click at [99, 509] on link "Análisis Afiliado" at bounding box center [101, 513] width 202 height 39
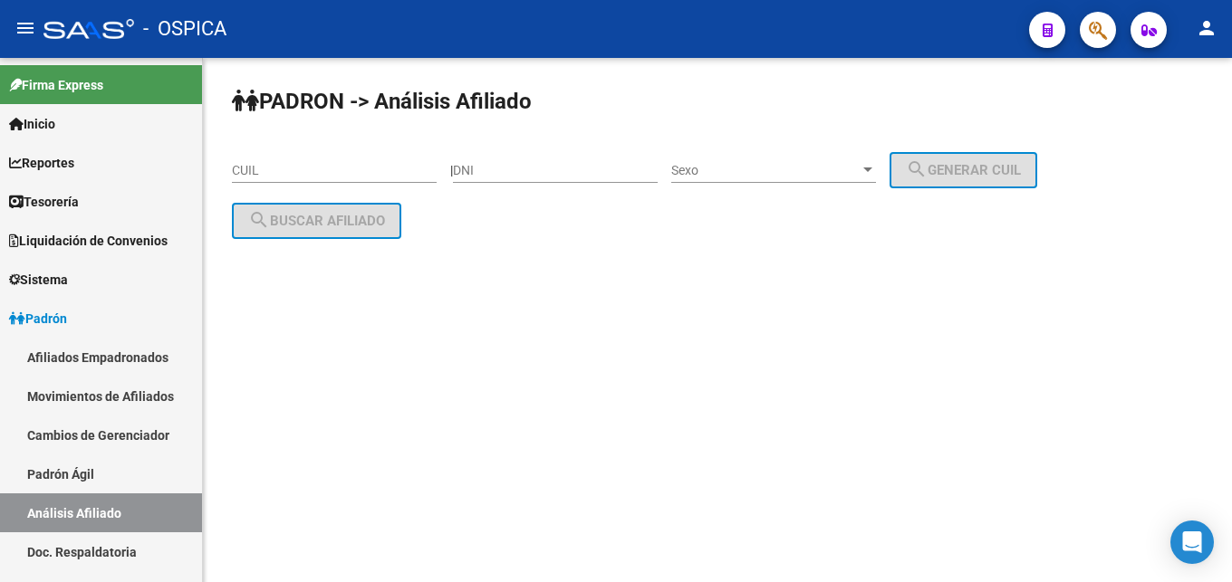
click at [265, 170] on input "CUIL" at bounding box center [334, 170] width 205 height 15
paste input "23-40319003-9"
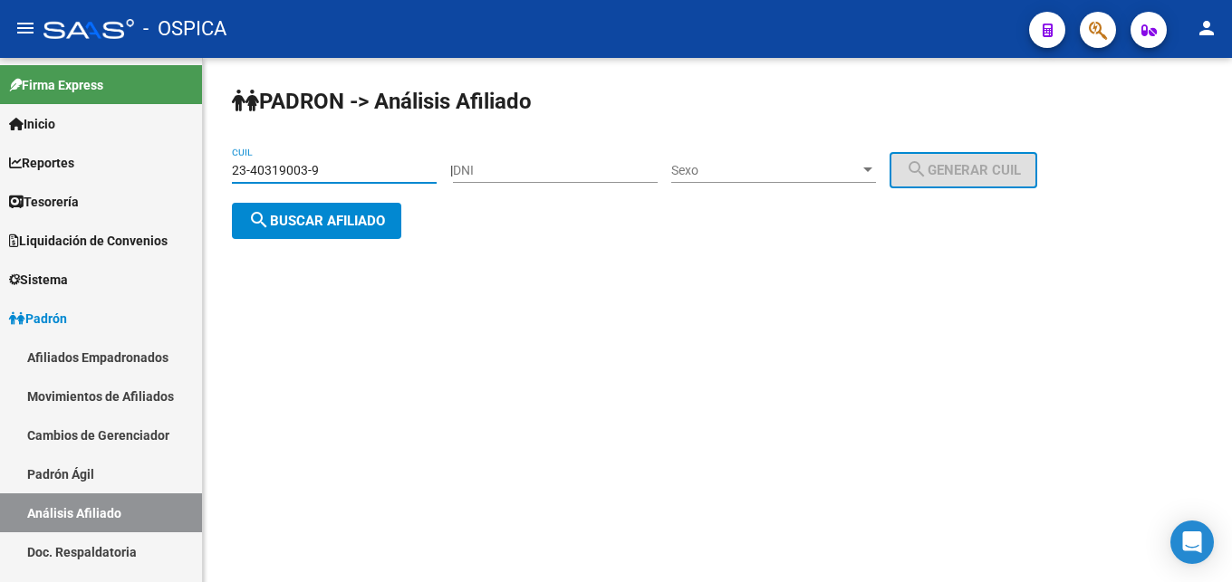
type input "23-40319003-9"
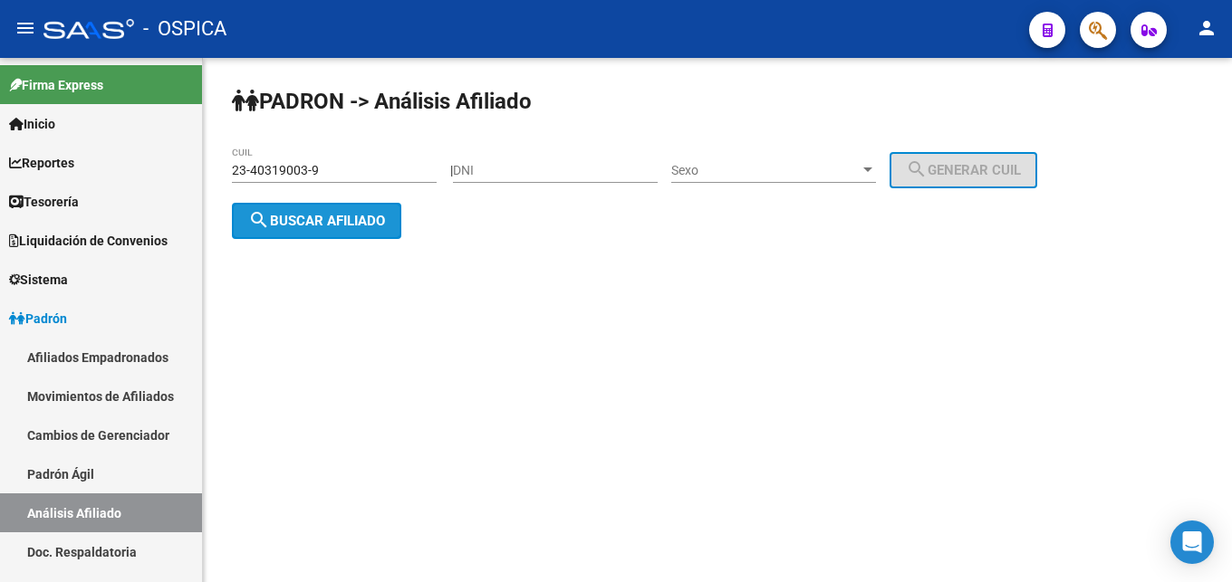
click at [306, 227] on span "search Buscar afiliado" at bounding box center [316, 221] width 137 height 16
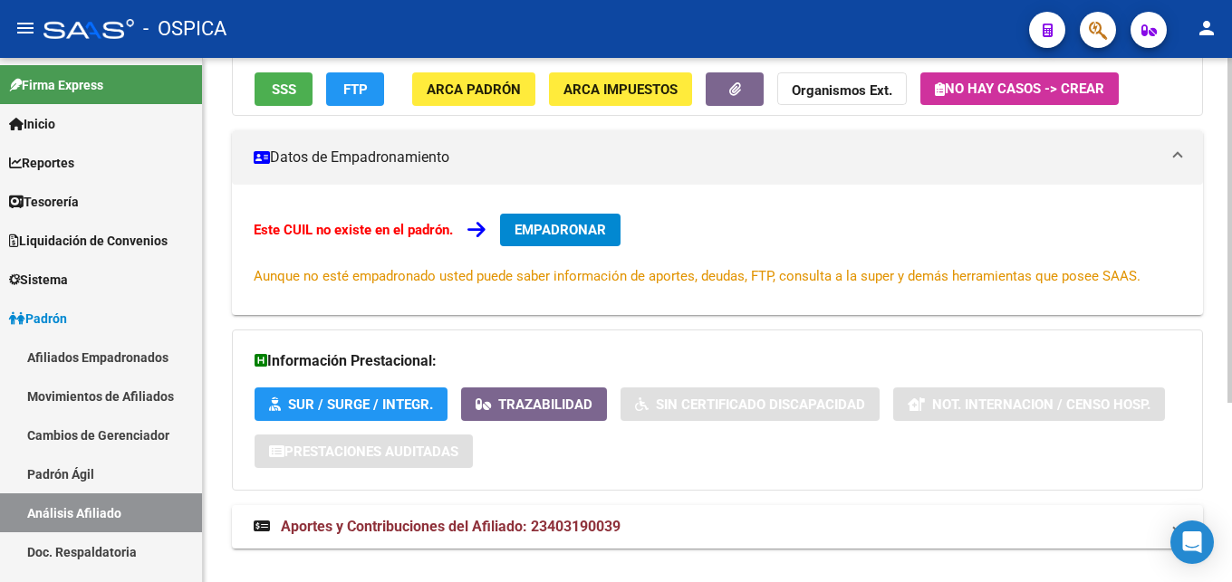
scroll to position [274, 0]
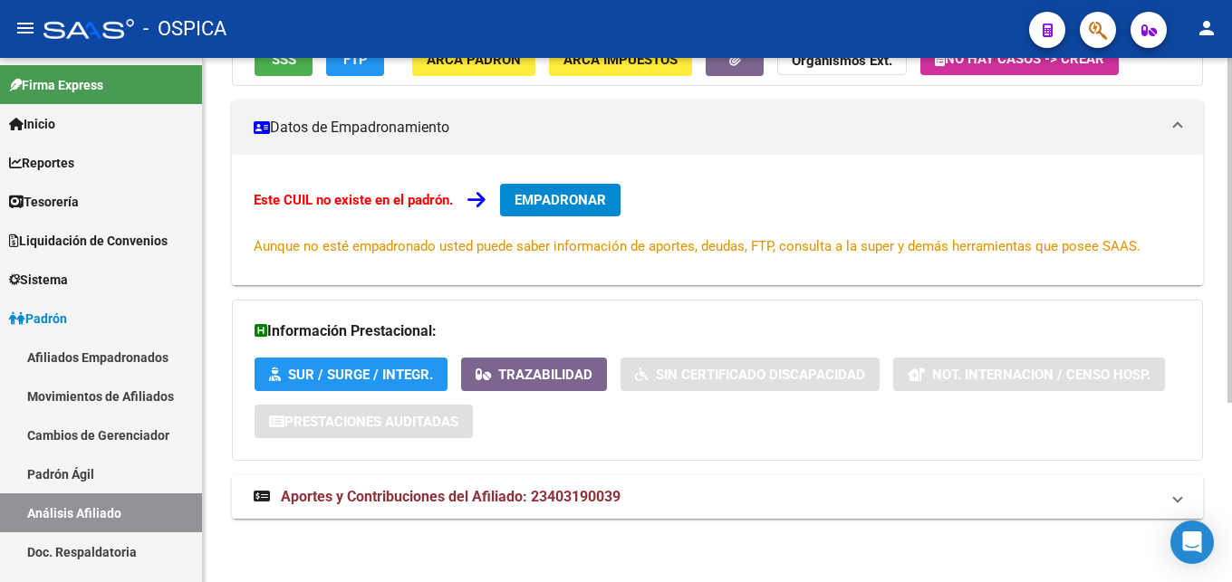
click at [442, 502] on span "Aportes y Contribuciones del Afiliado: 23403190039" at bounding box center [451, 496] width 340 height 17
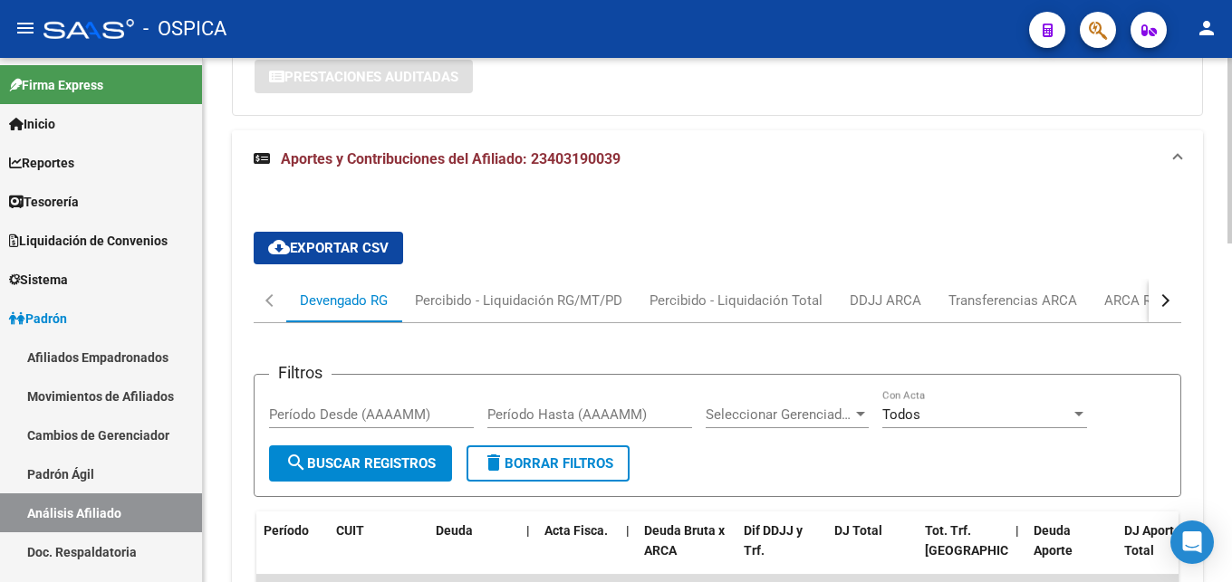
scroll to position [643, 0]
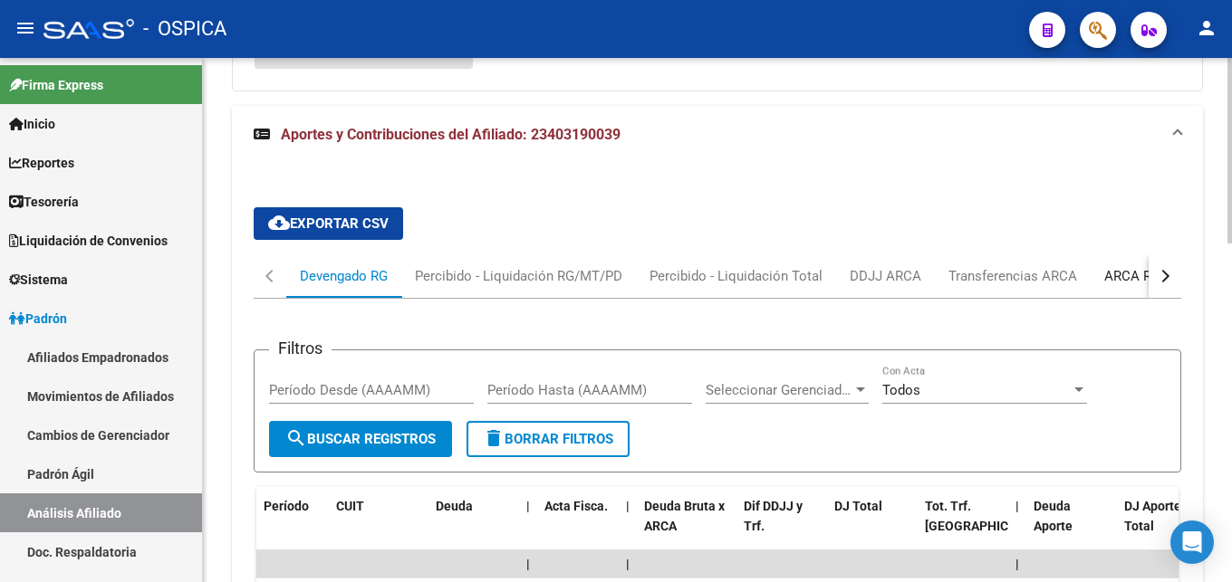
click at [1112, 279] on div "ARCA Relaciones Laborales" at bounding box center [1188, 276] width 169 height 20
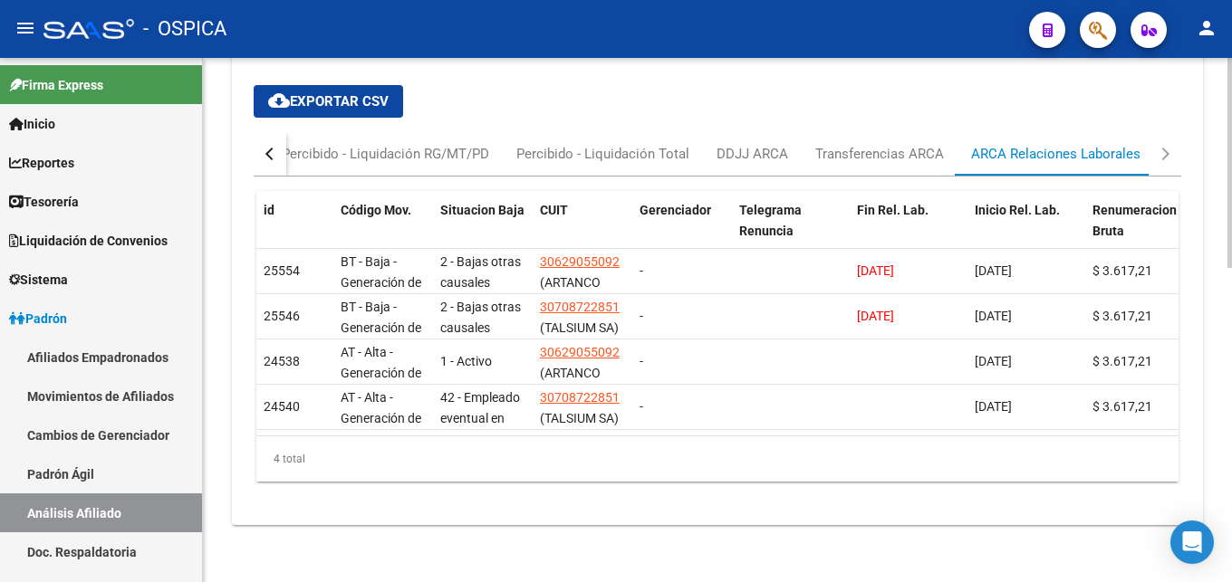
scroll to position [787, 0]
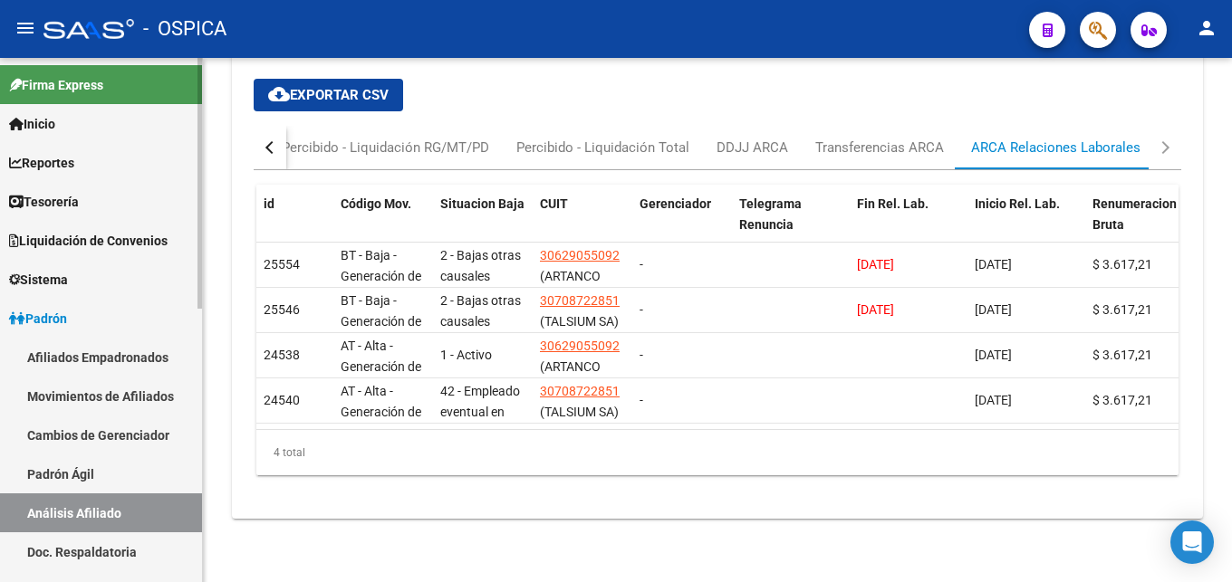
click at [119, 553] on link "Doc. Respaldatoria" at bounding box center [101, 552] width 202 height 39
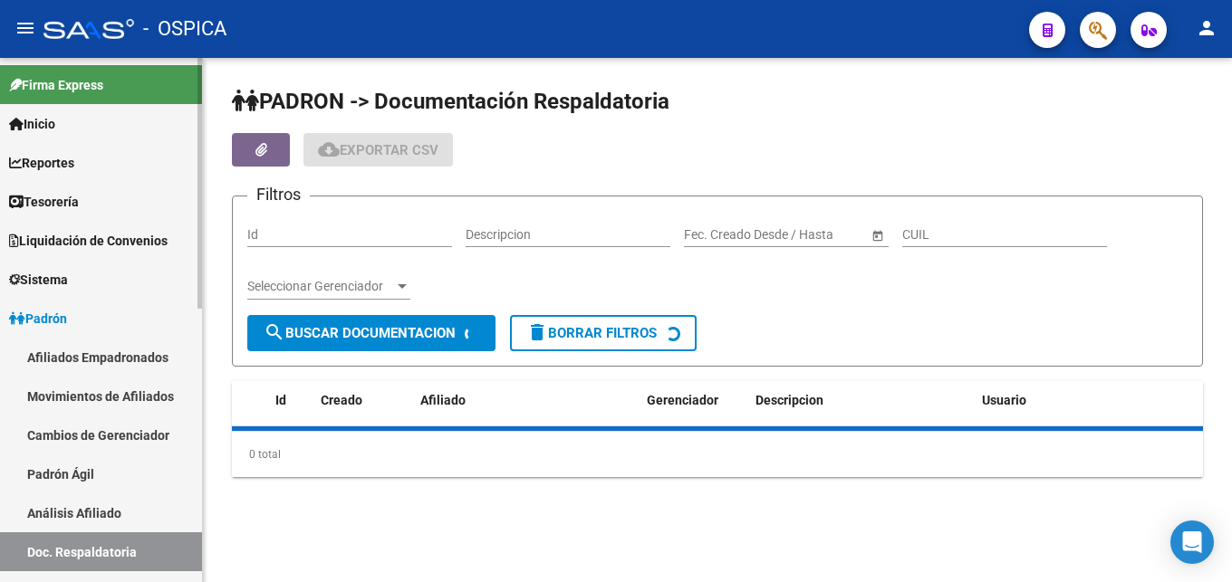
click at [114, 511] on link "Análisis Afiliado" at bounding box center [101, 513] width 202 height 39
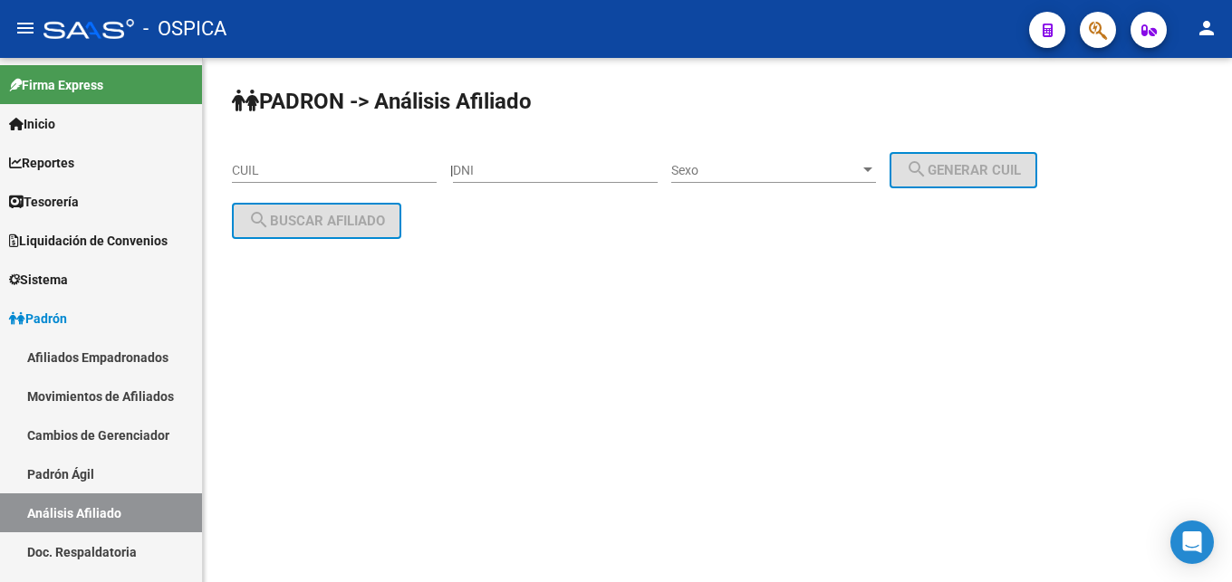
click at [287, 175] on input "CUIL" at bounding box center [334, 170] width 205 height 15
paste input "23-29503574-9"
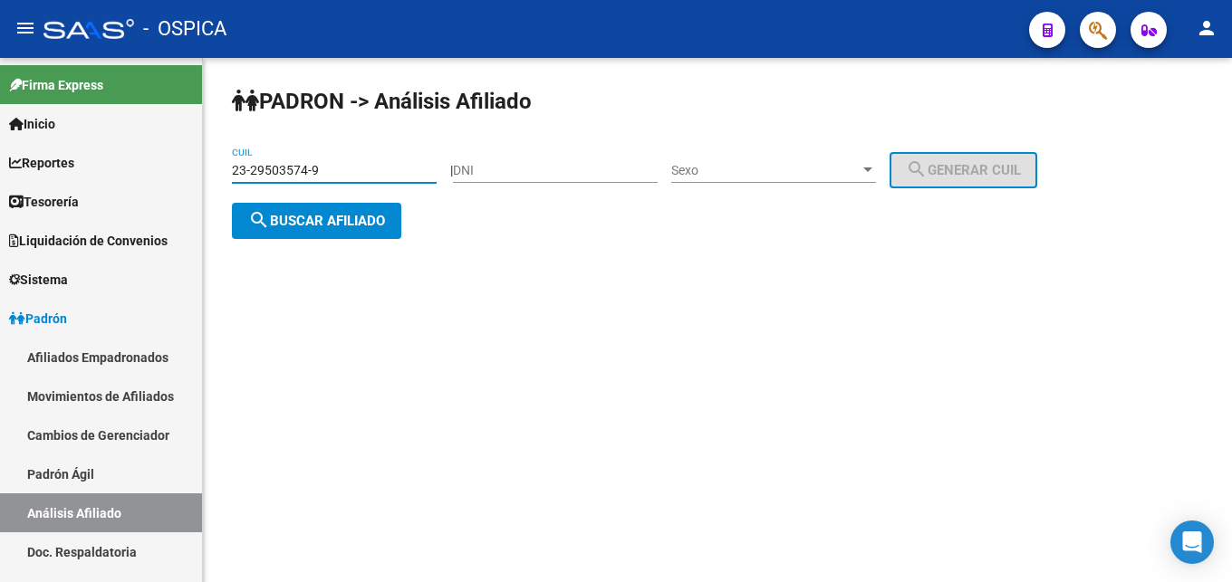
type input "23-29503574-9"
click at [343, 222] on span "search Buscar afiliado" at bounding box center [316, 221] width 137 height 16
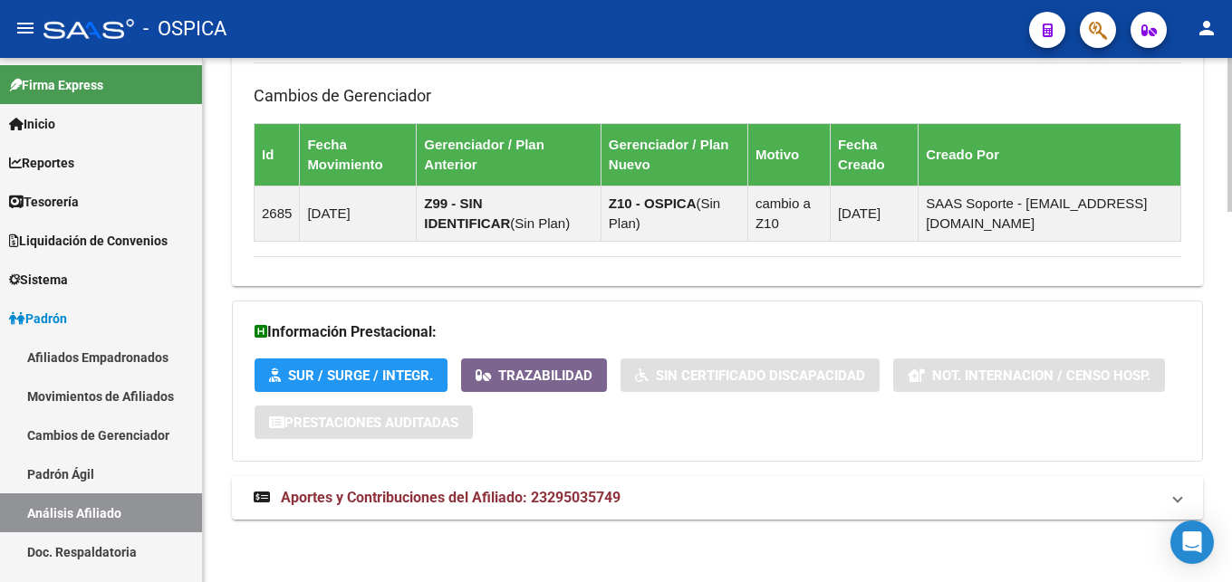
scroll to position [1266, 0]
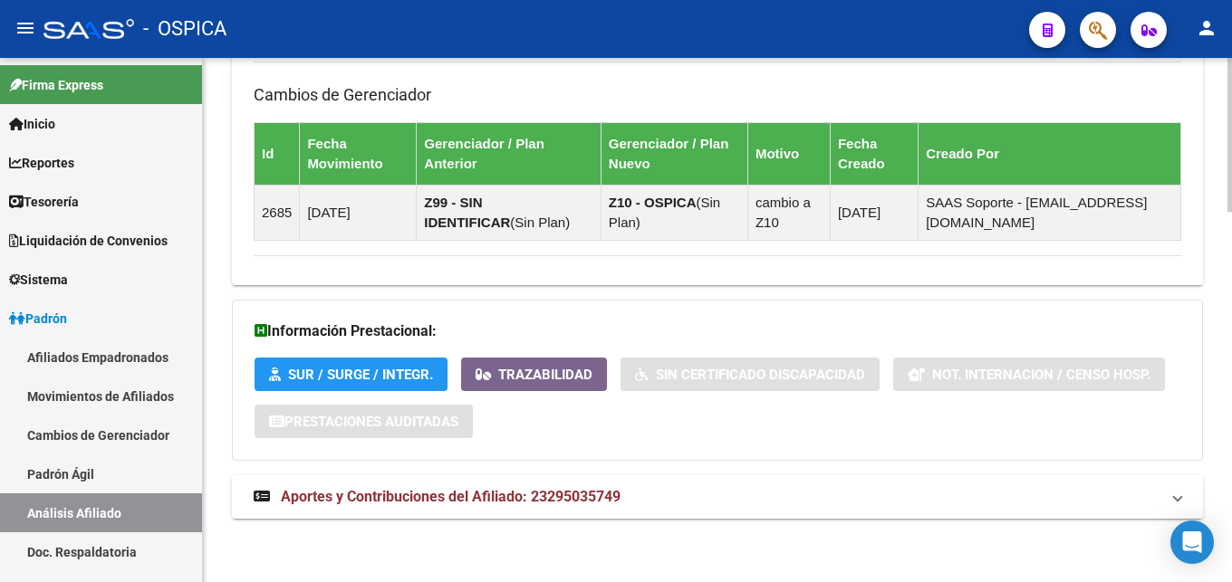
click at [438, 508] on mat-expansion-panel-header "Aportes y Contribuciones del Afiliado: 23295035749" at bounding box center [717, 497] width 971 height 43
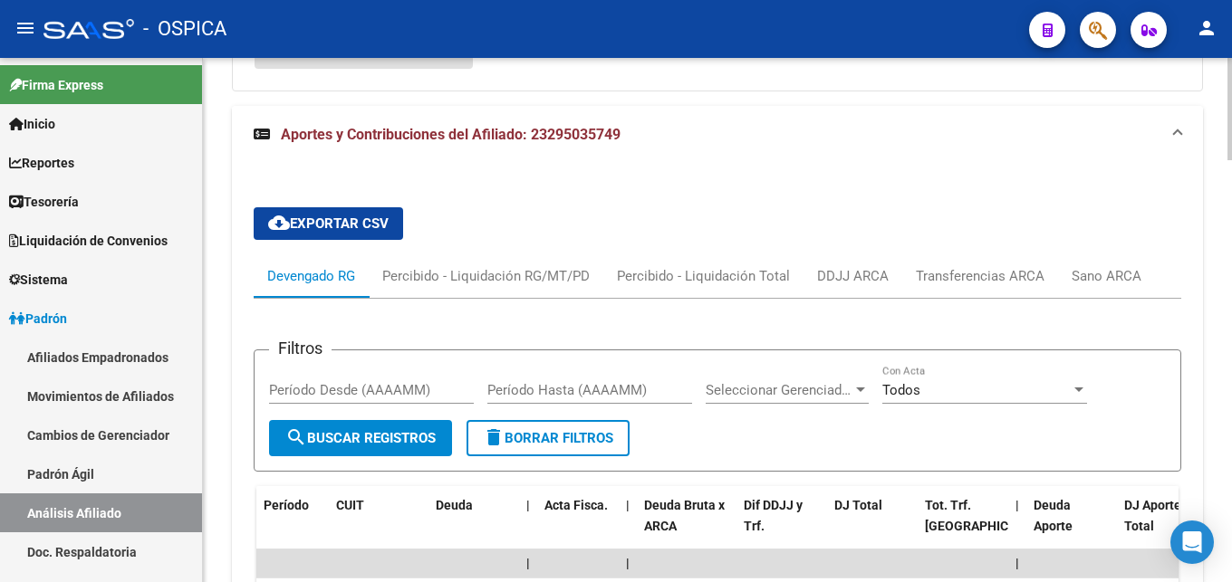
scroll to position [1728, 0]
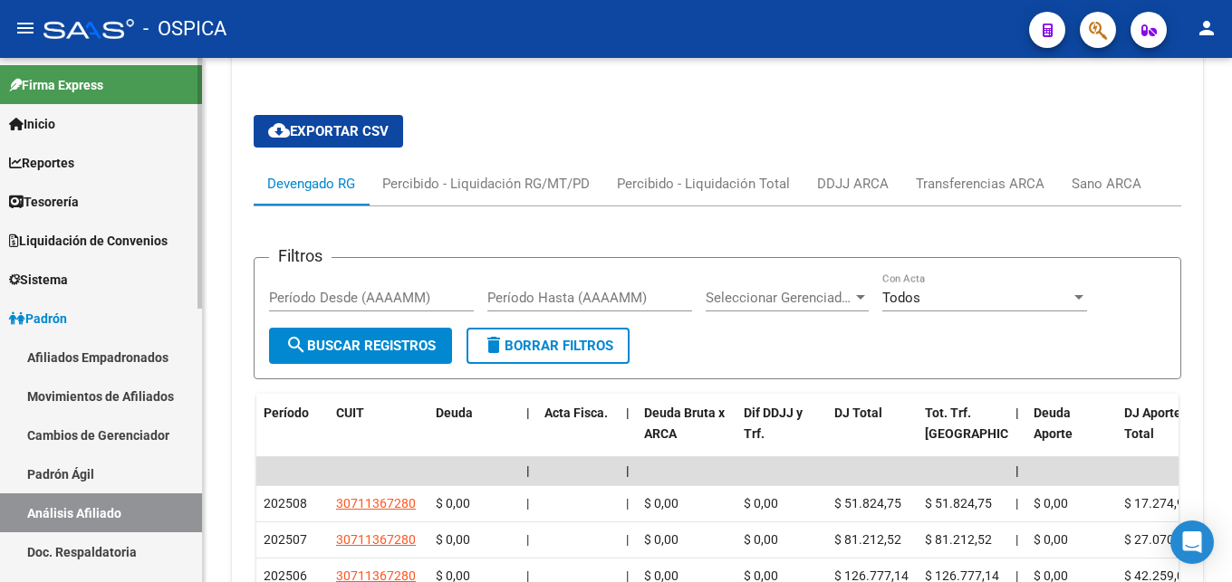
click at [104, 544] on link "Doc. Respaldatoria" at bounding box center [101, 552] width 202 height 39
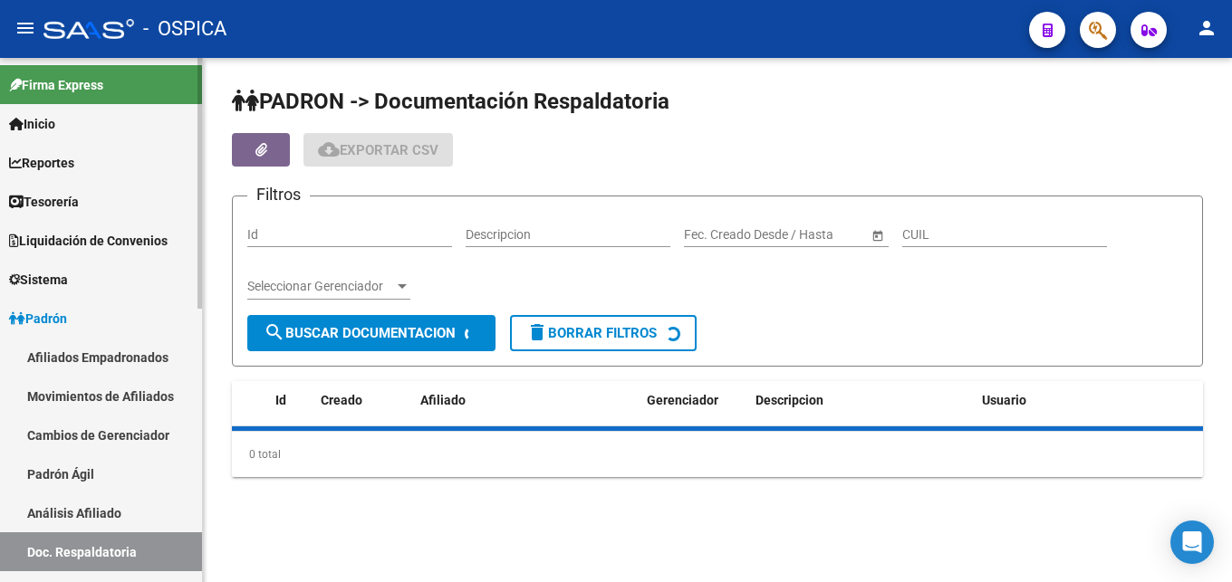
click at [109, 510] on link "Análisis Afiliado" at bounding box center [101, 513] width 202 height 39
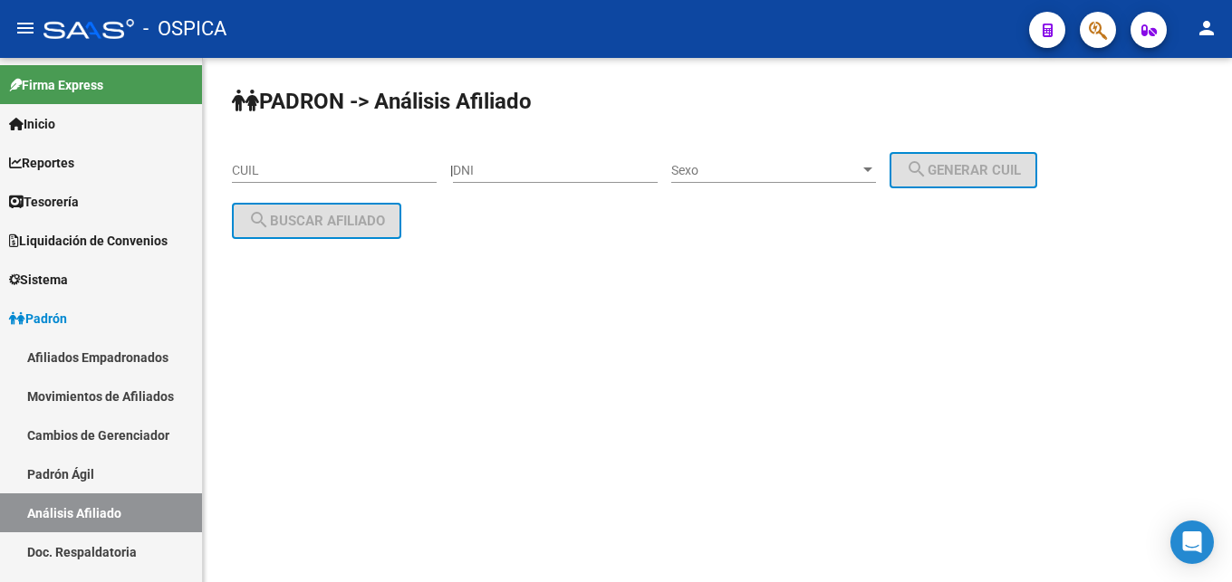
click at [251, 170] on input "CUIL" at bounding box center [334, 170] width 205 height 15
paste input "27-14787568-7"
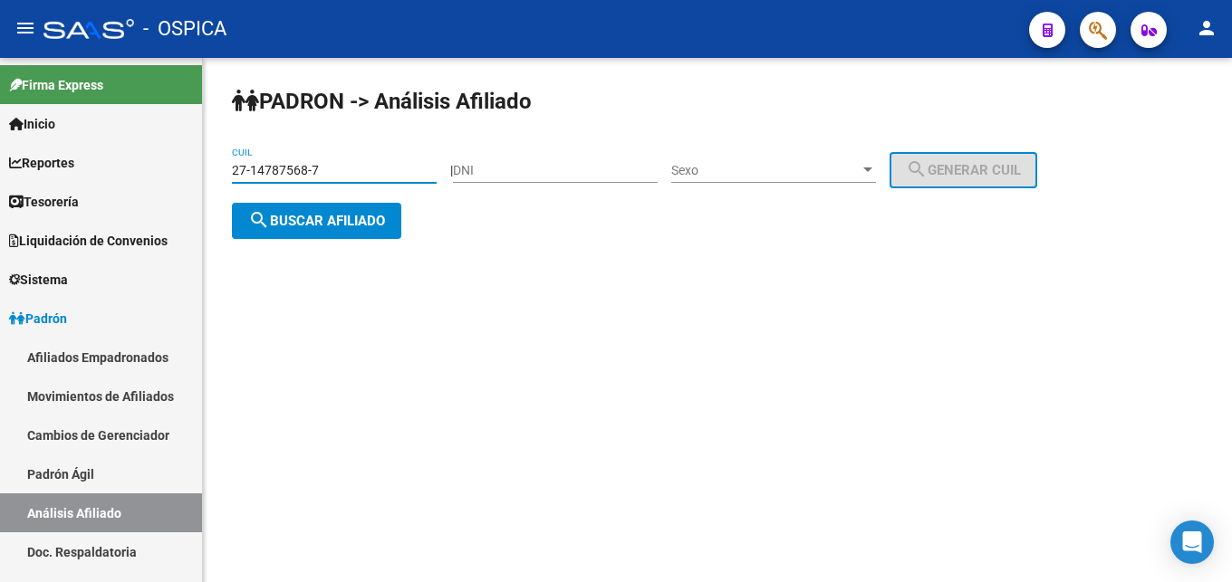
type input "27-14787568-7"
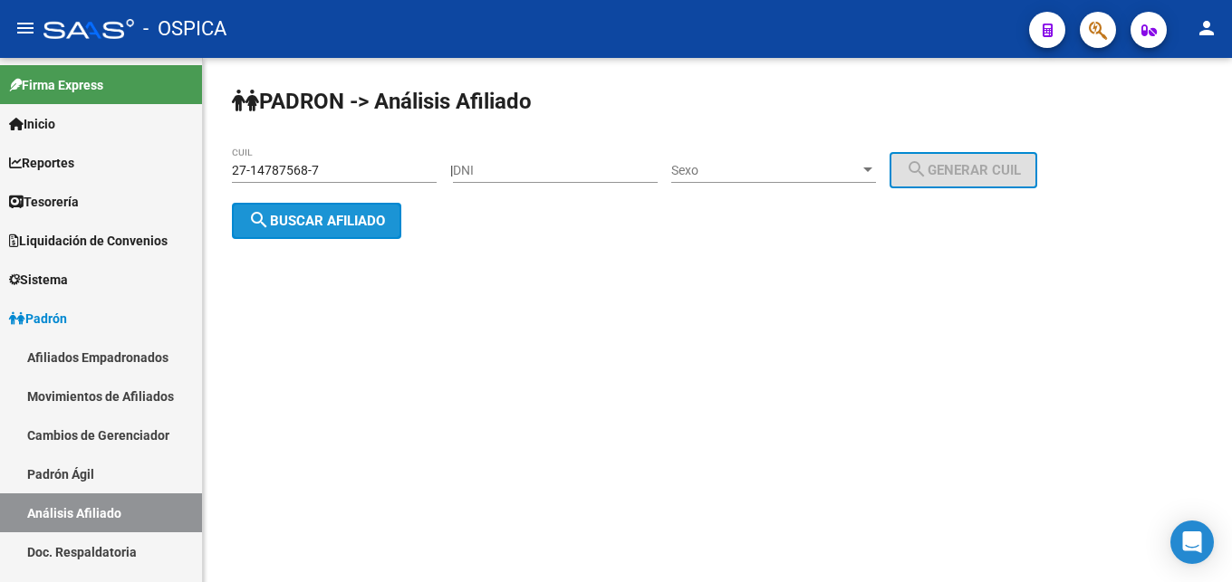
click at [313, 231] on button "search Buscar afiliado" at bounding box center [316, 221] width 169 height 36
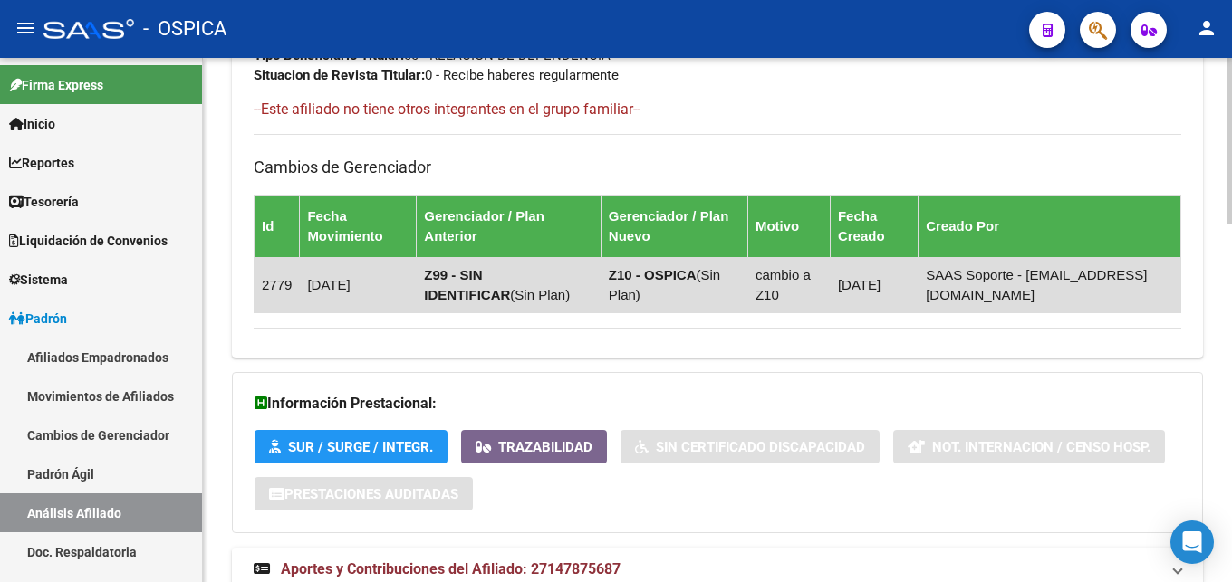
scroll to position [1109, 0]
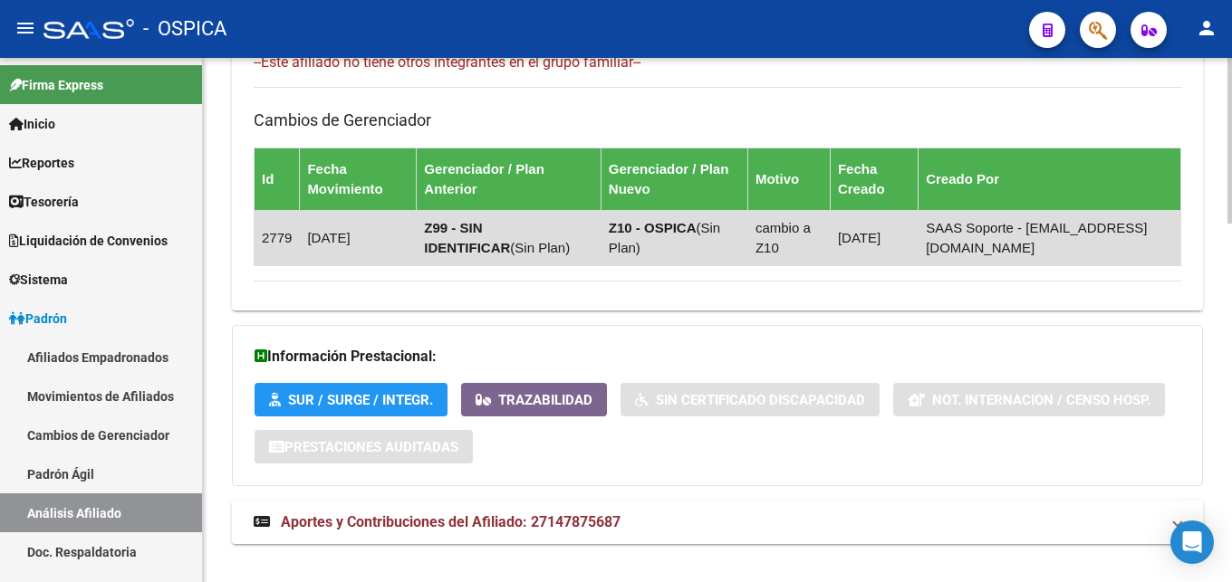
click at [518, 511] on mat-expansion-panel-header "Aportes y Contribuciones del Afiliado: 27147875687" at bounding box center [717, 522] width 971 height 43
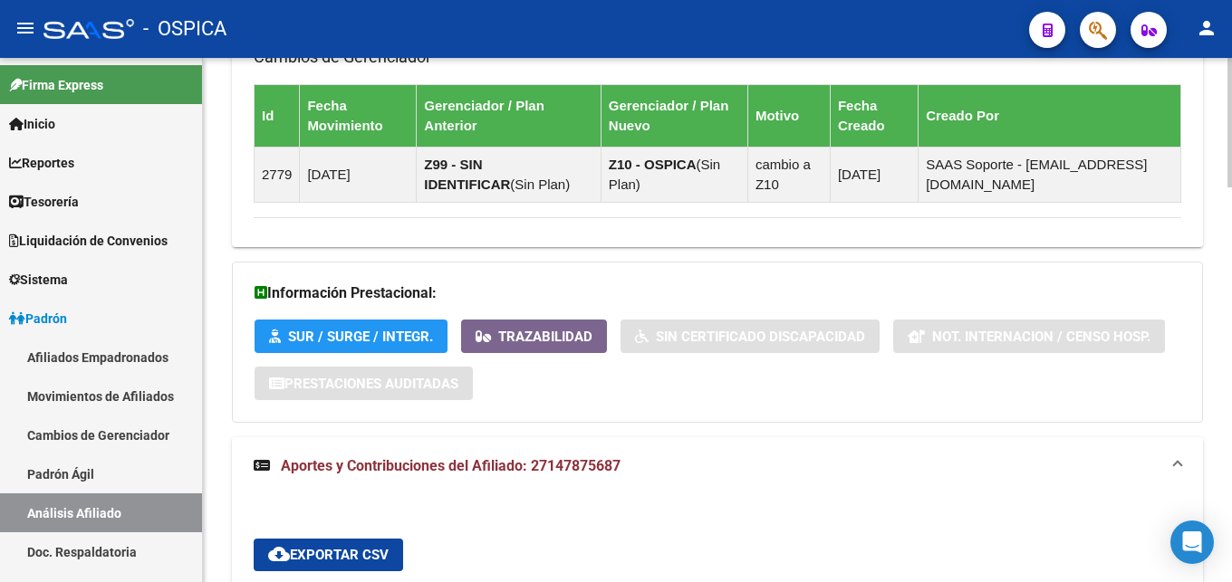
scroll to position [1478, 0]
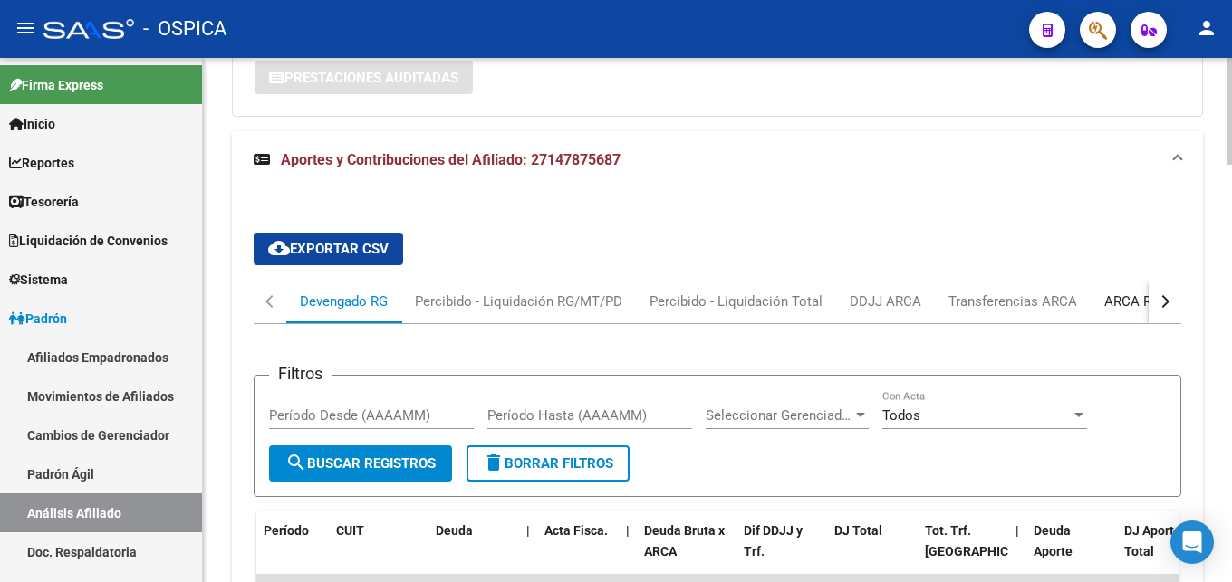
click at [1113, 303] on div "ARCA Relaciones Laborales" at bounding box center [1188, 302] width 169 height 20
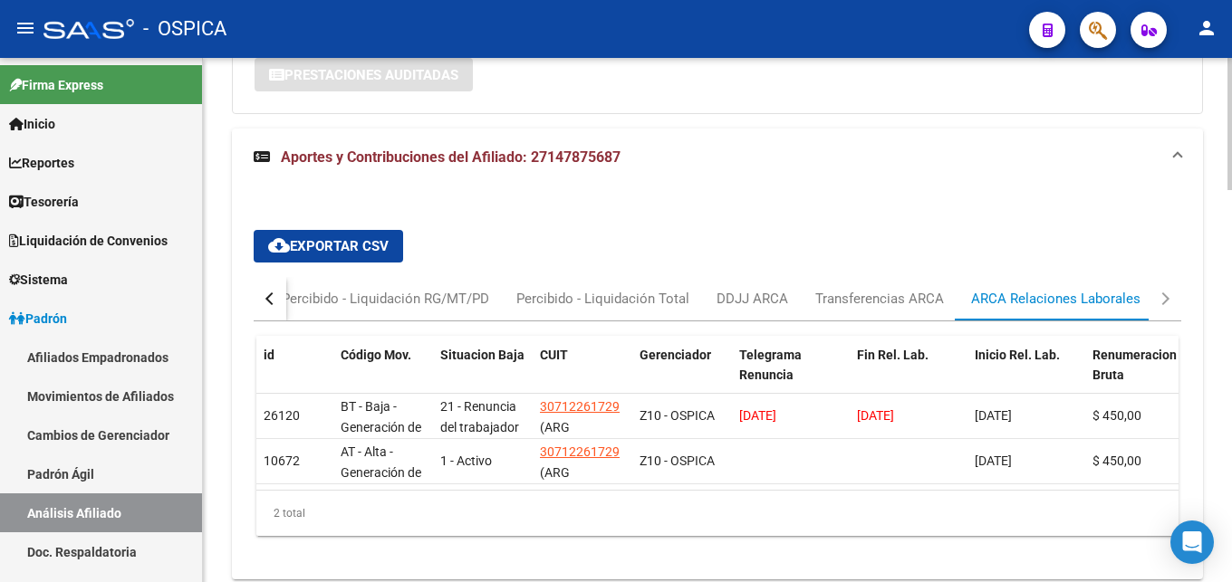
scroll to position [1557, 0]
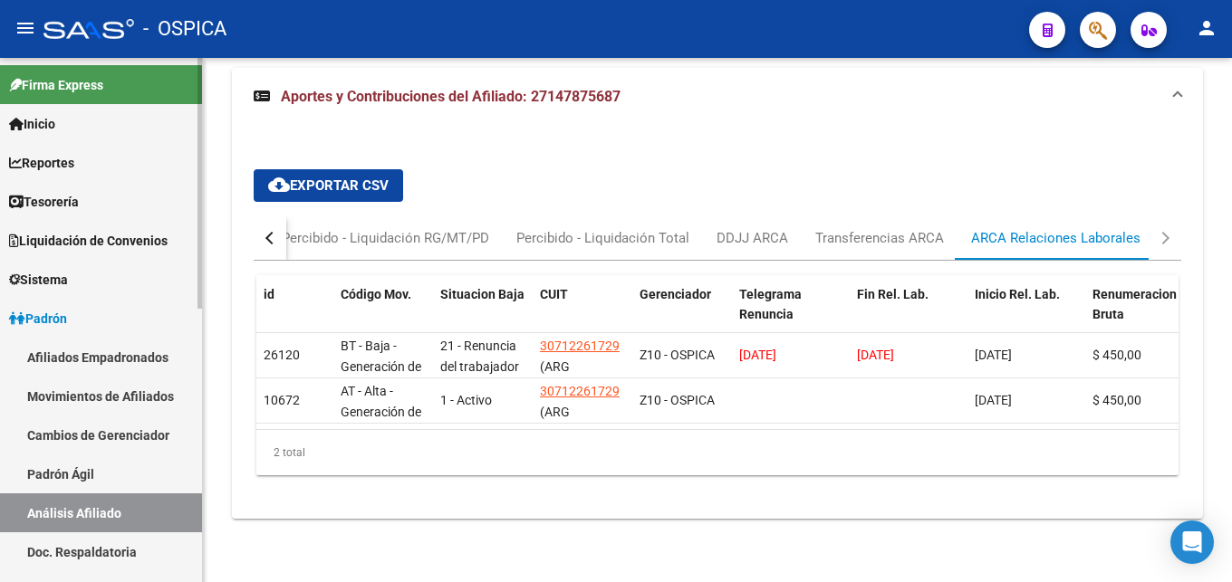
click at [90, 555] on link "Doc. Respaldatoria" at bounding box center [101, 552] width 202 height 39
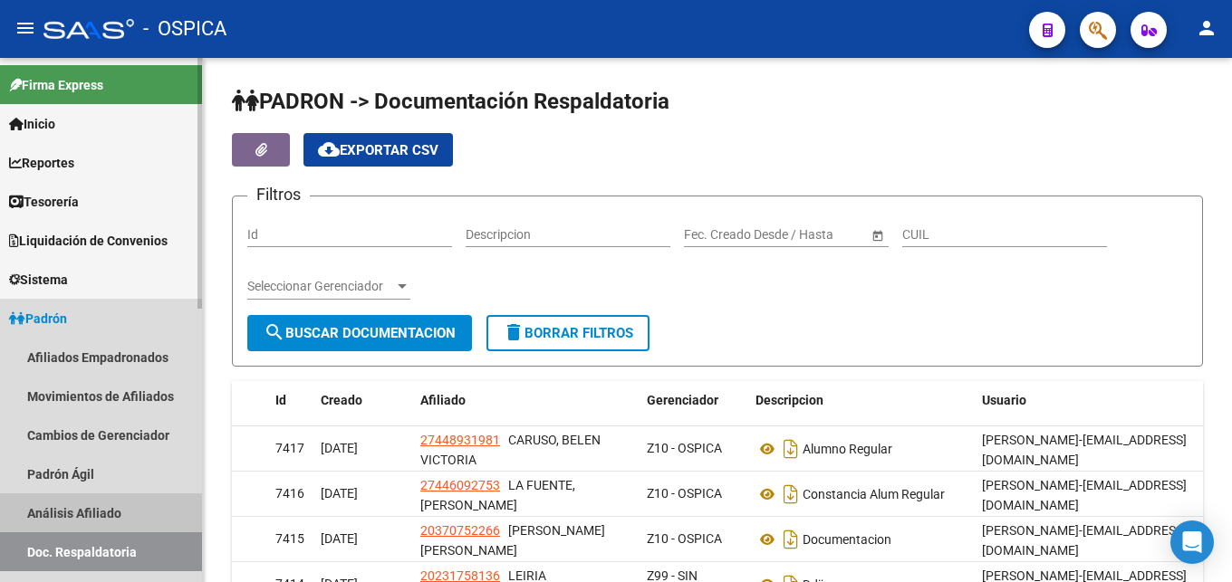
click at [100, 518] on link "Análisis Afiliado" at bounding box center [101, 513] width 202 height 39
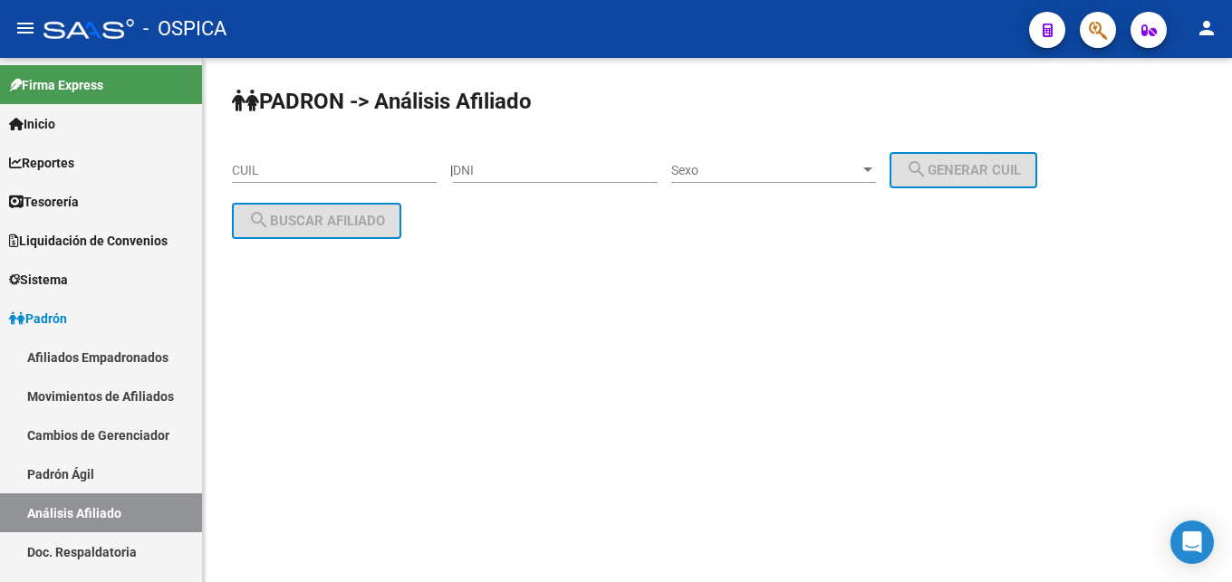
click at [275, 173] on input "CUIL" at bounding box center [334, 170] width 205 height 15
paste input "27-44092729-2"
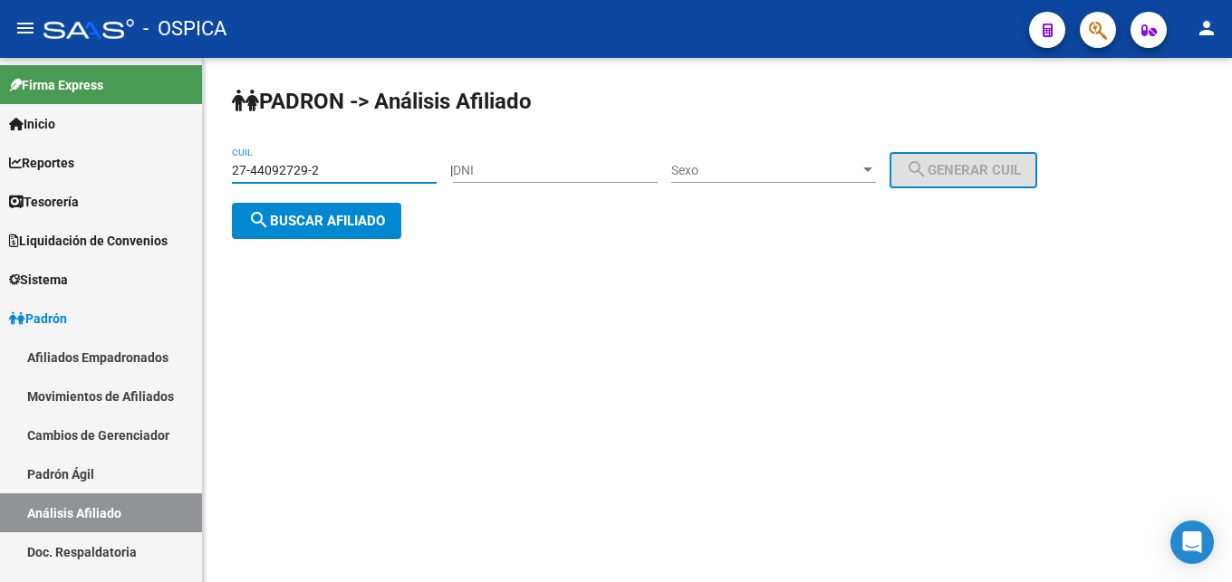
type input "27-44092729-2"
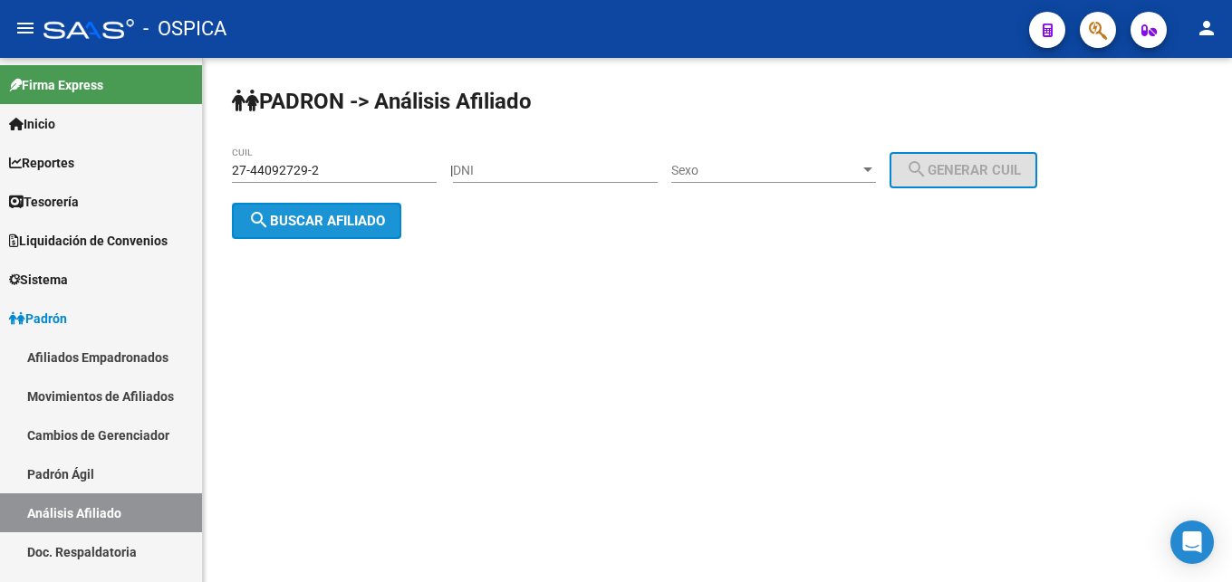
click at [322, 217] on span "search Buscar afiliado" at bounding box center [316, 221] width 137 height 16
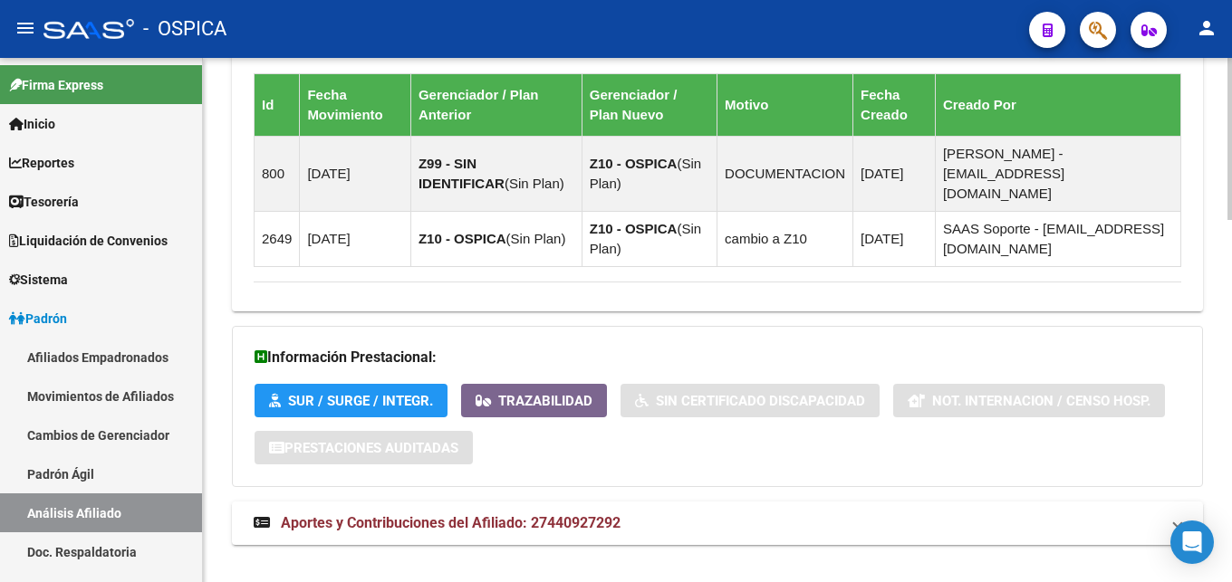
scroll to position [1169, 0]
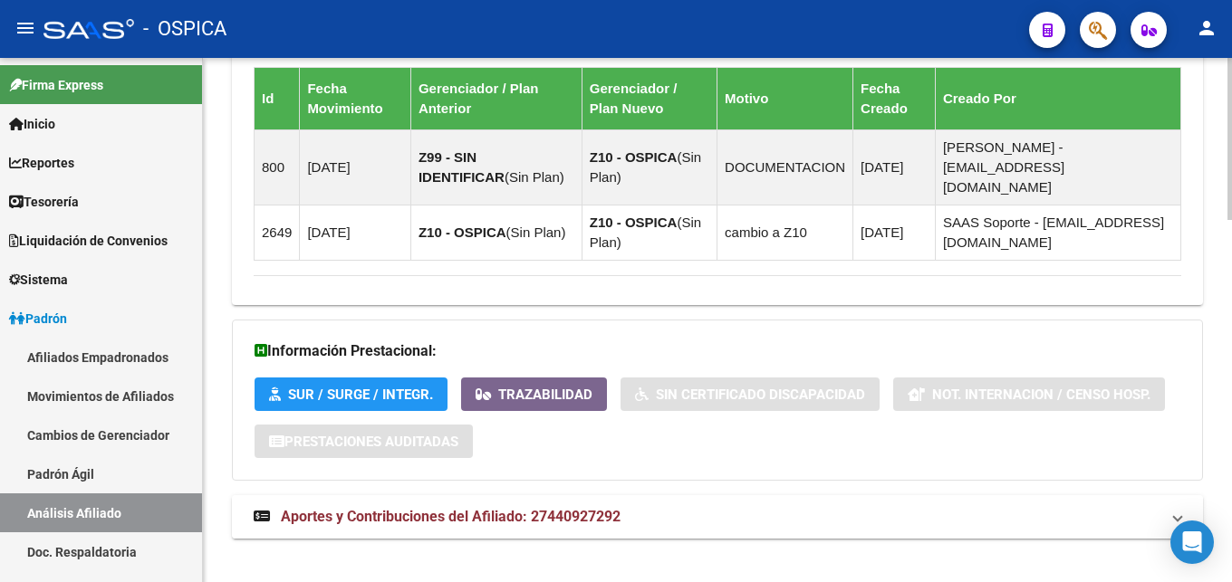
click at [405, 508] on span "Aportes y Contribuciones del Afiliado: 27440927292" at bounding box center [451, 516] width 340 height 17
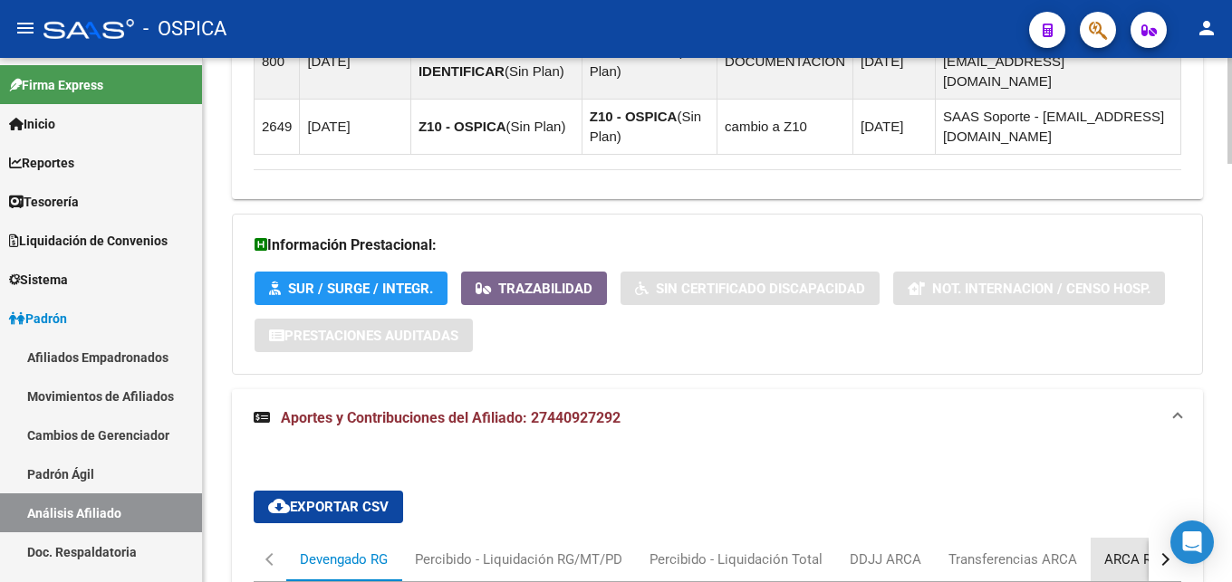
click at [1104, 550] on div "ARCA Relaciones Laborales" at bounding box center [1188, 560] width 169 height 20
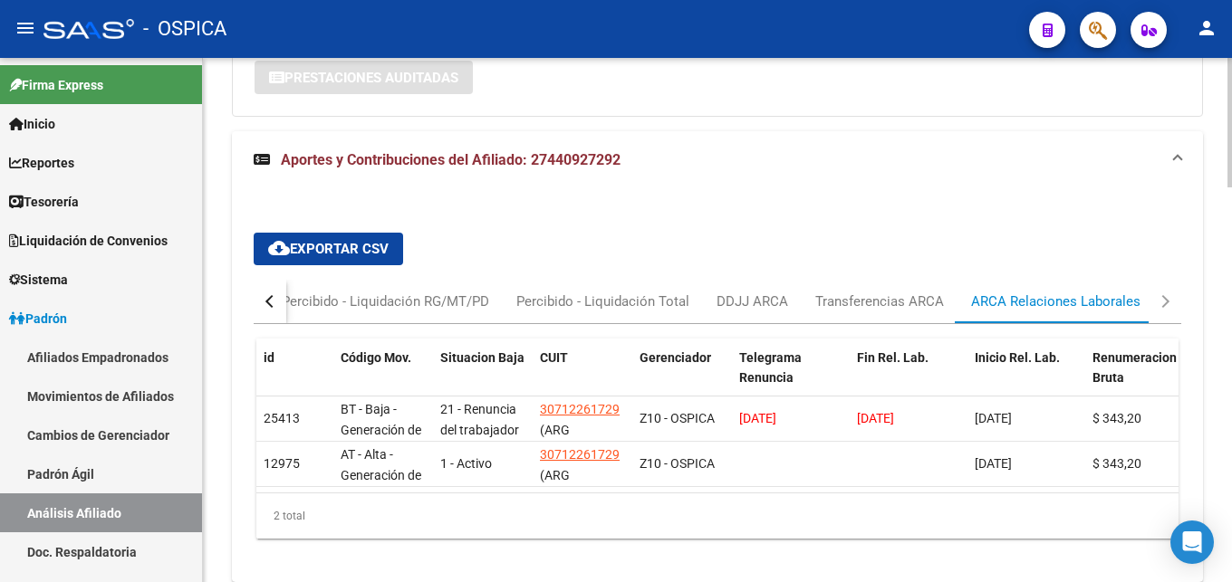
scroll to position [1553, 0]
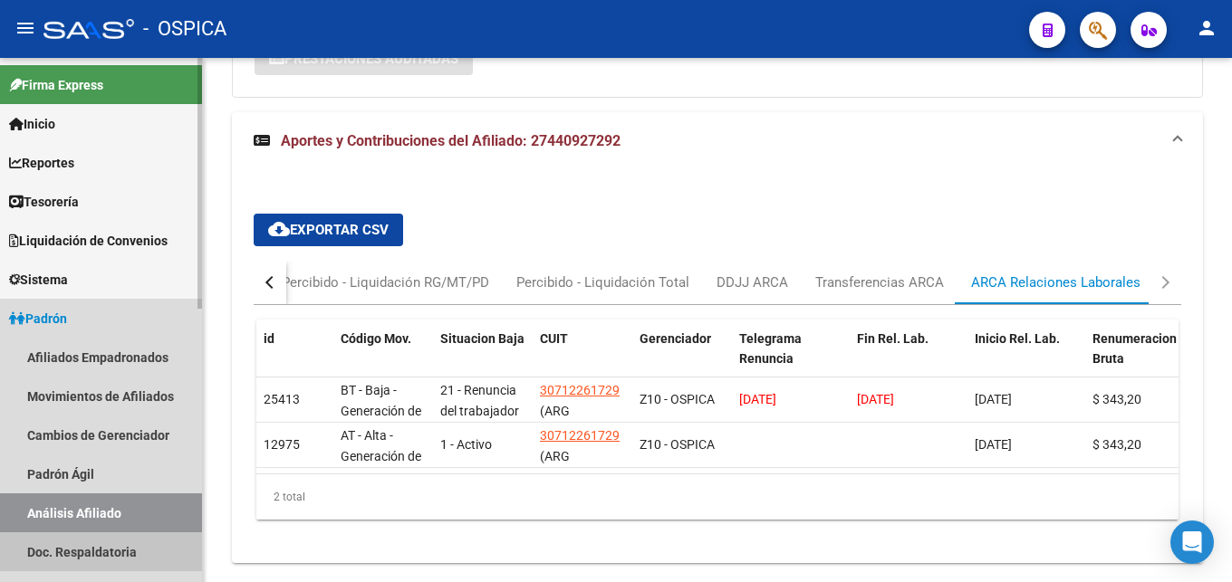
click at [72, 553] on link "Doc. Respaldatoria" at bounding box center [101, 552] width 202 height 39
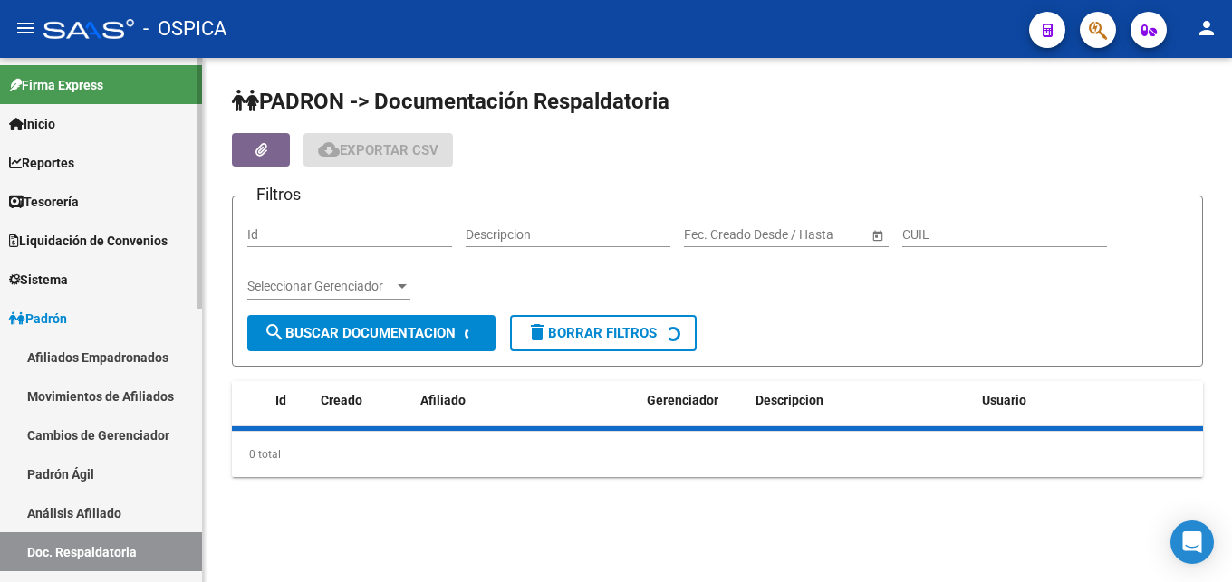
click at [87, 511] on link "Análisis Afiliado" at bounding box center [101, 513] width 202 height 39
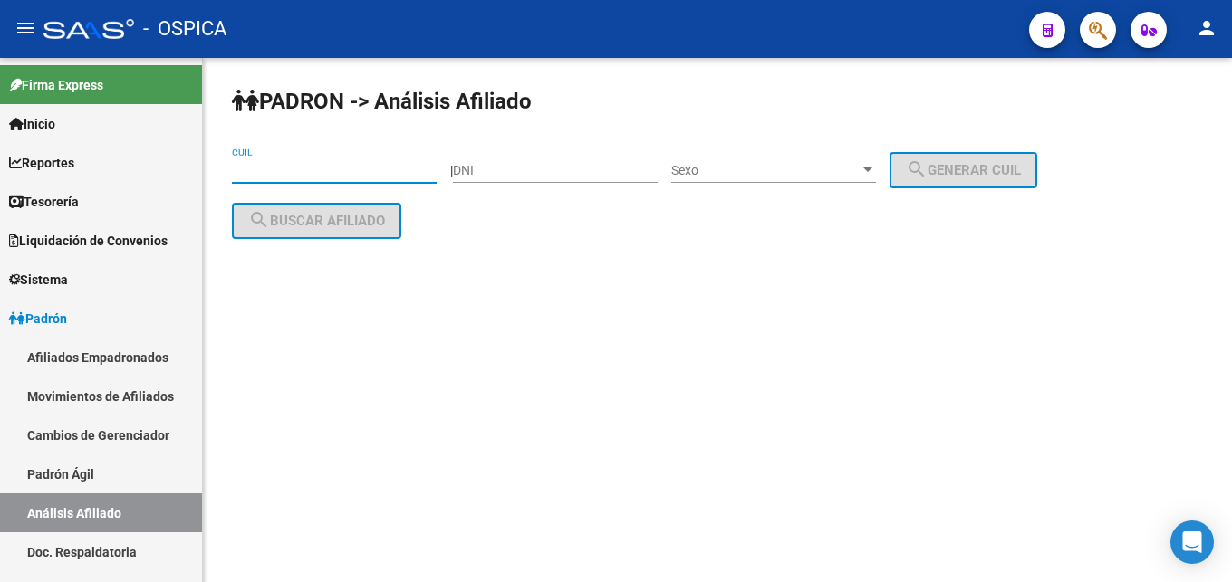
click at [264, 172] on input "CUIL" at bounding box center [334, 170] width 205 height 15
paste input "27-45307427-2"
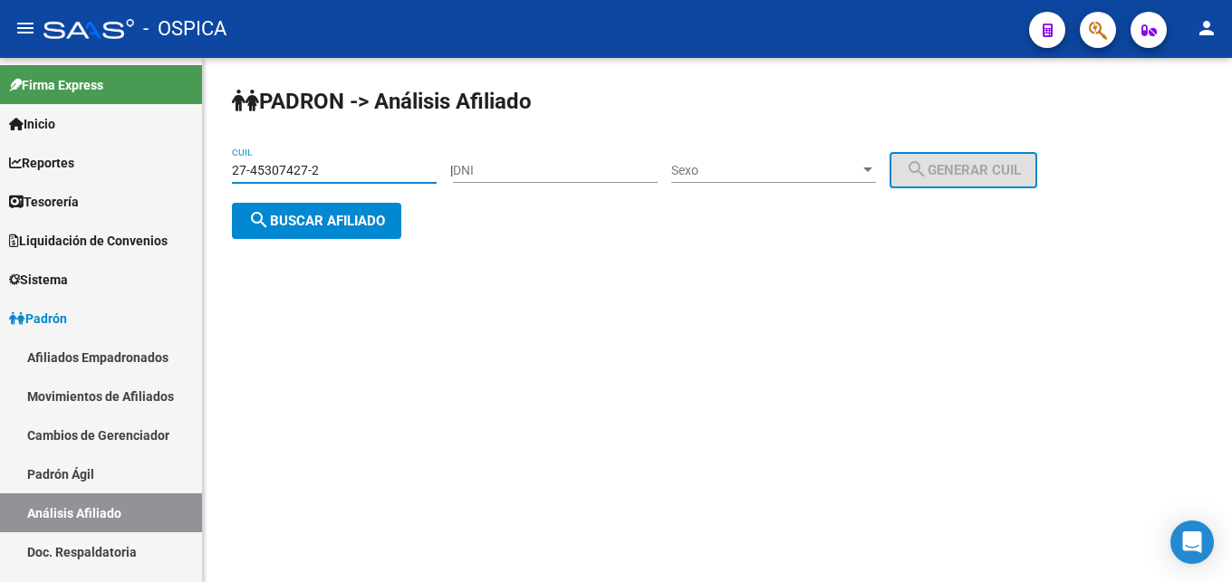
type input "27-45307427-2"
click at [321, 224] on span "search Buscar afiliado" at bounding box center [316, 221] width 137 height 16
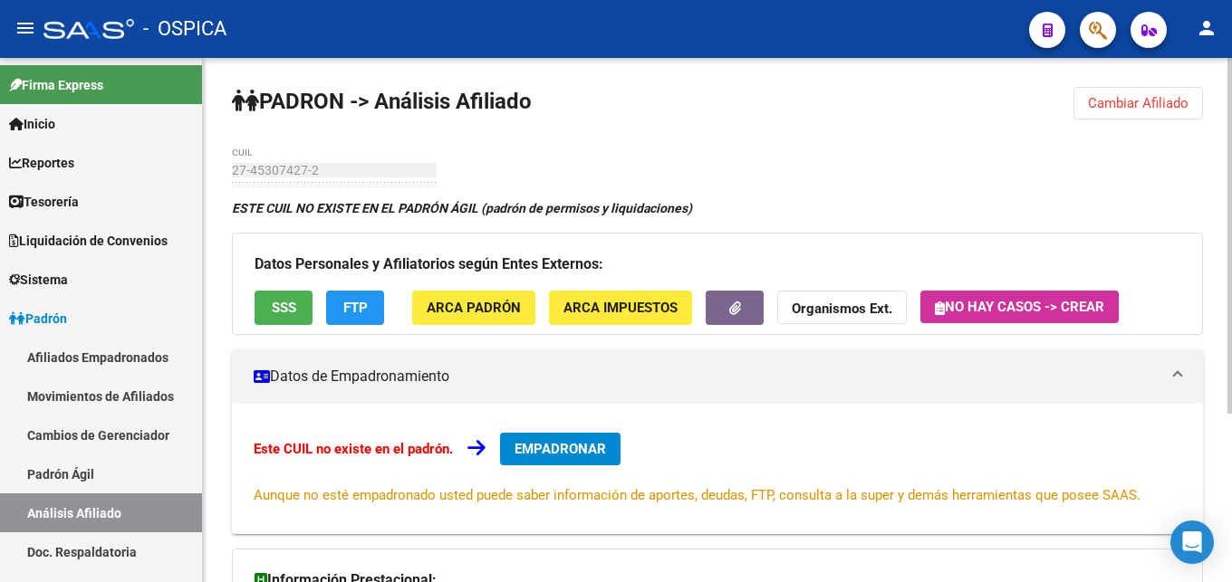
click at [797, 387] on mat-expansion-panel-header "Datos de Empadronamiento" at bounding box center [717, 377] width 971 height 54
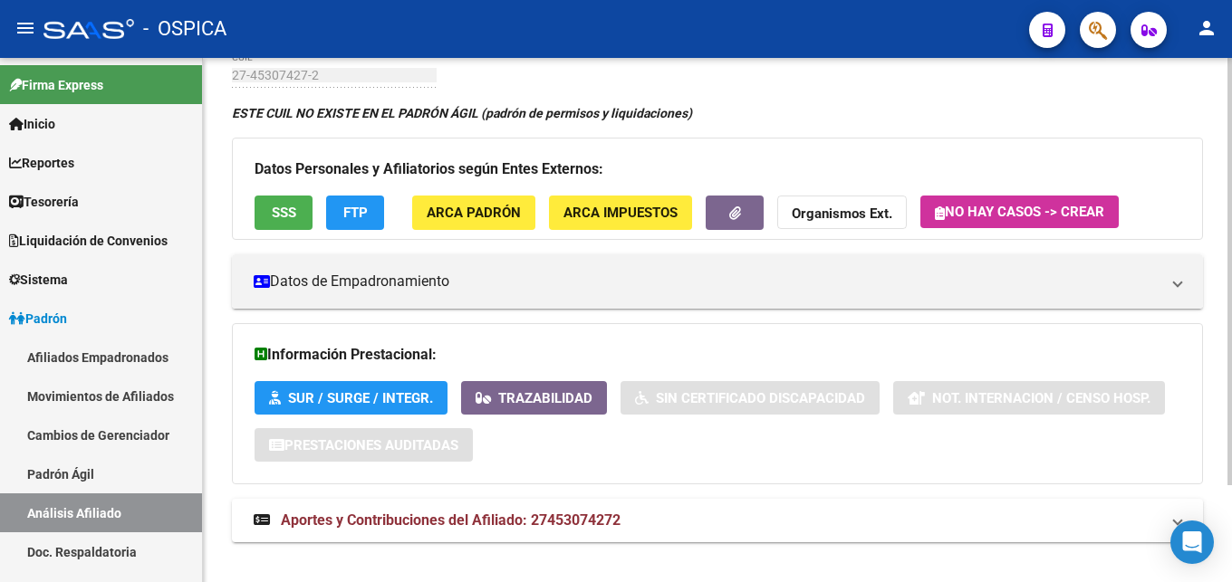
scroll to position [119, 0]
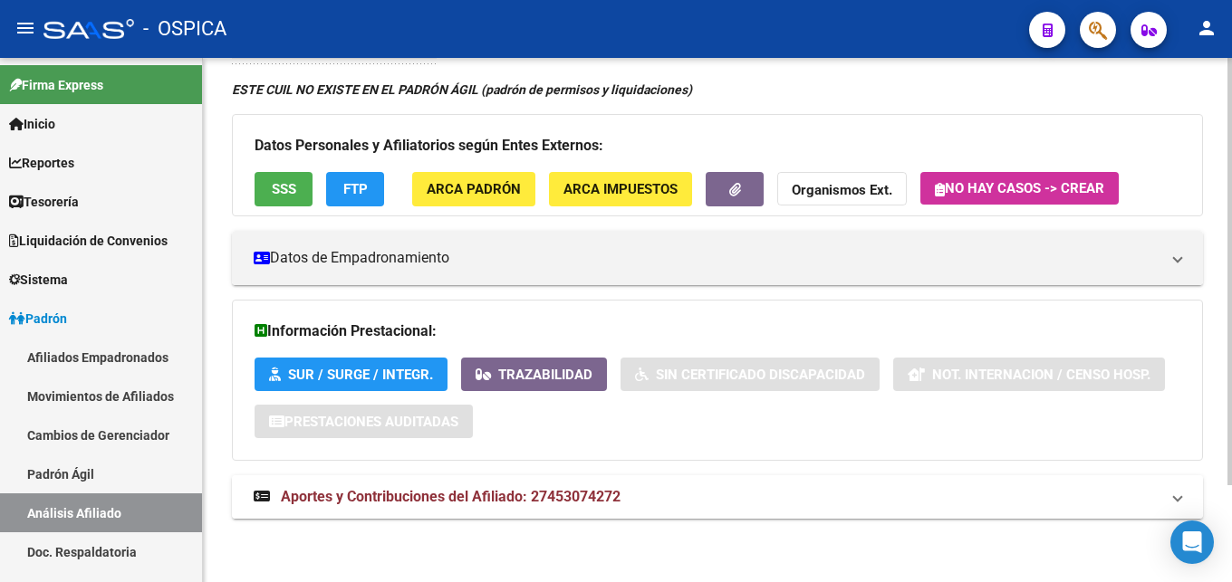
click at [561, 475] on div "ESTE CUIL NO EXISTE EN EL PADRÓN ÁGIL (padrón de permisos y liquidaciones) Dato…" at bounding box center [717, 309] width 971 height 458
click at [578, 500] on span "Aportes y Contribuciones del Afiliado: 27453074272" at bounding box center [451, 496] width 340 height 17
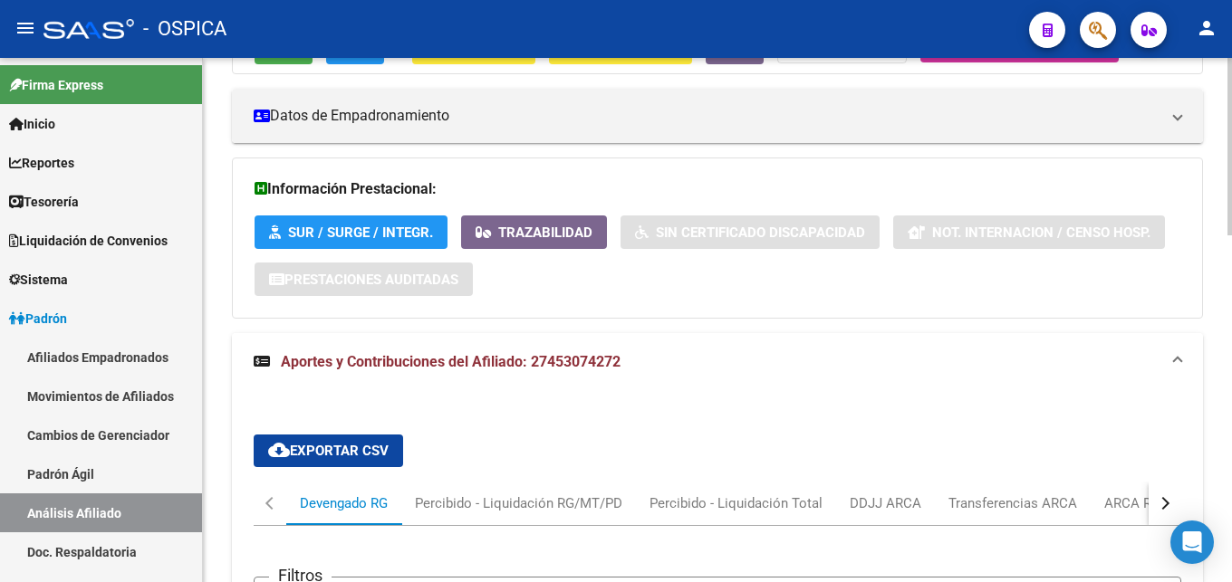
scroll to position [317, 0]
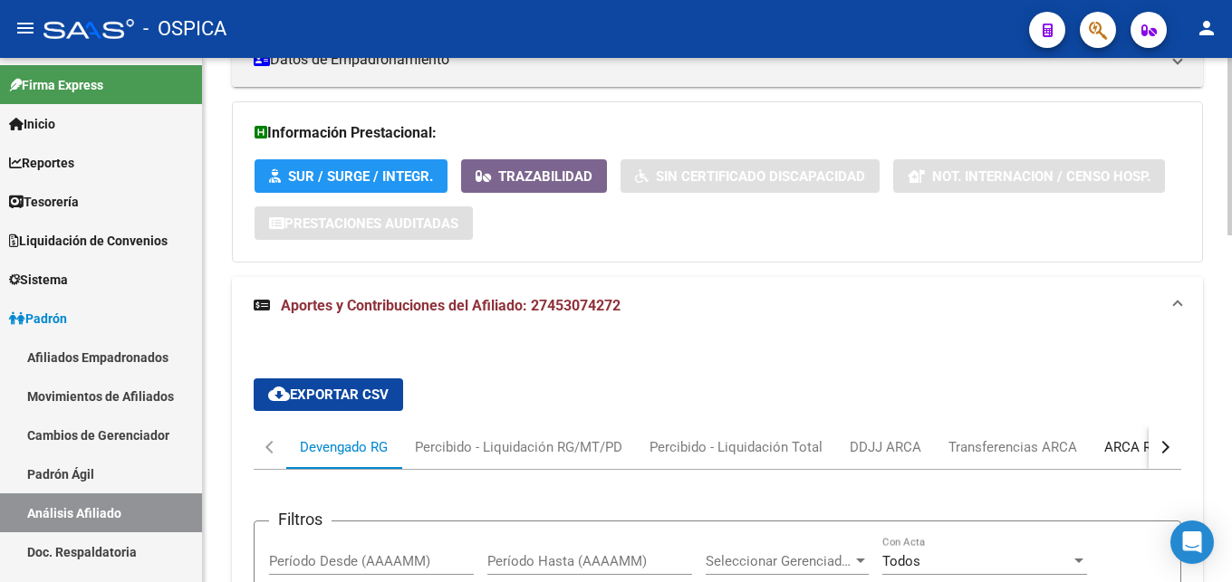
click at [1128, 450] on div "ARCA Relaciones Laborales" at bounding box center [1188, 448] width 169 height 20
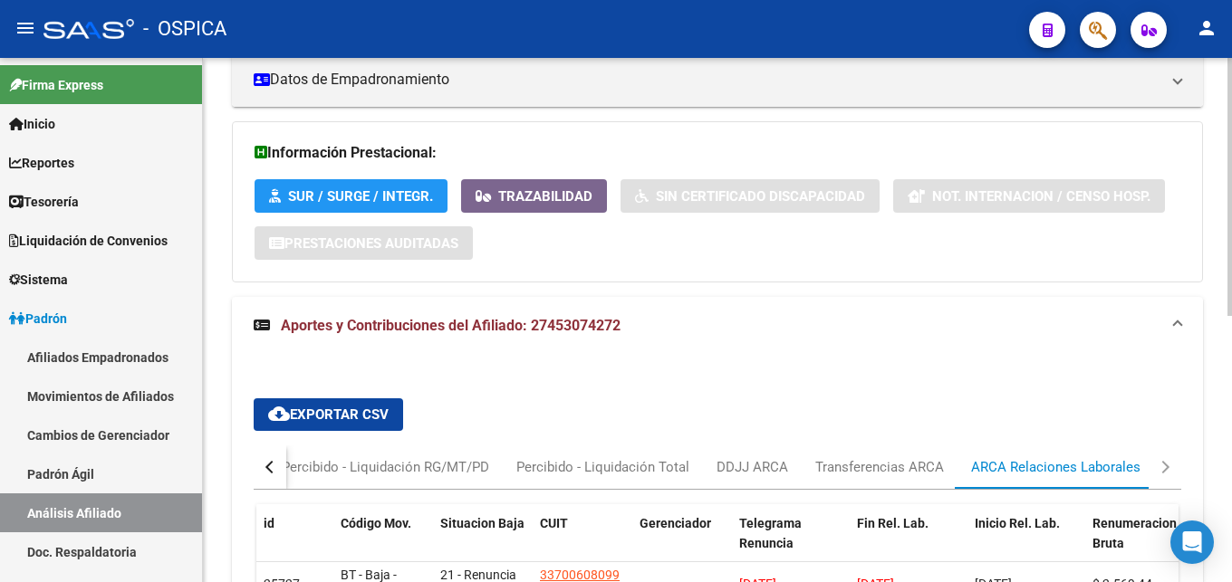
scroll to position [498, 0]
